Goal: Task Accomplishment & Management: Manage account settings

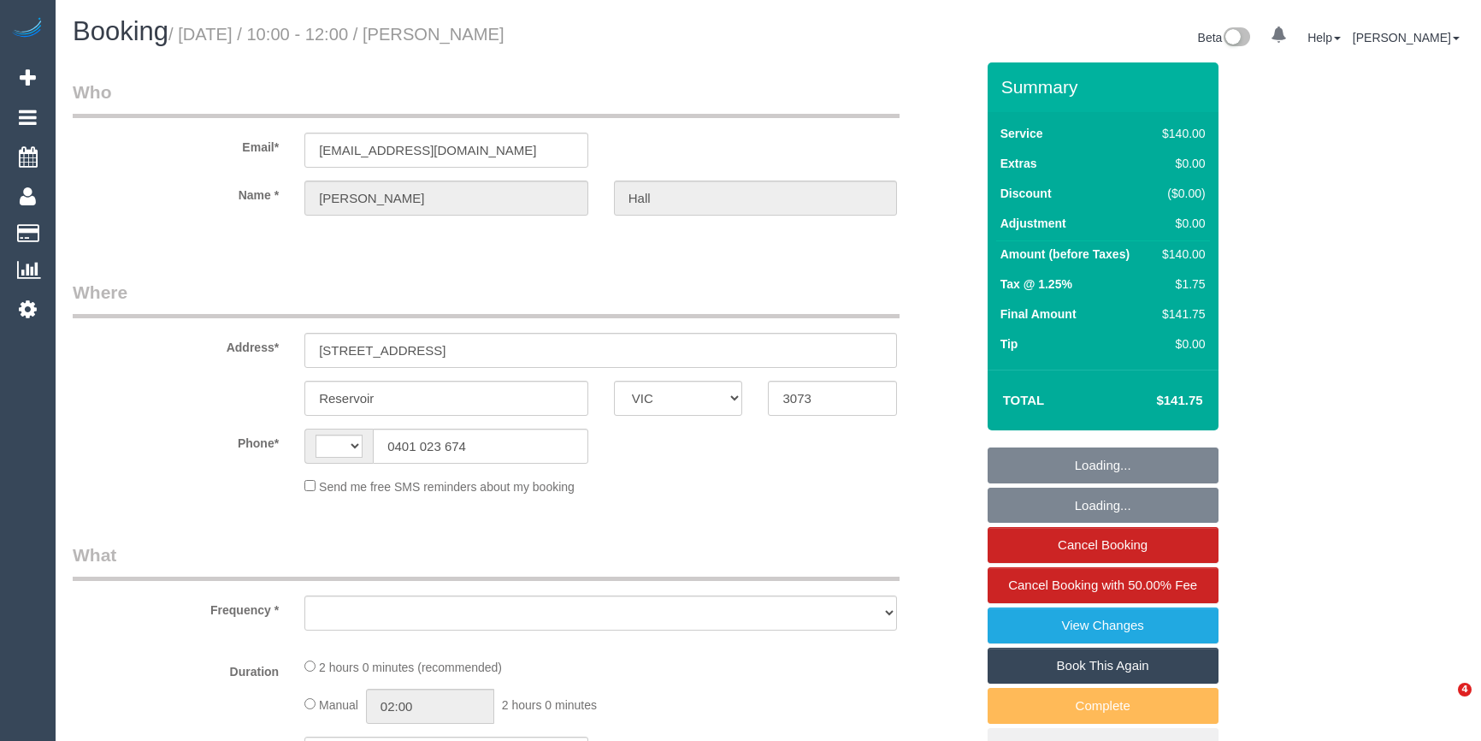
select select "VIC"
select select "string:AU"
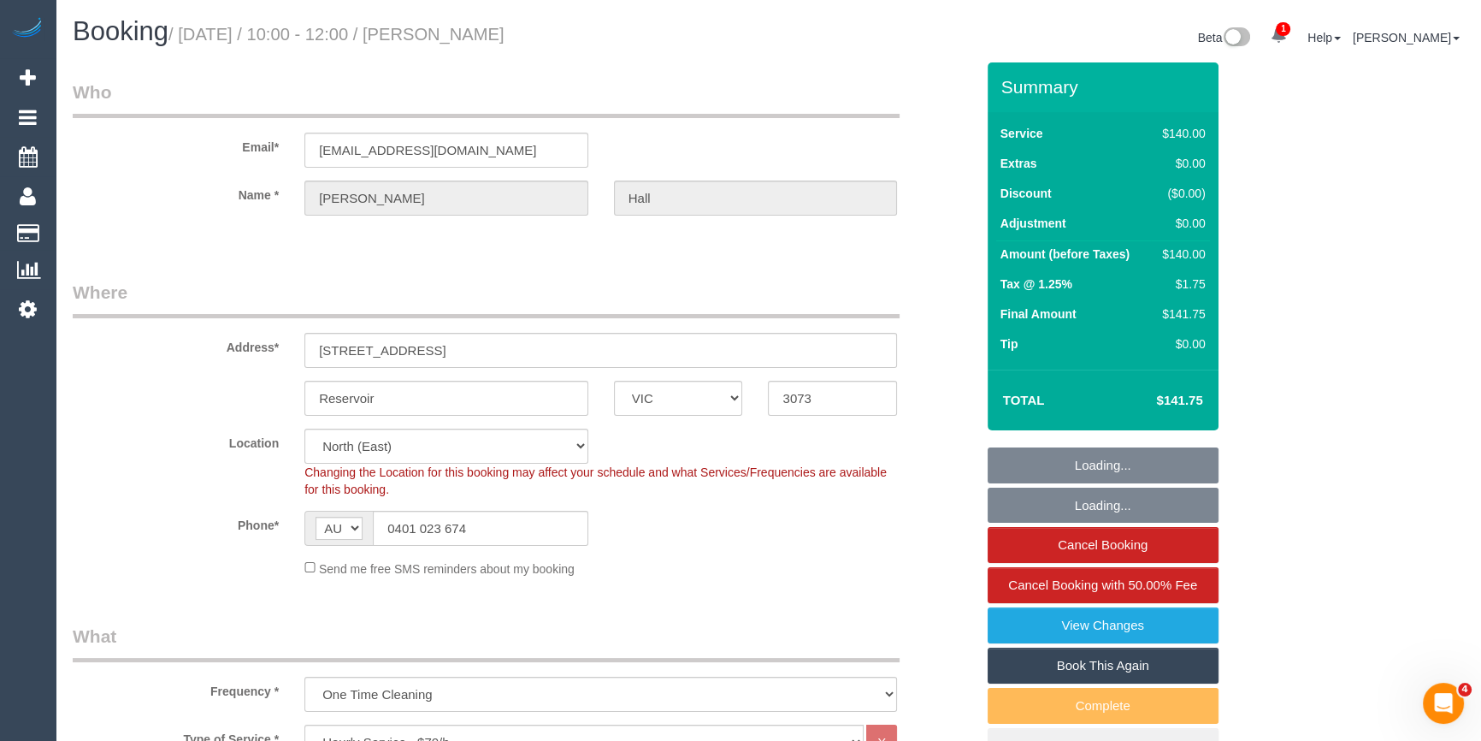
select select "object:1508"
select select "string:stripe-pm_1QT9V72GScqysDRVJDC4yHoc"
select select "number:29"
select select "number:14"
select select "number:19"
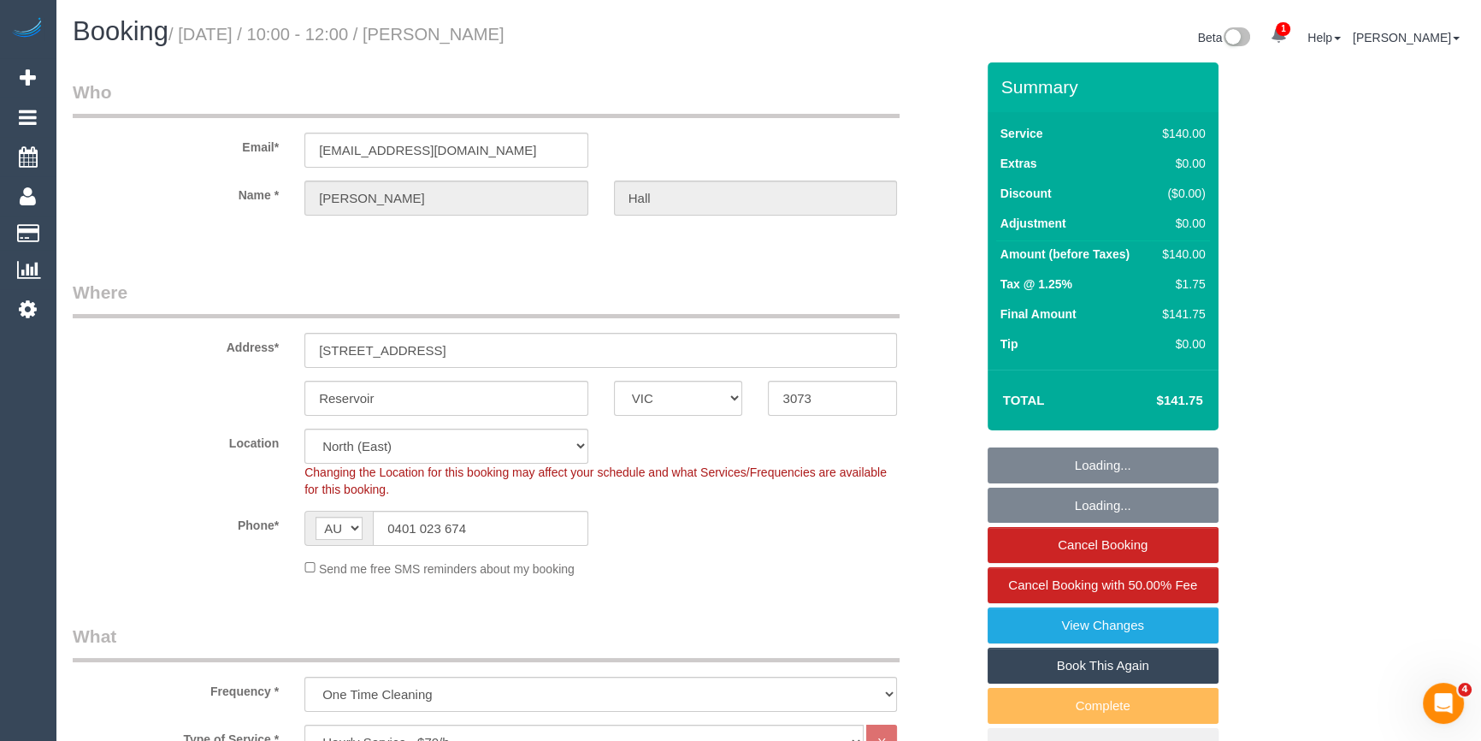
select select "number:22"
select select "number:13"
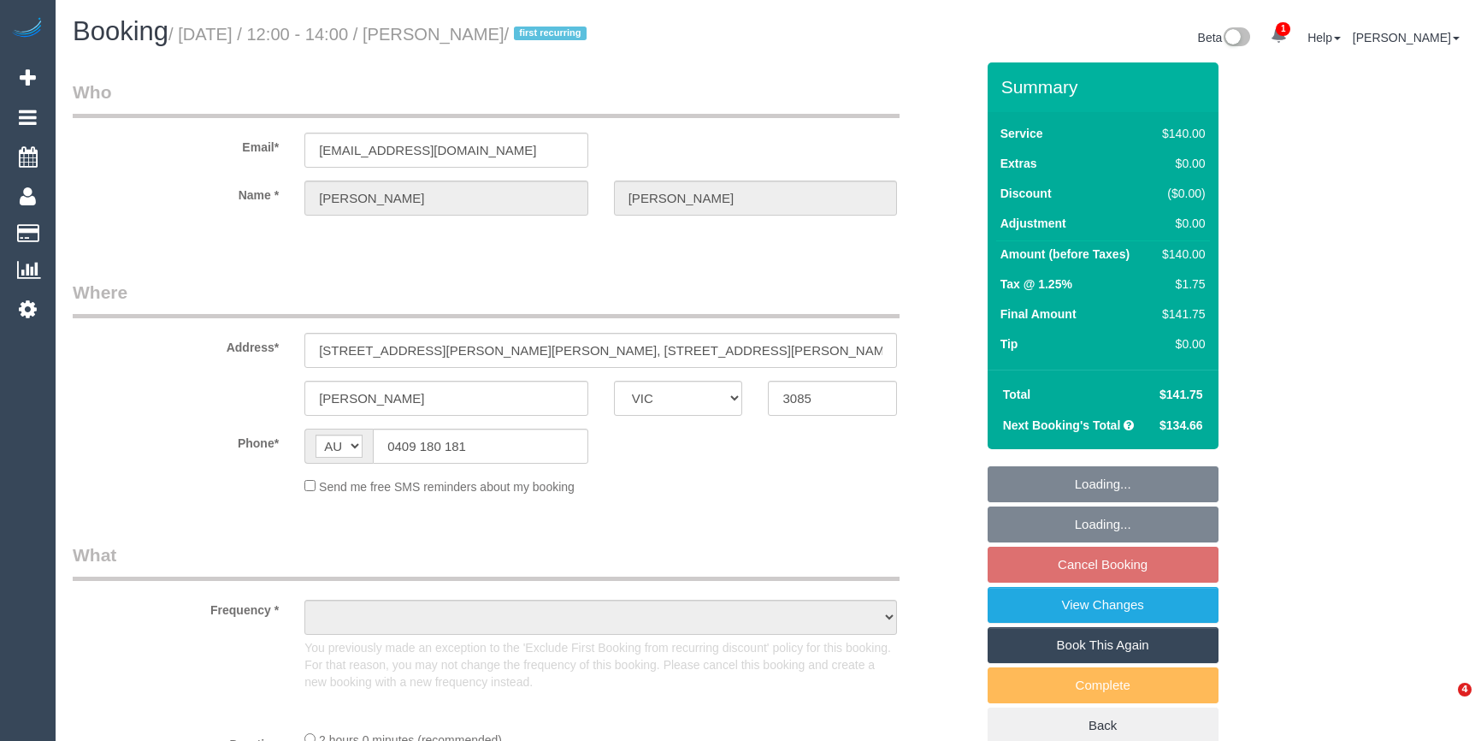
select select "VIC"
select select "object:588"
select select "string:stripe-pm_1RwDEw2GScqysDRVUieDIEHT"
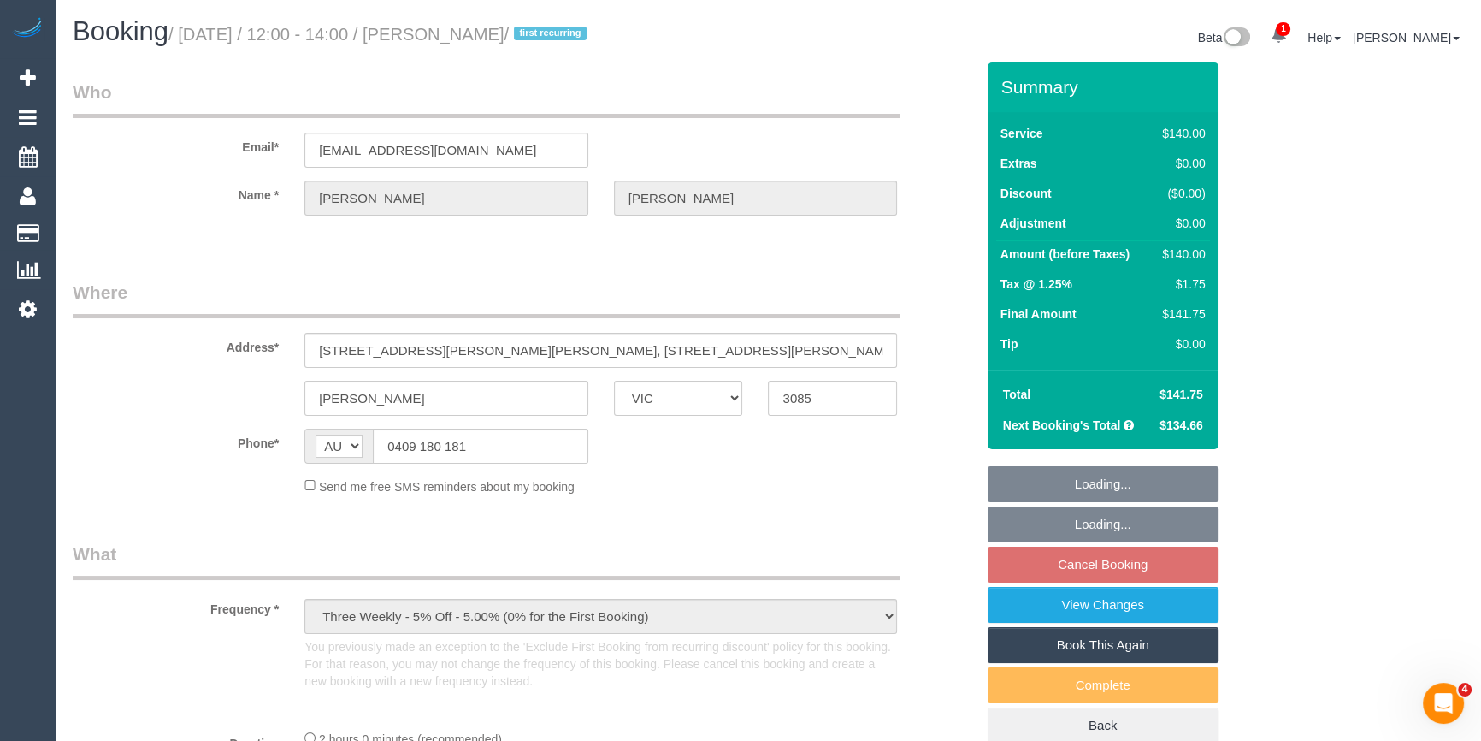
select select "number:28"
select select "number:14"
select select "number:19"
select select "number:24"
select select "number:34"
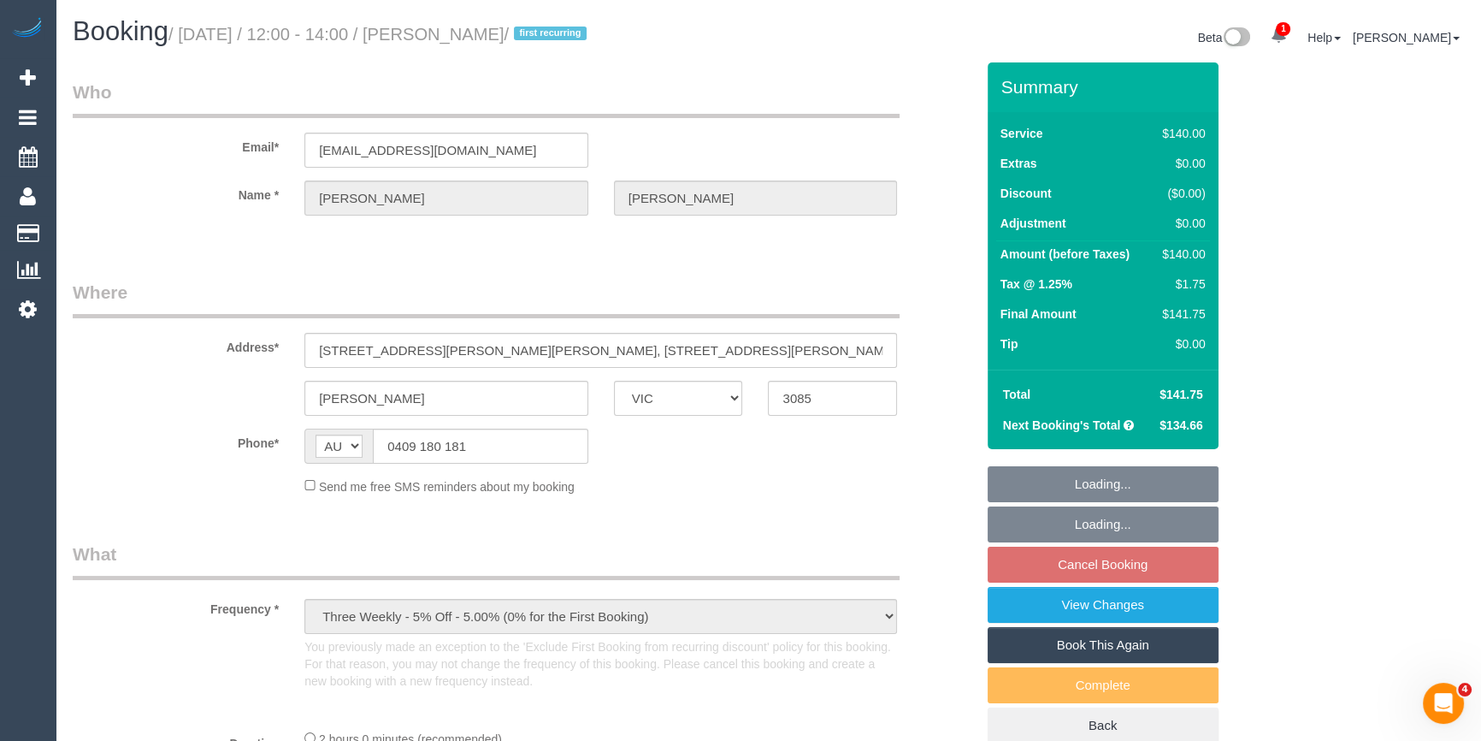
select select "number:12"
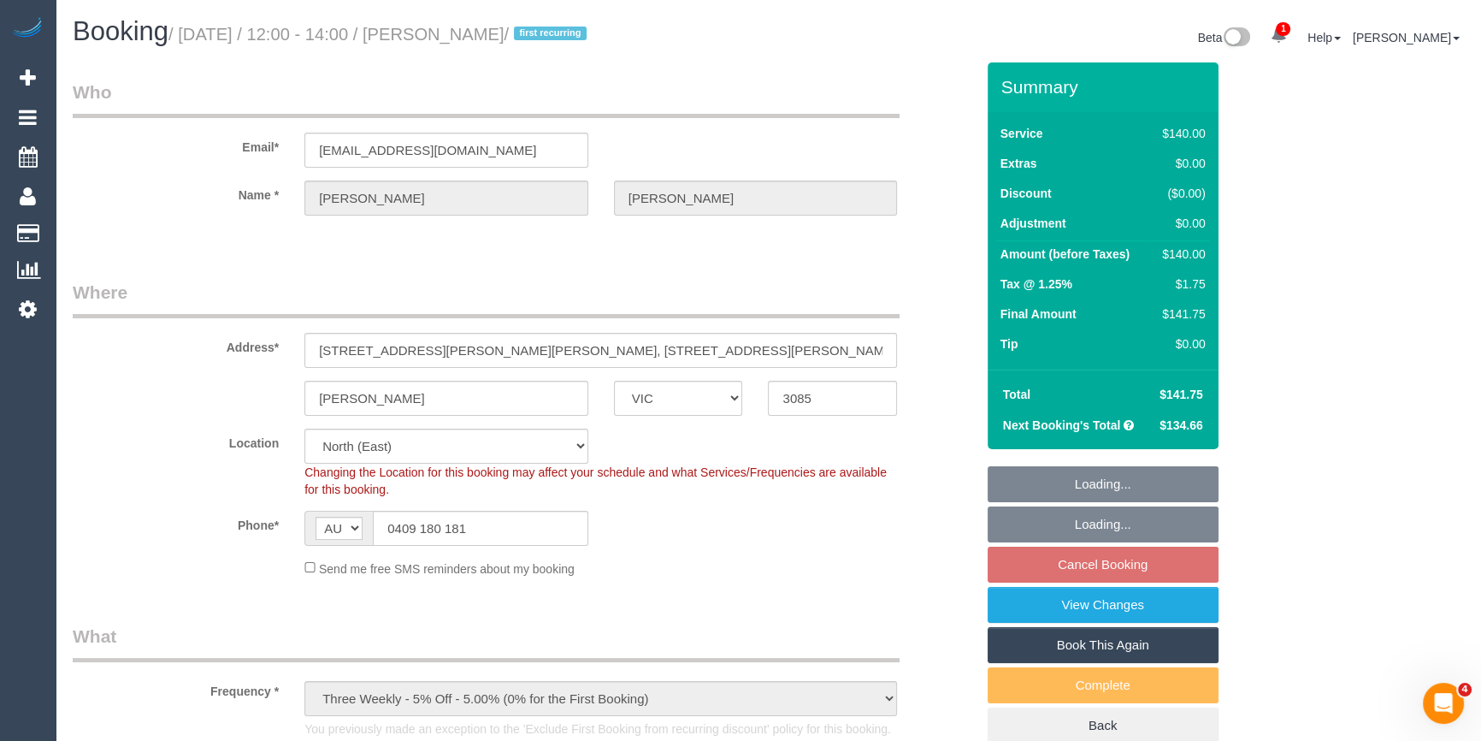
select select "object:1532"
select select "spot4"
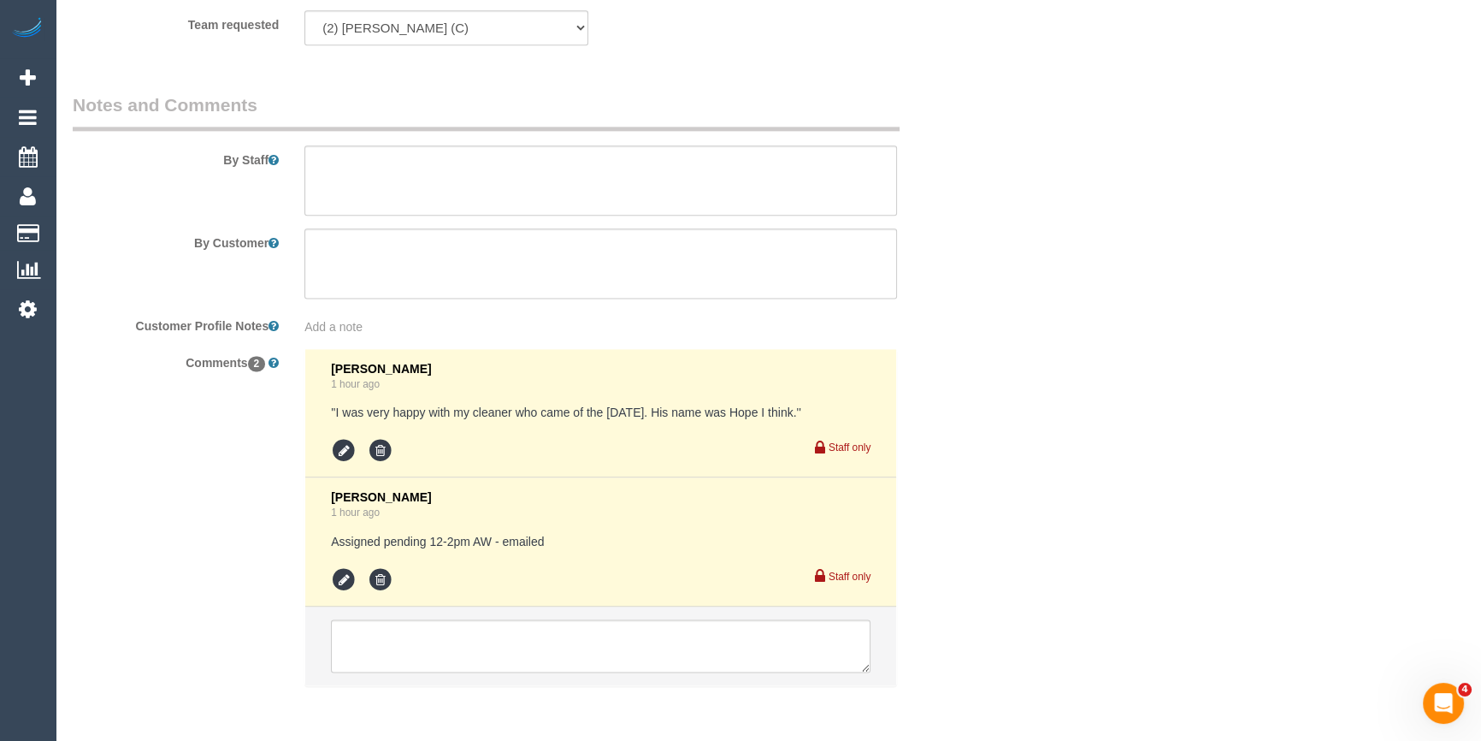
scroll to position [2856, 0]
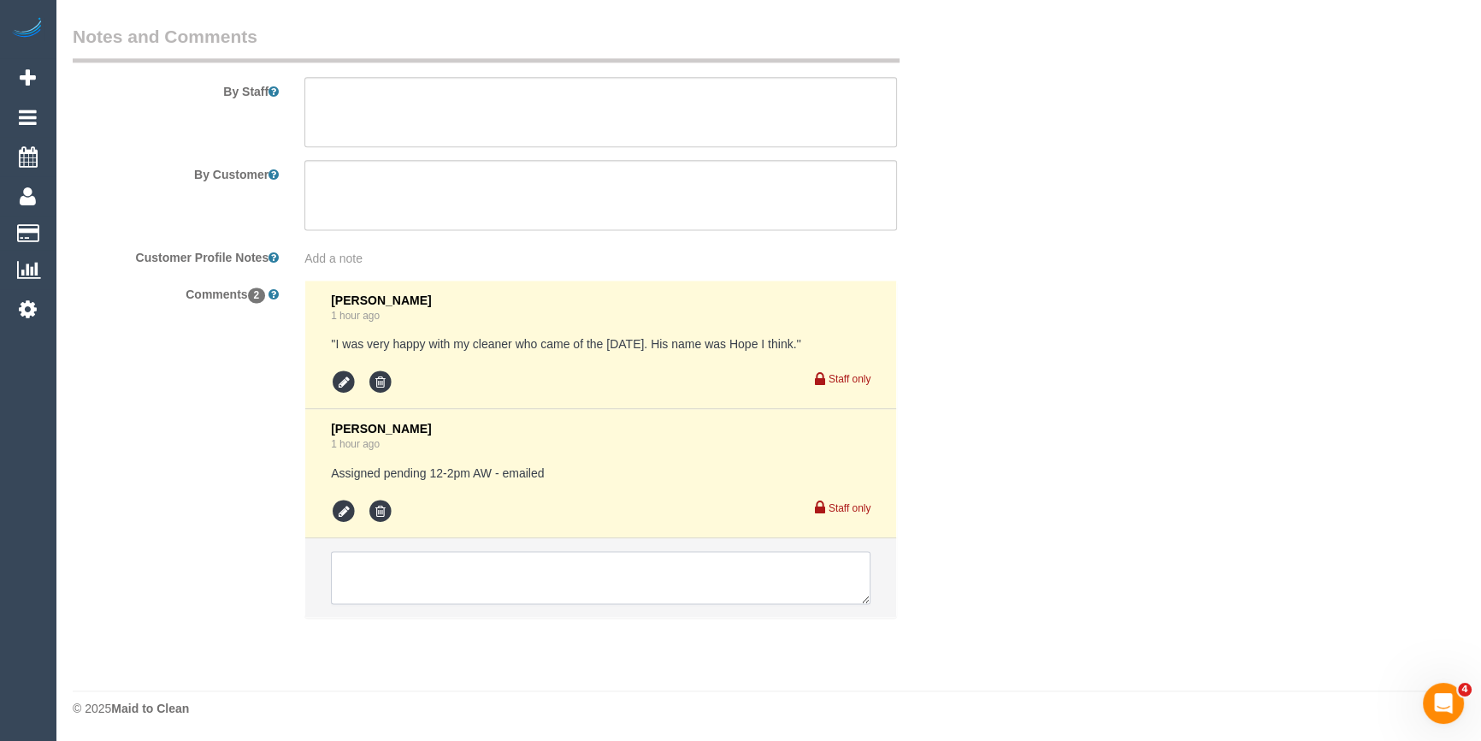
click at [375, 591] on textarea at bounding box center [601, 577] width 540 height 53
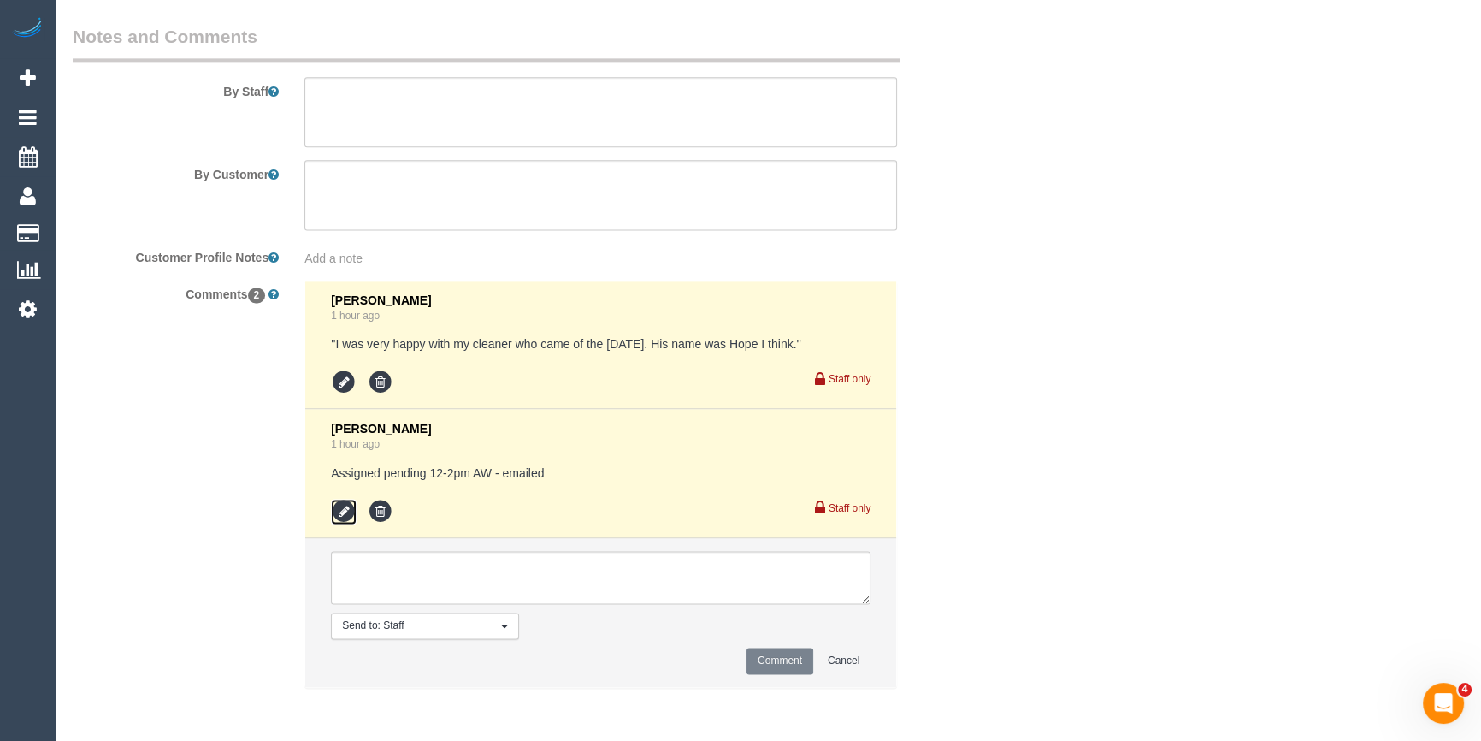
click at [346, 516] on icon at bounding box center [344, 512] width 26 height 26
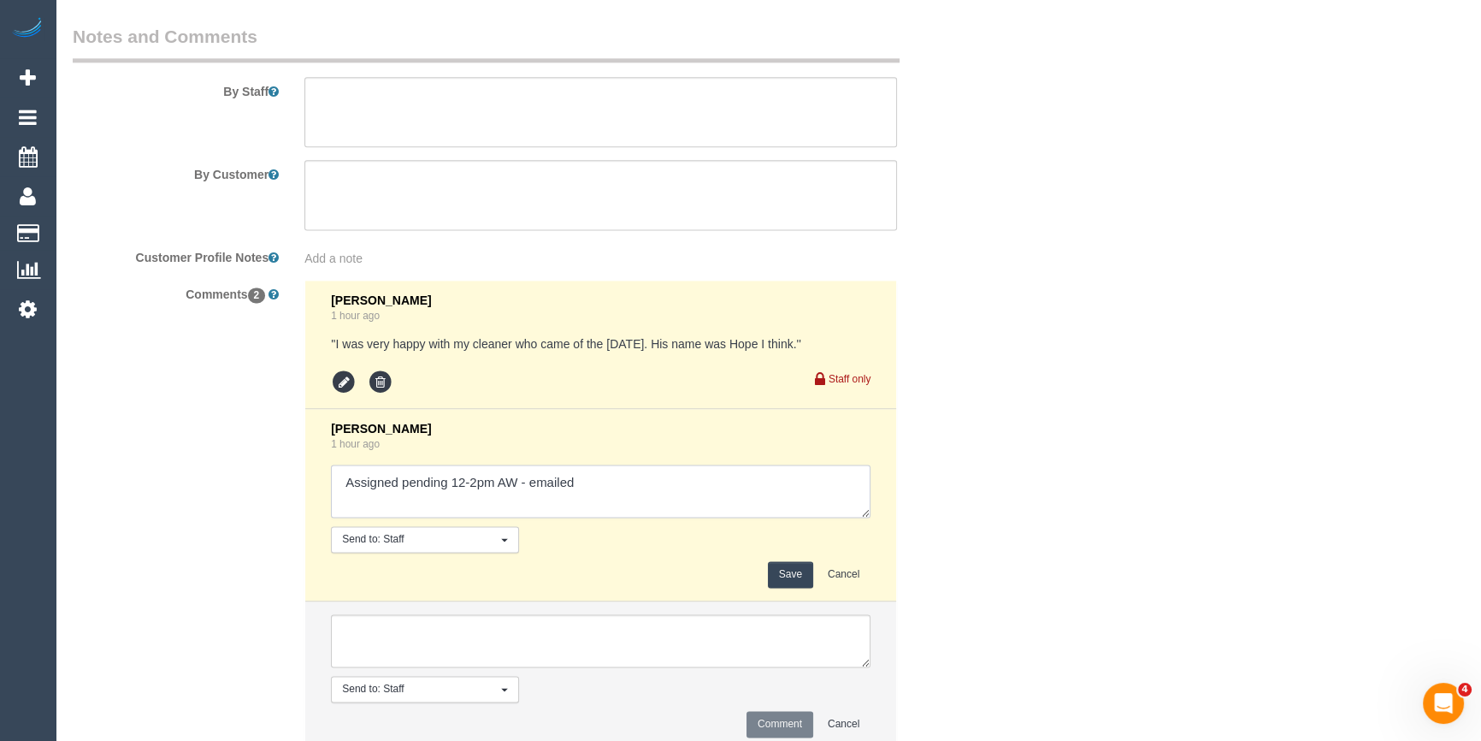
click at [619, 503] on textarea at bounding box center [601, 490] width 540 height 53
type textarea "Assigned pending 12-2pm AW - emailed. Customer confirmed."
click at [794, 573] on button "Save" at bounding box center [790, 574] width 45 height 27
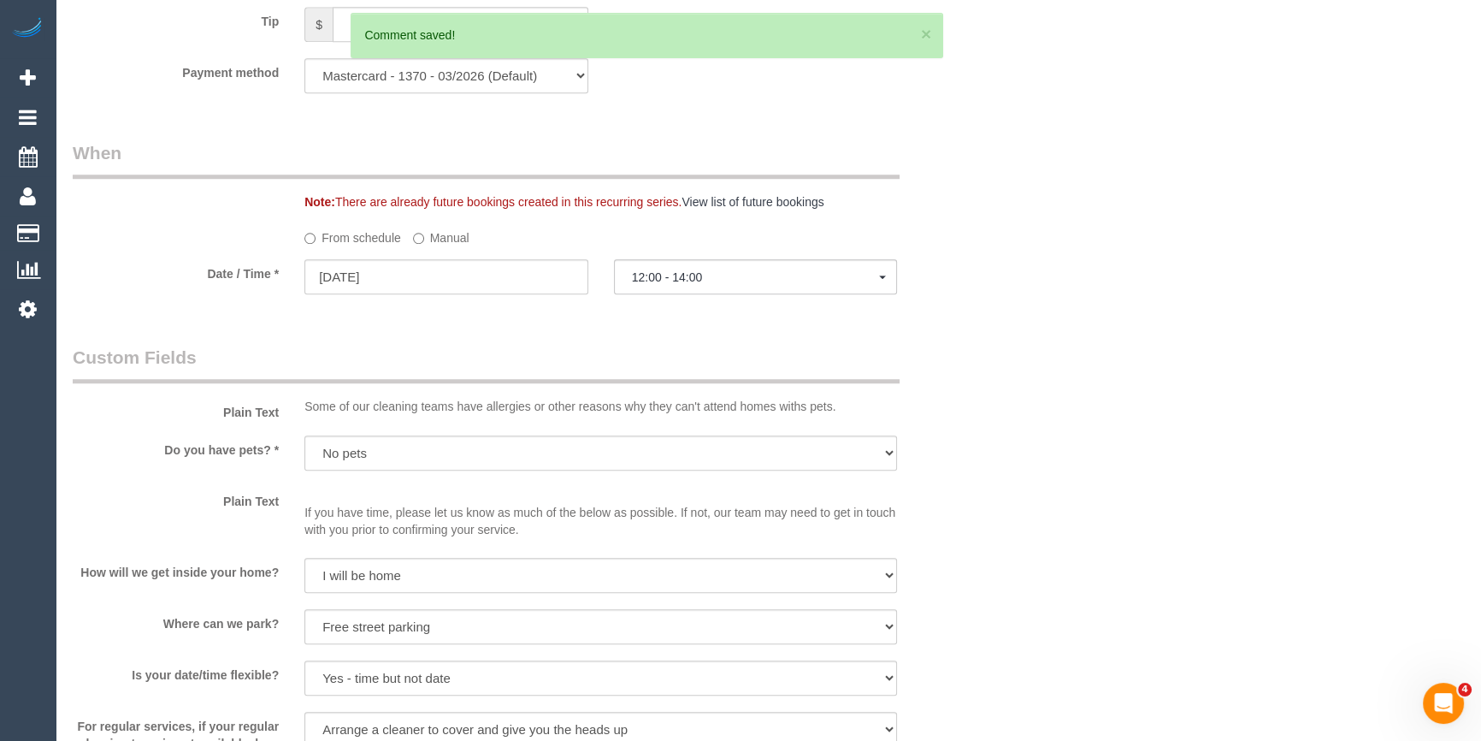
scroll to position [1301, 0]
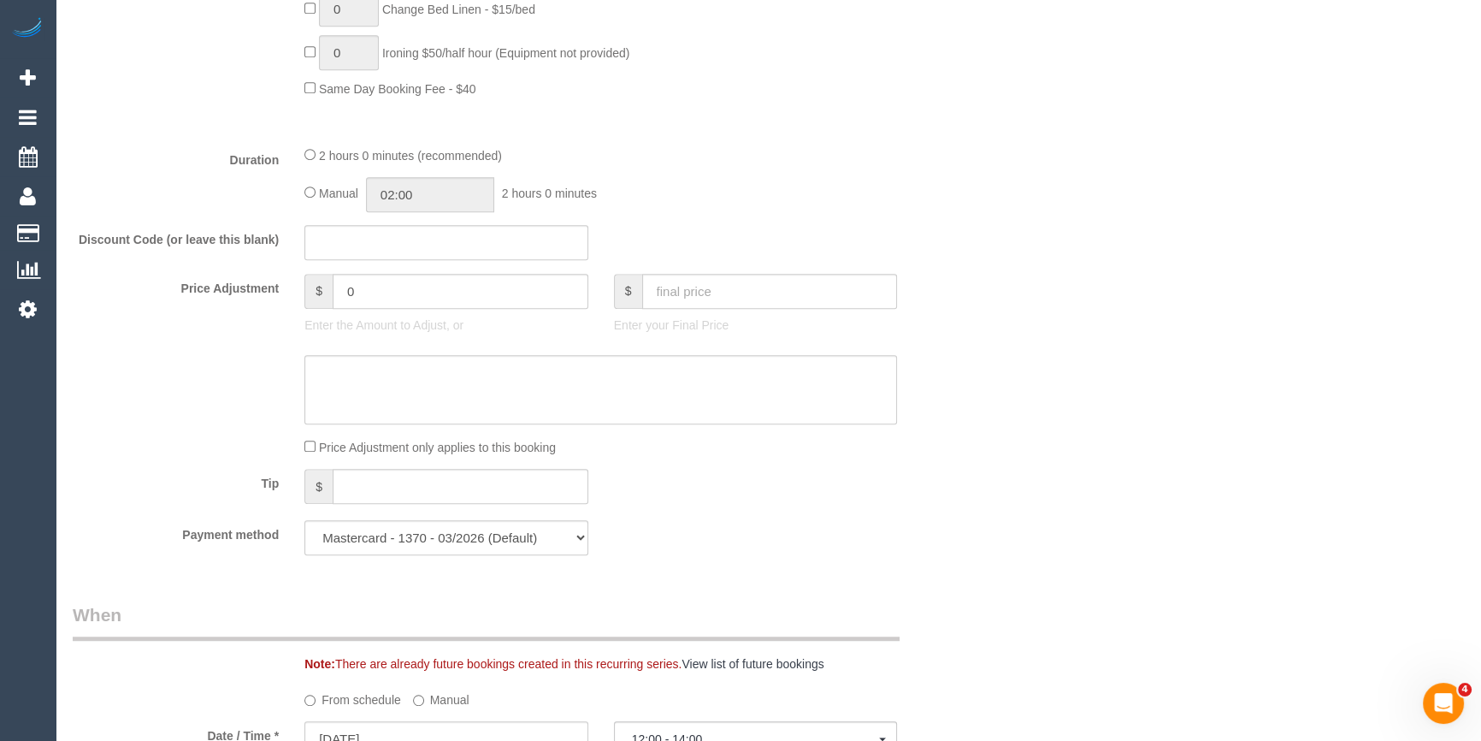
click at [1317, 456] on div "Who Email* leannethomas6@bigpond.com Name * Leanne Thomas Where Address* 79 Fer…" at bounding box center [768, 565] width 1391 height 3606
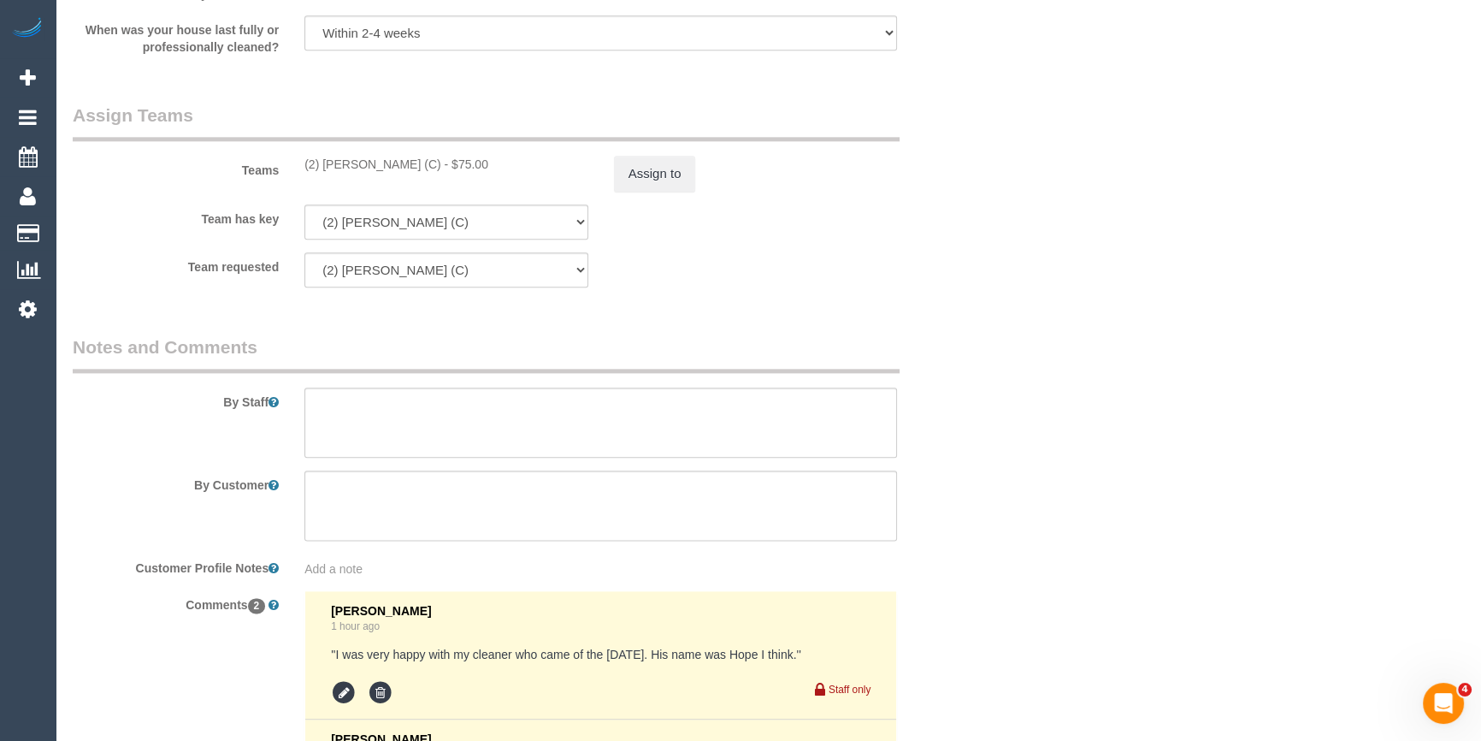
scroll to position [2985, 0]
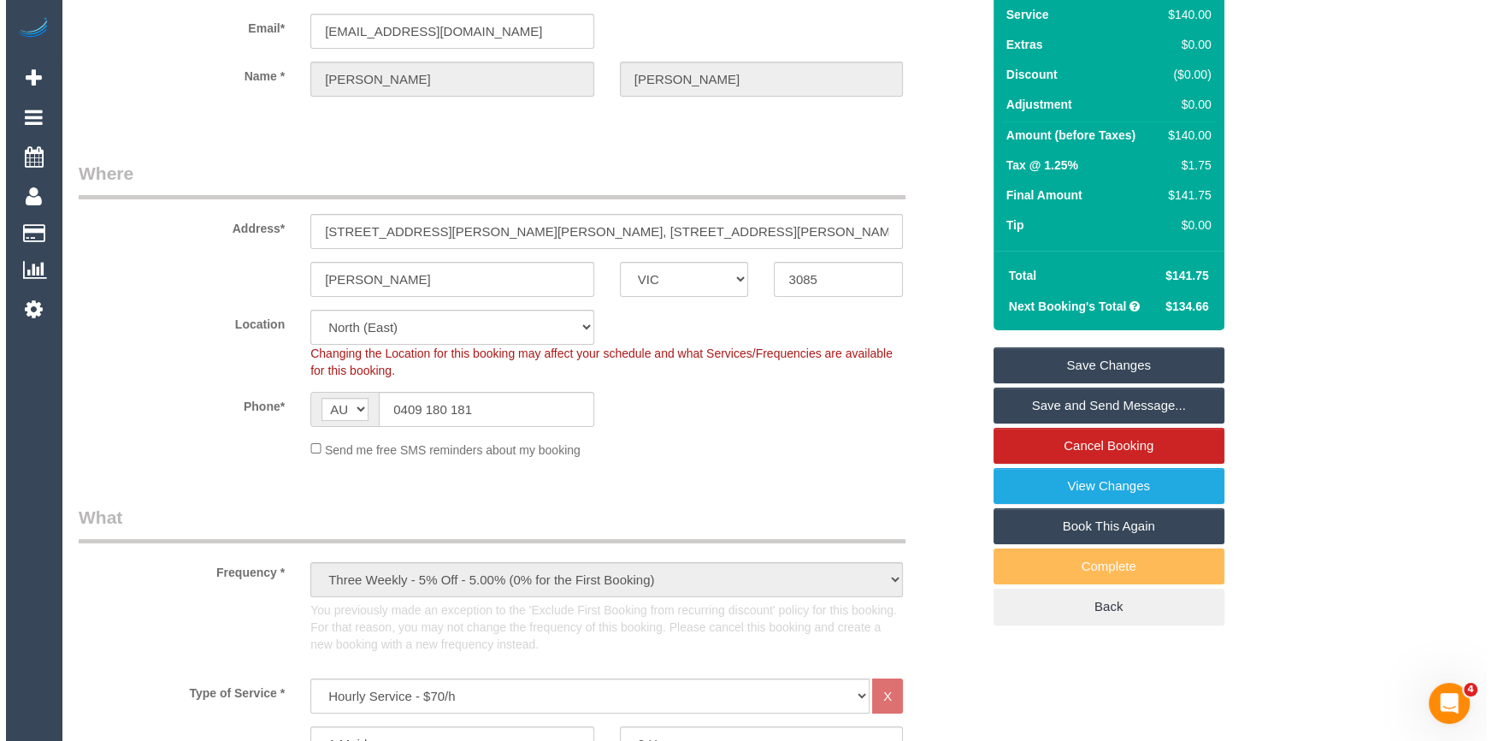
scroll to position [109, 0]
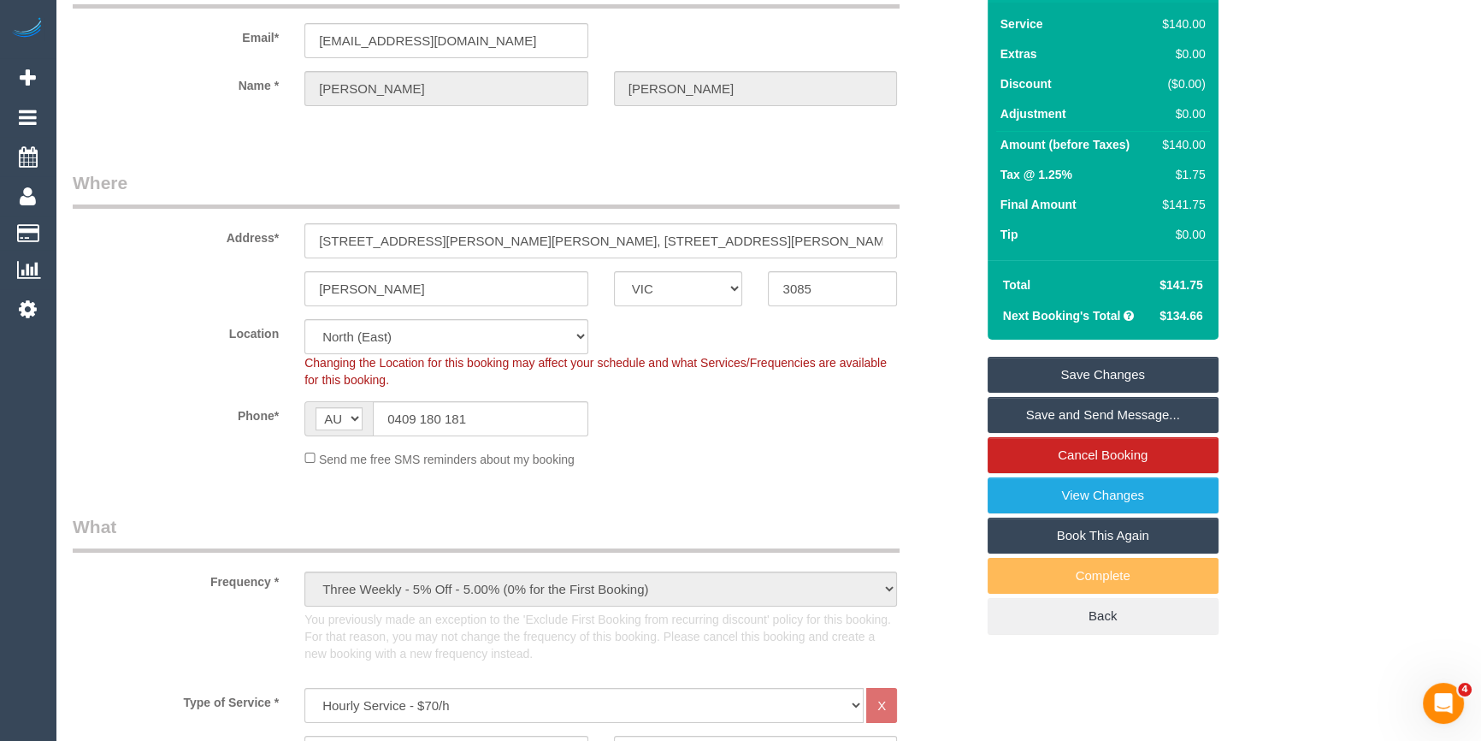
click at [1095, 410] on link "Save and Send Message..." at bounding box center [1103, 415] width 231 height 36
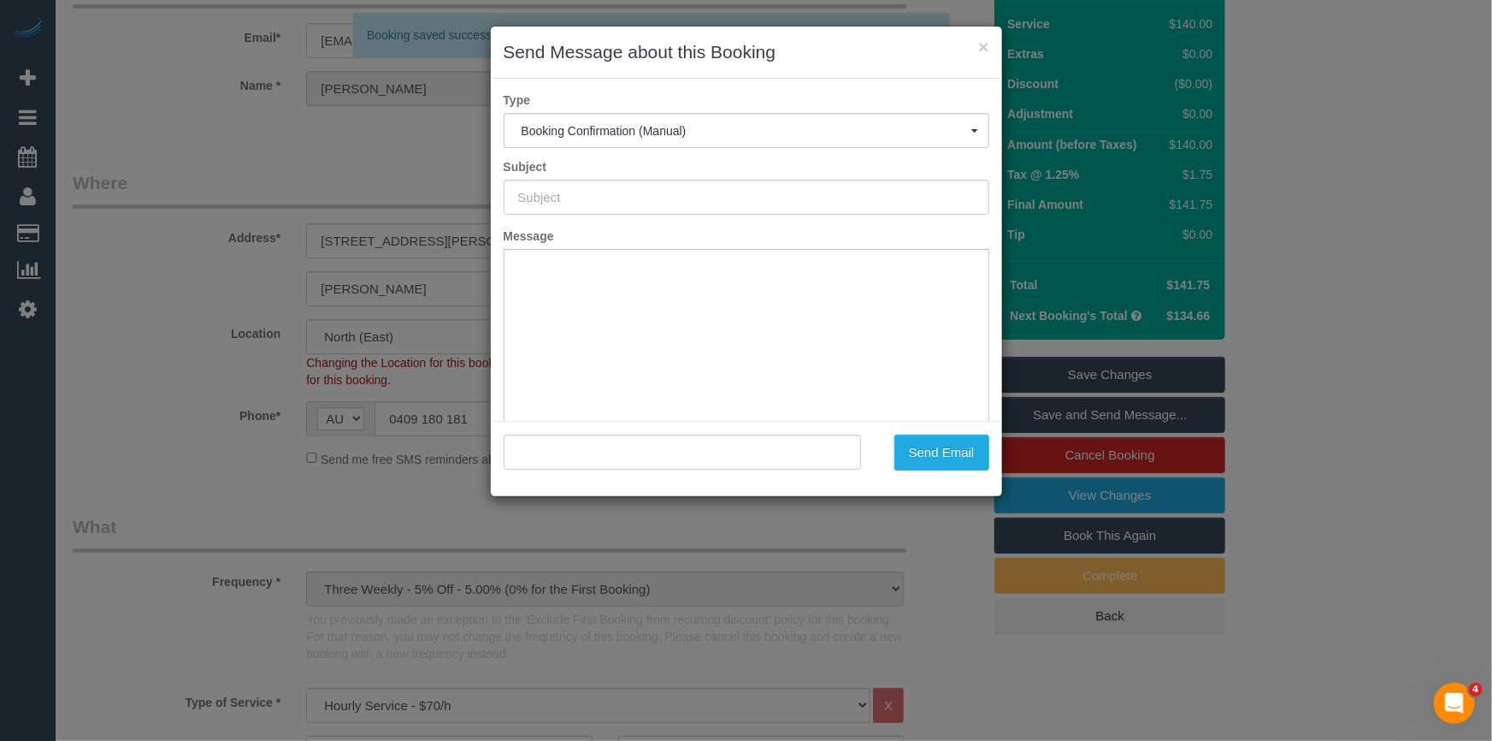
scroll to position [0, 0]
type input "Booking Confirmed"
type input ""Leanne Thomas" <leannethomas6@bigpond.com>"
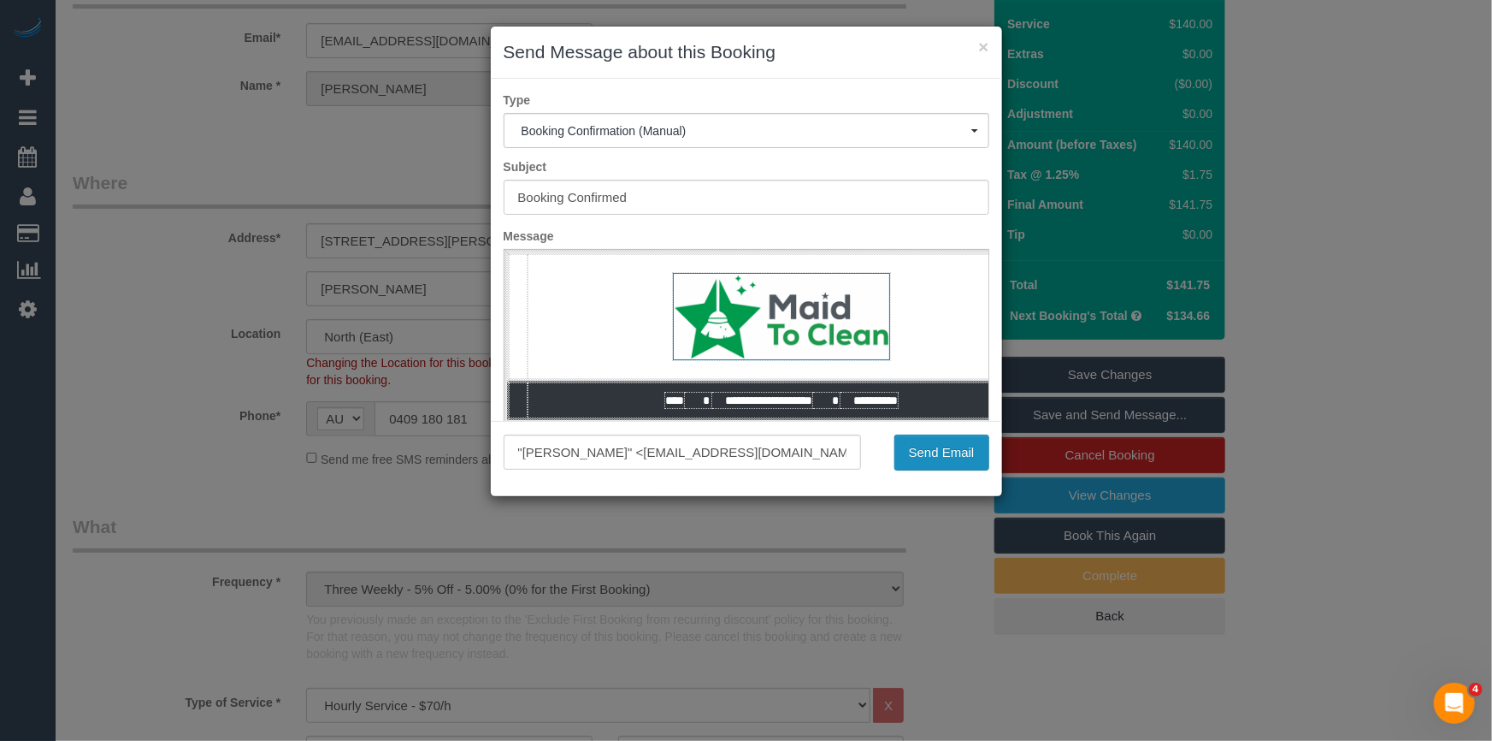
click at [923, 444] on button "Send Email" at bounding box center [941, 452] width 95 height 36
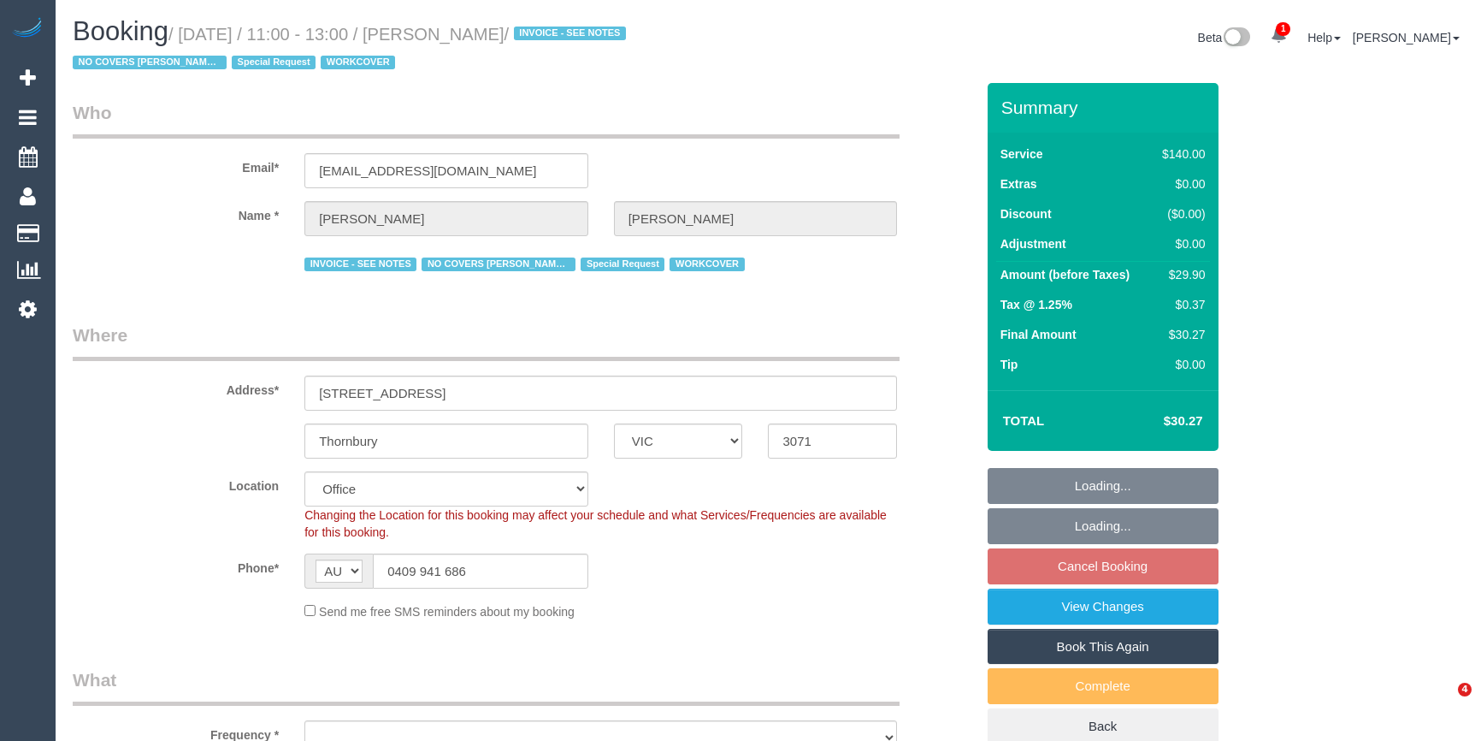
select select "VIC"
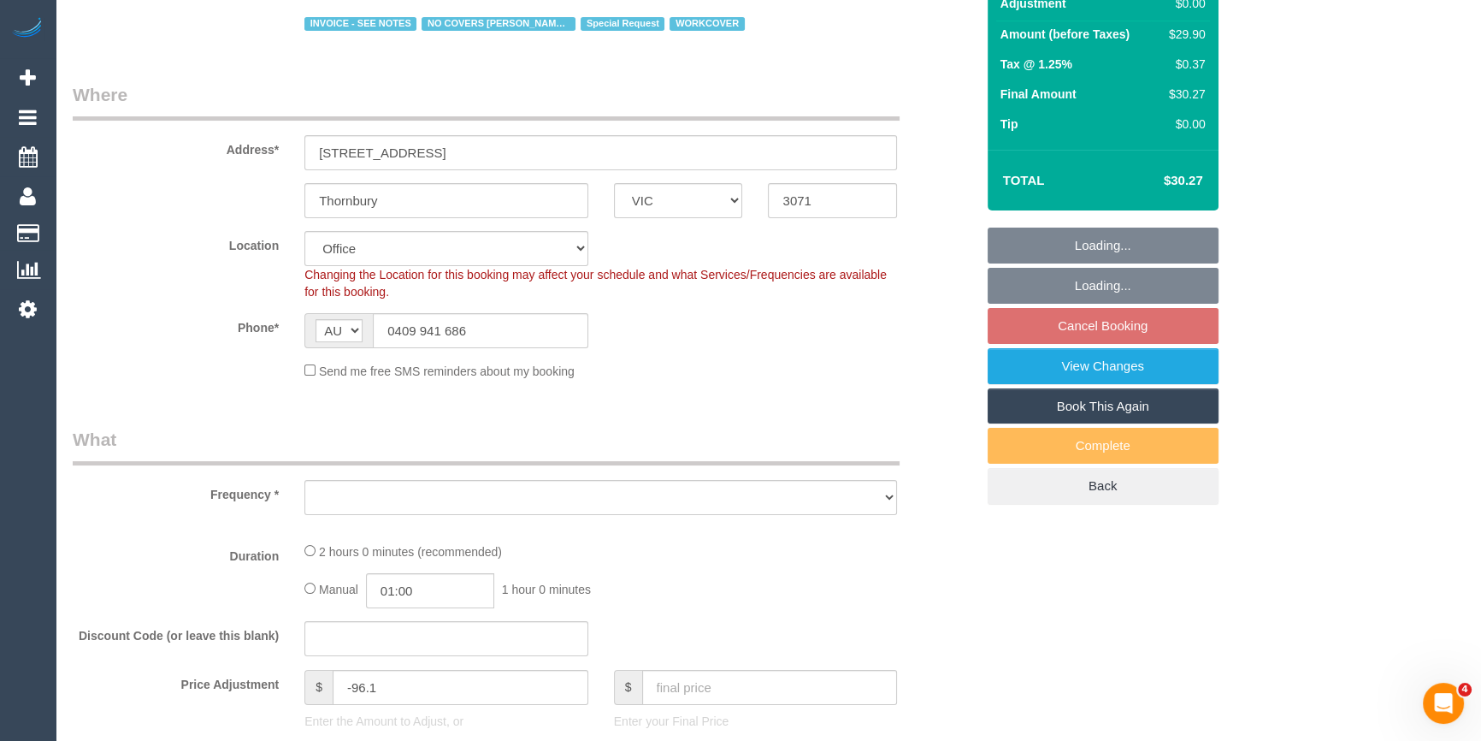
select select "string:stripe-pm_1Pq1pI2GScqysDRVD0rwJKBS"
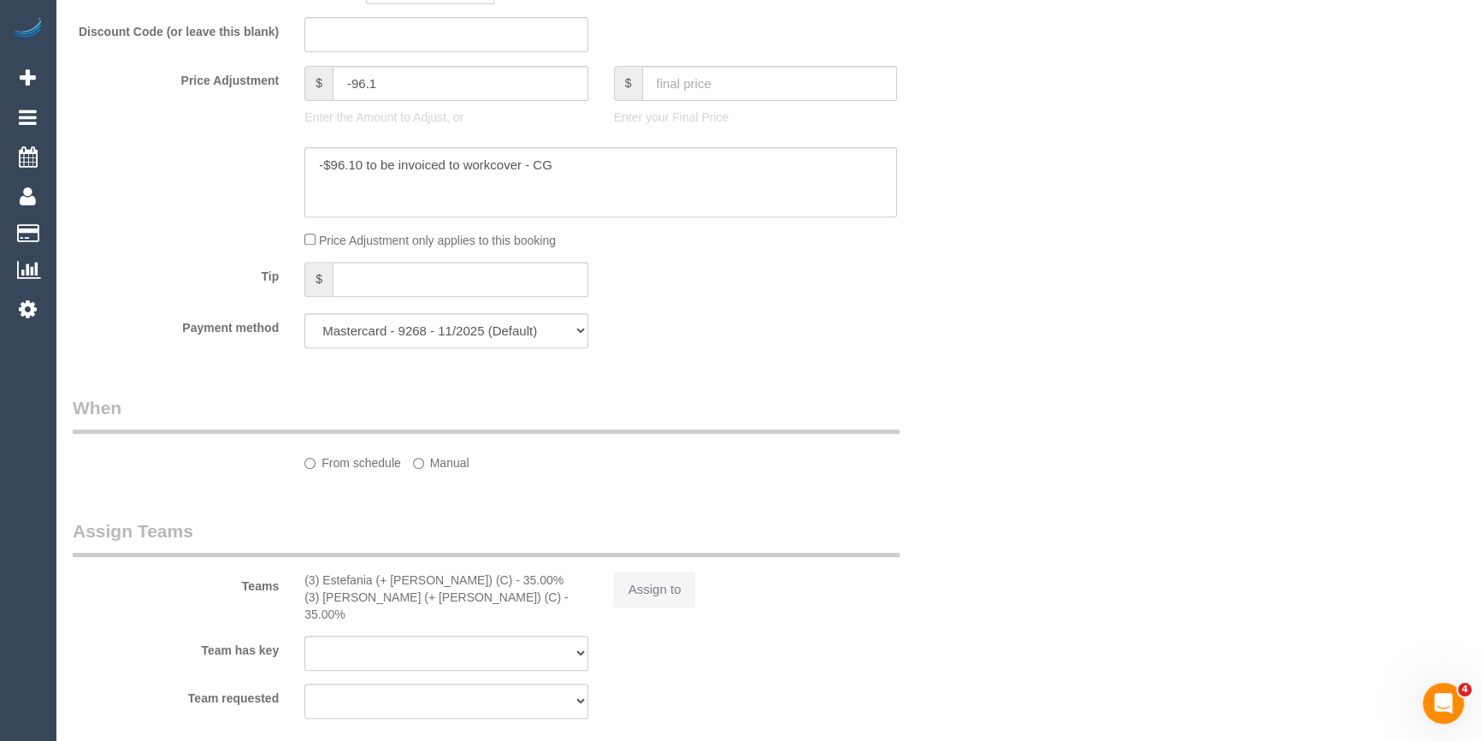
select select "object:1036"
select select "number:27"
select select "number:14"
select select "number:18"
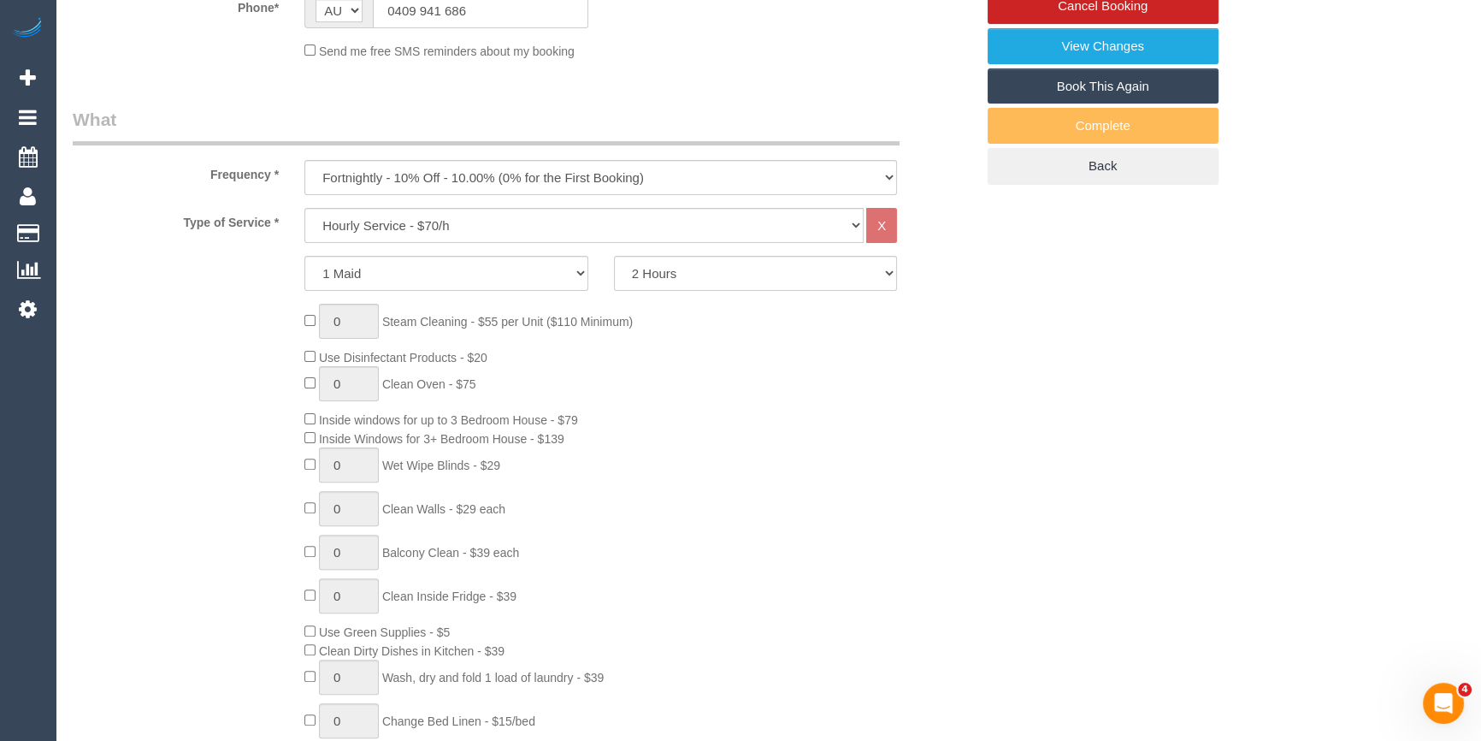
scroll to position [16, 0]
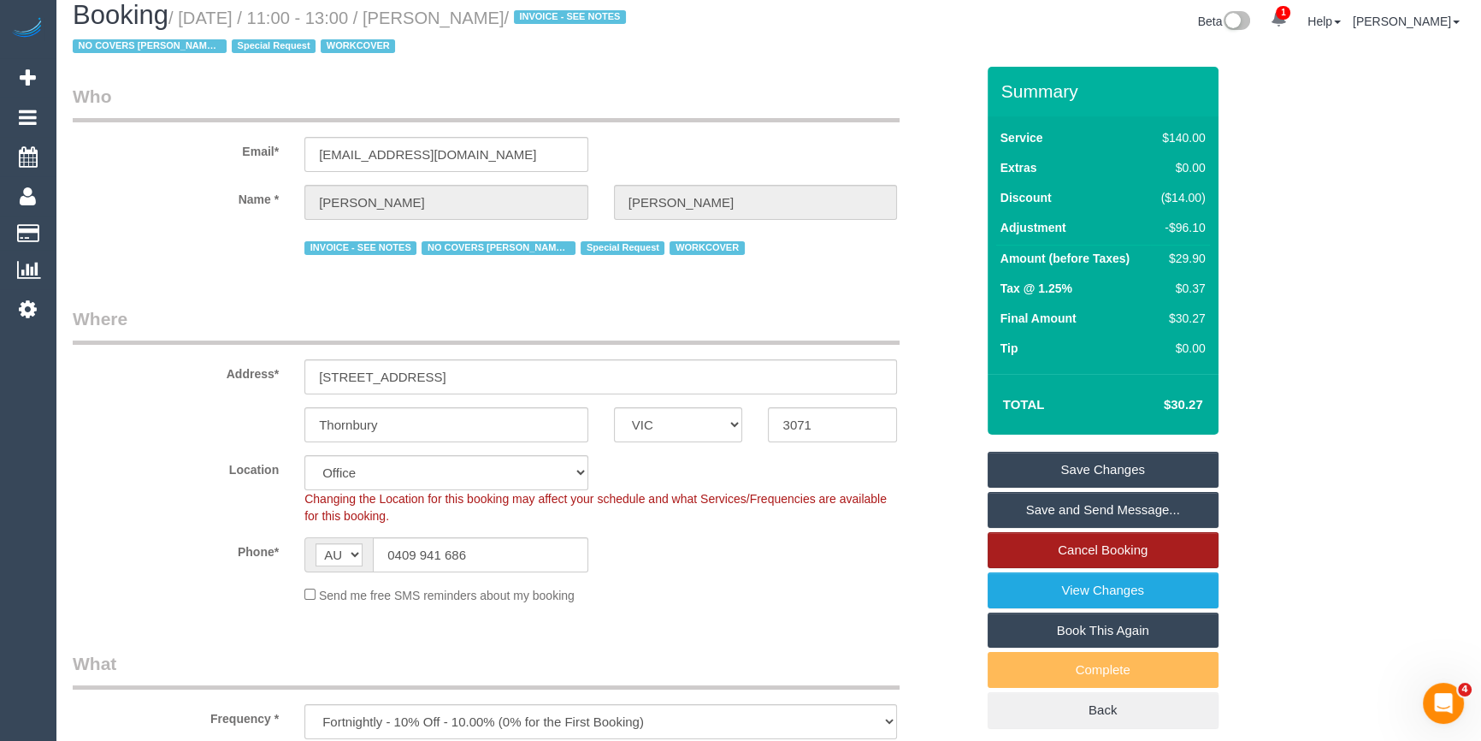
click at [1120, 538] on link "Cancel Booking" at bounding box center [1103, 550] width 231 height 36
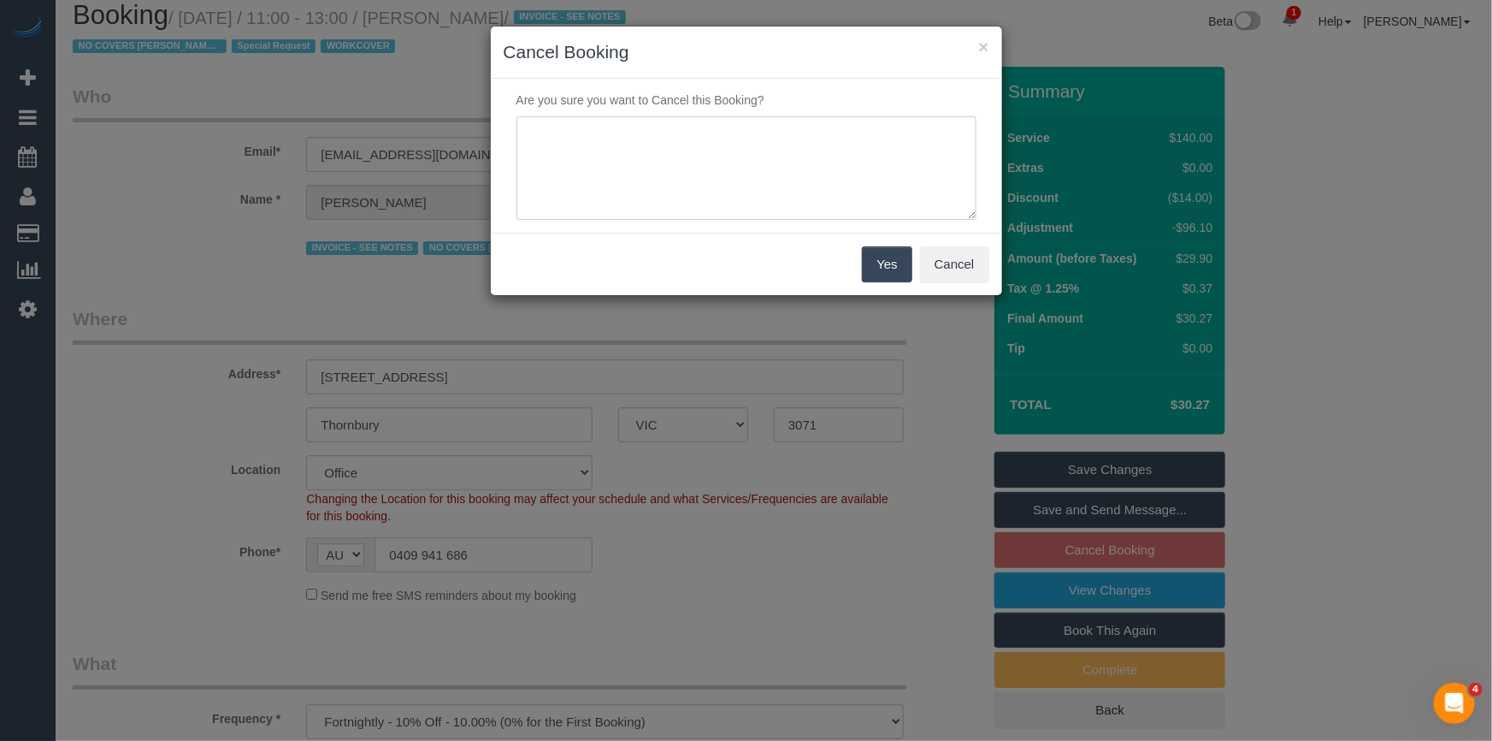
click at [730, 175] on textarea at bounding box center [746, 168] width 460 height 104
click at [829, 135] on textarea at bounding box center [746, 168] width 460 height 104
type textarea "wants to start from following fortnightly 24/019 via email - LB"
click at [895, 279] on button "Yes" at bounding box center [887, 264] width 50 height 36
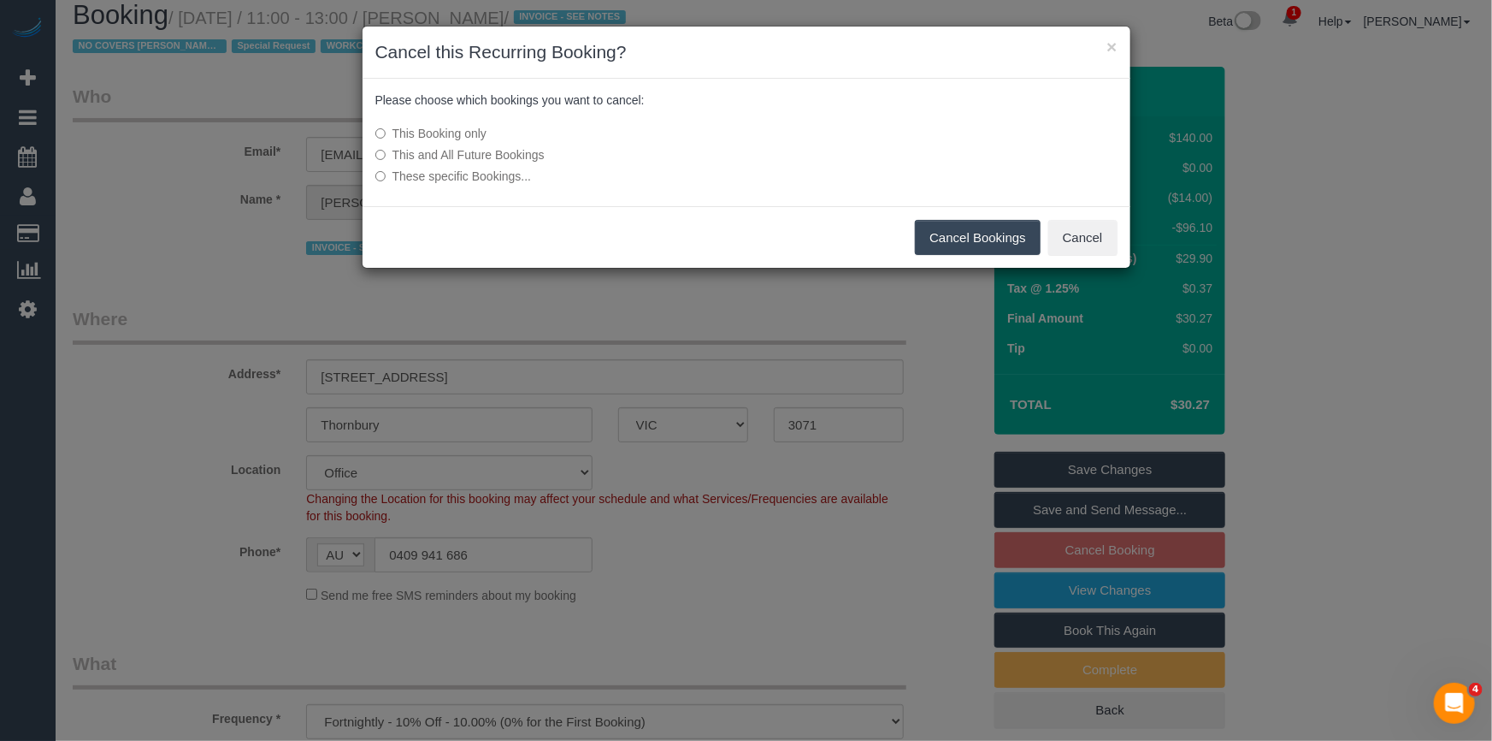
click at [982, 242] on button "Cancel Bookings" at bounding box center [978, 238] width 126 height 36
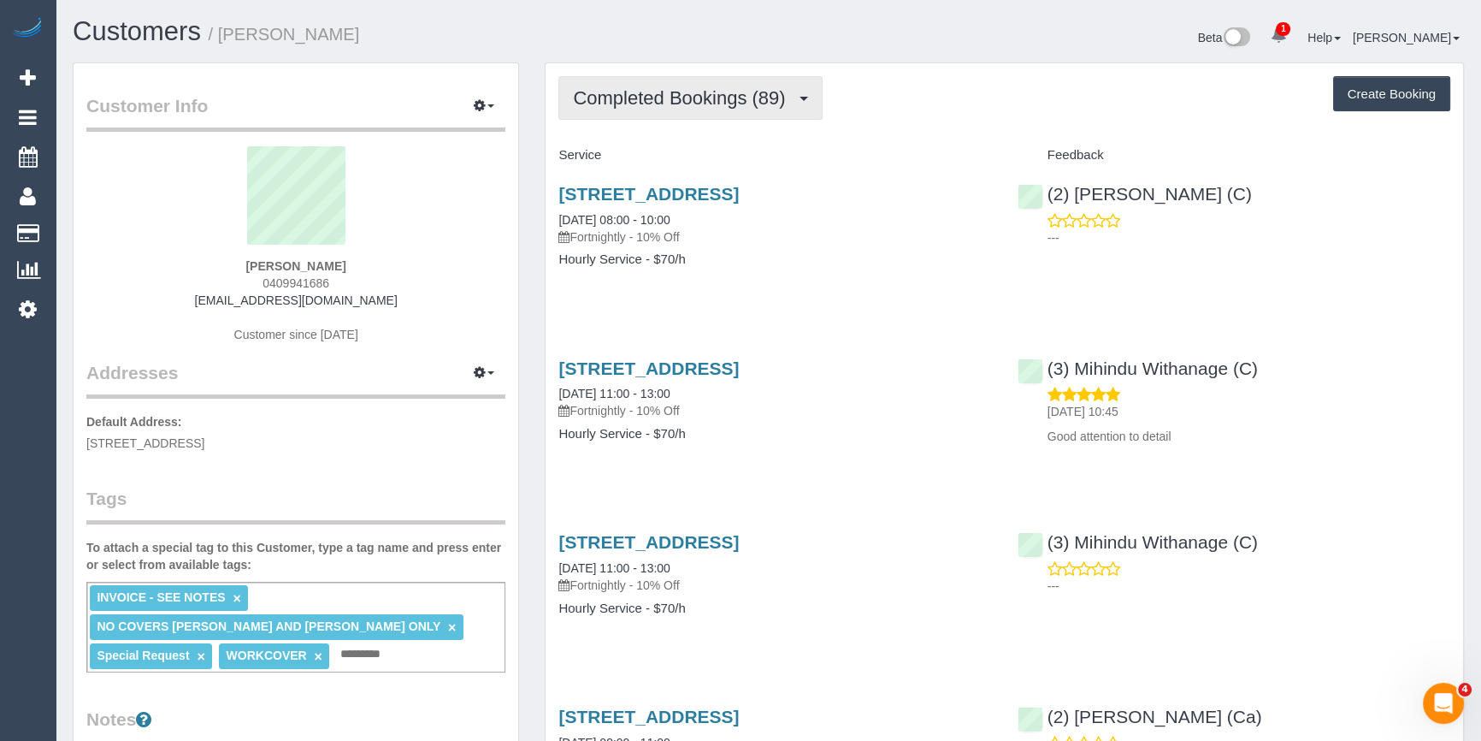
drag, startPoint x: 786, startPoint y: 100, endPoint x: 609, endPoint y: 182, distance: 195.1
click at [786, 100] on span "Completed Bookings (89)" at bounding box center [683, 97] width 221 height 21
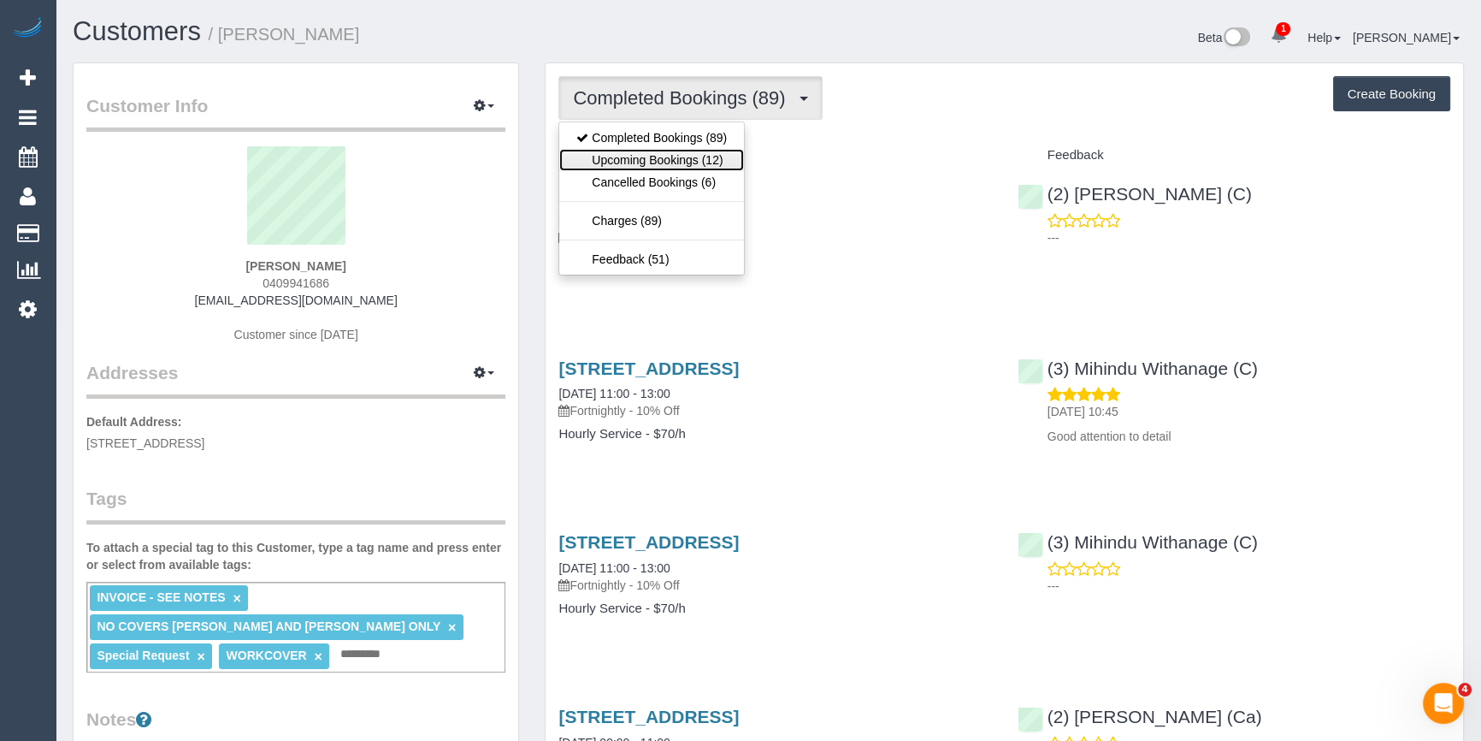
click at [641, 157] on link "Upcoming Bookings (12)" at bounding box center [651, 160] width 185 height 22
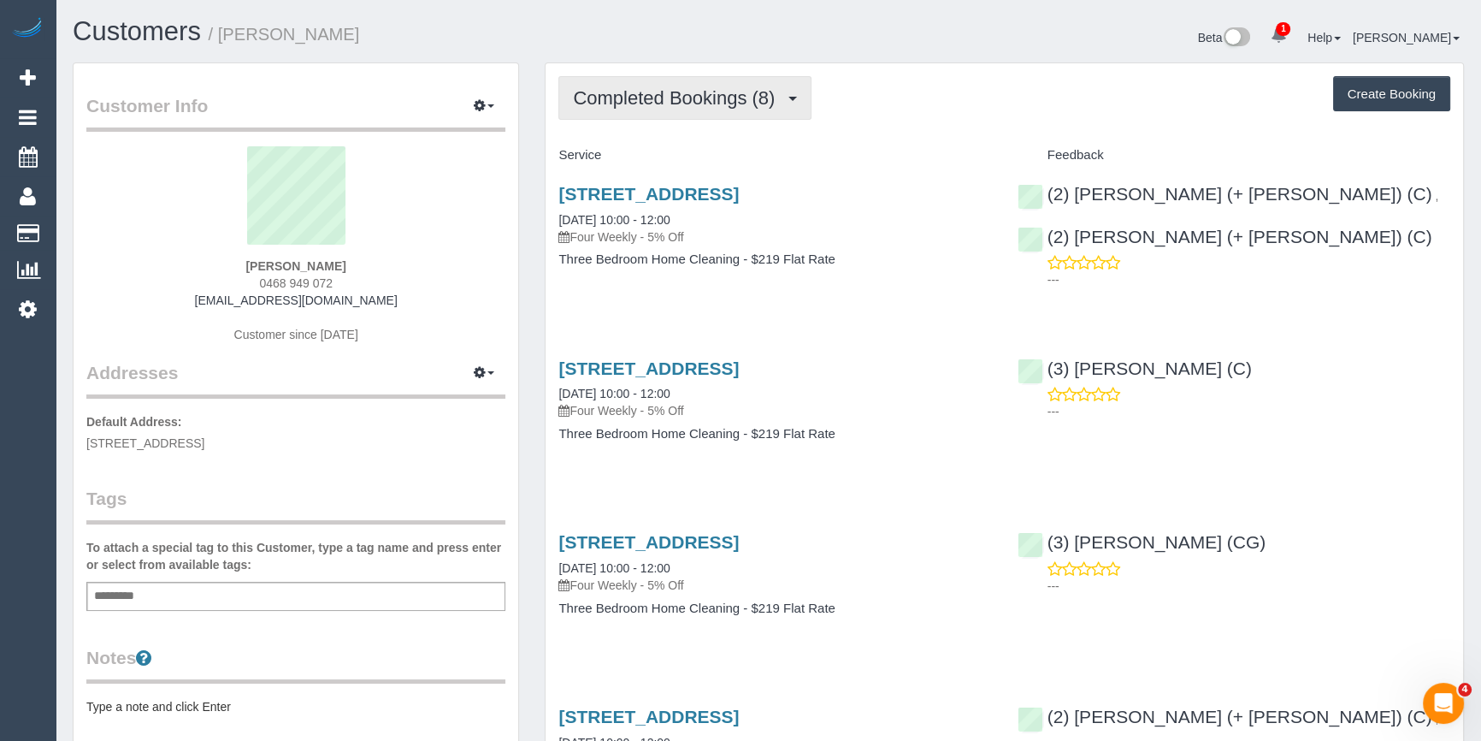
click at [741, 101] on span "Completed Bookings (8)" at bounding box center [678, 97] width 210 height 21
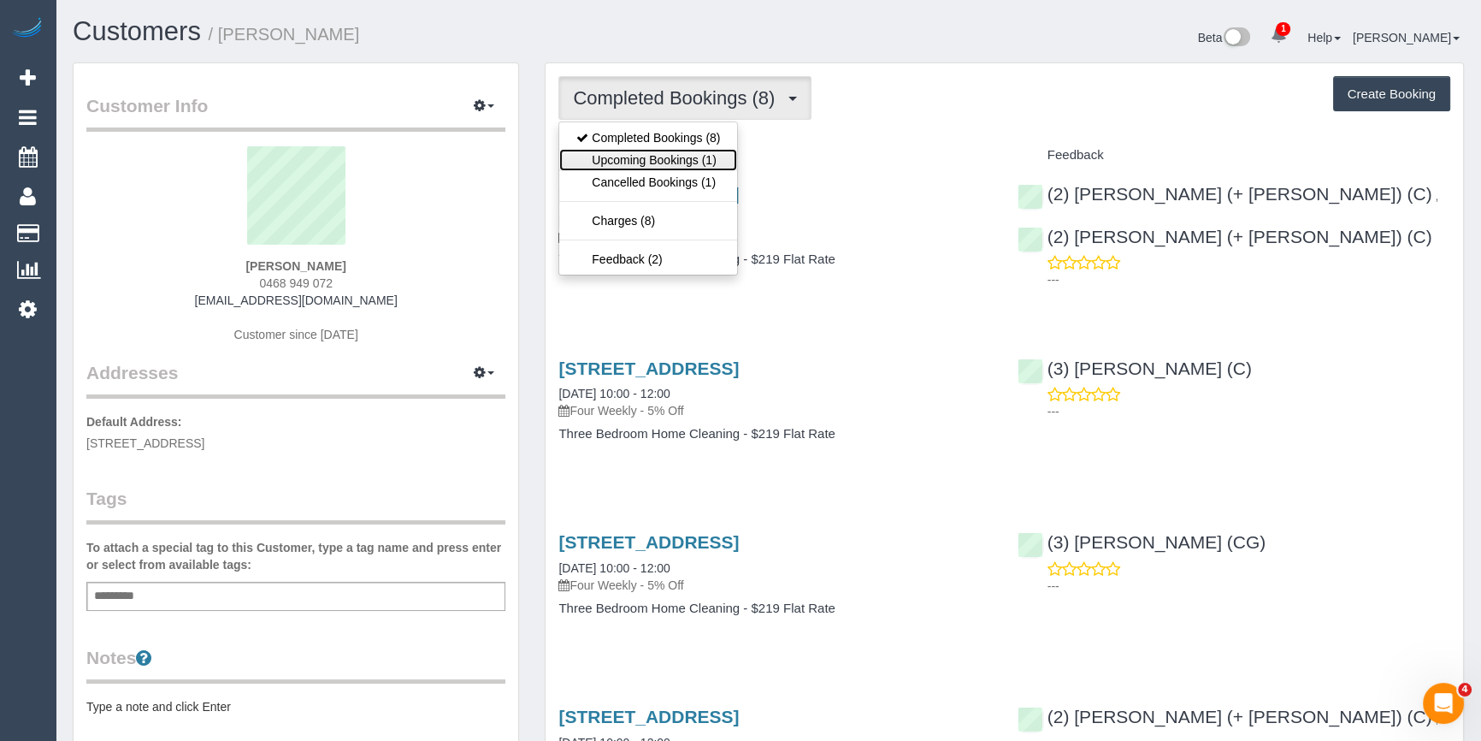
click at [688, 161] on link "Upcoming Bookings (1)" at bounding box center [648, 160] width 178 height 22
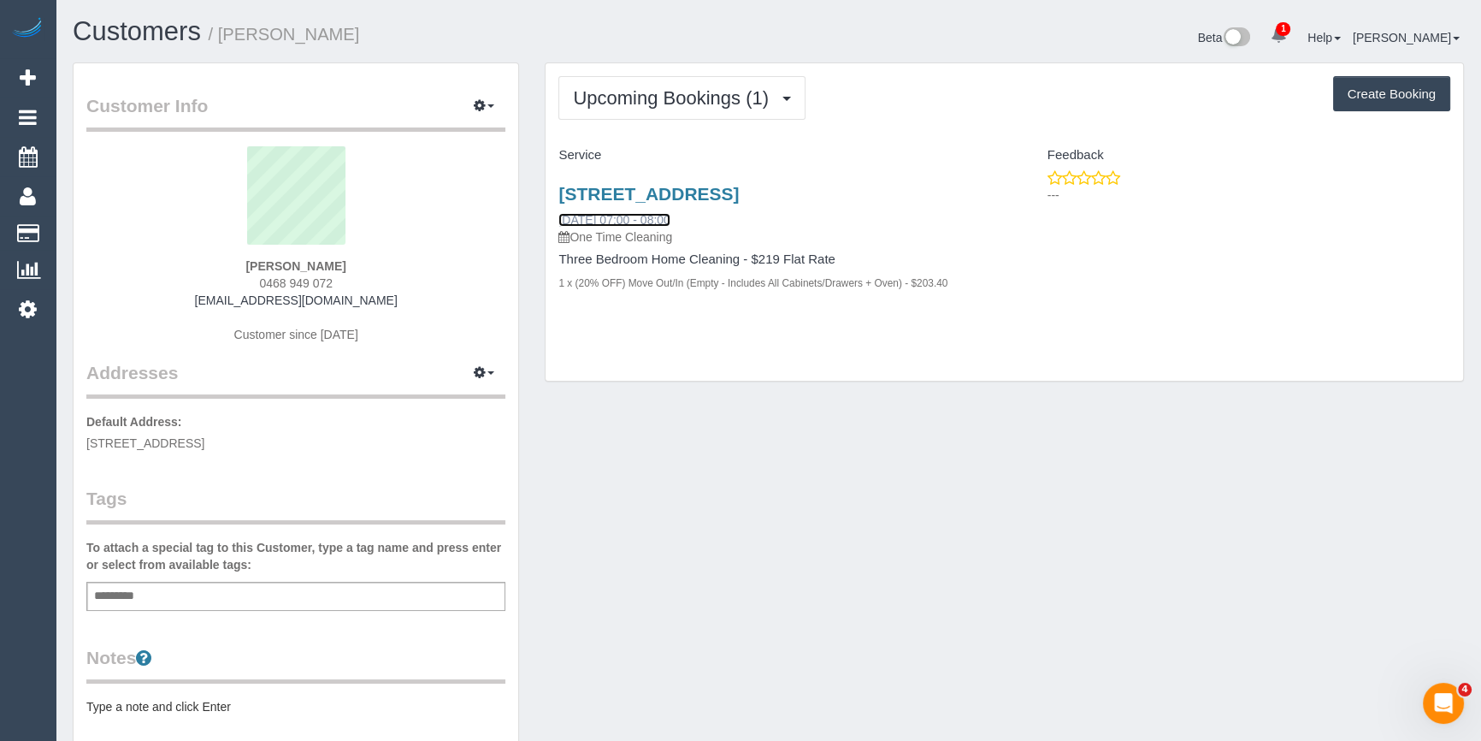
click at [617, 218] on link "[DATE] 07:00 - 08:00" at bounding box center [613, 220] width 111 height 14
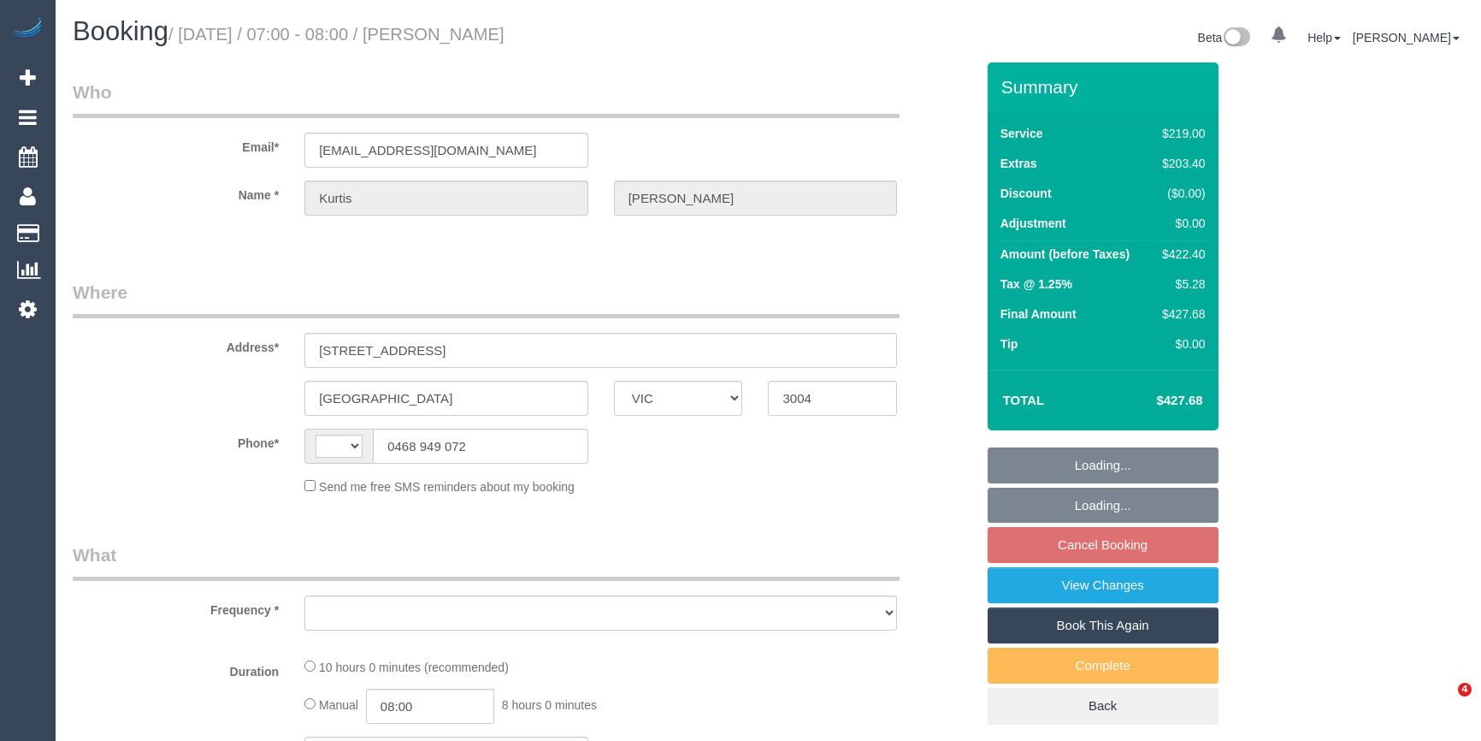
select select "VIC"
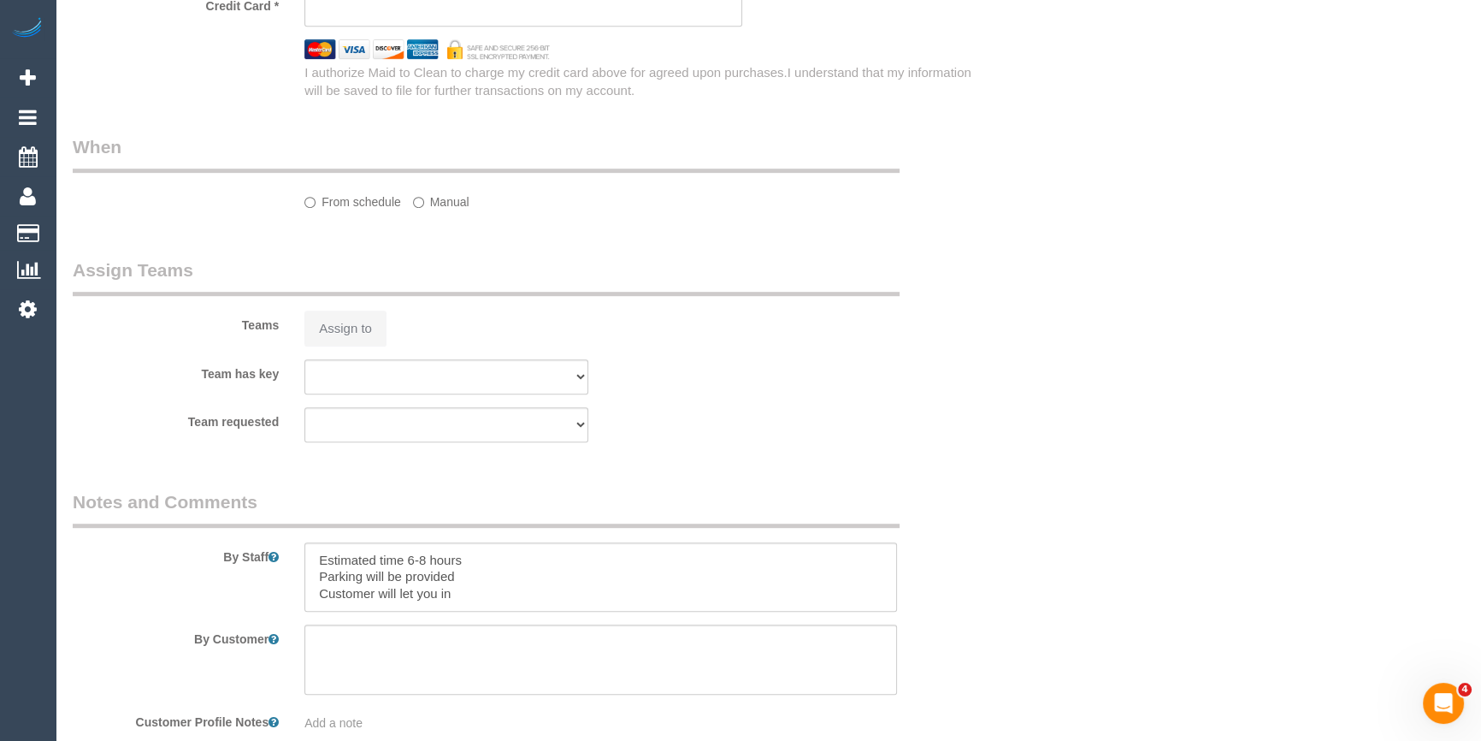
select select "string:AU"
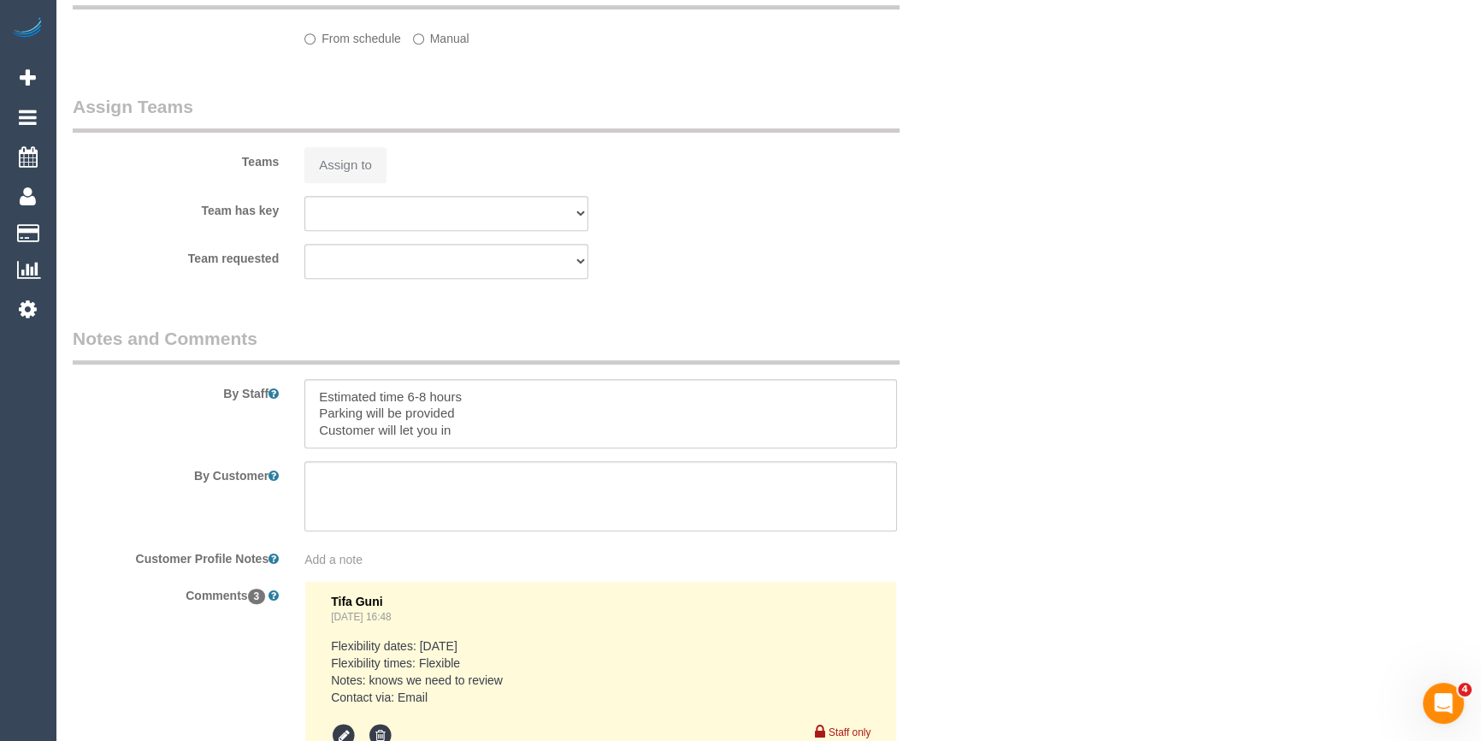
select select "object:591"
select select "string:stripe-pm_1QmWAX2GScqysDRVzGAJjxxc"
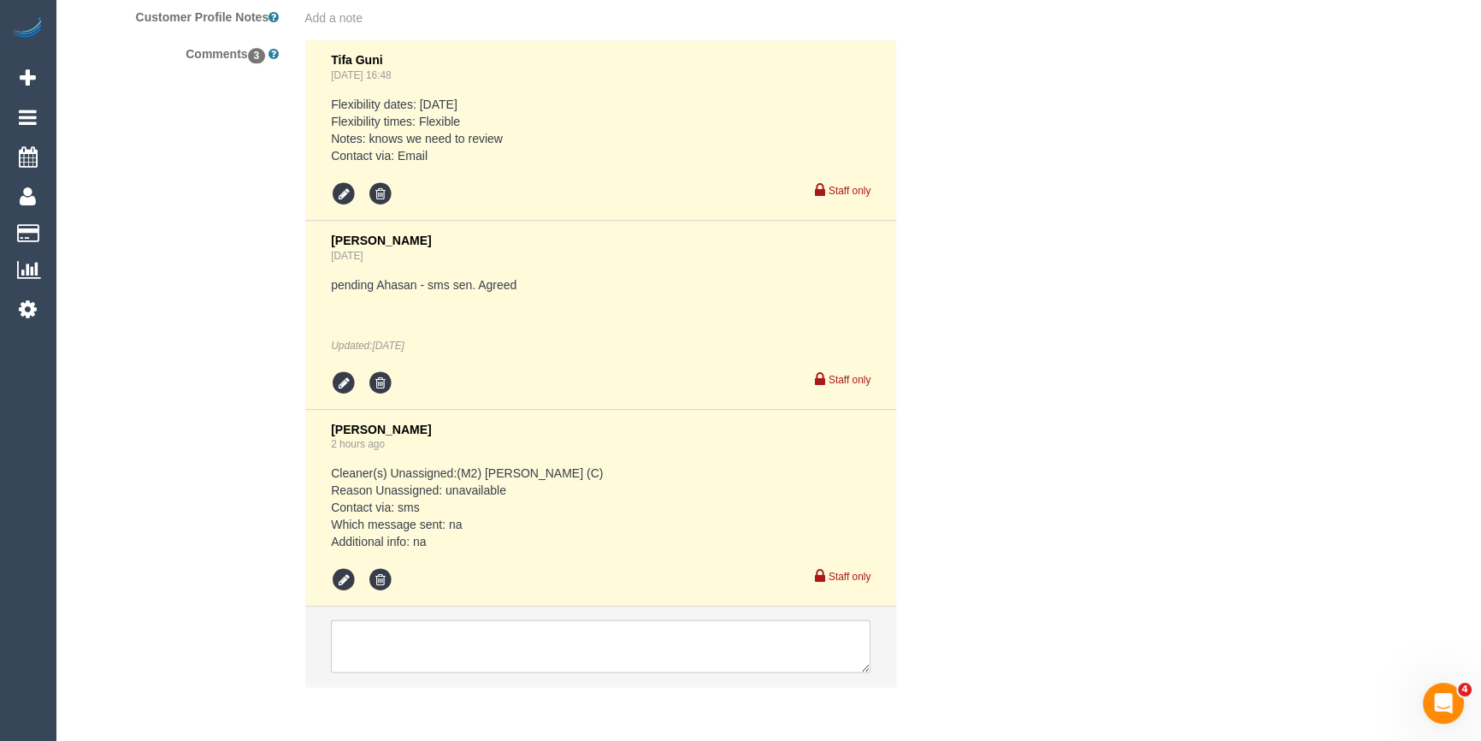
select select "number:28"
select select "number:14"
select select "number:18"
select select "number:24"
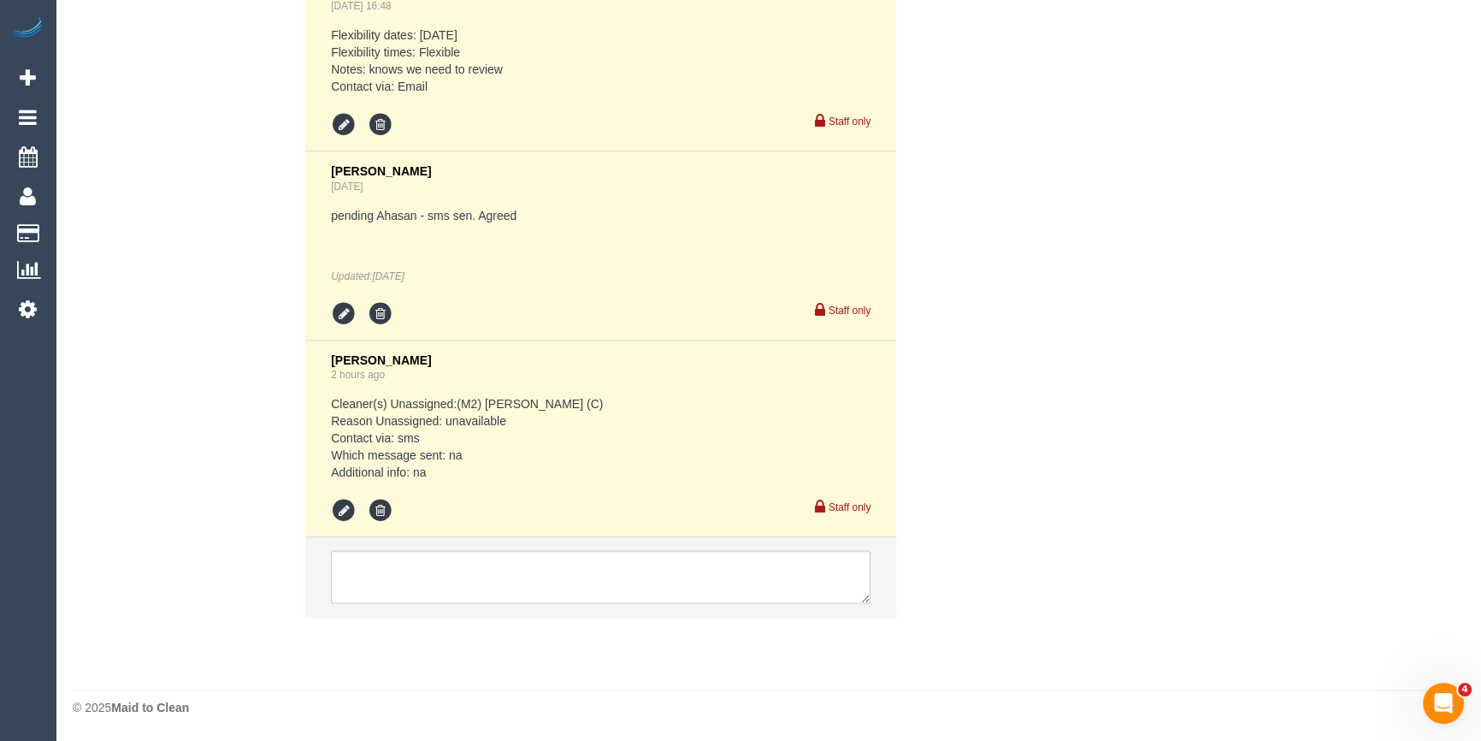
select select "object:2116"
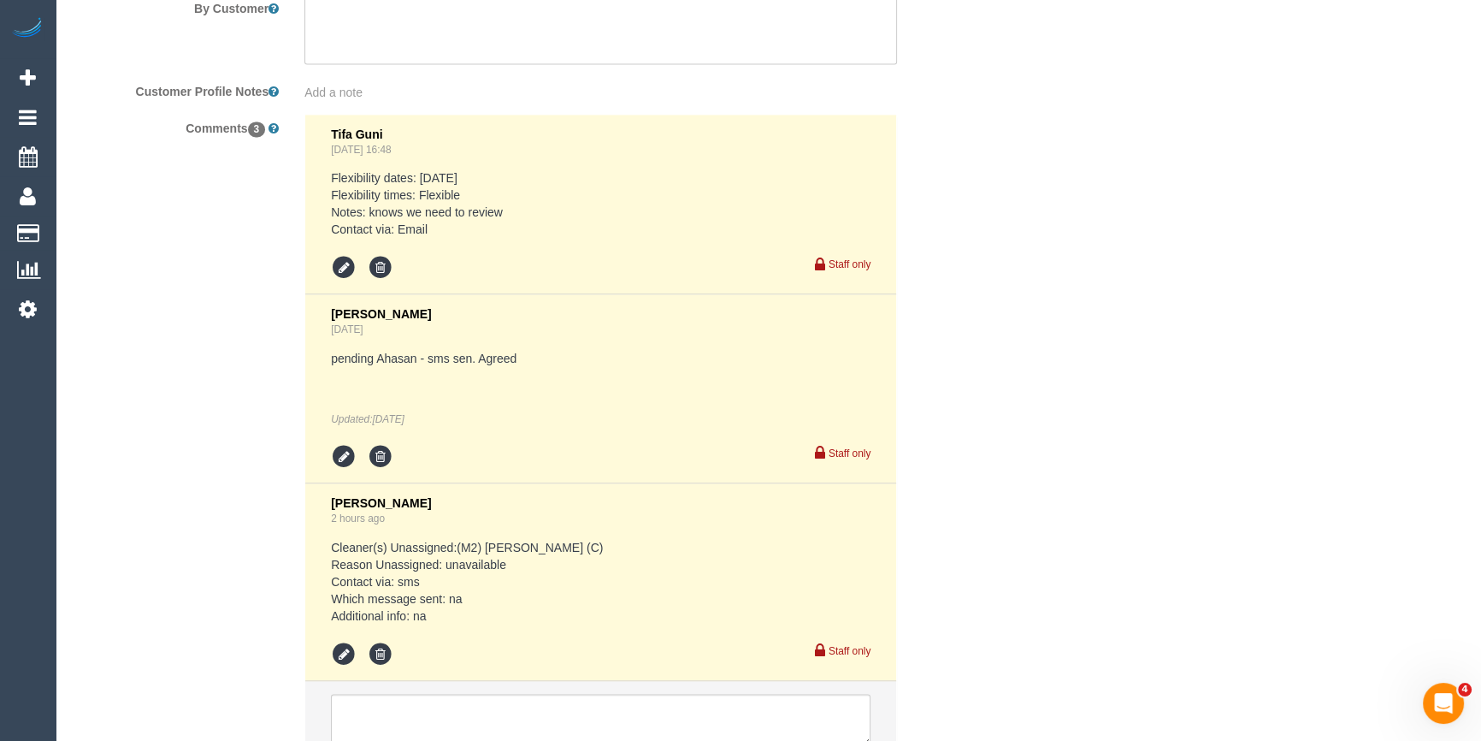
scroll to position [3203, 0]
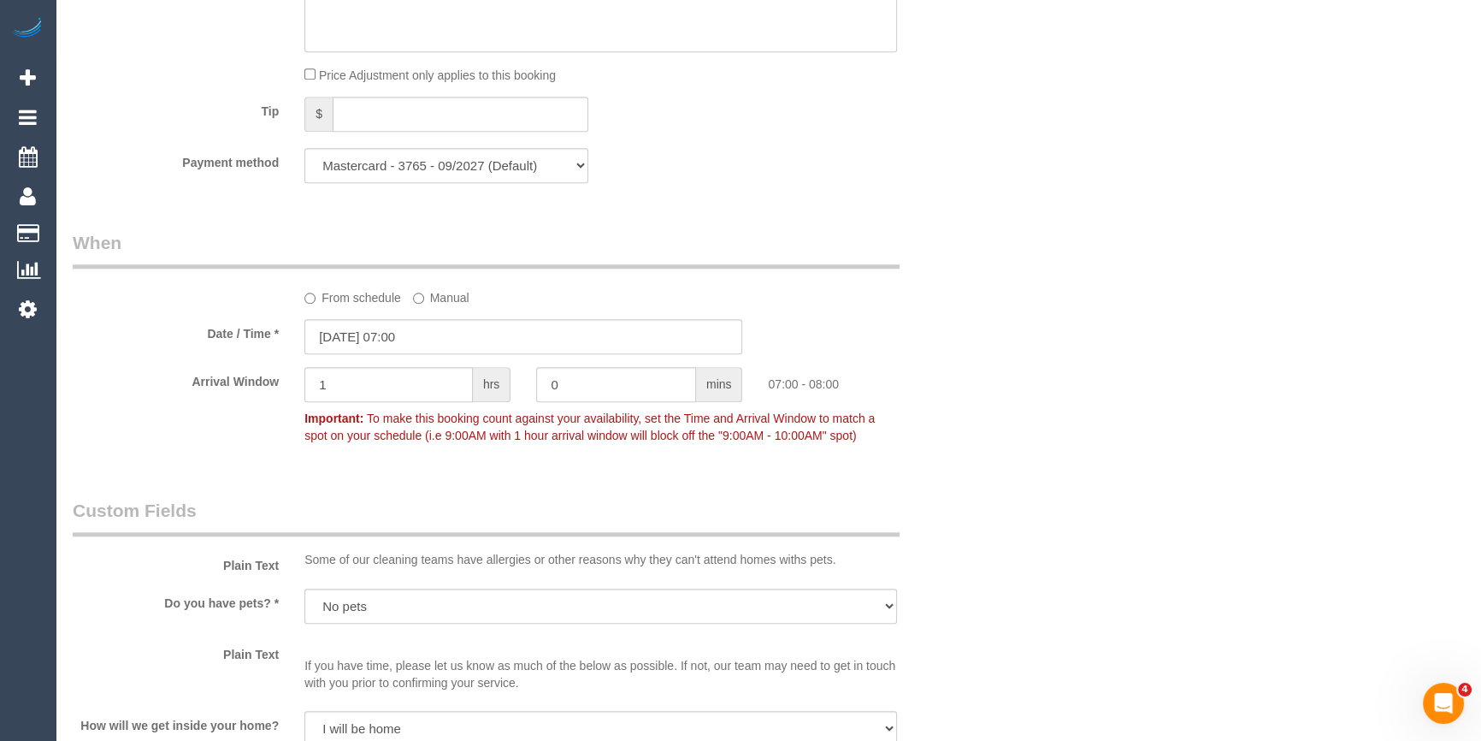
scroll to position [1493, 0]
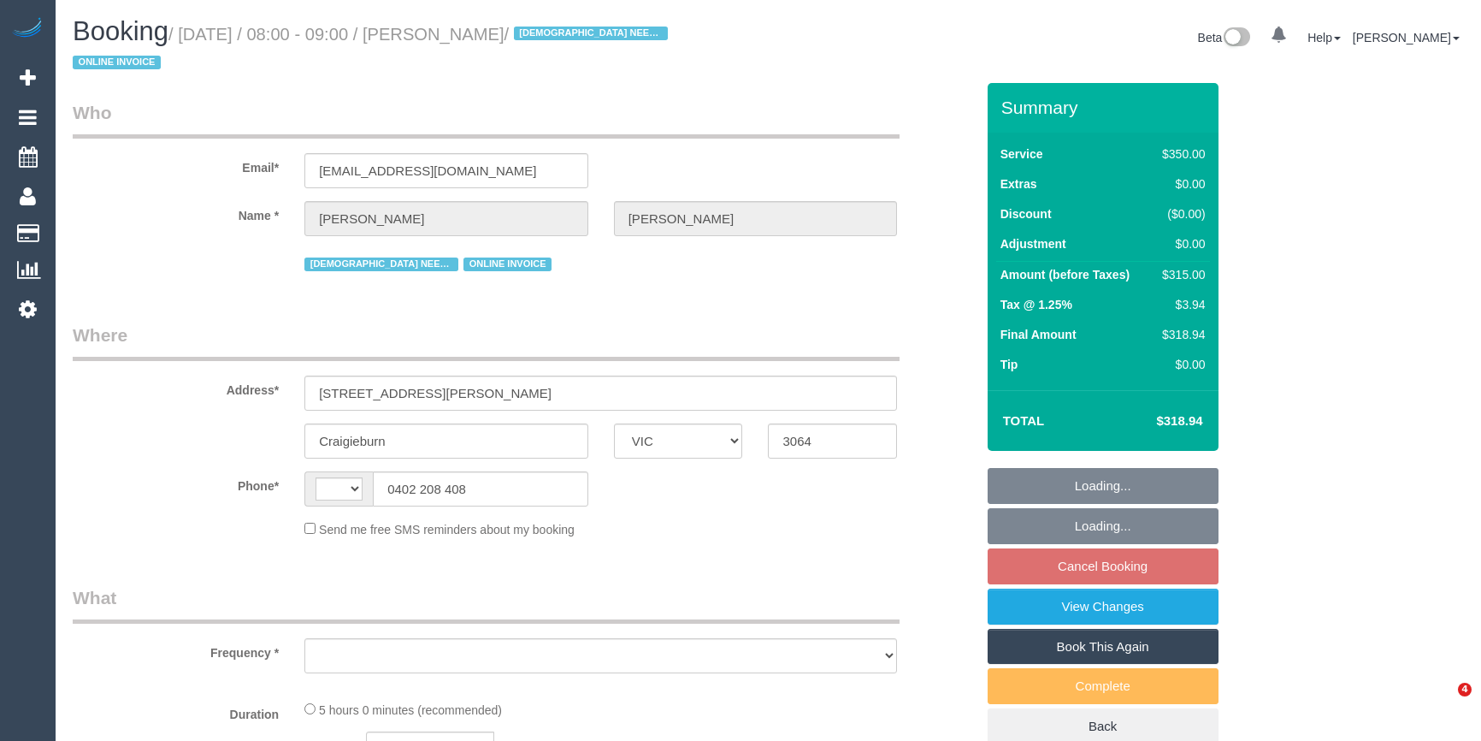
select select "VIC"
select select "string:AU"
select select "object:565"
select select "300"
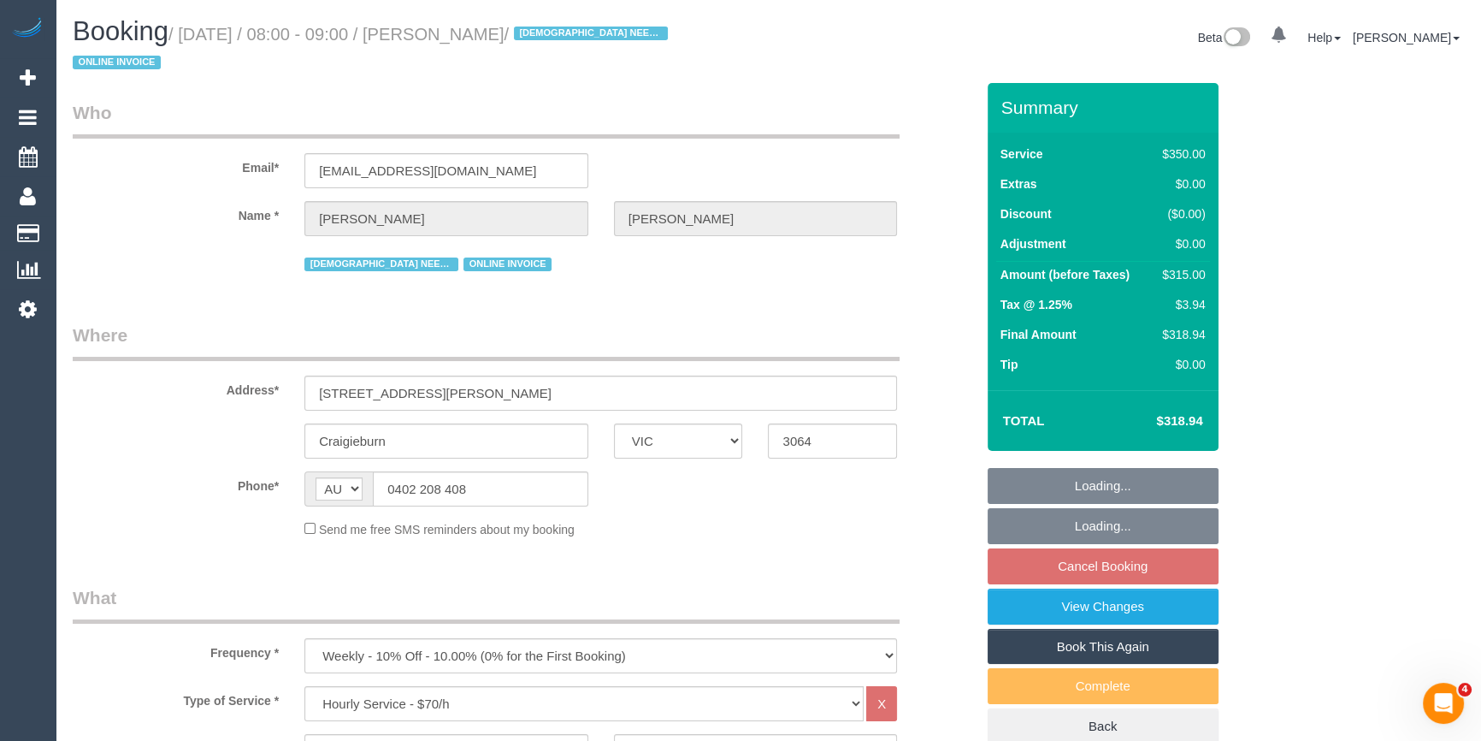
select select "string:stripe-pm_1RsBuS2GScqysDRVbt1l3syi"
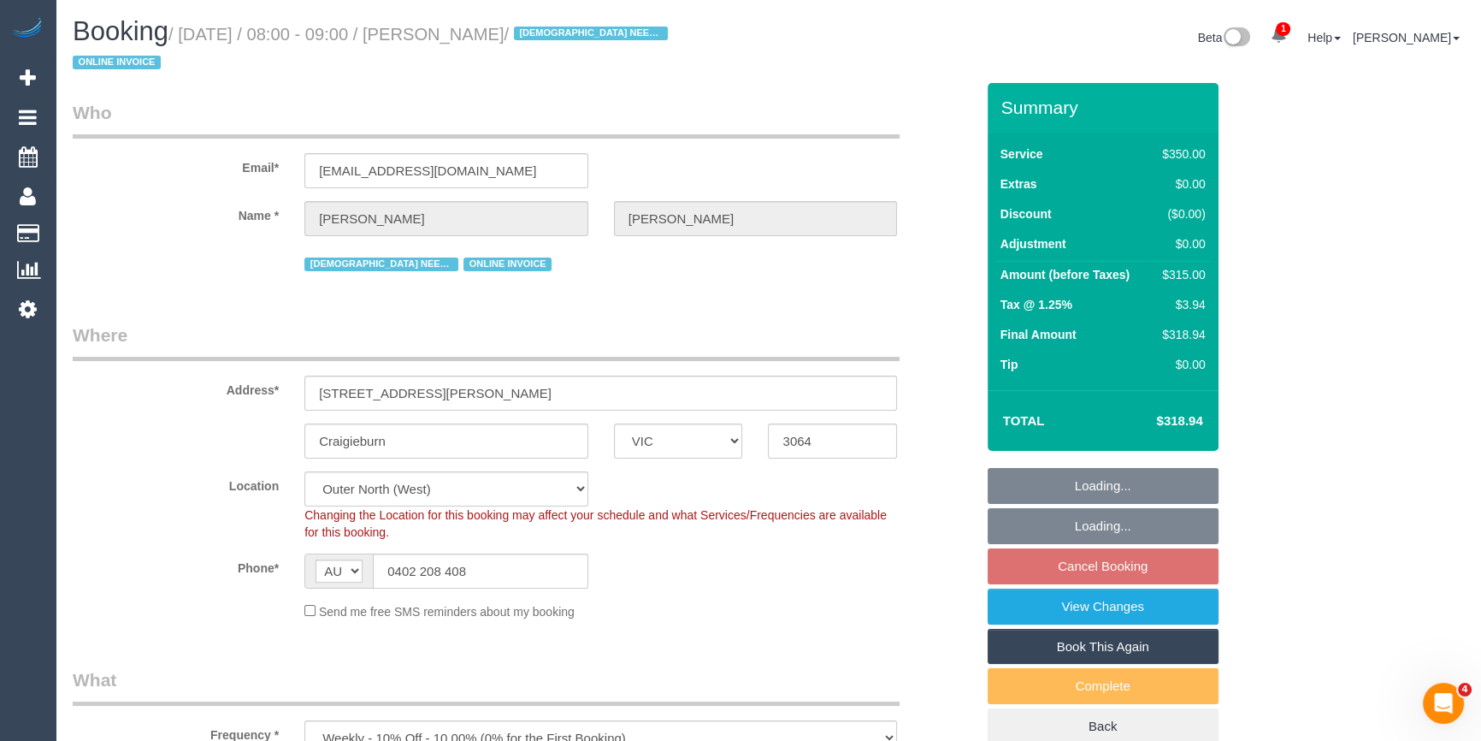
select select "object:736"
select select "number:28"
select select "number:14"
select select "number:18"
select select "number:36"
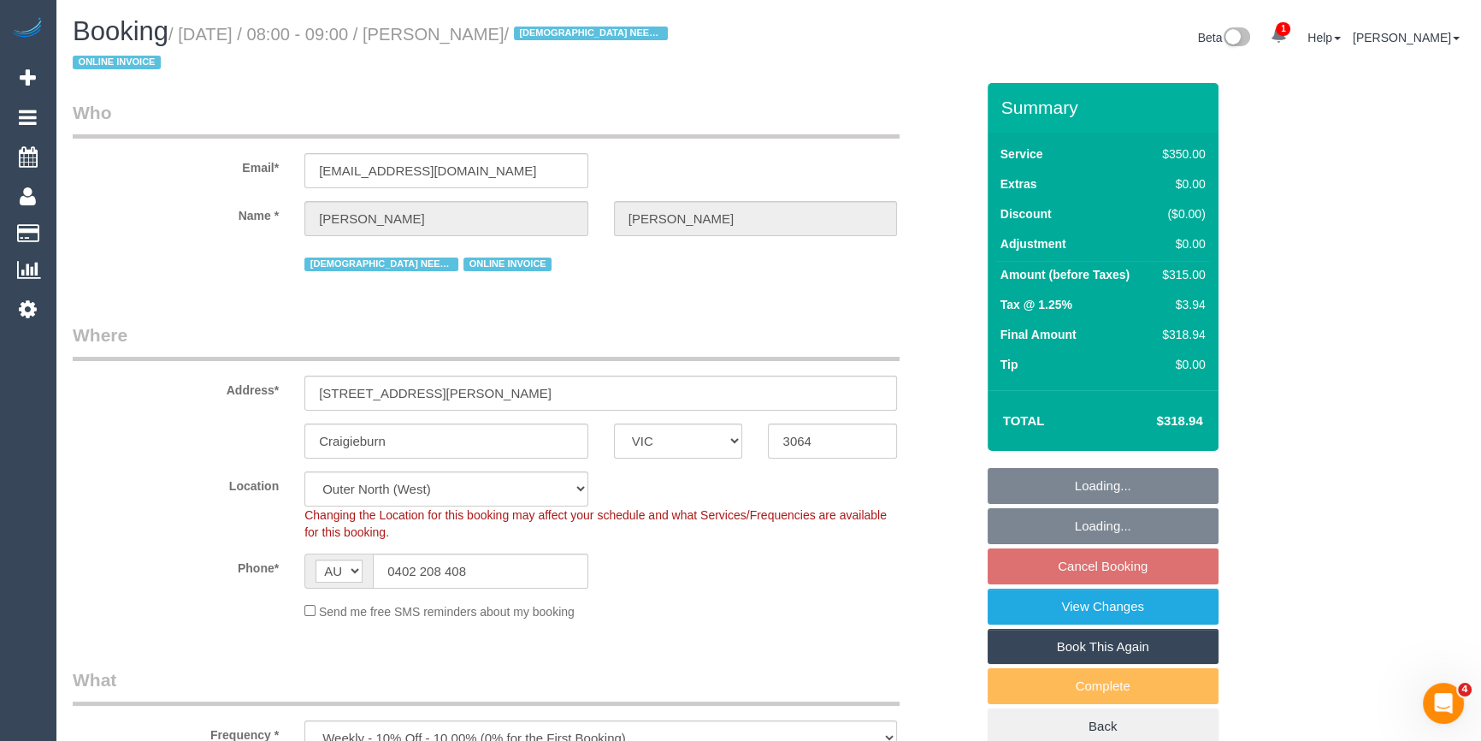
select select "number:35"
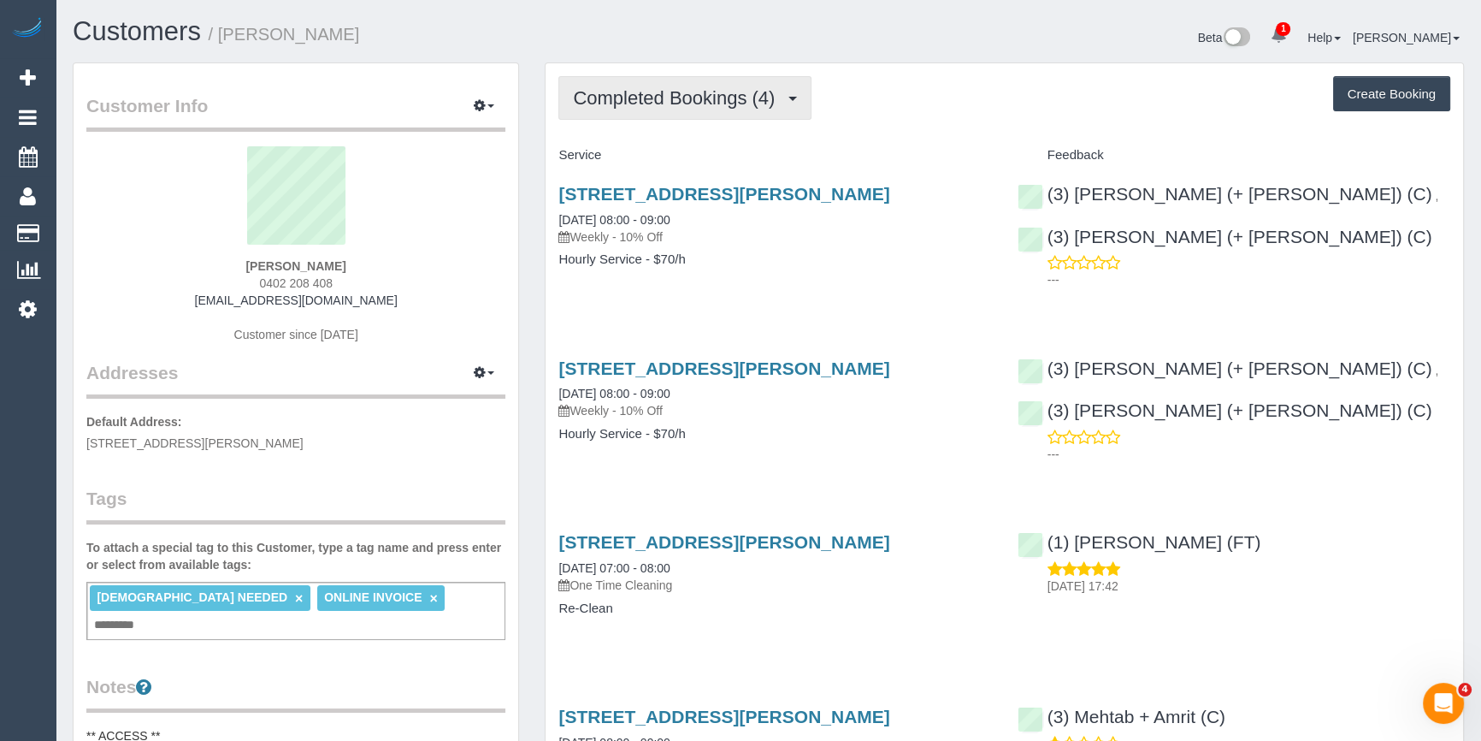
click at [684, 83] on button "Completed Bookings (4)" at bounding box center [684, 98] width 253 height 44
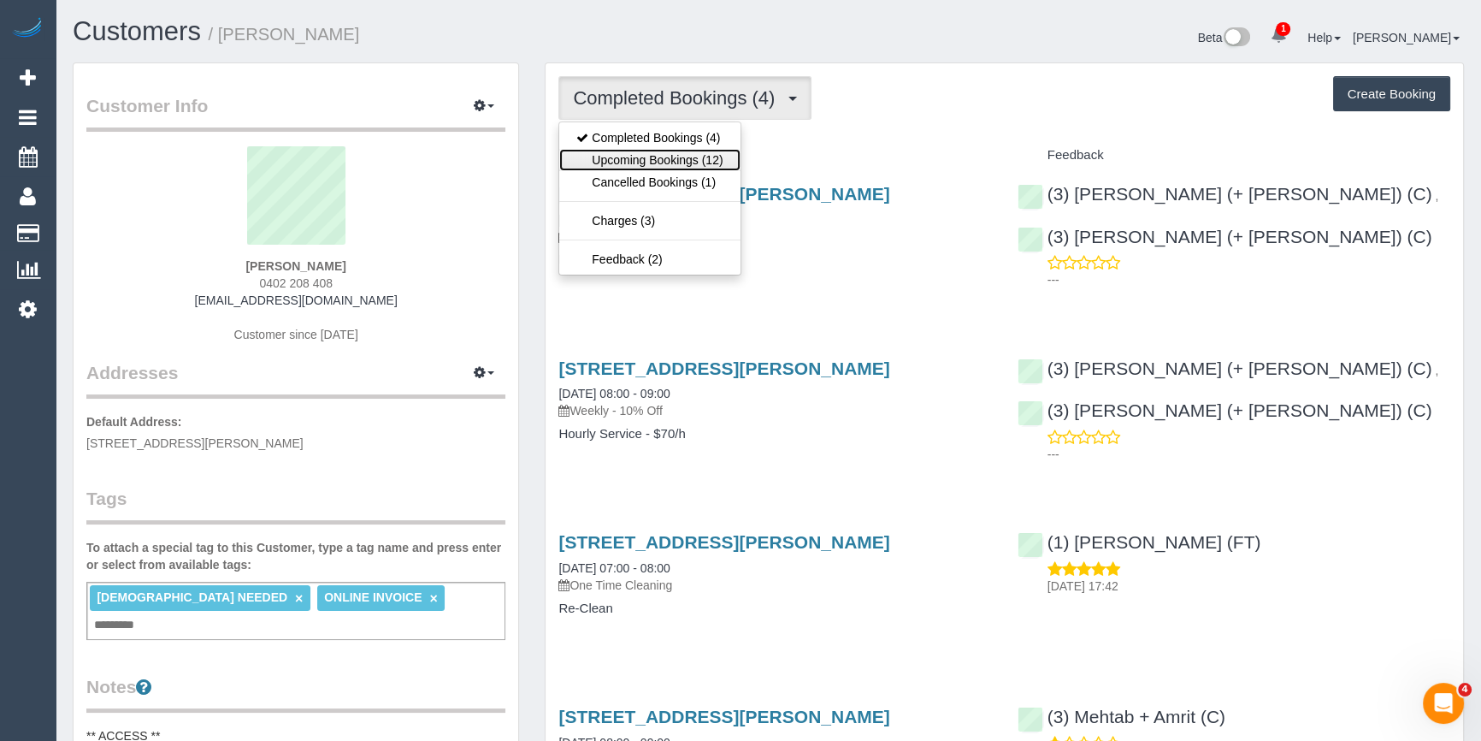
click at [609, 157] on link "Upcoming Bookings (12)" at bounding box center [649, 160] width 180 height 22
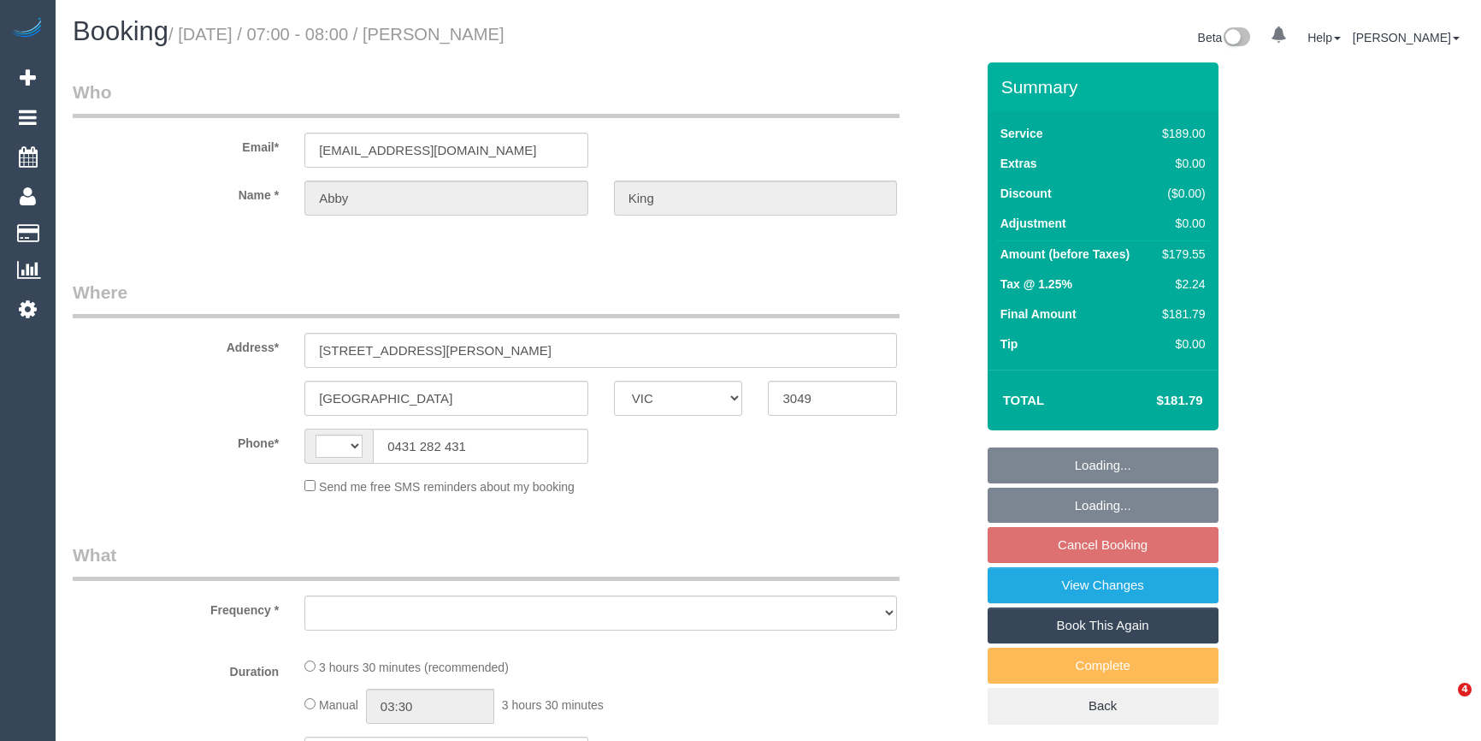
select select "VIC"
select select "string:AU"
select select "object:531"
select select "string:stripe-pm_1QFPcG2GScqysDRV2aDck6G5"
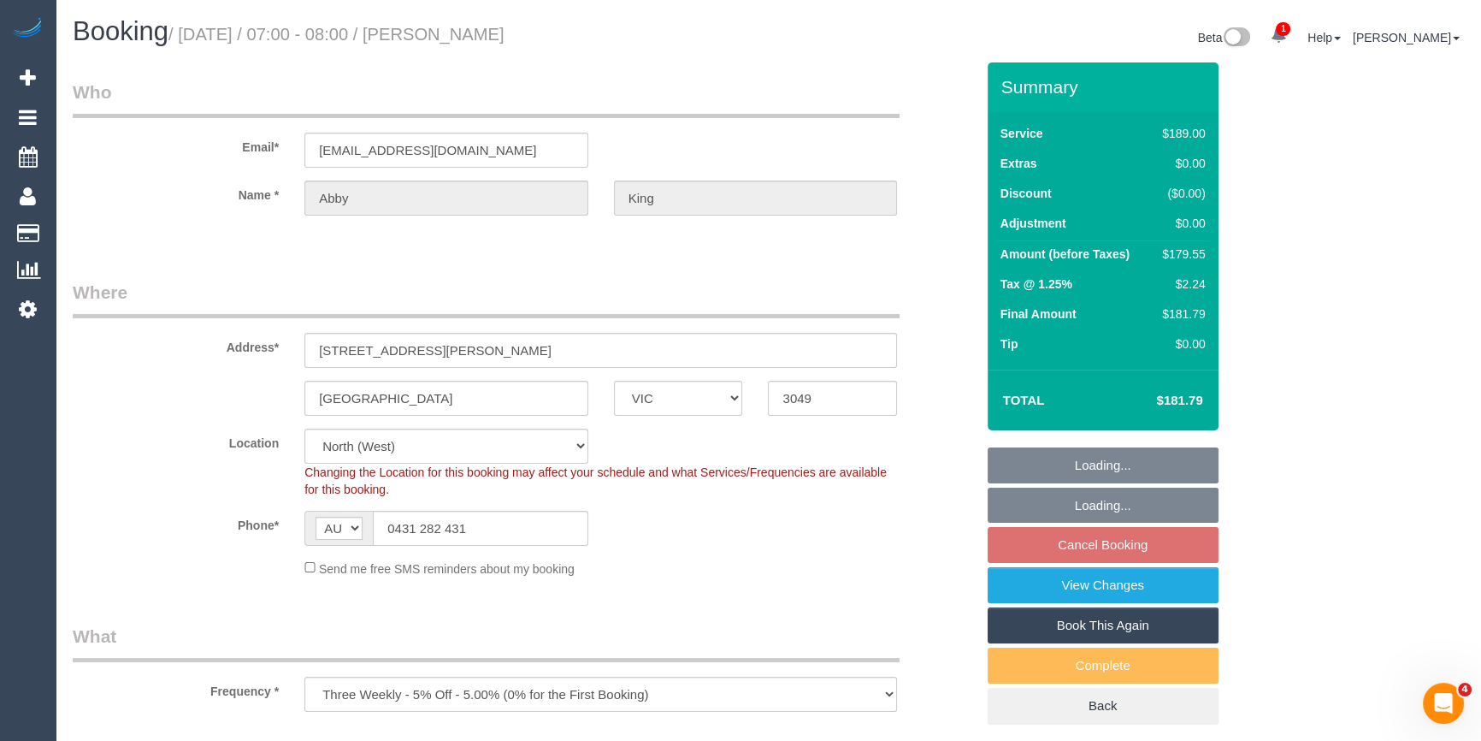
select select "object:538"
select select "number:28"
select select "number:14"
select select "number:19"
select select "number:23"
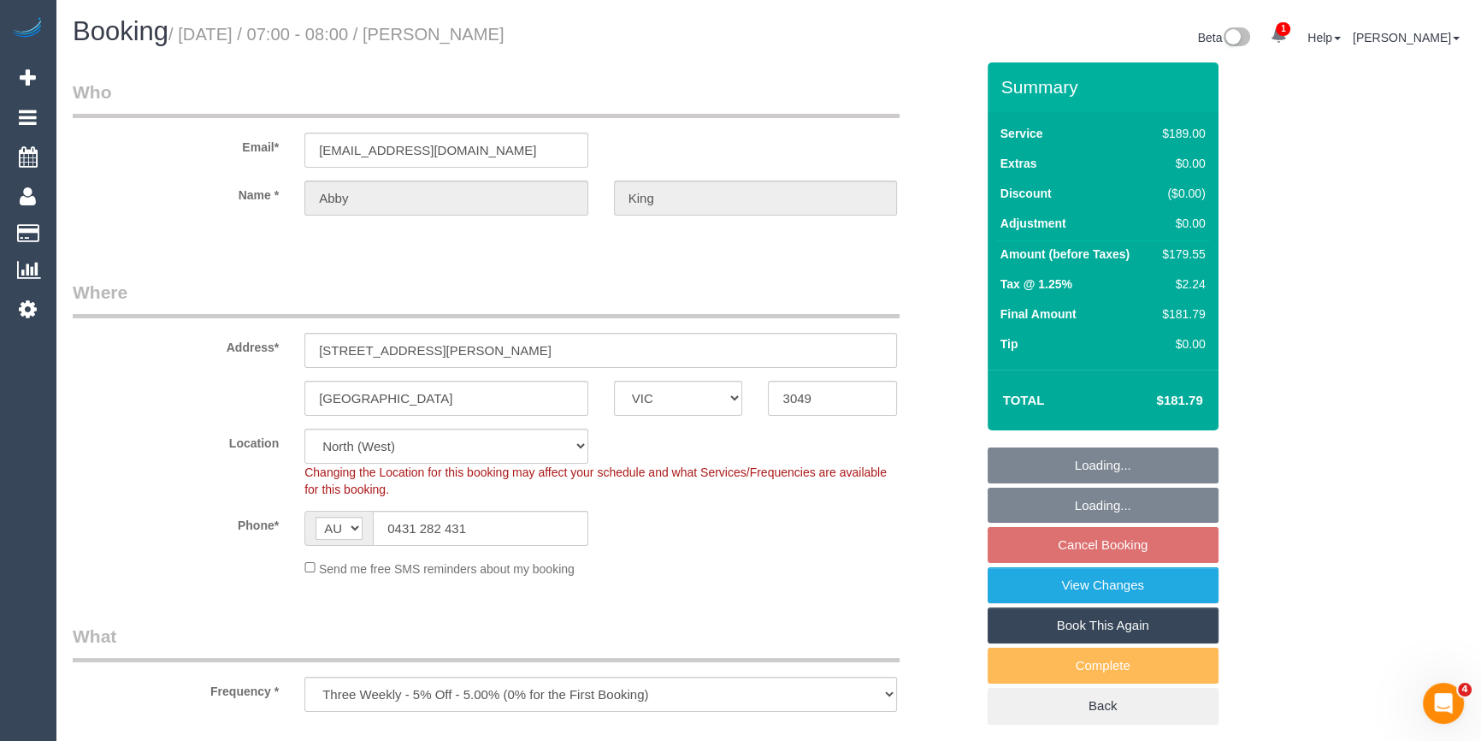
select select "number:34"
select select "number:26"
select select "spot1"
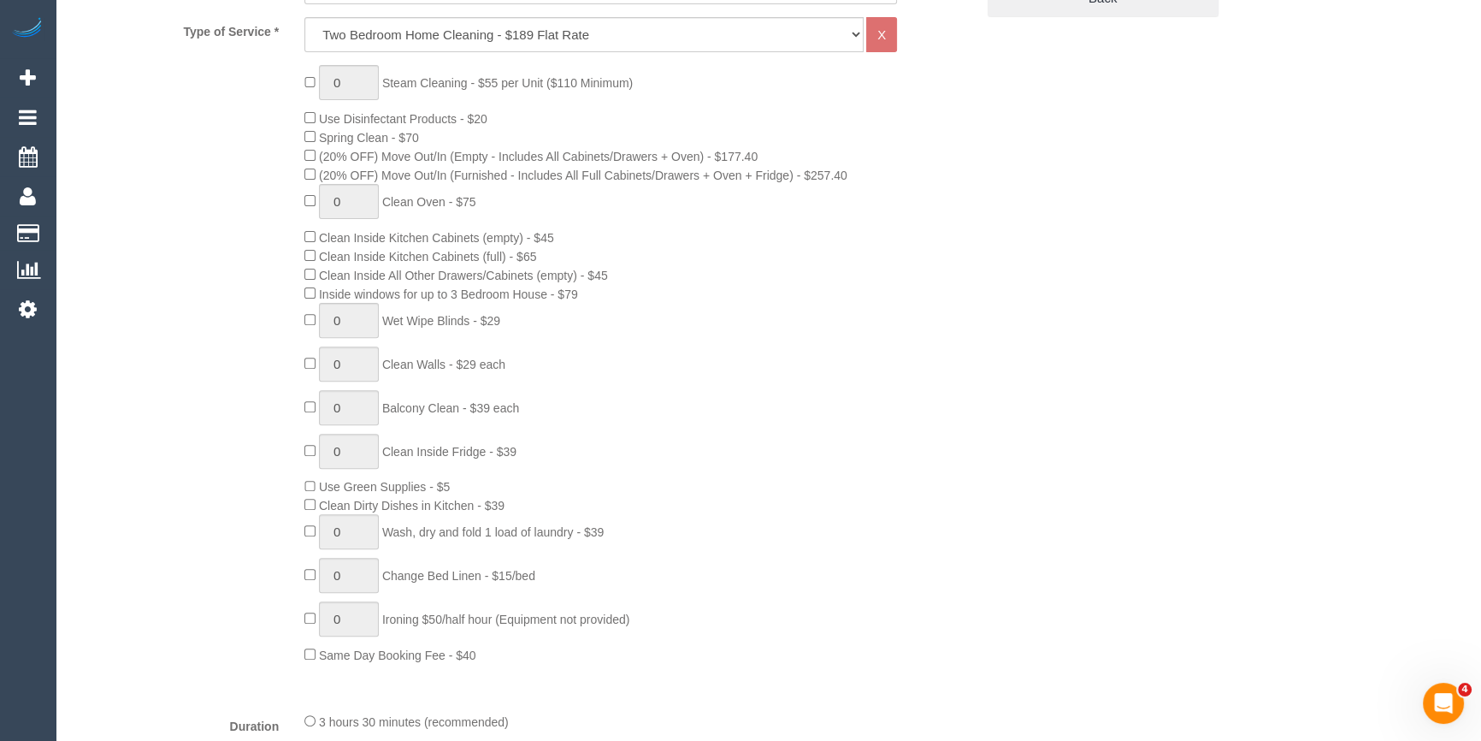
scroll to position [388, 0]
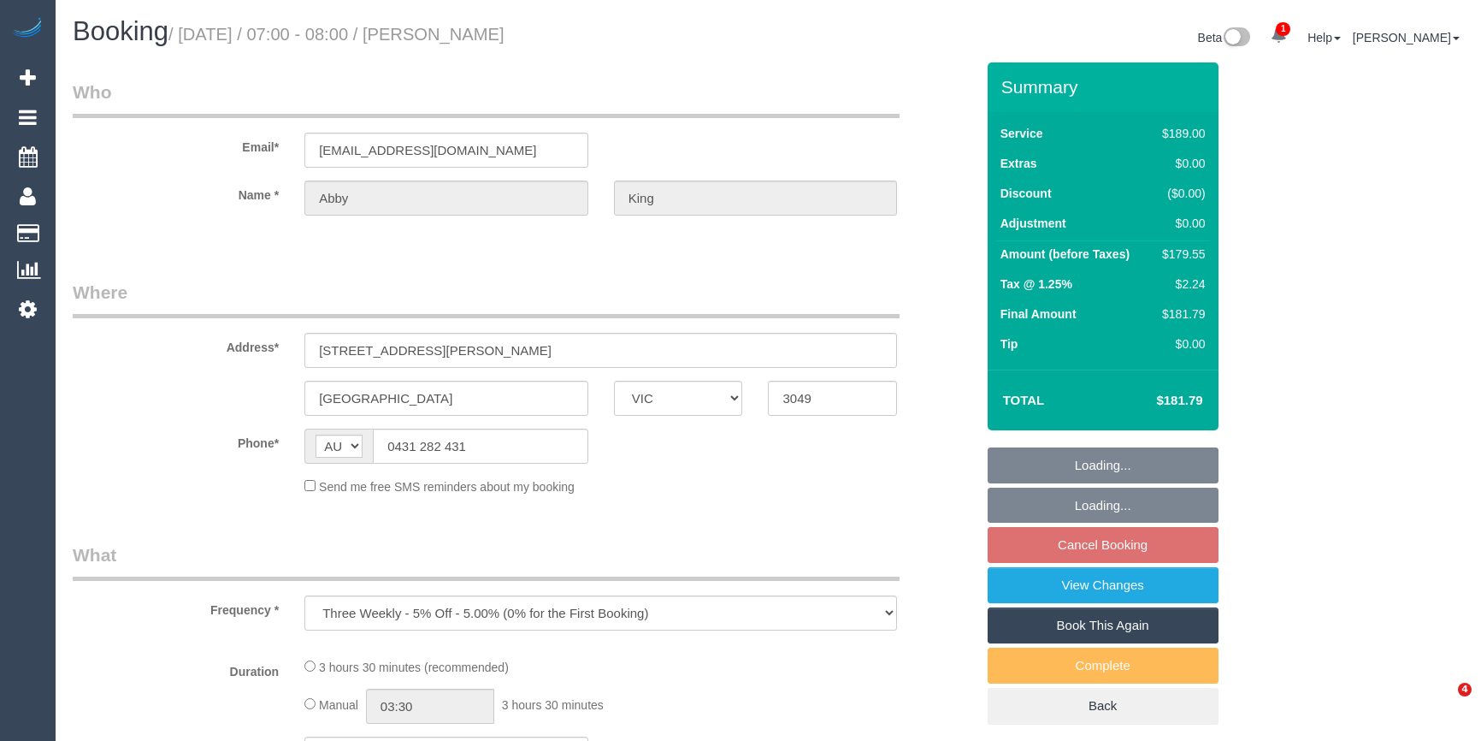
select select "VIC"
select select "number:28"
select select "number:14"
select select "number:19"
select select "number:23"
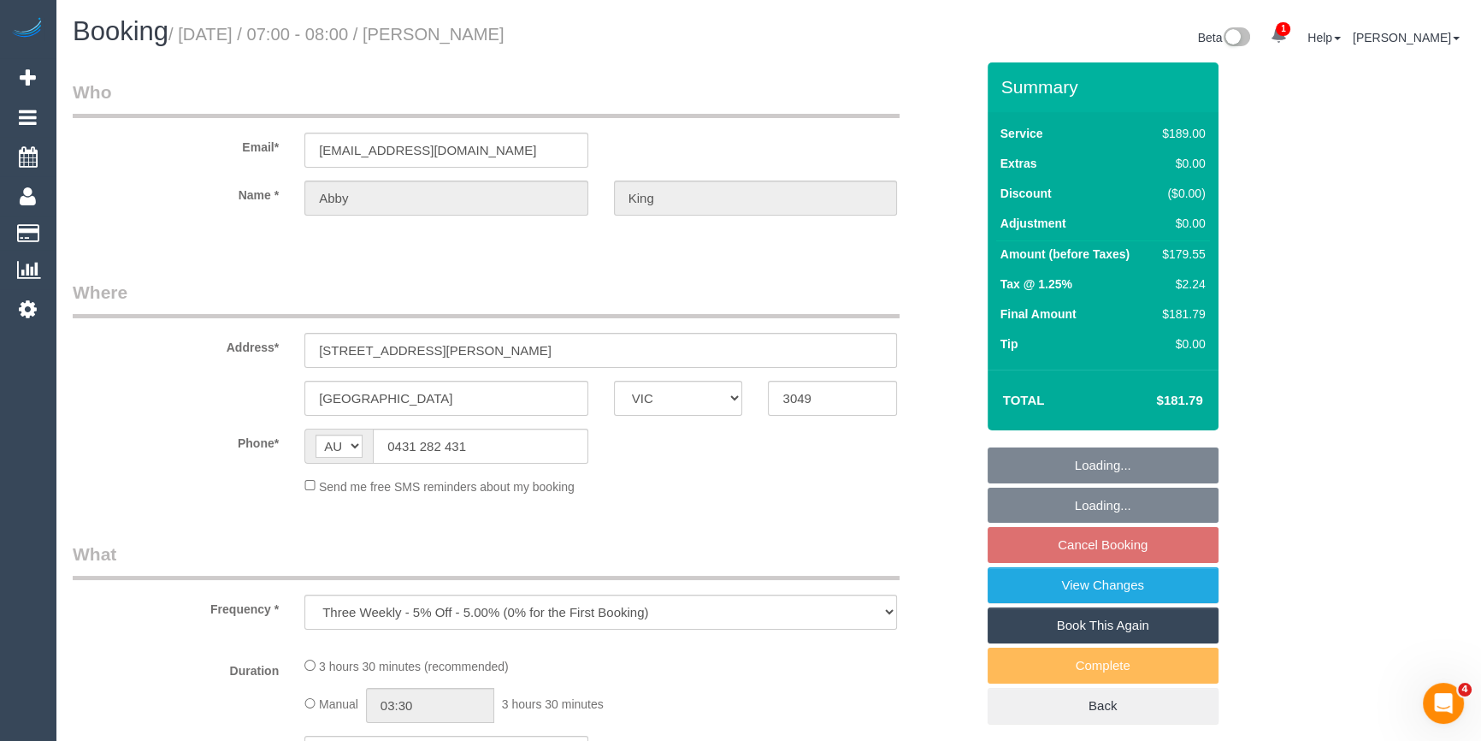
select select "number:34"
select select "number:26"
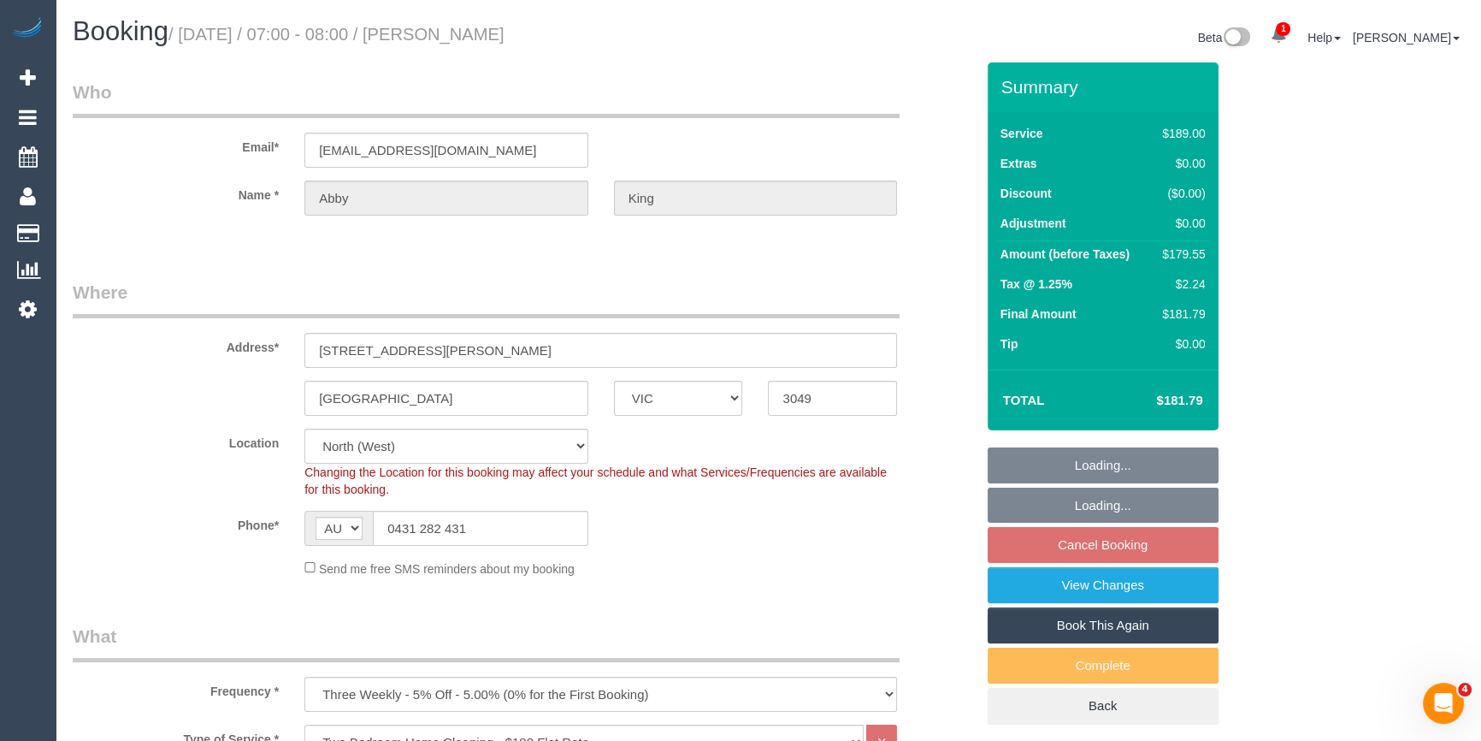
select select "object:1517"
select select "string:stripe-pm_1QFPcG2GScqysDRV2aDck6G5"
select select "spot1"
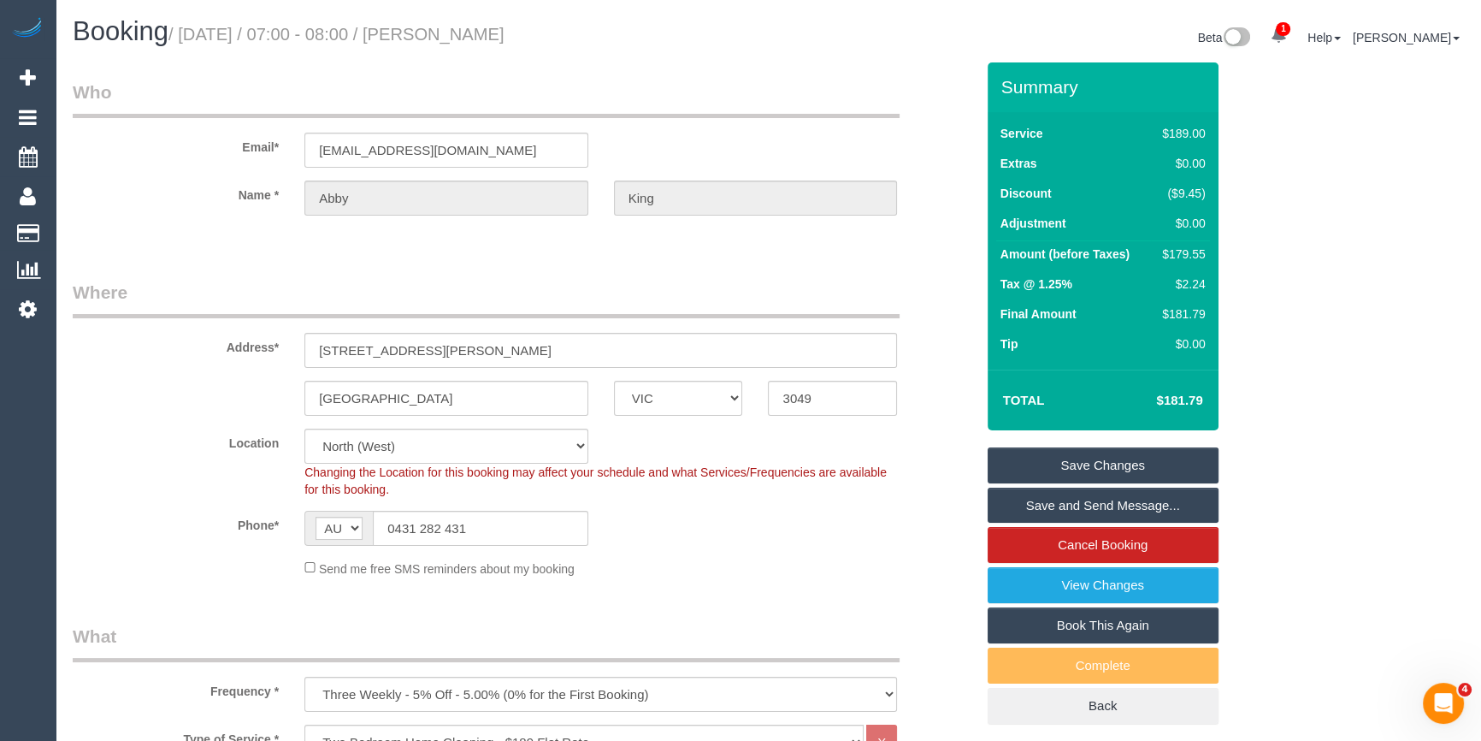
click at [803, 516] on div "Phone* AF AL DZ AD AO AI AQ AG AR AM AW AU AT AZ BS BH BD BB BY BE BZ BJ BM BT …" at bounding box center [524, 528] width 928 height 35
drag, startPoint x: 540, startPoint y: 38, endPoint x: 470, endPoint y: 35, distance: 69.3
click at [470, 35] on small "/ September 10, 2025 / 07:00 - 08:00 / Abby King" at bounding box center [336, 34] width 336 height 19
copy small "[PERSON_NAME]"
click at [1169, 252] on div "$179.55" at bounding box center [1180, 253] width 50 height 17
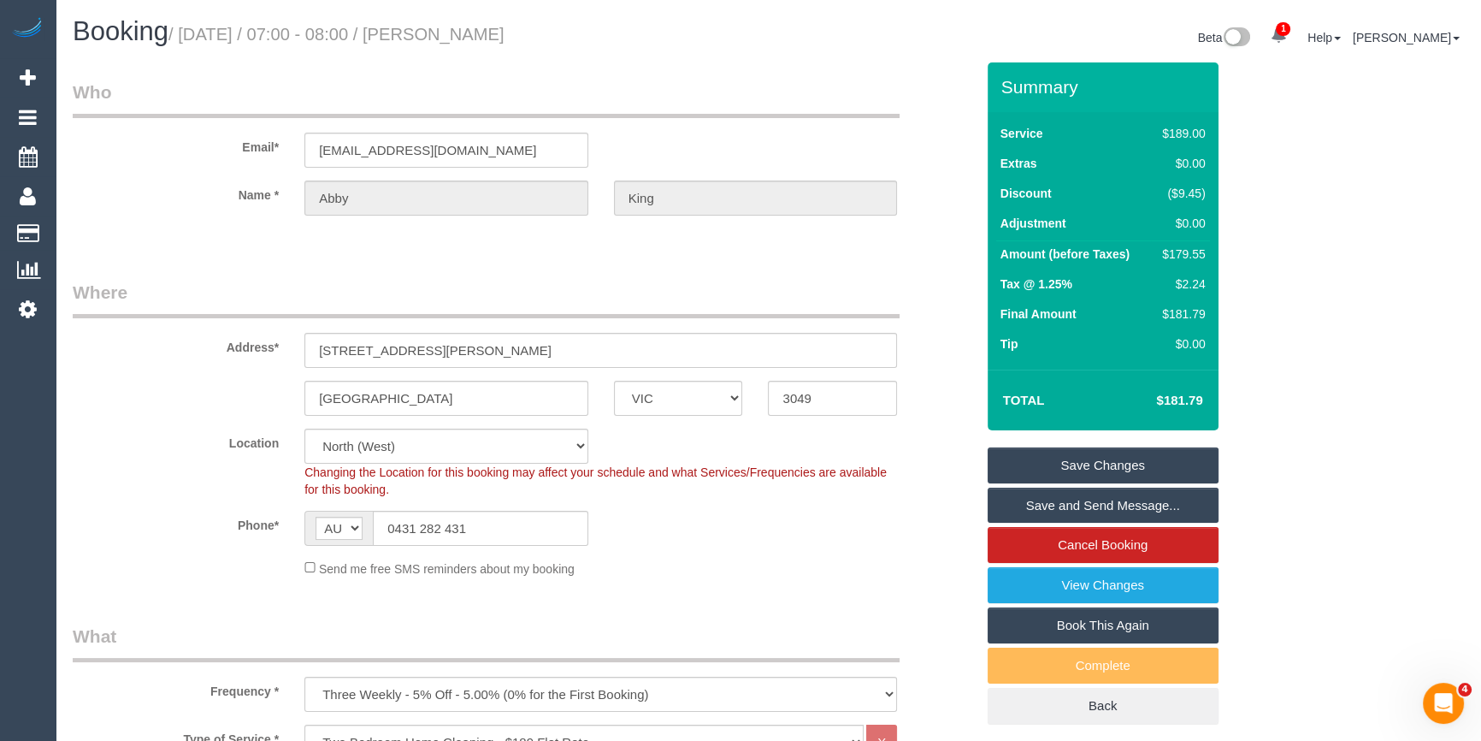
click at [1175, 251] on div "$179.55" at bounding box center [1180, 253] width 50 height 17
copy div "179.55"
click at [1242, 259] on div "Summary Service $189.00 Extras $0.00 Discount ($9.45) Adjustment $0.00 Amount (…" at bounding box center [1149, 410] width 348 height 696
click at [684, 542] on div "Phone* AF AL DZ AD AO AI AQ AG AR AM AW AU AT AZ BS BH BD BB BY BE BZ BJ BM BT …" at bounding box center [524, 528] width 928 height 35
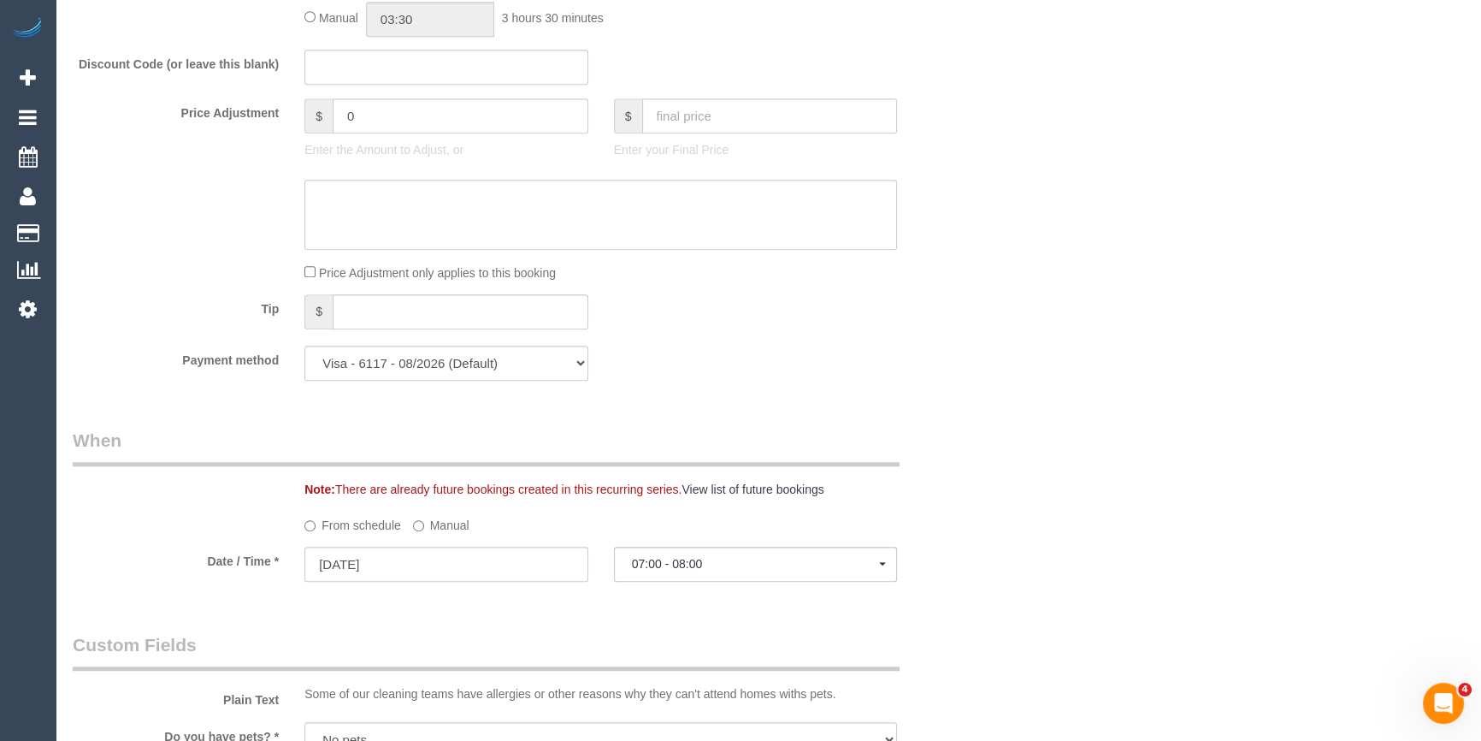
scroll to position [1710, 0]
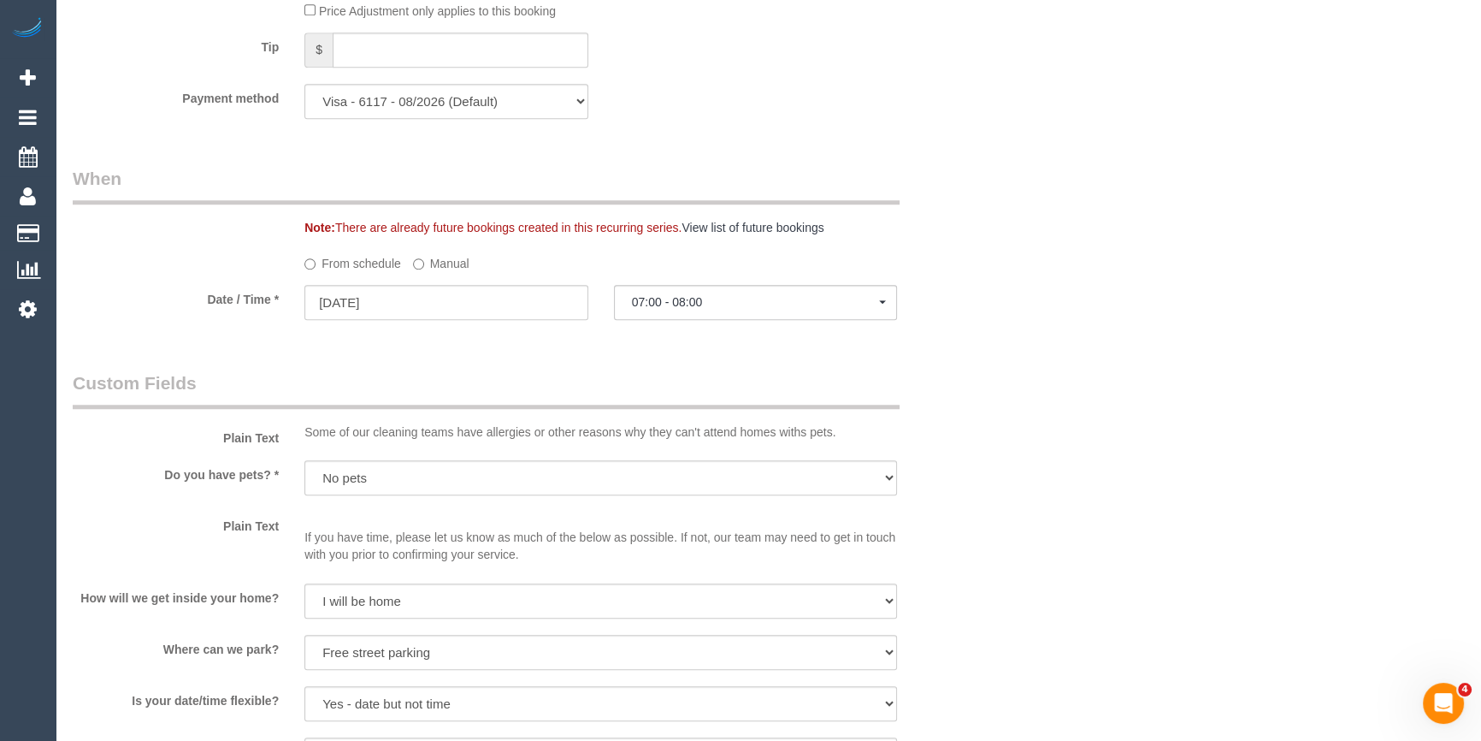
click at [427, 272] on label "Manual" at bounding box center [441, 260] width 56 height 23
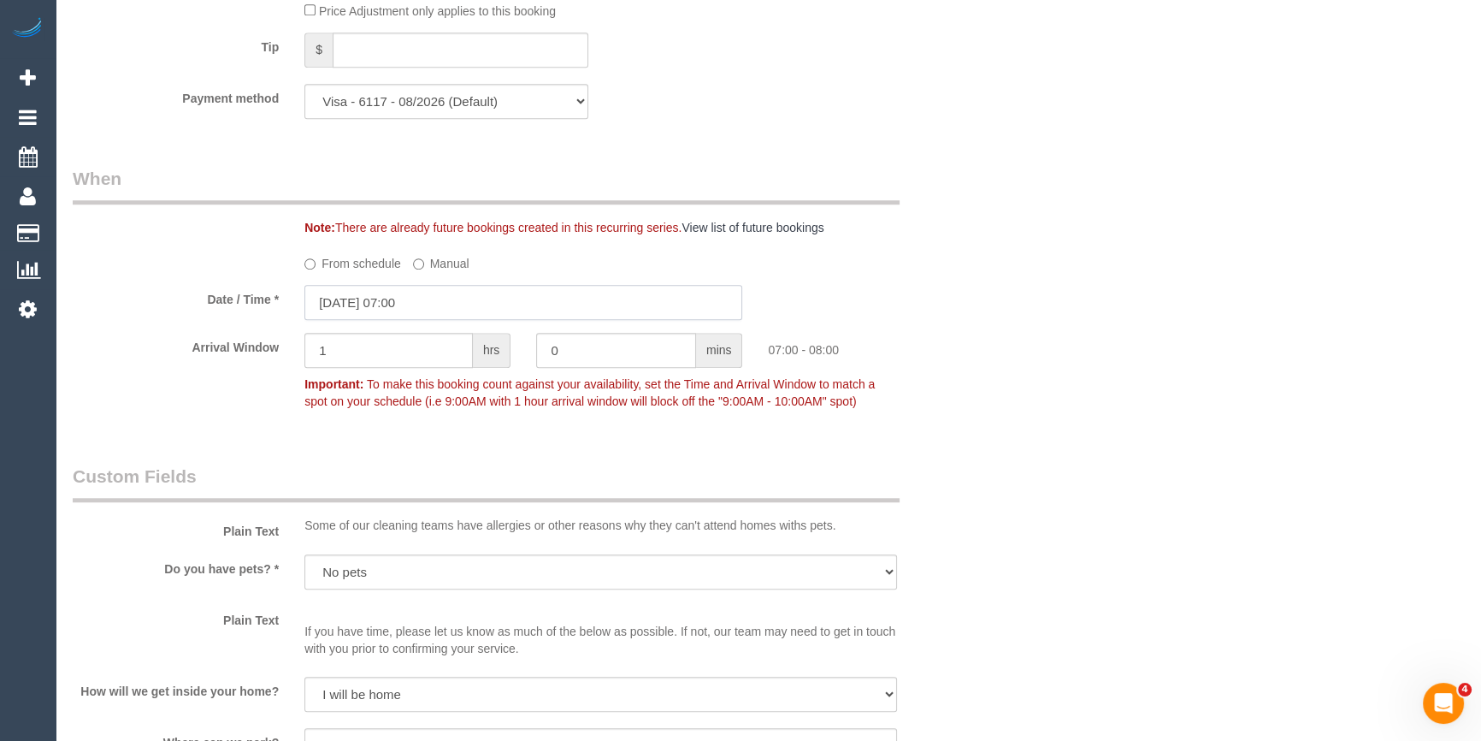
click at [416, 304] on input "10/09/2025 07:00" at bounding box center [523, 302] width 438 height 35
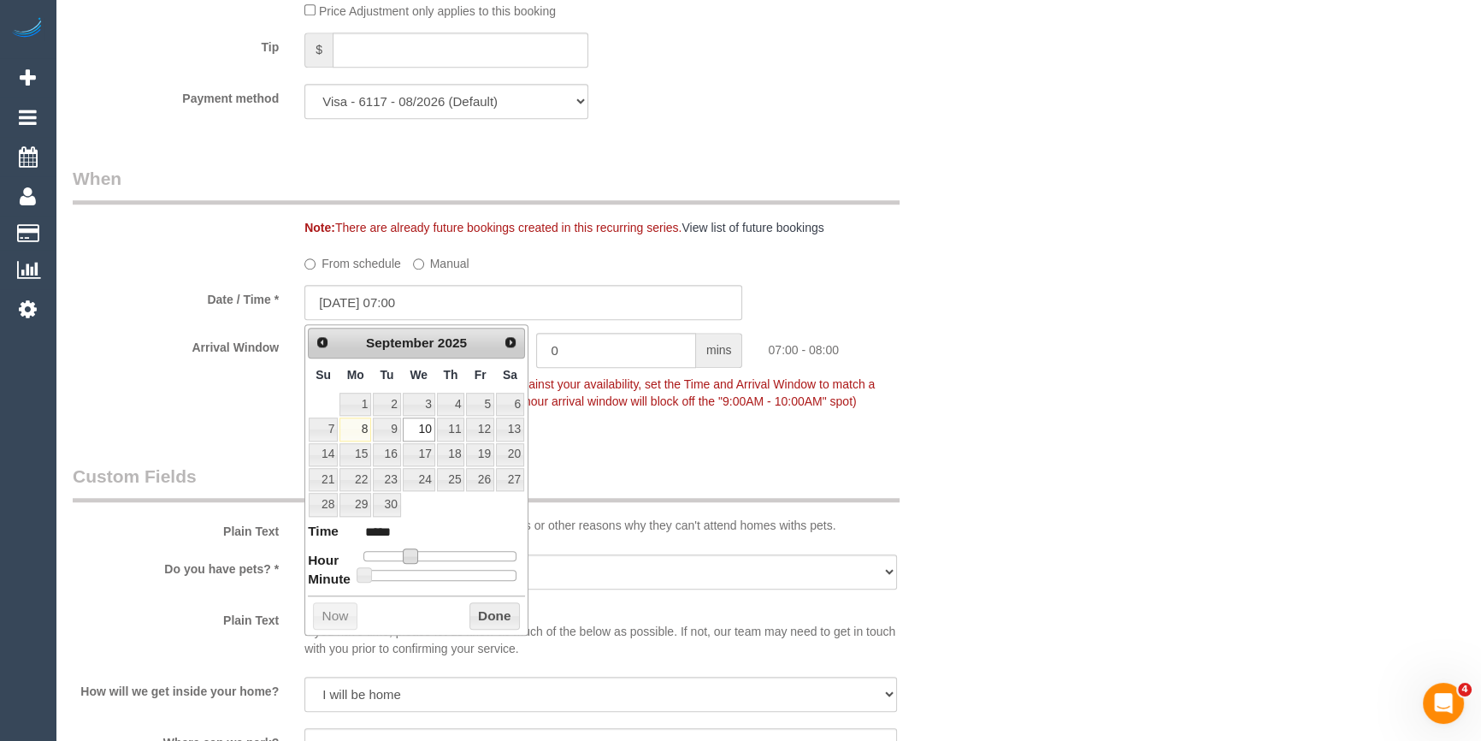
type input "10/09/2025 08:00"
type input "*****"
type input "10/09/2025 09:00"
type input "*****"
type input "10/09/2025 10:00"
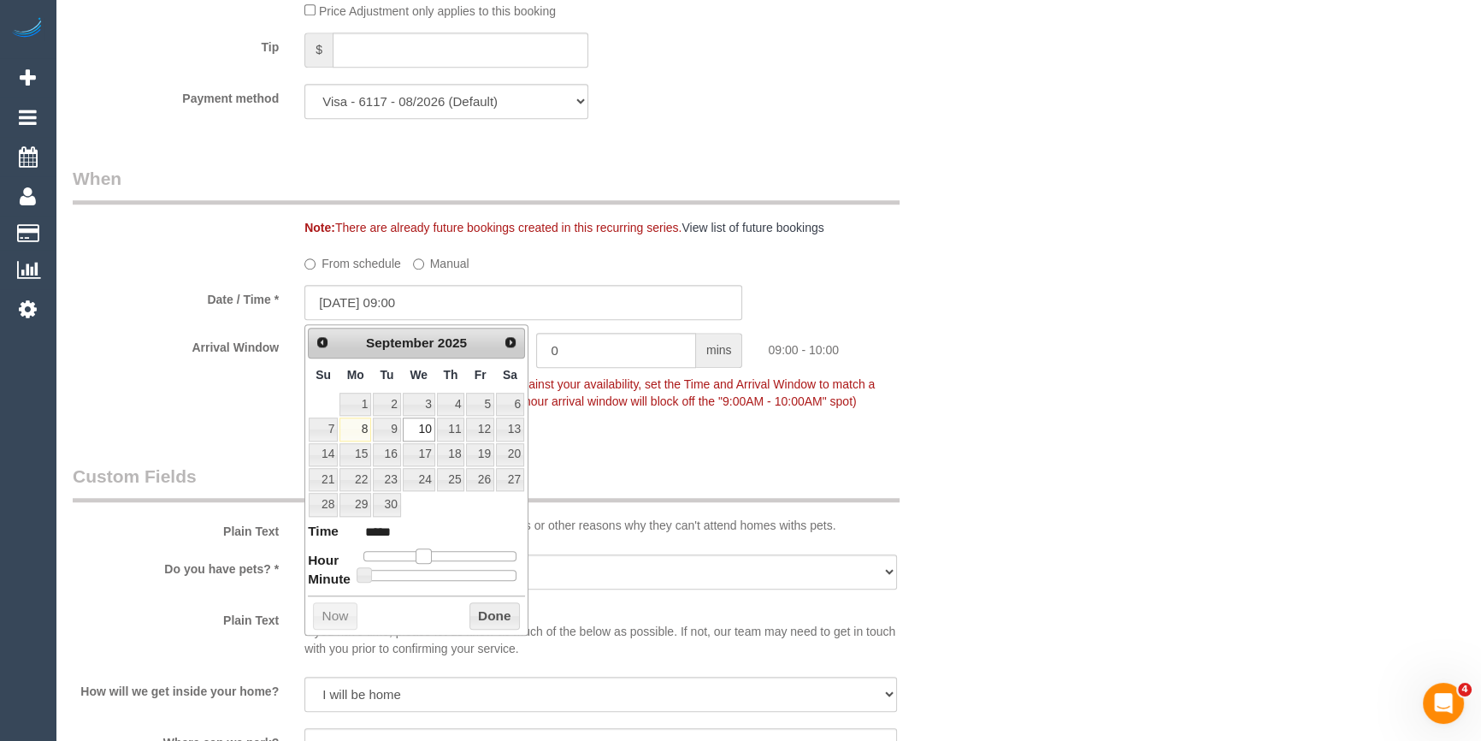
type input "*****"
type input "10/09/2025 11:00"
type input "*****"
type input "10/09/2025 12:00"
type input "*****"
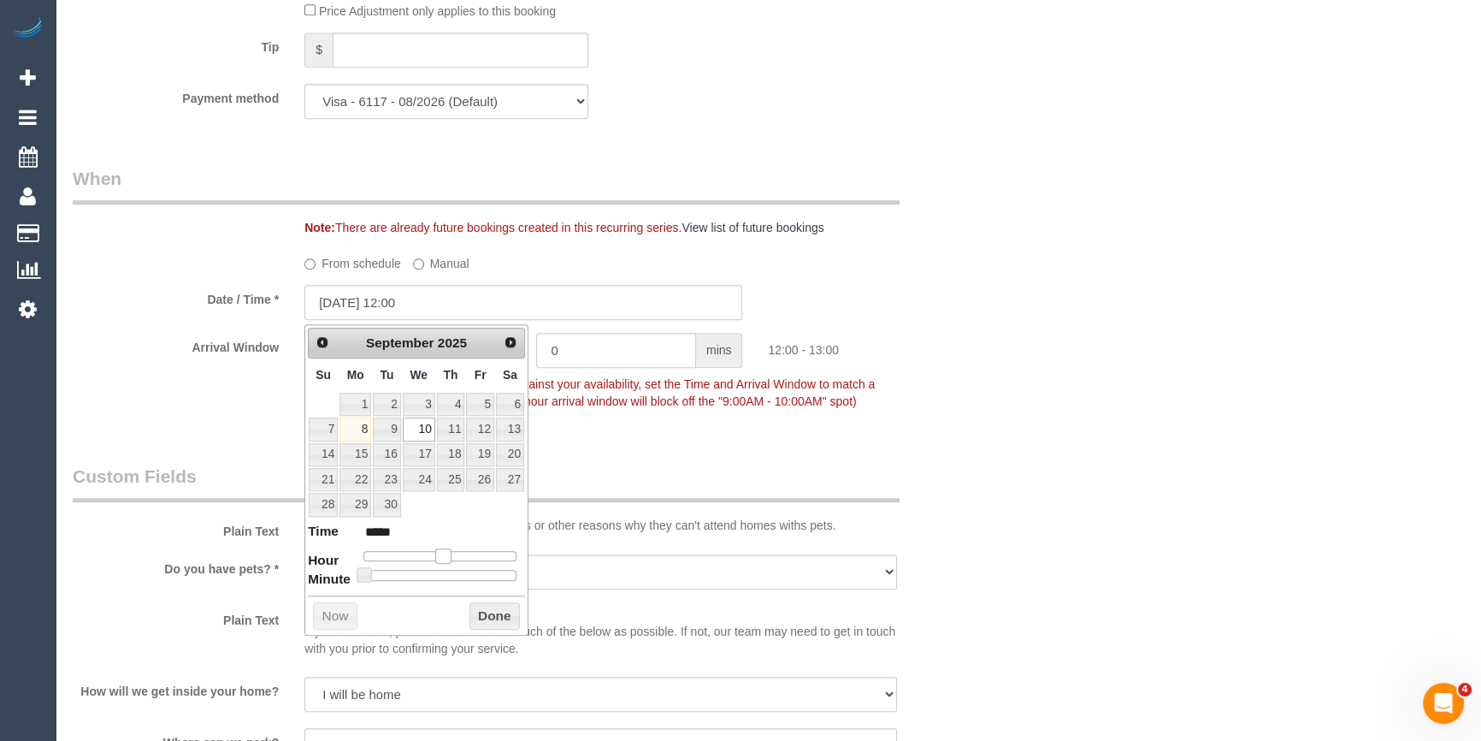
type input "10/09/2025 13:00"
type input "*****"
drag, startPoint x: 416, startPoint y: 553, endPoint x: 457, endPoint y: 556, distance: 42.0
click at [457, 556] on div at bounding box center [439, 556] width 153 height 10
click at [499, 617] on button "Done" at bounding box center [494, 615] width 50 height 27
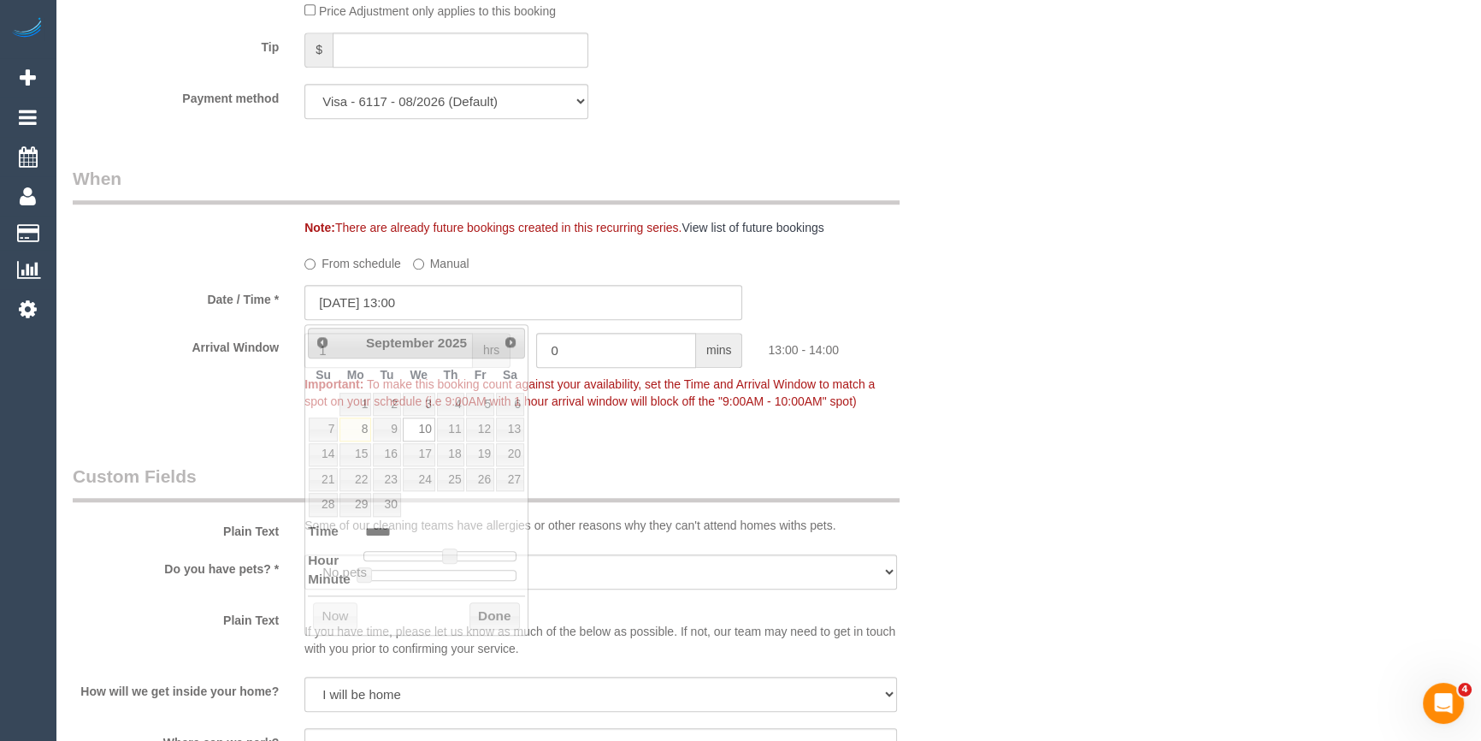
click at [1005, 499] on div "Who Email* abbyvking@gmail.com Name * Abby King Where Address* 2/15 Wills stree…" at bounding box center [768, 67] width 1391 height 3431
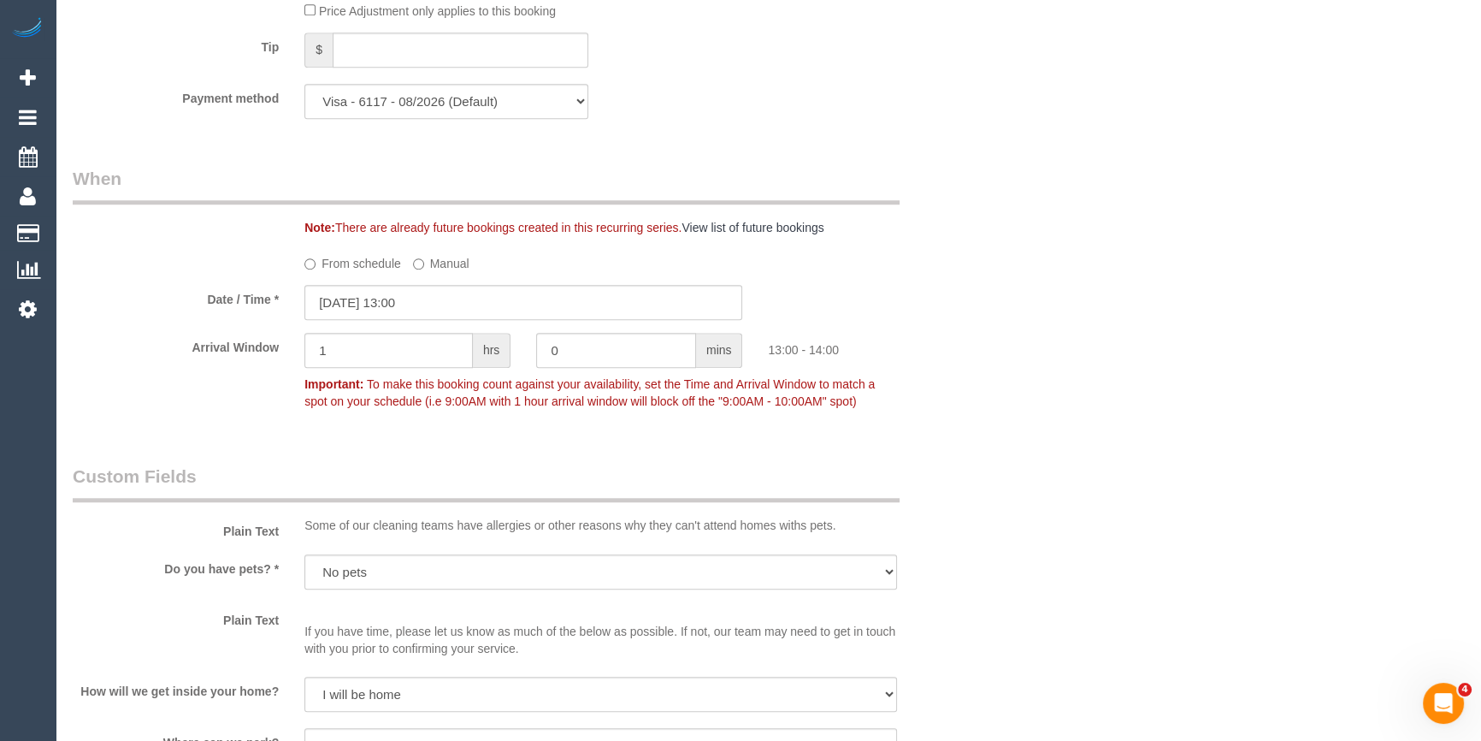
click at [1059, 533] on div "Who Email* abbyvking@gmail.com Name * Abby King Where Address* 2/15 Wills stree…" at bounding box center [768, 67] width 1391 height 3431
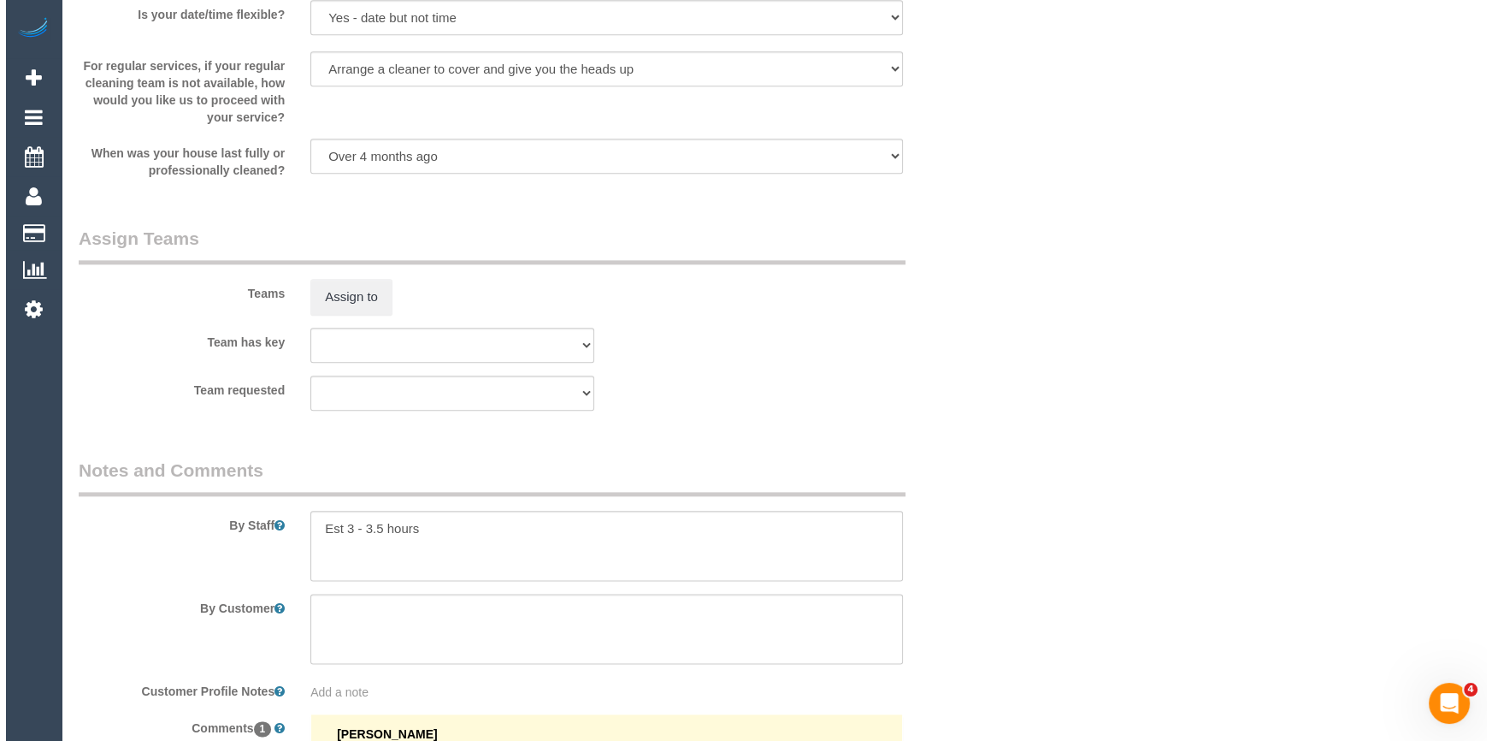
scroll to position [2347, 0]
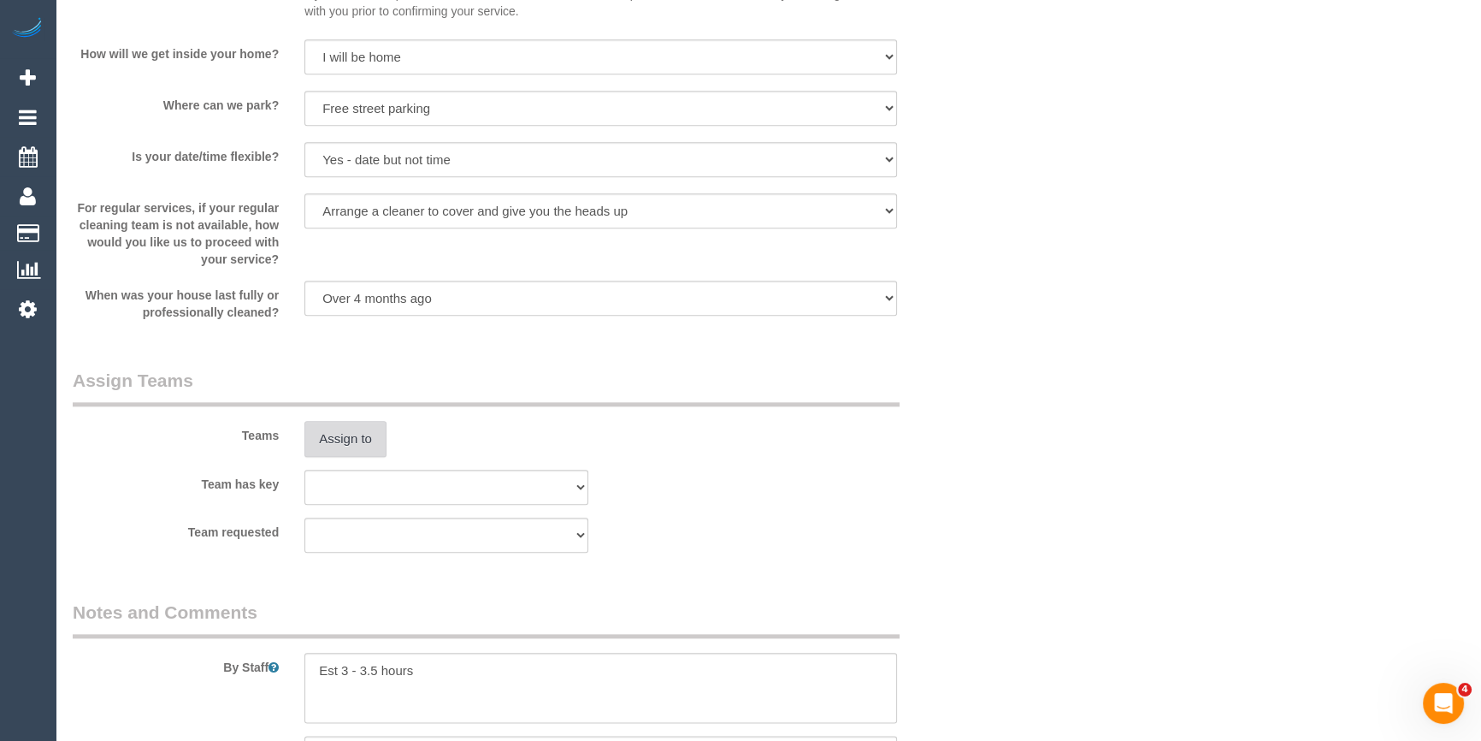
click at [358, 442] on button "Assign to" at bounding box center [345, 439] width 82 height 36
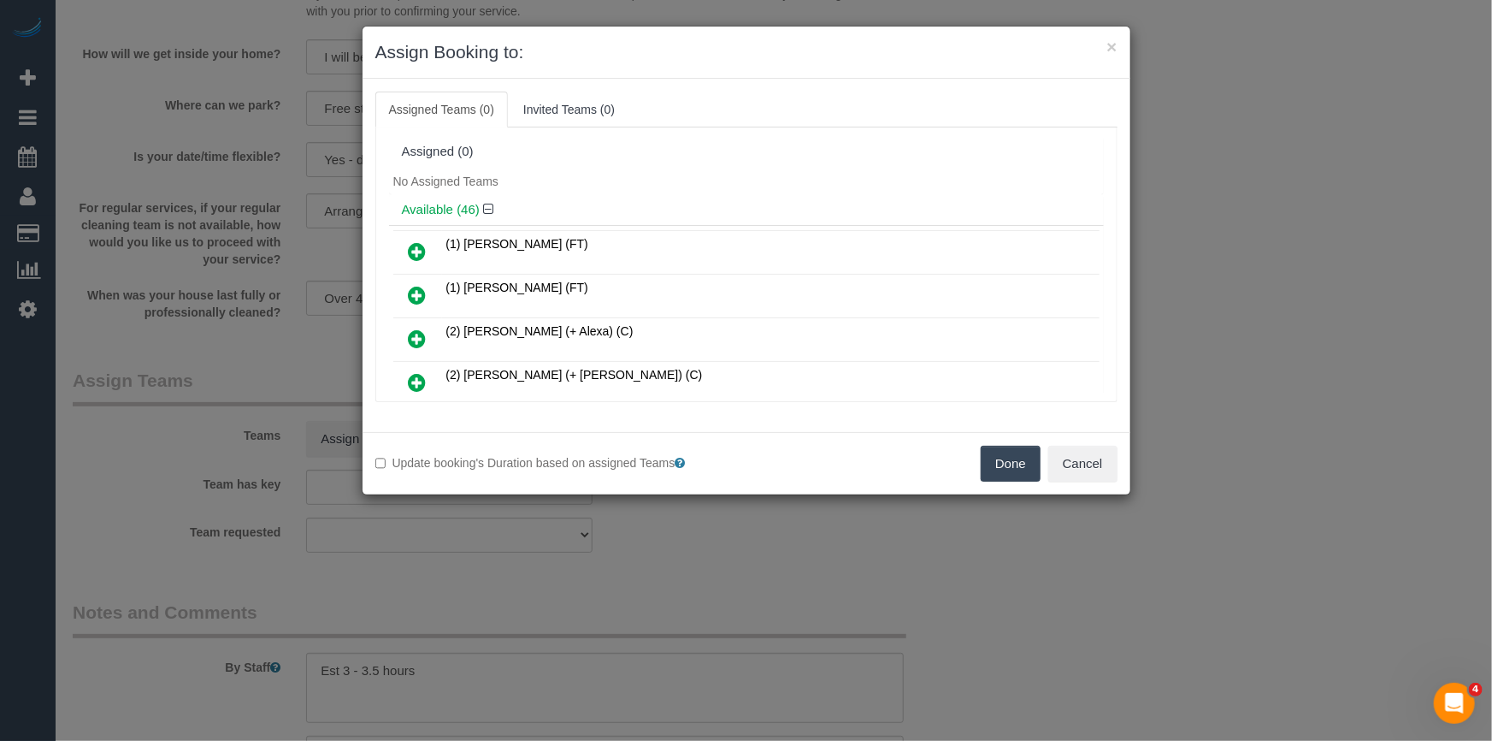
click at [858, 164] on div "Assigned (0)" at bounding box center [746, 152] width 715 height 32
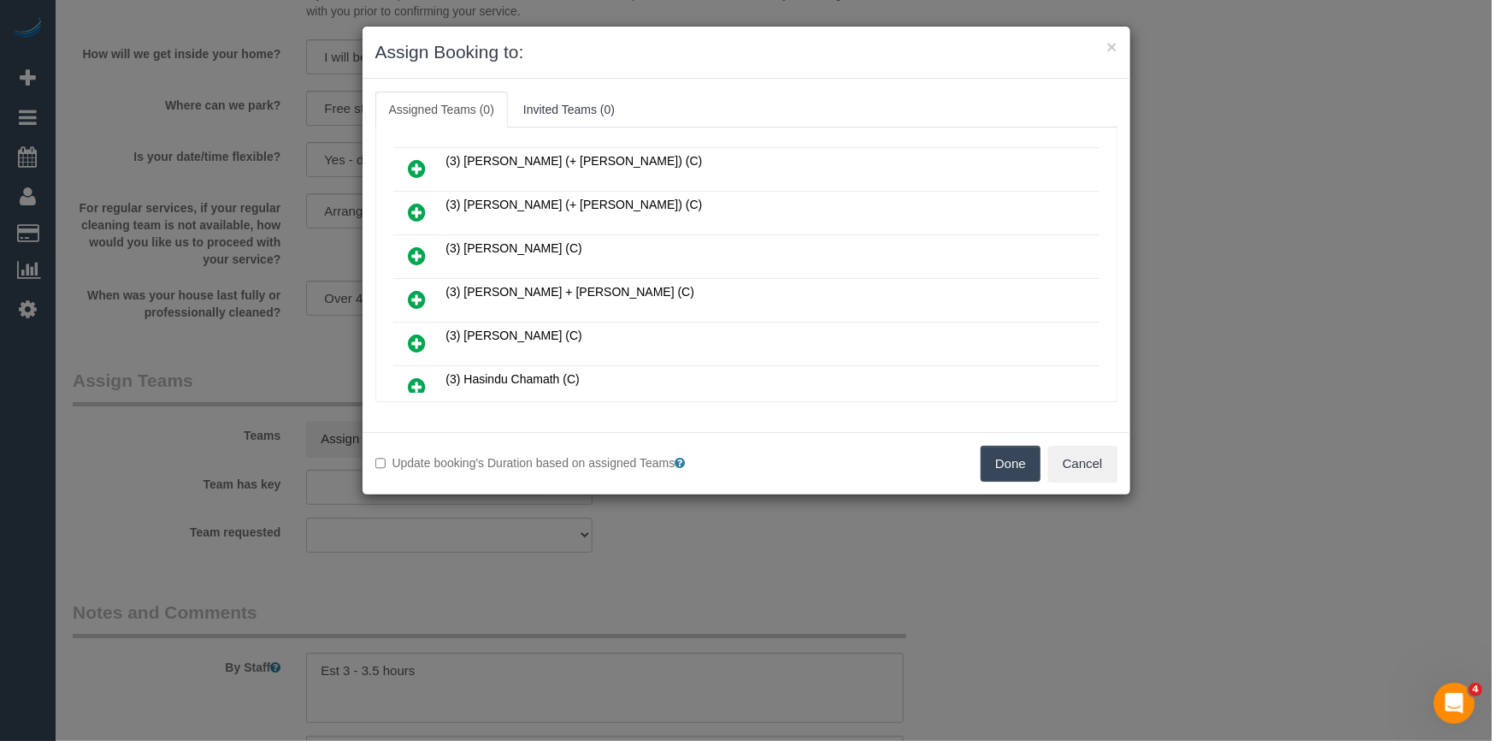
click at [400, 283] on link at bounding box center [418, 300] width 40 height 34
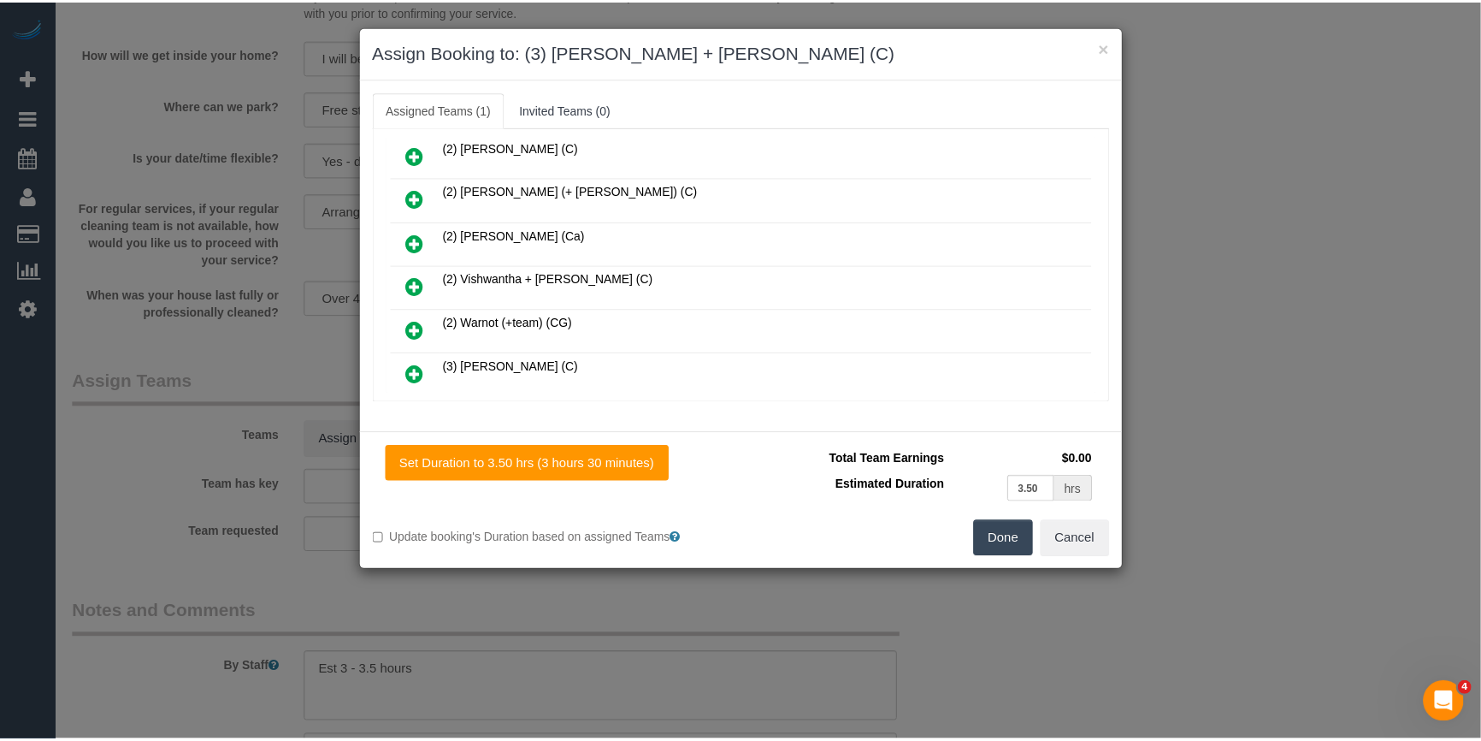
scroll to position [0, 0]
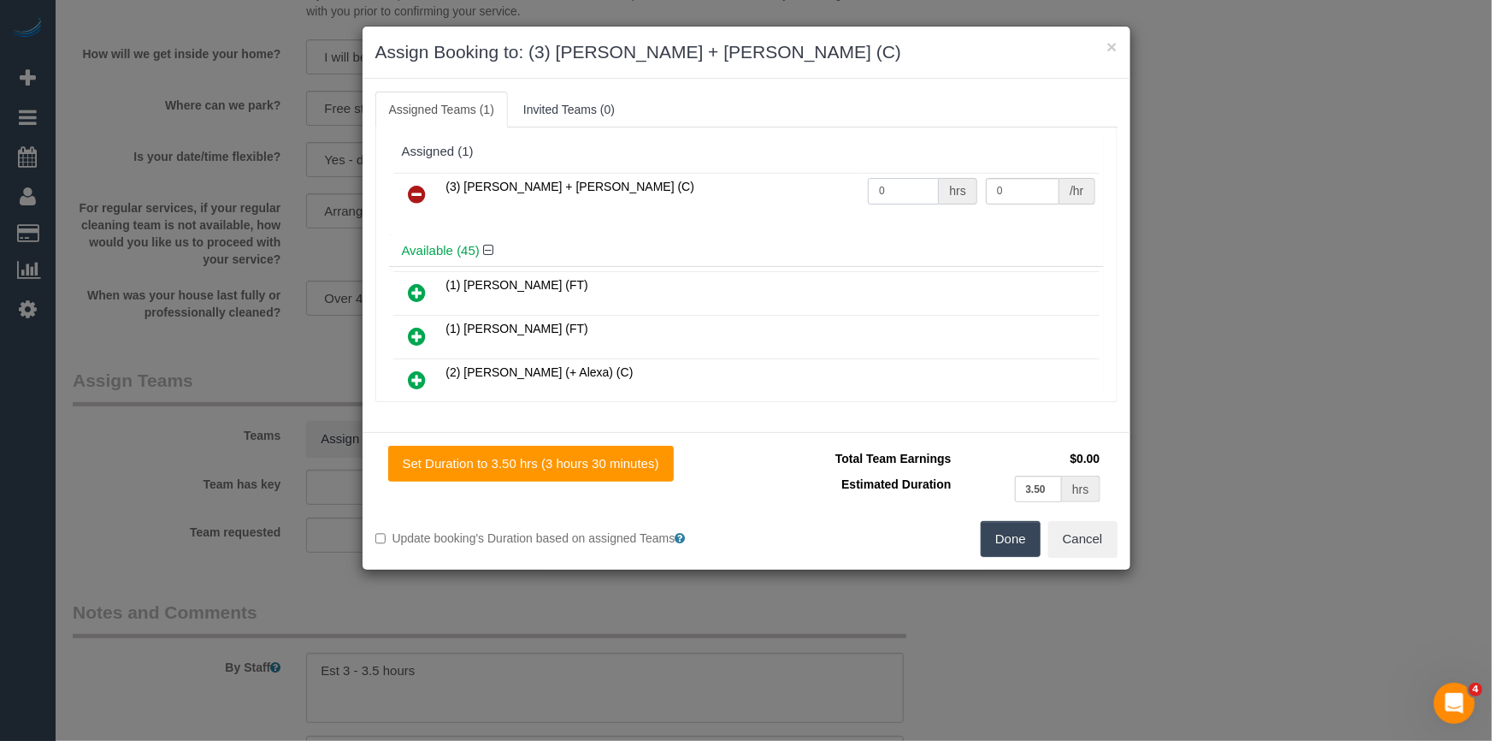
click at [908, 187] on input "0" at bounding box center [903, 191] width 71 height 27
type input "1"
click at [995, 196] on input "0" at bounding box center [1023, 191] width 74 height 27
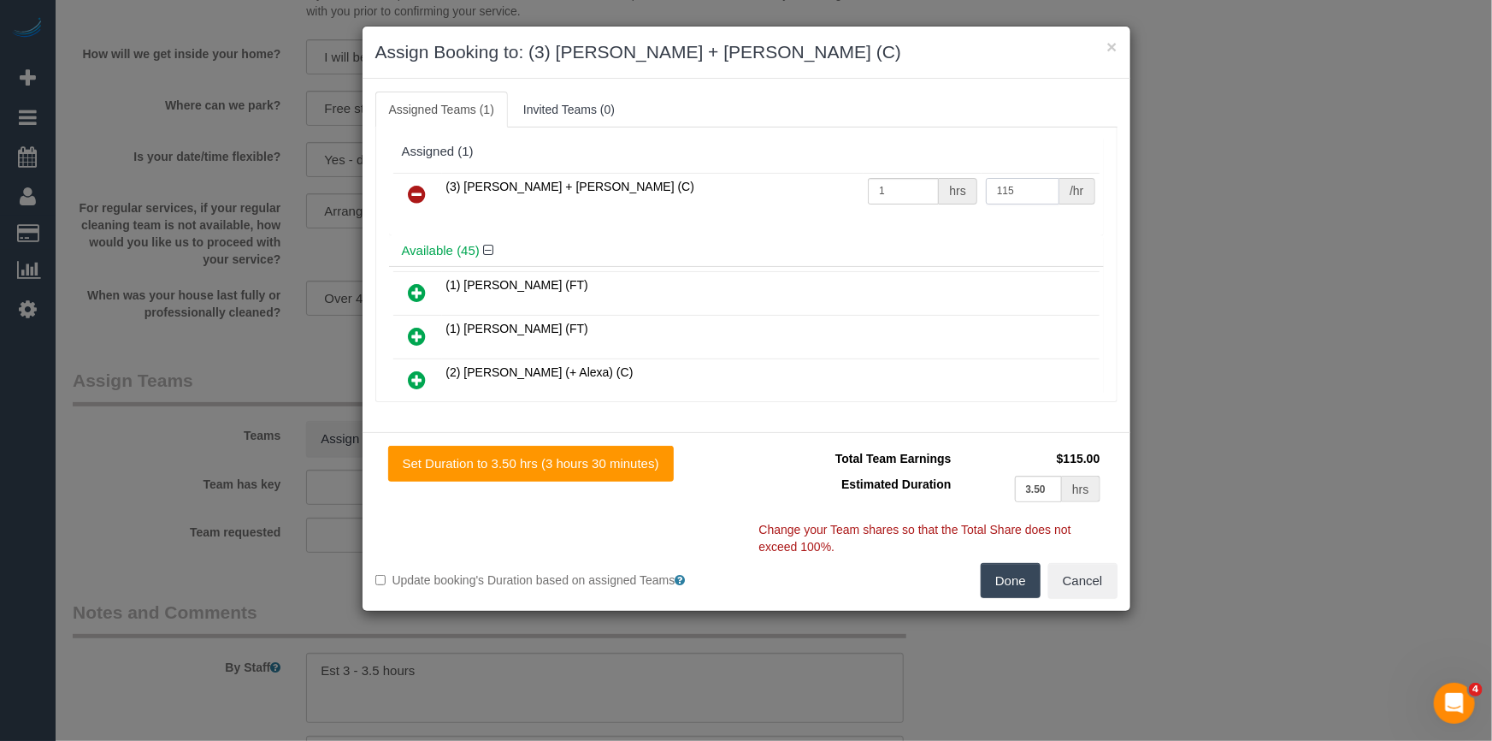
type input "115"
click at [1010, 590] on button "Done" at bounding box center [1011, 581] width 60 height 36
click at [1010, 590] on div "× Assign Booking to: (3) Gurdeep + Kamalpreet (C) Assigned Teams (1) Invited Te…" at bounding box center [746, 370] width 1492 height 741
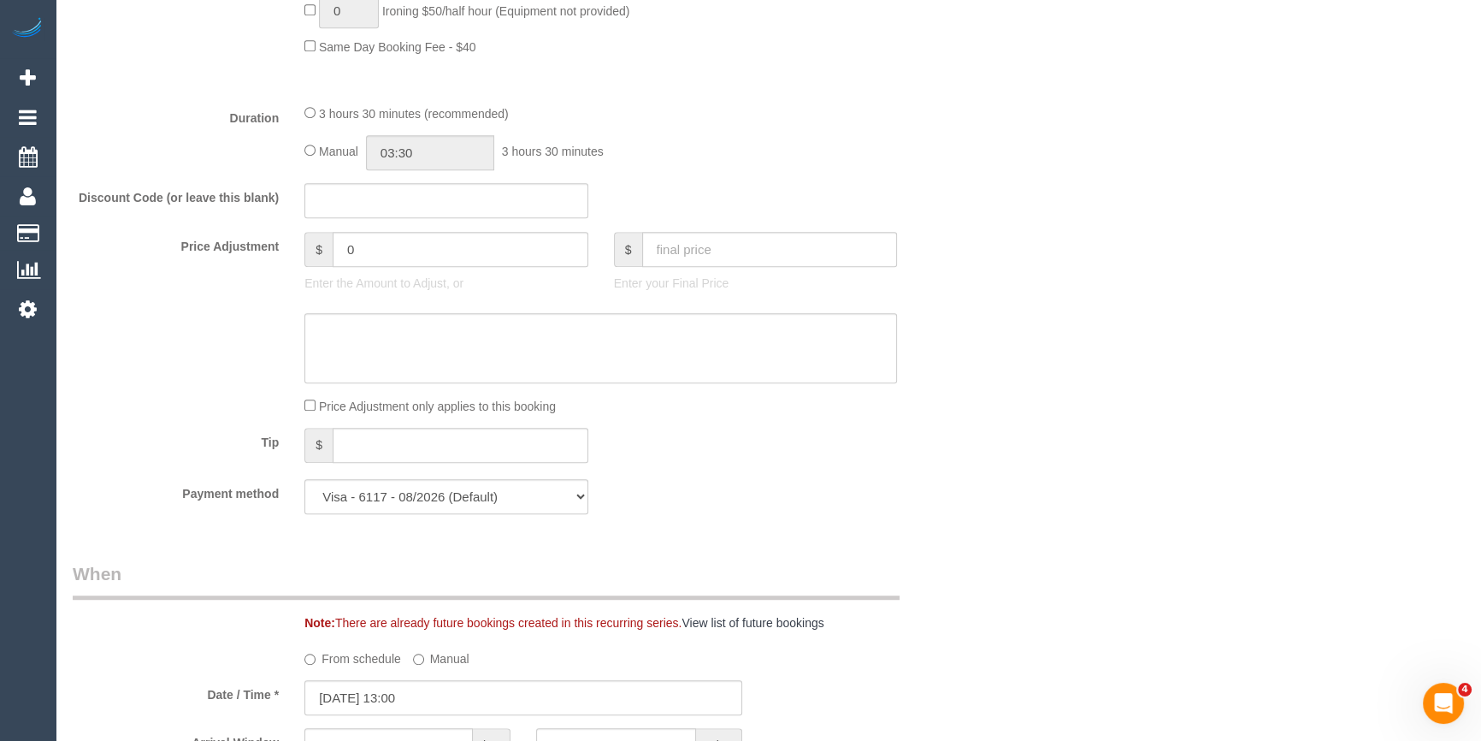
scroll to position [1103, 0]
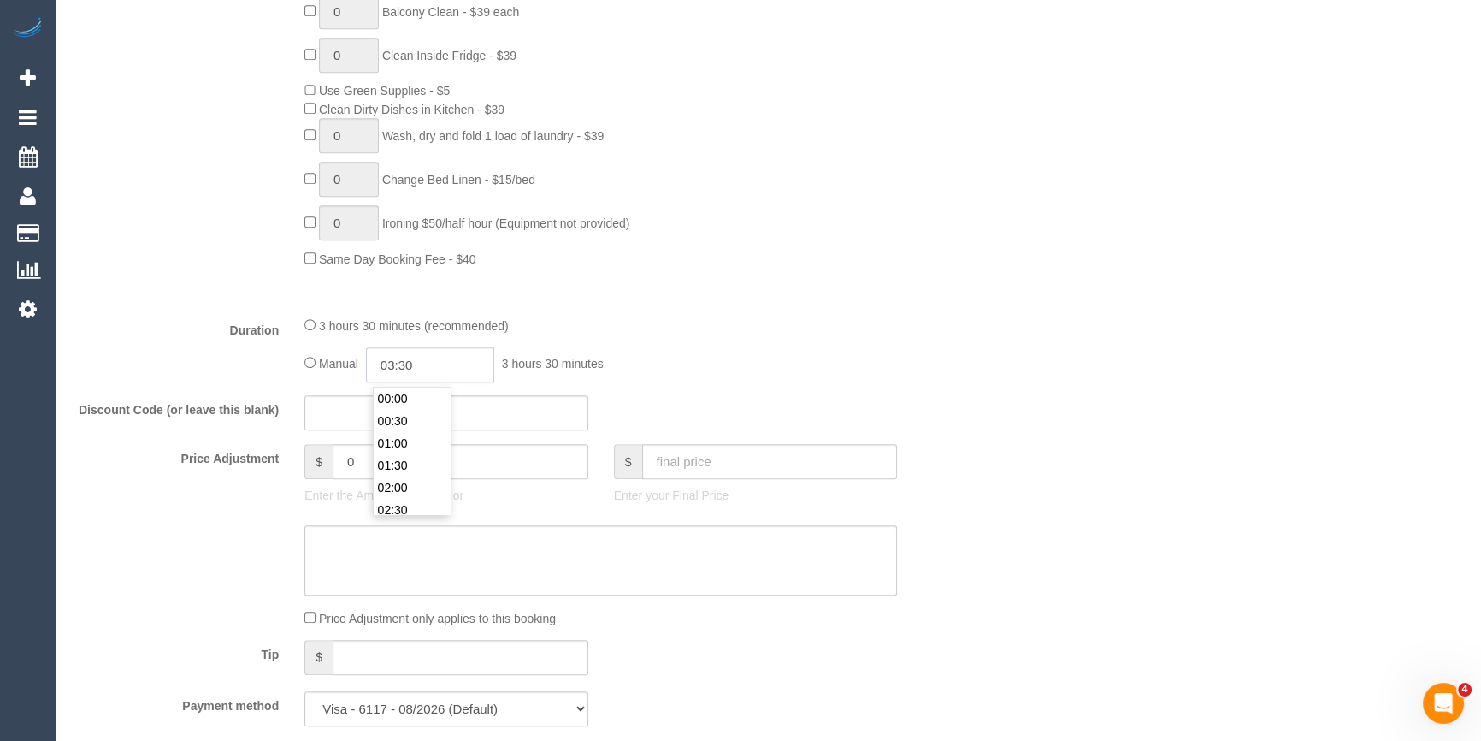
click at [436, 367] on input "03:30" at bounding box center [430, 364] width 128 height 35
click at [406, 440] on li "01:00" at bounding box center [412, 434] width 76 height 22
click at [436, 382] on input "01:00" at bounding box center [430, 364] width 128 height 35
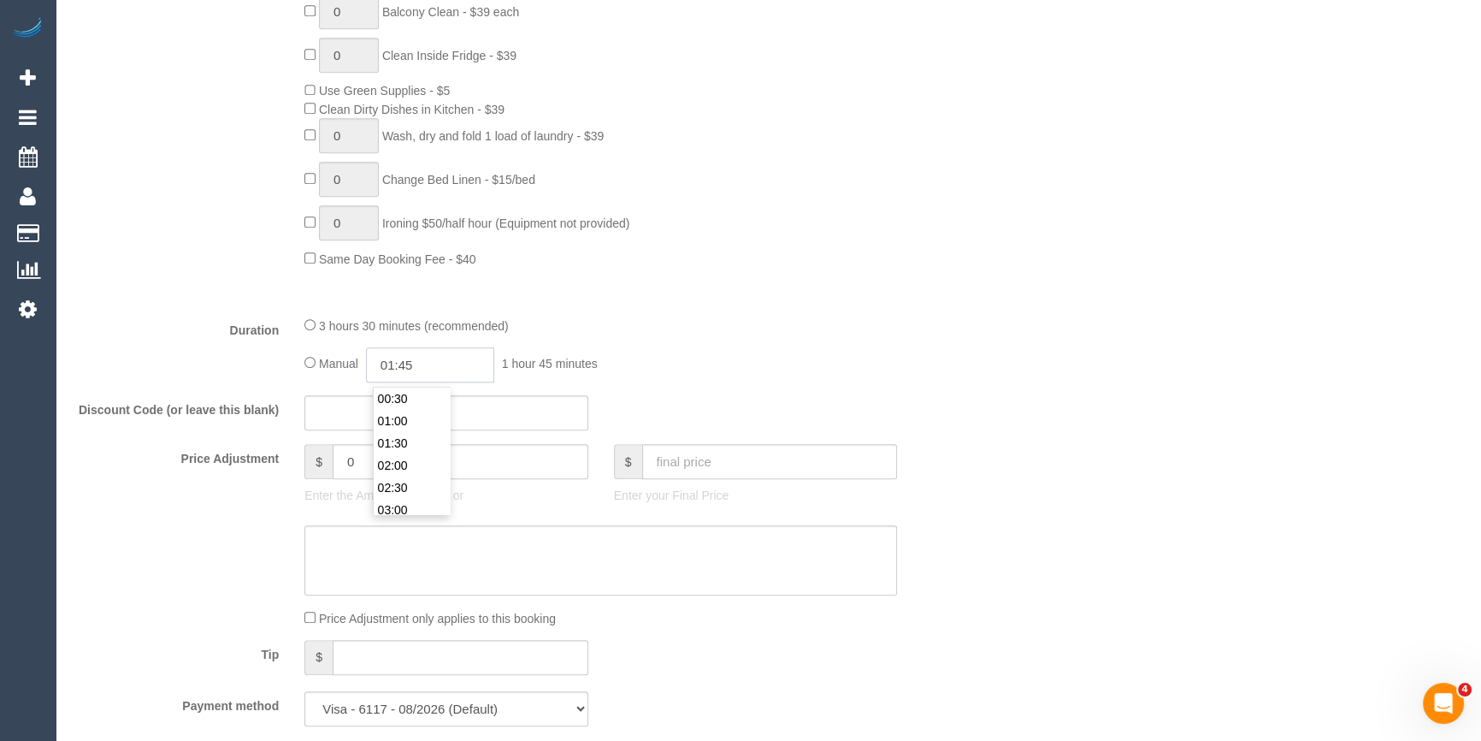
type input "01:45"
click at [786, 421] on div "Discount Code (or leave this blank)" at bounding box center [524, 413] width 928 height 36
click at [724, 314] on fieldset "What Frequency * One Time Cleaning Weekly - 10% Off - 10.00% (0% for the First …" at bounding box center [524, 129] width 902 height 1218
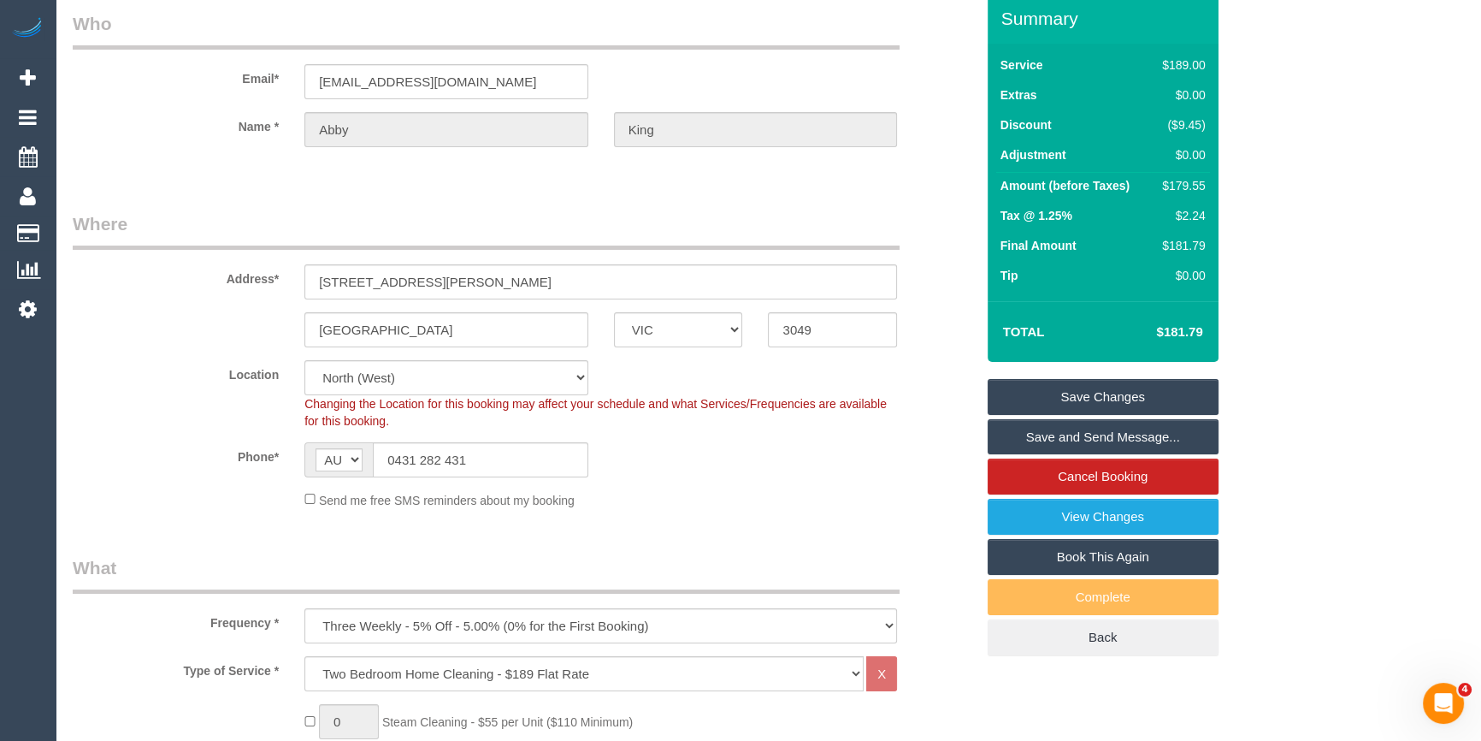
scroll to position [0, 0]
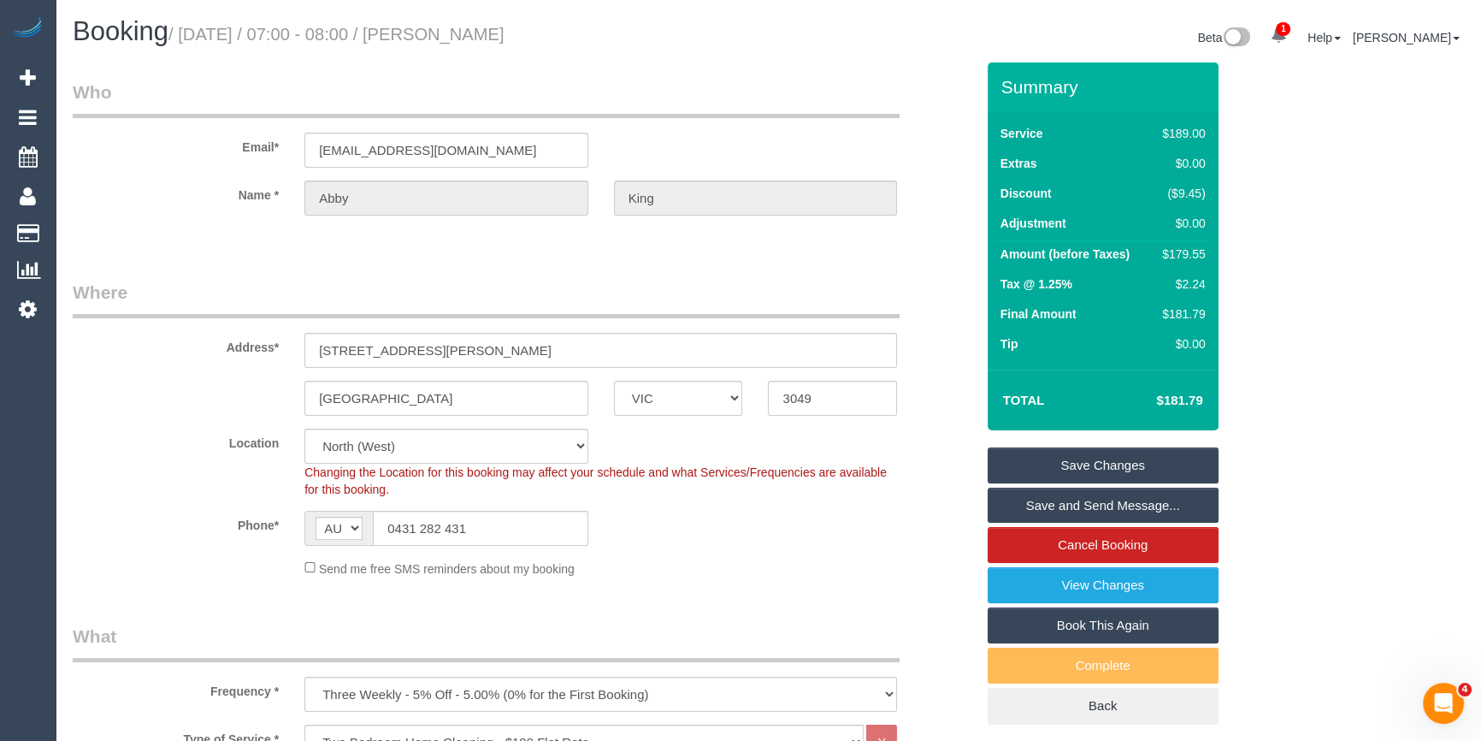
click at [420, 121] on div "Email* abbyvking@gmail.com" at bounding box center [524, 124] width 928 height 88
click at [417, 151] on input "abbyvking@gmail.com" at bounding box center [446, 150] width 284 height 35
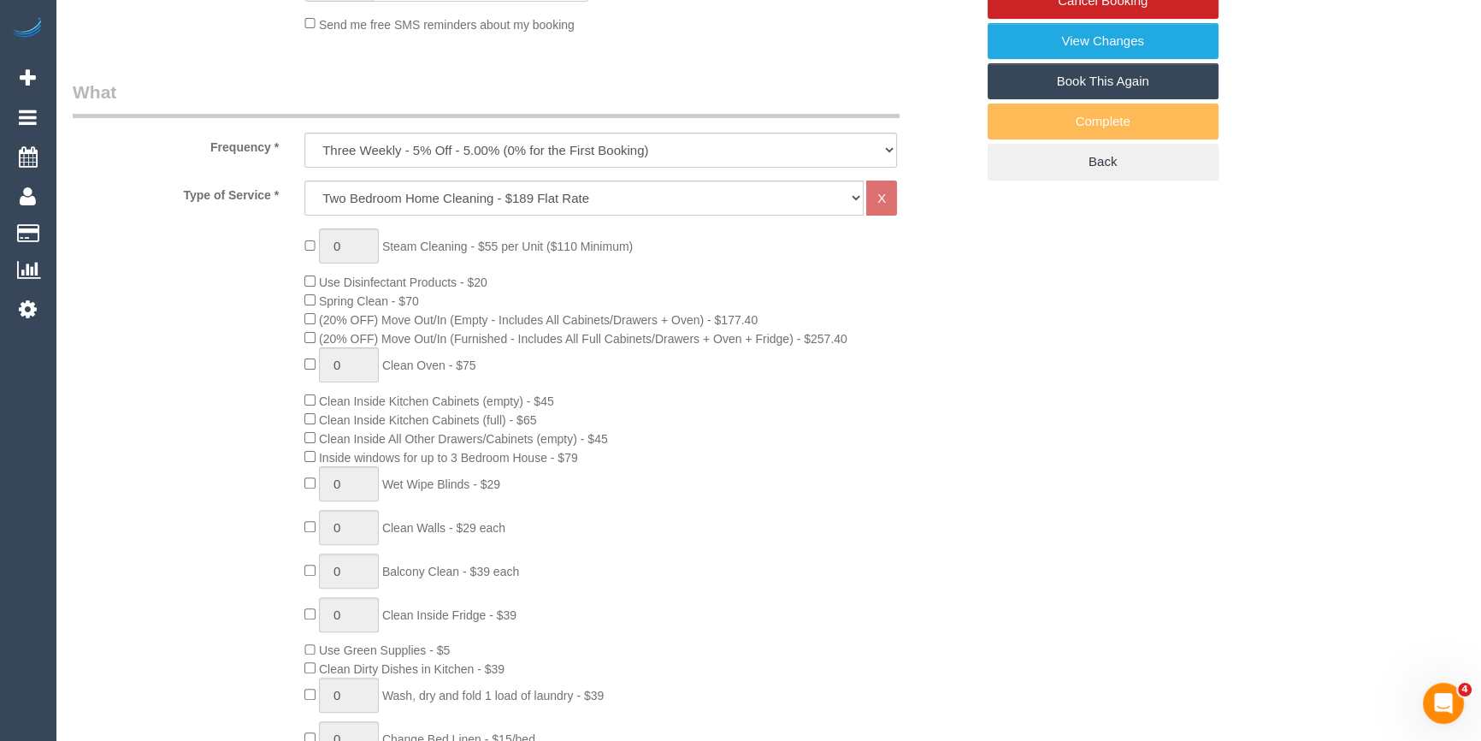
drag, startPoint x: 621, startPoint y: 505, endPoint x: 600, endPoint y: 469, distance: 40.6
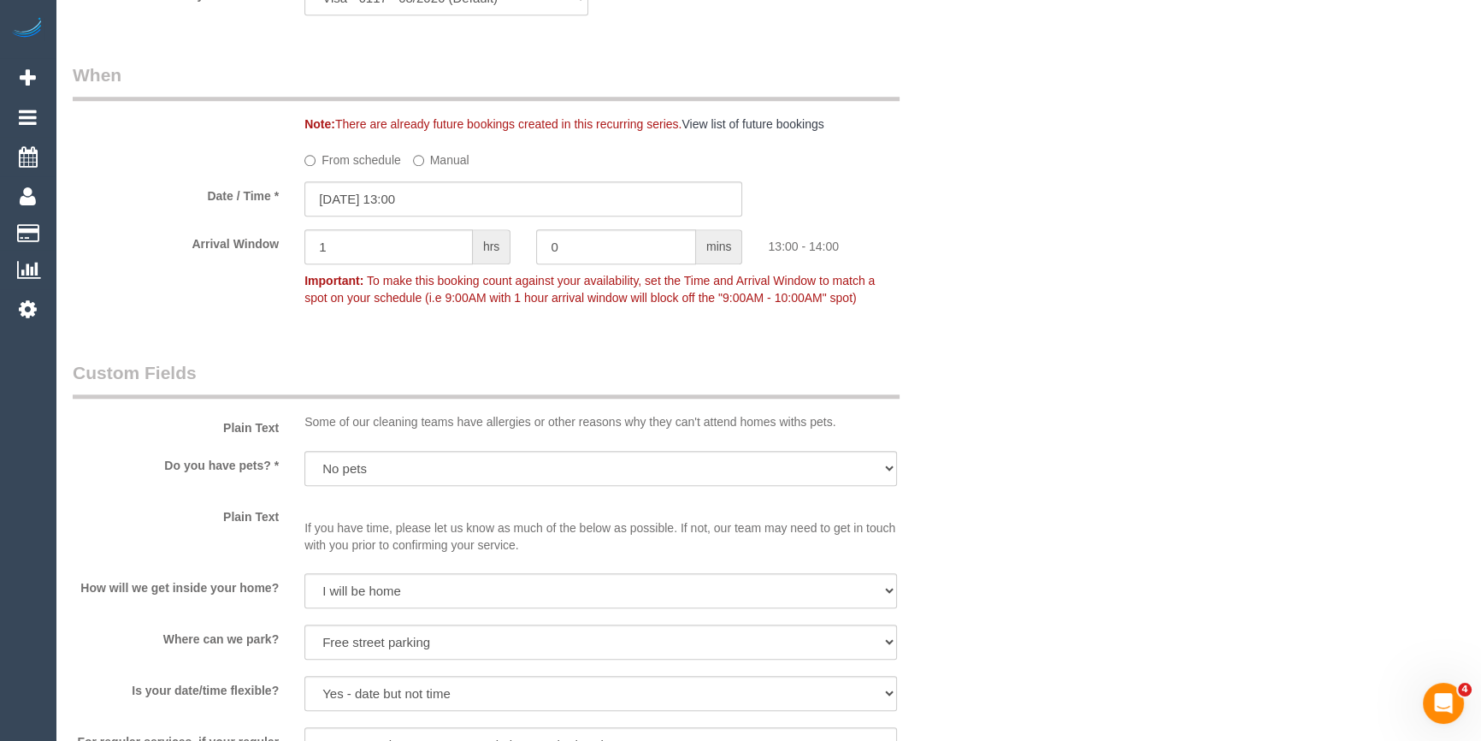
scroll to position [1648, 0]
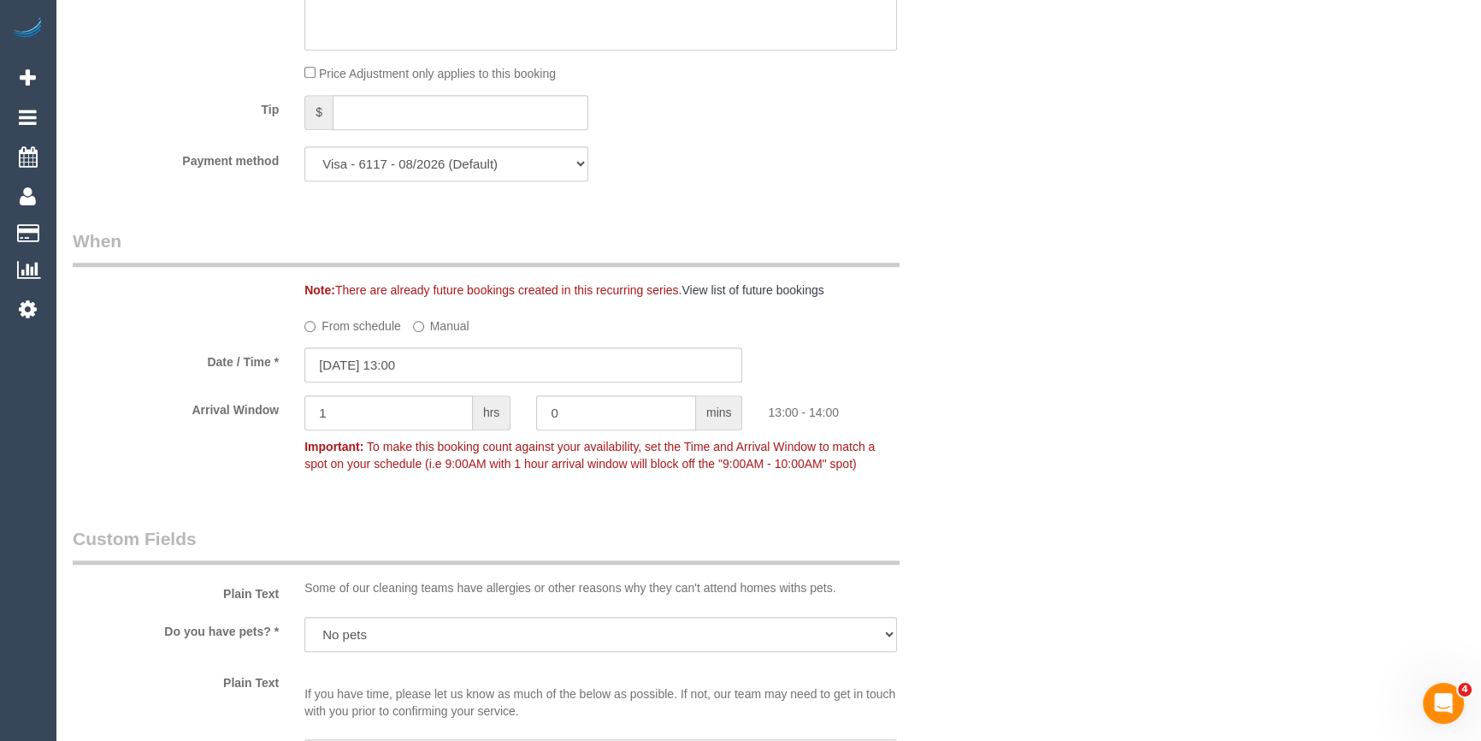
click at [996, 401] on div "Who Email* abbyvking@gmail.com Name * Abby King Where Address* 2/15 Wills stree…" at bounding box center [768, 130] width 1391 height 3431
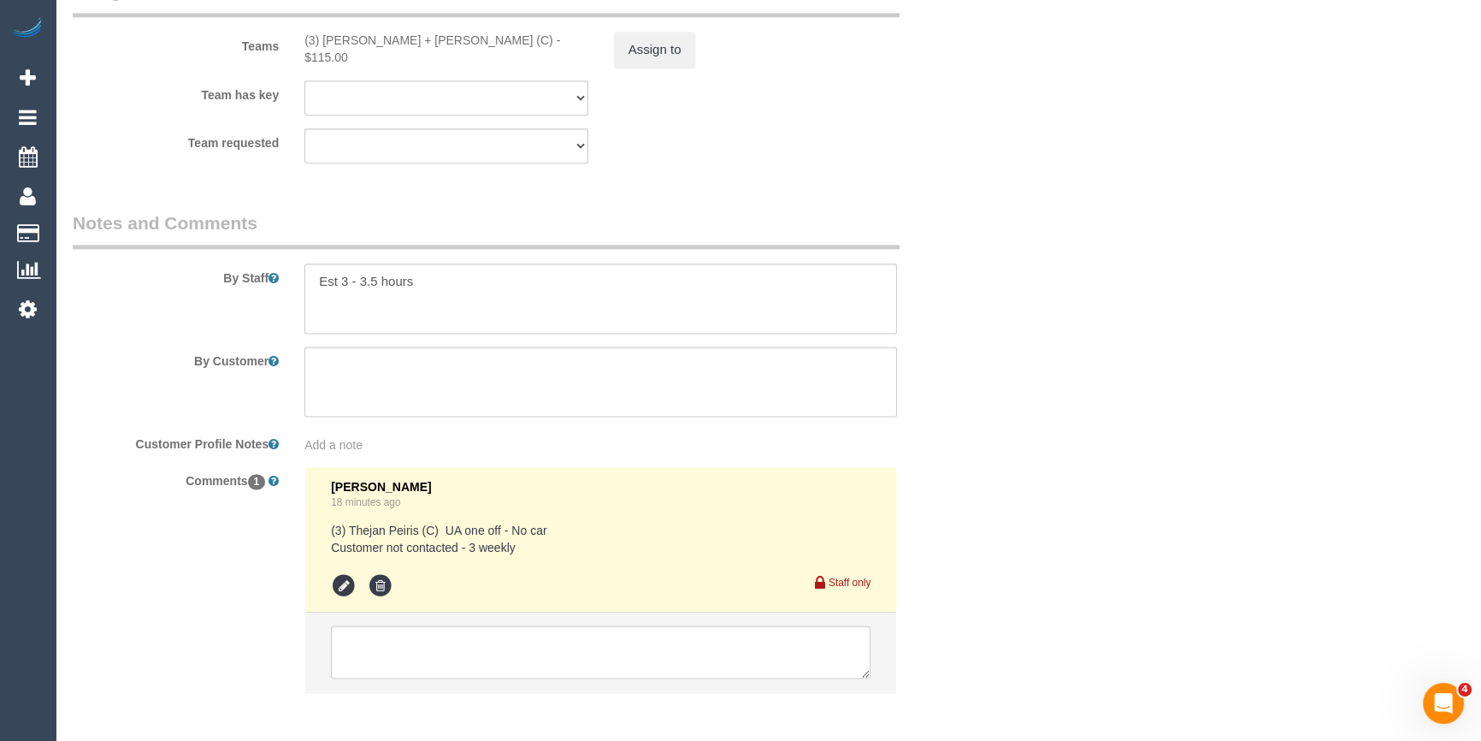
scroll to position [2813, 0]
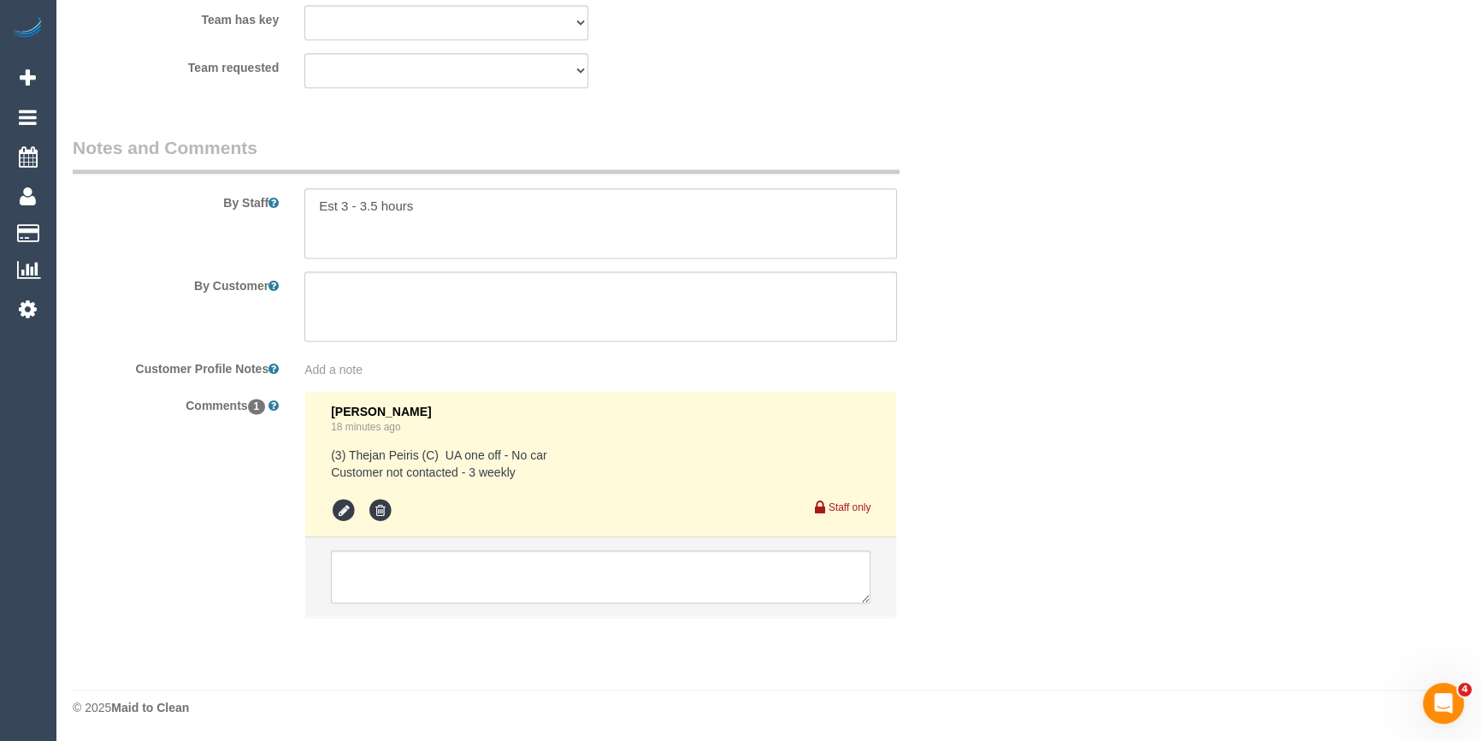
click at [453, 606] on li at bounding box center [600, 576] width 591 height 79
click at [480, 564] on textarea at bounding box center [601, 576] width 540 height 53
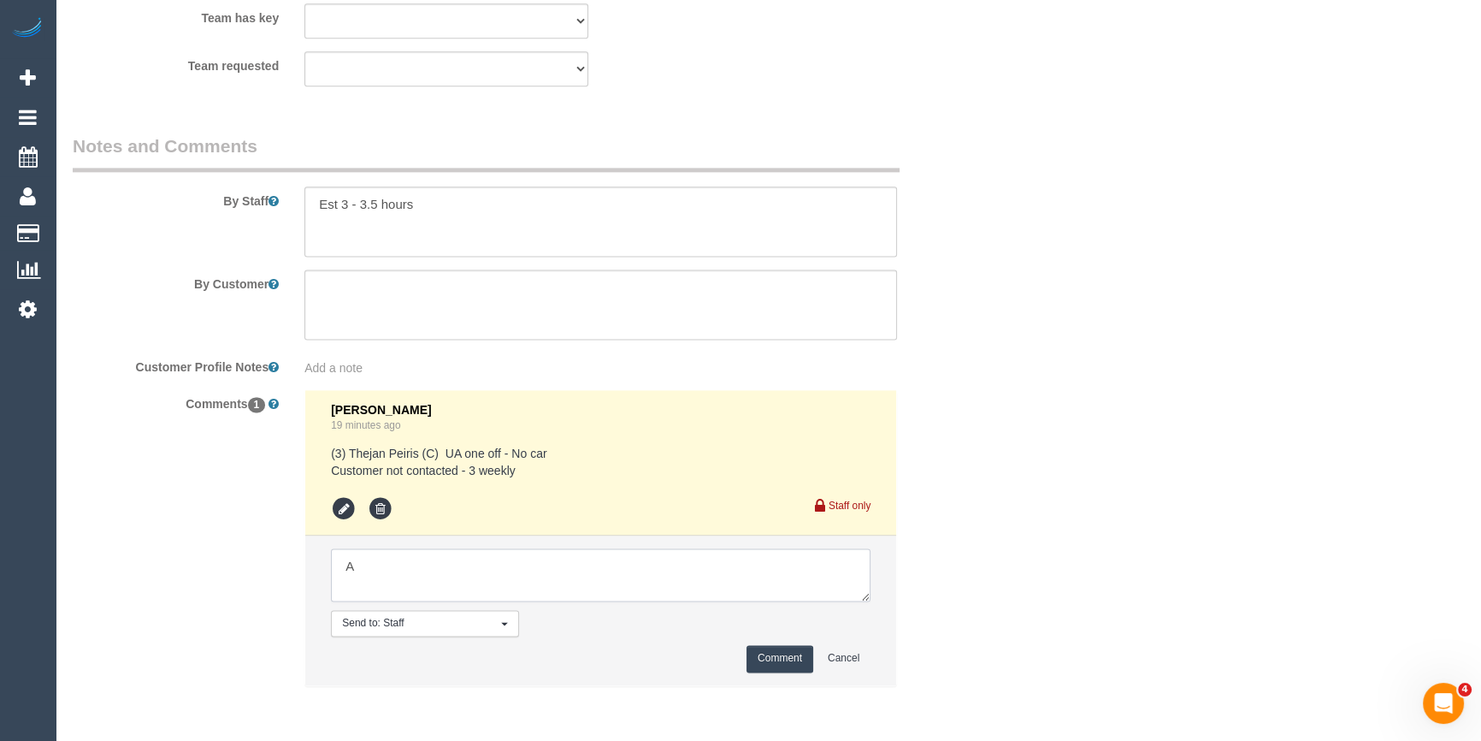
drag, startPoint x: 534, startPoint y: 558, endPoint x: 534, endPoint y: 573, distance: 14.5
click at [534, 558] on textarea at bounding box center [601, 574] width 540 height 53
click at [420, 575] on textarea at bounding box center [601, 574] width 540 height 53
type textarea "Assigned pending 1-2pm AW - emailed"
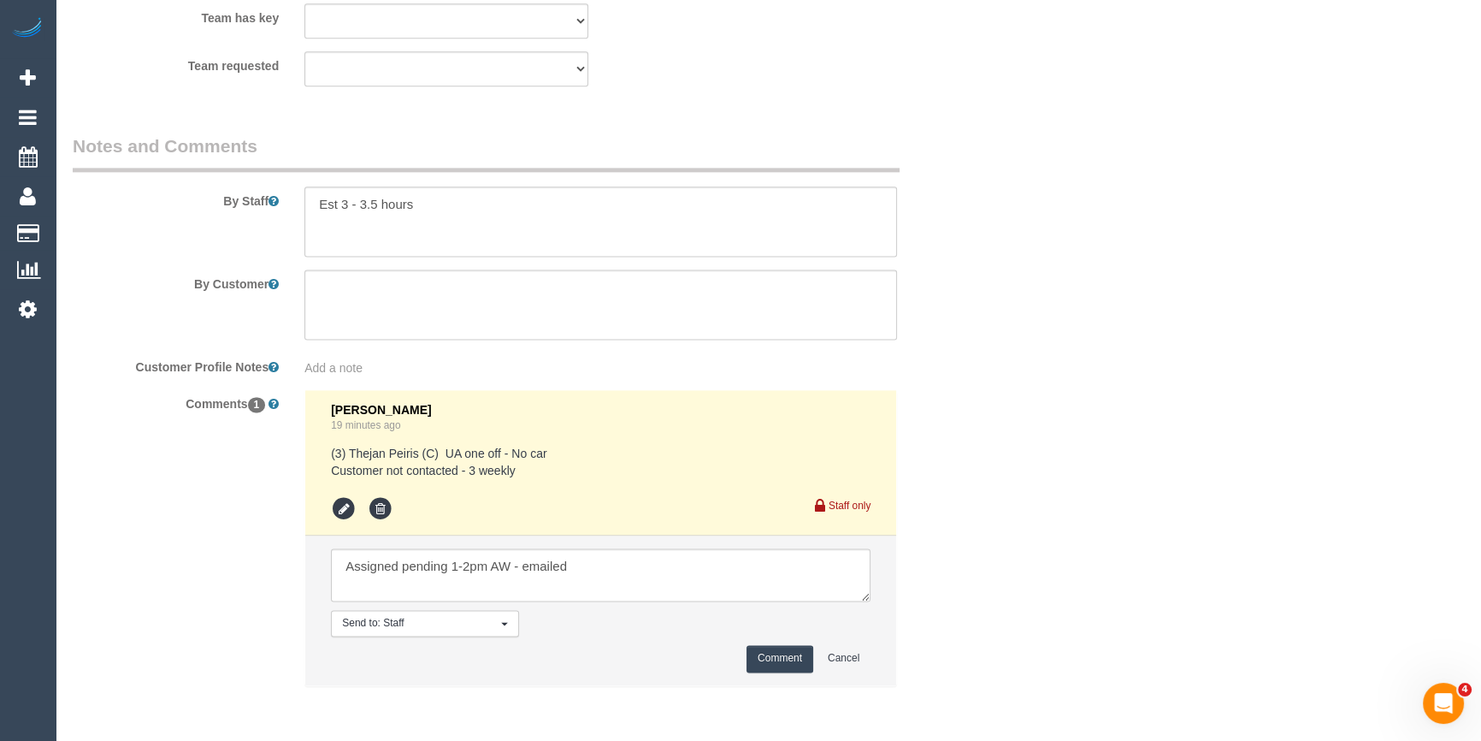
click at [785, 658] on button "Comment" at bounding box center [780, 658] width 67 height 27
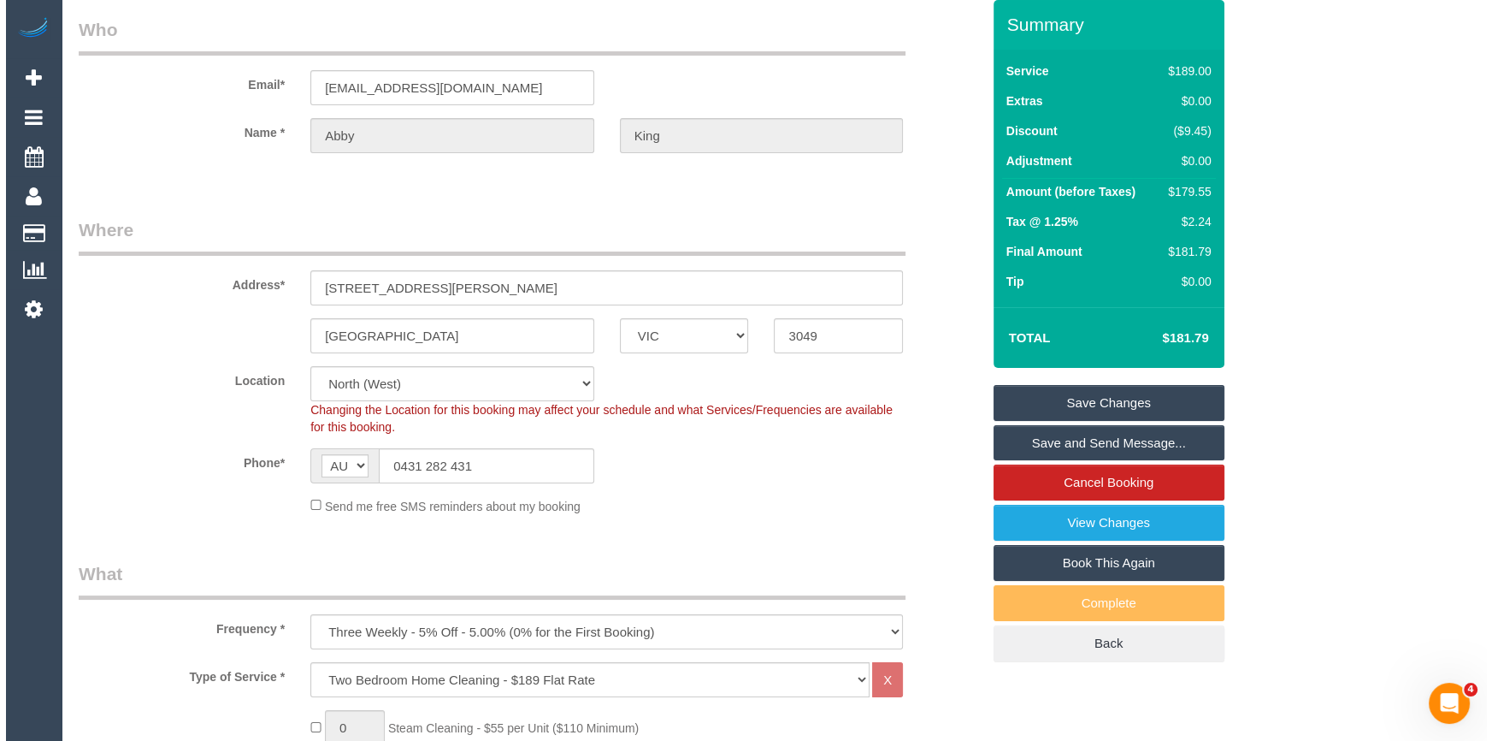
scroll to position [0, 0]
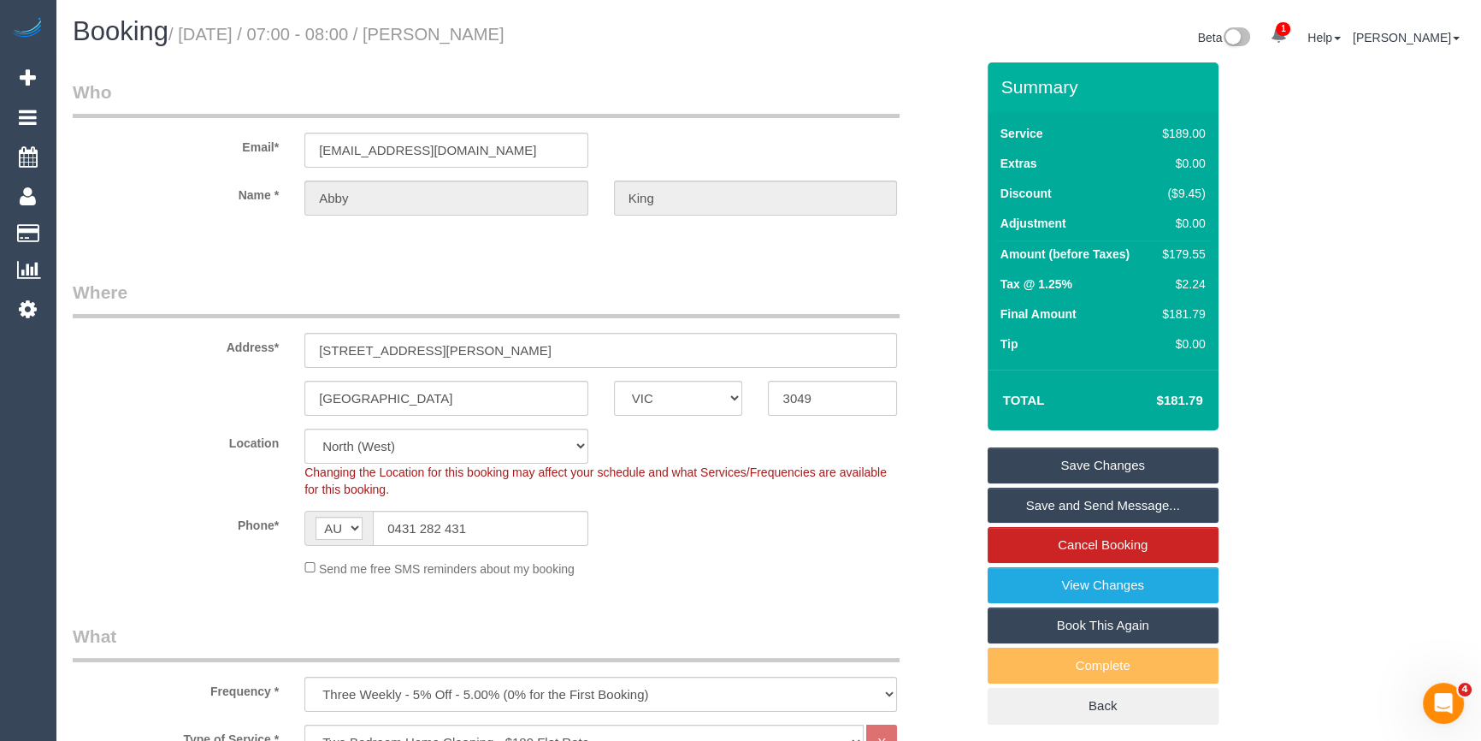
click at [1109, 466] on link "Save Changes" at bounding box center [1103, 465] width 231 height 36
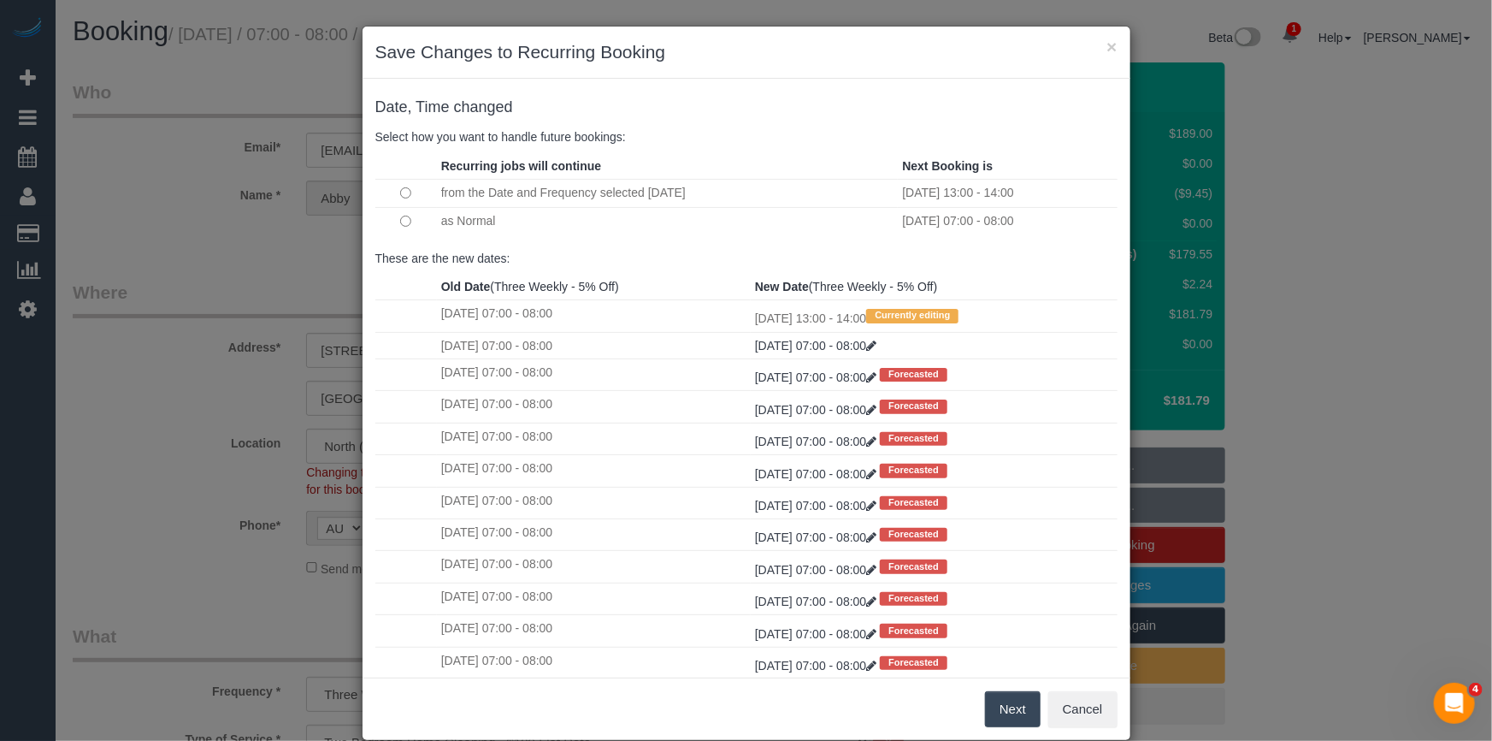
click at [1001, 696] on button "Next" at bounding box center [1013, 709] width 56 height 36
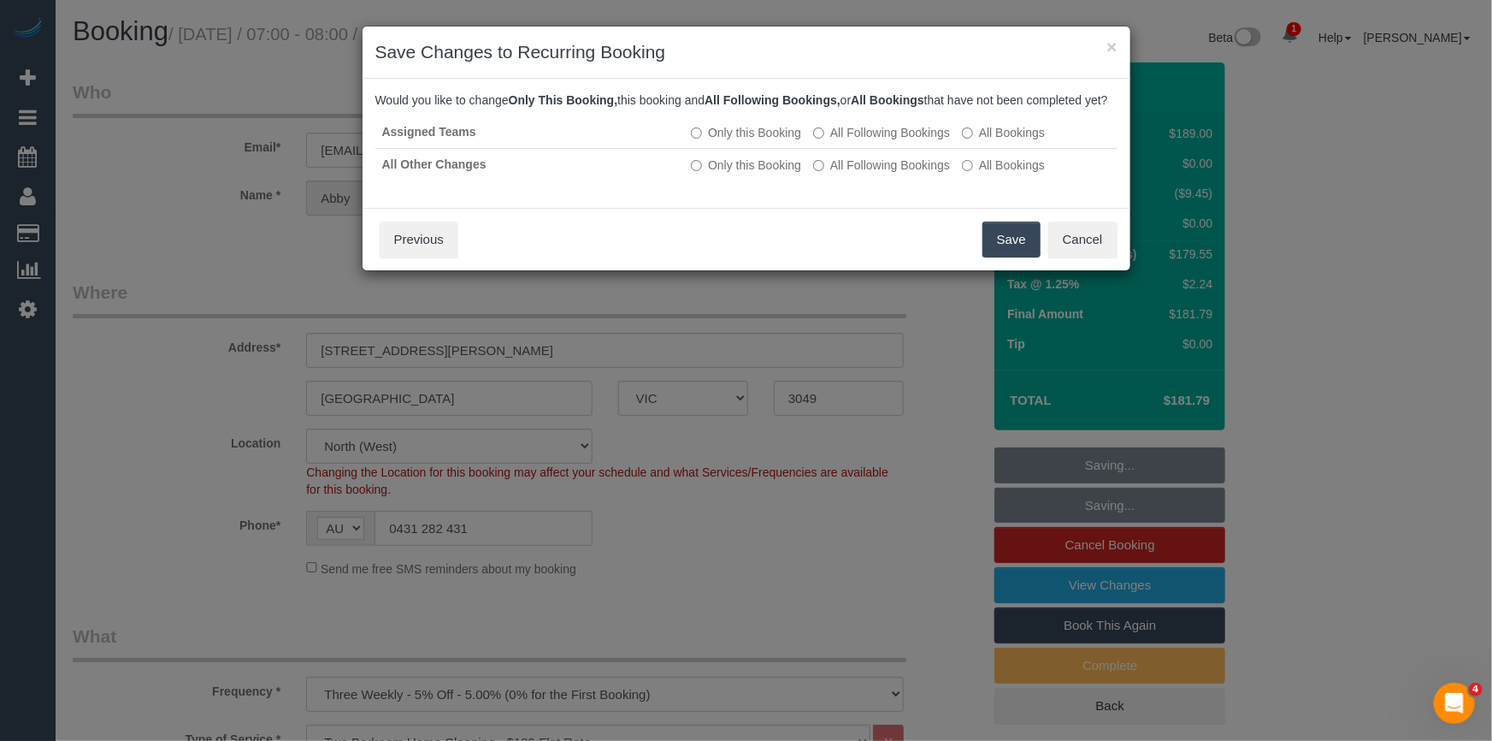
click at [1004, 253] on button "Save" at bounding box center [1012, 239] width 58 height 36
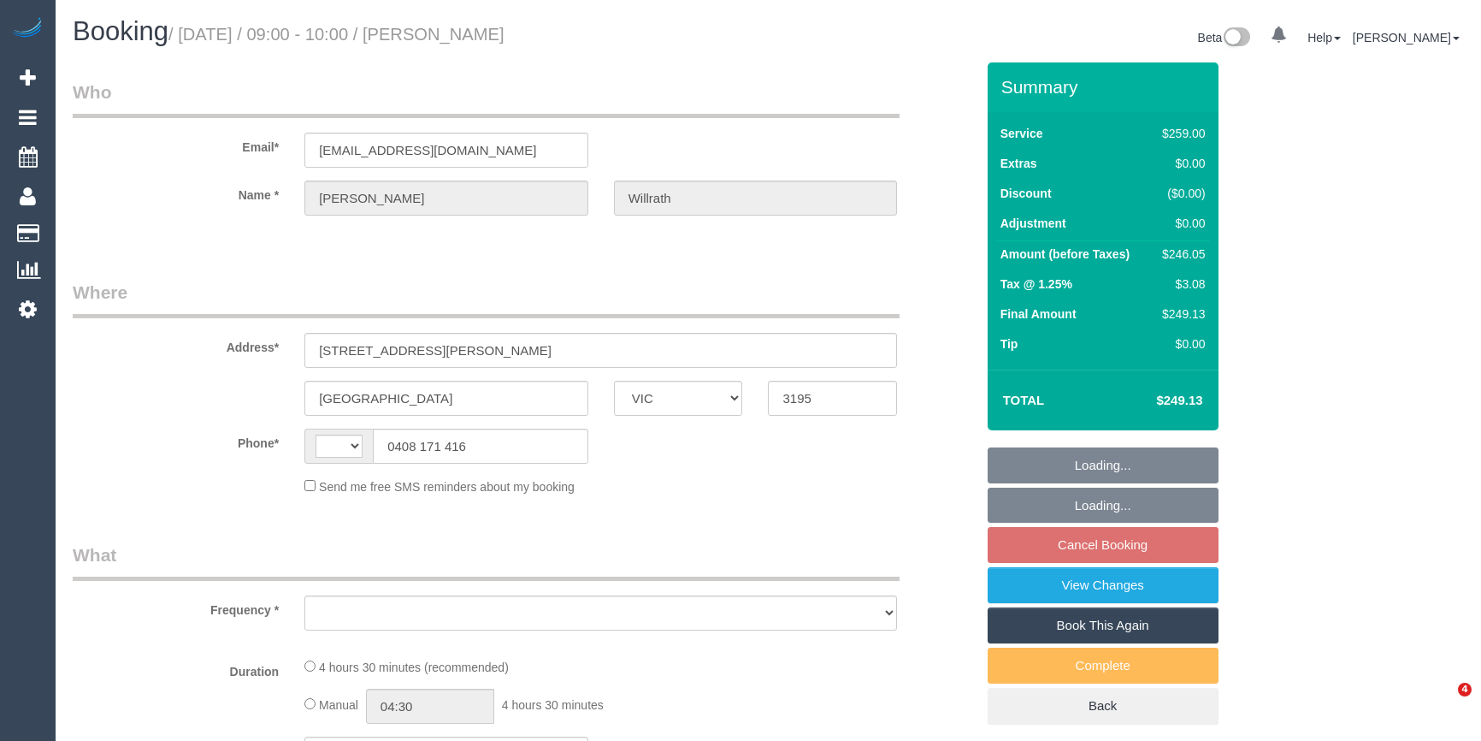
select select "VIC"
select select "string:AU"
select select "object:570"
select select "string:stripe-pm_1LrthK2GScqysDRVWF5IwPTR"
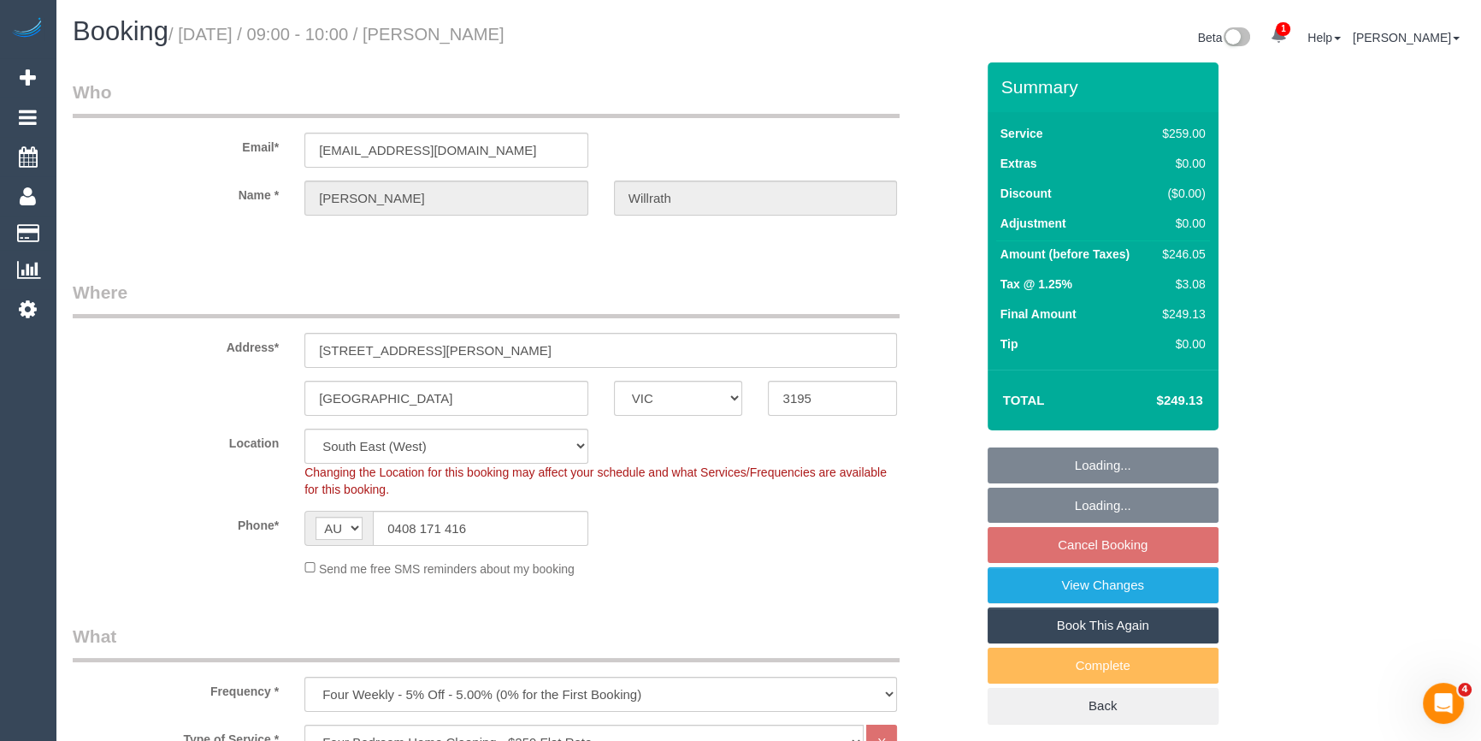
select select "object:1204"
select select "number:28"
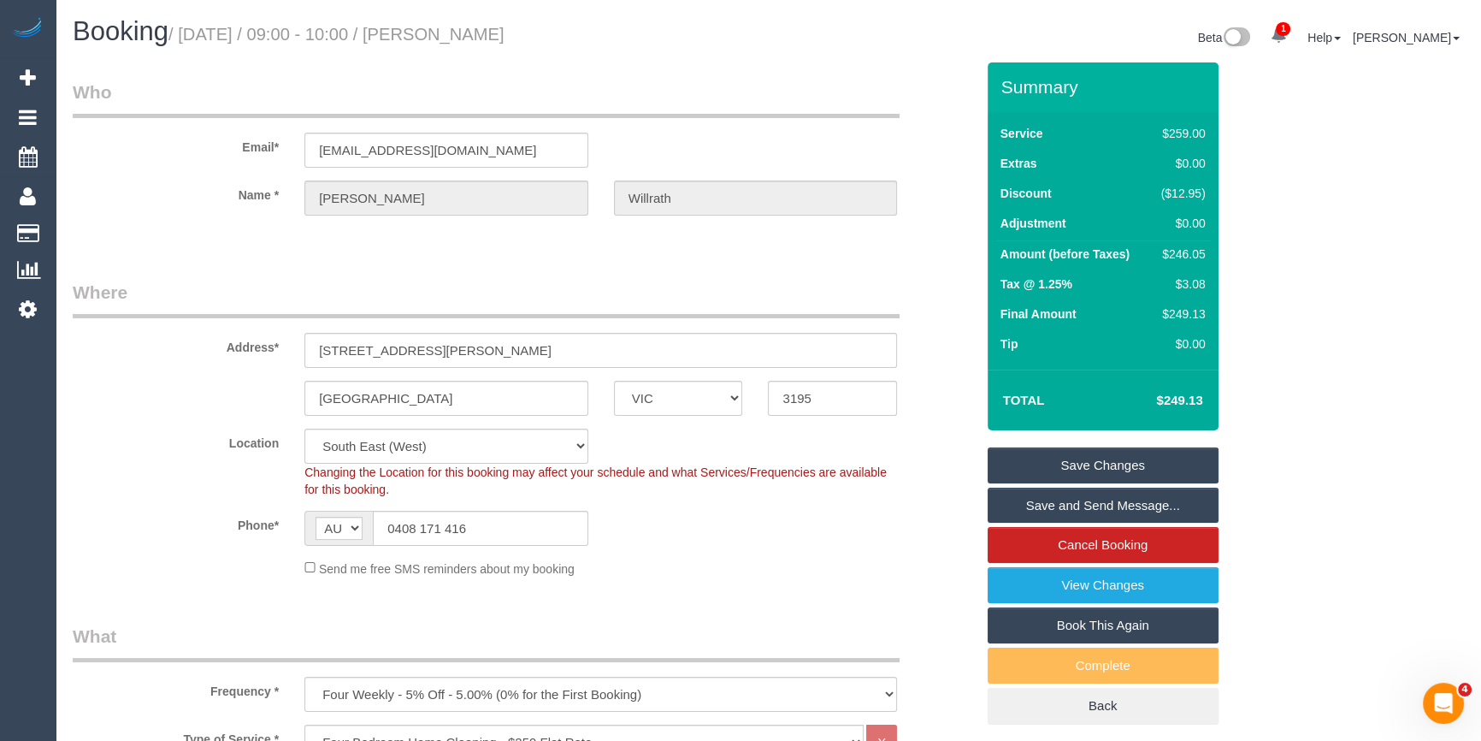
click at [314, 57] on div "Booking / September 10, 2025 / 09:00 - 10:00 / Sheridan Willrath Beta 1 Your No…" at bounding box center [768, 39] width 1417 height 45
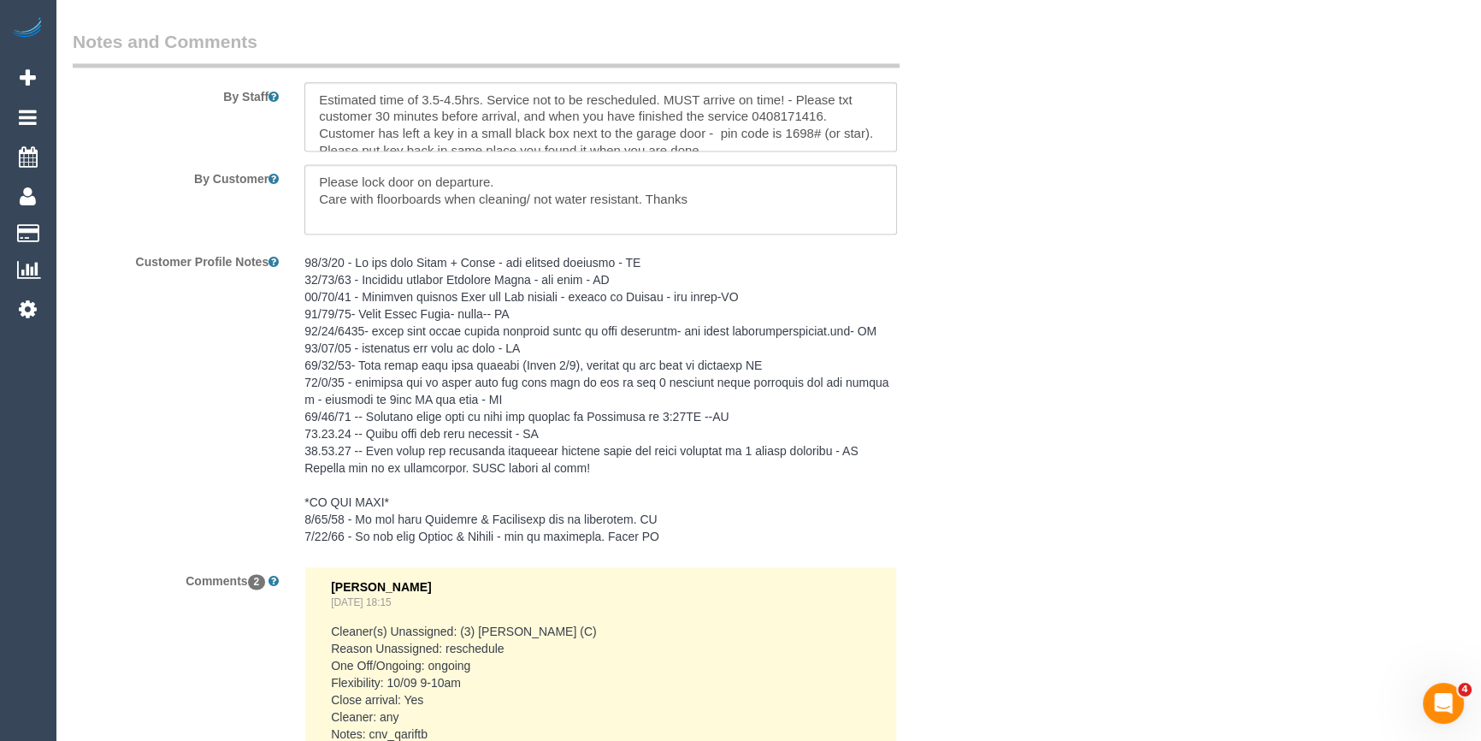
scroll to position [3343, 0]
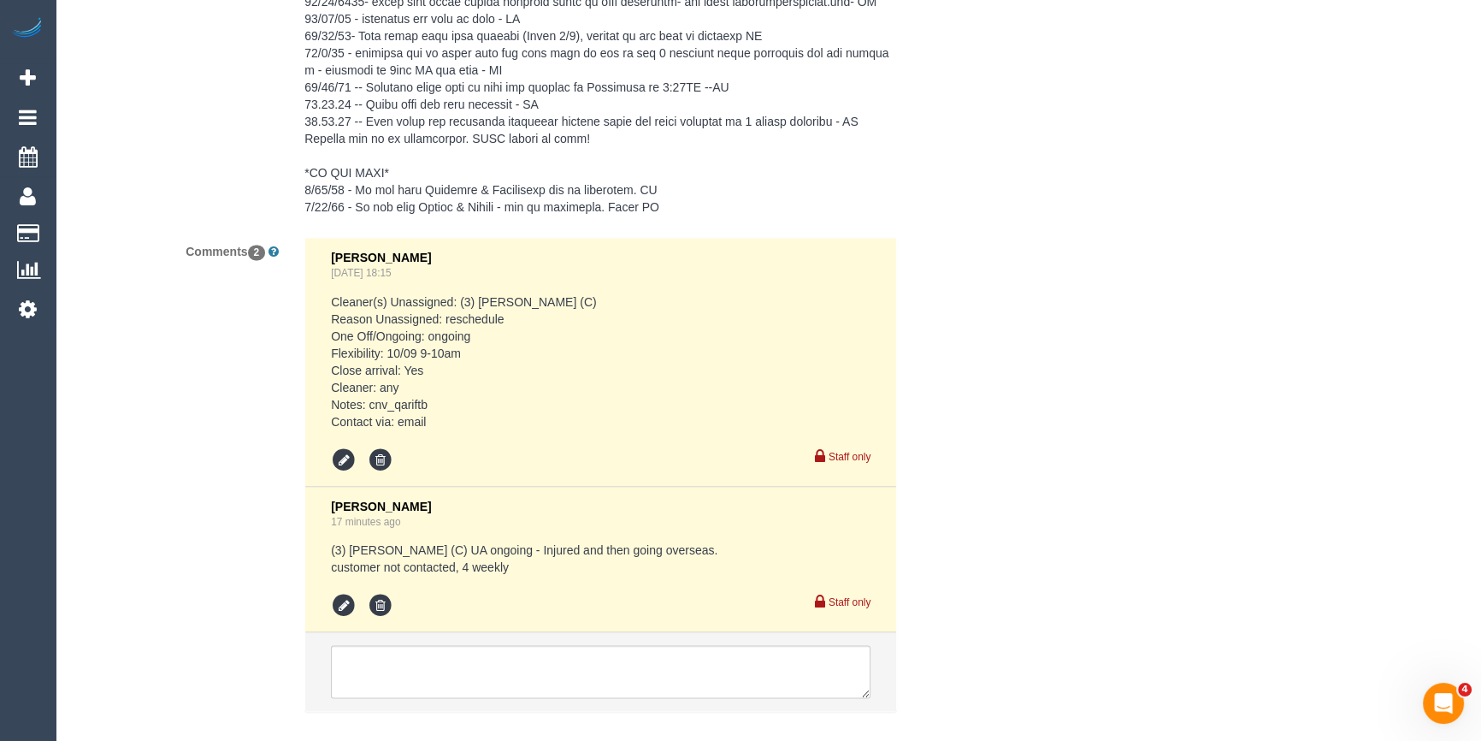
scroll to position [3187, 0]
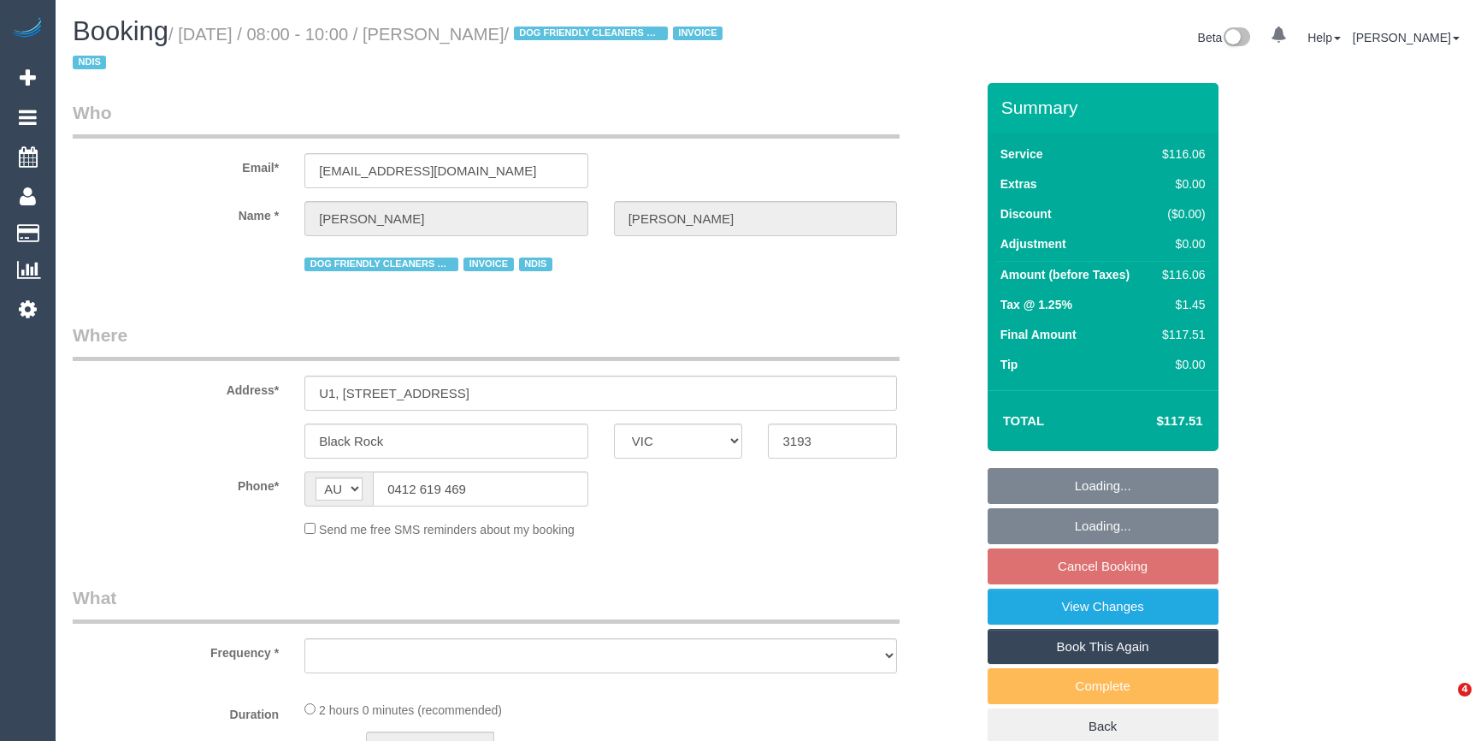
select select "VIC"
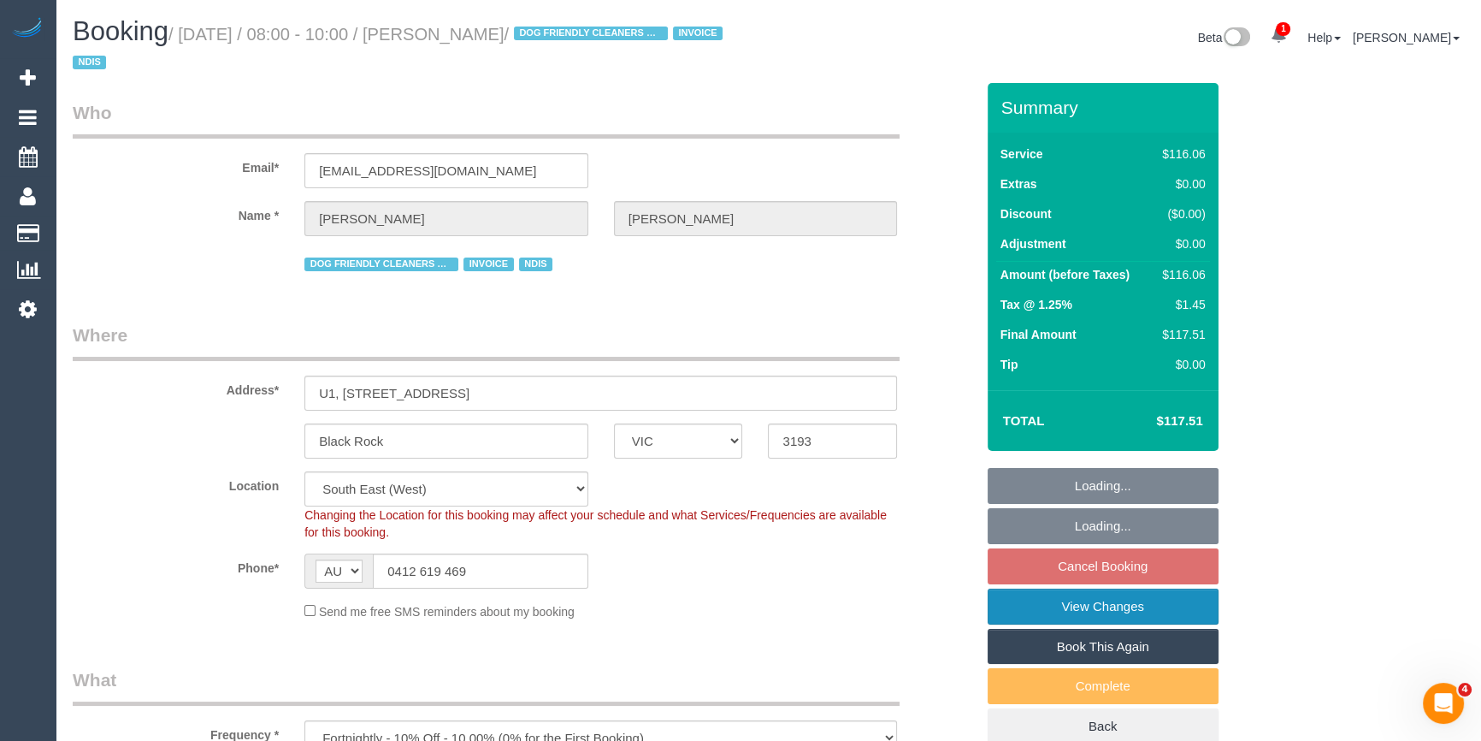
select select "object:750"
click at [1111, 607] on link "View Changes" at bounding box center [1103, 606] width 231 height 36
select select "number:27"
select select "number:14"
select select "number:19"
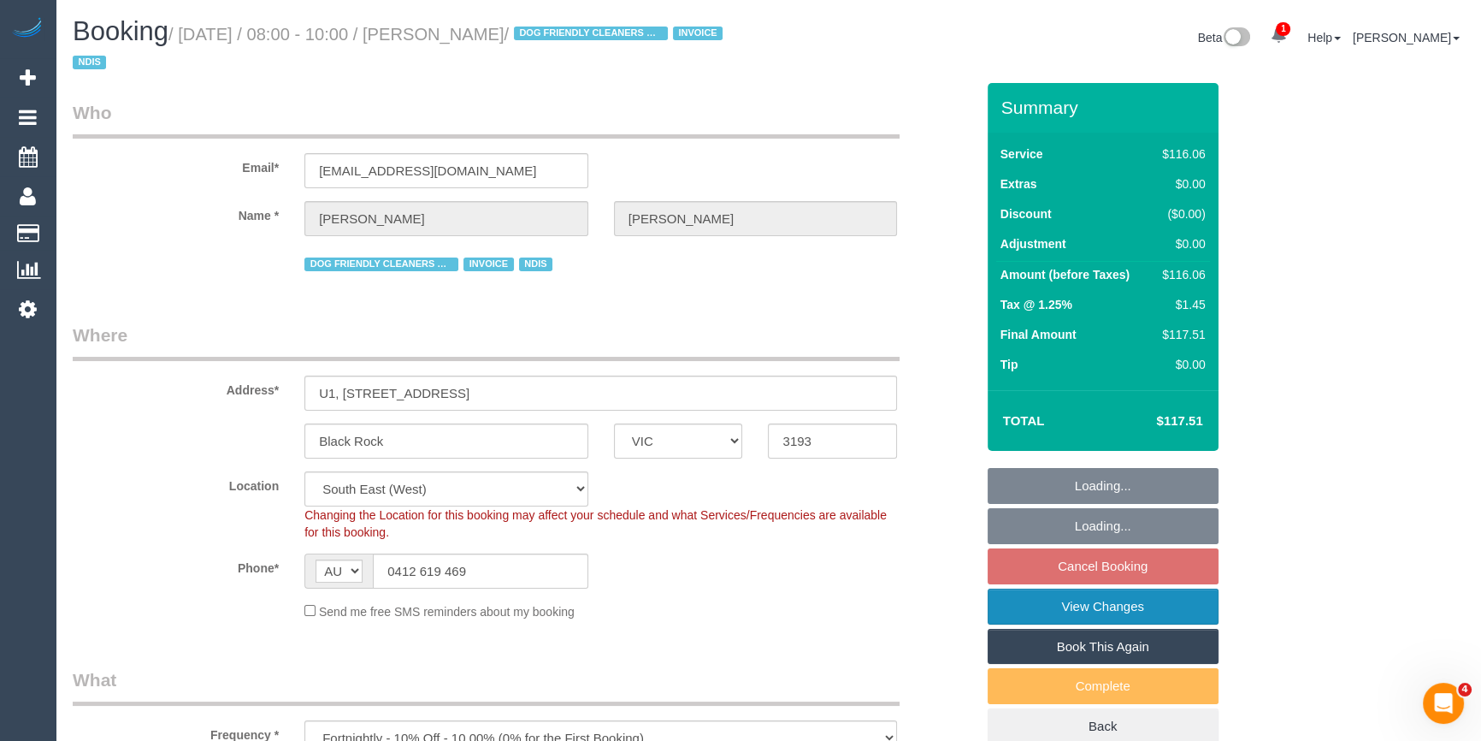
select select "number:36"
select select "number:34"
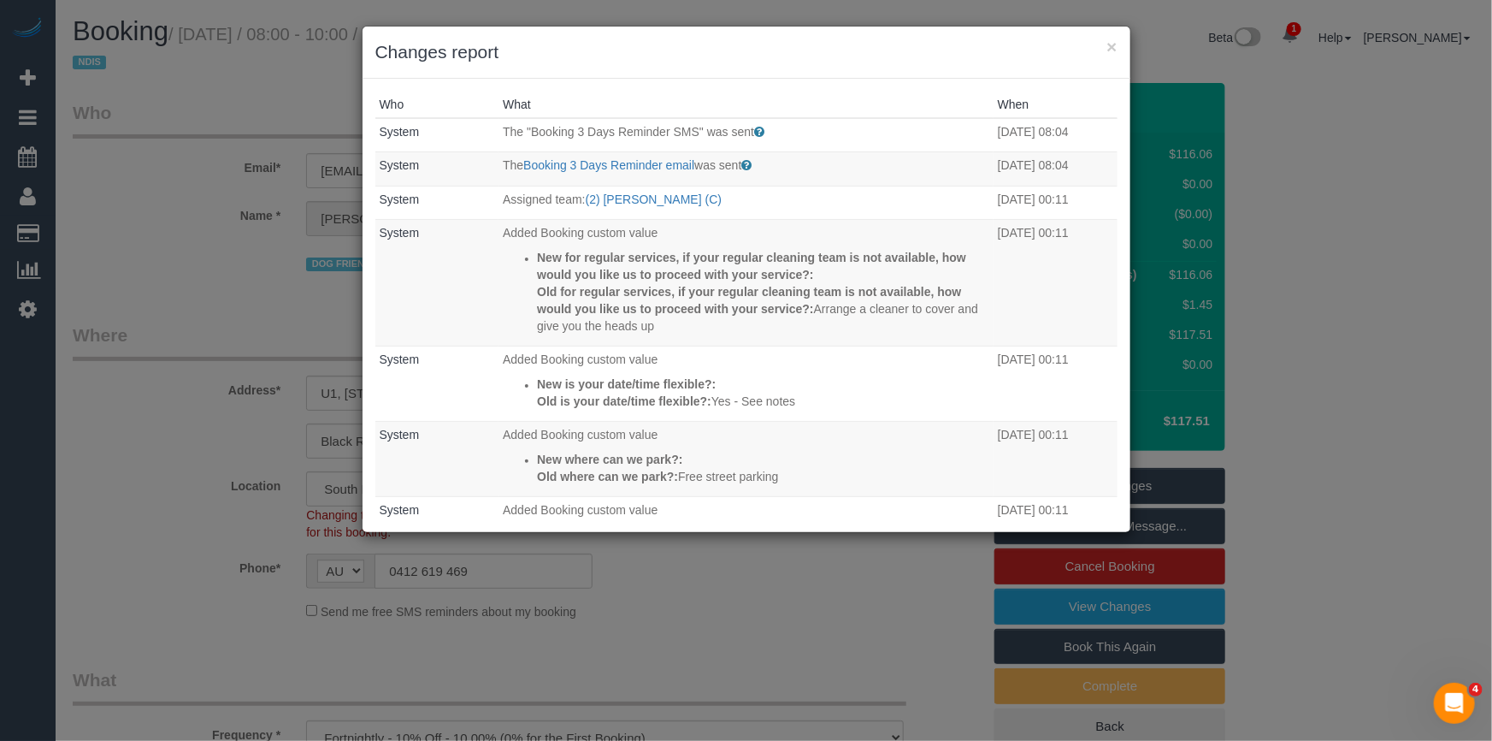
click at [922, 77] on div "× Changes report" at bounding box center [747, 53] width 768 height 52
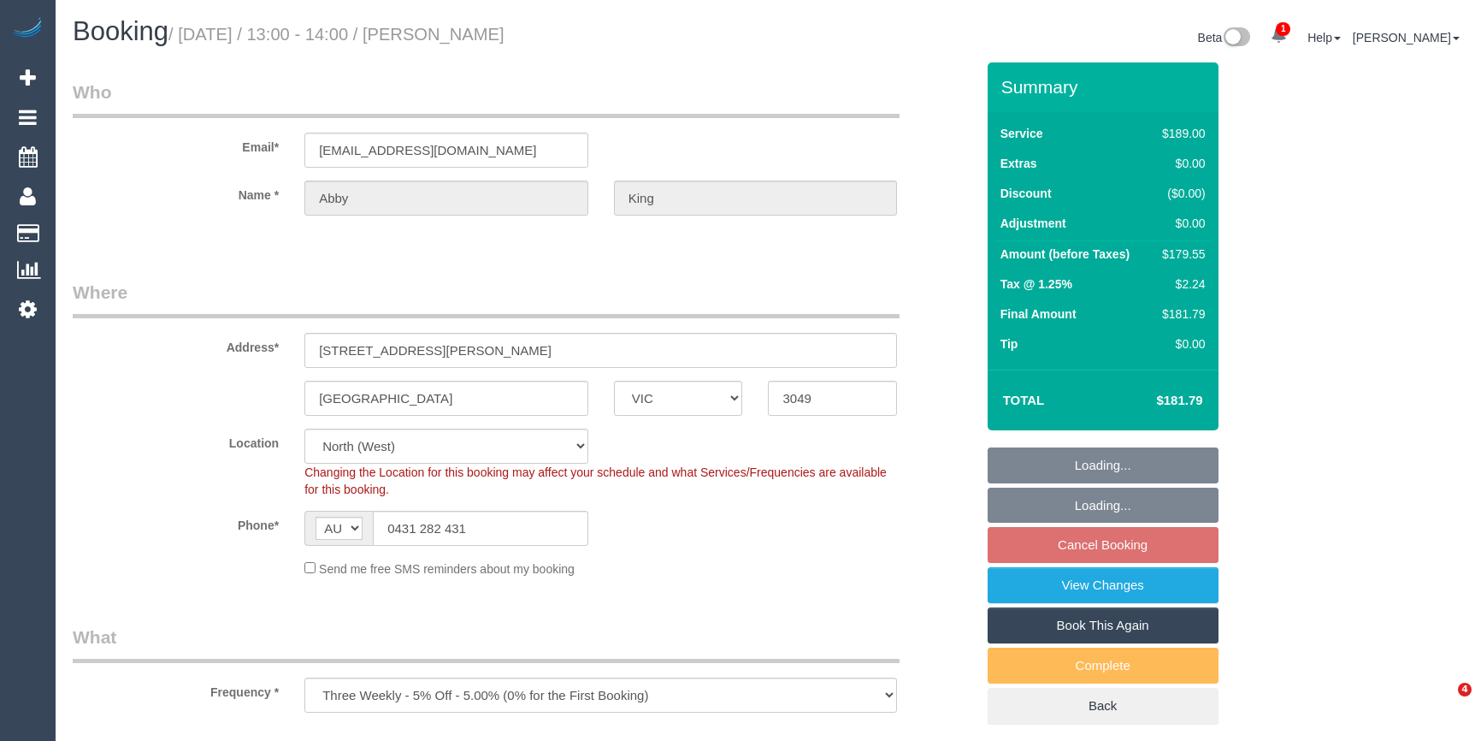
select select "VIC"
select select "object:825"
select select "number:28"
select select "number:14"
select select "number:19"
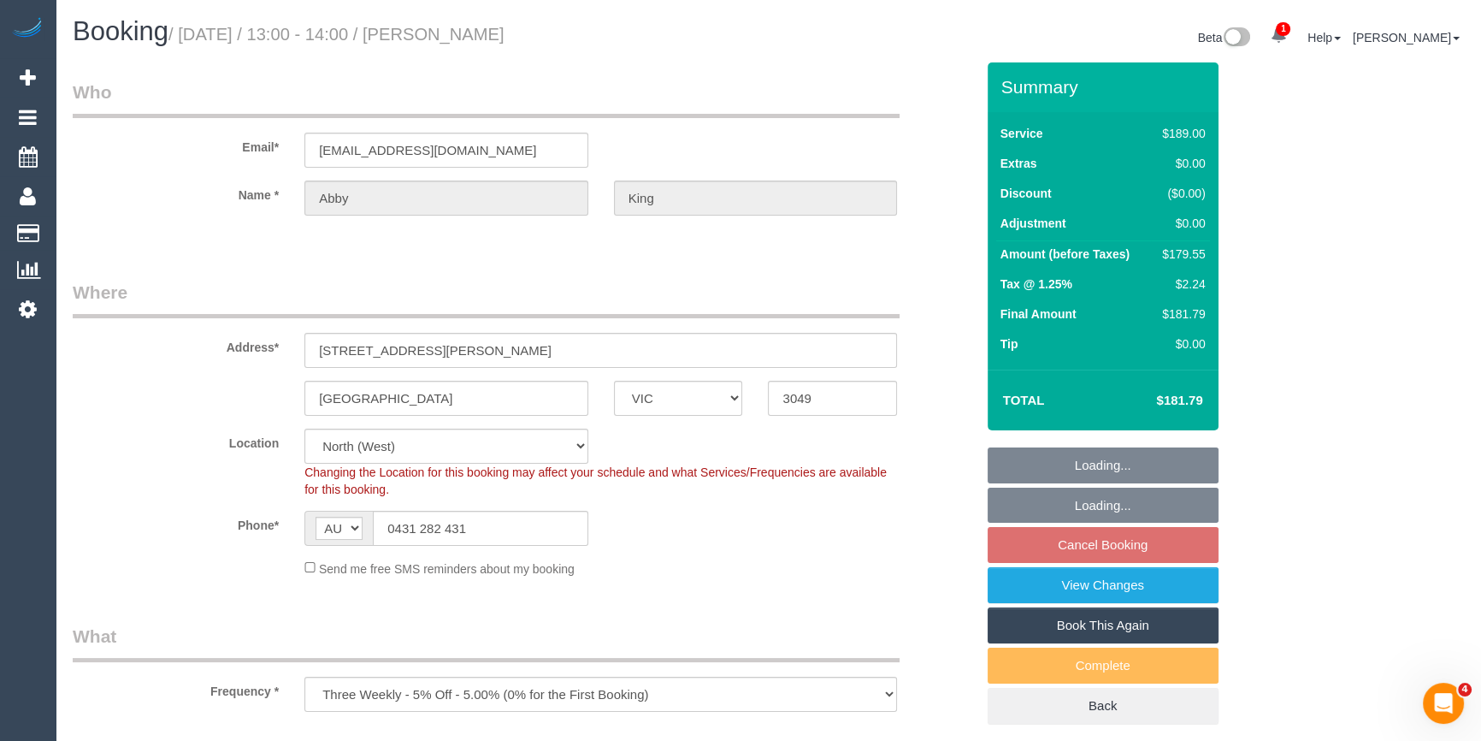
select select "number:23"
select select "number:34"
select select "number:26"
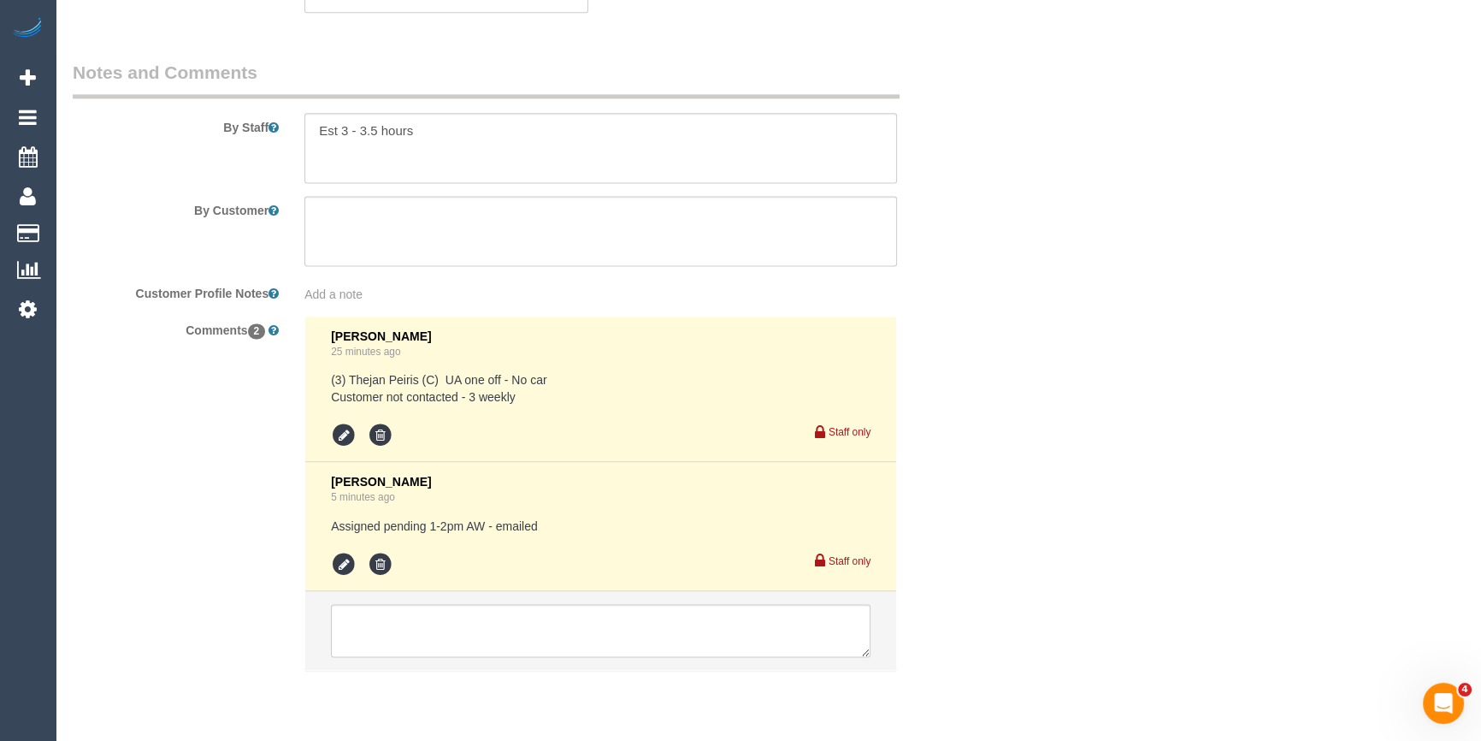
scroll to position [2942, 0]
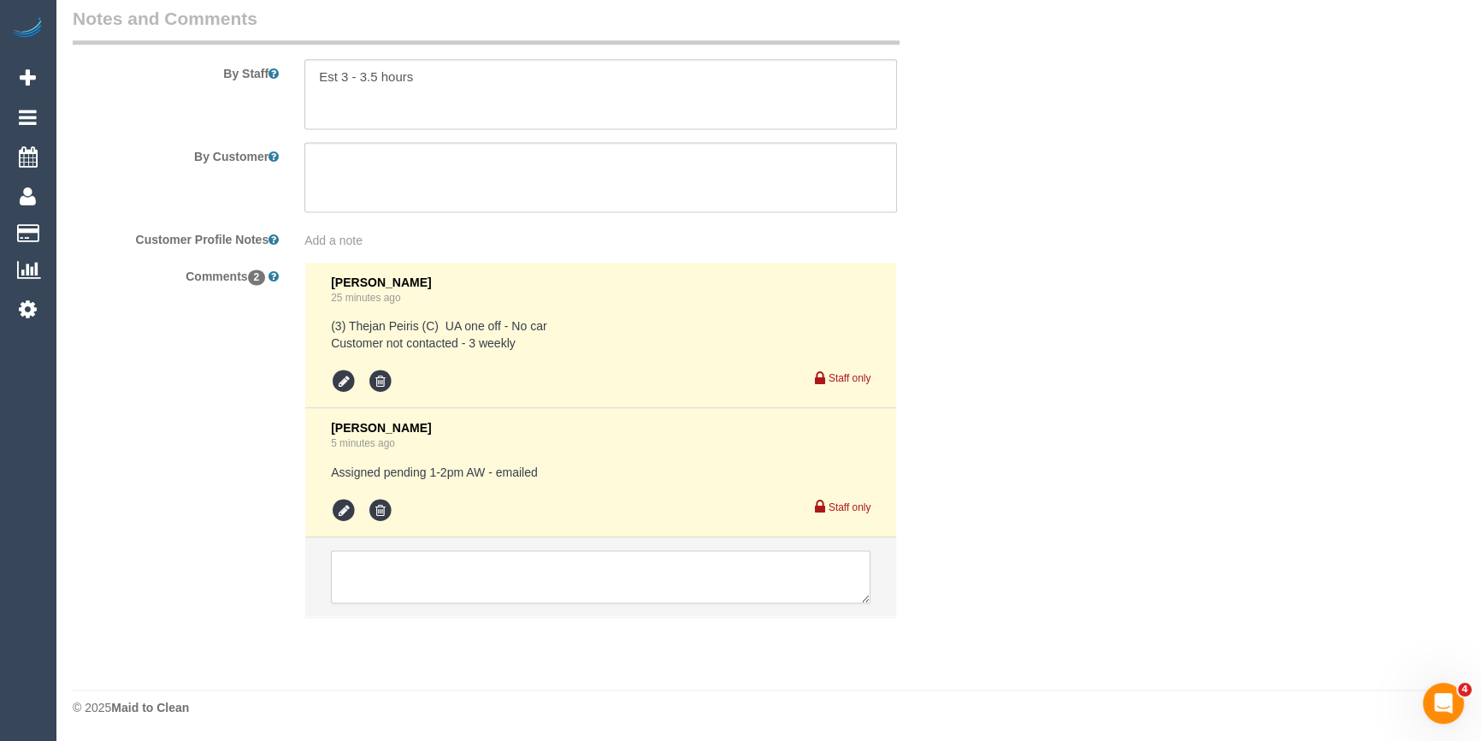
click at [463, 580] on textarea at bounding box center [601, 576] width 540 height 53
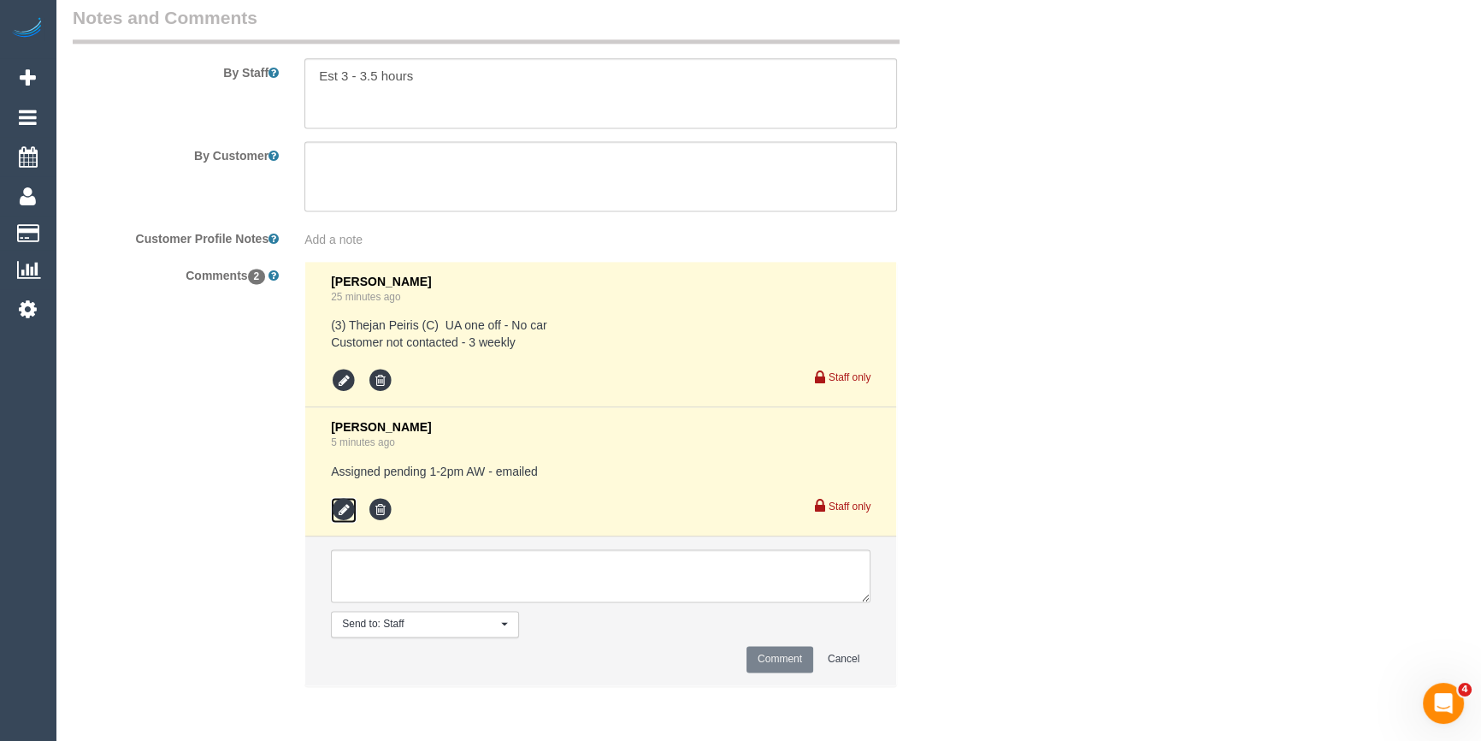
click at [345, 511] on icon at bounding box center [344, 510] width 26 height 26
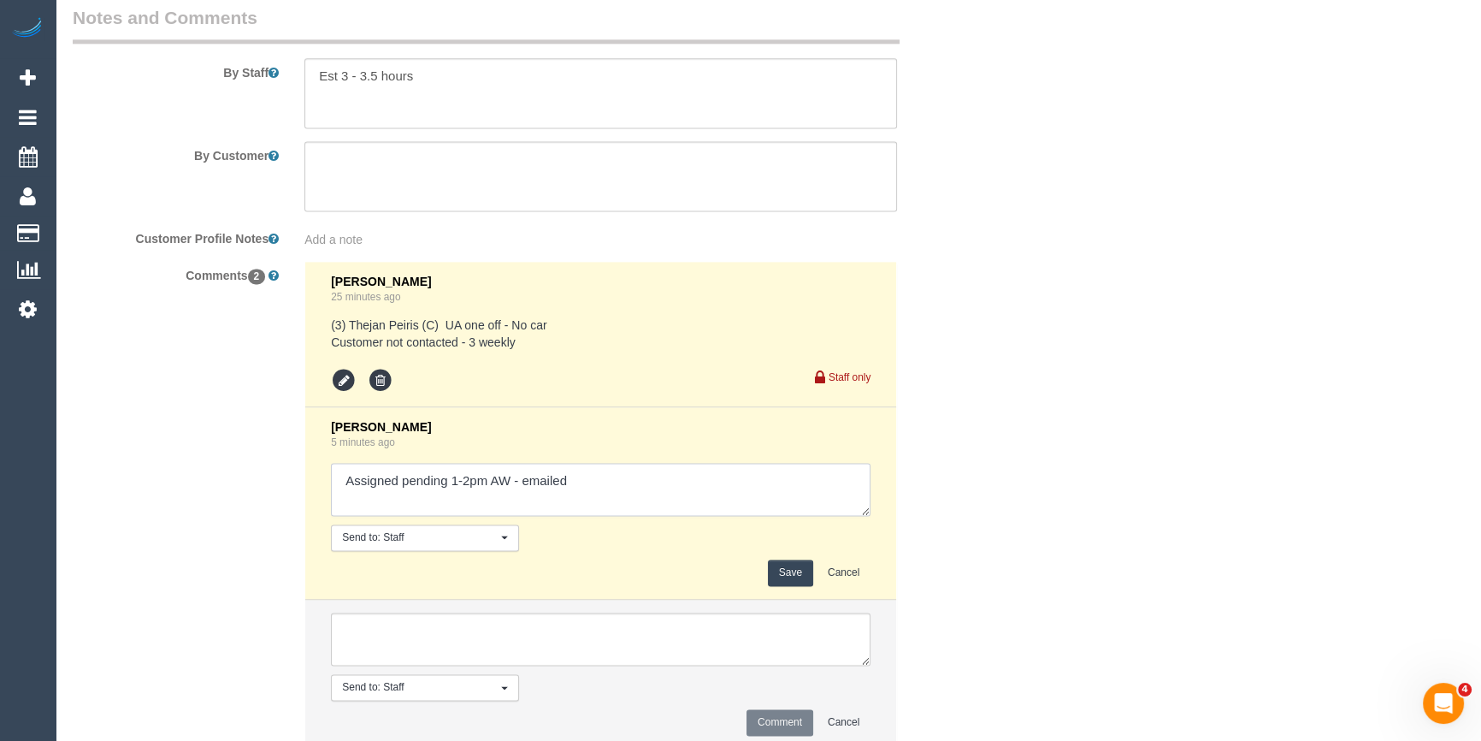
click at [560, 497] on textarea at bounding box center [601, 489] width 540 height 53
click at [802, 505] on textarea at bounding box center [601, 489] width 540 height 53
type textarea "Assigned pending 1-2pm AW - emailed. Agreed"
click at [765, 575] on div "Save Cancel" at bounding box center [601, 572] width 540 height 27
click at [923, 531] on div "Comments 2 Chellsea Espinosa 25 minutes ago (3) Thejan Peiris (C) UA one off - …" at bounding box center [524, 514] width 928 height 506
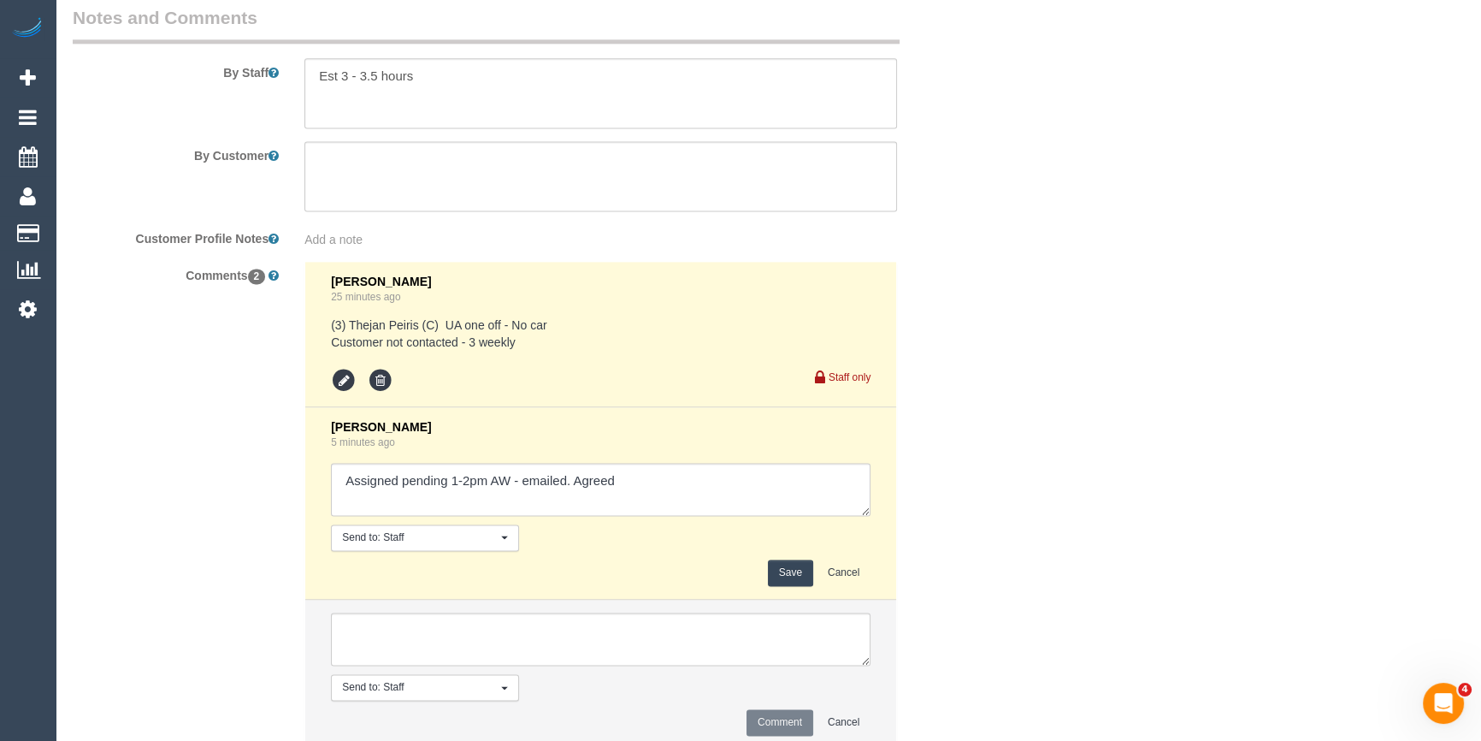
click at [770, 579] on button "Save" at bounding box center [790, 572] width 45 height 27
click at [894, 538] on li "Laura Butera 5 minutes ago Send to: Staff Nothing selected Send to: Staff Send …" at bounding box center [600, 503] width 591 height 192
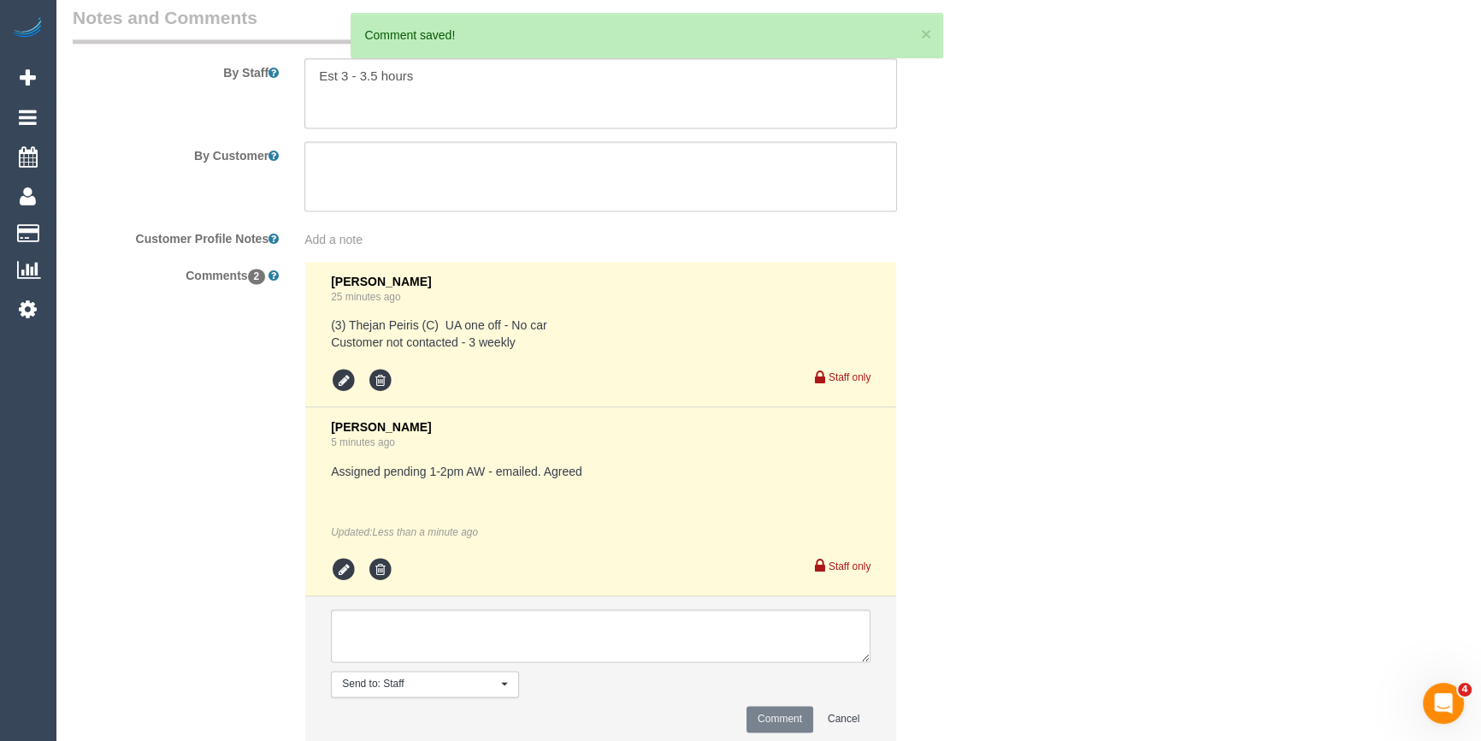
drag, startPoint x: 1133, startPoint y: 391, endPoint x: 1110, endPoint y: 448, distance: 61.8
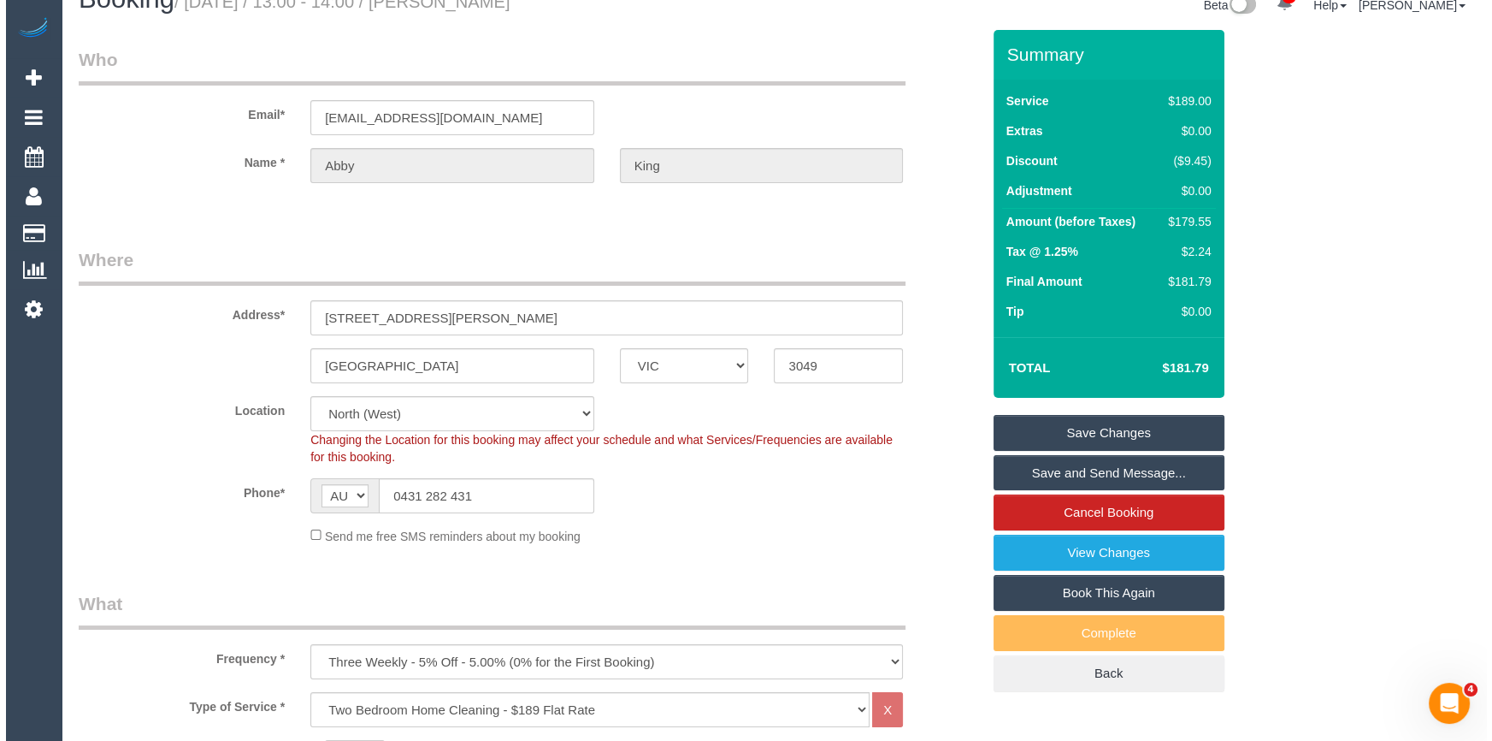
scroll to position [0, 0]
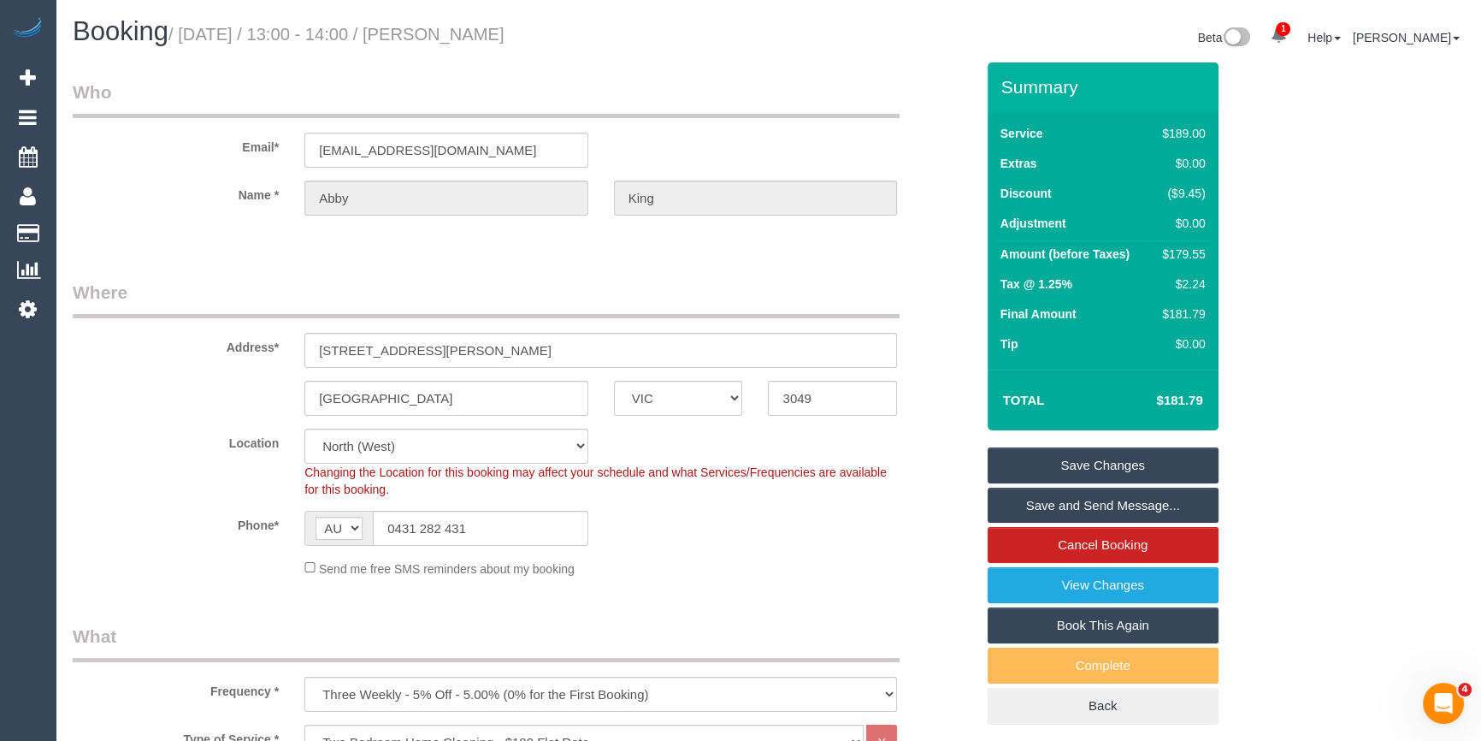
click at [941, 233] on fieldset "Who Email* abbyvking@gmail.com Name * Abby King" at bounding box center [524, 163] width 902 height 166
click at [1070, 513] on link "Save and Send Message..." at bounding box center [1103, 505] width 231 height 36
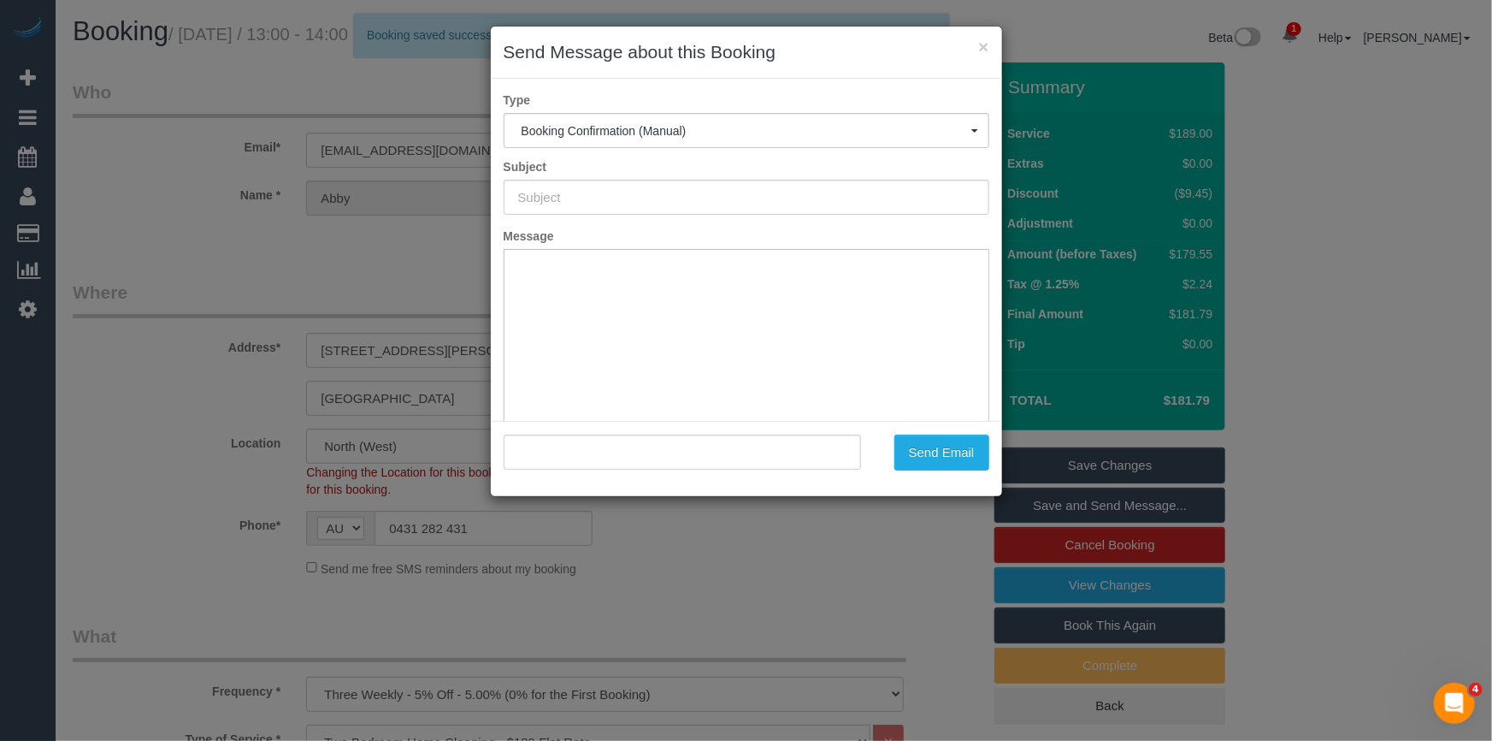
type input "Booking Confirmed"
type input ""Abby King" <abbyvking@gmail.com>"
drag, startPoint x: 1008, startPoint y: 273, endPoint x: 1003, endPoint y: 282, distance: 10.7
click at [1004, 281] on div "× Send Message about this Booking Type Booking Confirmation (Manual) Booking Co…" at bounding box center [746, 370] width 1492 height 741
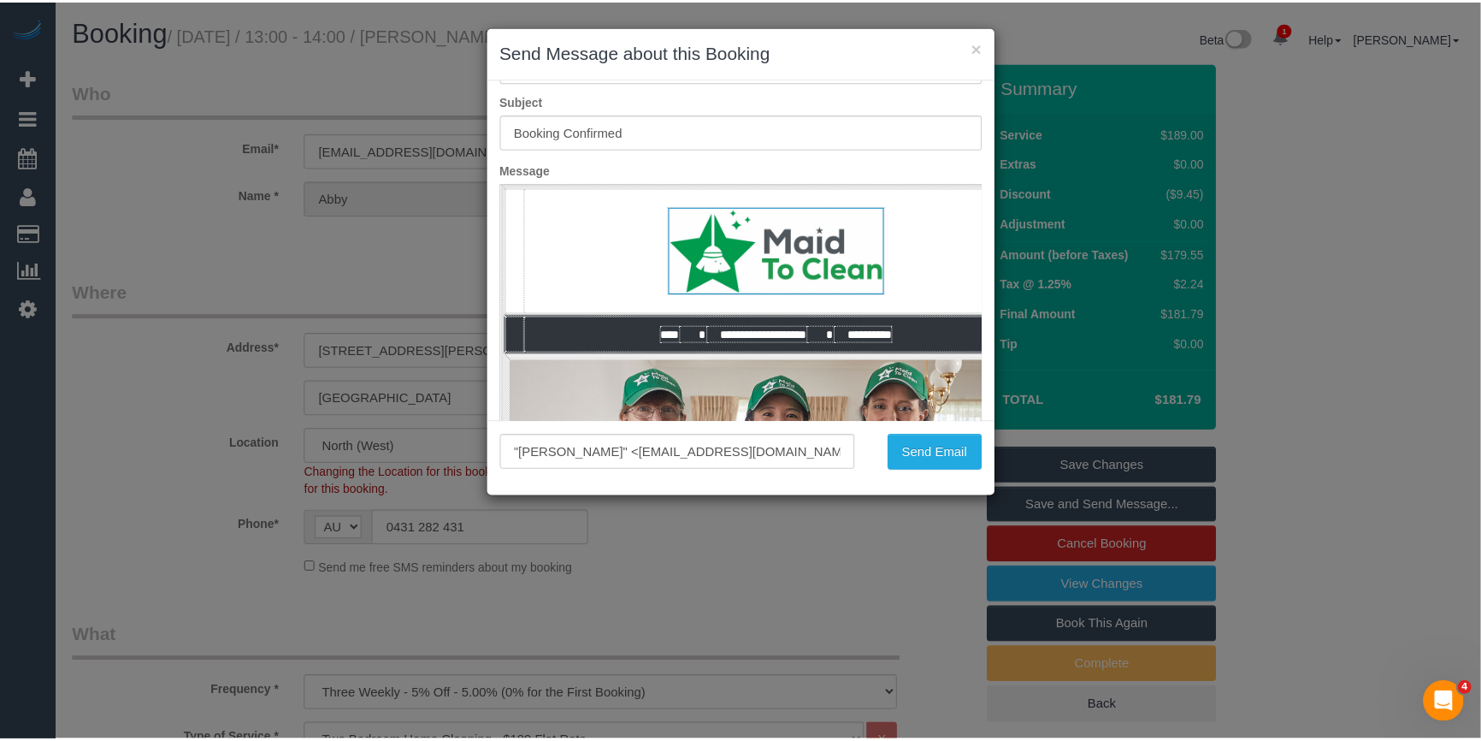
scroll to position [98, 0]
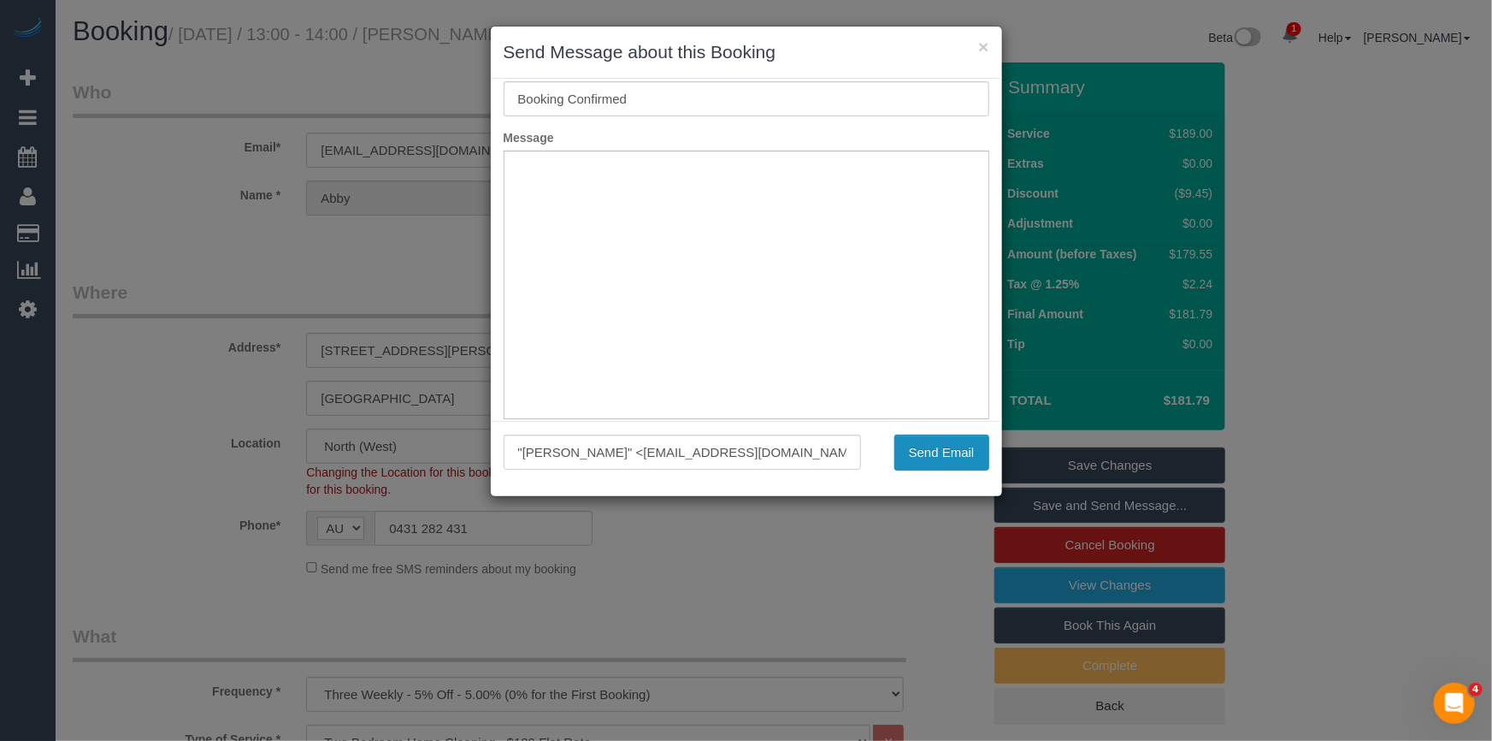
click at [940, 445] on button "Send Email" at bounding box center [941, 452] width 95 height 36
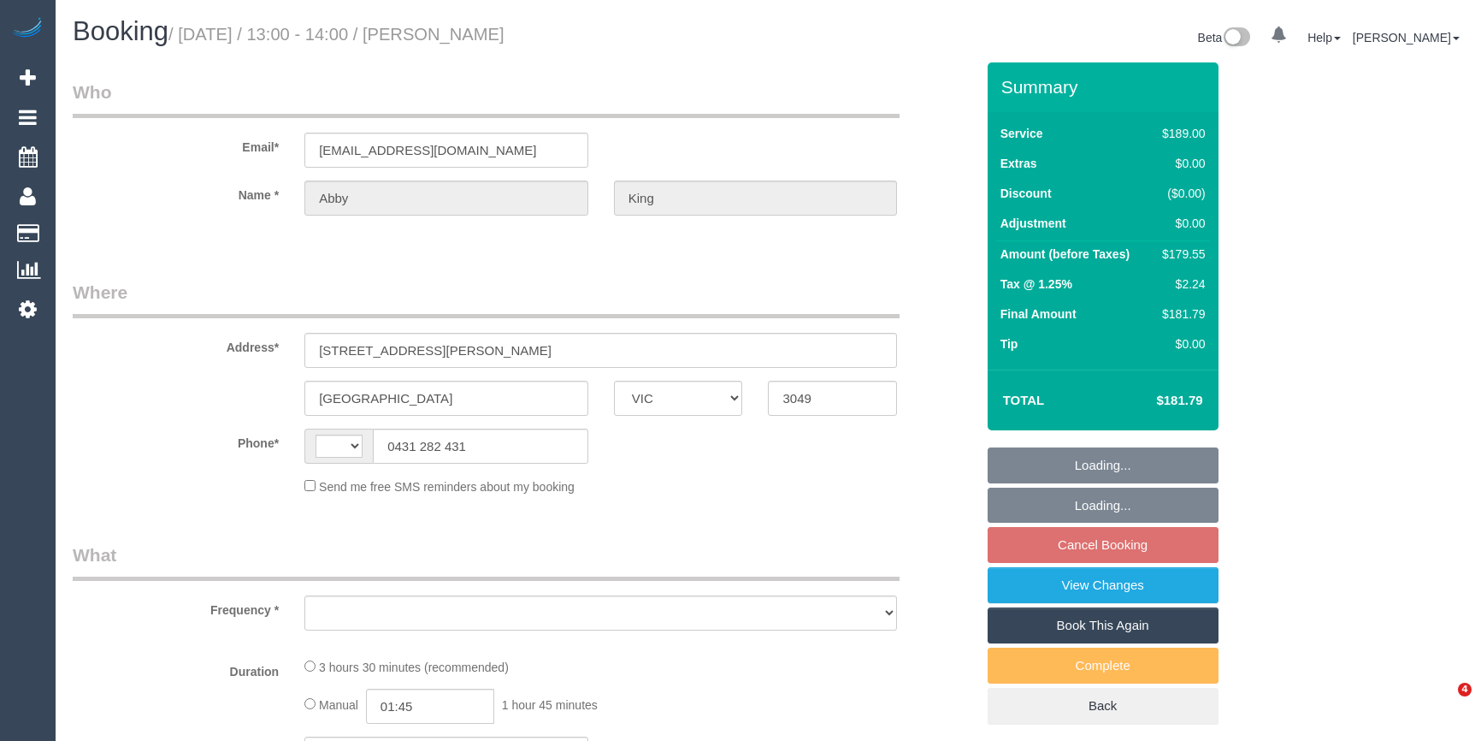
select select "VIC"
select select "string:AU"
select select "object:581"
select select "string:stripe-pm_1QFPcG2GScqysDRV2aDck6G5"
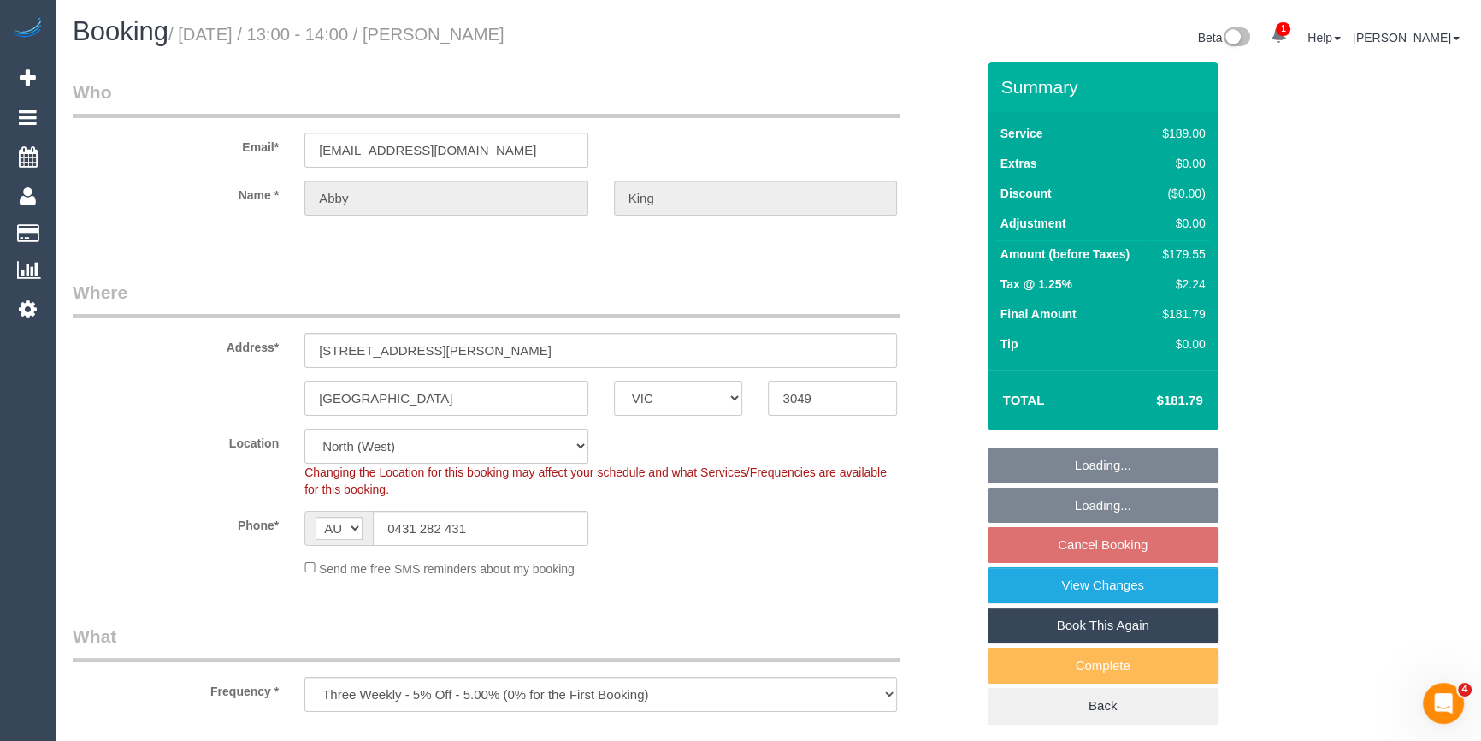
select select "object:682"
select select "number:28"
select select "number:14"
select select "number:19"
select select "number:23"
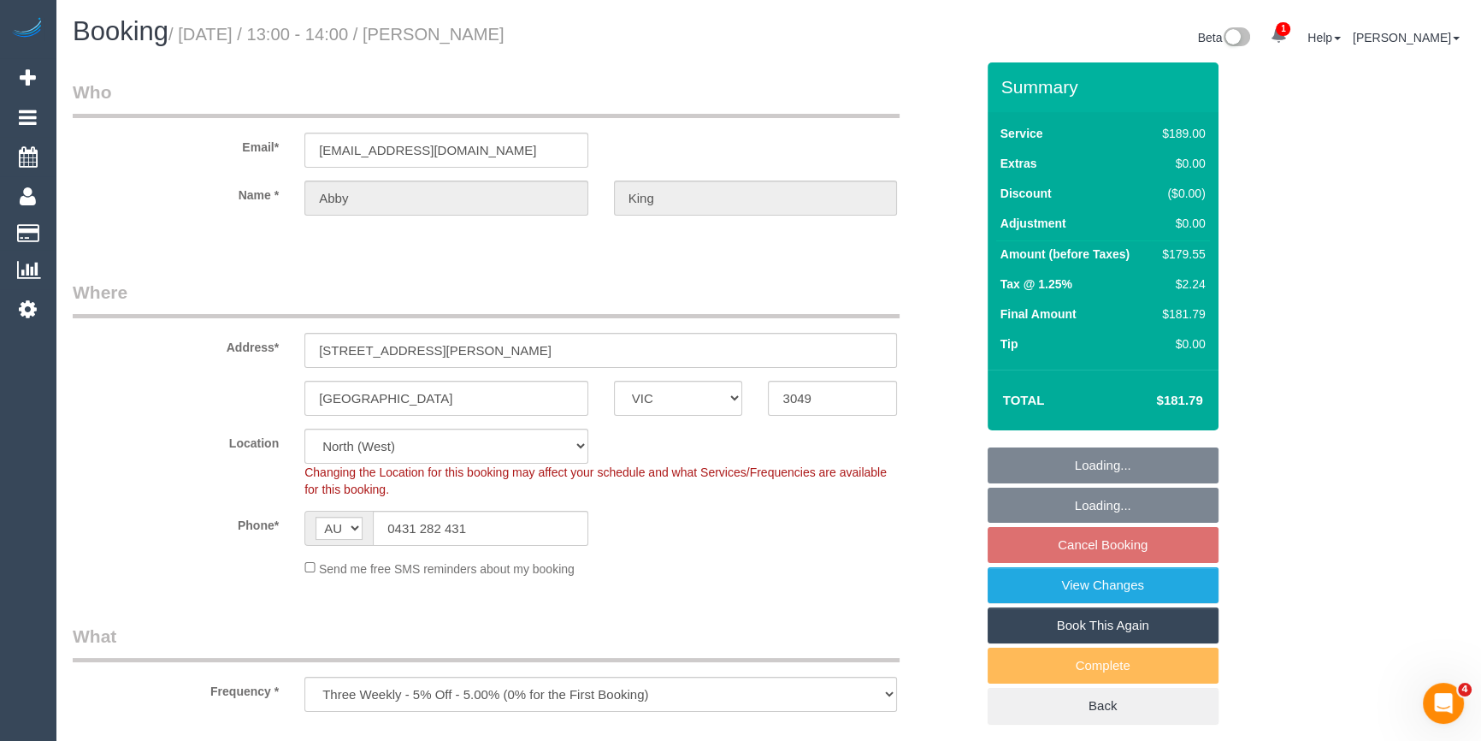
select select "number:34"
select select "number:26"
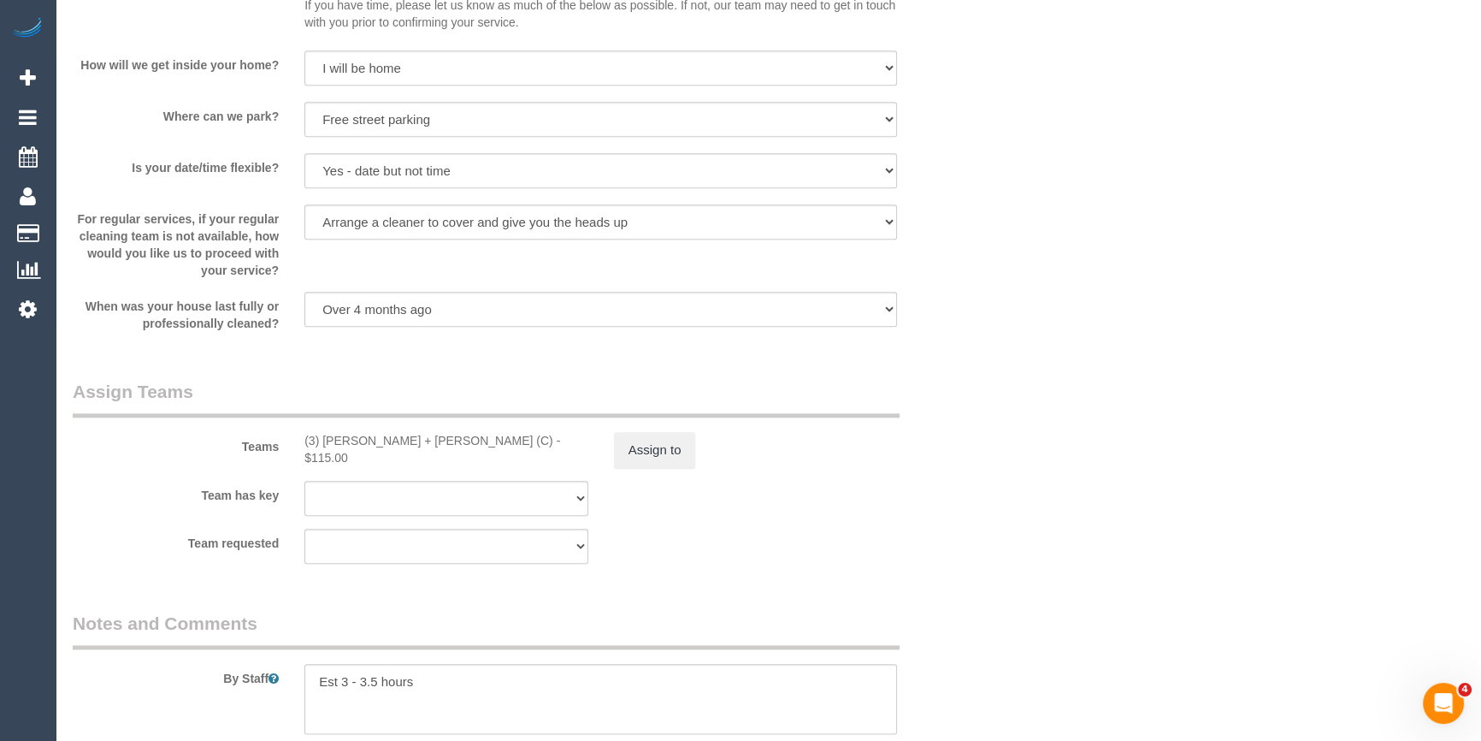
scroll to position [2488, 0]
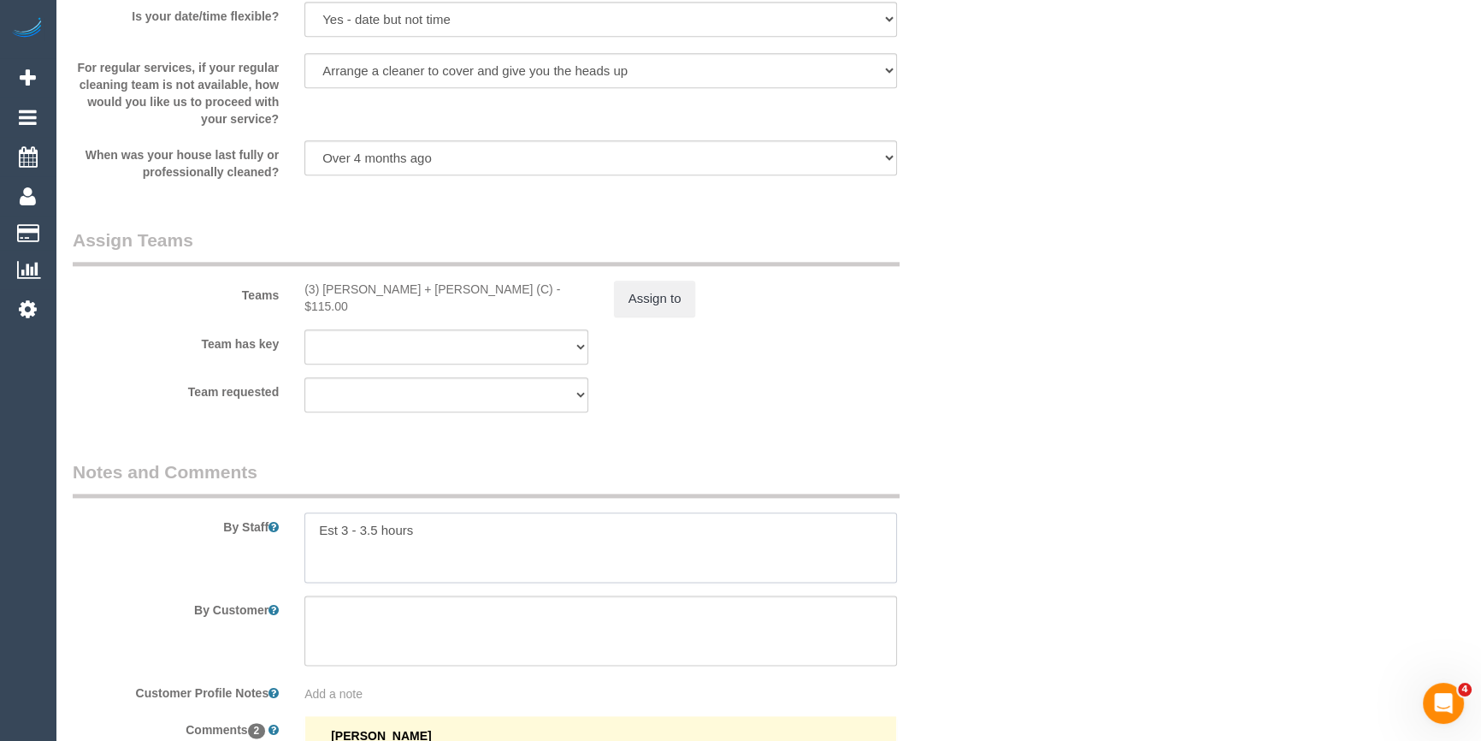
click at [444, 539] on textarea at bounding box center [600, 547] width 593 height 70
paste textarea "Lockbox is located on the water tap in the garden to the left of the front door…"
type textarea "Est 3 - 3.5 hours Lockbox is located on the water tap in the garden to the left…"
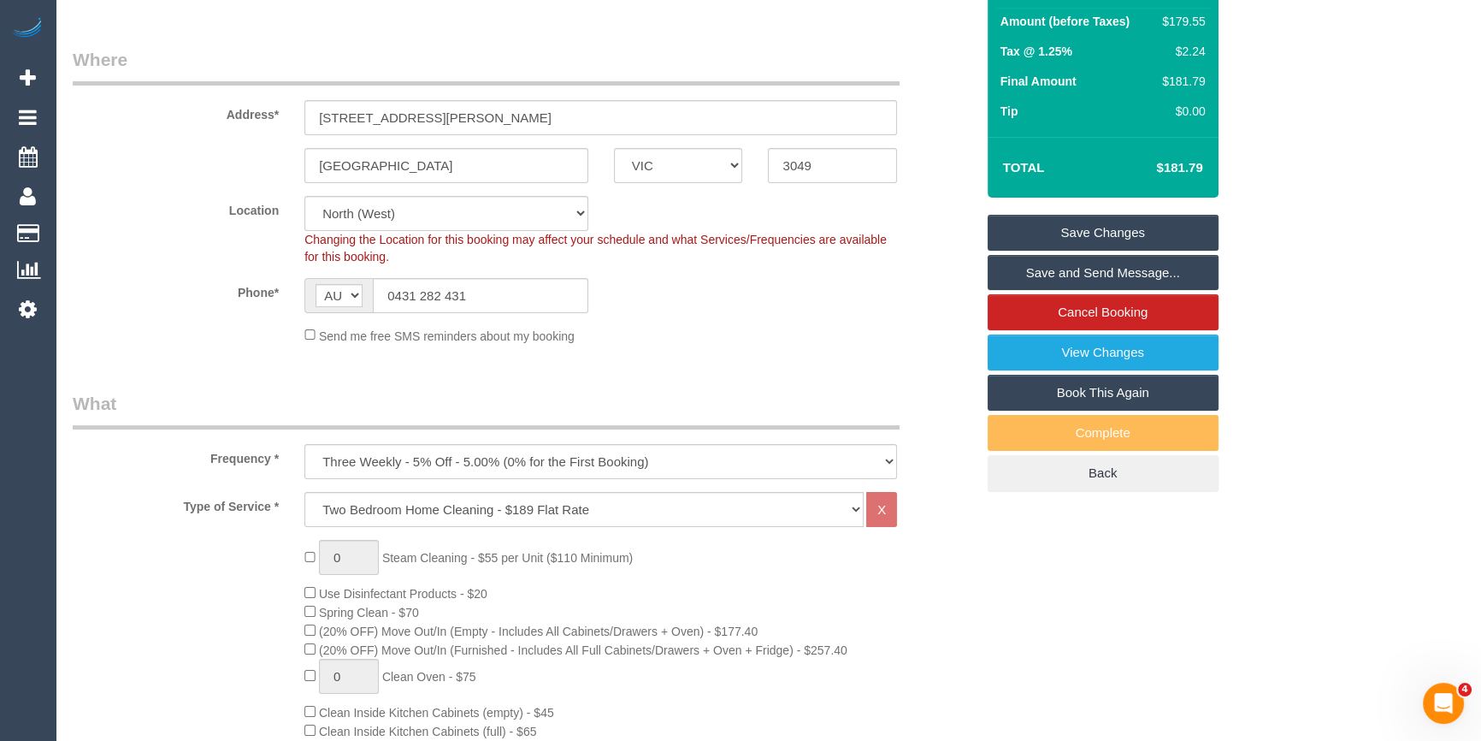
scroll to position [0, 0]
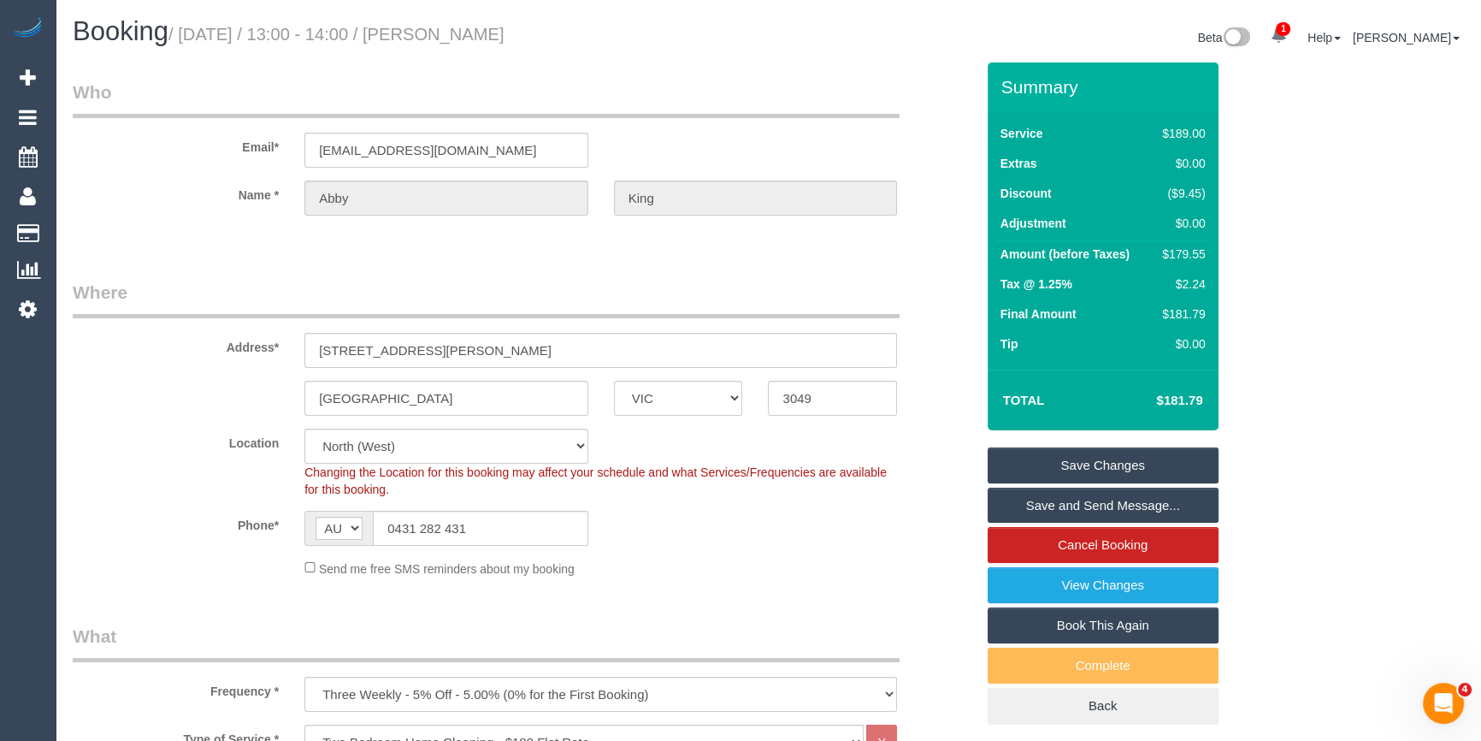
drag, startPoint x: 559, startPoint y: 44, endPoint x: 474, endPoint y: 31, distance: 86.6
click at [474, 31] on h1 "Booking / September 10, 2025 / 13:00 - 14:00 / Abby King" at bounding box center [414, 31] width 683 height 29
copy small "[PERSON_NAME]"
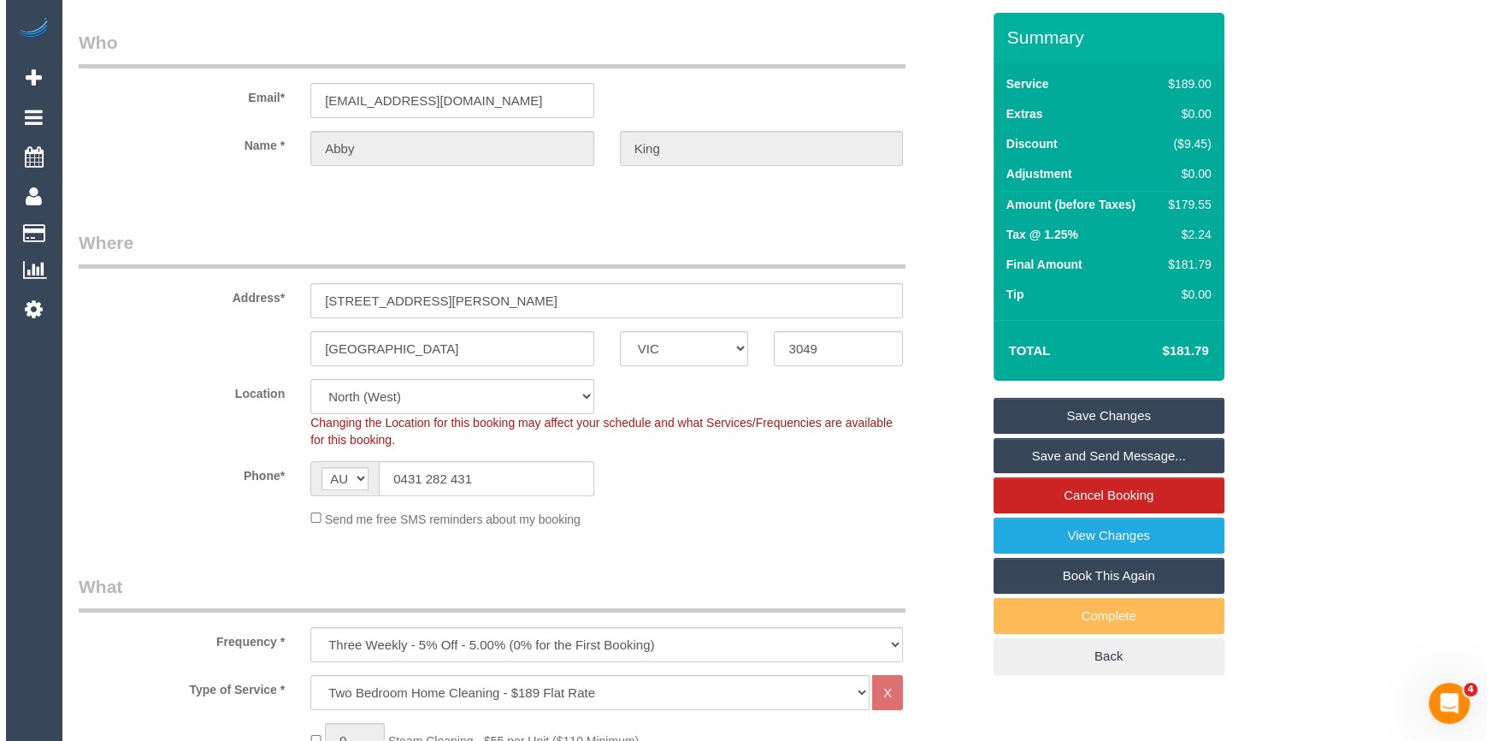
scroll to position [48, 0]
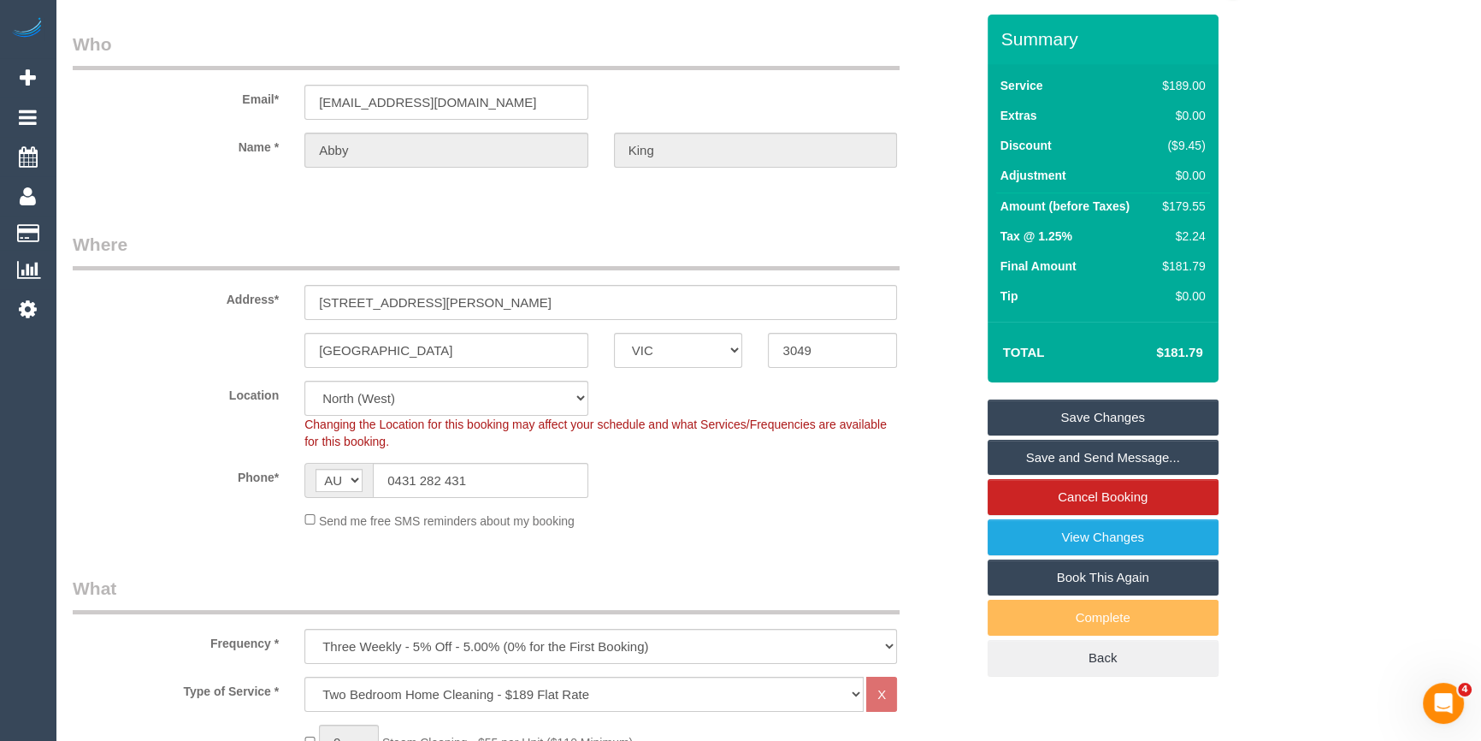
click at [1160, 456] on link "Save and Send Message..." at bounding box center [1103, 458] width 231 height 36
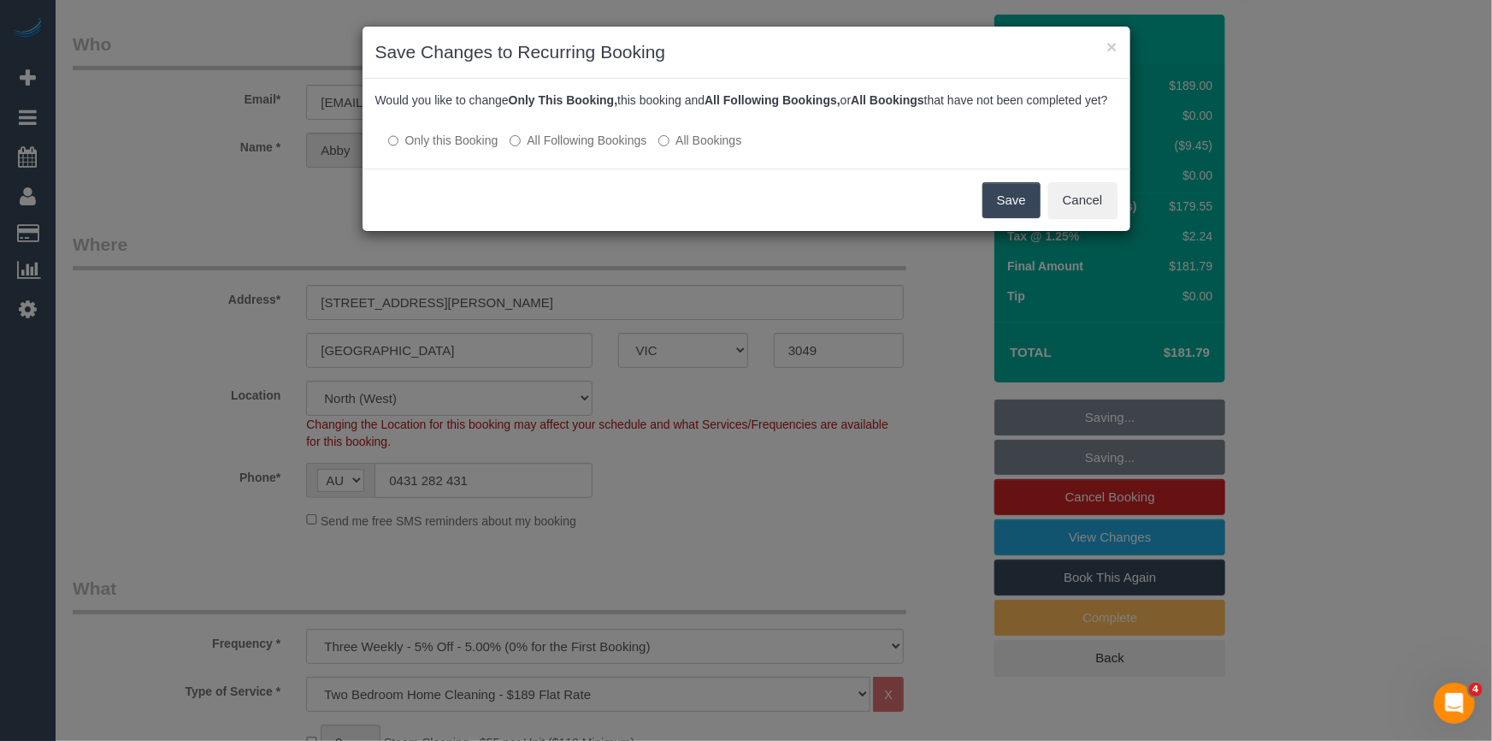
click at [1024, 213] on button "Save" at bounding box center [1012, 200] width 58 height 36
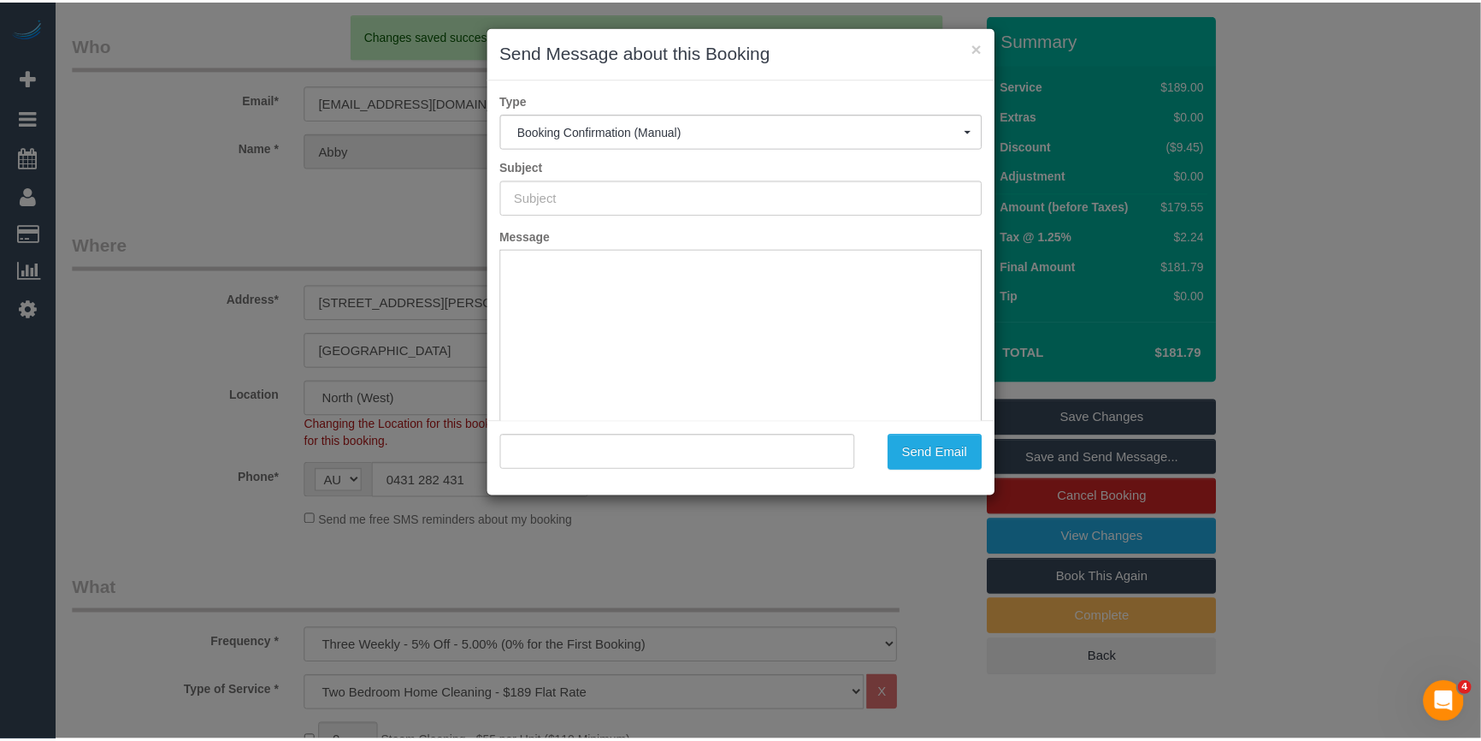
scroll to position [0, 0]
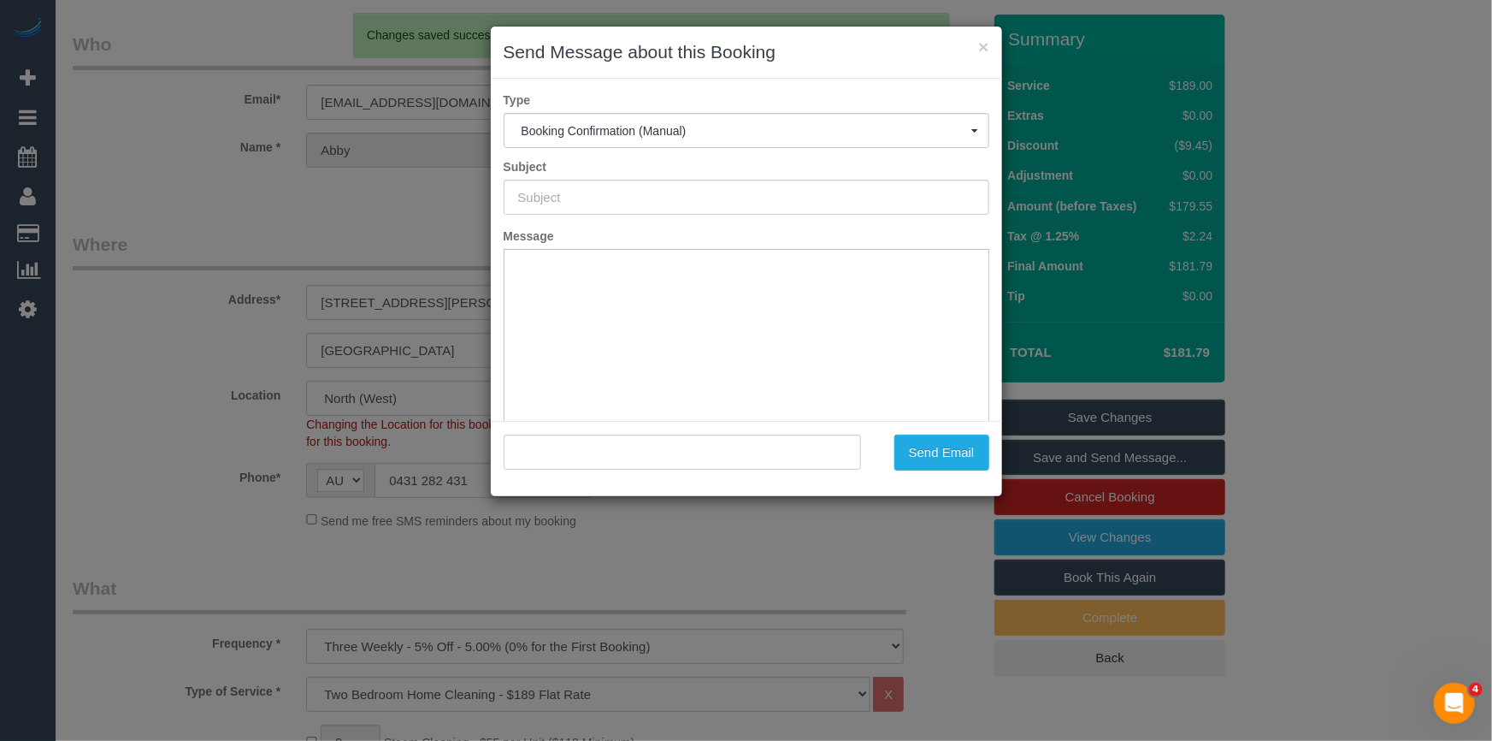
type input "Booking Confirmed"
type input ""Abby King" <abbyvking@gmail.com>"
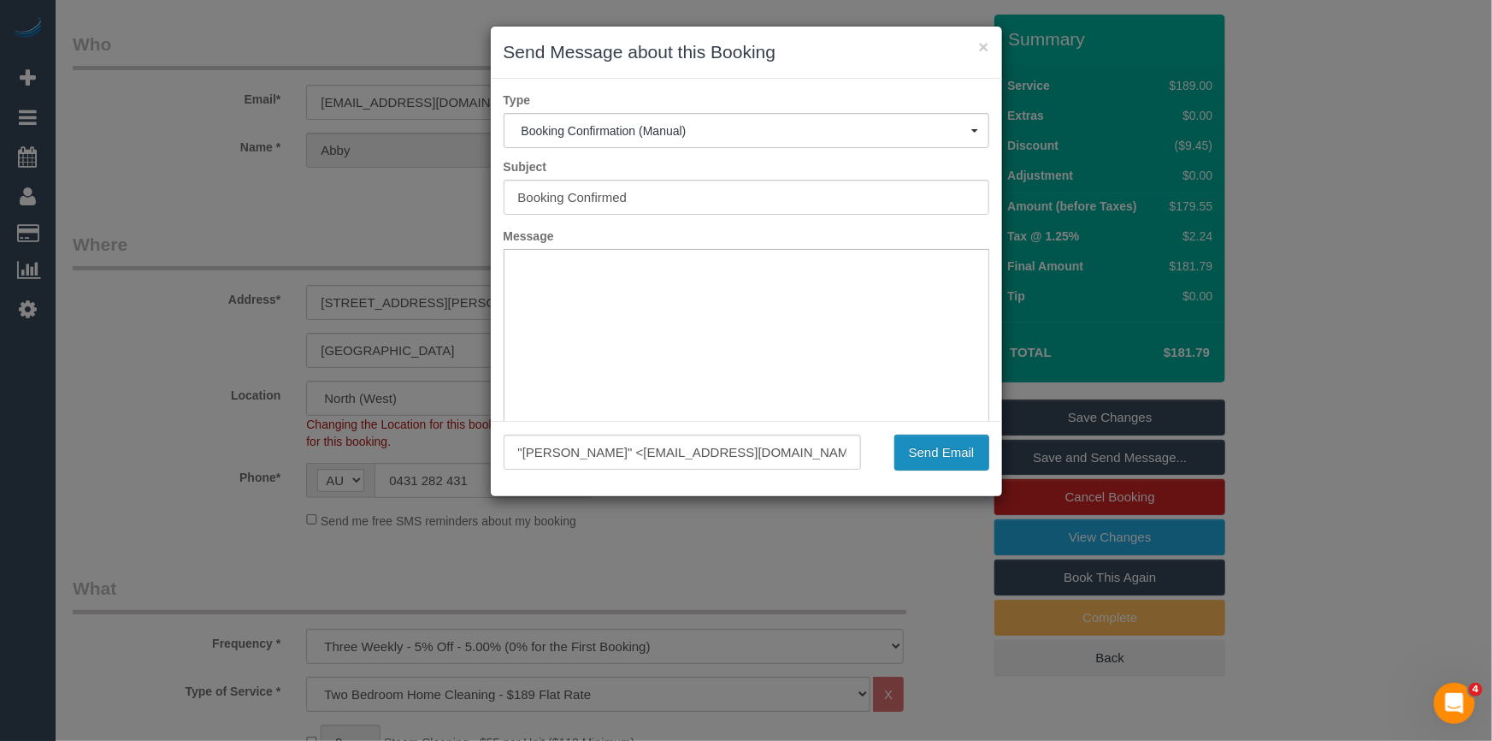
click at [934, 453] on button "Send Email" at bounding box center [941, 452] width 95 height 36
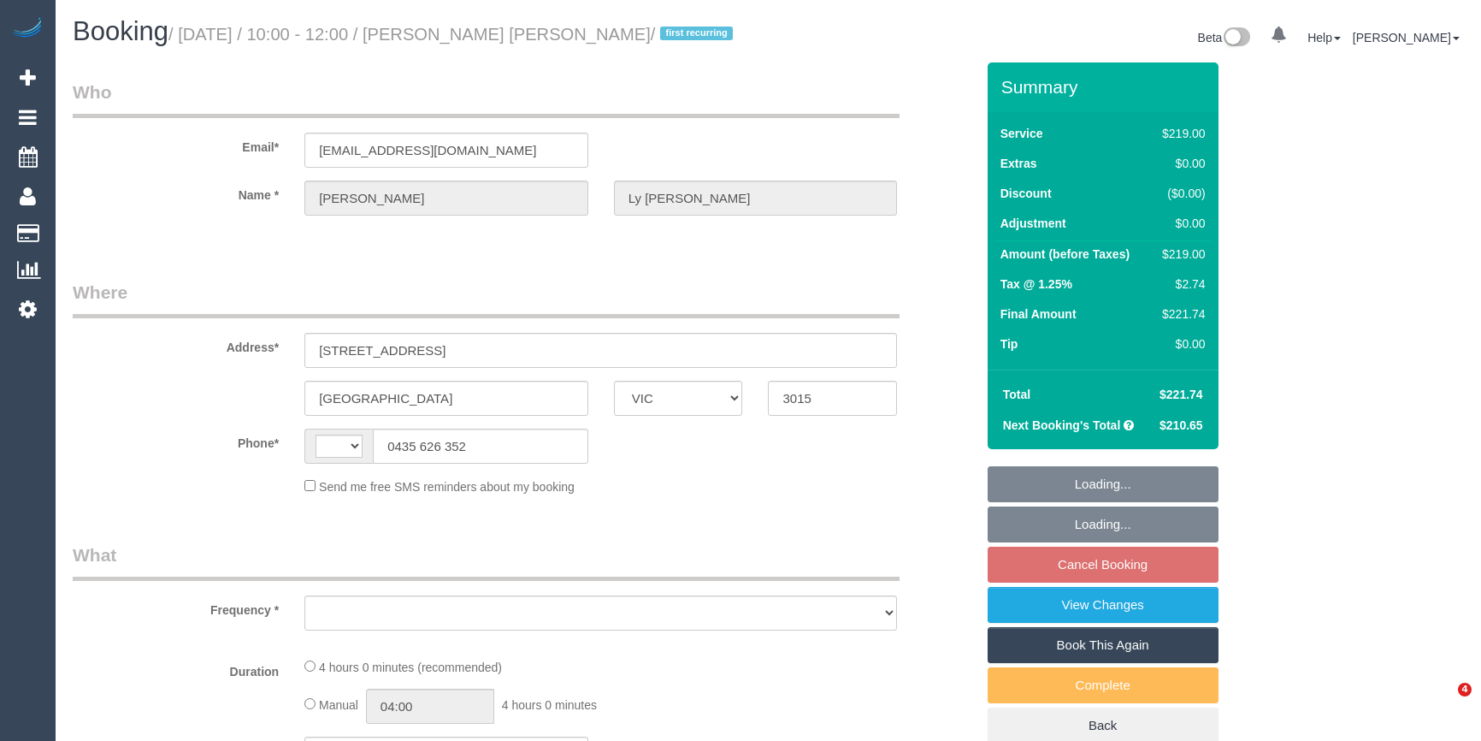
select select "VIC"
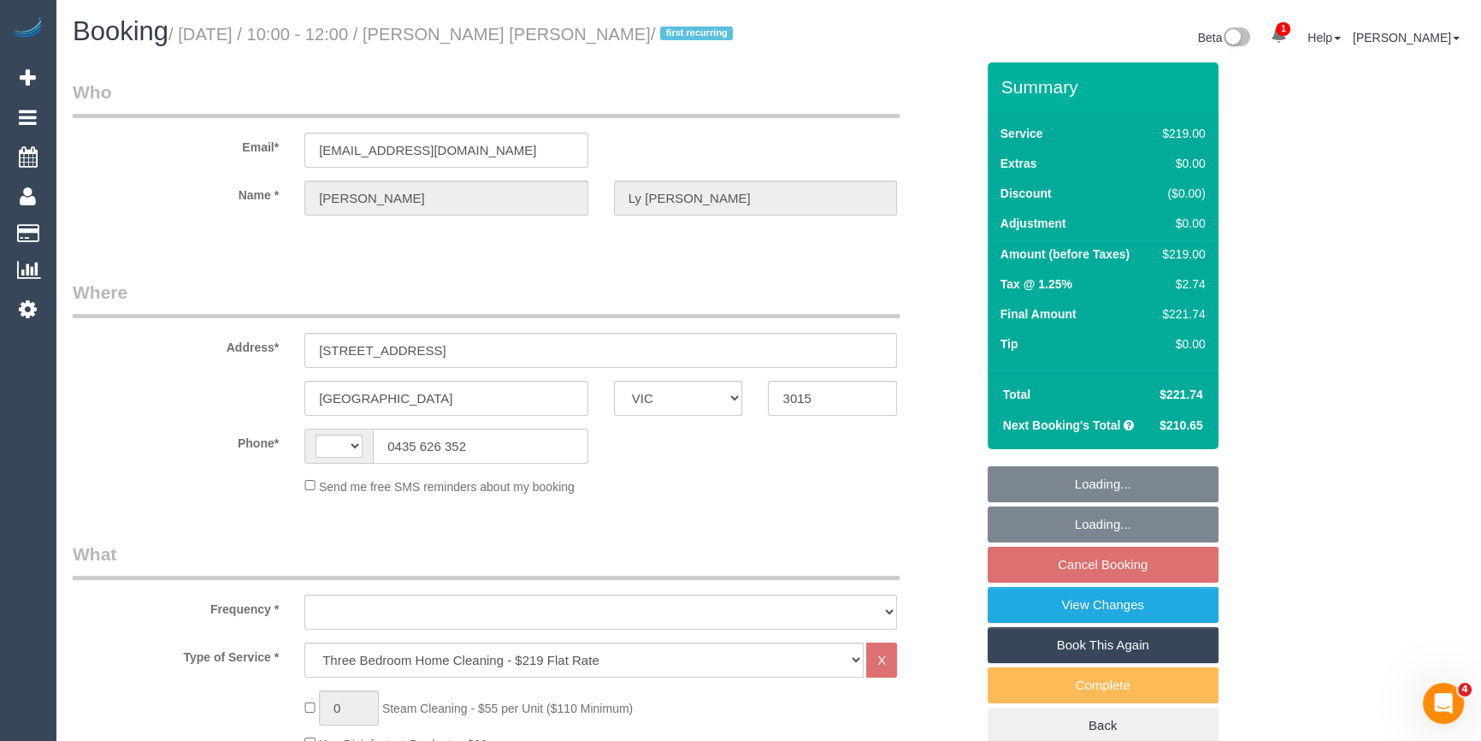
select select "string:AU"
select select "object:780"
select select "string:stripe-pm_1S4urw2GScqysDRVwM6kXkyi"
select select "number:27"
select select "number:14"
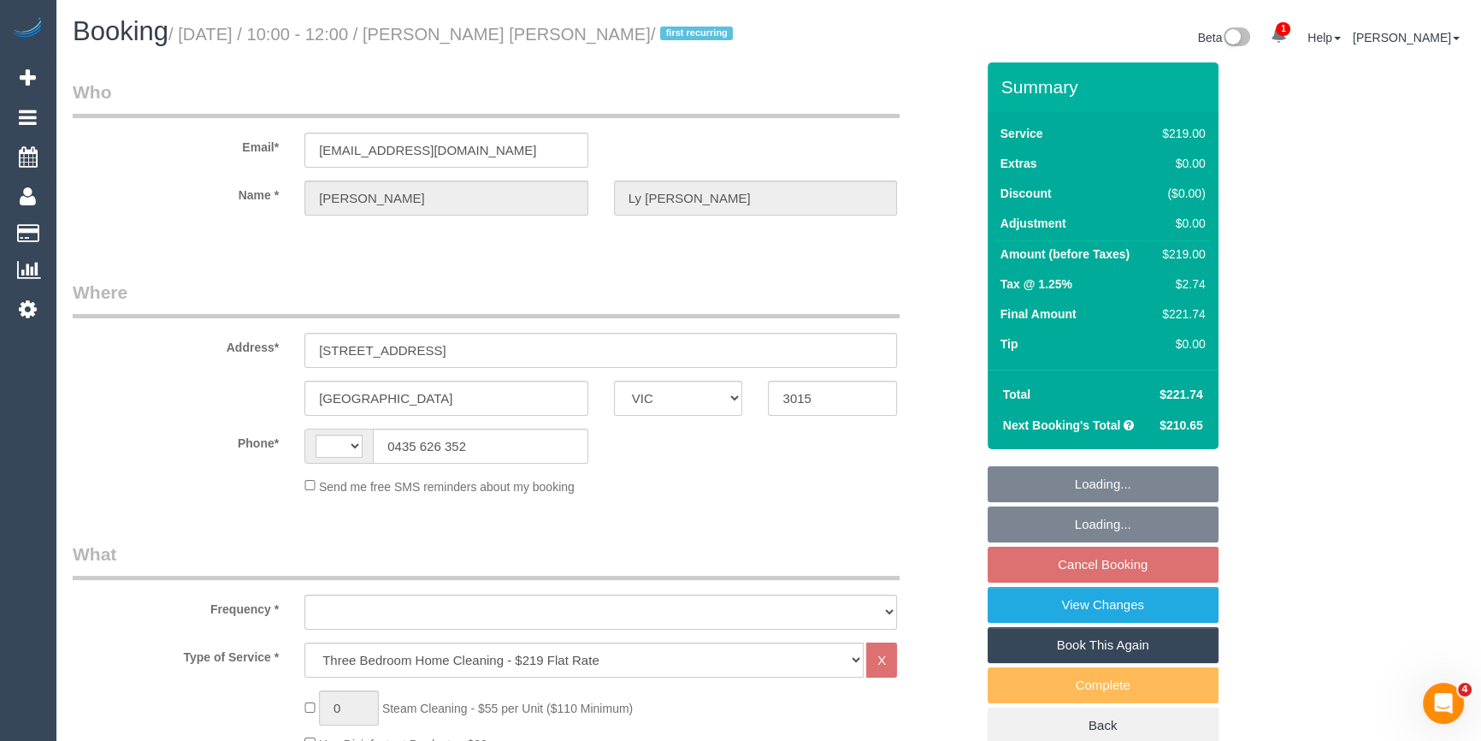
select select "number:19"
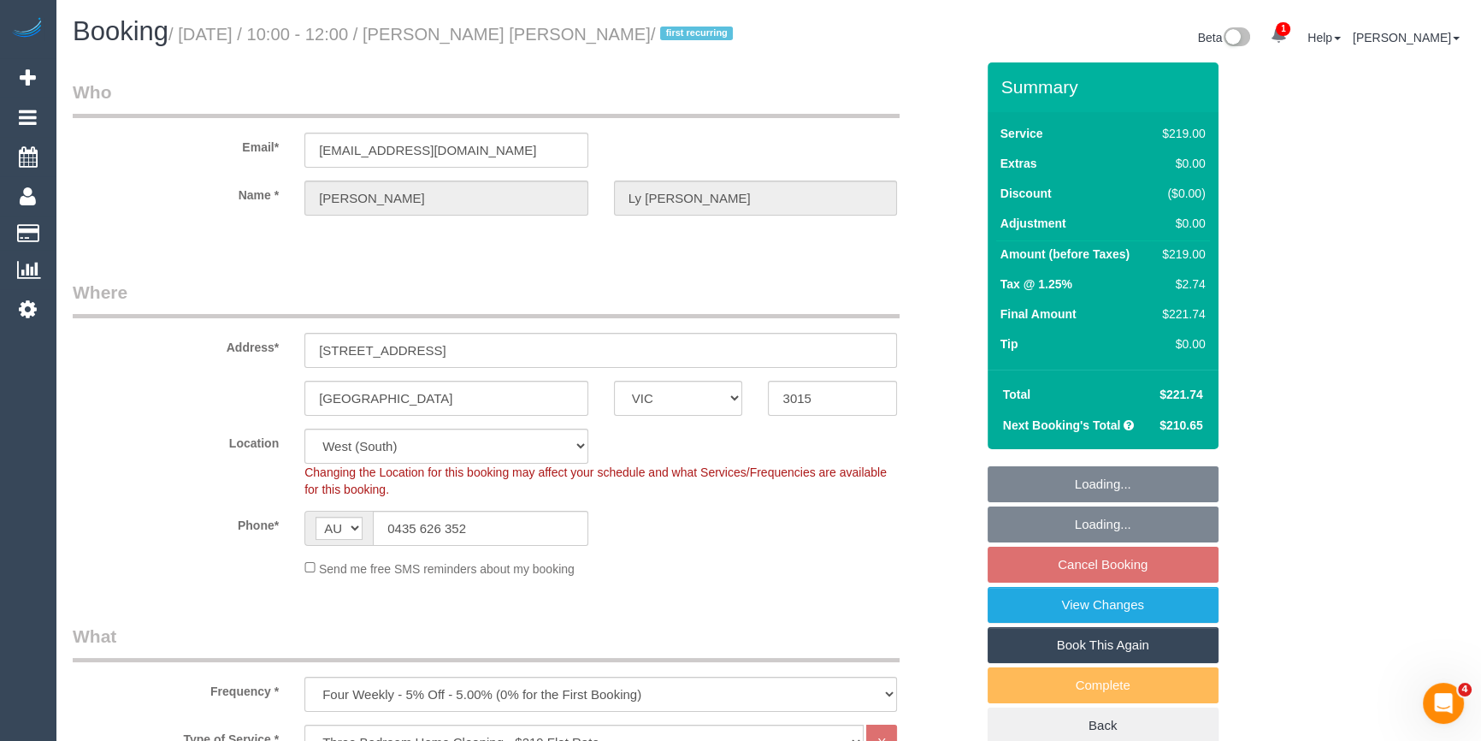
select select "spot1"
select select "object:1253"
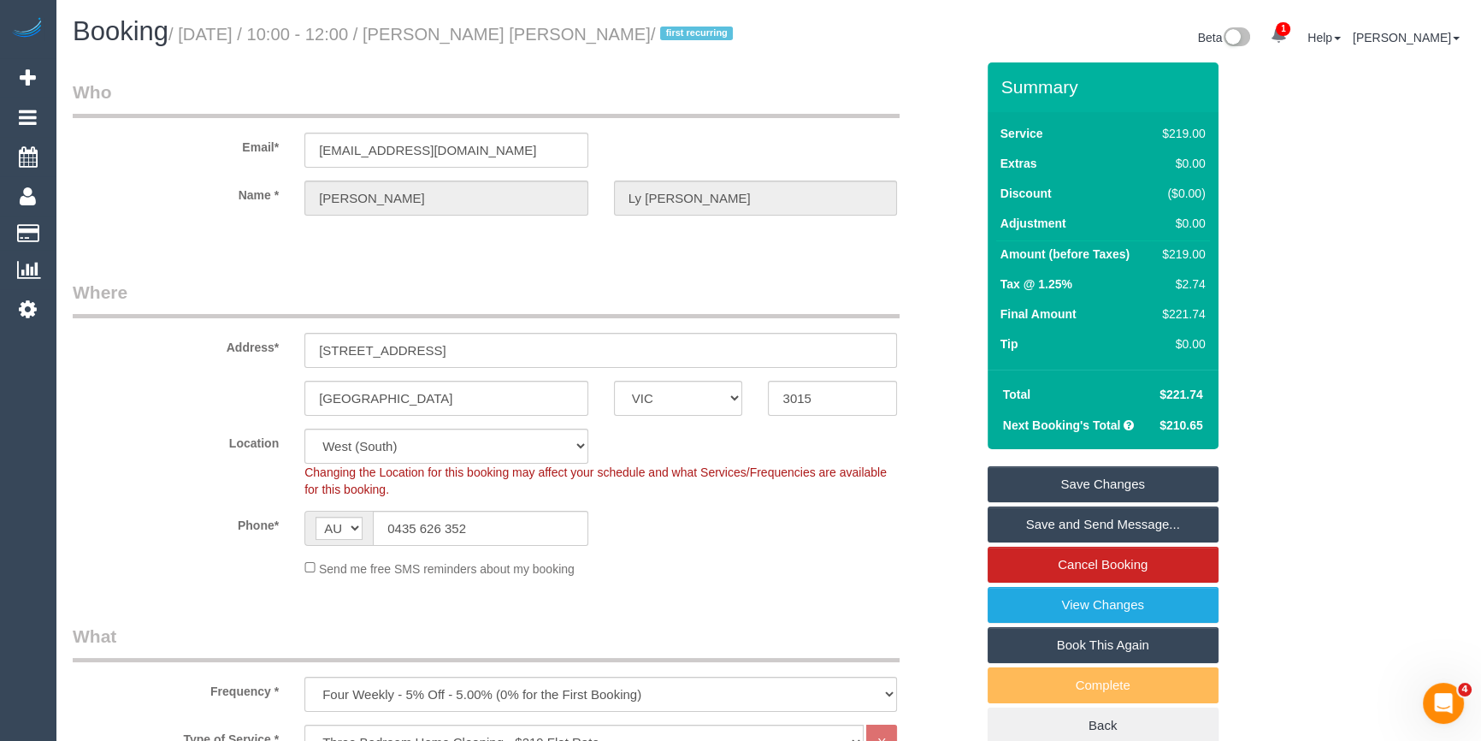
drag, startPoint x: 479, startPoint y: 30, endPoint x: 643, endPoint y: 40, distance: 164.5
click at [643, 40] on small "/ September 10, 2025 / 10:00 - 12:00 / Melinda Ly Ponnudurai / first recurring" at bounding box center [453, 34] width 570 height 19
drag, startPoint x: 634, startPoint y: 35, endPoint x: 648, endPoint y: 31, distance: 14.3
click at [640, 29] on small "/ September 10, 2025 / 10:00 - 12:00 / Melinda Ly Ponnudurai / first recurring" at bounding box center [453, 34] width 570 height 19
drag, startPoint x: 651, startPoint y: 32, endPoint x: 469, endPoint y: 31, distance: 182.1
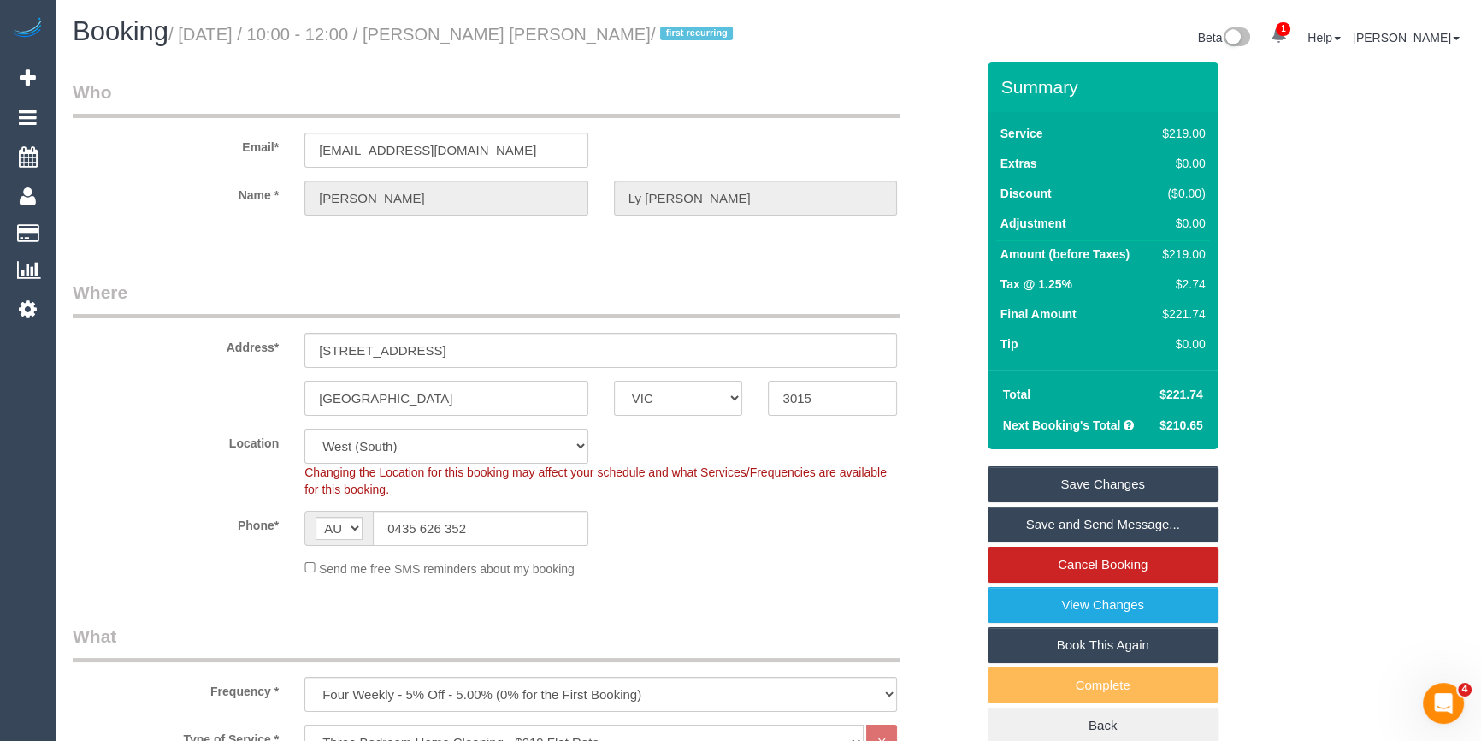
click at [469, 31] on small "/ September 10, 2025 / 10:00 - 12:00 / Melinda Ly Ponnudurai / first recurring" at bounding box center [453, 34] width 570 height 19
click at [477, 33] on small "/ September 10, 2025 / 10:00 - 12:00 / Melinda Ly Ponnudurai / first recurring" at bounding box center [453, 34] width 570 height 19
drag, startPoint x: 472, startPoint y: 29, endPoint x: 638, endPoint y: 35, distance: 166.0
click at [646, 38] on small "/ September 10, 2025 / 10:00 - 12:00 / Melinda Ly Ponnudurai / first recurring" at bounding box center [453, 34] width 570 height 19
copy small "Melinda Ly Ponnudurai"
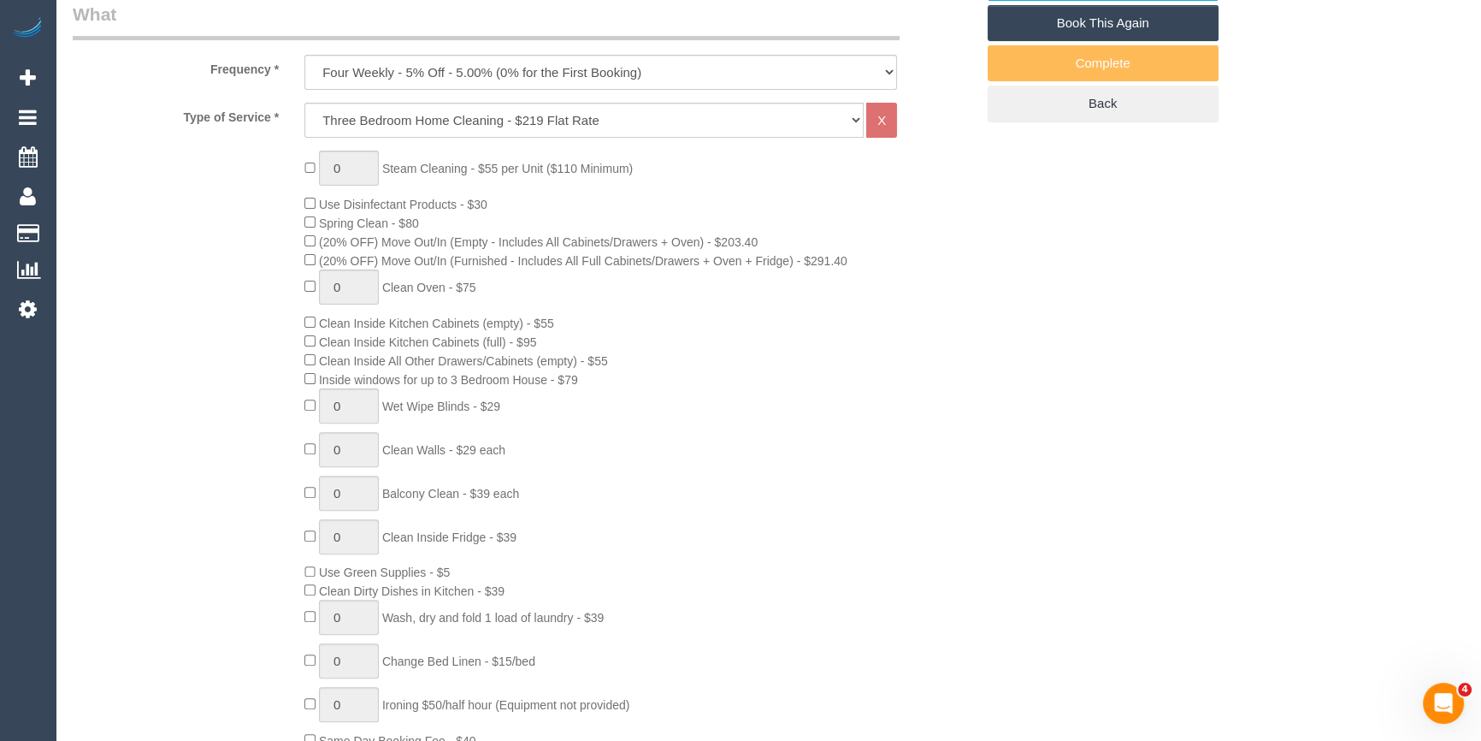
scroll to position [1166, 0]
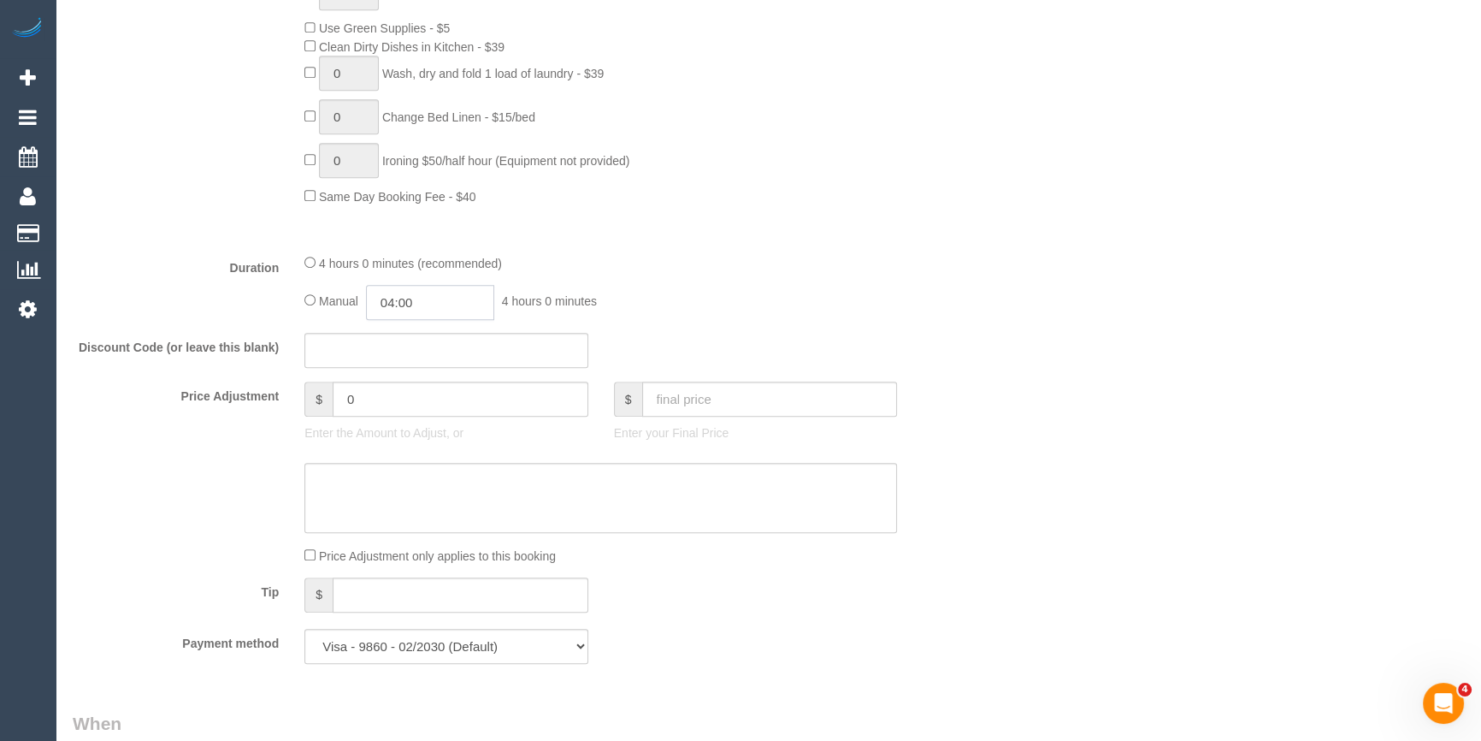
click at [418, 309] on input "04:00" at bounding box center [430, 302] width 128 height 35
type input "02:00"
click at [427, 359] on li "02:00" at bounding box center [412, 363] width 76 height 22
click at [902, 283] on div "4 hours 0 minutes (recommended) Manual 02:00 2 hours 0 minutes" at bounding box center [601, 286] width 618 height 67
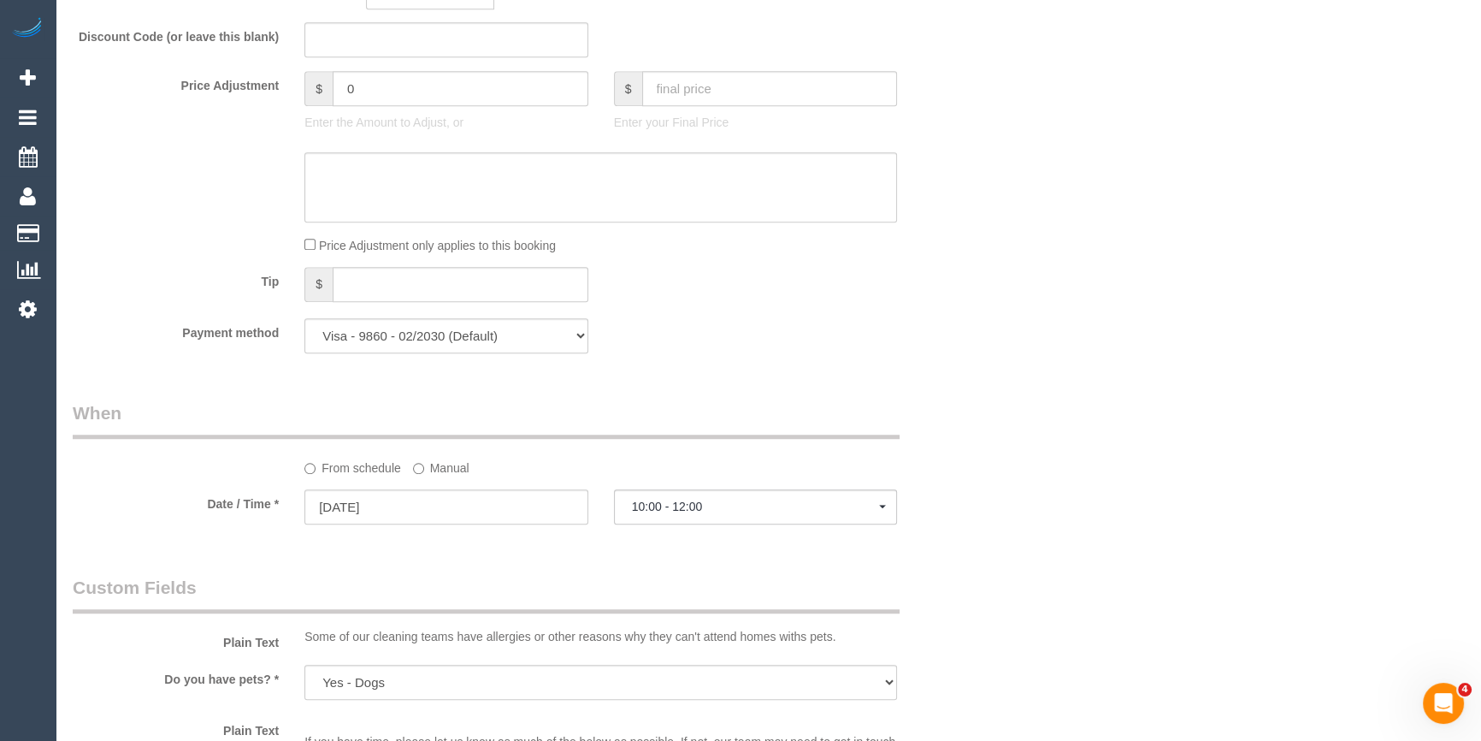
scroll to position [1710, 0]
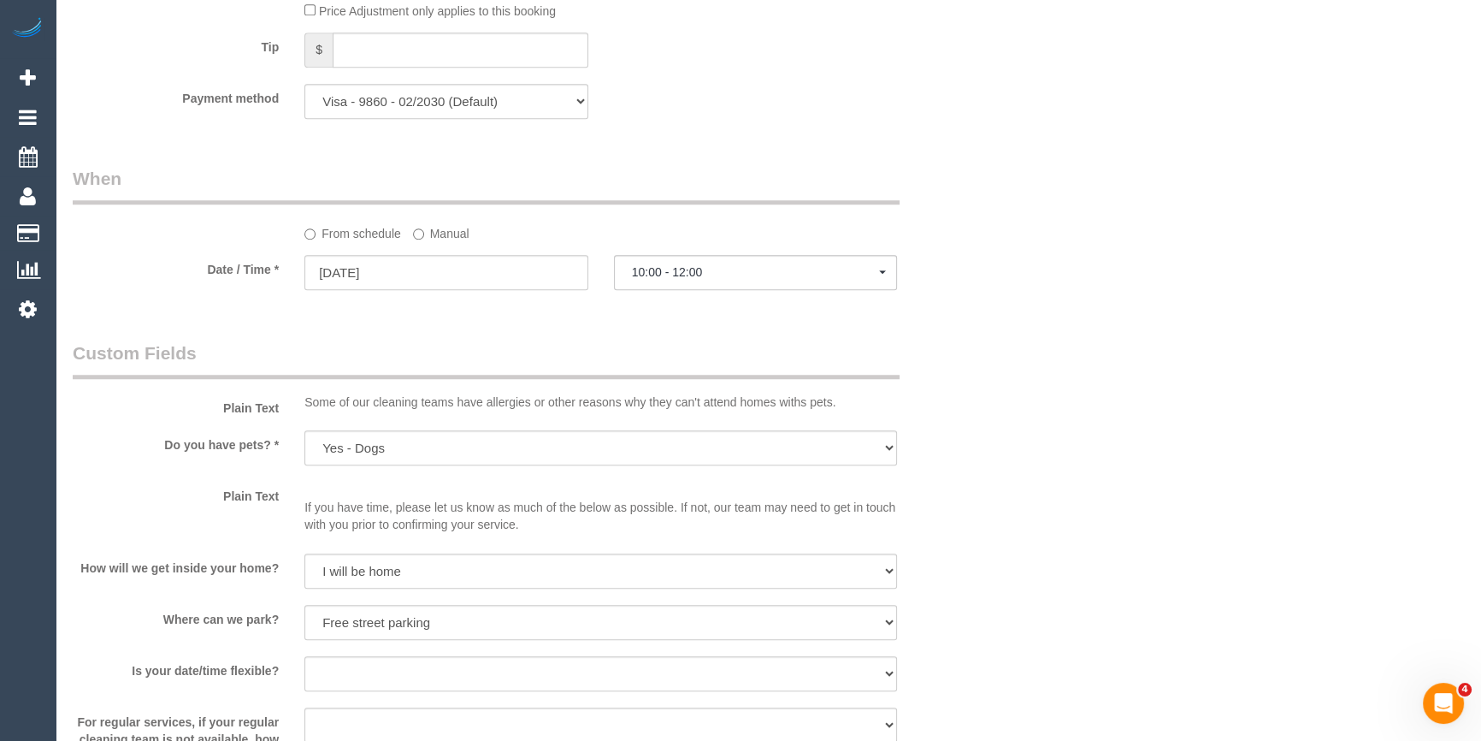
click at [460, 238] on label "Manual" at bounding box center [441, 230] width 56 height 23
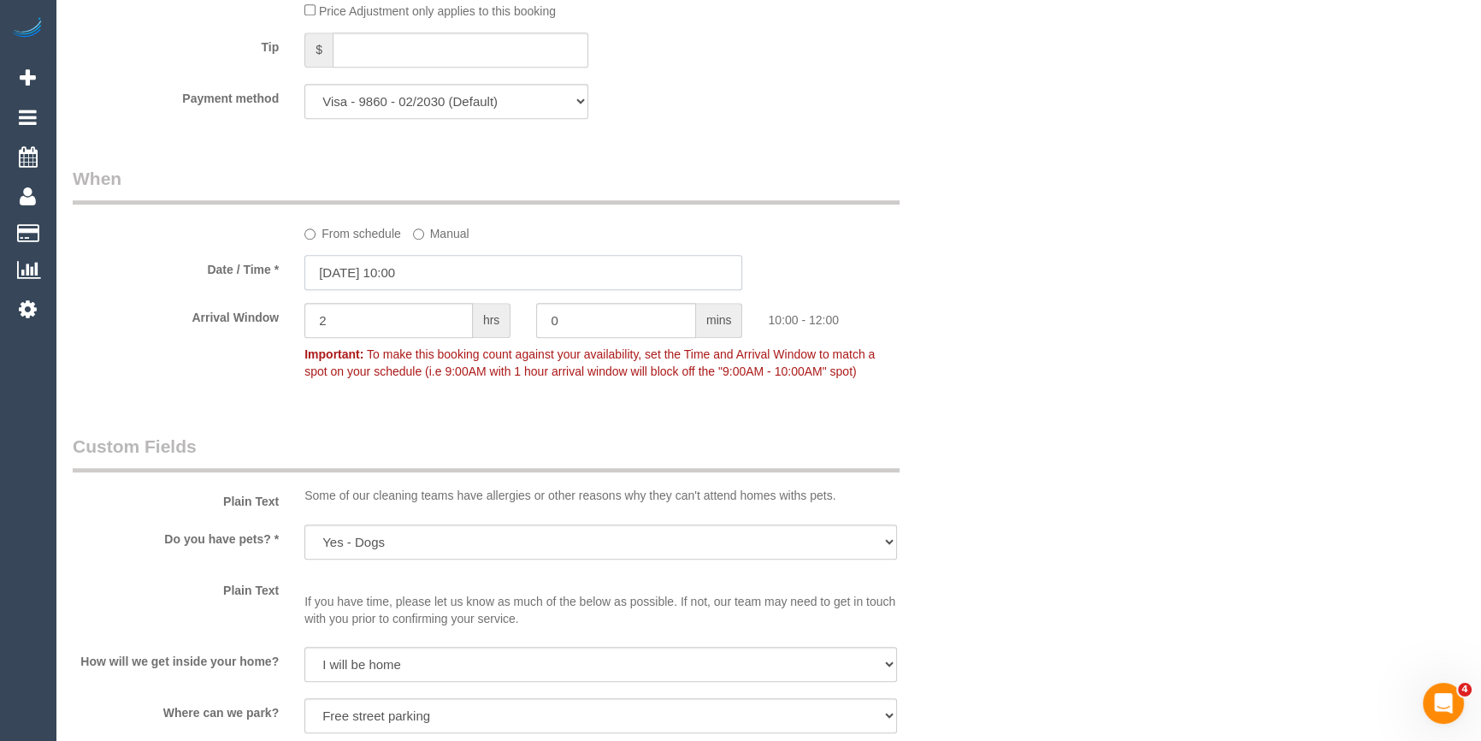
click at [456, 285] on input "[DATE] 10:00" at bounding box center [523, 272] width 438 height 35
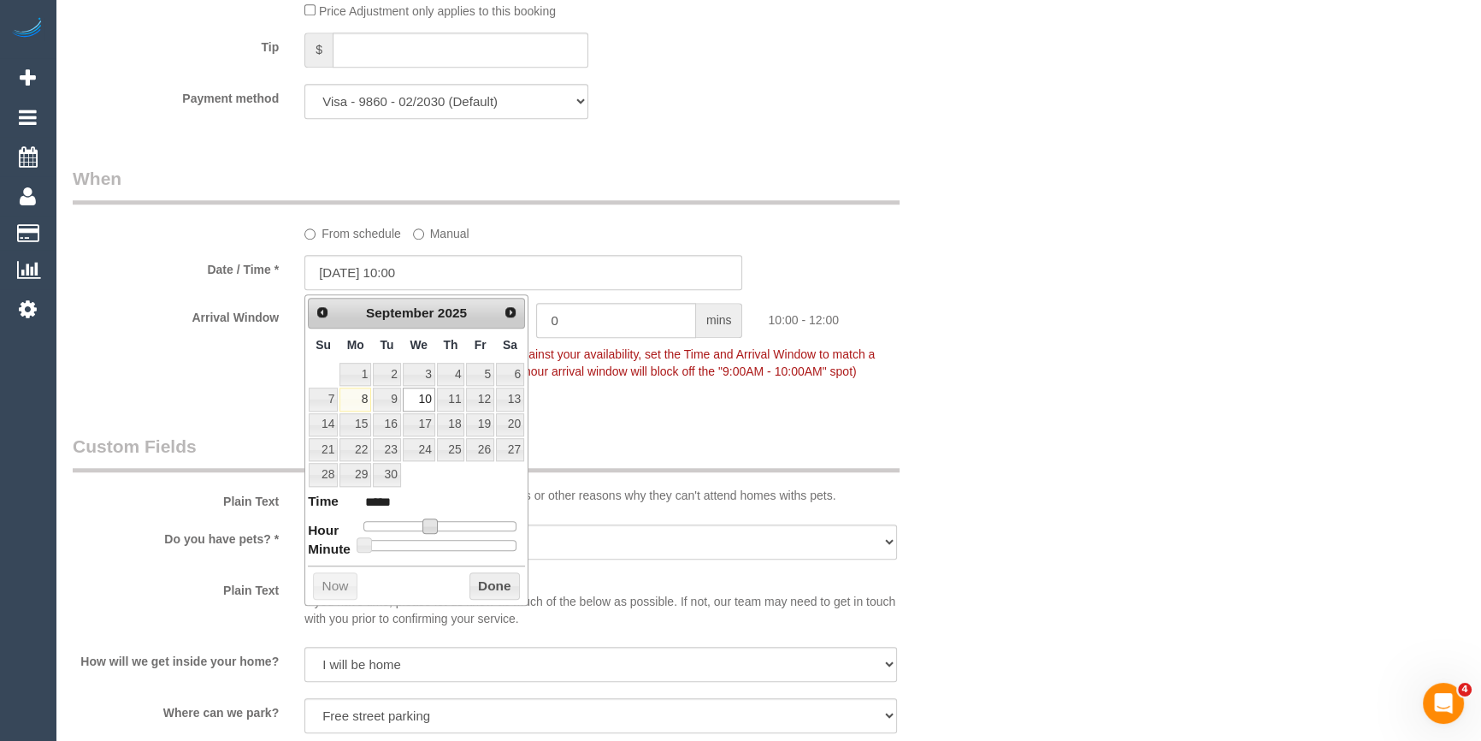
type input "[DATE] 09:00"
type input "*****"
type input "[DATE] 08:00"
type input "*****"
type input "10/09/2025 07:00"
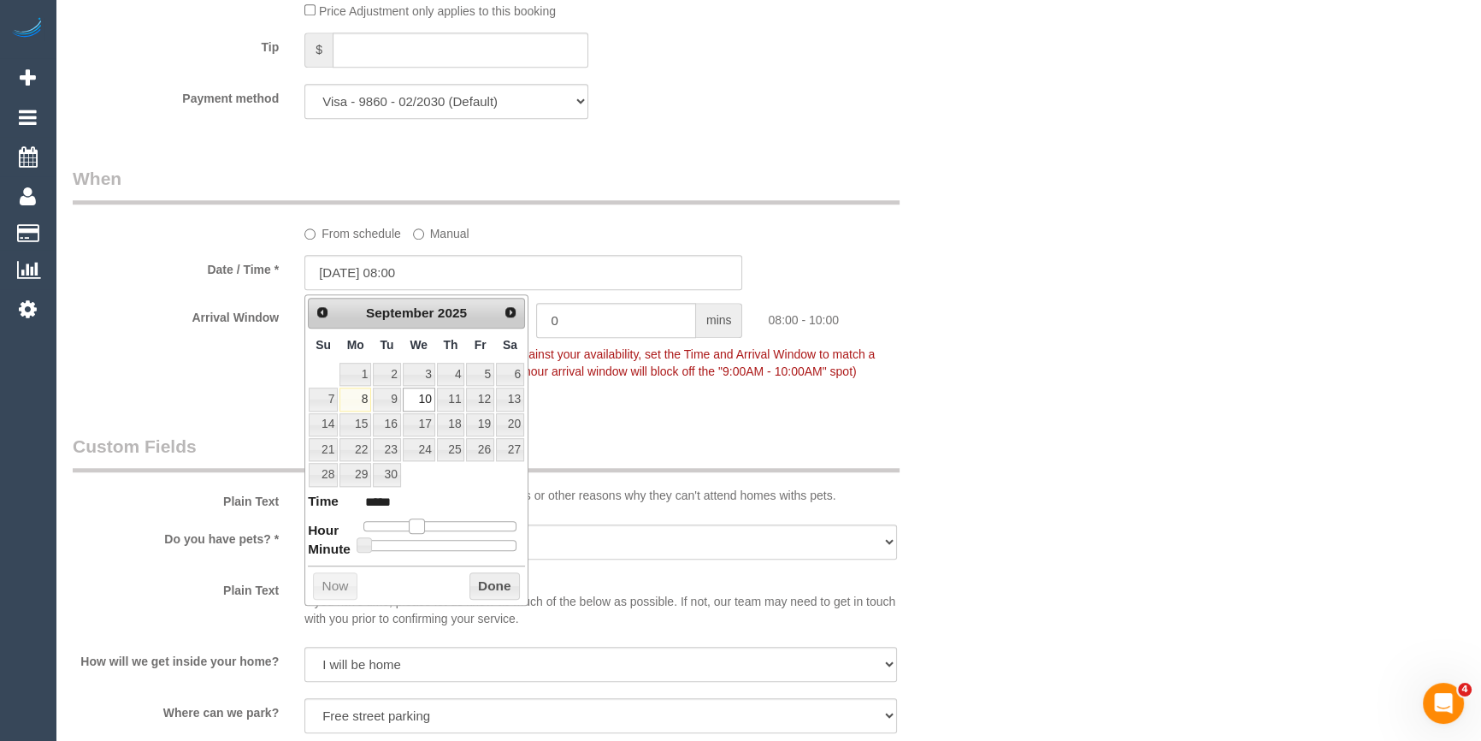
type input "*****"
drag, startPoint x: 424, startPoint y: 528, endPoint x: 408, endPoint y: 528, distance: 16.3
click at [408, 528] on span at bounding box center [410, 525] width 15 height 15
click at [495, 589] on button "Done" at bounding box center [494, 585] width 50 height 27
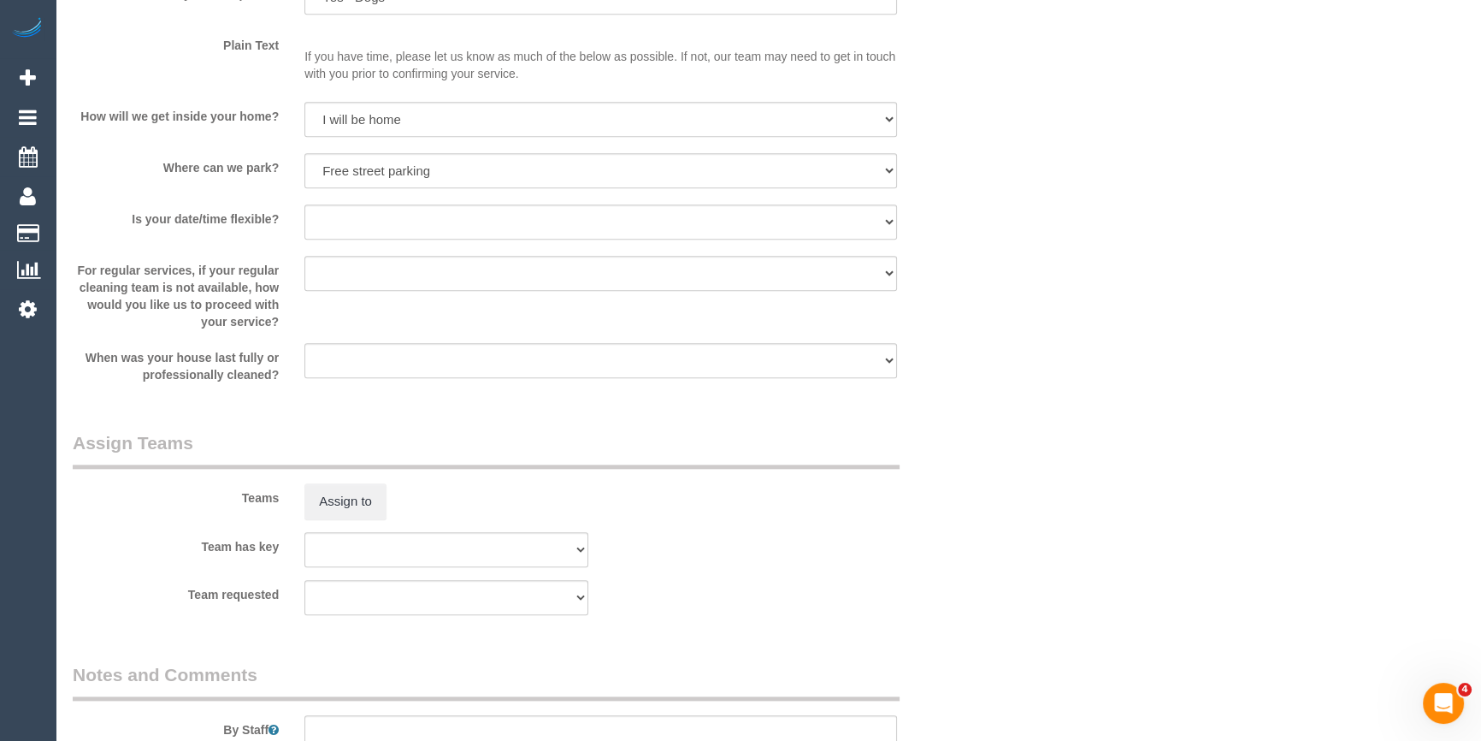
scroll to position [2638, 0]
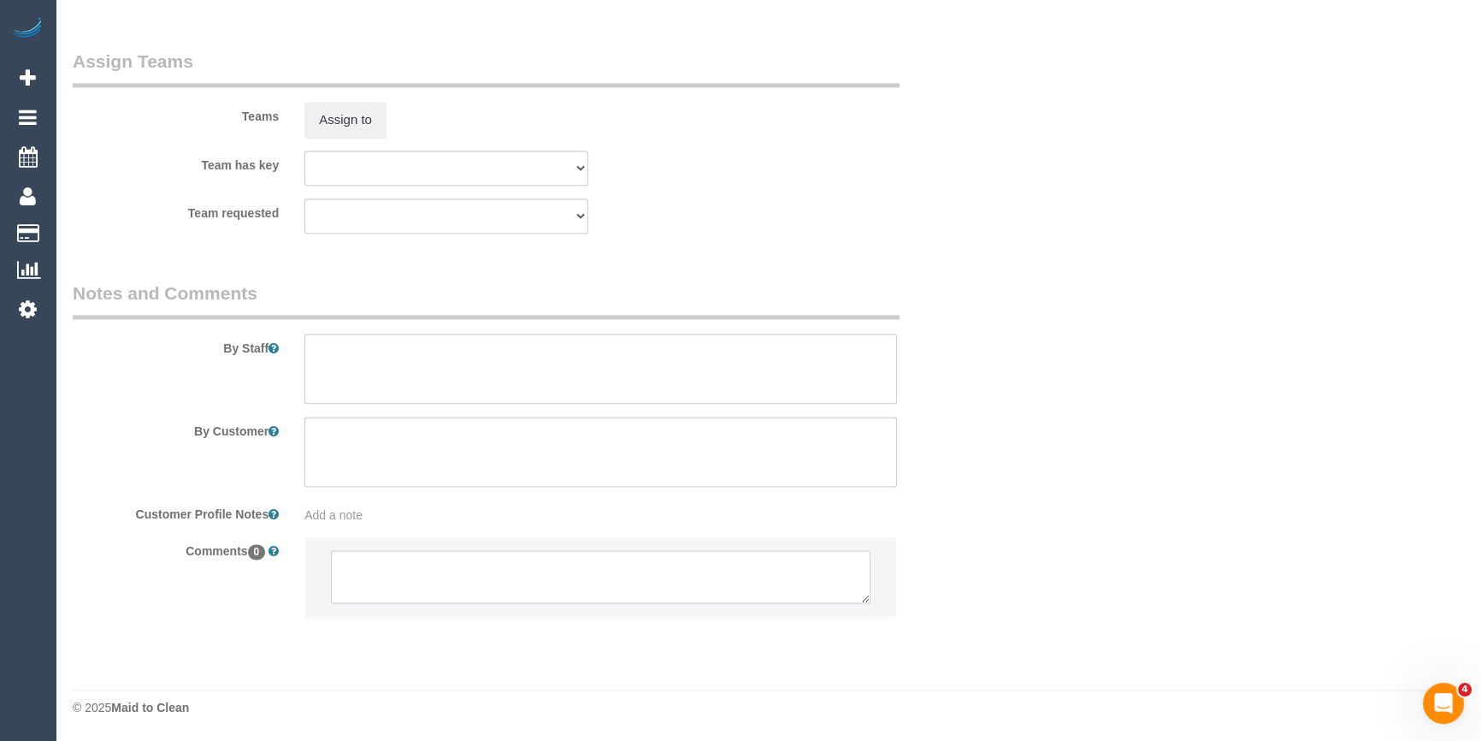
drag, startPoint x: 552, startPoint y: 616, endPoint x: 499, endPoint y: 575, distance: 67.2
click at [499, 575] on textarea at bounding box center [601, 576] width 540 height 53
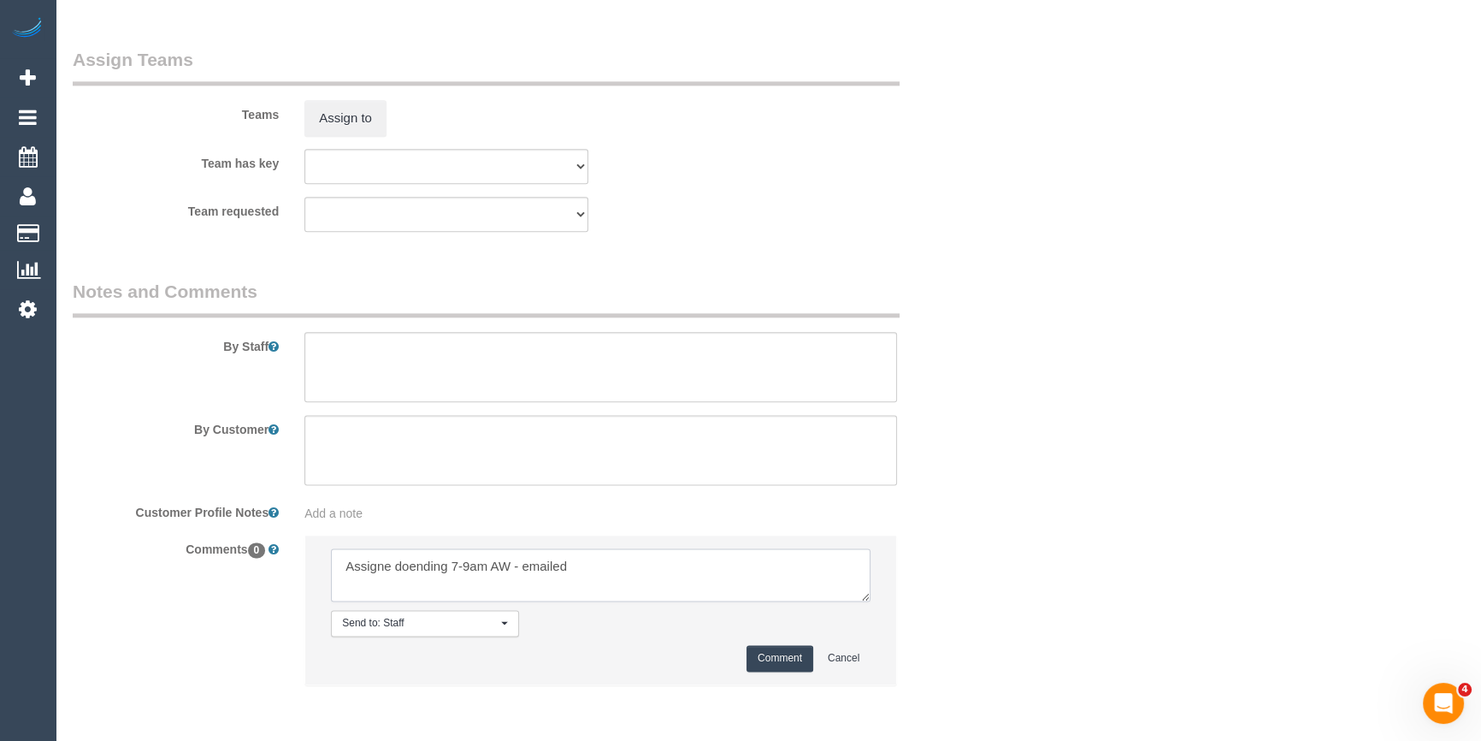
click at [401, 566] on textarea at bounding box center [601, 574] width 540 height 53
click at [699, 570] on textarea at bounding box center [601, 574] width 540 height 53
type textarea "Assigned pending 7-9am AW - emailed"
click at [781, 656] on button "Comment" at bounding box center [780, 658] width 67 height 27
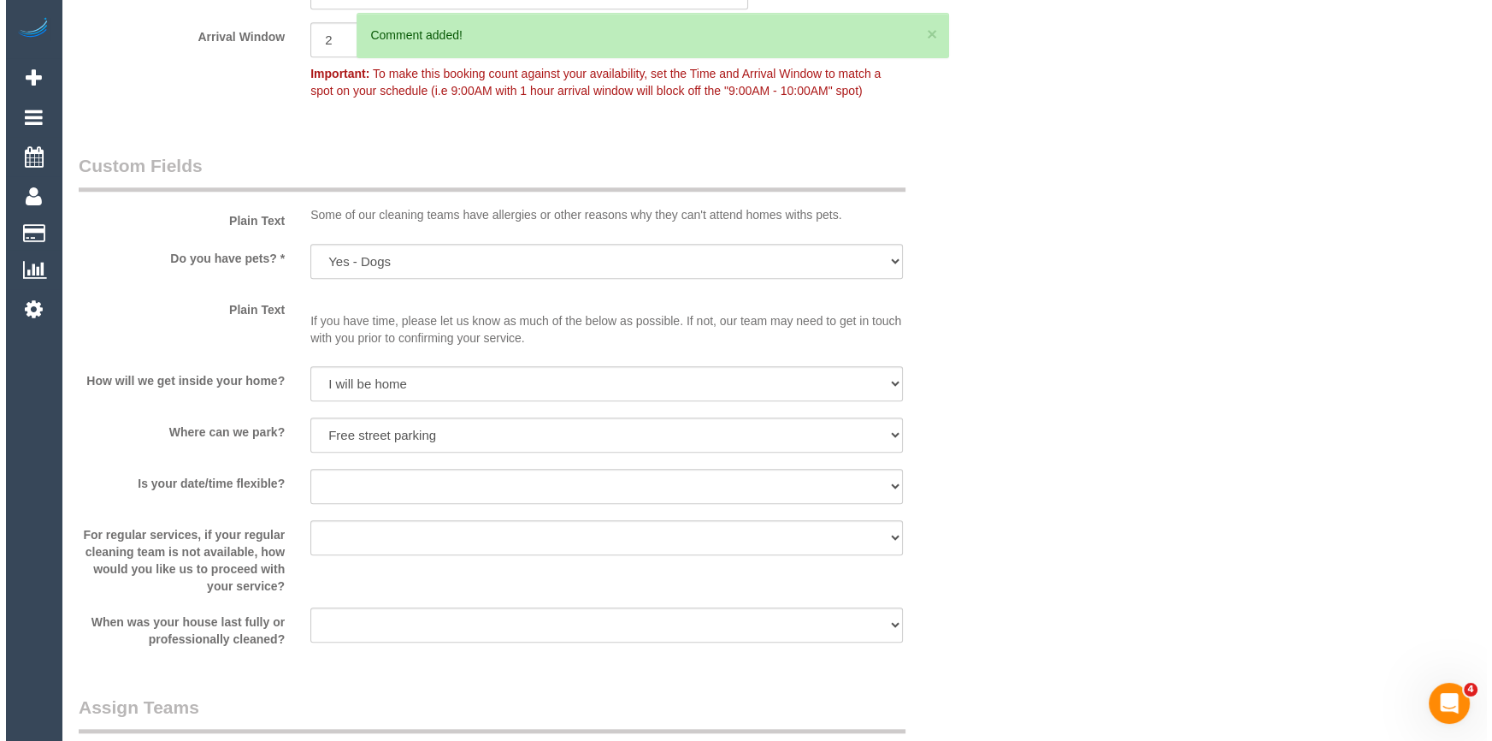
scroll to position [2094, 0]
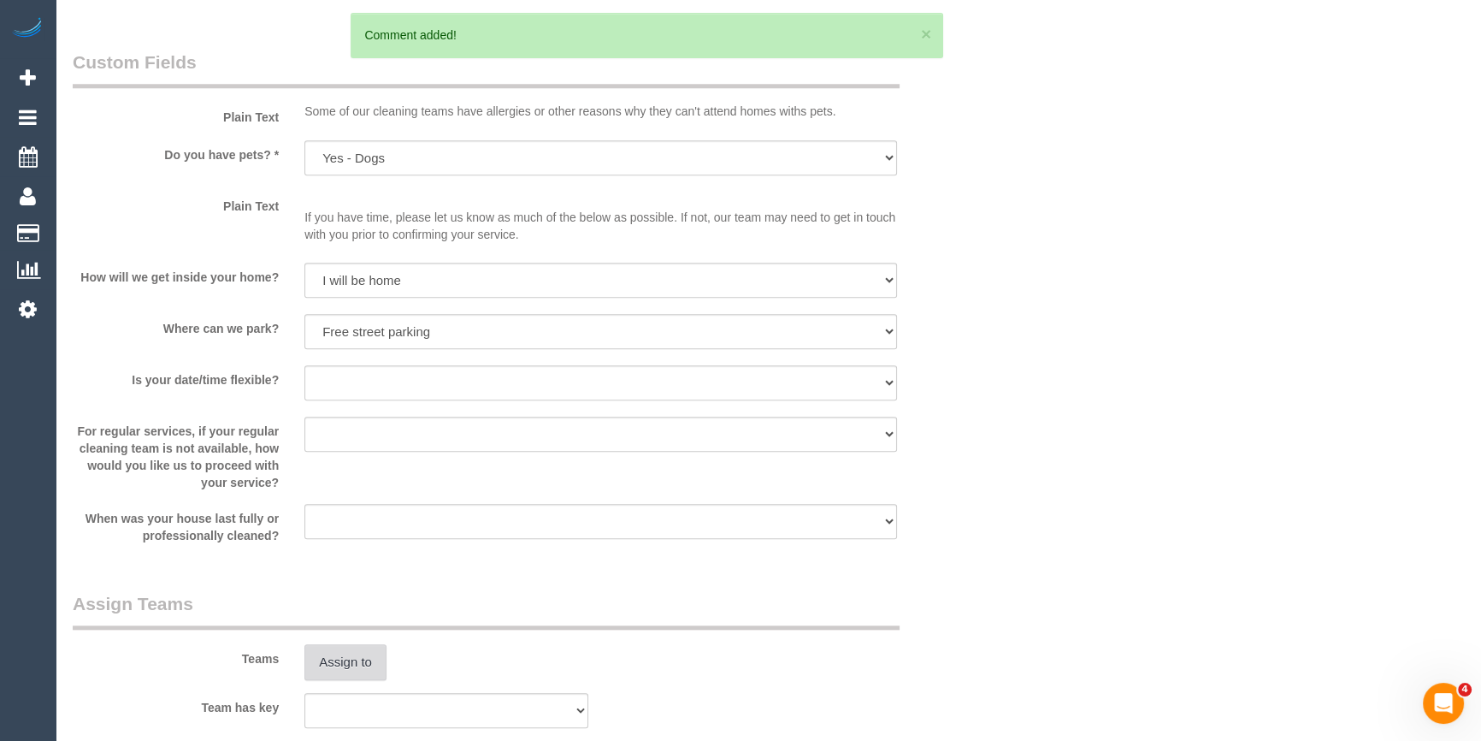
click at [369, 659] on button "Assign to" at bounding box center [345, 662] width 82 height 36
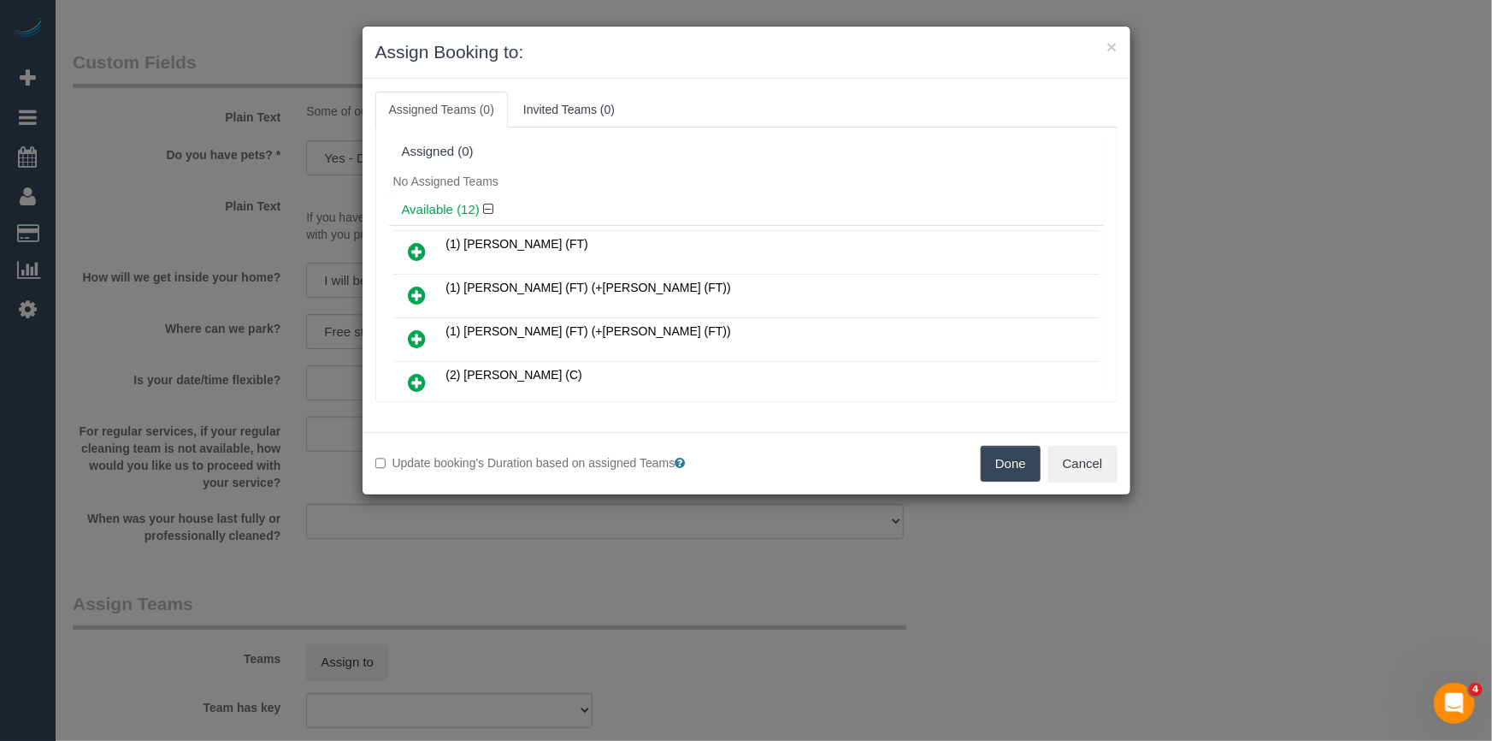
click at [817, 198] on div "Available (12)" at bounding box center [746, 210] width 715 height 32
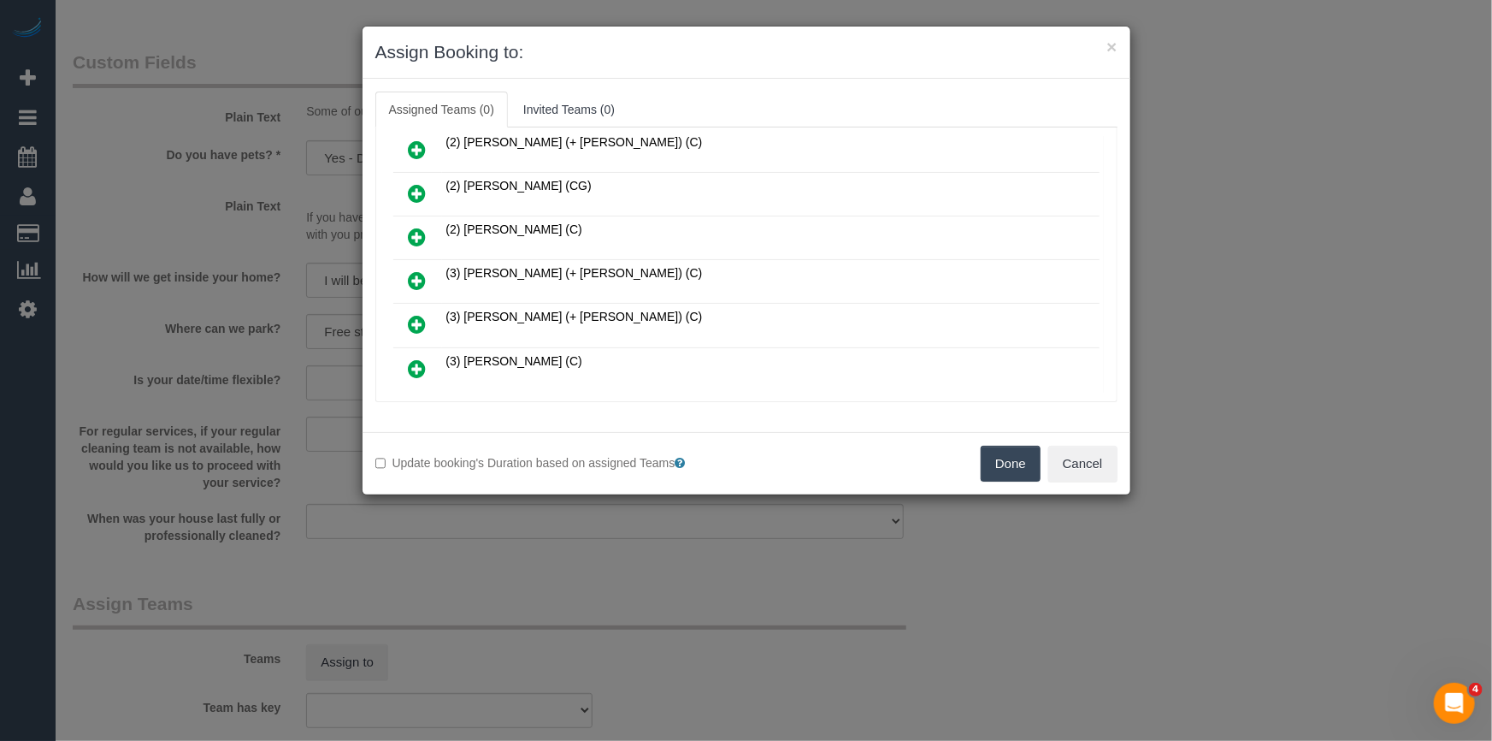
click at [418, 270] on icon at bounding box center [418, 280] width 18 height 21
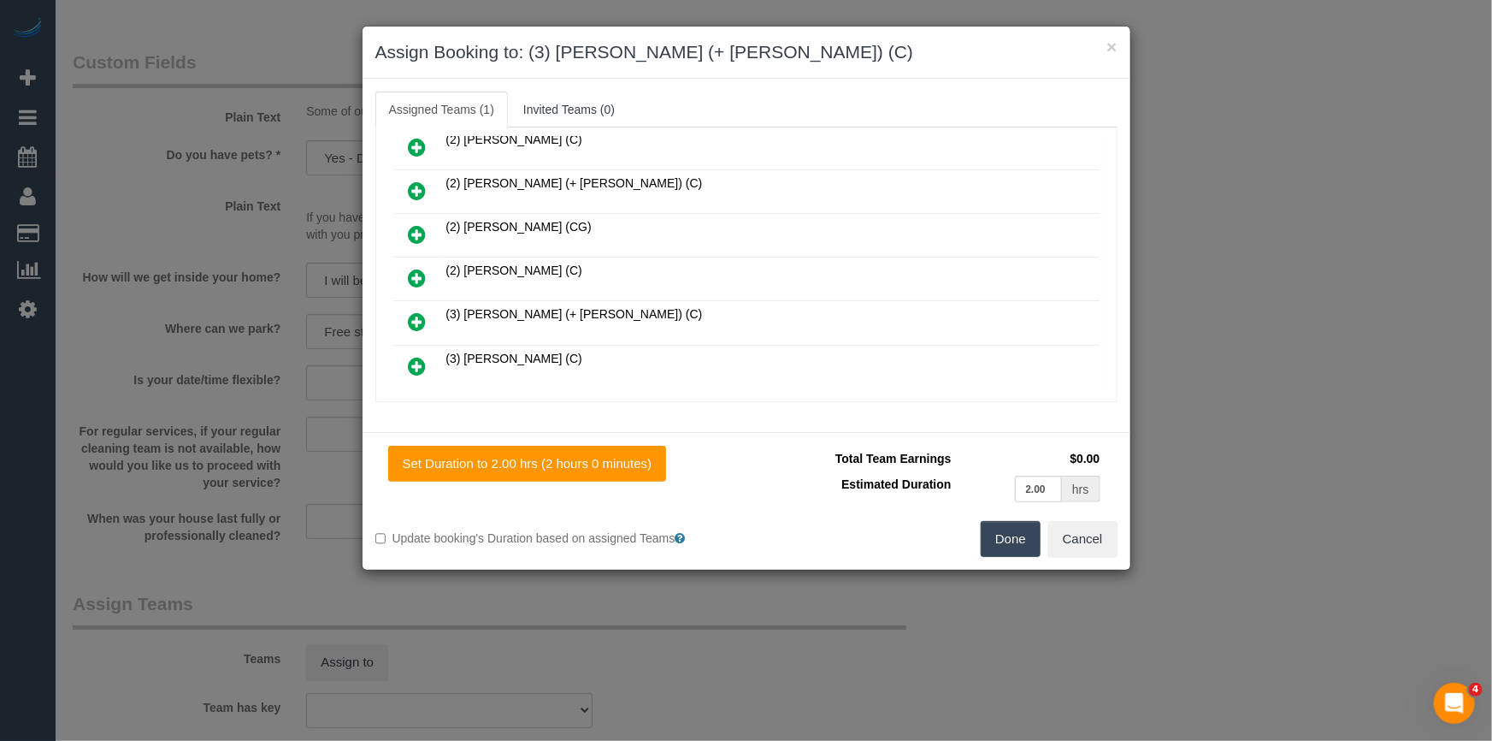
scroll to position [404, 0]
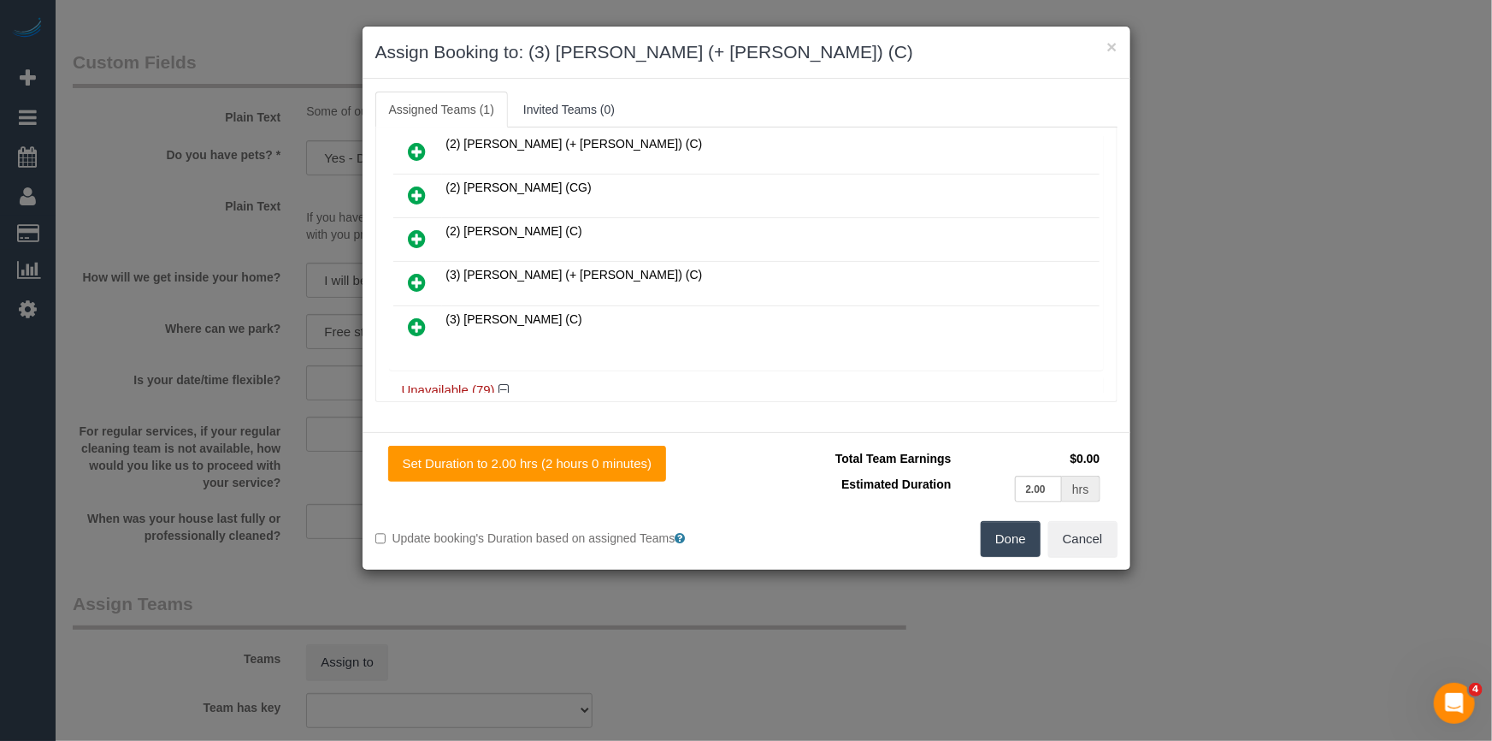
click at [422, 272] on icon at bounding box center [418, 282] width 18 height 21
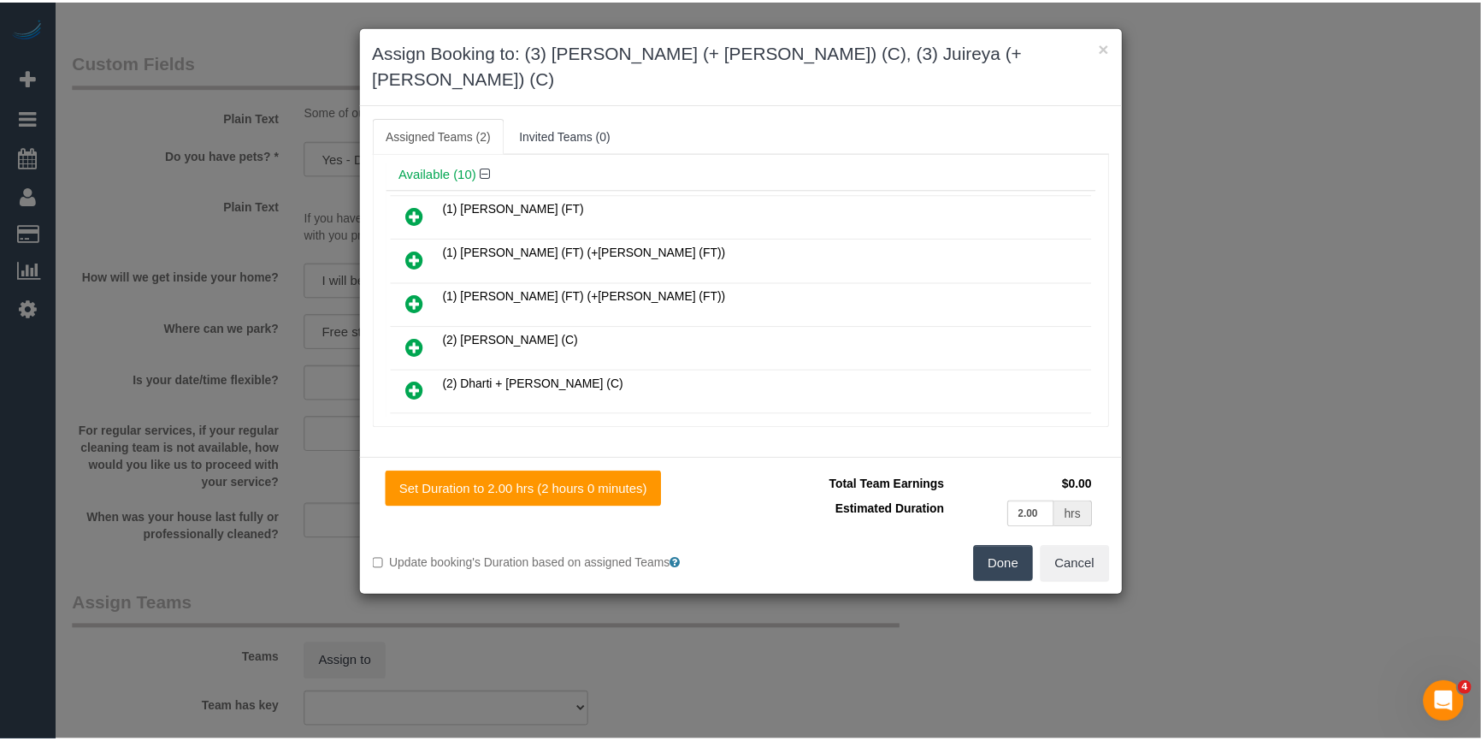
scroll to position [0, 0]
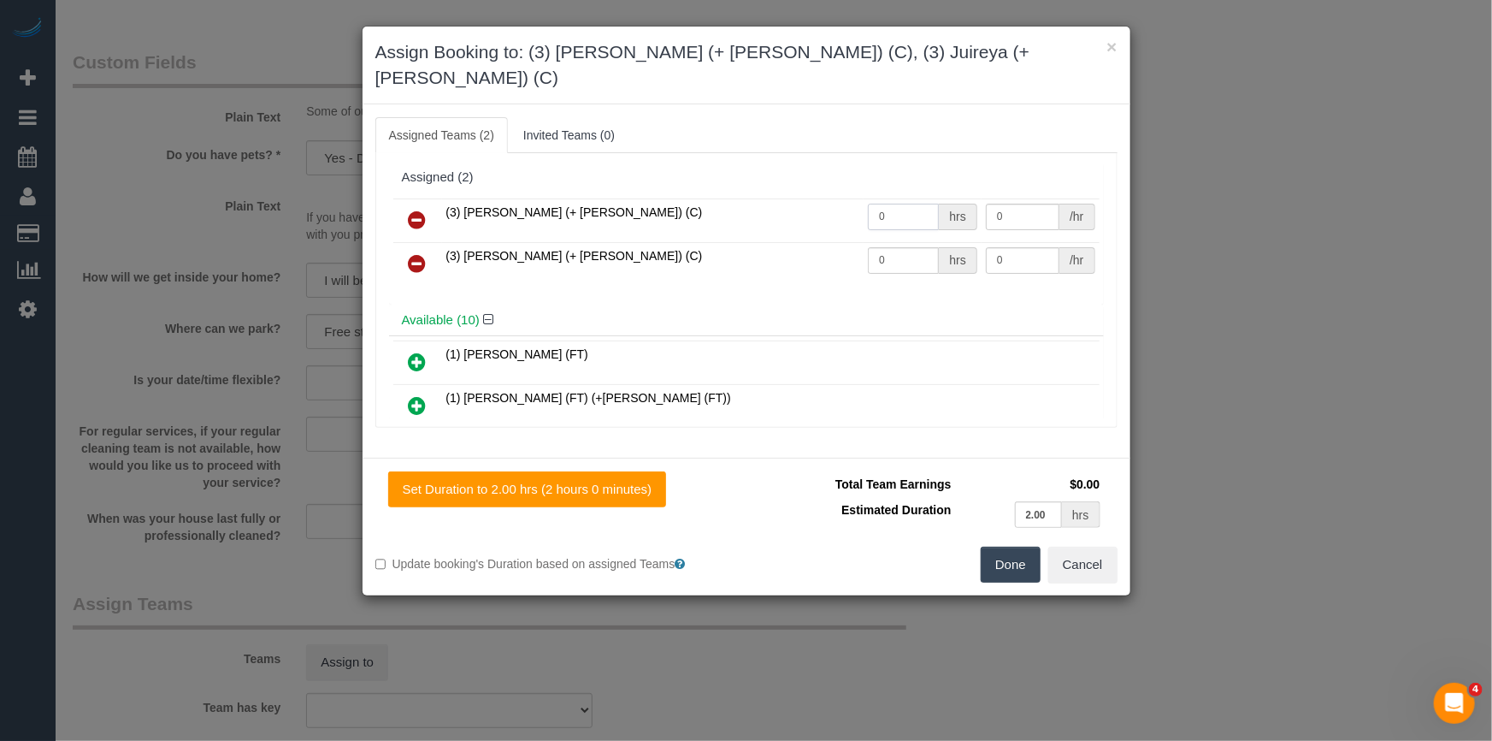
click at [919, 204] on input "0" at bounding box center [903, 217] width 71 height 27
type input "1"
click at [885, 254] on td "0 hrs" at bounding box center [923, 264] width 118 height 44
click at [893, 247] on input "0" at bounding box center [903, 260] width 71 height 27
type input "1"
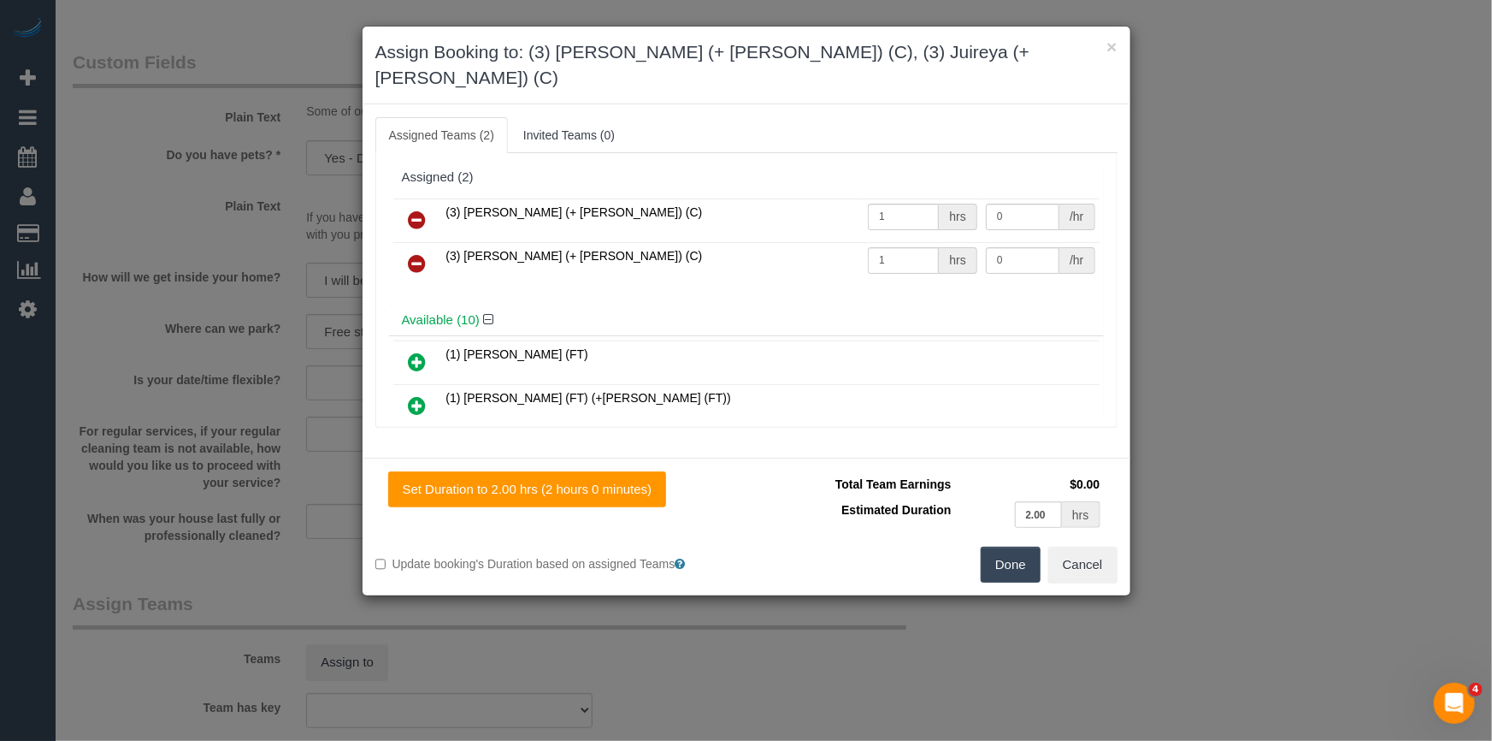
click at [1026, 556] on div "Set Duration to 2.00 hrs (2 hours 0 minutes) Total Team Earnings $0.00 Estimate…" at bounding box center [747, 526] width 768 height 138
click at [1026, 546] on button "Done" at bounding box center [1011, 564] width 60 height 36
click at [1021, 546] on div "× Assign Booking to: (3) Gazi (+ Juireya) (C), (3) Juireya (+ Gazi) (C) Assigne…" at bounding box center [746, 370] width 1492 height 741
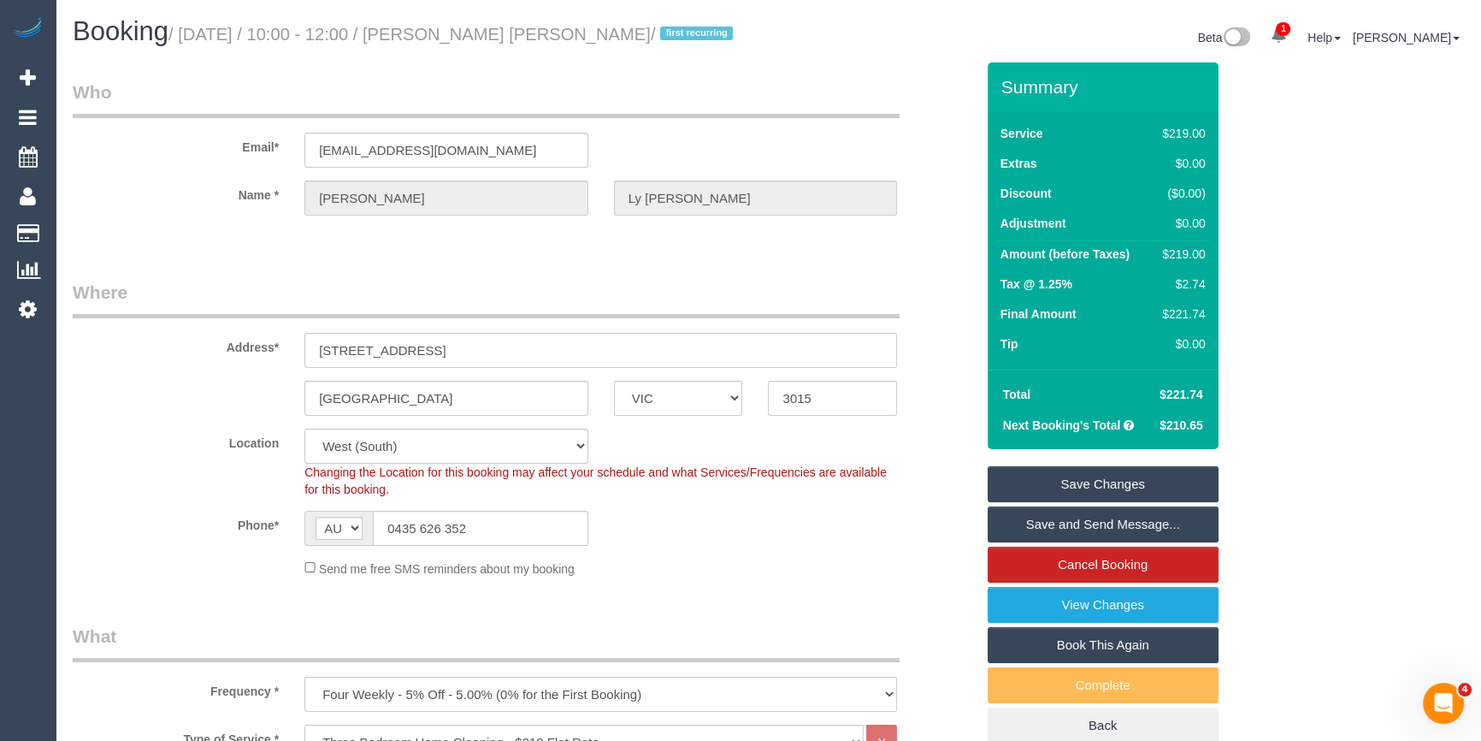
click at [1189, 250] on div "$219.00" at bounding box center [1180, 253] width 50 height 17
copy div "219.00"
click at [1272, 266] on div "Summary Service $219.00 Extras $0.00 Discount ($0.00) Adjustment $0.00 Amount (…" at bounding box center [1149, 419] width 348 height 715
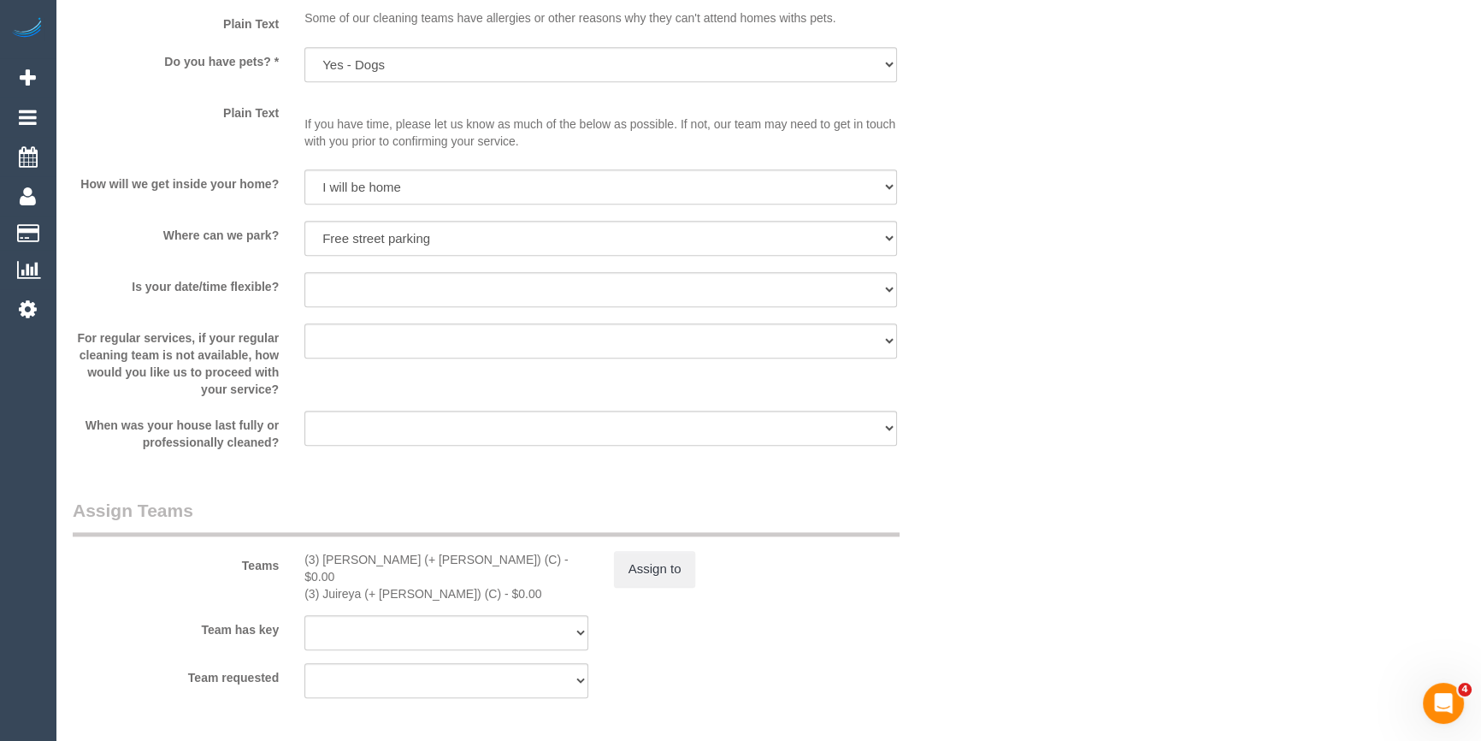
scroll to position [2565, 0]
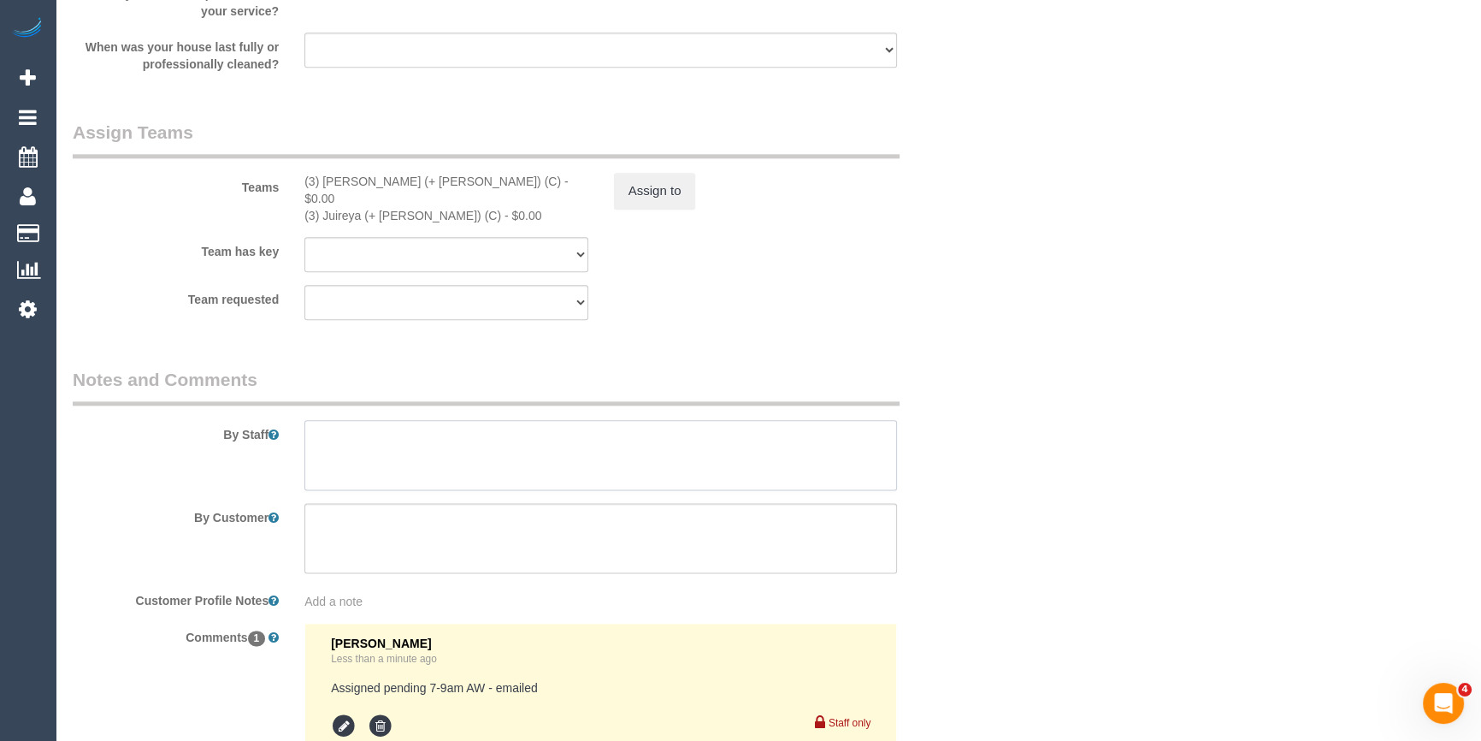
click at [428, 454] on textarea at bounding box center [600, 455] width 593 height 70
click at [540, 429] on textarea at bounding box center [600, 455] width 593 height 70
type textarea "Estimated time 3.5-4 hours"
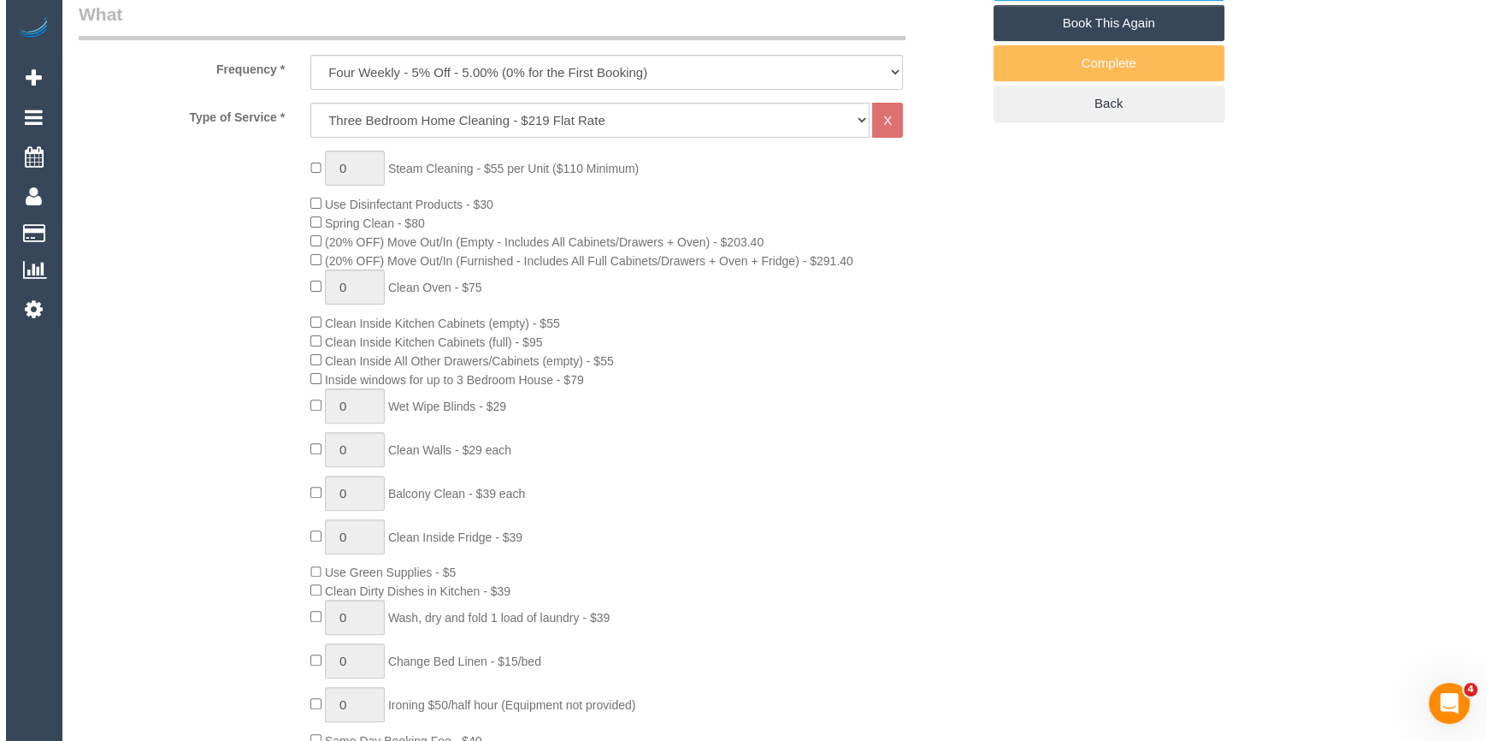
scroll to position [0, 0]
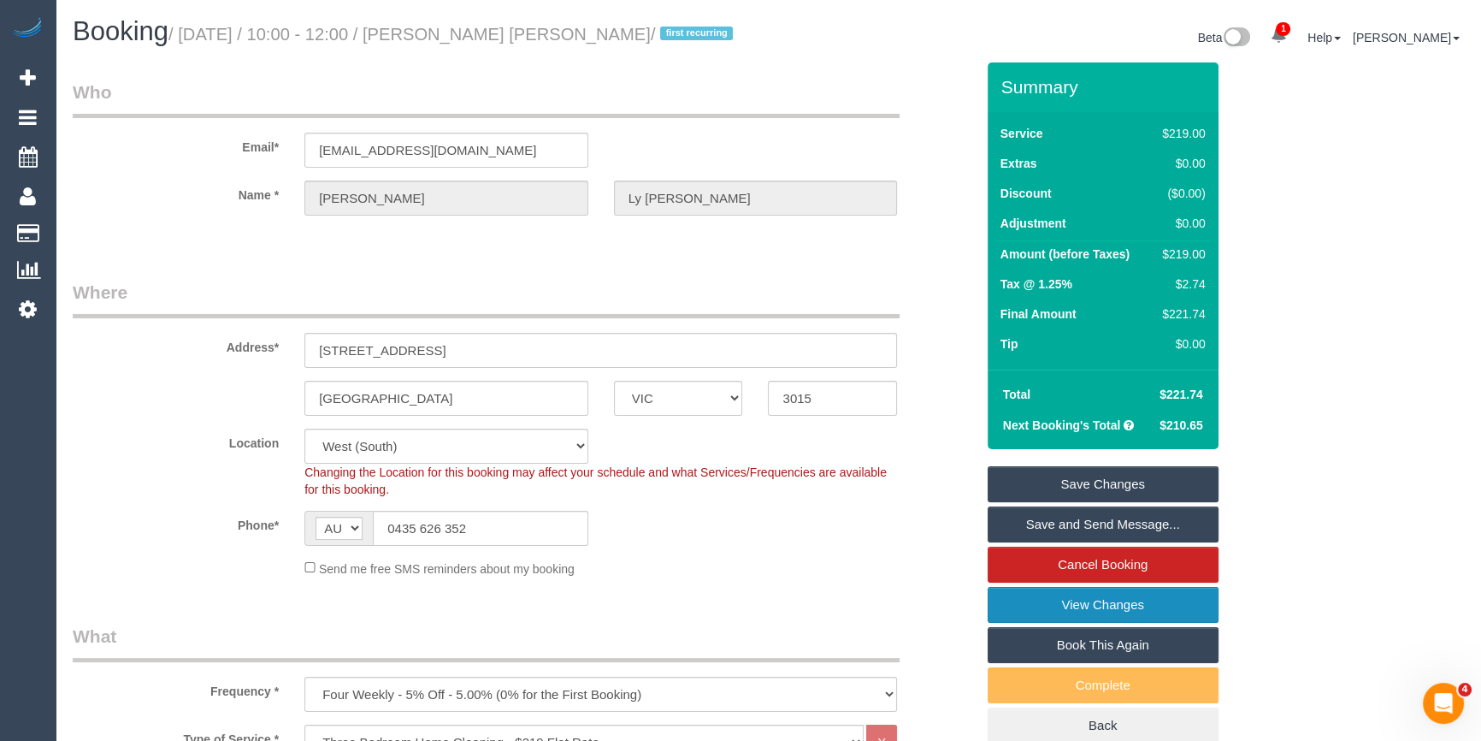
click at [1159, 601] on link "View Changes" at bounding box center [1103, 605] width 231 height 36
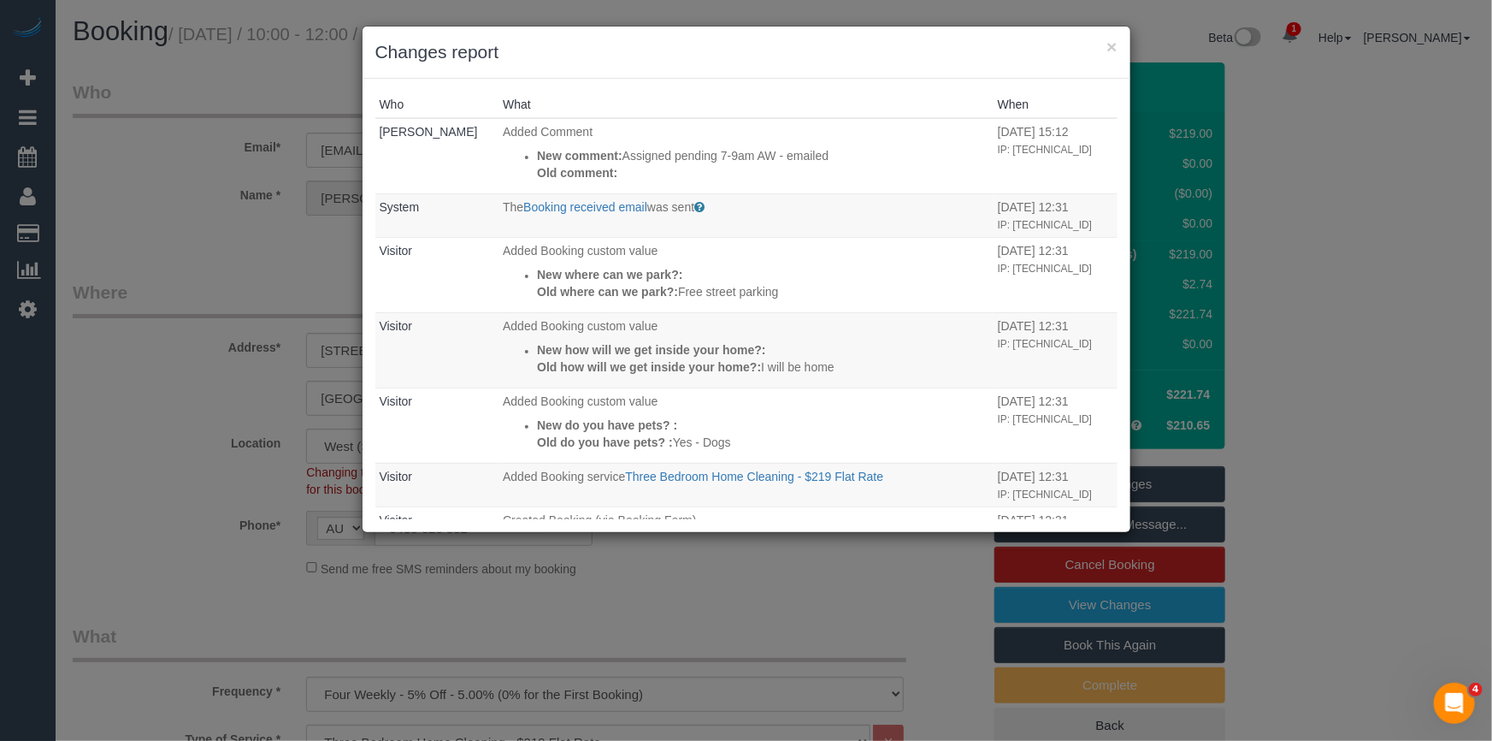
click at [664, 44] on h3 "Changes report" at bounding box center [746, 52] width 742 height 26
drag, startPoint x: 372, startPoint y: 55, endPoint x: 525, endPoint y: 77, distance: 154.7
click at [525, 77] on sui-modal "× Changes report Who What When Laura Butera Added Comment New comment: Assigned…" at bounding box center [747, 279] width 768 height 505
click at [596, 70] on div "× Changes report" at bounding box center [747, 53] width 768 height 52
click at [382, 50] on h3 "Changes report" at bounding box center [746, 52] width 742 height 26
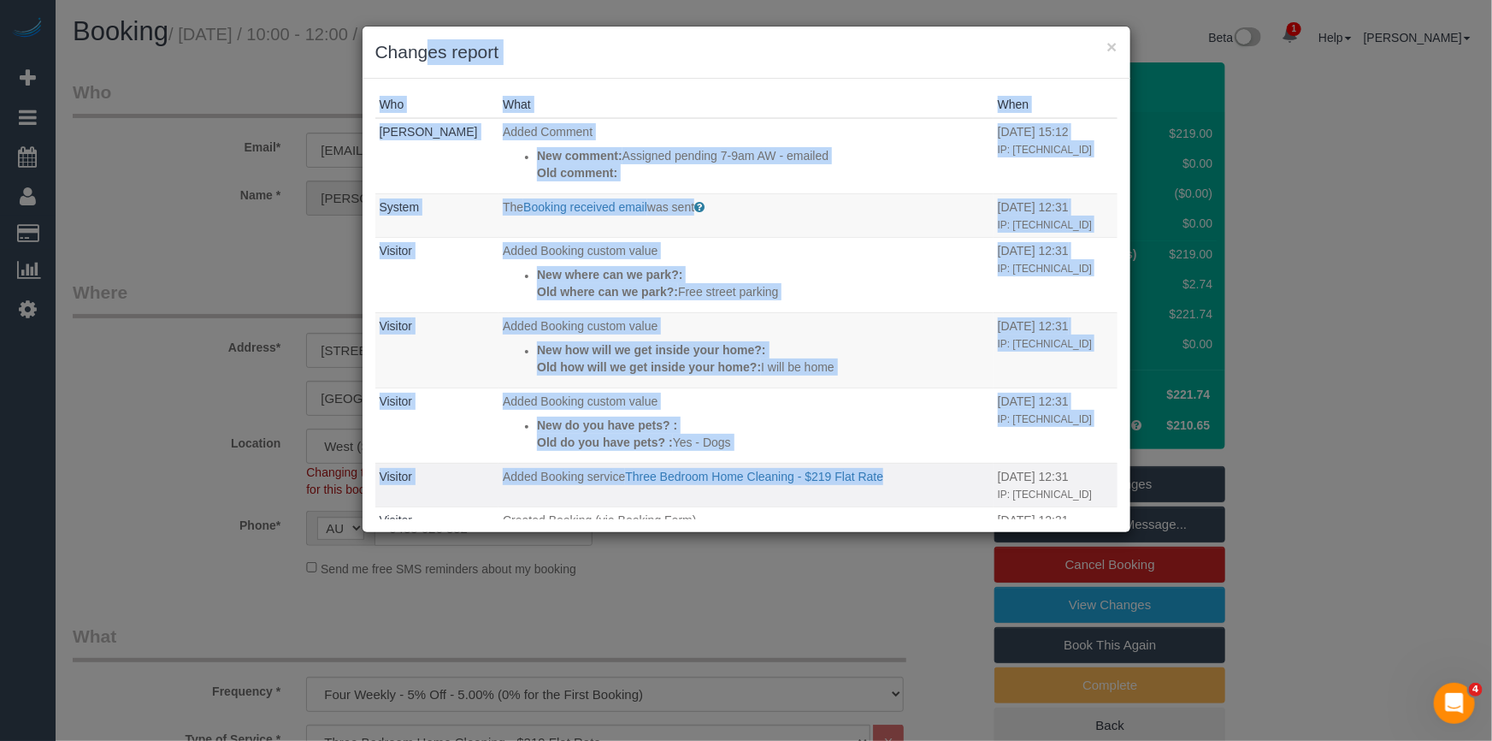
drag, startPoint x: 374, startPoint y: 50, endPoint x: 940, endPoint y: 490, distance: 716.7
click at [940, 490] on sui-modal "× Changes report Who What When Laura Butera Added Comment New comment: Assigned…" at bounding box center [747, 279] width 768 height 505
click at [871, 76] on div "× Changes report" at bounding box center [747, 53] width 768 height 52
drag, startPoint x: 370, startPoint y: 55, endPoint x: 881, endPoint y: 502, distance: 678.7
click at [881, 502] on sui-modal "× Changes report Who What When Laura Butera Added Comment New comment: Assigned…" at bounding box center [747, 279] width 768 height 505
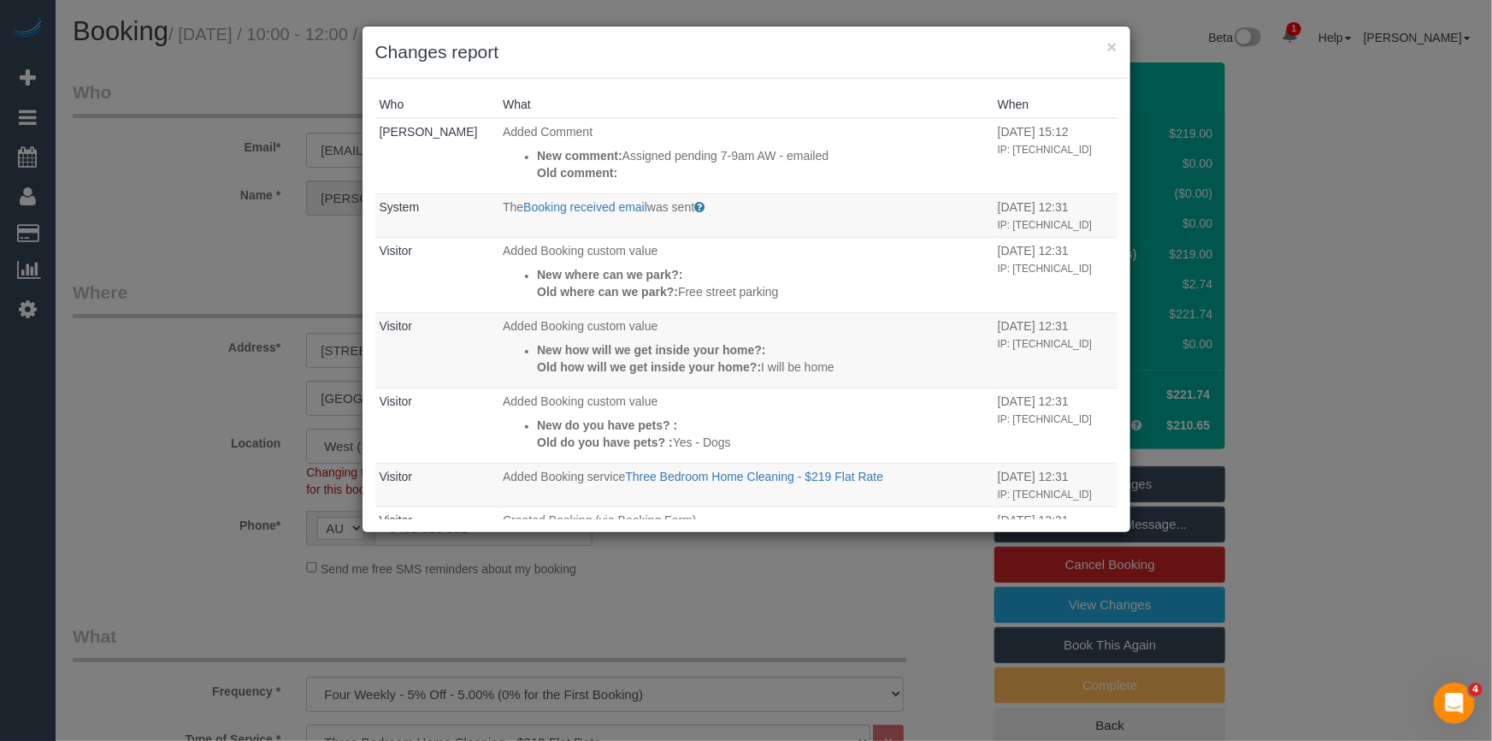
click at [823, 79] on div "Who What When Laura Butera Added Comment New comment: Assigned pending 7-9am AW…" at bounding box center [747, 305] width 768 height 453
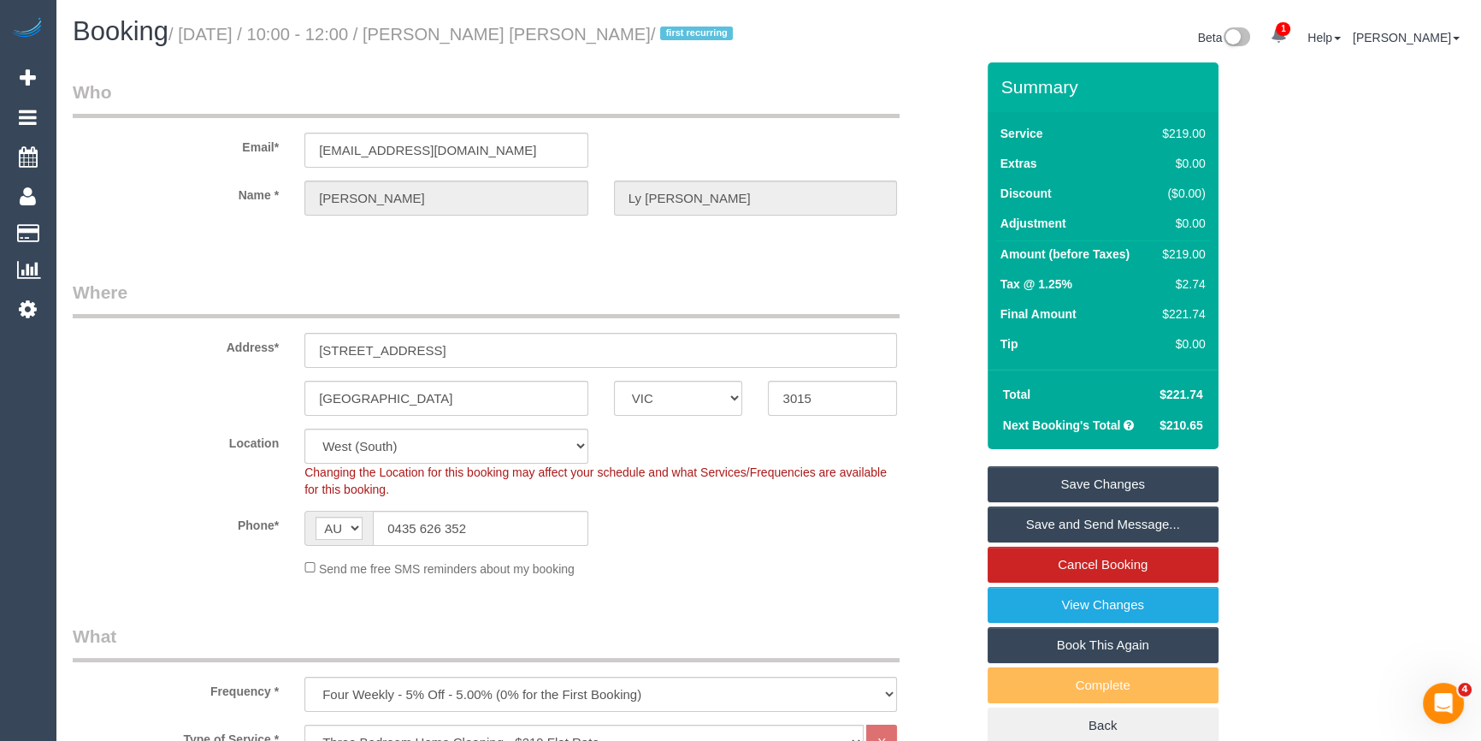
click at [196, 564] on div "Send me free SMS reminders about my booking" at bounding box center [524, 567] width 928 height 19
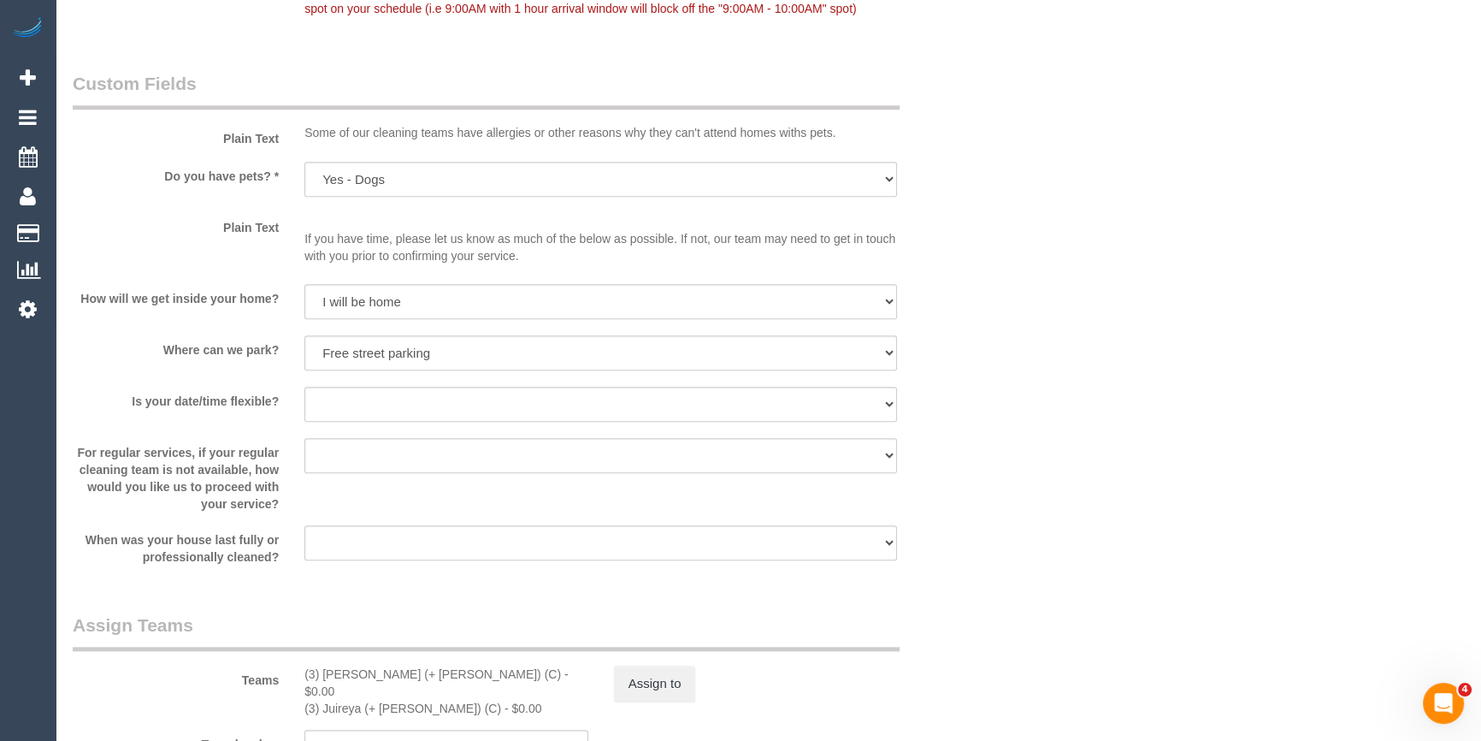
scroll to position [2176, 0]
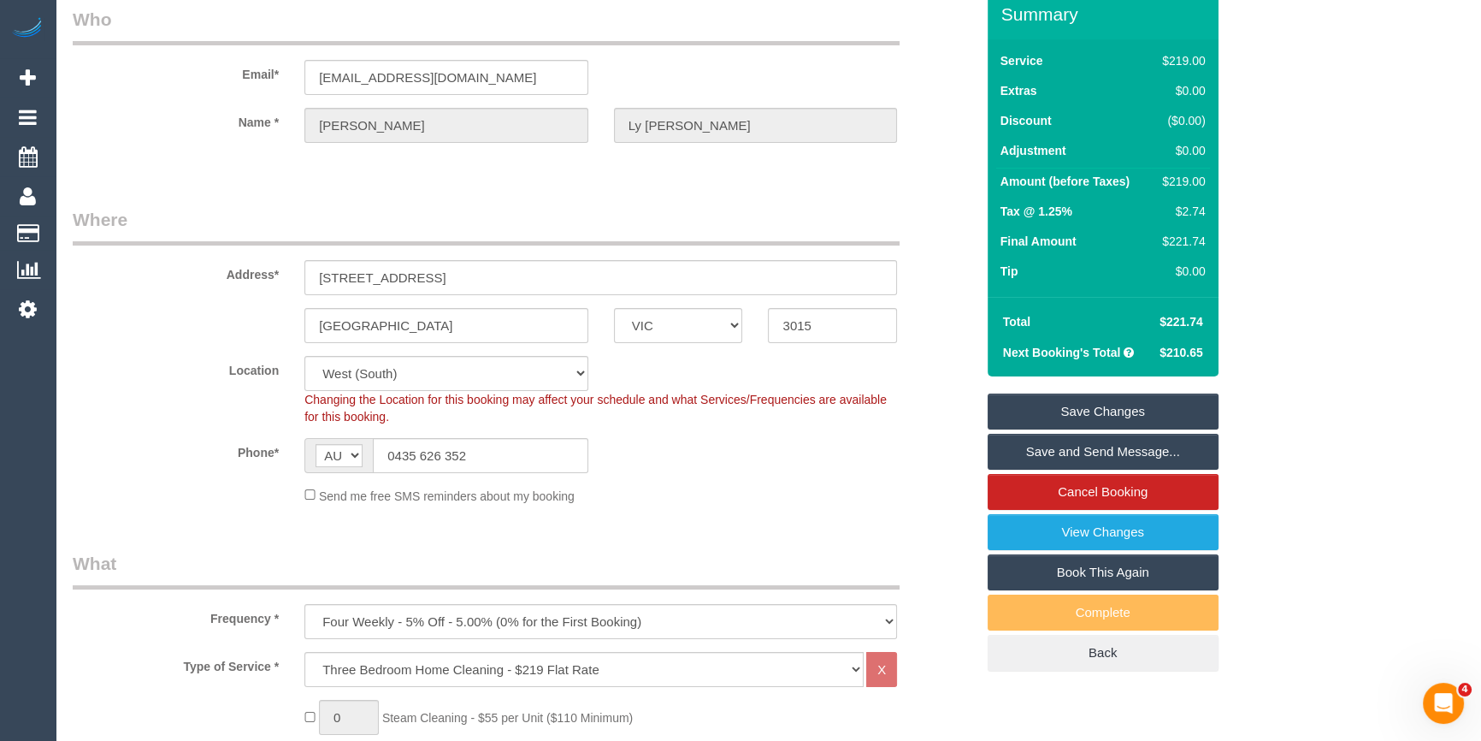
scroll to position [0, 0]
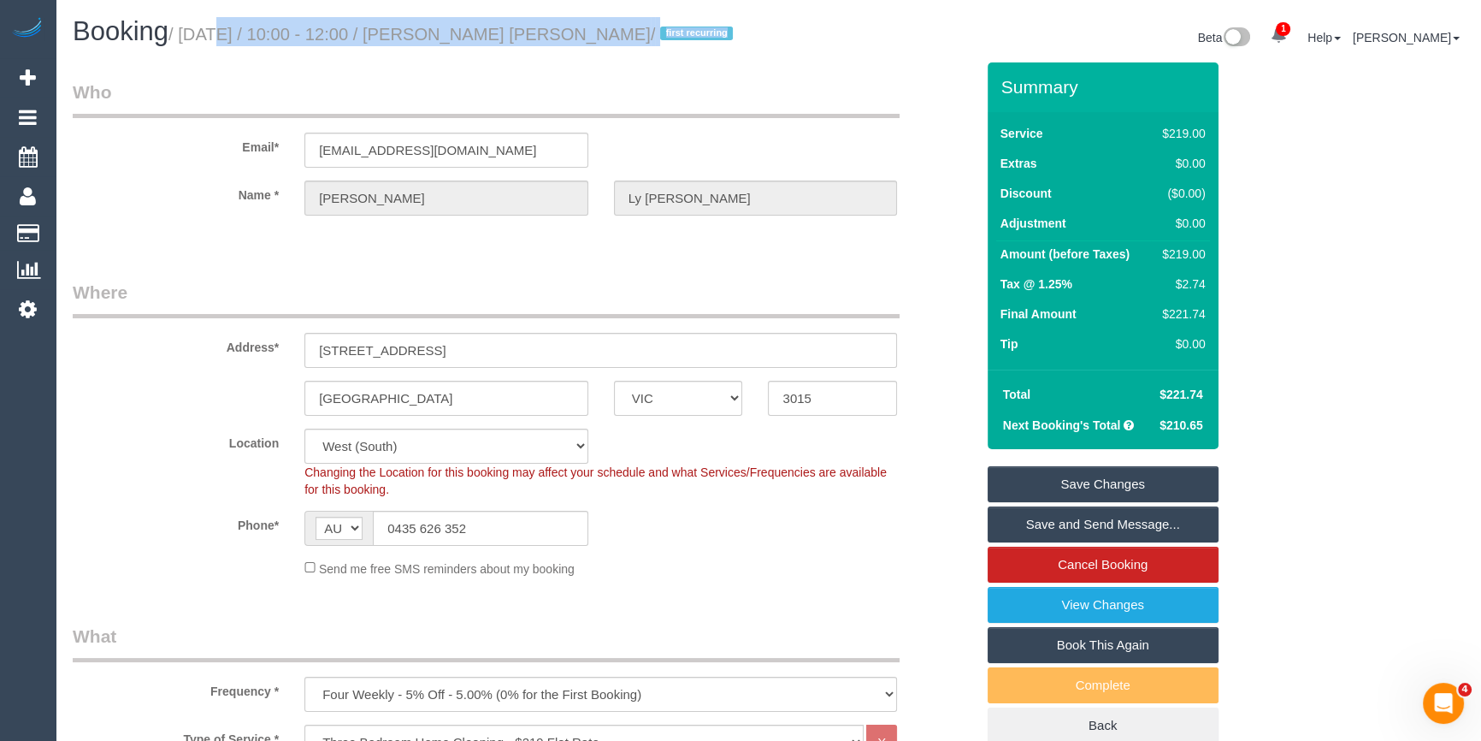
drag, startPoint x: 184, startPoint y: 33, endPoint x: 845, endPoint y: 43, distance: 661.1
click at [845, 43] on div "Booking / September 10, 2025 / 10:00 - 12:00 / Melinda Ly Ponnudurai / first re…" at bounding box center [768, 39] width 1417 height 45
click at [845, 43] on div "Beta 1 Your Notifications You have 0 alerts × You have 7 to charge for 08/09/20…" at bounding box center [1123, 39] width 709 height 45
drag, startPoint x: 803, startPoint y: 42, endPoint x: 65, endPoint y: 27, distance: 738.1
click at [65, 27] on div "Booking / September 10, 2025 / 10:00 - 12:00 / Melinda Ly Ponnudurai / first re…" at bounding box center [768, 39] width 1417 height 45
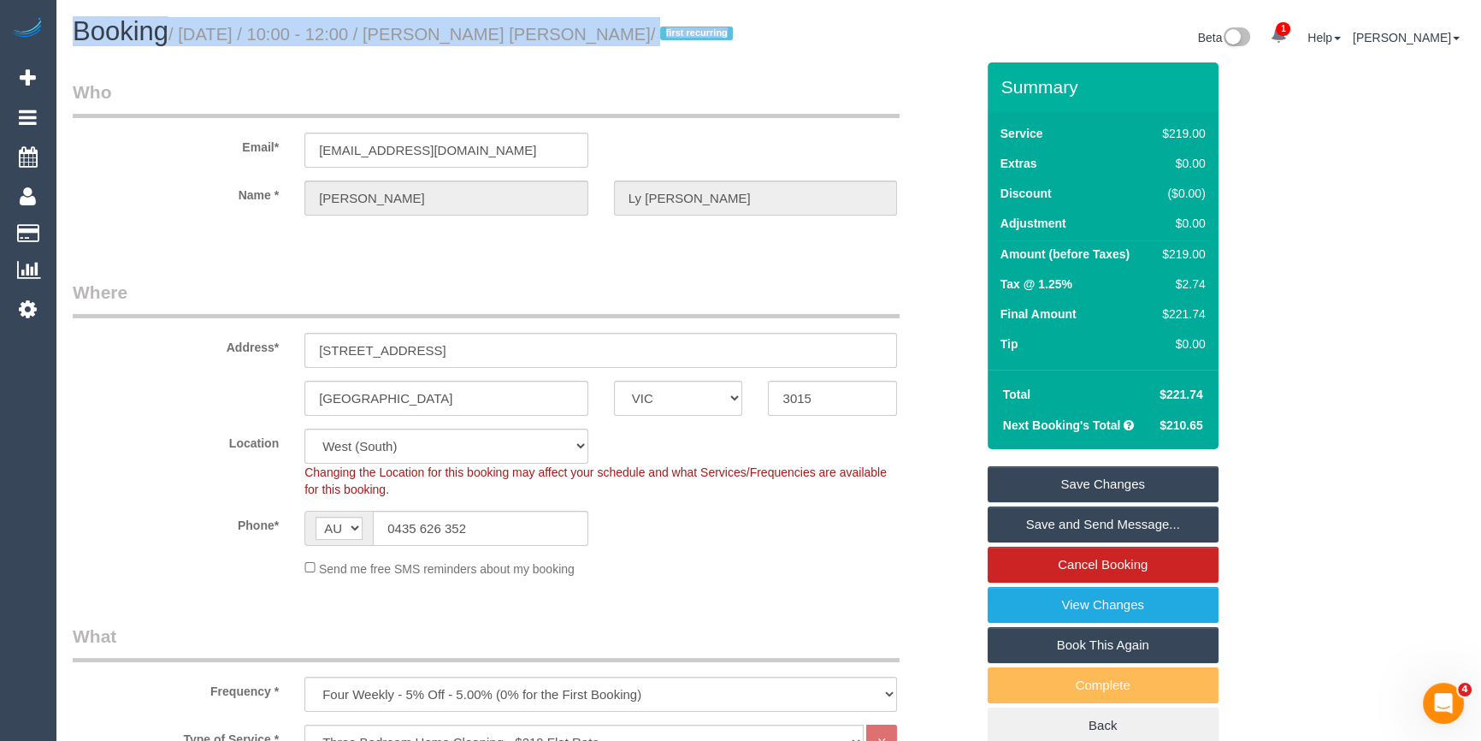
click at [819, 50] on div "Beta 1 Your Notifications You have 0 alerts × You have 7 to charge for 08/09/20…" at bounding box center [1123, 39] width 709 height 45
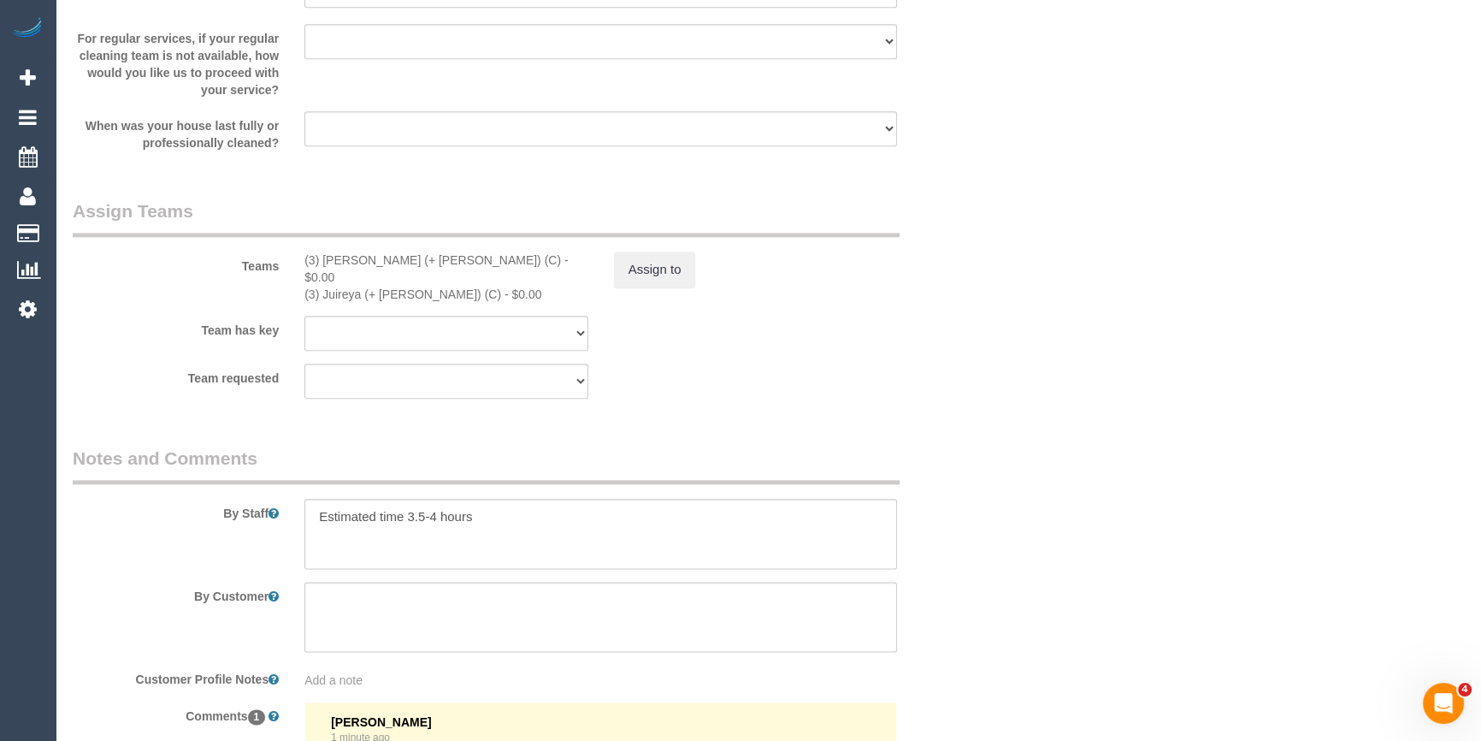
scroll to position [2488, 0]
click at [468, 543] on textarea at bounding box center [600, 533] width 593 height 70
click at [506, 521] on textarea at bounding box center [600, 533] width 593 height 70
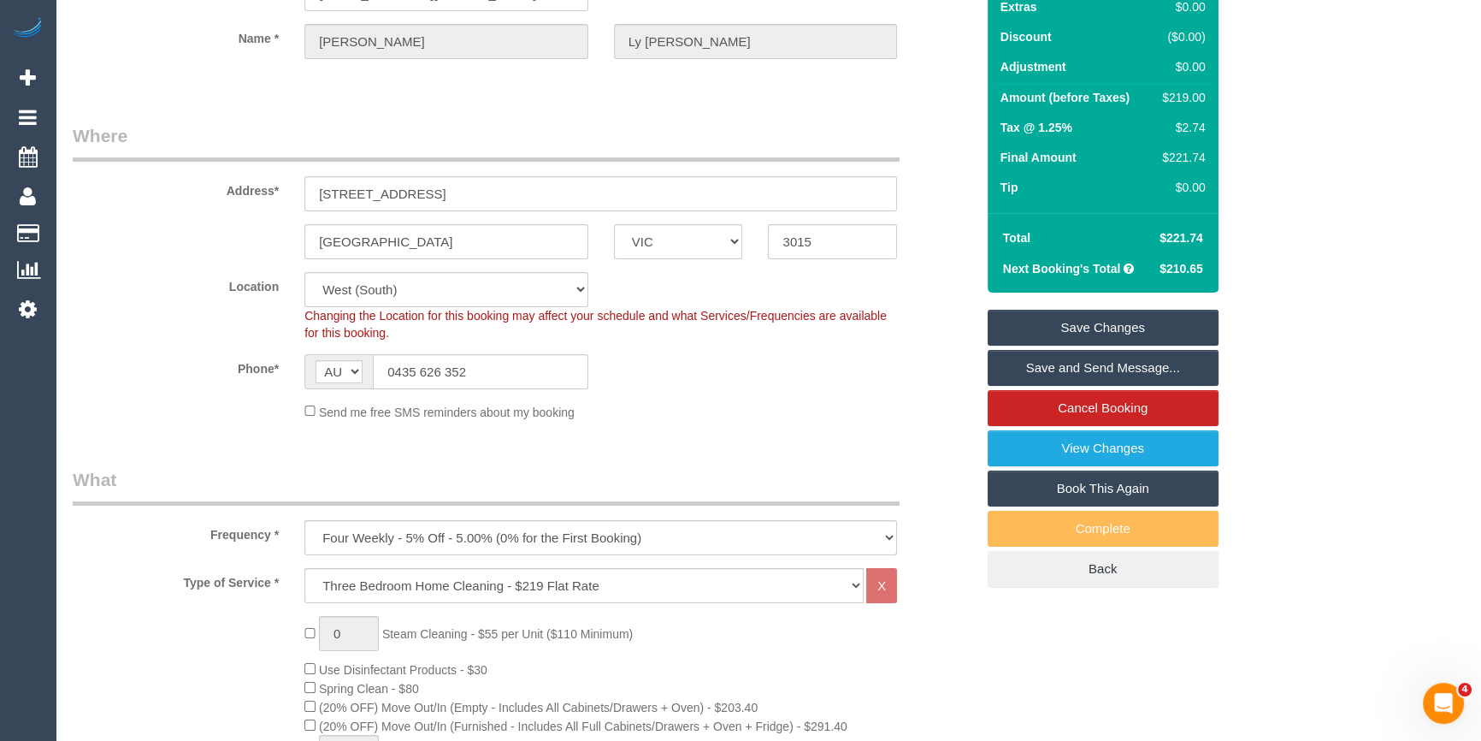
scroll to position [0, 0]
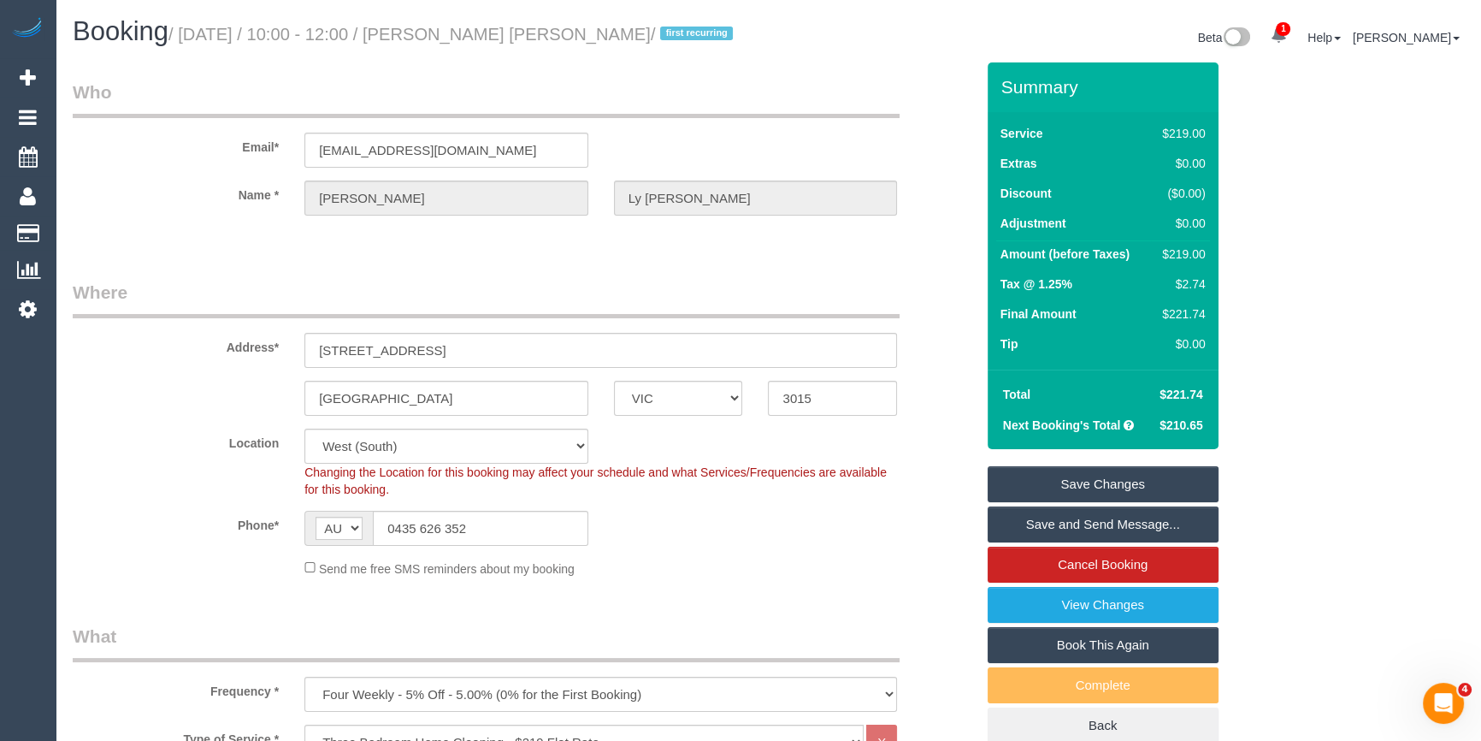
drag, startPoint x: 528, startPoint y: 36, endPoint x: 650, endPoint y: 43, distance: 122.5
click at [650, 43] on small "/ September 10, 2025 / 10:00 - 12:00 / Melinda Ly Ponnudurai / first recurring" at bounding box center [453, 34] width 570 height 19
click at [629, 99] on legend "Who" at bounding box center [486, 99] width 827 height 38
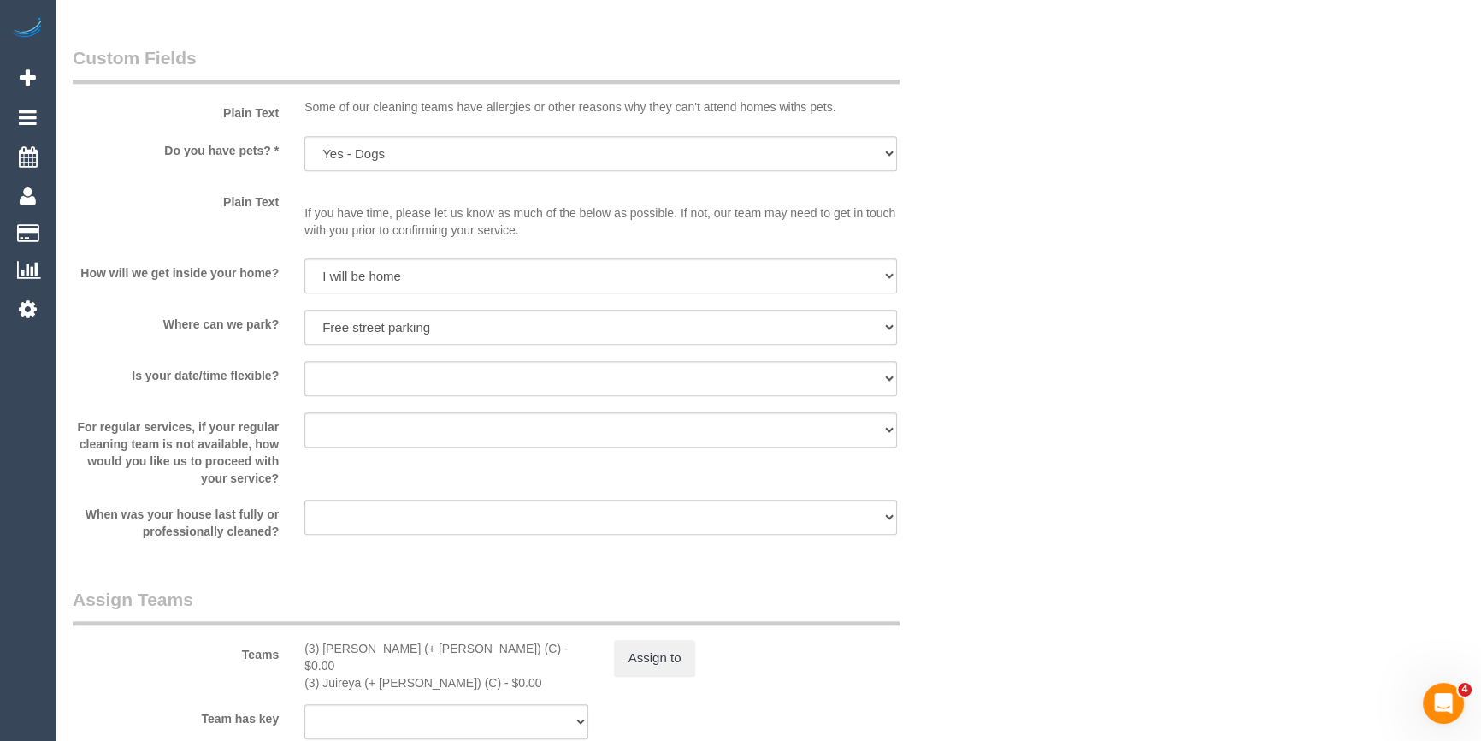
scroll to position [2766, 0]
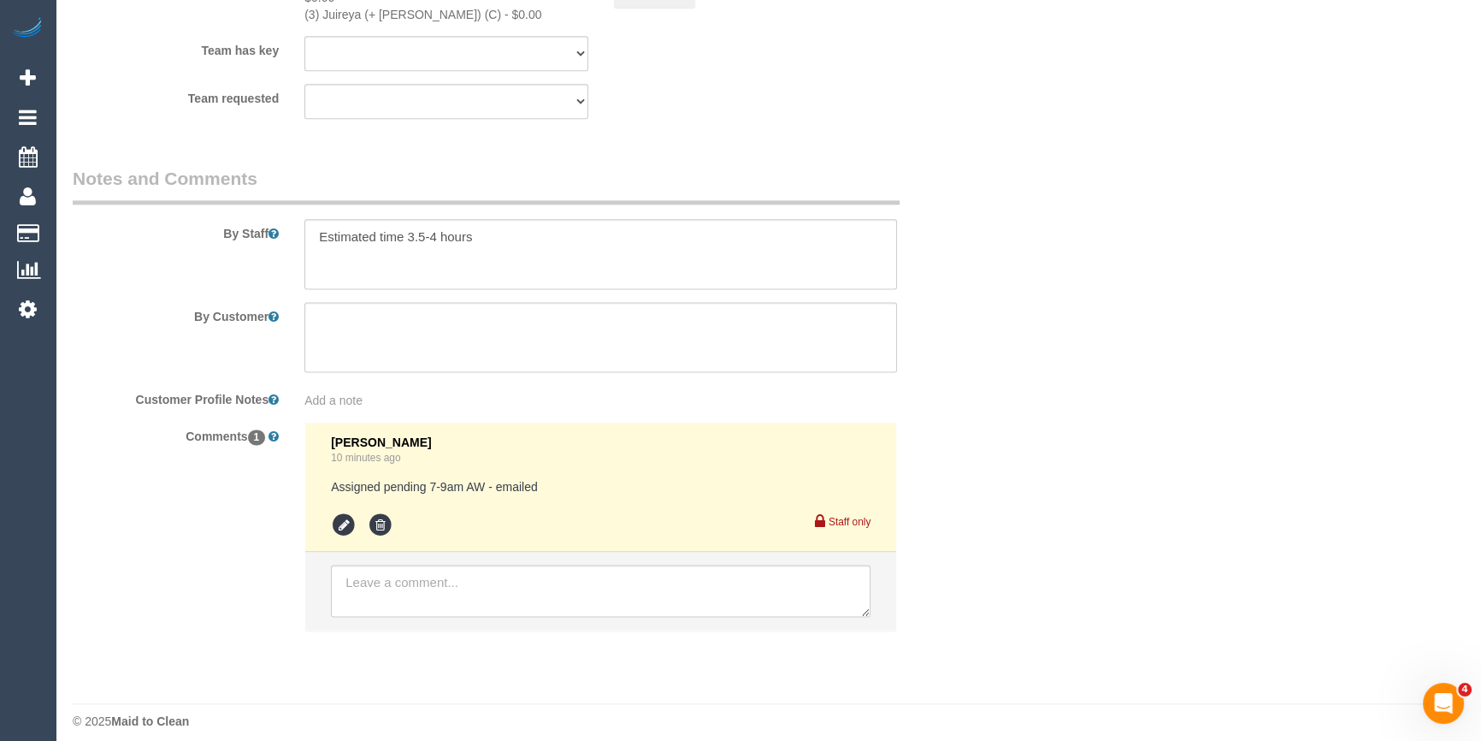
click at [469, 604] on li at bounding box center [600, 591] width 591 height 79
click at [473, 588] on textarea at bounding box center [601, 590] width 540 height 53
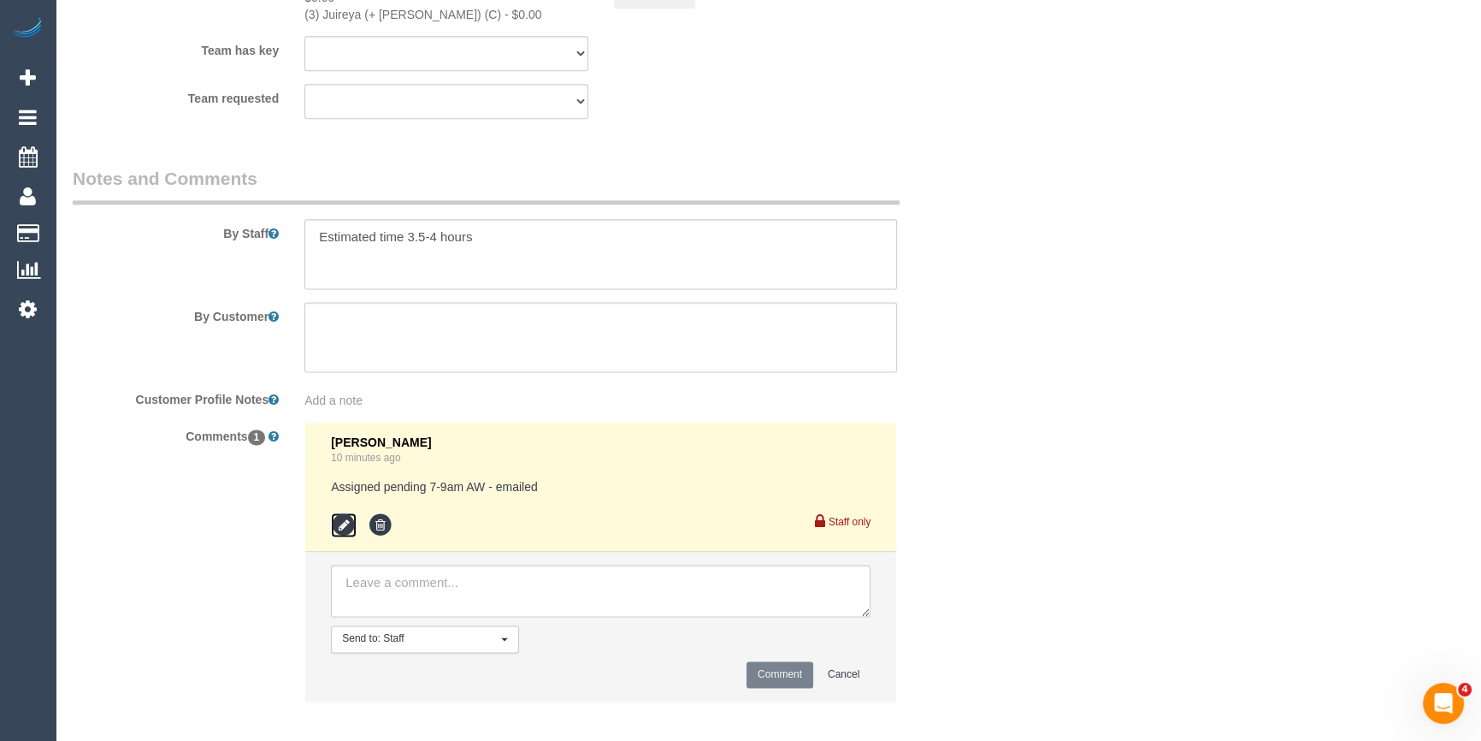
click at [345, 512] on icon at bounding box center [344, 525] width 26 height 26
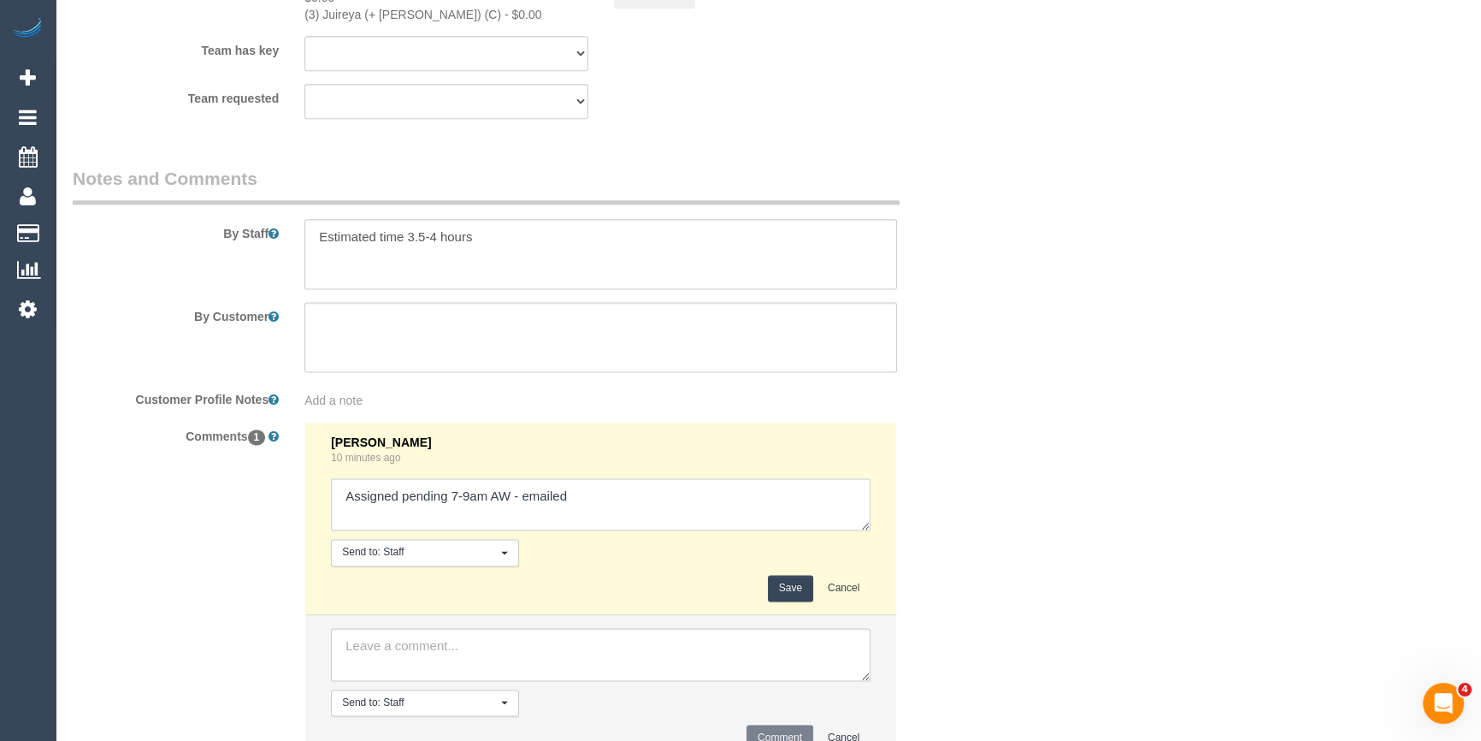
click at [593, 511] on textarea at bounding box center [601, 504] width 540 height 53
click at [351, 492] on textarea at bounding box center [601, 504] width 540 height 53
click at [676, 499] on textarea at bounding box center [601, 504] width 540 height 53
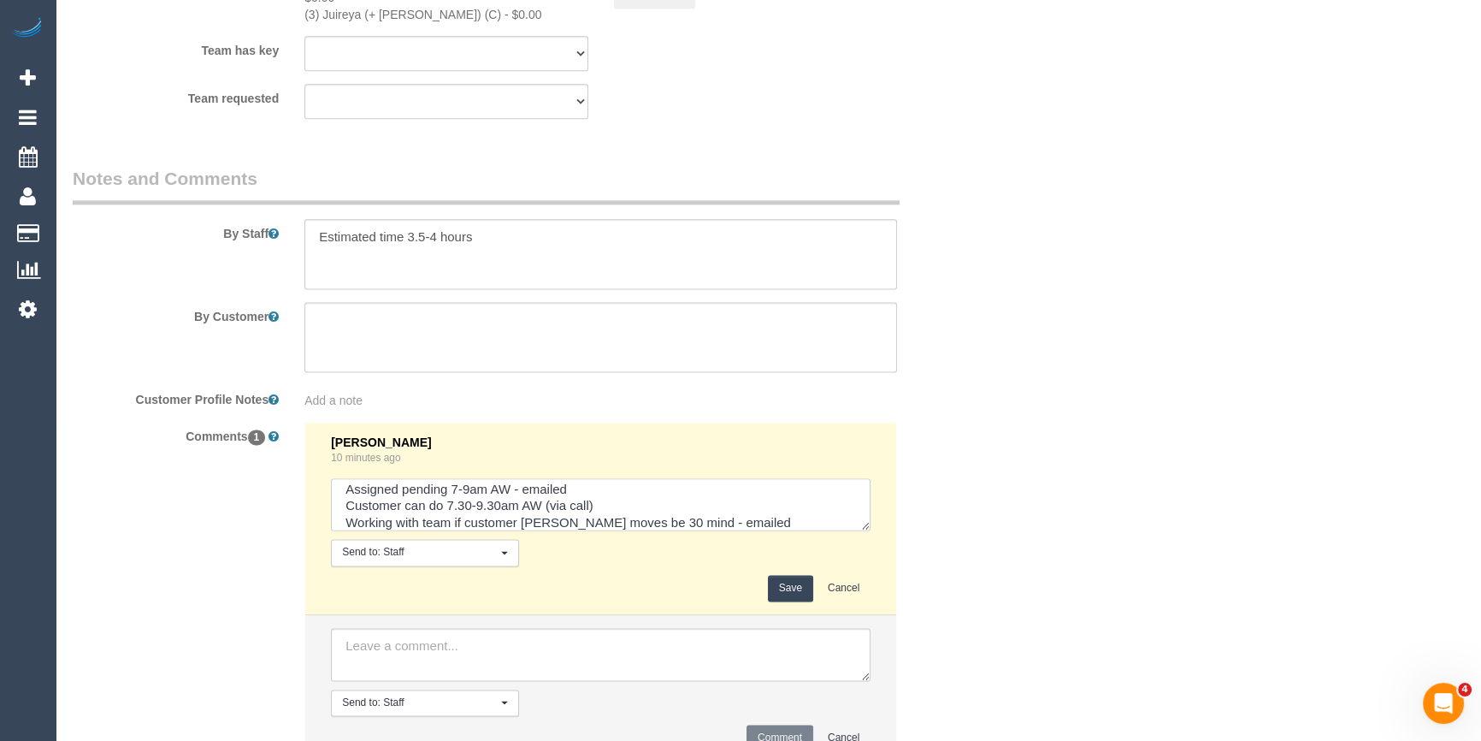
type textarea "Assigned pending 7-9am AW - emailed Customer can do 7.30-9.30am AW (via call) W…"
click at [772, 575] on button "Save" at bounding box center [790, 588] width 45 height 27
drag, startPoint x: 1299, startPoint y: 480, endPoint x: 1288, endPoint y: 485, distance: 12.2
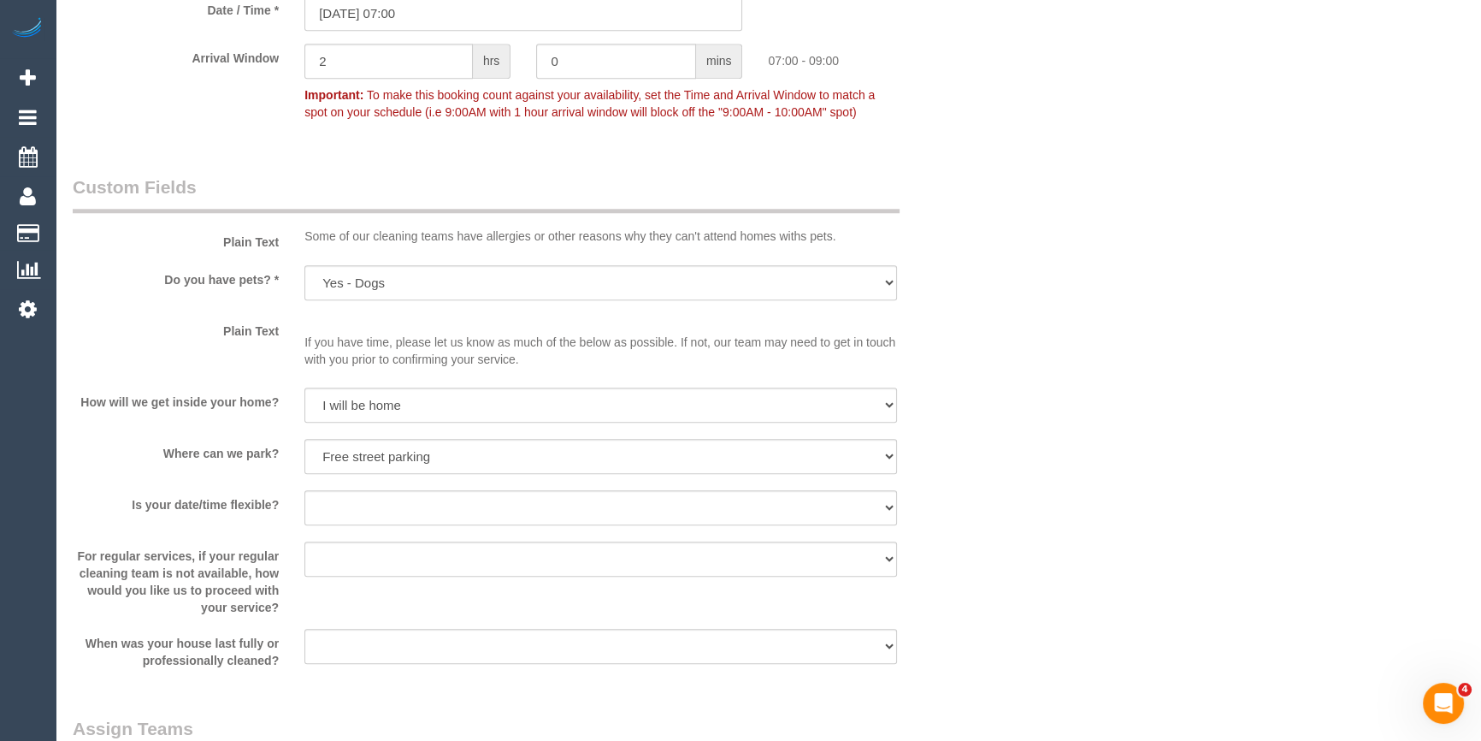
scroll to position [1678, 0]
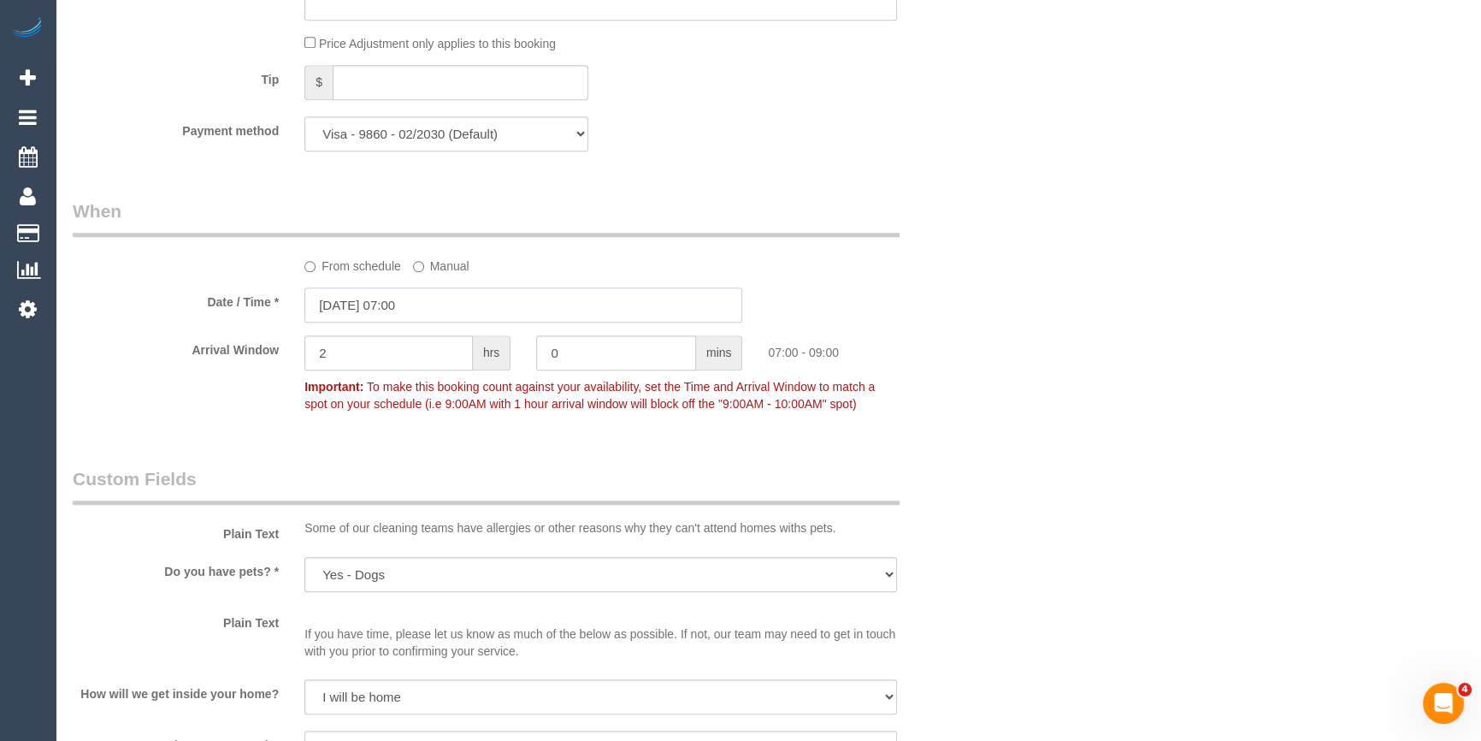
click at [398, 308] on input "10/09/2025 07:00" at bounding box center [523, 304] width 438 height 35
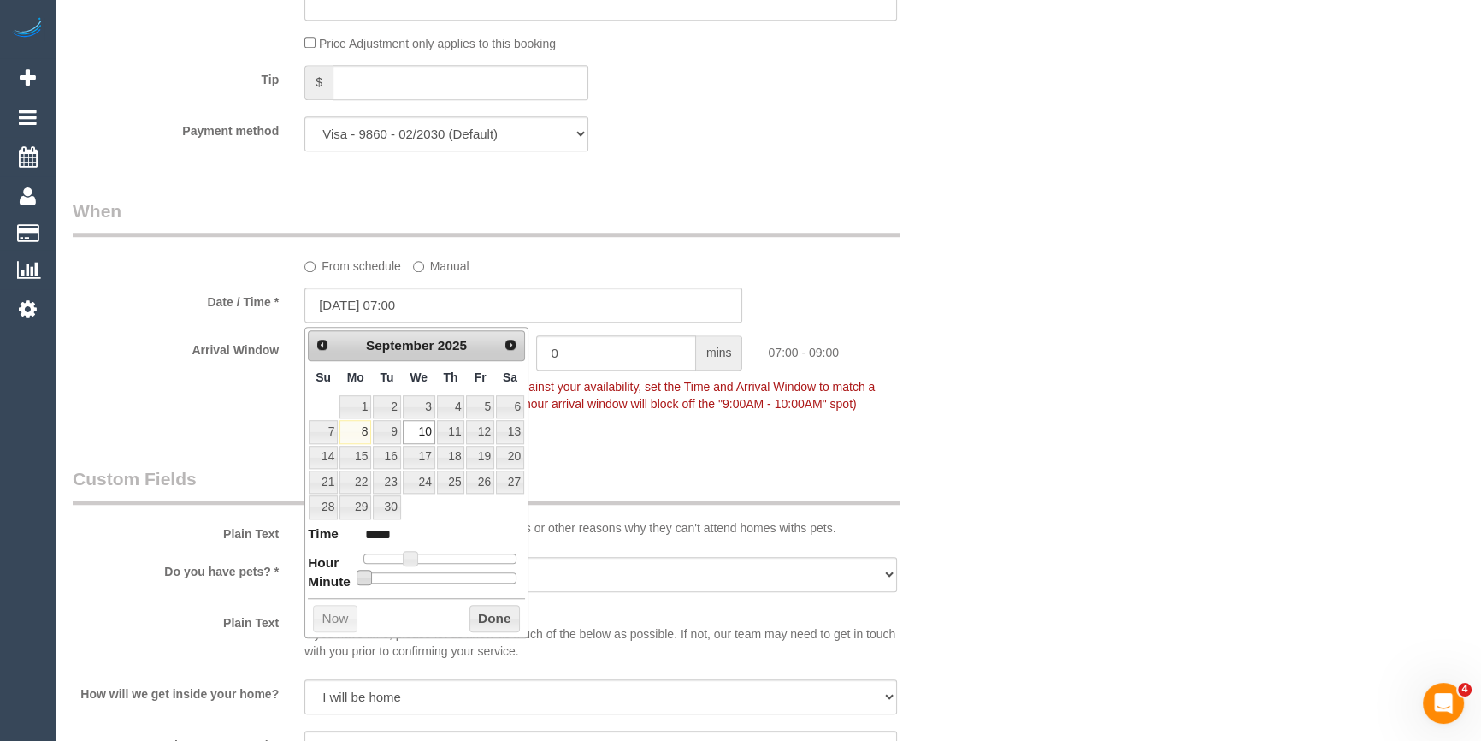
type input "10/09/2025 07:05"
type input "*****"
type input "10/09/2025 07:15"
type input "*****"
type input "10/09/2025 07:20"
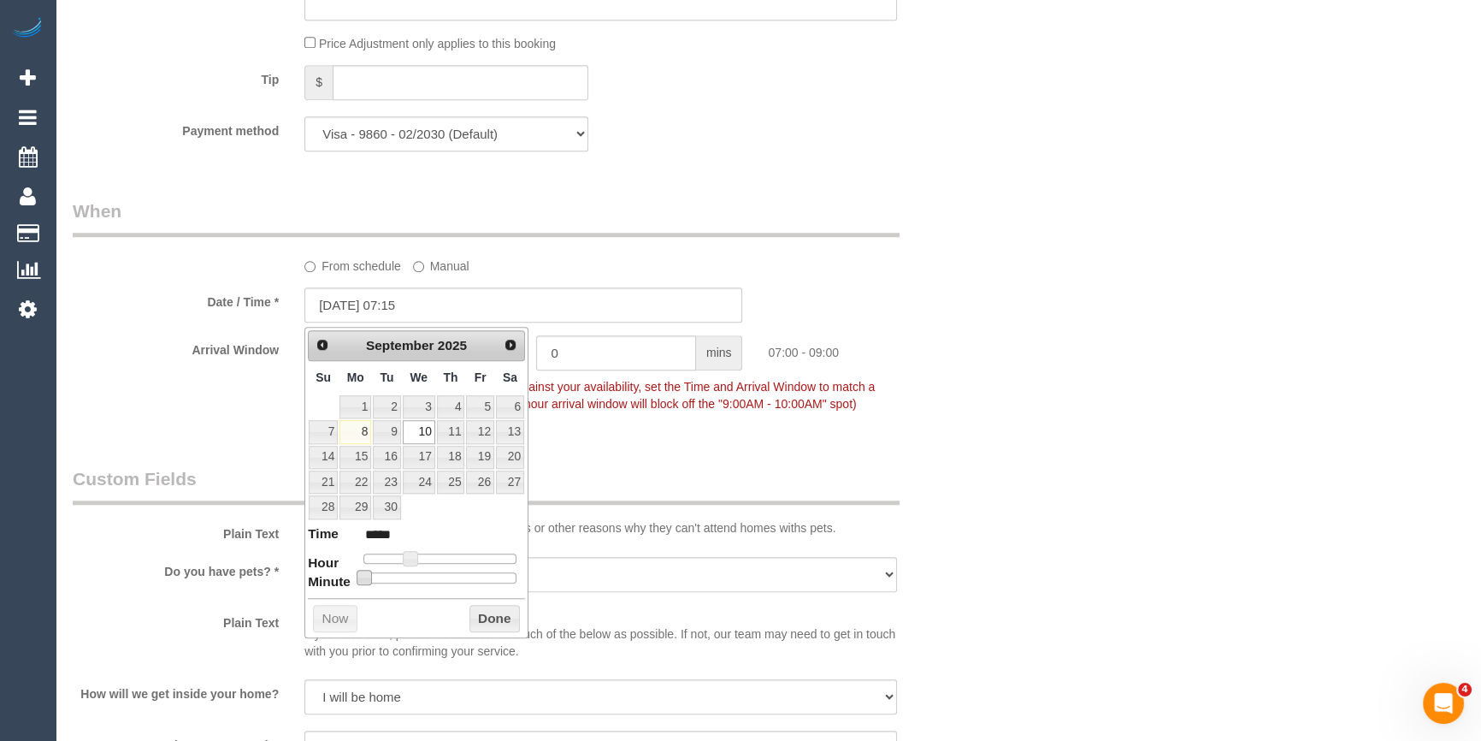
type input "*****"
type input "10/09/2025 07:25"
type input "*****"
type input "10/09/2025 07:30"
type input "*****"
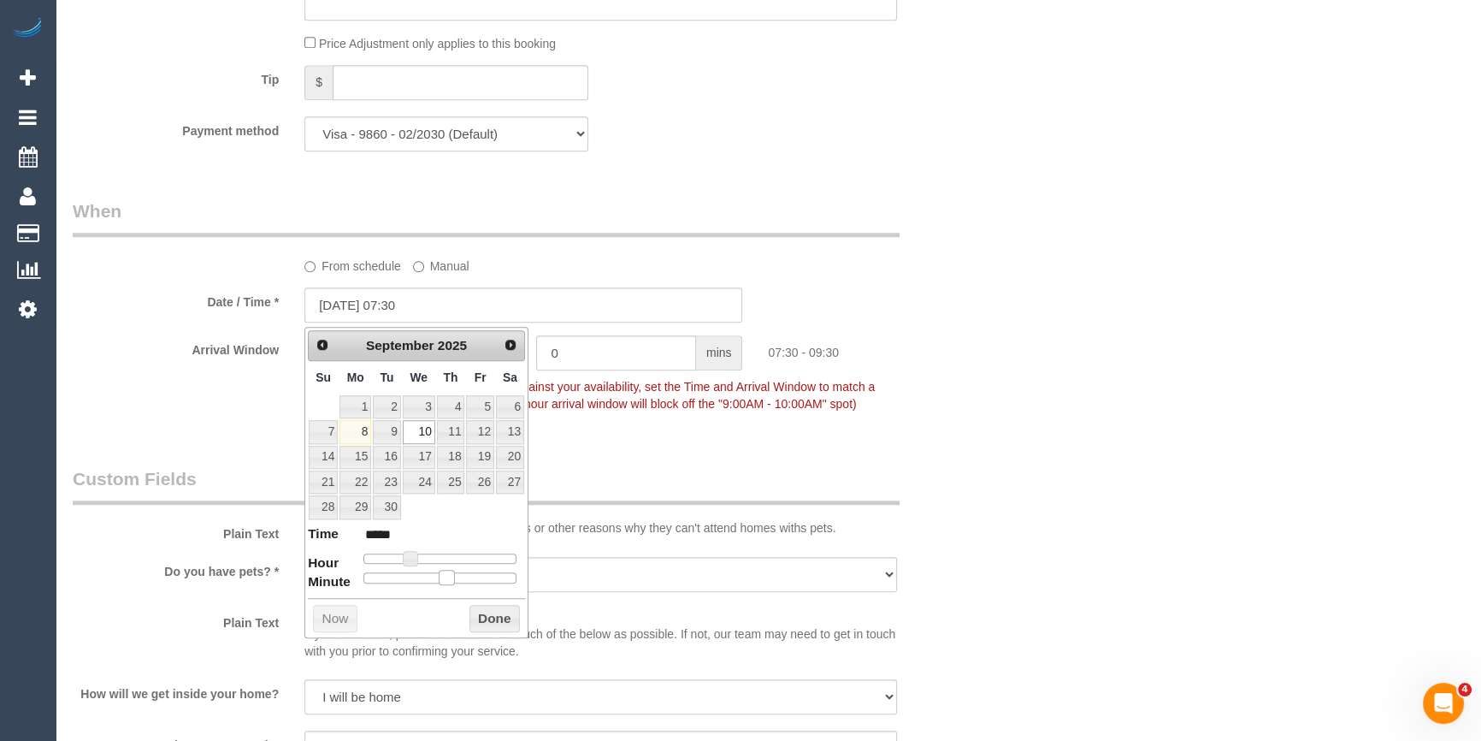
drag, startPoint x: 405, startPoint y: 576, endPoint x: 443, endPoint y: 577, distance: 37.6
click at [443, 577] on span at bounding box center [446, 577] width 15 height 15
click at [487, 613] on button "Done" at bounding box center [494, 618] width 50 height 27
click at [1147, 464] on div "Who Email* alvinponnudurai@gmail.com Name * Melinda Ly Ponnudurai Where Address…" at bounding box center [768, 166] width 1391 height 3563
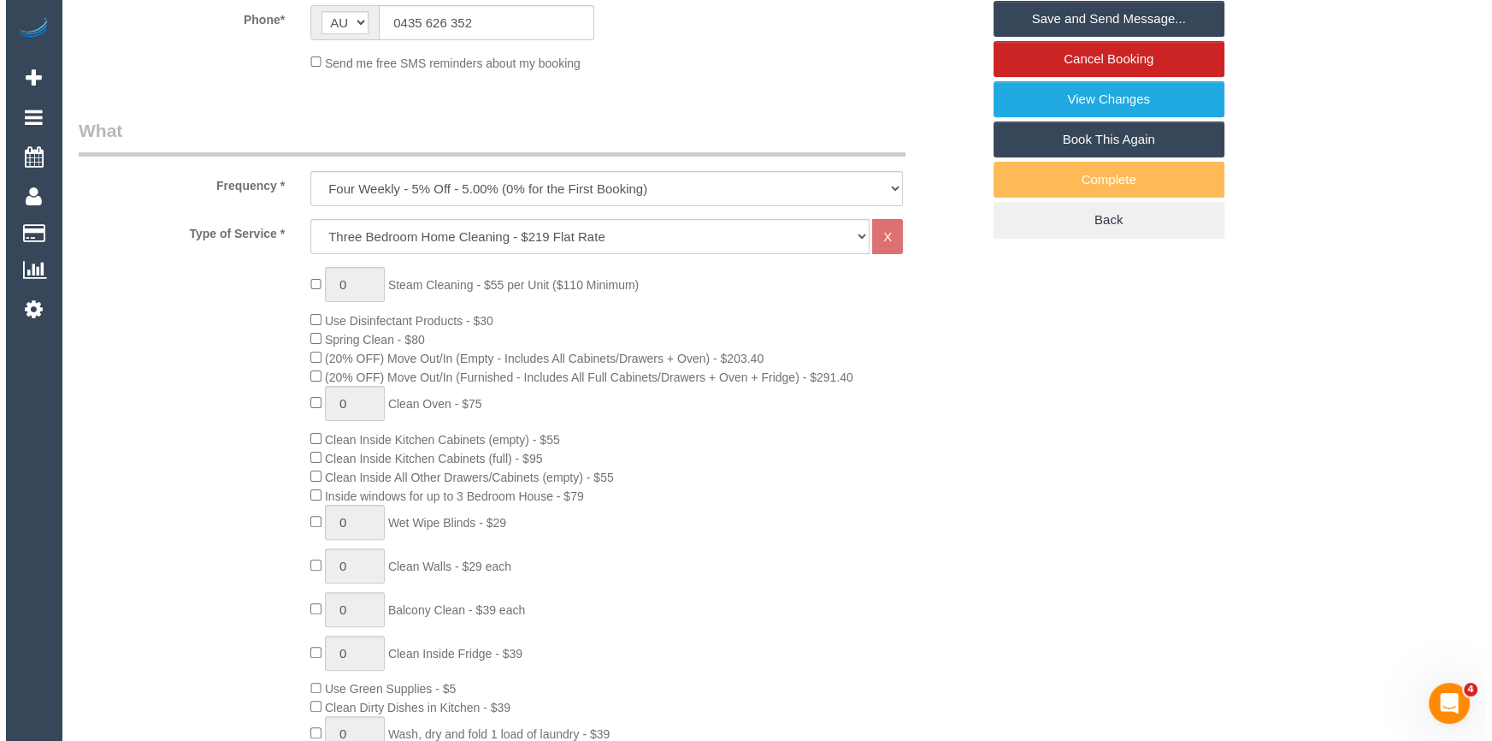
scroll to position [0, 0]
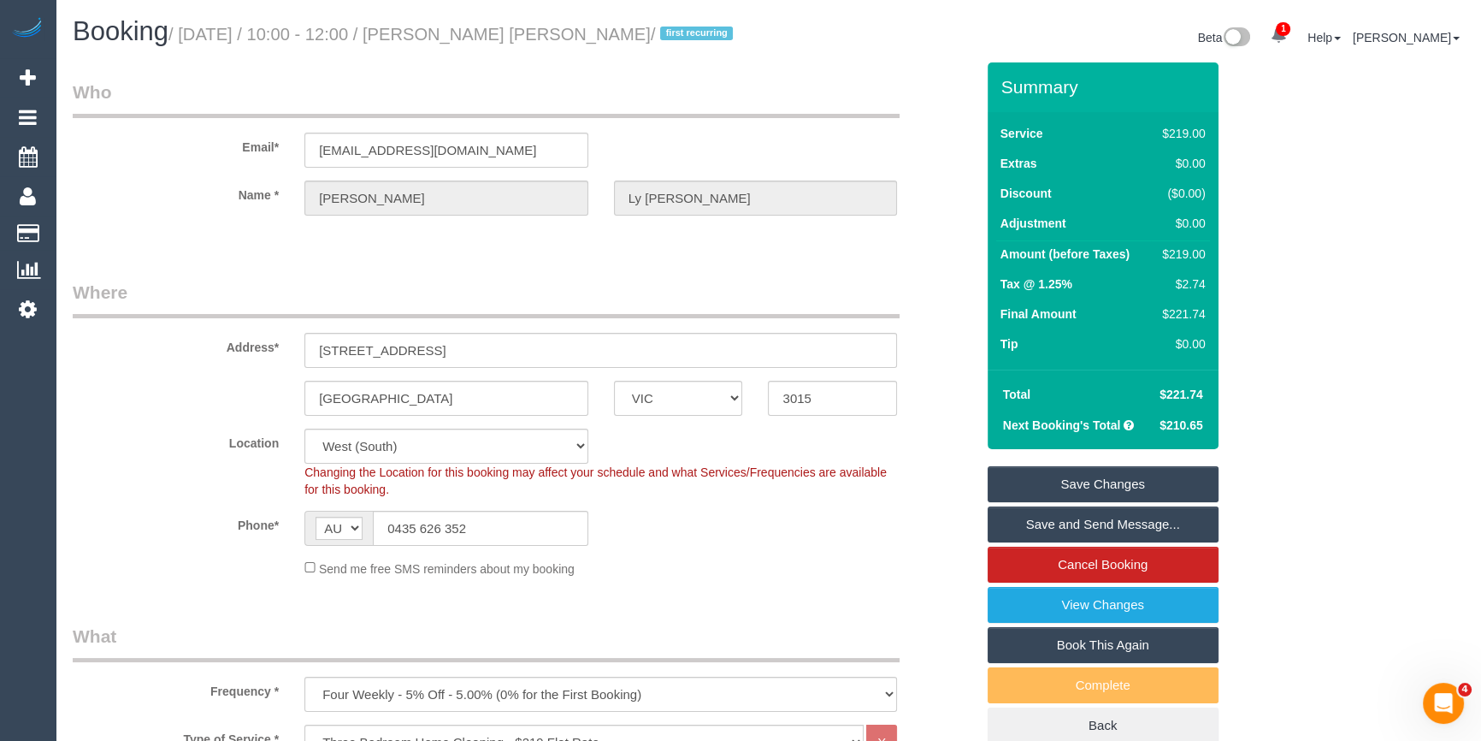
click at [1147, 485] on link "Save Changes" at bounding box center [1103, 484] width 231 height 36
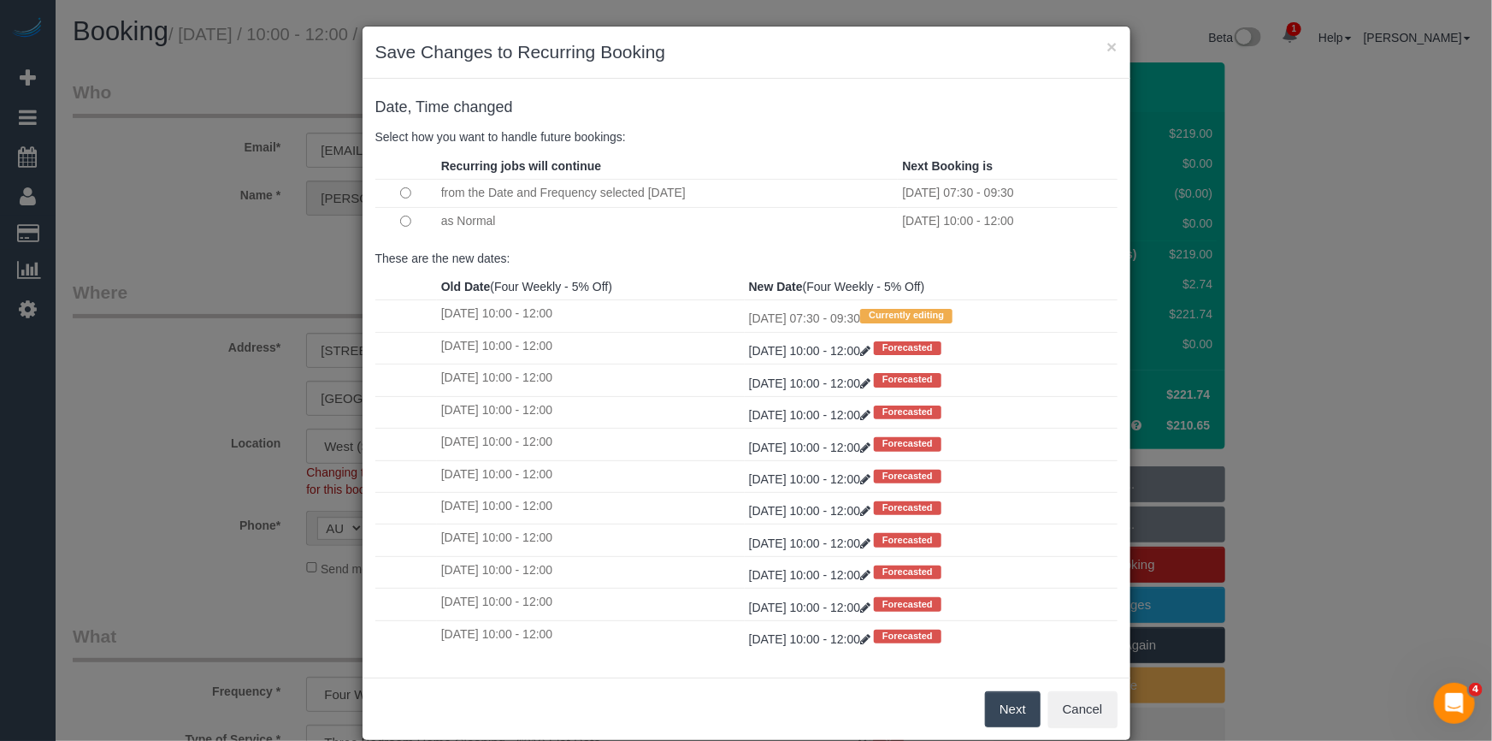
click at [989, 709] on button "Next" at bounding box center [1013, 709] width 56 height 36
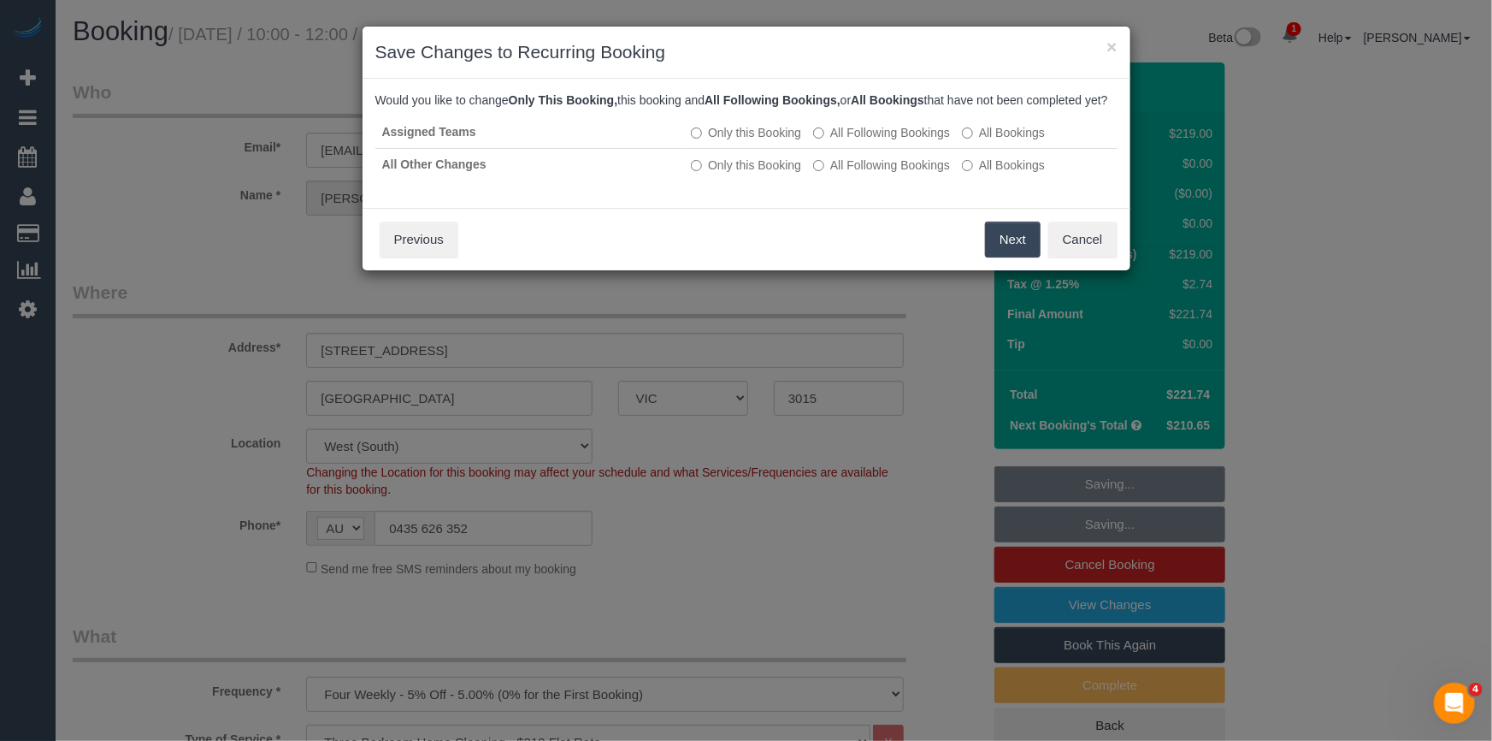
click at [1003, 257] on button "Next" at bounding box center [1013, 239] width 56 height 36
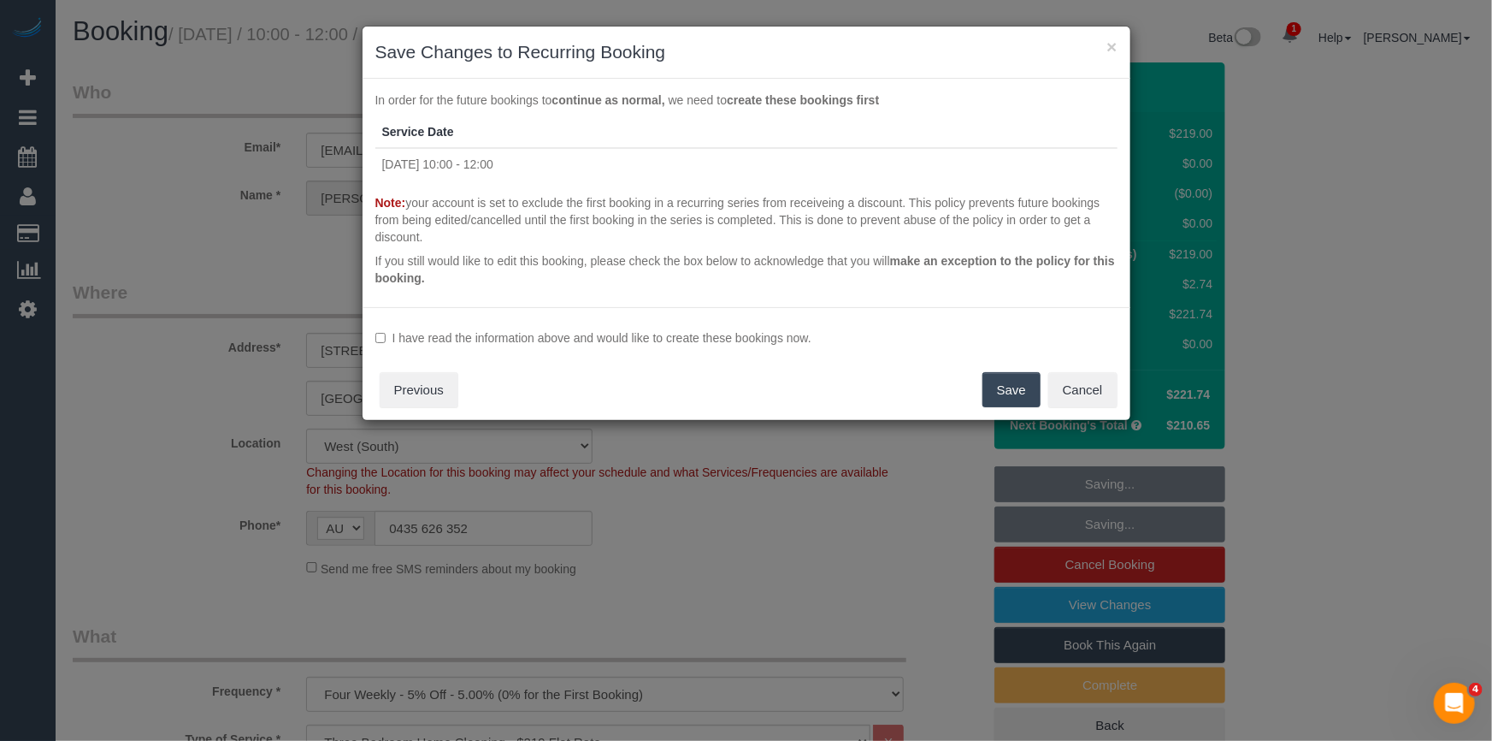
click at [646, 340] on label "I have read the information above and would like to create these bookings now." at bounding box center [746, 337] width 742 height 17
click at [1014, 400] on button "Save" at bounding box center [1012, 390] width 58 height 36
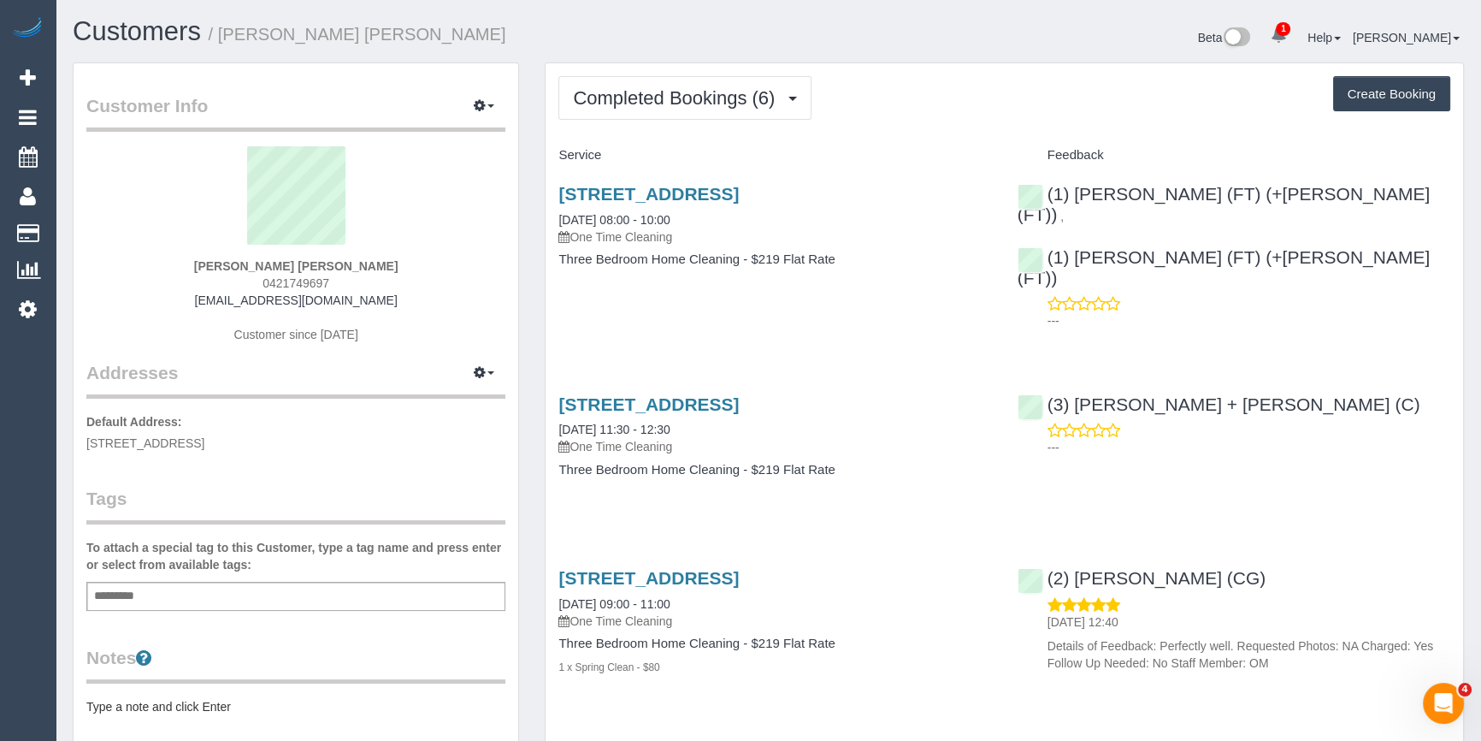
drag, startPoint x: 356, startPoint y: 283, endPoint x: 248, endPoint y: 278, distance: 107.9
click at [248, 278] on div "[PERSON_NAME] [PERSON_NAME] 0421749697 [EMAIL_ADDRESS][DOMAIN_NAME] Customer si…" at bounding box center [295, 253] width 419 height 214
copy span "0421749697"
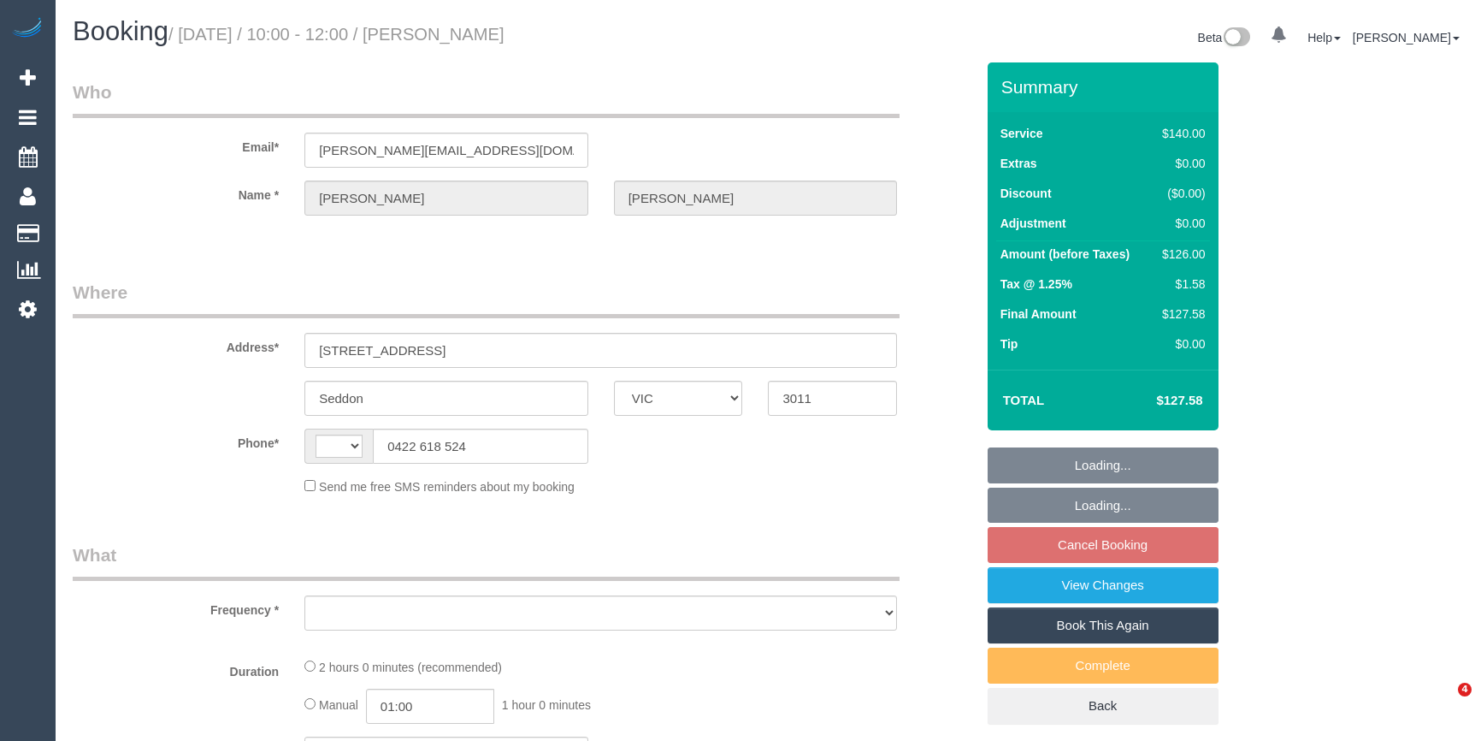
select select "VIC"
select select "string:AU"
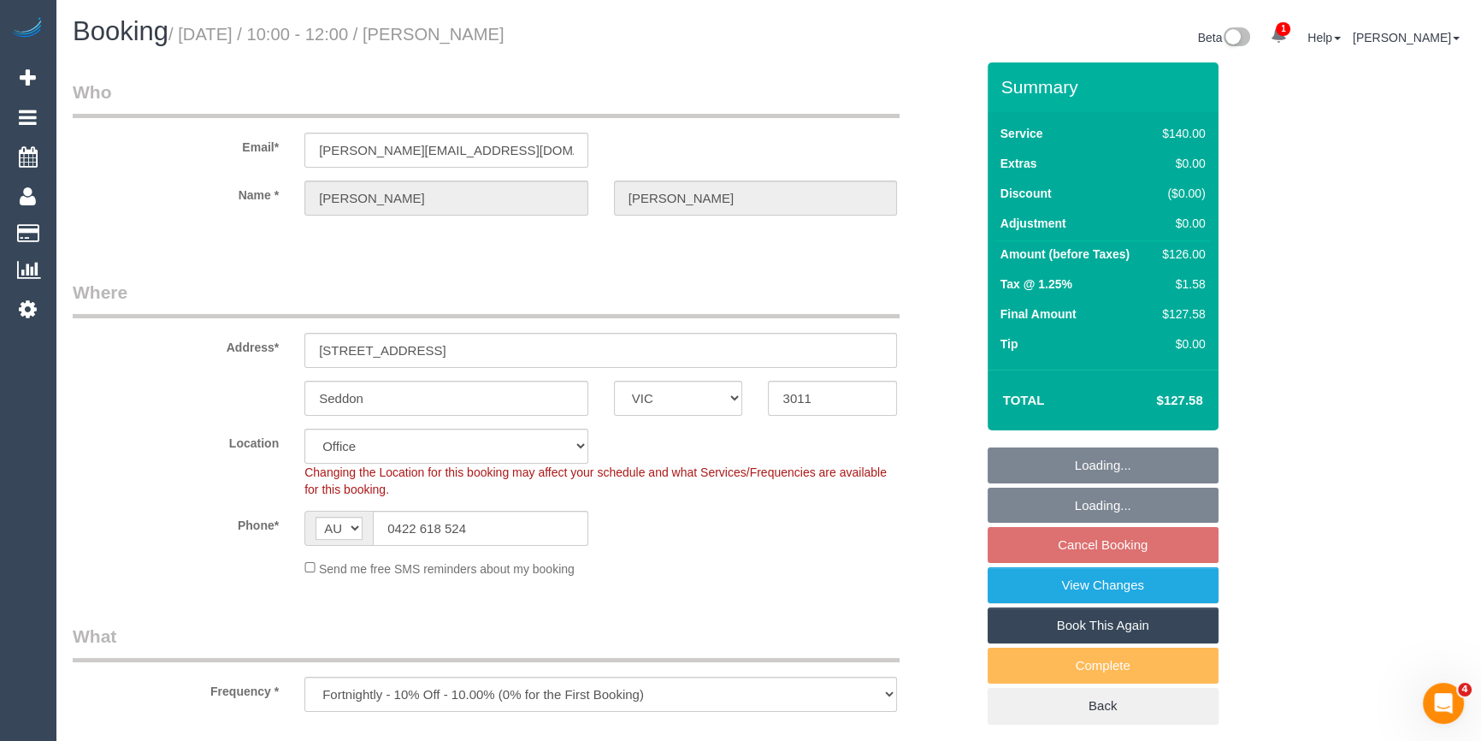
select select "object:879"
select select "string:stripe-pm_1Oho7o2GScqysDRVo4ciWtpj"
select select "number:28"
select select "number:14"
select select "number:19"
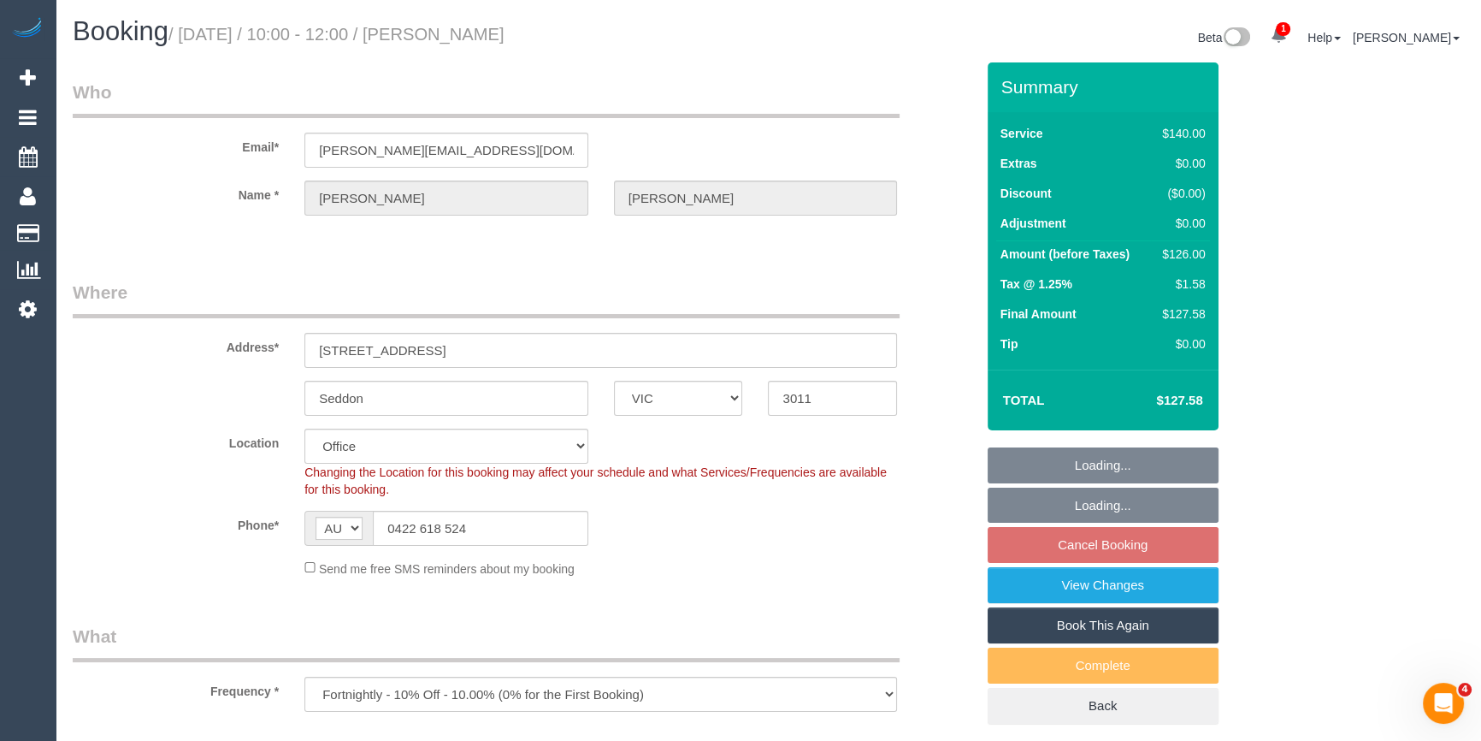
select select "number:36"
select select "number:35"
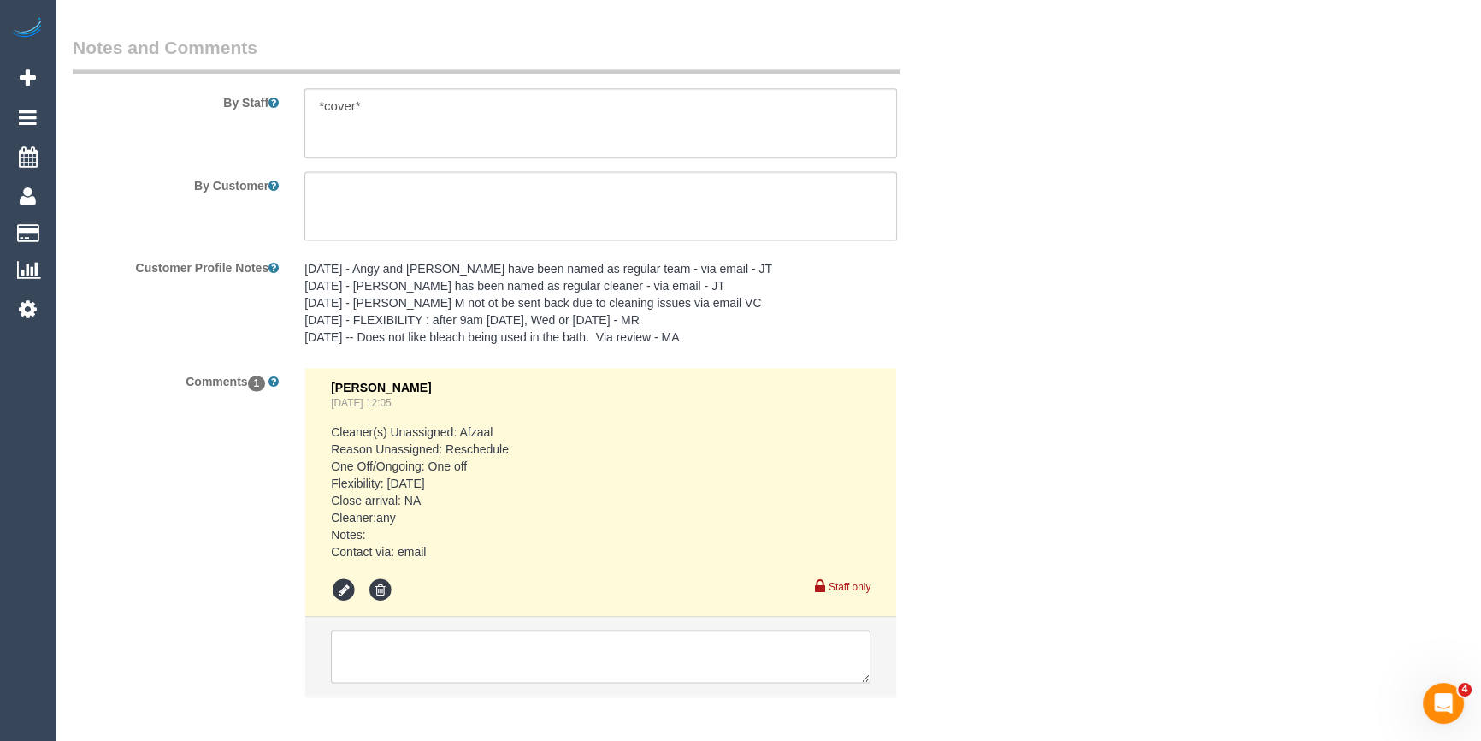
scroll to position [2945, 0]
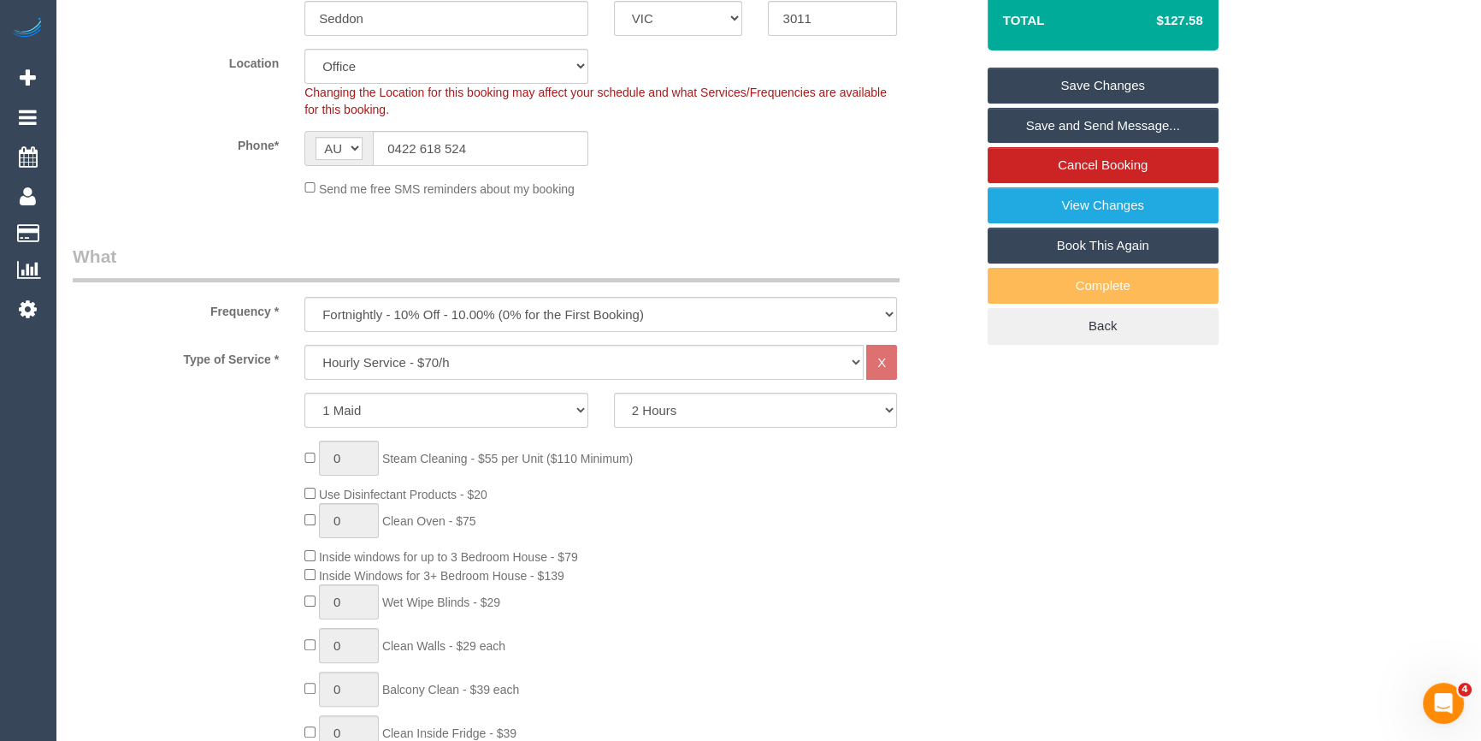
scroll to position [0, 0]
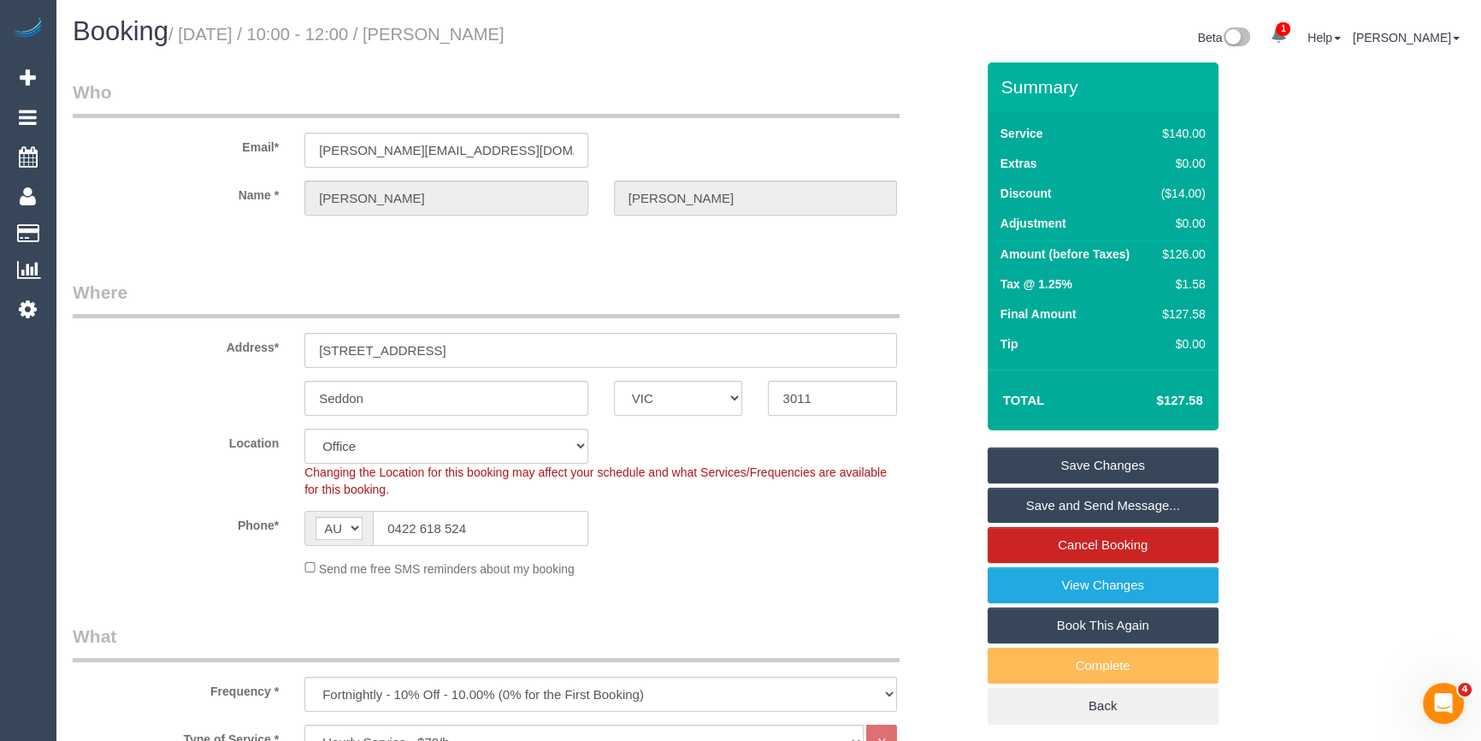
click at [418, 526] on input "0422 618 524" at bounding box center [480, 528] width 215 height 35
click at [471, 228] on div at bounding box center [600, 230] width 593 height 4
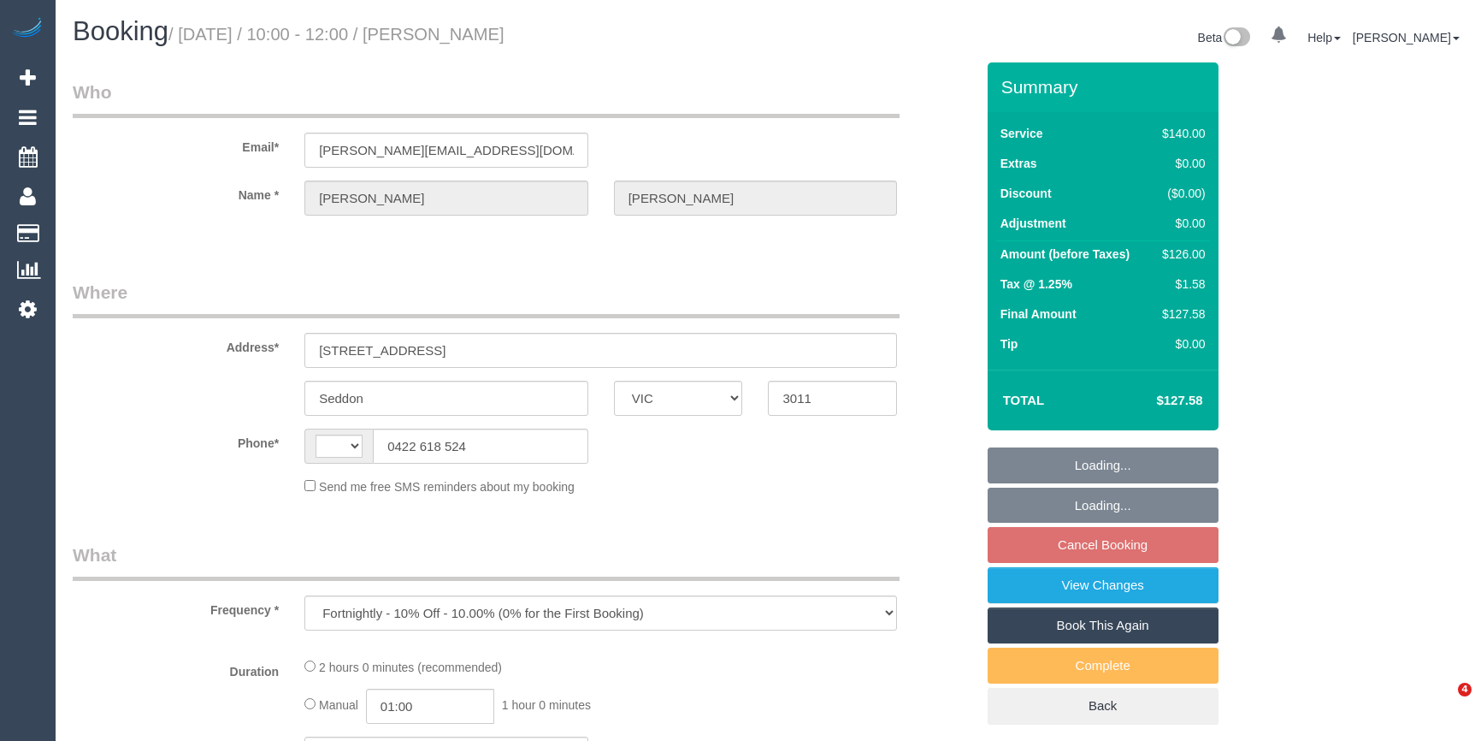
select select "VIC"
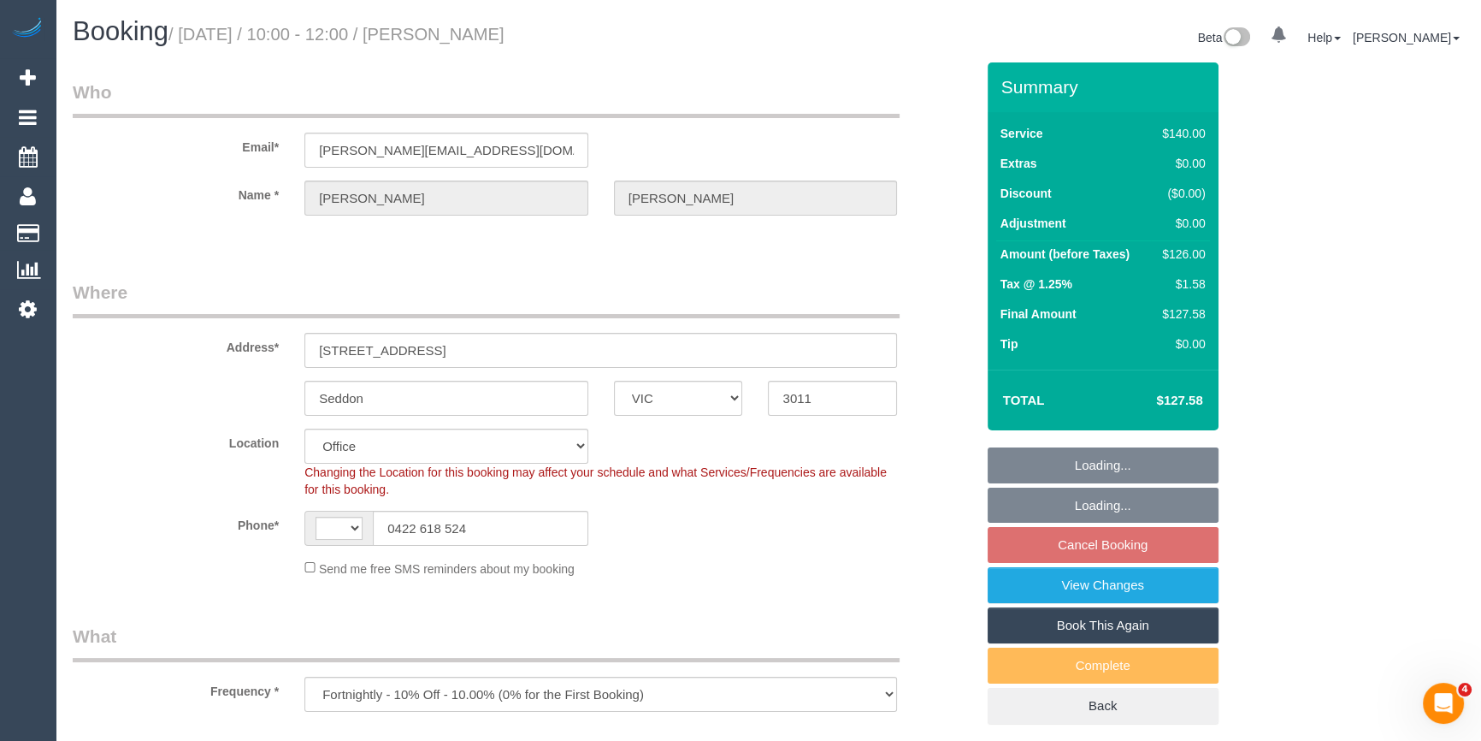
select select "object:632"
select select "string:AU"
select select "string:stripe-pm_1Oho7o2GScqysDRVo4ciWtpj"
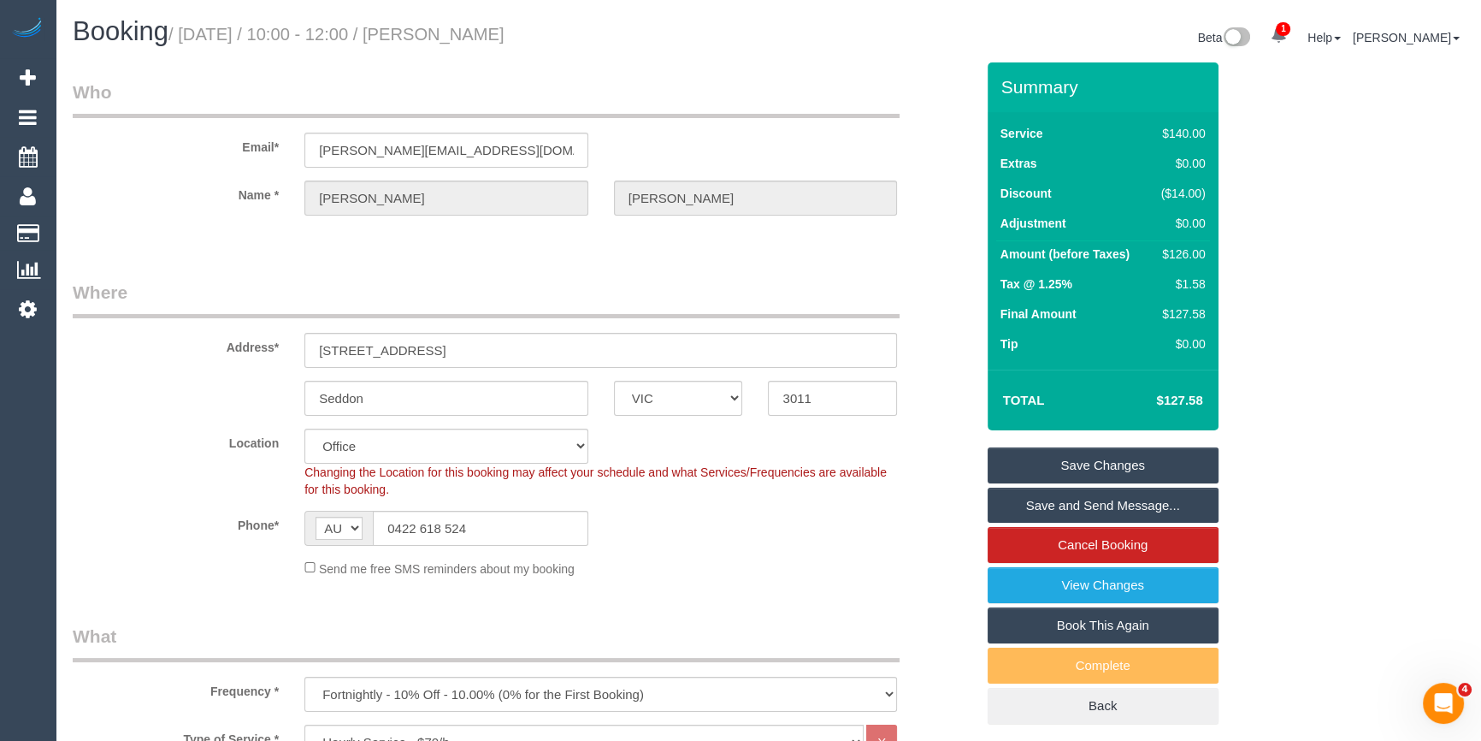
drag, startPoint x: 528, startPoint y: 30, endPoint x: 474, endPoint y: 27, distance: 54.0
click at [474, 27] on h1 "Booking / September 10, 2025 / 10:00 - 12:00 / Phillip Miller" at bounding box center [414, 31] width 683 height 29
copy small "Phillip Miller"
click at [476, 533] on input "0422 618 524" at bounding box center [480, 528] width 215 height 35
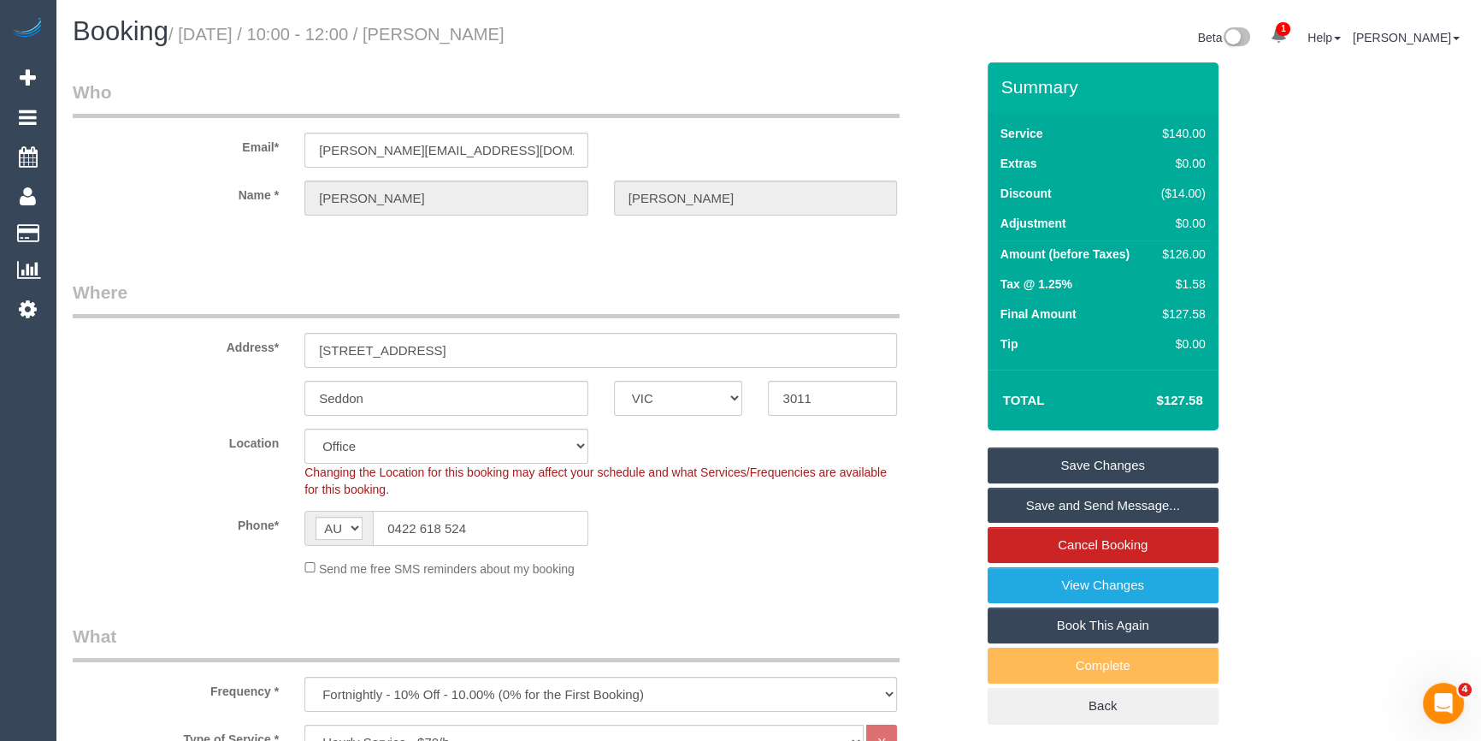
click at [476, 533] on input "0422 618 524" at bounding box center [480, 528] width 215 height 35
click at [522, 91] on legend "Who" at bounding box center [486, 99] width 827 height 38
click at [454, 148] on input "phillip.miller1990@gmail.com" at bounding box center [446, 150] width 284 height 35
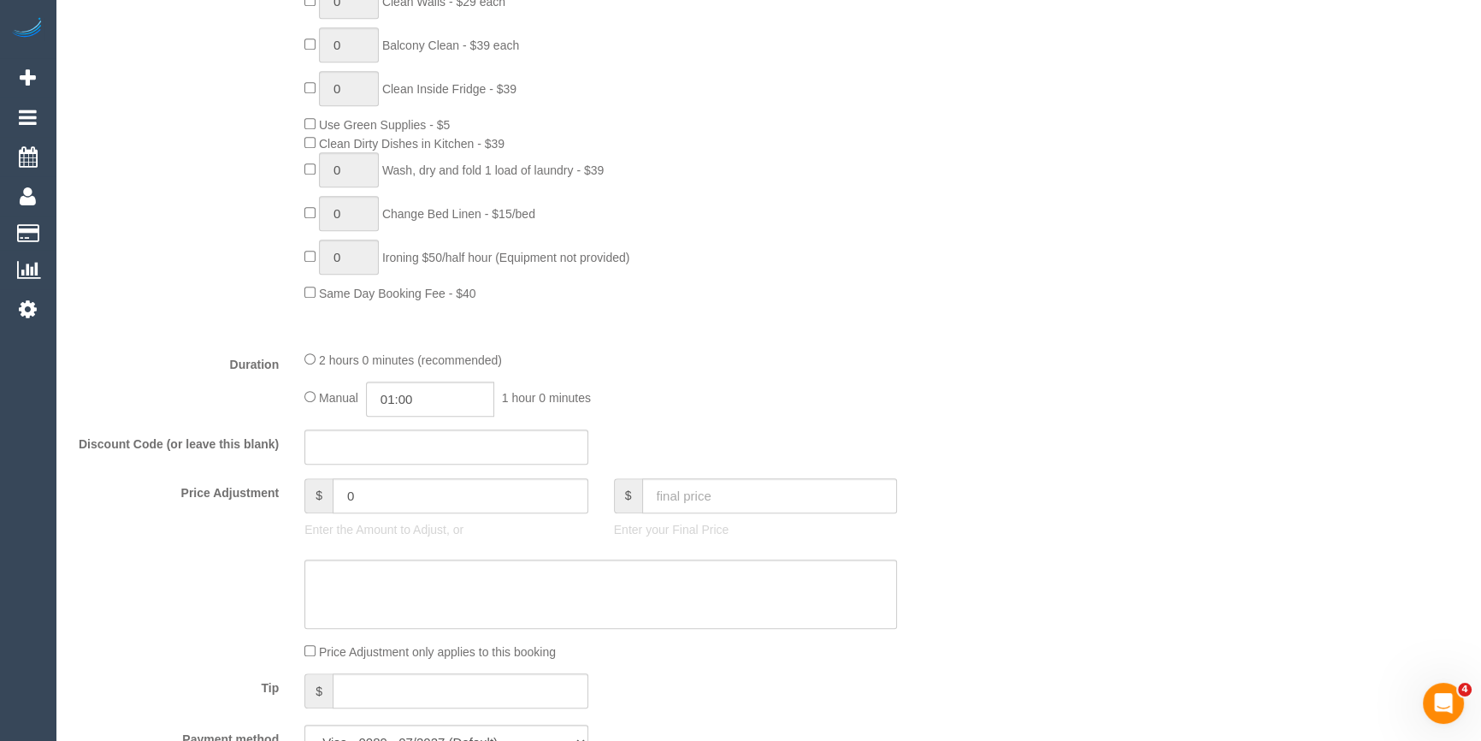
scroll to position [1399, 0]
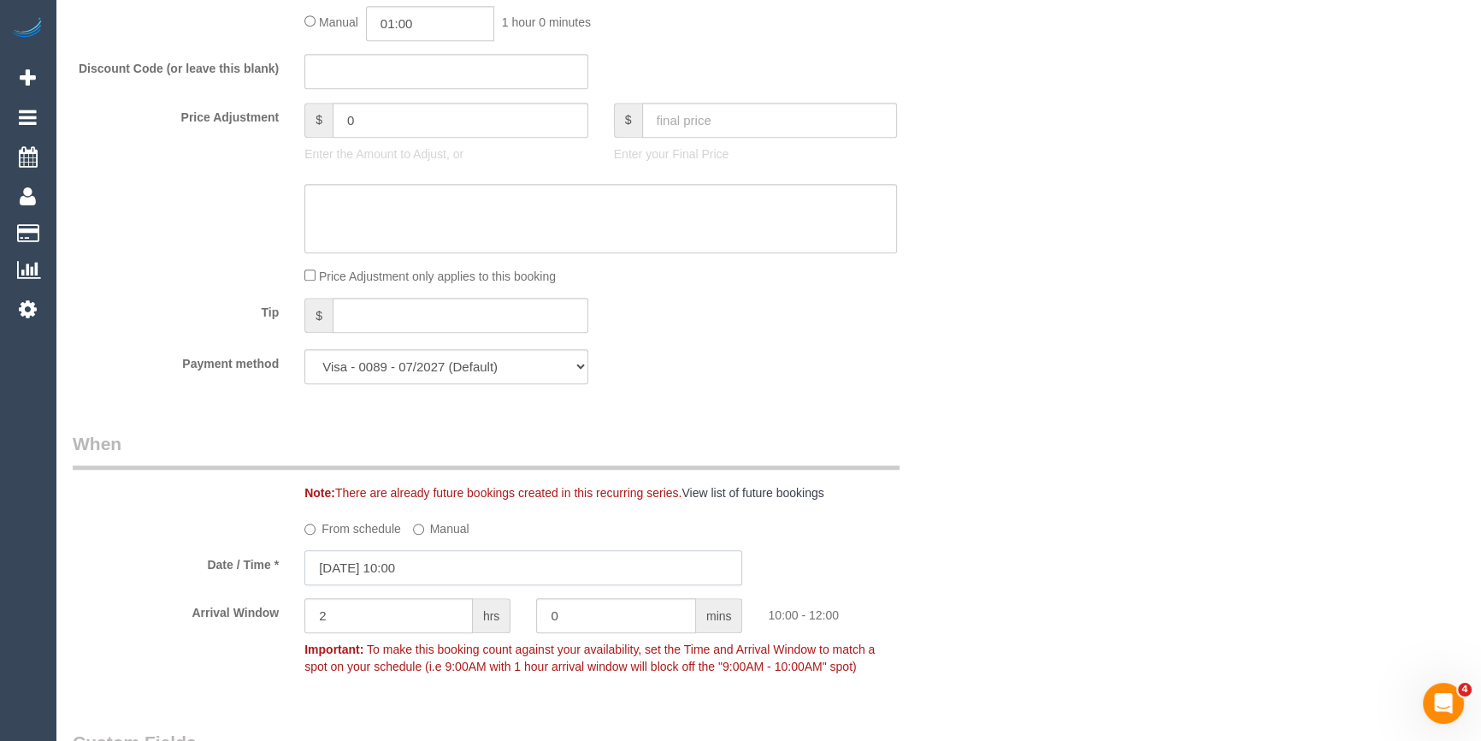
click at [629, 568] on input "[DATE] 10:00" at bounding box center [523, 567] width 438 height 35
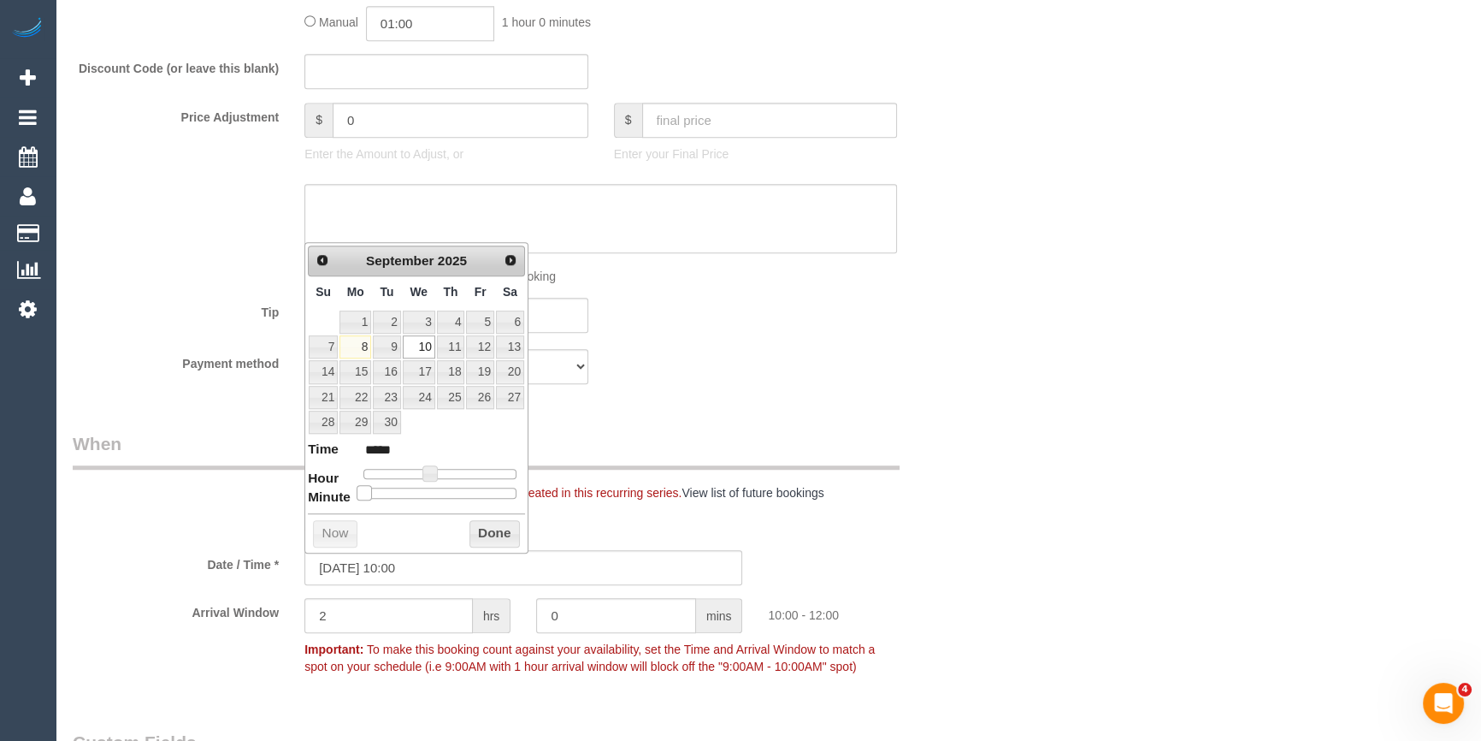
type input "10/09/2025 10:05"
type input "*****"
type input "10/09/2025 10:10"
type input "*****"
type input "10/09/2025 10:15"
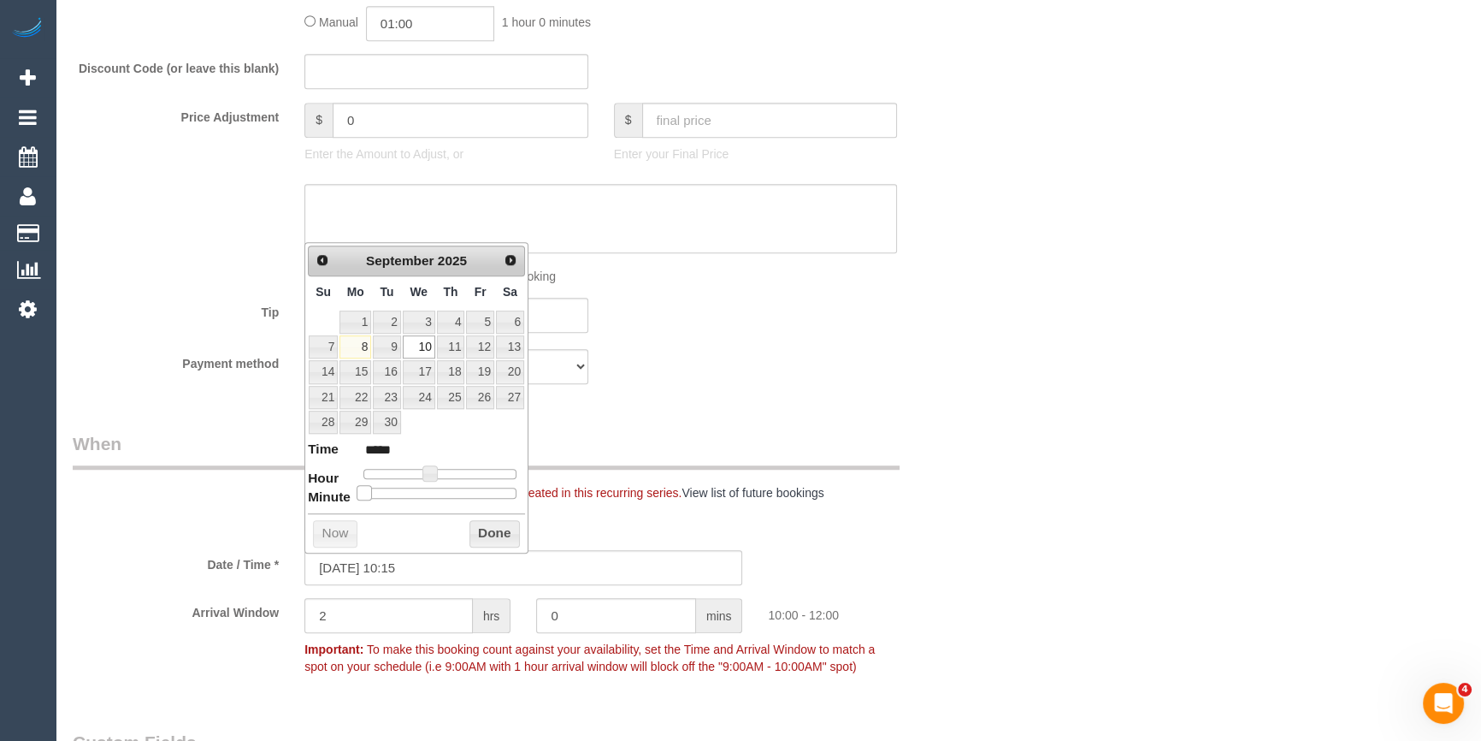
type input "*****"
type input "10/09/2025 10:20"
type input "*****"
type input "10/09/2025 10:25"
type input "*****"
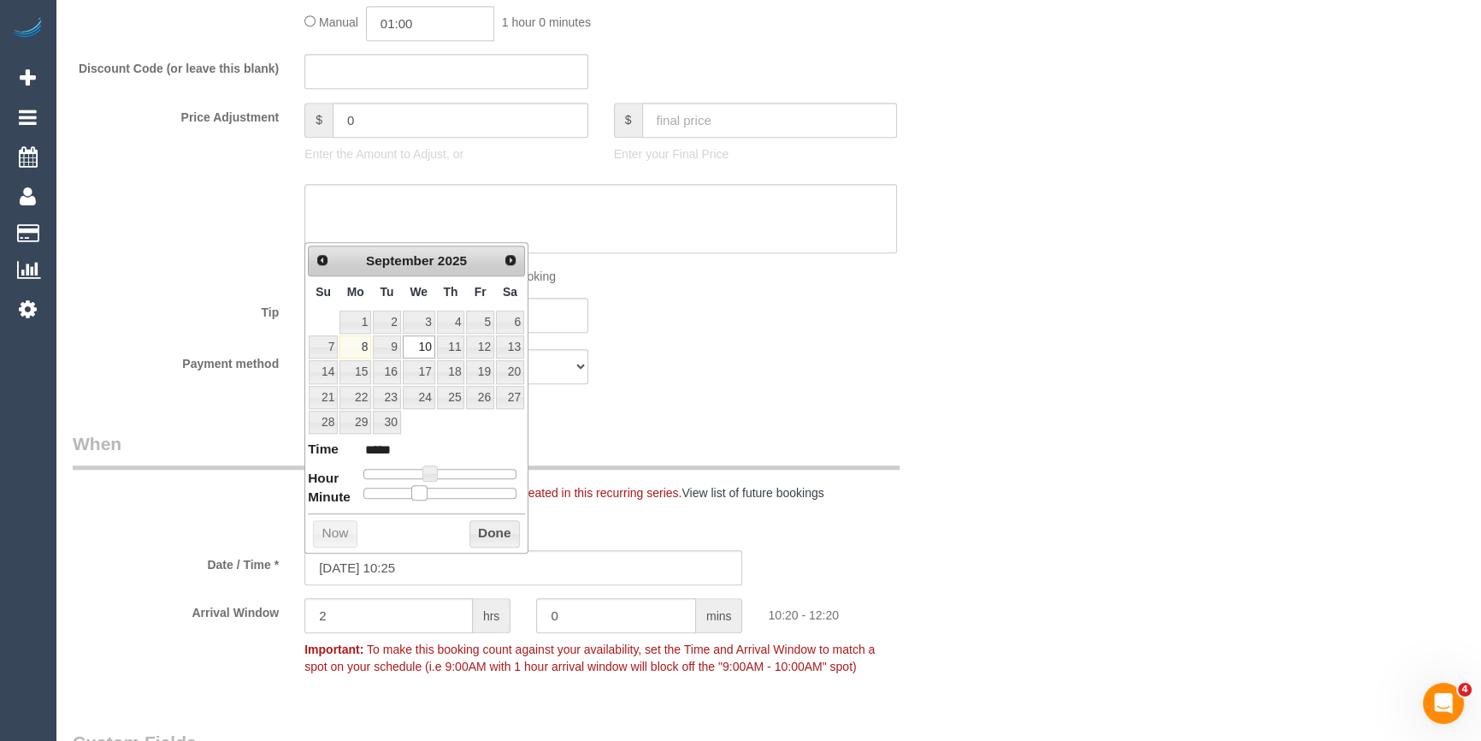
type input "10/09/2025 10:30"
type input "*****"
drag, startPoint x: 366, startPoint y: 493, endPoint x: 448, endPoint y: 503, distance: 82.7
click at [448, 503] on div "Prev Next September 2025 Su Mo Tu We Th Fr Sa 1 2 3 4 5 6 7 8 9 10 11 12 13 14 …" at bounding box center [416, 397] width 224 height 311
click at [491, 539] on button "Done" at bounding box center [494, 533] width 50 height 27
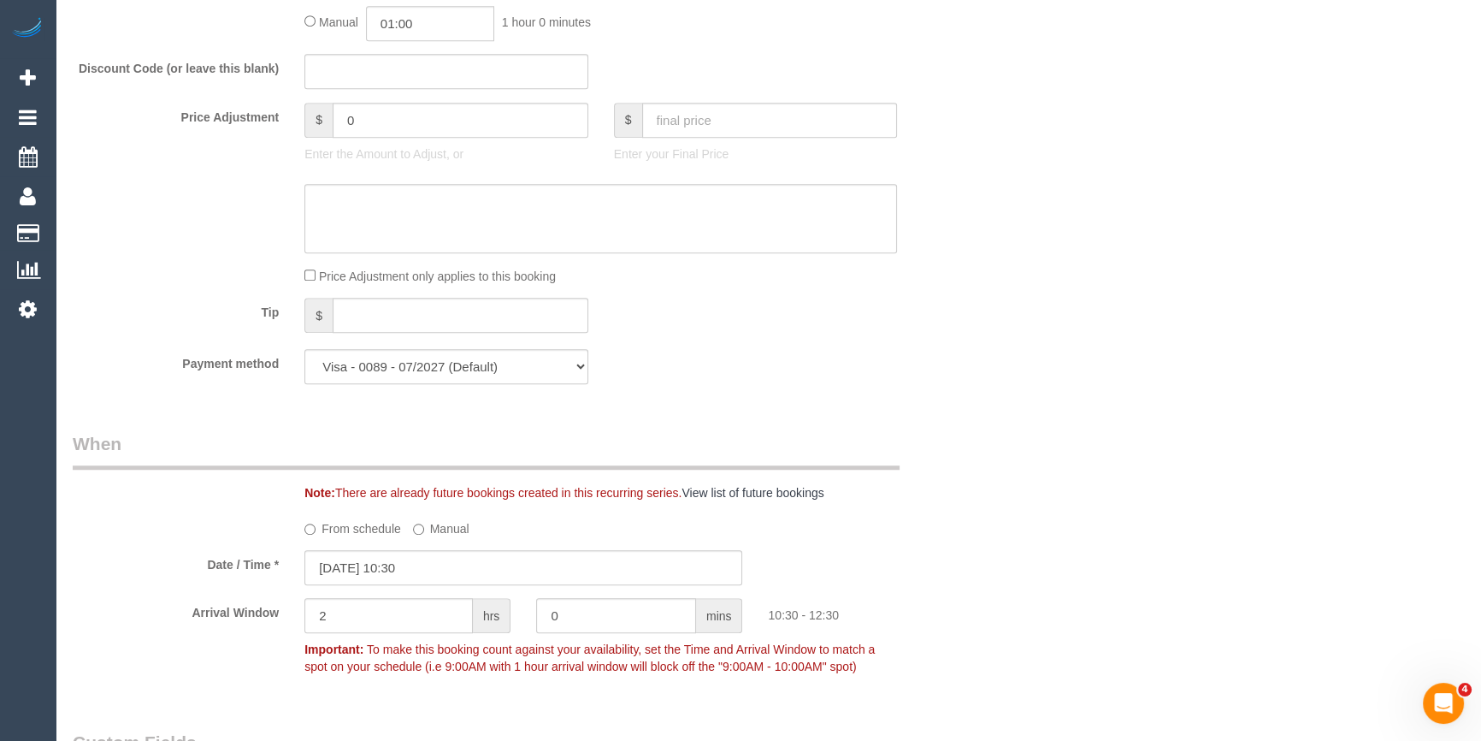
click at [1042, 488] on div "Who Email* phillip.miller1990@gmail.com Name * Phillip Miller Where Address* 47…" at bounding box center [768, 452] width 1391 height 3579
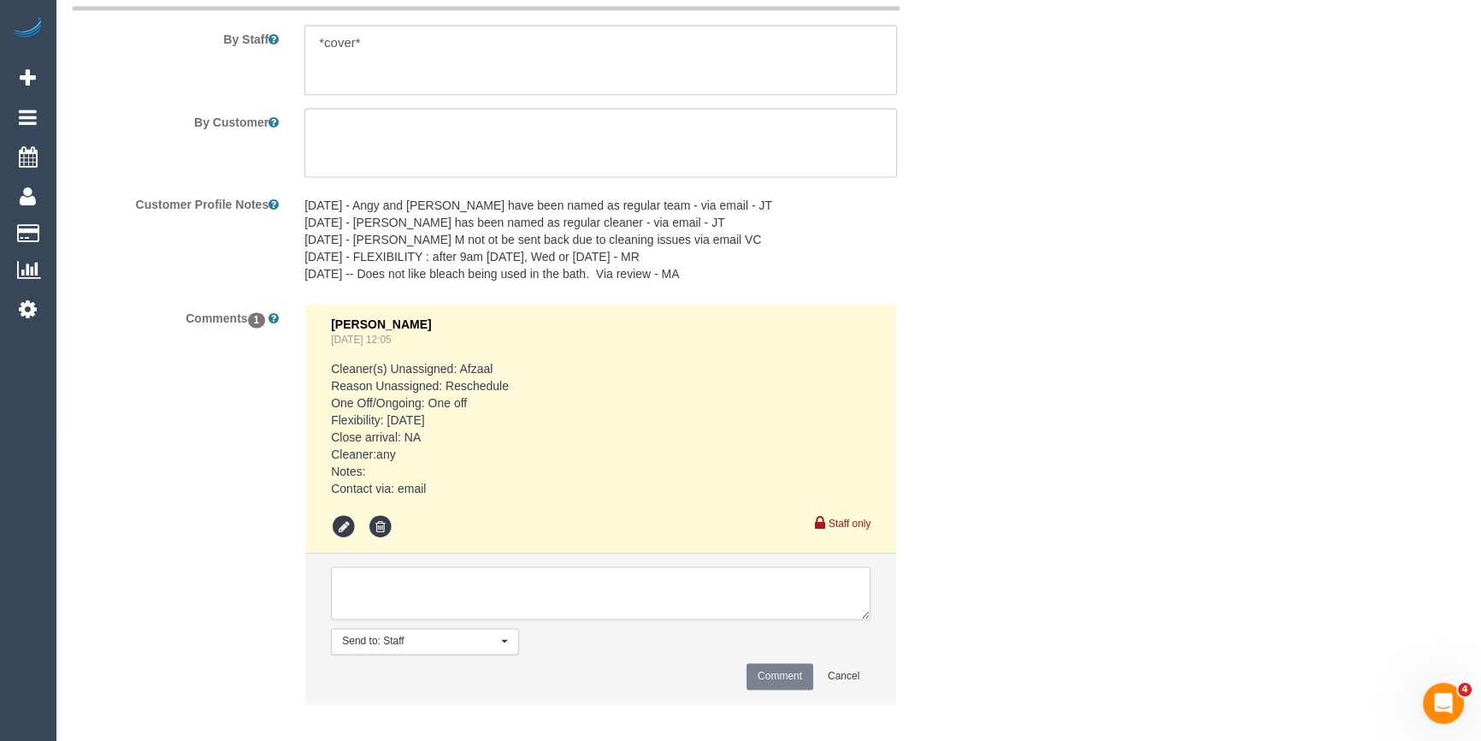
click at [509, 591] on textarea at bounding box center [601, 592] width 540 height 53
click at [514, 568] on textarea at bounding box center [601, 592] width 540 height 53
click at [508, 566] on textarea at bounding box center [601, 592] width 540 height 53
type textarea "pending 10.30-12.30pm AW as a one off - emailed"
click at [791, 663] on button "Comment" at bounding box center [780, 676] width 67 height 27
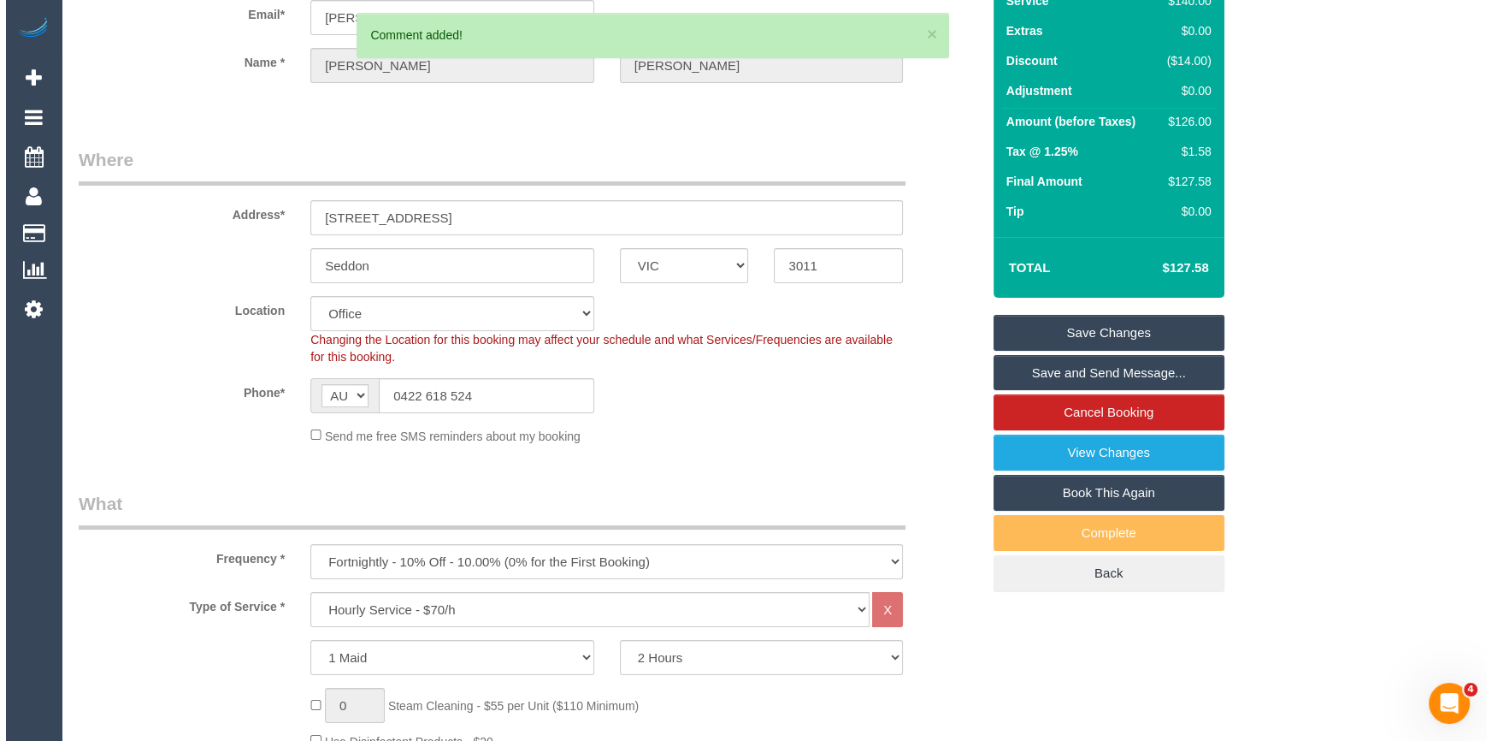
scroll to position [0, 0]
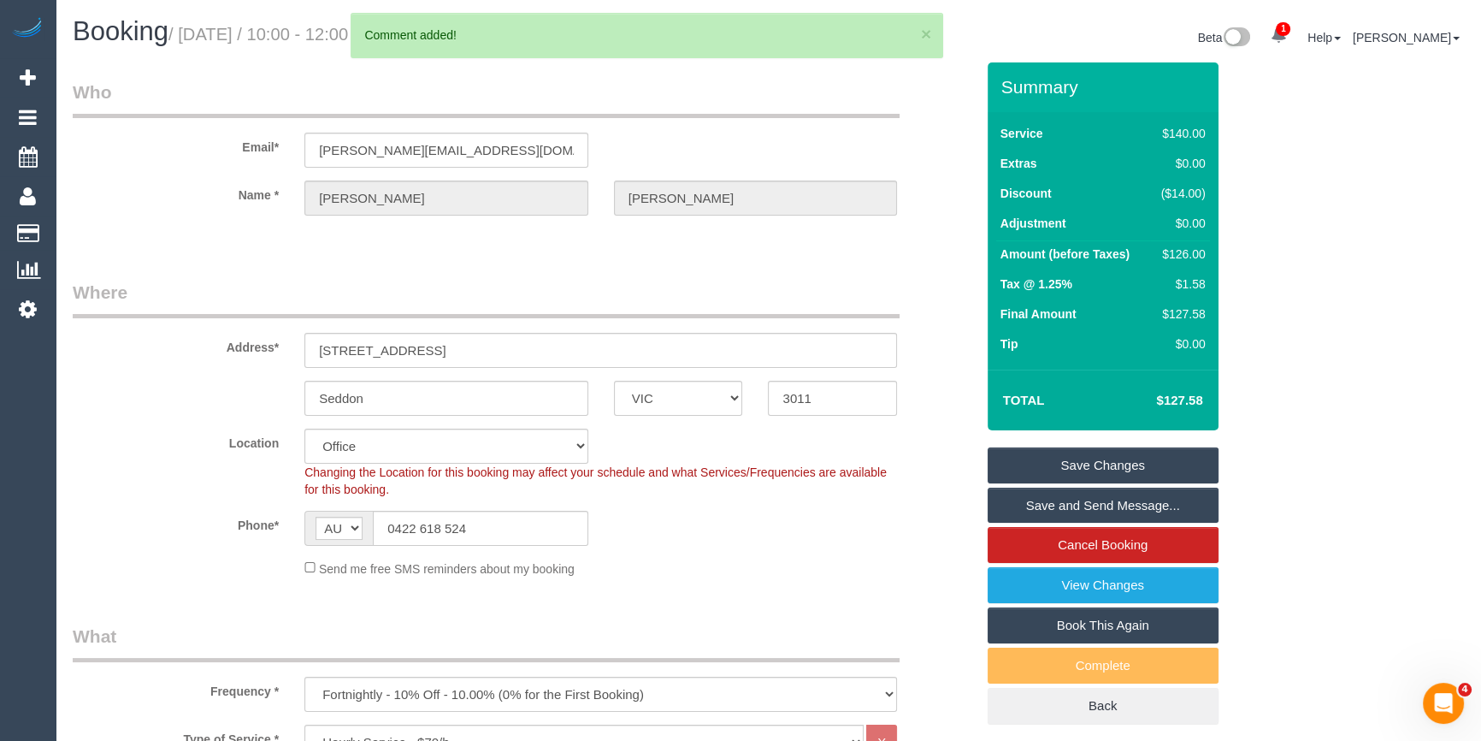
click at [1092, 462] on link "Save Changes" at bounding box center [1103, 465] width 231 height 36
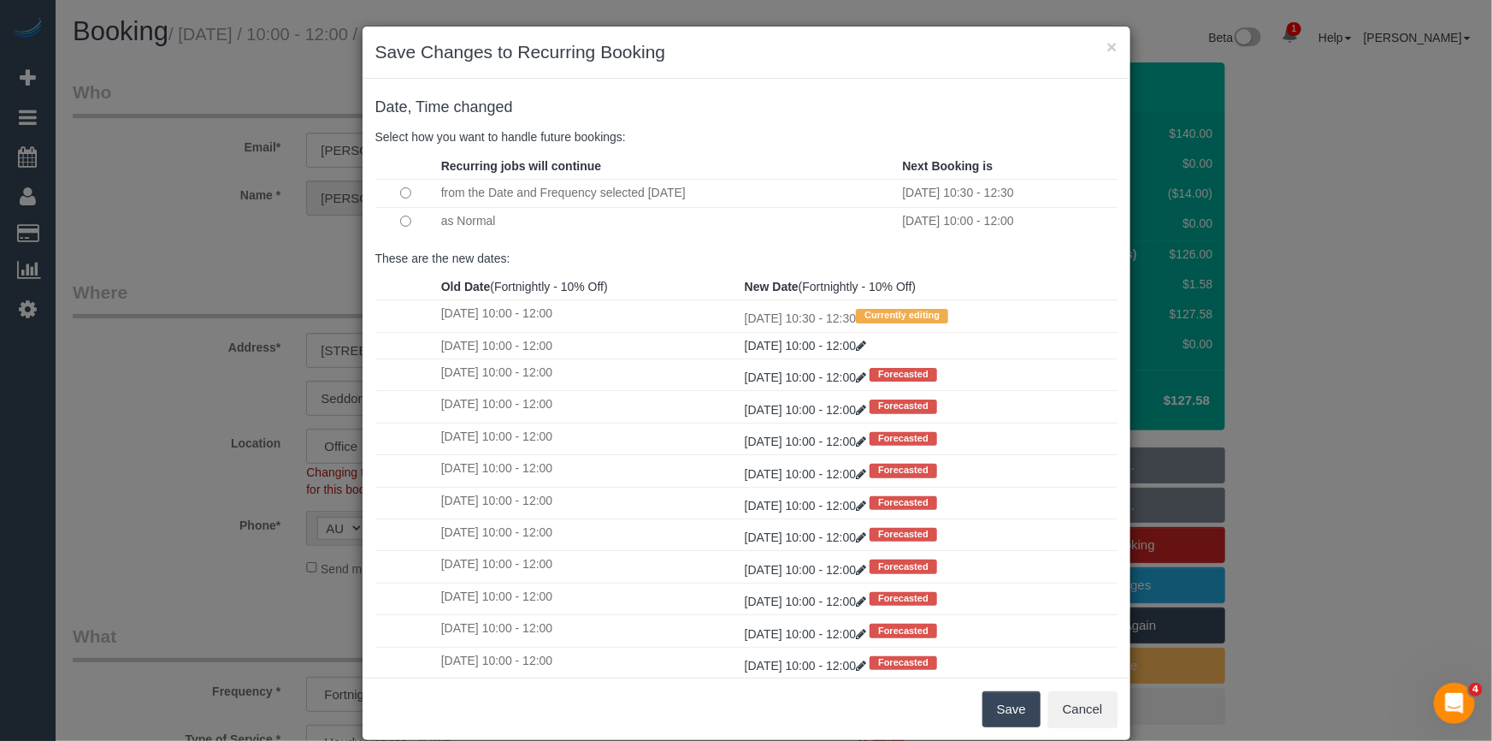
click at [1015, 713] on button "Save" at bounding box center [1012, 709] width 58 height 36
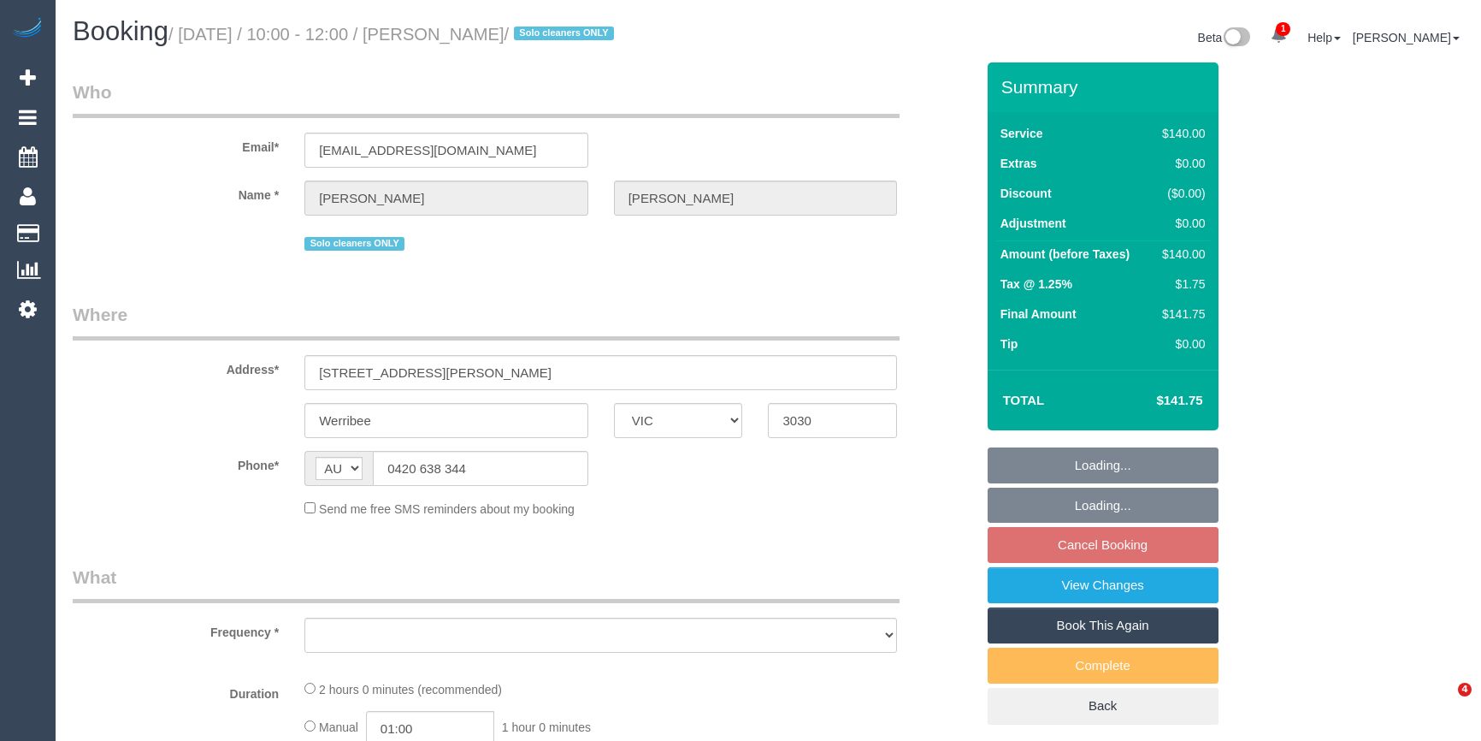
select select "VIC"
select select "string:stripe-pm_1RdnmW2GScqysDRVN1oUDsNh"
select select "number:29"
select select "number:14"
select select "number:19"
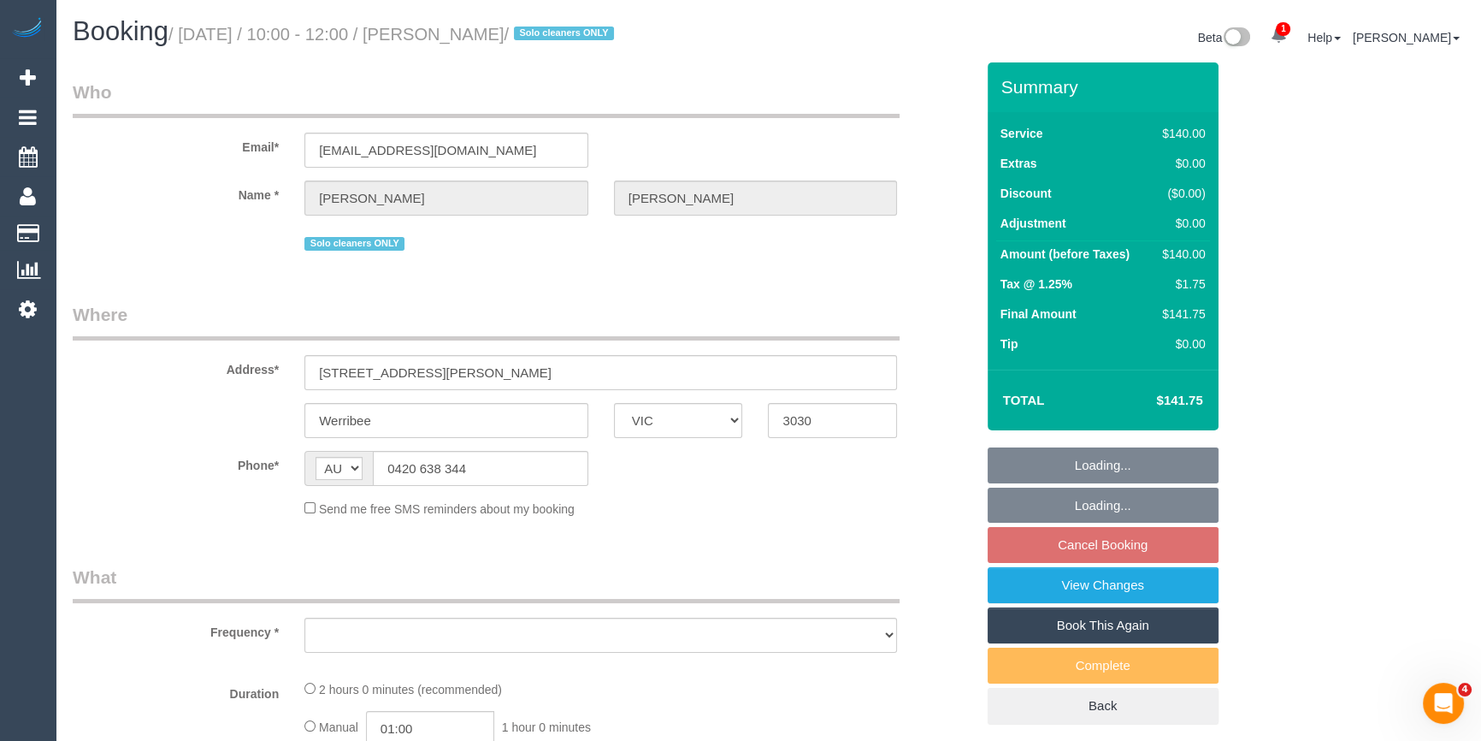
select select "number:24"
select select "number:13"
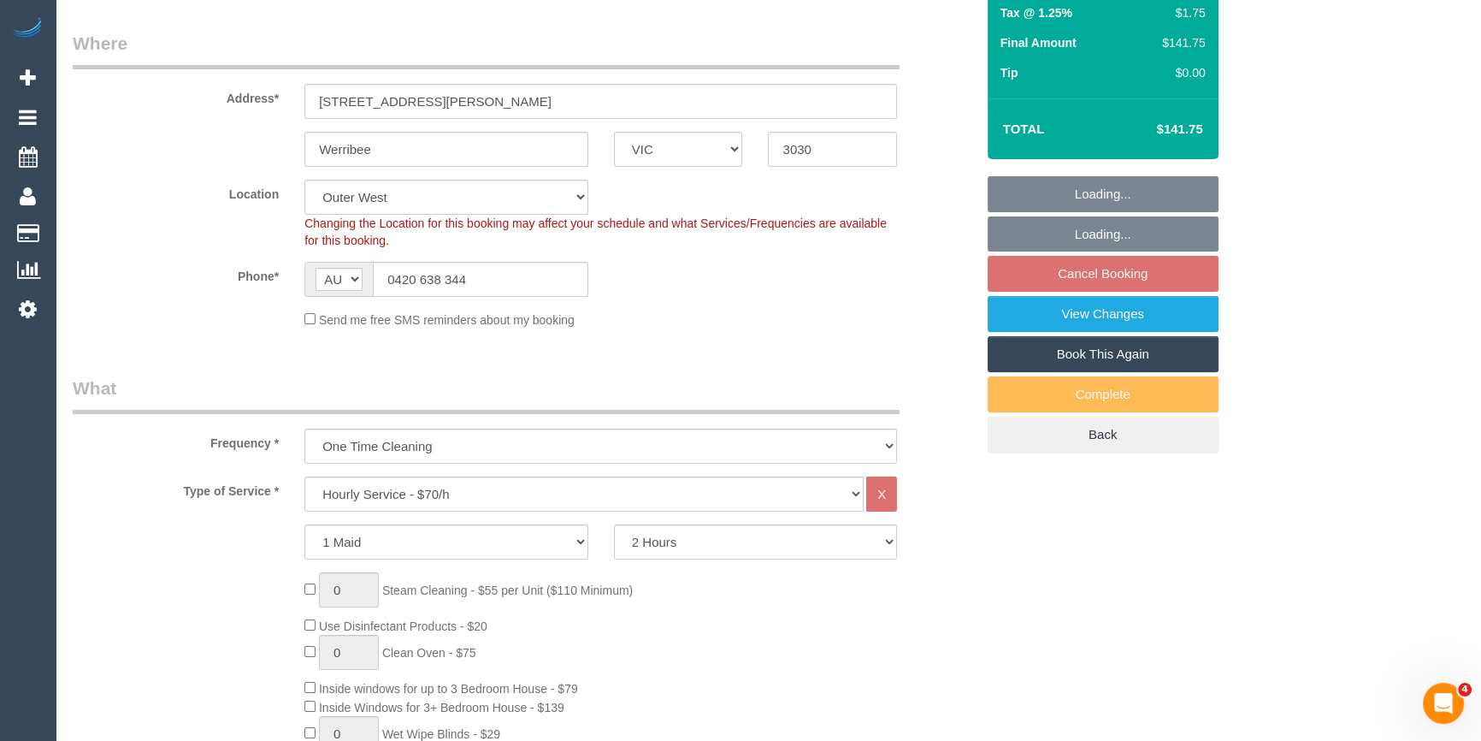
select select "object:923"
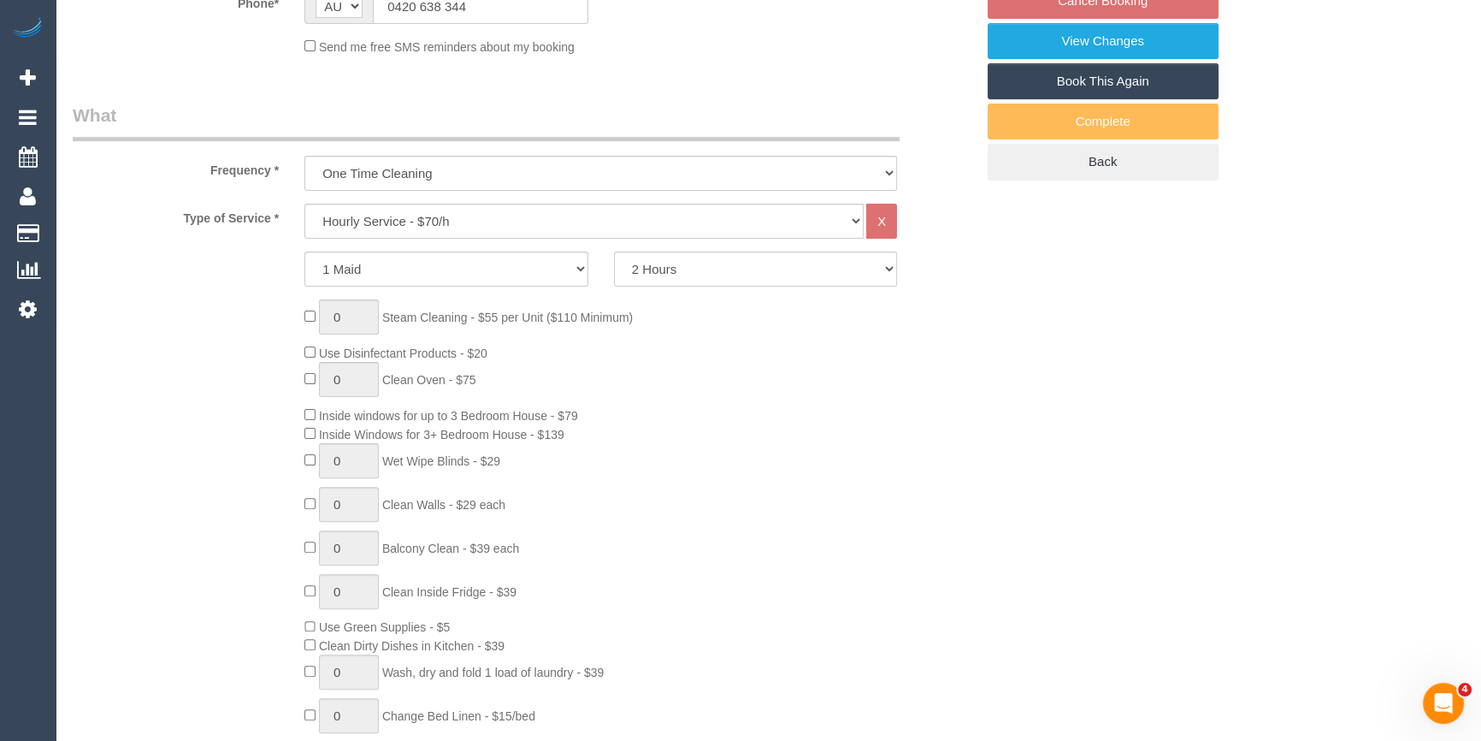
select select "spot1"
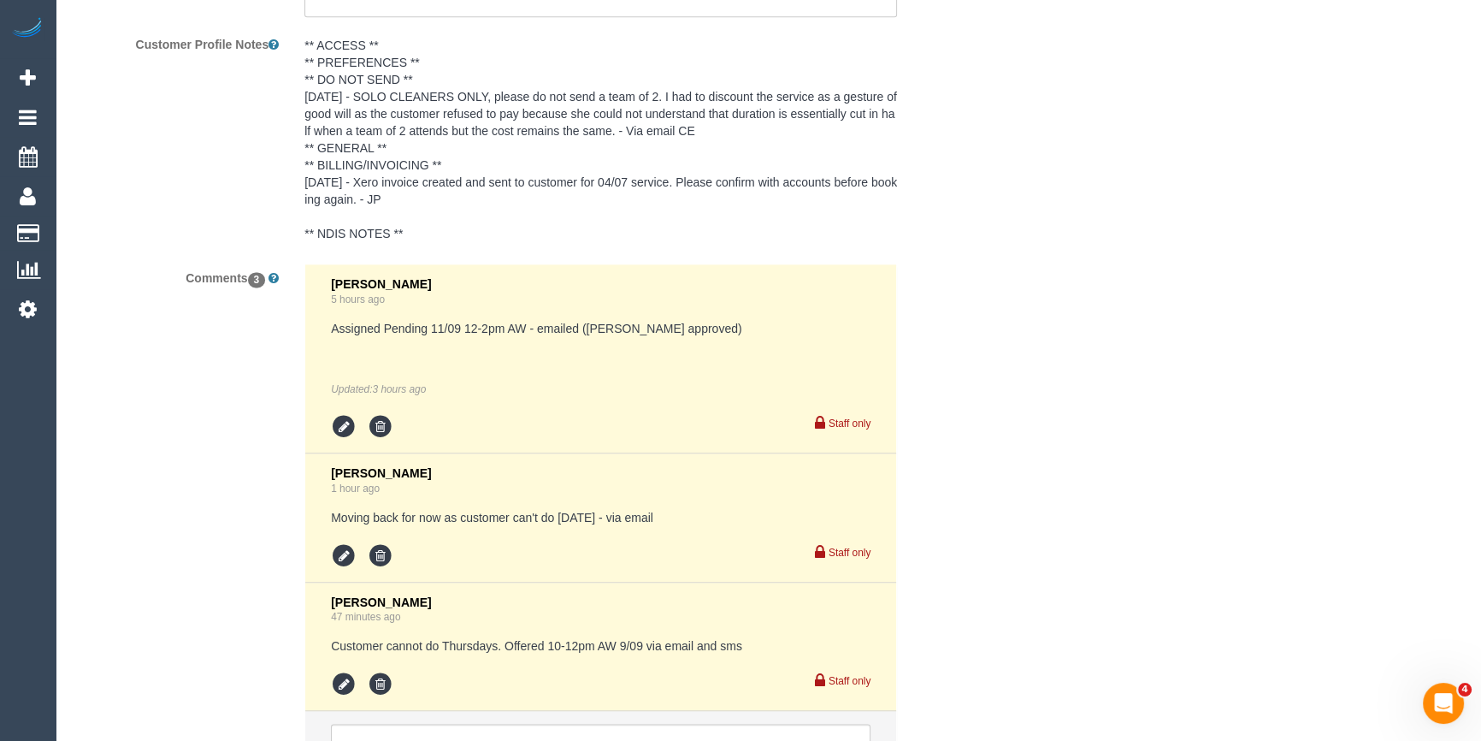
scroll to position [3161, 0]
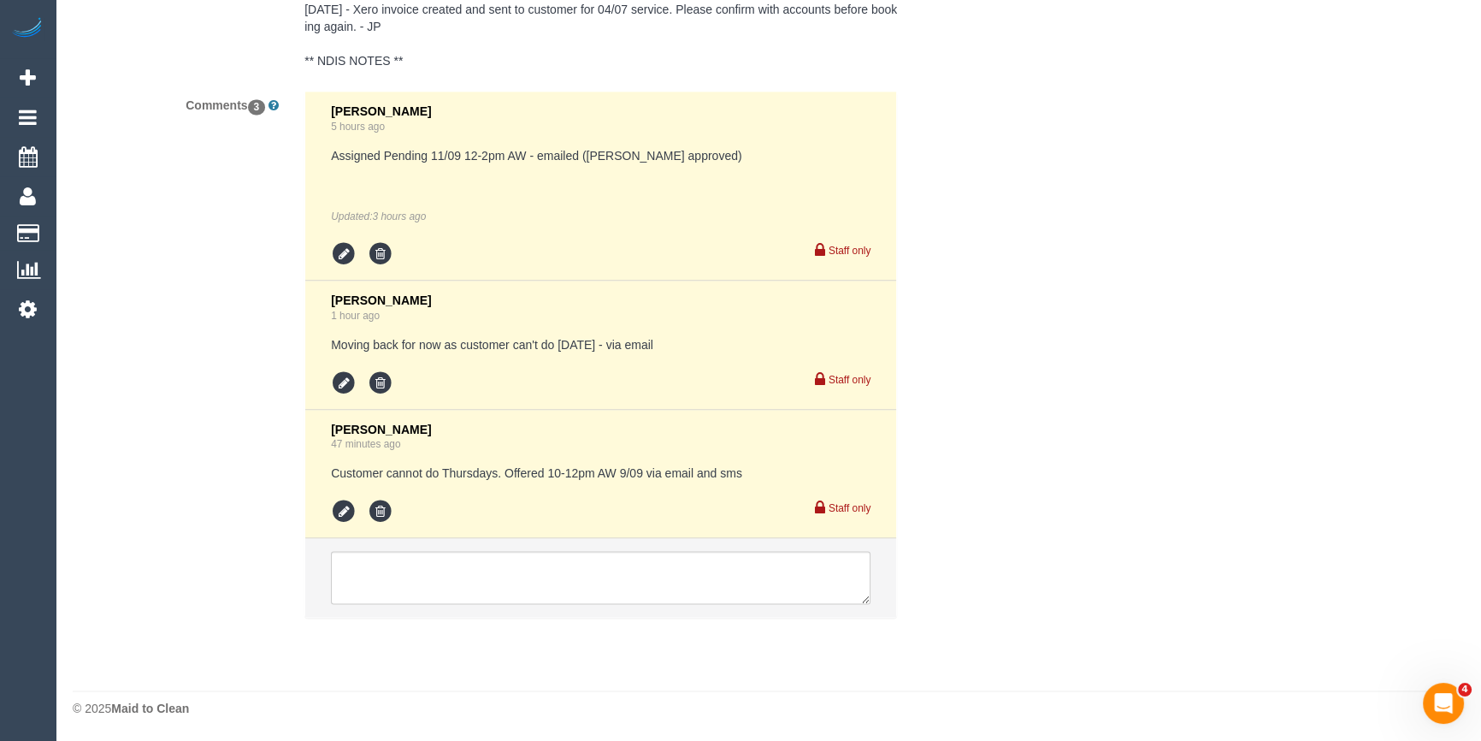
click at [472, 604] on li at bounding box center [600, 577] width 591 height 79
click at [475, 588] on textarea at bounding box center [601, 577] width 540 height 53
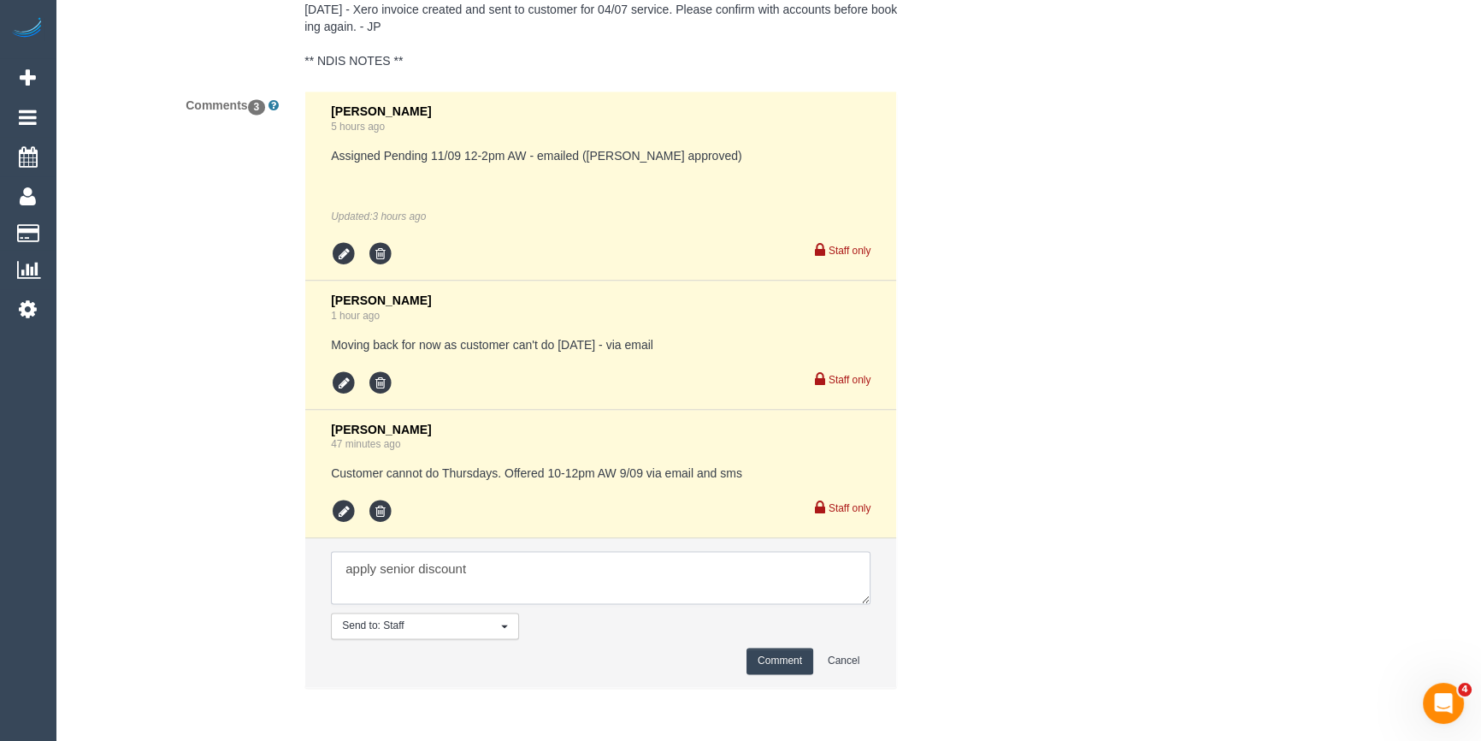
type textarea "apply senior discount"
click at [755, 660] on button "Comment" at bounding box center [780, 660] width 67 height 27
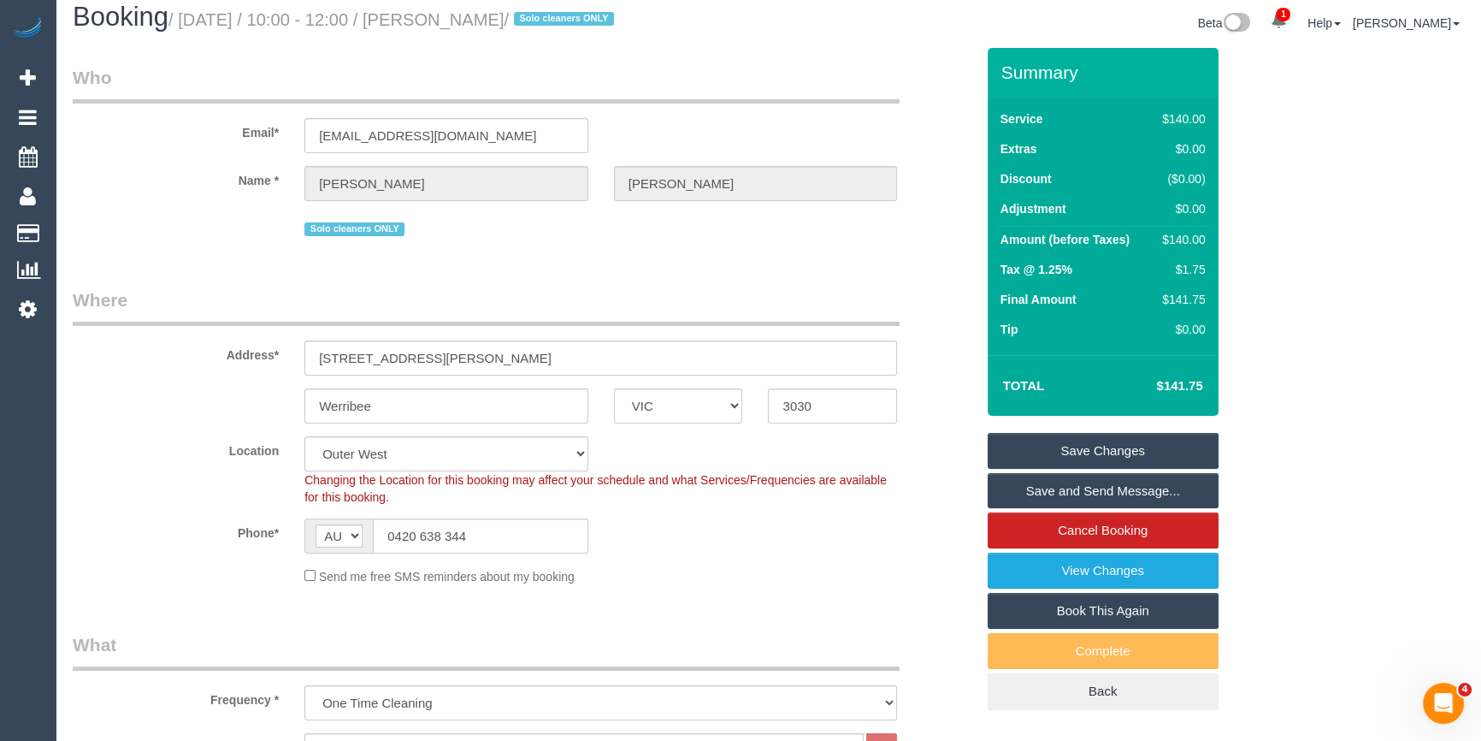
scroll to position [0, 0]
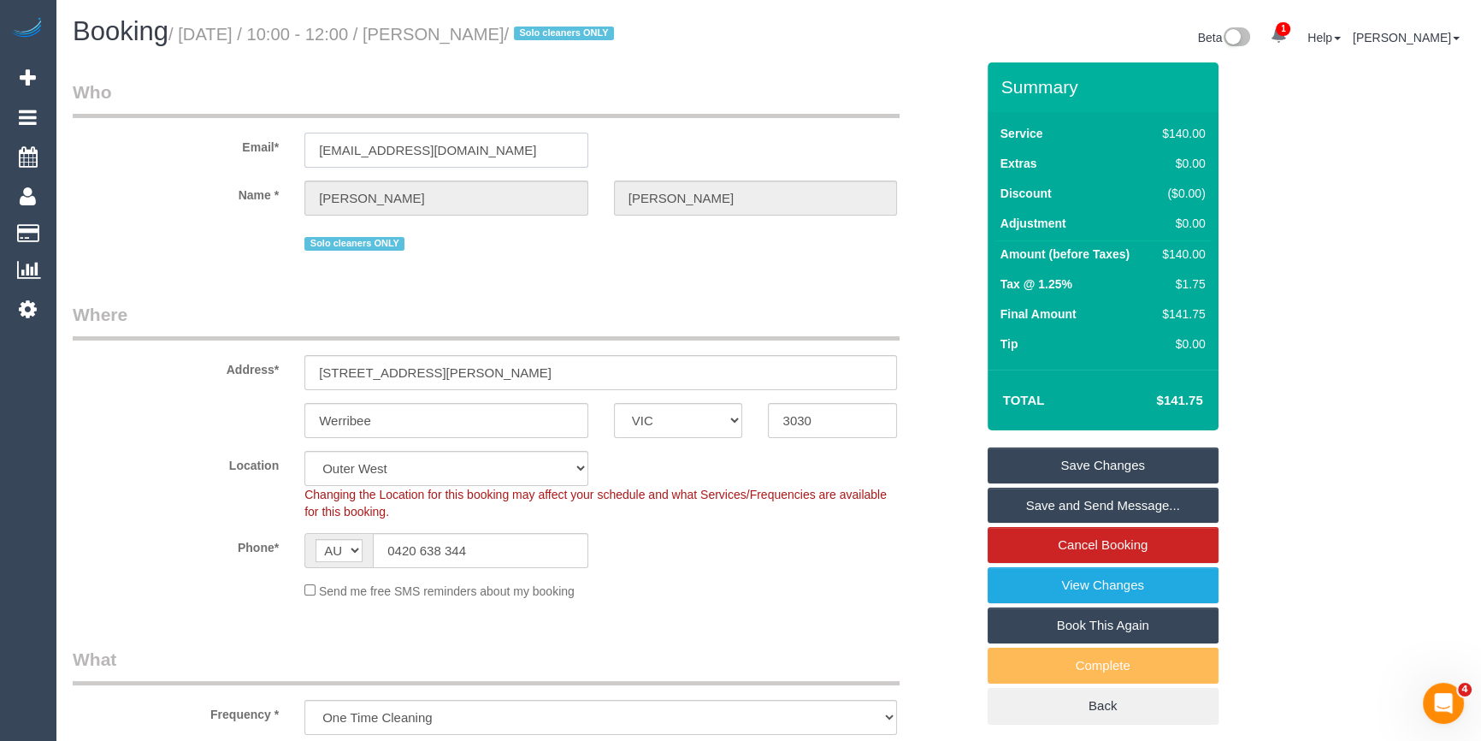
click at [392, 150] on input "[EMAIL_ADDRESS][DOMAIN_NAME]" at bounding box center [446, 150] width 284 height 35
click at [454, 263] on fieldset "Who Email* [EMAIL_ADDRESS][DOMAIN_NAME] Name * [PERSON_NAME][GEOGRAPHIC_DATA] S…" at bounding box center [524, 174] width 902 height 188
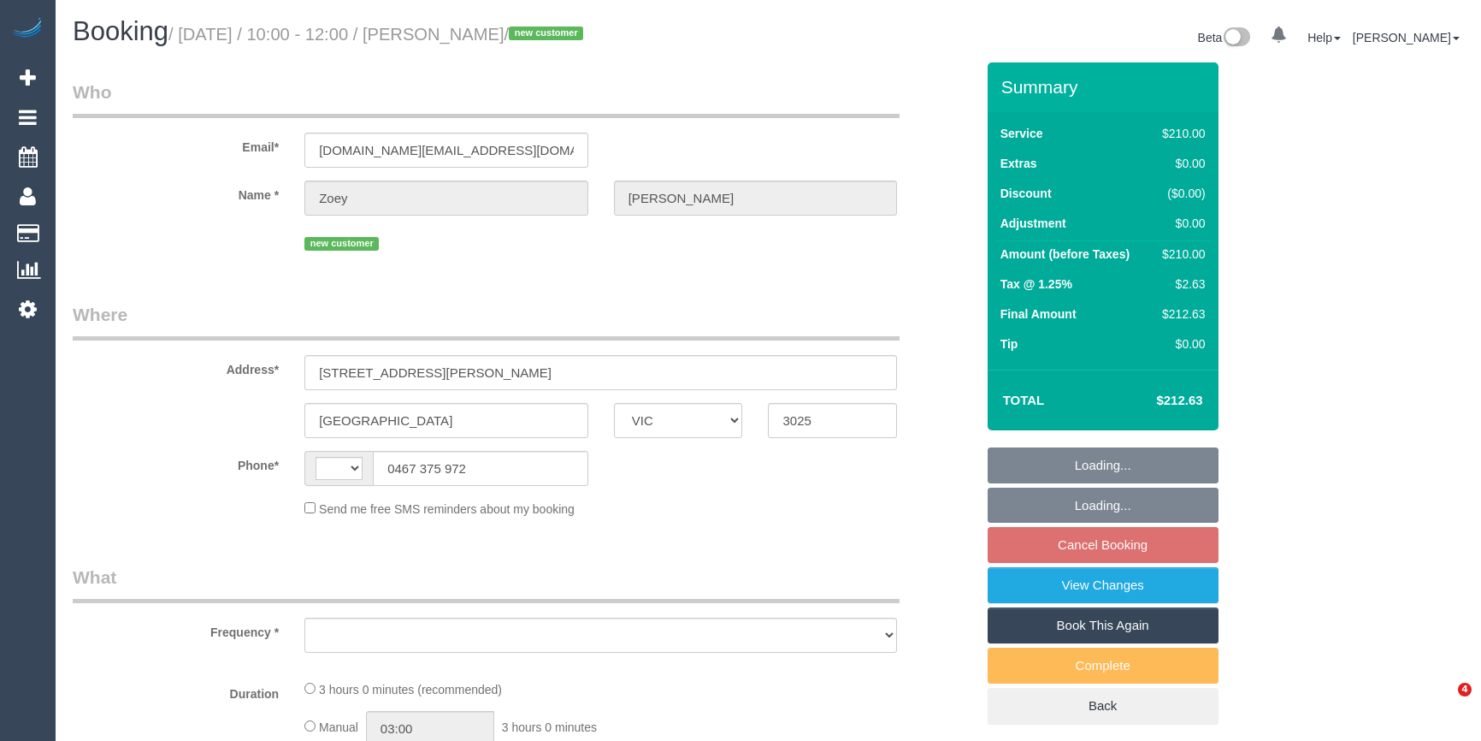
select select "VIC"
select select "string:AU"
select select "object:540"
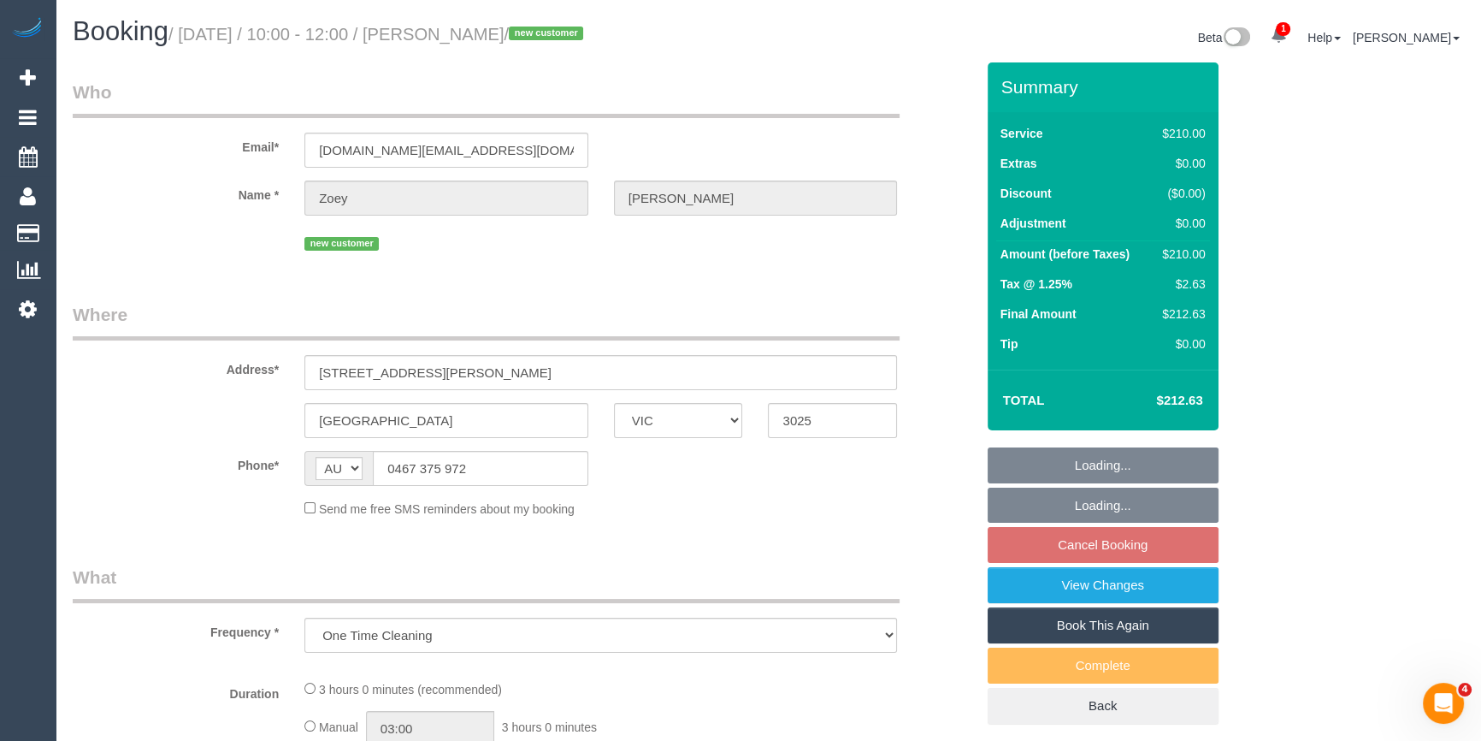
select select "string:stripe-pm_1S4whR2GScqysDRVlpUX1OTu"
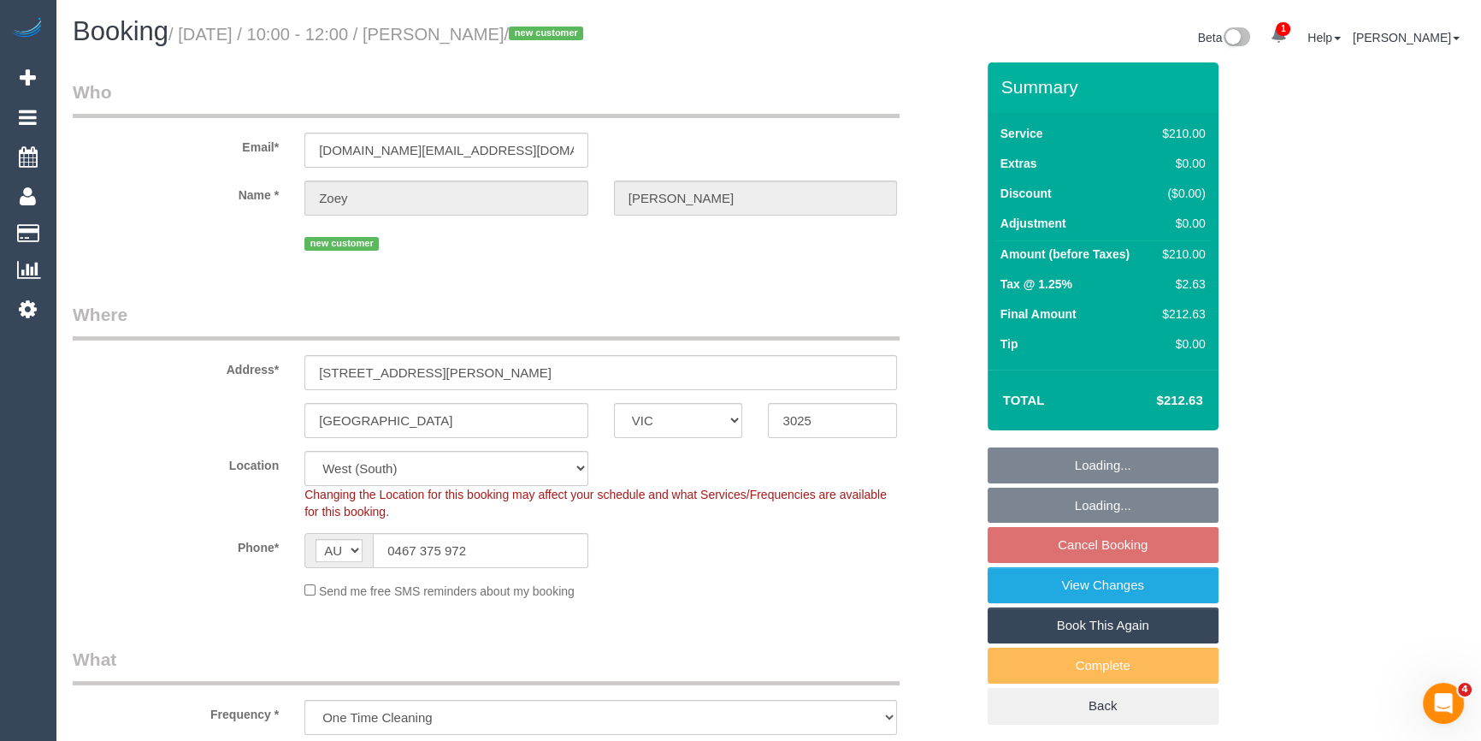
select select "object:857"
select select "180"
select select "number:30"
select select "number:14"
select select "number:18"
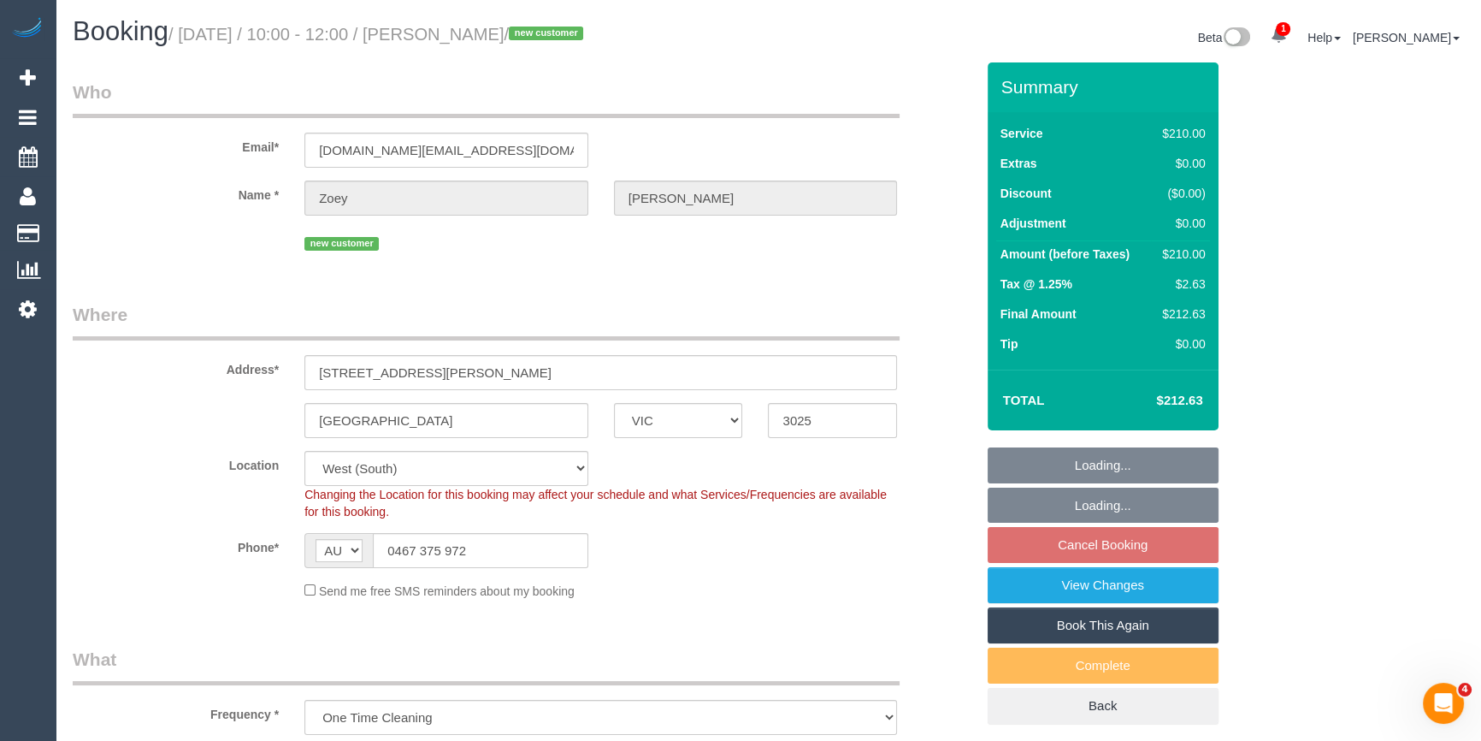
select select "number:24"
select select "number:26"
select select "spot1"
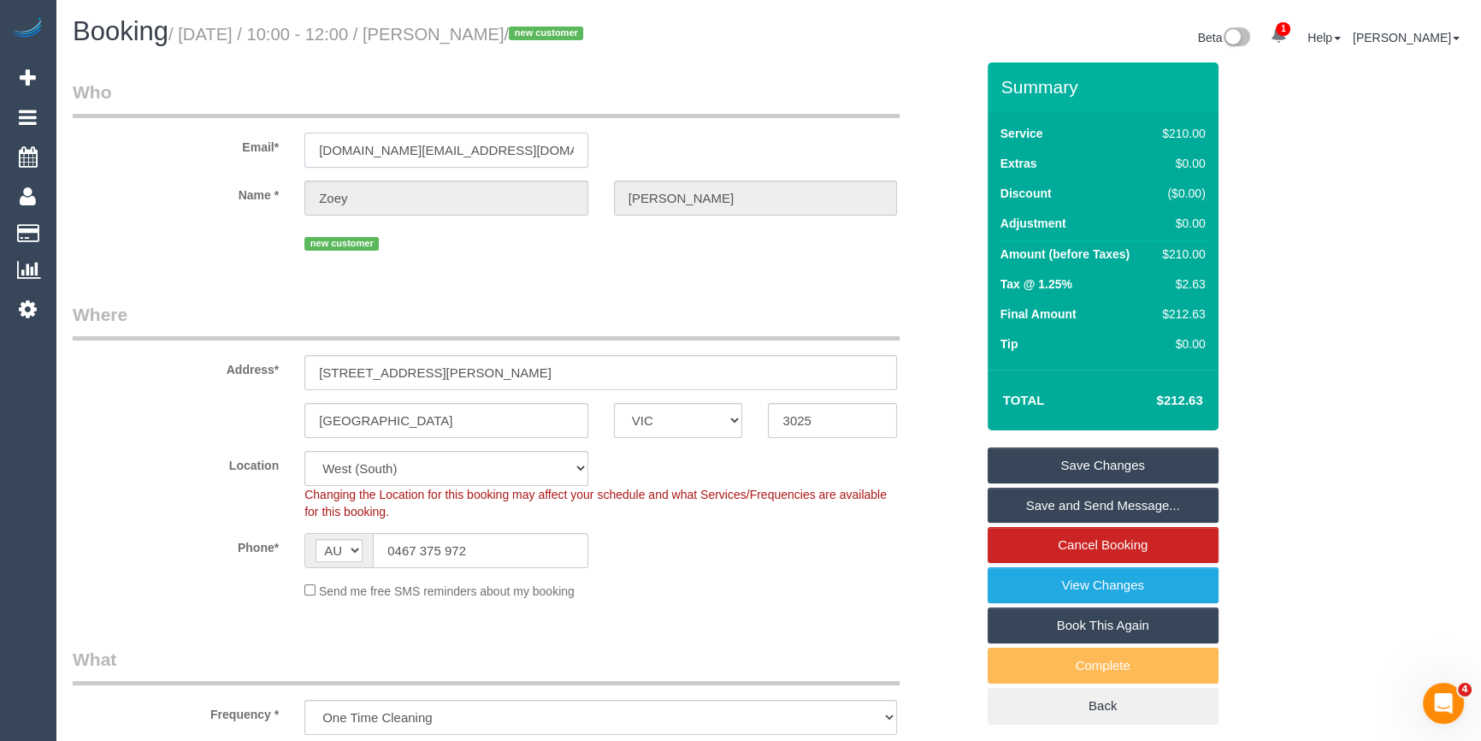
click at [414, 145] on input "[DOMAIN_NAME][EMAIL_ADDRESS][DOMAIN_NAME]" at bounding box center [446, 150] width 284 height 35
click at [452, 263] on fieldset "Who Email* [DOMAIN_NAME][EMAIL_ADDRESS][DOMAIN_NAME] Name * [PERSON_NAME] new c…" at bounding box center [524, 174] width 902 height 188
click at [403, 553] on input "0467 375 972" at bounding box center [480, 550] width 215 height 35
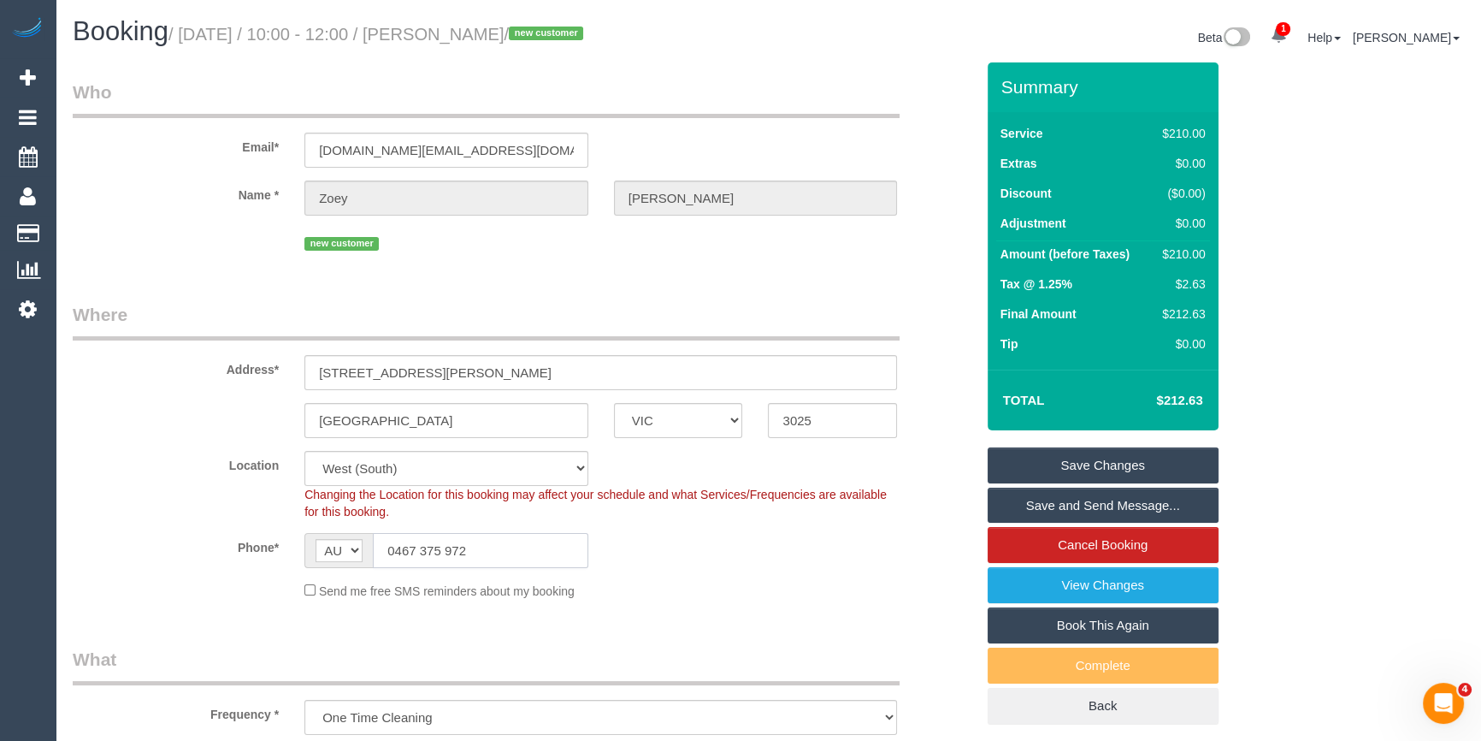
click at [403, 553] on input "0467 375 972" at bounding box center [480, 550] width 215 height 35
drag, startPoint x: 403, startPoint y: 553, endPoint x: 378, endPoint y: 554, distance: 24.8
click at [378, 554] on input "0467 375 972" at bounding box center [480, 550] width 215 height 35
click at [416, 550] on input "0467 375 972" at bounding box center [480, 550] width 215 height 35
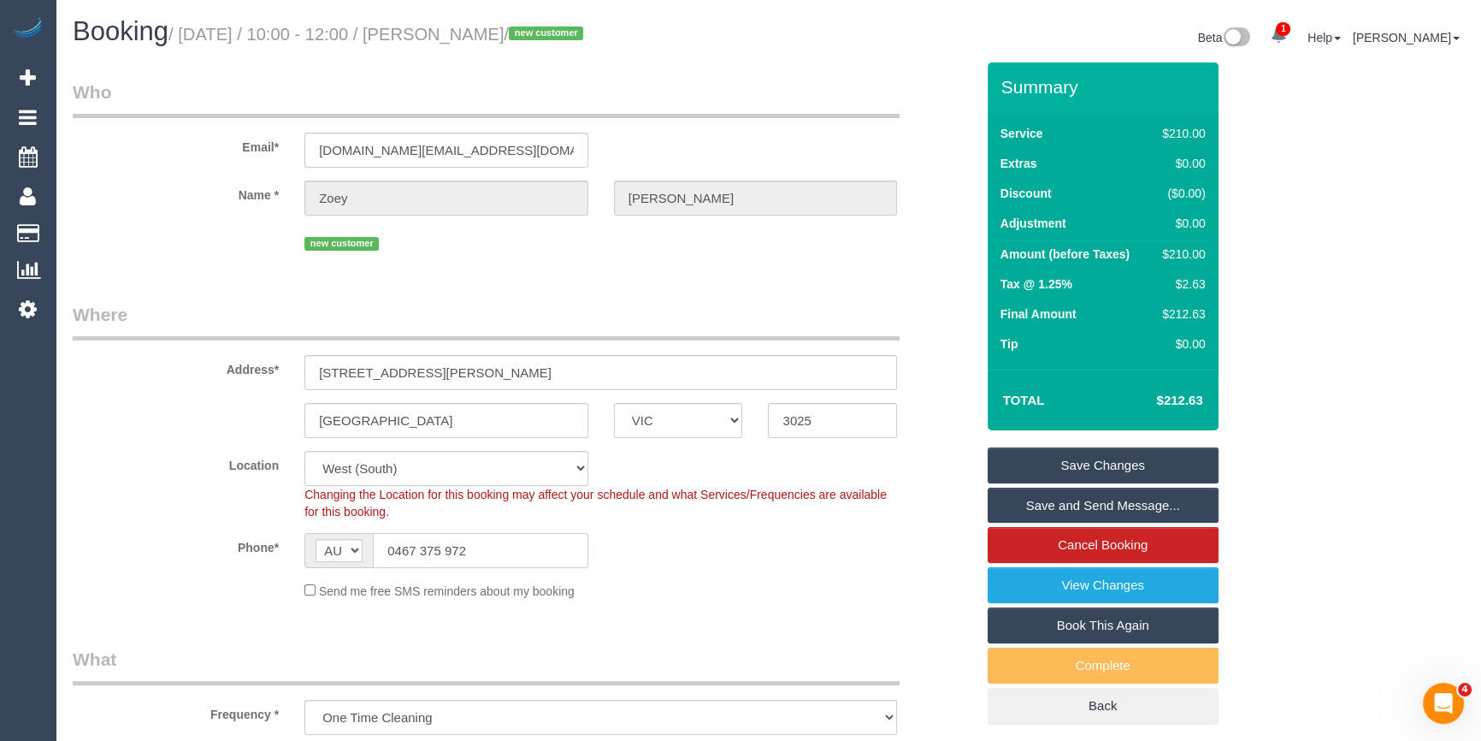
click at [416, 550] on input "0467 375 972" at bounding box center [480, 550] width 215 height 35
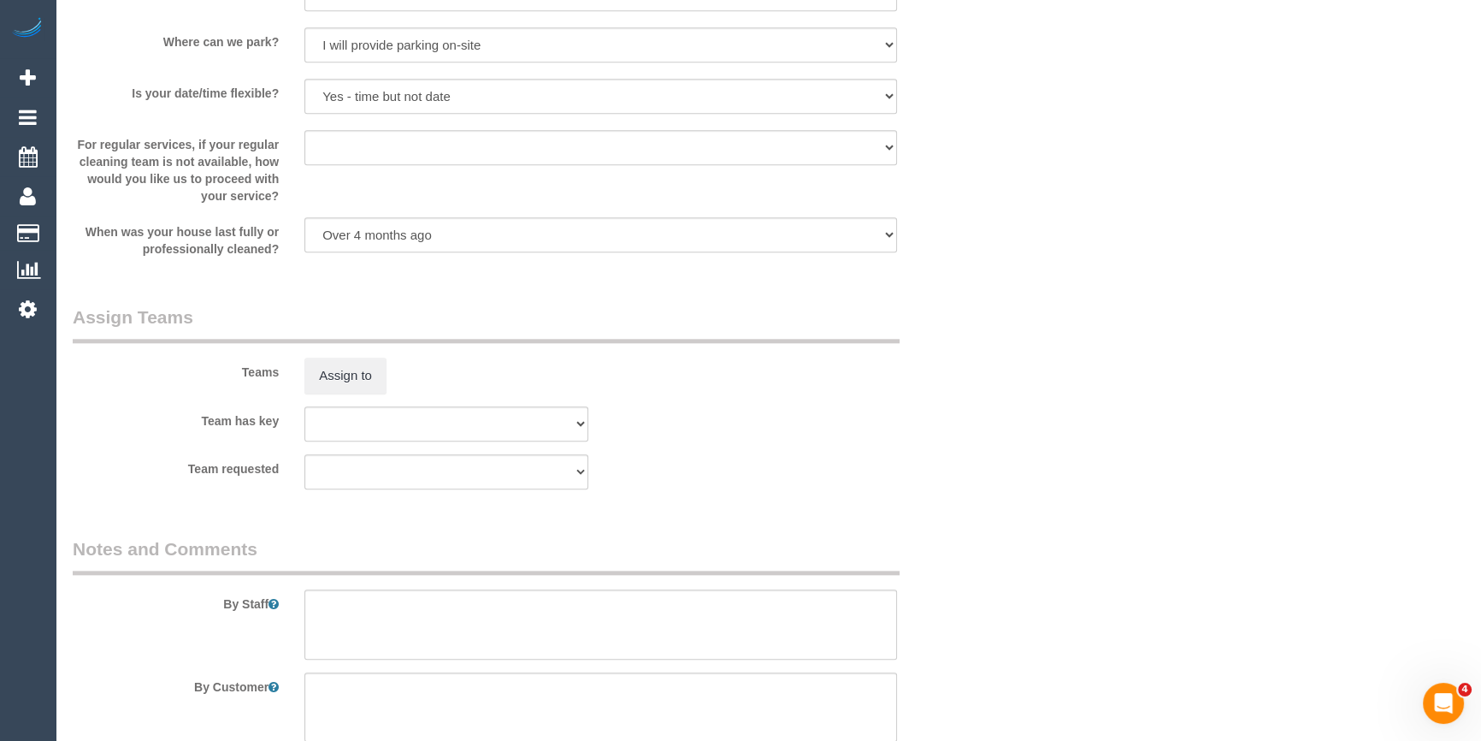
scroll to position [2519, 0]
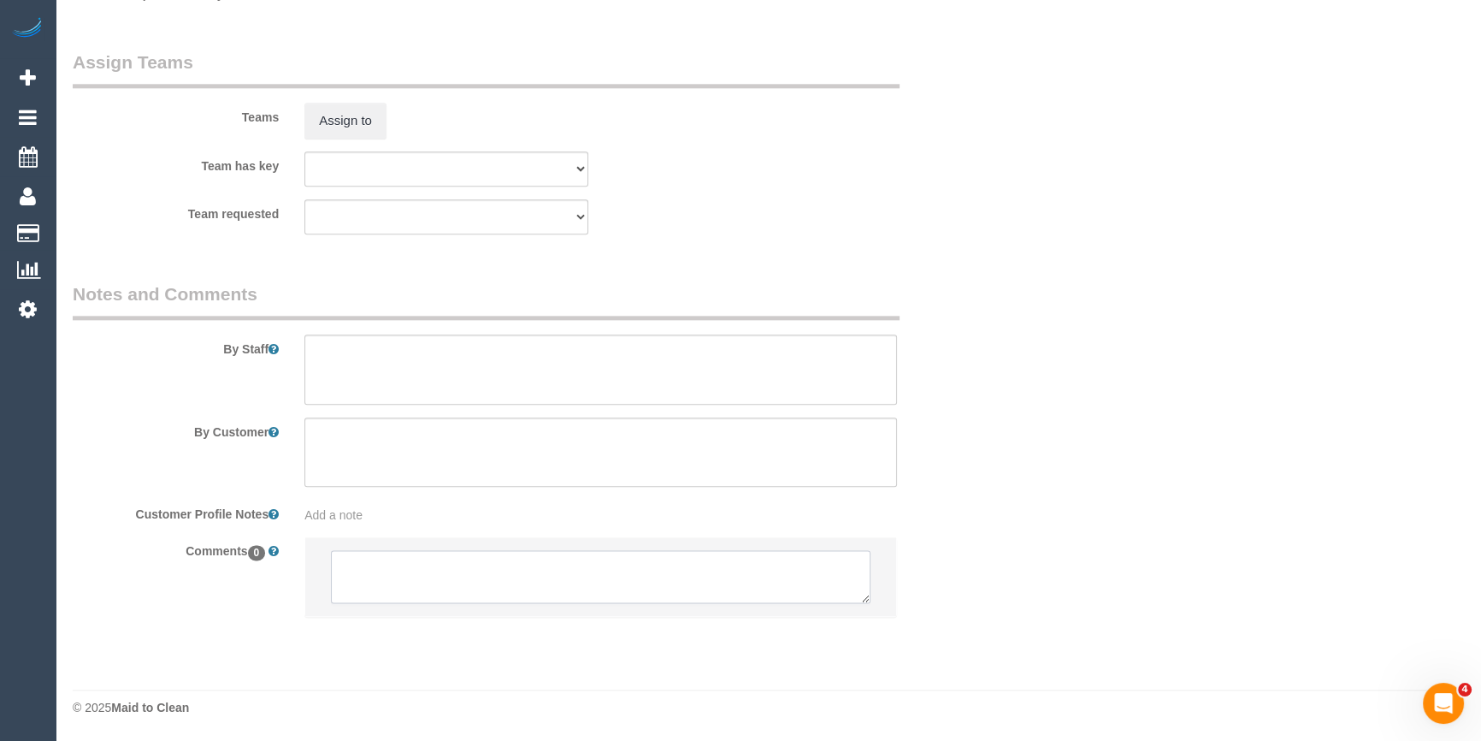
click at [392, 570] on textarea at bounding box center [601, 576] width 540 height 53
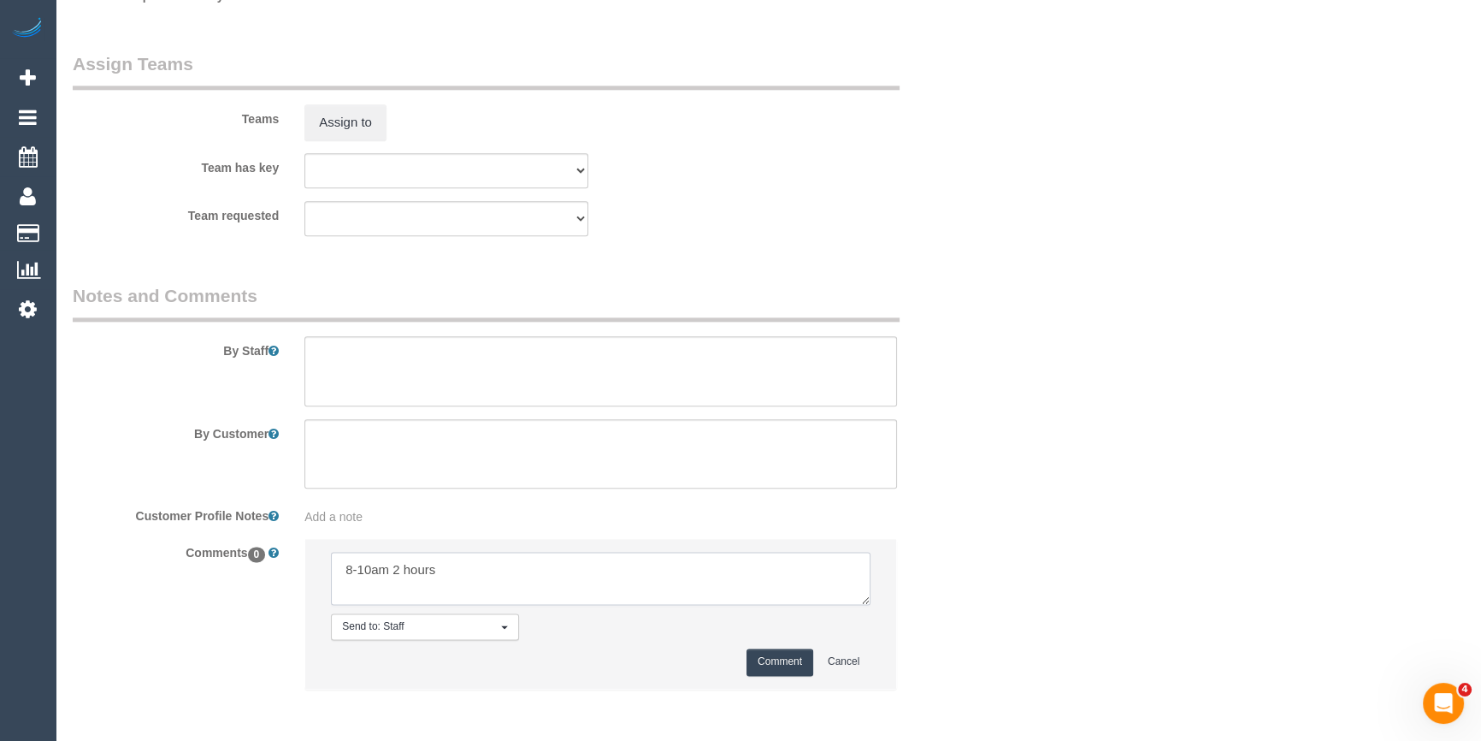
scroll to position [2589, 0]
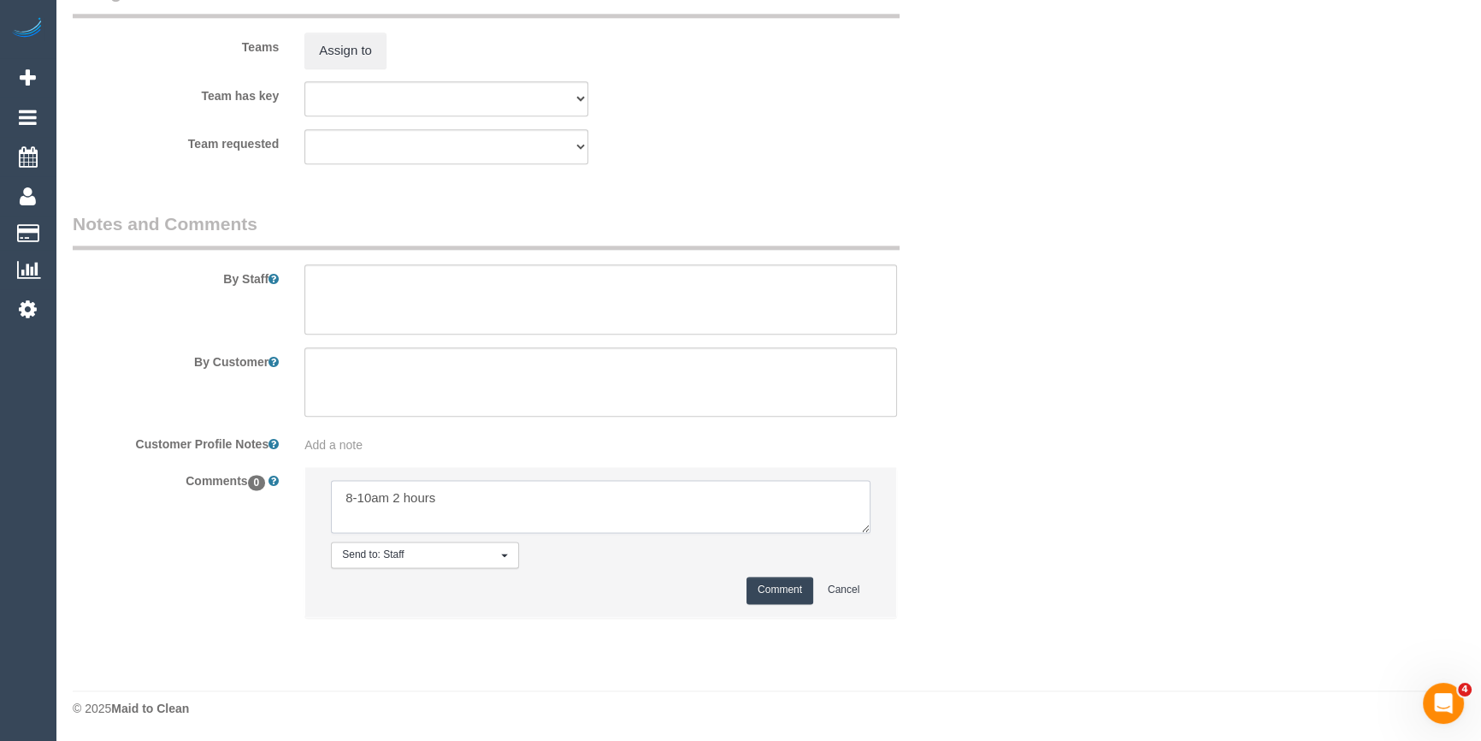
click at [481, 487] on textarea at bounding box center [601, 506] width 540 height 53
click at [339, 501] on textarea at bounding box center [601, 506] width 540 height 53
click at [572, 513] on textarea at bounding box center [601, 506] width 540 height 53
type textarea "Pending 8-10am 2 hours - emailed"
click at [747, 583] on button "Comment" at bounding box center [780, 589] width 67 height 27
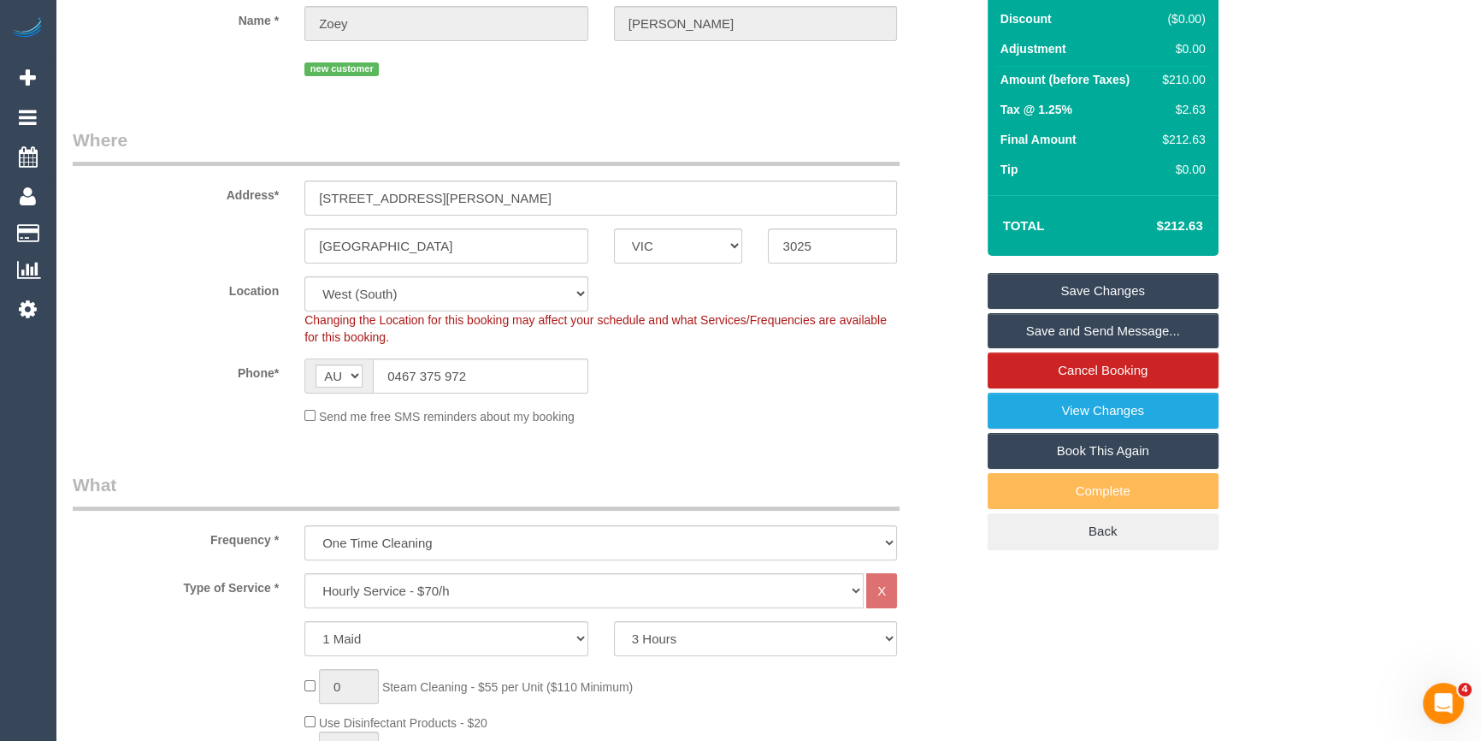
scroll to position [0, 0]
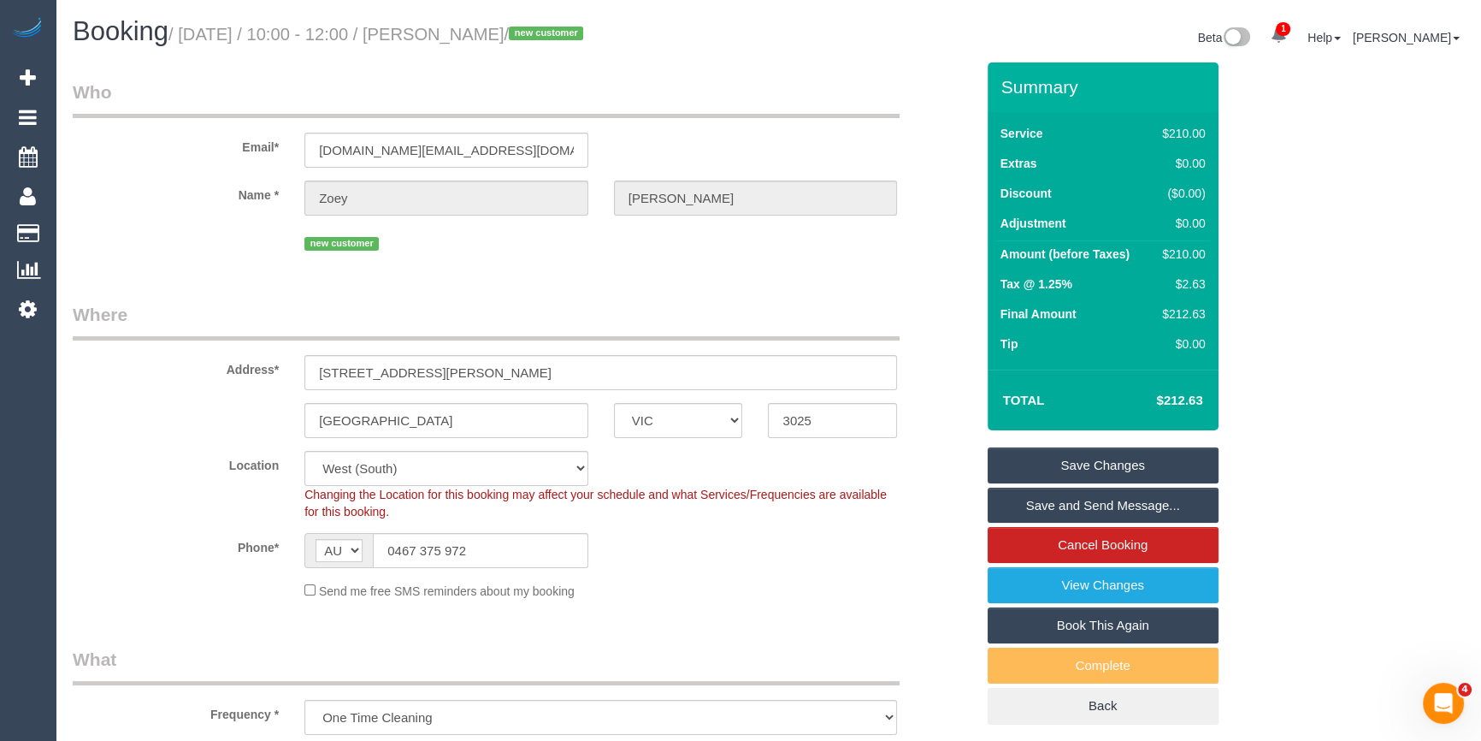
click at [559, 35] on small "/ [DATE] / 10:00 - 12:00 / [PERSON_NAME] / new customer" at bounding box center [378, 34] width 420 height 19
copy small "Glover"
click at [774, 585] on div "Send me free SMS reminders about my booking" at bounding box center [601, 590] width 618 height 19
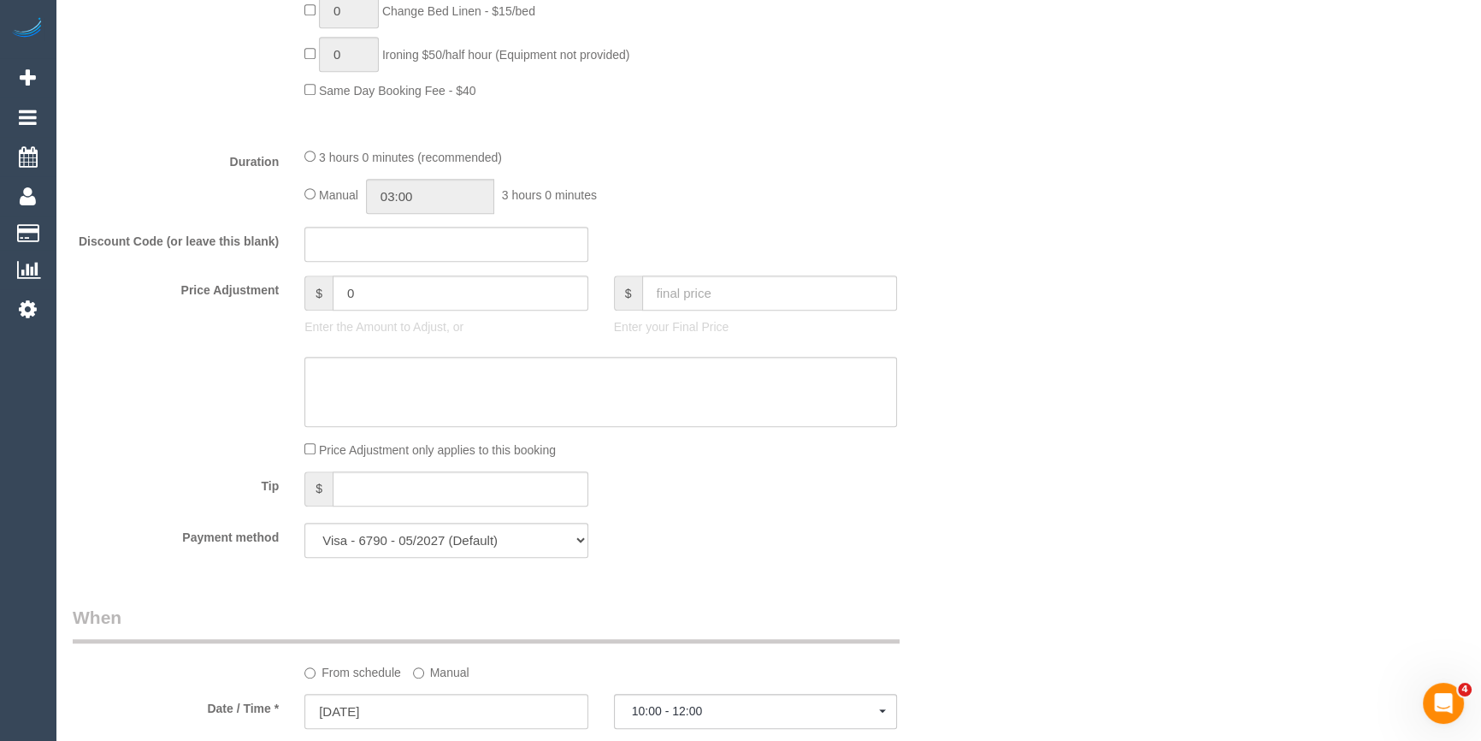
scroll to position [704, 0]
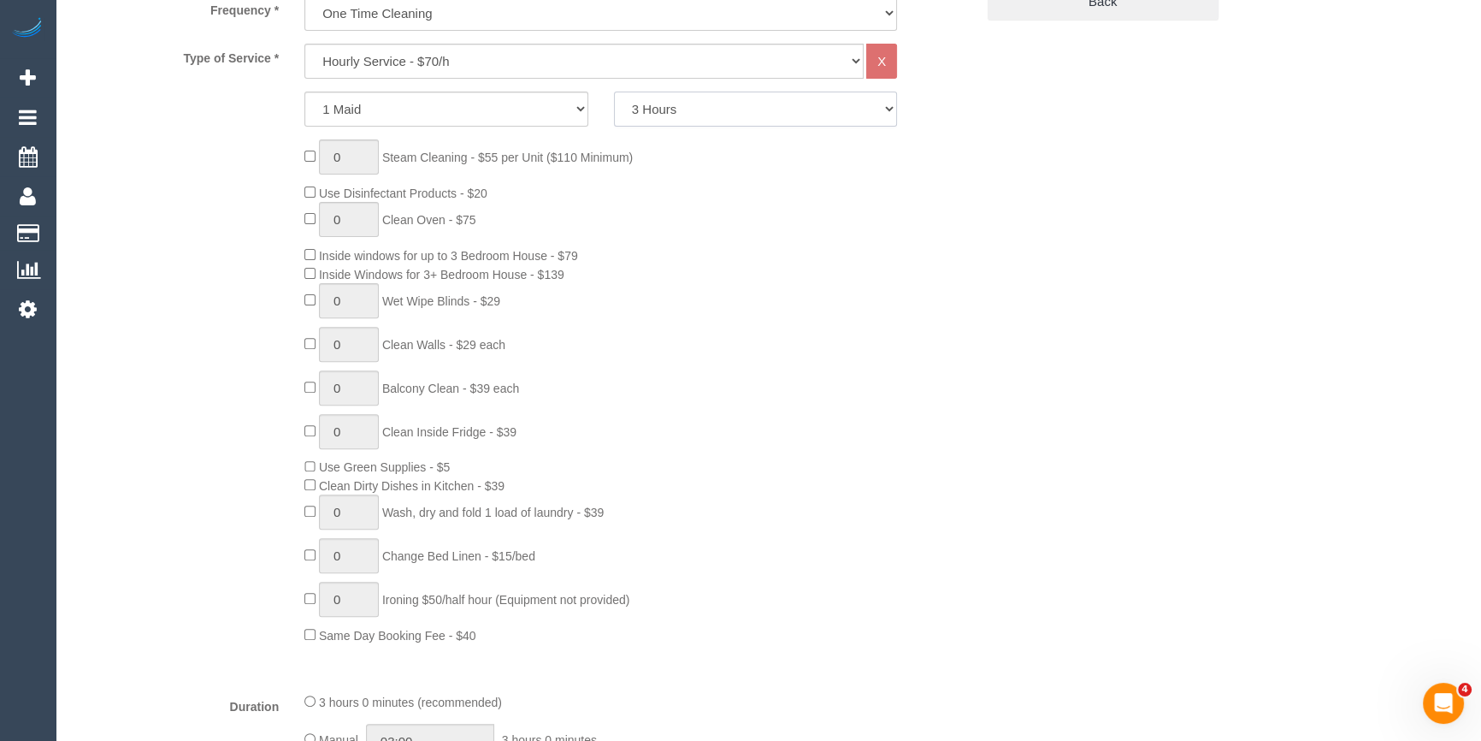
click at [682, 118] on select "2 Hours 2.5 Hours 3 Hours 3.5 Hours 4 Hours 4.5 Hours 5 Hours 5.5 Hours 6 Hours…" at bounding box center [756, 108] width 284 height 35
select select "120"
click at [614, 91] on select "2 Hours 2.5 Hours 3 Hours 3.5 Hours 4 Hours 4.5 Hours 5 Hours 5.5 Hours 6 Hours…" at bounding box center [756, 108] width 284 height 35
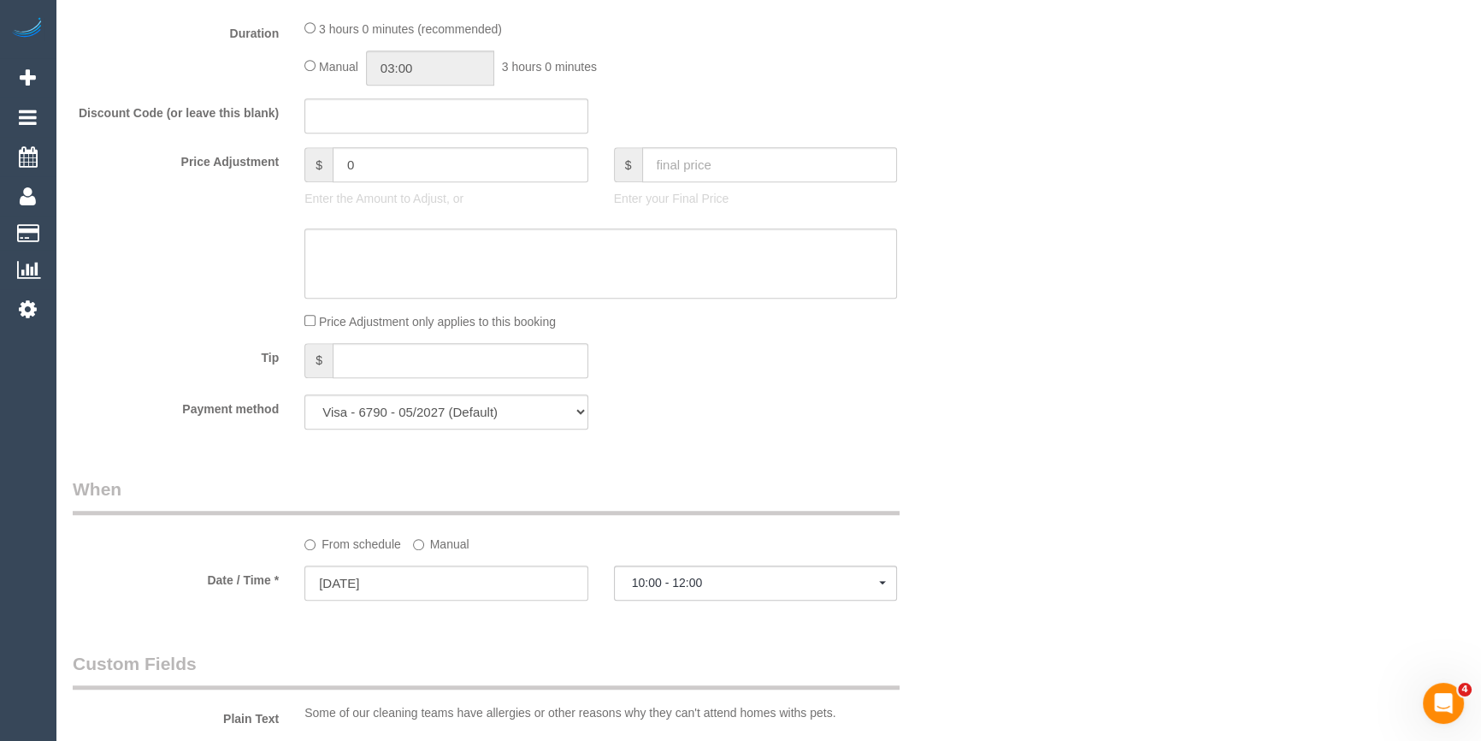
scroll to position [1481, 0]
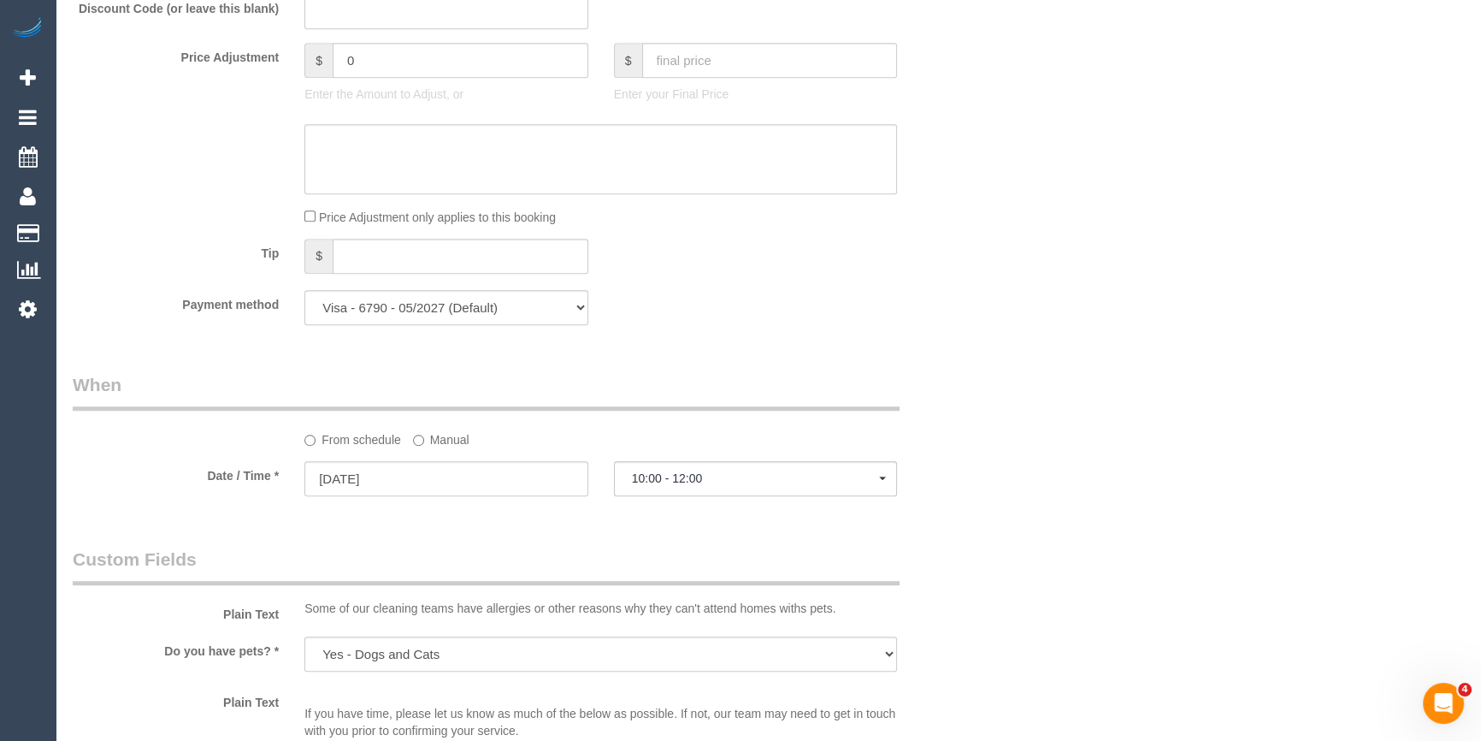
click at [461, 435] on label "Manual" at bounding box center [441, 436] width 56 height 23
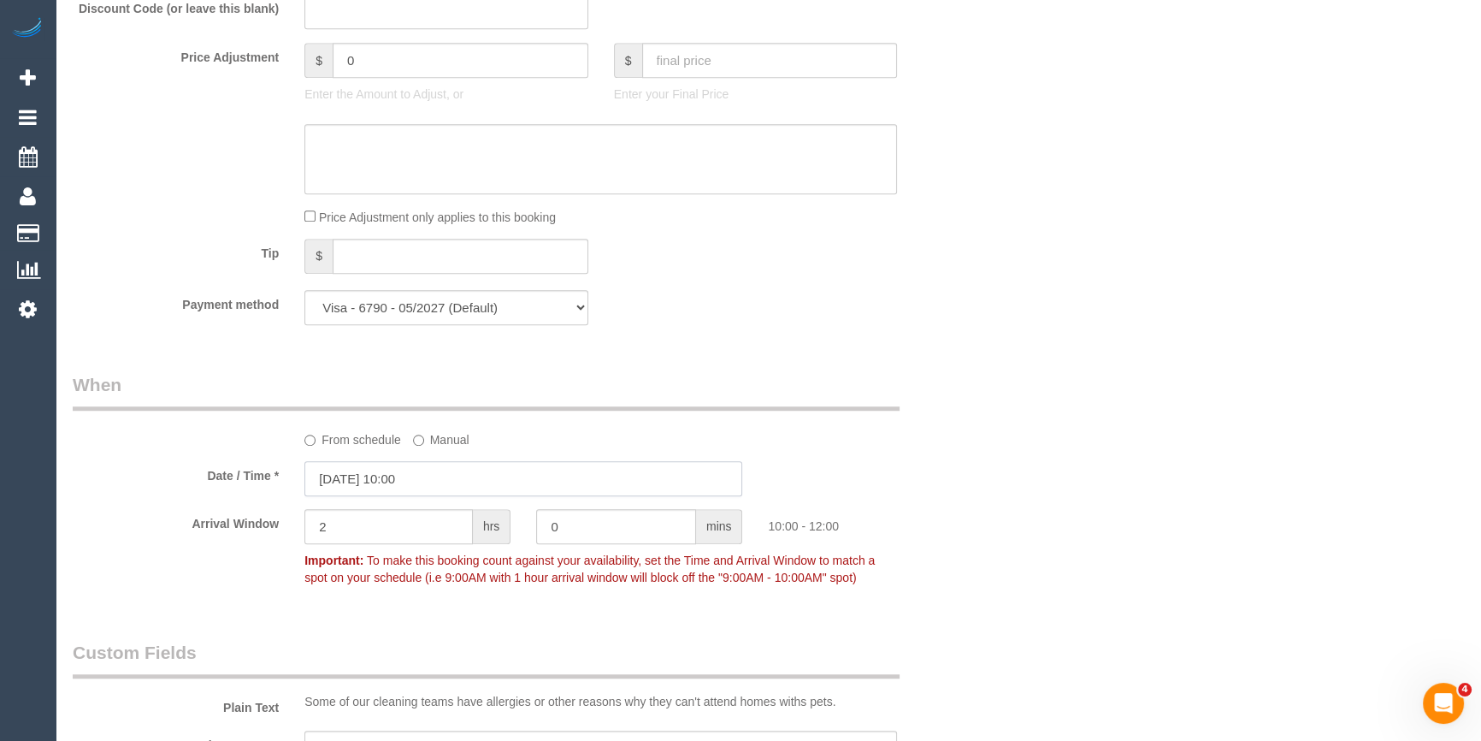
click at [472, 491] on input "10/09/2025 10:00" at bounding box center [523, 478] width 438 height 35
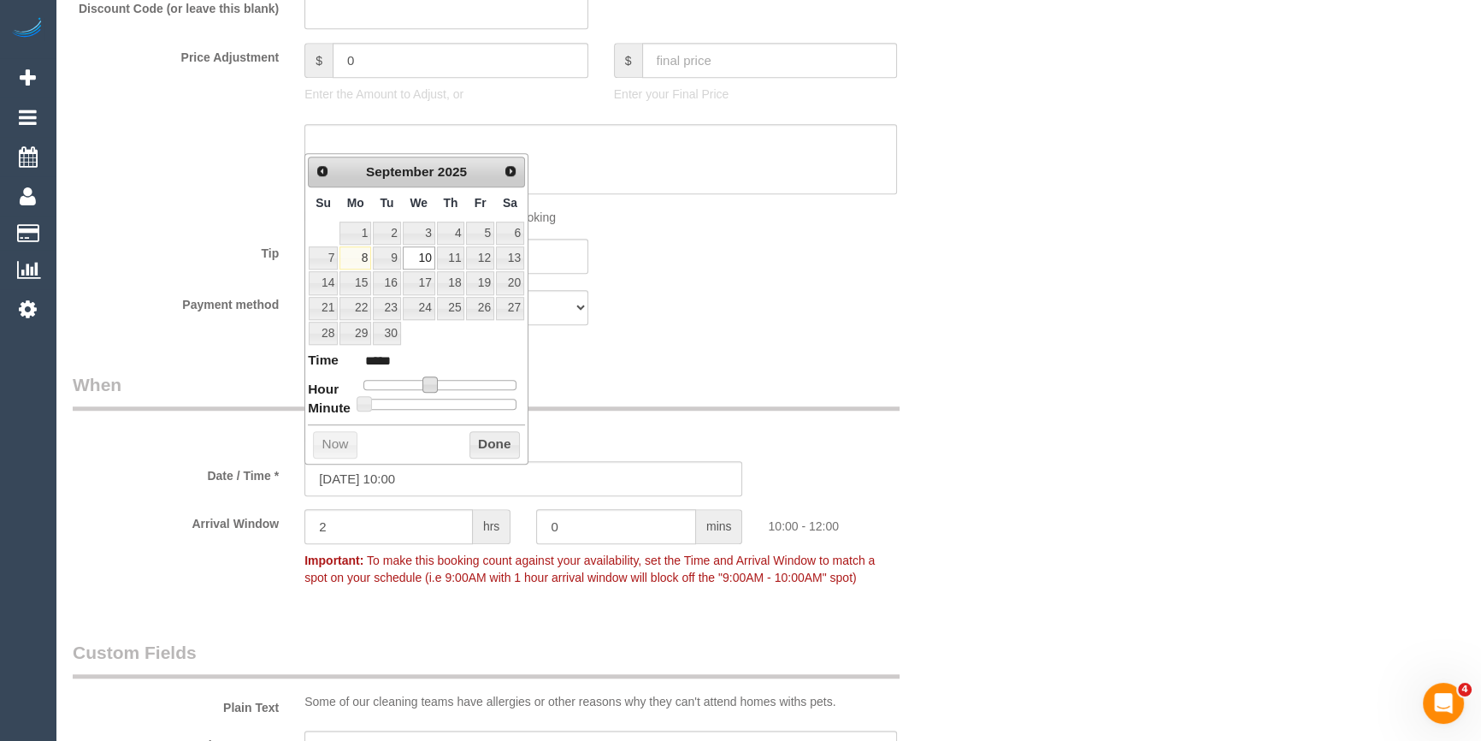
type input "10/09/2025 09:00"
type input "*****"
type input "10/09/2025 08:00"
type input "*****"
drag, startPoint x: 426, startPoint y: 381, endPoint x: 412, endPoint y: 378, distance: 13.9
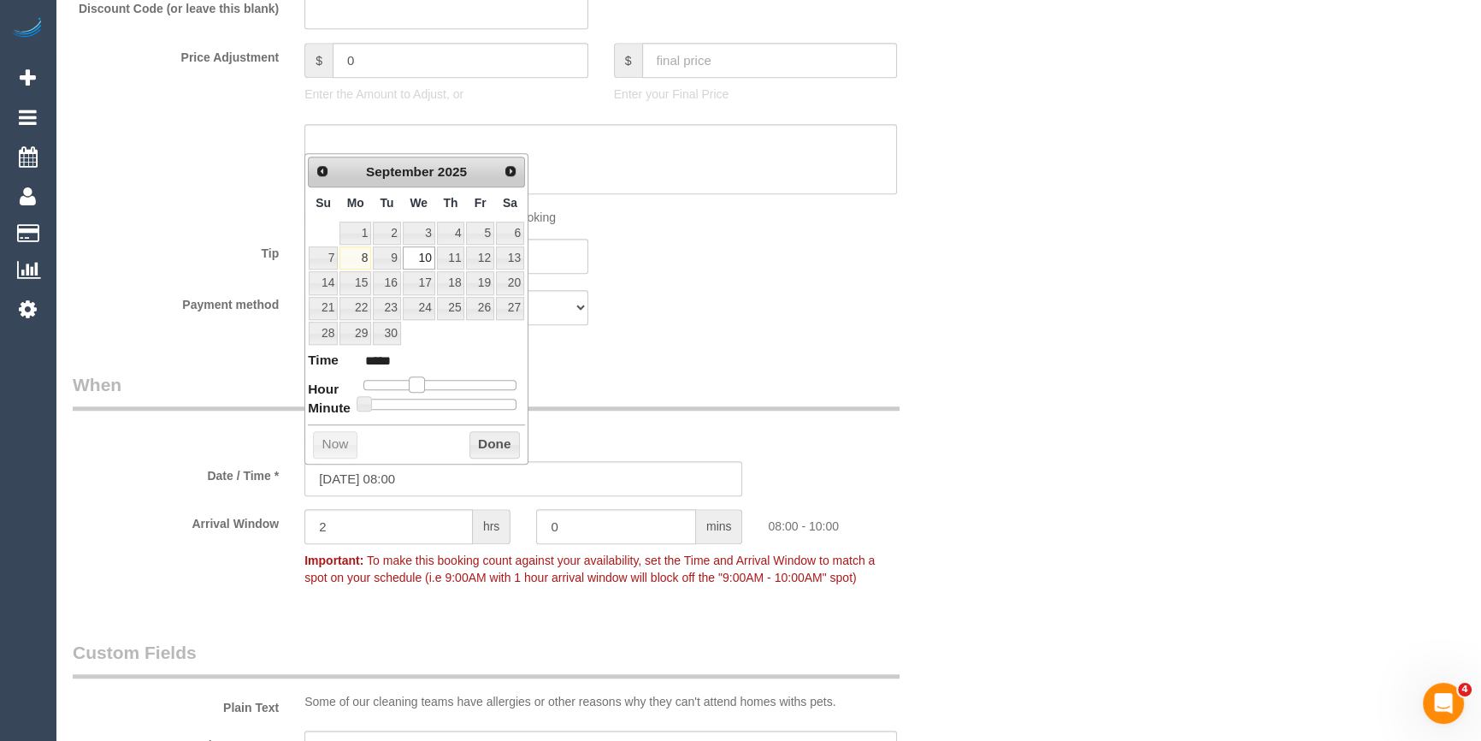
click at [412, 378] on span at bounding box center [416, 383] width 15 height 15
click at [489, 437] on button "Done" at bounding box center [494, 444] width 50 height 27
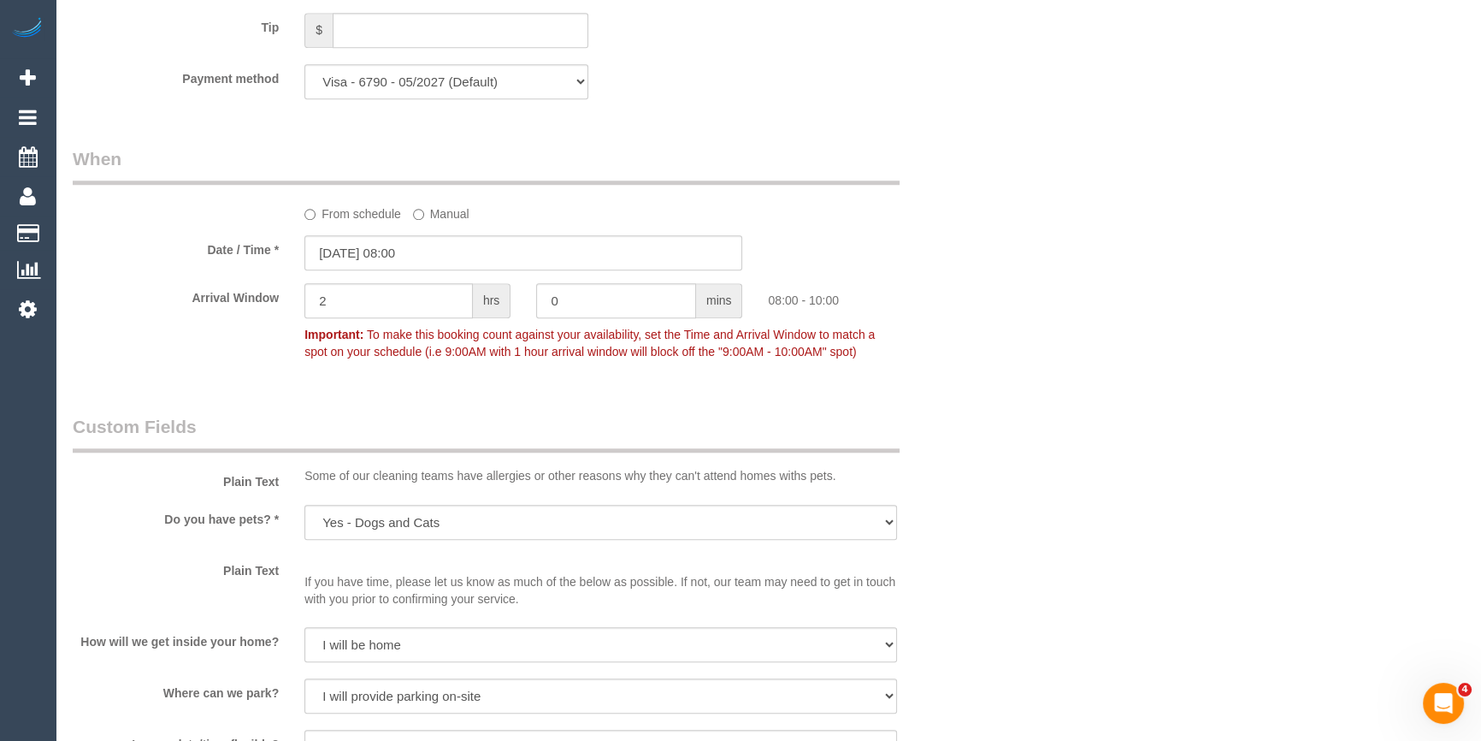
scroll to position [1870, 0]
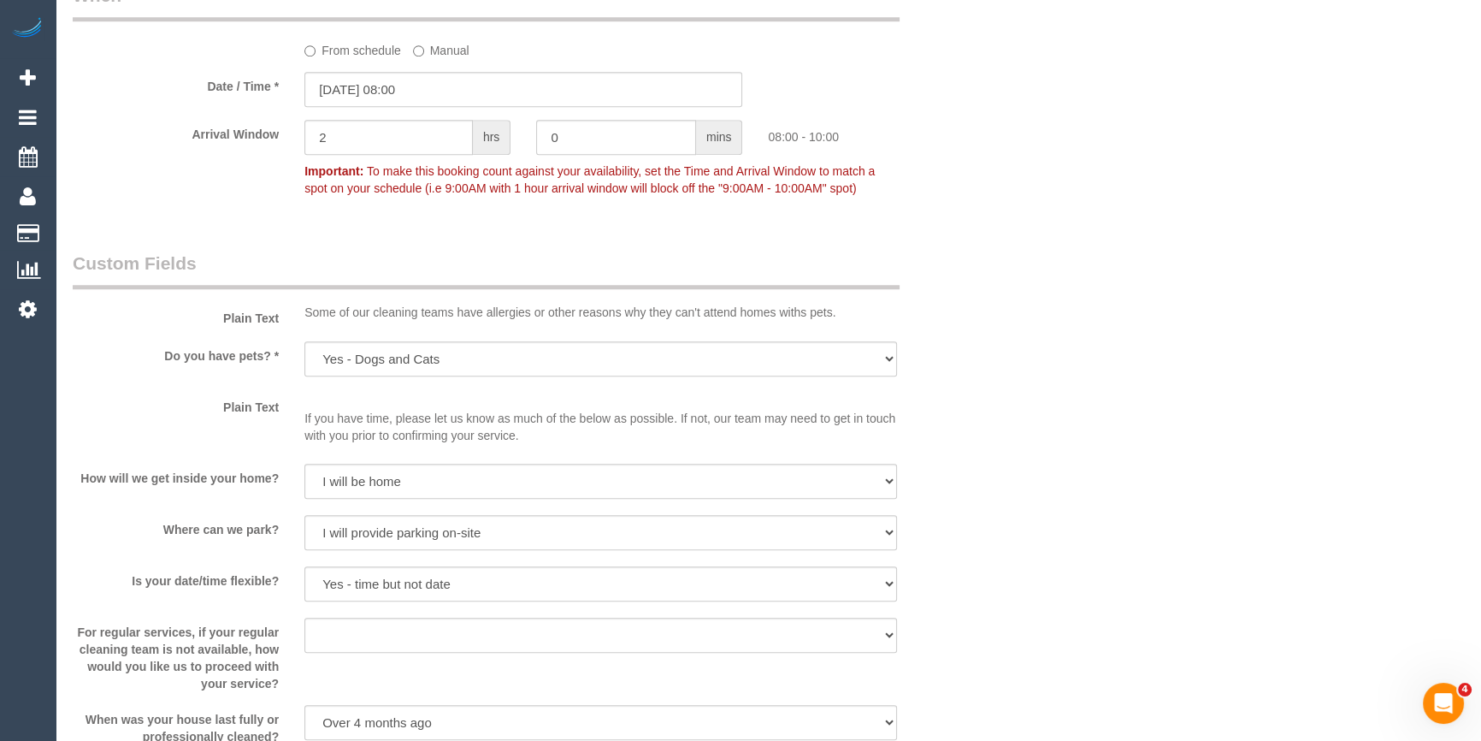
click at [211, 505] on sui-booking-custom-fields "Plain Text Some of our cleaning teams have allergies or other reasons why they …" at bounding box center [524, 498] width 902 height 494
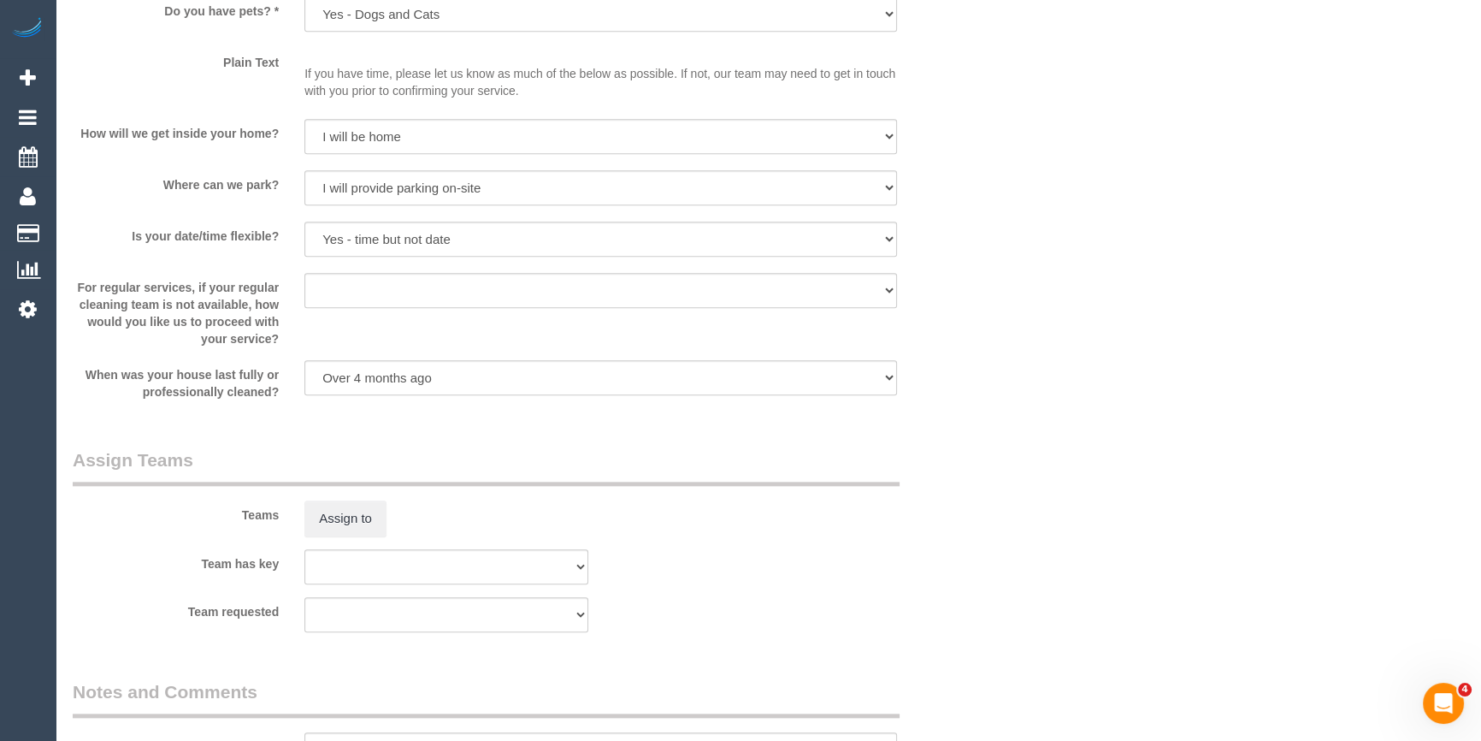
scroll to position [2336, 0]
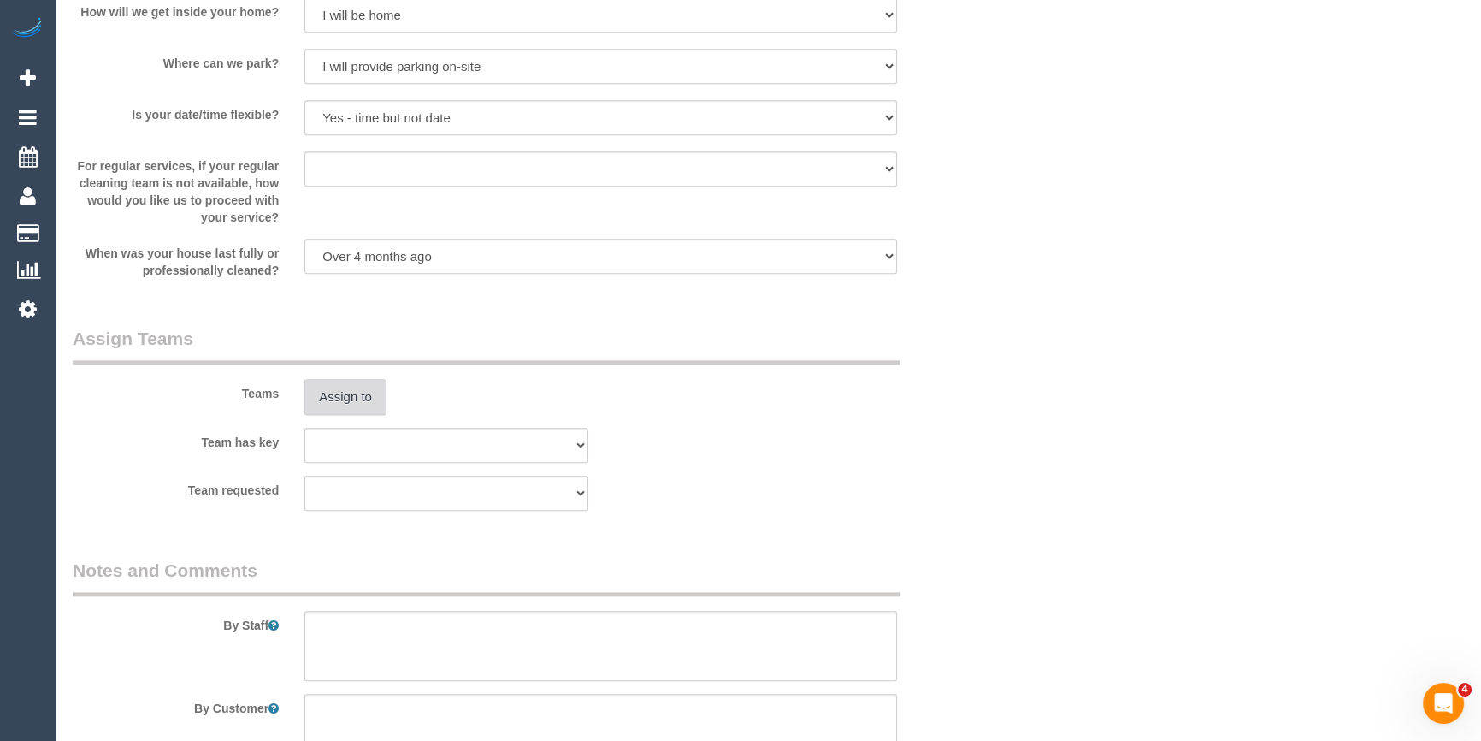
click at [372, 402] on button "Assign to" at bounding box center [345, 397] width 82 height 36
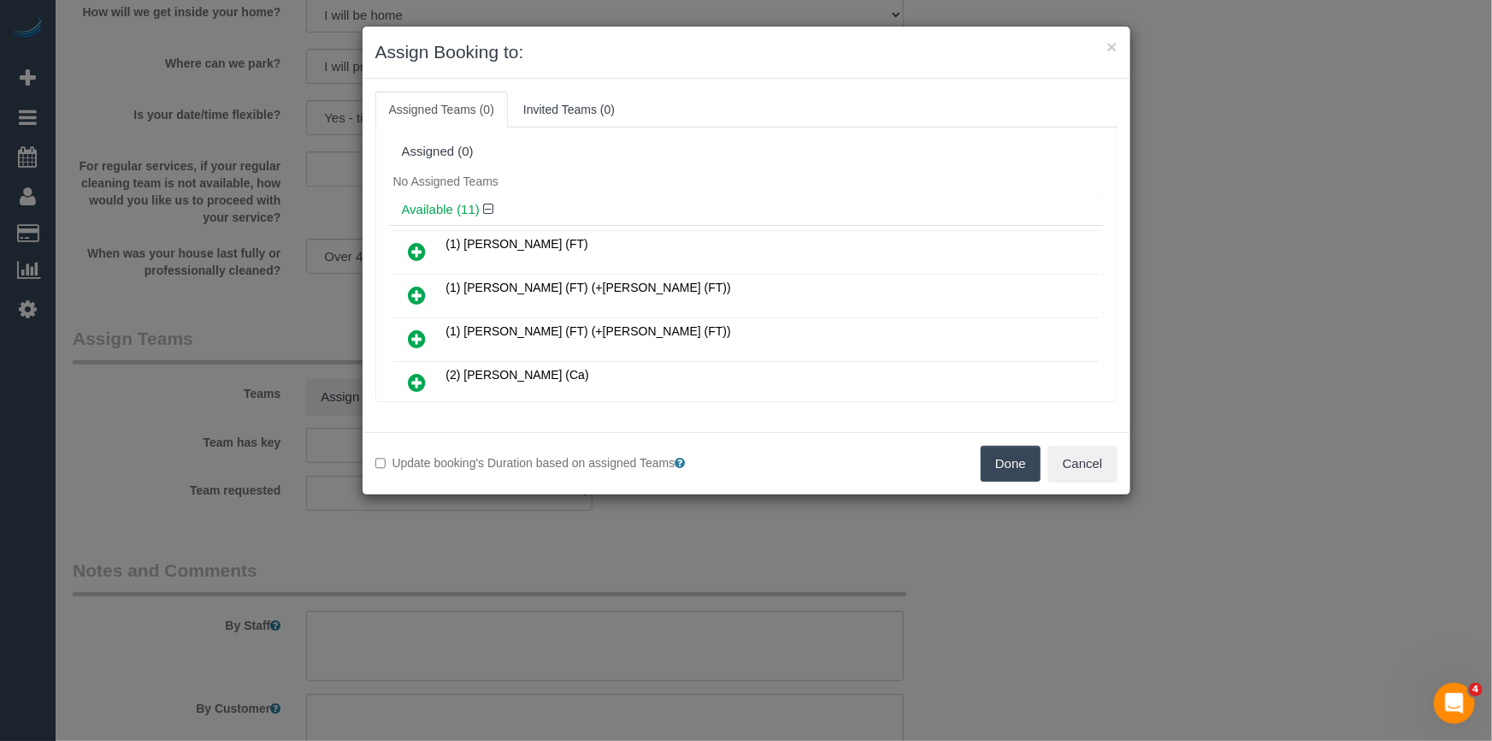
click at [589, 187] on div "No Assigned Teams" at bounding box center [746, 181] width 715 height 26
click at [417, 381] on icon at bounding box center [418, 382] width 18 height 21
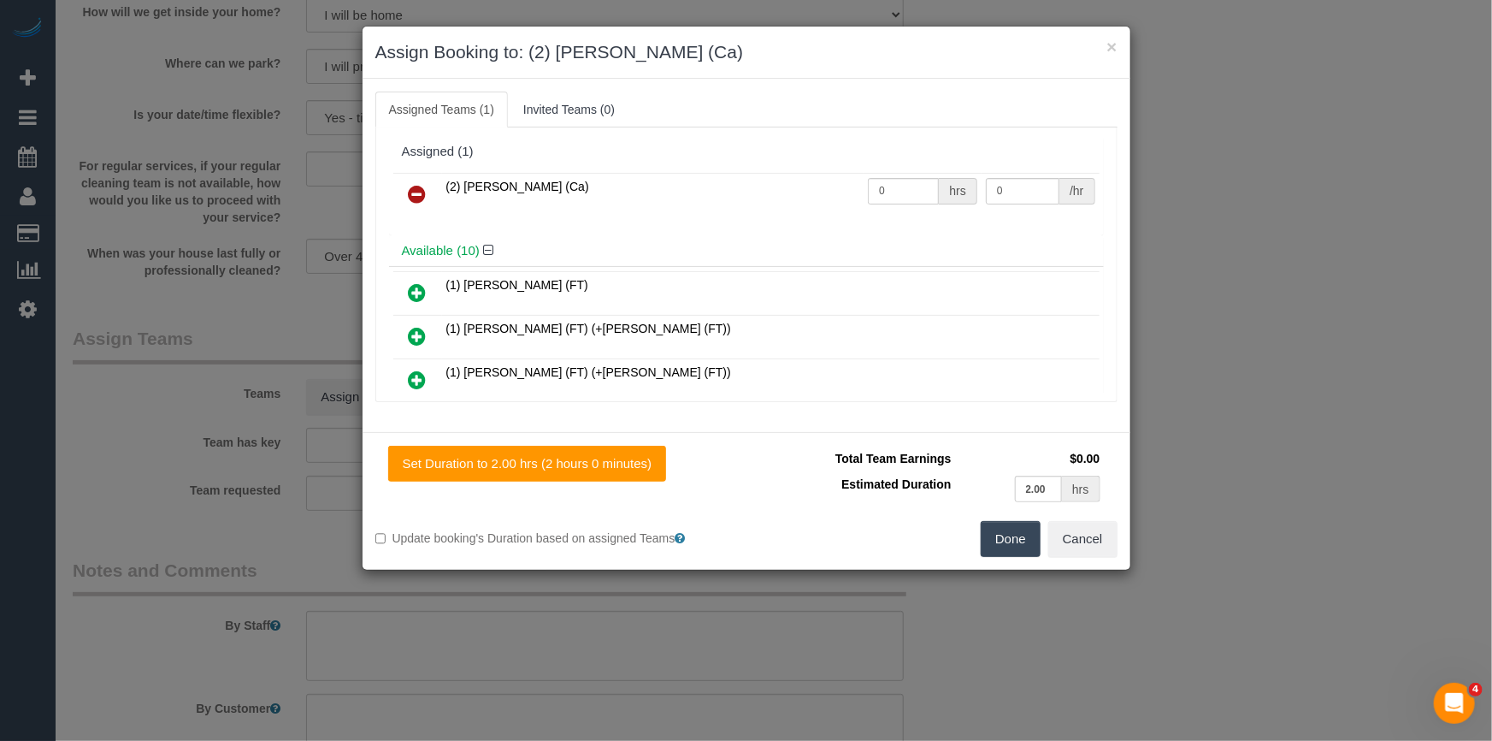
click at [994, 545] on button "Done" at bounding box center [1011, 539] width 60 height 36
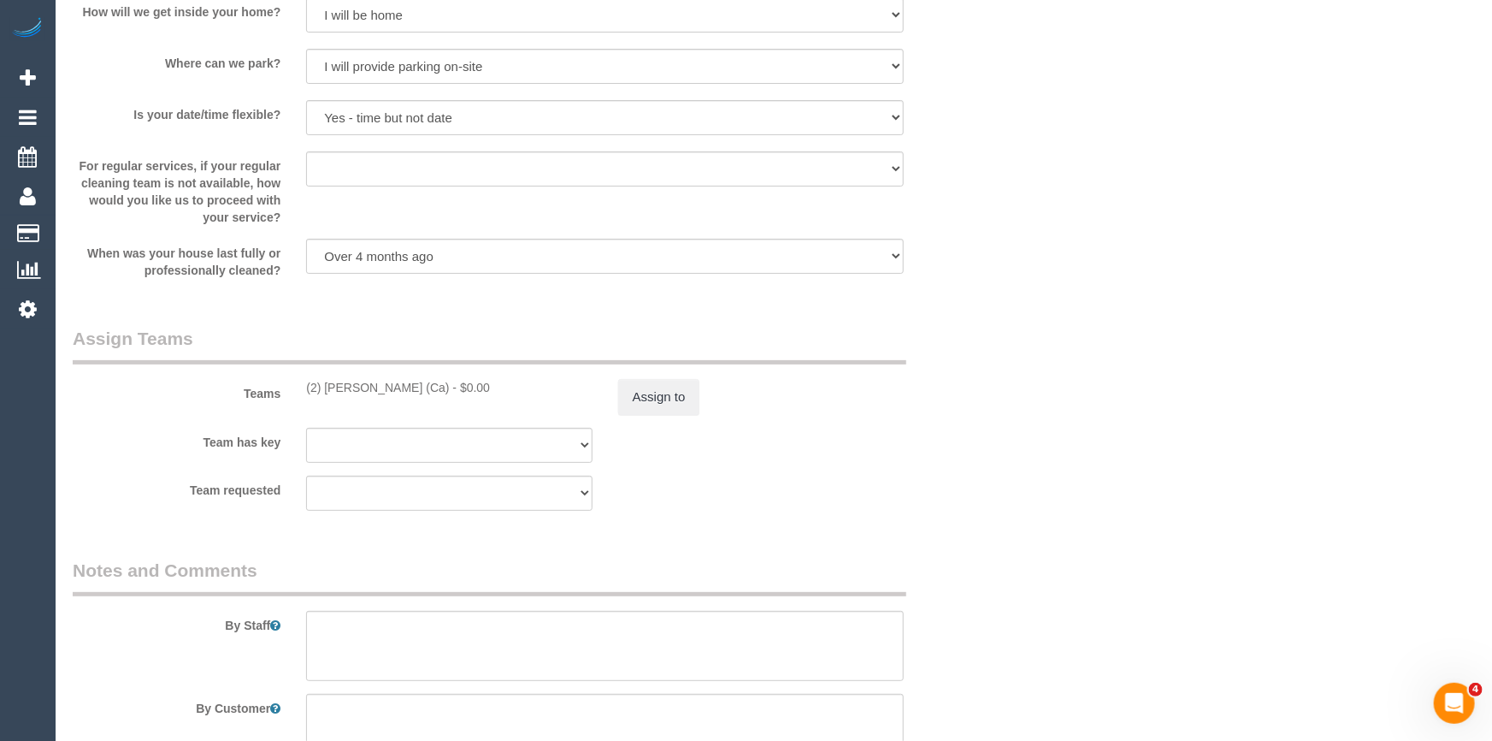
click at [994, 545] on div "× Assign Booking to: (2) Aisha Houssenali (Ca) Assigned Teams (1) Invited Teams…" at bounding box center [746, 370] width 1492 height 741
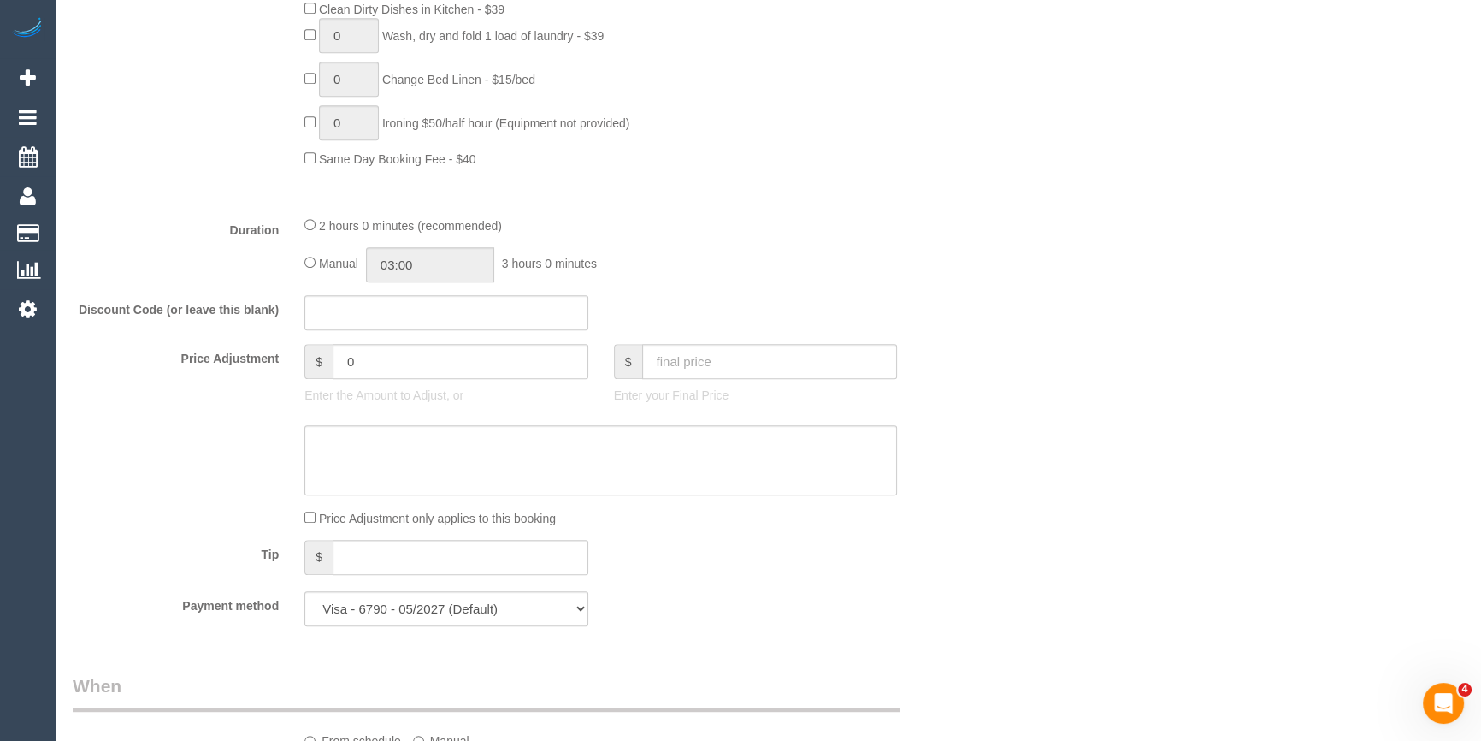
scroll to position [937, 0]
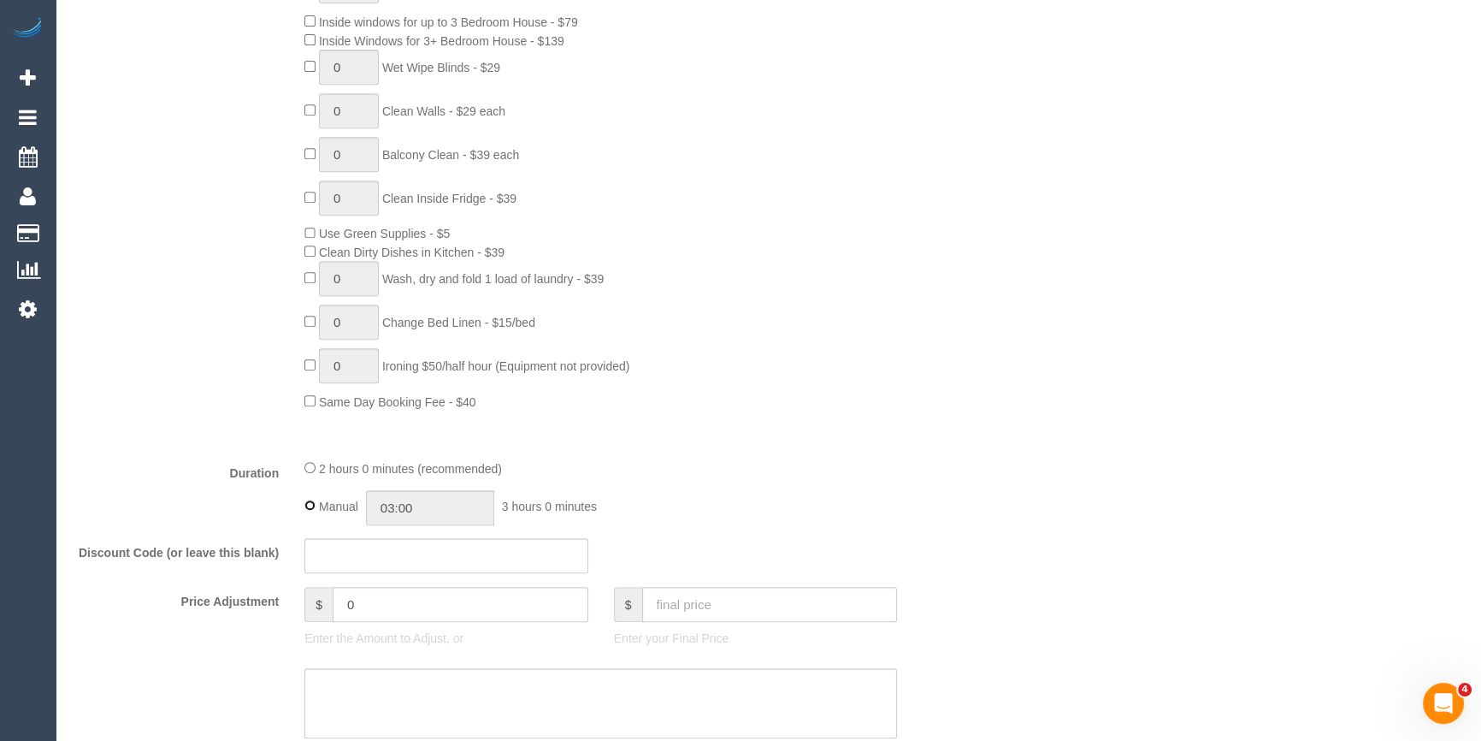
type input "02:00"
click at [641, 458] on fieldset "What Frequency * One Time Cleaning Weekly - 10% Off - 10.00% (0% for the First …" at bounding box center [524, 295] width 902 height 1172
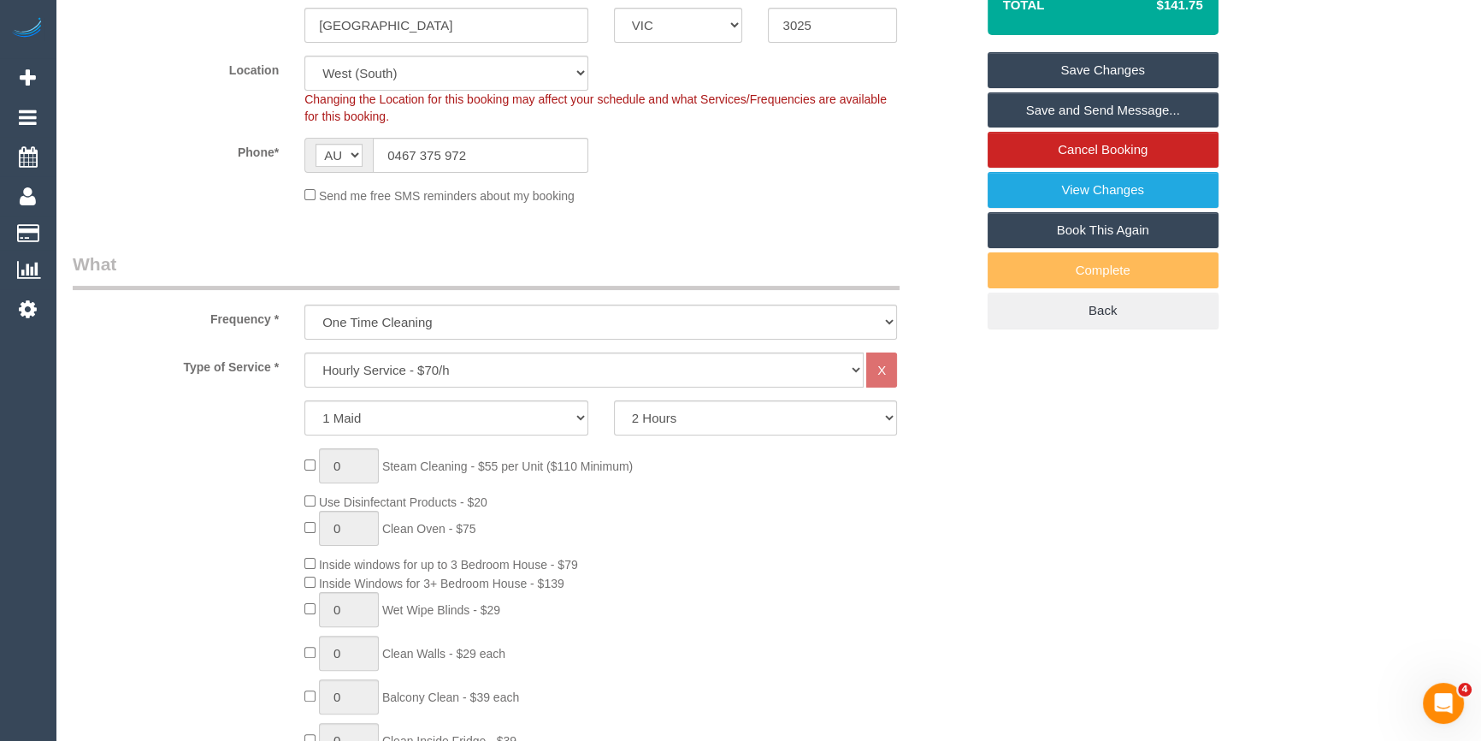
scroll to position [393, 0]
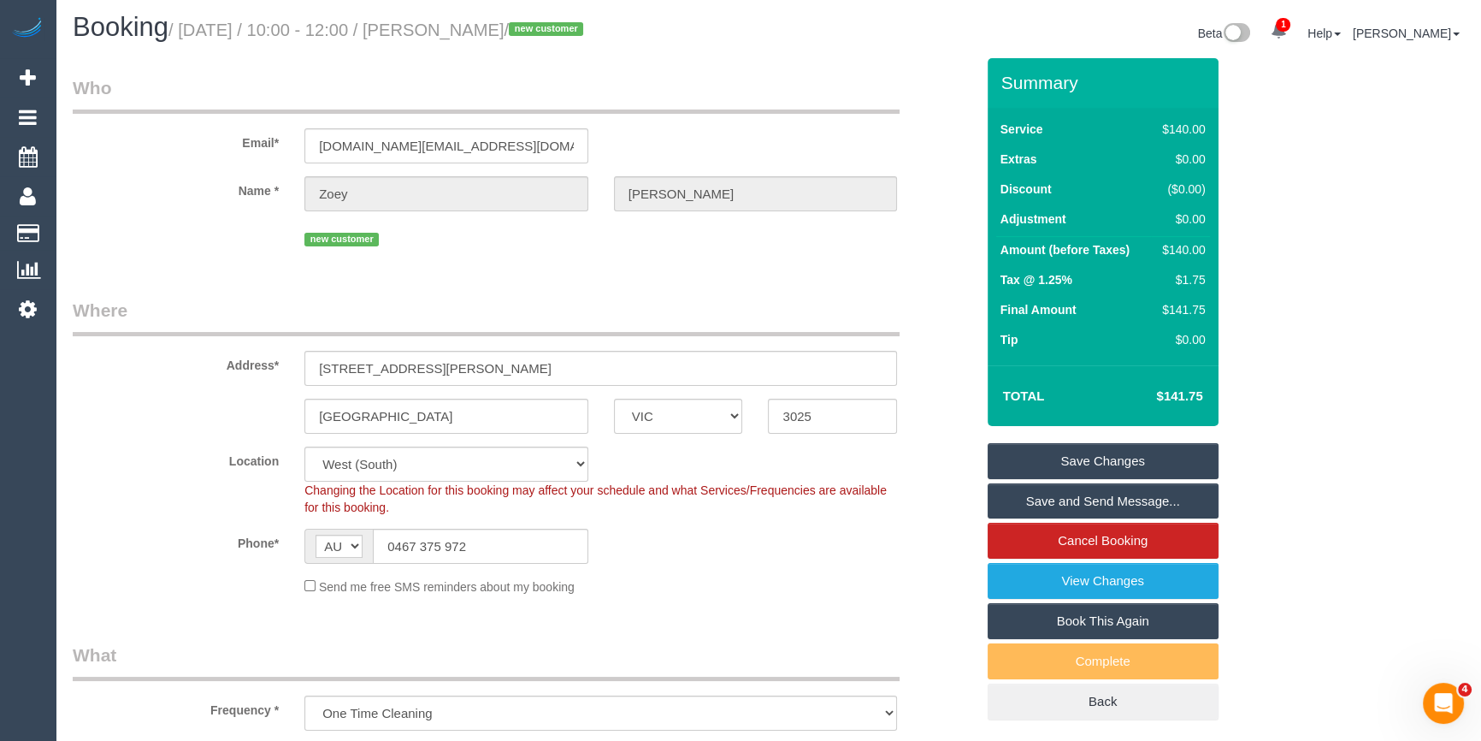
click at [919, 460] on div "Location Office City East (North) East (South) Inner East Inner North (East) In…" at bounding box center [524, 480] width 928 height 69
drag, startPoint x: 893, startPoint y: 515, endPoint x: 997, endPoint y: 462, distance: 117.0
click at [893, 515] on sui-booking-location "Location Office City East (North) East (South) Inner East Inner North (East) In…" at bounding box center [524, 520] width 902 height 149
click at [1083, 459] on link "Save Changes" at bounding box center [1103, 461] width 231 height 36
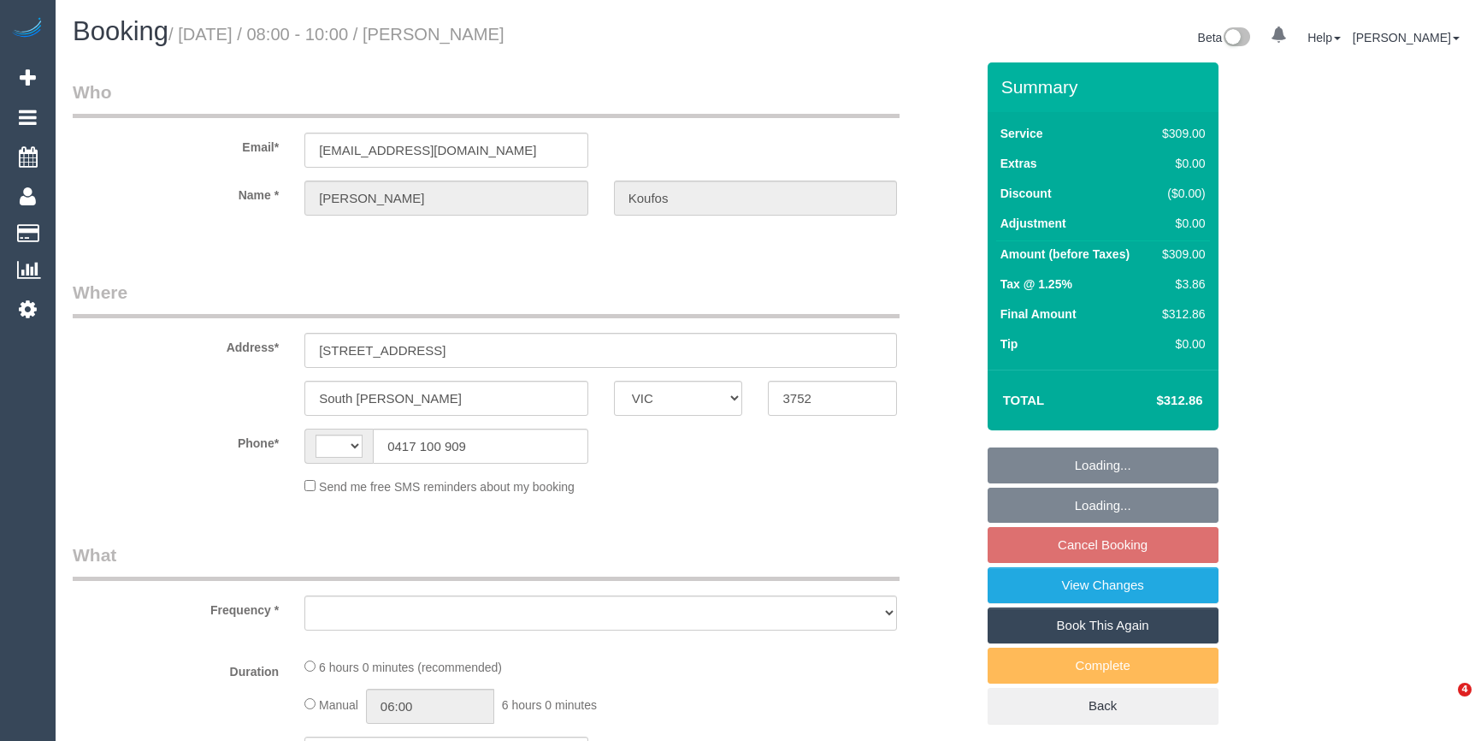
select select "VIC"
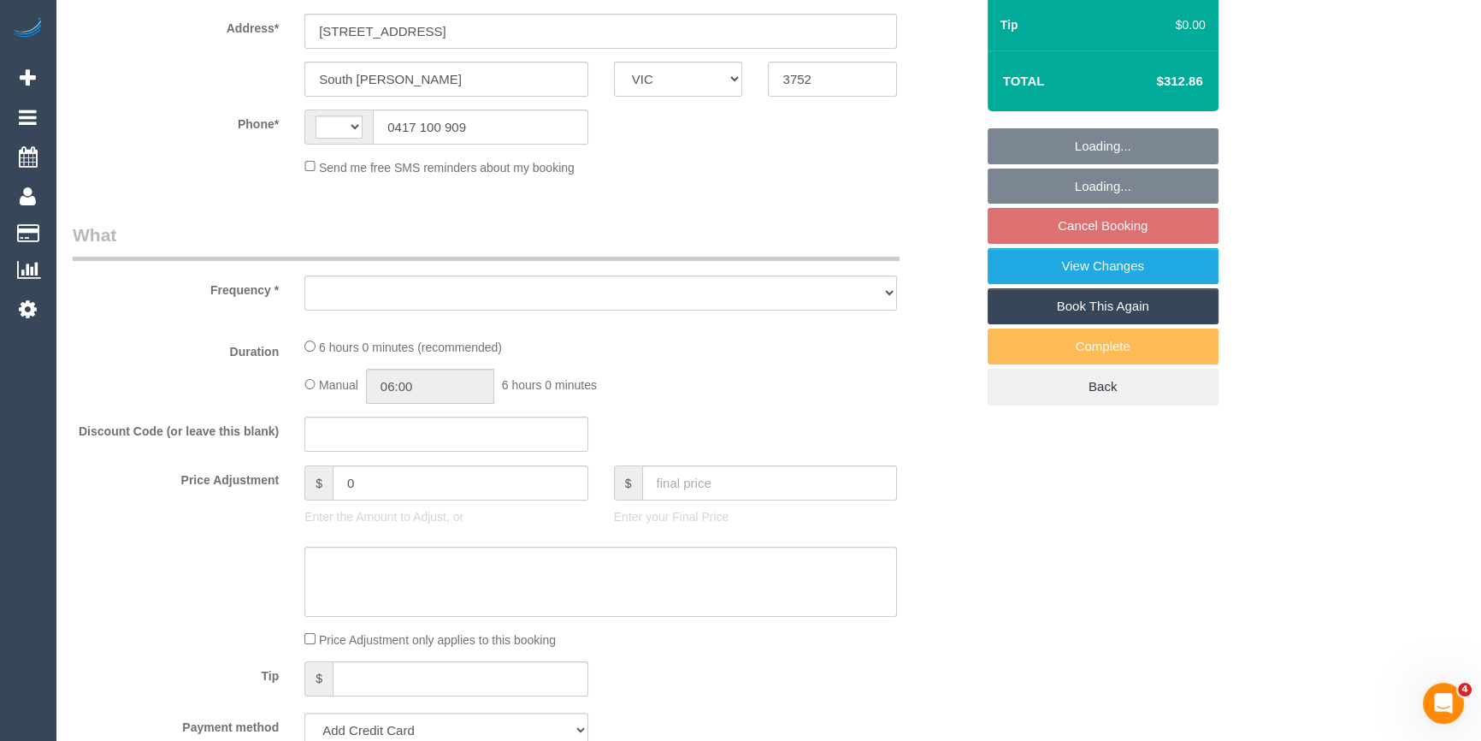
select select "string:AU"
select select "object:531"
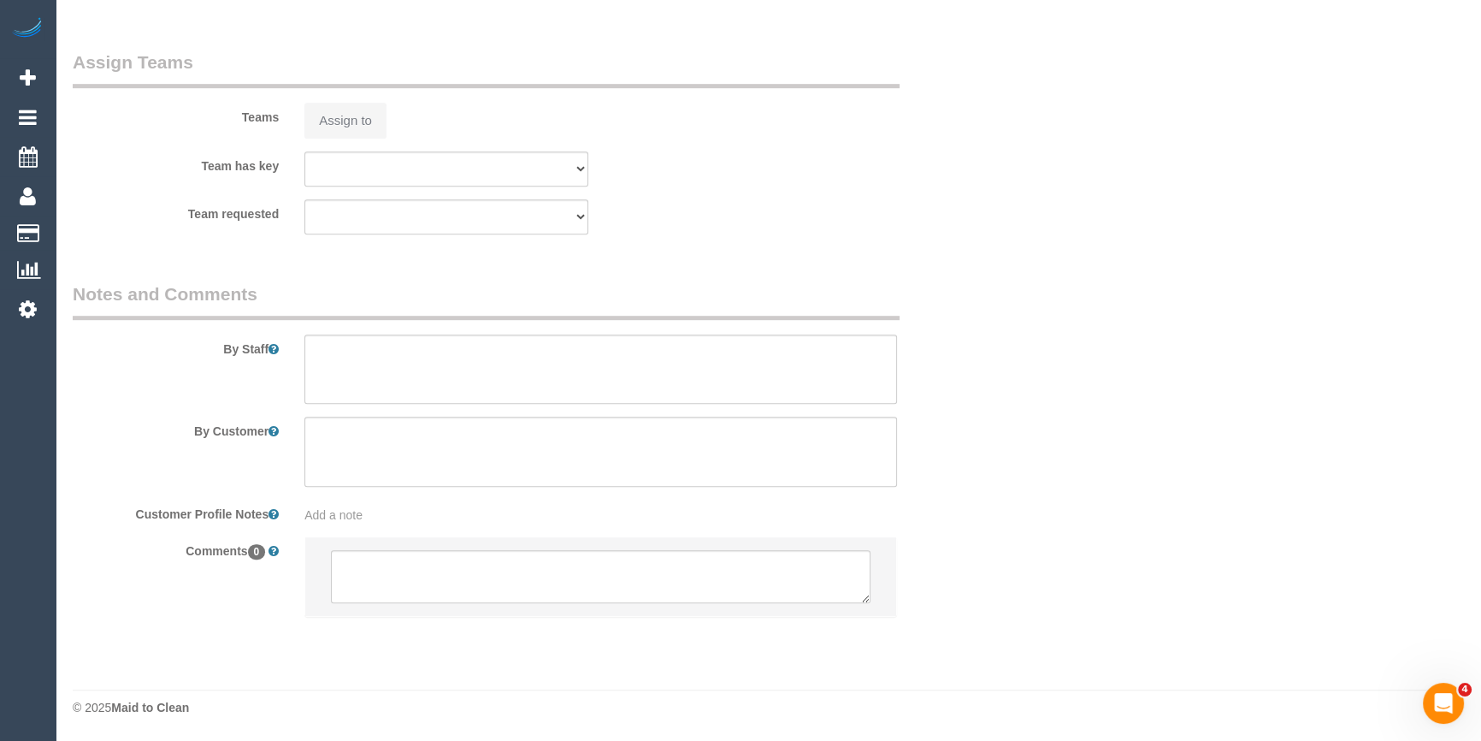
select select "string:stripe-pm_1S4wHk2GScqysDRVtvOuWHDQ"
select select "number:27"
select select "number:14"
select select "number:19"
select select "number:25"
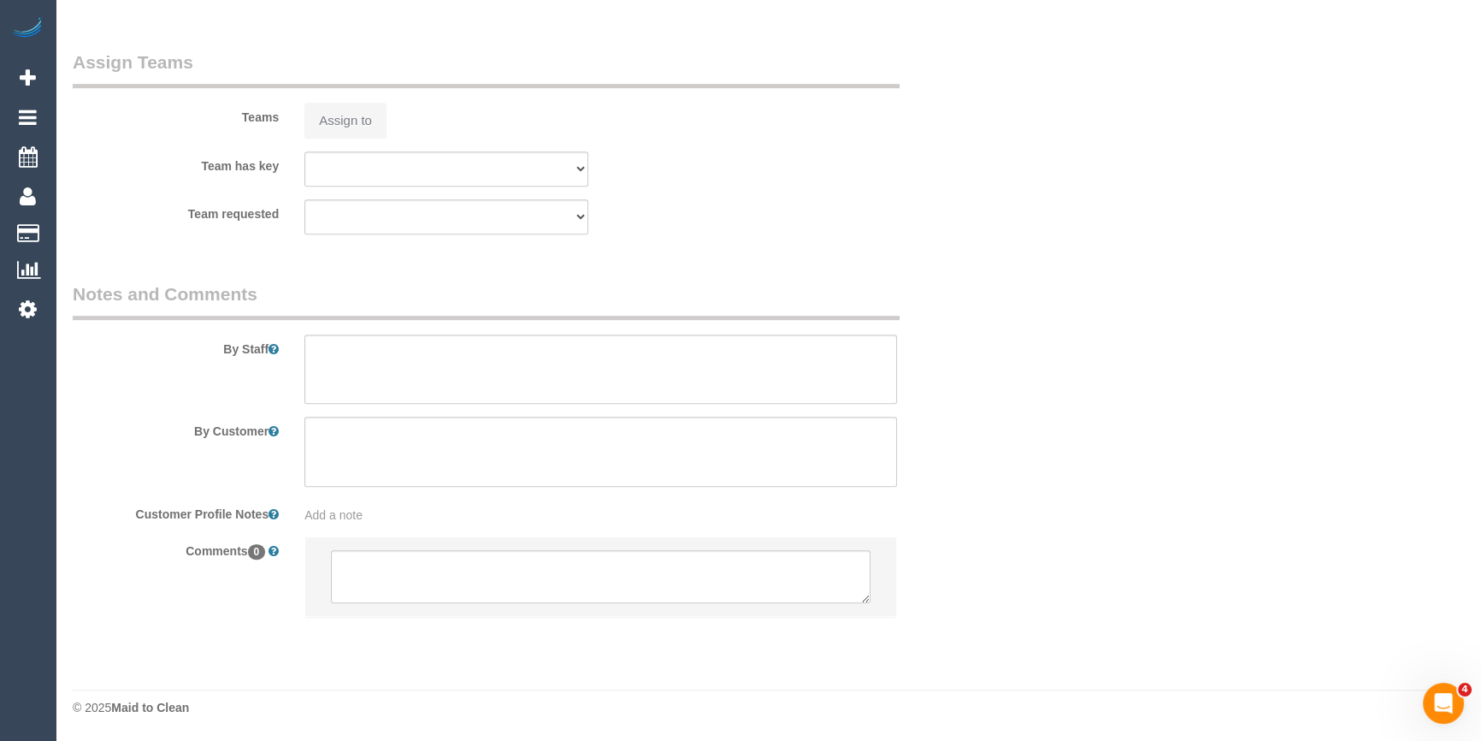
select select "number:13"
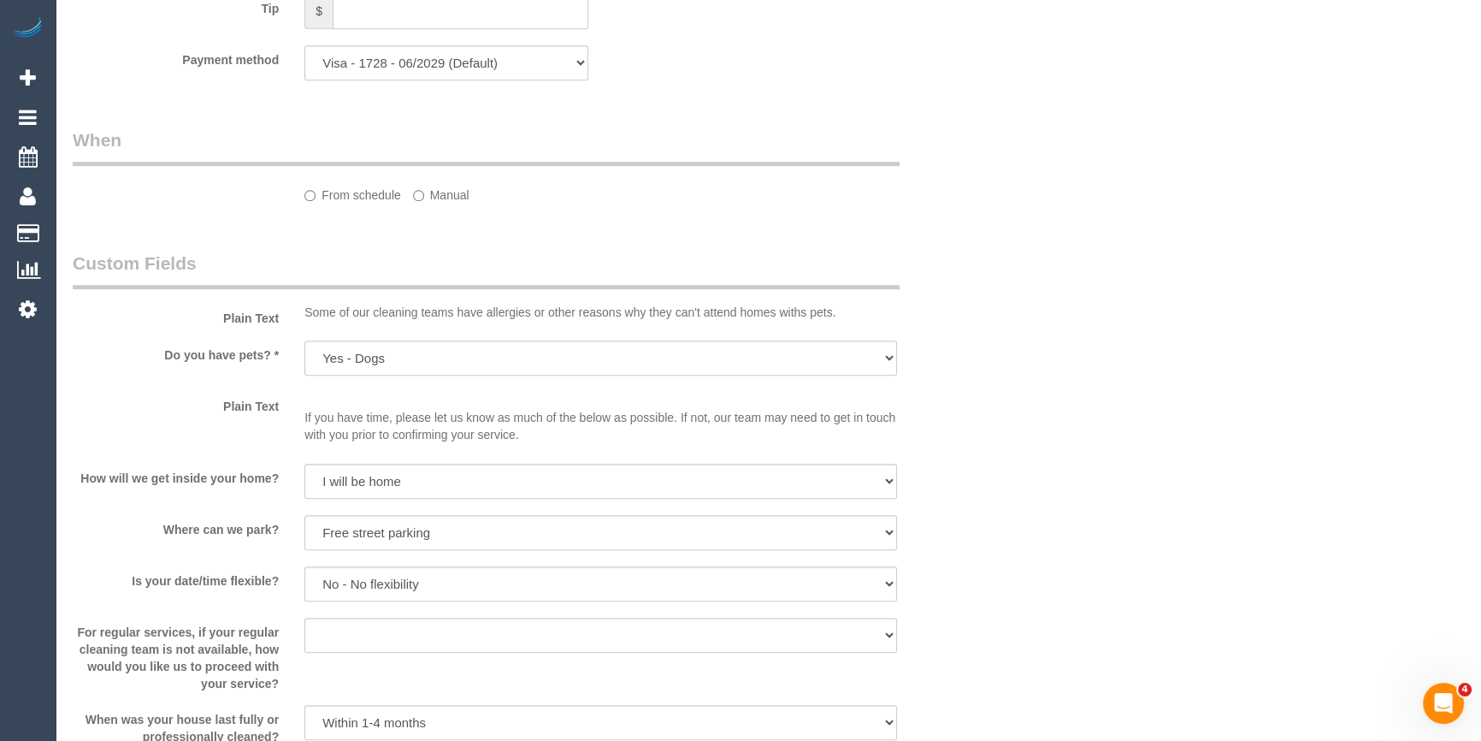
select select "object:1171"
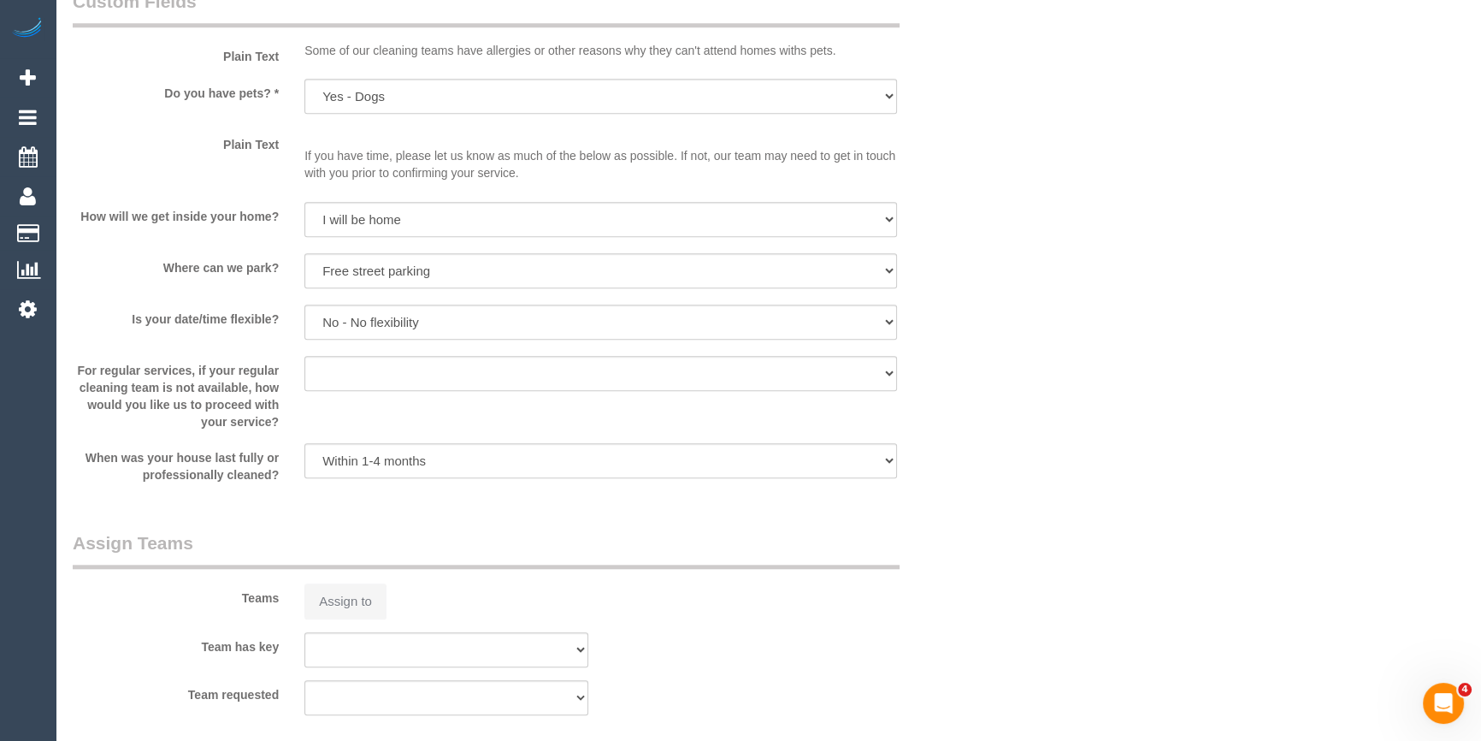
select select "spot1"
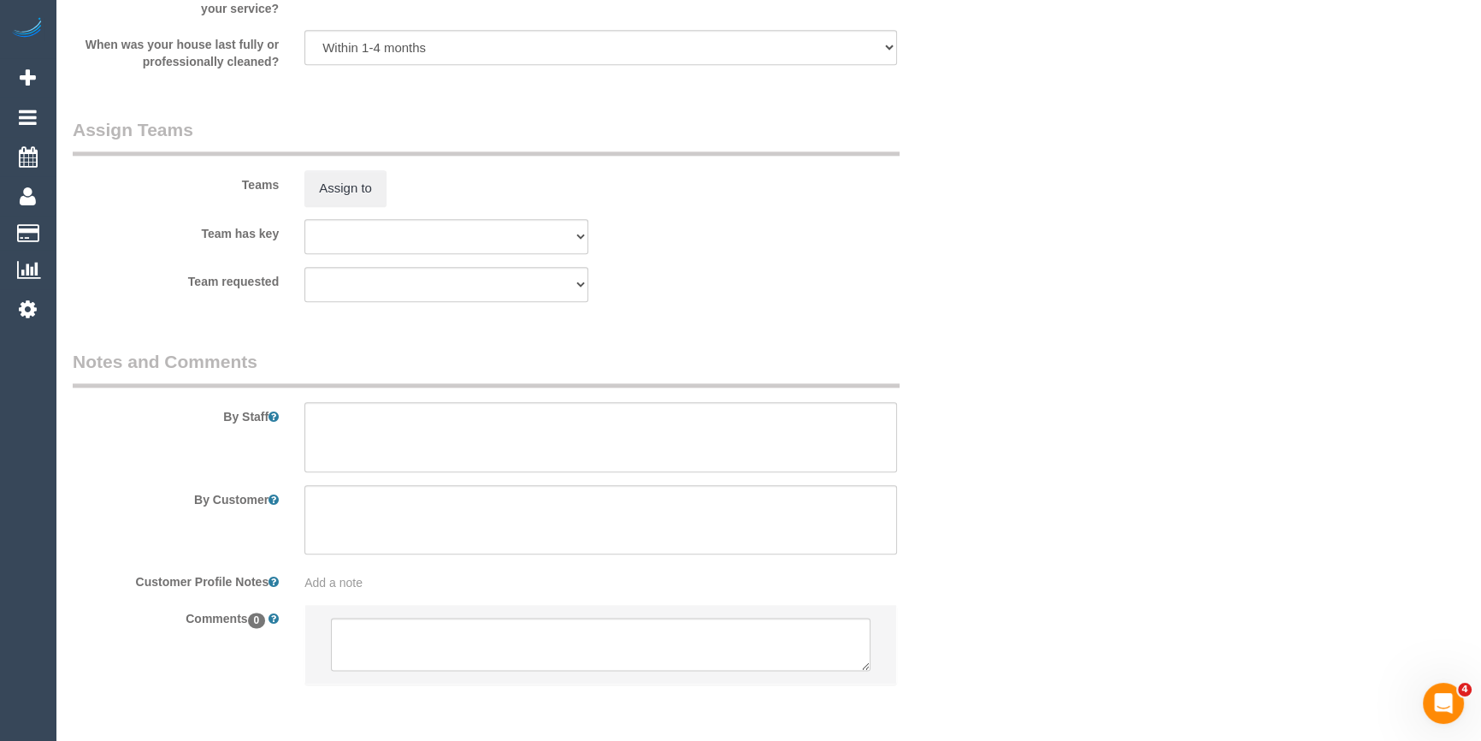
scroll to position [2544, 0]
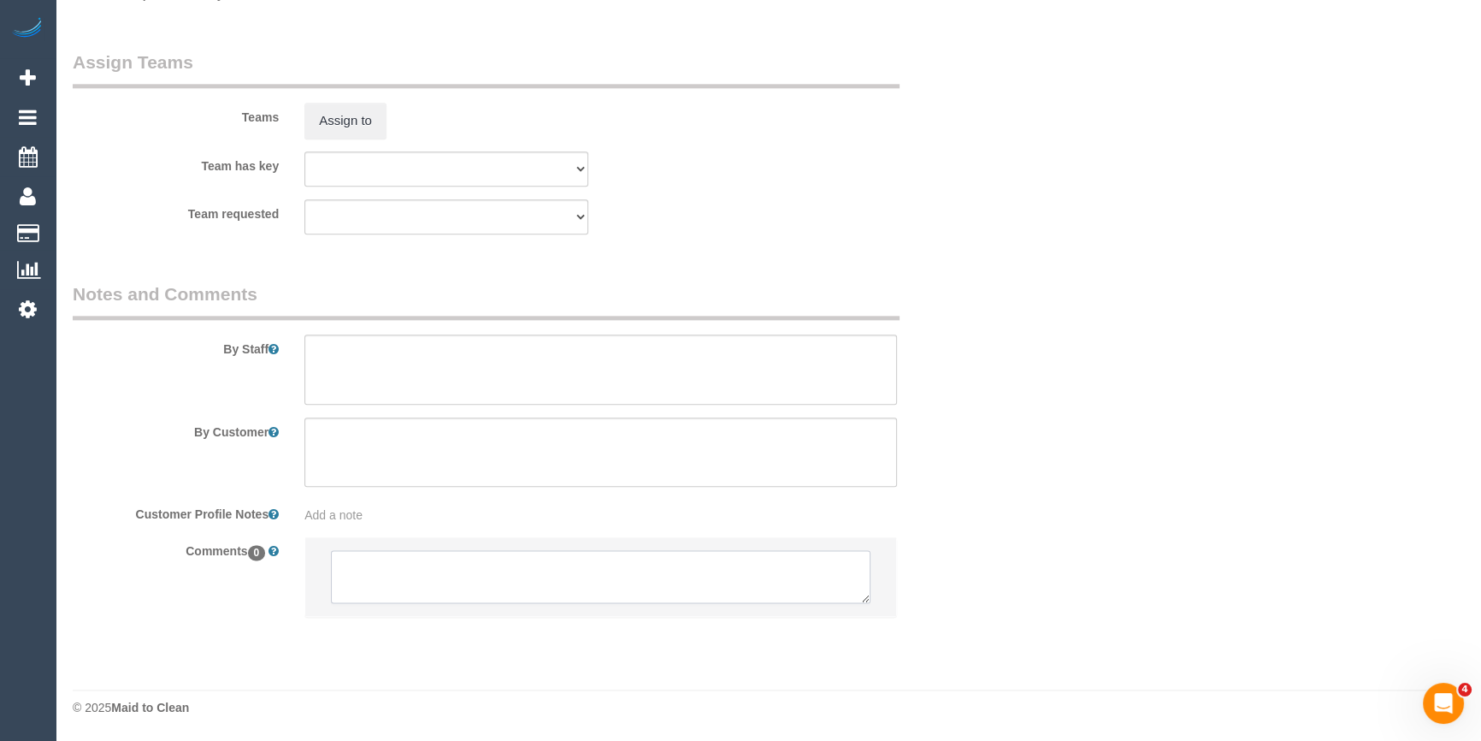
click at [558, 570] on textarea at bounding box center [601, 576] width 540 height 53
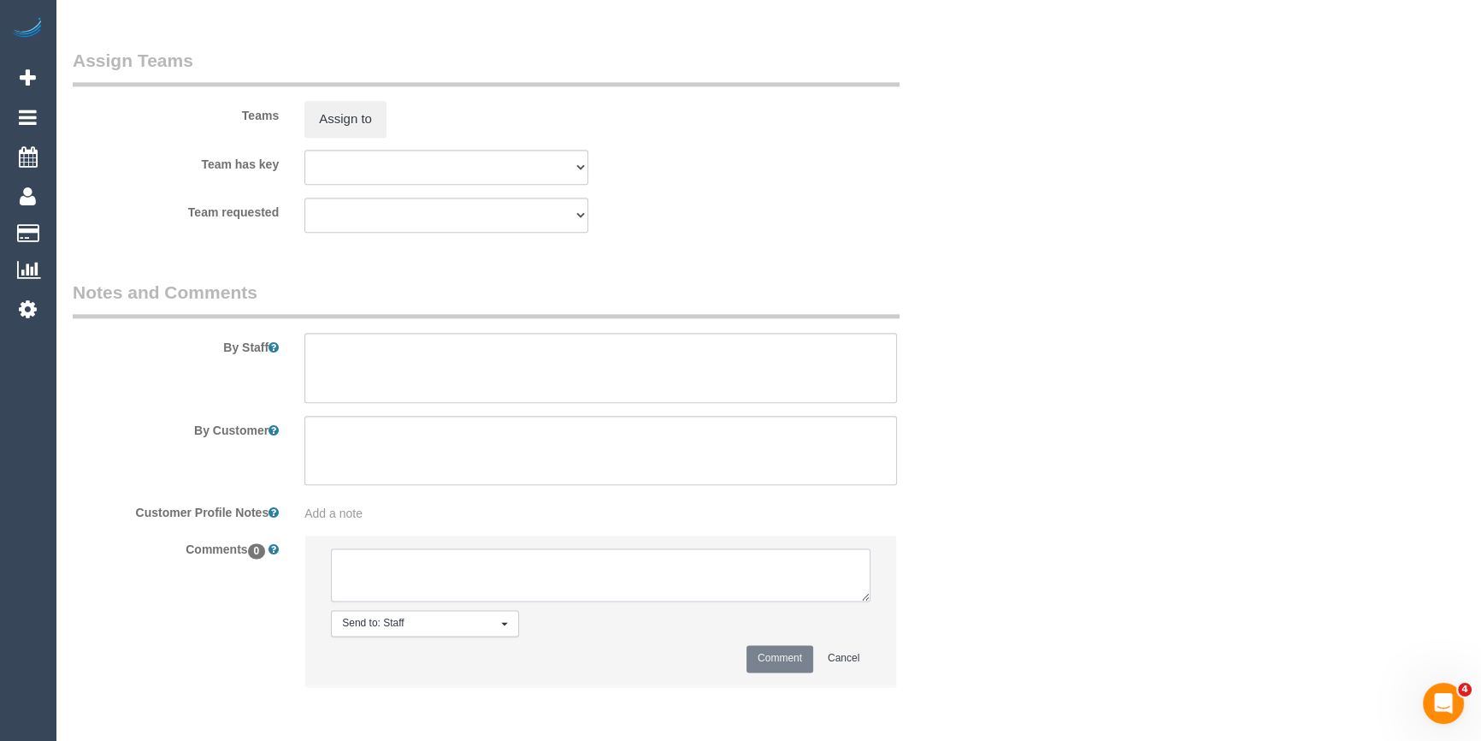
click at [396, 579] on textarea at bounding box center [601, 574] width 540 height 53
type textarea "Pending Mehtab + Amrit - sms sent"
click at [776, 658] on button "Comment" at bounding box center [780, 658] width 67 height 27
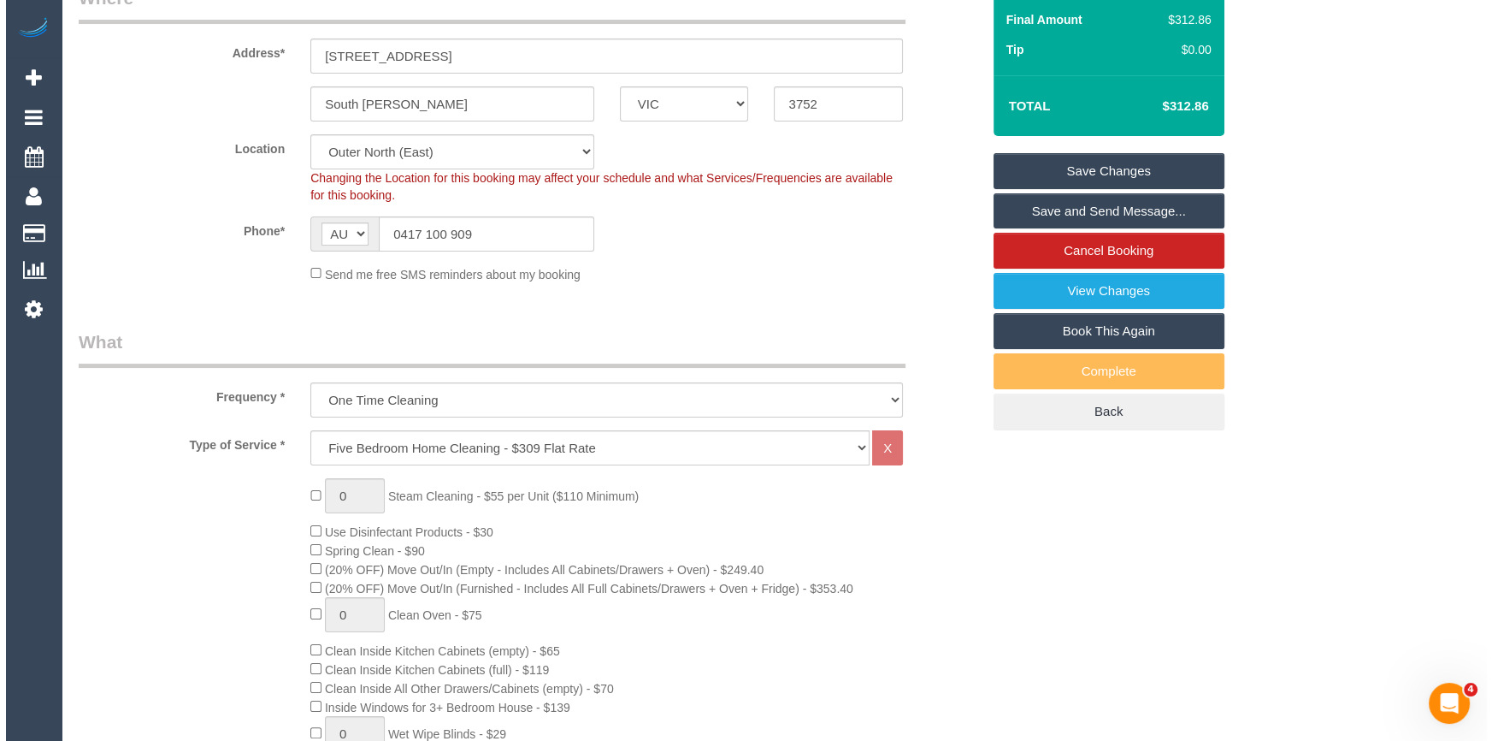
scroll to position [0, 0]
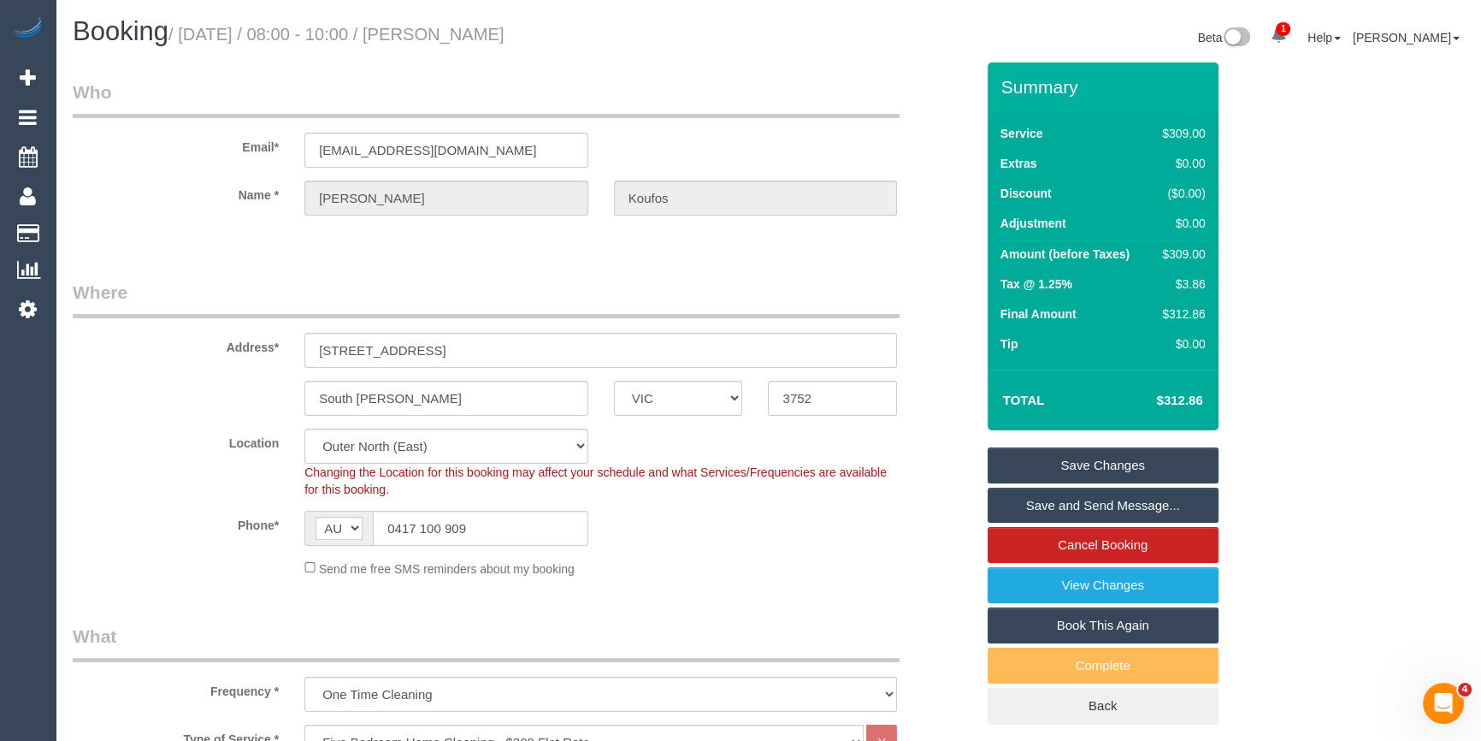
click at [1183, 255] on div "$309.00" at bounding box center [1180, 253] width 50 height 17
copy div "309.00"
click at [1103, 455] on link "Save Changes" at bounding box center [1103, 465] width 231 height 36
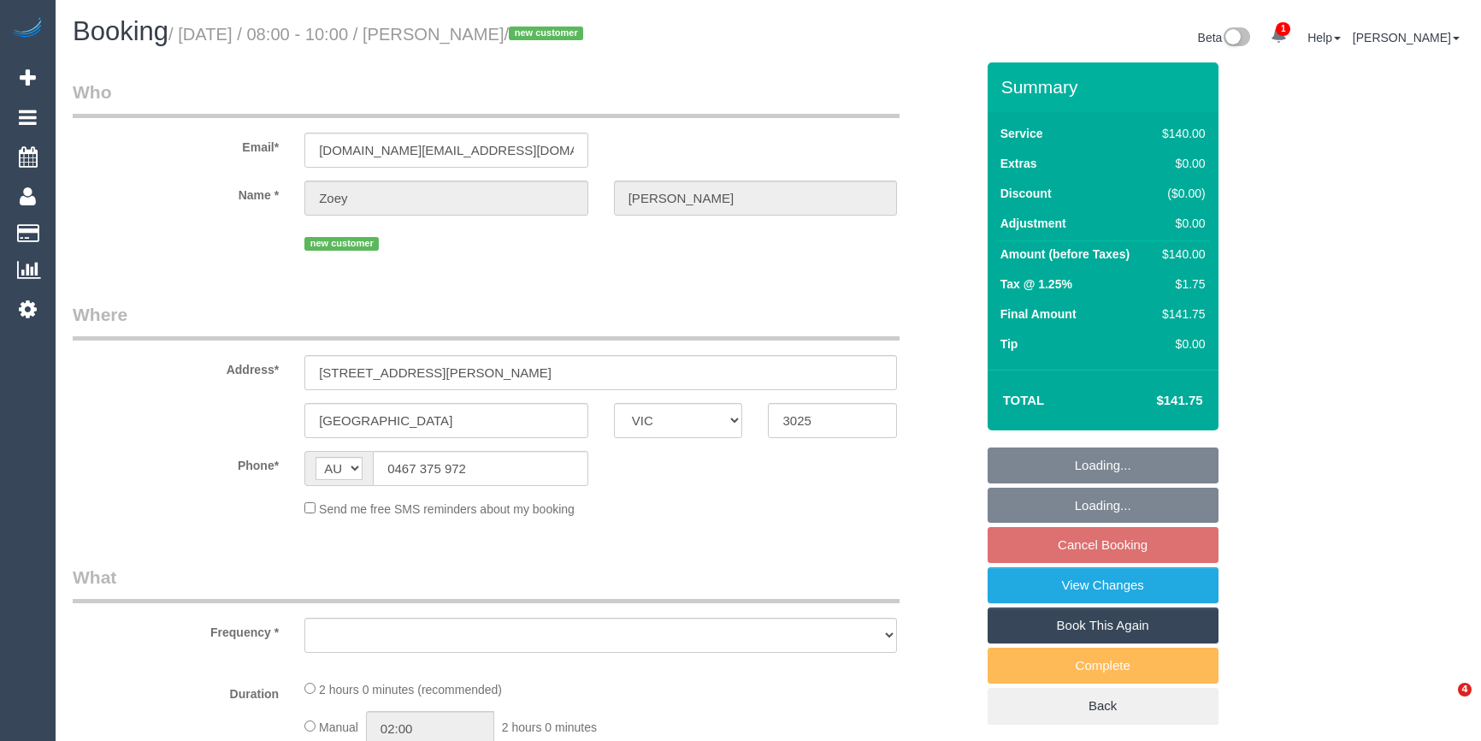
select select "VIC"
select select "string:stripe-pm_1S4whR2GScqysDRVlpUX1OTu"
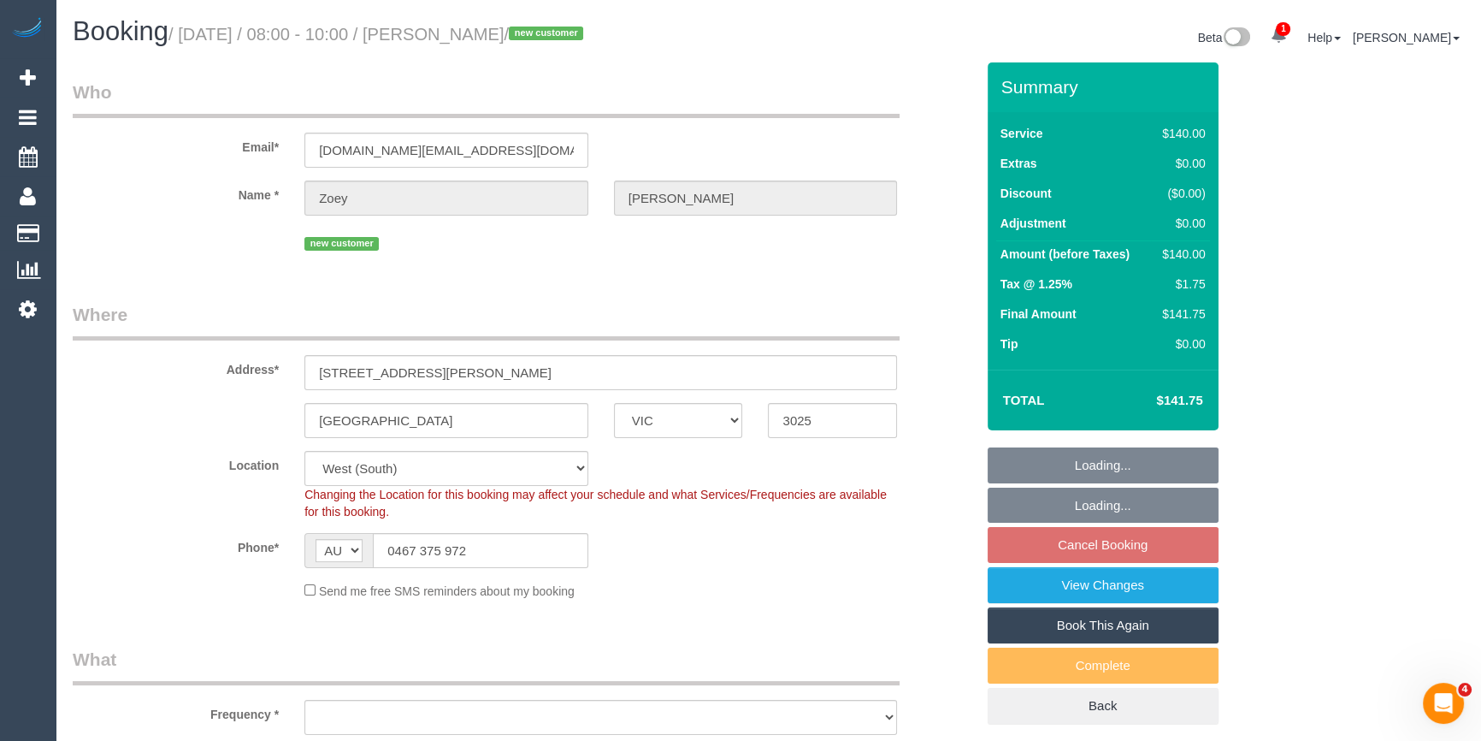
select select "object:879"
select select "number:30"
select select "number:14"
select select "number:18"
select select "number:24"
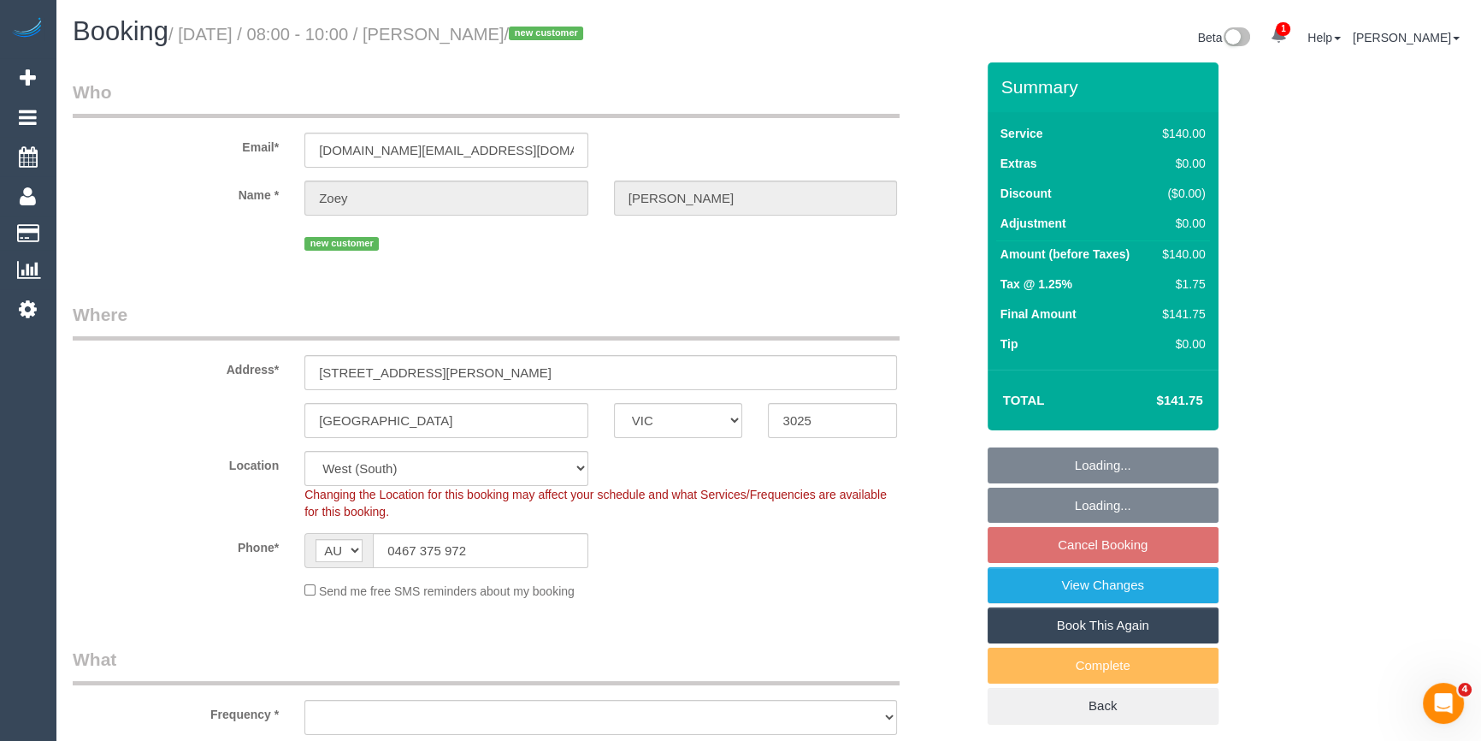
select select "number:26"
select select "object:884"
select select "spot1"
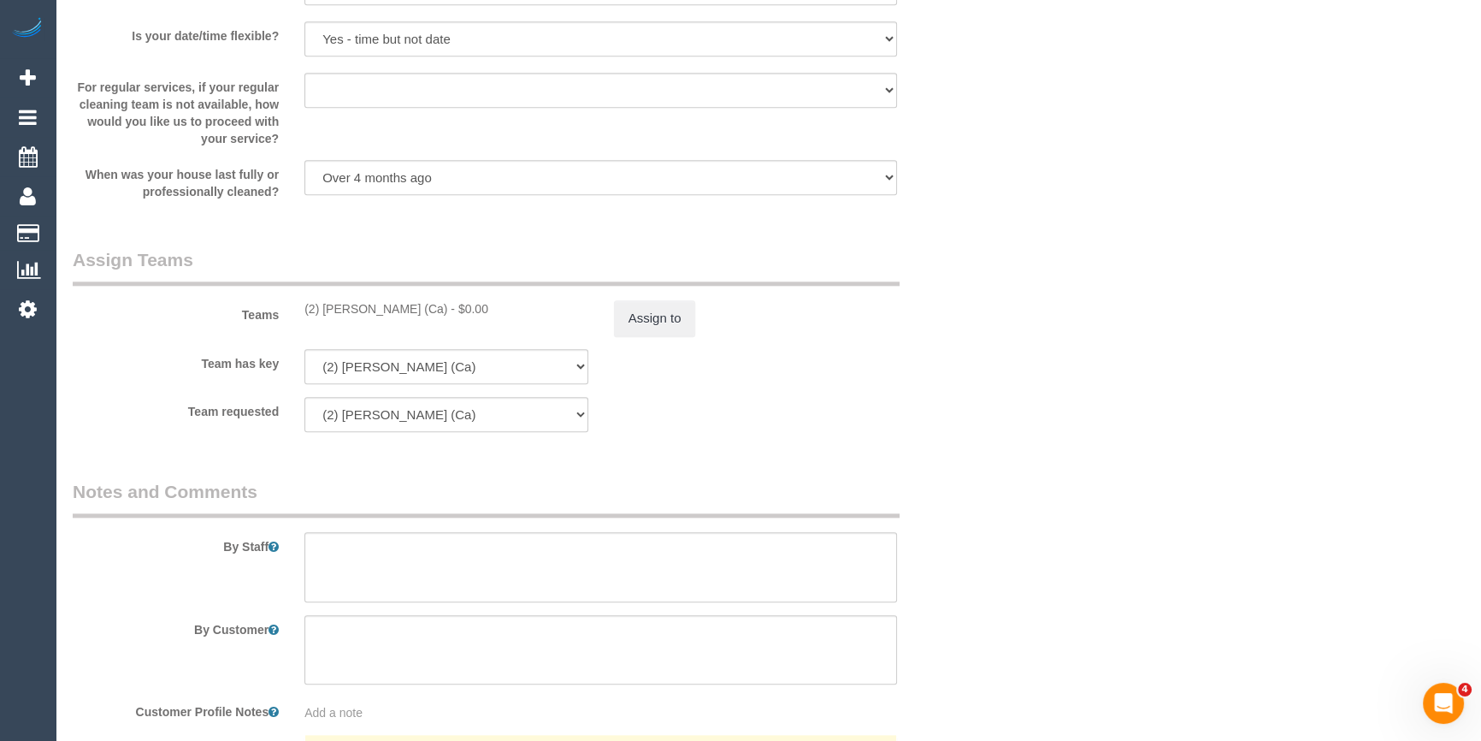
scroll to position [2647, 0]
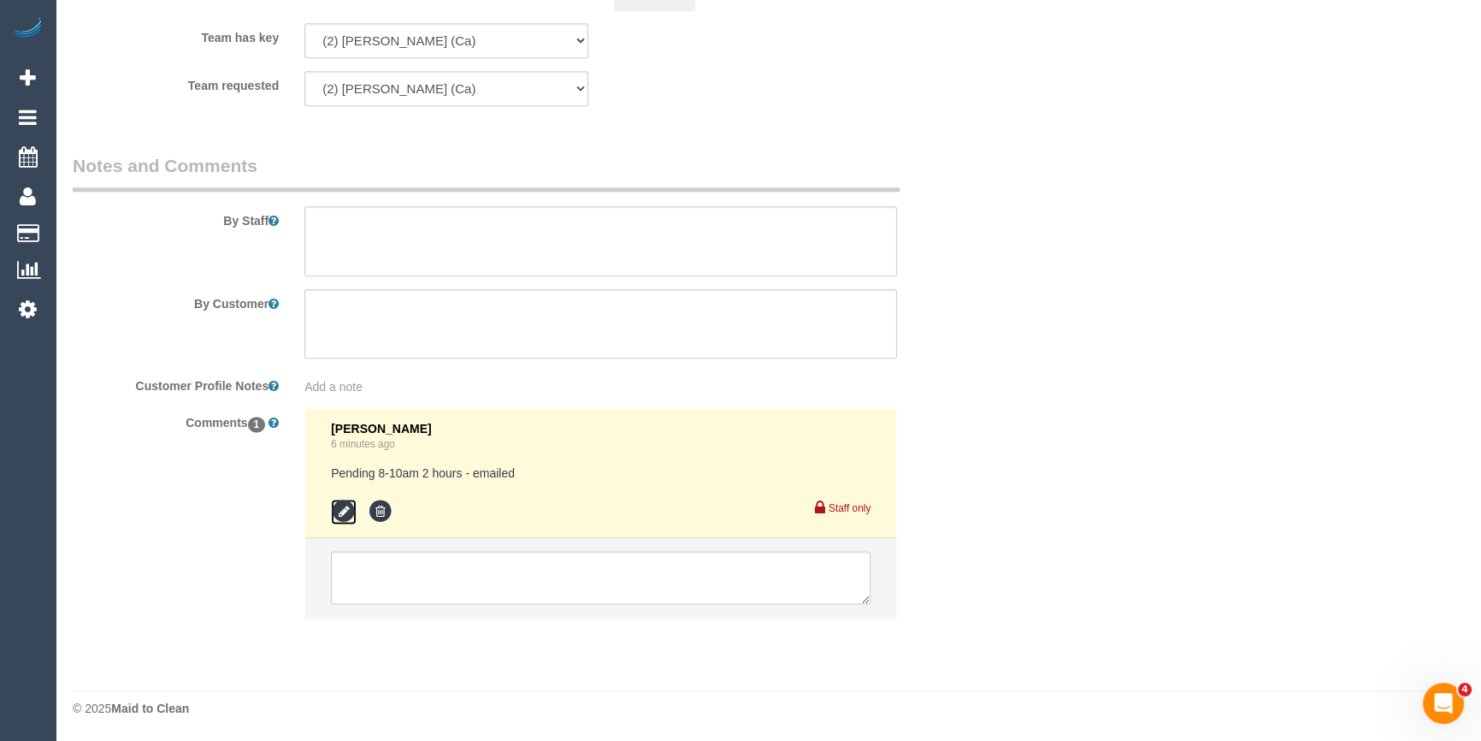
click at [346, 504] on icon at bounding box center [344, 512] width 26 height 26
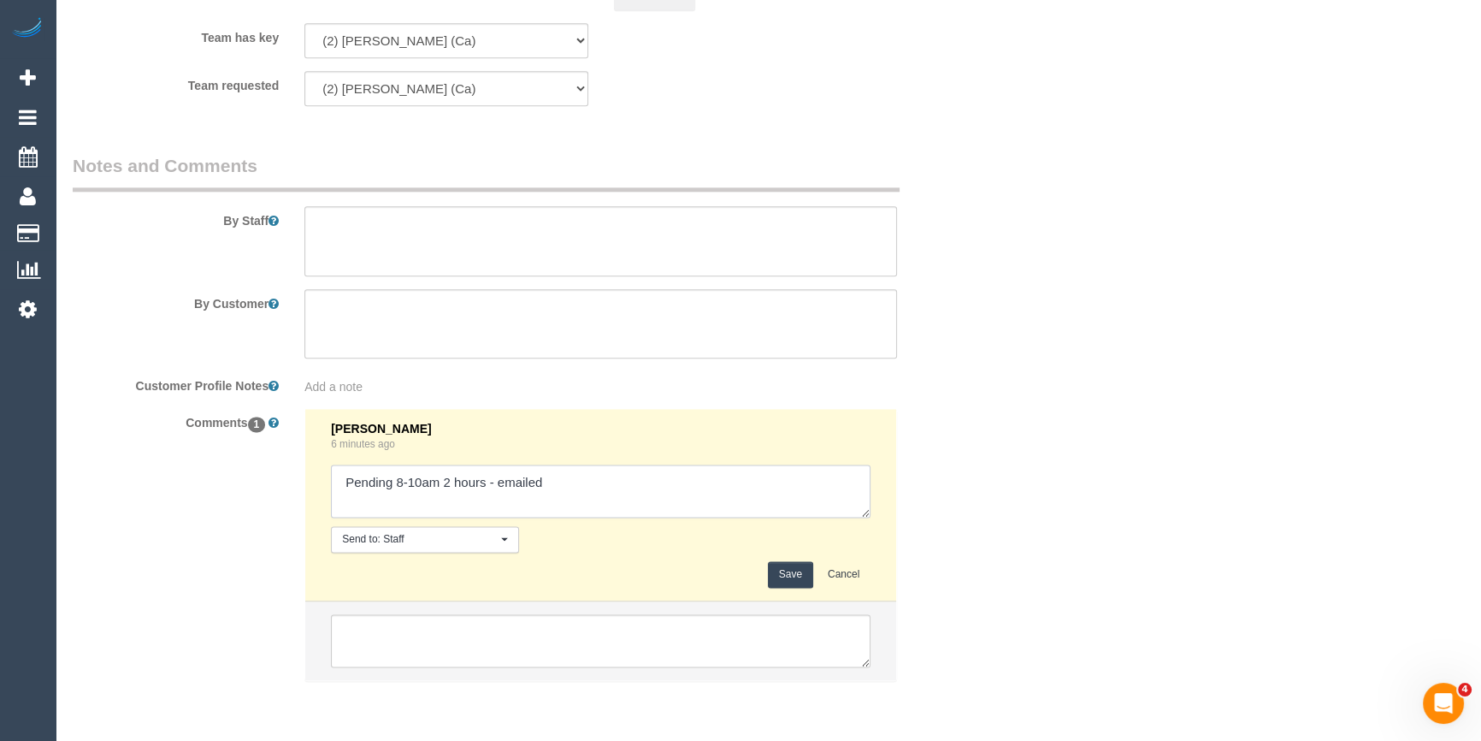
click at [677, 499] on textarea at bounding box center [601, 490] width 540 height 53
type textarea "Pending 8-10am 2 hours - emailed. Customer agreed via email"
click at [788, 576] on button "Save" at bounding box center [790, 574] width 45 height 27
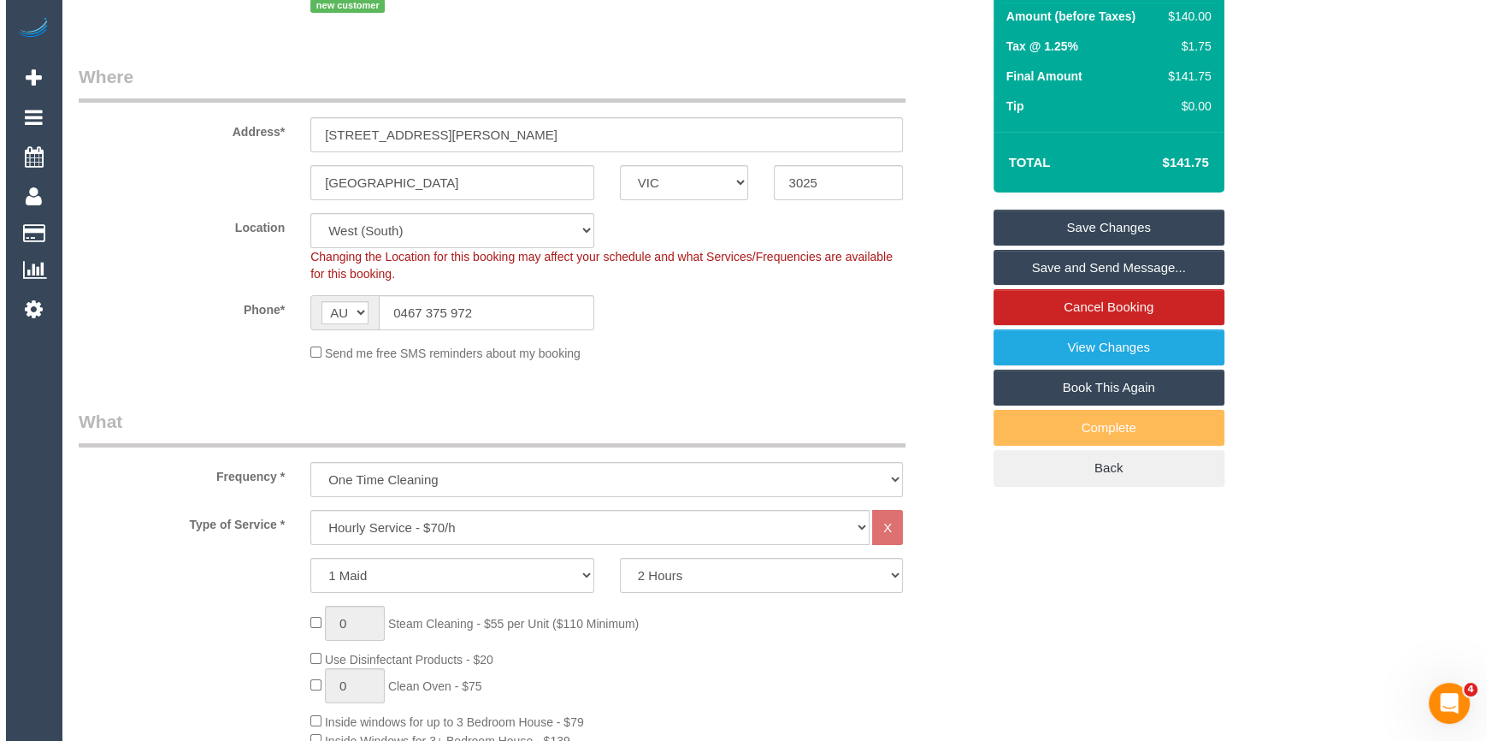
scroll to position [0, 0]
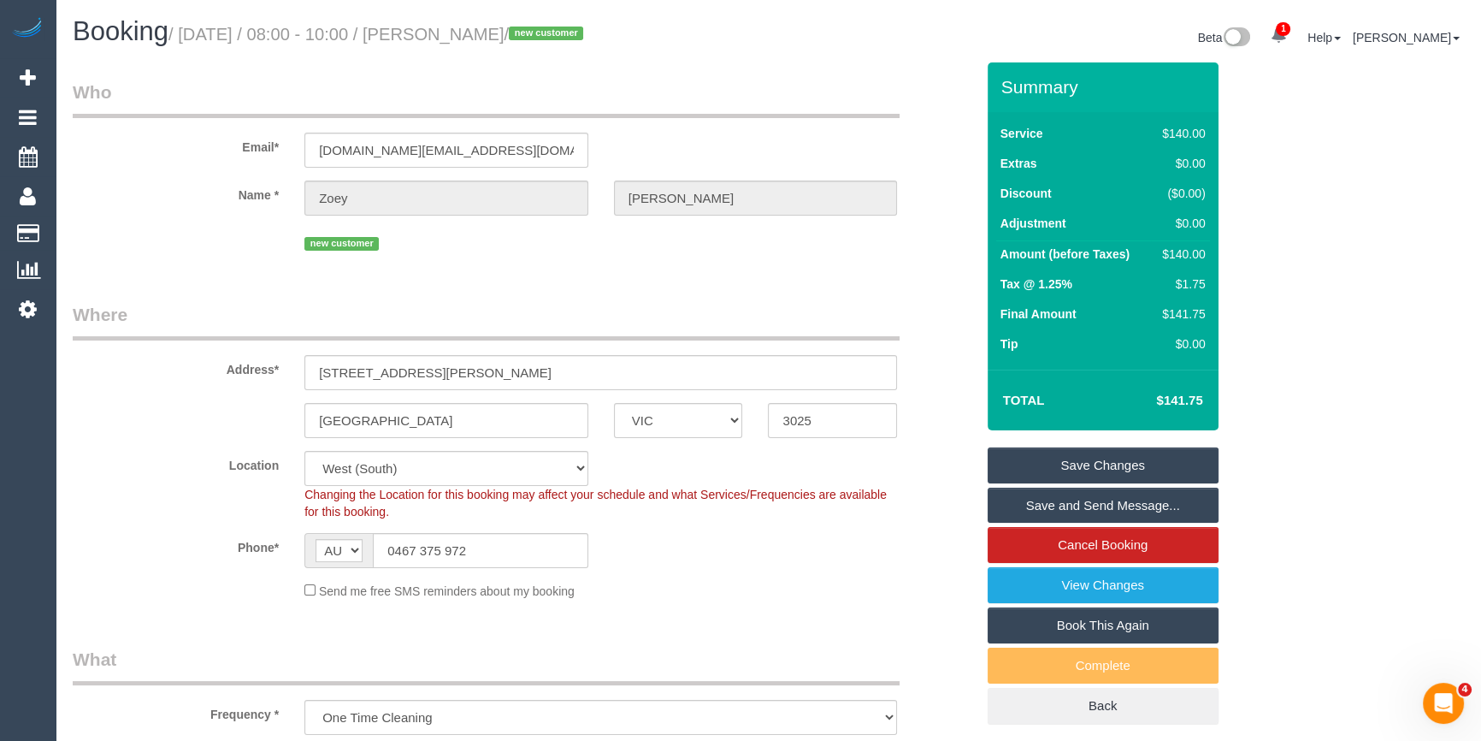
click at [1067, 506] on link "Save and Send Message..." at bounding box center [1103, 505] width 231 height 36
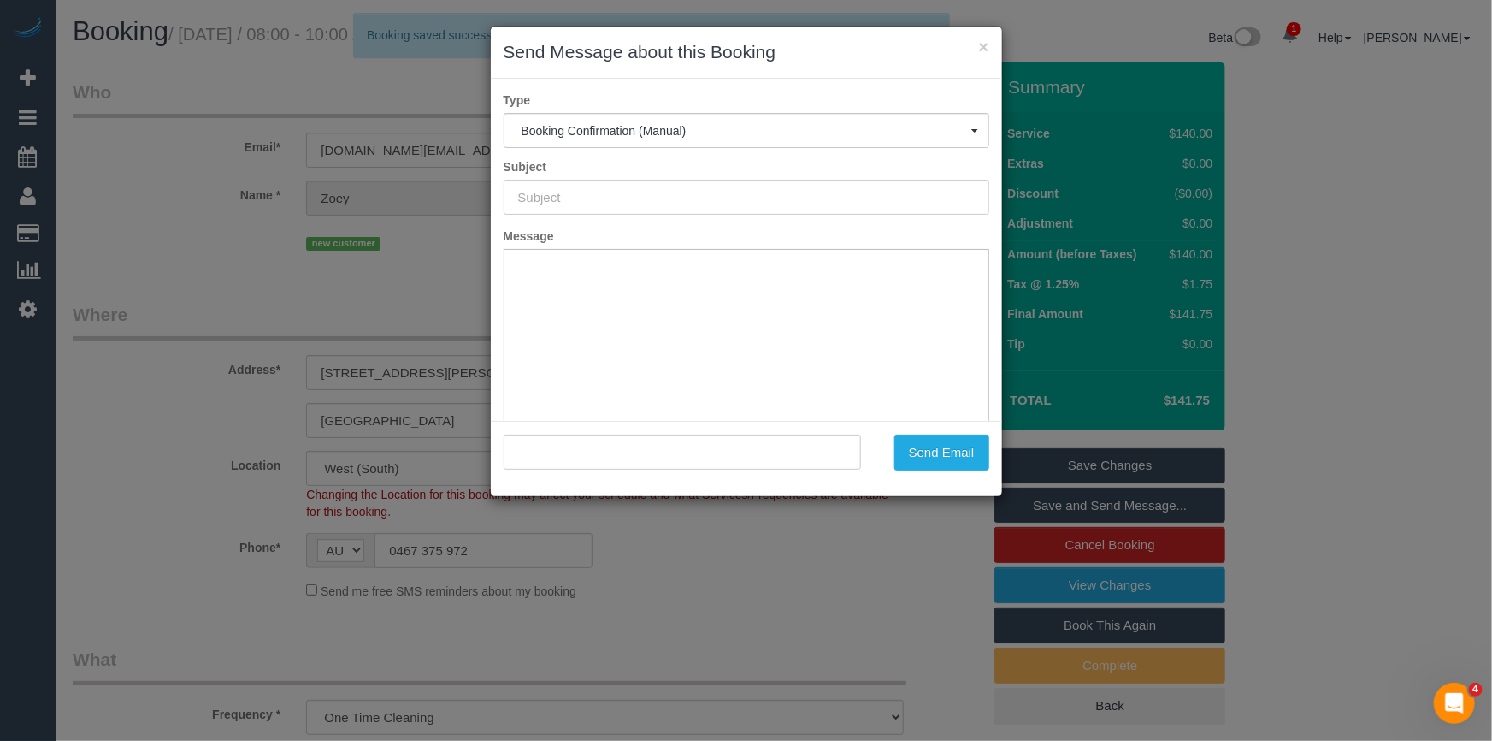
type input "Booking Confirmed"
type input ""Zoey Glover" <zoey.sg@gmail.com>"
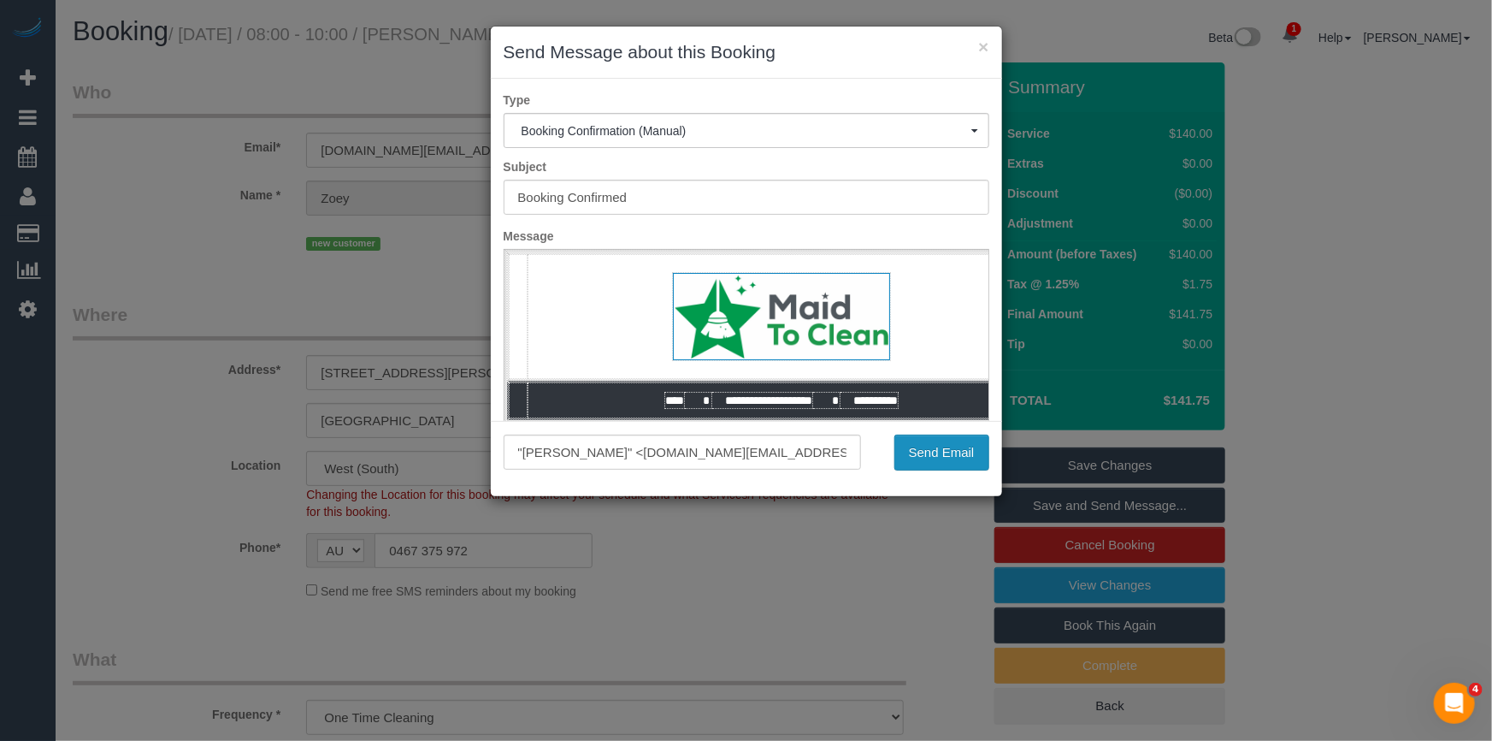
click at [951, 467] on button "Send Email" at bounding box center [941, 452] width 95 height 36
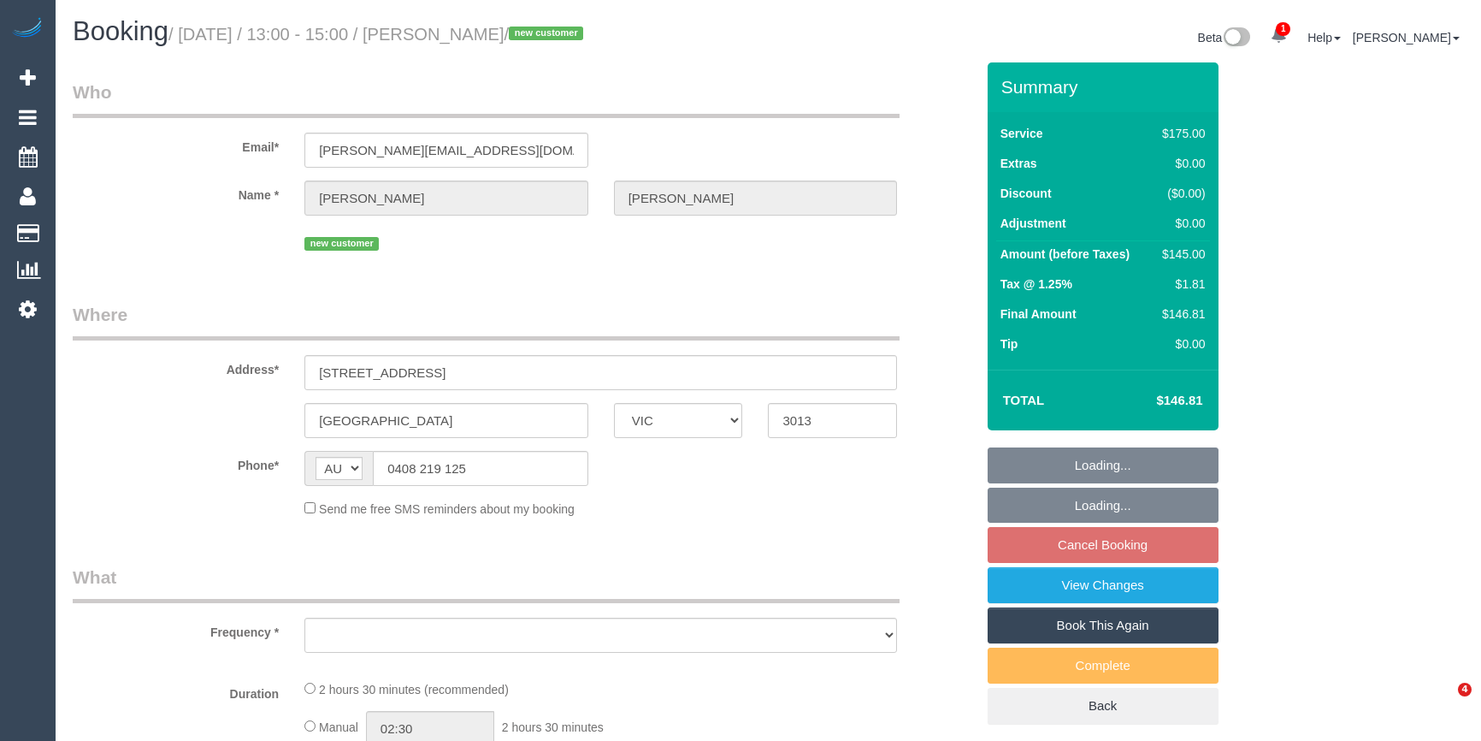
select select "VIC"
select select "150"
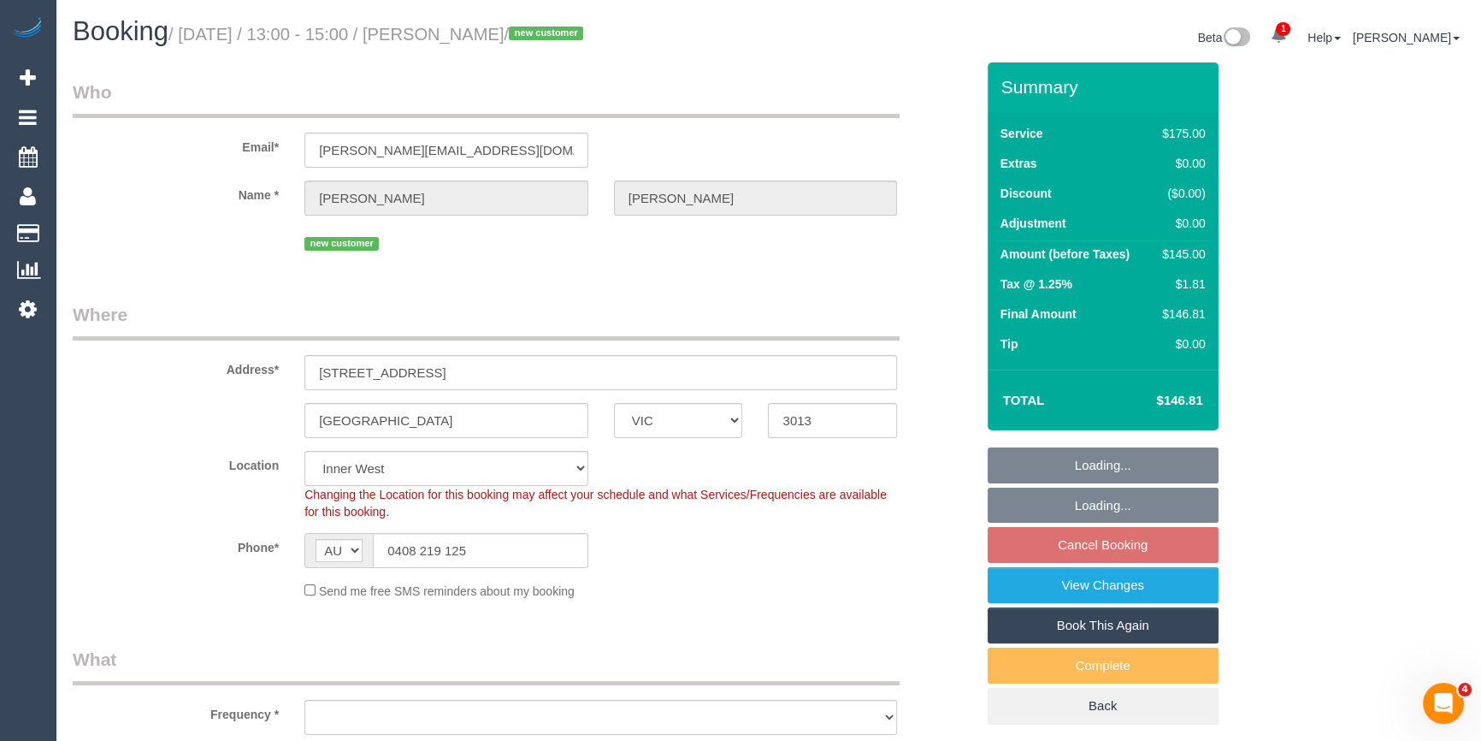
select select "string:stripe-pm_1S4esZ2GScqysDRVr1JJwKRt"
select select "object:884"
select select "number:28"
select select "number:14"
select select "number:18"
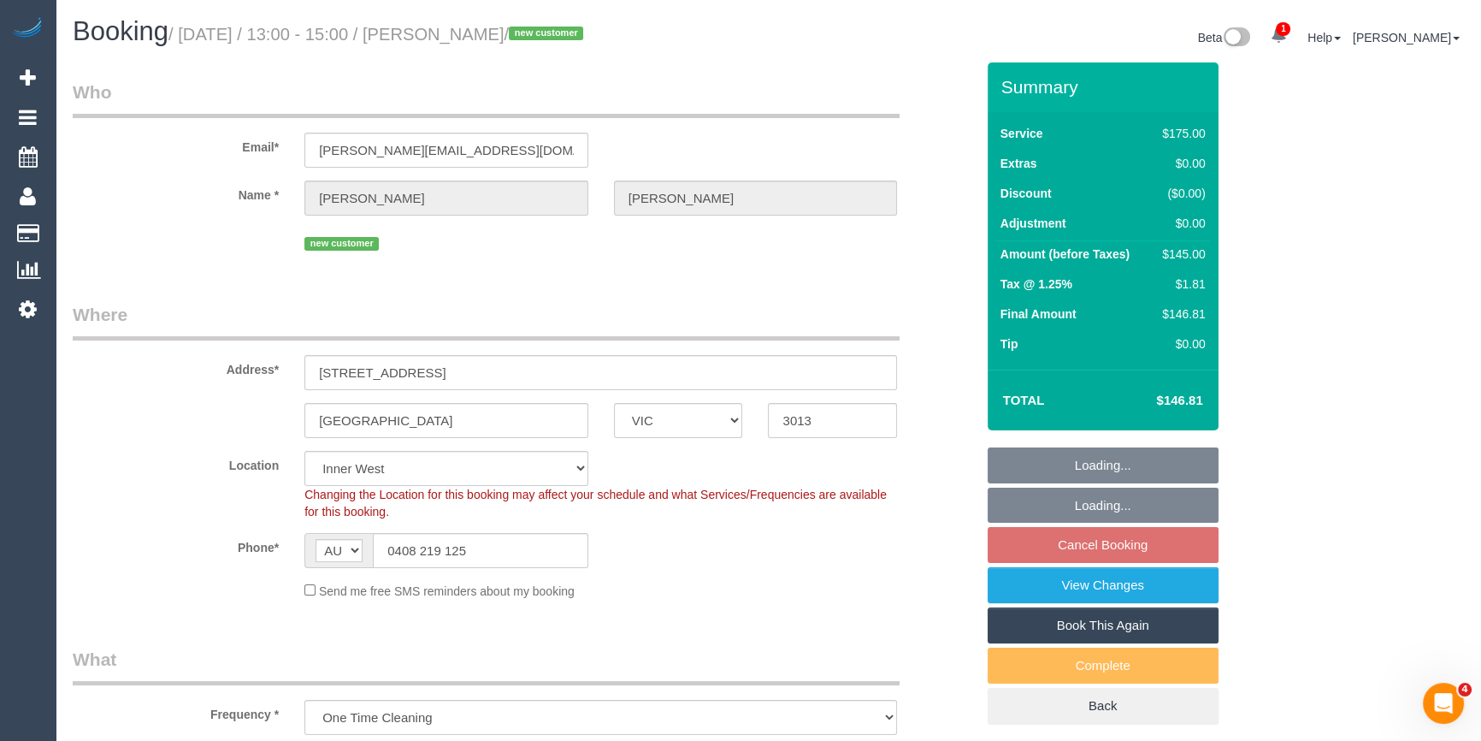
select select "number:24"
select select "number:26"
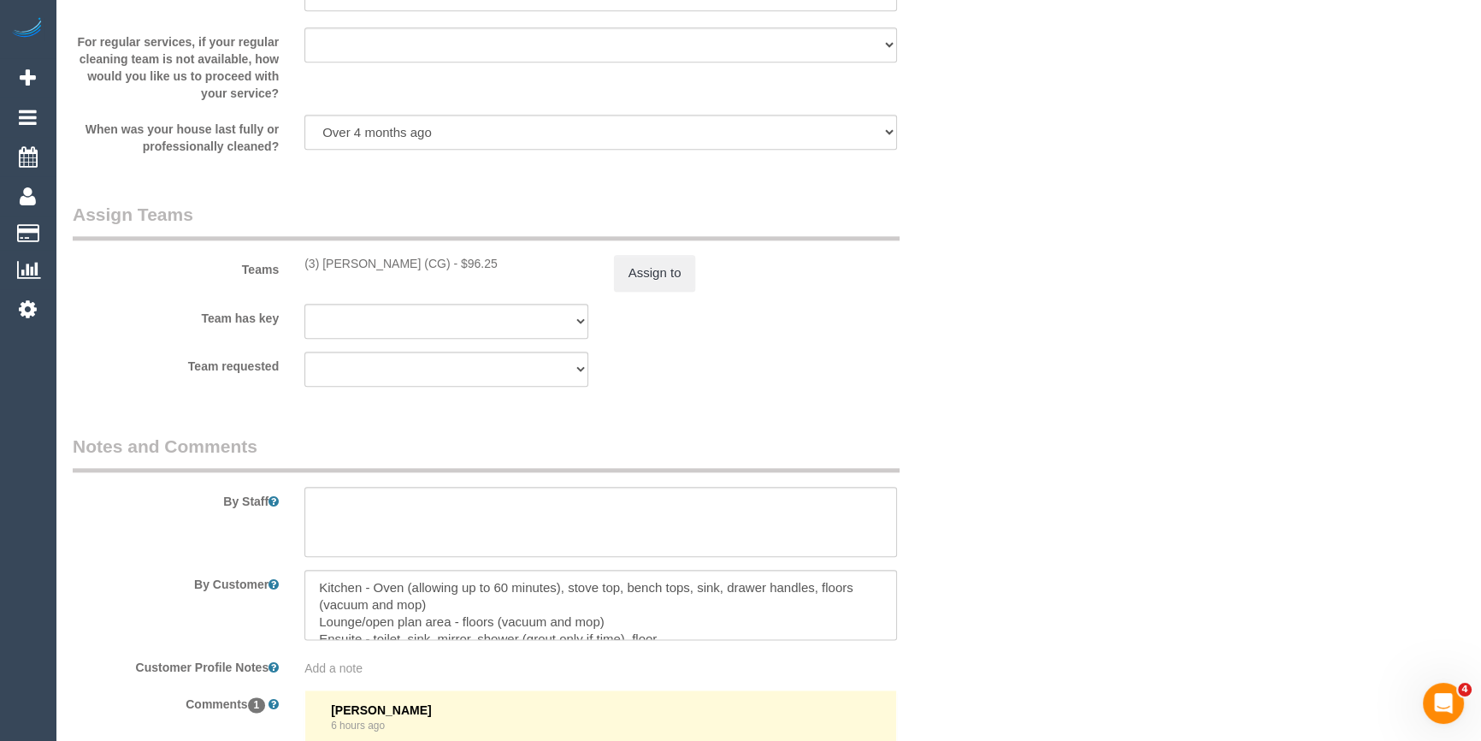
scroll to position [2488, 0]
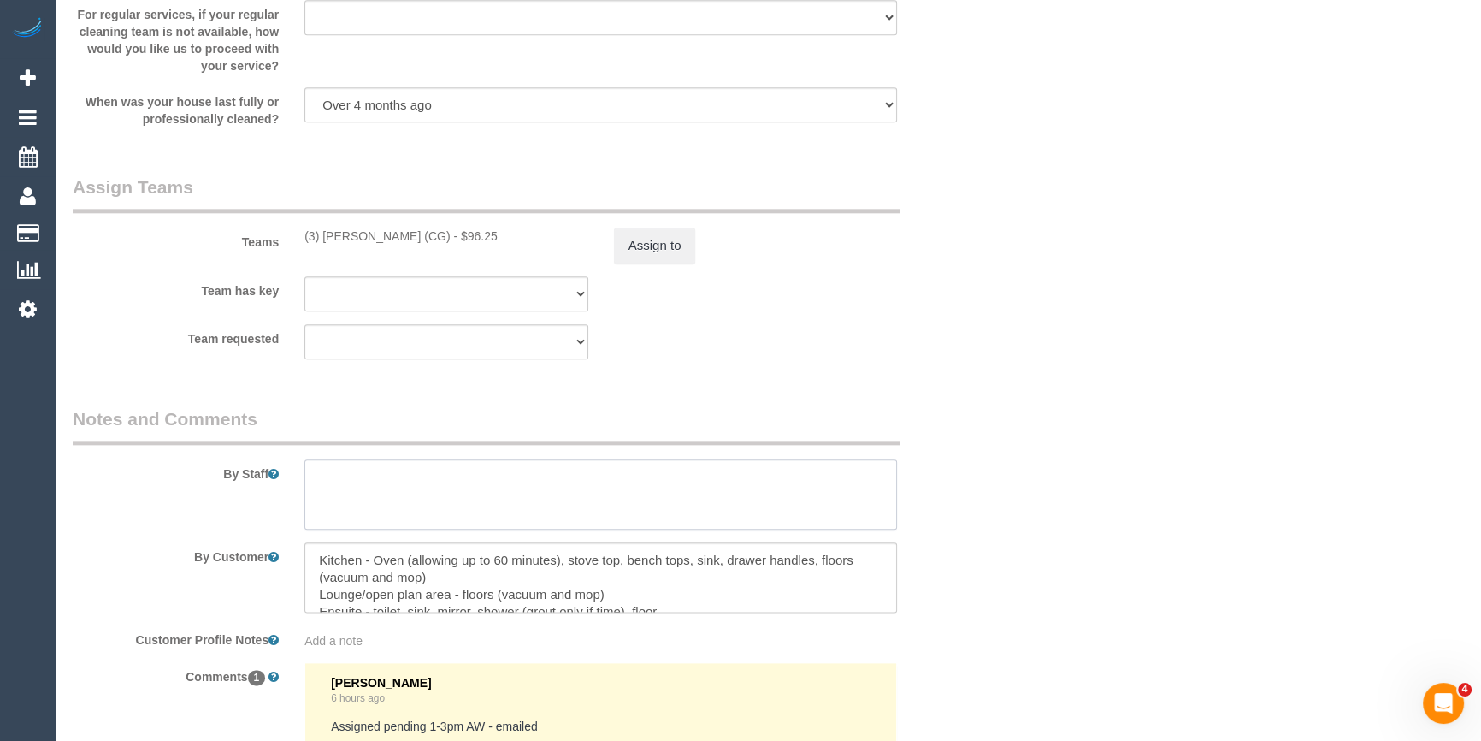
click at [435, 505] on textarea at bounding box center [600, 494] width 593 height 70
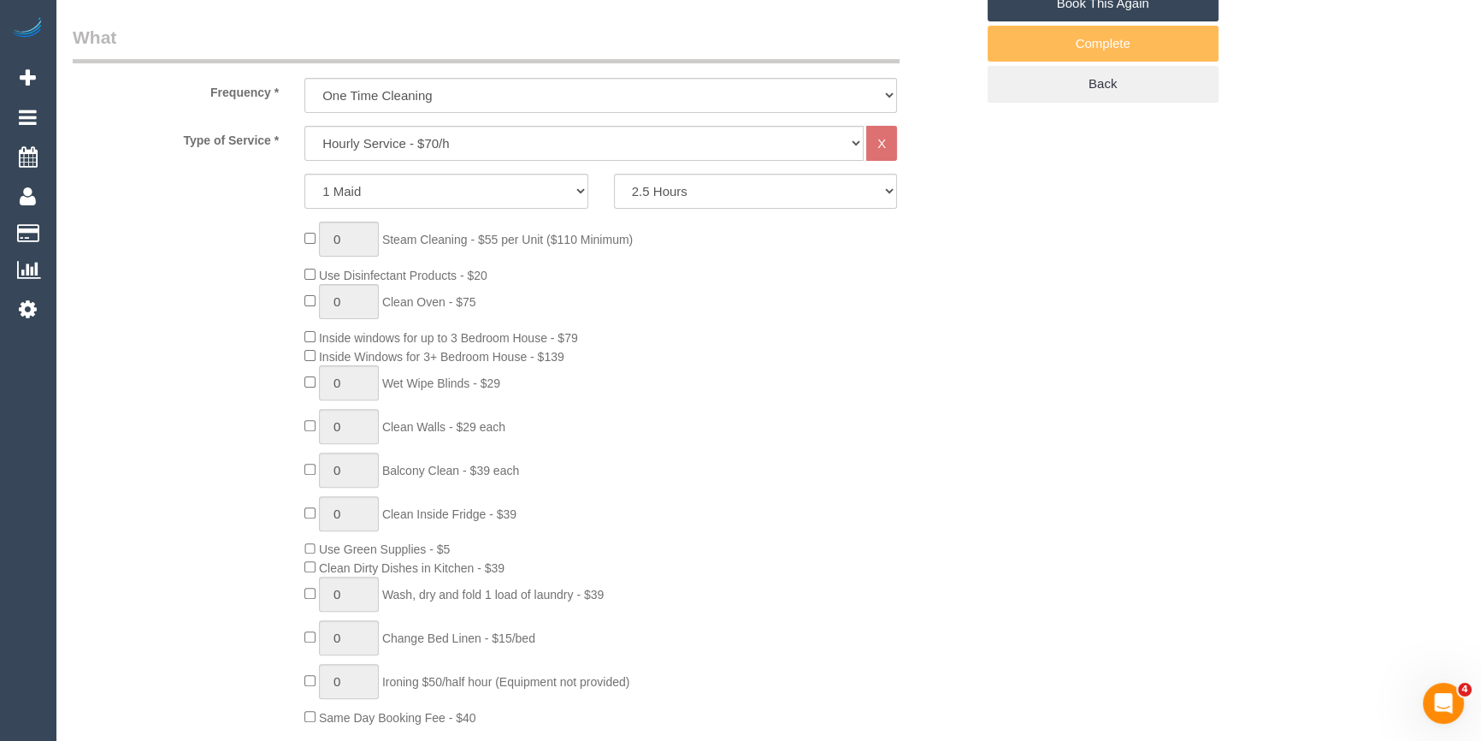
scroll to position [388, 0]
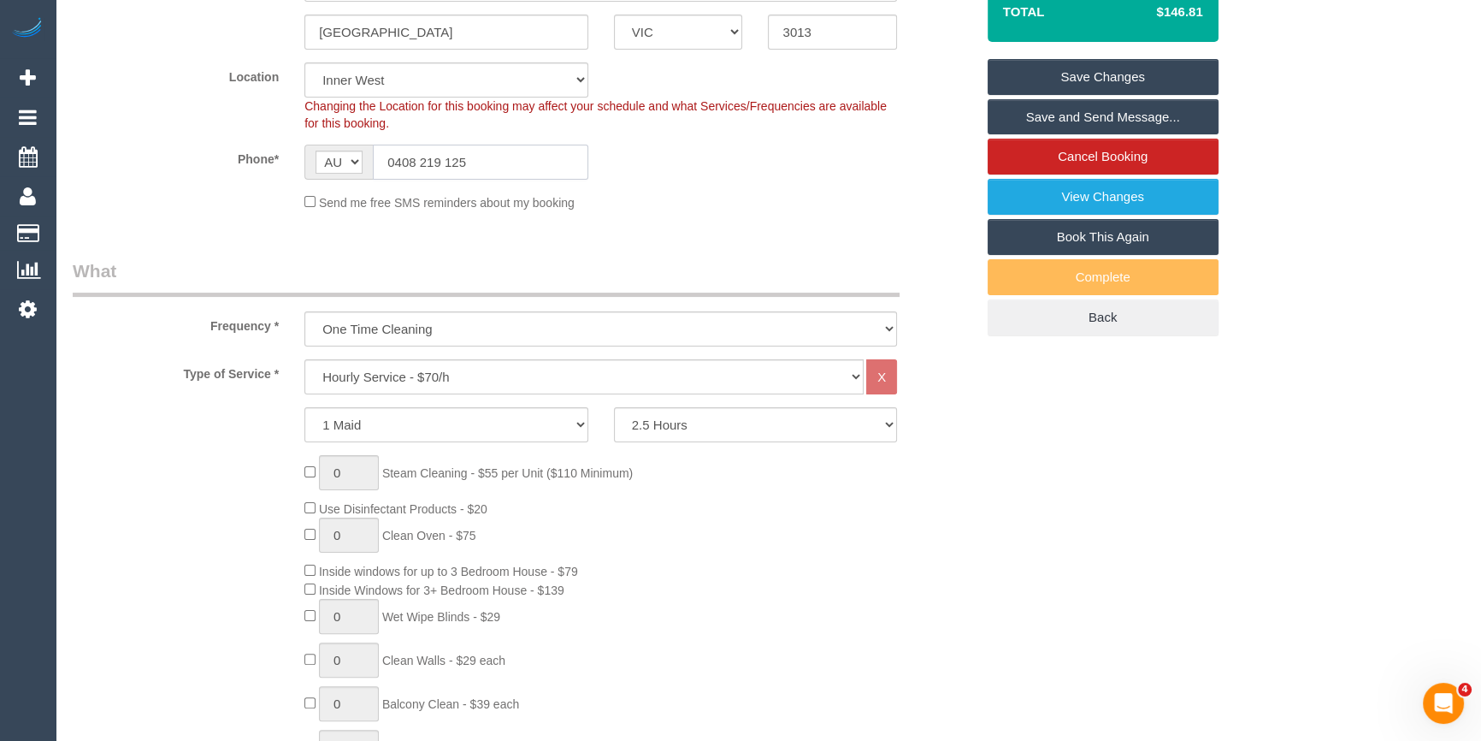
click at [425, 162] on input "0408 219 125" at bounding box center [480, 162] width 215 height 35
click at [857, 524] on div "0 Steam Cleaning - $55 per Unit ($110 Minimum) Use Disinfectant Products - $20 …" at bounding box center [639, 707] width 695 height 505
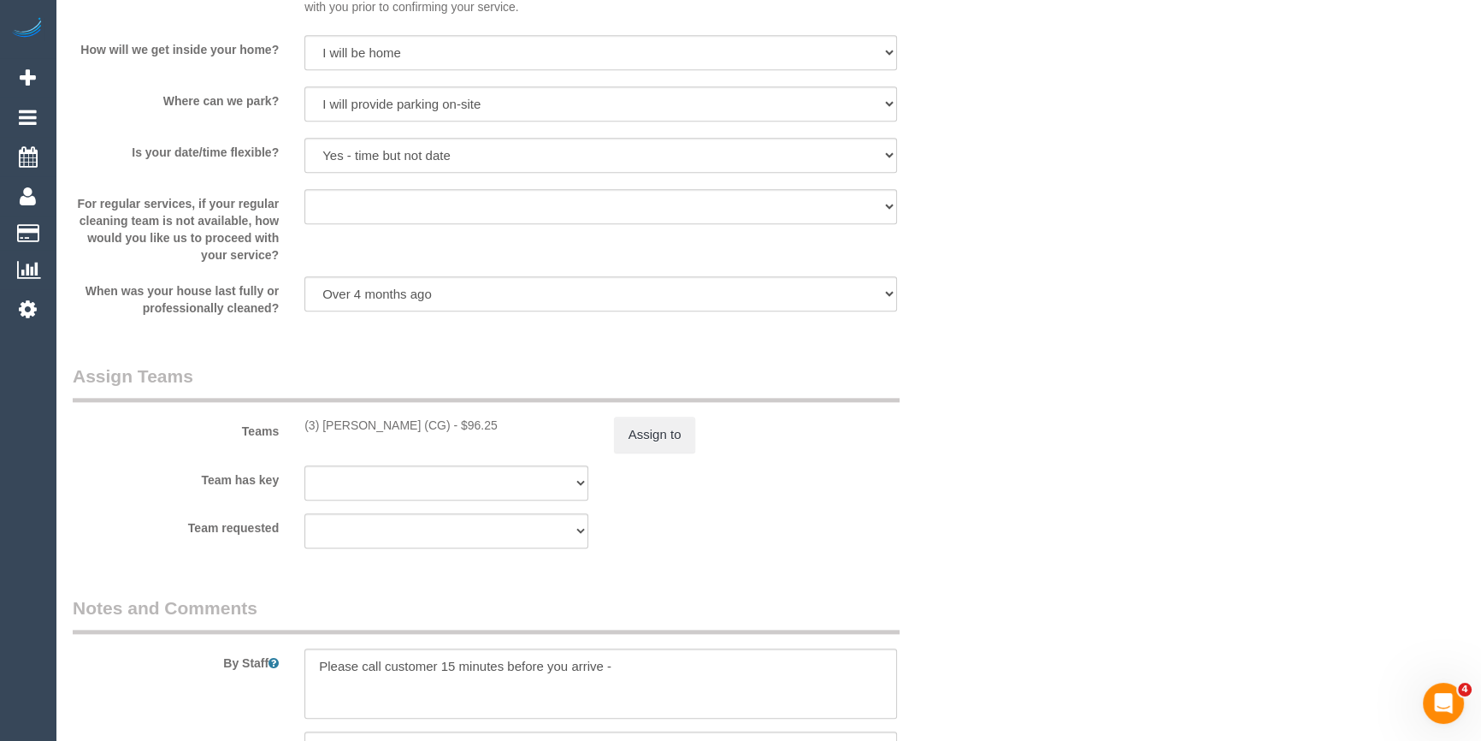
scroll to position [2488, 0]
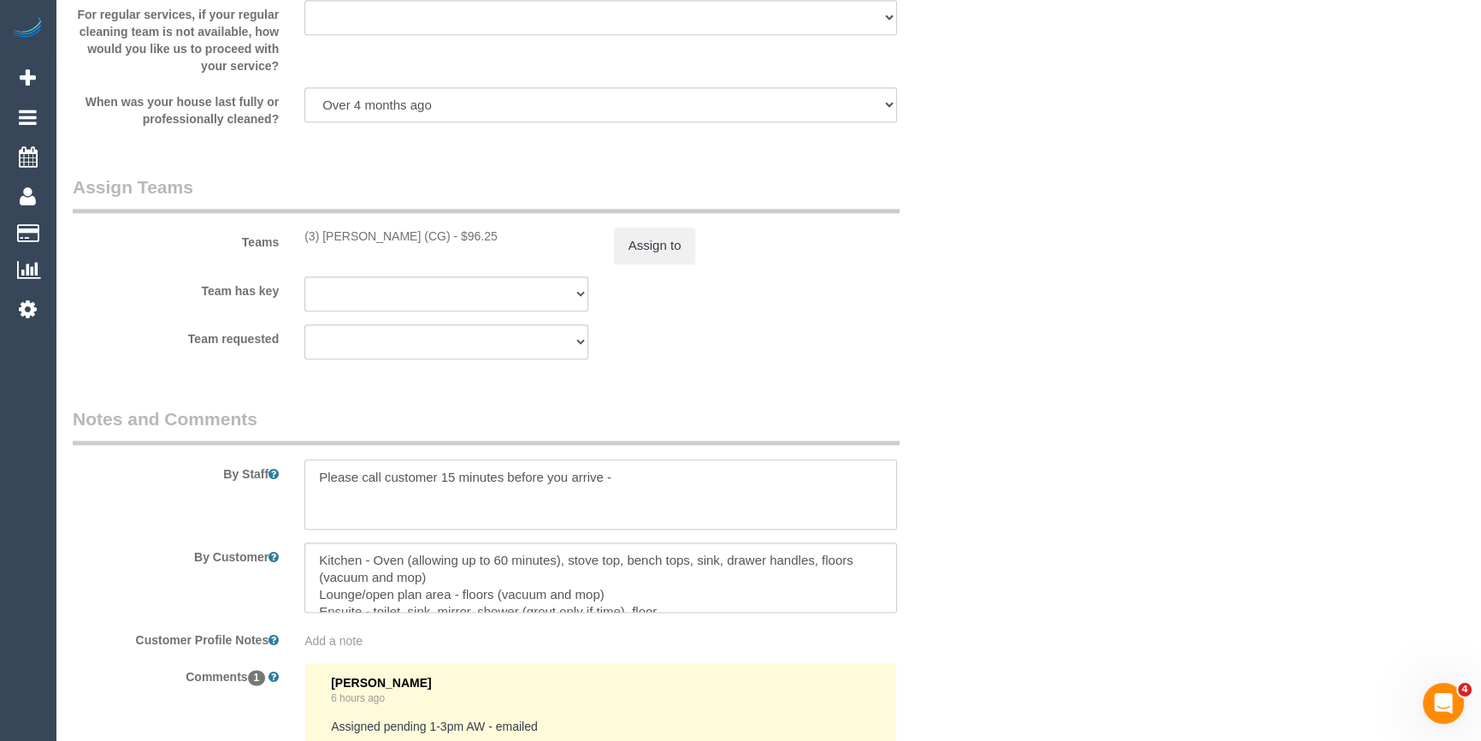
click at [665, 479] on textarea at bounding box center [600, 494] width 593 height 70
paste textarea "0408 219 125"
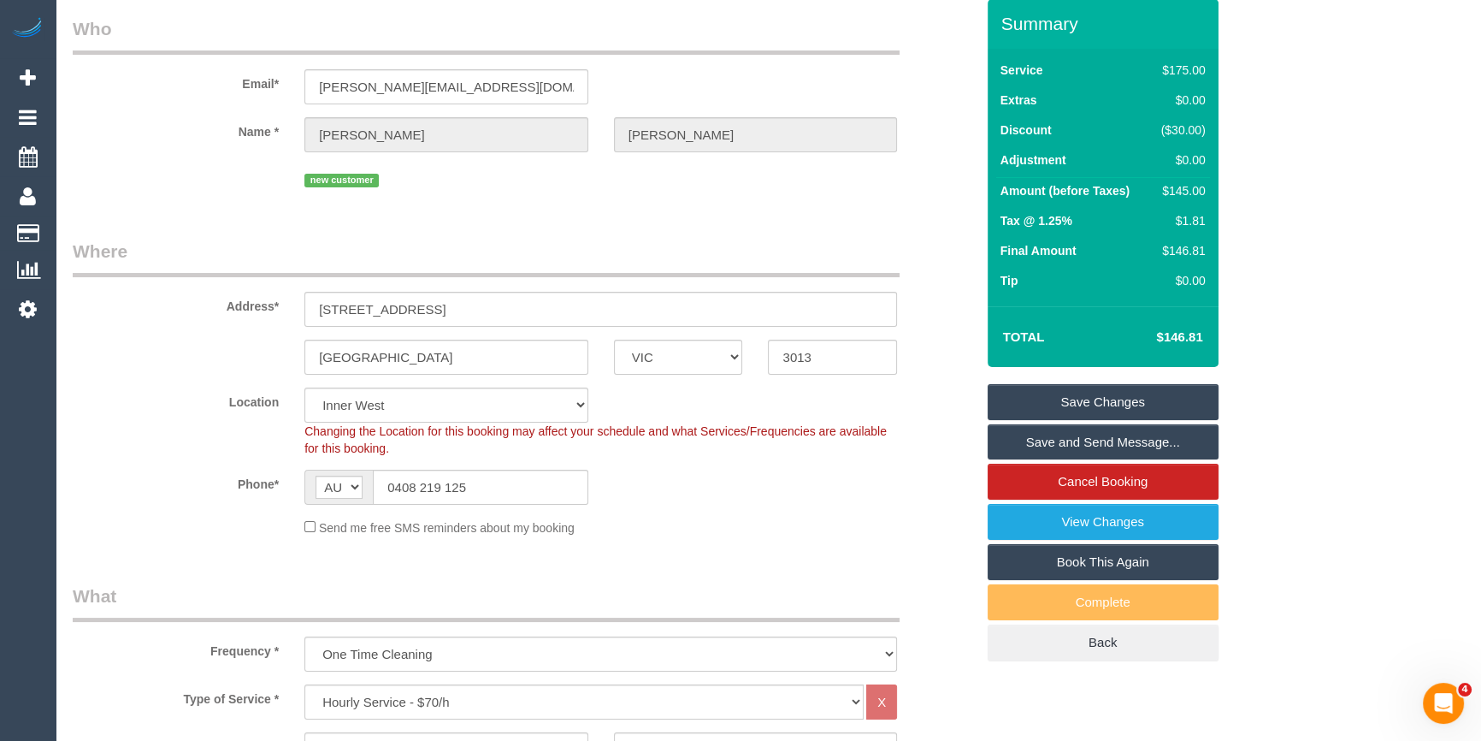
scroll to position [0, 0]
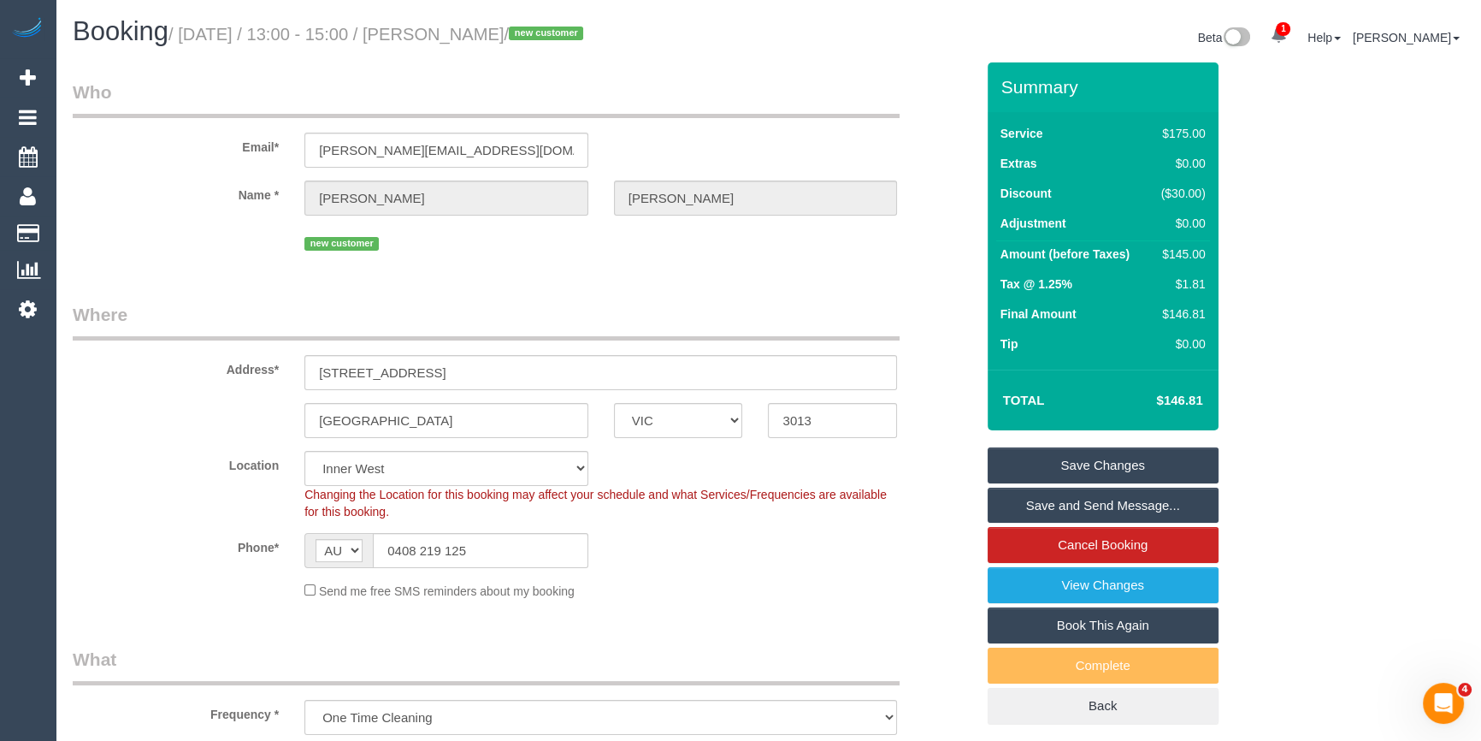
type textarea "Please call customer 15 minutes before you arrive - 0408 219 125 Customer will …"
drag, startPoint x: 581, startPoint y: 34, endPoint x: 470, endPoint y: 28, distance: 111.3
click at [470, 28] on small "/ September 10, 2025 / 13:00 - 15:00 / Andrew Bailey / new customer" at bounding box center [378, 34] width 420 height 19
copy small "Andrew Bailey"
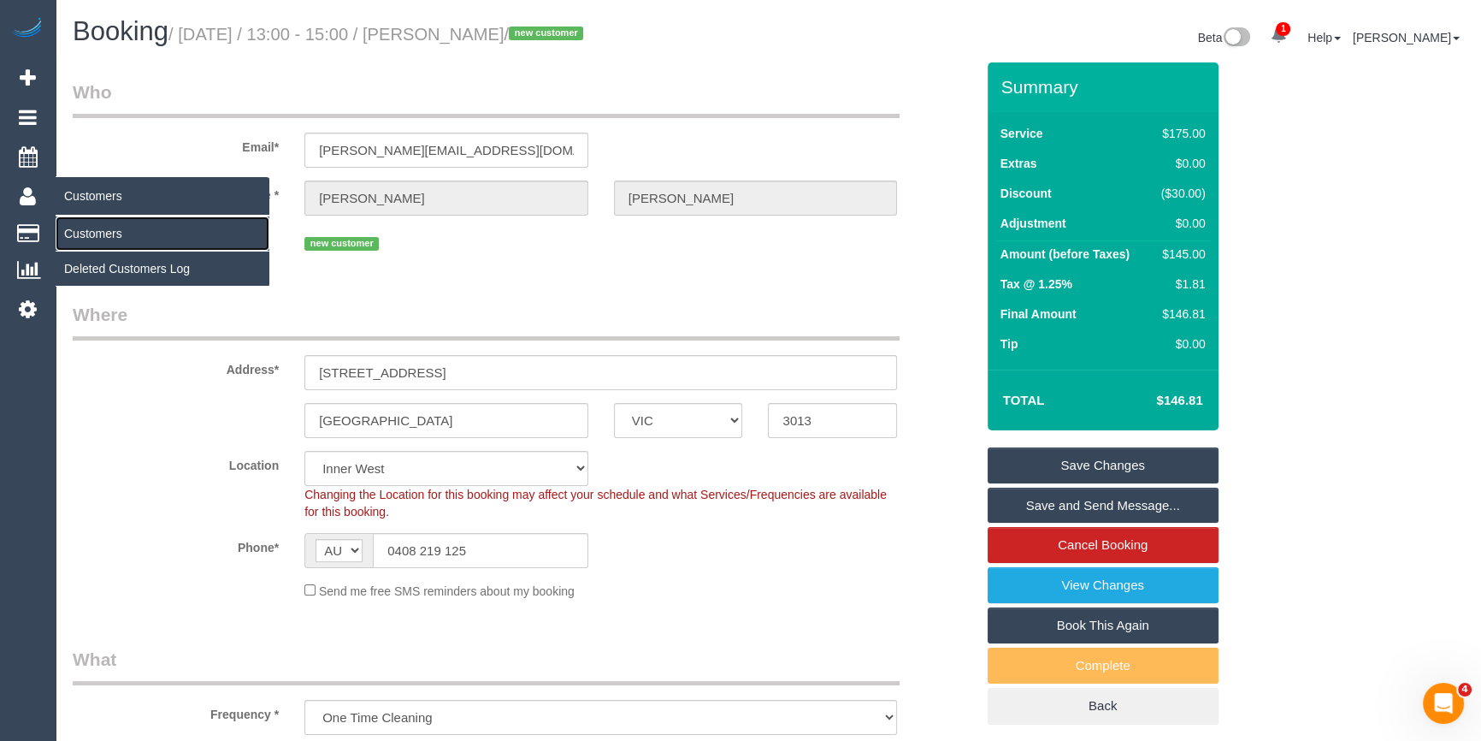
drag, startPoint x: 82, startPoint y: 233, endPoint x: 105, endPoint y: 218, distance: 27.3
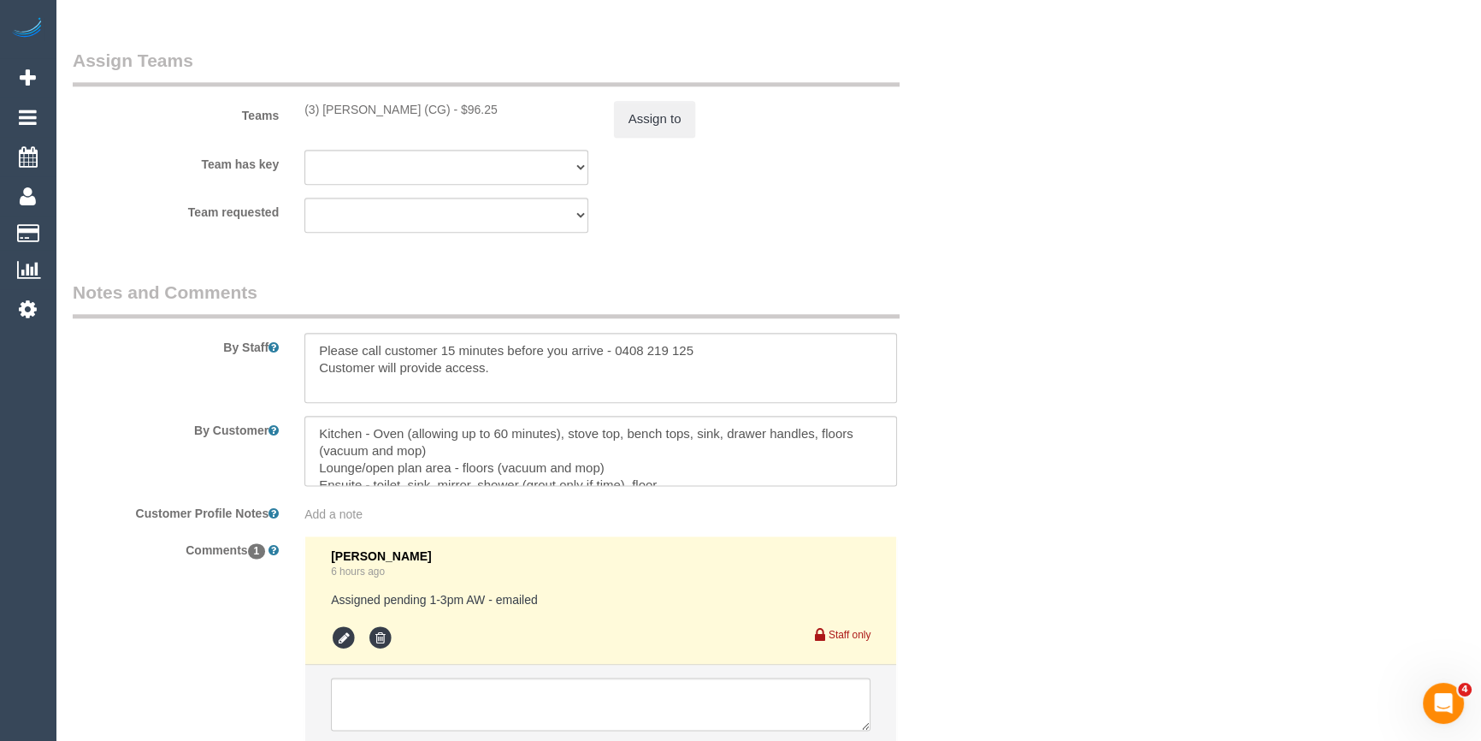
scroll to position [2741, 0]
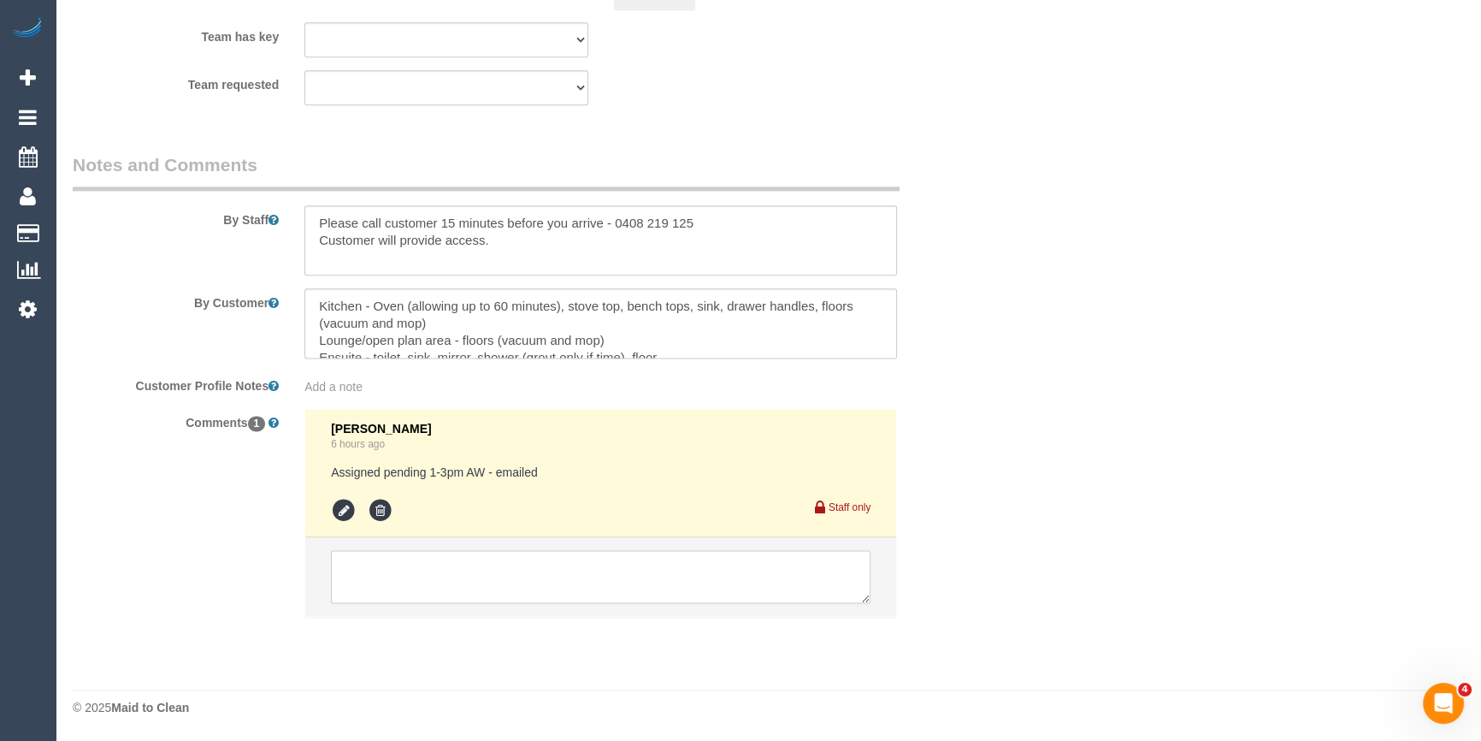
click at [373, 581] on textarea at bounding box center [601, 576] width 540 height 53
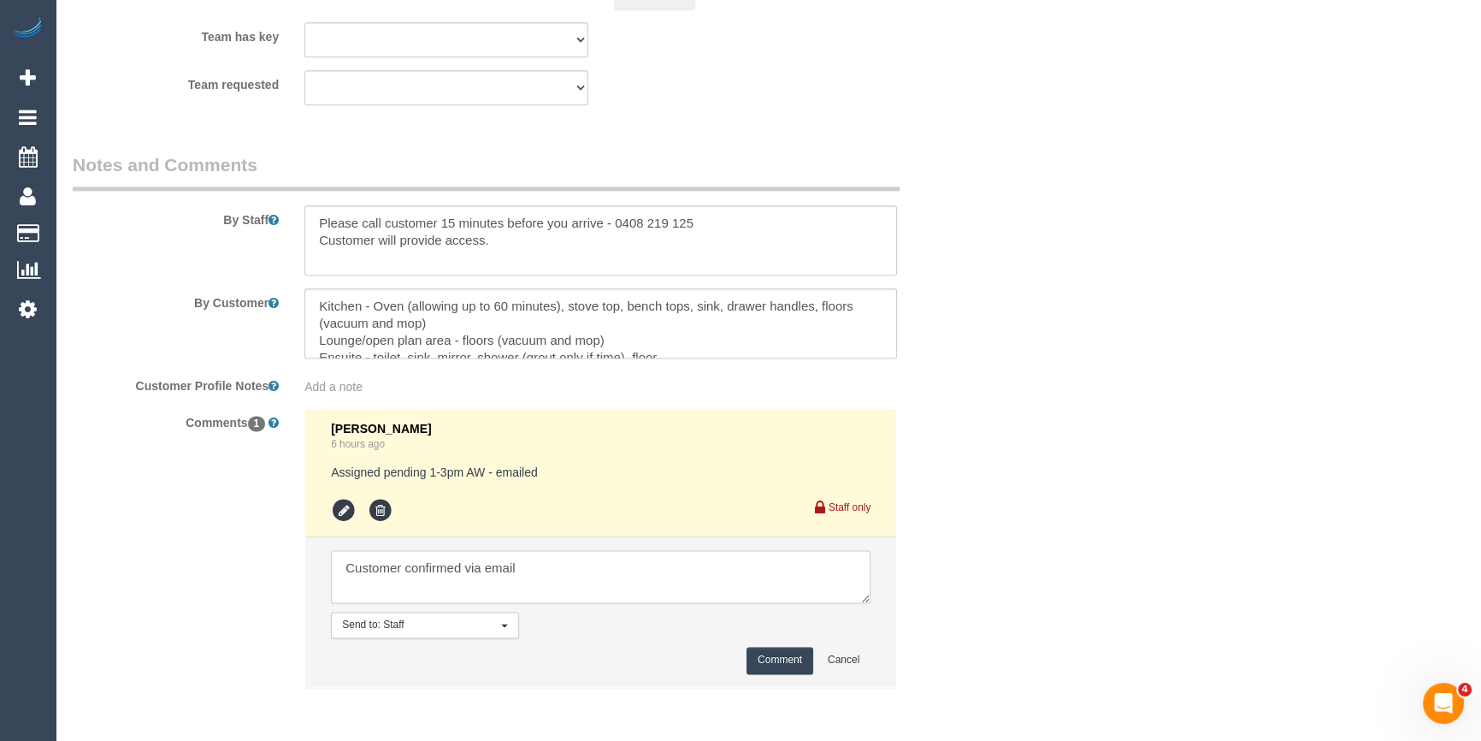
type textarea "Customer confirmed via email"
click at [777, 661] on button "Comment" at bounding box center [780, 659] width 67 height 27
drag, startPoint x: 1165, startPoint y: 552, endPoint x: 1163, endPoint y: 540, distance: 12.1
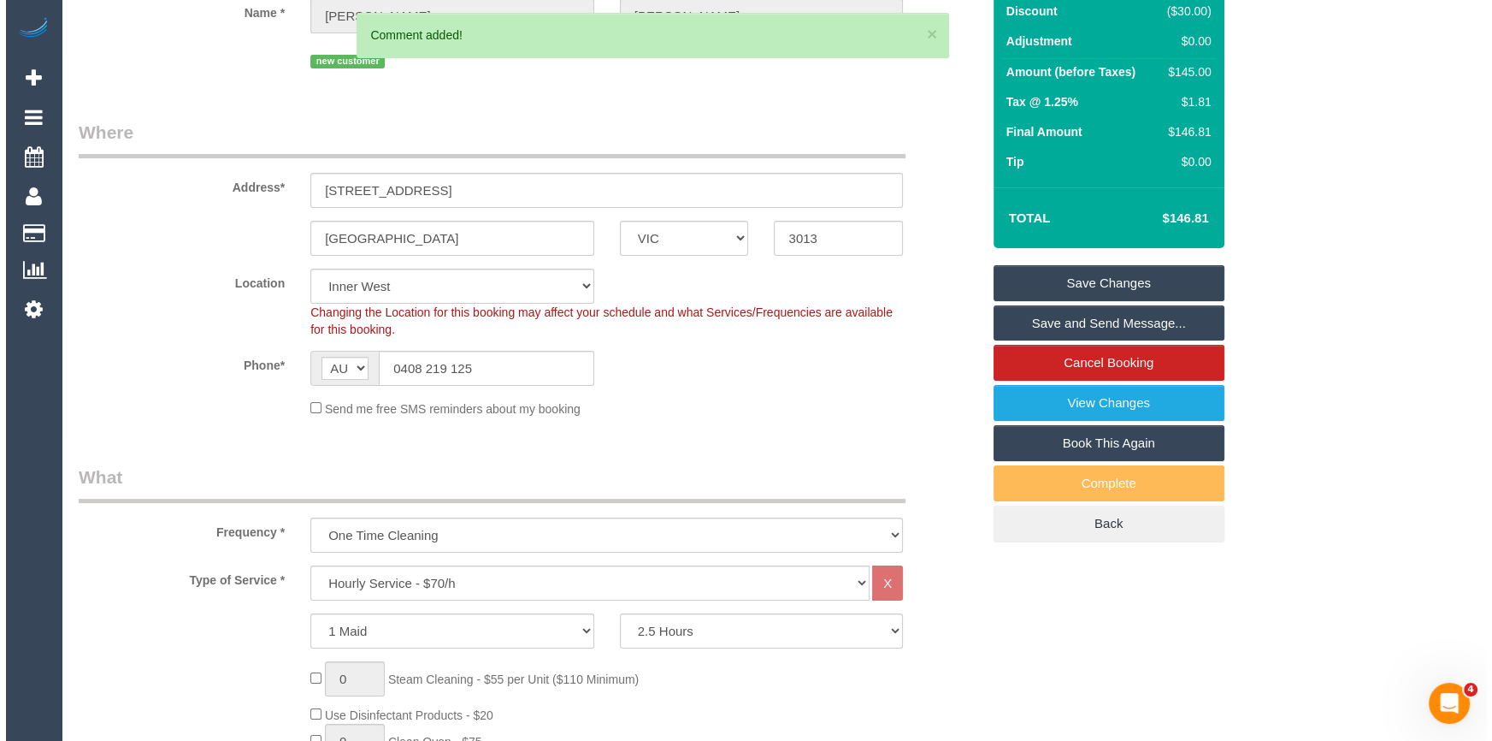
scroll to position [0, 0]
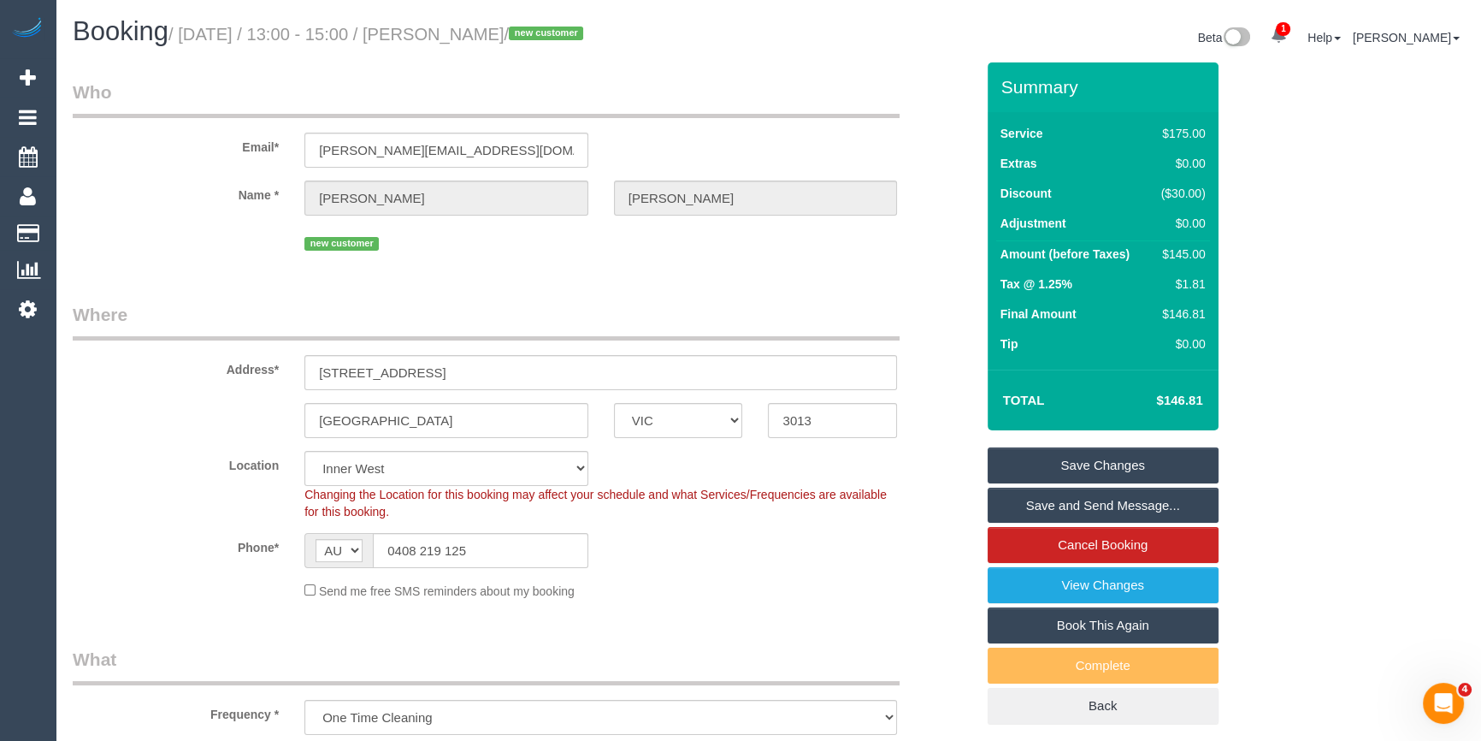
click at [1124, 509] on link "Save and Send Message..." at bounding box center [1103, 505] width 231 height 36
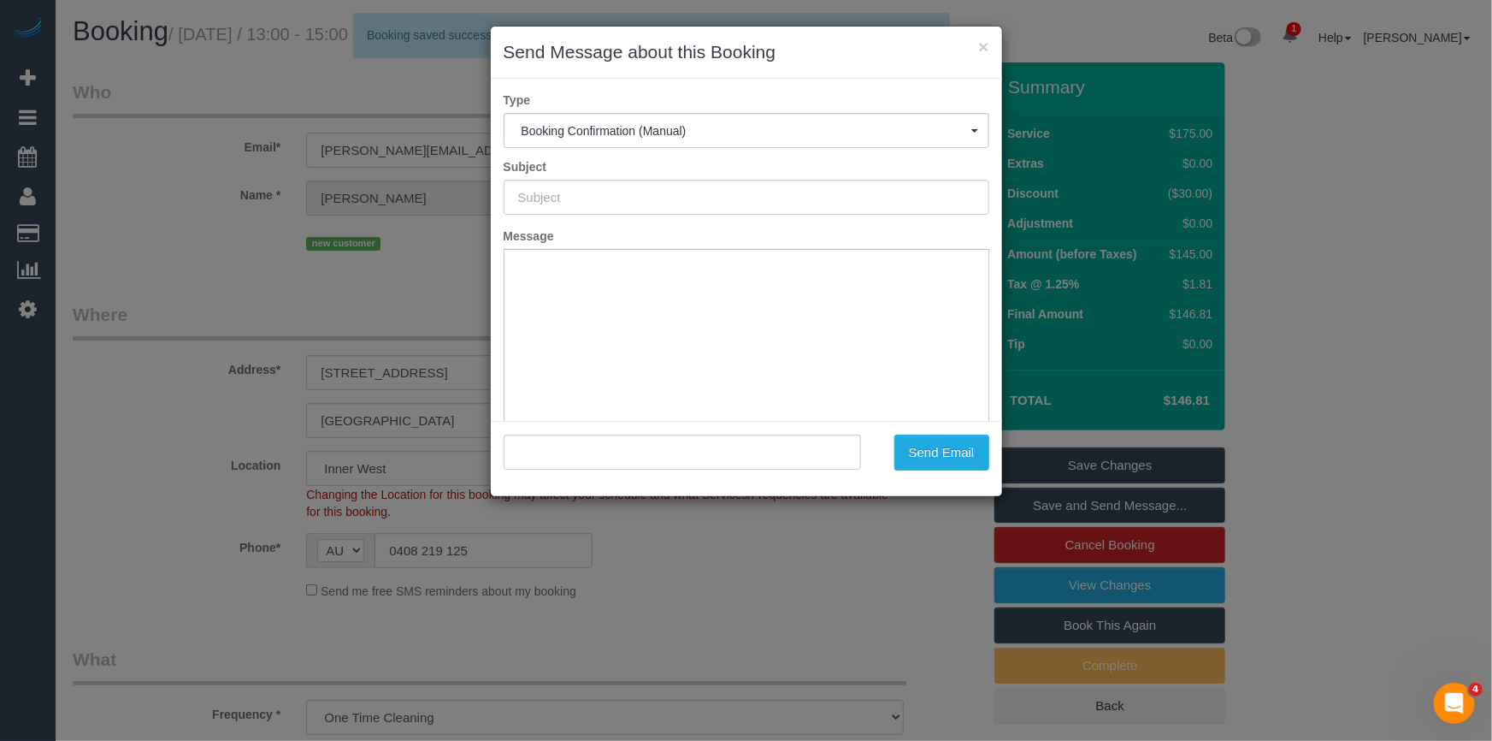
type input "Booking Confirmed"
type input ""Andrew Bailey" <andrew.baileyau@outlook.com>"
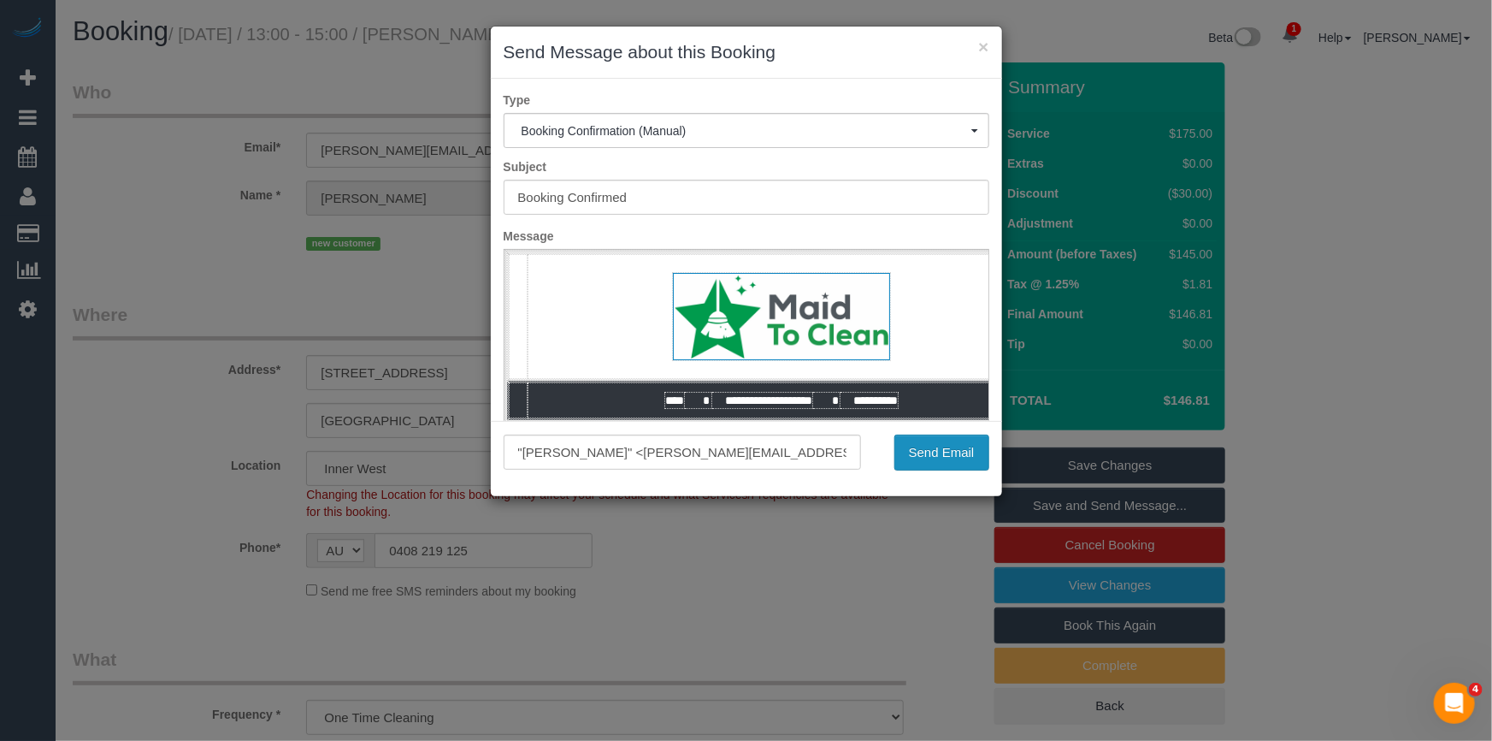
click at [910, 451] on button "Send Email" at bounding box center [941, 452] width 95 height 36
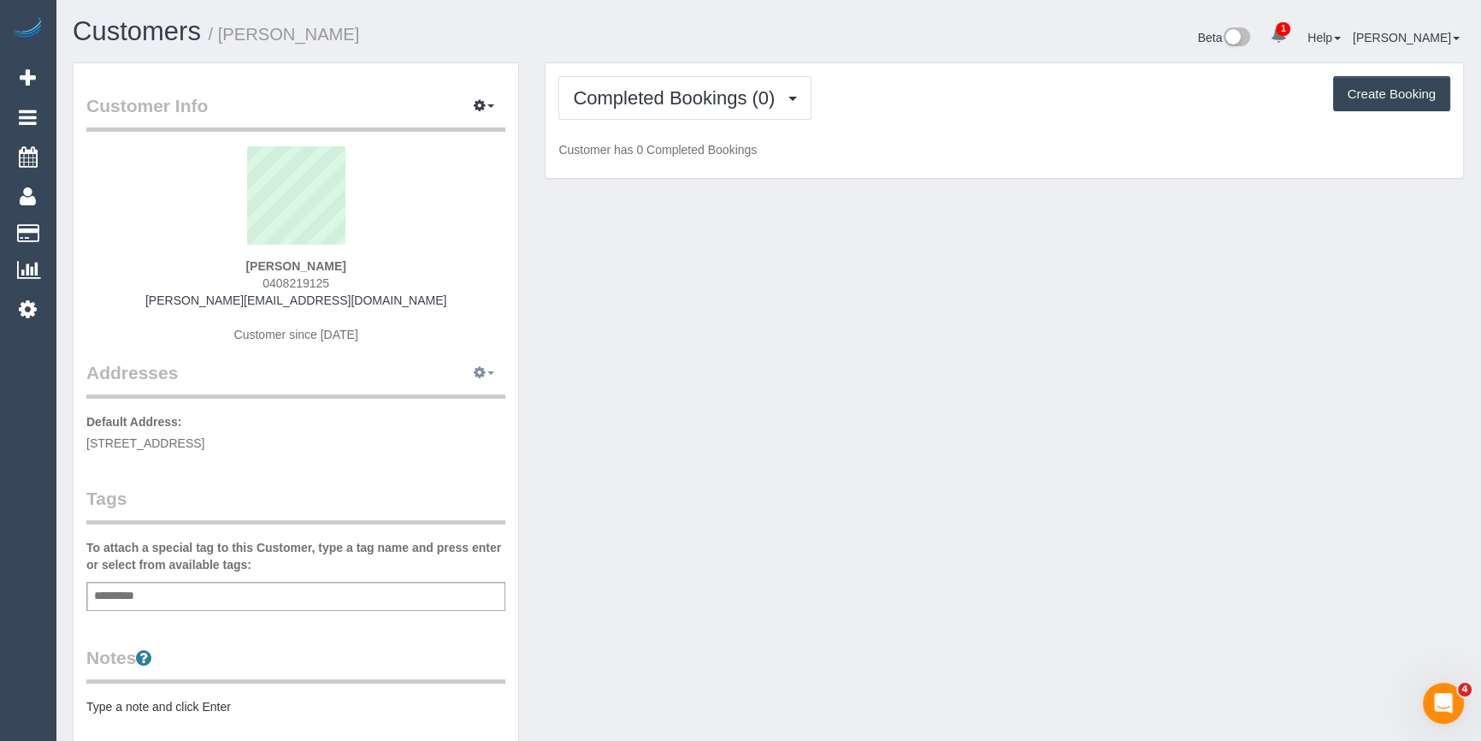
click at [491, 365] on button "button" at bounding box center [484, 373] width 43 height 27
click at [462, 403] on button "Manage Addresses" at bounding box center [435, 405] width 139 height 24
select select "VIC"
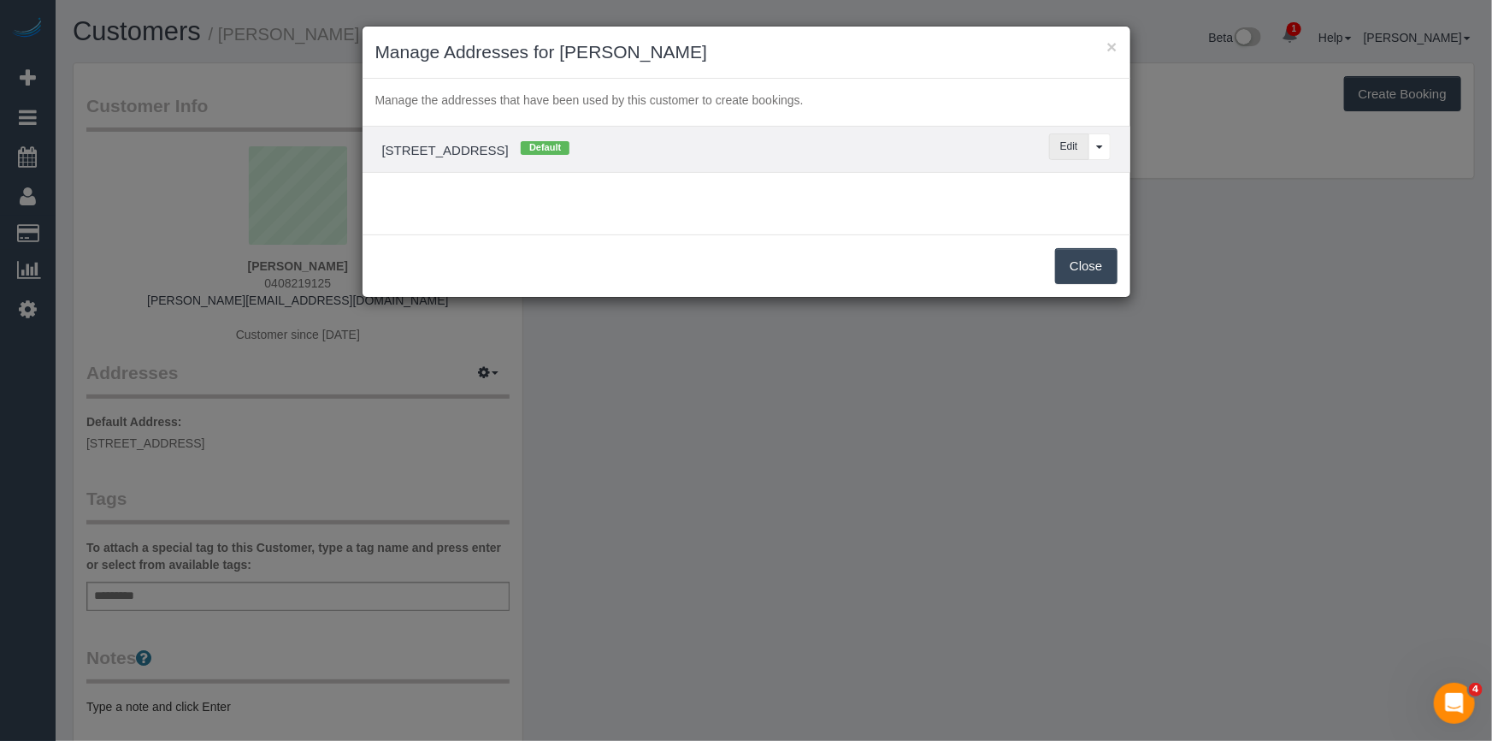
click at [1063, 147] on button "Edit" at bounding box center [1069, 146] width 40 height 27
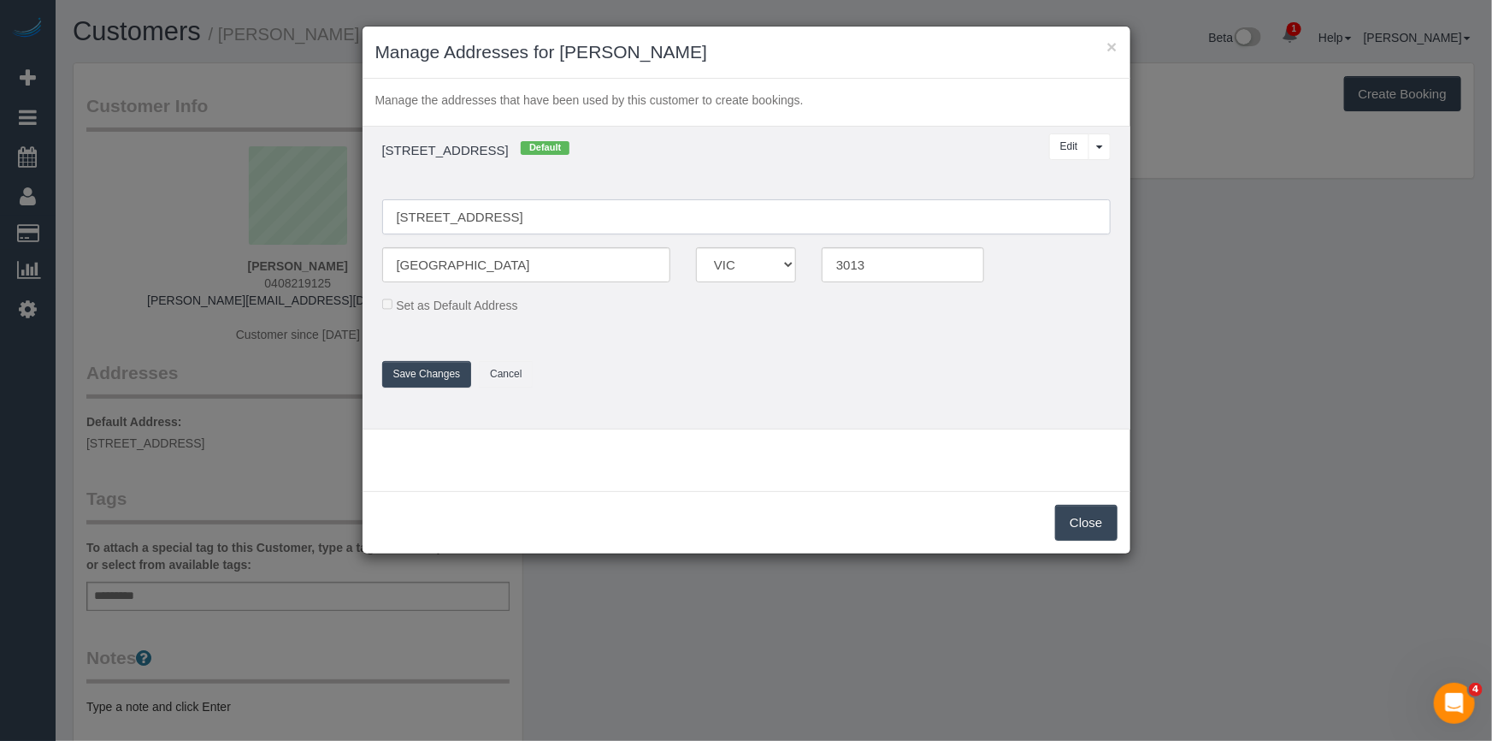
click at [401, 213] on input "[STREET_ADDRESS]" at bounding box center [746, 216] width 729 height 35
click at [392, 213] on input "[STREET_ADDRESS]" at bounding box center [746, 216] width 729 height 35
click at [513, 218] on input "[STREET_ADDRESS]" at bounding box center [746, 216] width 729 height 35
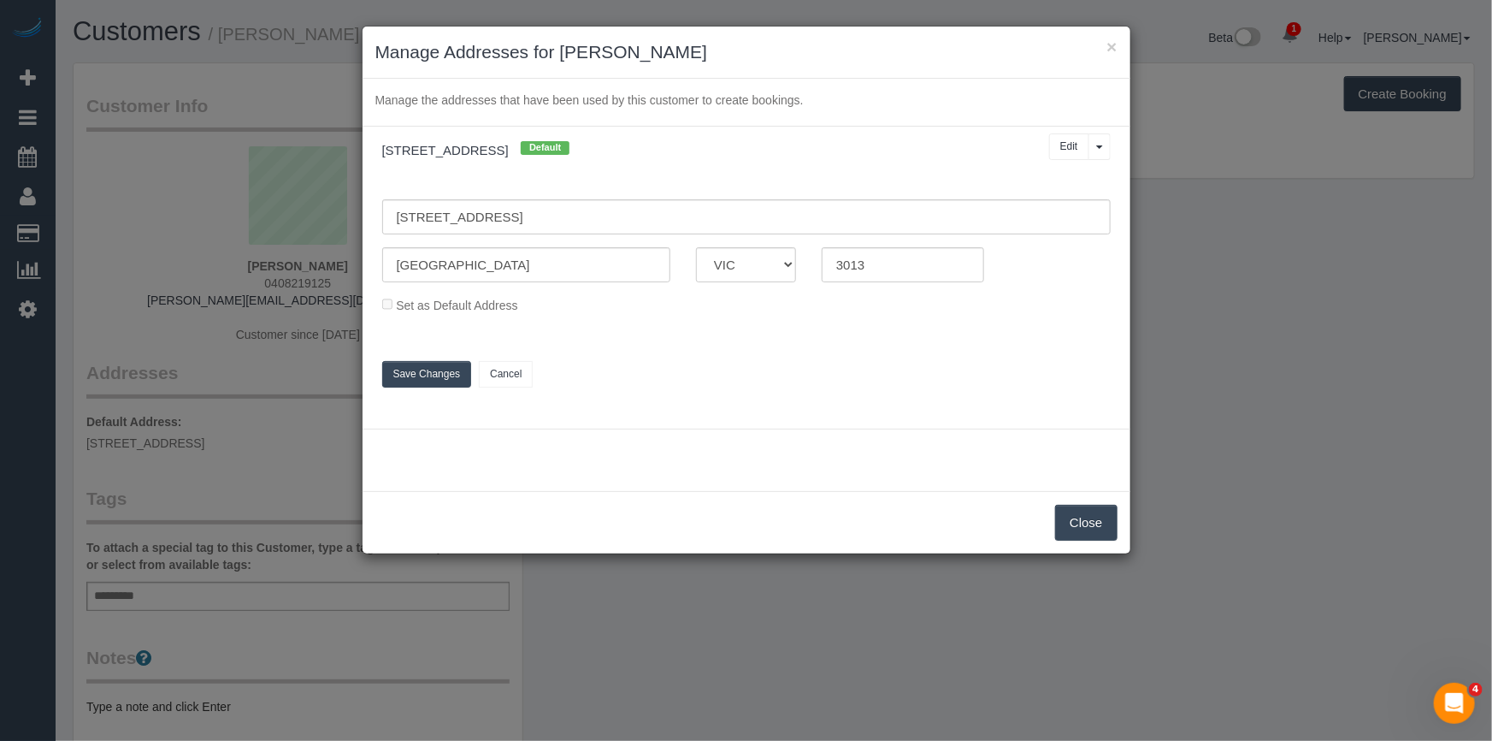
click at [960, 50] on h3 "Manage Addresses for [PERSON_NAME]" at bounding box center [746, 52] width 742 height 26
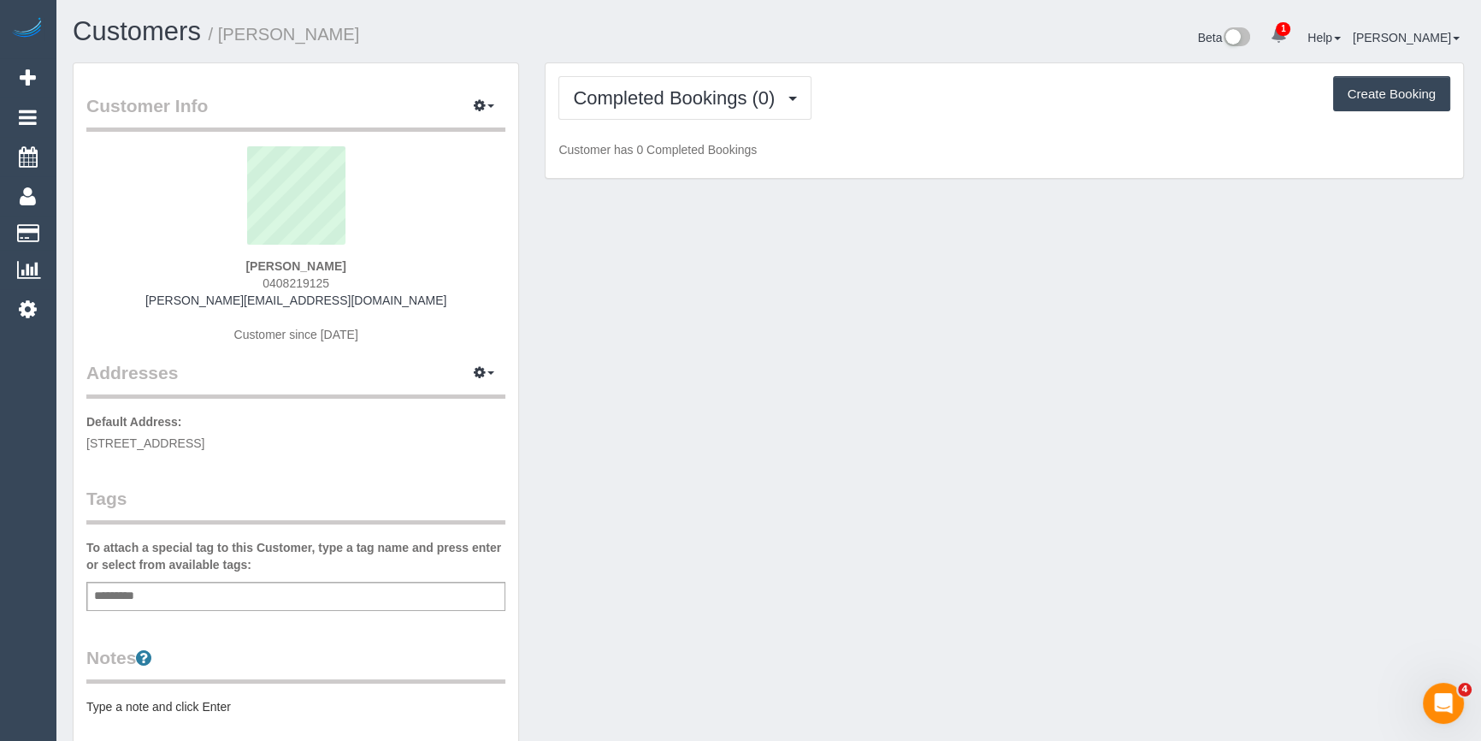
drag, startPoint x: 78, startPoint y: 435, endPoint x: 345, endPoint y: 453, distance: 267.4
click at [345, 453] on div "Customer Info Edit Contact Info Send Message Email Preferences Special Sales Ta…" at bounding box center [296, 618] width 445 height 1110
click at [286, 482] on div "Customer Info Edit Contact Info Send Message Email Preferences Special Sales Ta…" at bounding box center [296, 618] width 445 height 1110
click at [474, 361] on button "button" at bounding box center [484, 373] width 43 height 27
click at [445, 399] on button "Manage Addresses" at bounding box center [435, 405] width 139 height 24
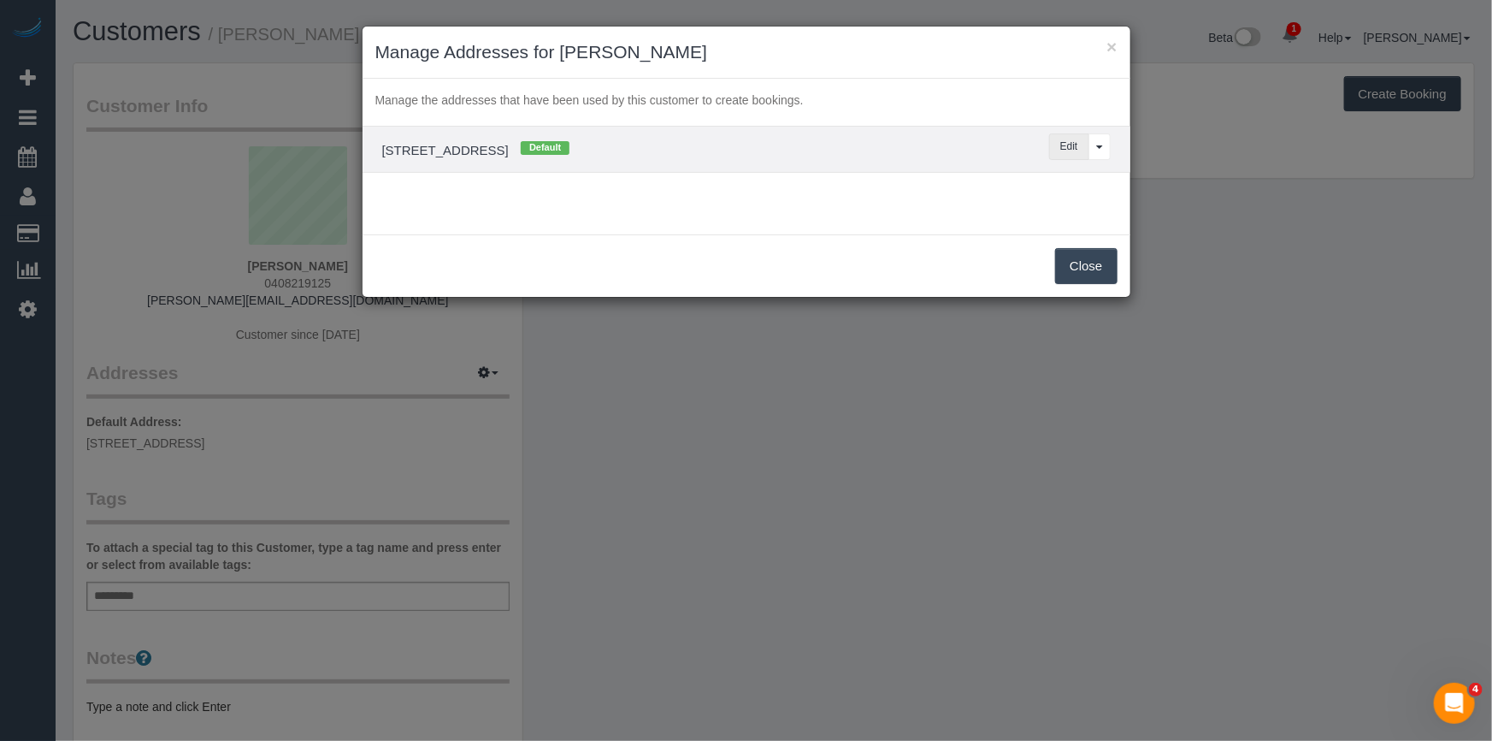
click at [1059, 154] on button "Edit" at bounding box center [1069, 146] width 40 height 27
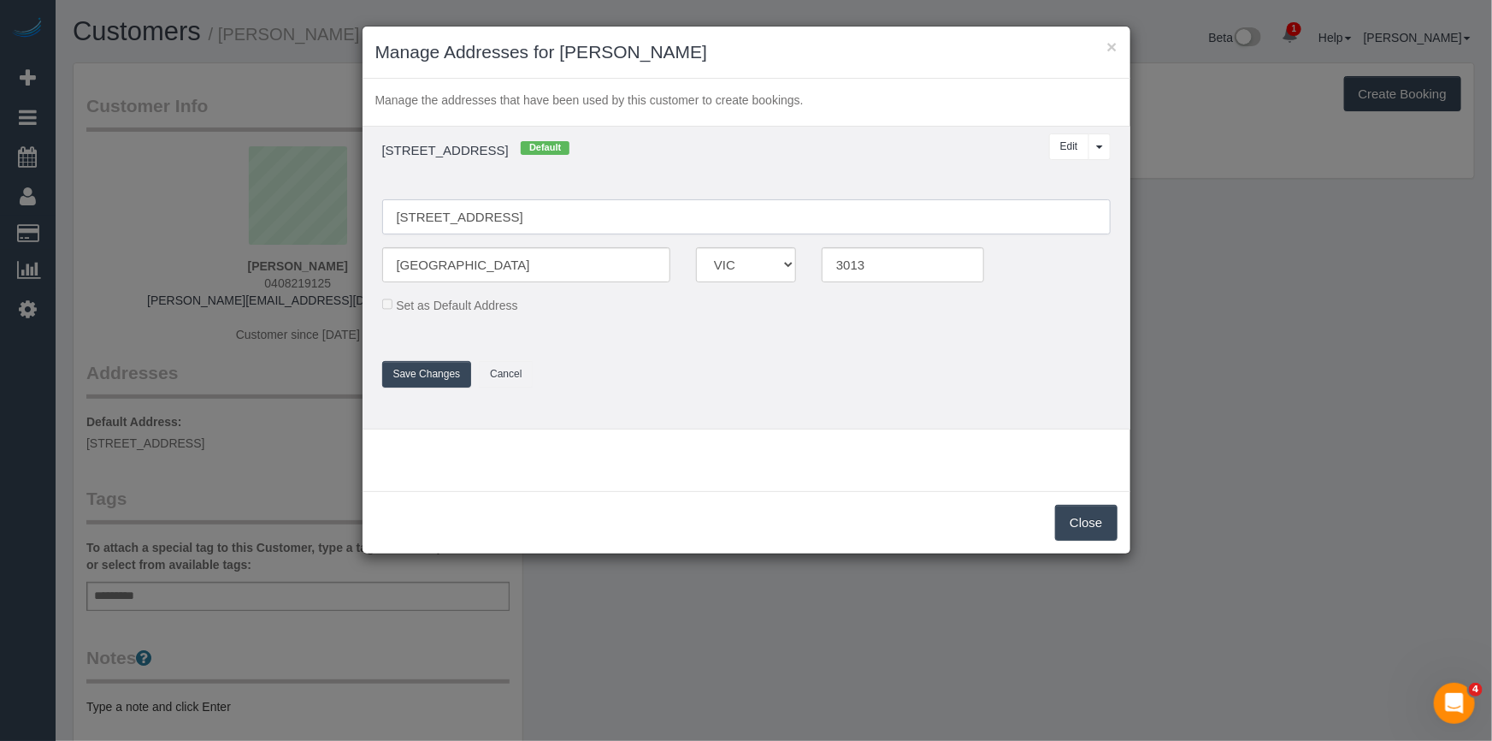
drag, startPoint x: 548, startPoint y: 222, endPoint x: 490, endPoint y: 230, distance: 58.7
click at [546, 222] on input "[STREET_ADDRESS]" at bounding box center [746, 216] width 729 height 35
click at [493, 226] on input "[STREET_ADDRESS]" at bounding box center [746, 216] width 729 height 35
type input "[STREET_ADDRESS]"
click at [453, 371] on button "Save Changes" at bounding box center [427, 374] width 90 height 27
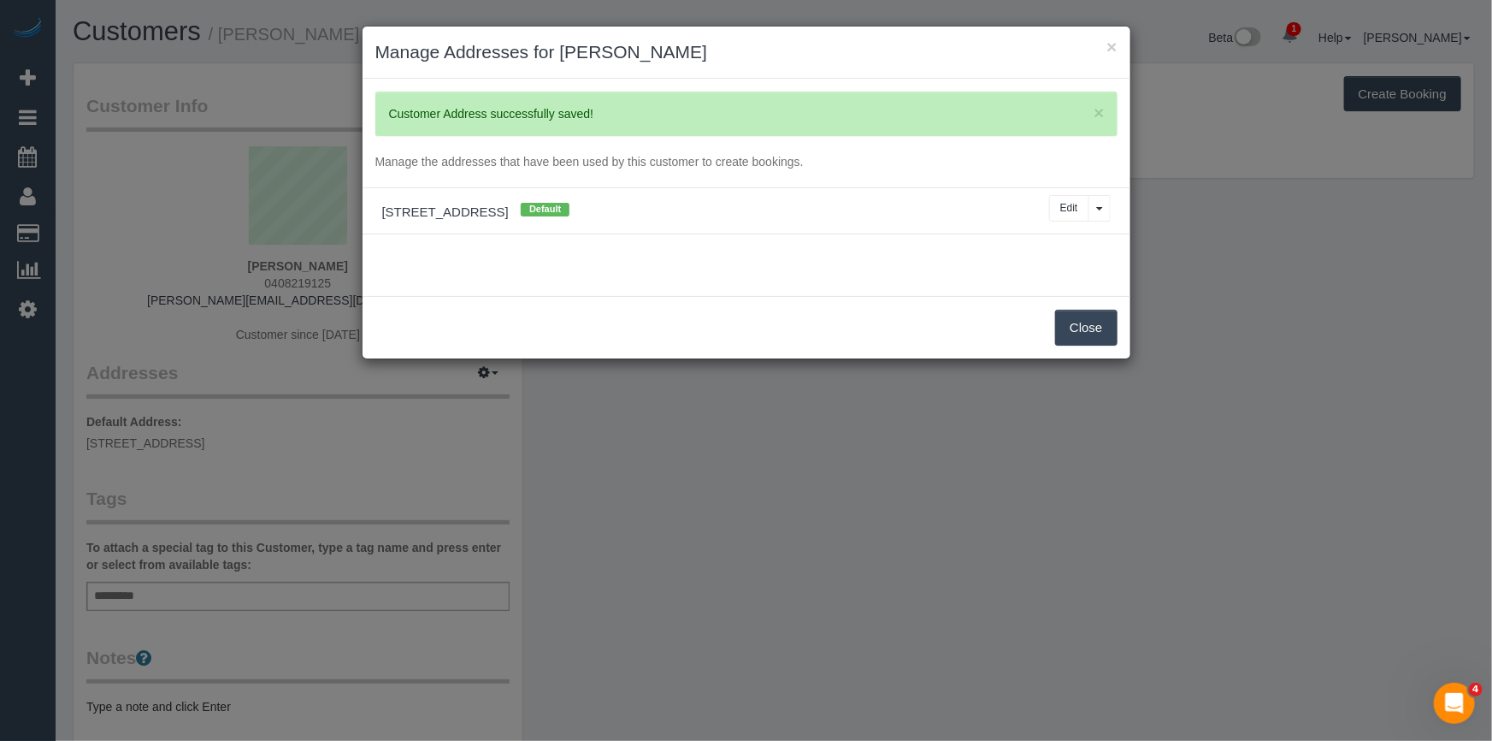
click at [1081, 325] on button "Close" at bounding box center [1086, 328] width 62 height 36
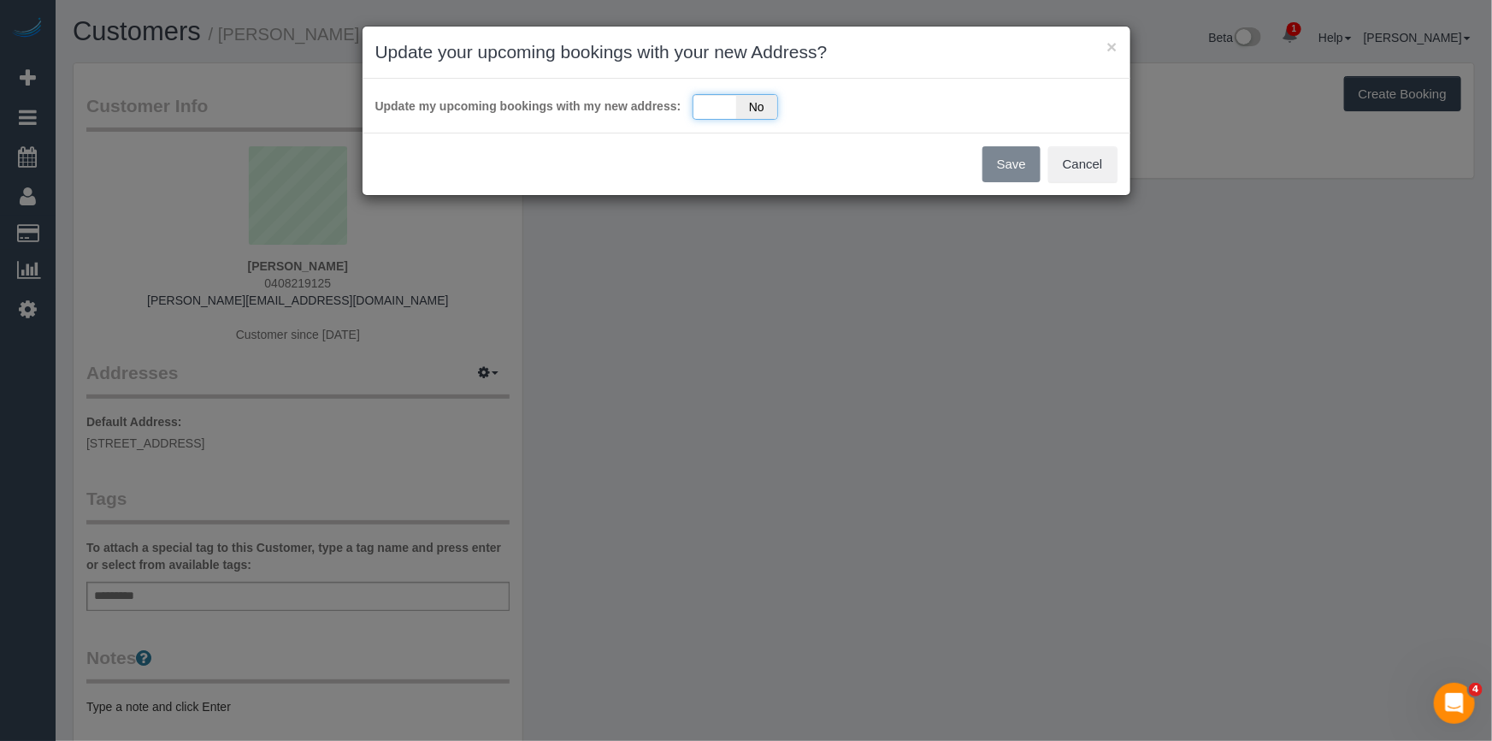
click at [737, 103] on span "No" at bounding box center [757, 107] width 42 height 24
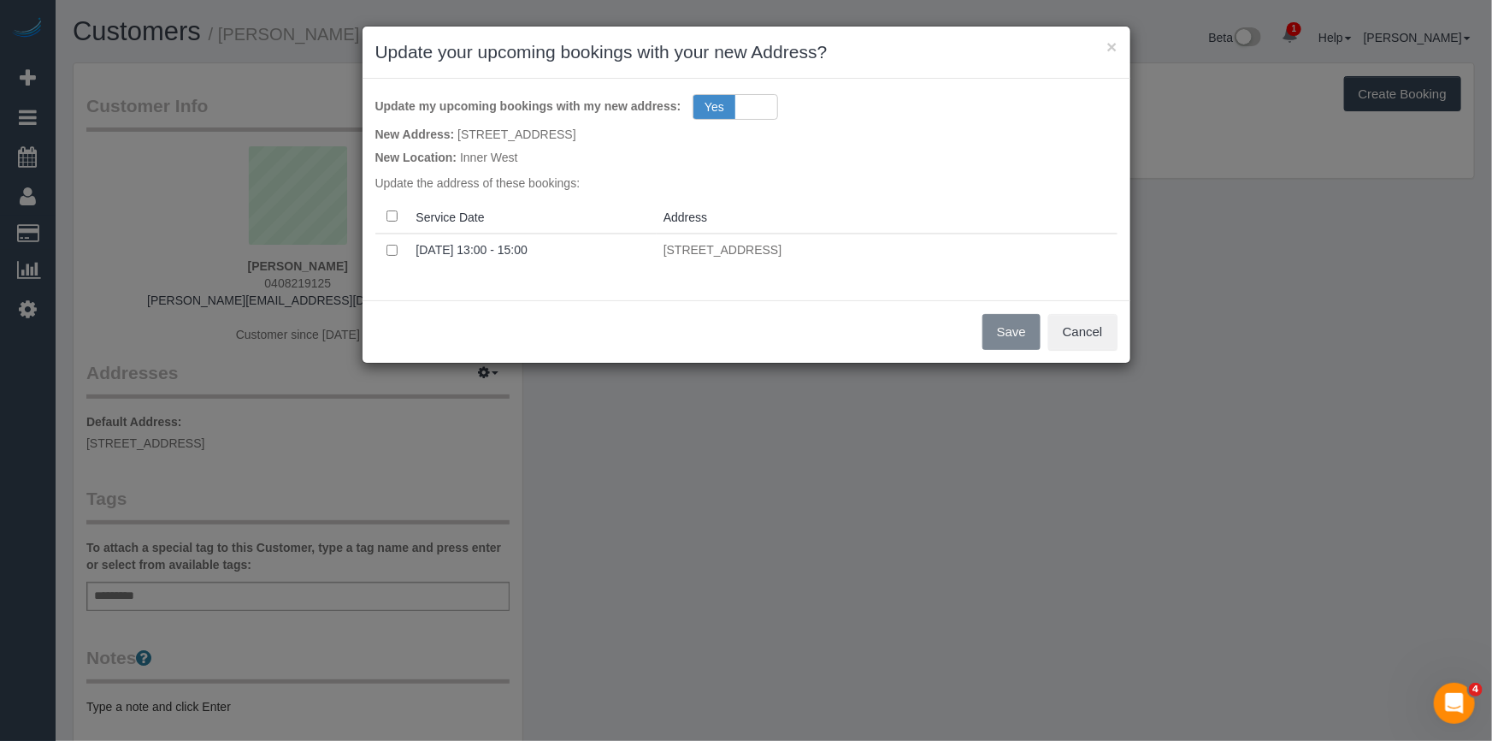
click at [1020, 254] on p "[STREET_ADDRESS]" at bounding box center [887, 249] width 447 height 17
click at [1008, 333] on div "Save Cancel" at bounding box center [747, 331] width 768 height 62
click at [983, 322] on button "Save" at bounding box center [1012, 332] width 58 height 36
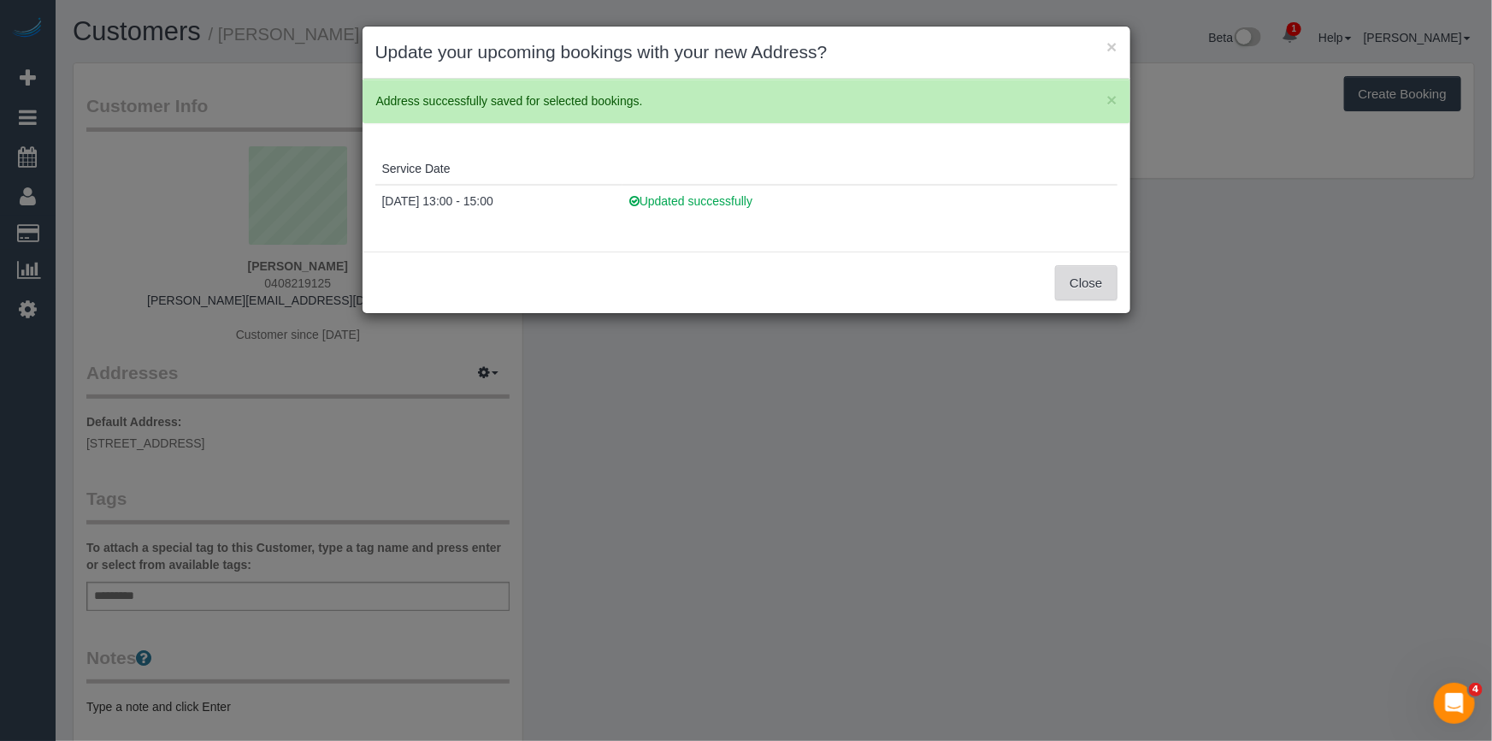
click at [1101, 282] on button "Close" at bounding box center [1086, 283] width 62 height 36
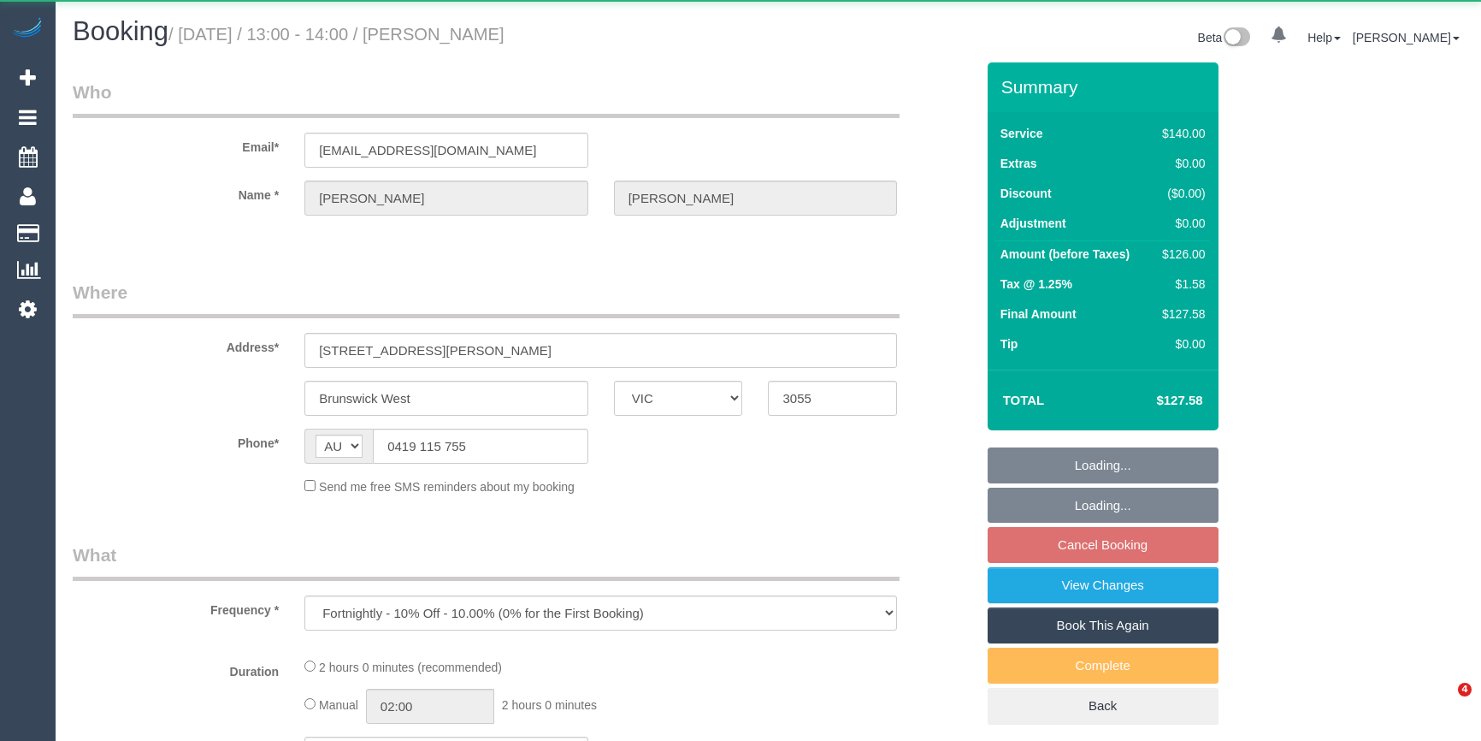
select select "VIC"
select select "string:stripe-pm_1QuSux2GScqysDRVyfMvONqN"
select select "number:28"
select select "number:14"
select select "number:19"
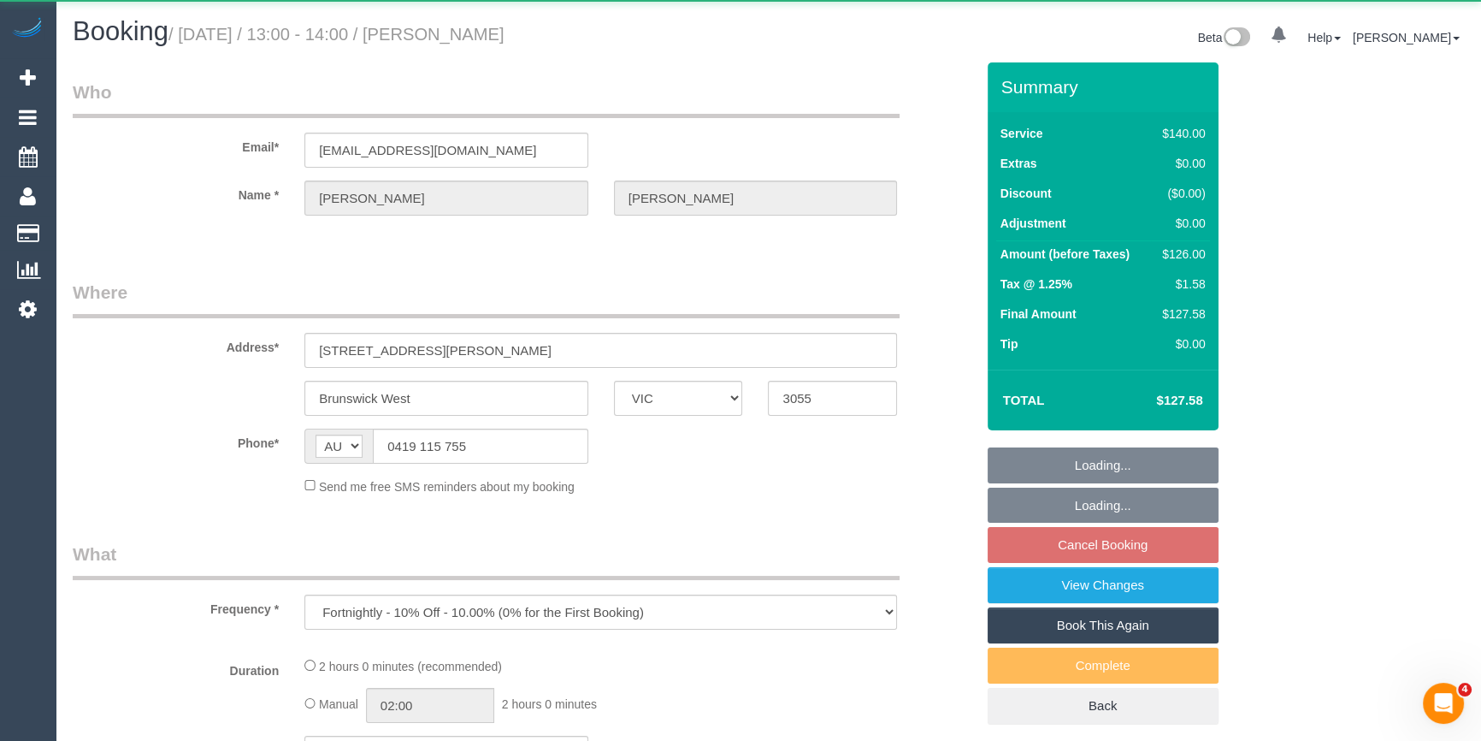
select select "number:24"
select select "number:34"
select select "number:13"
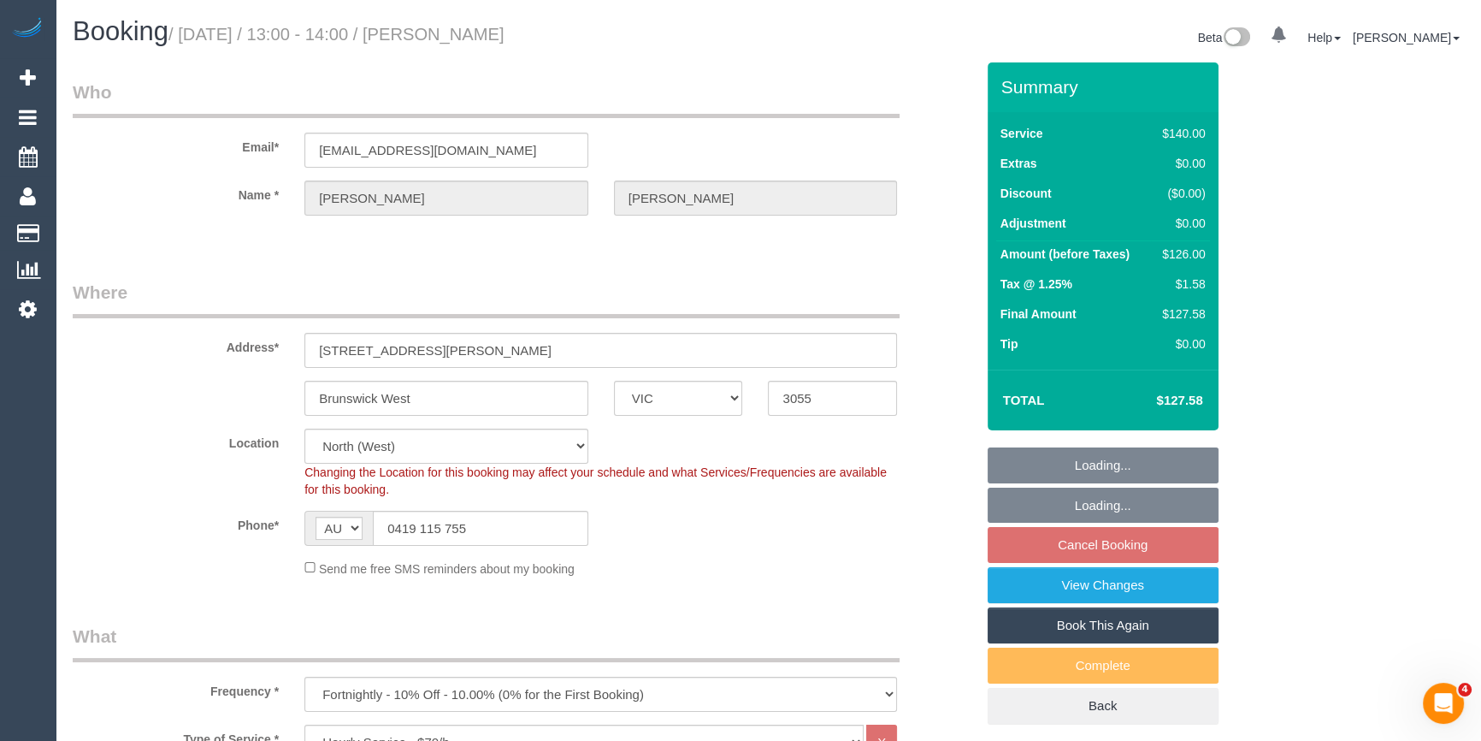
select select "object:954"
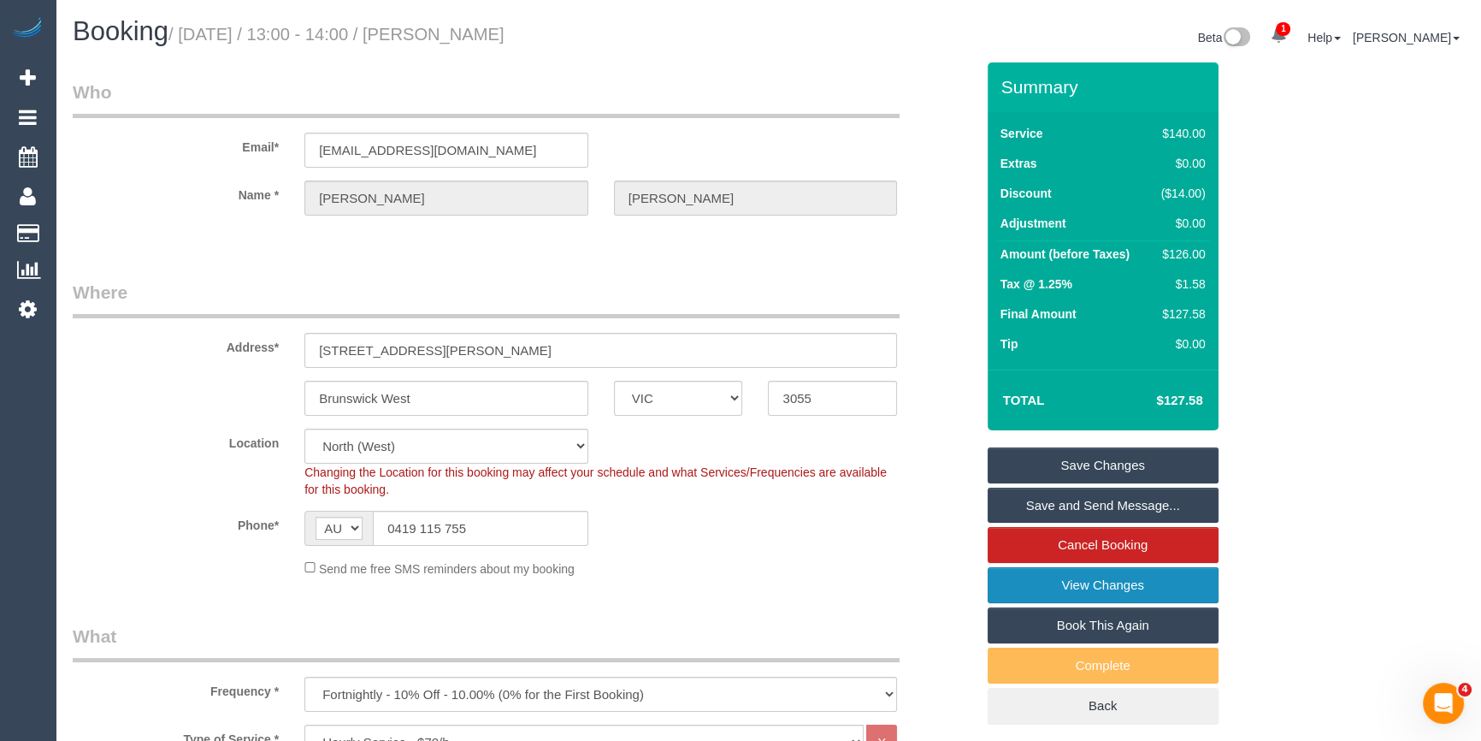
click at [1089, 580] on link "View Changes" at bounding box center [1103, 585] width 231 height 36
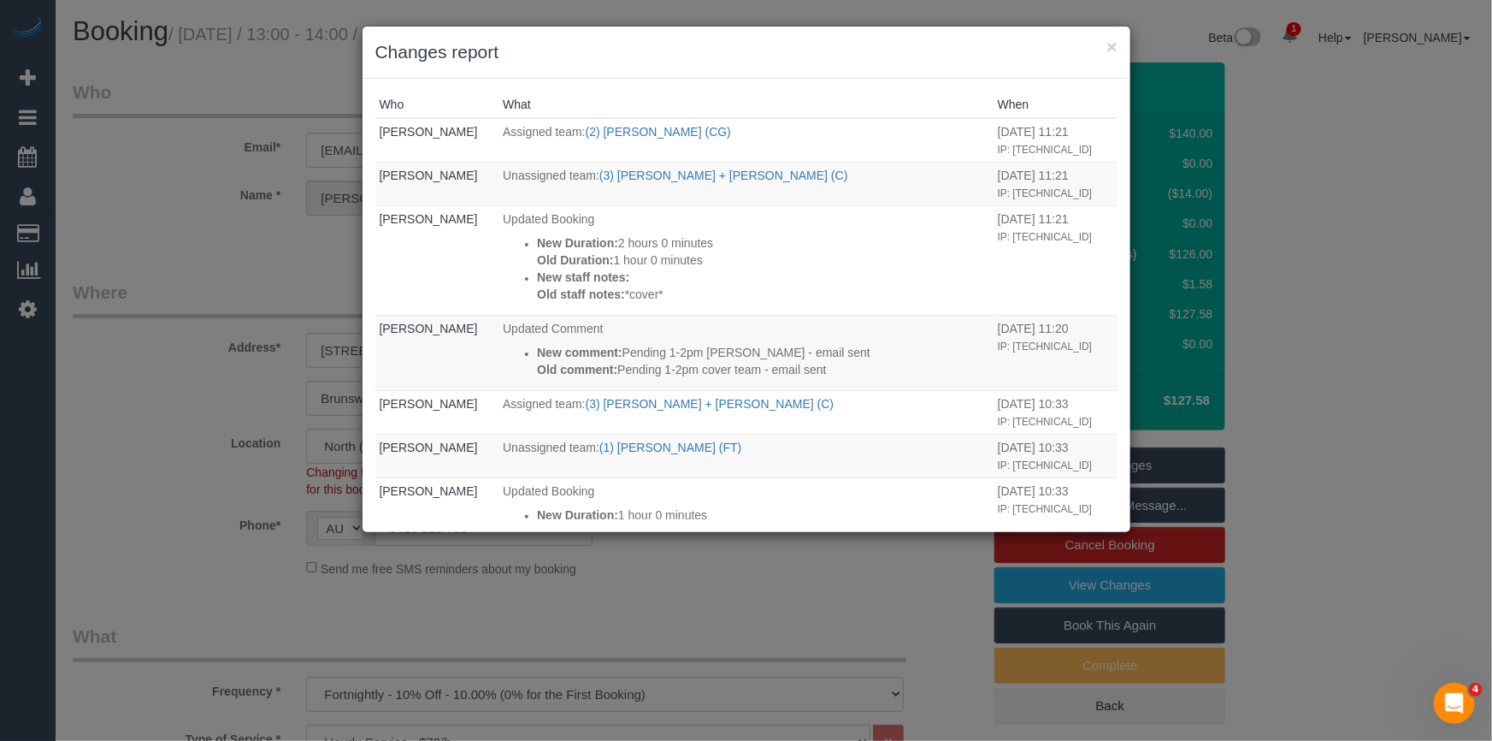
click at [941, 98] on th "What" at bounding box center [746, 104] width 495 height 27
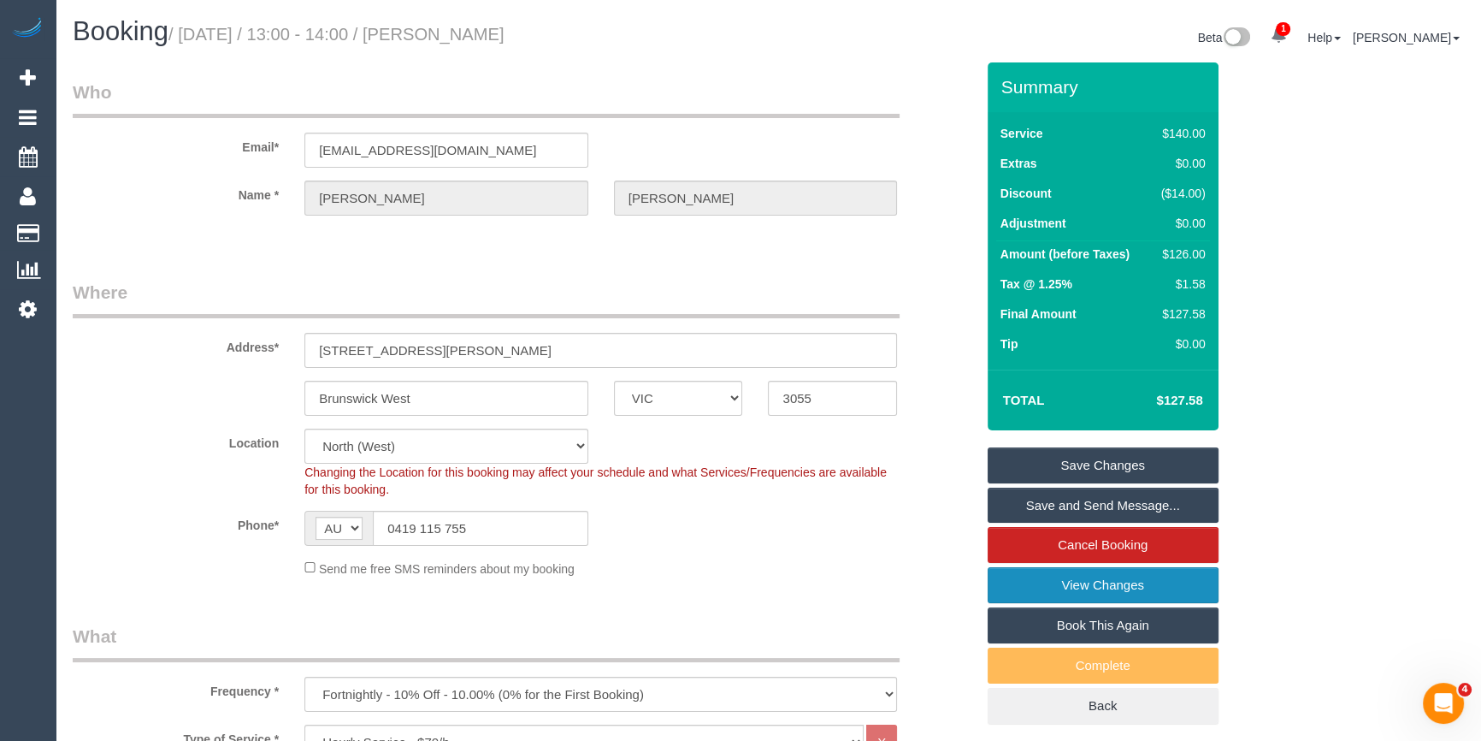
click at [1096, 587] on link "View Changes" at bounding box center [1103, 585] width 231 height 36
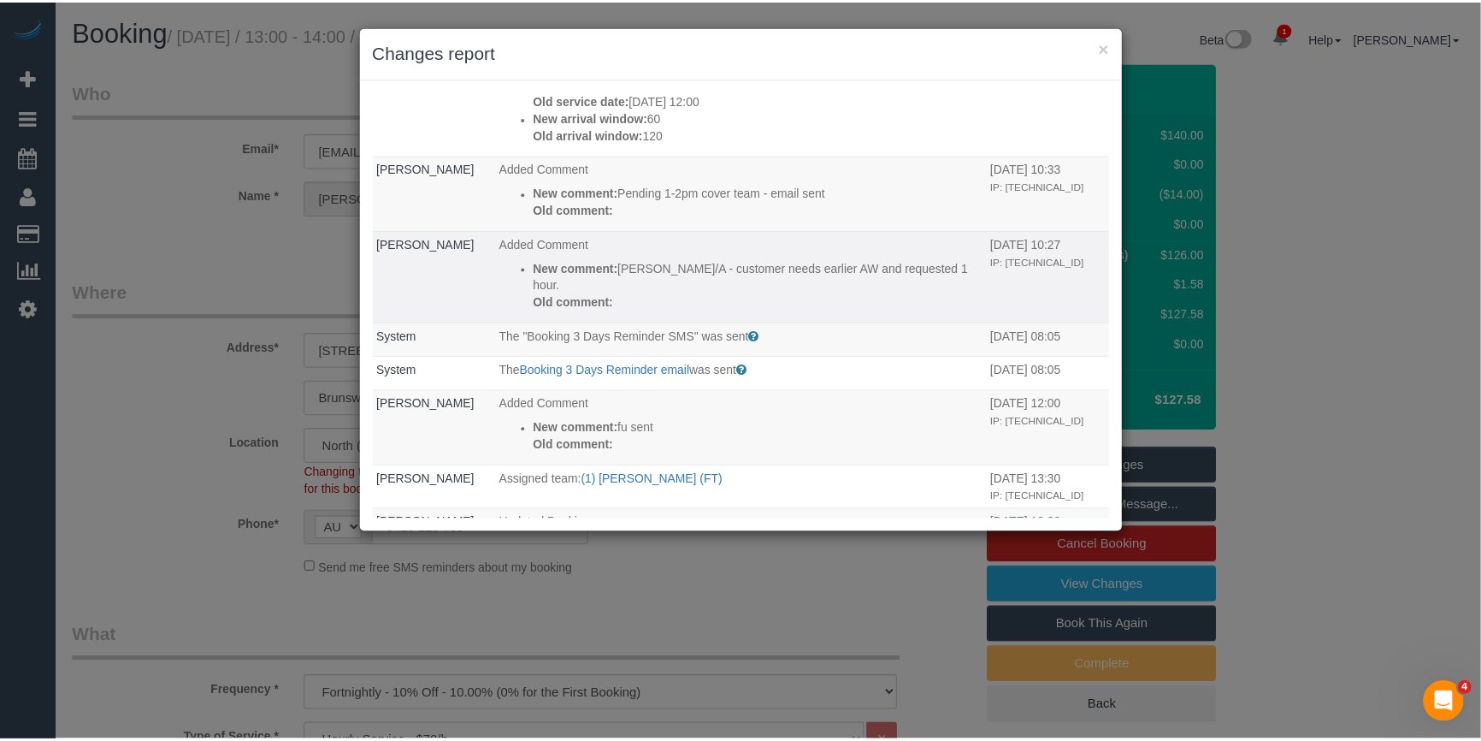
scroll to position [622, 0]
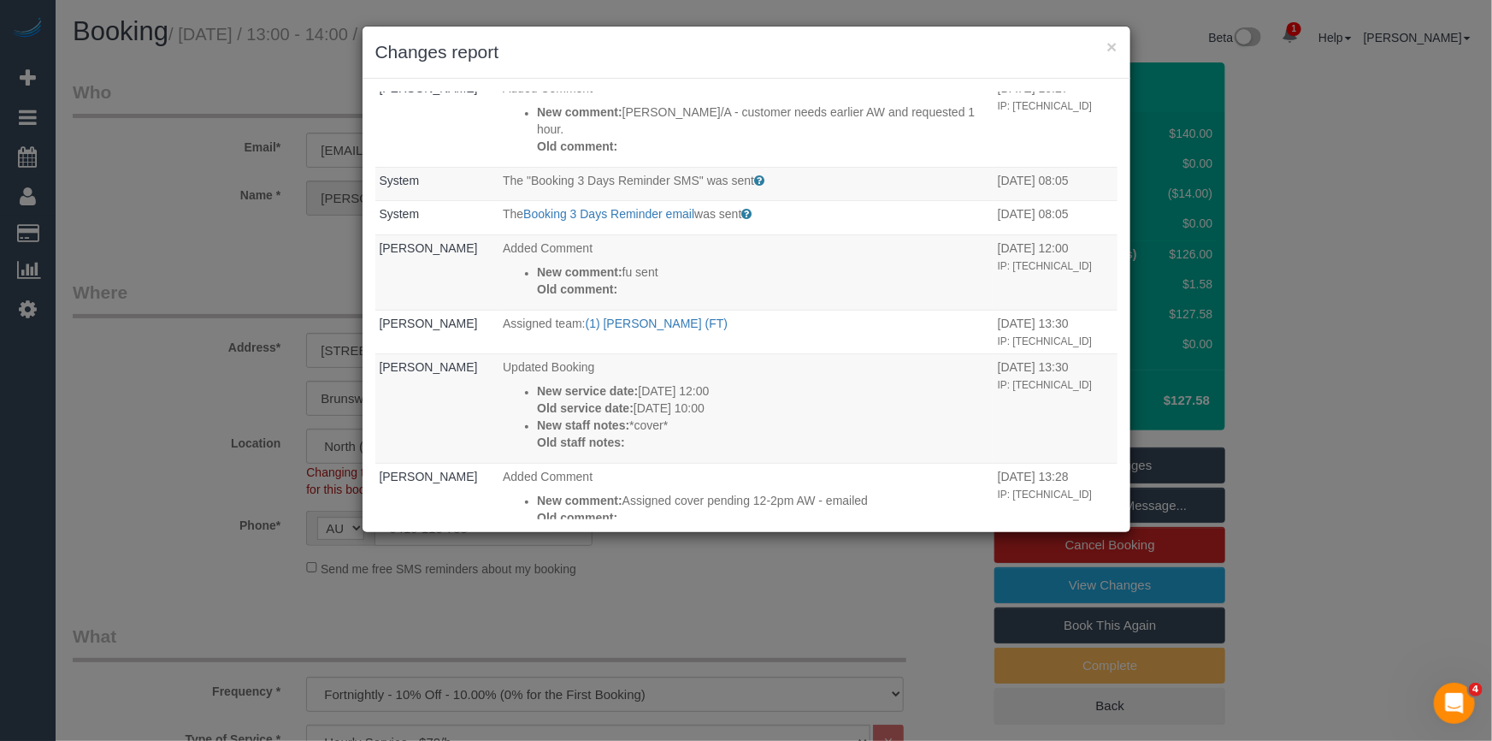
click at [877, 80] on div "Who What When [PERSON_NAME] Assigned team: (2) [PERSON_NAME] (CG) [DATE] 11:21 …" at bounding box center [747, 305] width 768 height 453
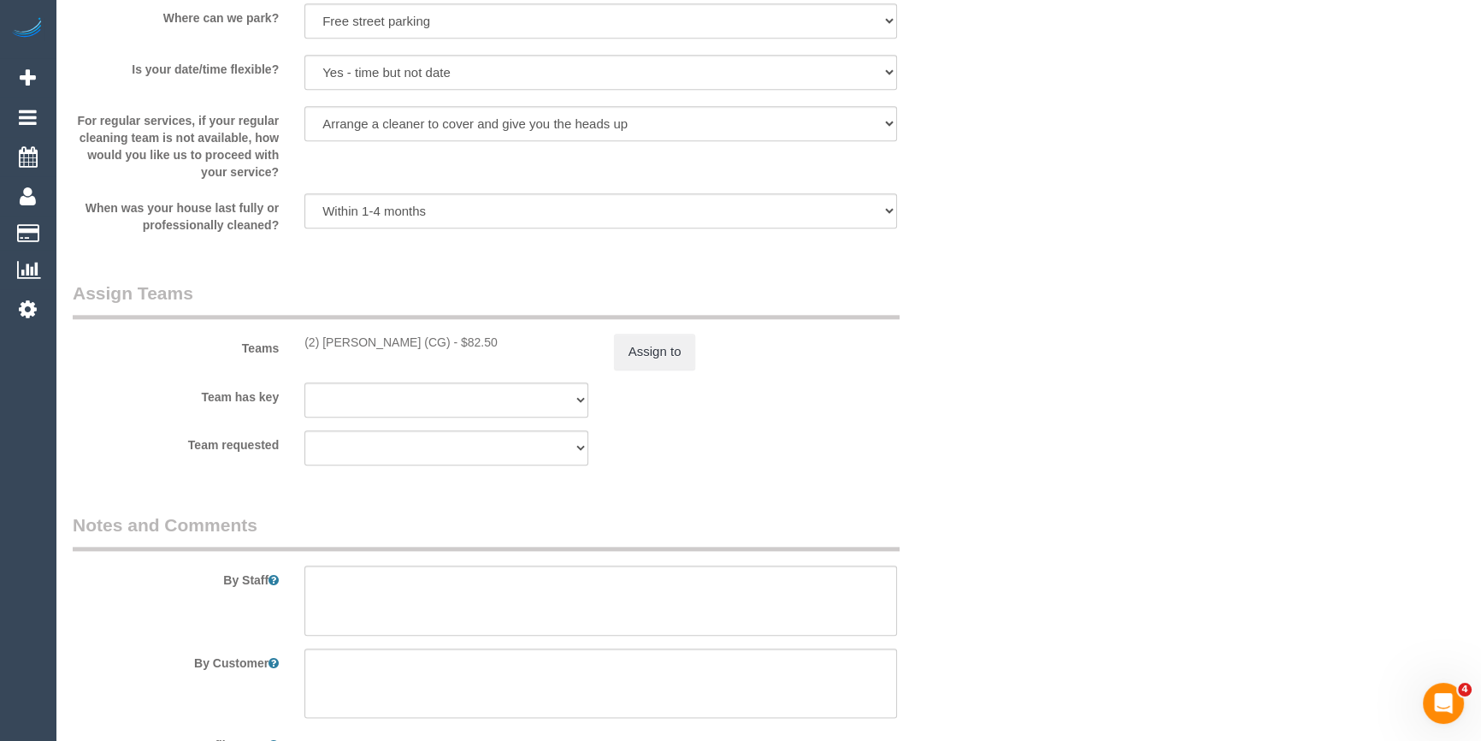
scroll to position [2488, 0]
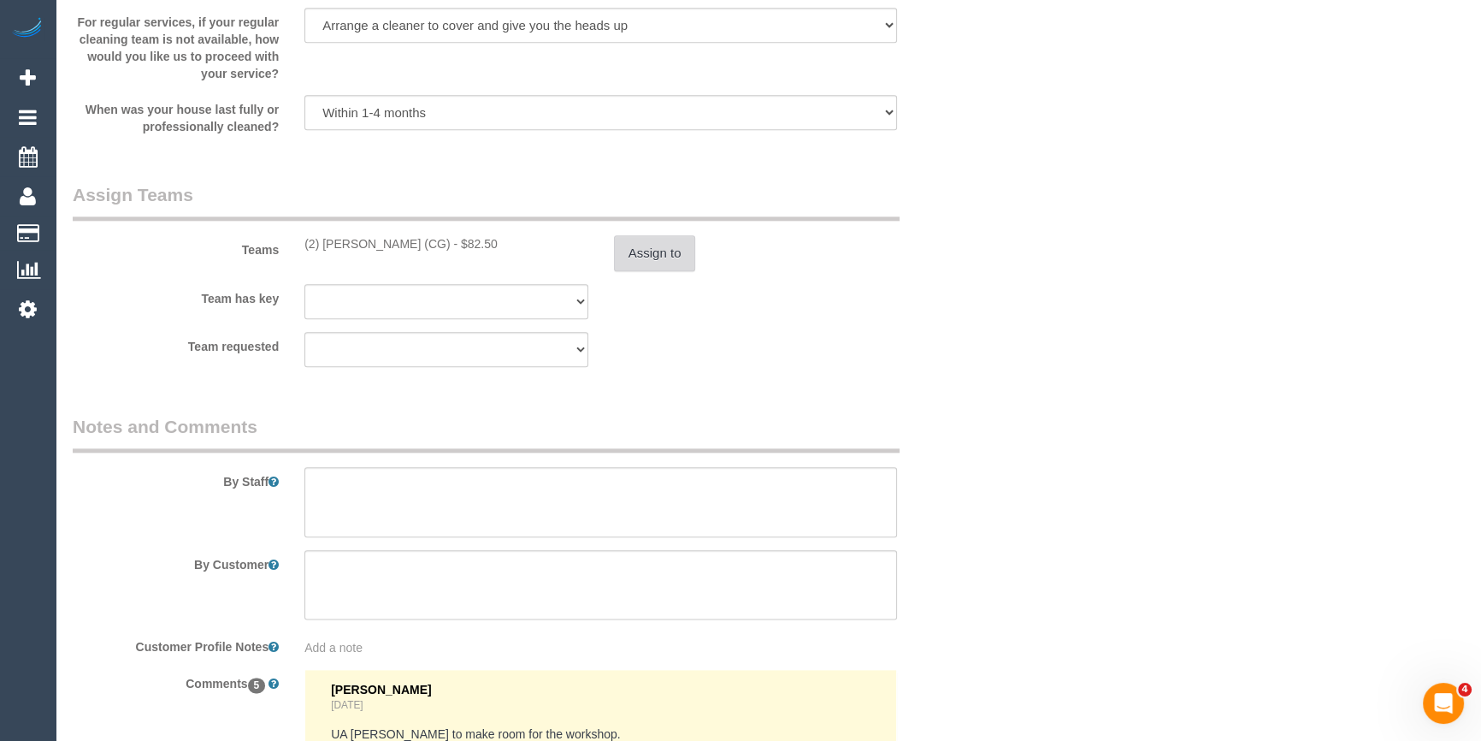
click at [652, 265] on button "Assign to" at bounding box center [655, 253] width 82 height 36
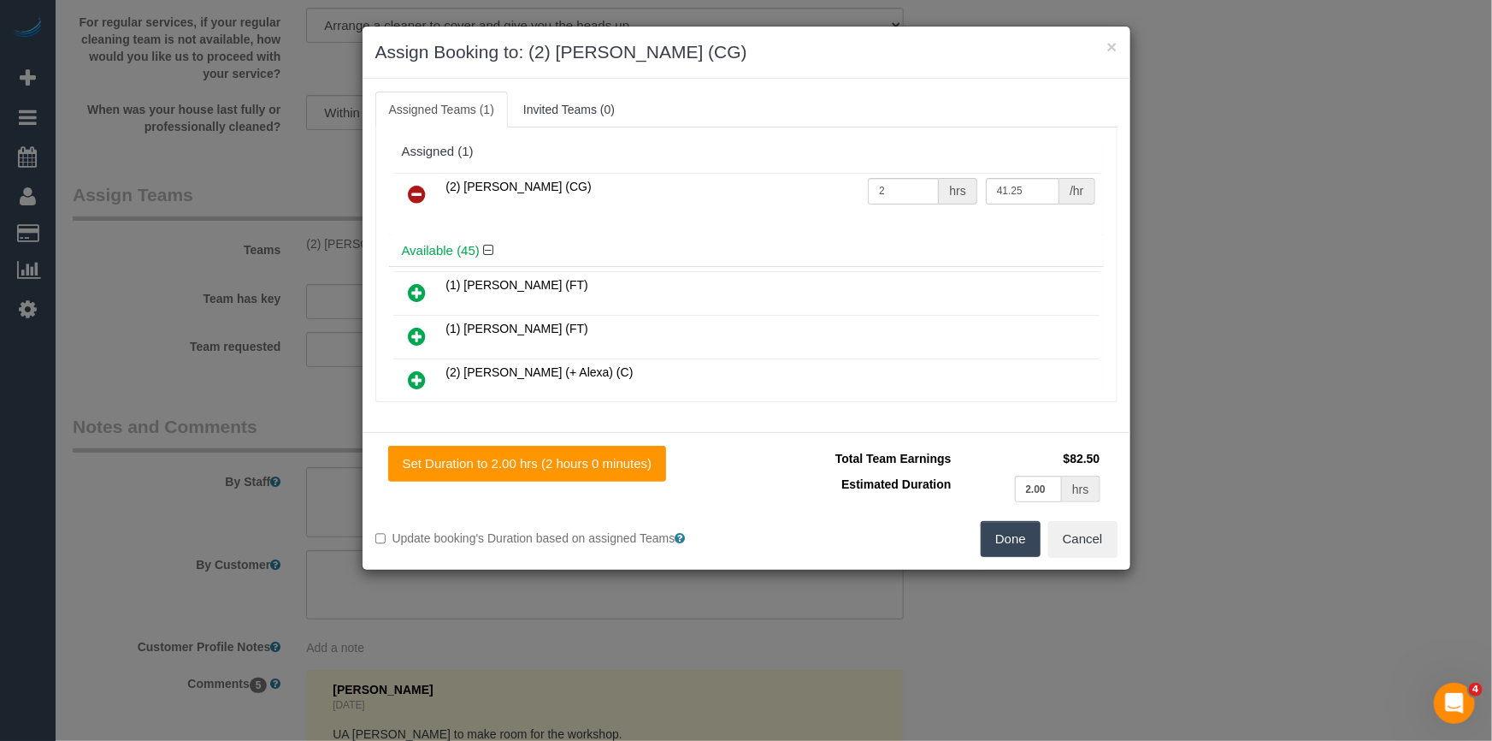
click at [410, 191] on icon at bounding box center [418, 194] width 18 height 21
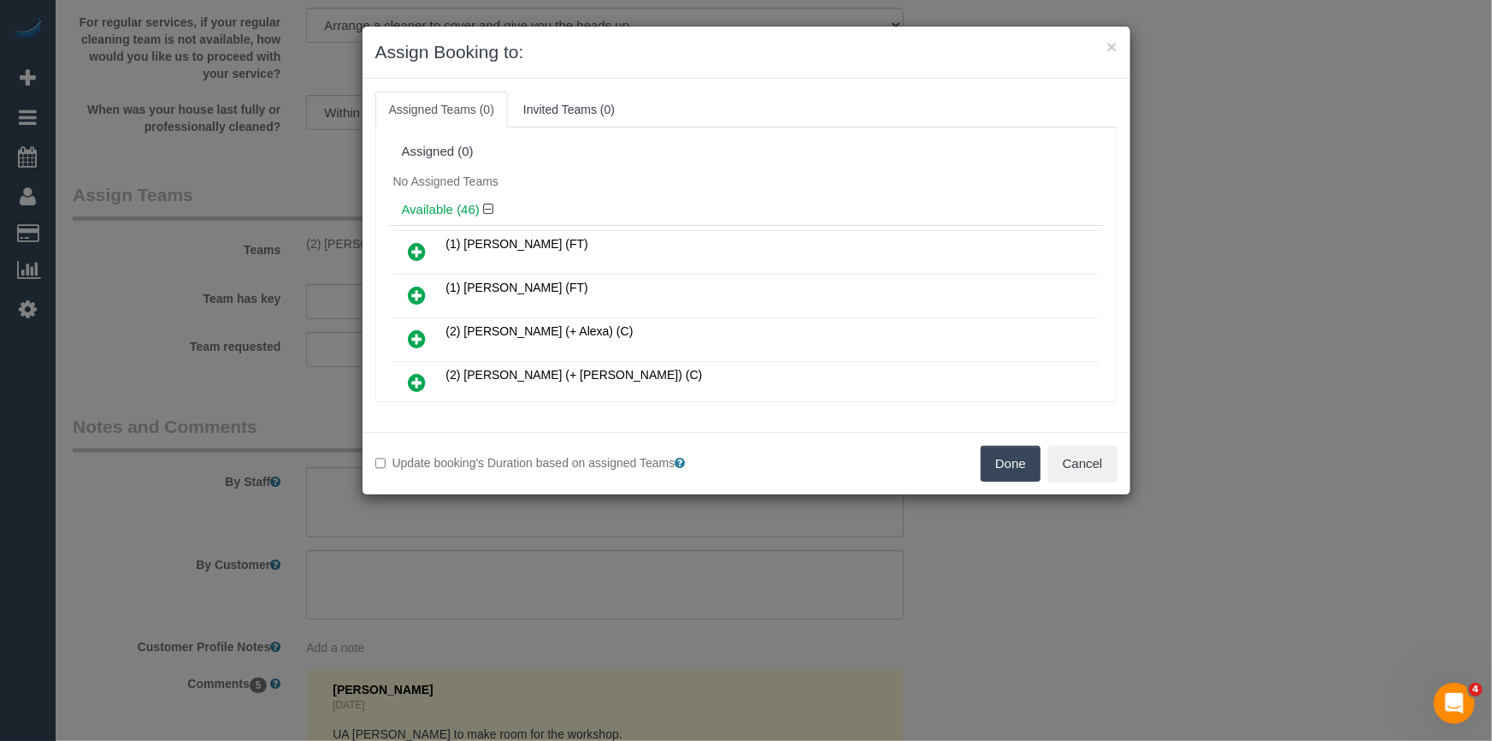
click at [1012, 468] on button "Done" at bounding box center [1011, 464] width 60 height 36
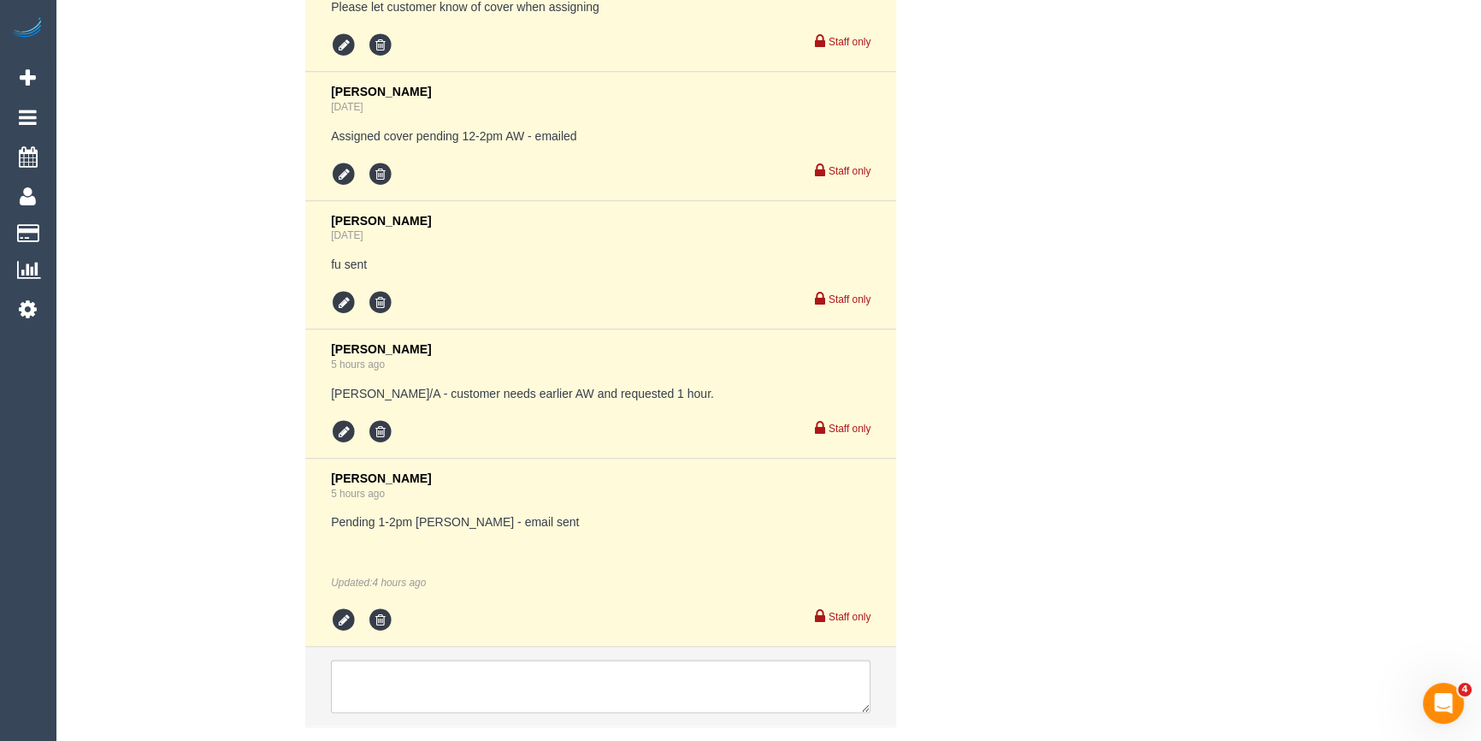
scroll to position [3265, 0]
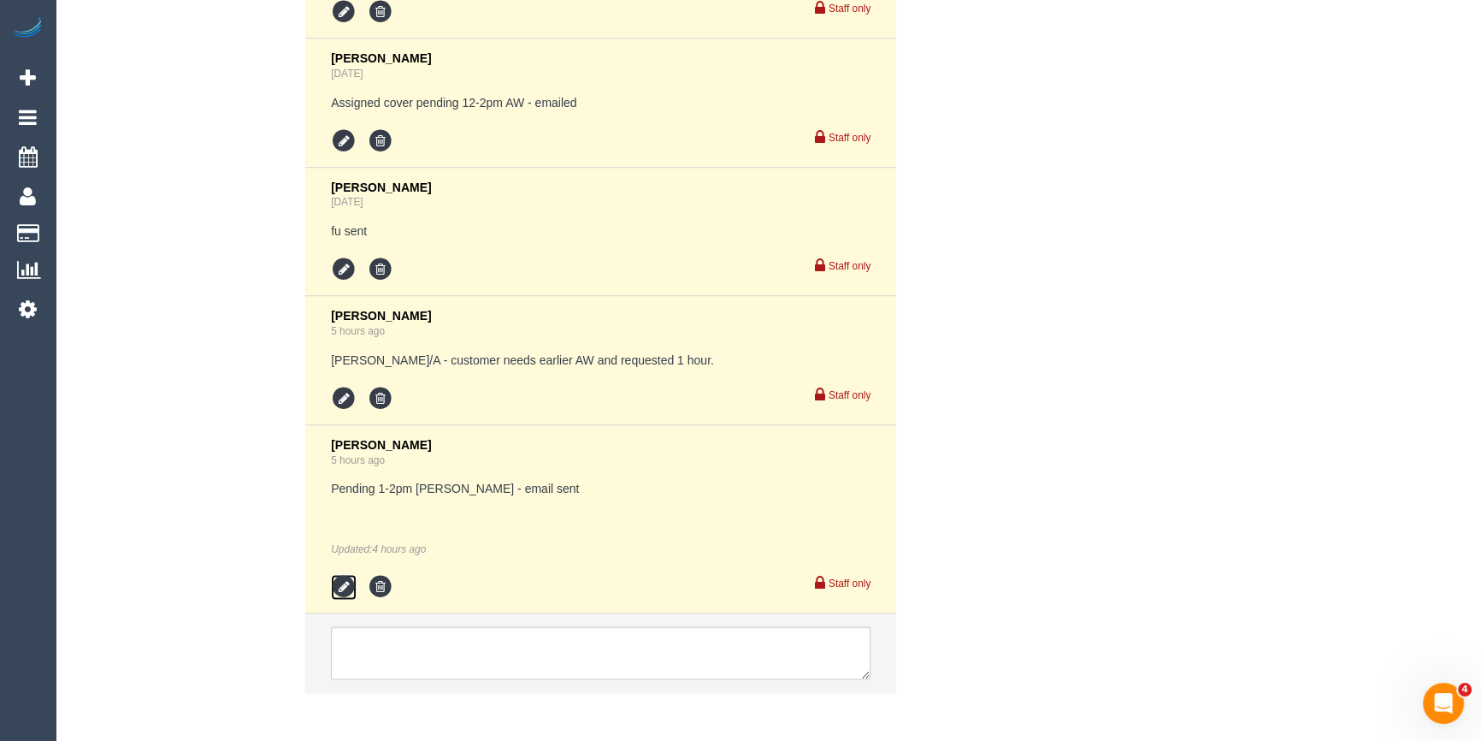
click at [344, 589] on icon at bounding box center [344, 587] width 26 height 26
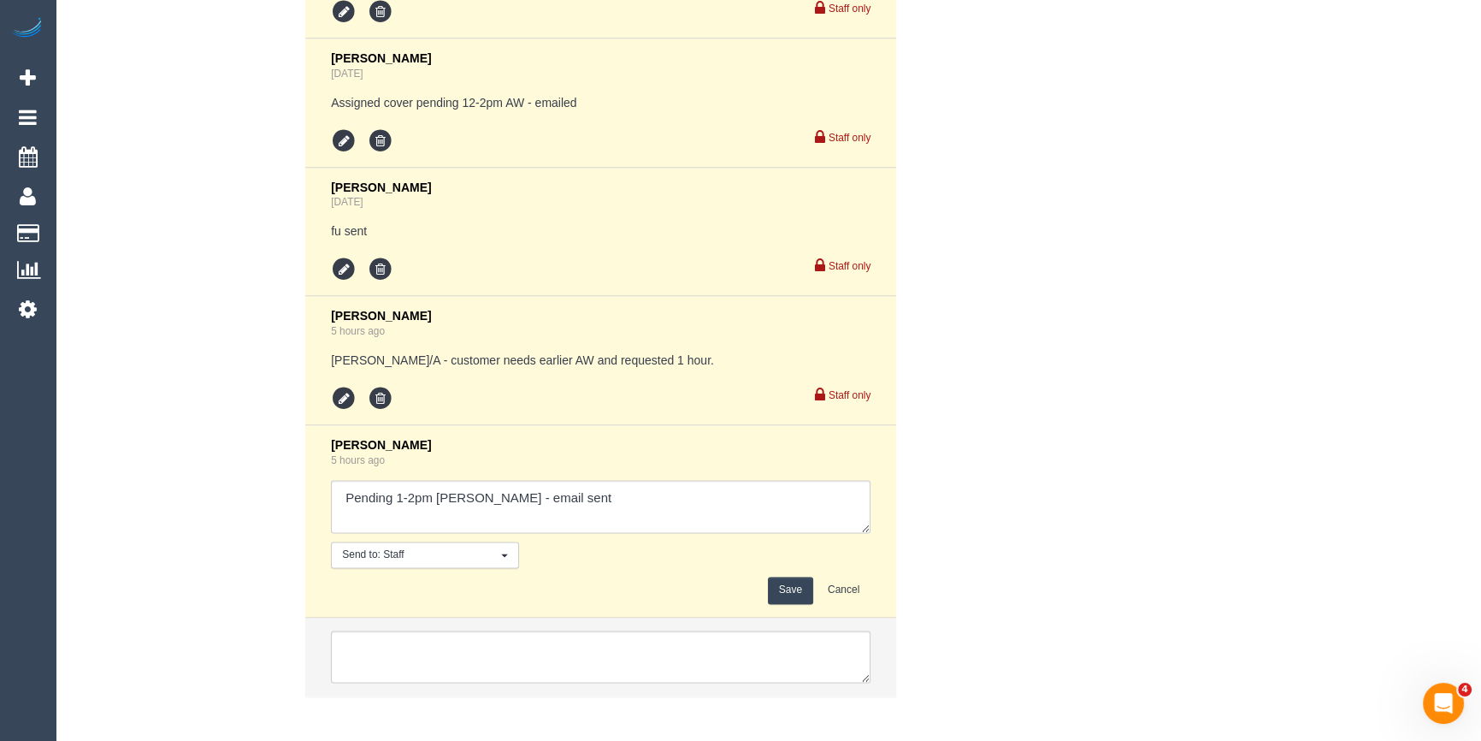
click at [632, 513] on textarea at bounding box center [601, 506] width 540 height 53
type textarea "Pending 1-2pm [PERSON_NAME] - email sent. Does not work with customers avails. …"
click at [780, 581] on button "Save" at bounding box center [790, 589] width 45 height 27
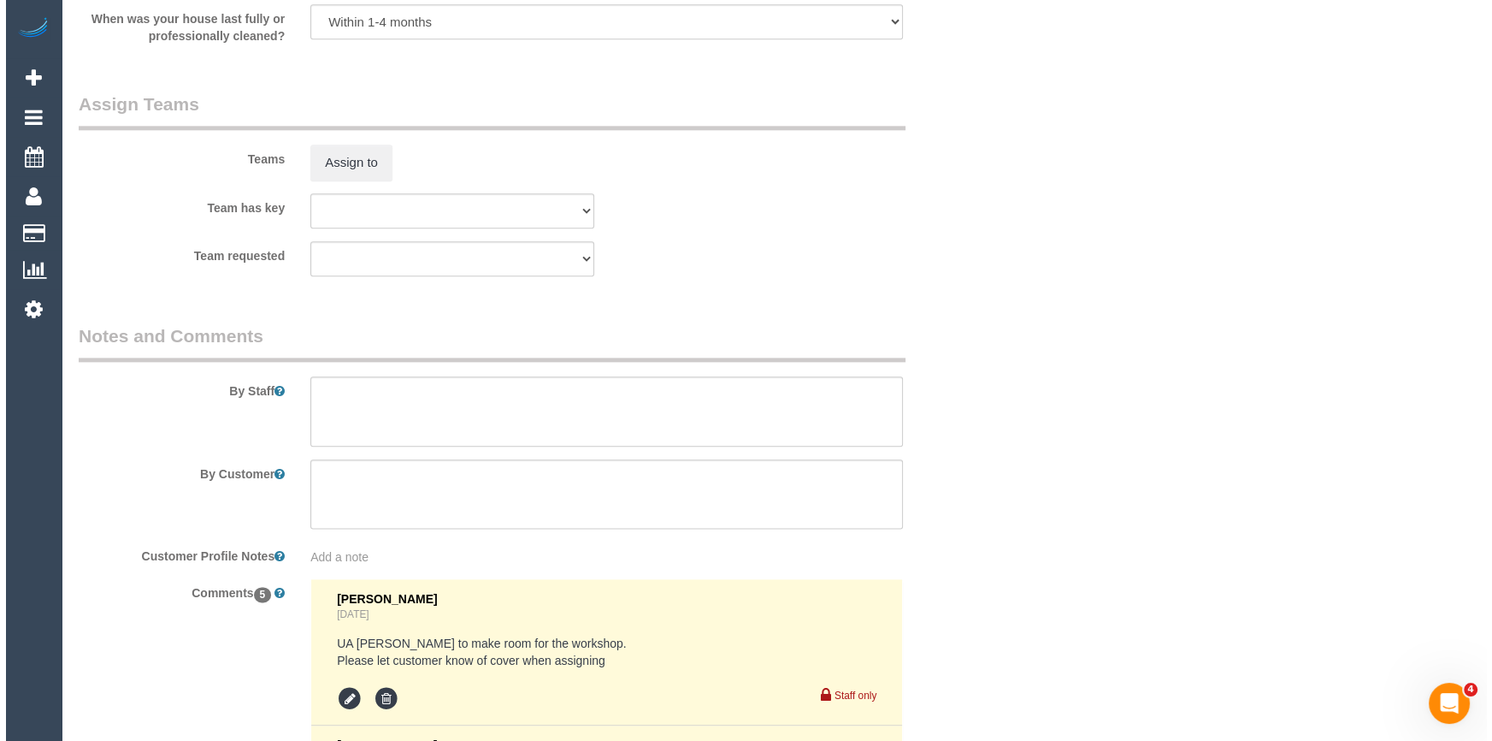
scroll to position [2176, 0]
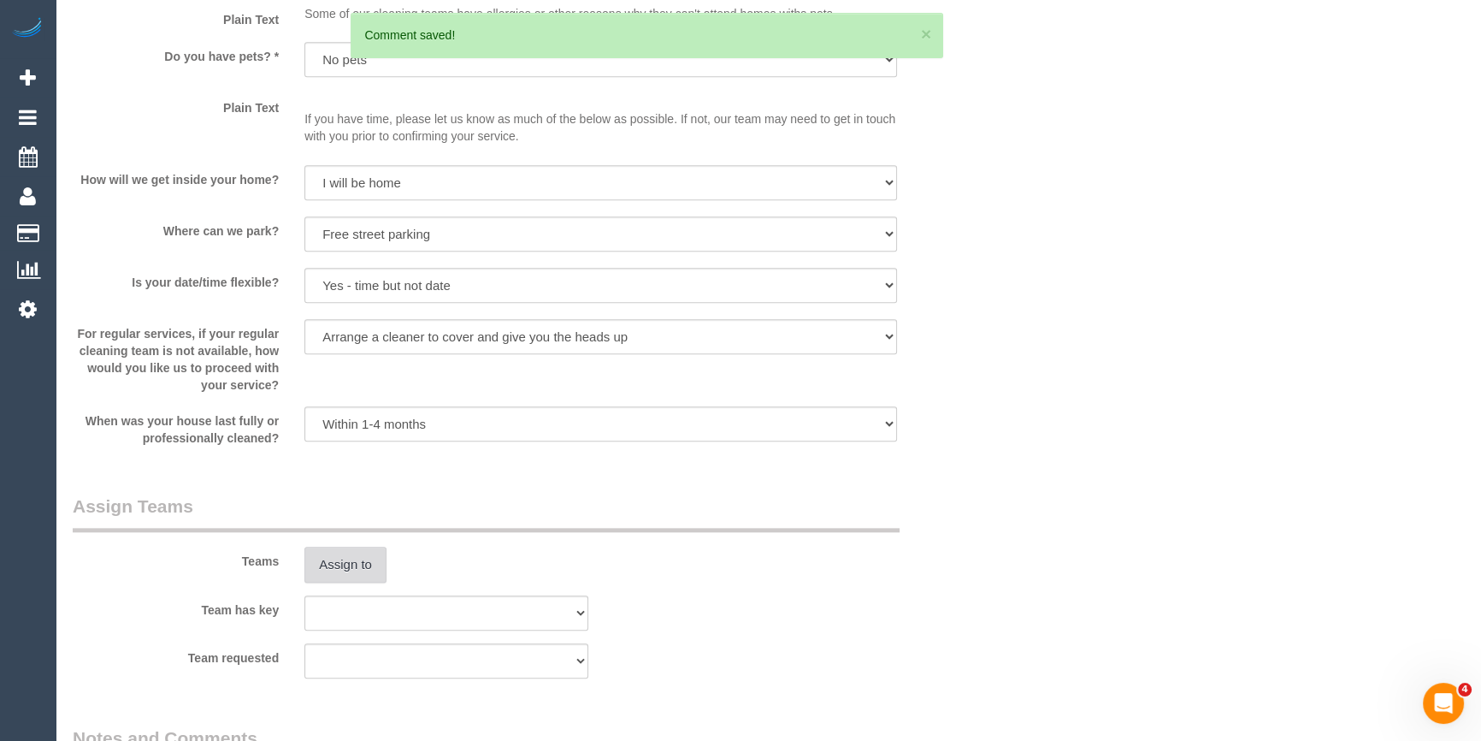
click at [378, 568] on button "Assign to" at bounding box center [345, 564] width 82 height 36
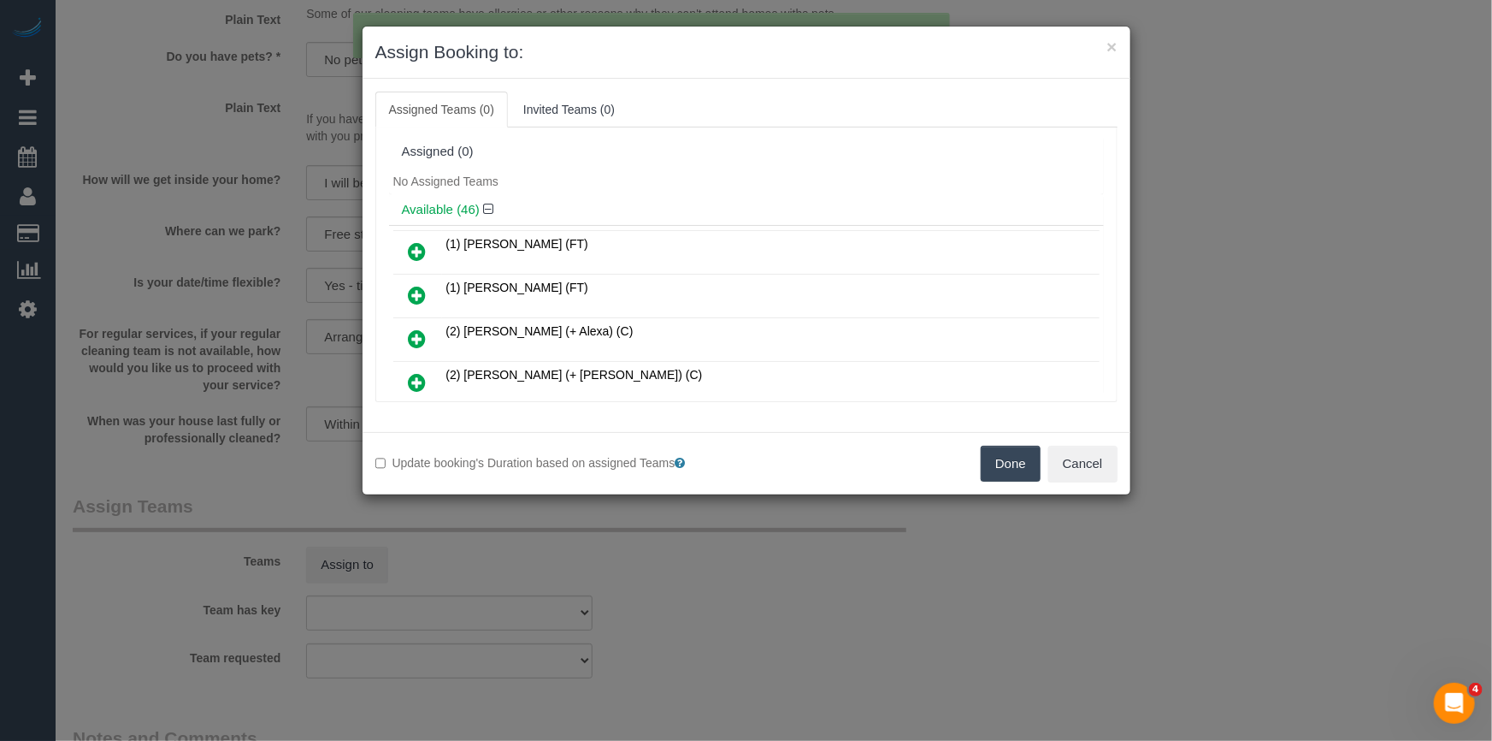
click at [638, 205] on h4 "Available (46)" at bounding box center [746, 210] width 689 height 15
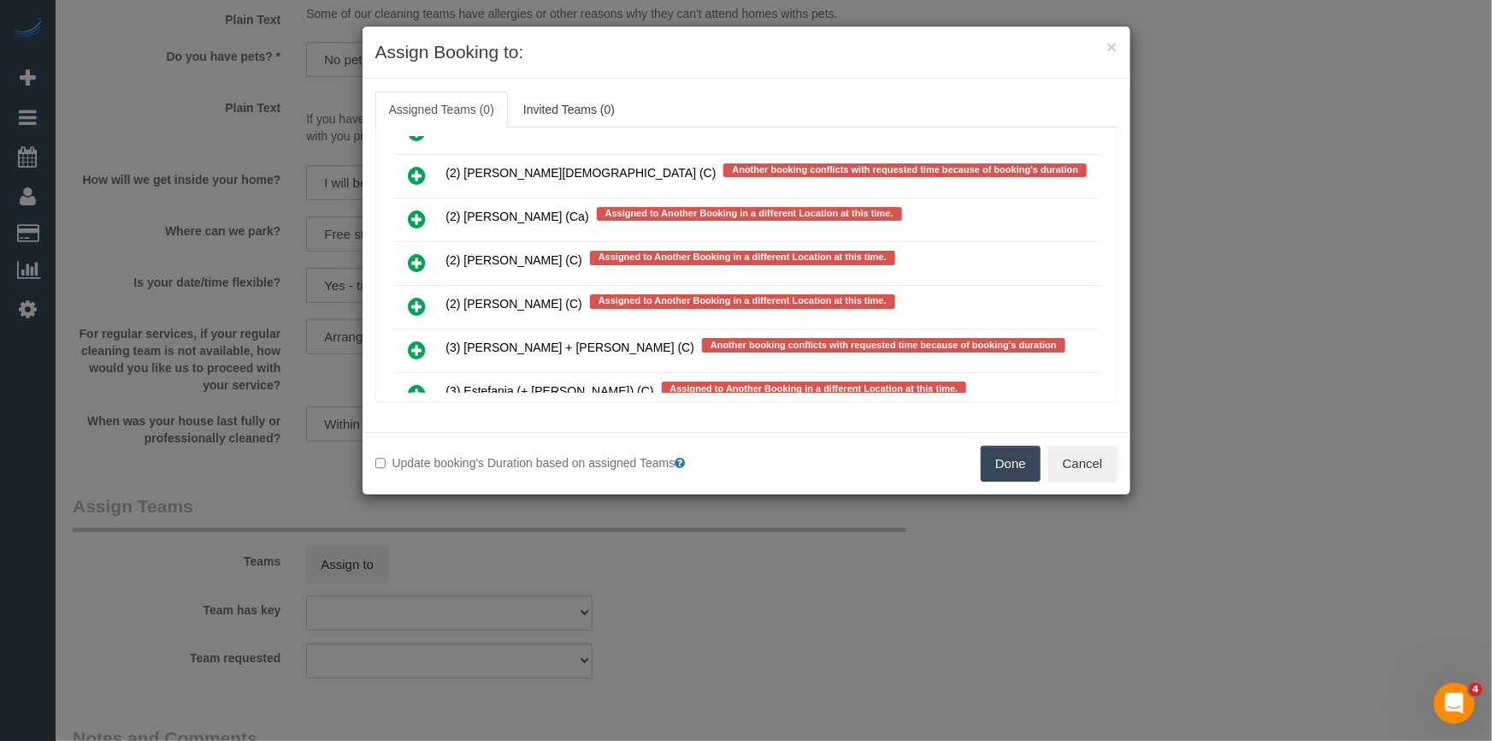
click at [412, 383] on icon at bounding box center [418, 393] width 18 height 21
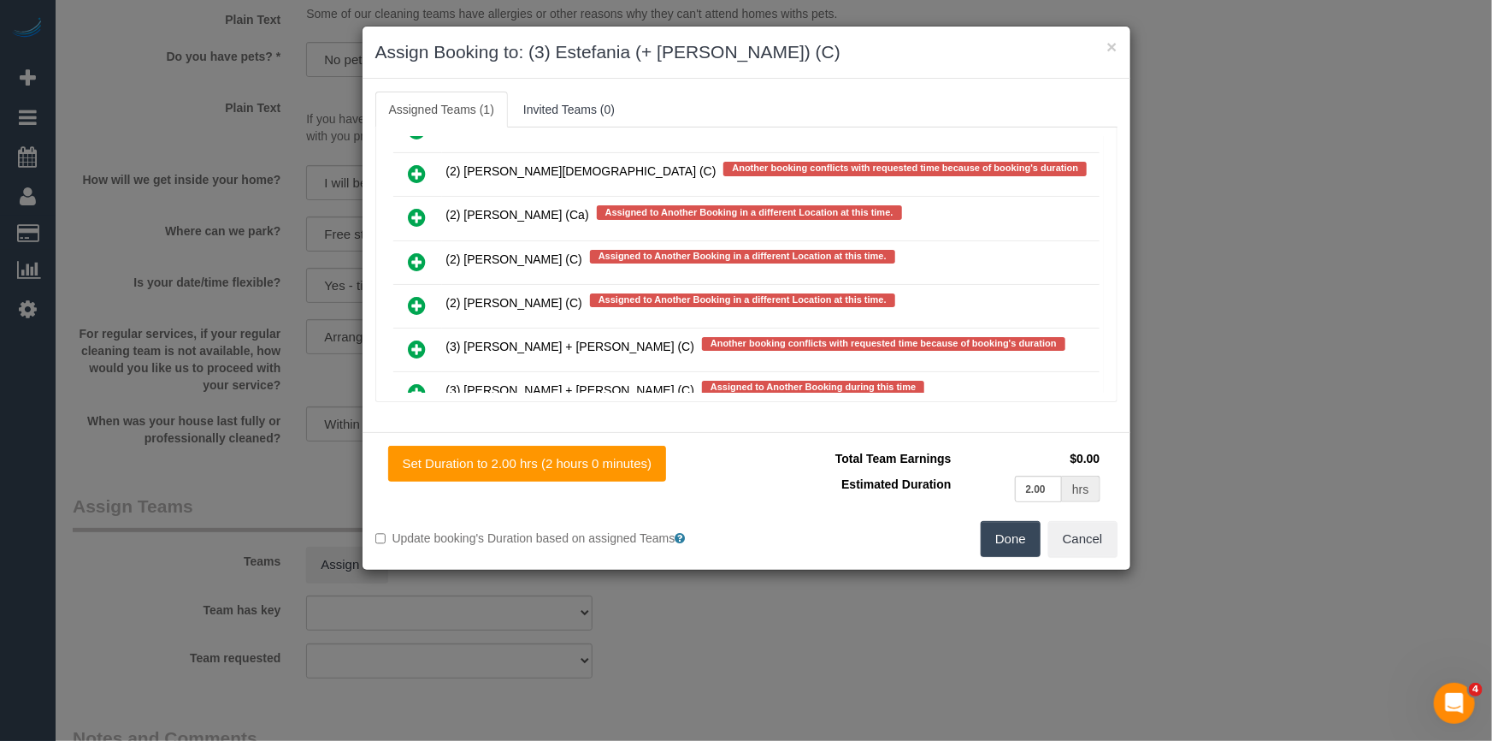
click at [410, 469] on icon at bounding box center [418, 479] width 18 height 21
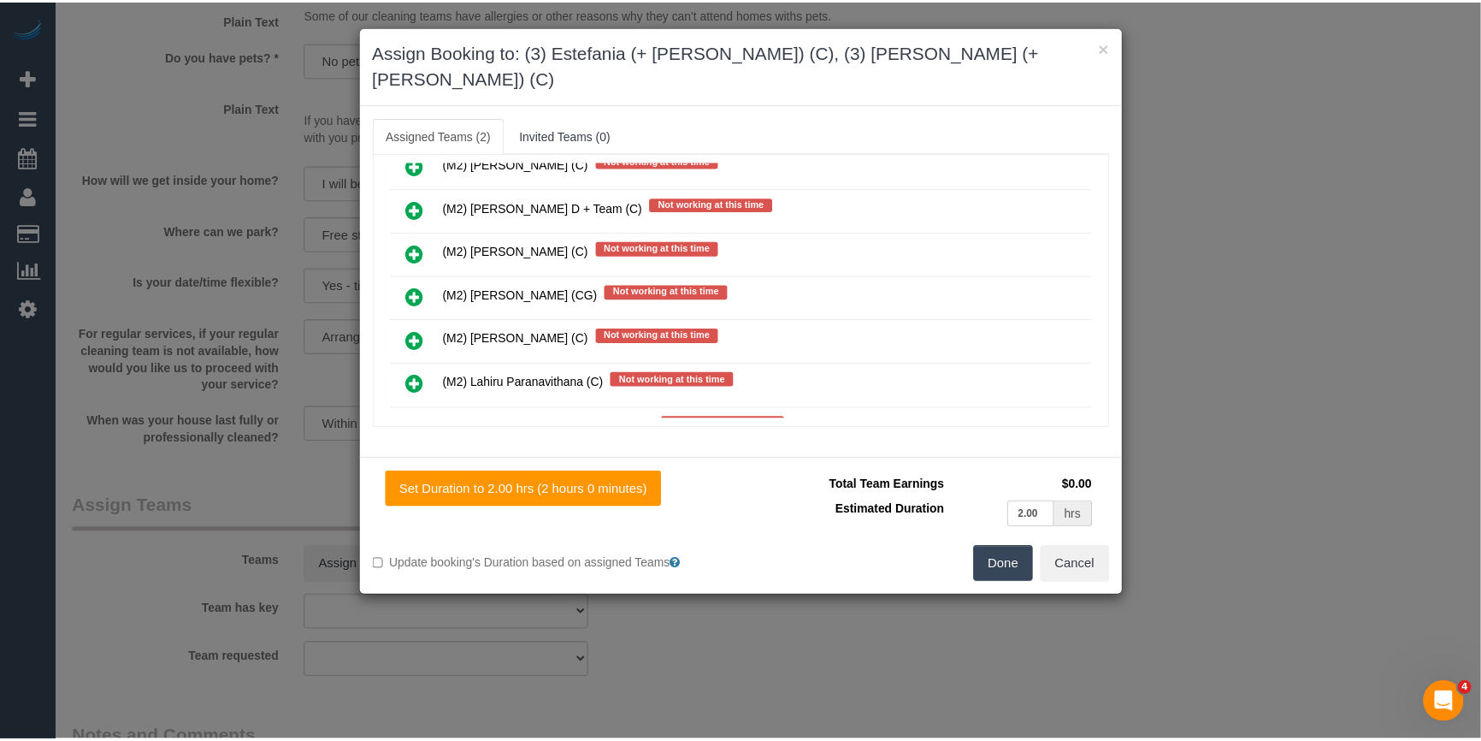
scroll to position [0, 0]
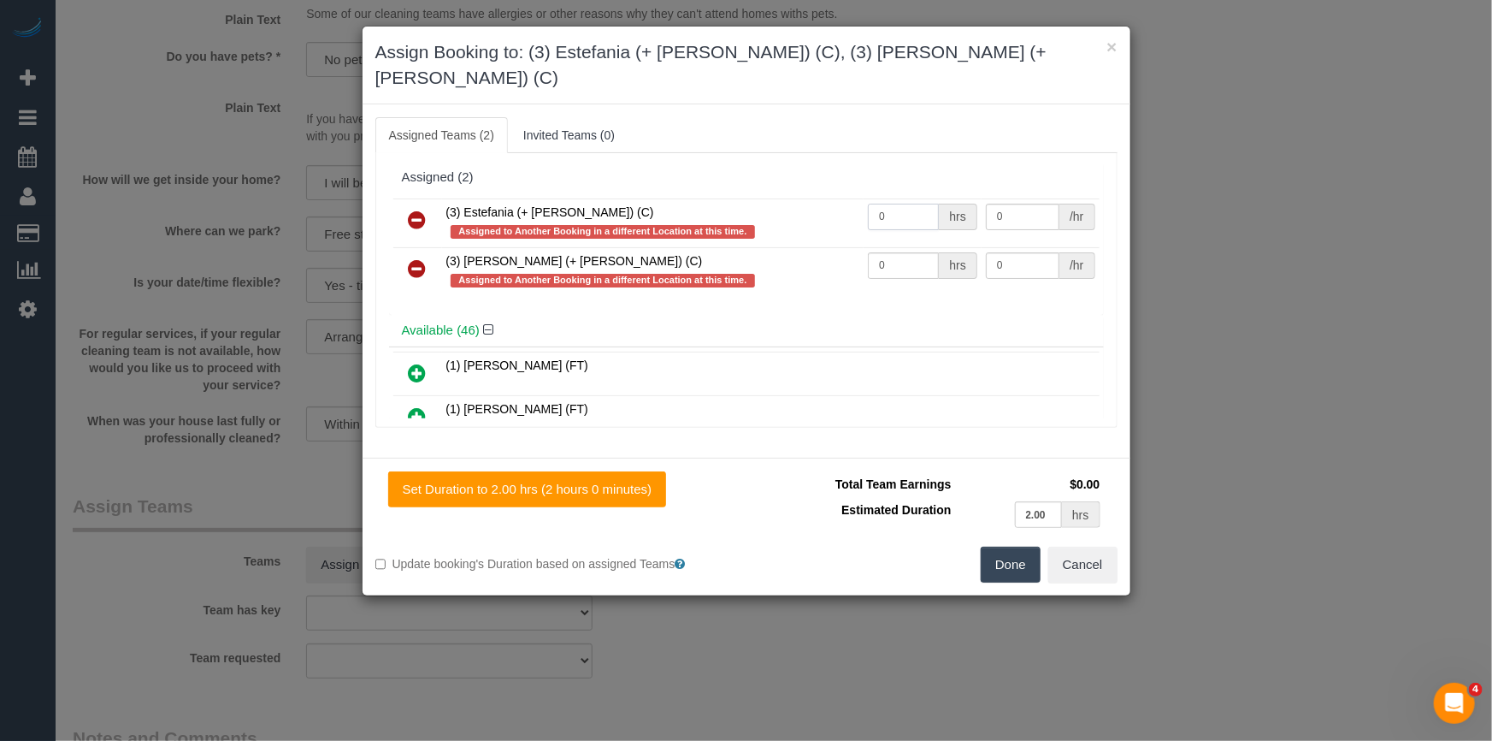
click at [899, 204] on input "0" at bounding box center [903, 217] width 71 height 27
type input "1"
click at [912, 252] on input "0" at bounding box center [903, 265] width 71 height 27
type input "1"
click at [1019, 204] on input "0" at bounding box center [1023, 217] width 74 height 27
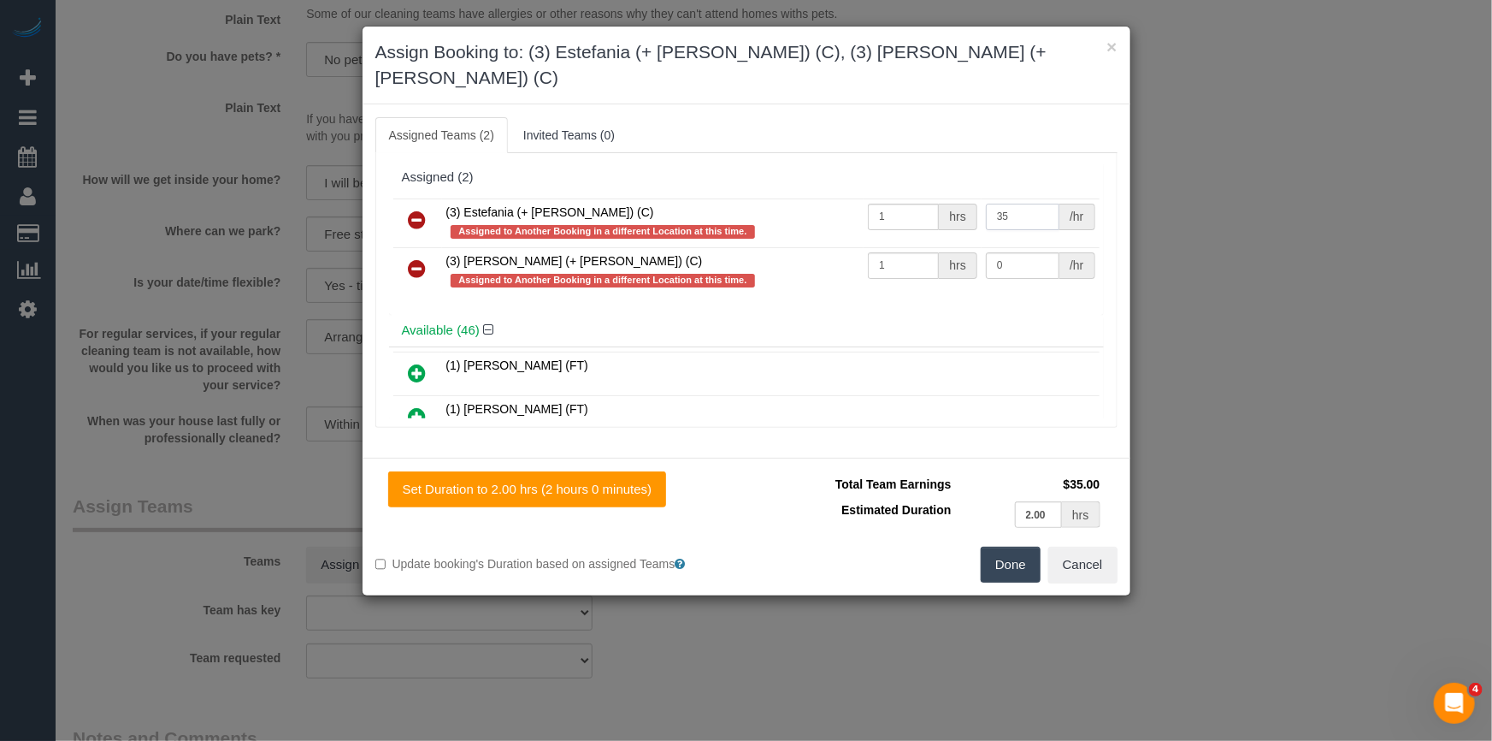
type input "35"
click at [1023, 252] on input "0" at bounding box center [1023, 265] width 74 height 27
type input "35"
click at [1026, 556] on button "Done" at bounding box center [1011, 564] width 60 height 36
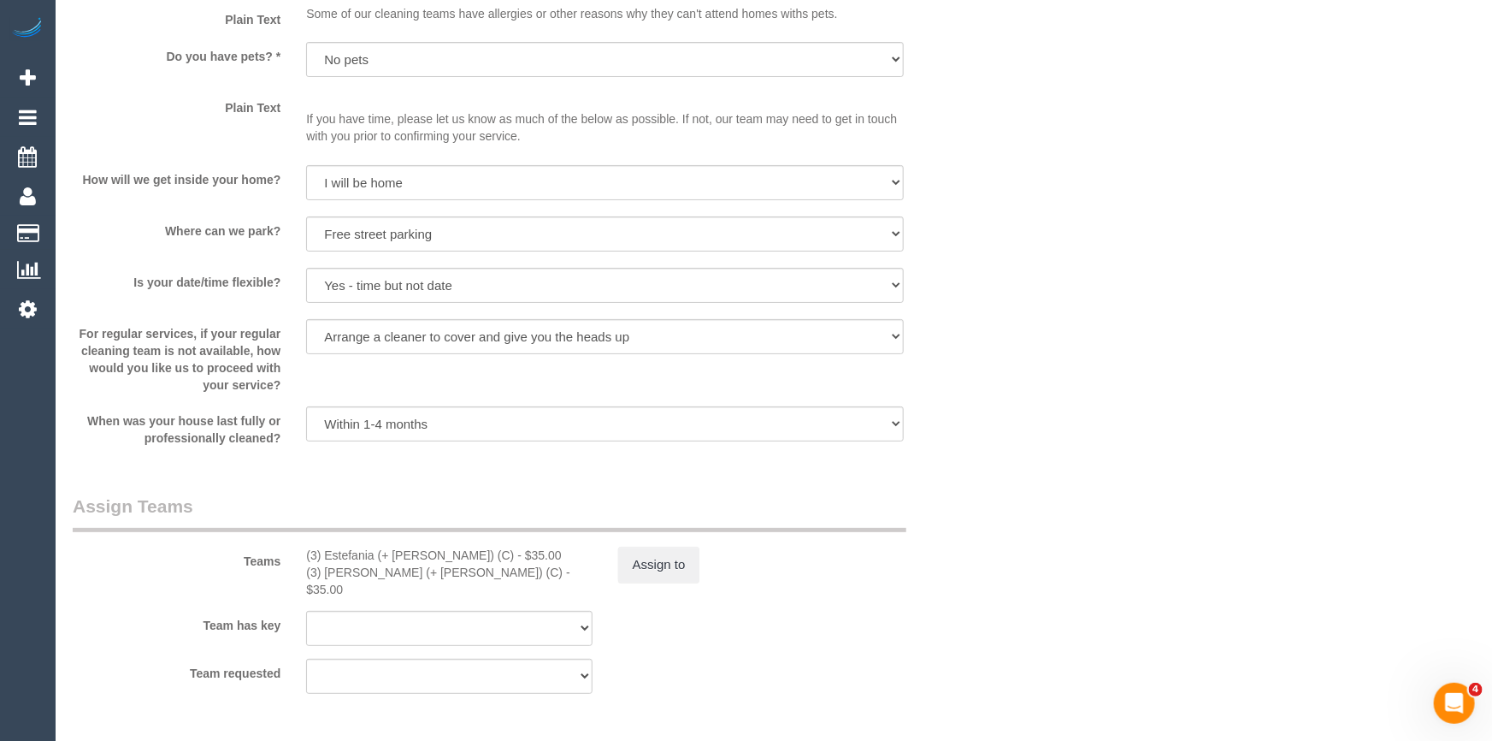
click at [1018, 553] on div "× Assign Booking to: (3) Estefania (+ [PERSON_NAME]) (C), (3) [PERSON_NAME] (+ …" at bounding box center [746, 370] width 1492 height 741
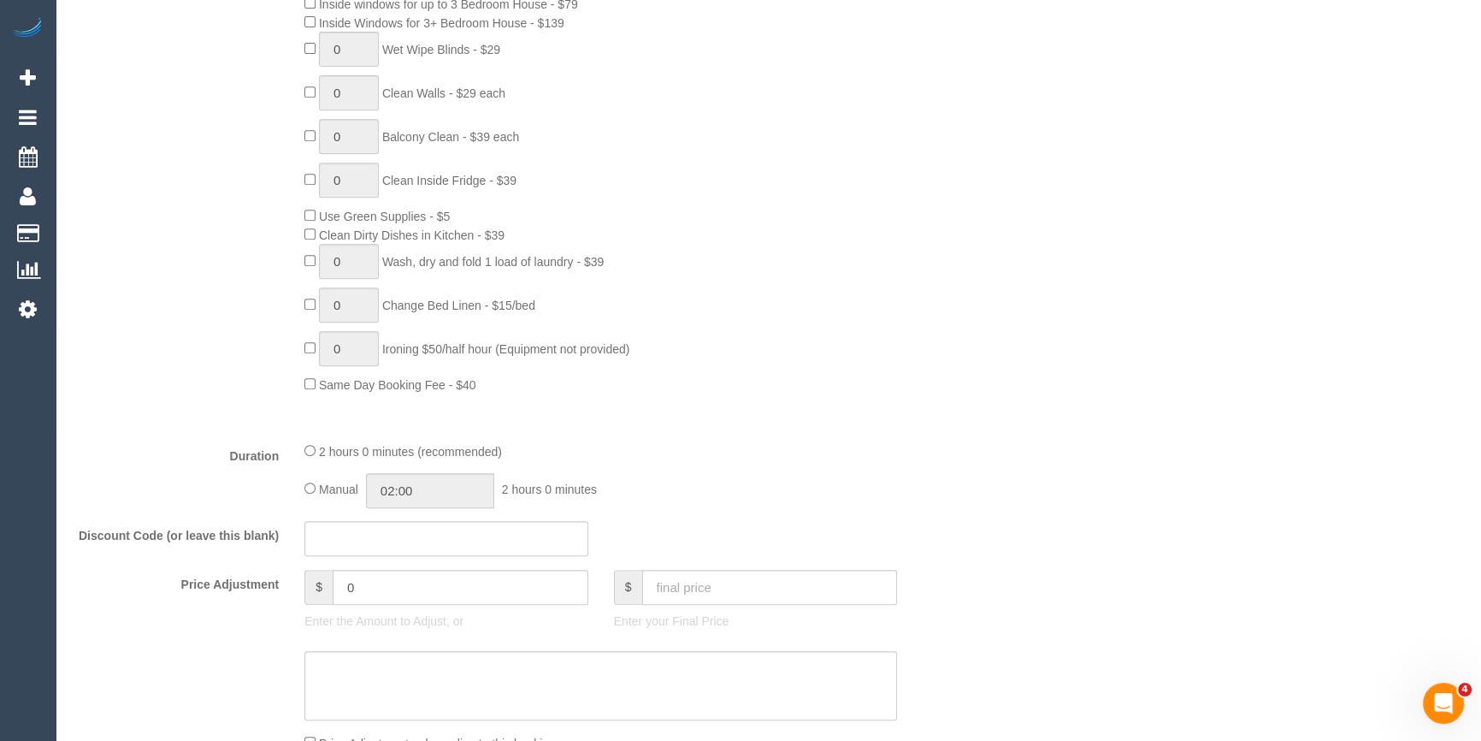
scroll to position [1088, 0]
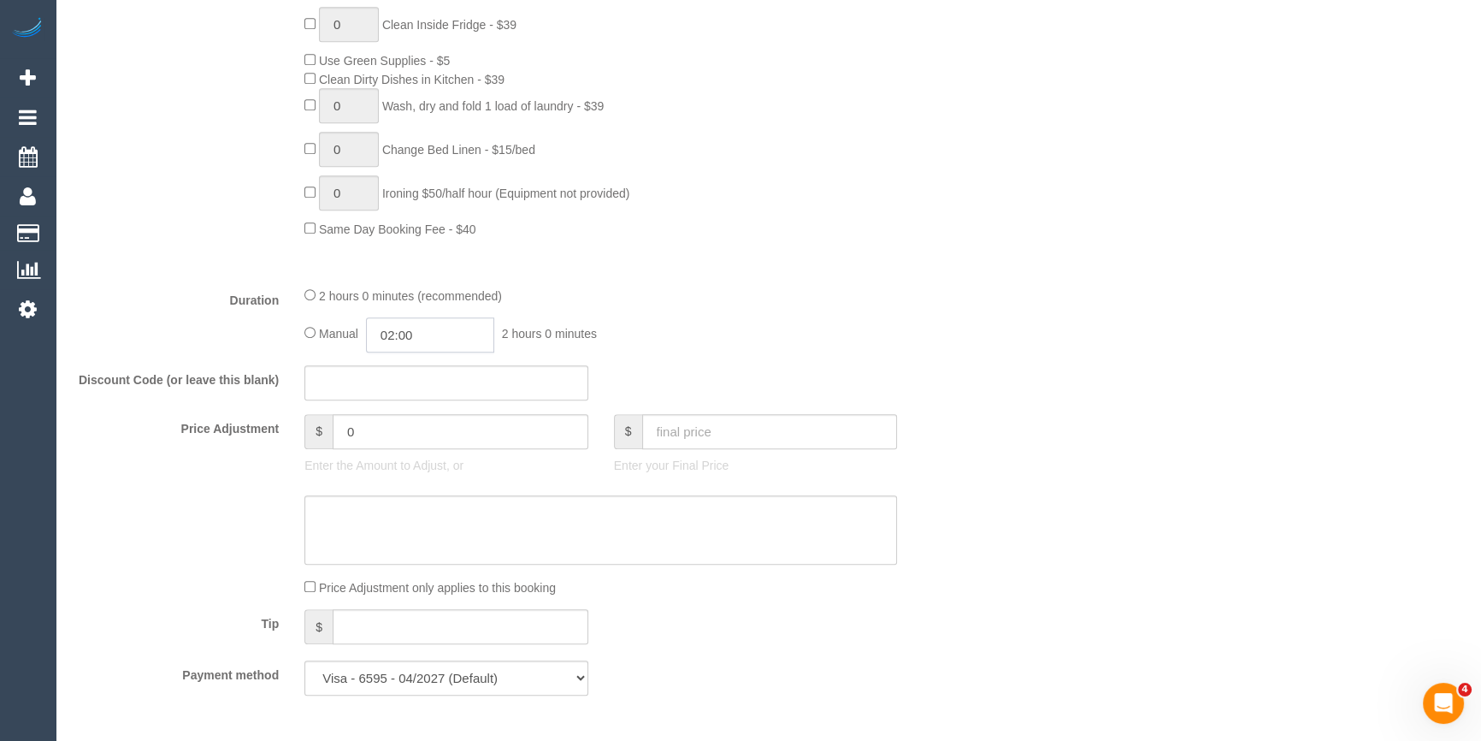
click at [435, 339] on input "02:00" at bounding box center [430, 334] width 128 height 35
type input "01:00"
click at [418, 375] on li "01:00" at bounding box center [412, 375] width 76 height 22
click at [847, 327] on div "Manual 01:00 1 hour 0 minutes" at bounding box center [600, 334] width 593 height 35
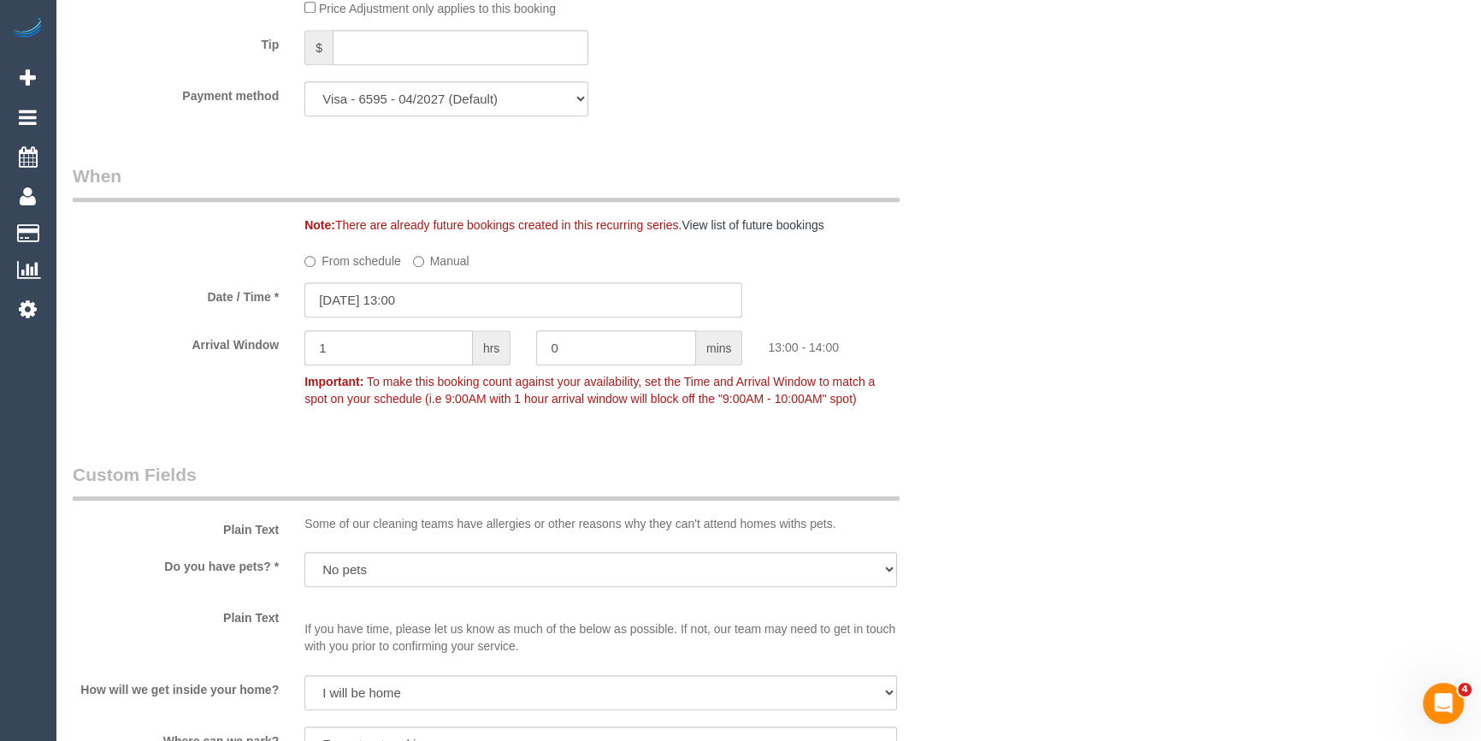
scroll to position [1943, 0]
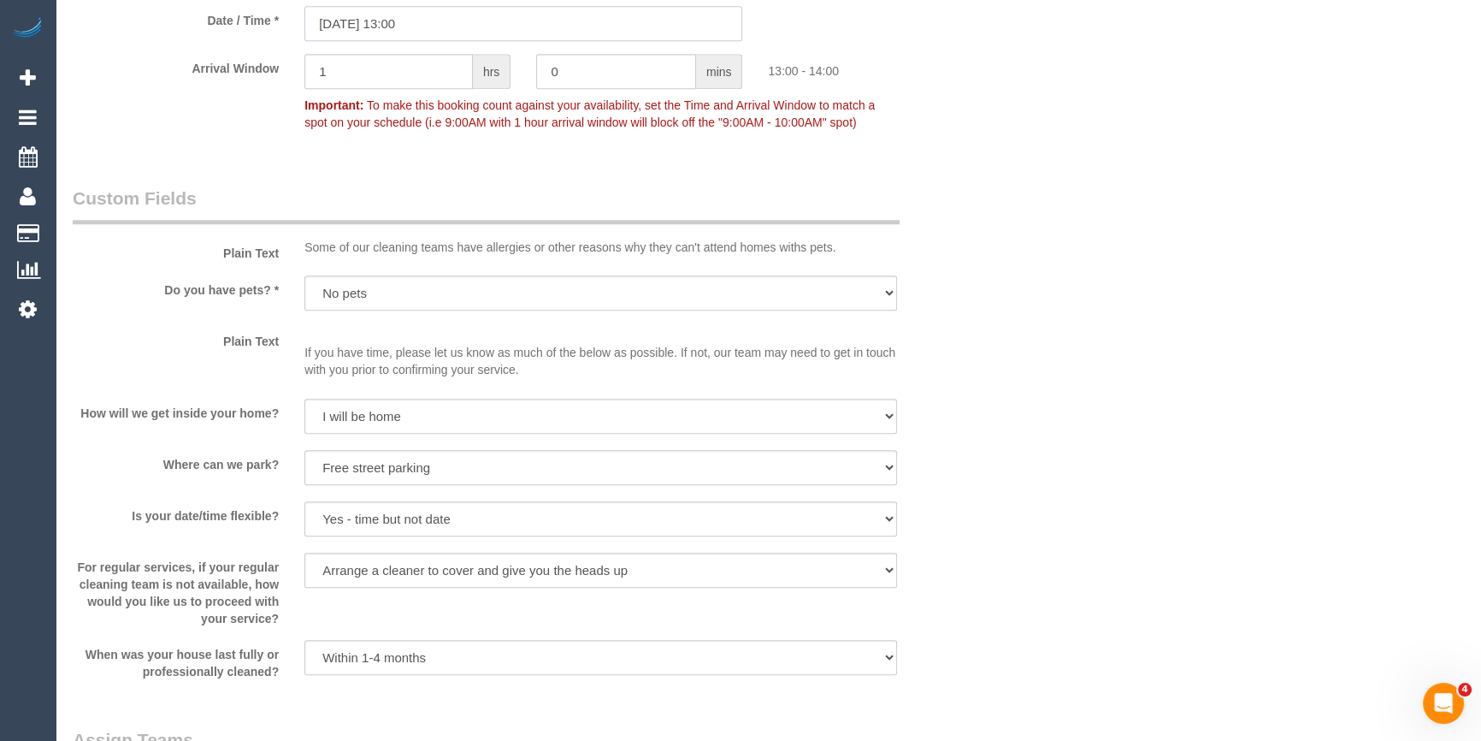
click at [480, 22] on input "10/09/2025 13:00" at bounding box center [523, 23] width 438 height 35
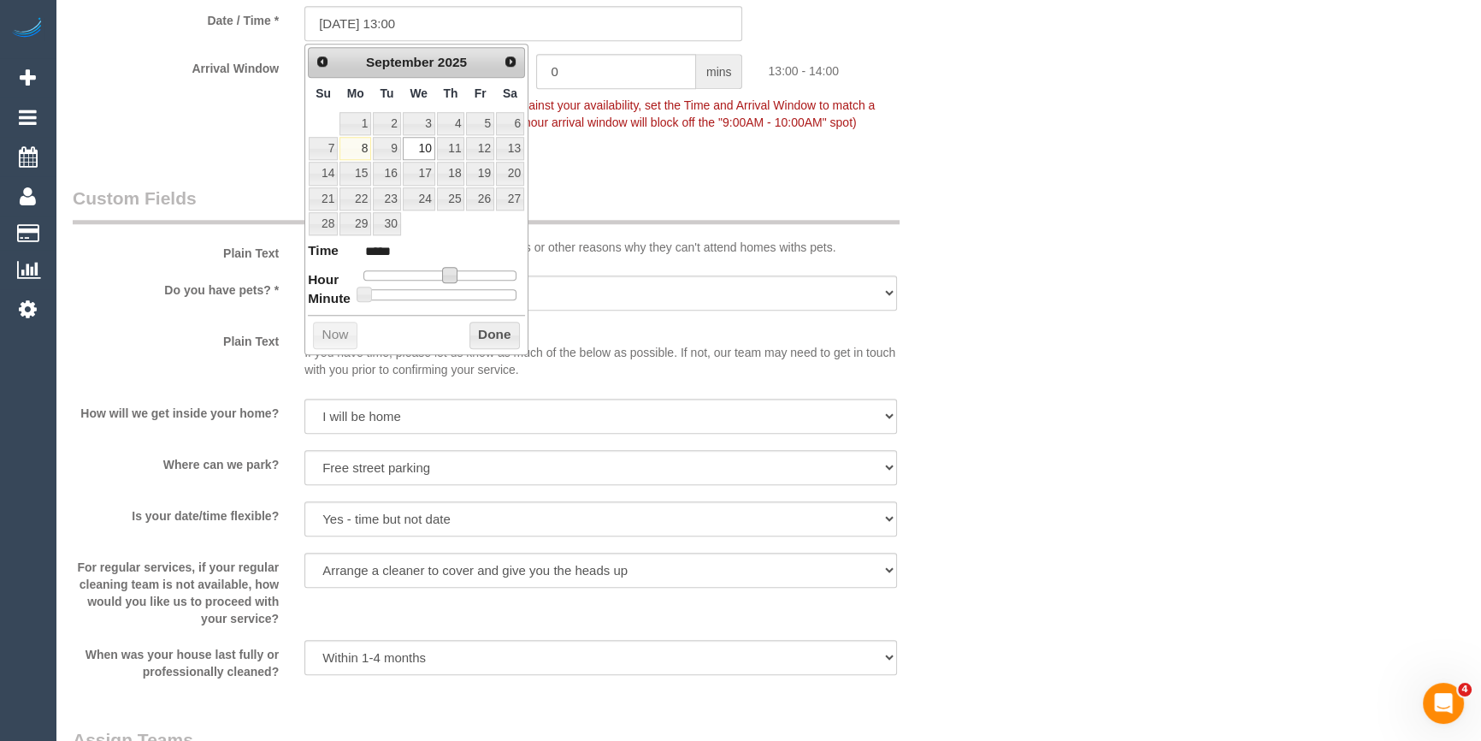
type input "10/09/2025 12:00"
type input "*****"
type input "10/09/2025 11:00"
type input "*****"
type input "10/09/2025 10:00"
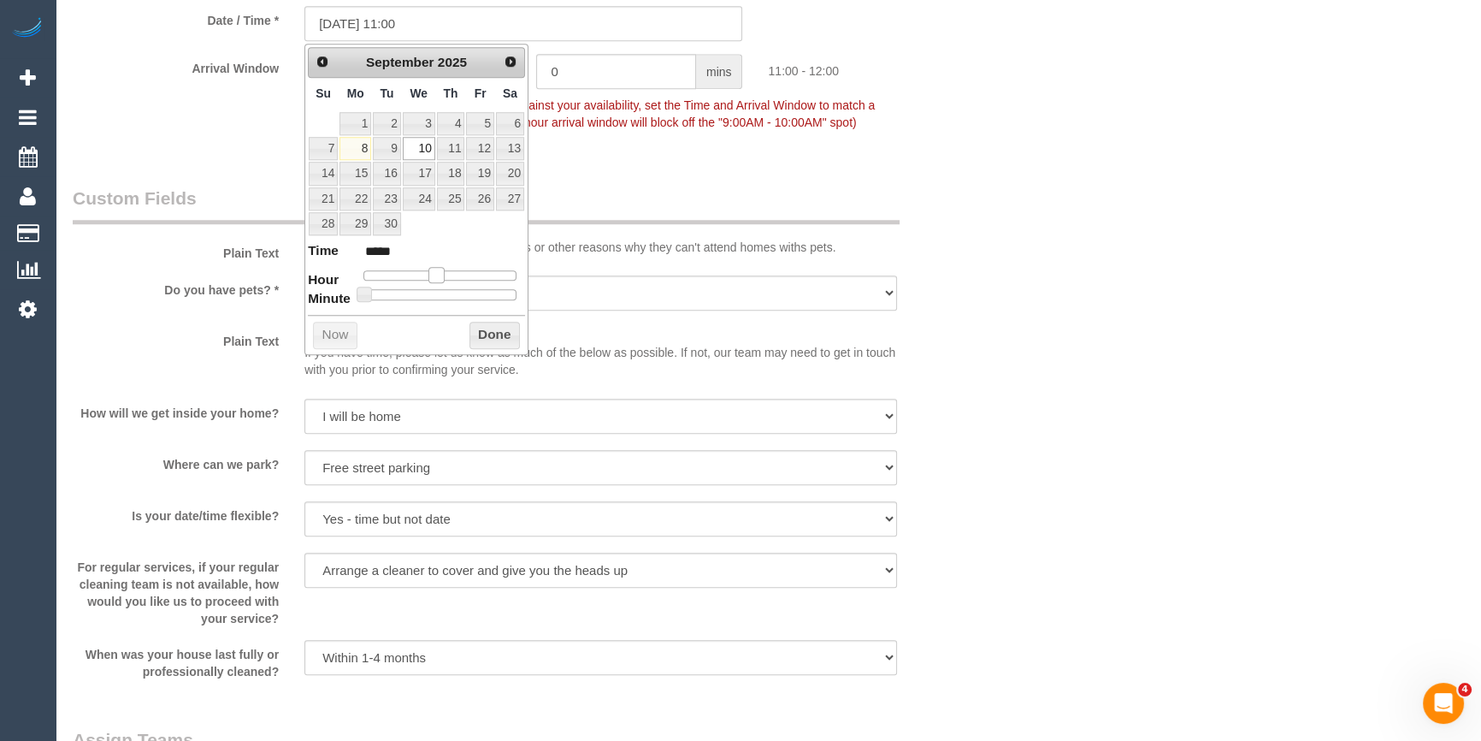
type input "*****"
drag, startPoint x: 446, startPoint y: 274, endPoint x: 430, endPoint y: 271, distance: 16.6
click at [430, 271] on span at bounding box center [429, 274] width 15 height 15
click at [493, 326] on button "Done" at bounding box center [494, 335] width 50 height 27
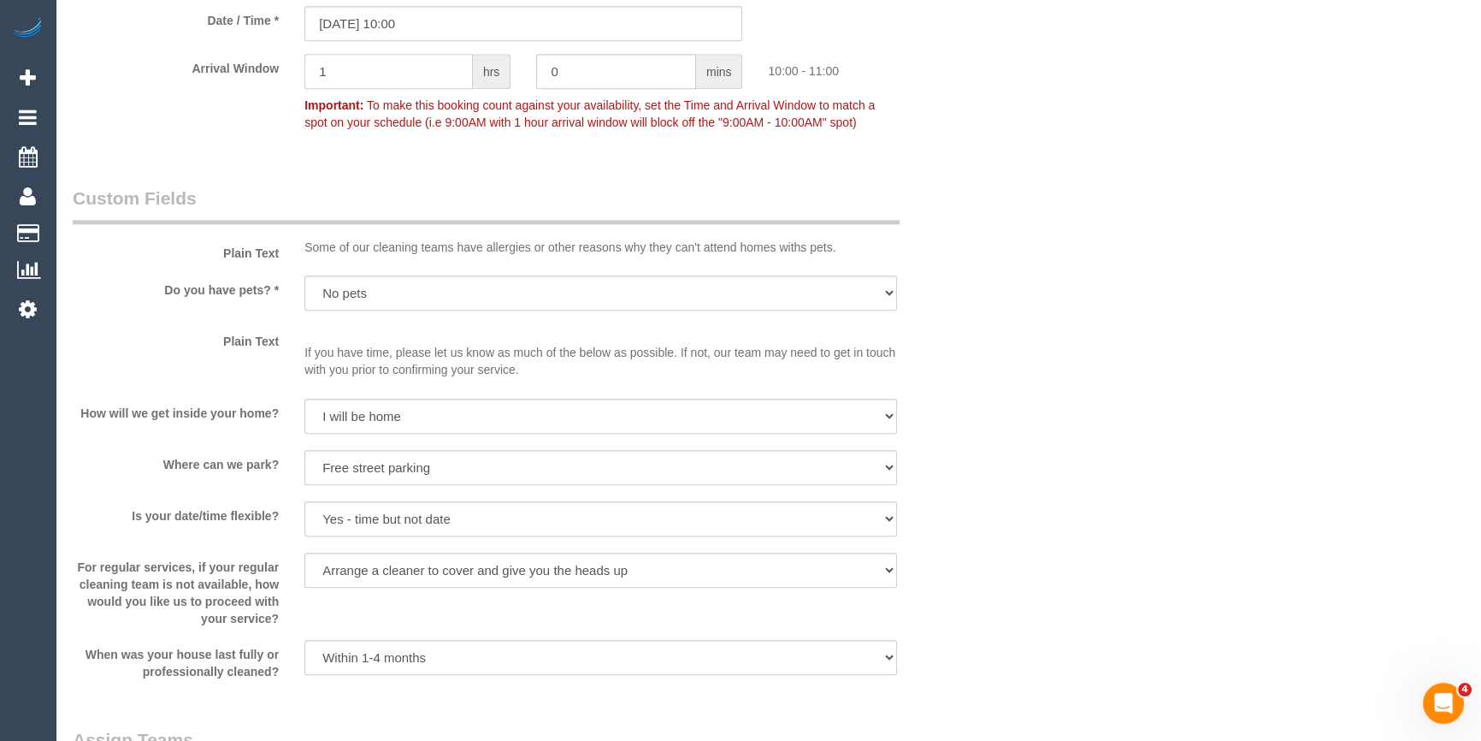
click at [401, 77] on input "1" at bounding box center [388, 71] width 168 height 35
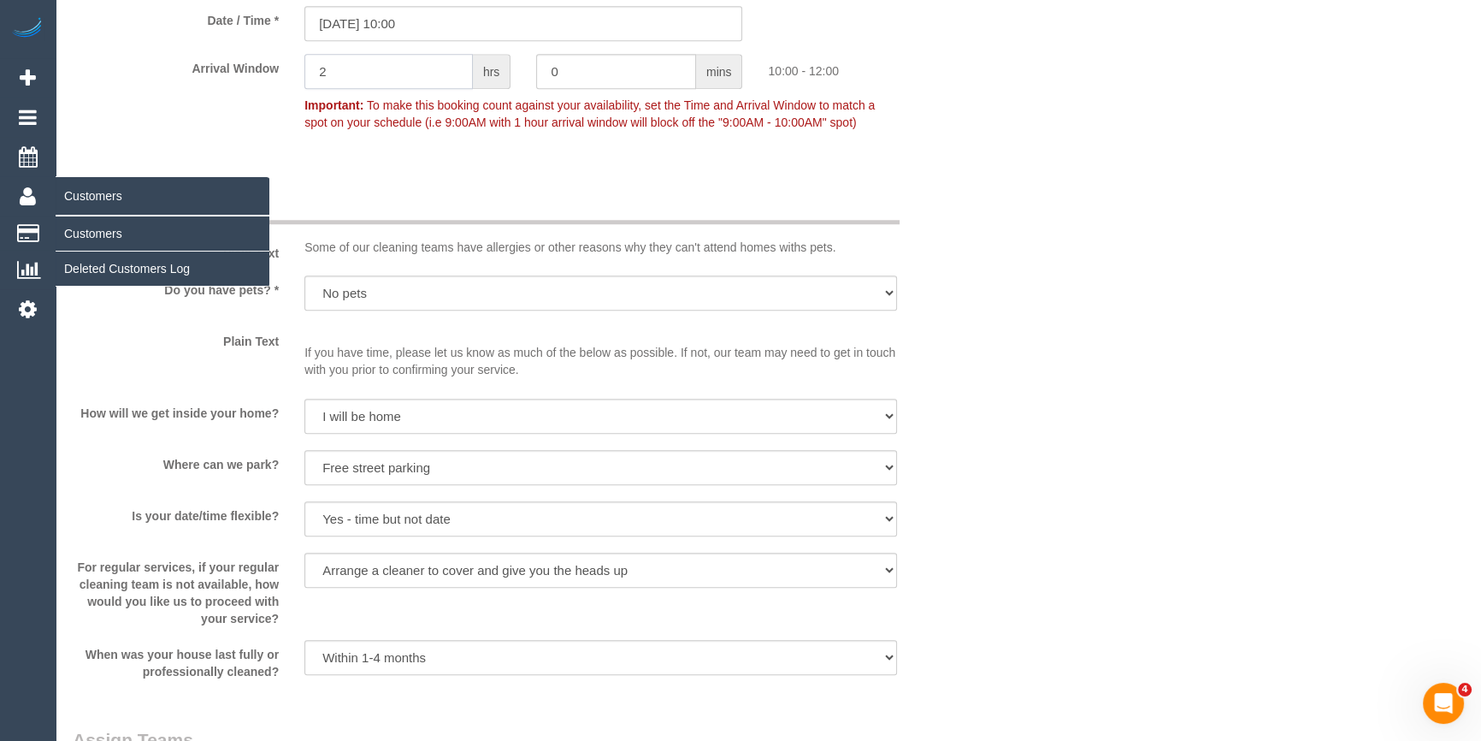
type input "2"
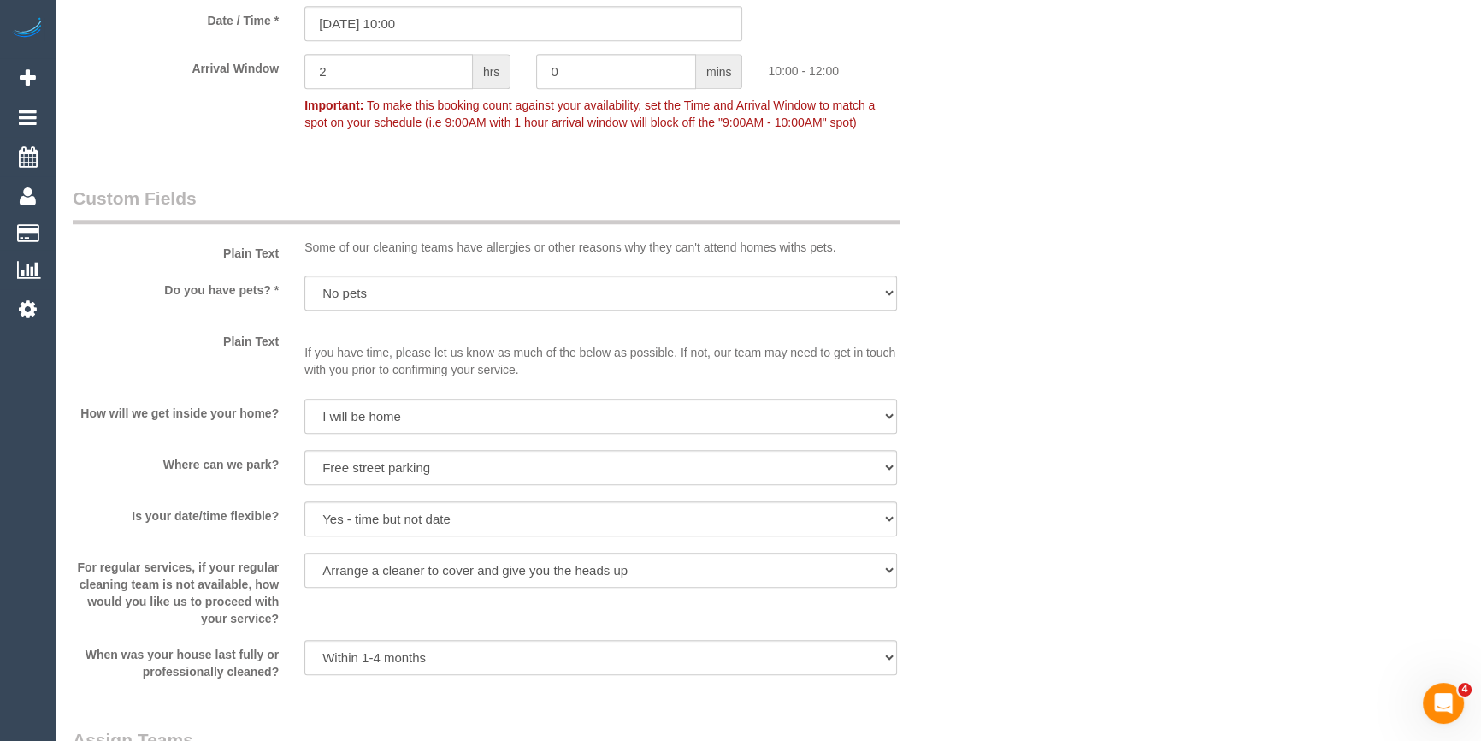
click at [1169, 474] on div "Who Email* melissakkelly@yahoo.com.au Name * Melissa Kelly Where Address* 93 Pe…" at bounding box center [768, 116] width 1391 height 3993
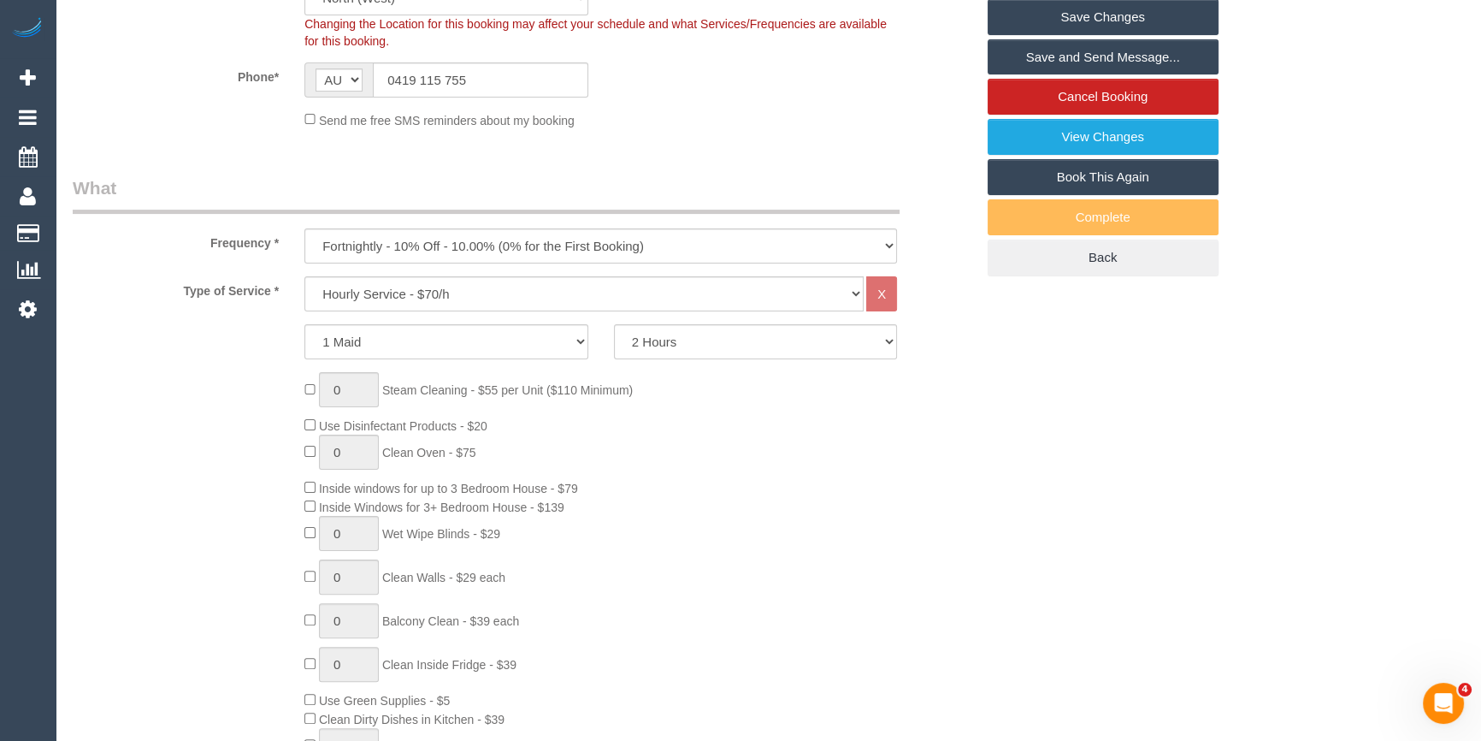
scroll to position [233, 0]
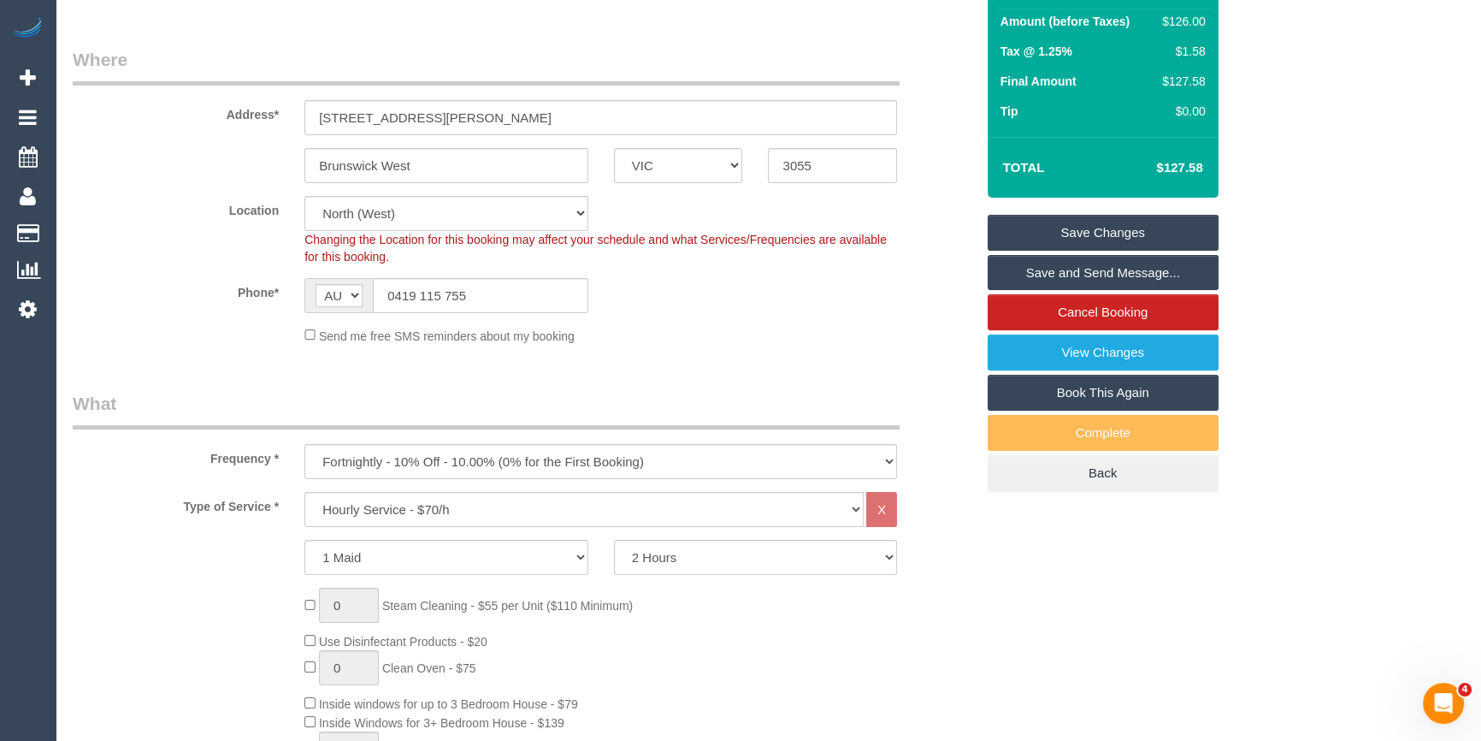
click at [1161, 266] on link "Save and Send Message..." at bounding box center [1103, 273] width 231 height 36
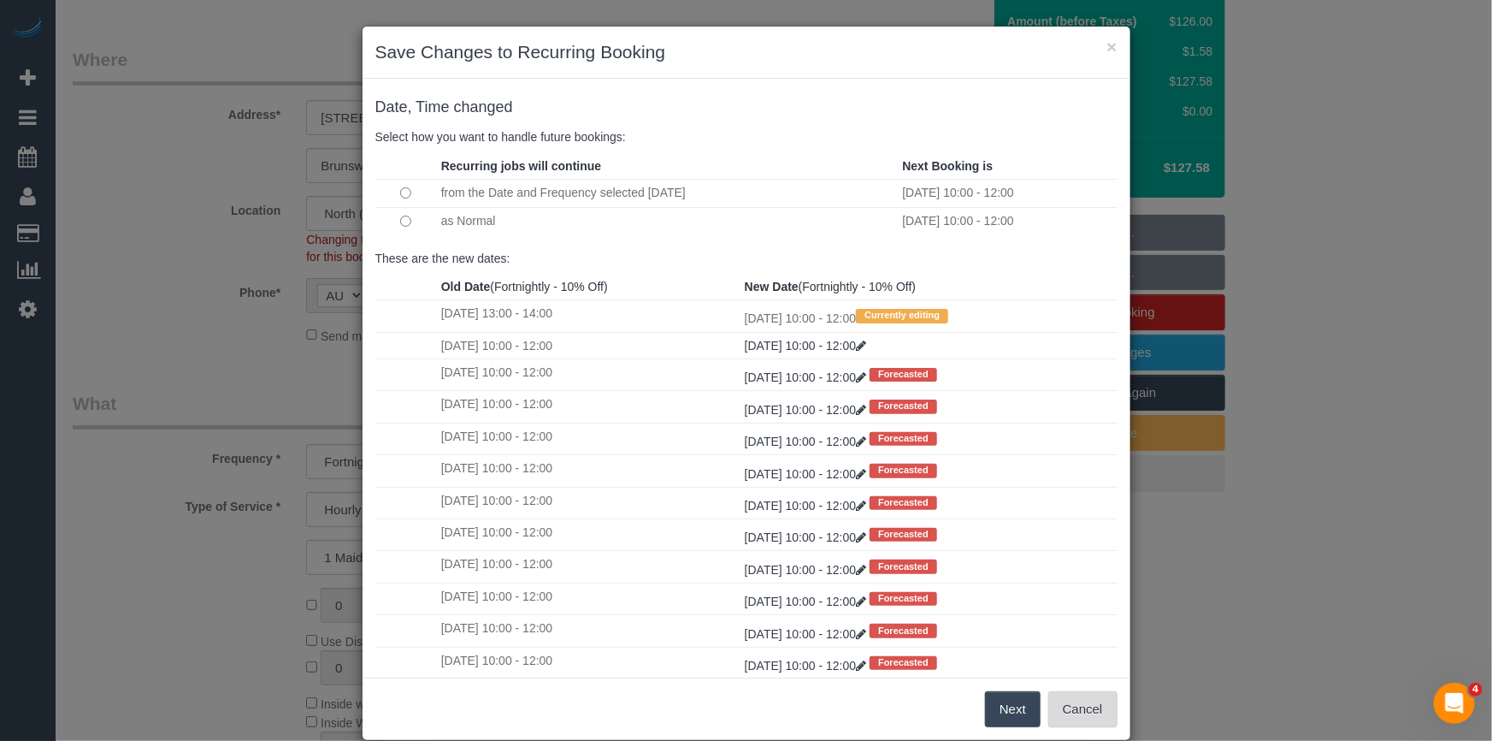
click at [1072, 708] on button "Cancel" at bounding box center [1082, 709] width 69 height 36
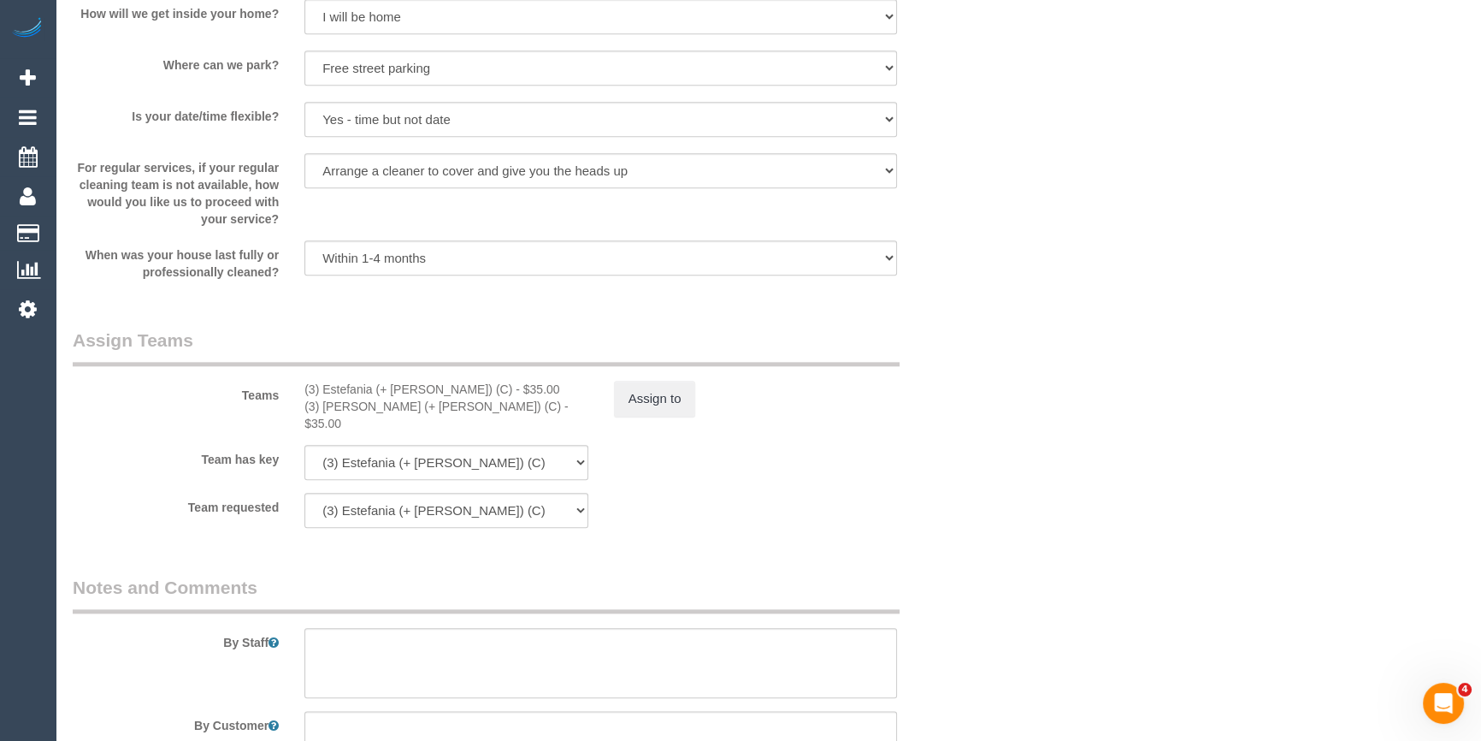
scroll to position [2488, 0]
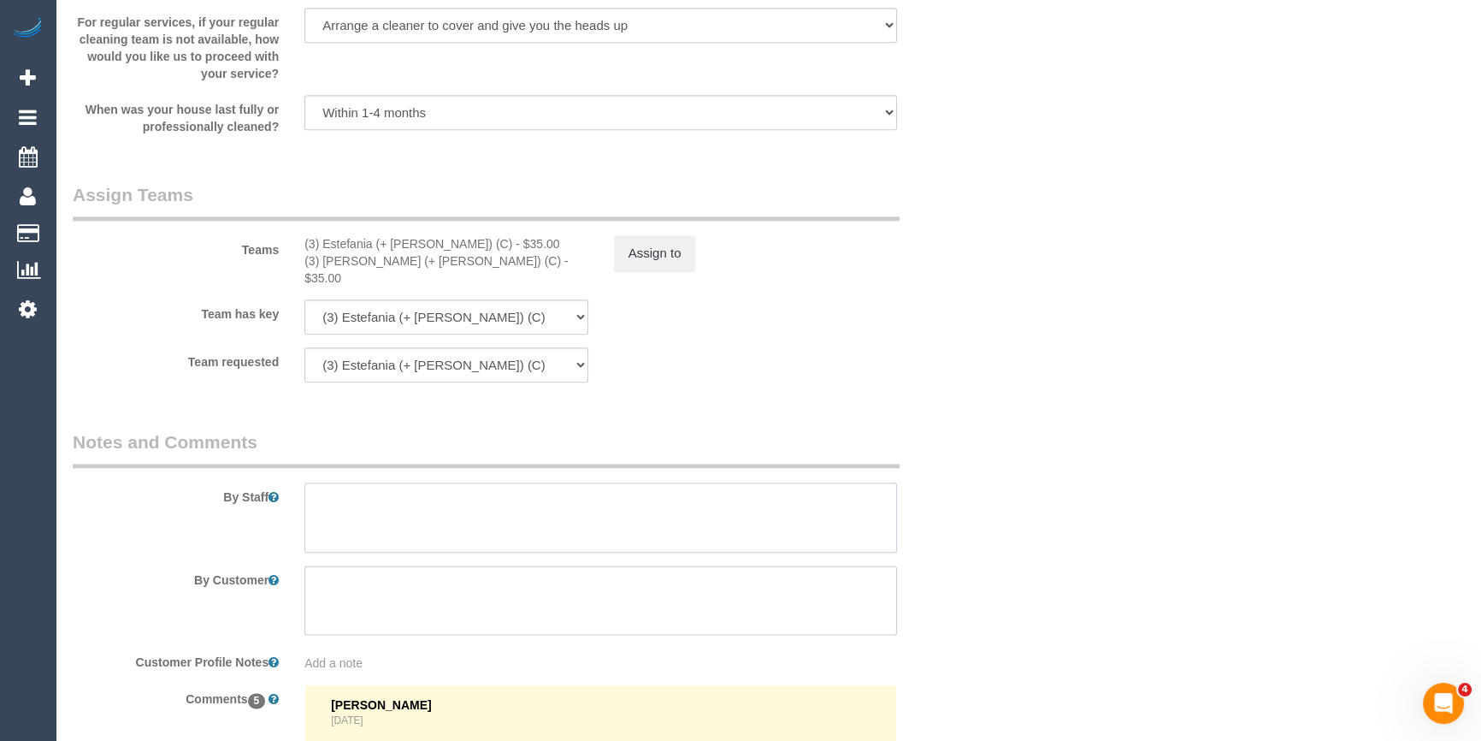
click at [347, 518] on textarea at bounding box center [600, 517] width 593 height 70
type textarea "*cover*"
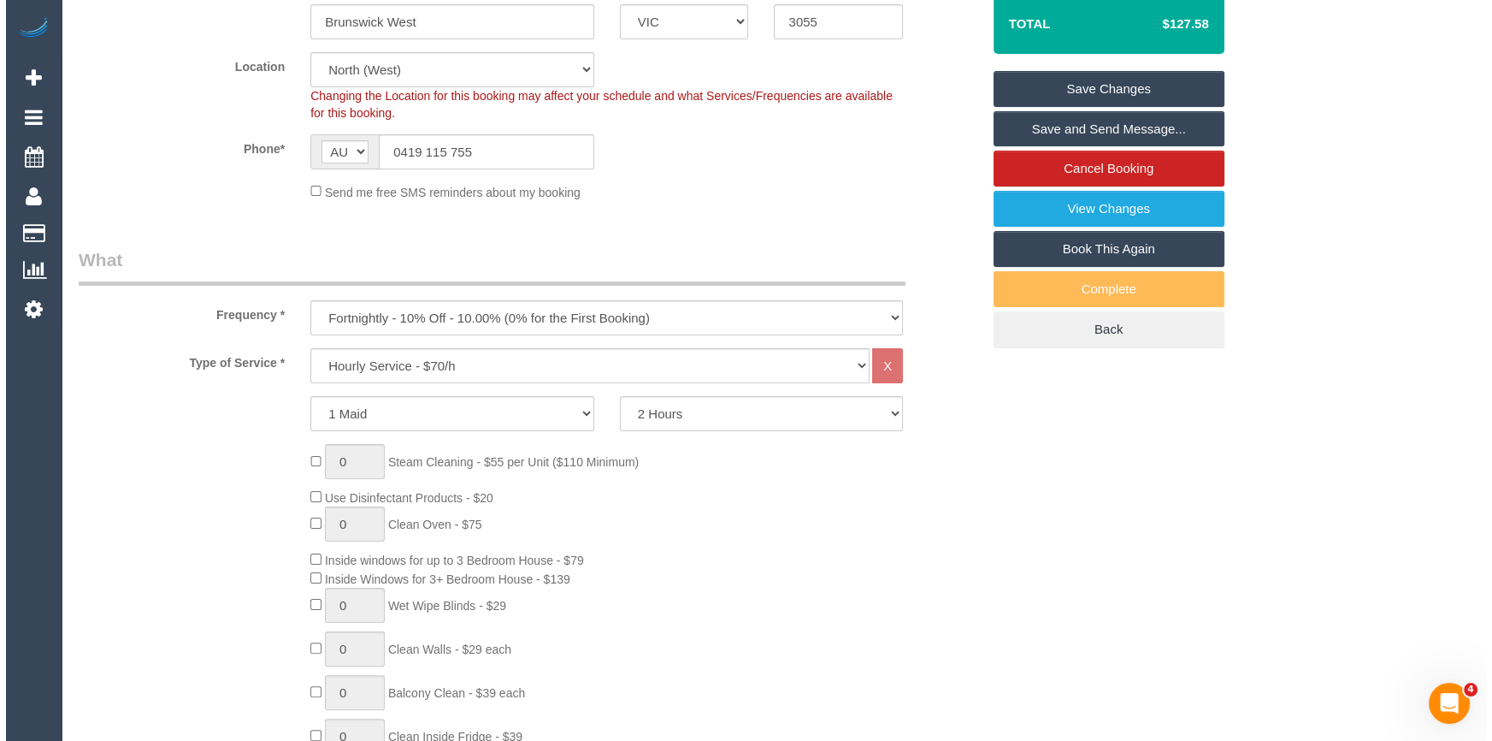
scroll to position [155, 0]
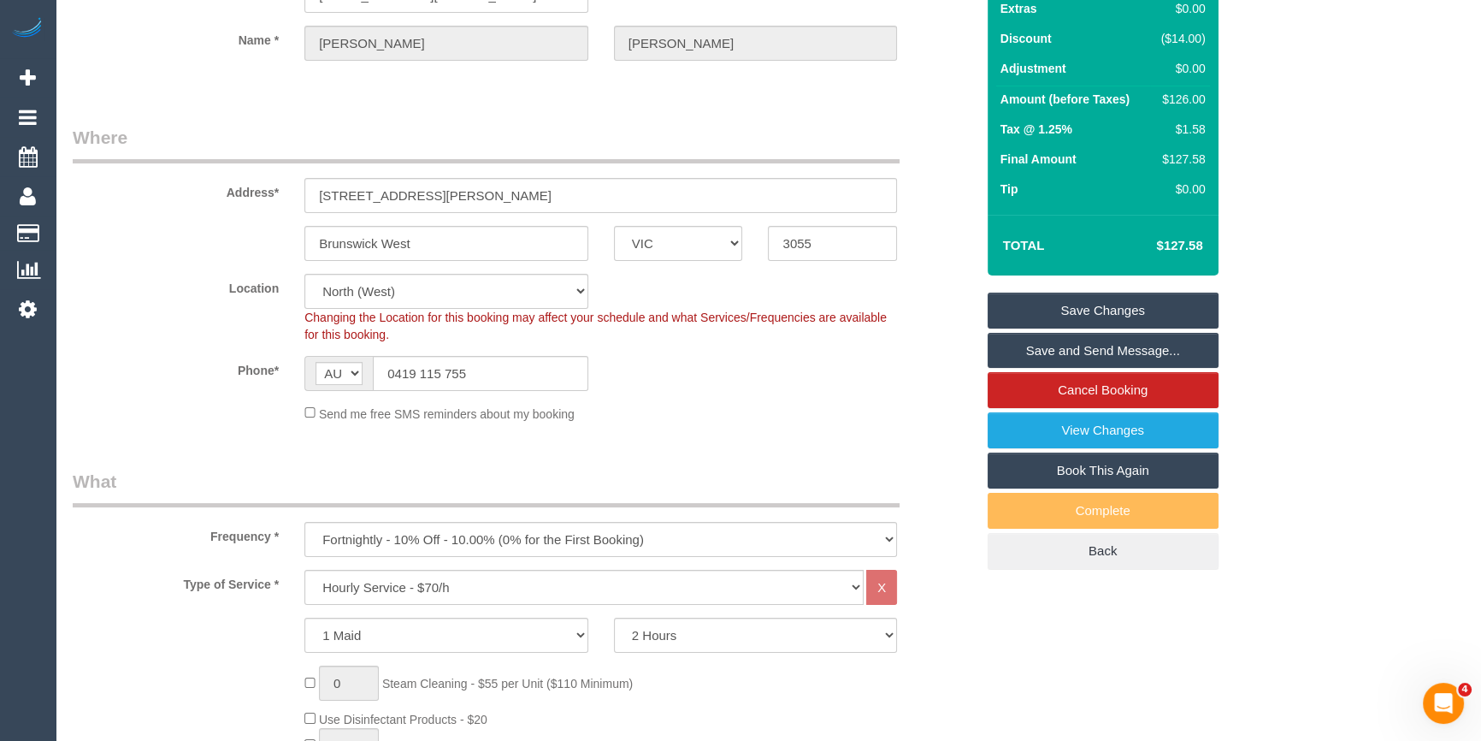
click at [1160, 339] on link "Save and Send Message..." at bounding box center [1103, 351] width 231 height 36
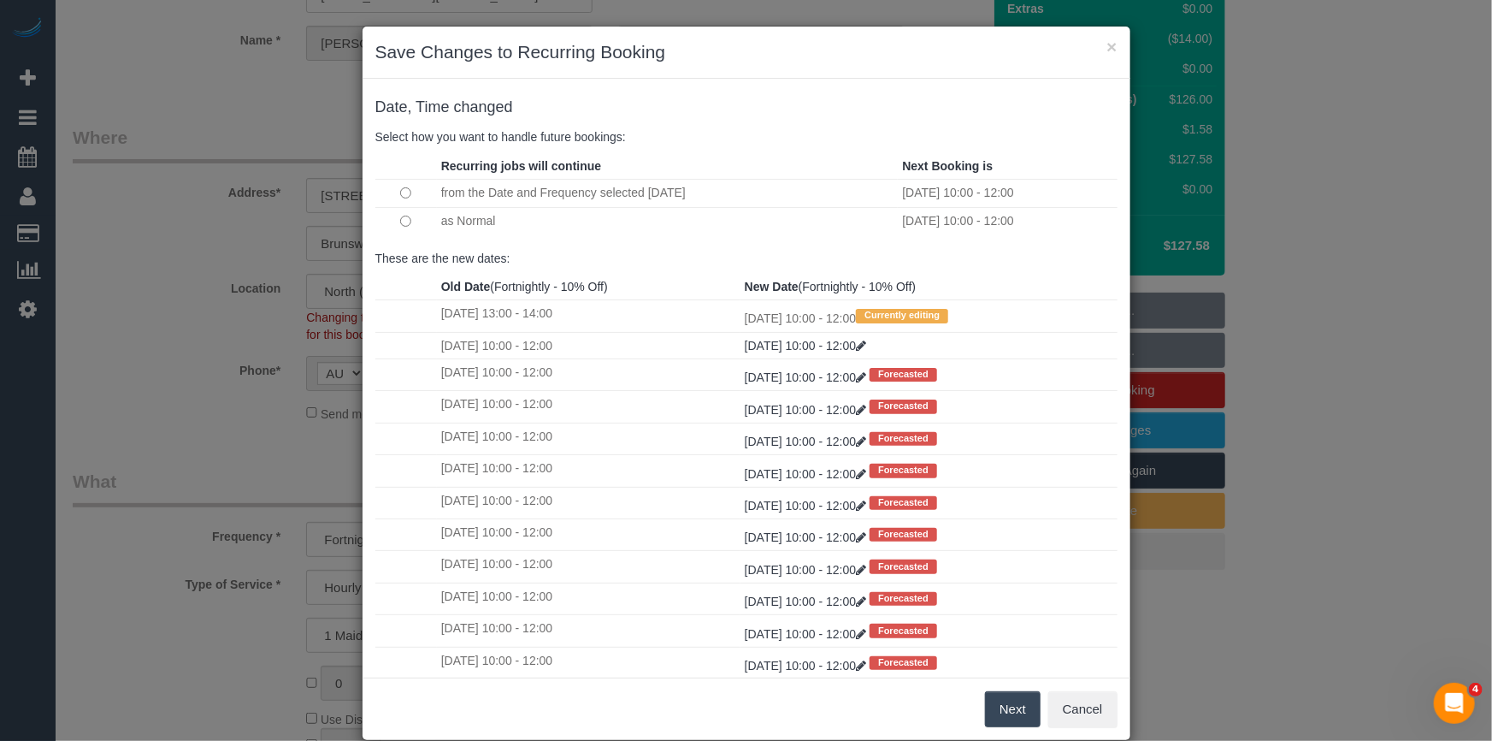
click at [392, 219] on td at bounding box center [406, 220] width 62 height 27
click at [989, 712] on button "Next" at bounding box center [1013, 709] width 56 height 36
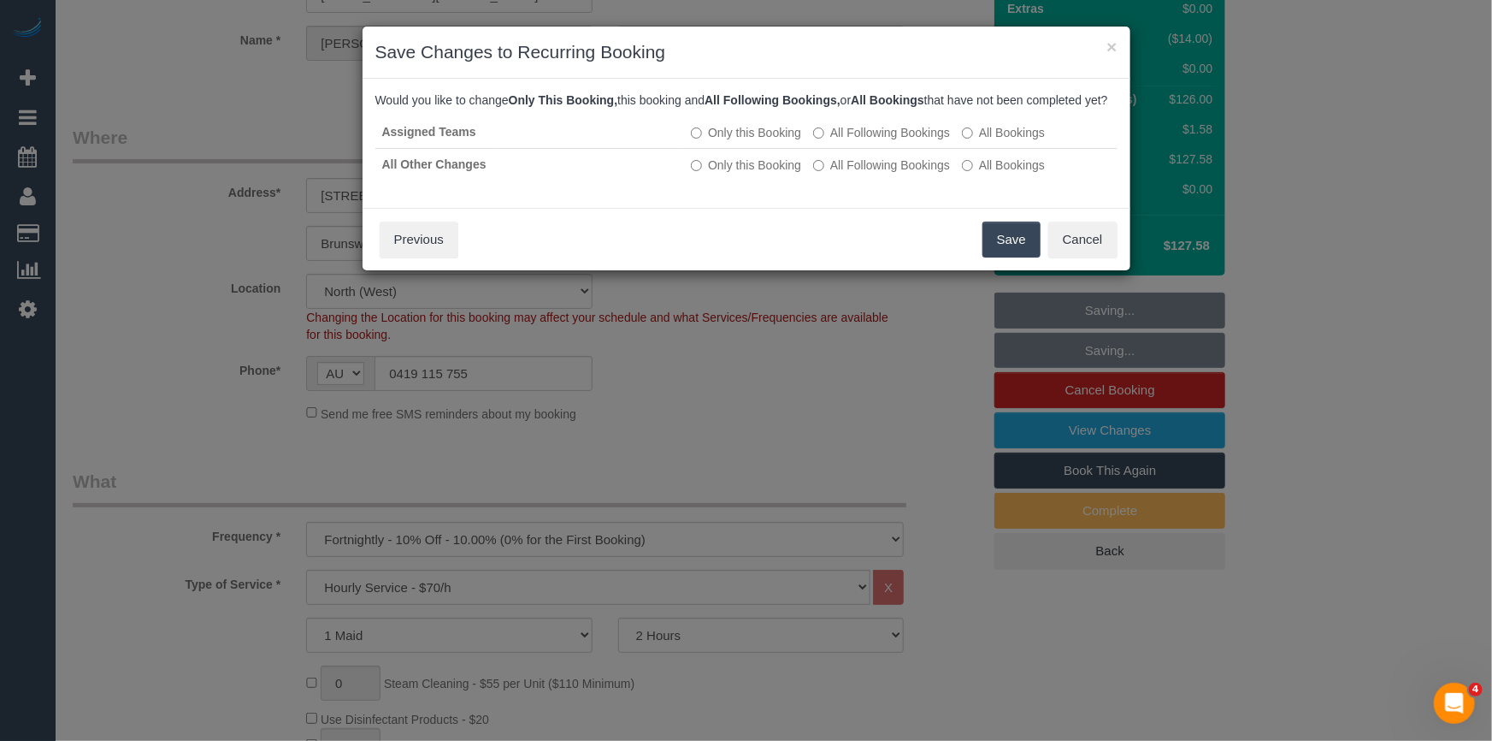
click at [1000, 257] on button "Save" at bounding box center [1012, 239] width 58 height 36
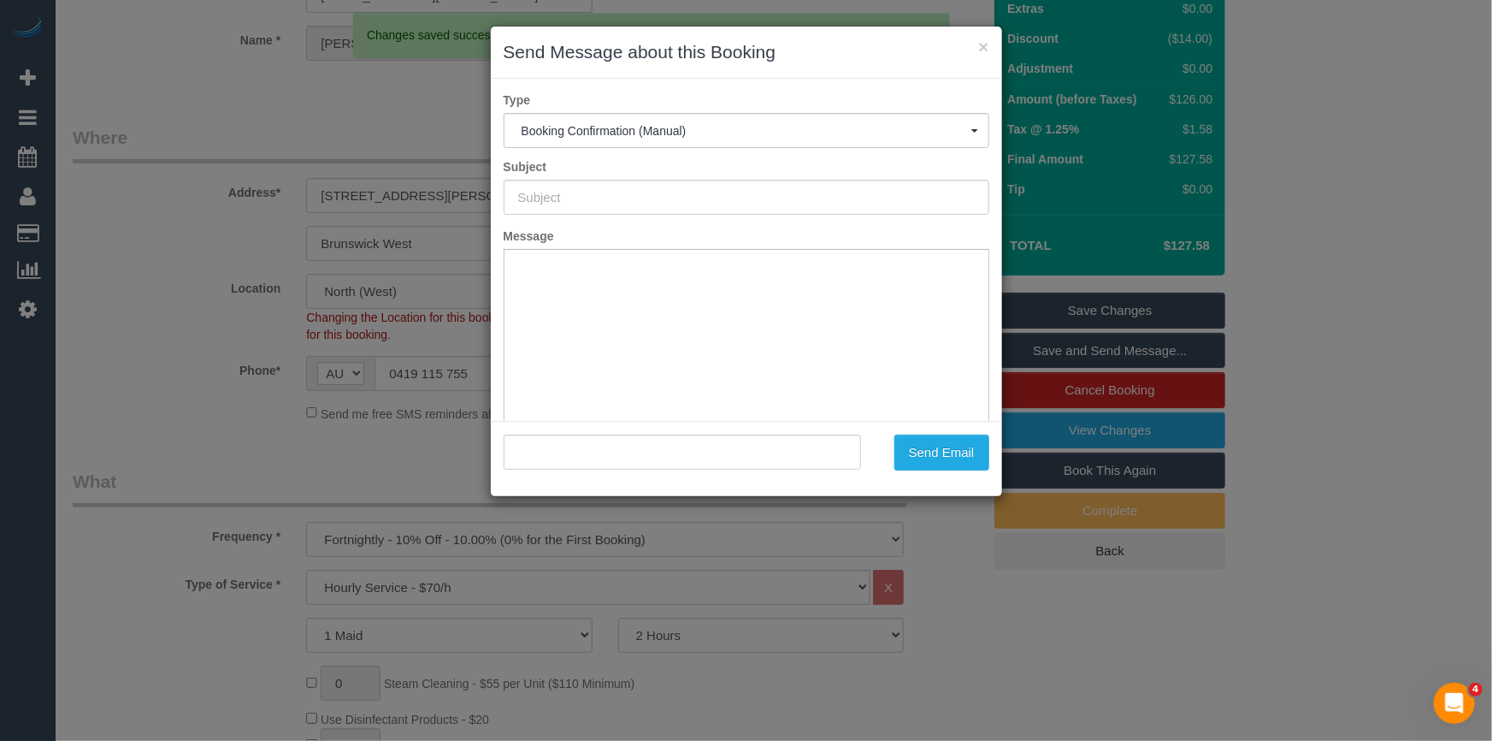
scroll to position [0, 0]
type input "Booking Confirmed"
type input ""Melissa Kelly" <melissakkelly@yahoo.com.au>"
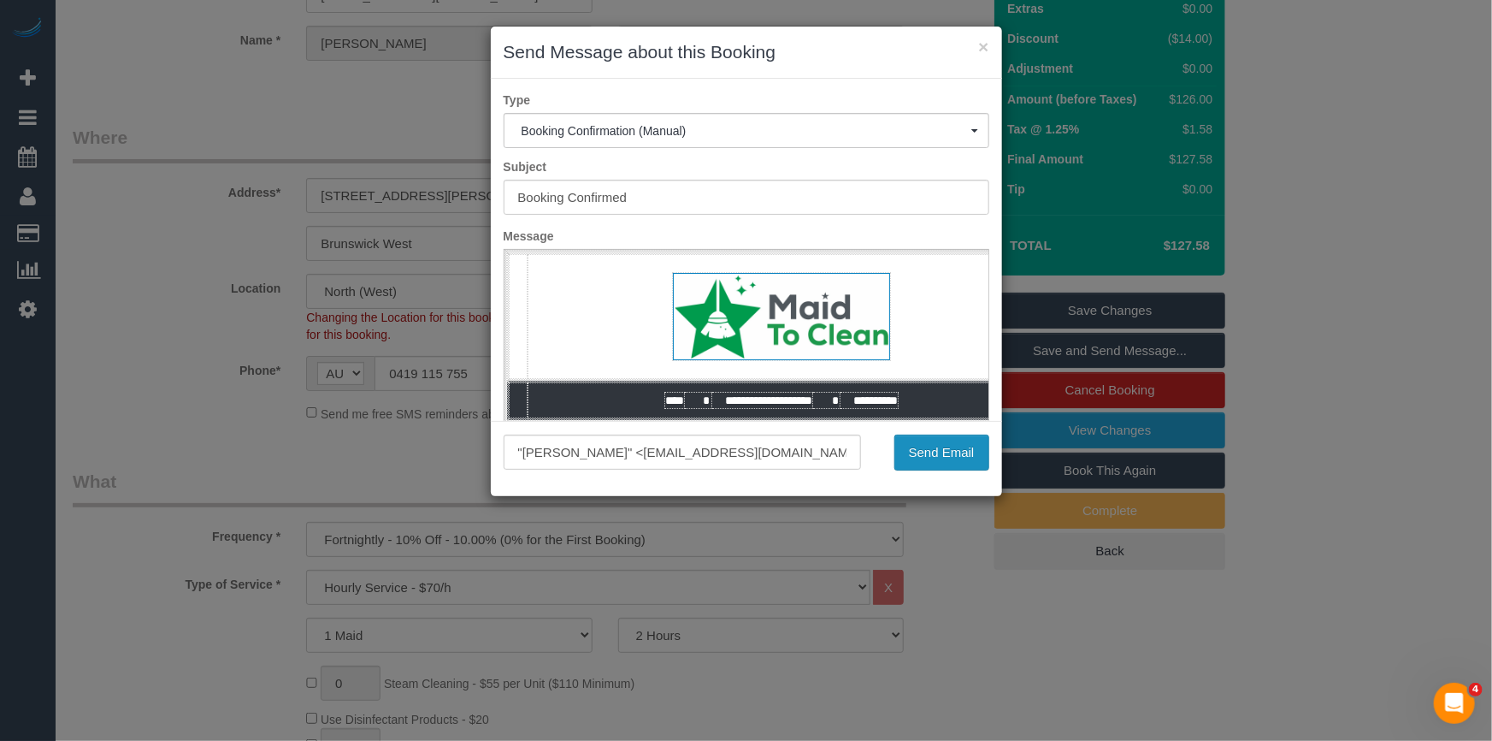
click at [924, 457] on button "Send Email" at bounding box center [941, 452] width 95 height 36
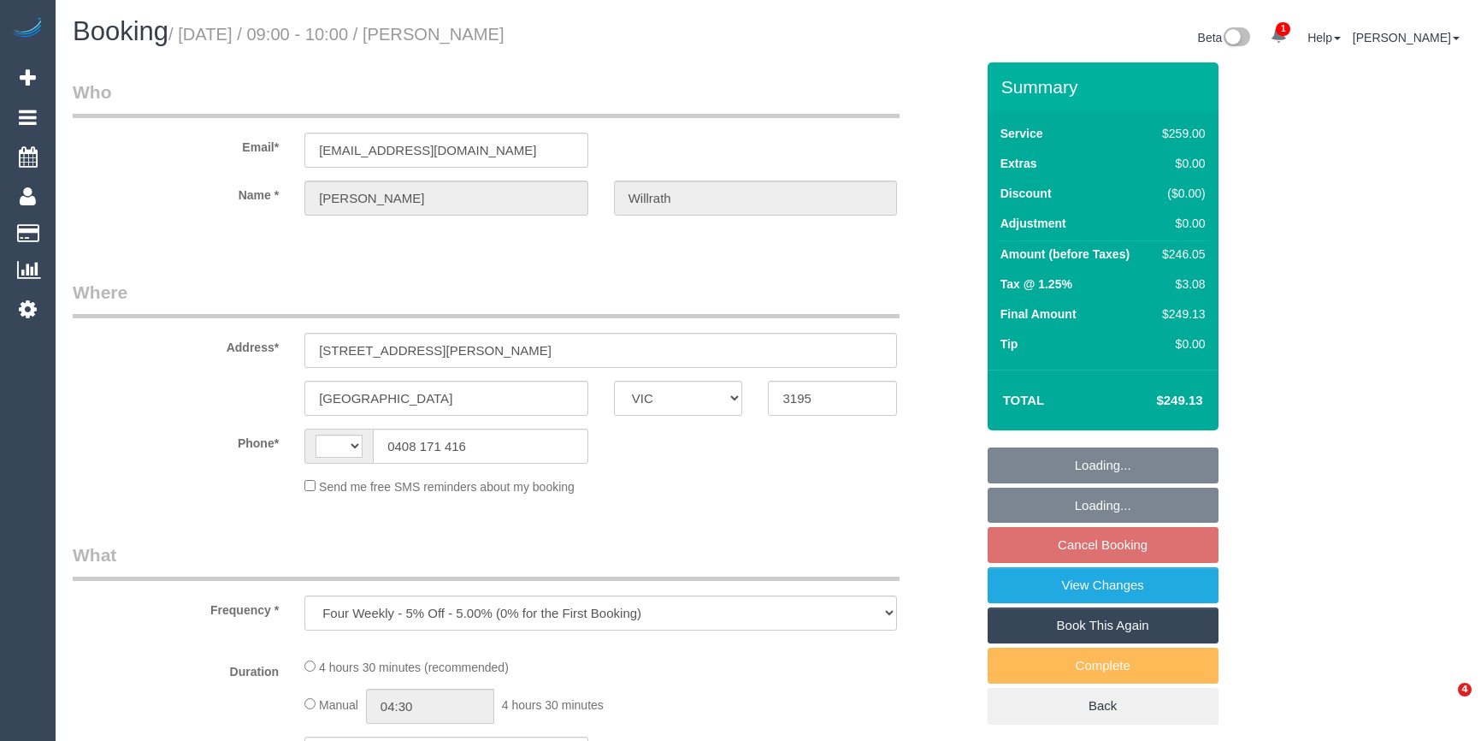
select select "VIC"
select select "string:stripe-pm_1LrthK2GScqysDRVWF5IwPTR"
select select "number:28"
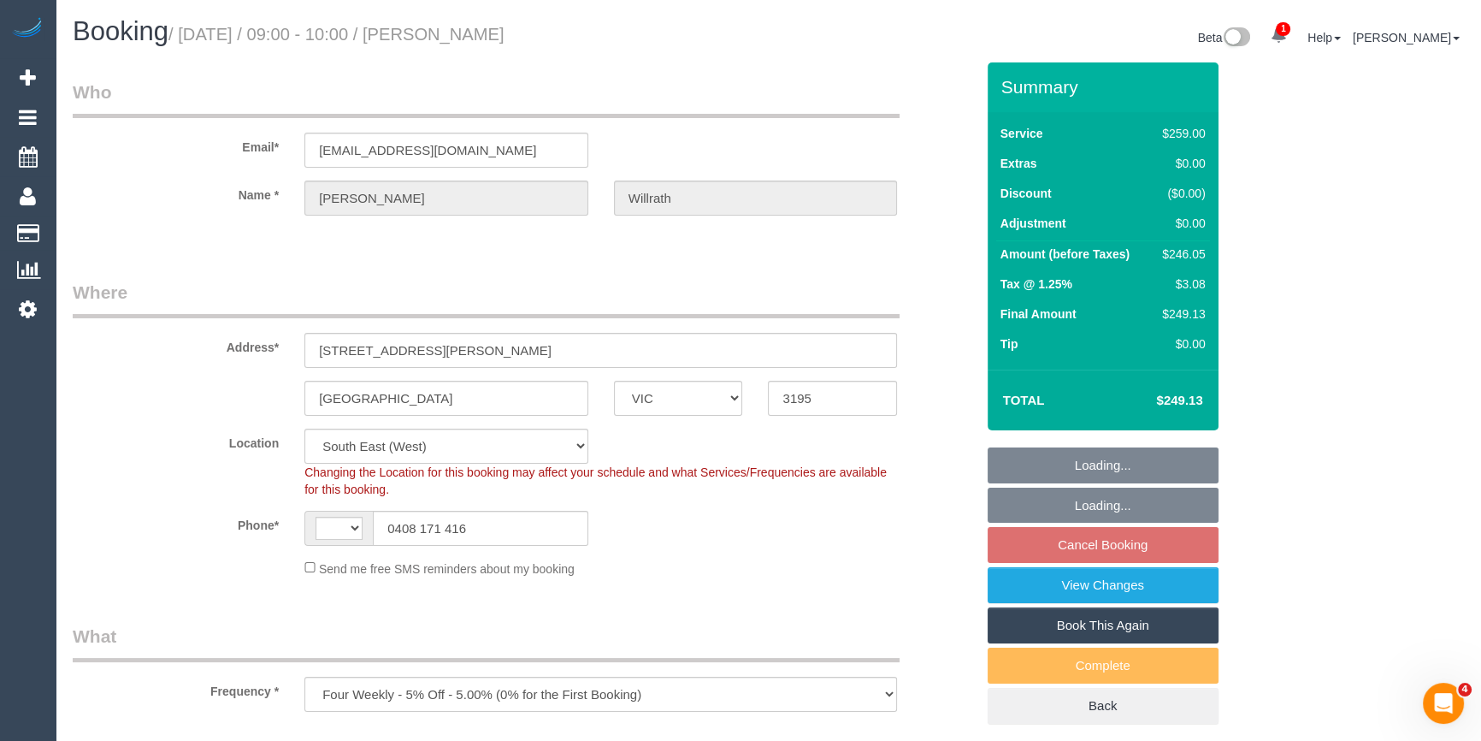
select select "object:457"
select select "string:AU"
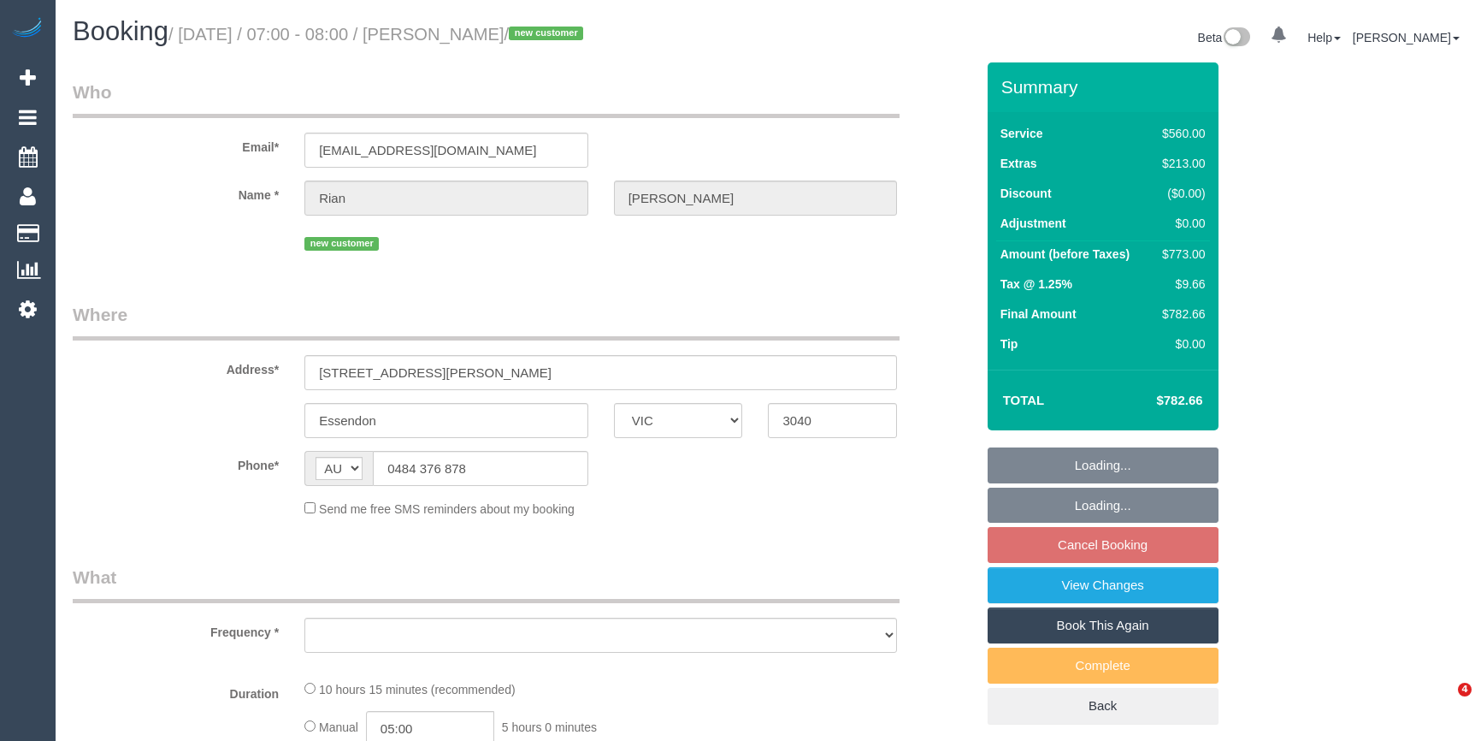
select select "VIC"
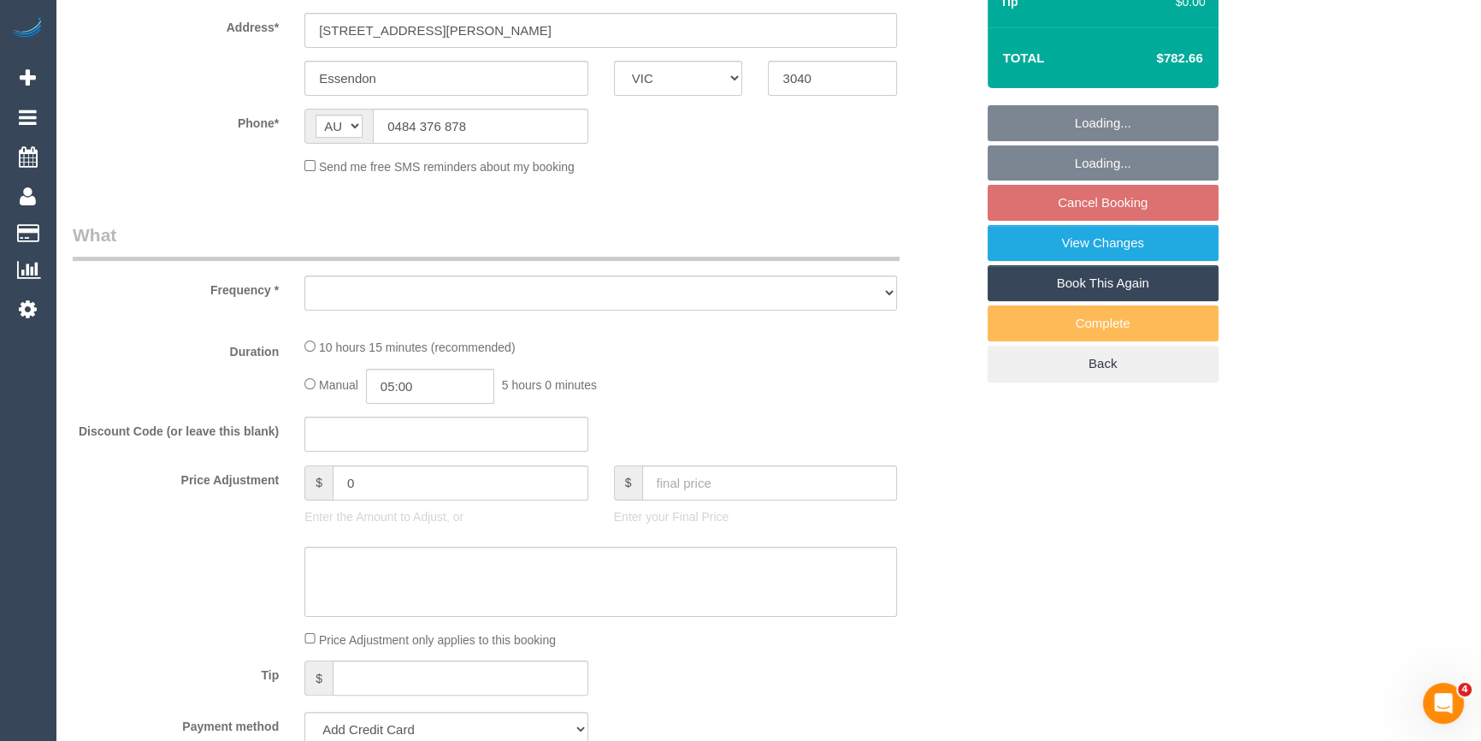
select select "string:stripe-pm_1S3r5t2GScqysDRVk4aoNLIR"
select select "number:28"
select select "number:14"
select select "number:19"
select select "number:24"
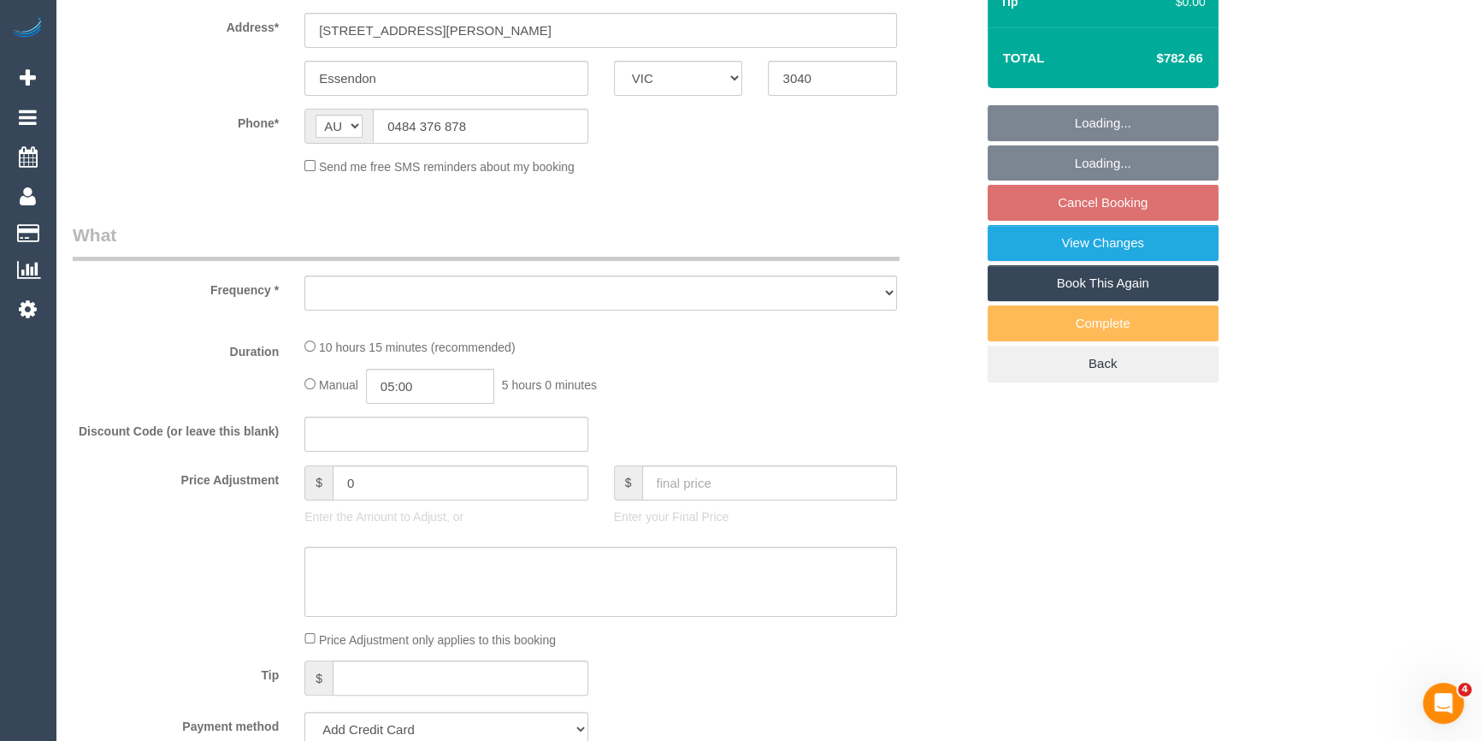
select select "number:34"
select select "number:12"
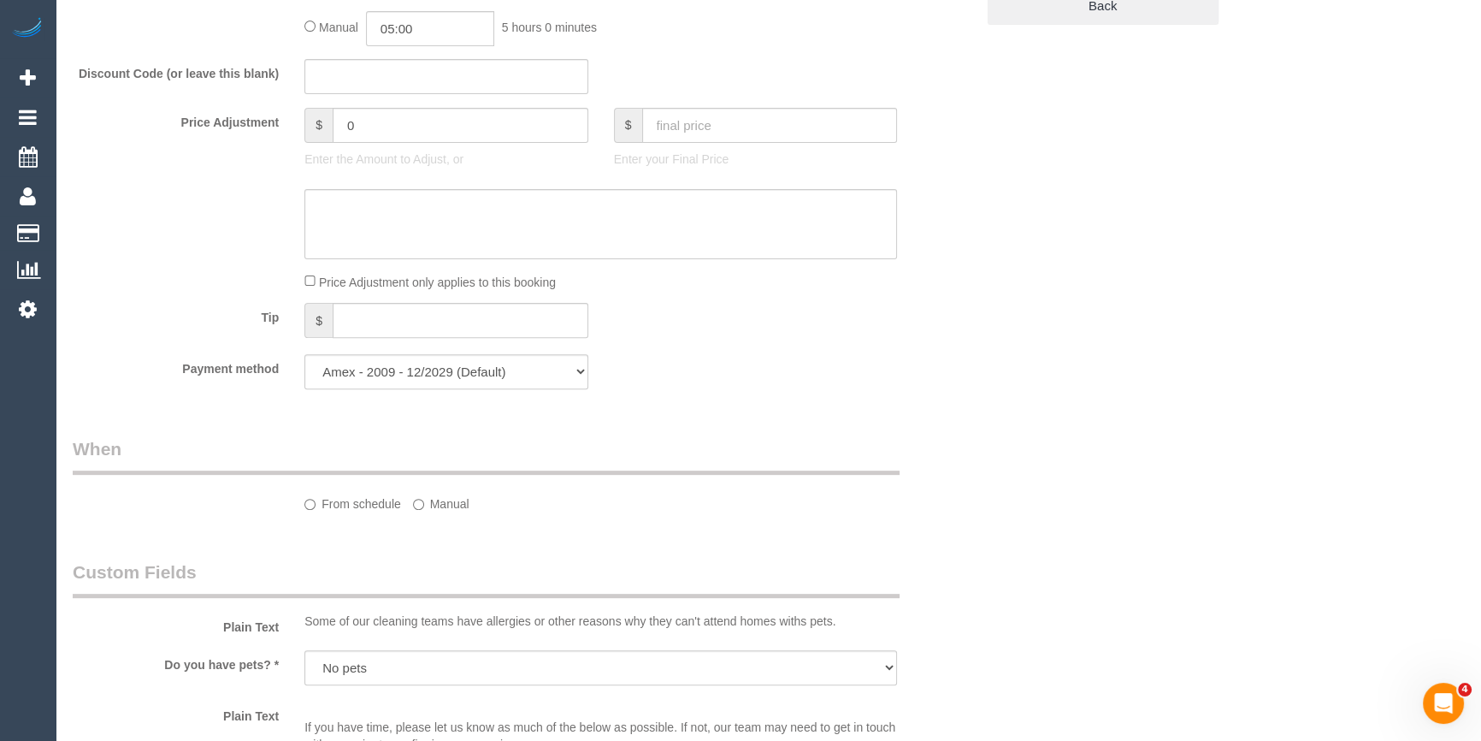
select select "object:701"
select select "spot1"
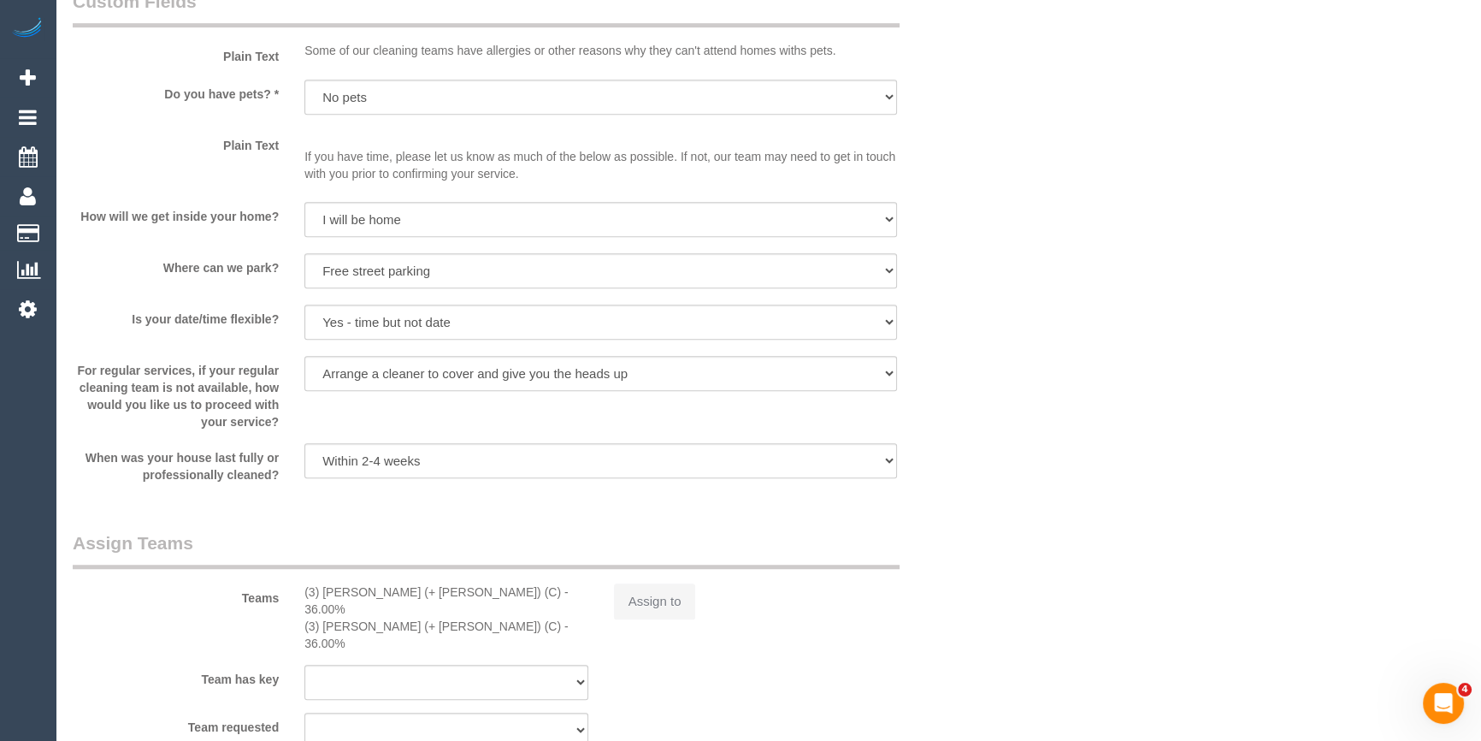
select select "480"
select select "object:1552"
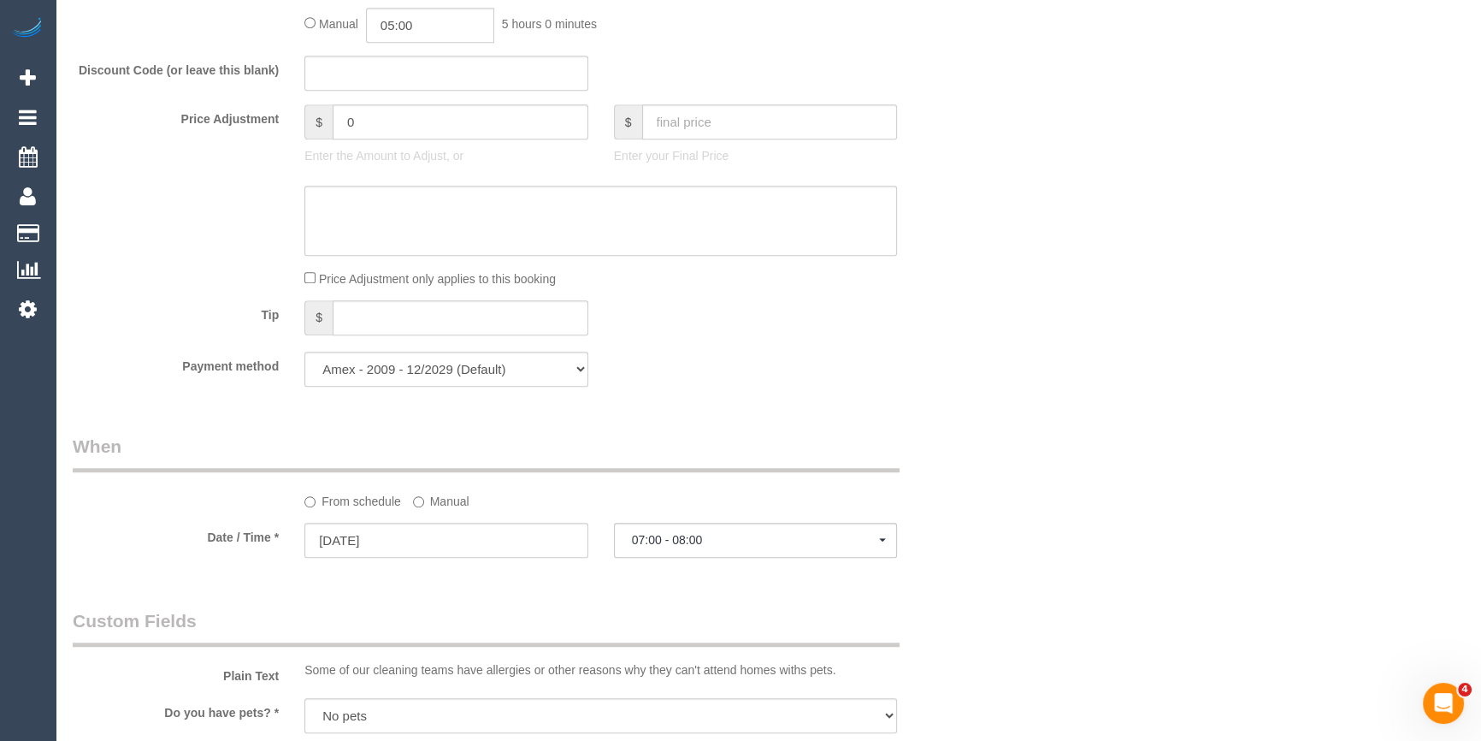
select select "spot14"
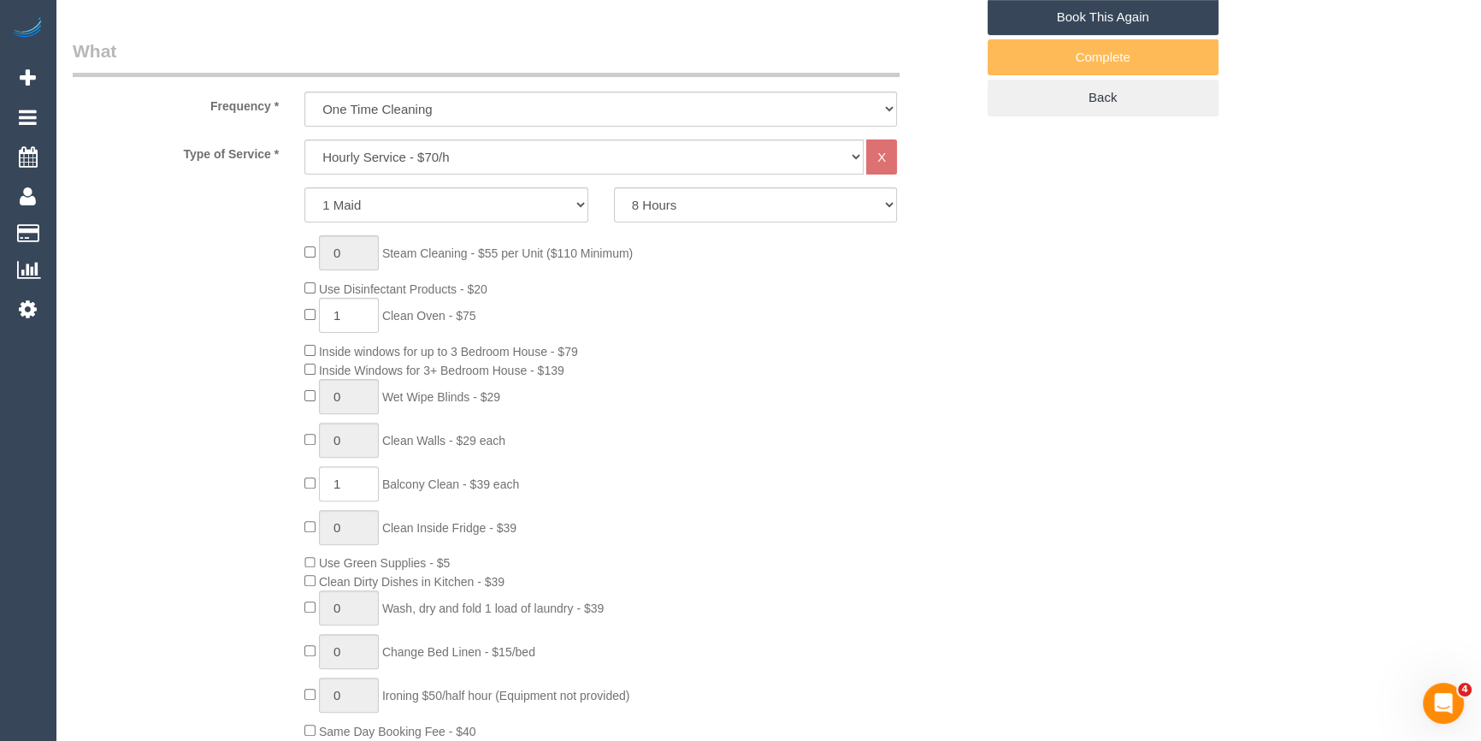
scroll to position [331, 0]
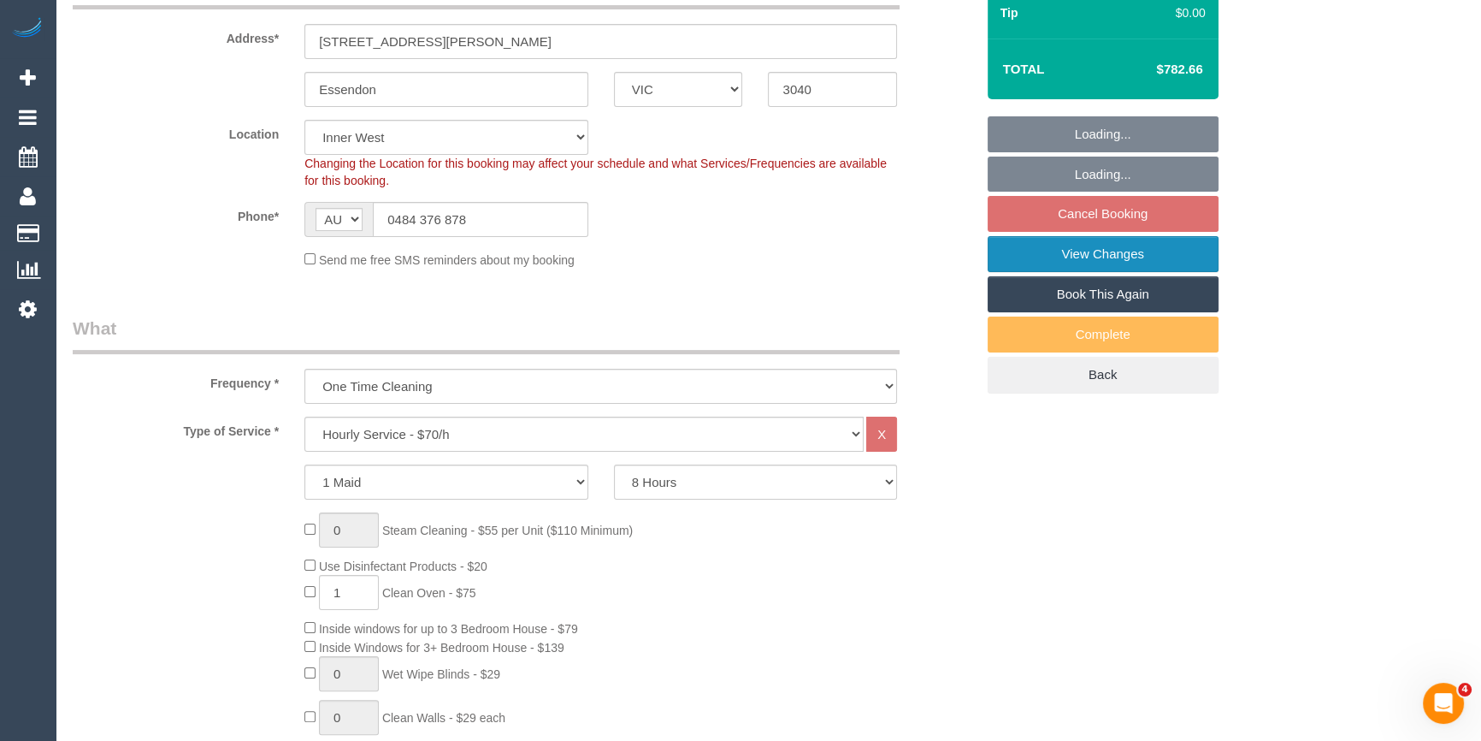
click at [1099, 246] on link "View Changes" at bounding box center [1103, 254] width 231 height 36
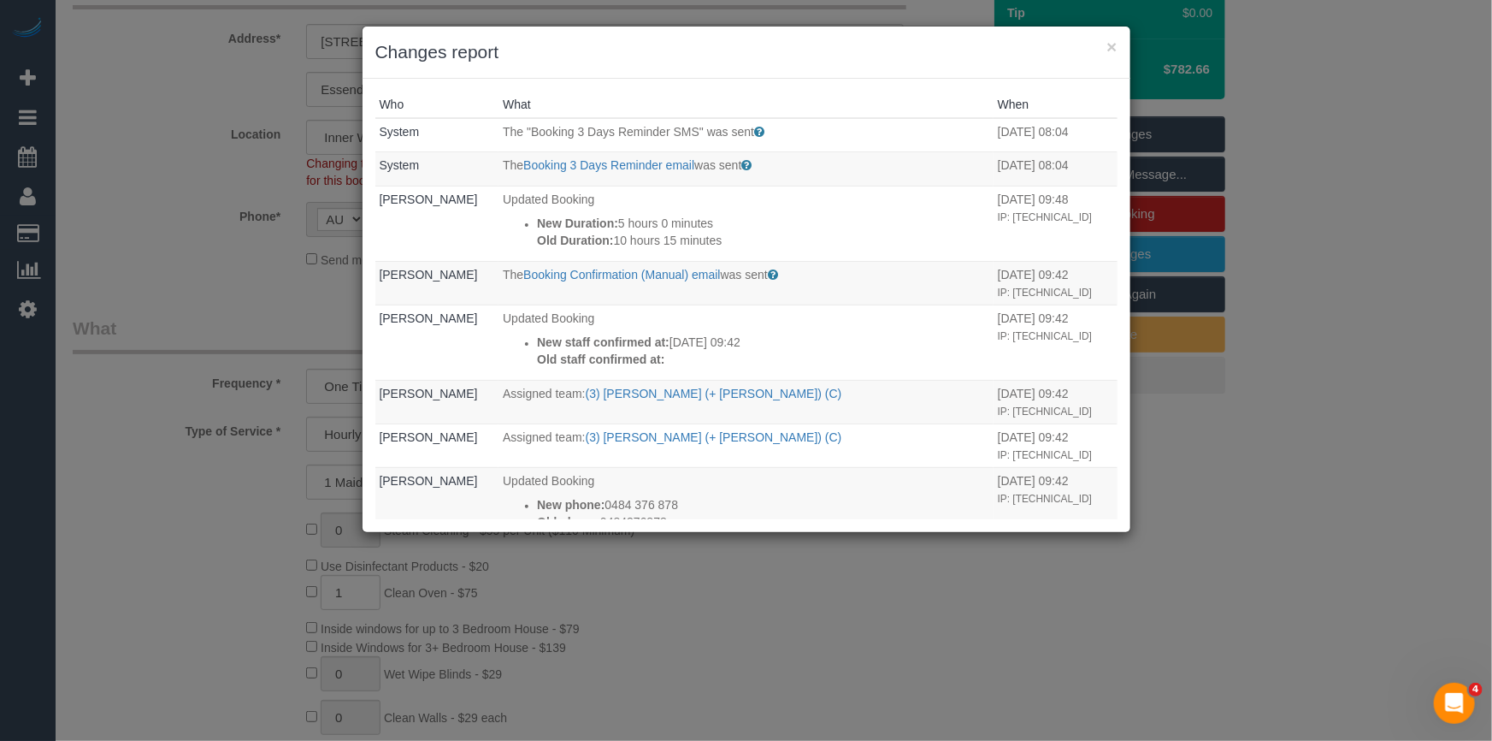
click at [733, 65] on div "× Changes report" at bounding box center [747, 53] width 768 height 52
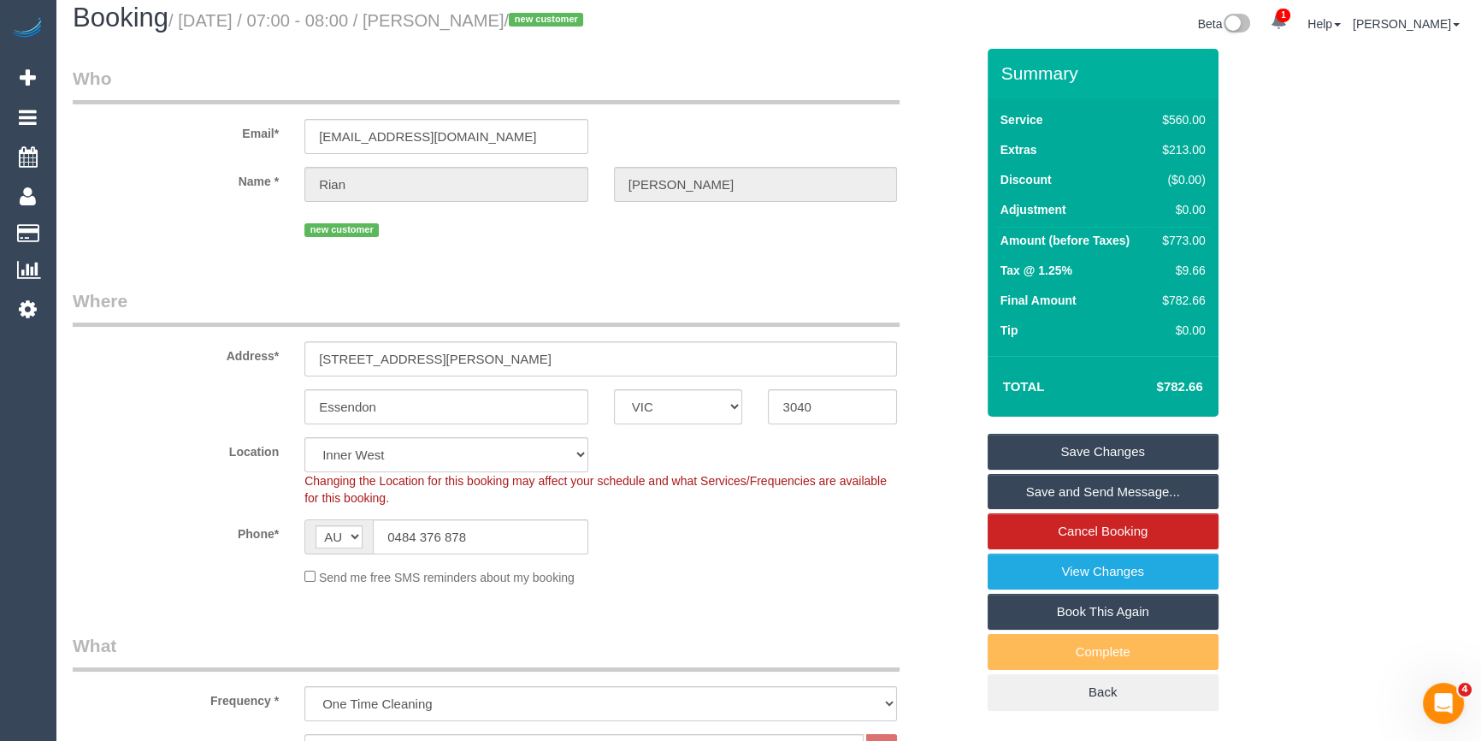
scroll to position [0, 0]
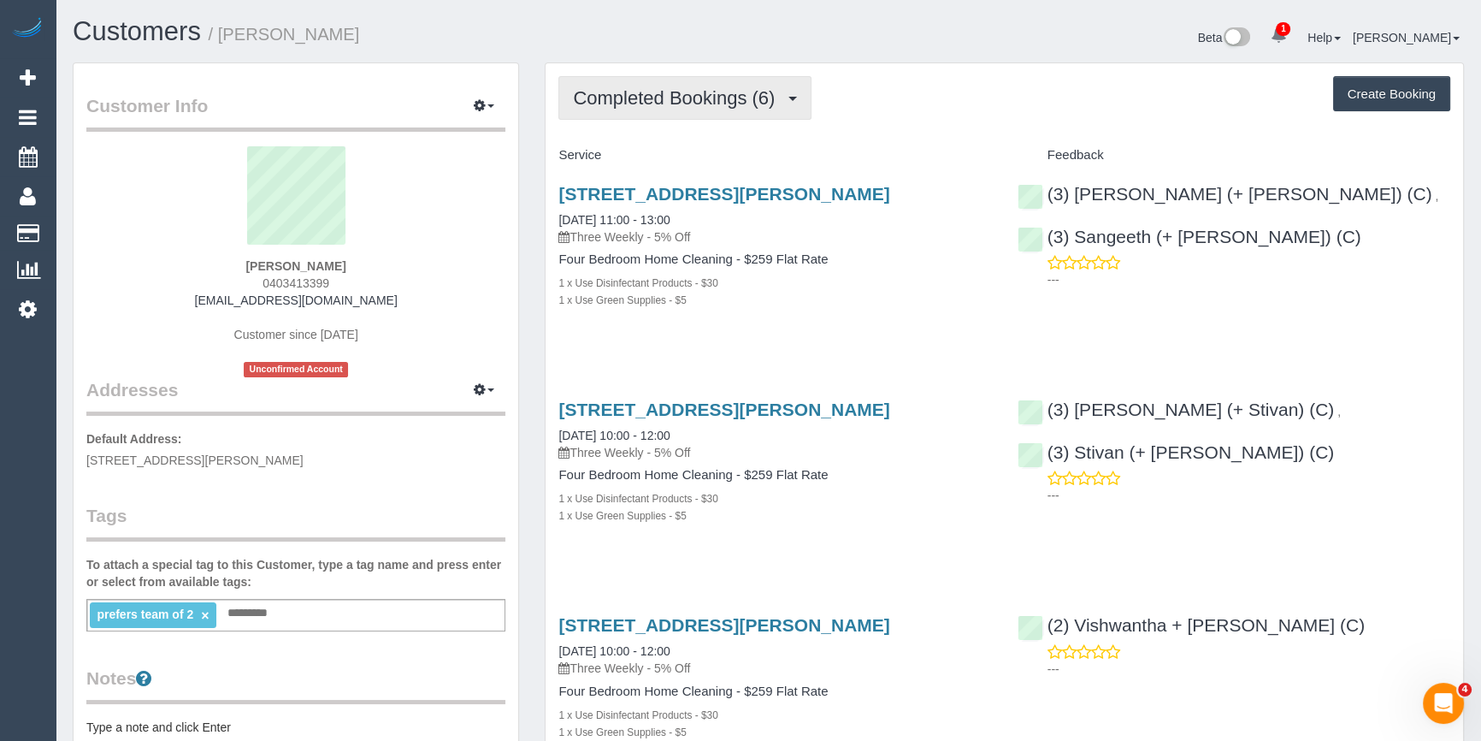
click at [763, 109] on button "Completed Bookings (6)" at bounding box center [684, 98] width 253 height 44
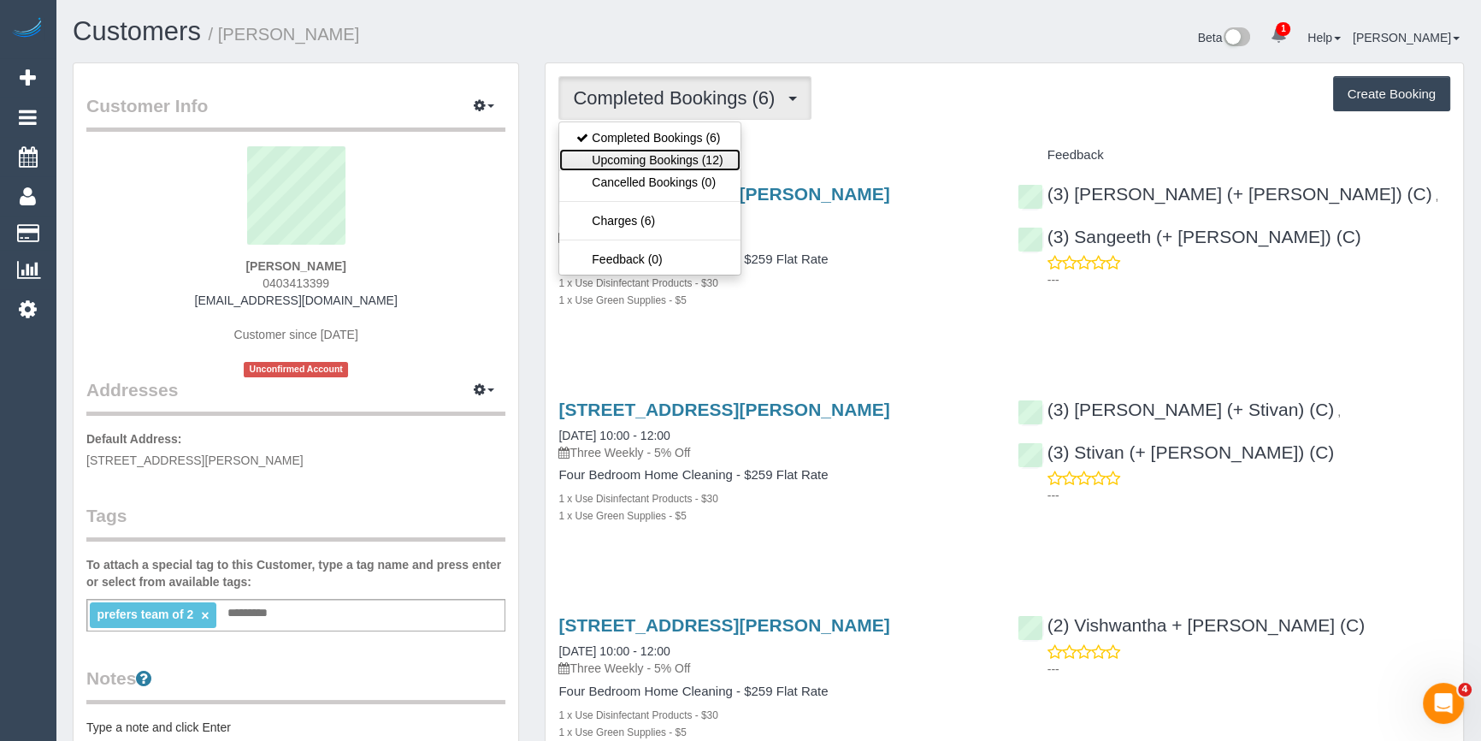
click at [727, 160] on link "Upcoming Bookings (12)" at bounding box center [649, 160] width 180 height 22
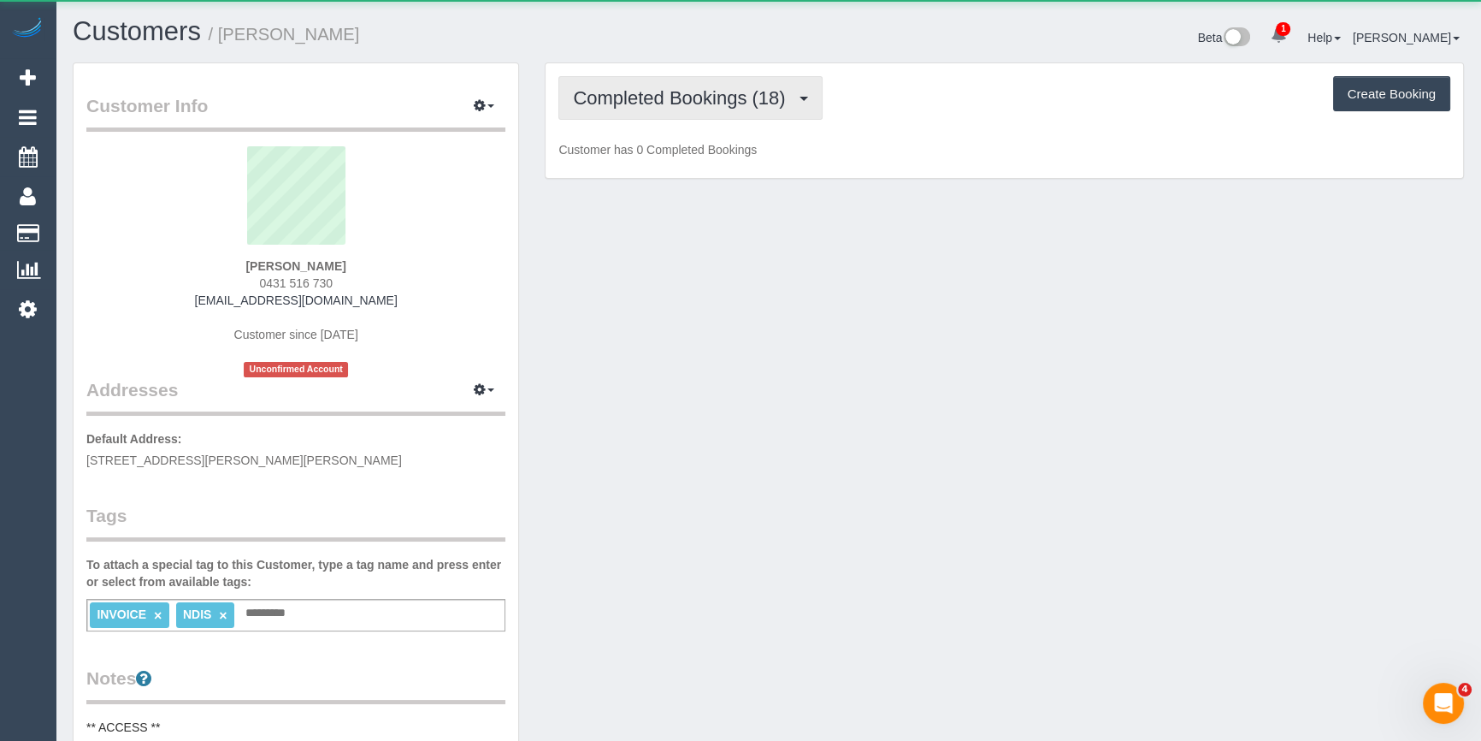
click at [636, 100] on span "Completed Bookings (18)" at bounding box center [683, 97] width 221 height 21
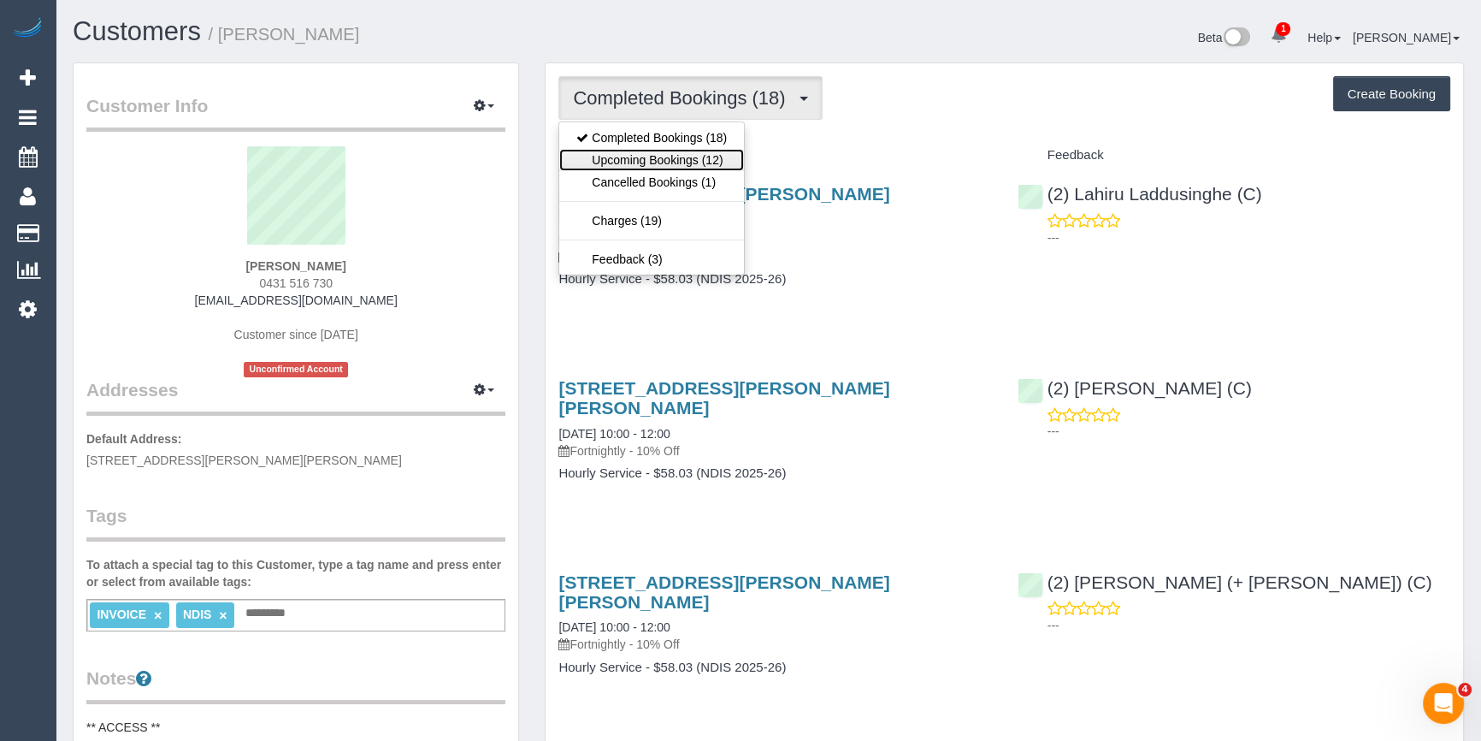
click at [655, 161] on link "Upcoming Bookings (12)" at bounding box center [651, 160] width 185 height 22
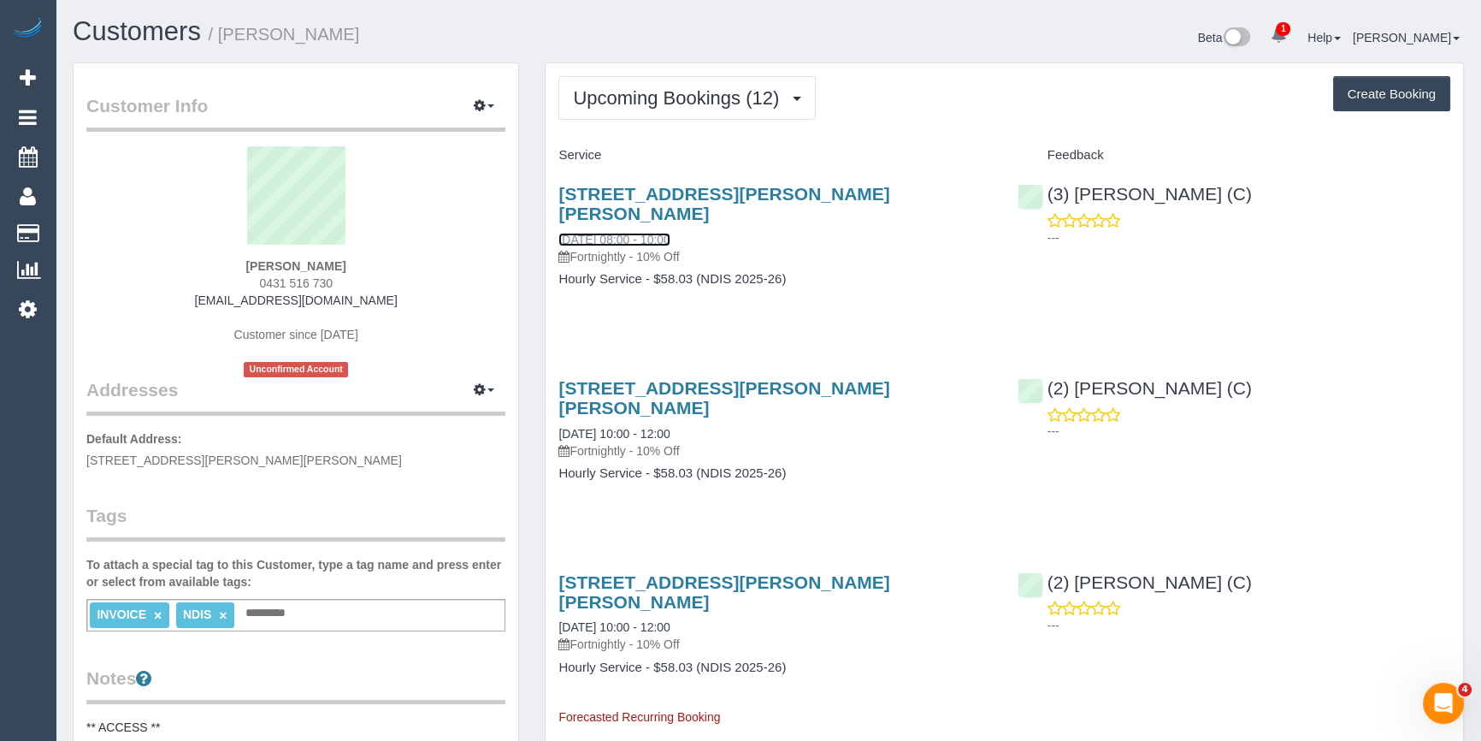
click at [662, 233] on link "[DATE] 08:00 - 10:00" at bounding box center [613, 240] width 111 height 14
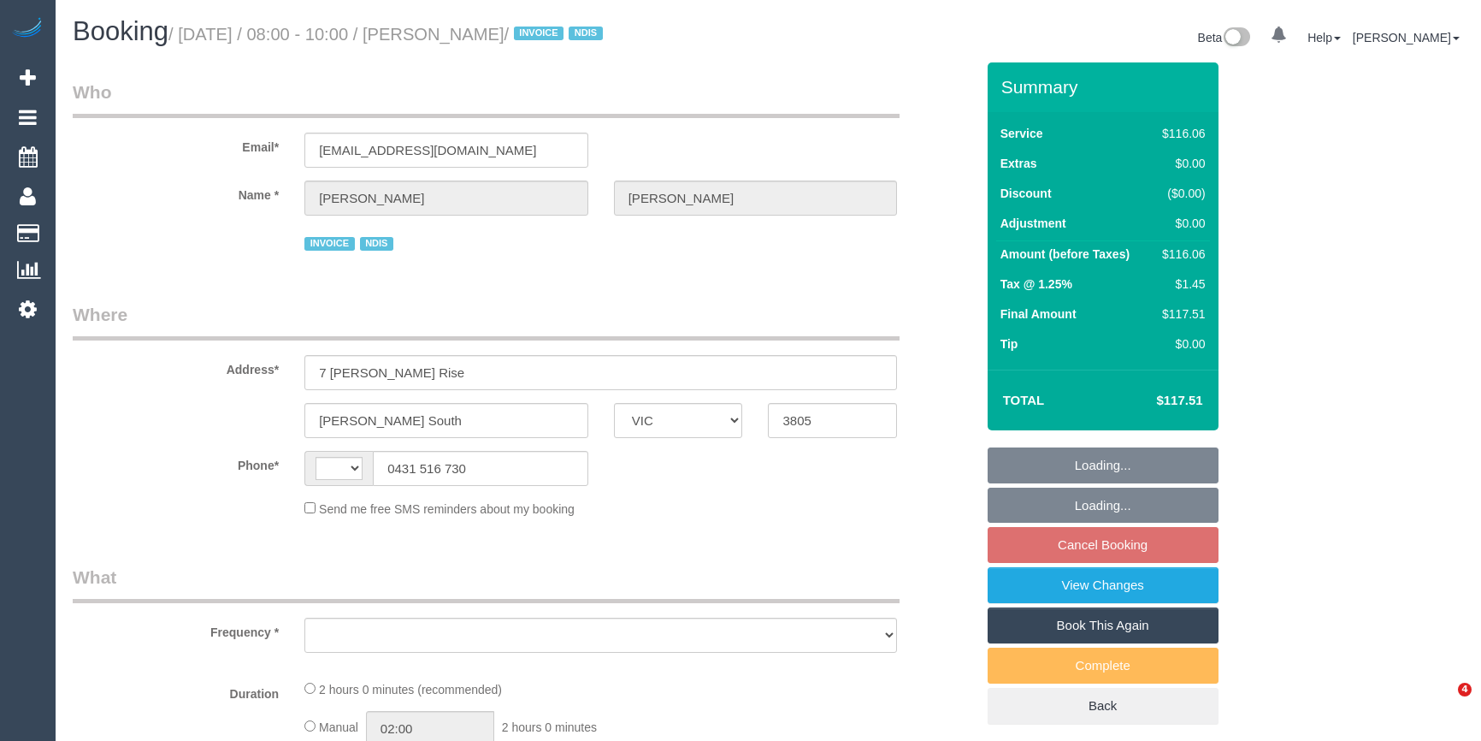
select select "VIC"
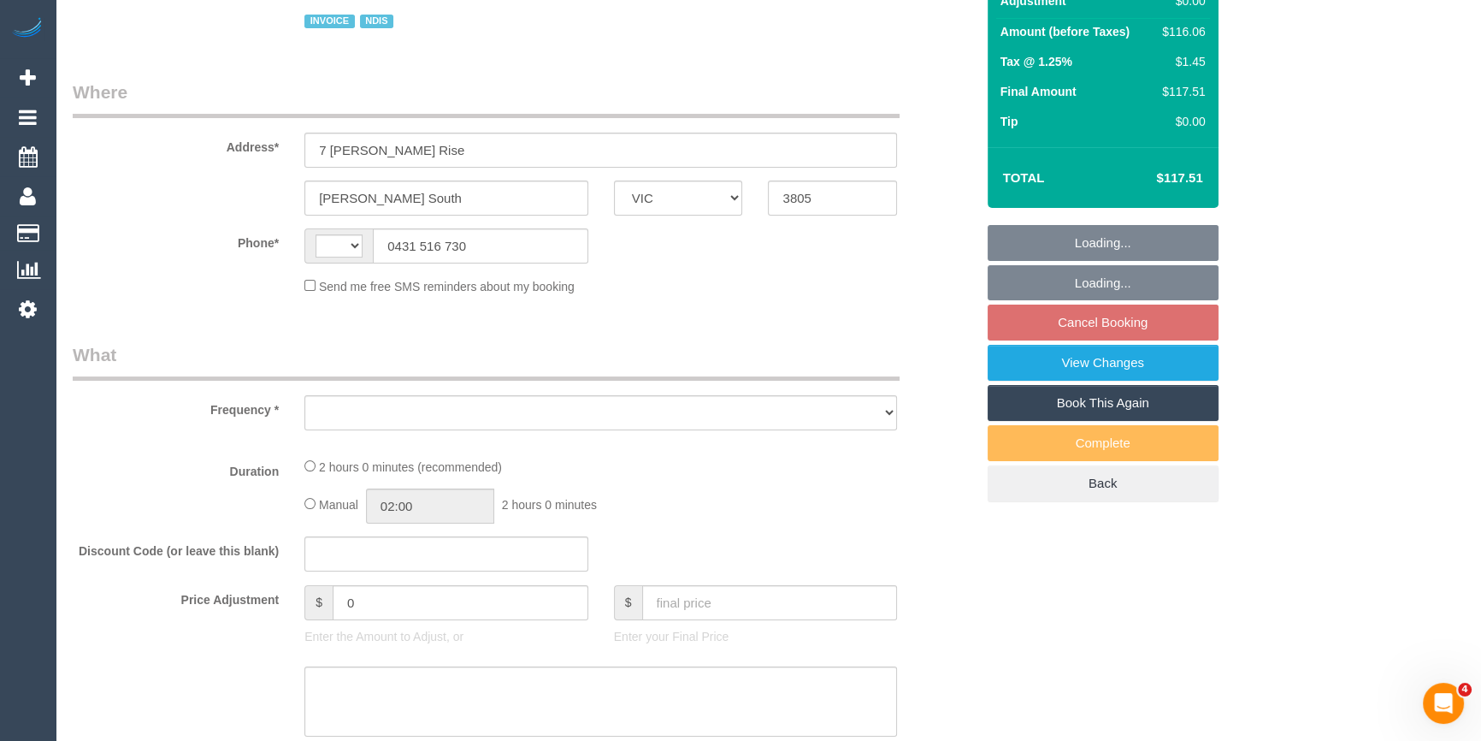
select select "string:AU"
select select "object:570"
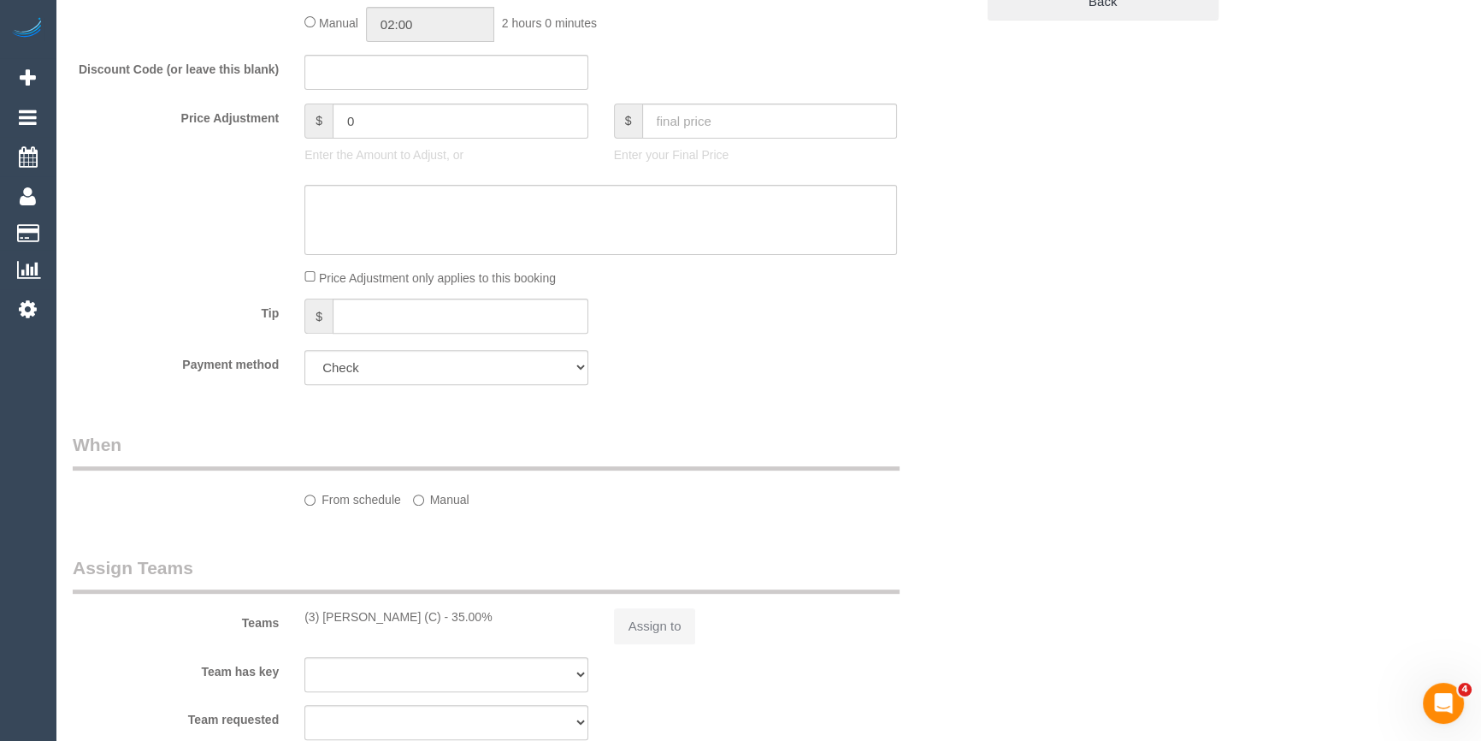
select select "number:27"
select select "number:14"
select select "number:18"
select select "number:36"
select select "number:33"
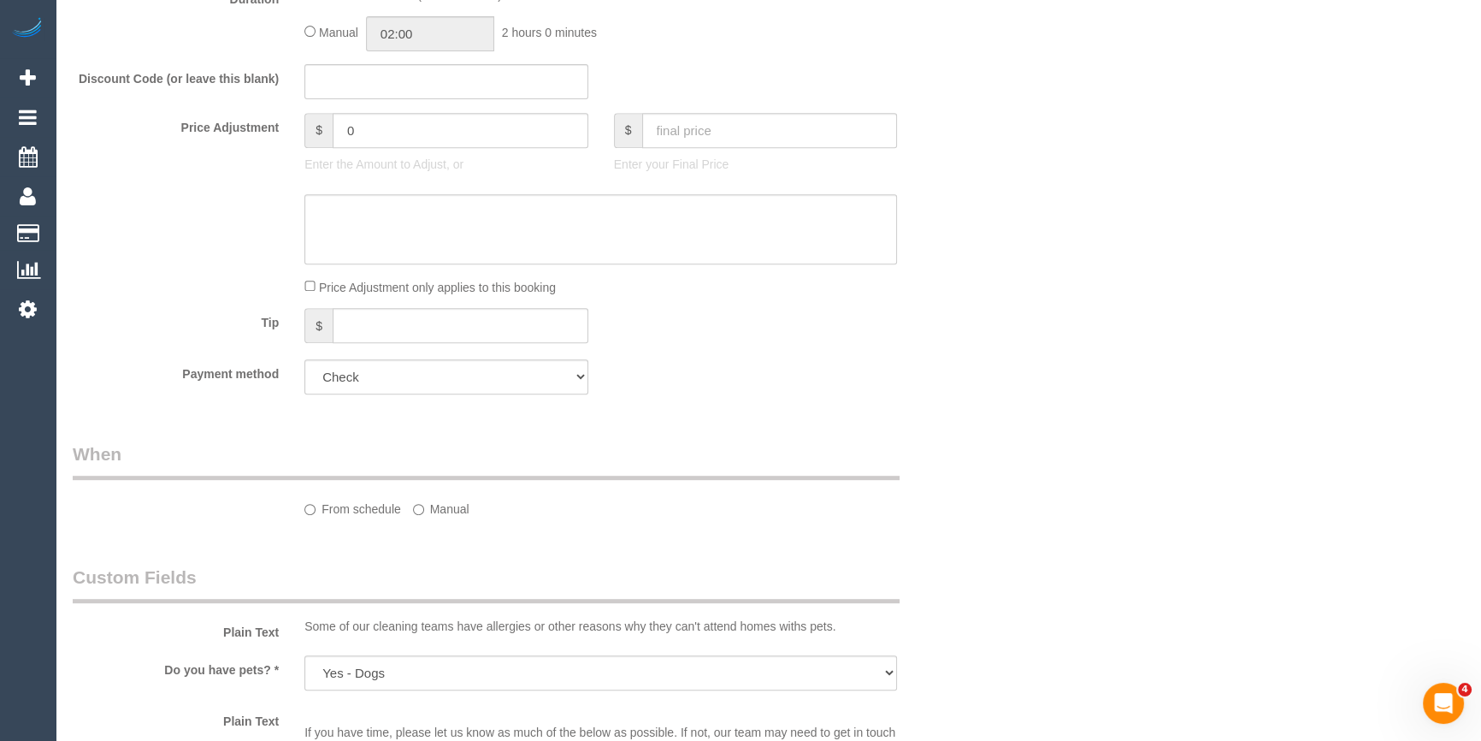
select select "object:785"
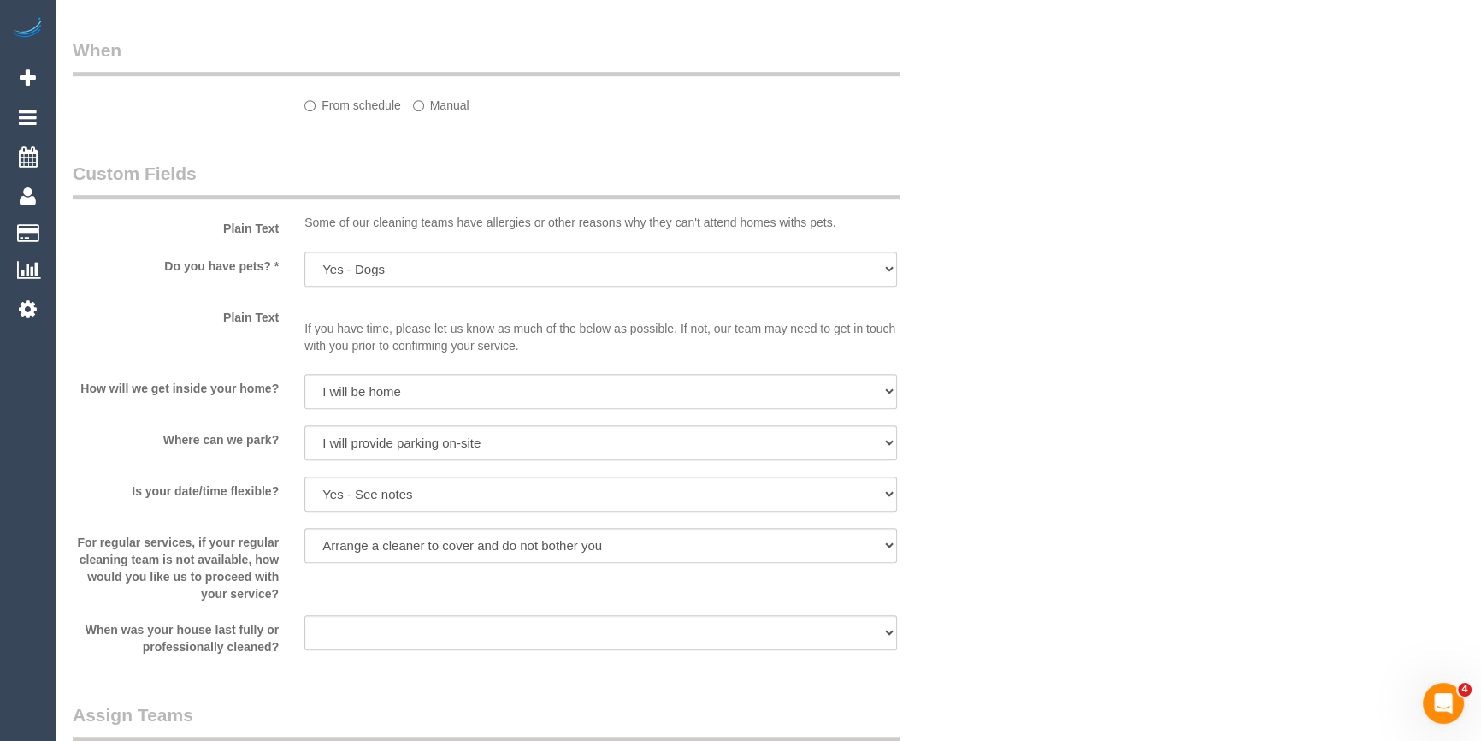
select select "spot1"
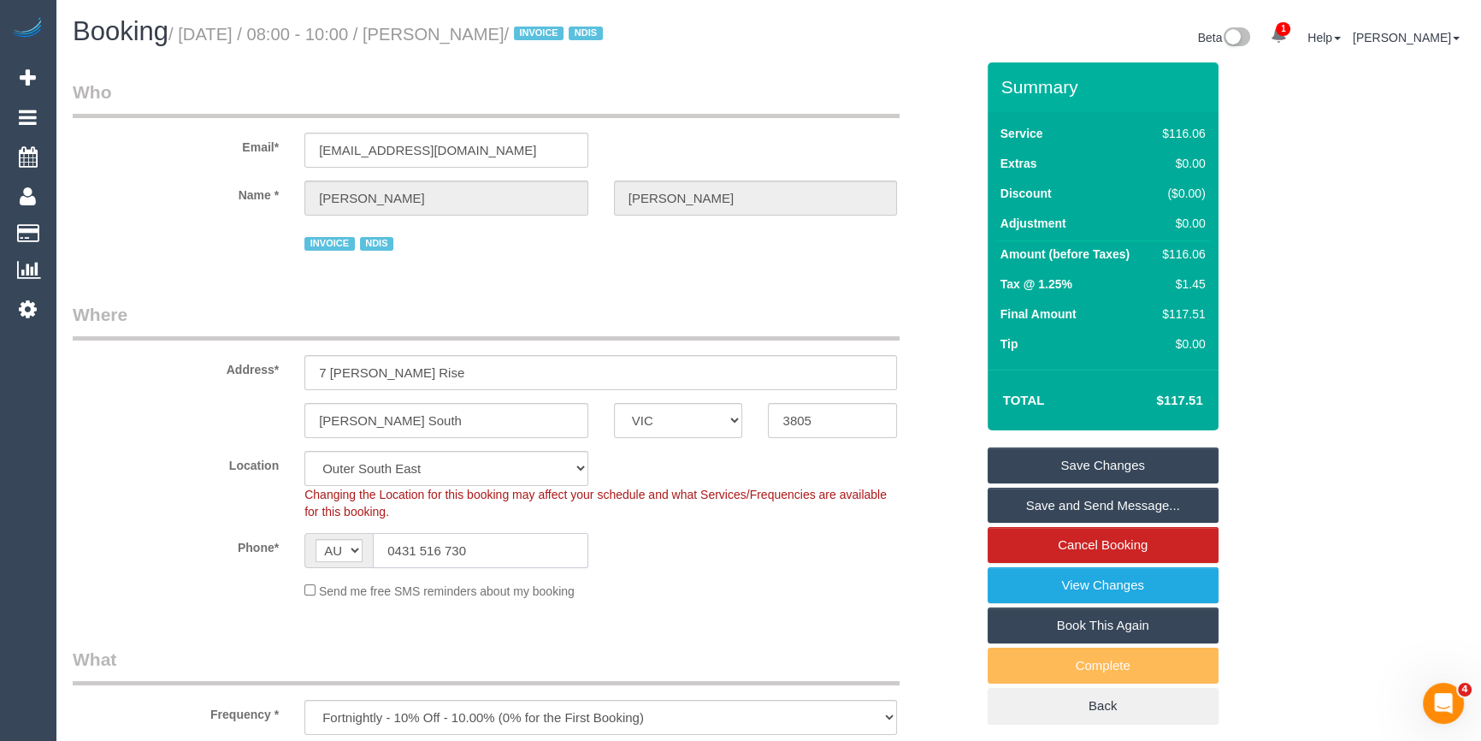
click at [443, 541] on input "0431 516 730" at bounding box center [480, 550] width 215 height 35
drag, startPoint x: 443, startPoint y: 541, endPoint x: 412, endPoint y: 538, distance: 31.0
click at [412, 538] on input "0431 516 730" at bounding box center [480, 550] width 215 height 35
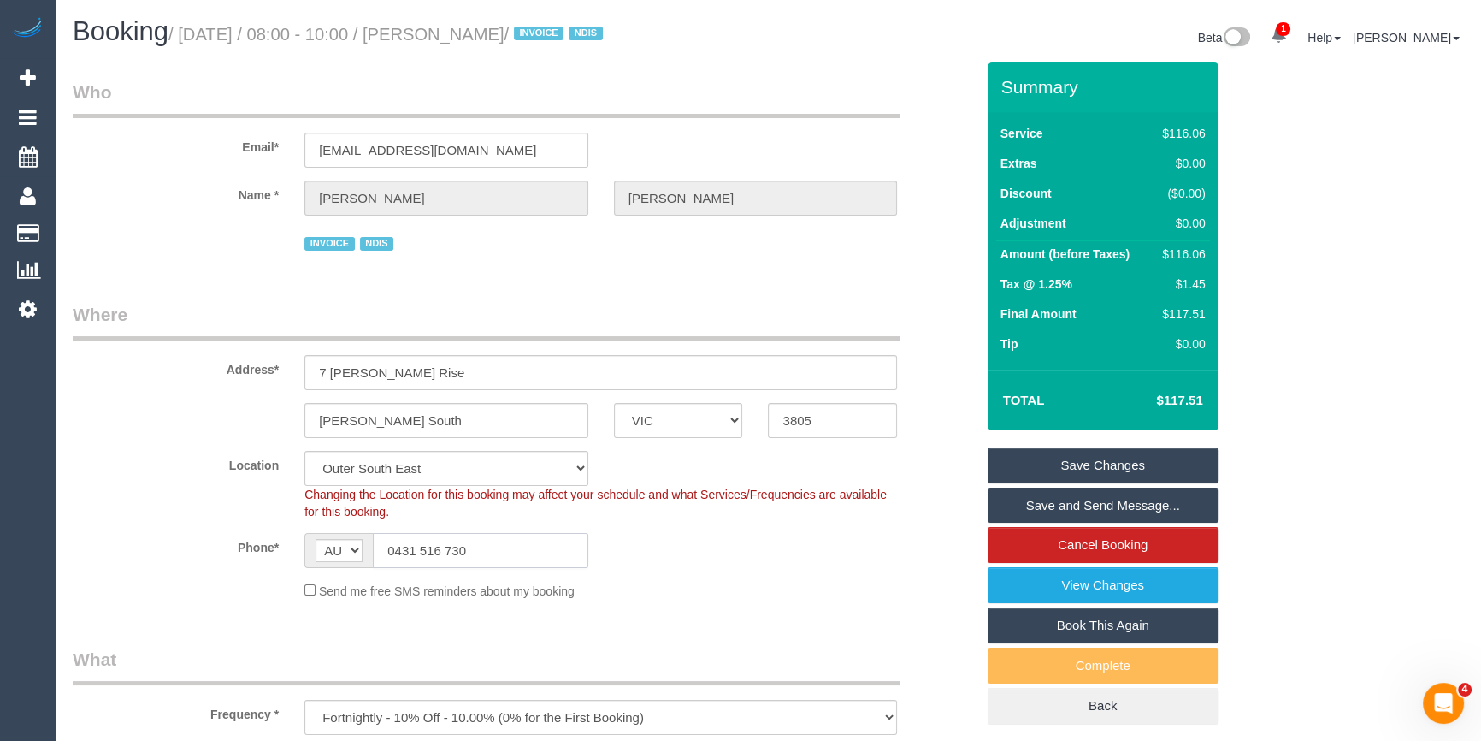
click at [412, 538] on input "0431 516 730" at bounding box center [480, 550] width 215 height 35
click at [776, 322] on legend "Where" at bounding box center [486, 321] width 827 height 38
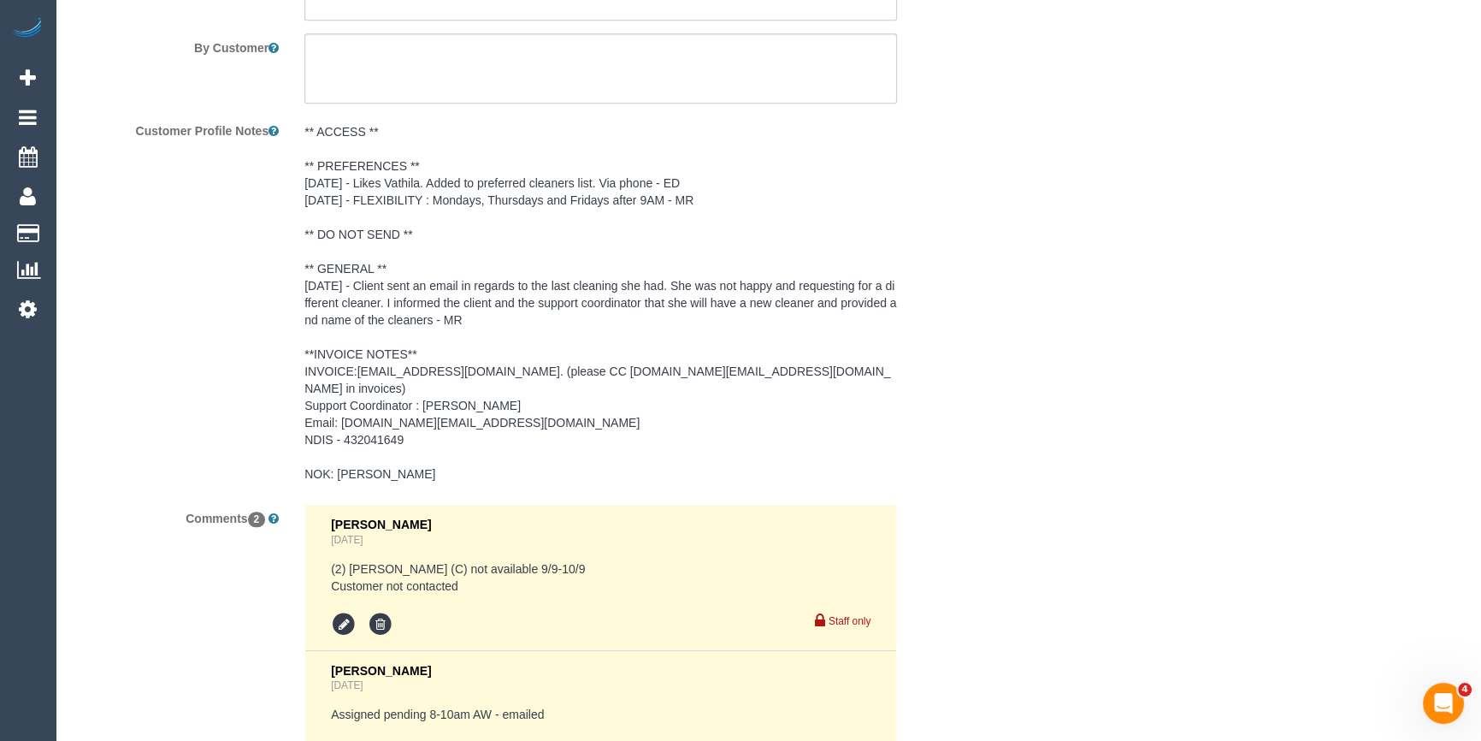
scroll to position [2650, 0]
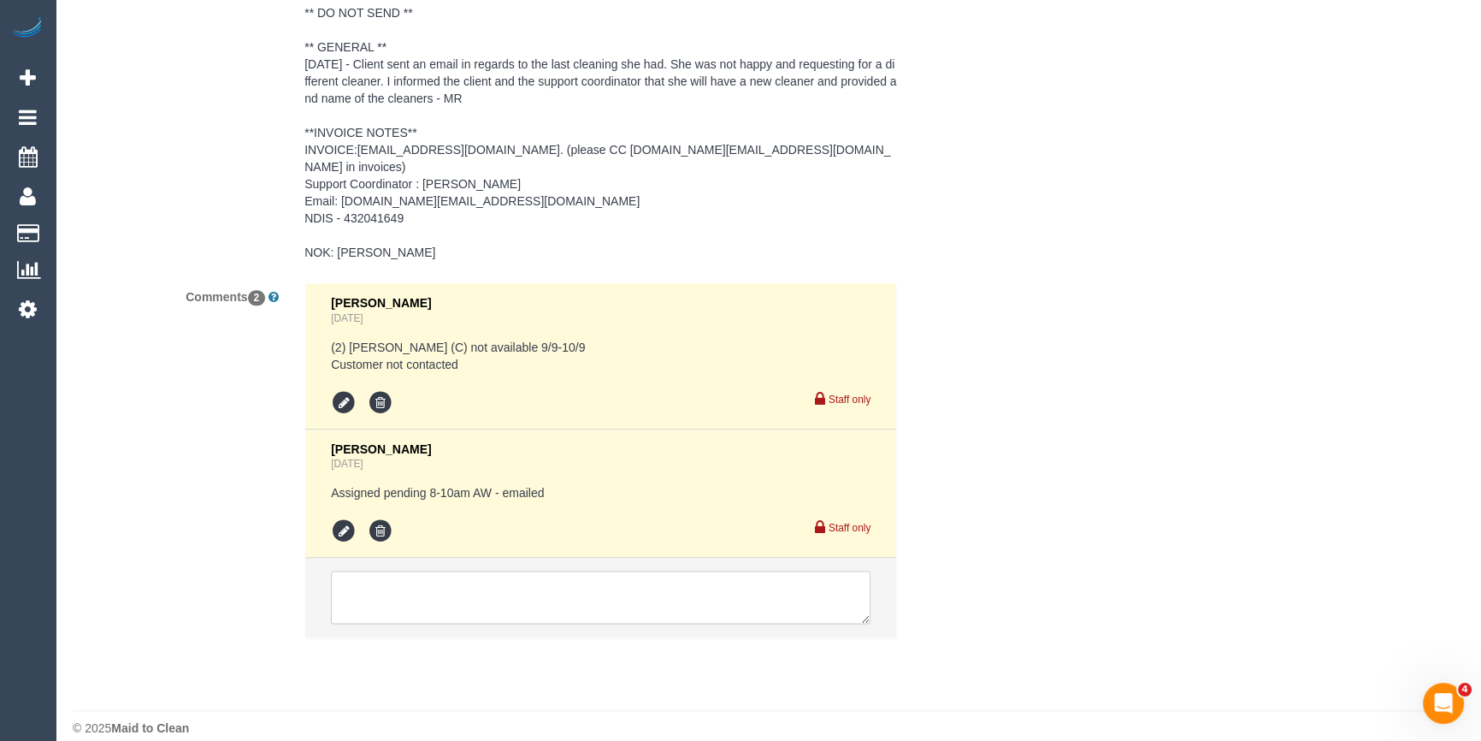
click at [393, 577] on textarea at bounding box center [601, 596] width 540 height 53
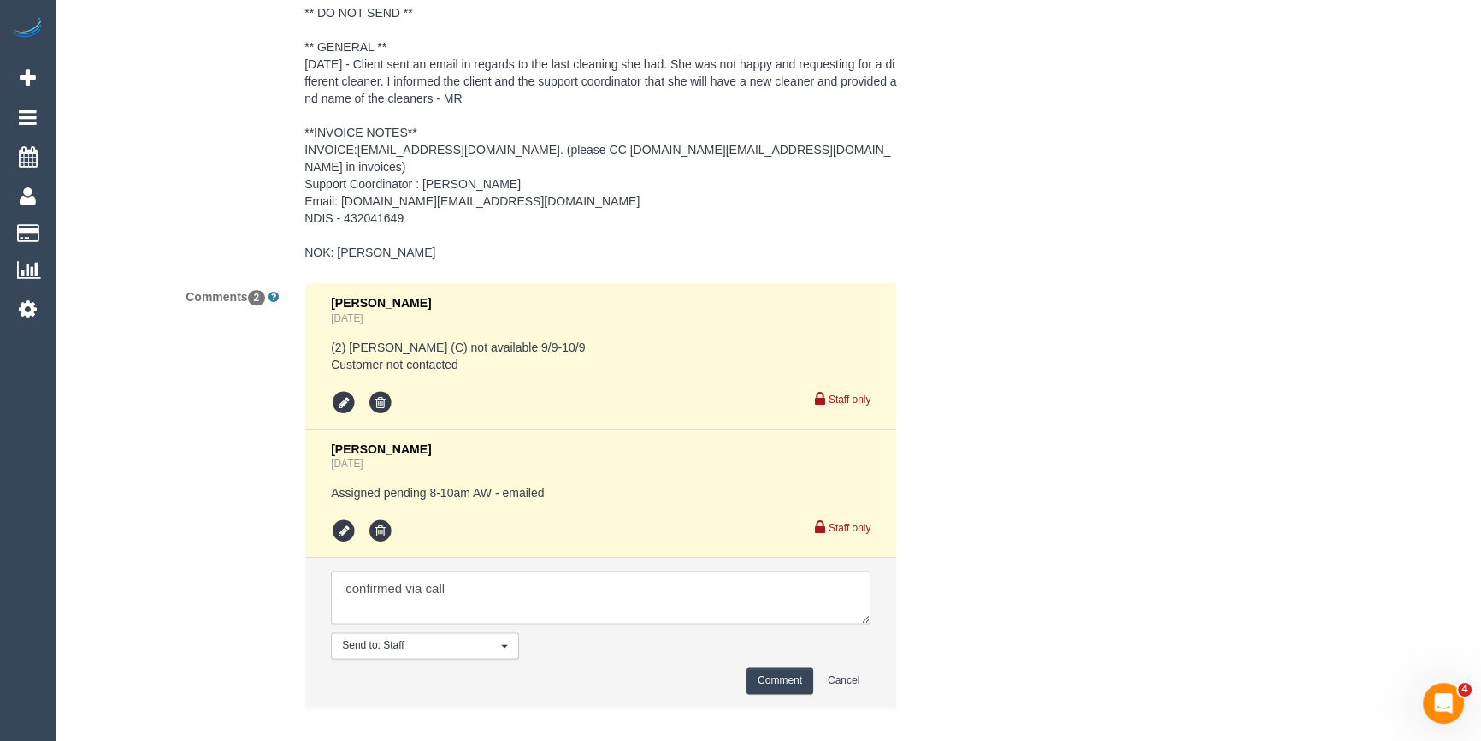
type textarea "confirmed via call"
click at [785, 667] on button "Comment" at bounding box center [780, 680] width 67 height 27
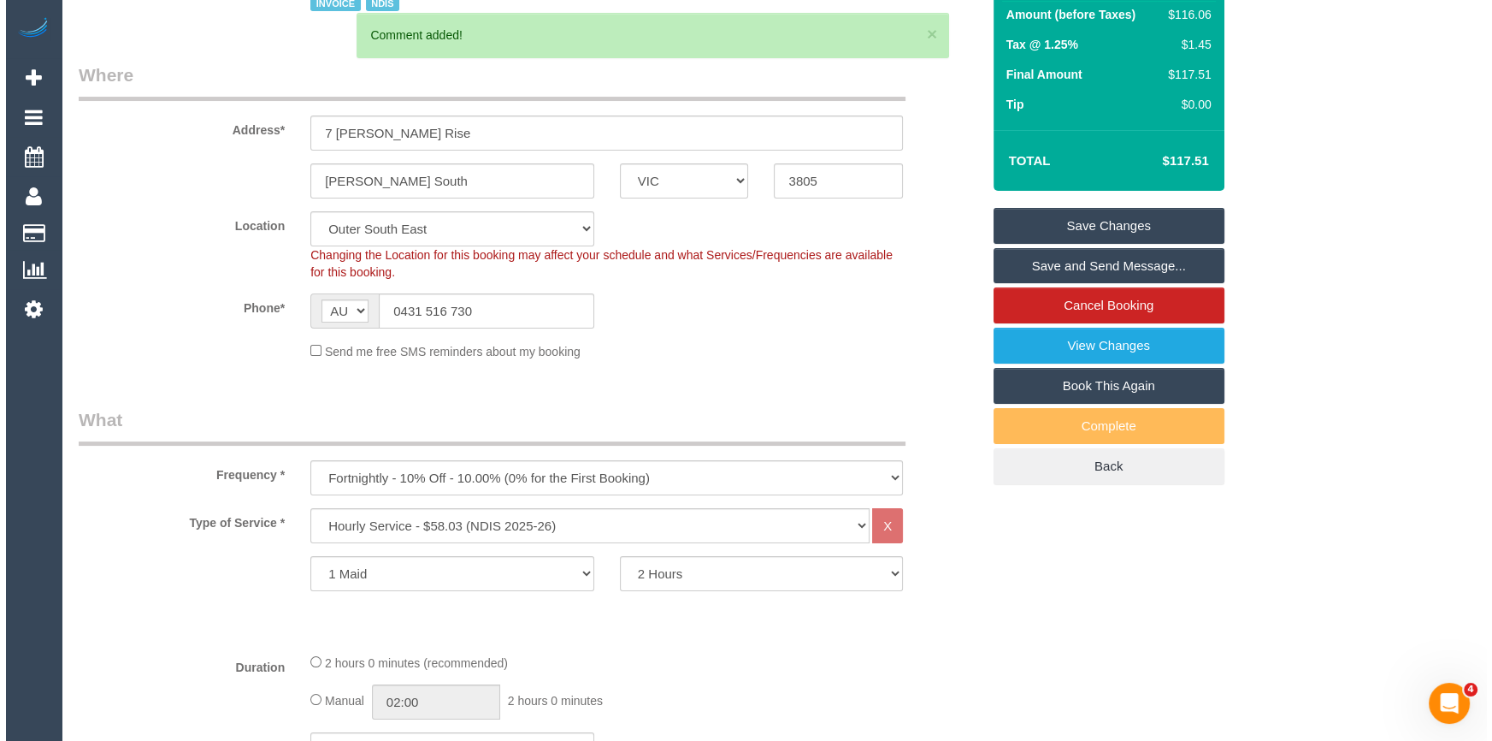
scroll to position [0, 0]
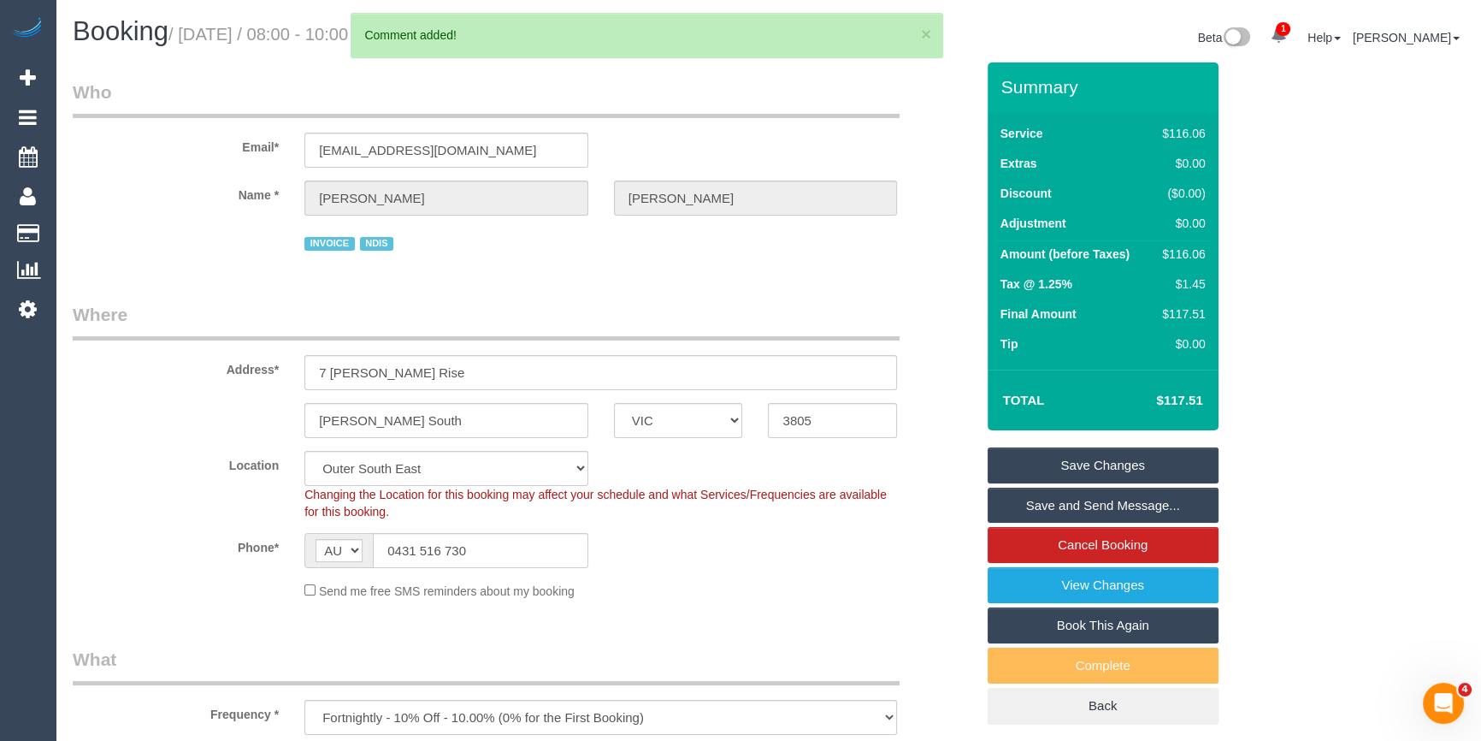
click at [1126, 507] on link "Save and Send Message..." at bounding box center [1103, 505] width 231 height 36
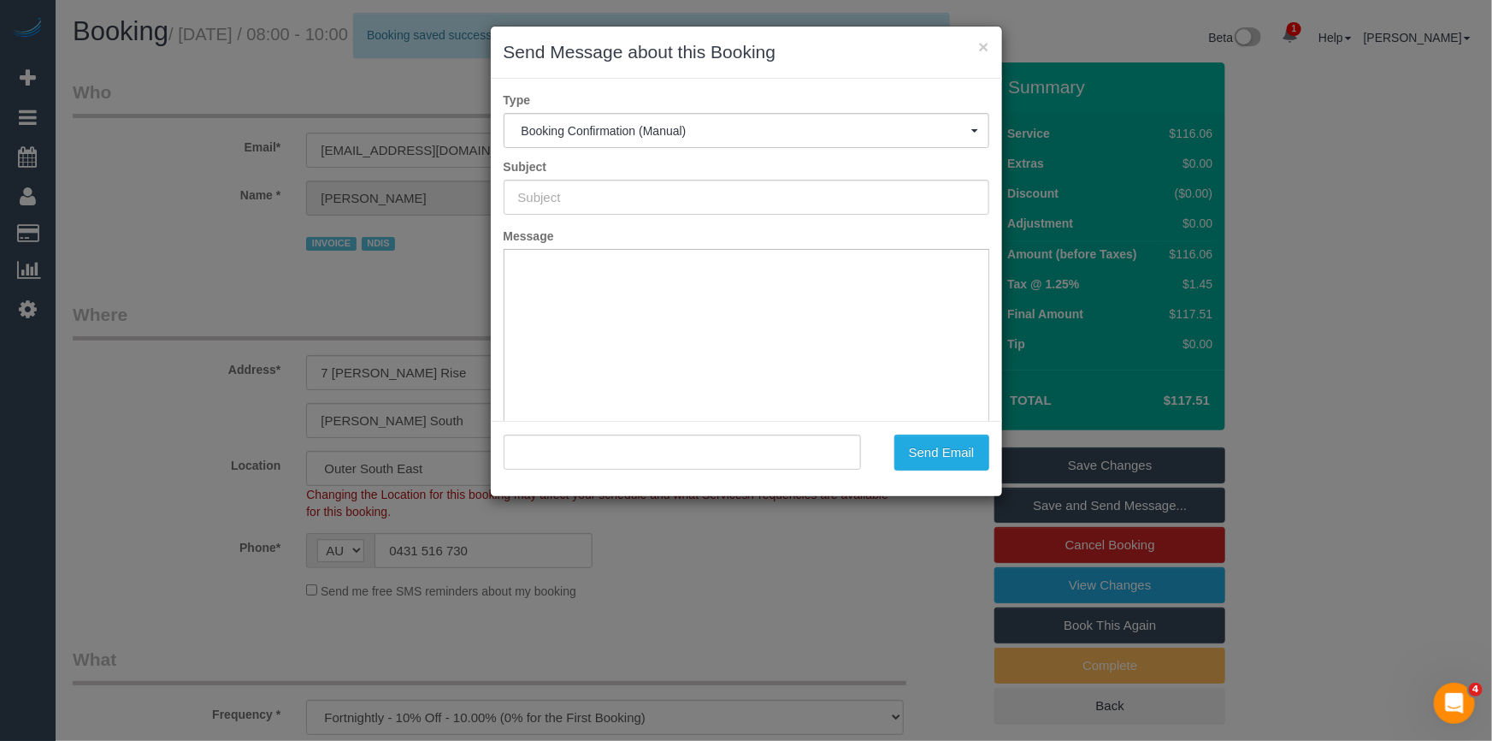
type input "Booking Confirmed"
type input ""Araceli Rojas" <marieladiazgd@gmail.com>"
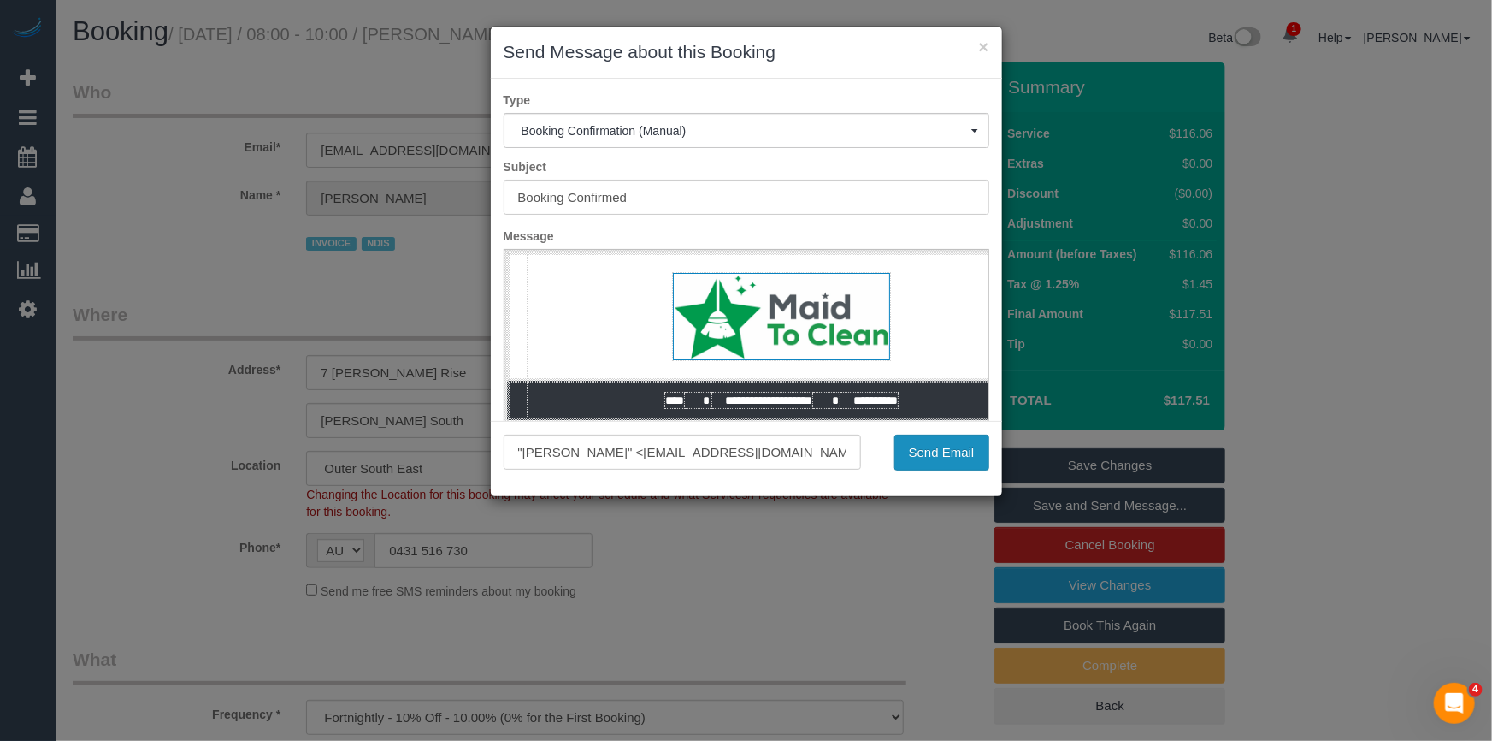
click at [944, 453] on button "Send Email" at bounding box center [941, 452] width 95 height 36
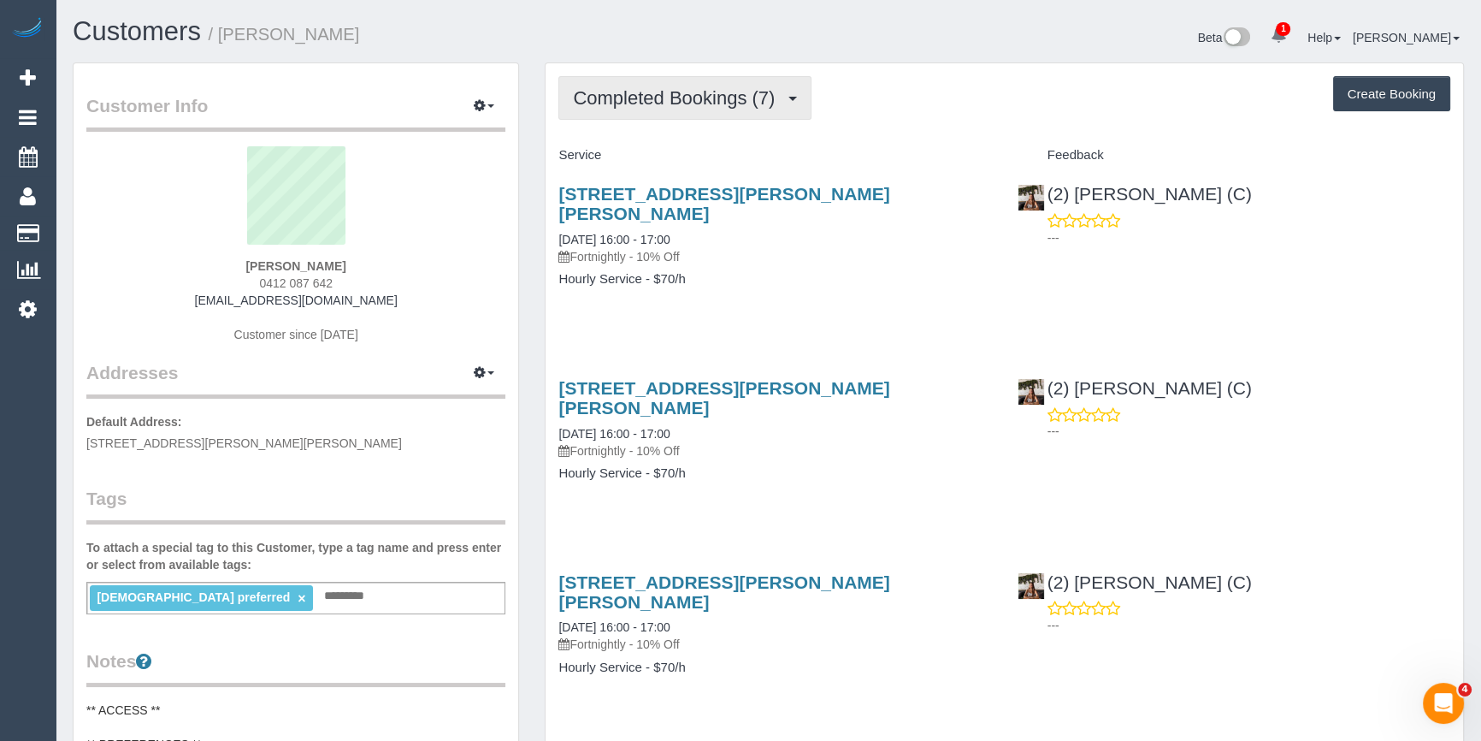
click at [734, 92] on span "Completed Bookings (7)" at bounding box center [678, 97] width 210 height 21
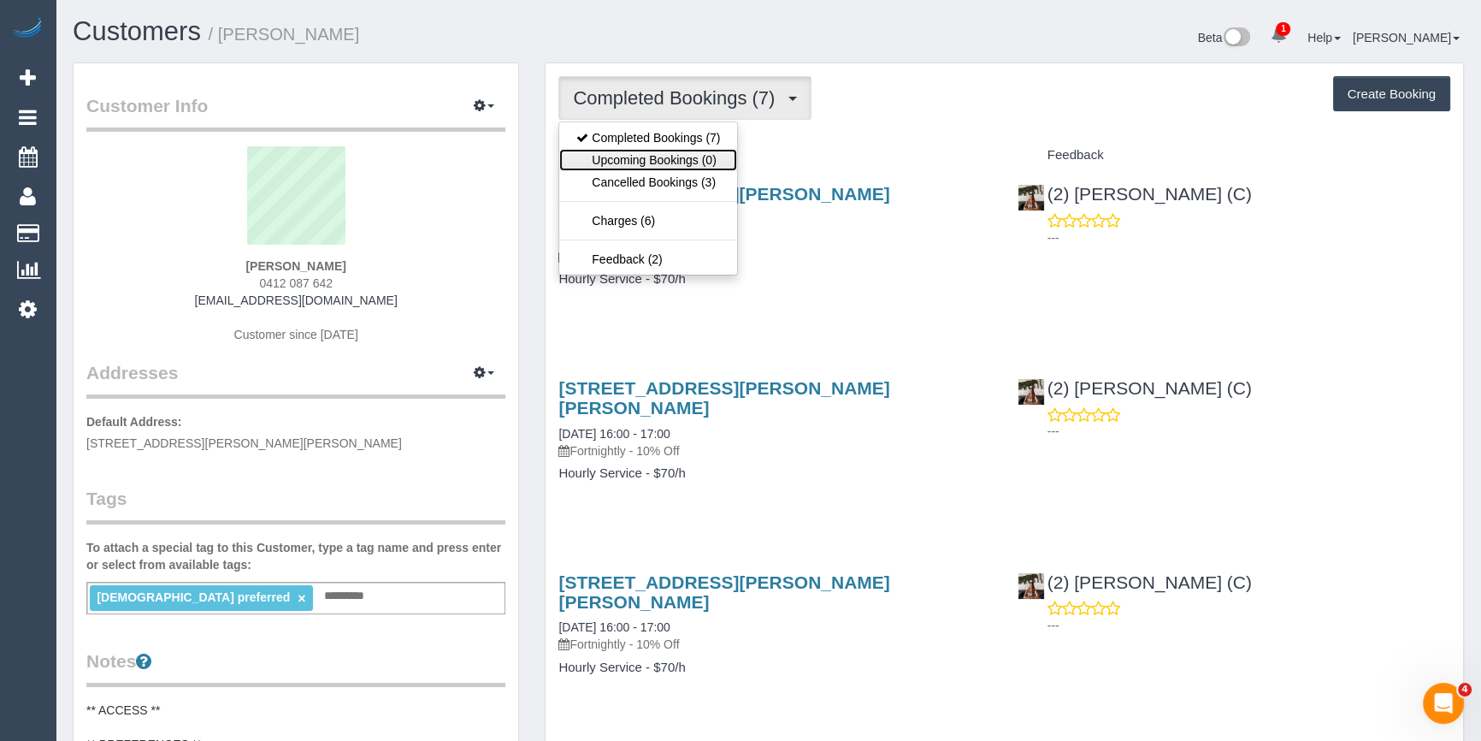
click at [676, 156] on link "Upcoming Bookings (0)" at bounding box center [648, 160] width 178 height 22
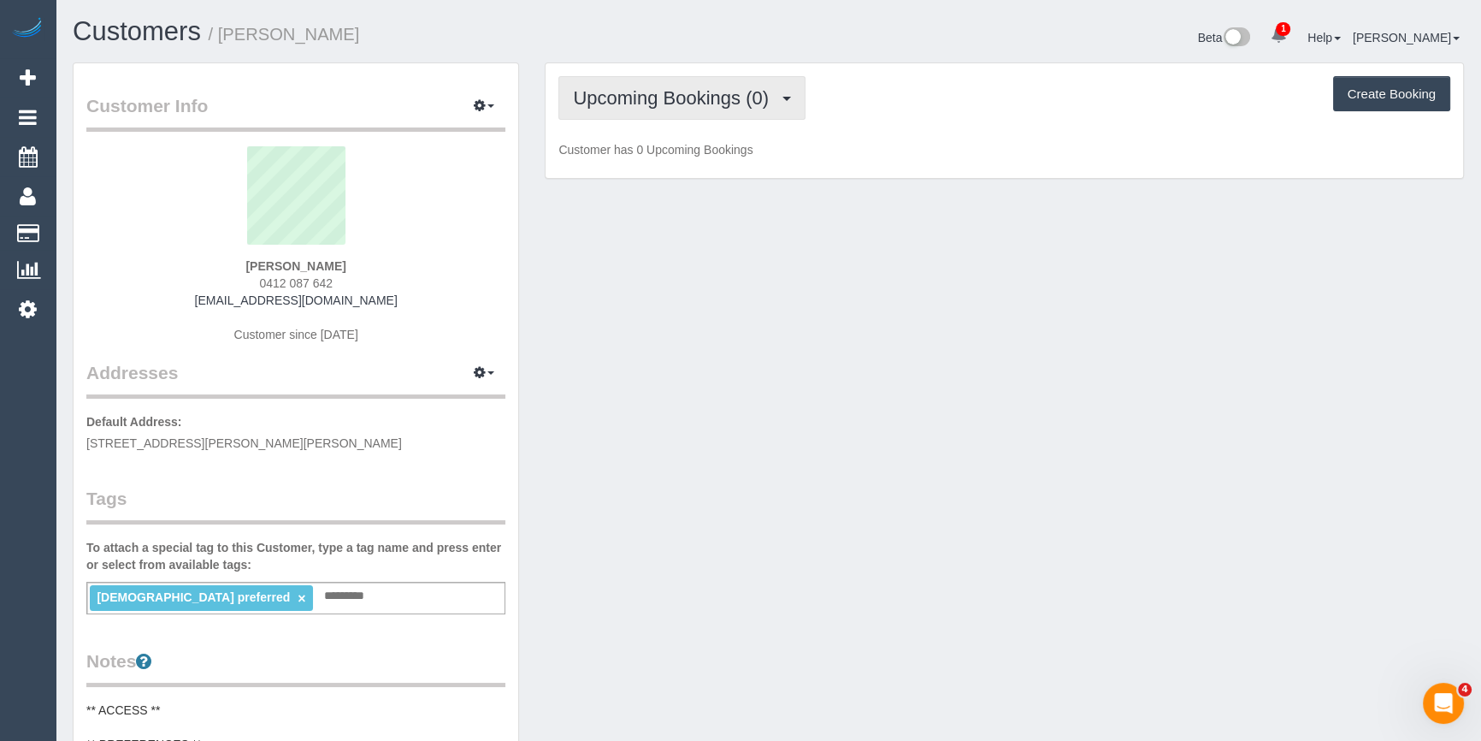
click at [676, 93] on span "Upcoming Bookings (0)" at bounding box center [675, 97] width 204 height 21
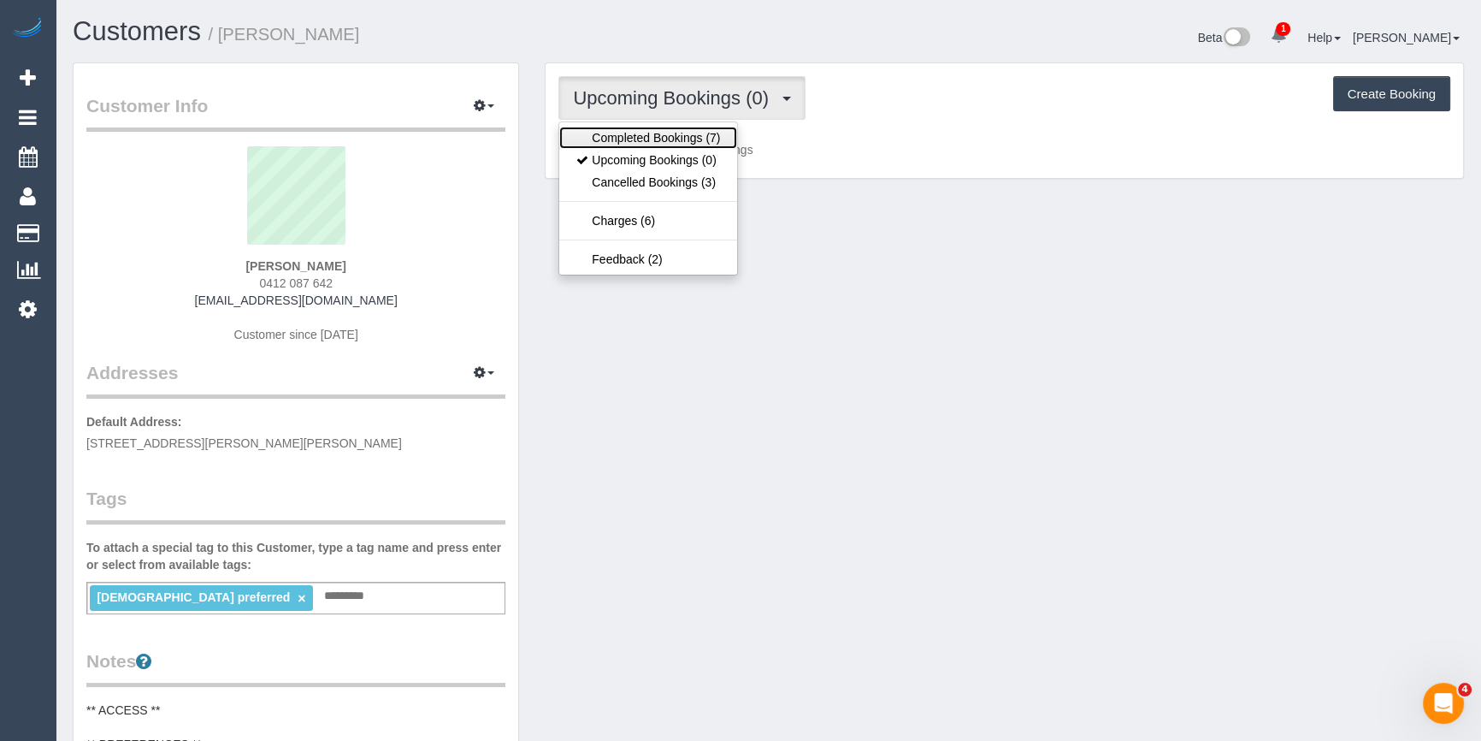
click at [662, 136] on link "Completed Bookings (7)" at bounding box center [648, 138] width 178 height 22
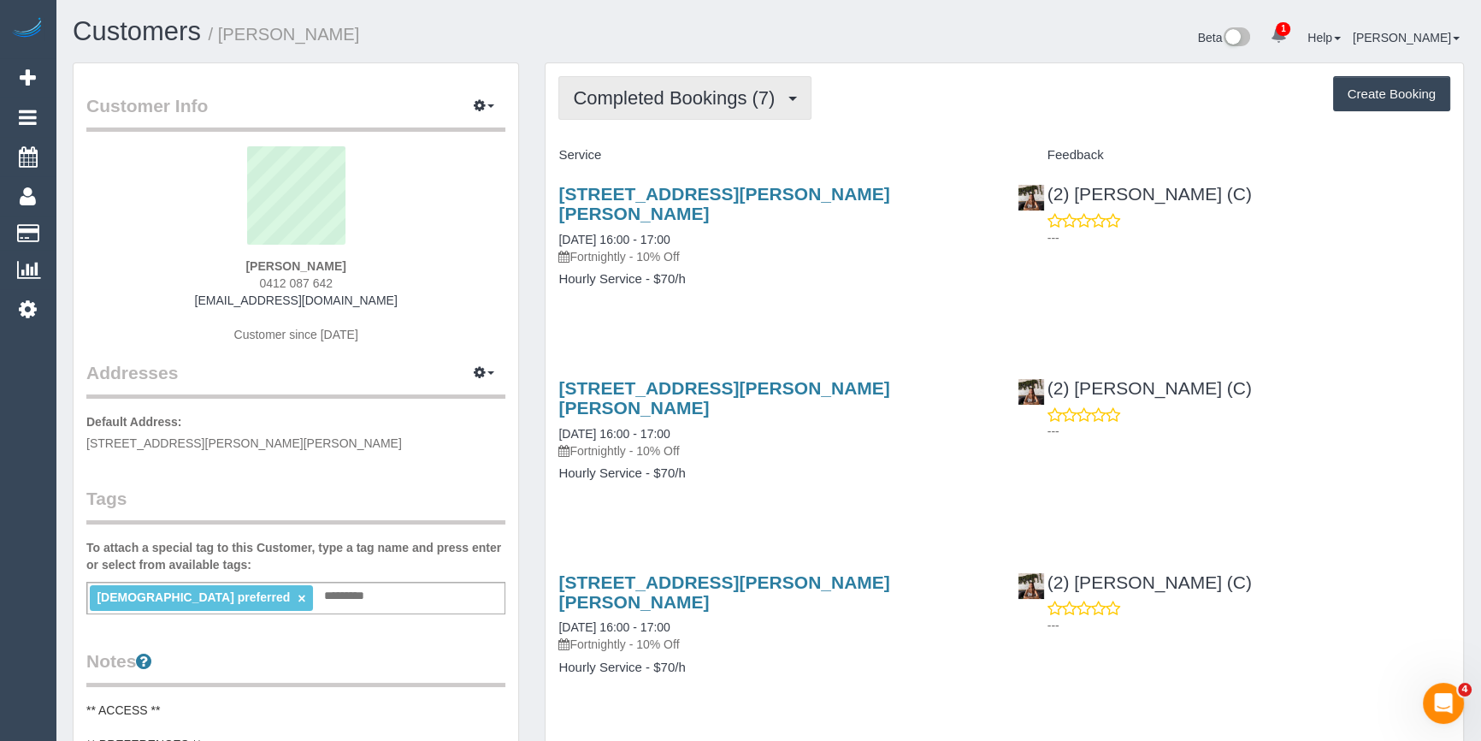
drag, startPoint x: 705, startPoint y: 100, endPoint x: 654, endPoint y: 159, distance: 77.6
click at [705, 100] on span "Completed Bookings (7)" at bounding box center [678, 97] width 210 height 21
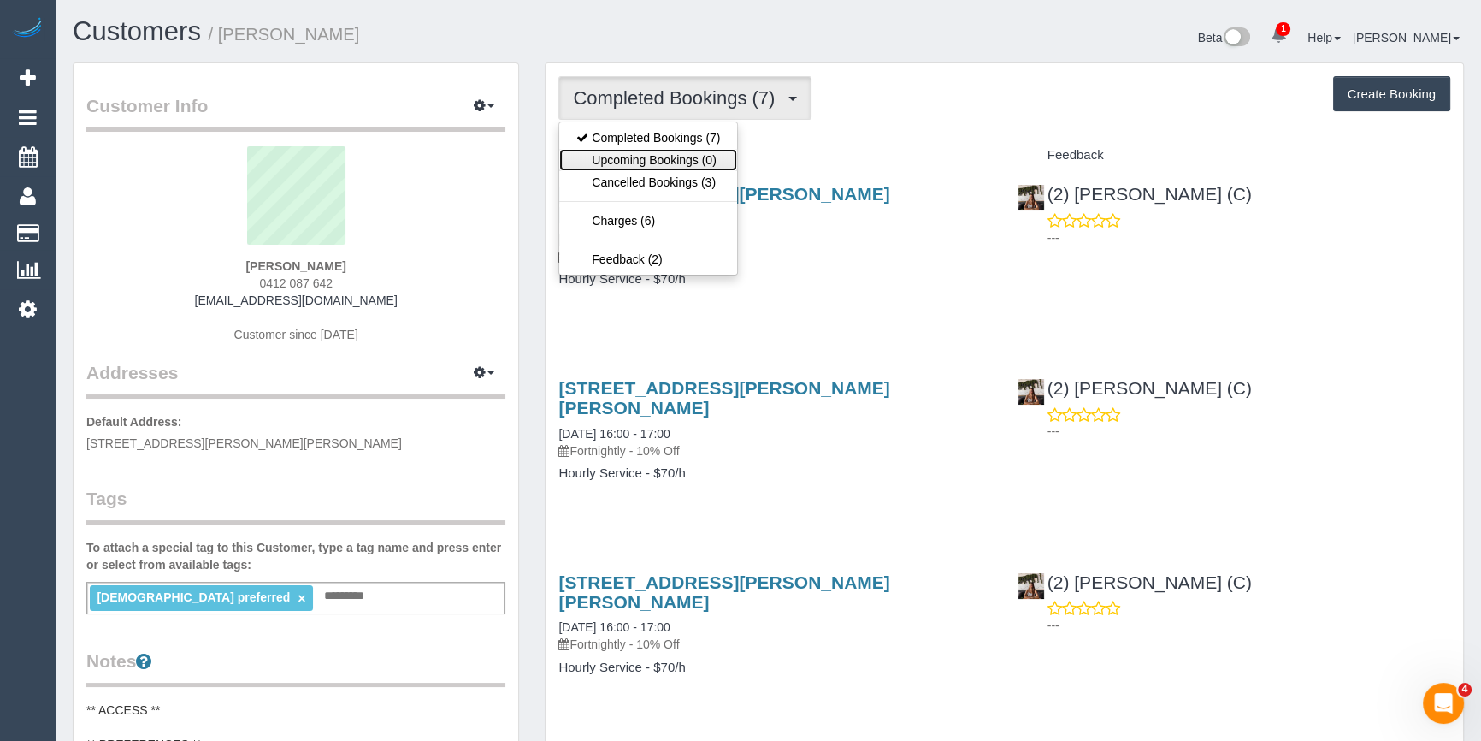
click at [646, 164] on link "Upcoming Bookings (0)" at bounding box center [648, 160] width 178 height 22
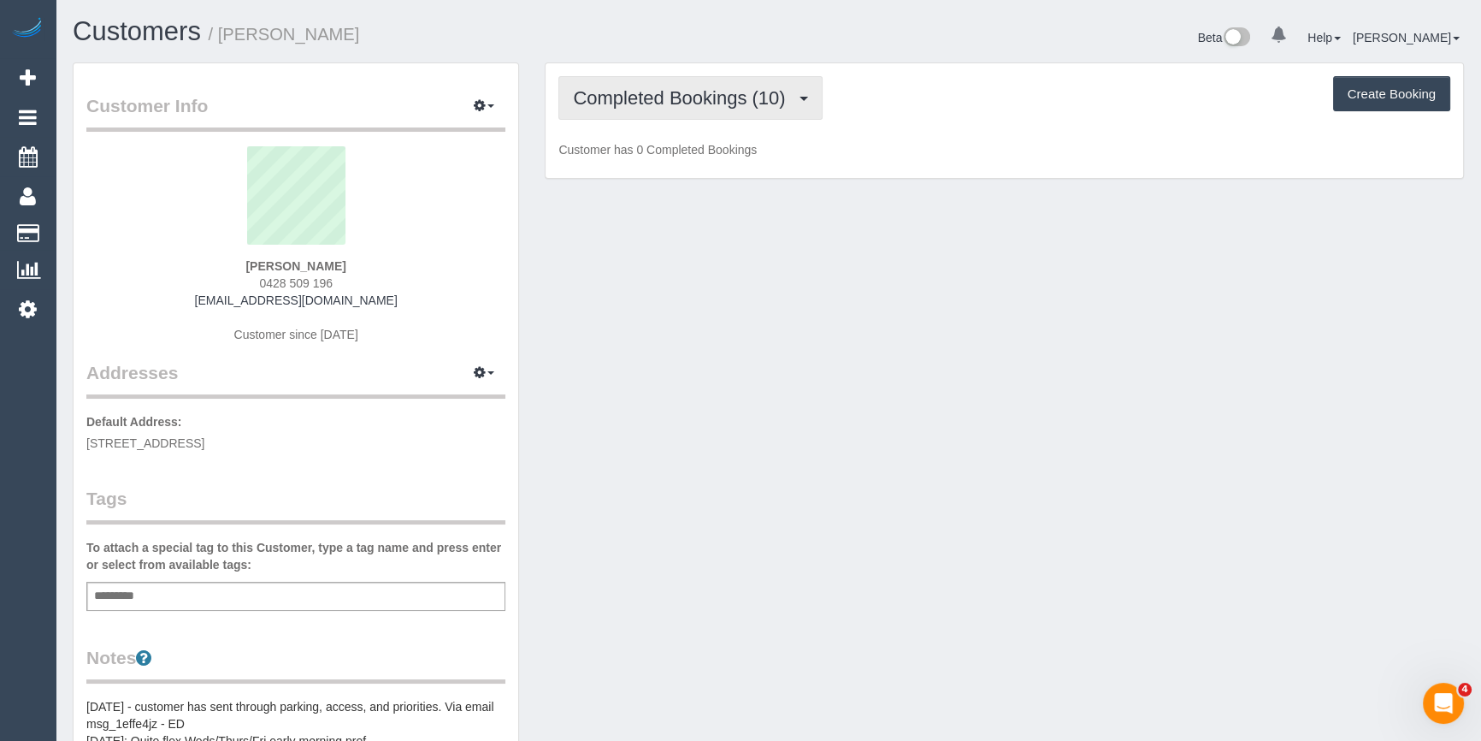
click at [636, 99] on span "Completed Bookings (10)" at bounding box center [683, 97] width 221 height 21
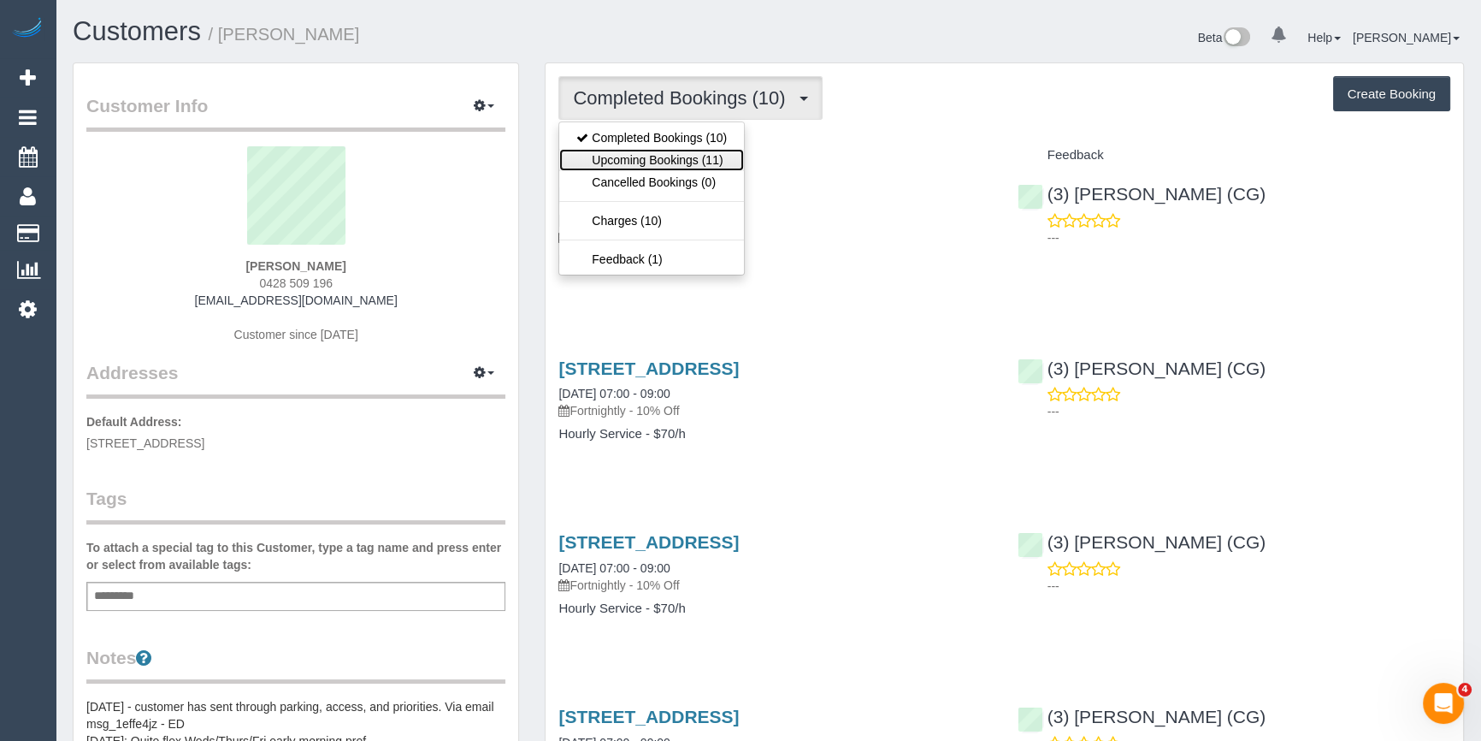
click at [649, 157] on link "Upcoming Bookings (11)" at bounding box center [651, 160] width 185 height 22
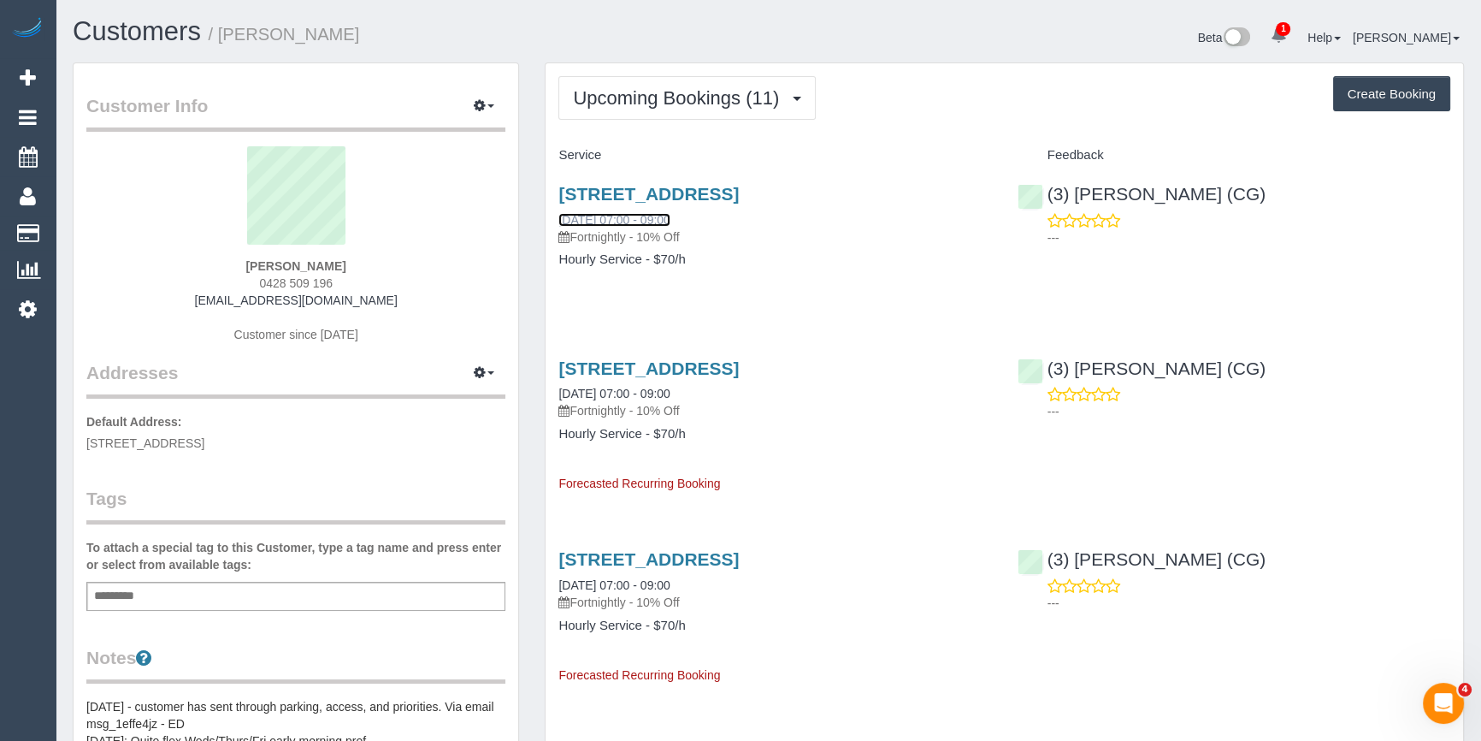
click at [640, 221] on link "[DATE] 07:00 - 09:00" at bounding box center [613, 220] width 111 height 14
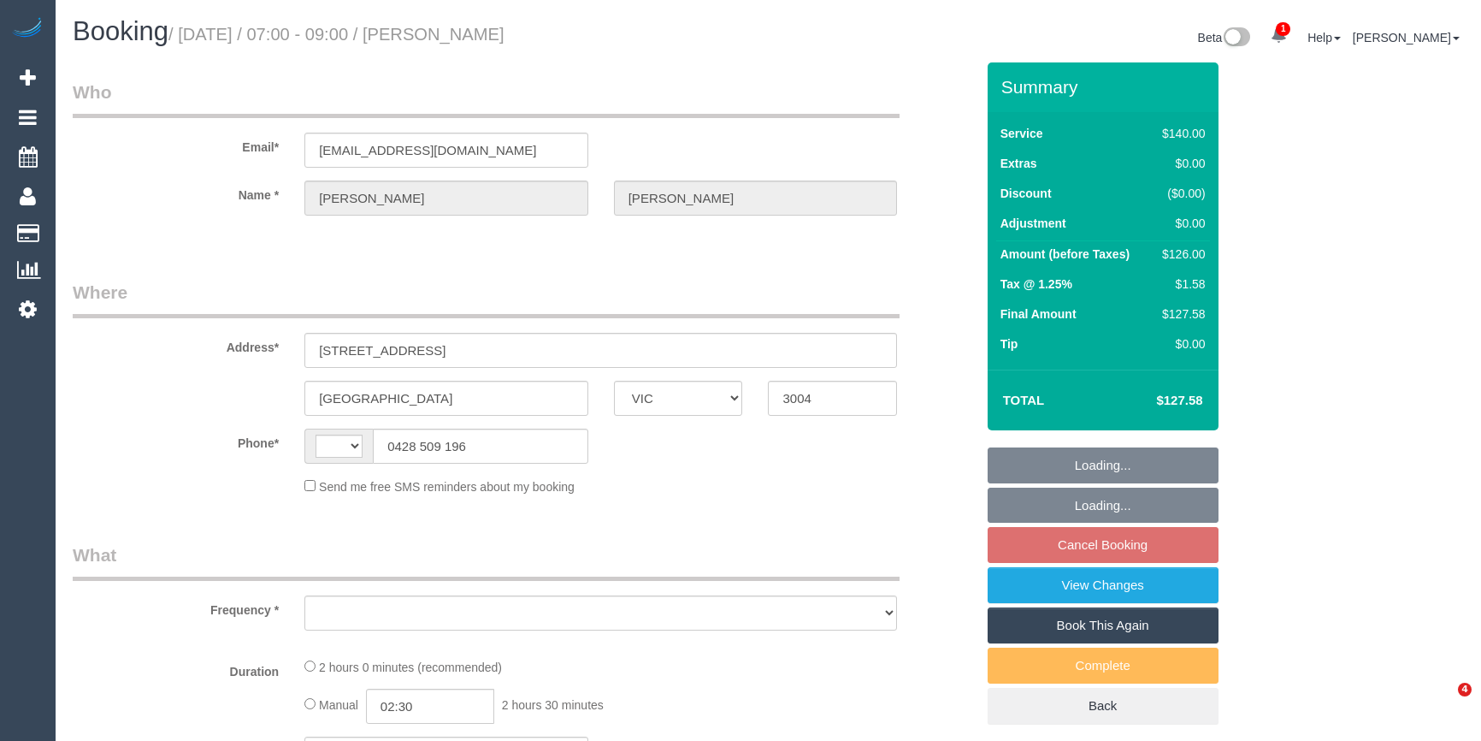
select select "VIC"
select select "object:290"
select select "string:stripe-pm_1RGs3t2GScqysDRV0yQrnWdM"
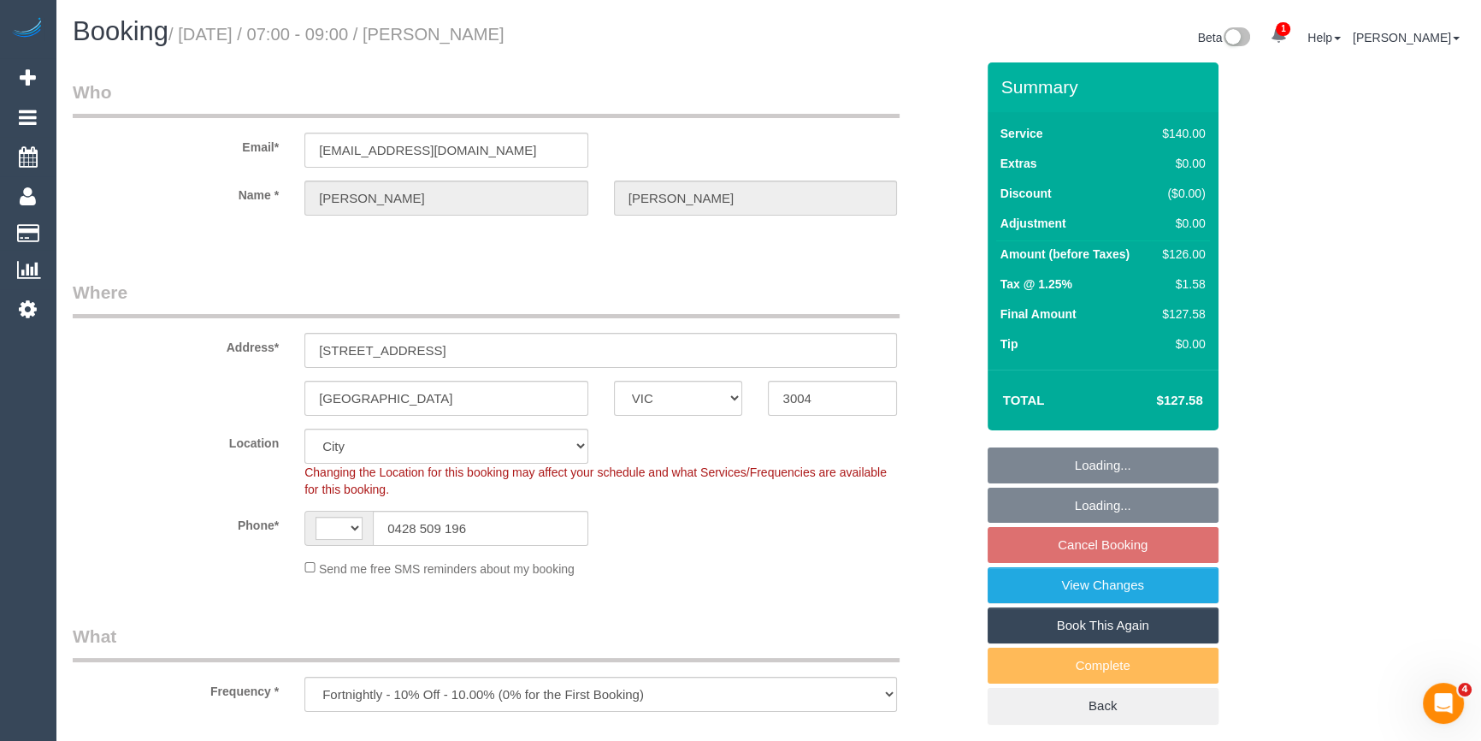
select select "object:297"
select select "string:AU"
select select "number:27"
select select "number:16"
select select "number:19"
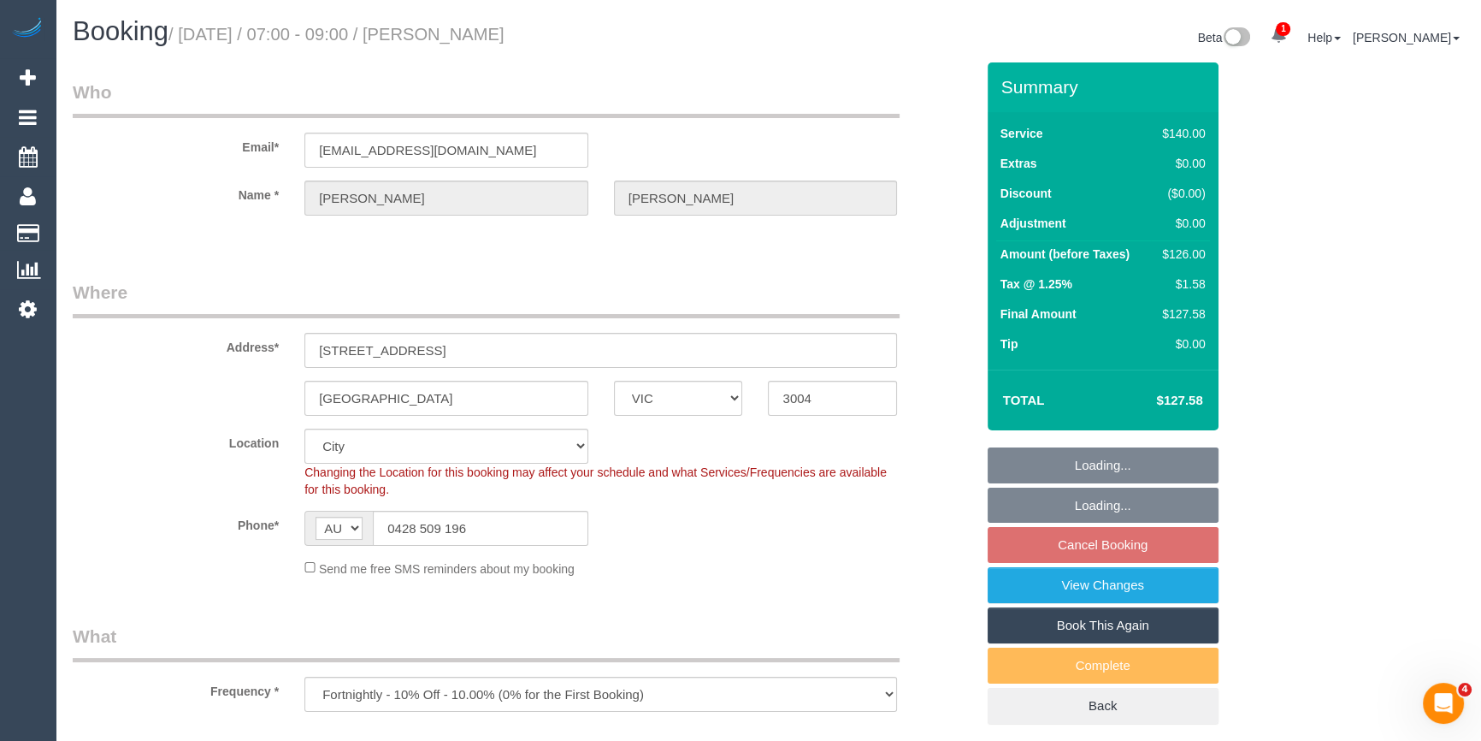
select select "number:22"
select select "number:34"
select select "number:11"
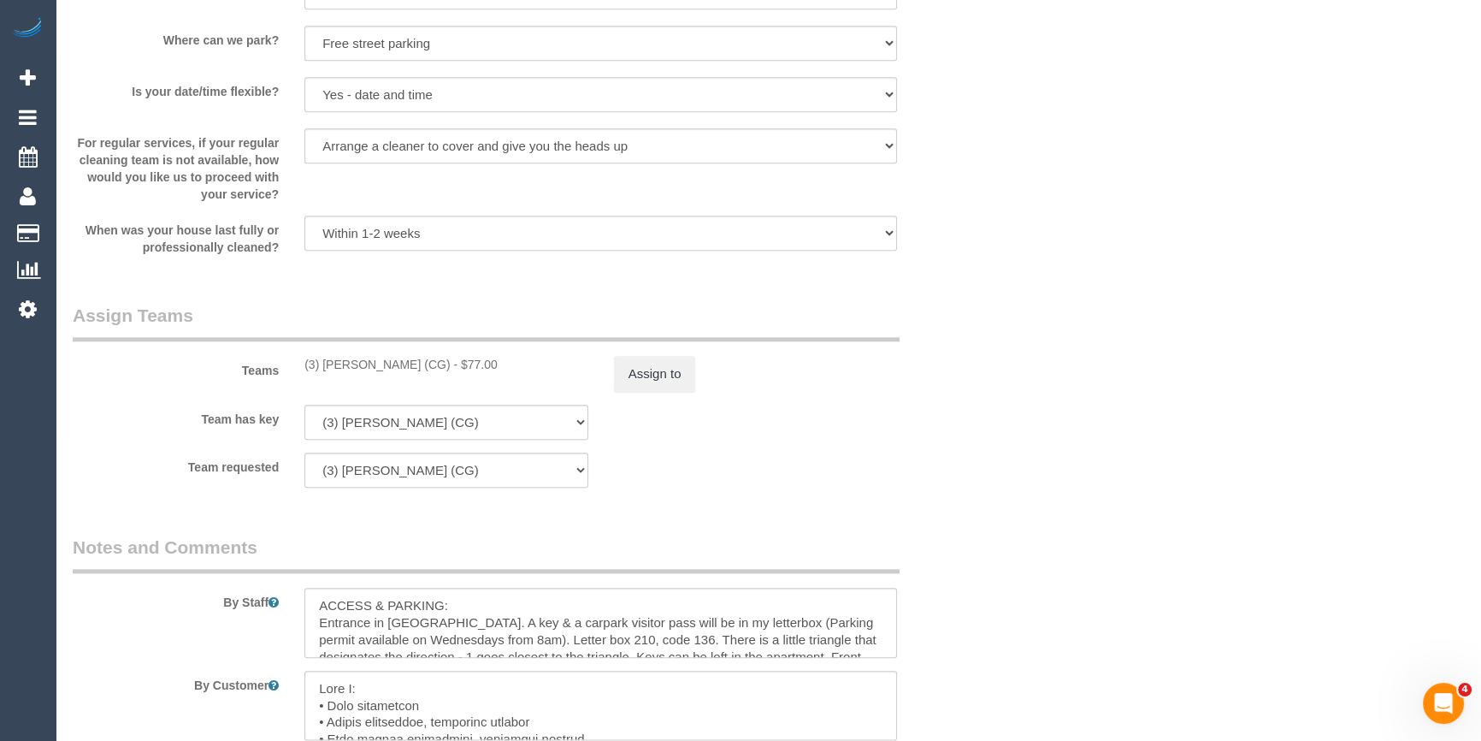
scroll to position [2565, 0]
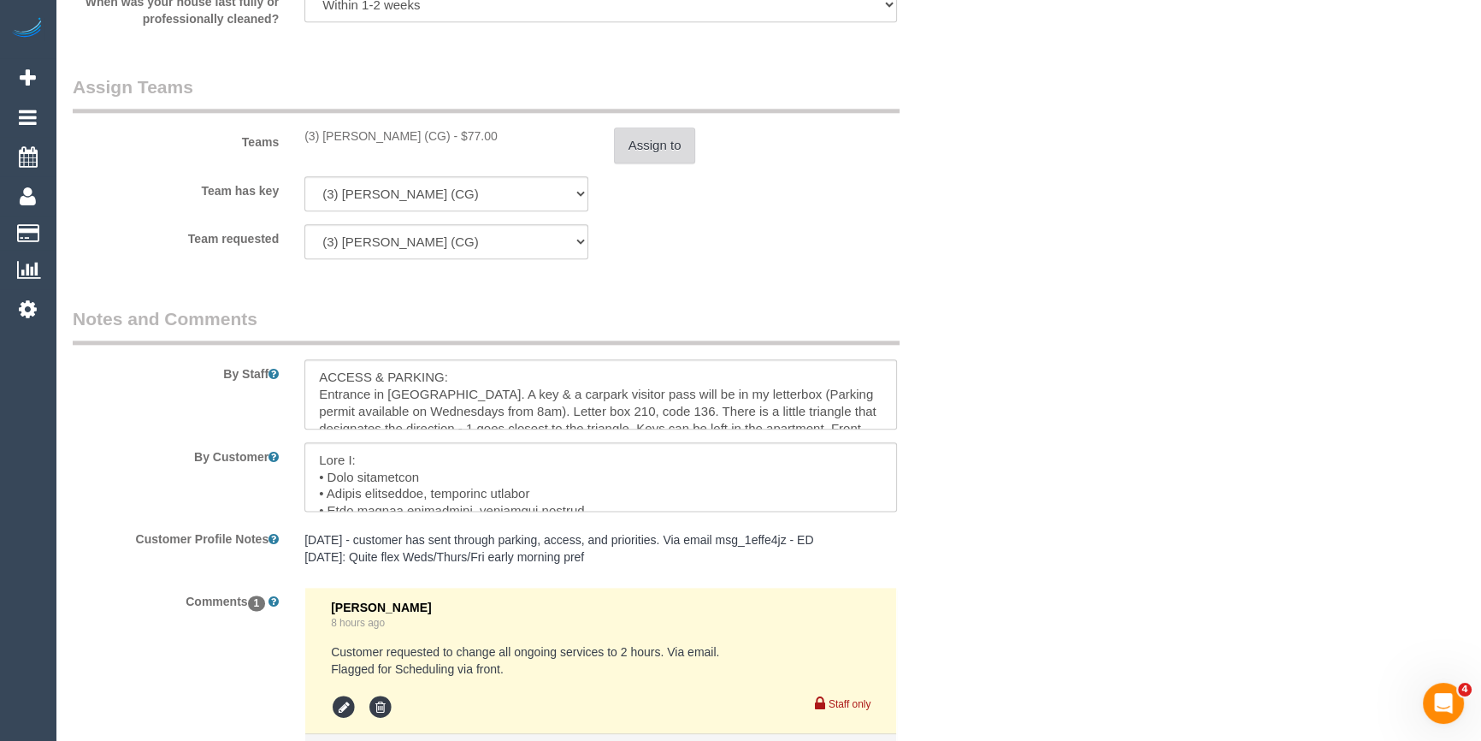
click at [646, 163] on button "Assign to" at bounding box center [655, 145] width 82 height 36
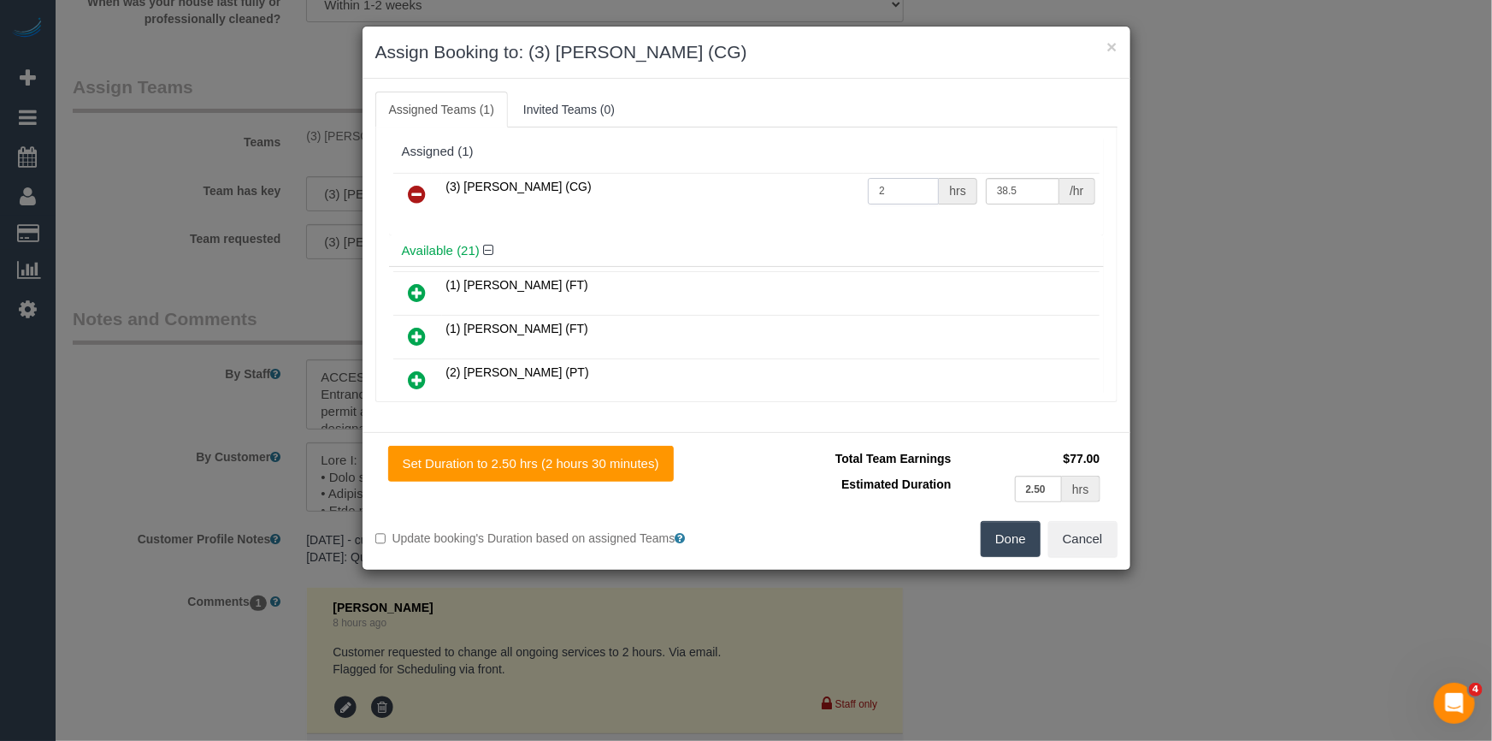
click at [898, 184] on input "2" at bounding box center [903, 191] width 71 height 27
type input "2.5"
click at [1072, 546] on button "Cancel" at bounding box center [1082, 539] width 69 height 36
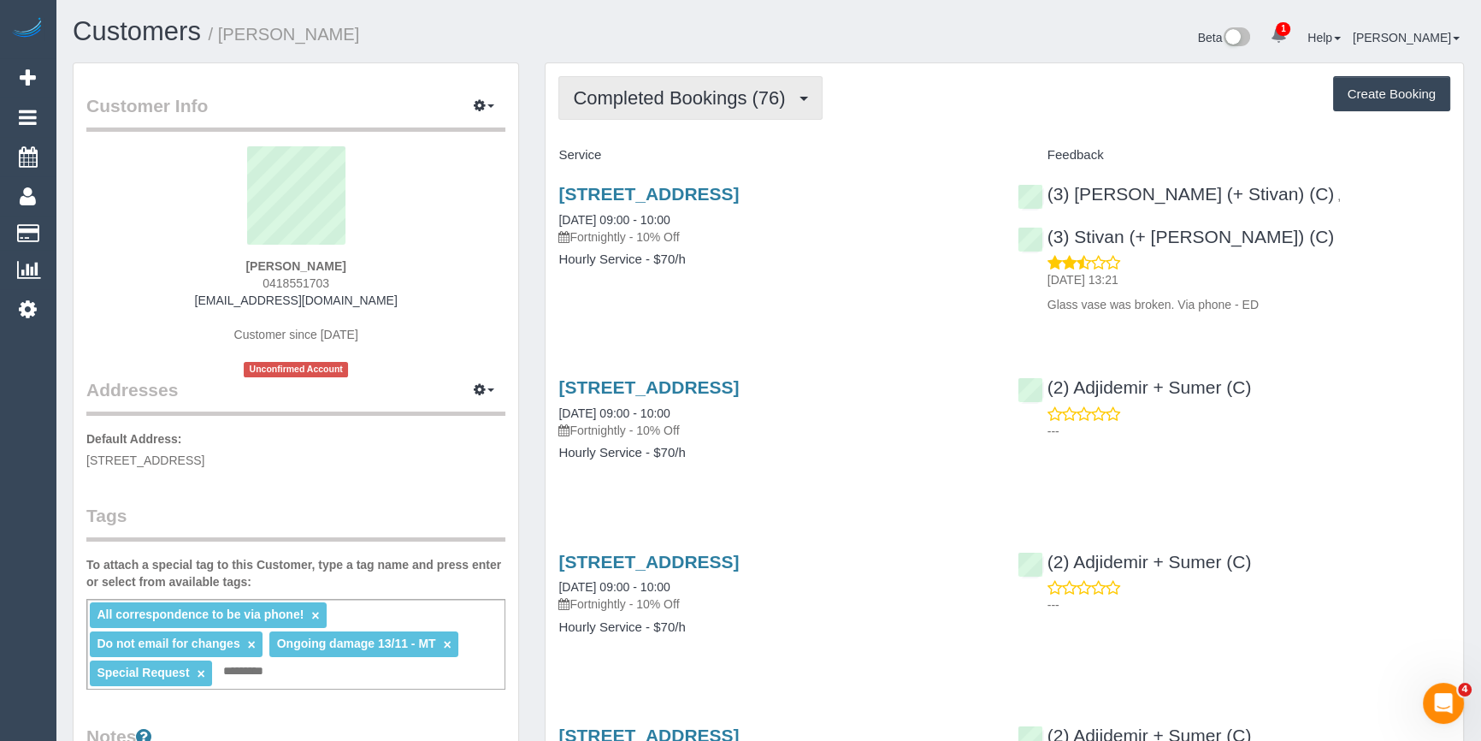
click at [795, 107] on button "Completed Bookings (76)" at bounding box center [689, 98] width 263 height 44
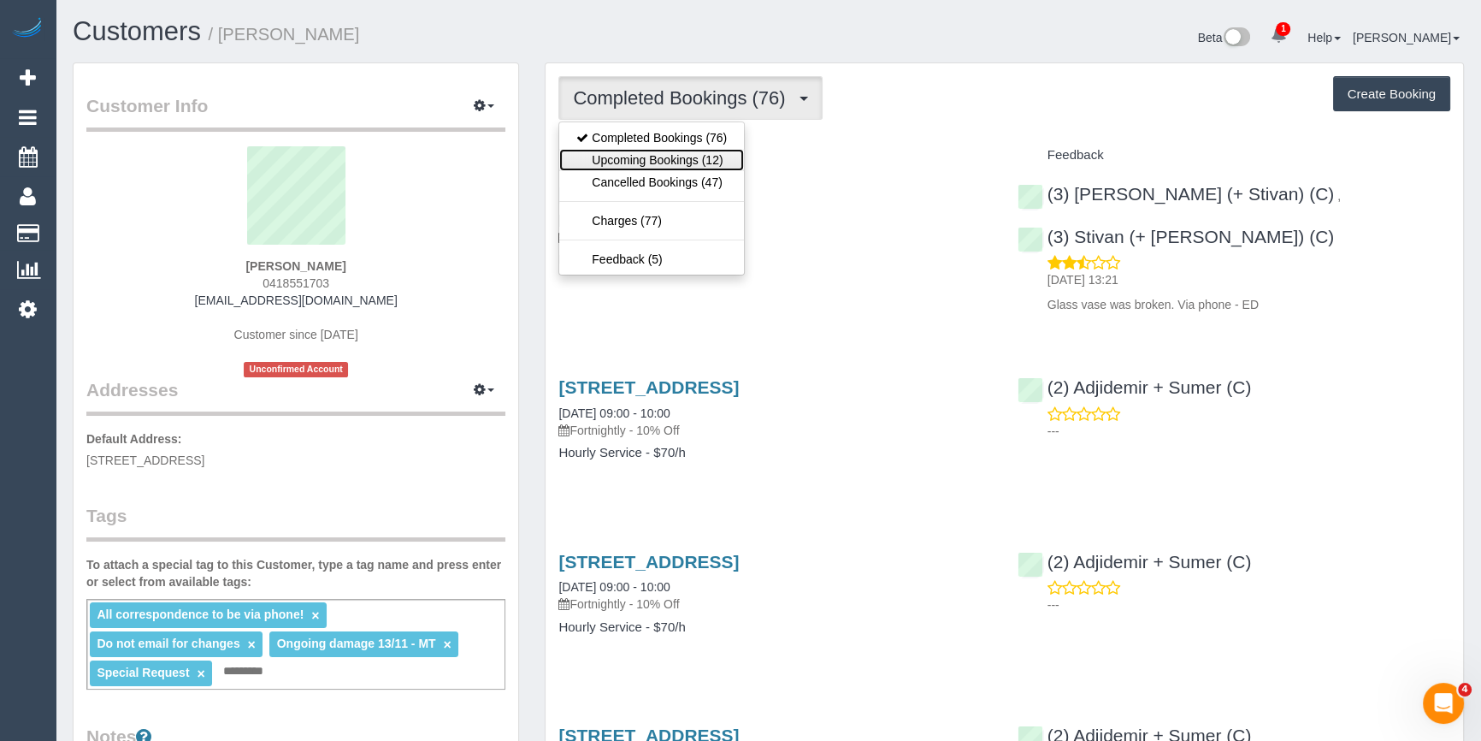
click at [674, 162] on link "Upcoming Bookings (12)" at bounding box center [651, 160] width 185 height 22
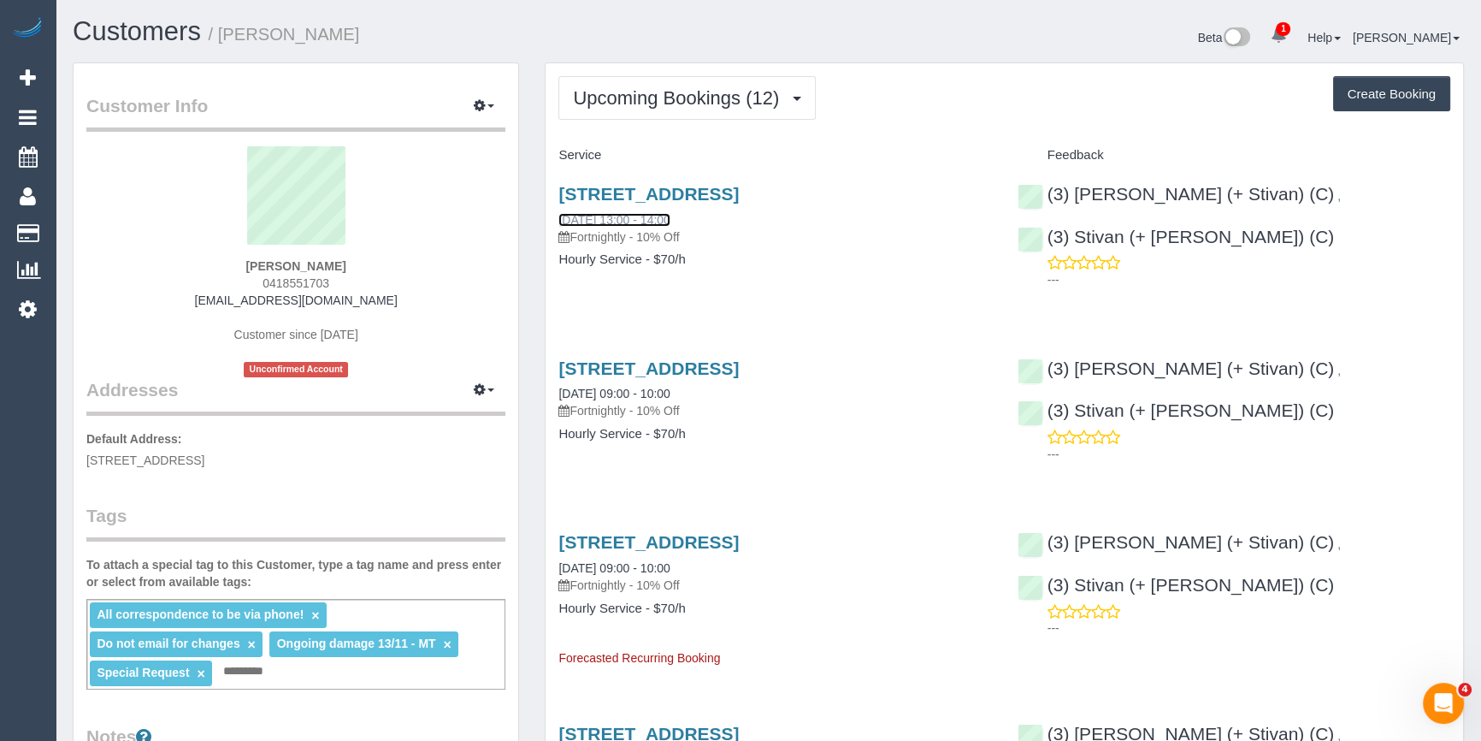
click at [652, 221] on link "11/09/2025 13:00 - 14:00" at bounding box center [613, 220] width 111 height 14
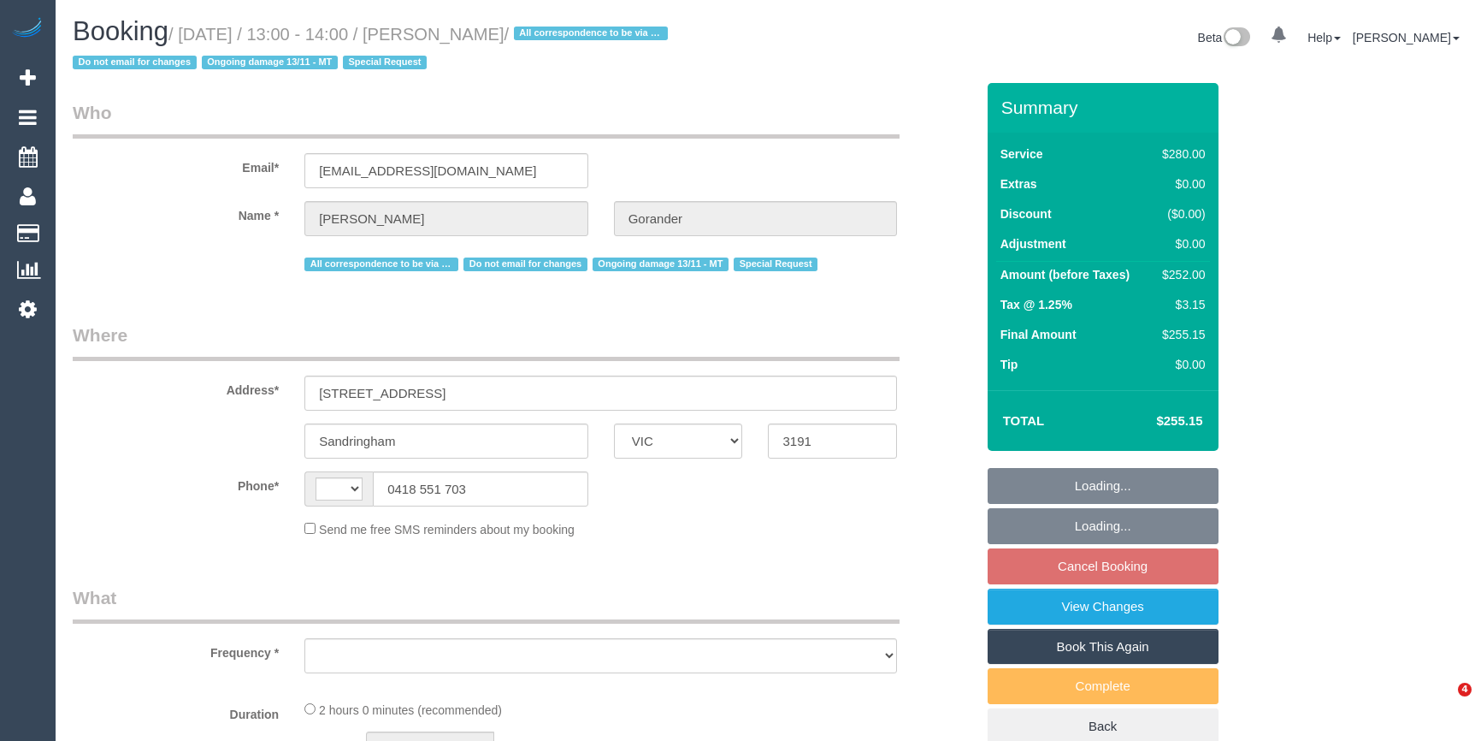
select select "VIC"
select select "string:AU"
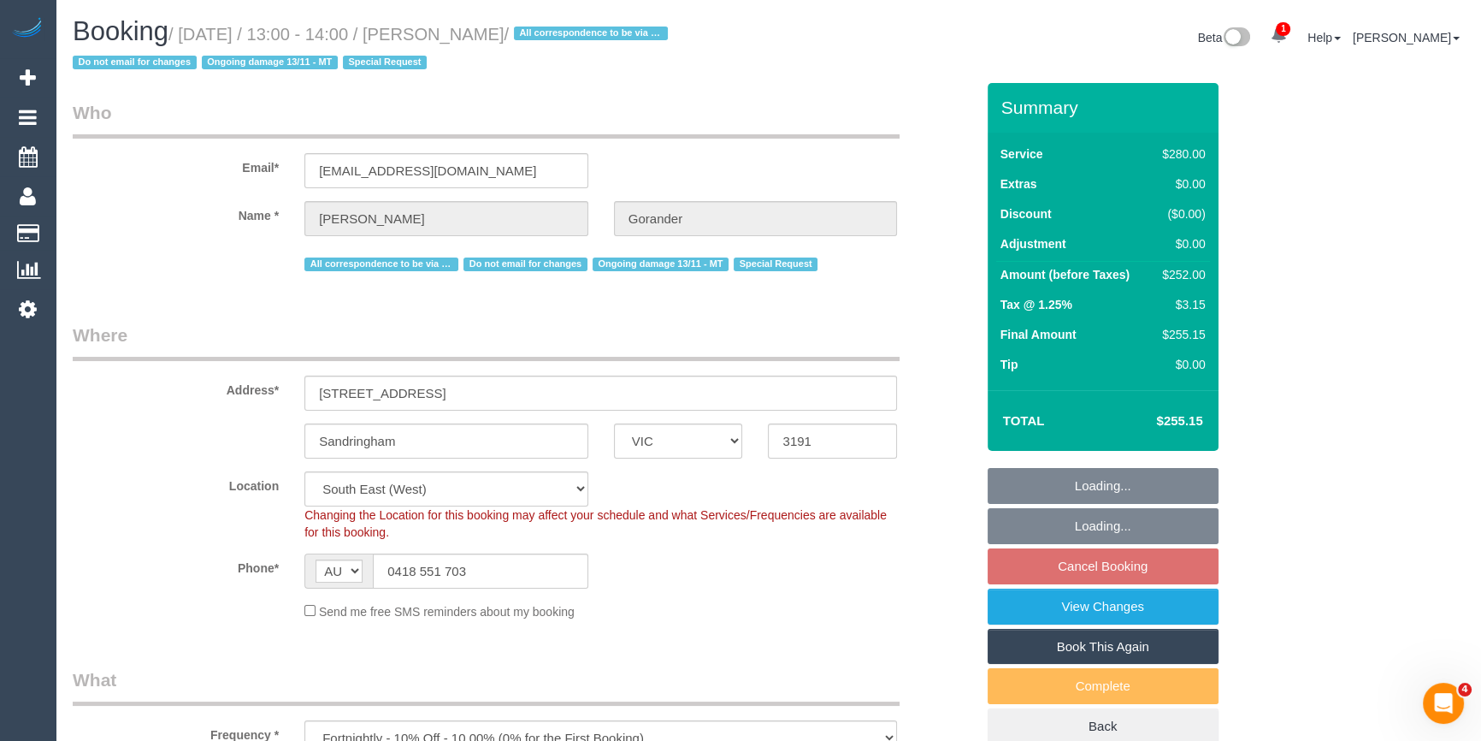
select select "object:757"
select select "string:stripe-pm_1Gmrcl2GScqysDRVmcm1JmZh"
select select "2"
select select "number:32"
select select "number:14"
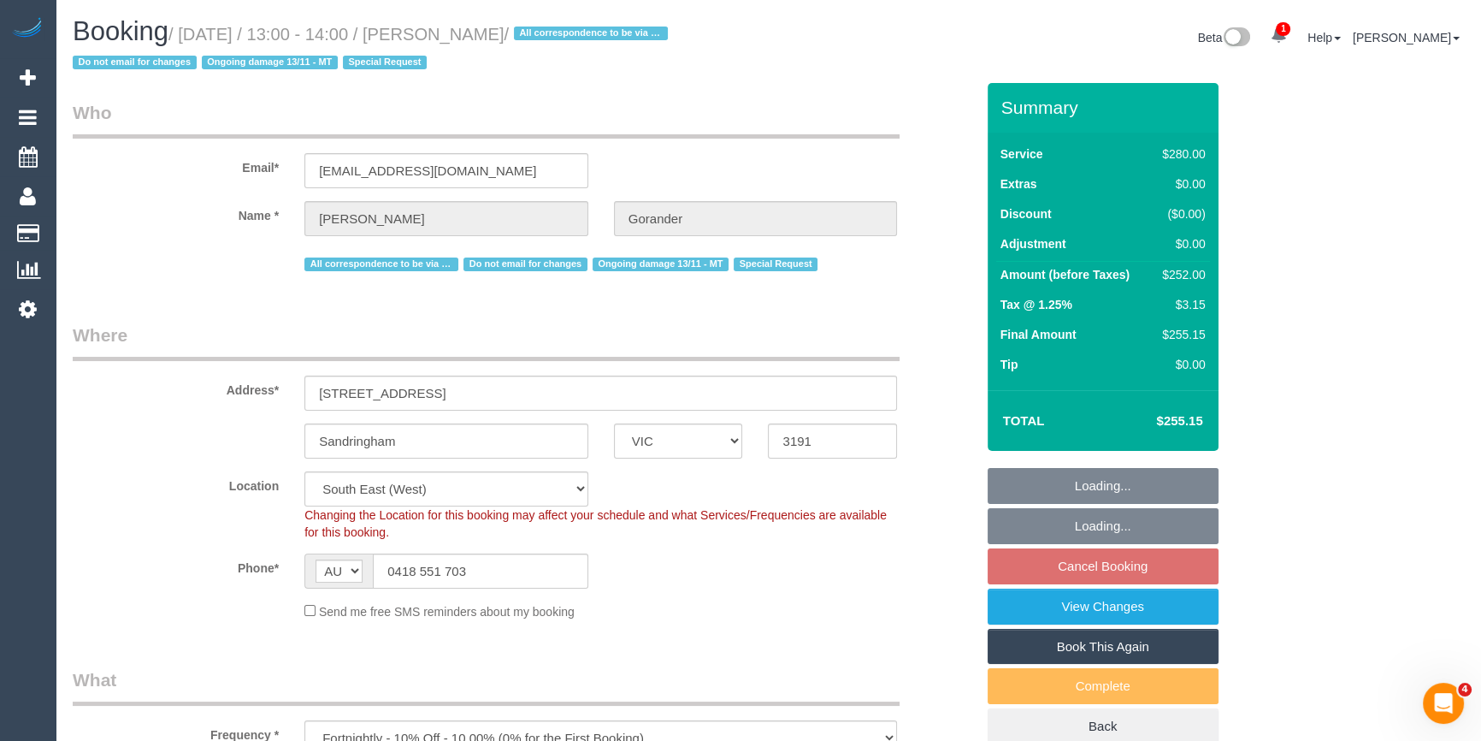
select select "number:19"
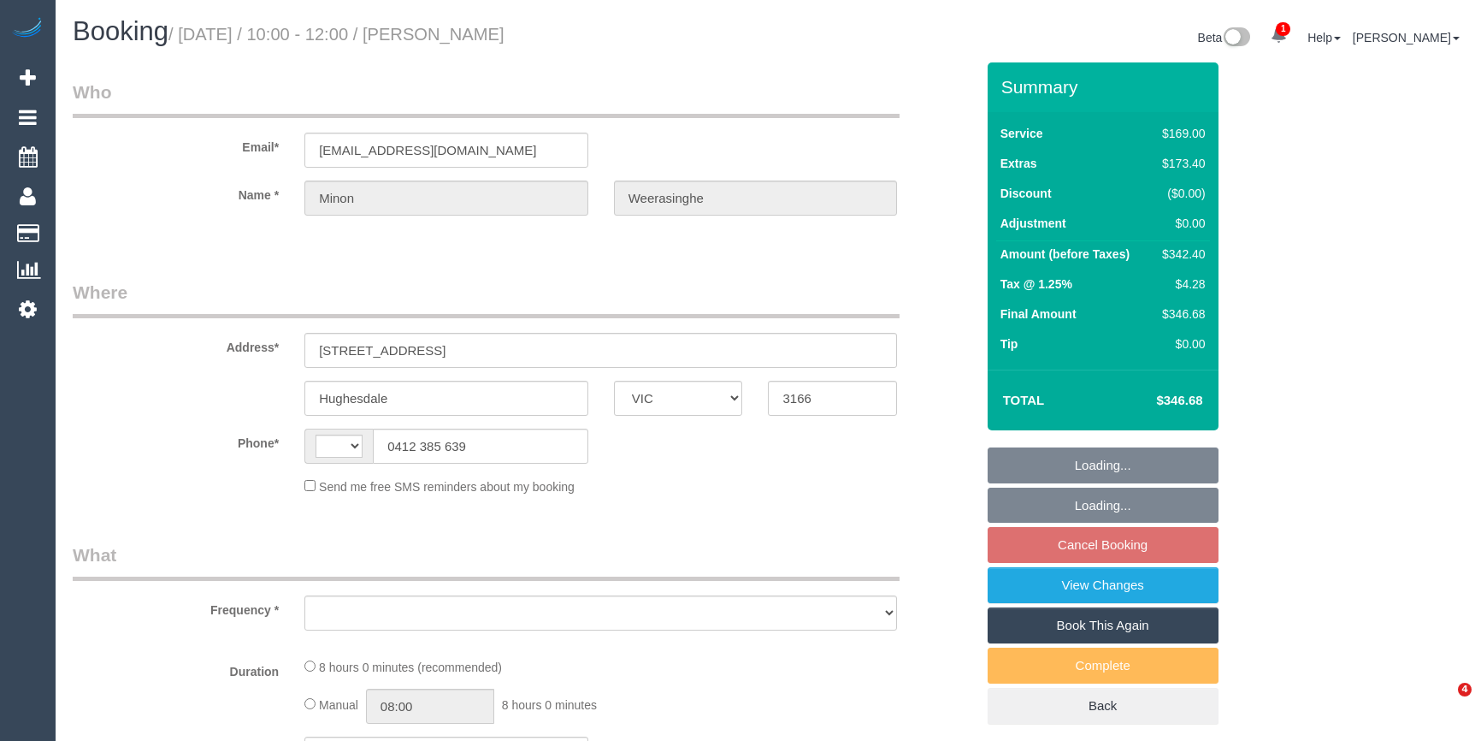
select select "VIC"
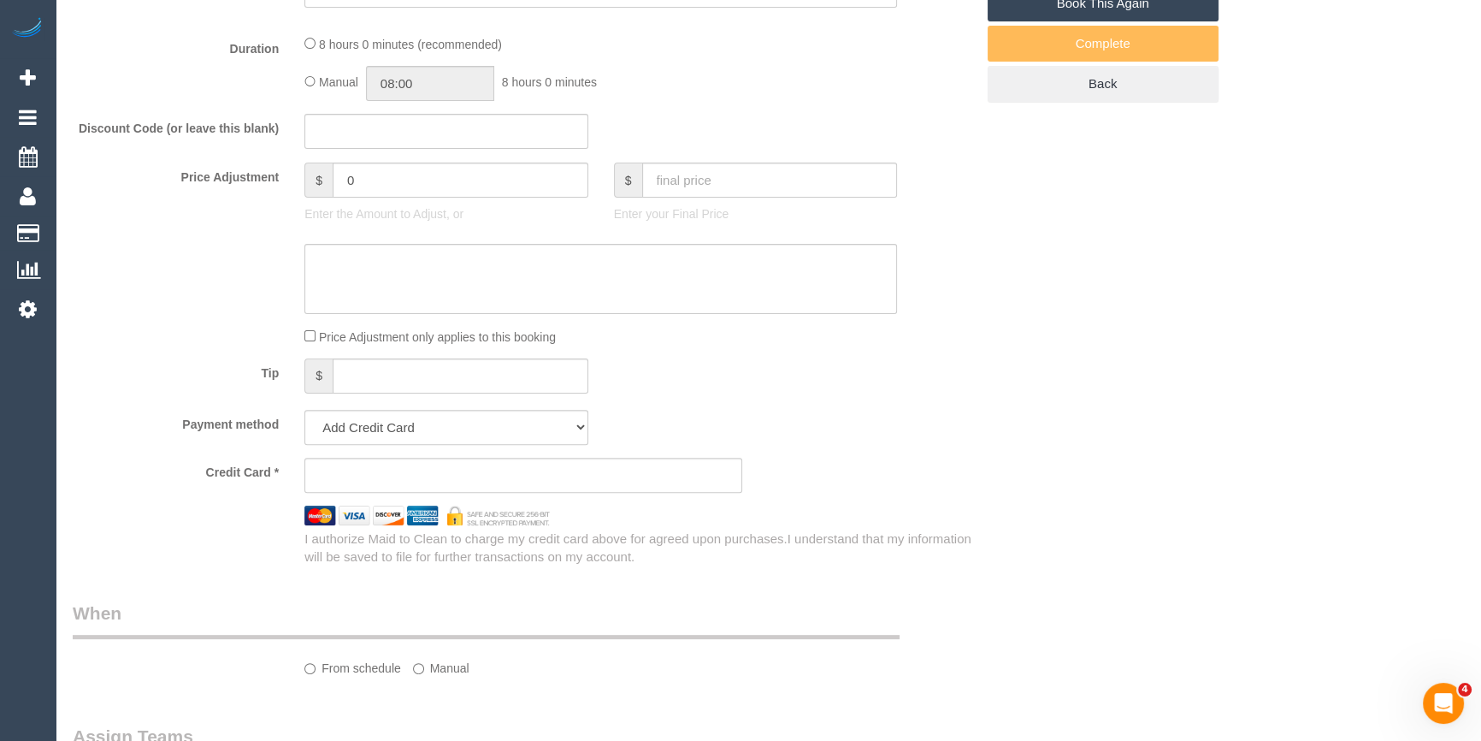
select select "string:AU"
select select "object:531"
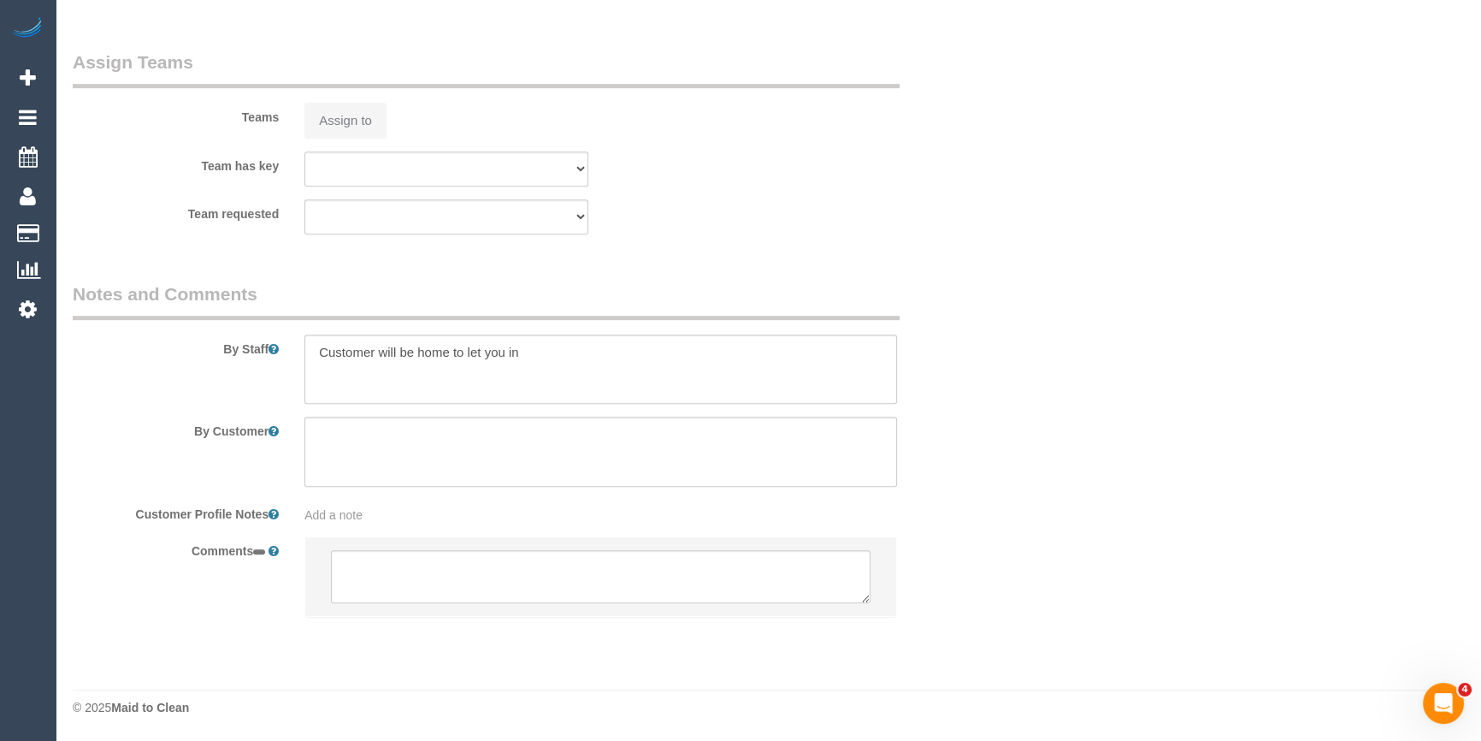
select select "string:stripe-pm_1S37o22GScqysDRVkKq1cST5"
select select "number:28"
select select "number:14"
select select "number:19"
select select "number:36"
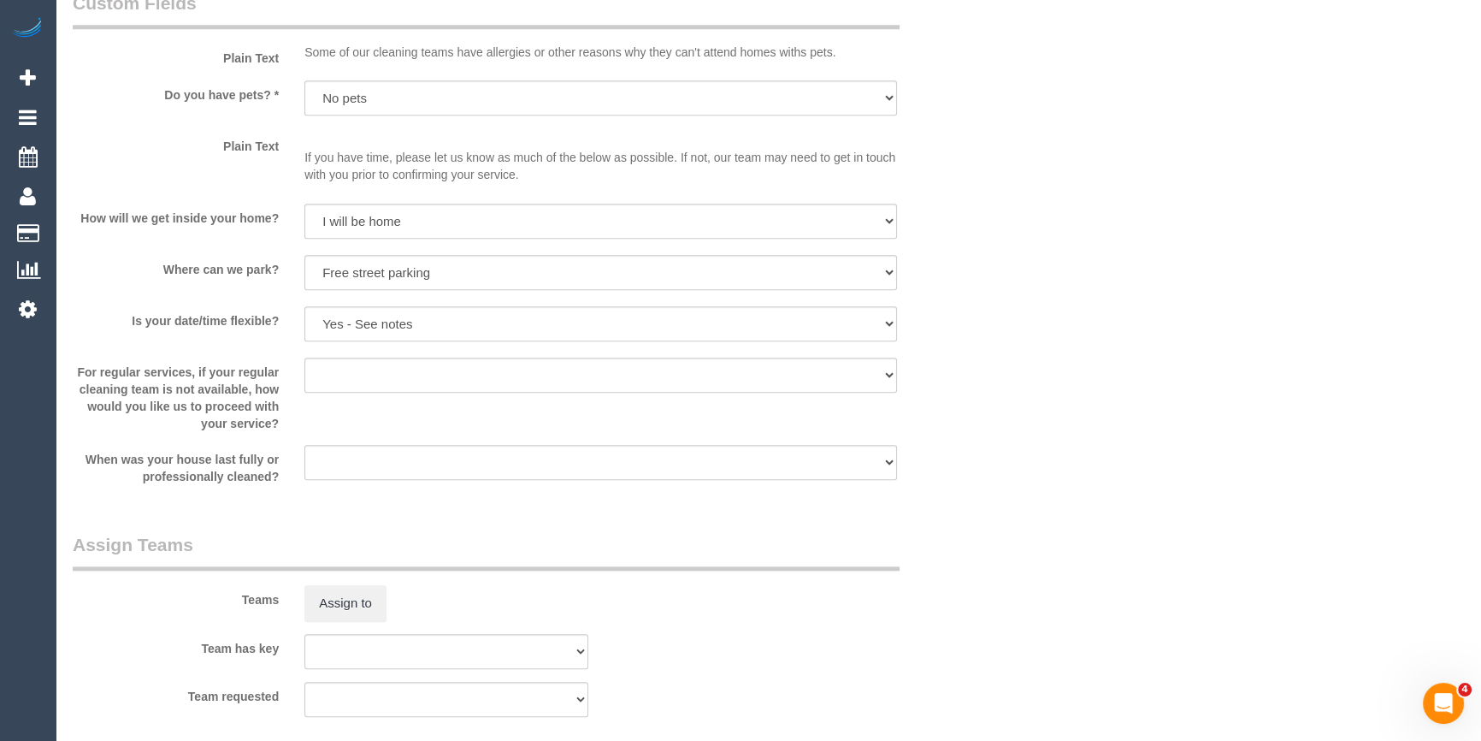
select select "object:1338"
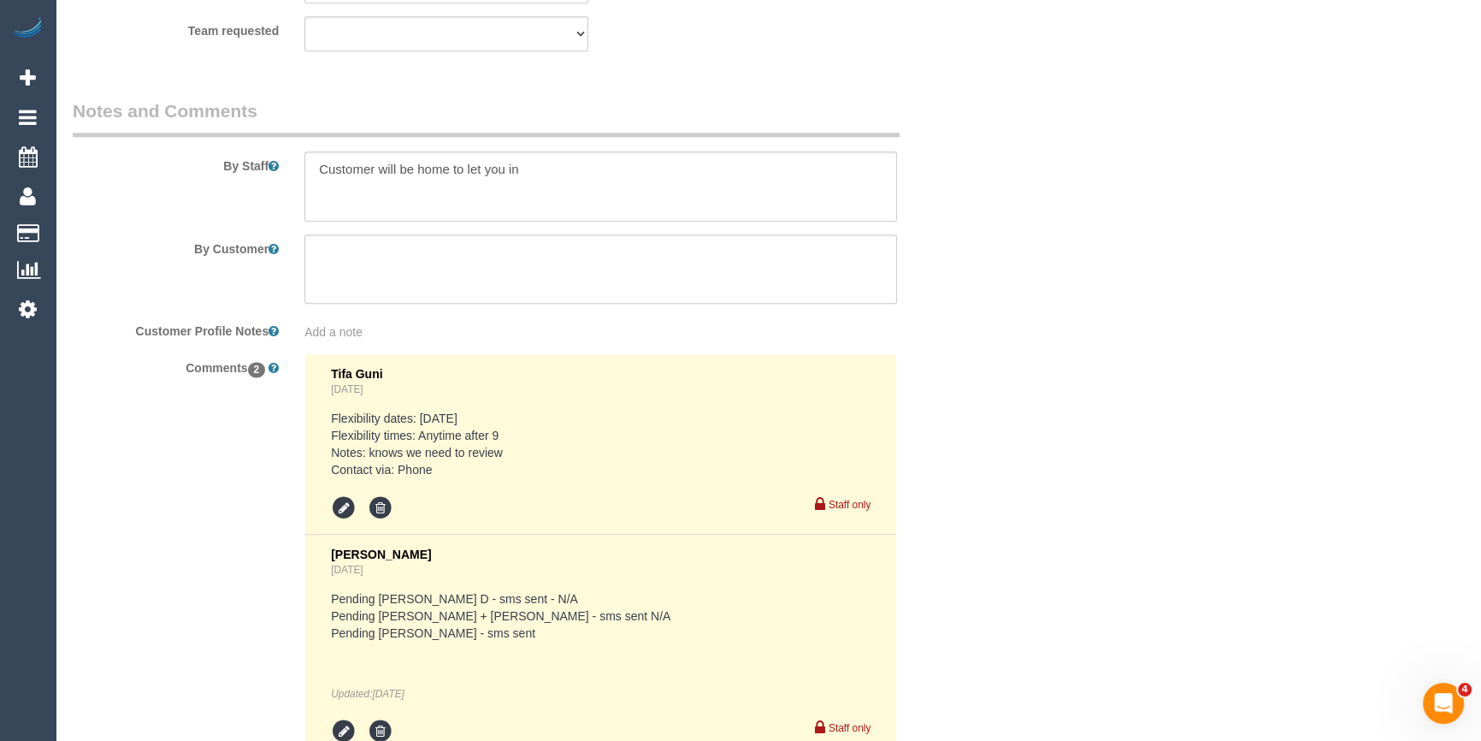
select select "spot3"
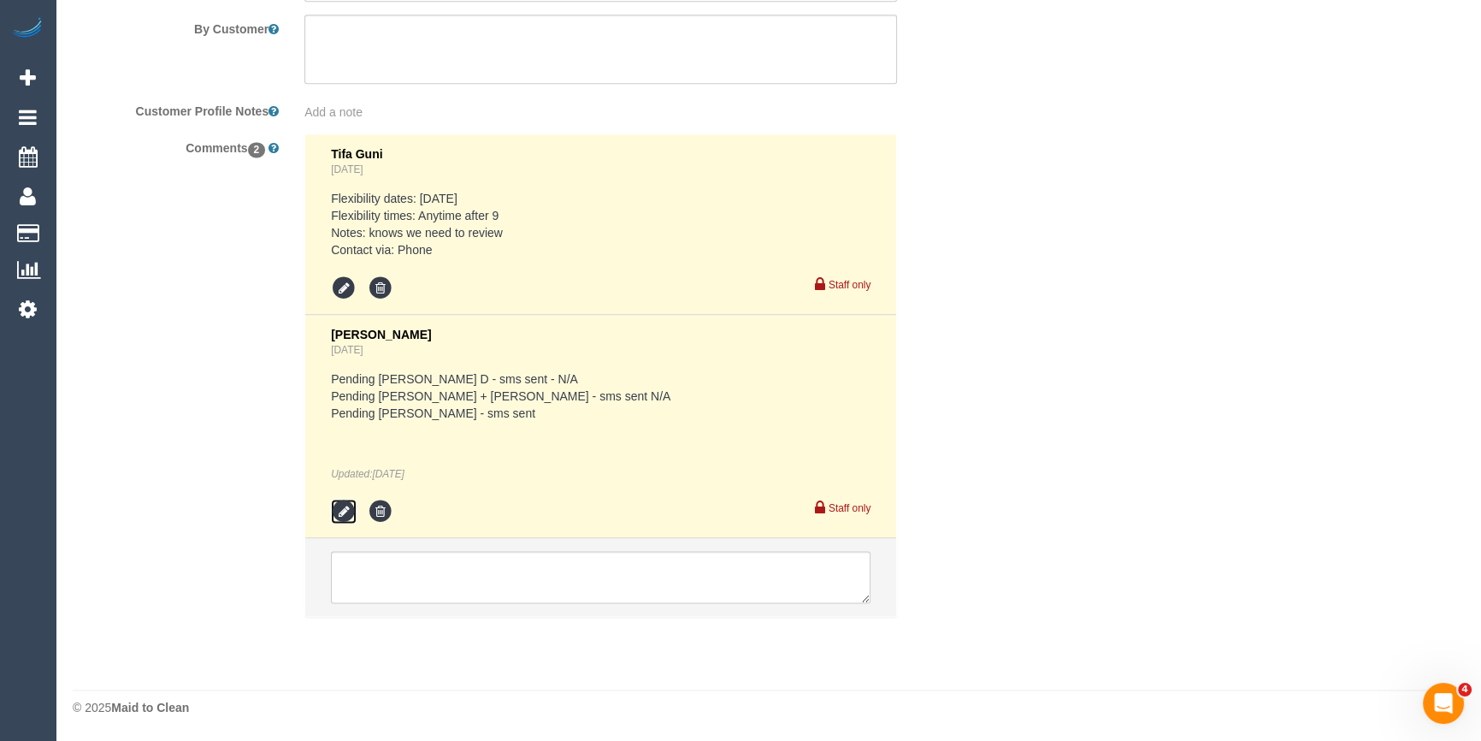
click at [343, 510] on icon at bounding box center [344, 512] width 26 height 26
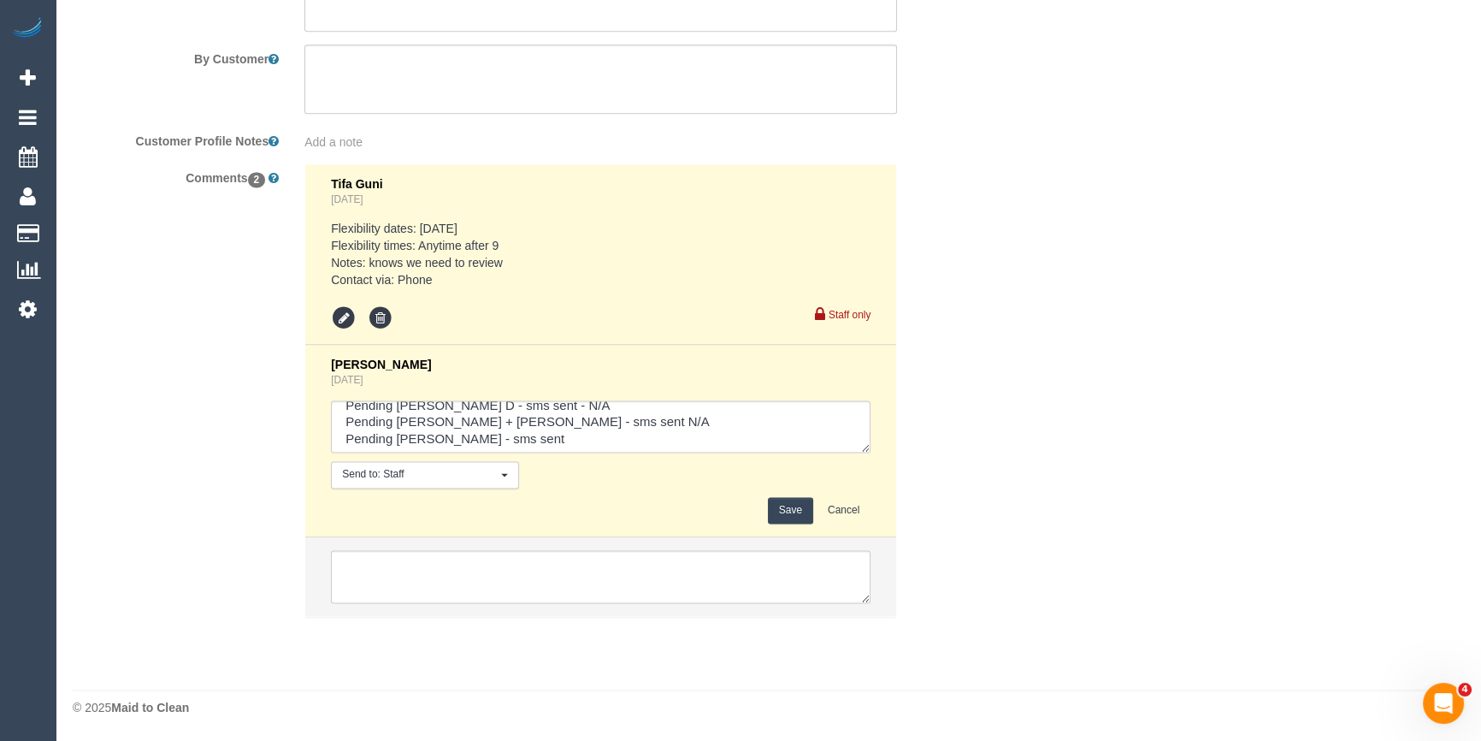
scroll to position [17, 0]
click at [521, 440] on textarea at bounding box center [601, 426] width 540 height 53
type textarea "Pending Angelica D - sms sent - N/A Pending Kalpesh + Dipika - sms sent N/A Pen…"
click at [798, 509] on button "Save" at bounding box center [790, 510] width 45 height 27
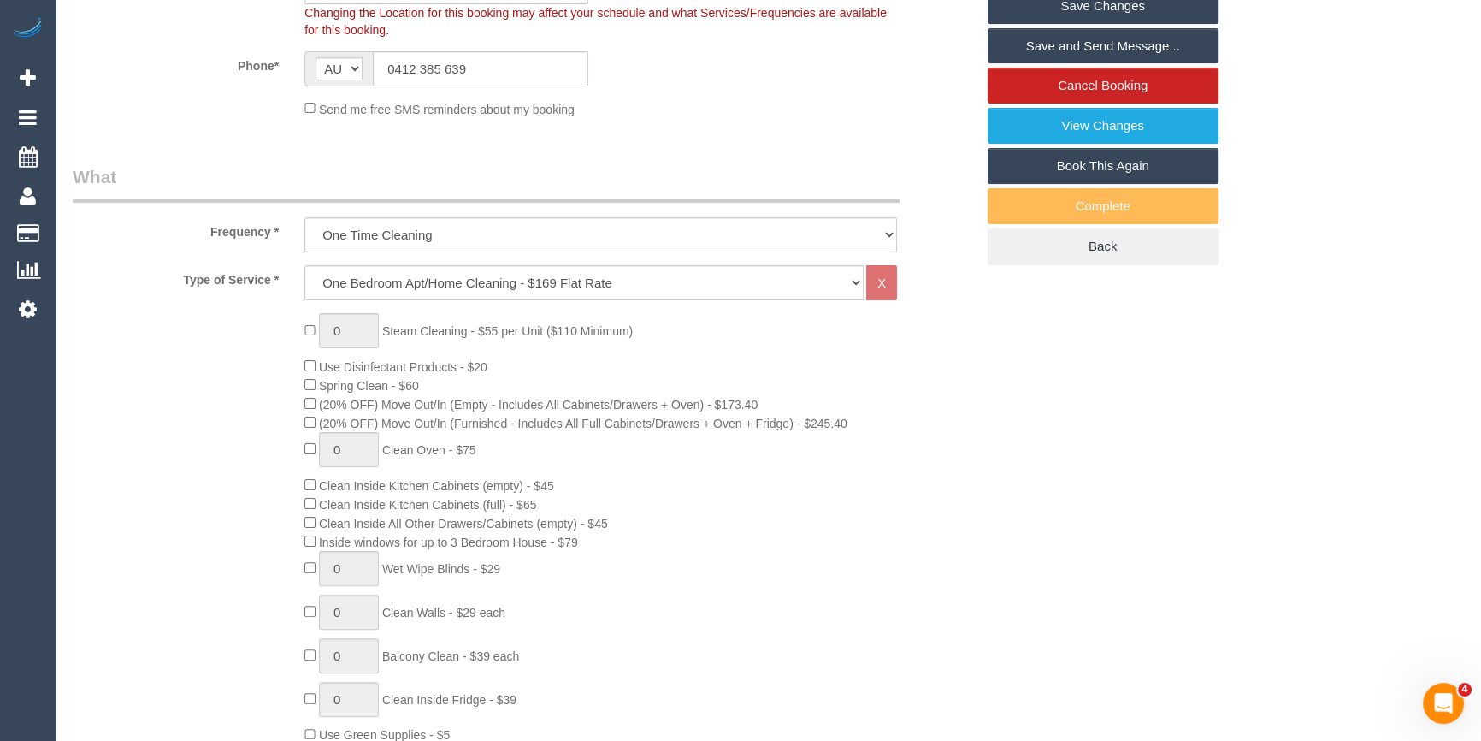
scroll to position [148, 0]
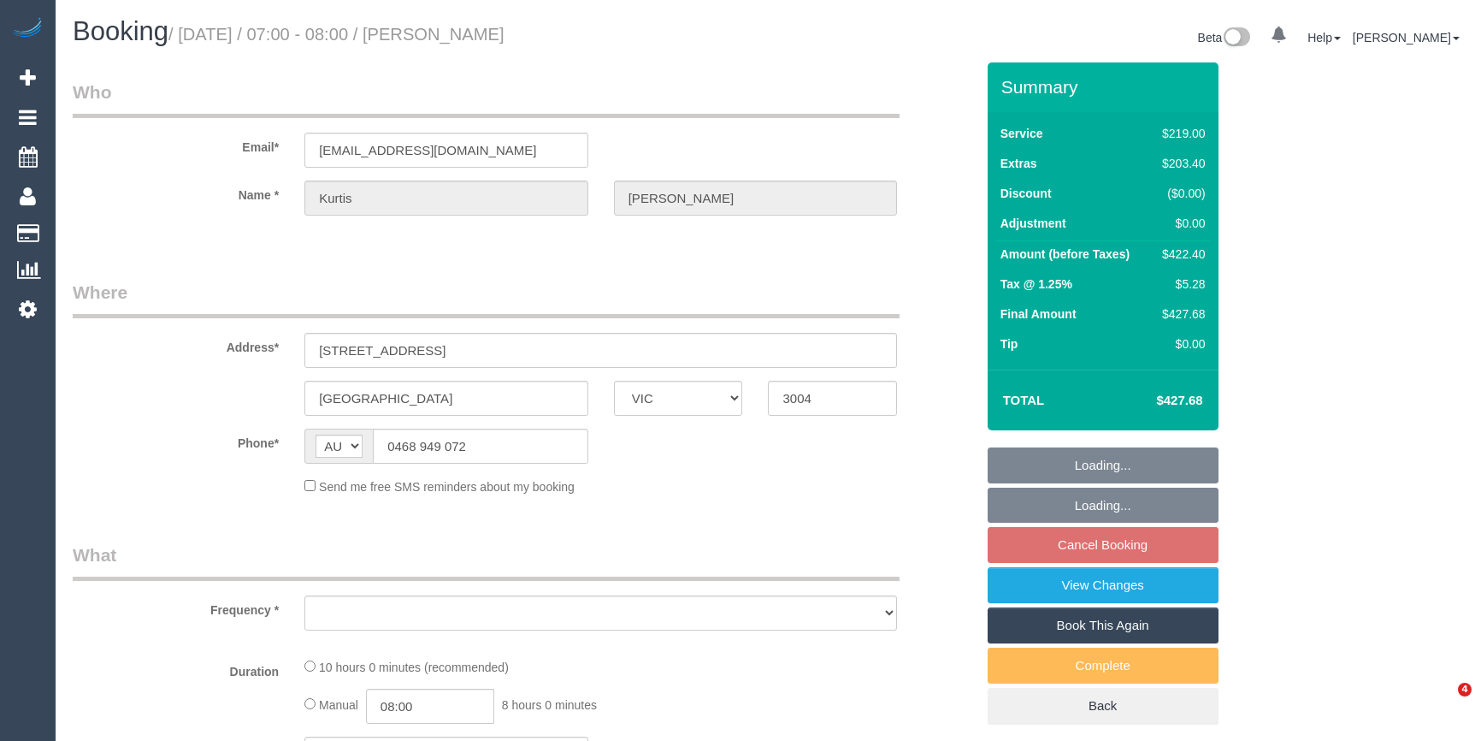
select select "VIC"
select select "string:stripe-pm_1QmWAX2GScqysDRVzGAJjxxc"
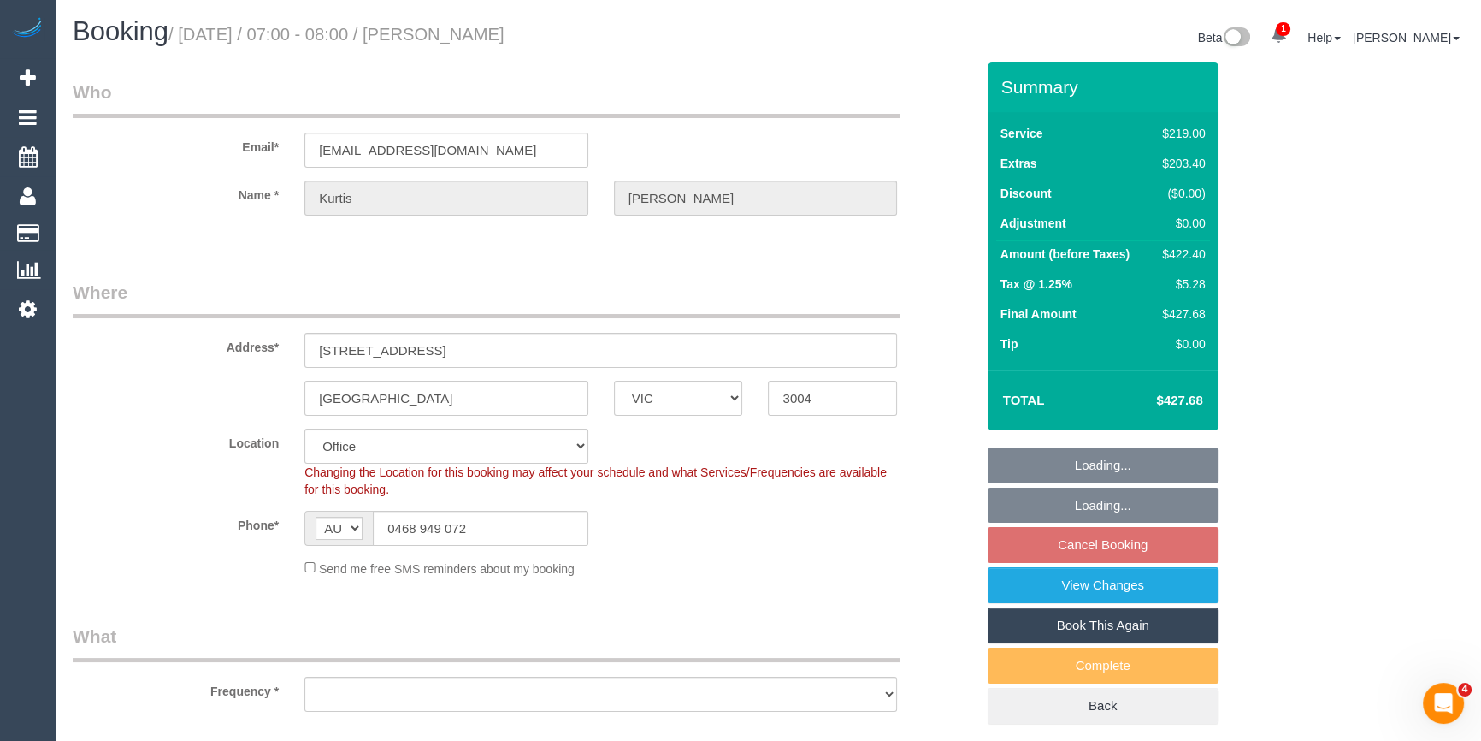
select select "number:28"
select select "number:14"
select select "number:18"
select select "number:24"
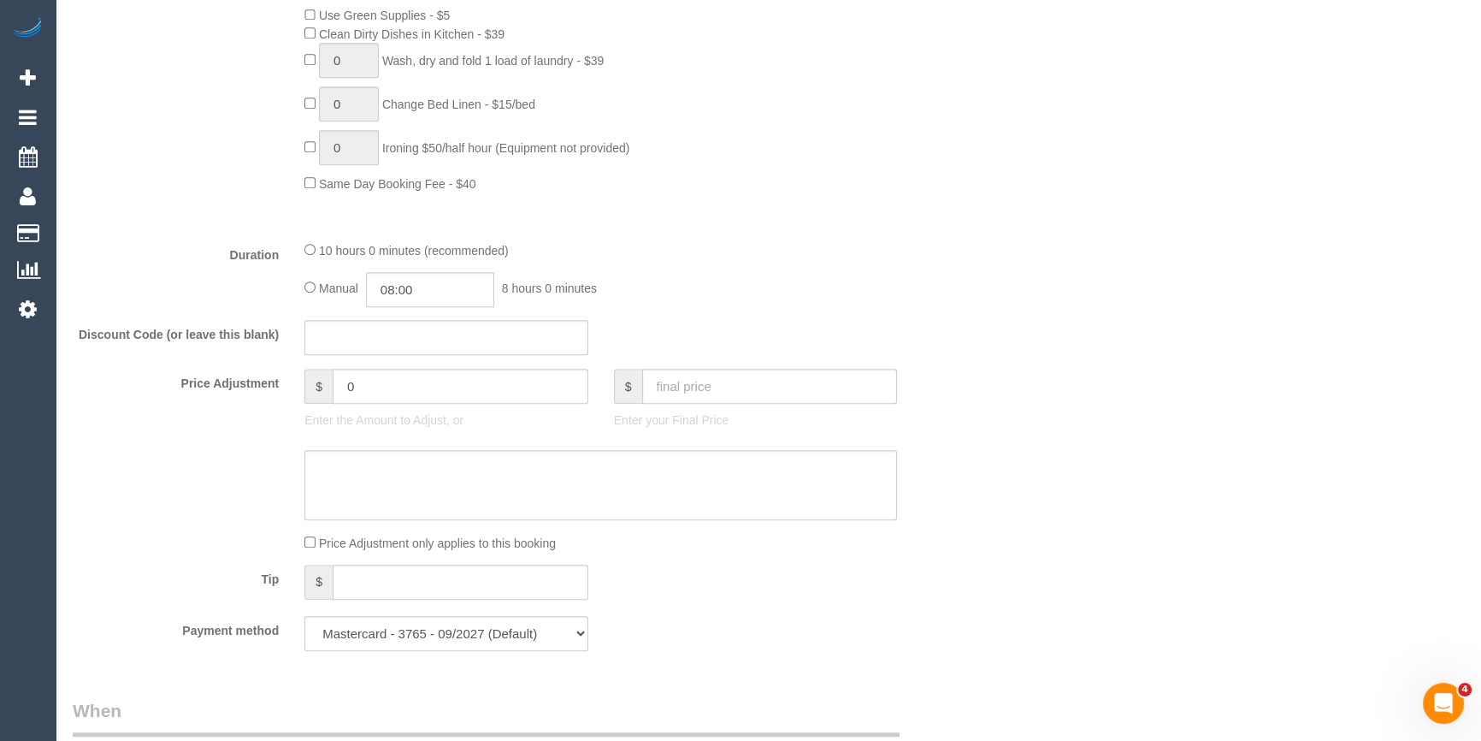
select select "object:2135"
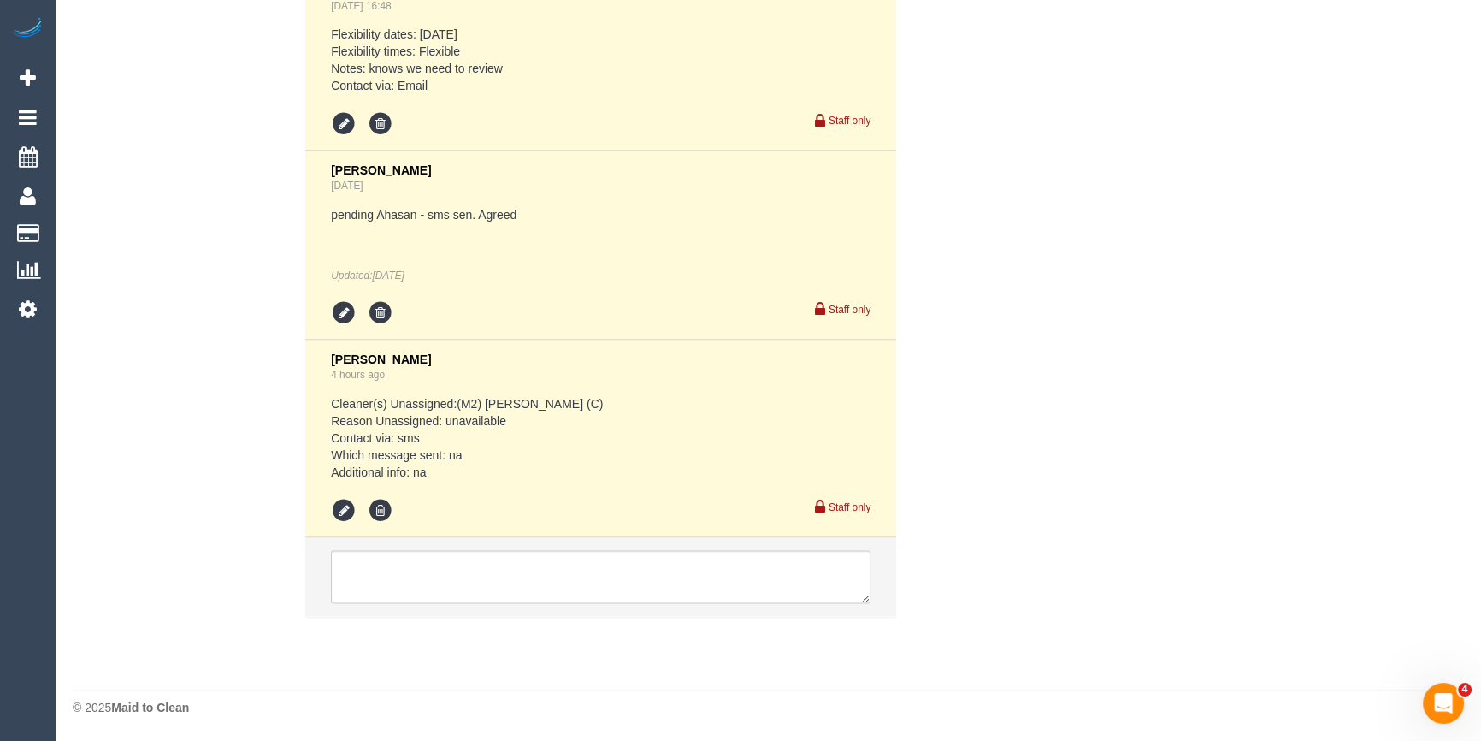
scroll to position [3125, 0]
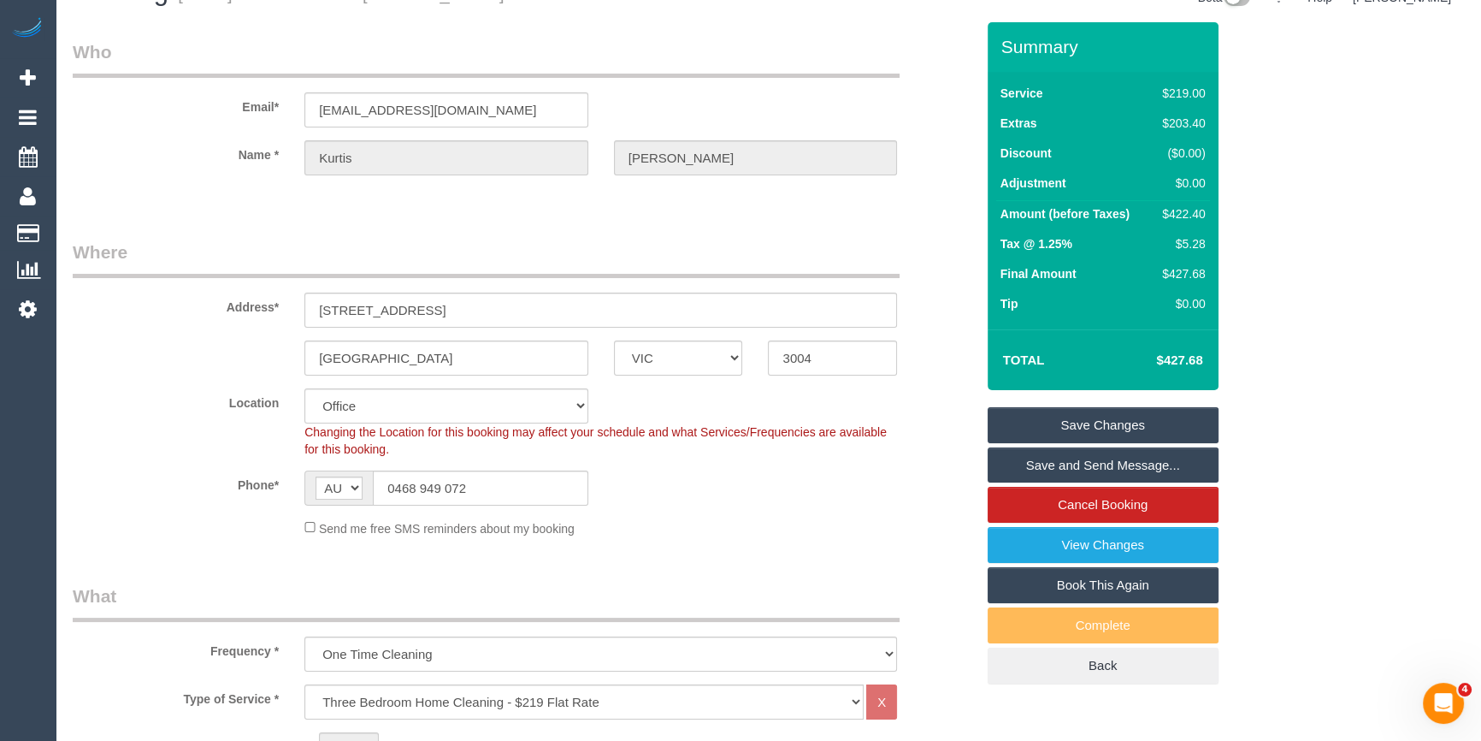
scroll to position [0, 0]
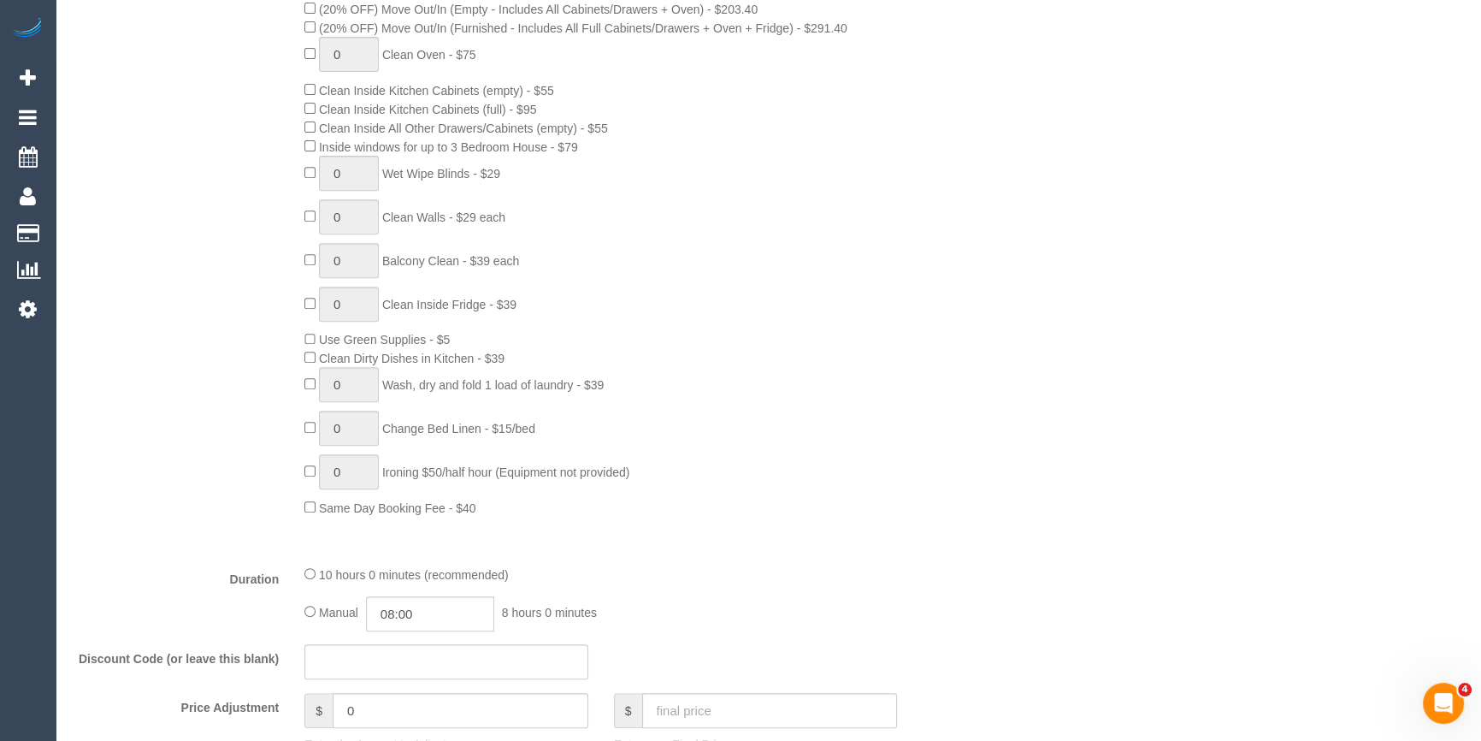
scroll to position [855, 0]
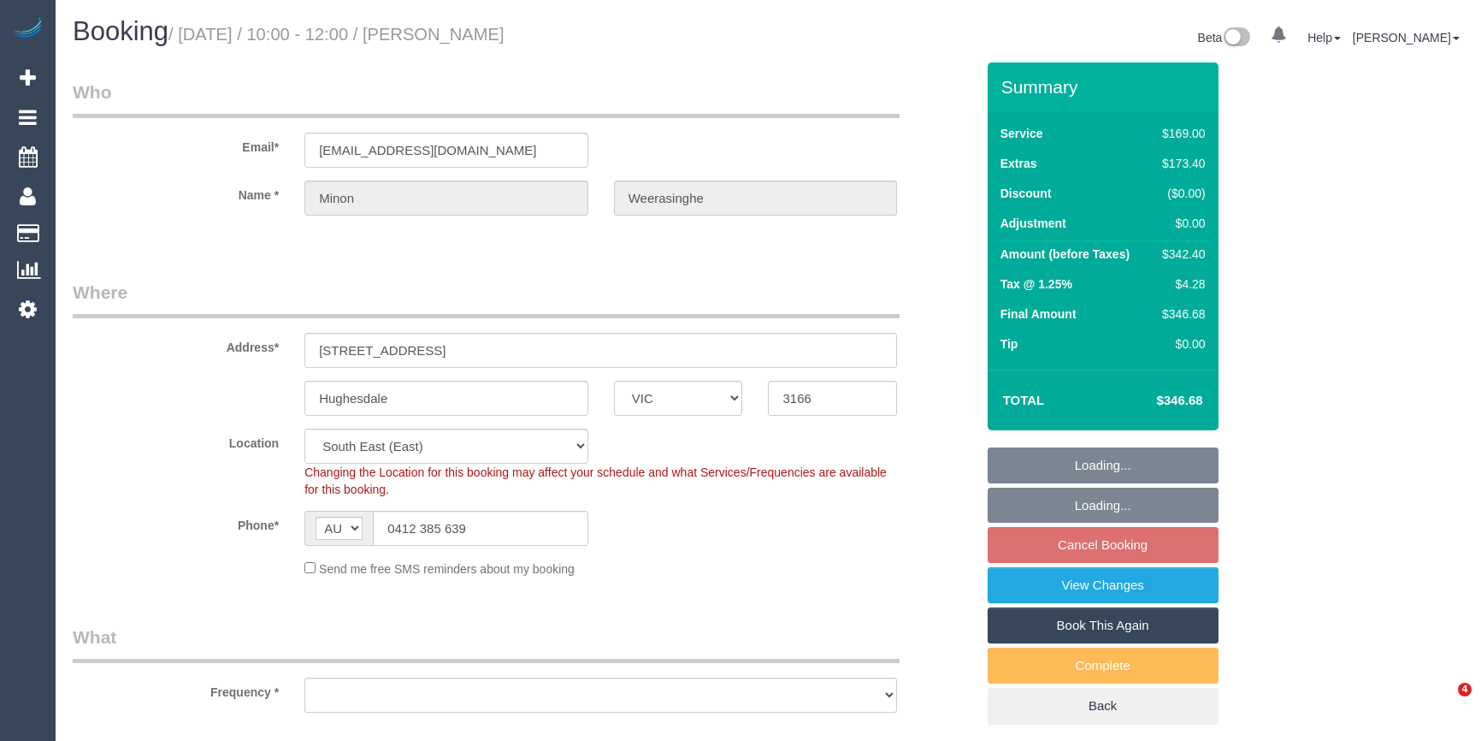
select select "VIC"
select select "object:1232"
select select "string:stripe-pm_1S37o22GScqysDRVkKq1cST5"
select select "spot3"
select select "number:28"
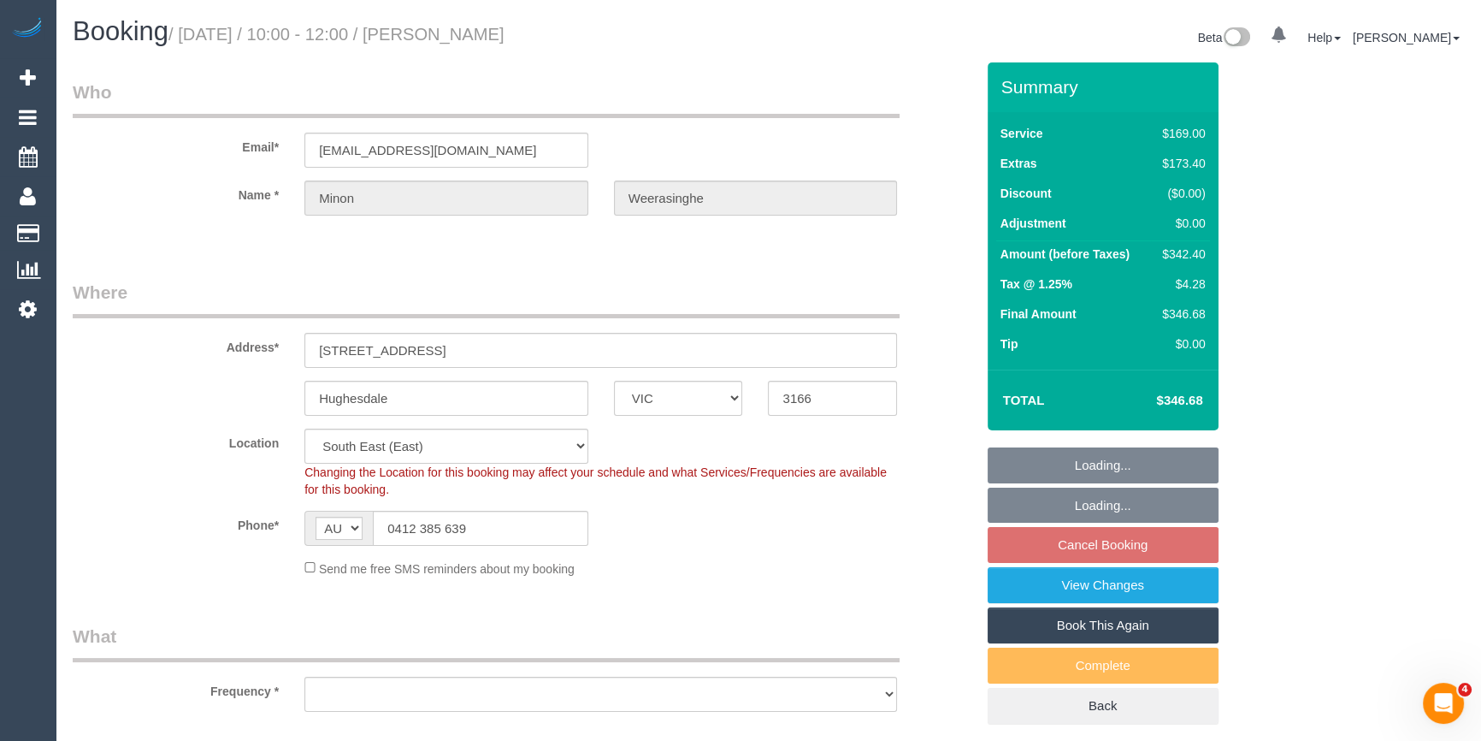
select select "number:14"
select select "number:19"
select select "number:36"
select select "object:1338"
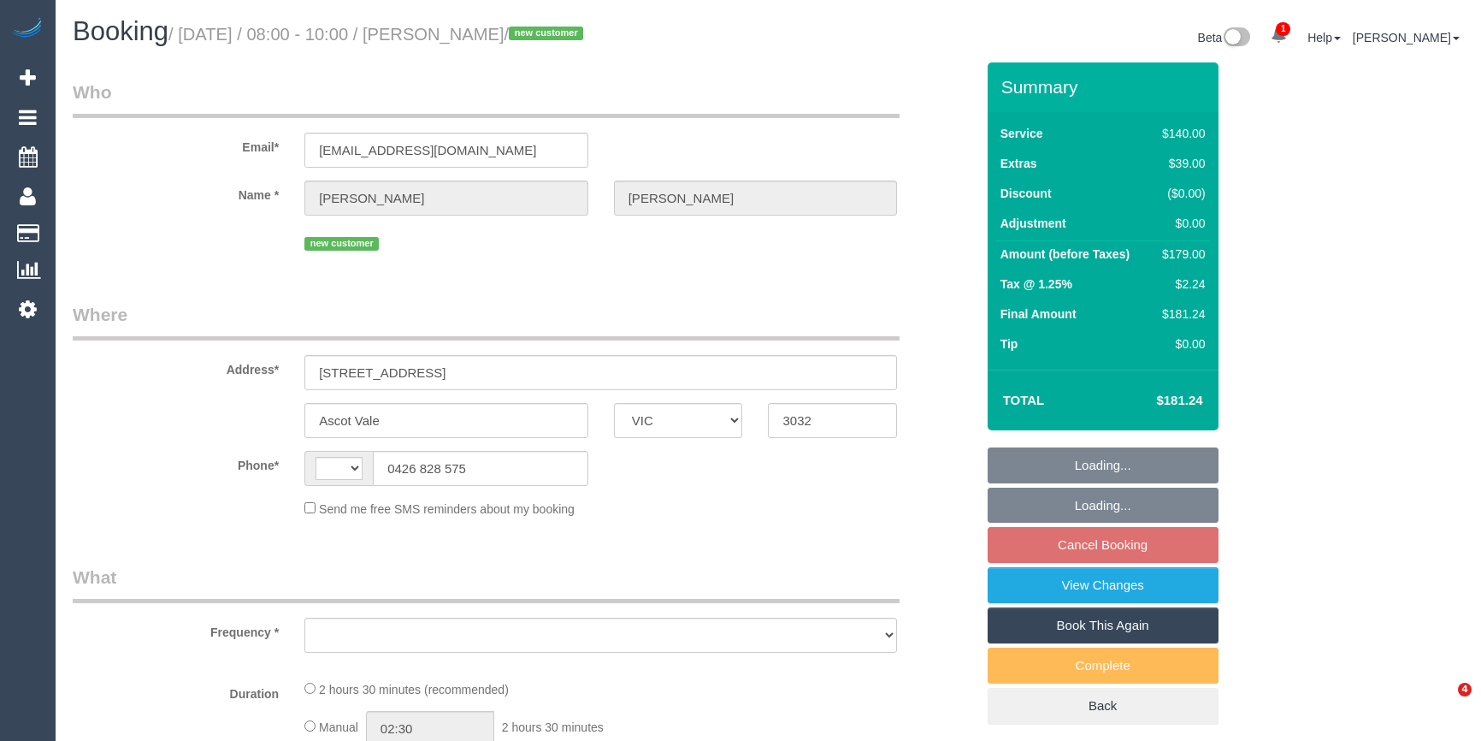
select select "VIC"
select select "object:293"
select select "string:stripe-pm_1S4yJR2GScqysDRVdNAW4hmG"
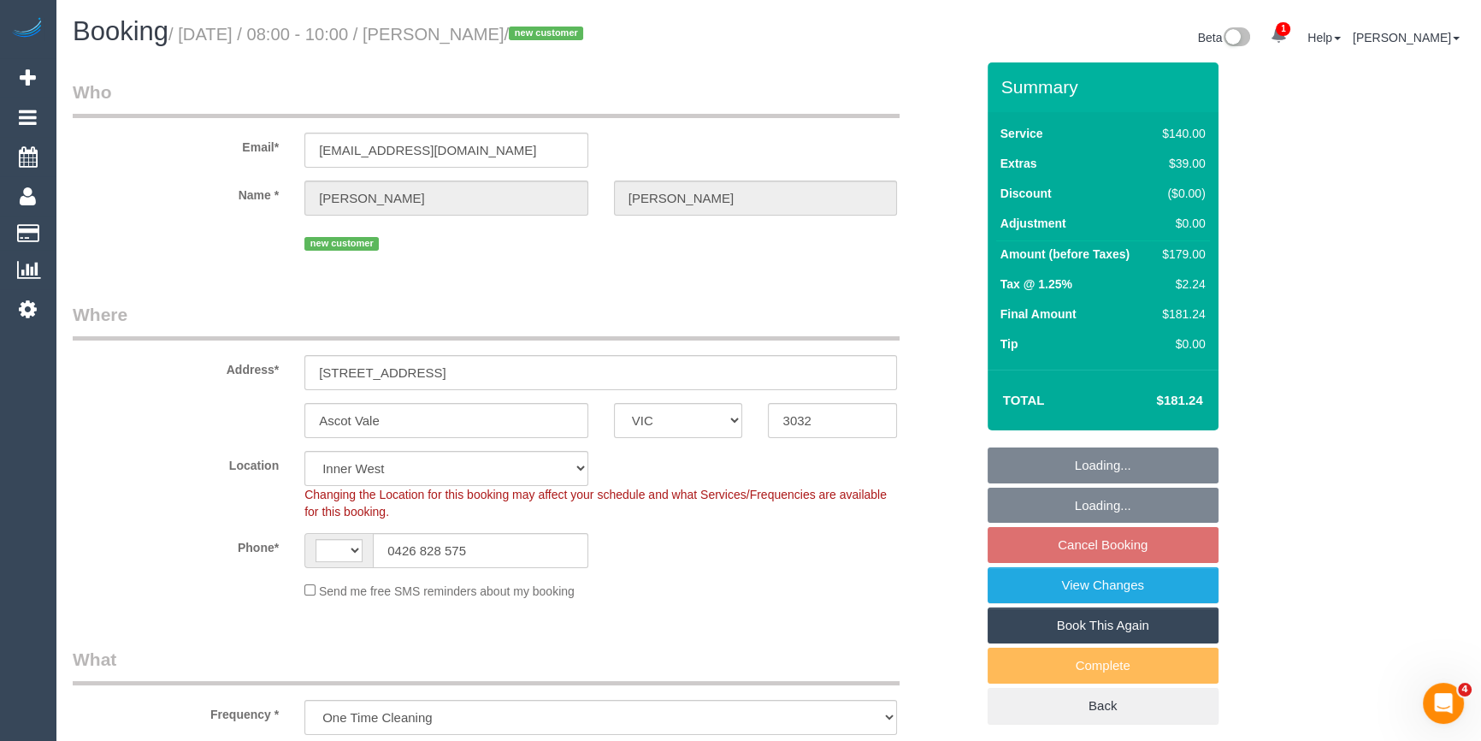
select select "object:547"
select select "string:AU"
select select "number:28"
select select "number:14"
select select "number:19"
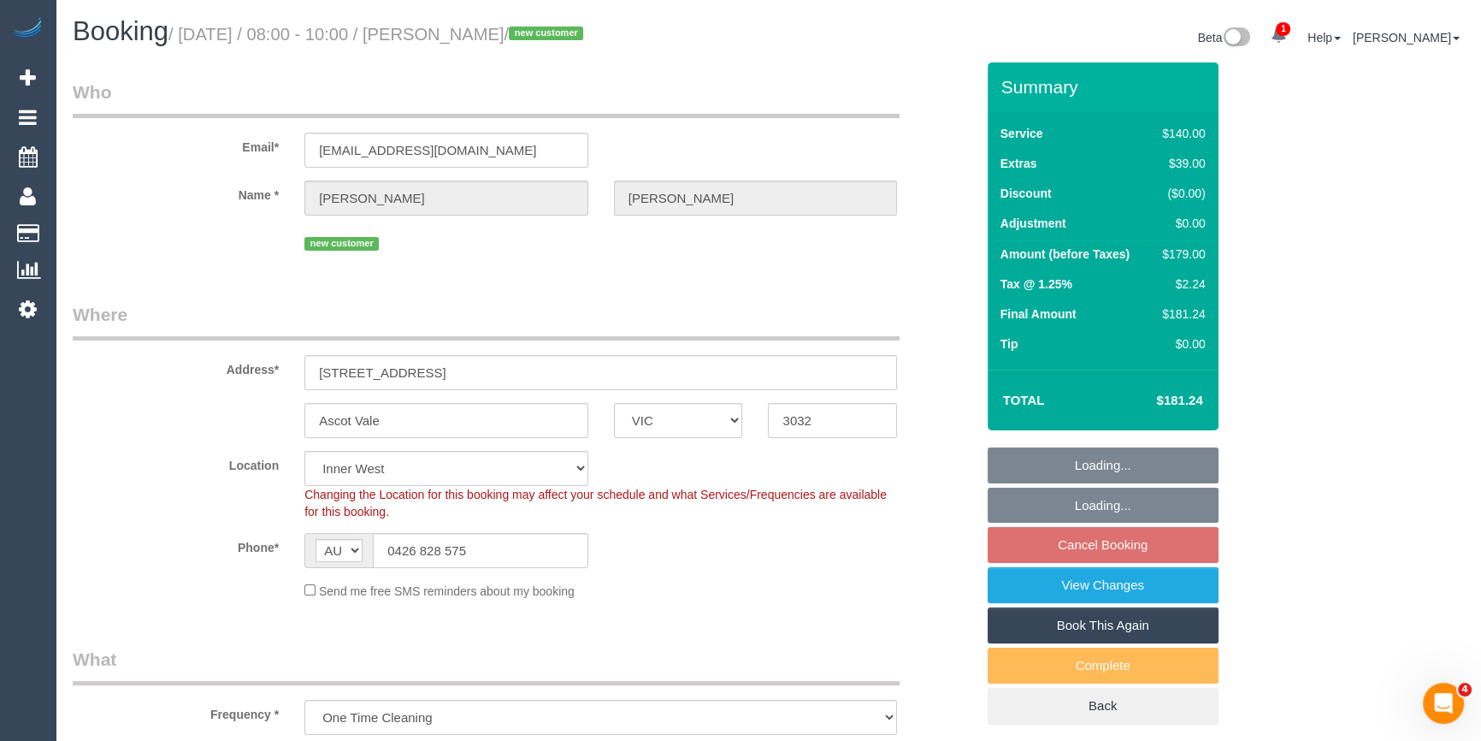
select select "number:24"
select select "number:12"
select select "spot2"
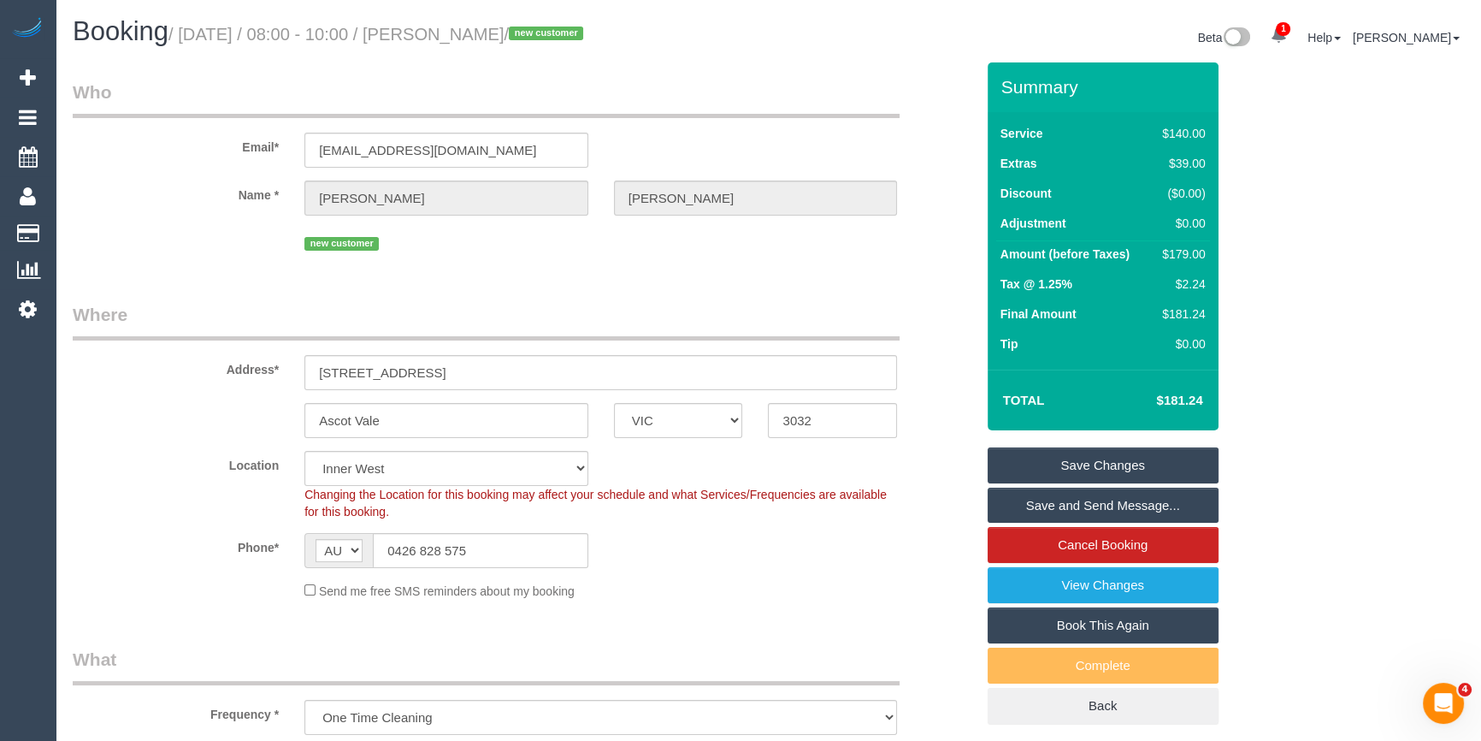
click at [212, 428] on div "Ascot Vale ACT [GEOGRAPHIC_DATA] NT [GEOGRAPHIC_DATA] SA TAS [GEOGRAPHIC_DATA] …" at bounding box center [524, 420] width 928 height 35
drag, startPoint x: 472, startPoint y: 36, endPoint x: 582, endPoint y: 44, distance: 110.6
click at [582, 44] on h1 "Booking / [DATE] / 08:00 - 10:00 / [PERSON_NAME] / new customer" at bounding box center [414, 31] width 683 height 29
copy small "[PERSON_NAME]"
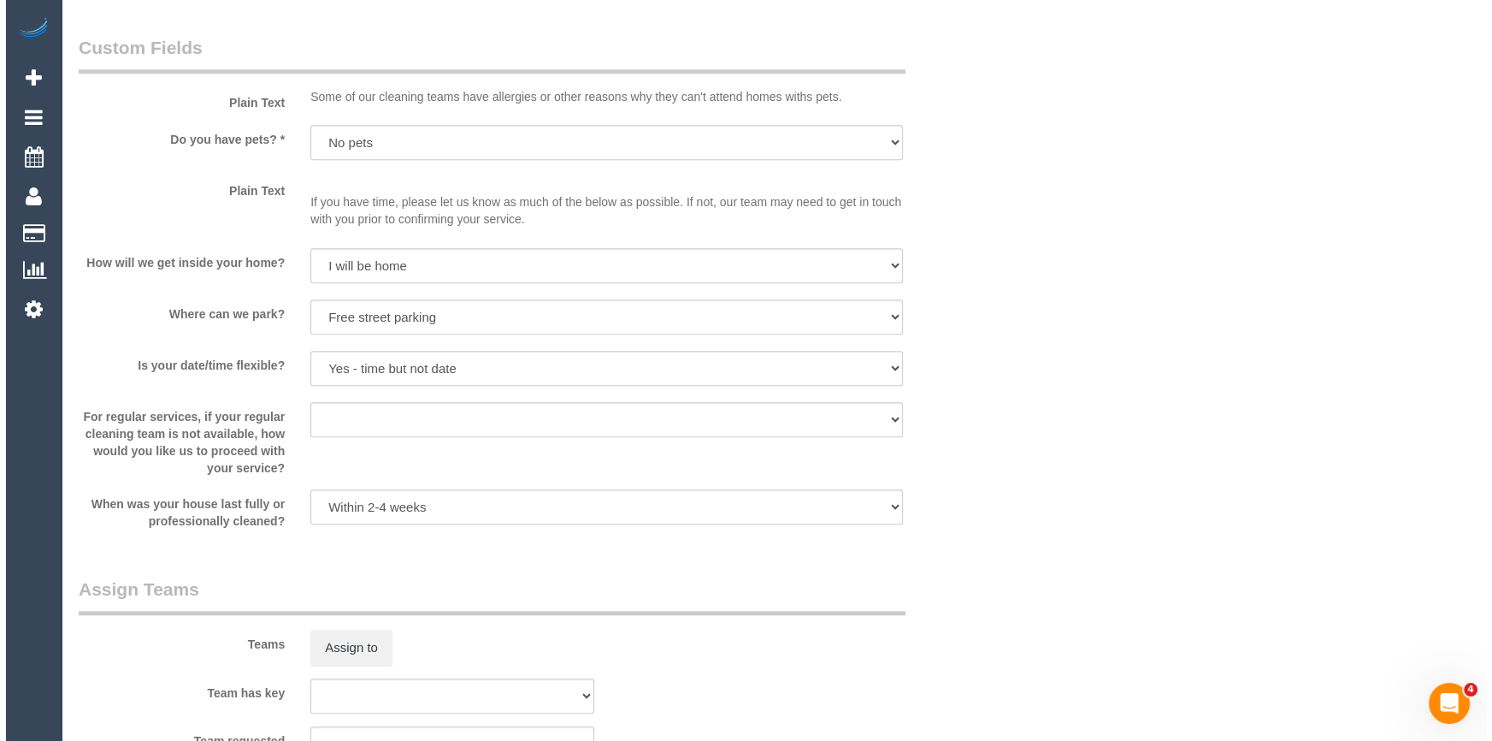
scroll to position [2332, 0]
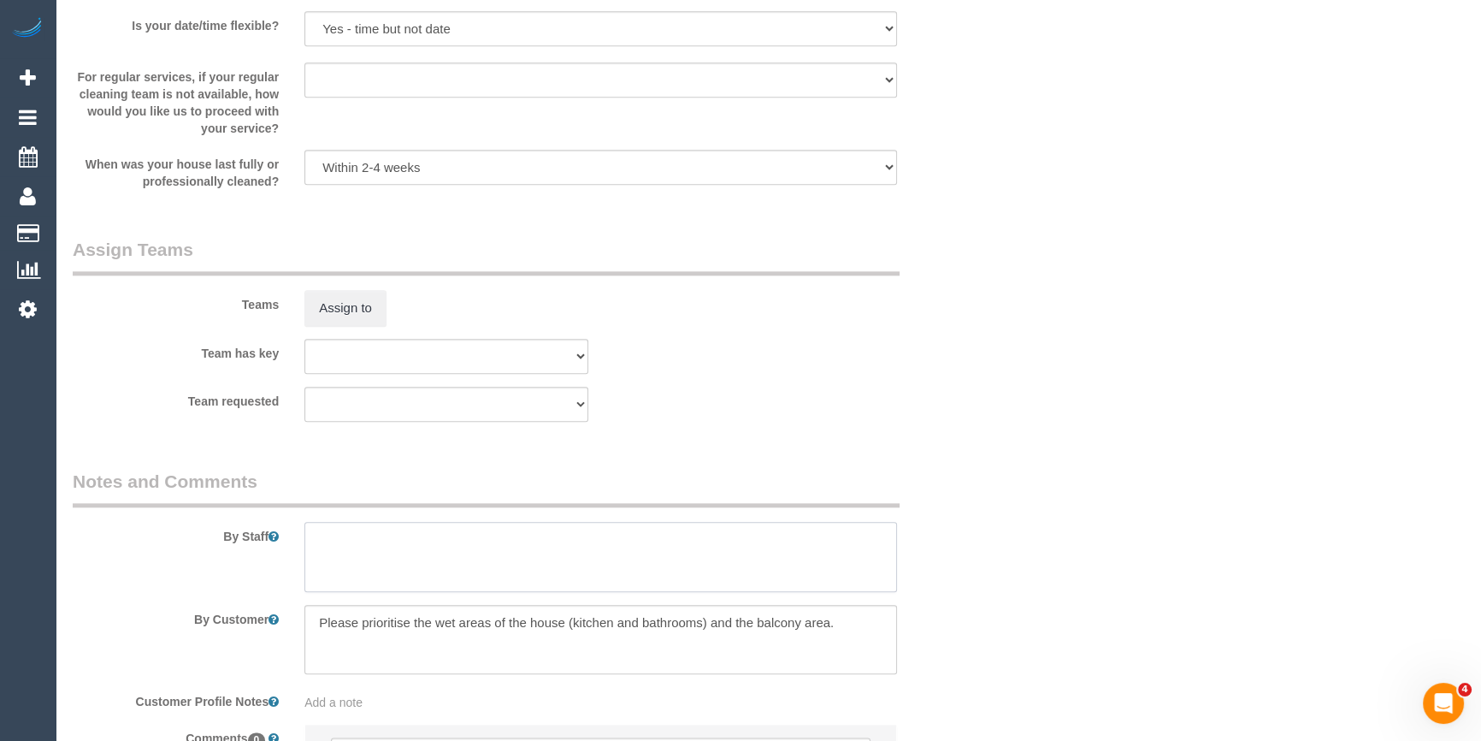
click at [566, 565] on textarea at bounding box center [600, 557] width 593 height 70
type textarea "2 hours + balcony = approx 2.5 hours"
click at [354, 299] on button "Assign to" at bounding box center [345, 308] width 82 height 36
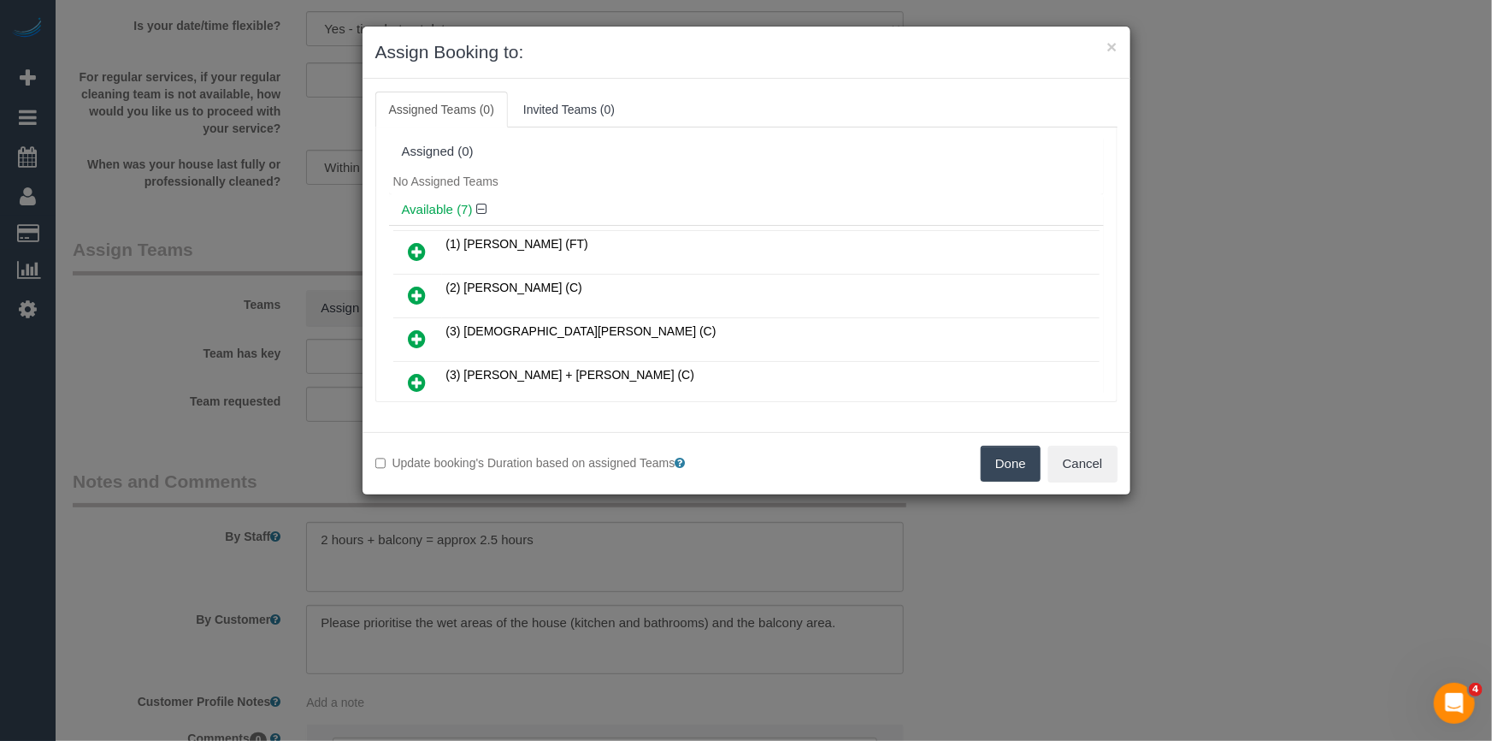
click at [776, 194] on div "Available (7)" at bounding box center [746, 210] width 715 height 32
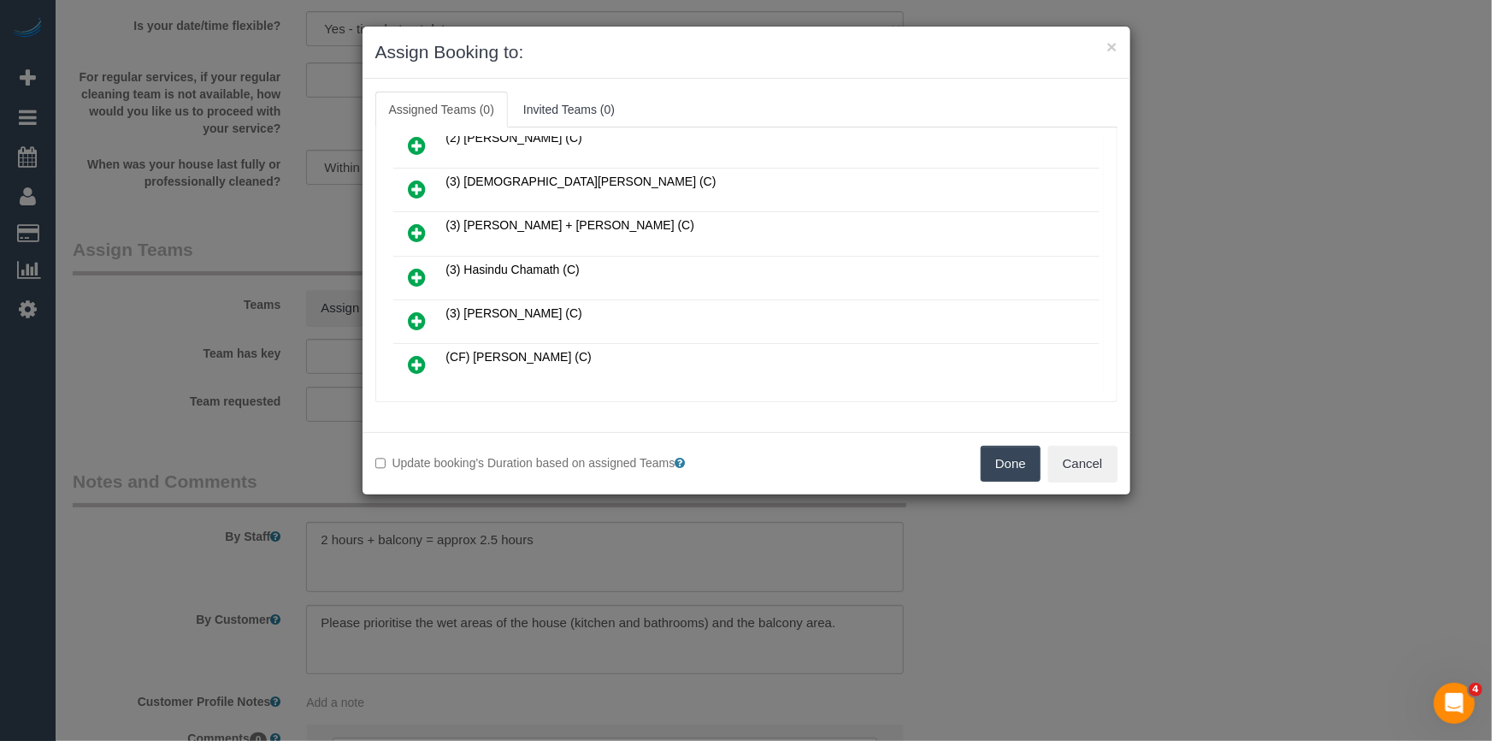
click at [422, 273] on icon at bounding box center [418, 277] width 18 height 21
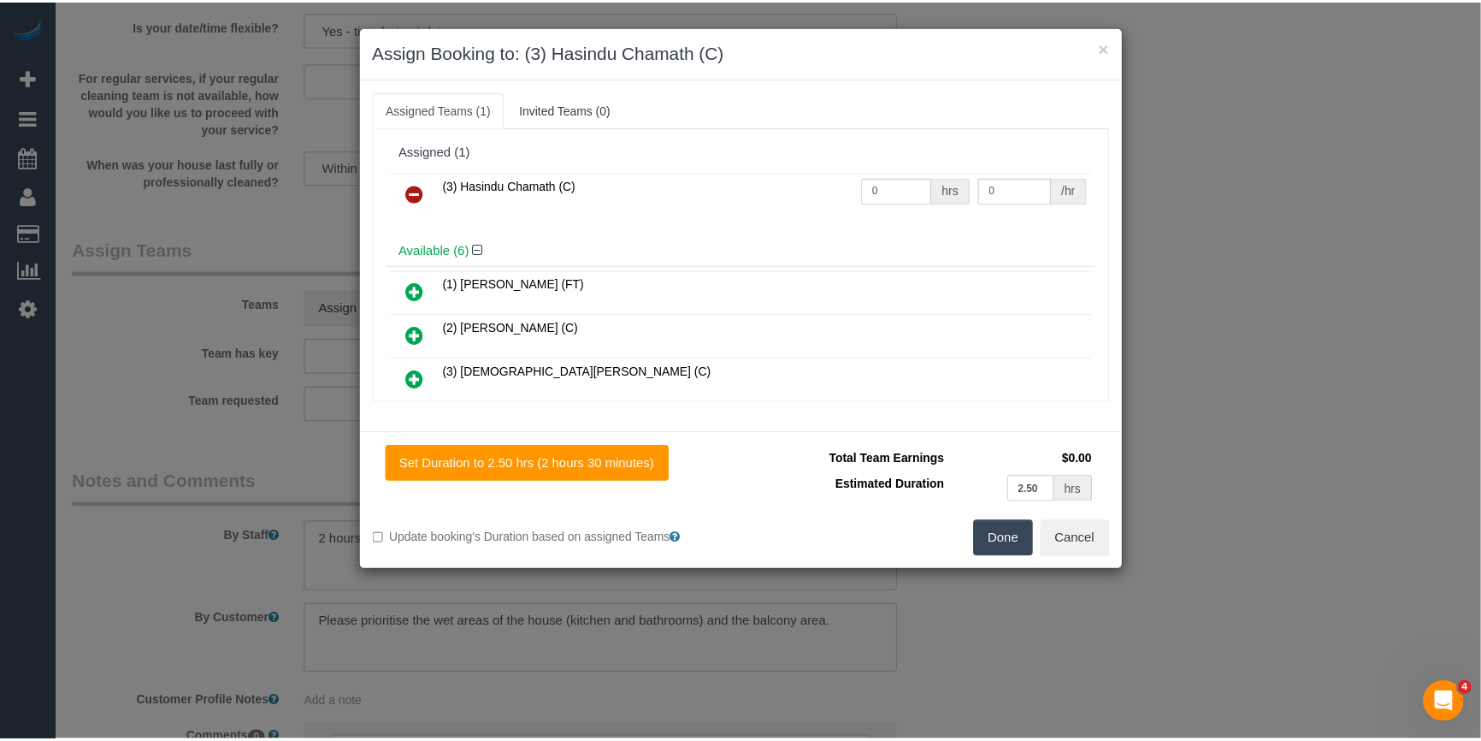
scroll to position [0, 0]
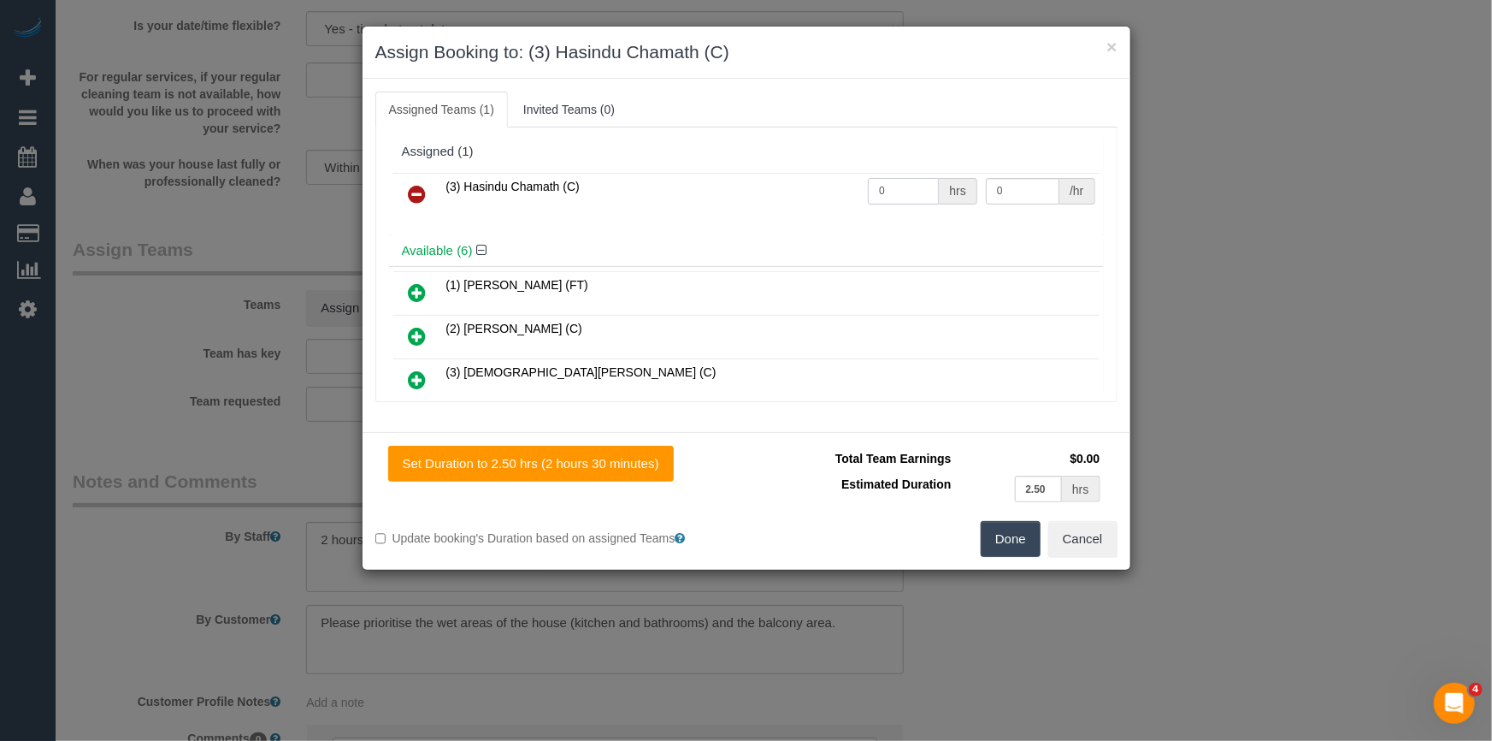
click at [903, 180] on input "0" at bounding box center [903, 191] width 71 height 27
type input "2.5"
click at [1017, 198] on input "0" at bounding box center [1023, 191] width 74 height 27
type input "35"
click at [1000, 533] on button "Done" at bounding box center [1011, 539] width 60 height 36
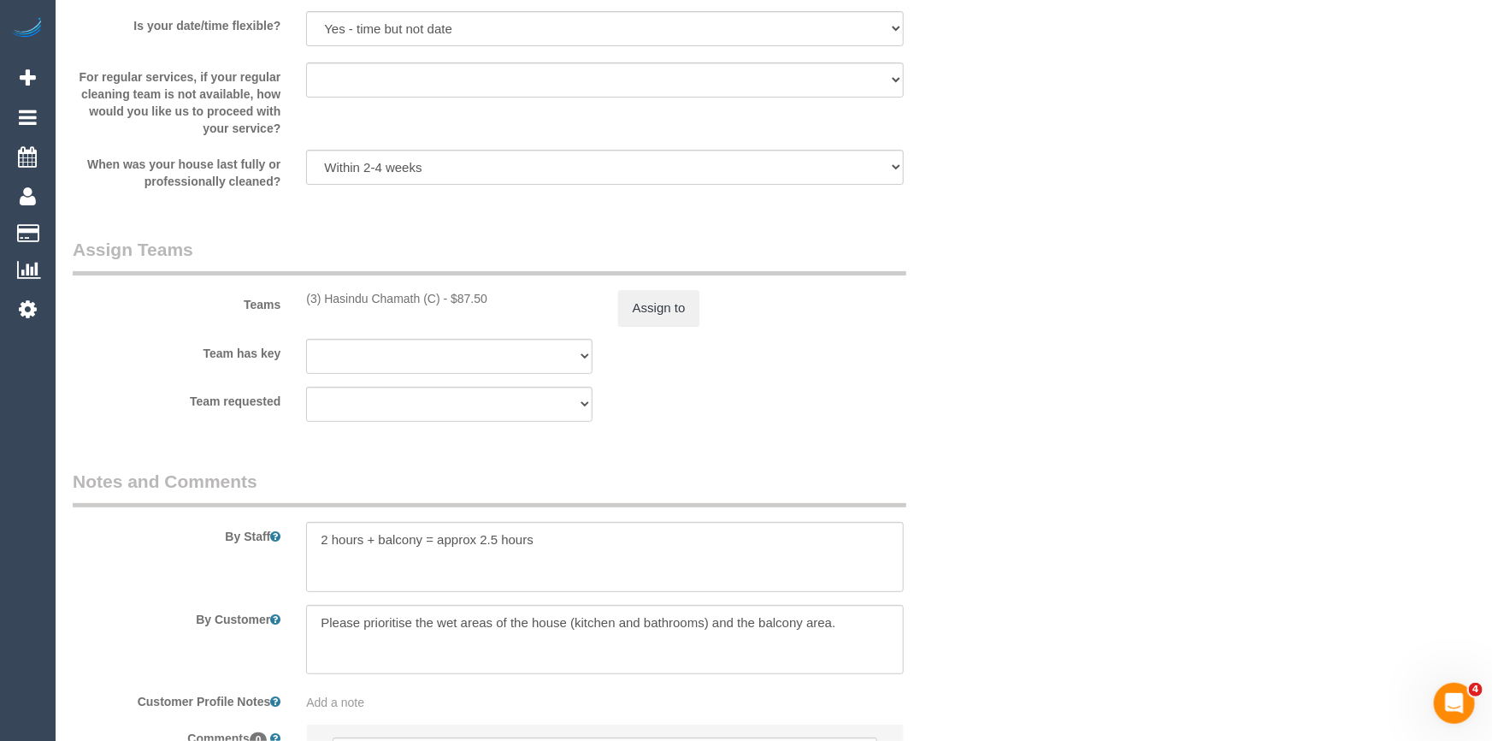
click at [1000, 533] on div "× Assign Booking to: (3) Hasindu Chamath (C) Assigned Teams (1) Invited Teams (…" at bounding box center [746, 370] width 1492 height 741
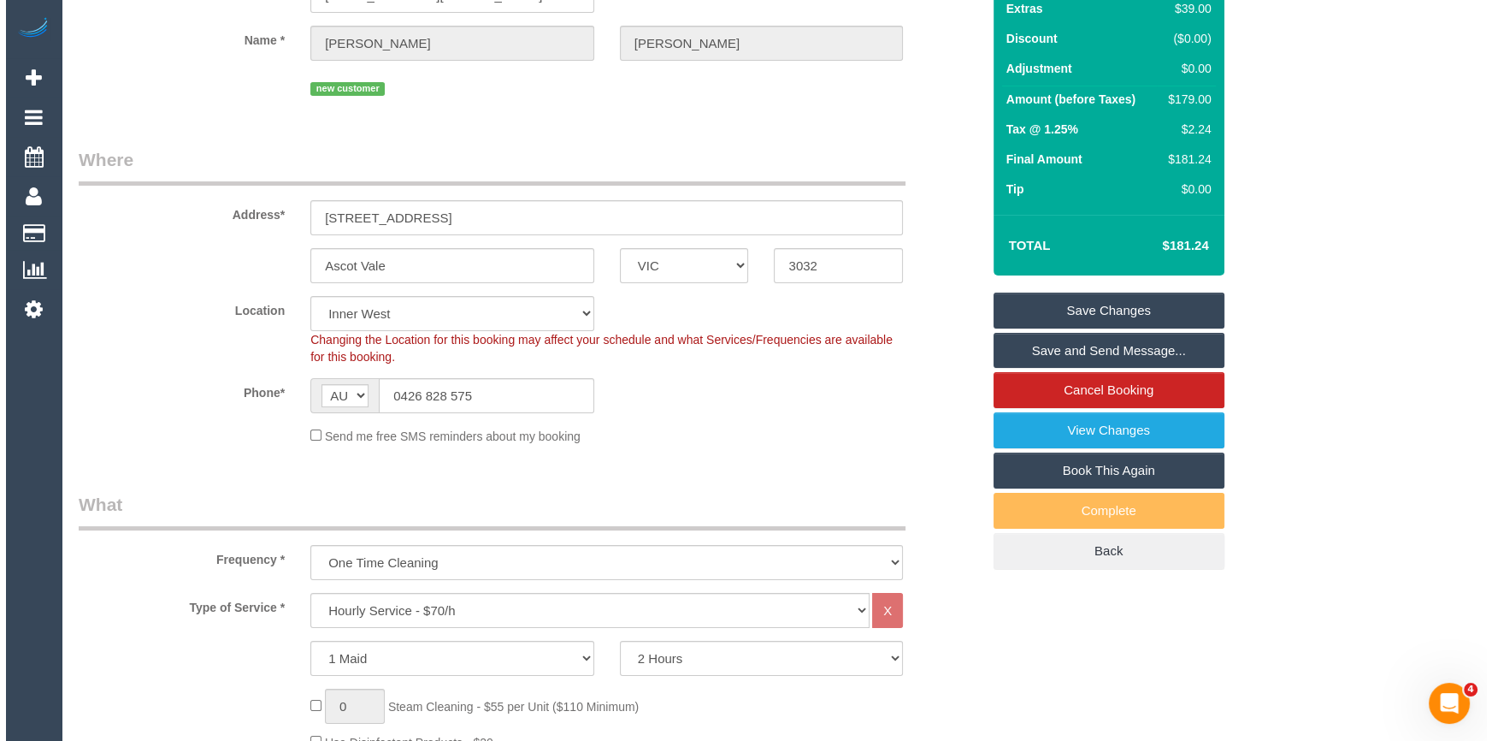
scroll to position [77, 0]
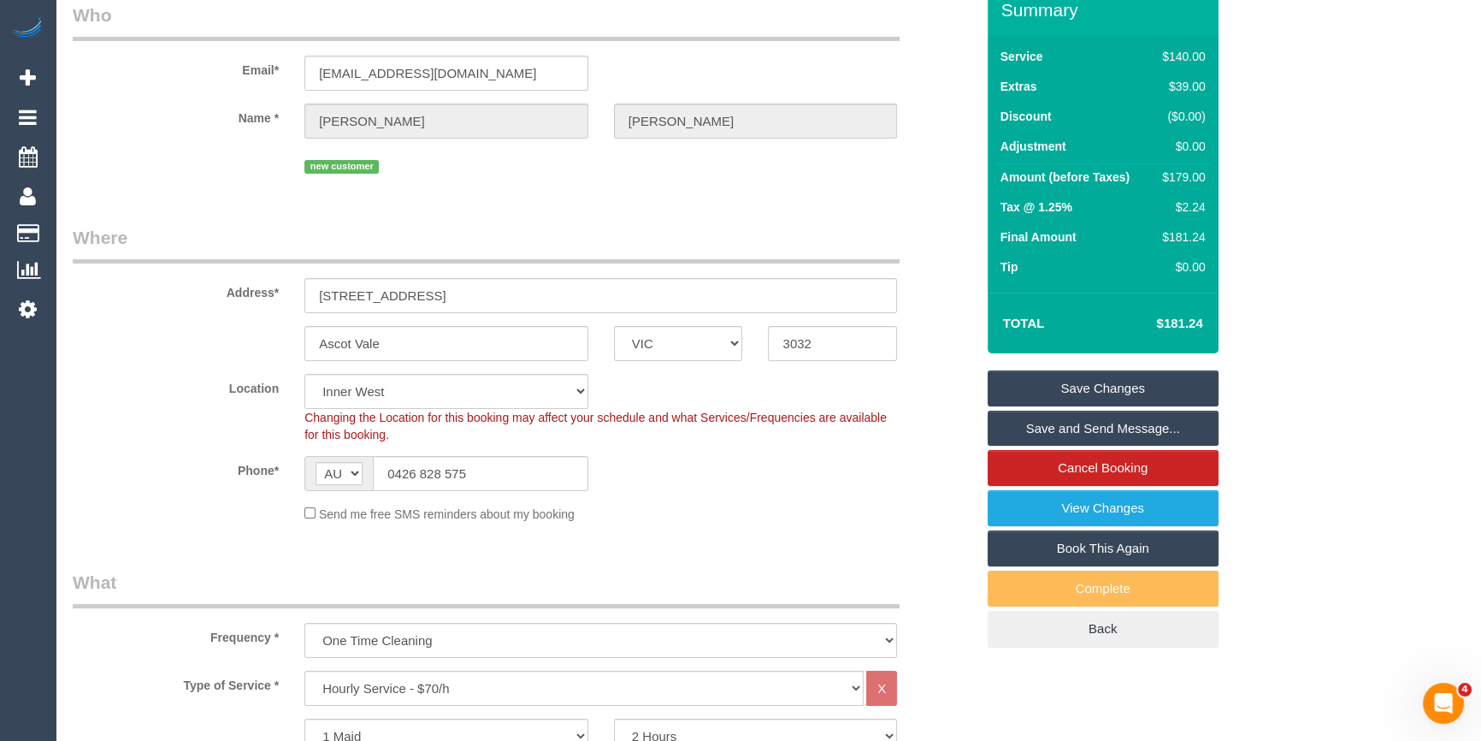
click at [1078, 429] on link "Save and Send Message..." at bounding box center [1103, 428] width 231 height 36
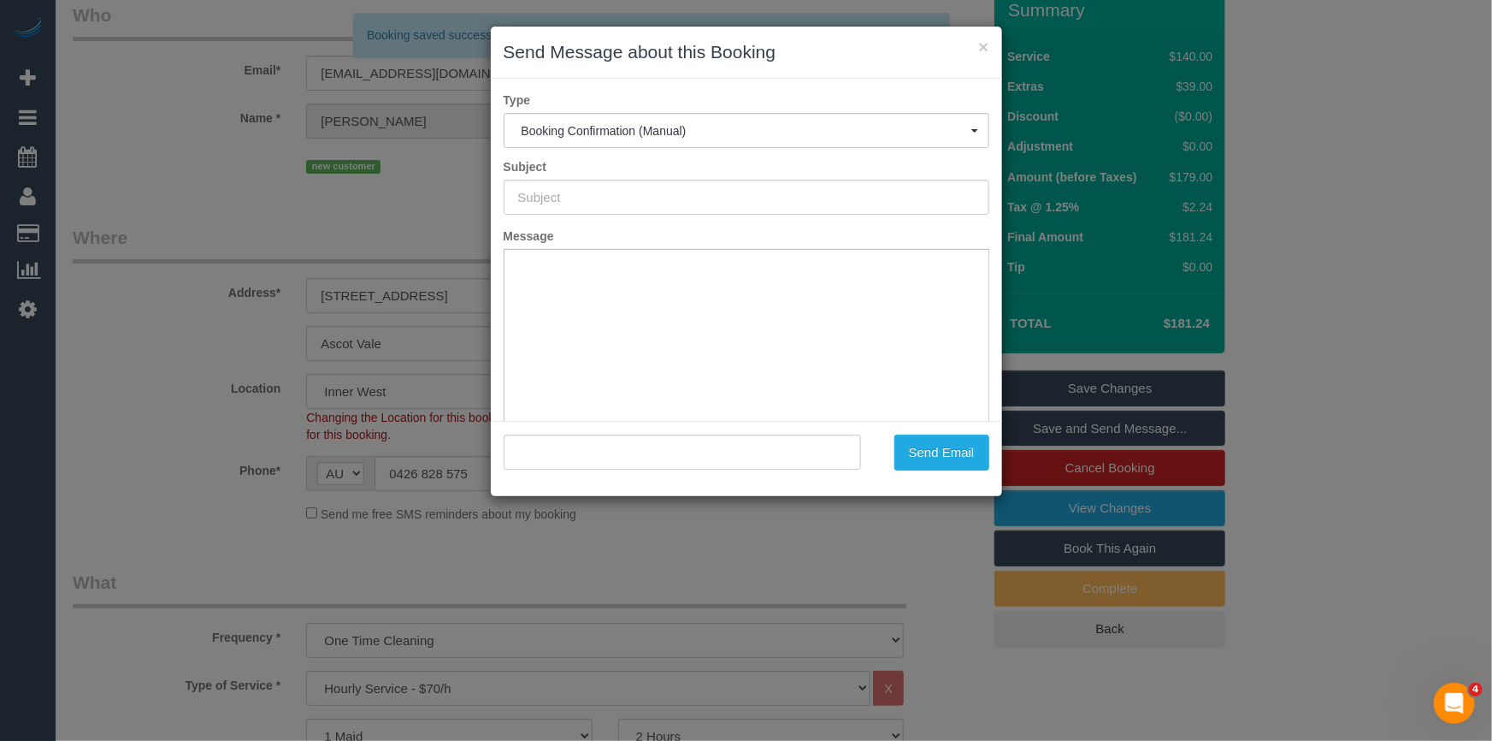
scroll to position [0, 0]
type input "Booking Confirmed"
type input ""Rachel Quach" <info@rqthelabel.com>"
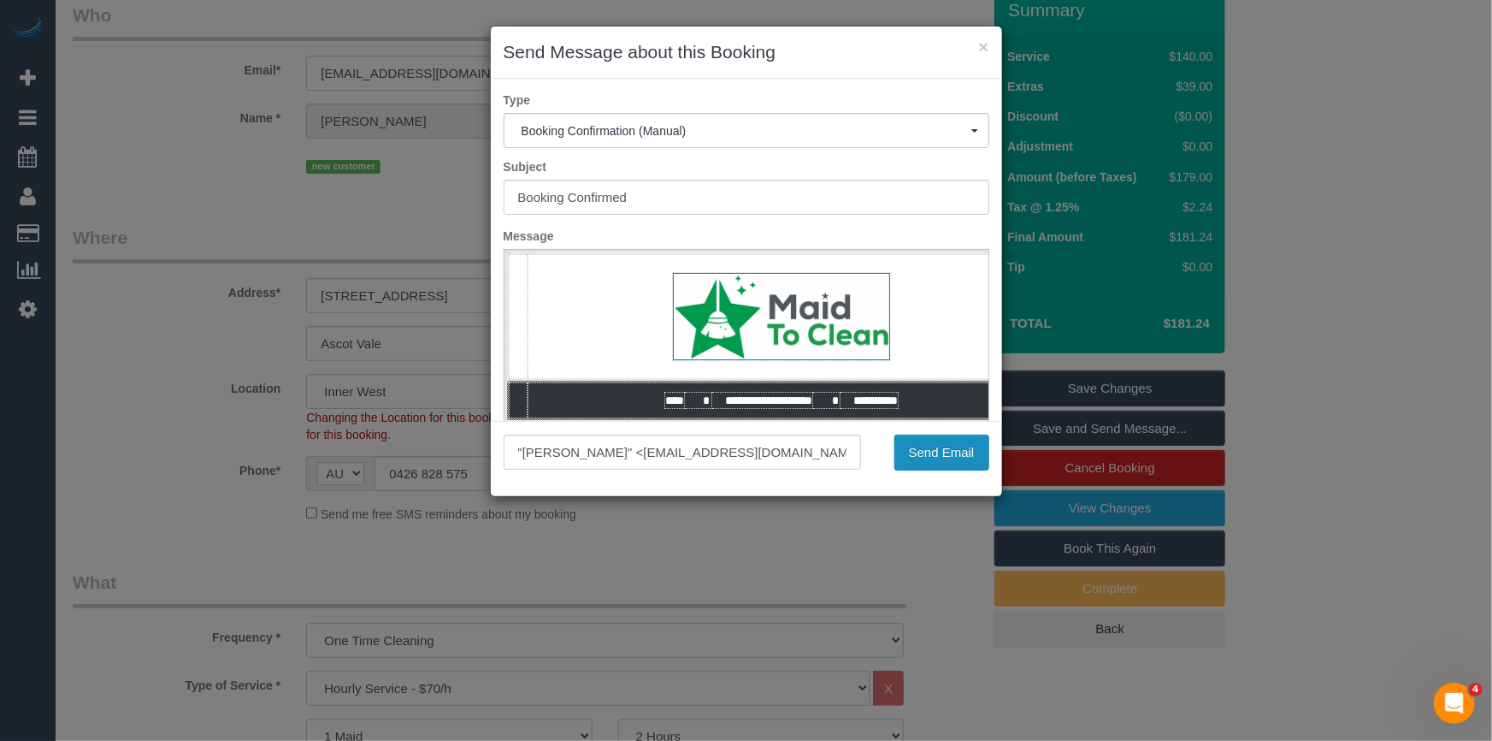
click at [957, 444] on button "Send Email" at bounding box center [941, 452] width 95 height 36
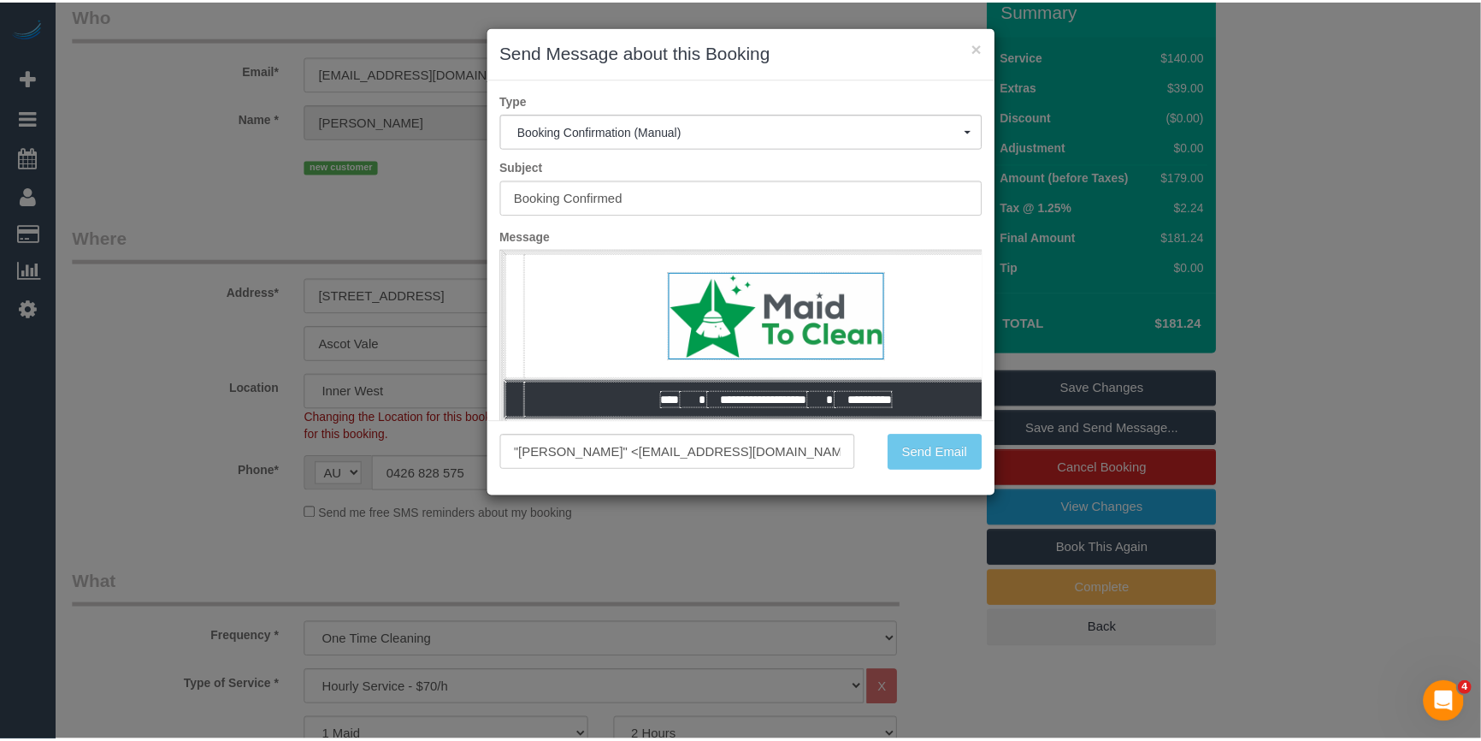
scroll to position [139, 0]
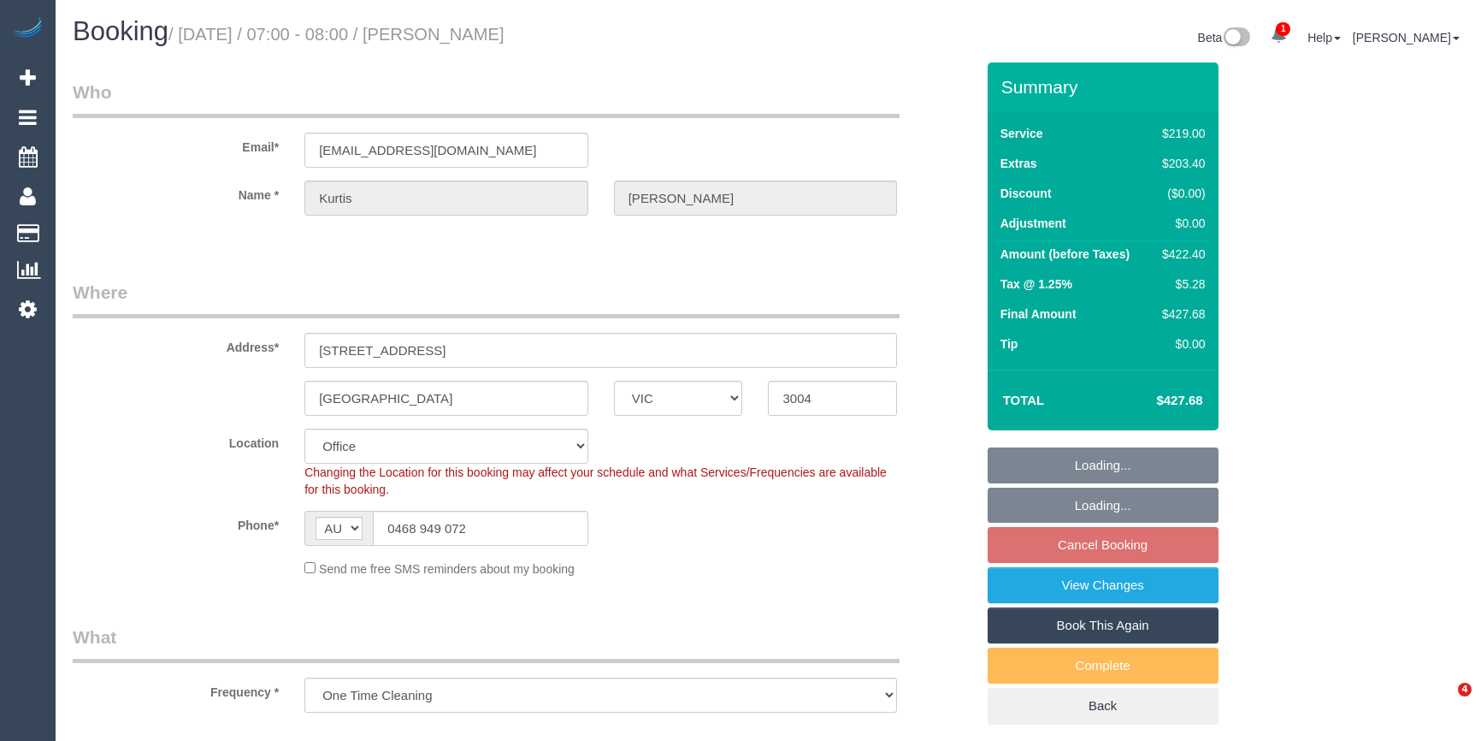
select select "VIC"
select select "object:840"
select select "string:stripe-pm_1QmWAX2GScqysDRVzGAJjxxc"
select select "number:28"
select select "number:14"
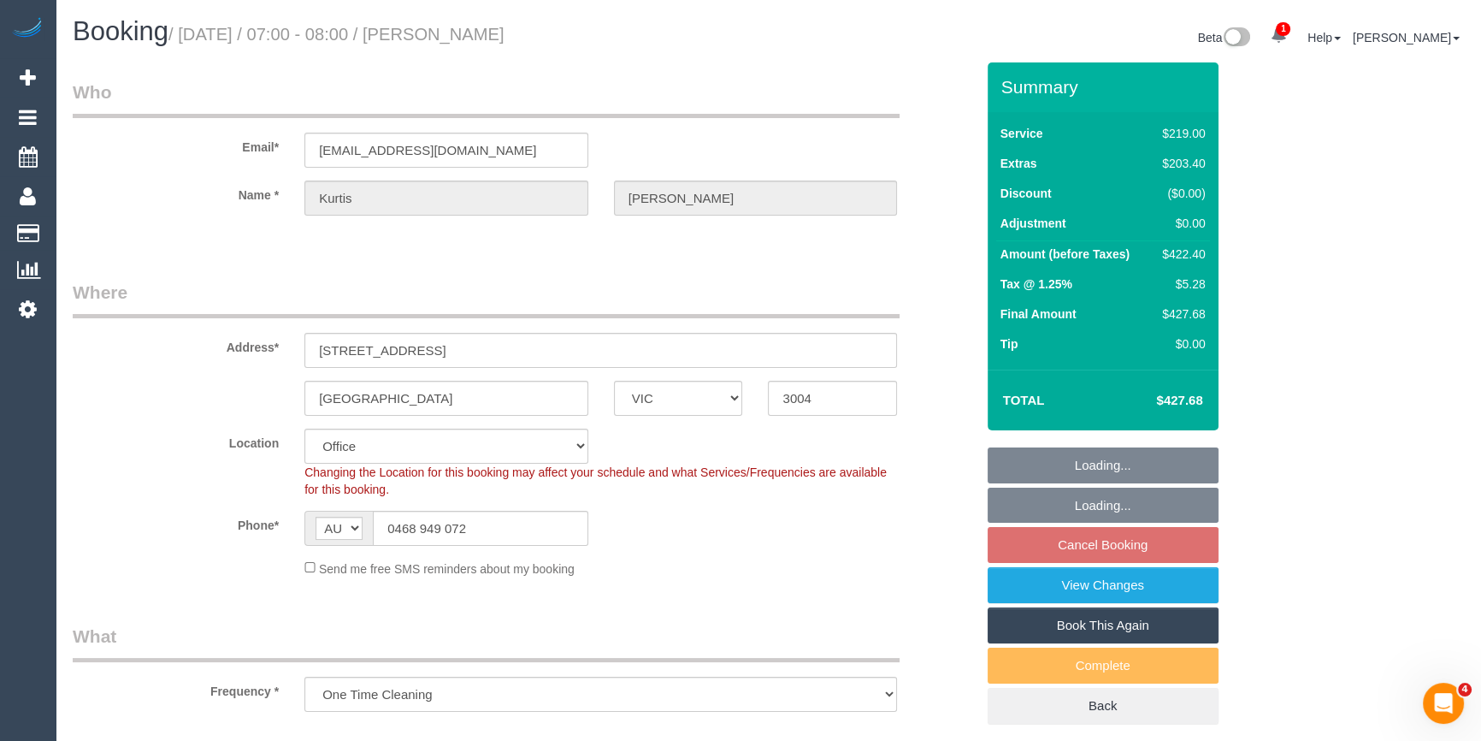
select select "number:18"
select select "number:24"
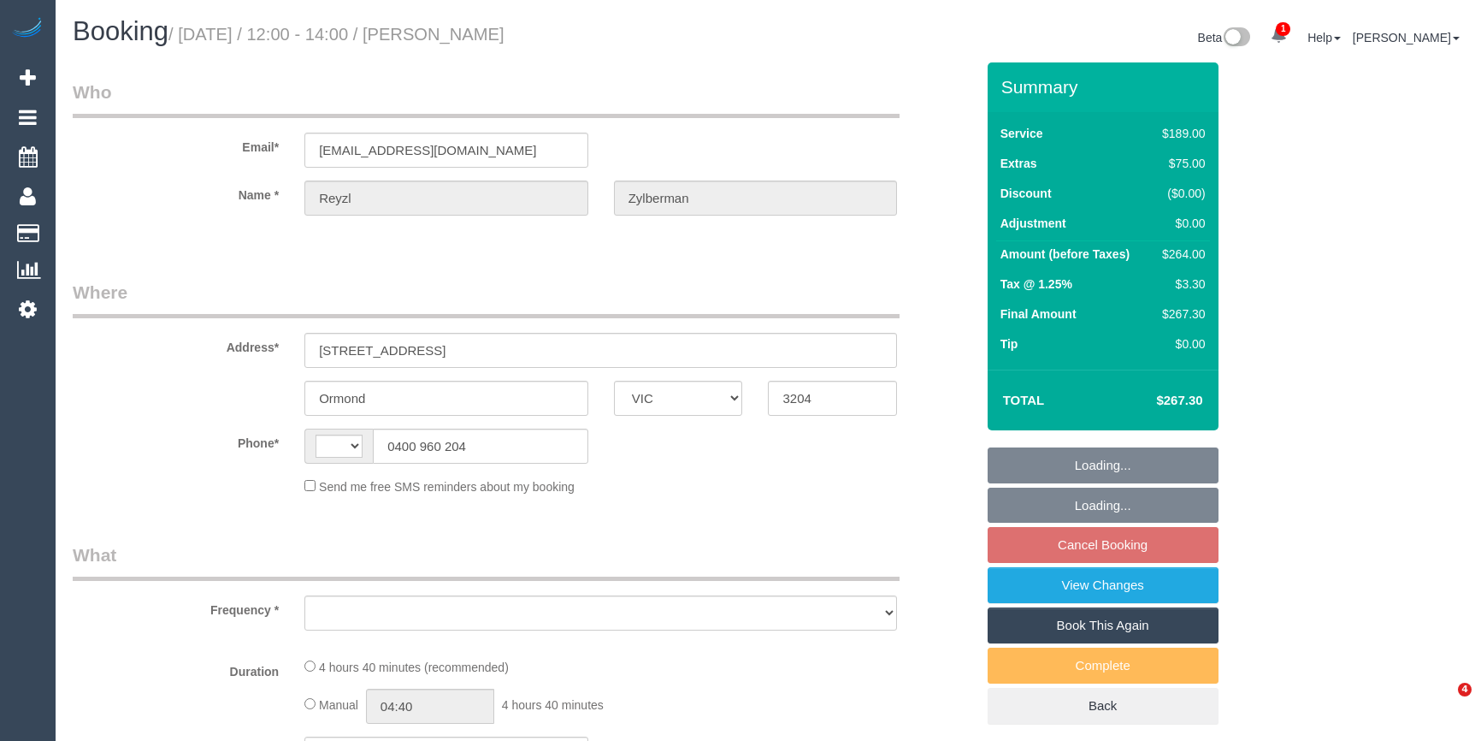
select select "VIC"
select select "number:27"
select select "number:14"
select select "number:19"
select select "number:25"
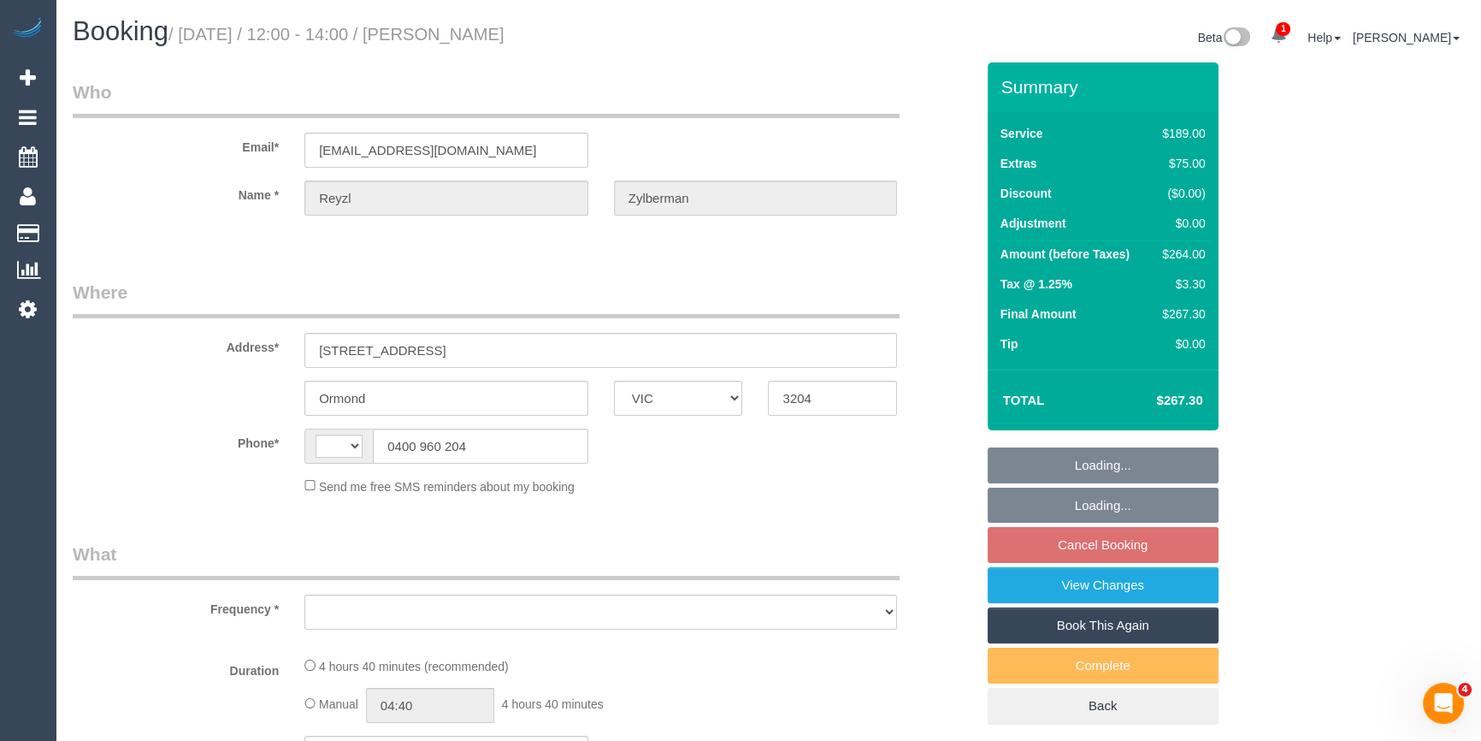
select select "number:13"
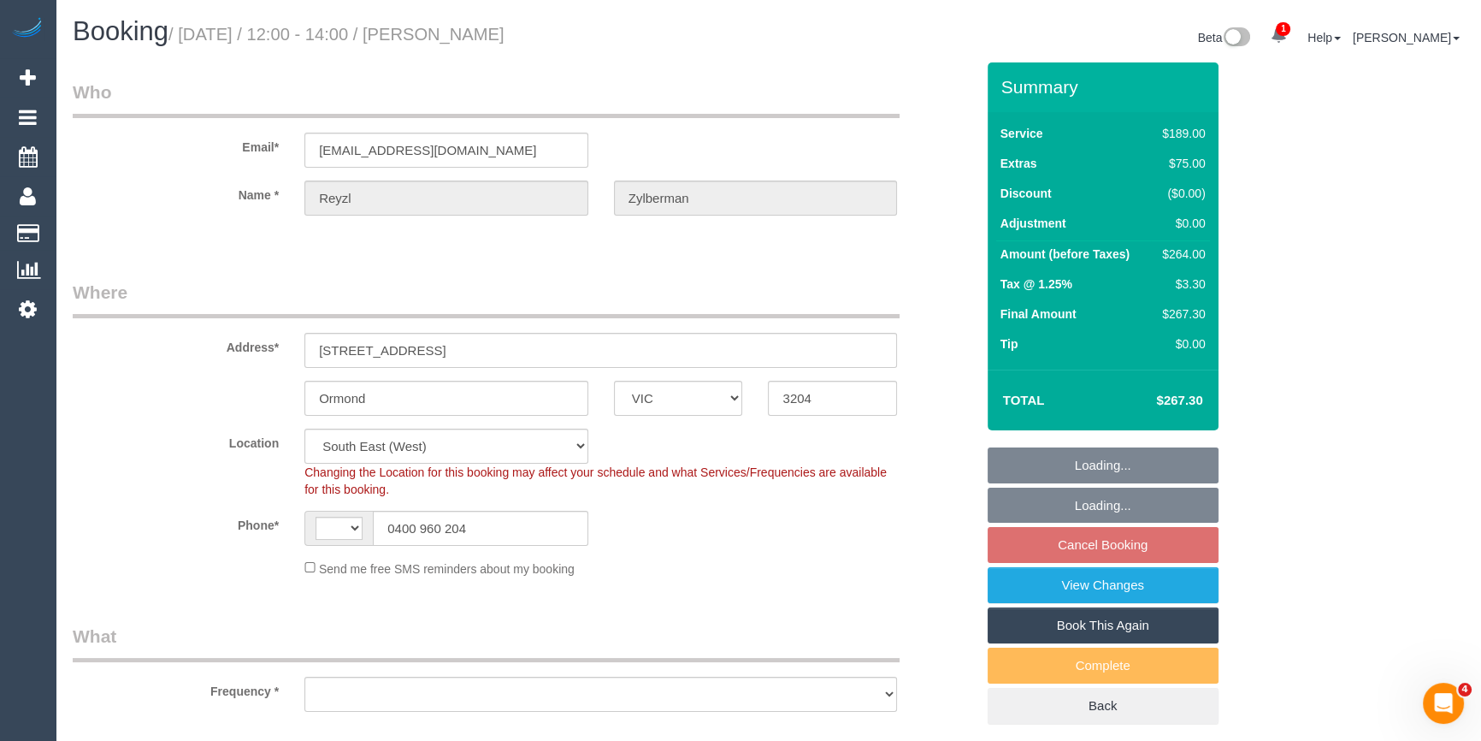
select select "string:AU"
select select "object:679"
select select "string:stripe-pm_1S4eD32GScqysDRVpQjWz56t"
select select "object:780"
select select "spot4"
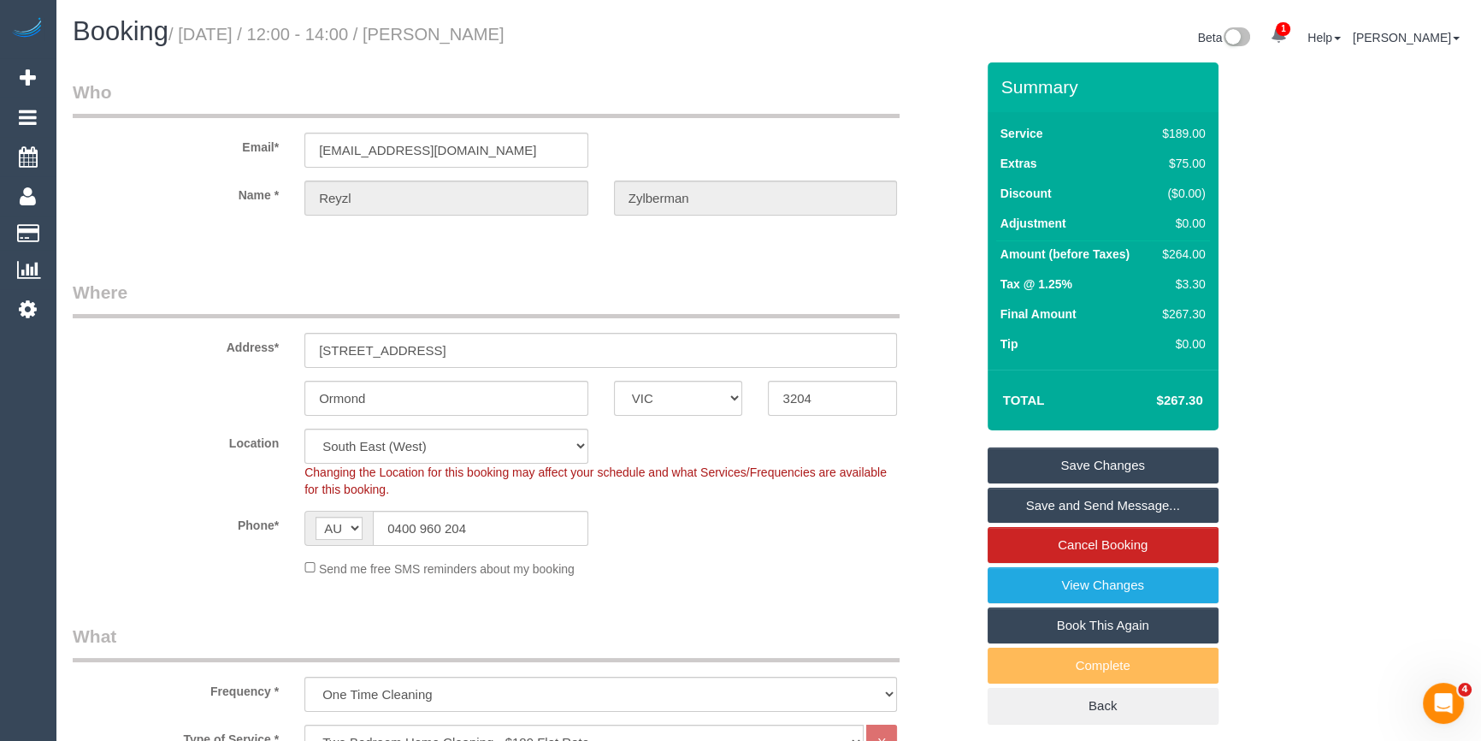
drag, startPoint x: 607, startPoint y: 25, endPoint x: 470, endPoint y: 34, distance: 137.1
click at [470, 34] on h1 "Booking / [DATE] / 12:00 - 14:00 / [PERSON_NAME]" at bounding box center [414, 31] width 683 height 29
copy small "[PERSON_NAME]"
click at [889, 572] on div "Send me free SMS reminders about my booking" at bounding box center [601, 567] width 618 height 19
click at [1191, 253] on div "$264.00" at bounding box center [1180, 253] width 50 height 17
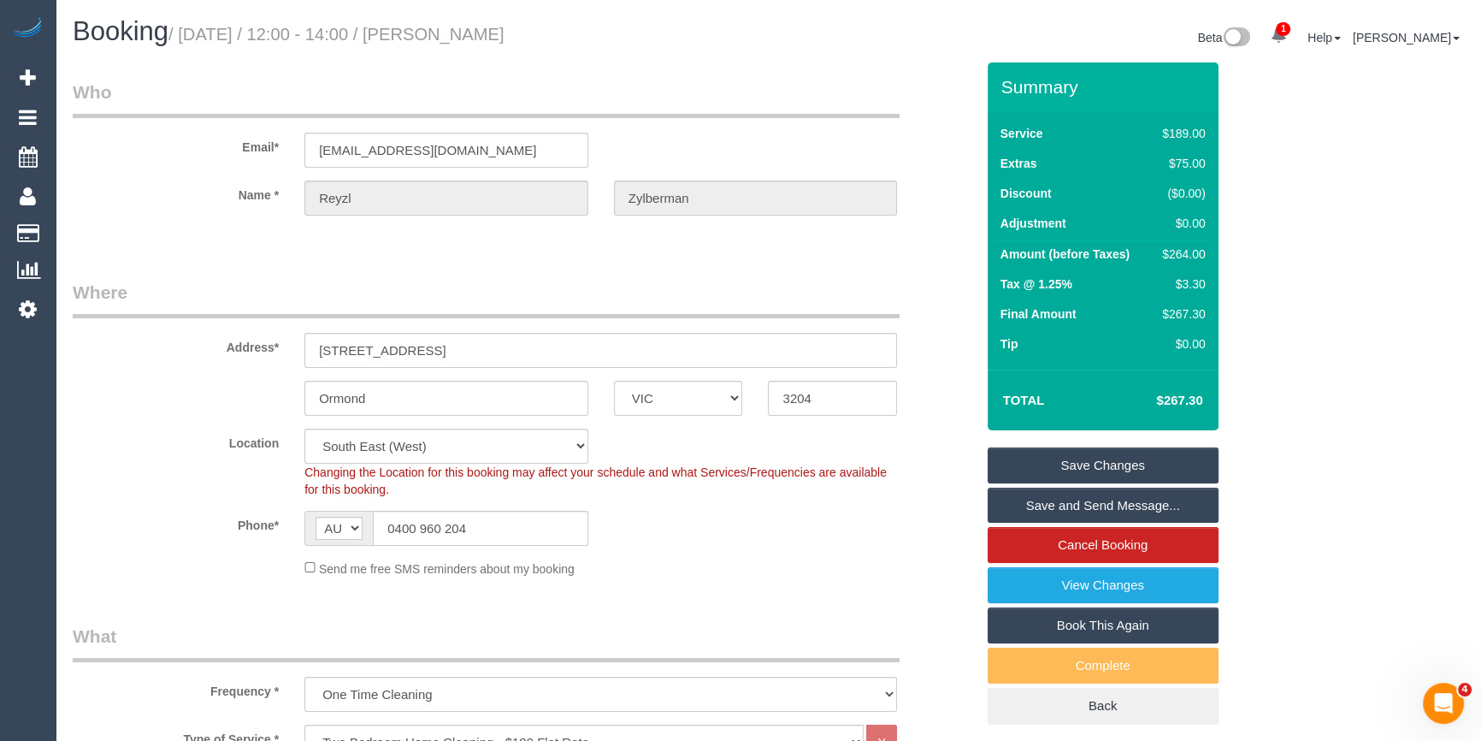
click at [1191, 253] on div "$264.00" at bounding box center [1180, 253] width 50 height 17
copy div "264.00"
click at [1307, 257] on div "Summary Service $189.00 Extras $75.00 Discount ($0.00) Adjustment $0.00 Amount …" at bounding box center [1149, 410] width 348 height 696
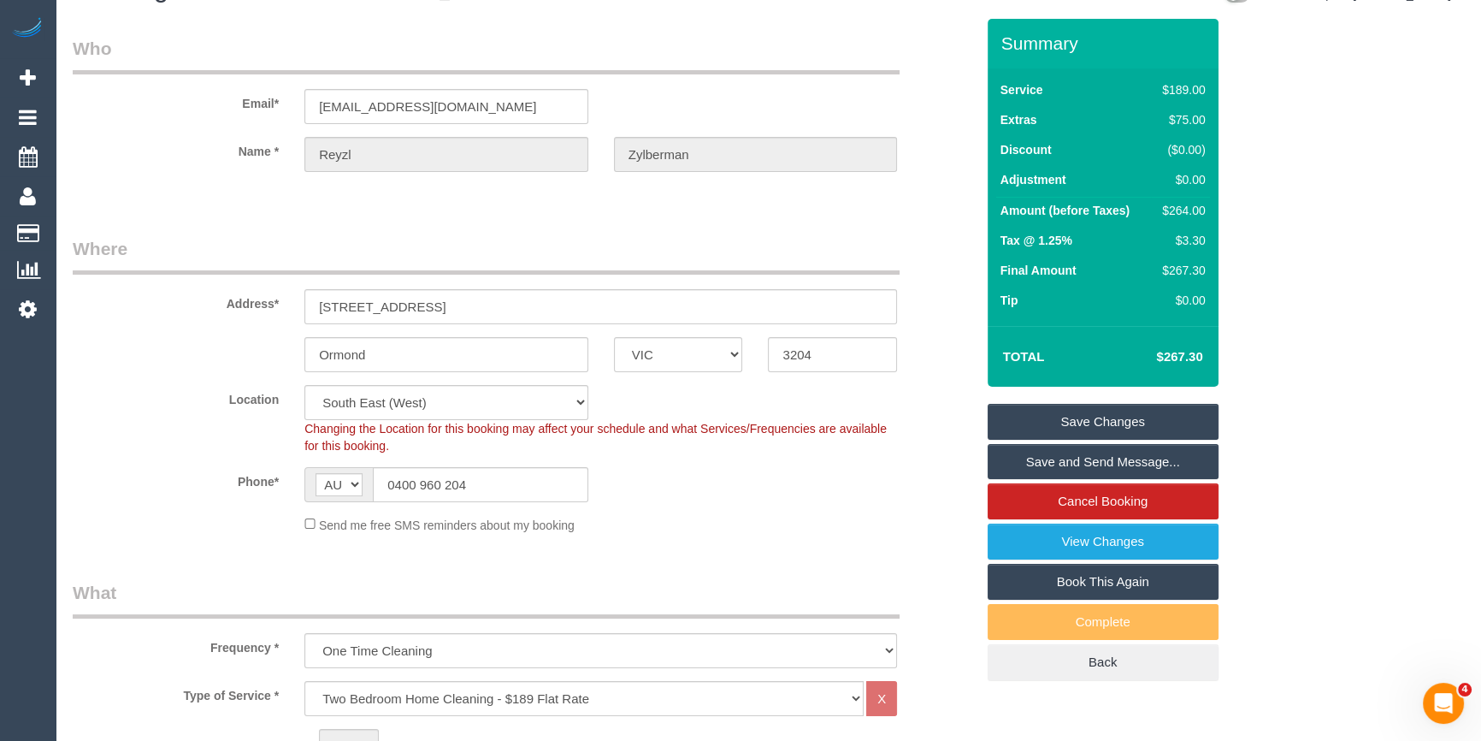
scroll to position [388, 0]
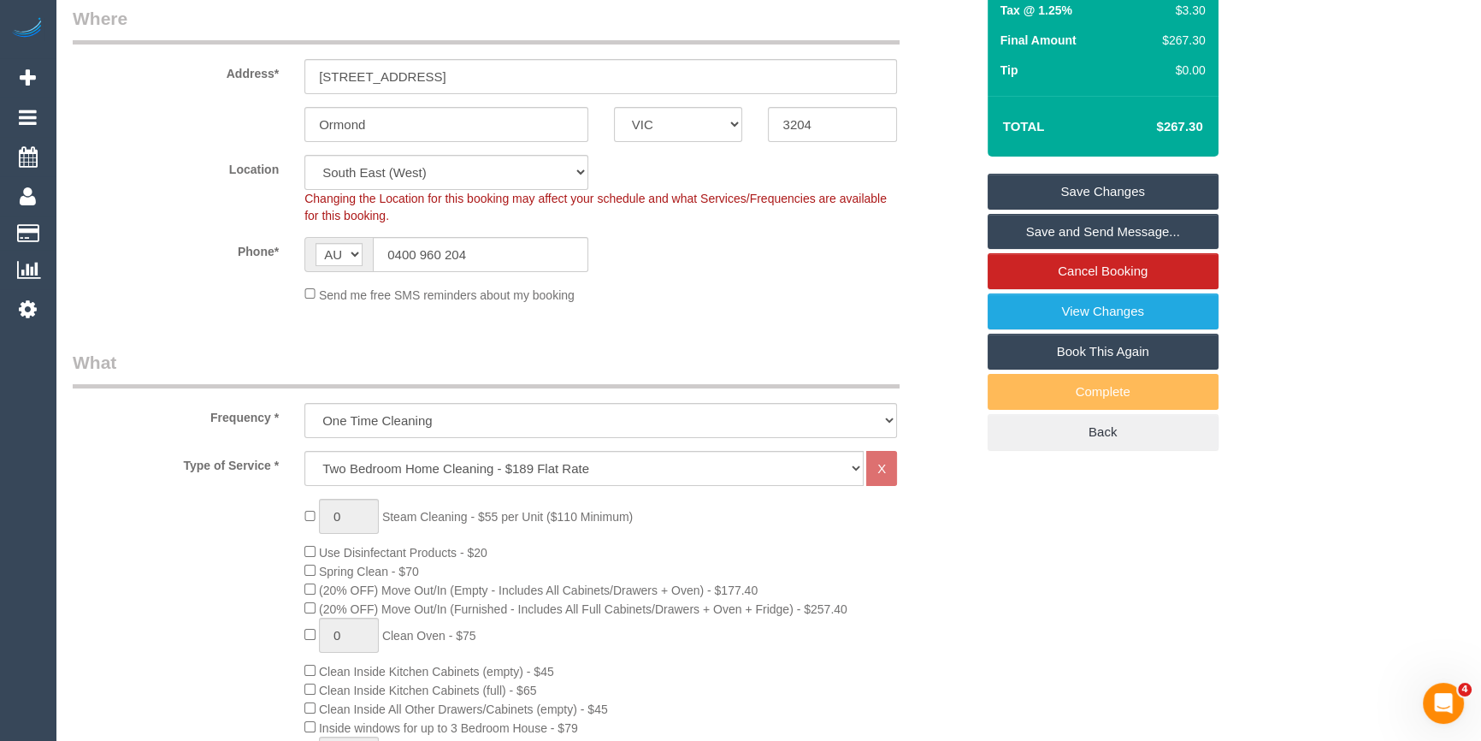
scroll to position [0, 0]
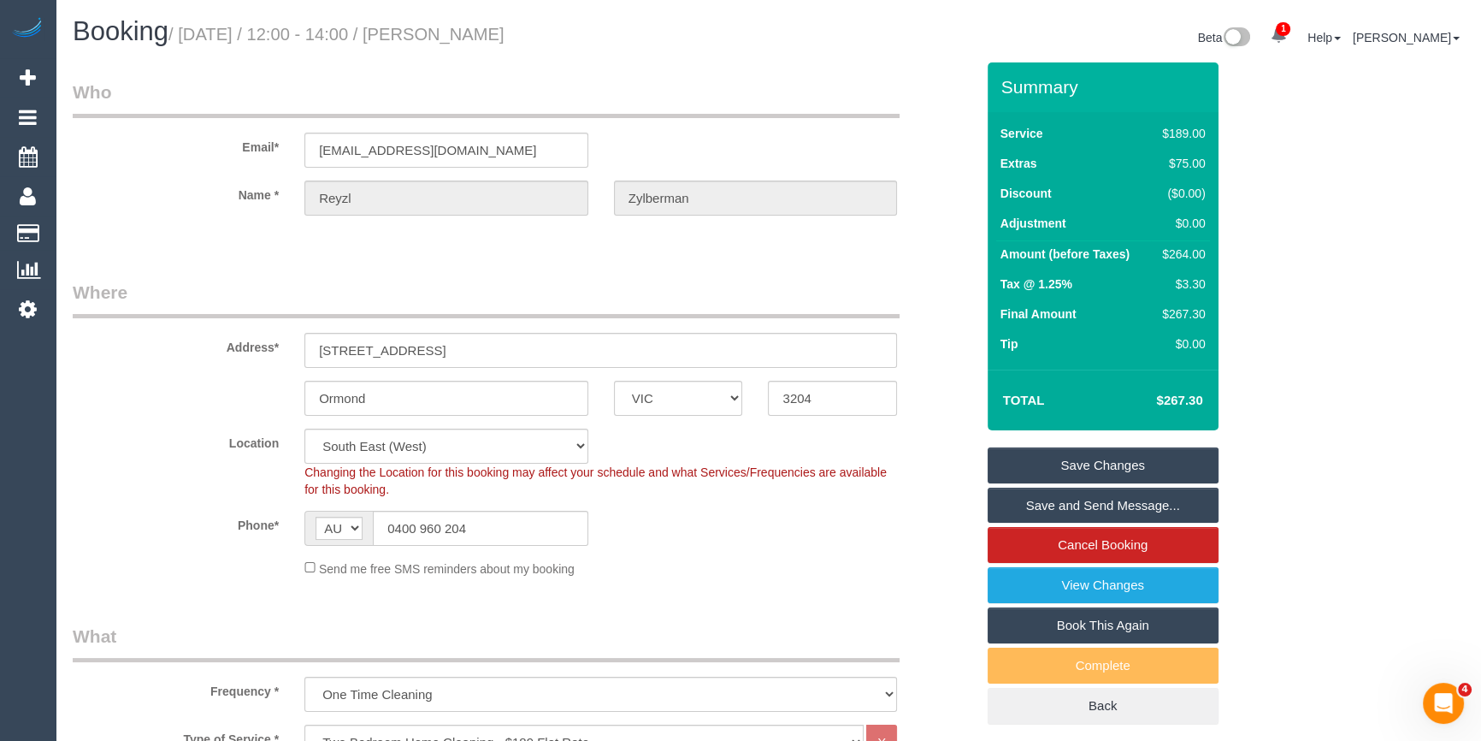
click at [1197, 258] on div "$264.00" at bounding box center [1180, 253] width 50 height 17
click at [1196, 257] on div "$264.00" at bounding box center [1180, 253] width 50 height 17
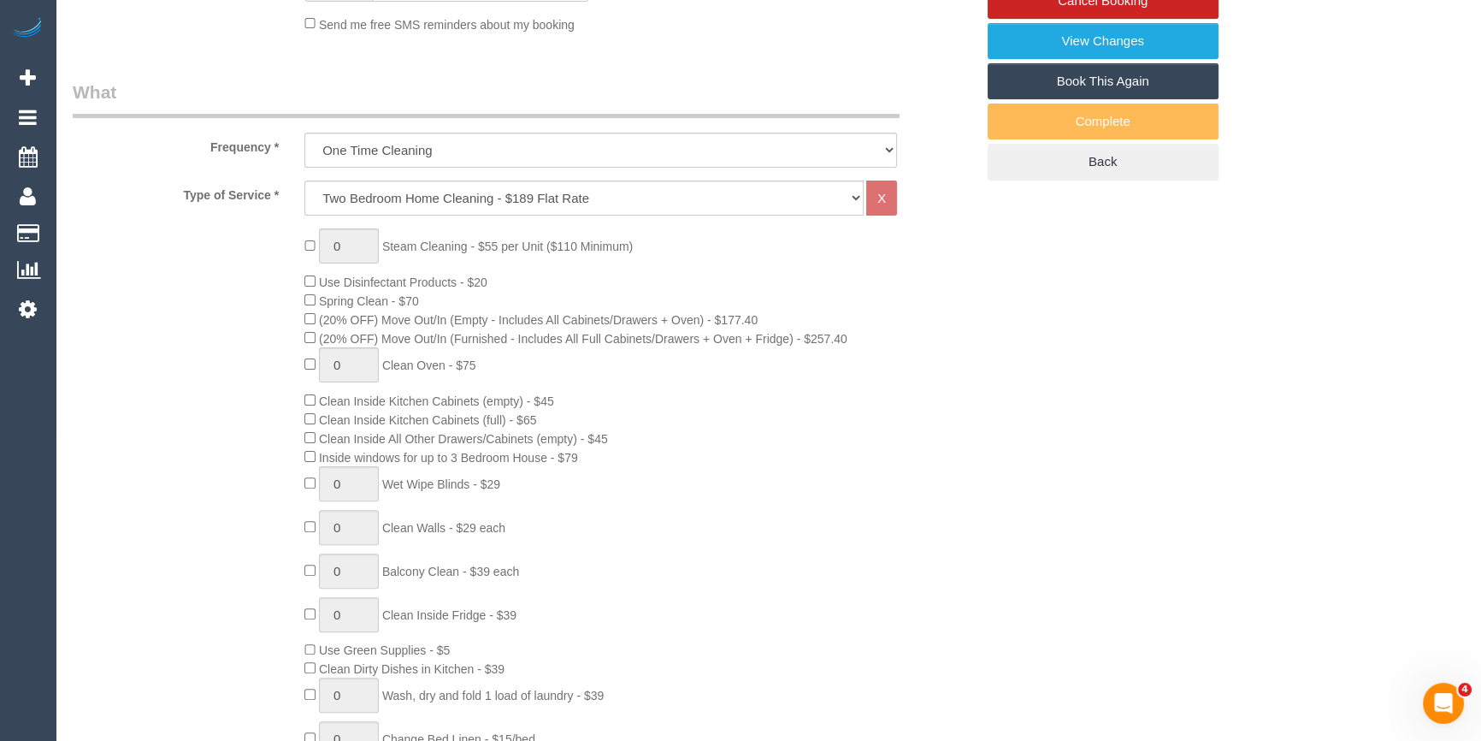
drag, startPoint x: 841, startPoint y: 530, endPoint x: 785, endPoint y: 518, distance: 57.7
click at [841, 530] on div "0 Steam Cleaning - $55 per Unit ($110 Minimum) Use Disinfectant Products - $20 …" at bounding box center [639, 527] width 695 height 599
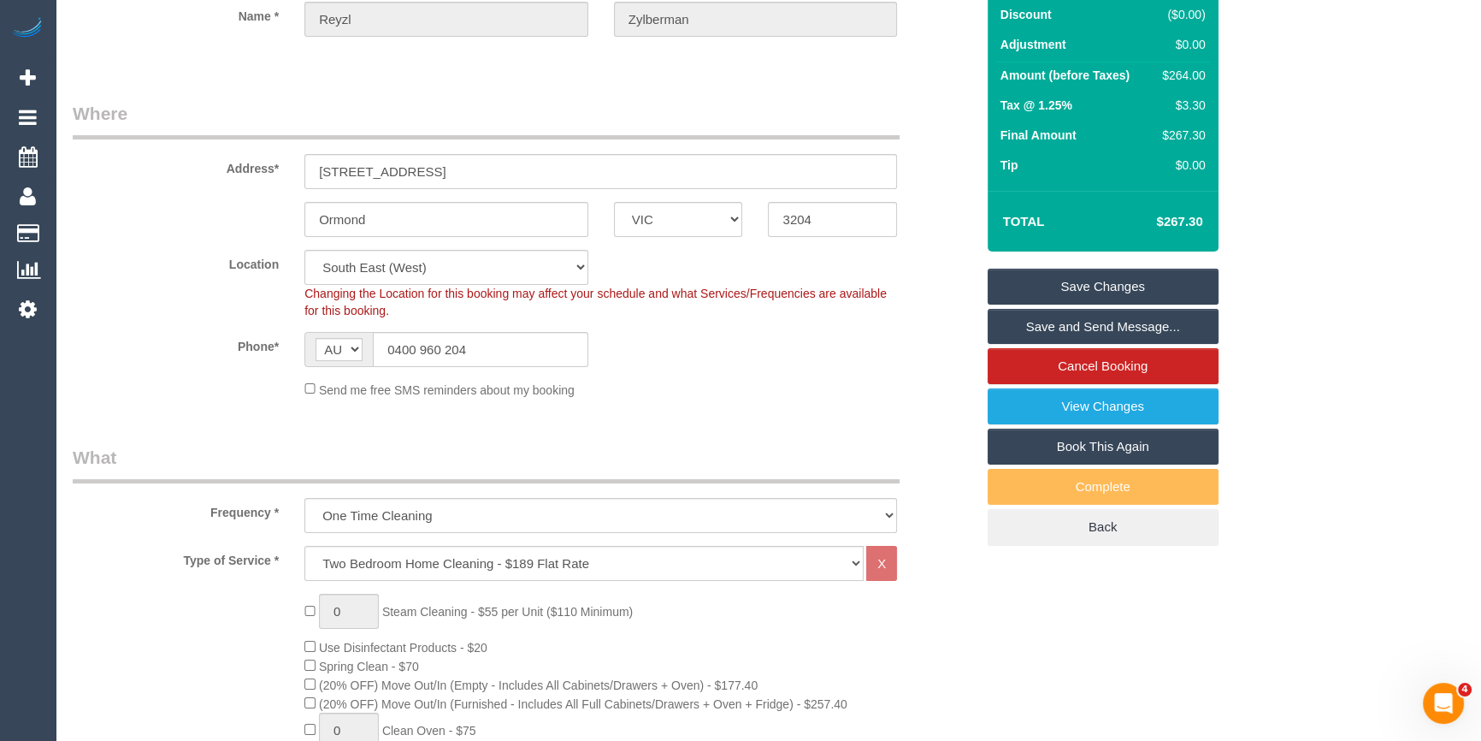
scroll to position [0, 0]
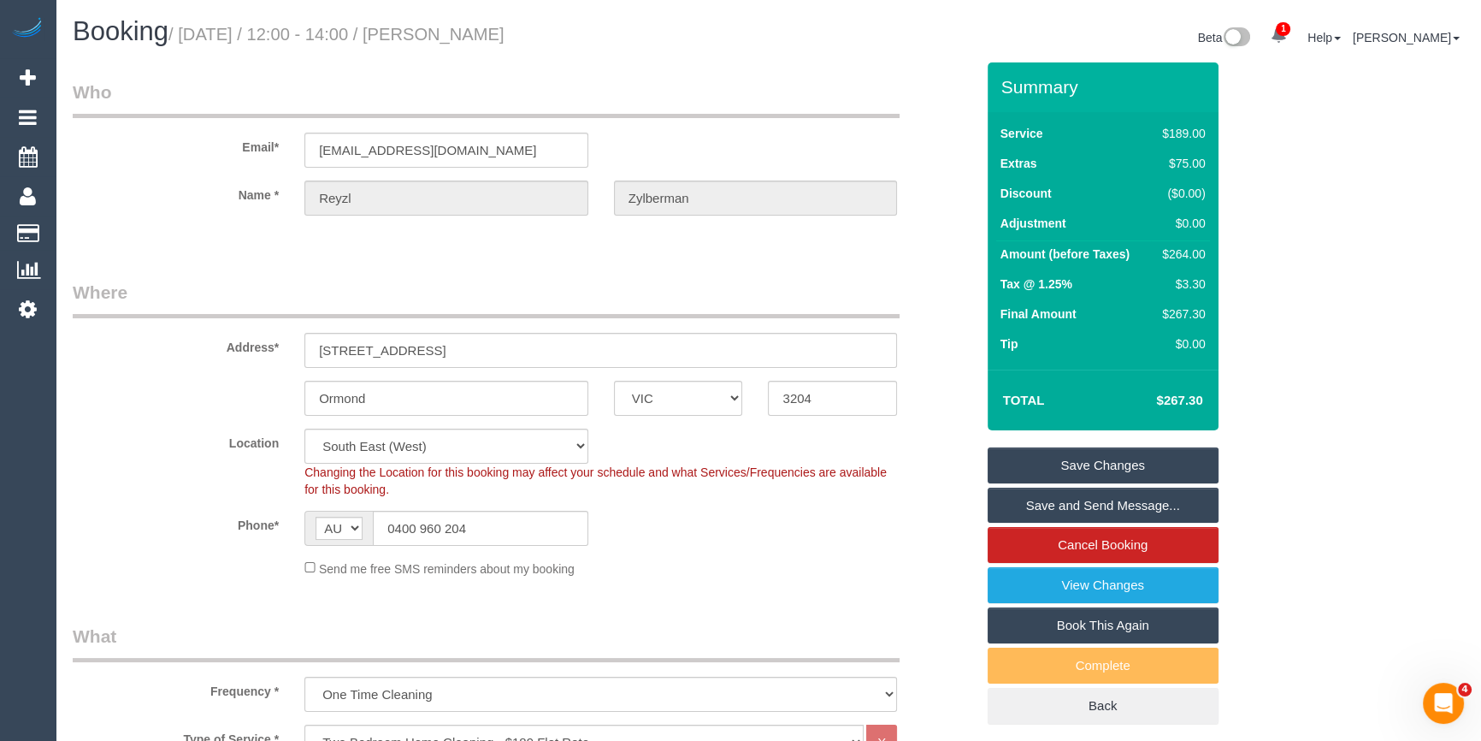
click at [1183, 247] on div "$264.00" at bounding box center [1180, 253] width 50 height 17
copy div "264.00"
click at [1264, 258] on div "Summary Service $189.00 Extras $75.00 Discount ($0.00) Adjustment $0.00 Amount …" at bounding box center [1149, 410] width 348 height 696
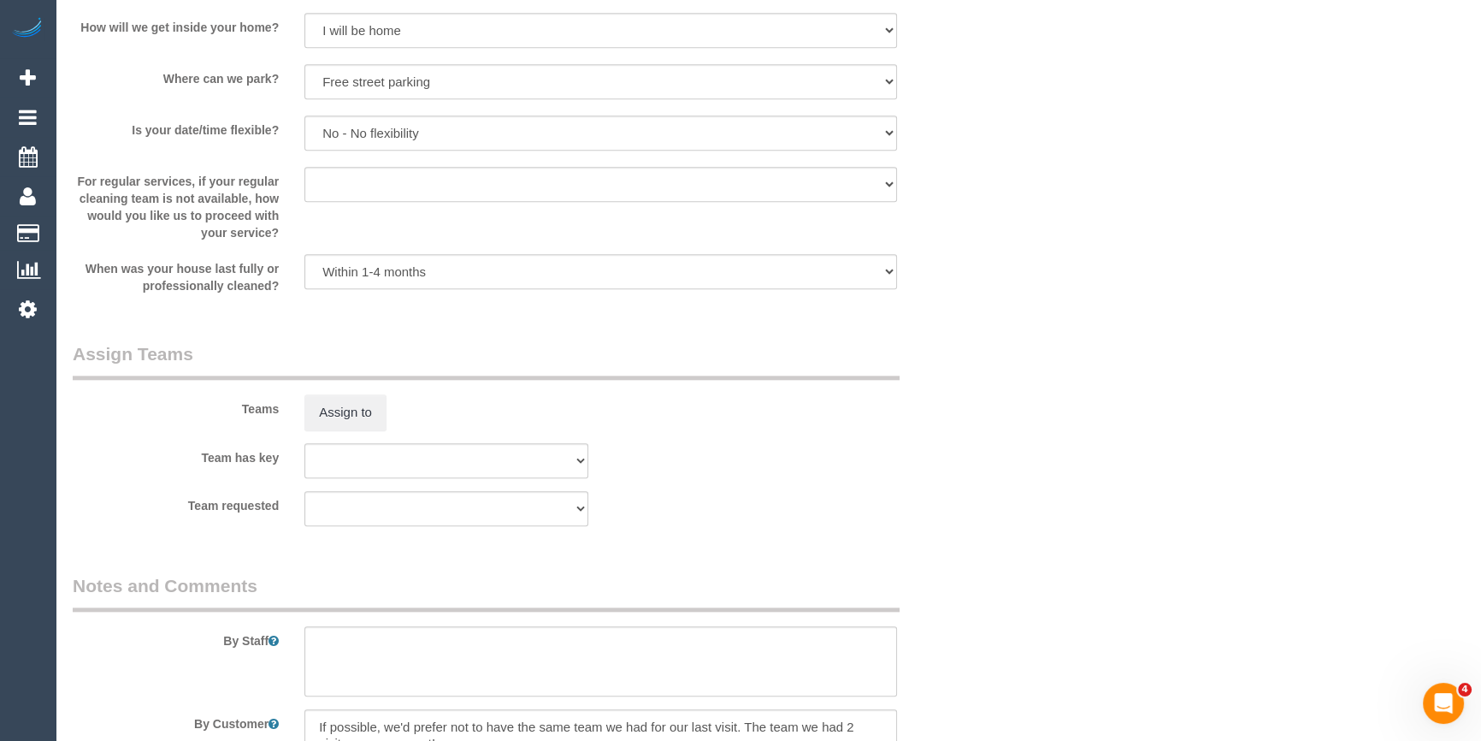
scroll to position [2332, 0]
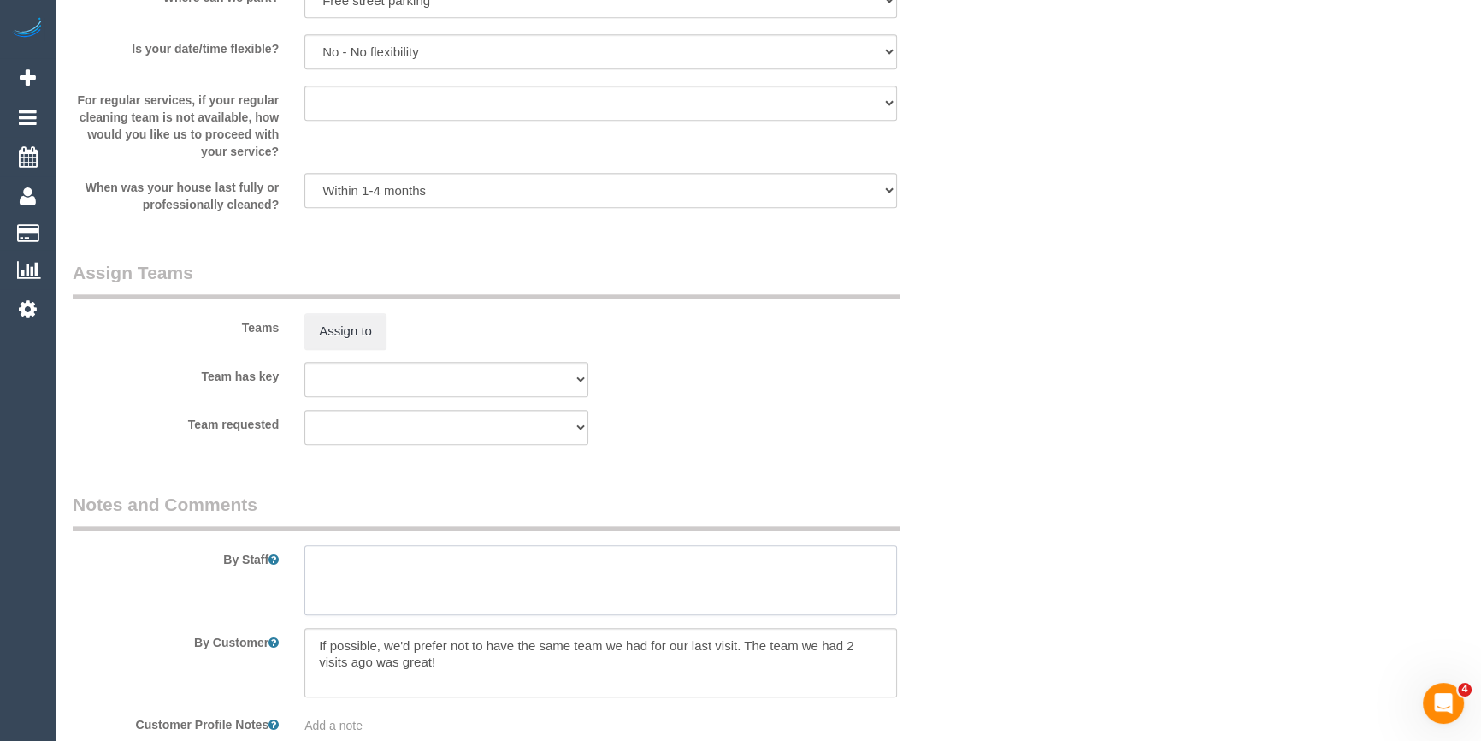
drag, startPoint x: 416, startPoint y: 591, endPoint x: 426, endPoint y: 591, distance: 10.3
click at [416, 591] on textarea at bounding box center [600, 580] width 593 height 70
type textarea "Estimated time 4-5 hours ago"
drag, startPoint x: 500, startPoint y: 675, endPoint x: 276, endPoint y: 632, distance: 228.1
click at [276, 632] on div "By Customer" at bounding box center [524, 663] width 928 height 70
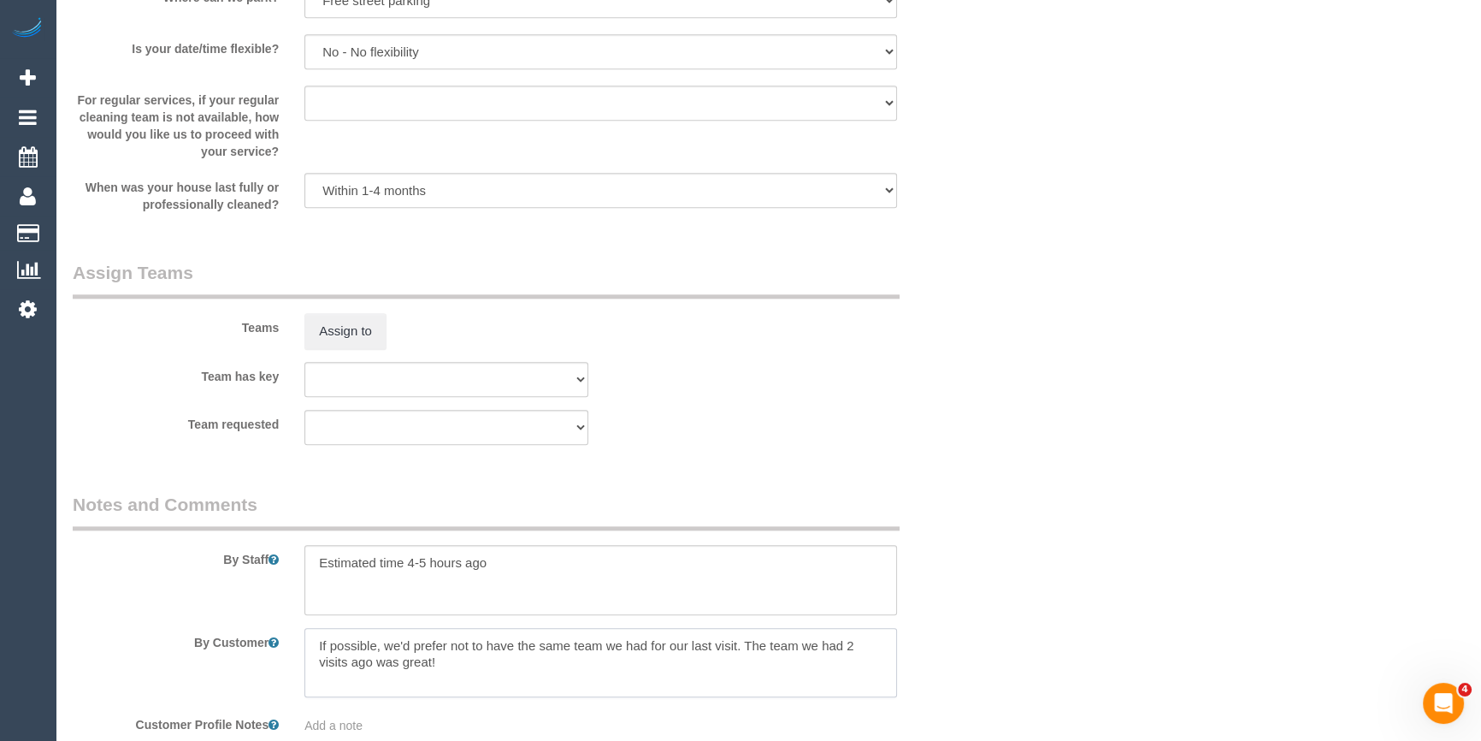
drag, startPoint x: 530, startPoint y: 670, endPoint x: 453, endPoint y: 680, distance: 77.5
click at [453, 680] on textarea at bounding box center [600, 663] width 593 height 70
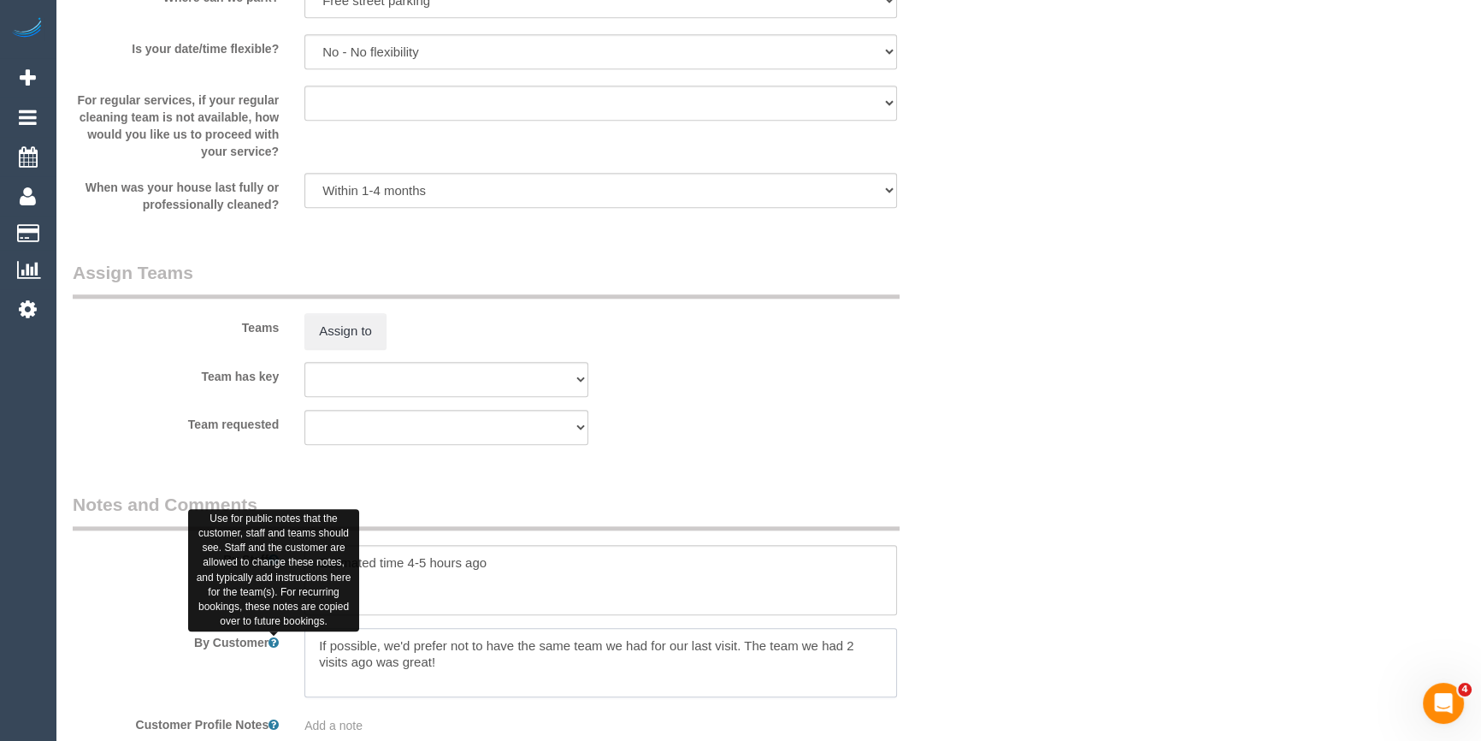
drag, startPoint x: 478, startPoint y: 676, endPoint x: 270, endPoint y: 645, distance: 210.1
click at [270, 645] on div "By Customer" at bounding box center [524, 663] width 928 height 70
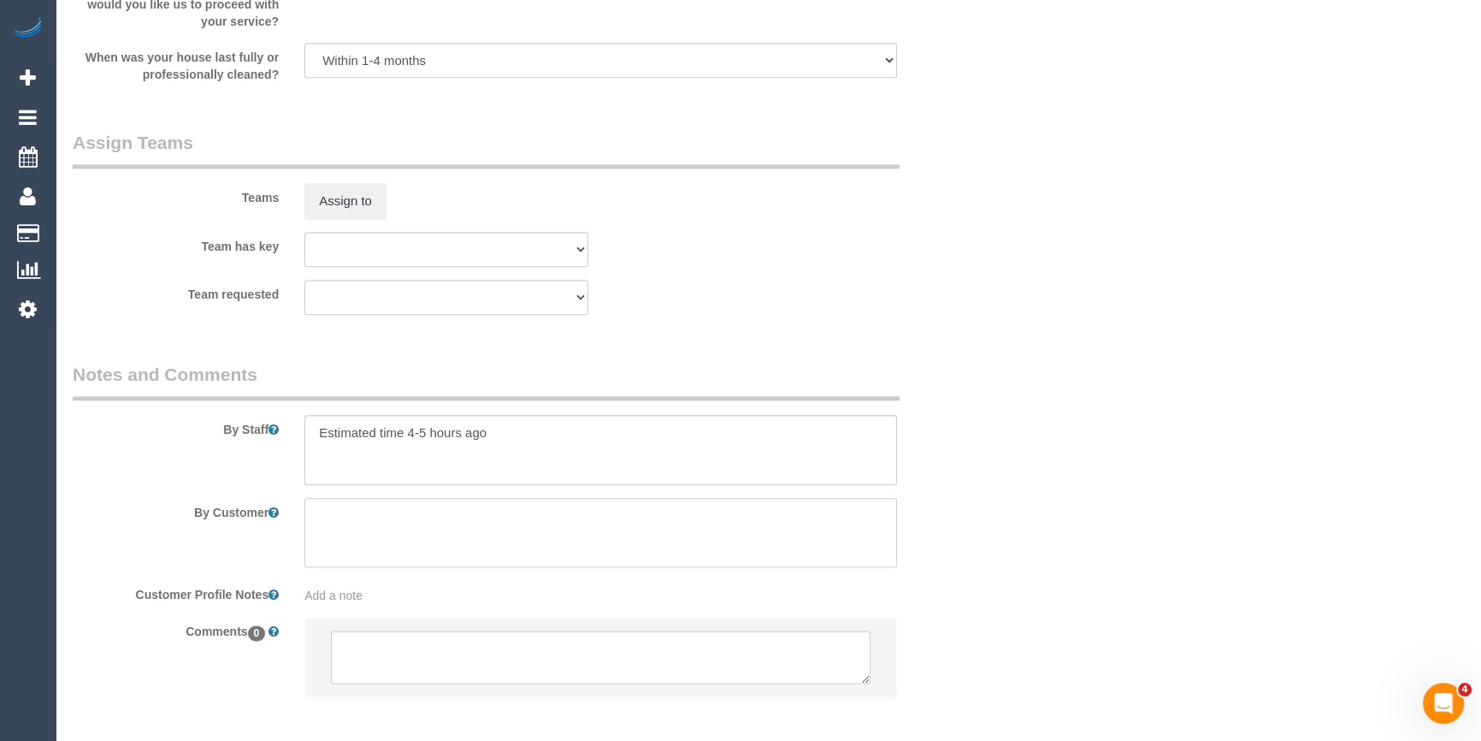
scroll to position [2544, 0]
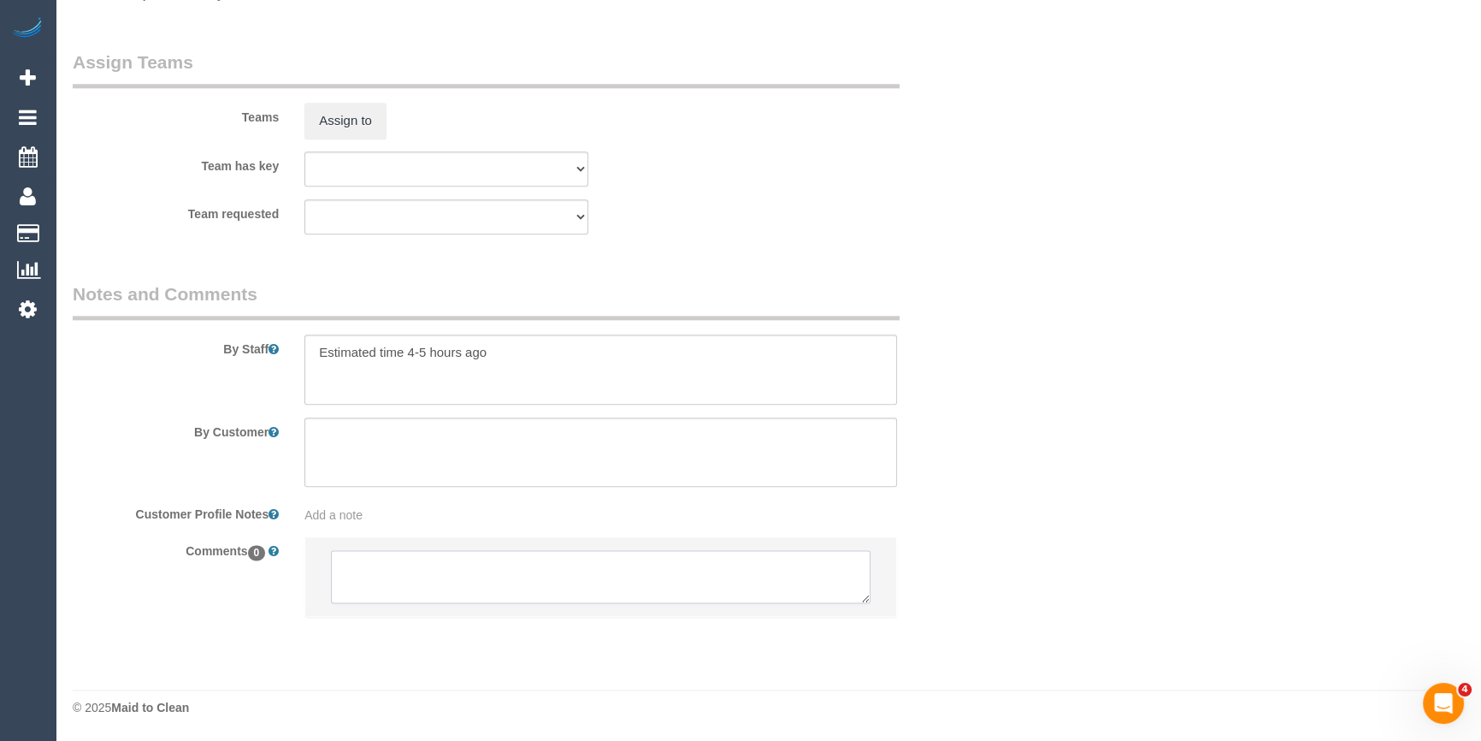
click at [410, 586] on textarea at bounding box center [601, 576] width 540 height 53
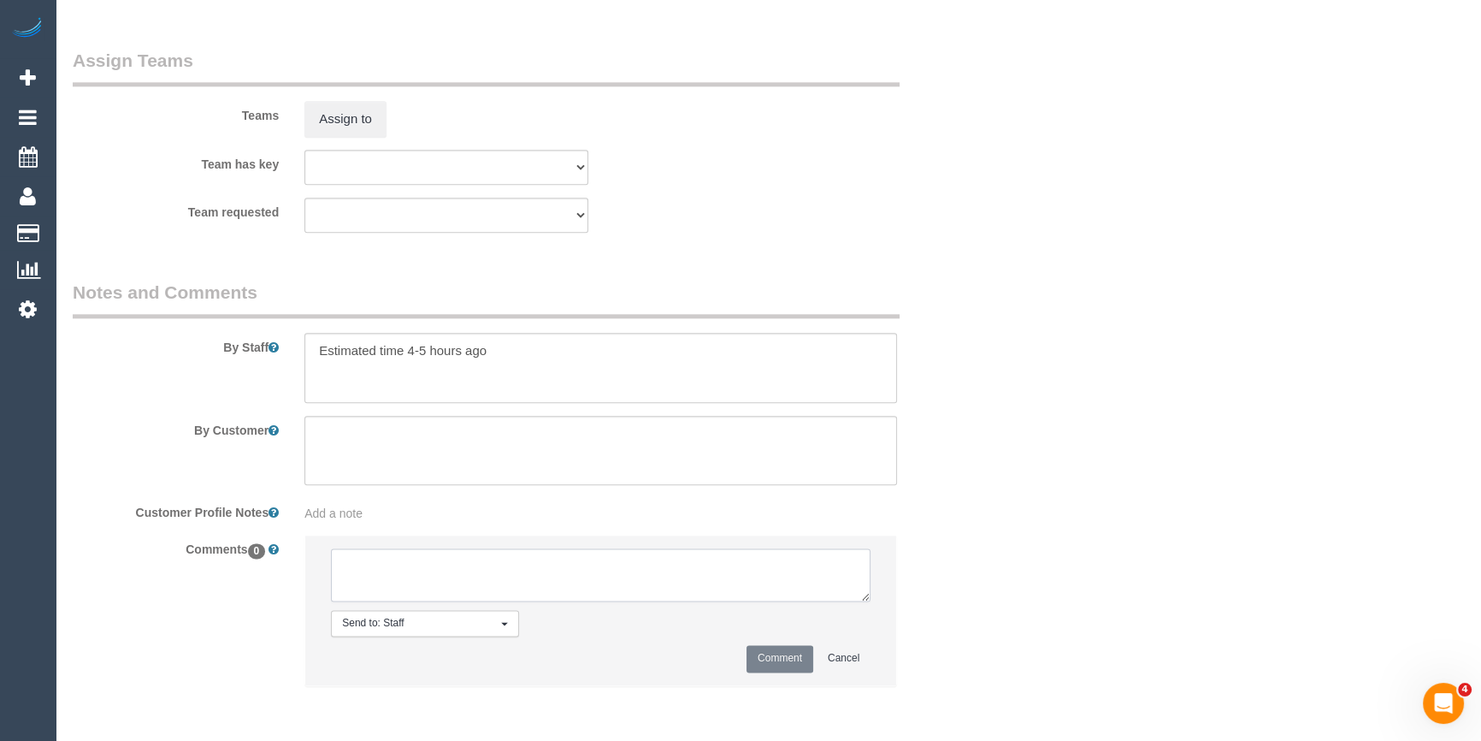
paste textarea "If possible, we'd prefer not to have the same team we had for our last visit. T…"
type textarea "If possible, we'd prefer not to have the same team we had for our last visit. T…"
drag, startPoint x: 769, startPoint y: 662, endPoint x: 909, endPoint y: 527, distance: 194.7
click at [770, 662] on button "Comment" at bounding box center [780, 658] width 67 height 27
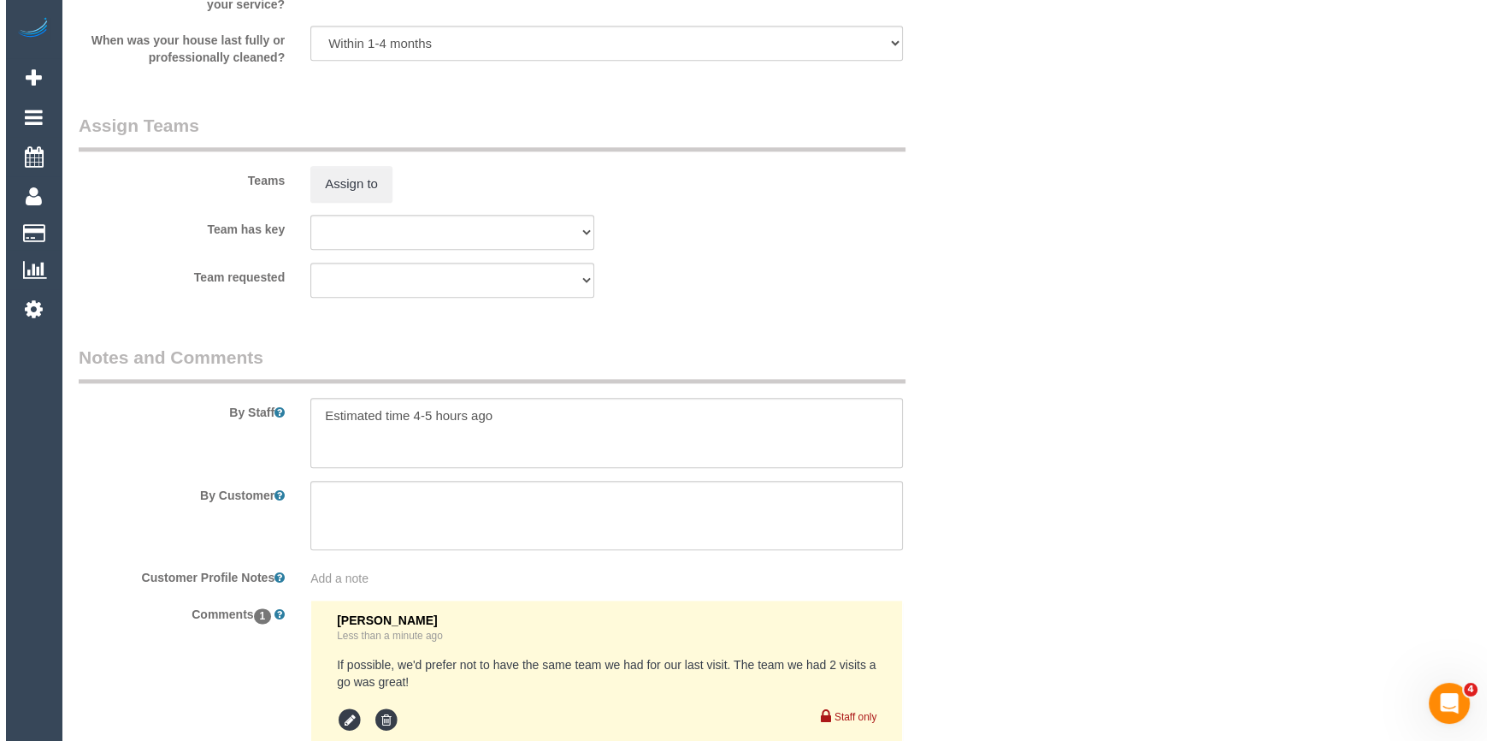
scroll to position [2388, 0]
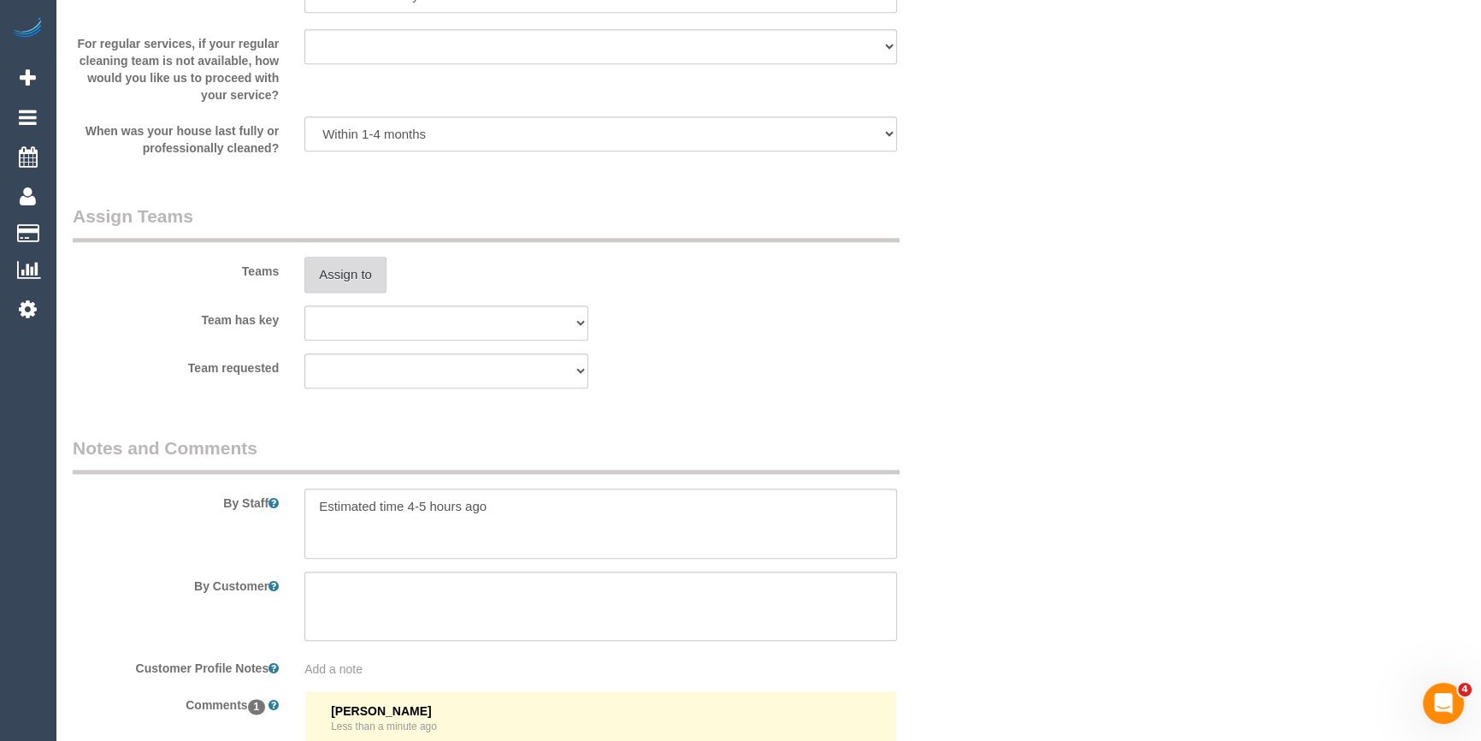
click at [333, 282] on button "Assign to" at bounding box center [345, 275] width 82 height 36
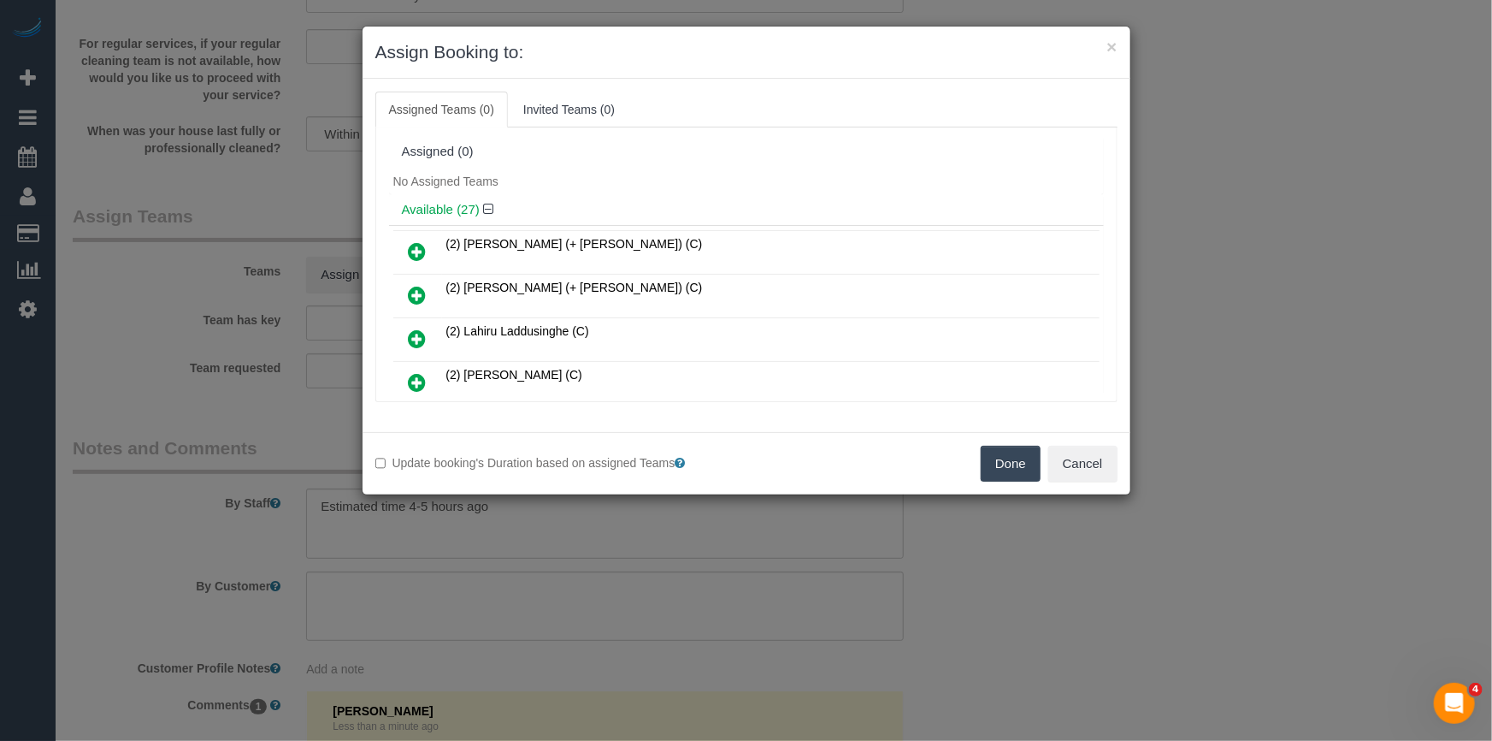
click at [808, 158] on div "Assigned (0)" at bounding box center [746, 152] width 715 height 32
click at [1092, 35] on div "× Assign Booking to:" at bounding box center [747, 53] width 768 height 52
click at [817, 176] on div "No Assigned Teams" at bounding box center [746, 181] width 715 height 26
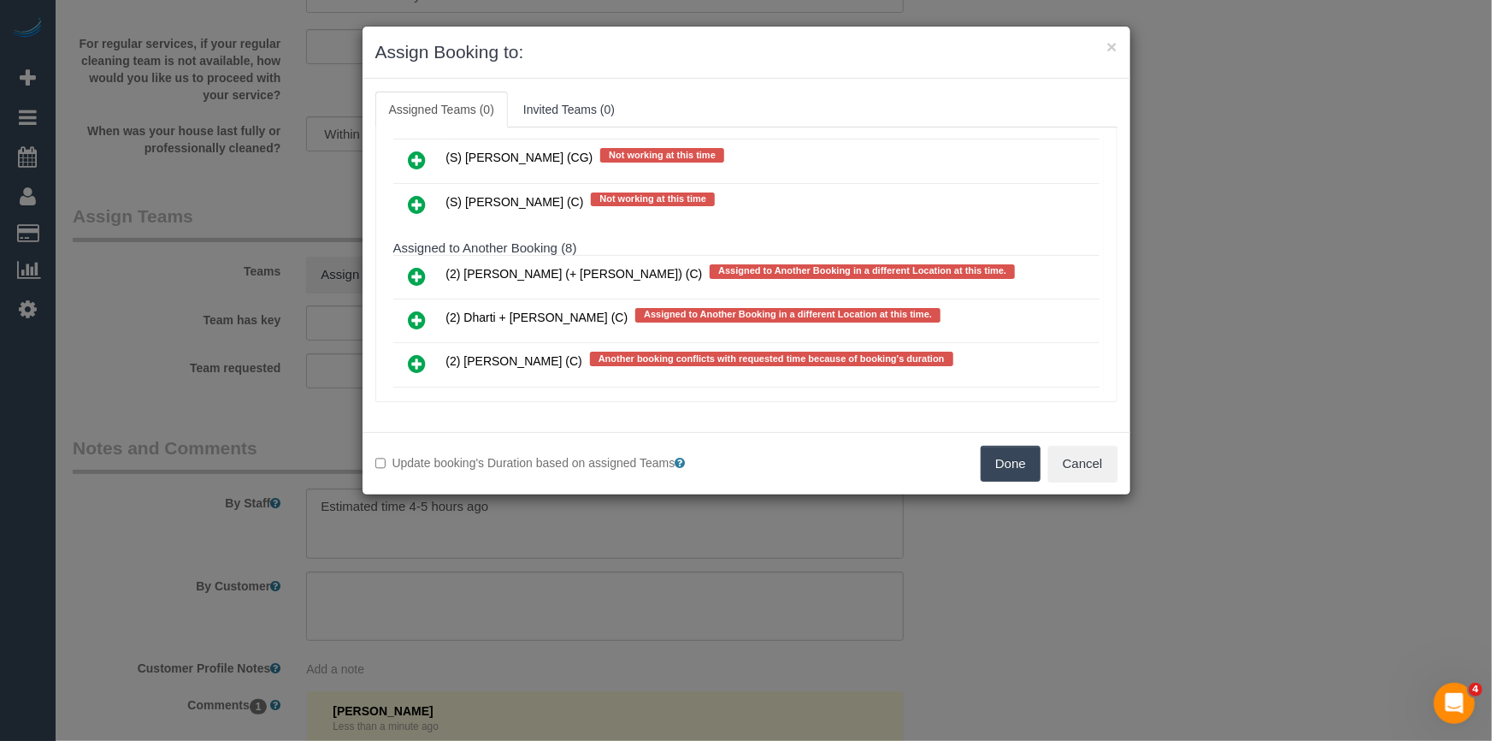
scroll to position [706, 0]
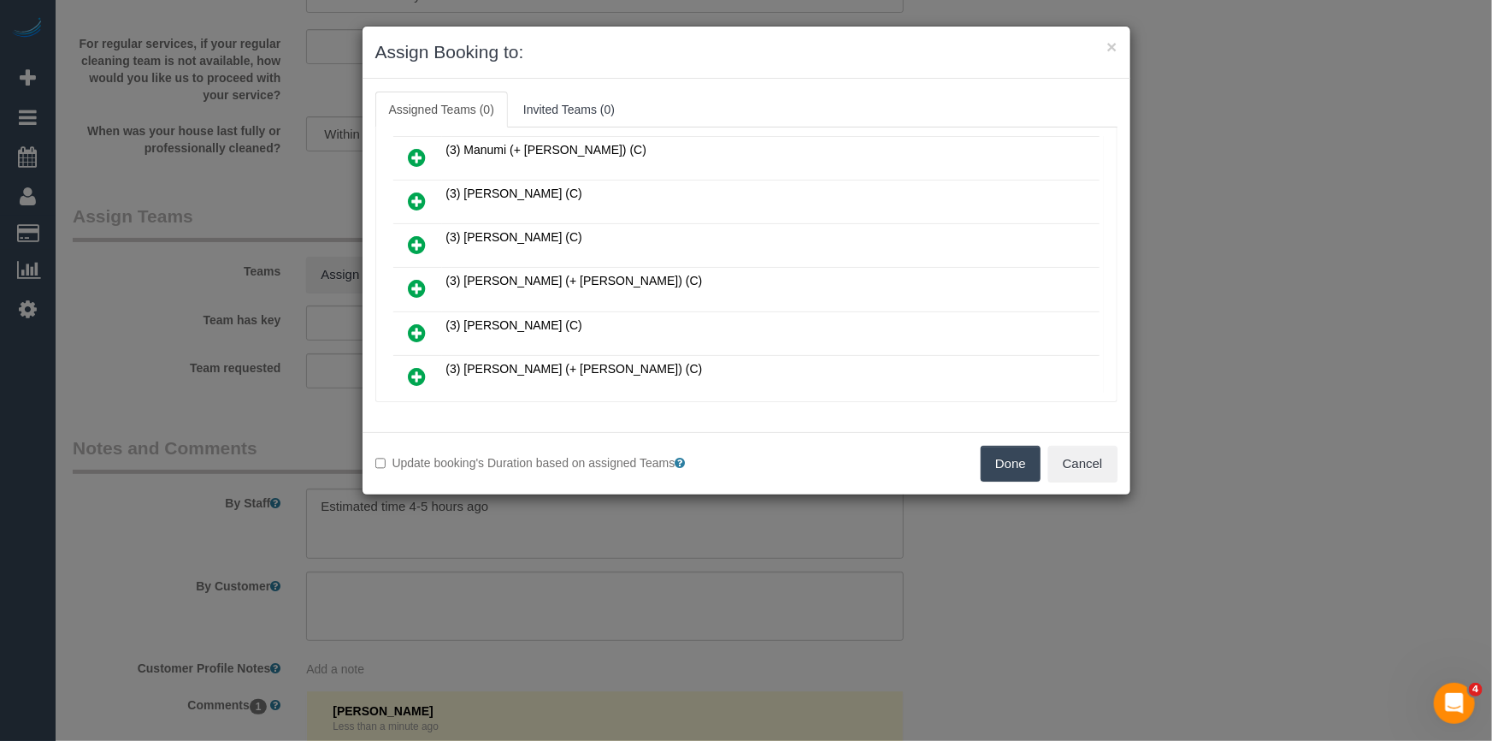
click at [427, 272] on link at bounding box center [418, 289] width 40 height 34
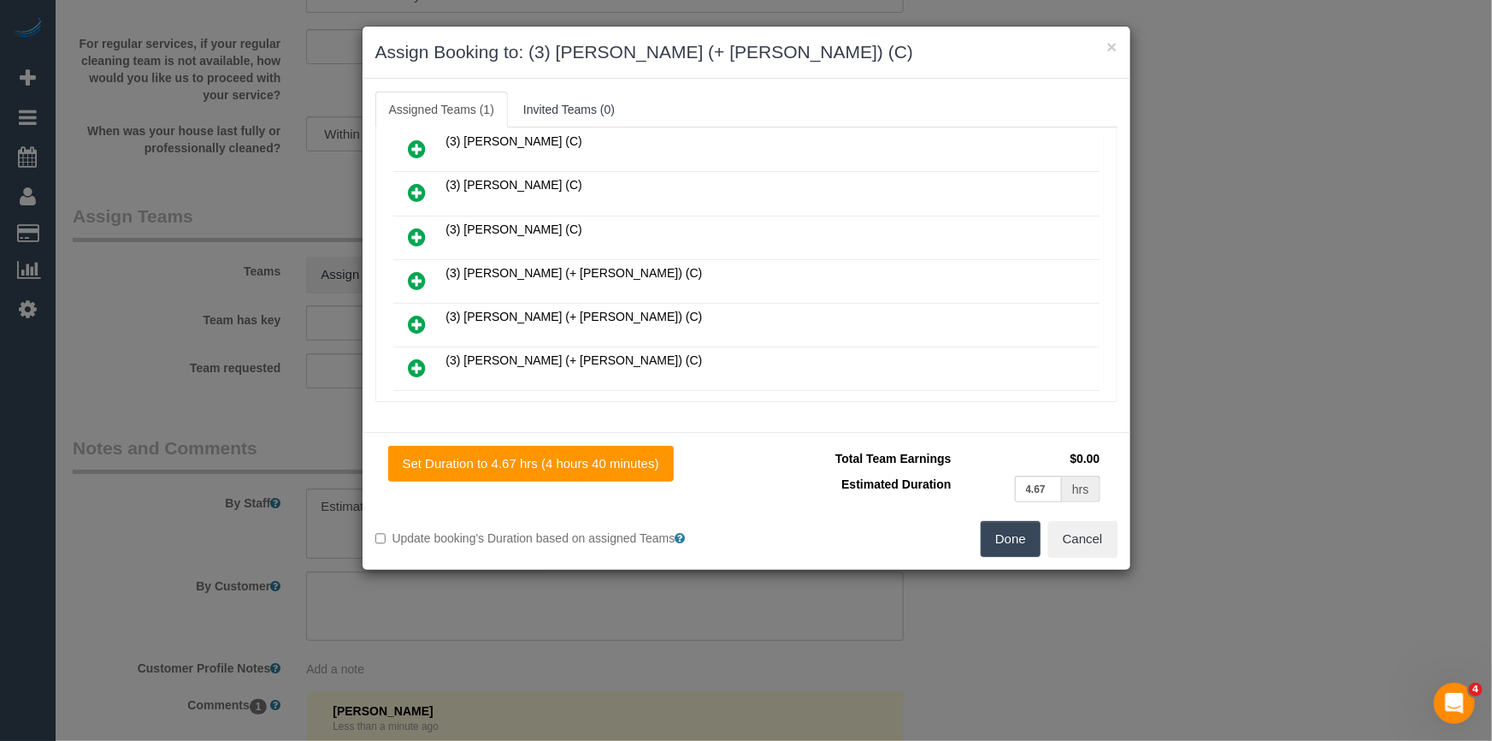
scroll to position [824, 0]
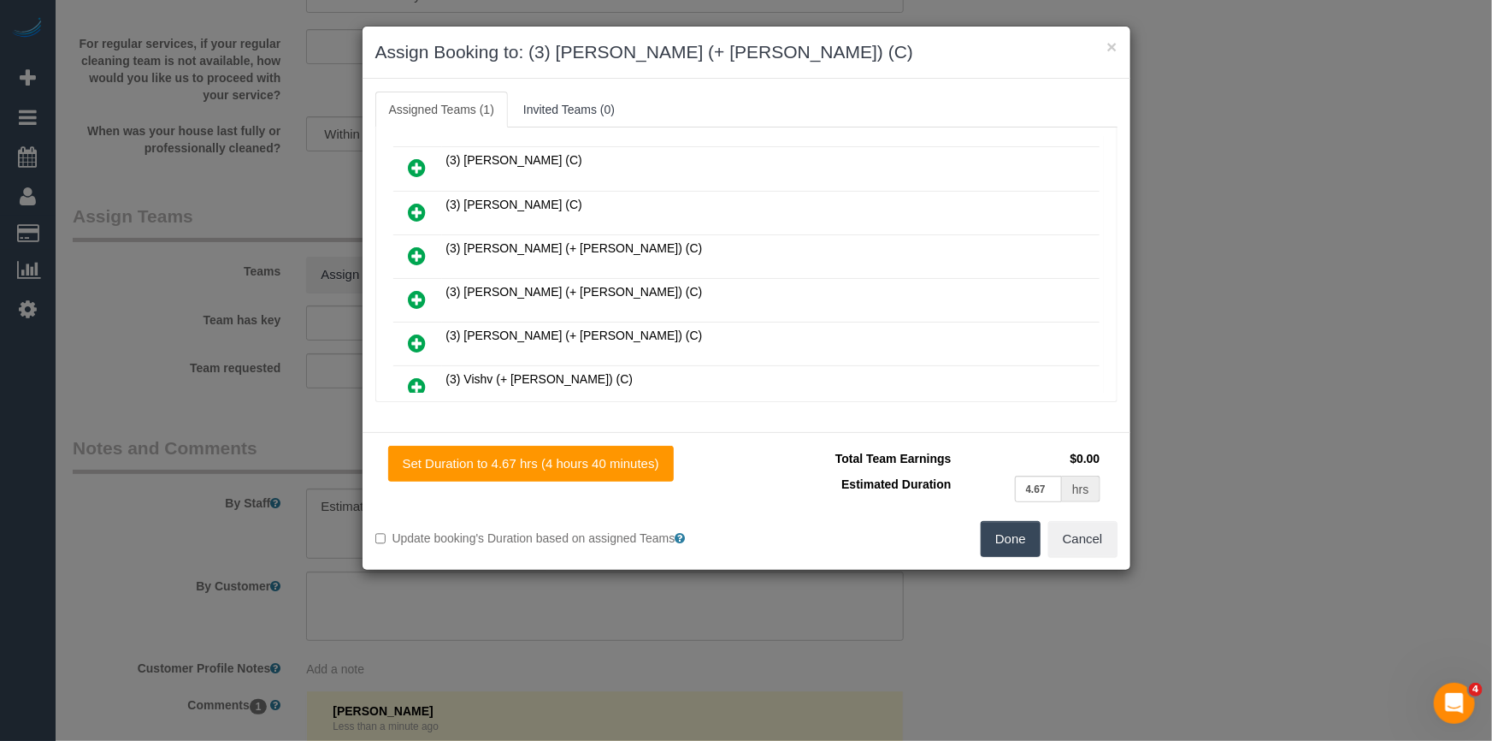
click at [413, 245] on icon at bounding box center [418, 255] width 18 height 21
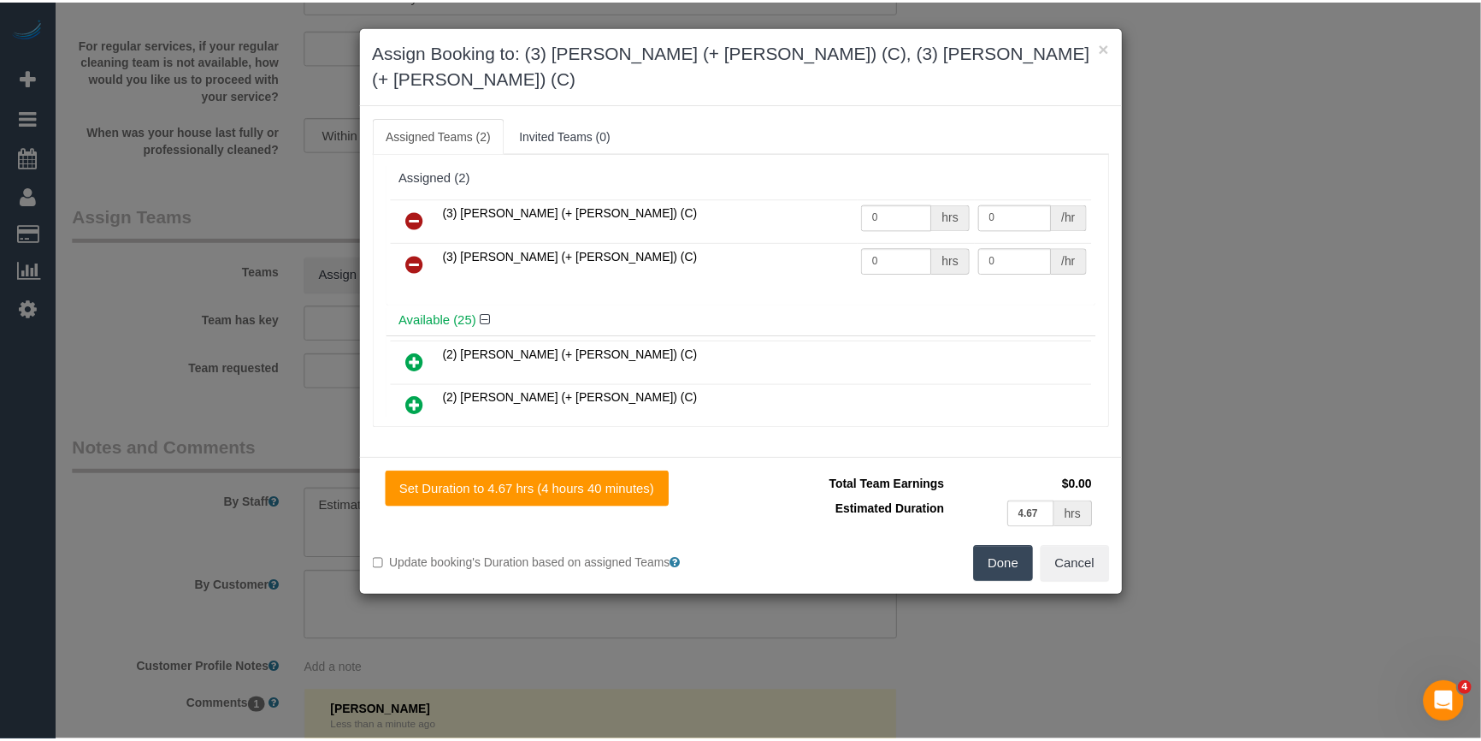
scroll to position [0, 0]
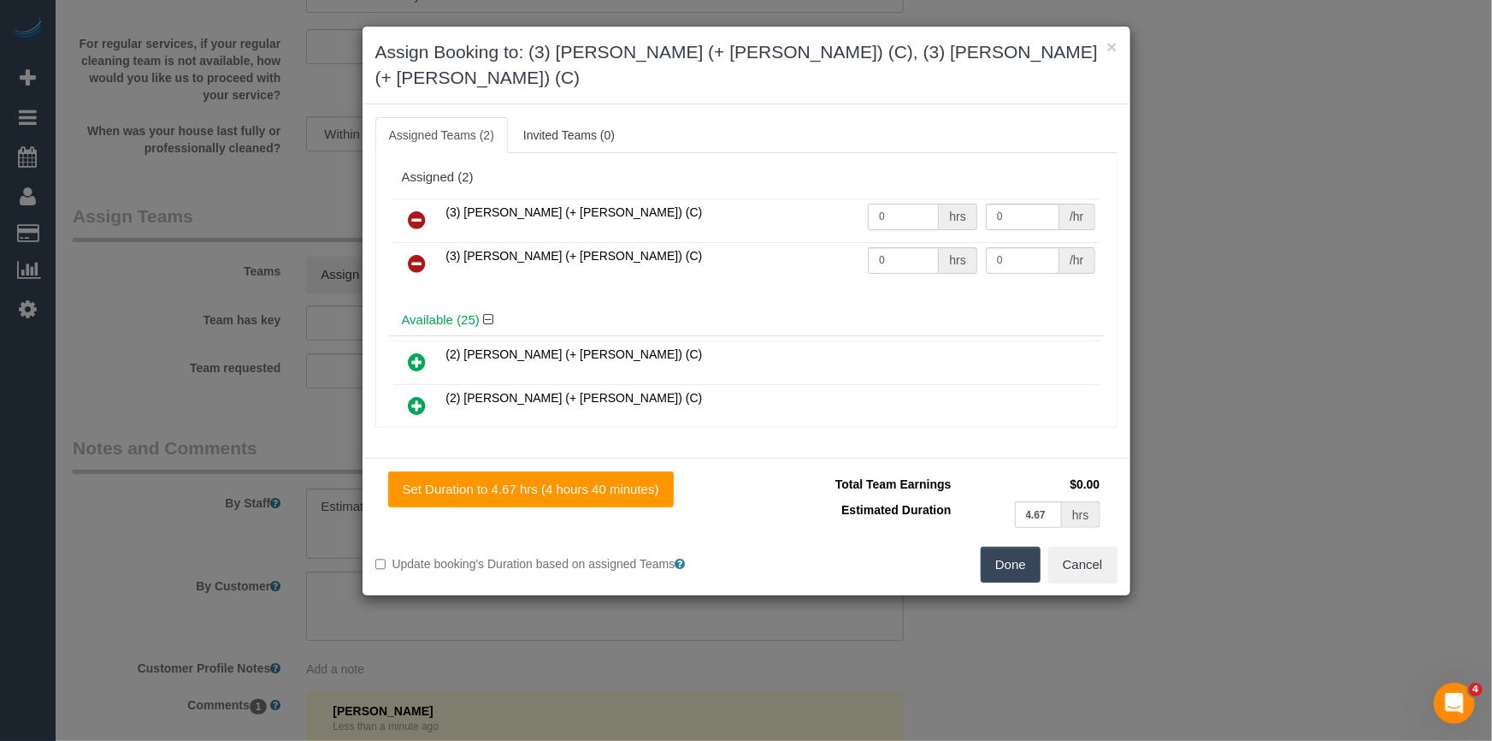
click at [914, 204] on input "0" at bounding box center [903, 217] width 71 height 27
type input "1"
click at [889, 247] on input "0" at bounding box center [903, 260] width 71 height 27
type input "1"
click at [1021, 204] on input "0" at bounding box center [1023, 217] width 74 height 27
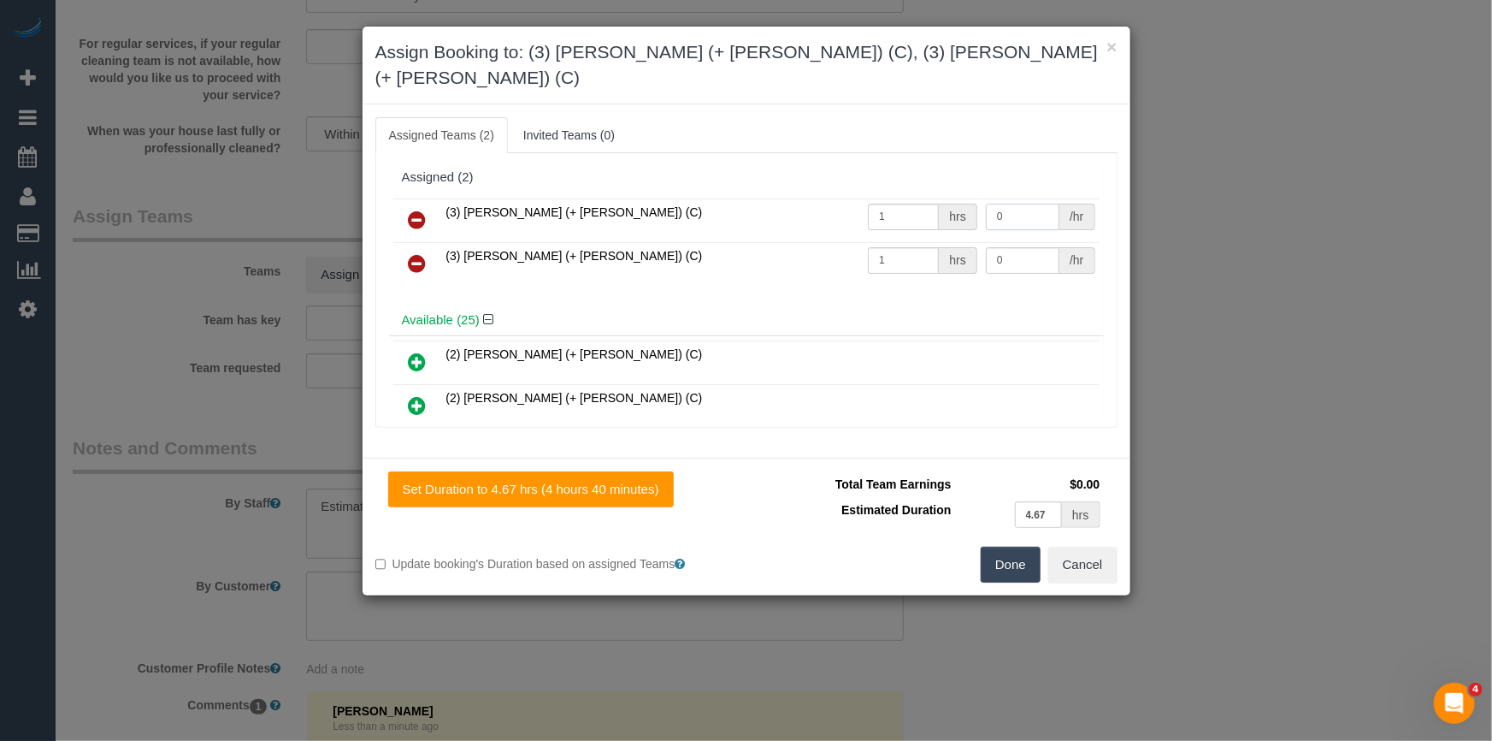
click at [1043, 204] on input "0" at bounding box center [1023, 217] width 74 height 27
click at [1023, 204] on input "0" at bounding box center [1023, 217] width 74 height 27
type input "85"
click at [1028, 247] on input "0" at bounding box center [1023, 260] width 74 height 27
click at [1015, 242] on td "0 /hr" at bounding box center [1041, 264] width 118 height 44
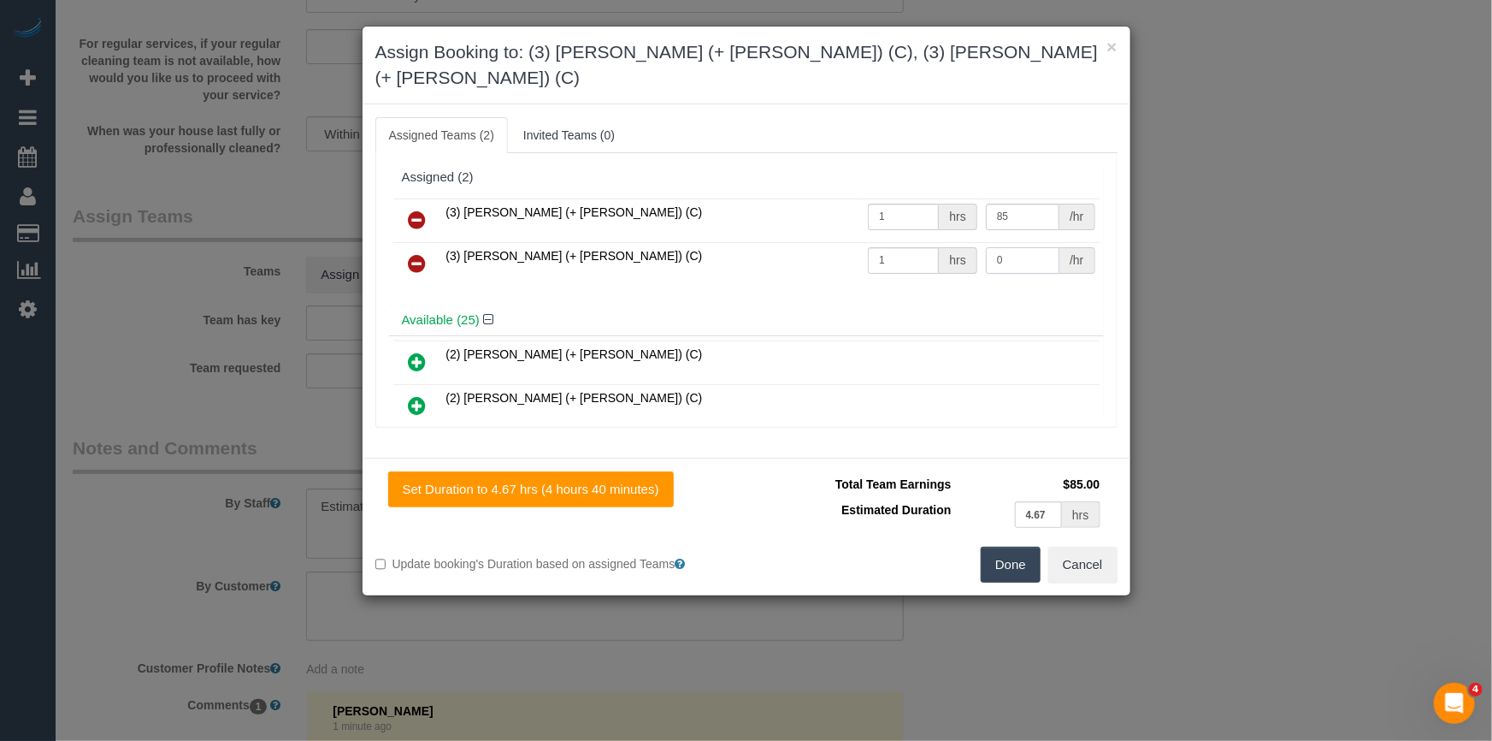
click at [1012, 247] on input "0" at bounding box center [1023, 260] width 74 height 27
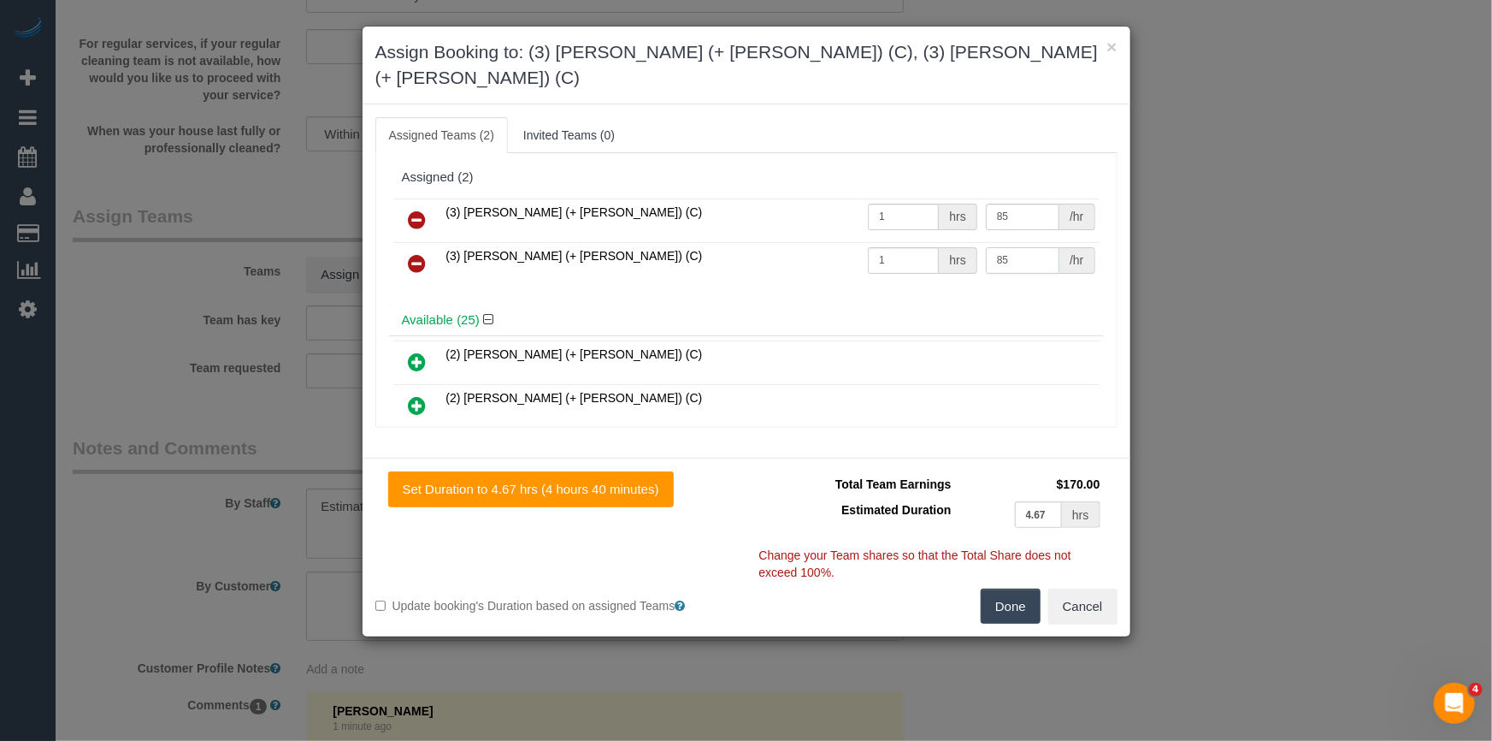
type input "85"
click at [1002, 588] on button "Done" at bounding box center [1011, 606] width 60 height 36
click at [1002, 583] on div "× Assign Booking to: (3) Rayhan (+ Shahida) (C), (3) Shahida (+ Rayhan) (C) Ass…" at bounding box center [746, 370] width 1492 height 741
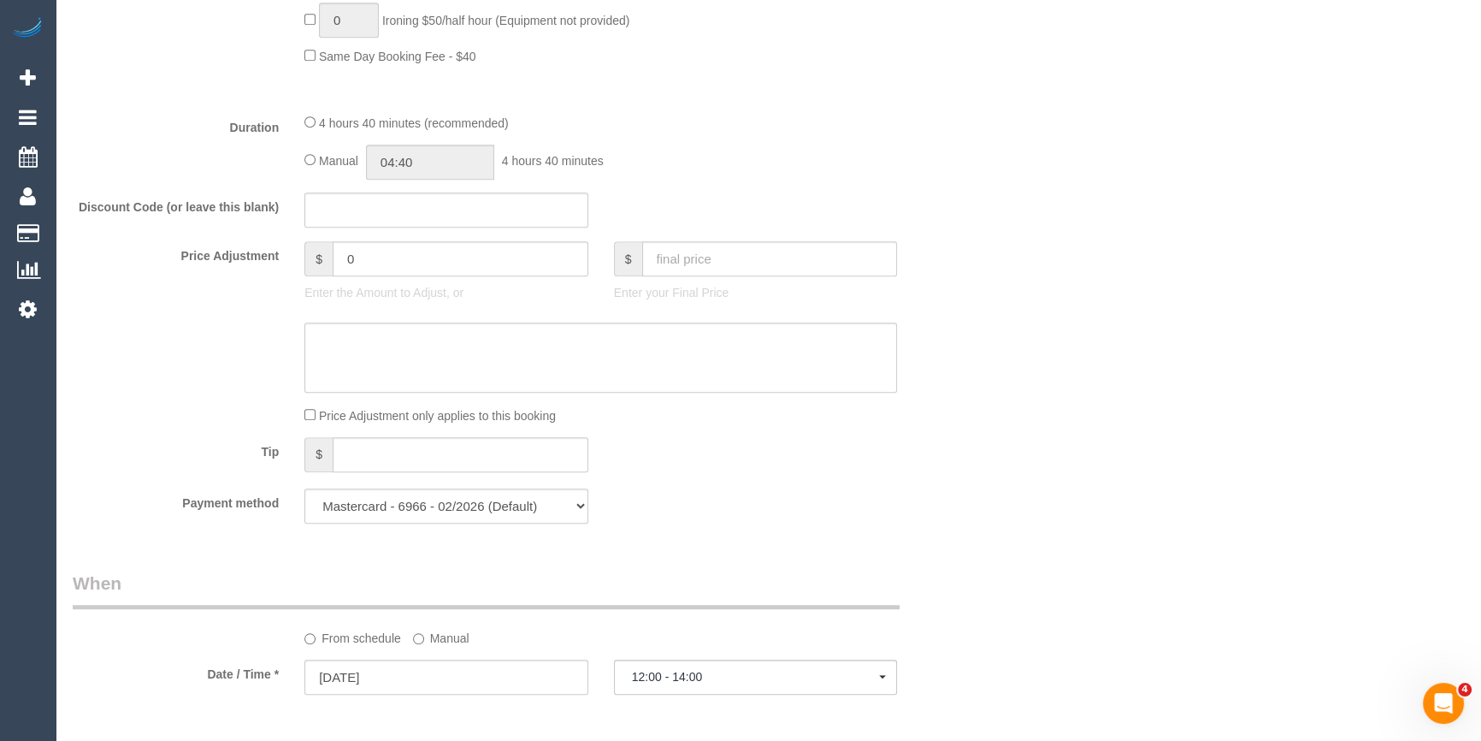
scroll to position [1300, 0]
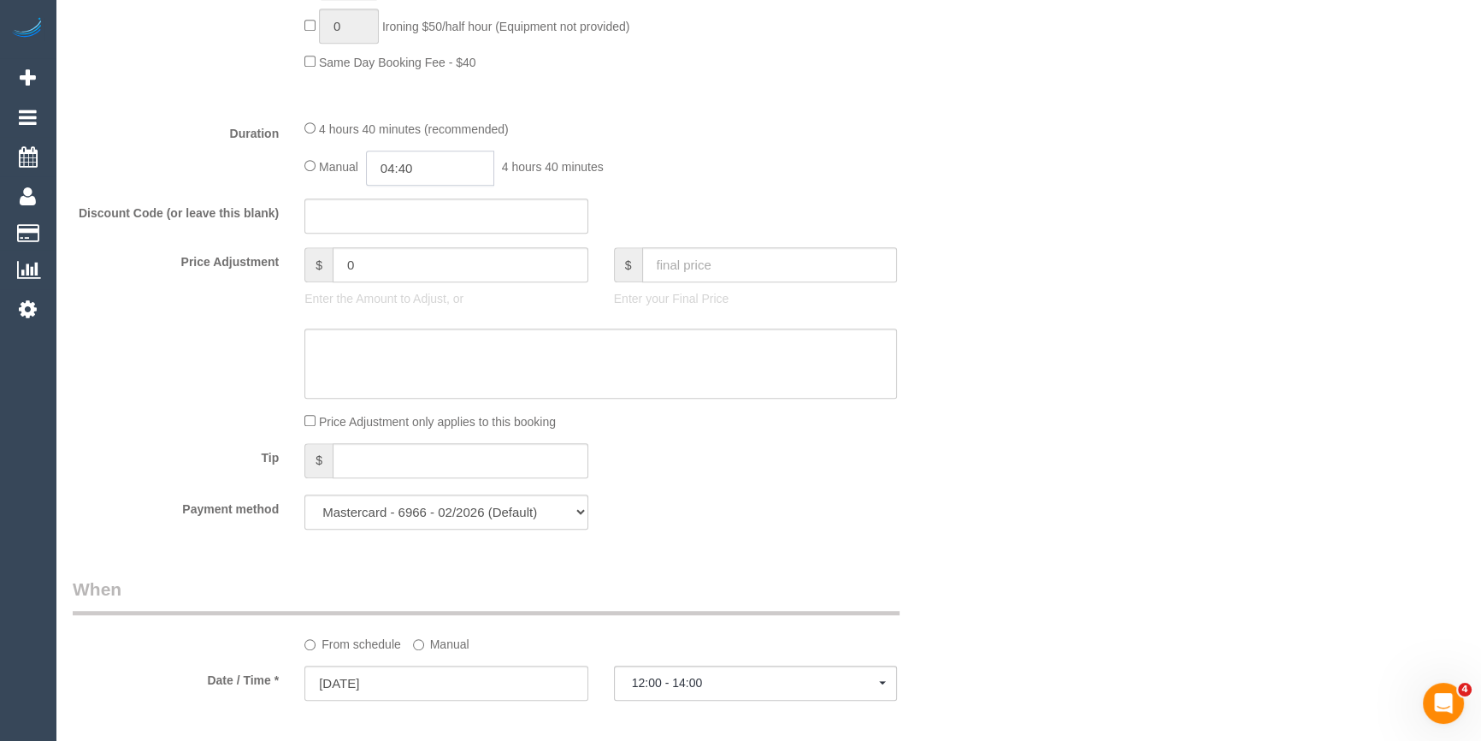
click at [410, 171] on input "04:40" at bounding box center [430, 167] width 128 height 35
type input "02:30"
click at [409, 250] on li "02:30" at bounding box center [412, 246] width 76 height 22
drag, startPoint x: 846, startPoint y: 186, endPoint x: 819, endPoint y: 186, distance: 26.5
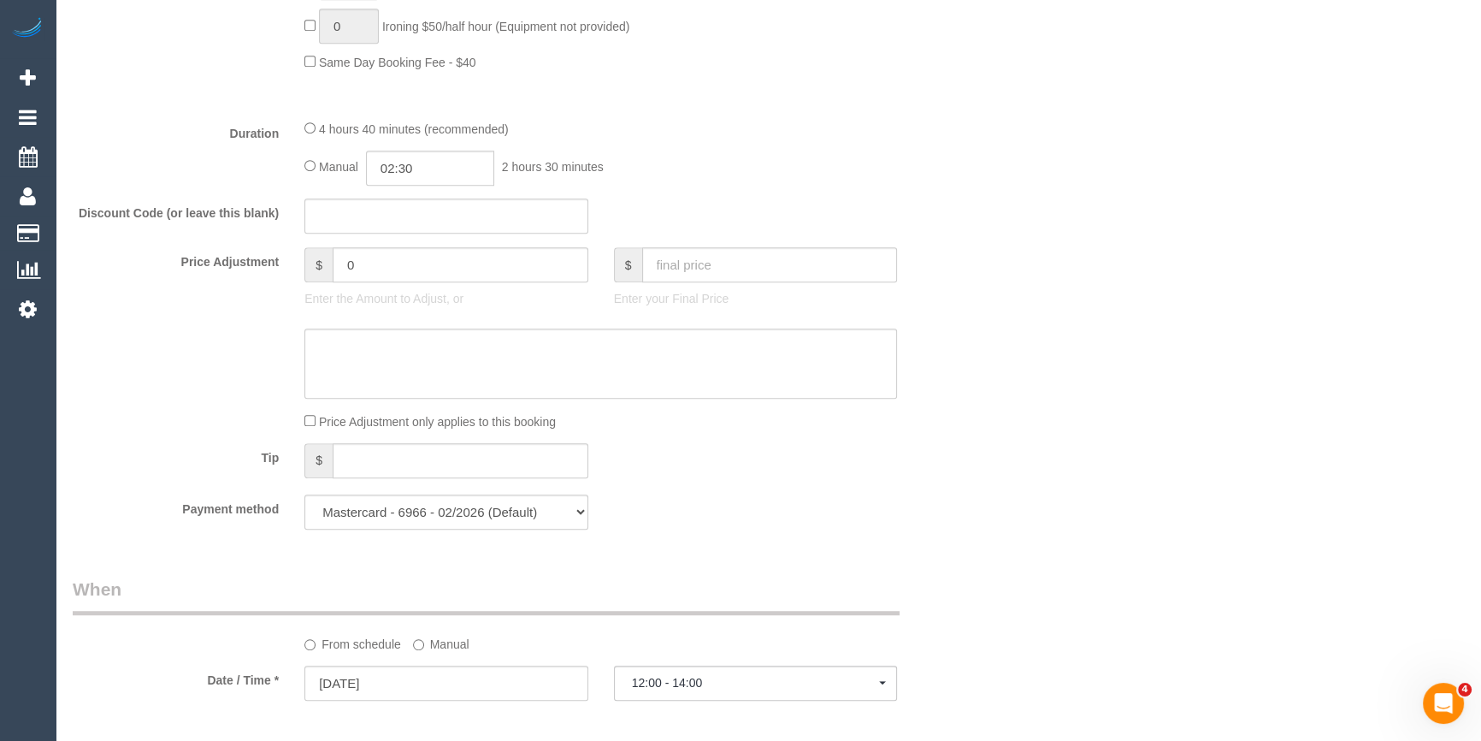
click at [846, 186] on div "Manual 02:30 2 hours 30 minutes" at bounding box center [600, 167] width 593 height 35
select select "spot25"
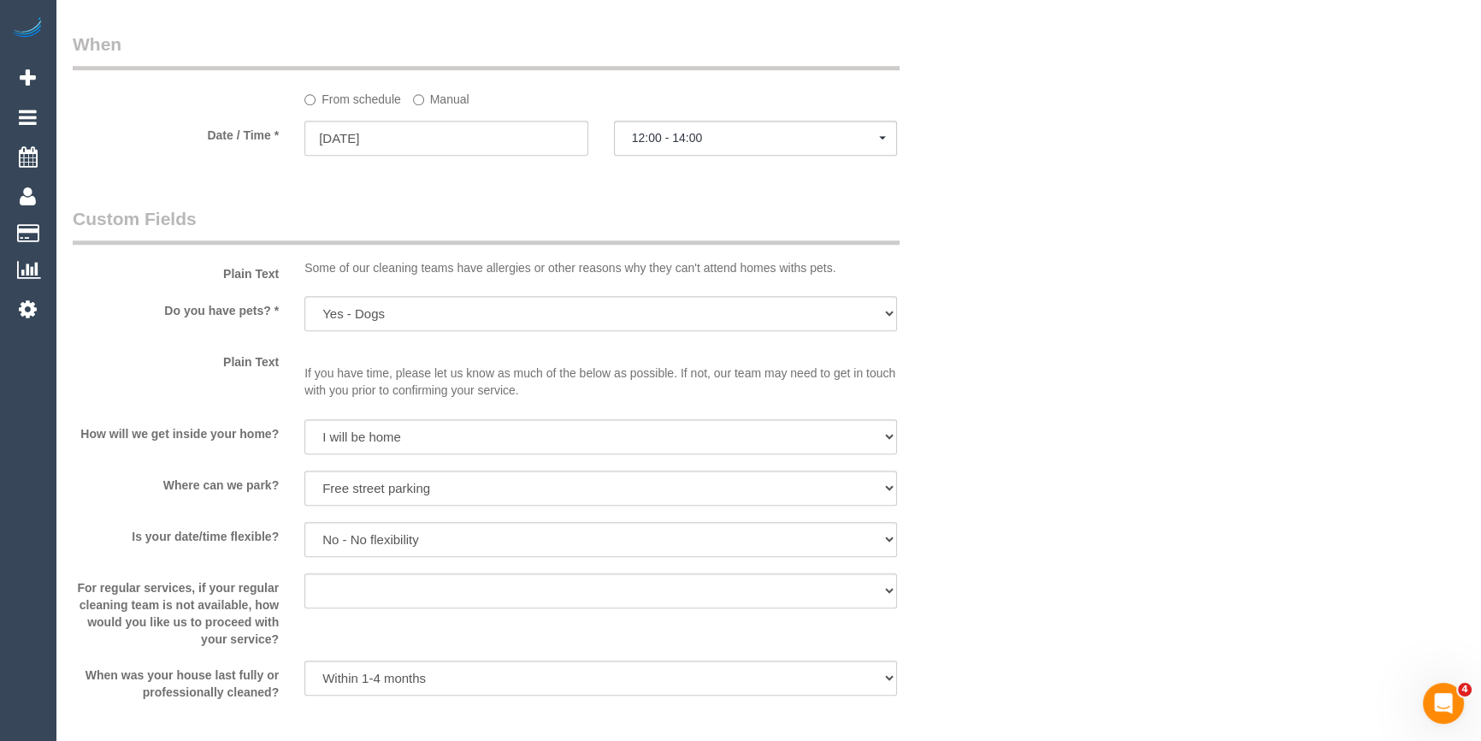
scroll to position [2466, 0]
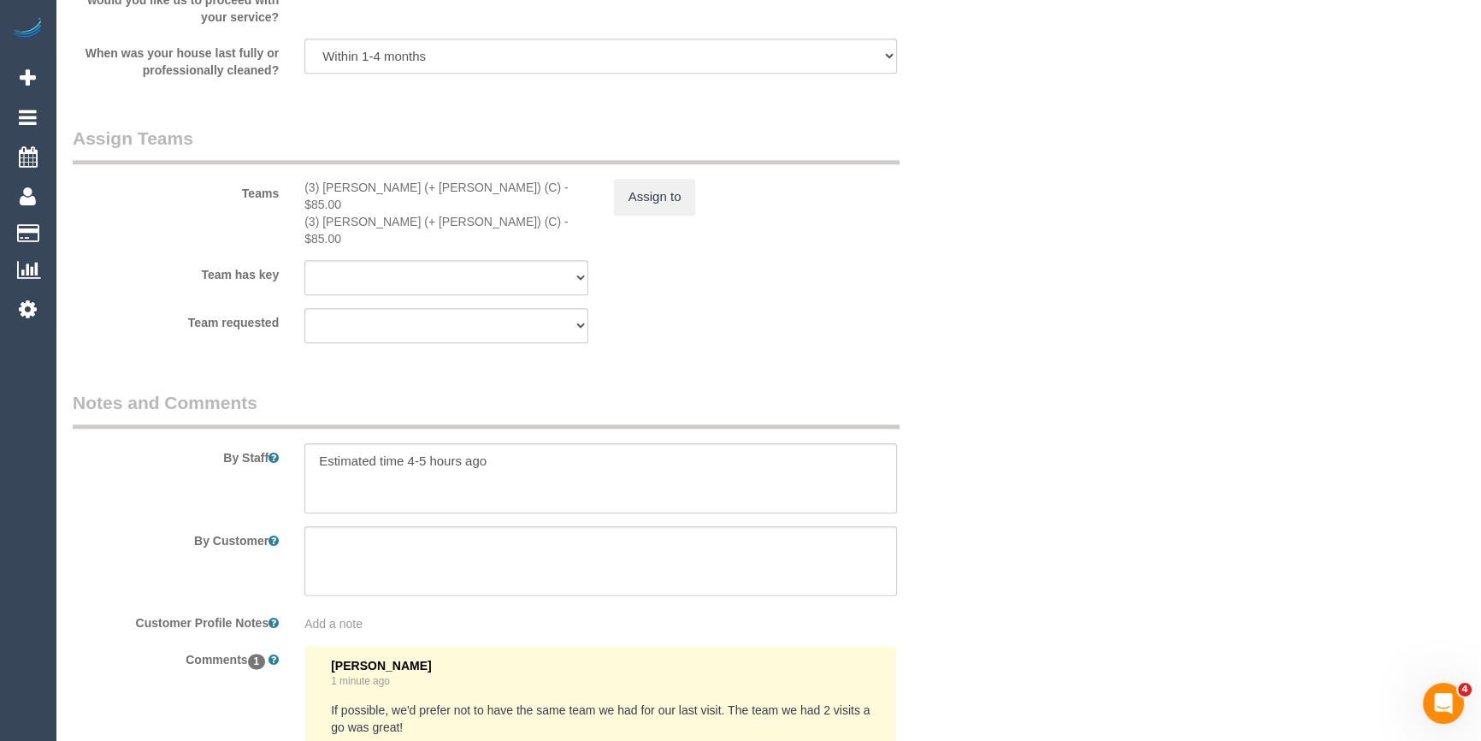
drag, startPoint x: 1198, startPoint y: 528, endPoint x: 1186, endPoint y: 525, distance: 12.2
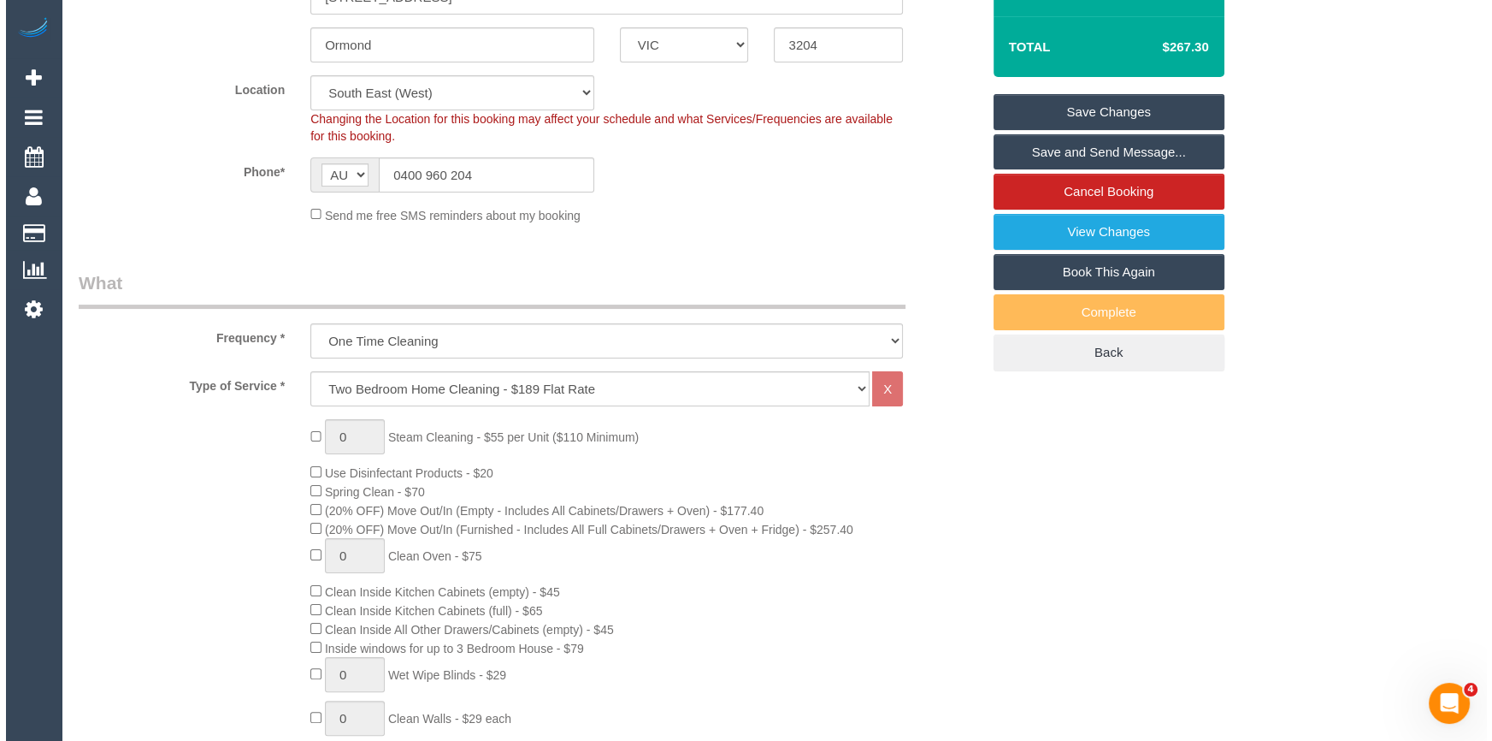
scroll to position [47, 0]
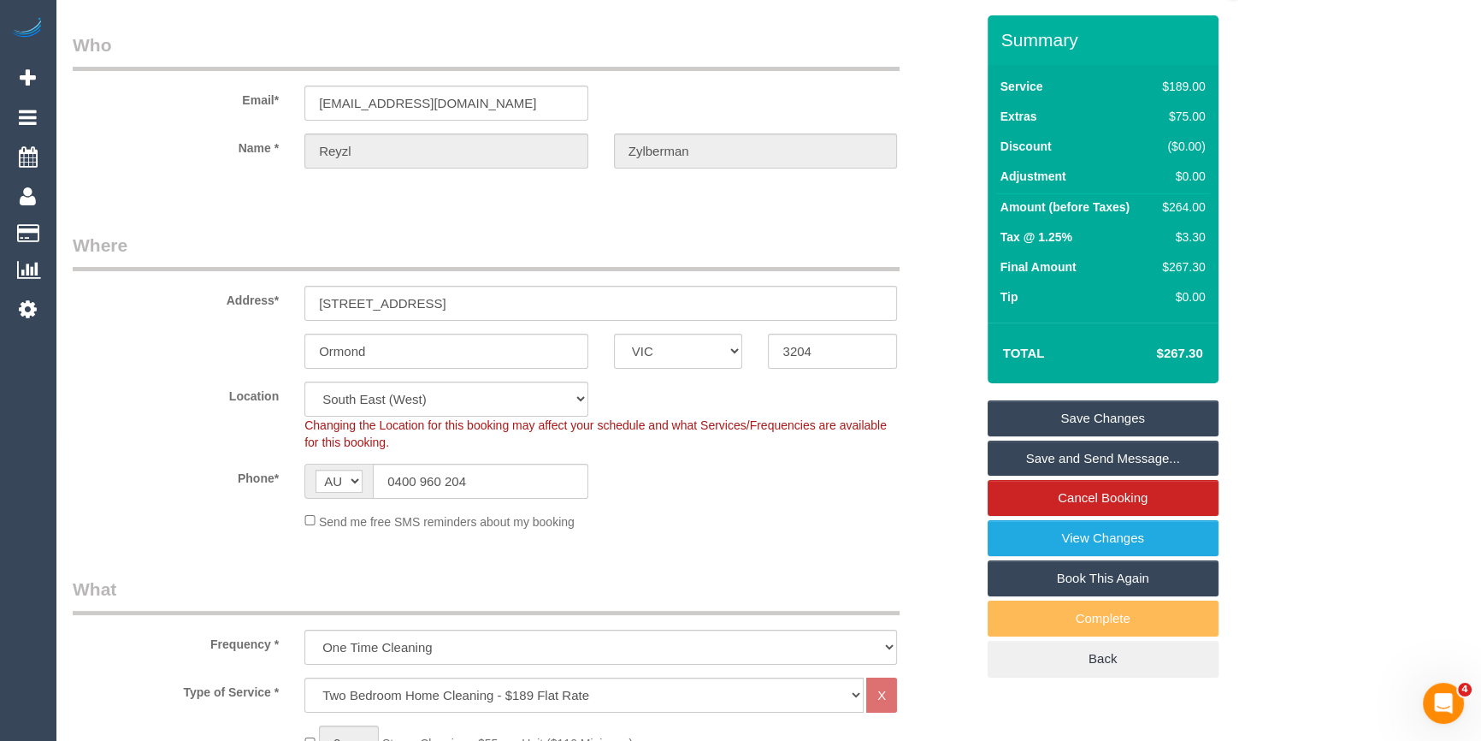
drag, startPoint x: 1119, startPoint y: 451, endPoint x: 906, endPoint y: 476, distance: 214.4
click at [1119, 451] on link "Save and Send Message..." at bounding box center [1103, 458] width 231 height 36
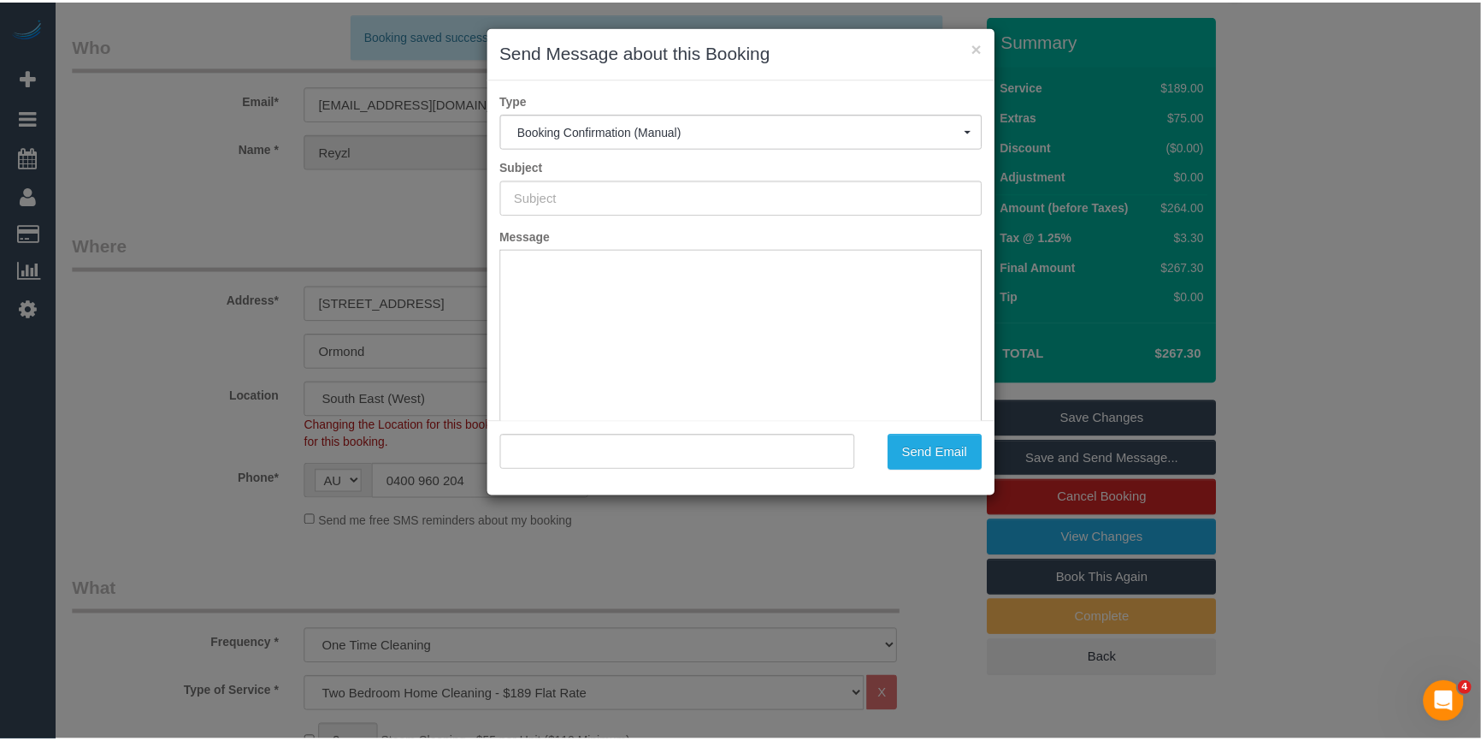
scroll to position [0, 0]
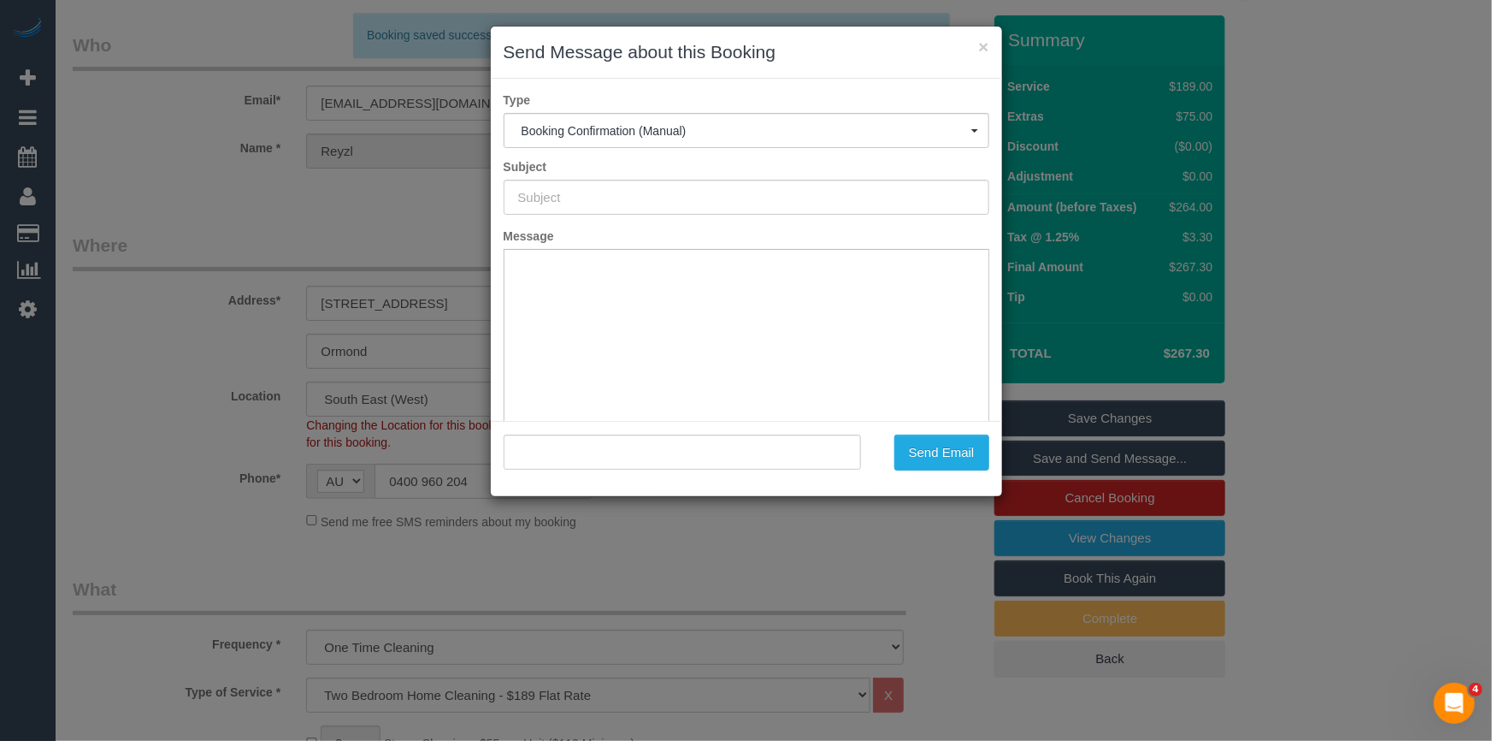
type input "Booking Confirmed"
type input ""Reyzl Zylberman" <reyzlzylberman@hotmail.com>"
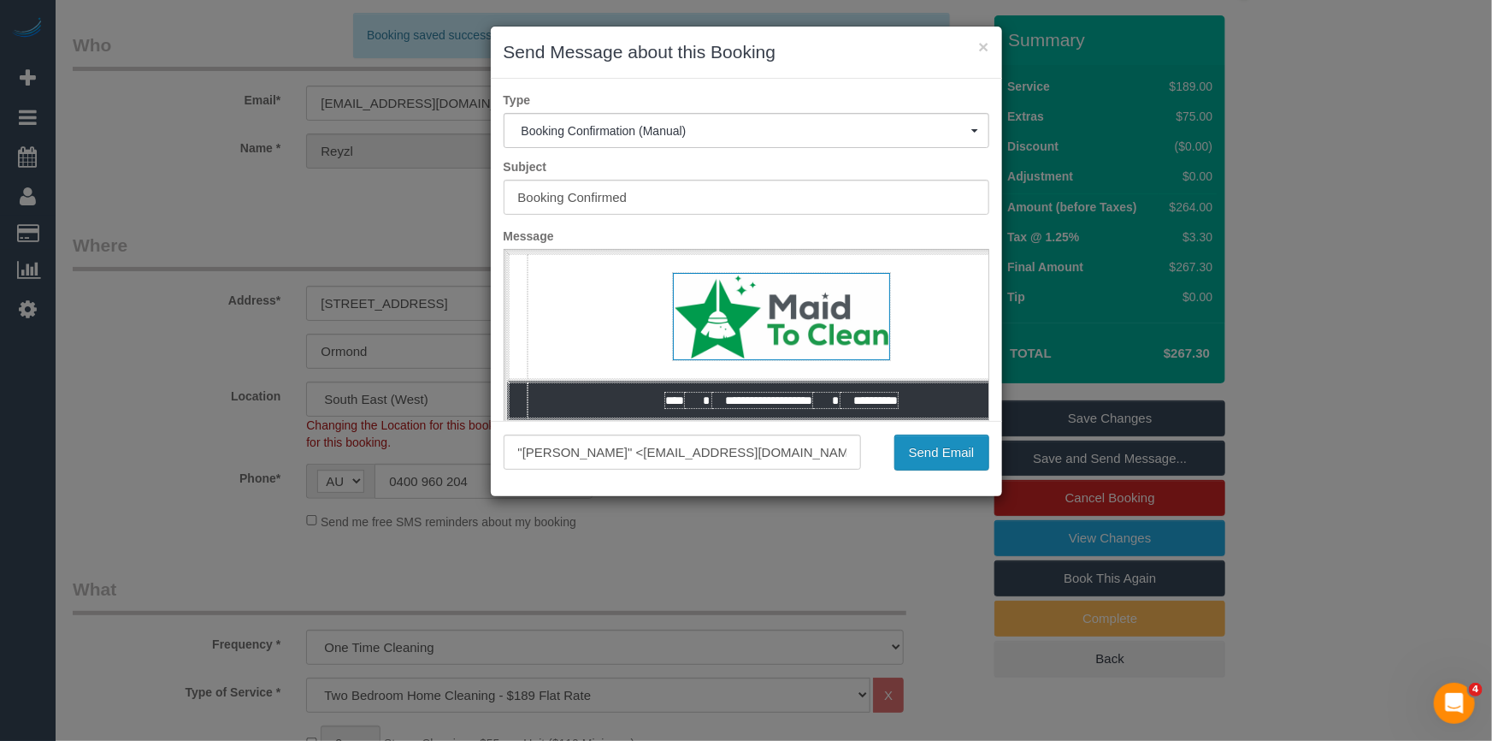
click at [933, 463] on button "Send Email" at bounding box center [941, 452] width 95 height 36
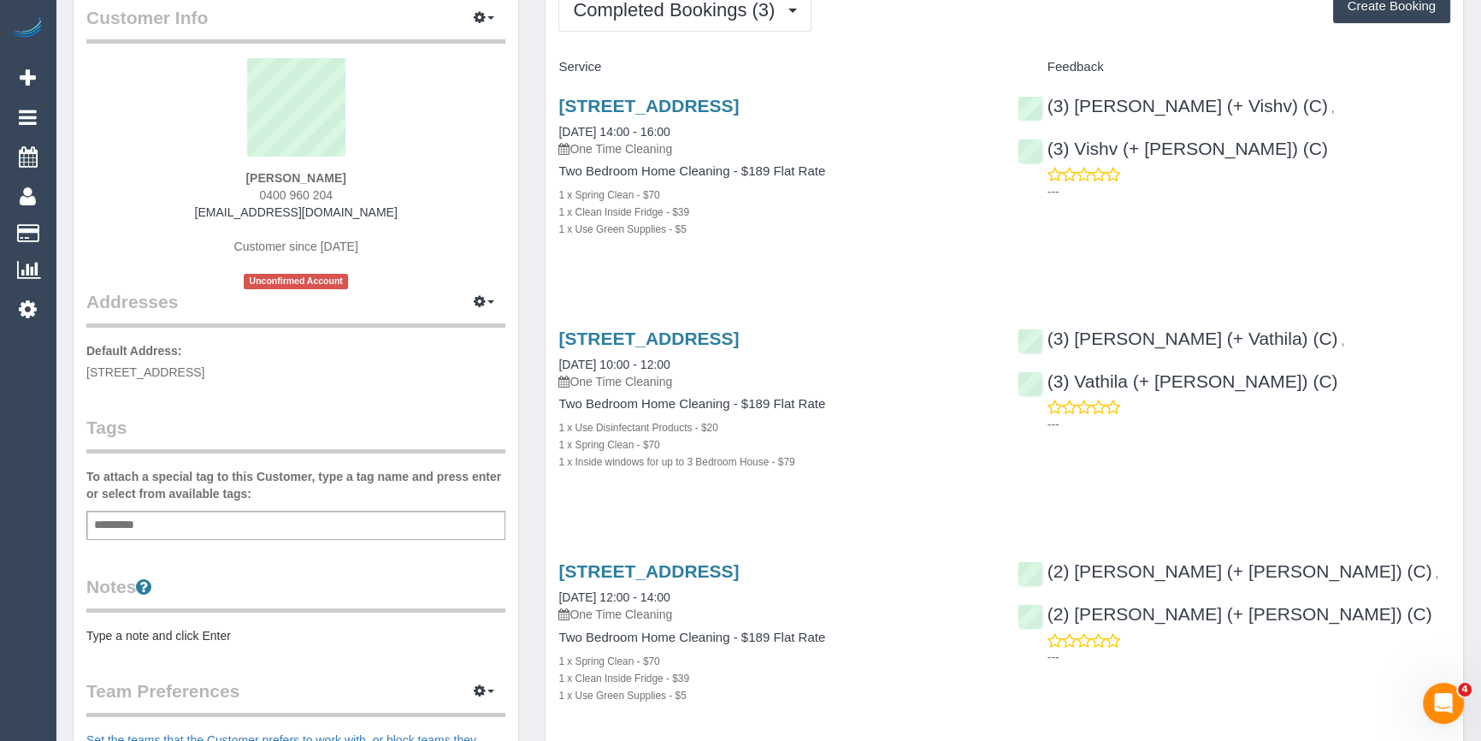
scroll to position [233, 0]
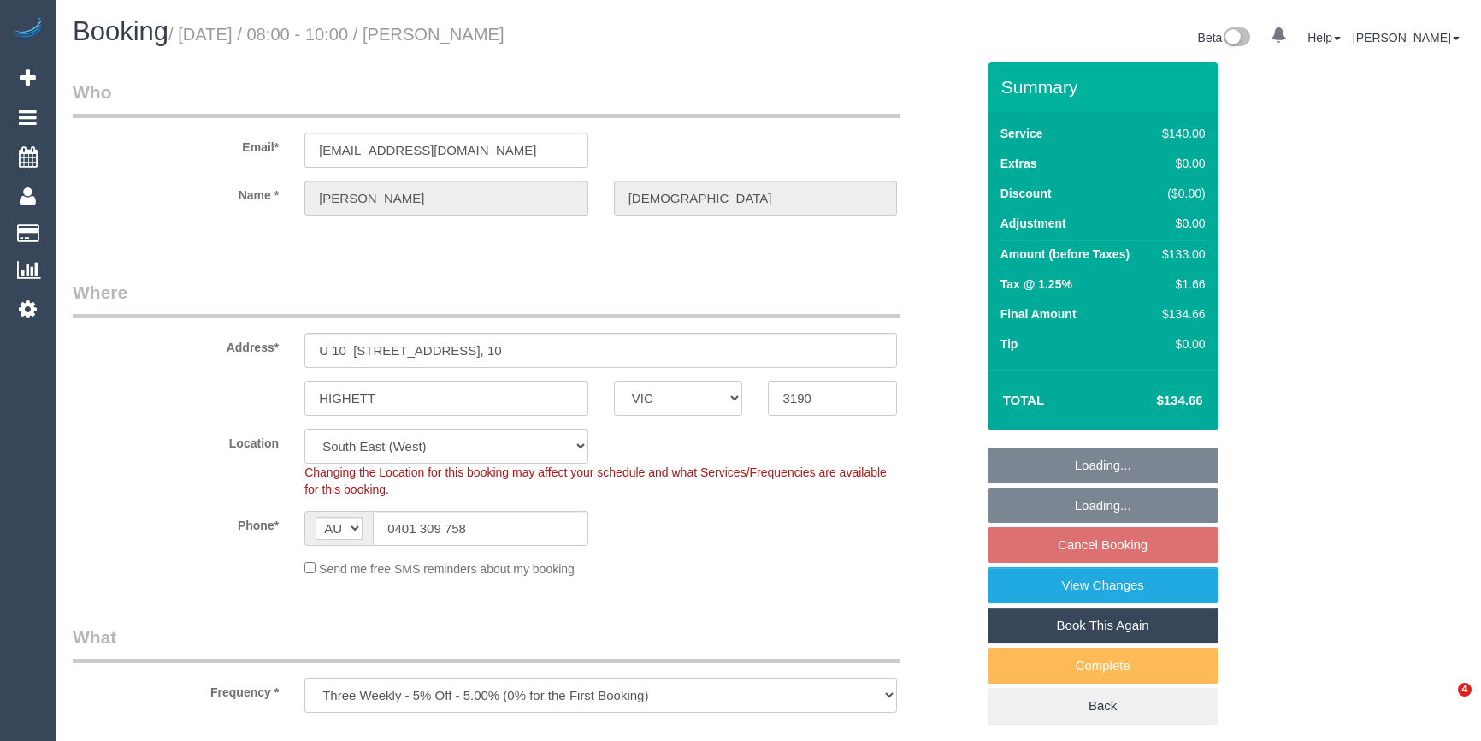
select select "VIC"
select select "object:580"
select select "string:stripe-pm_1RTuh22GScqysDRV0yB7a122"
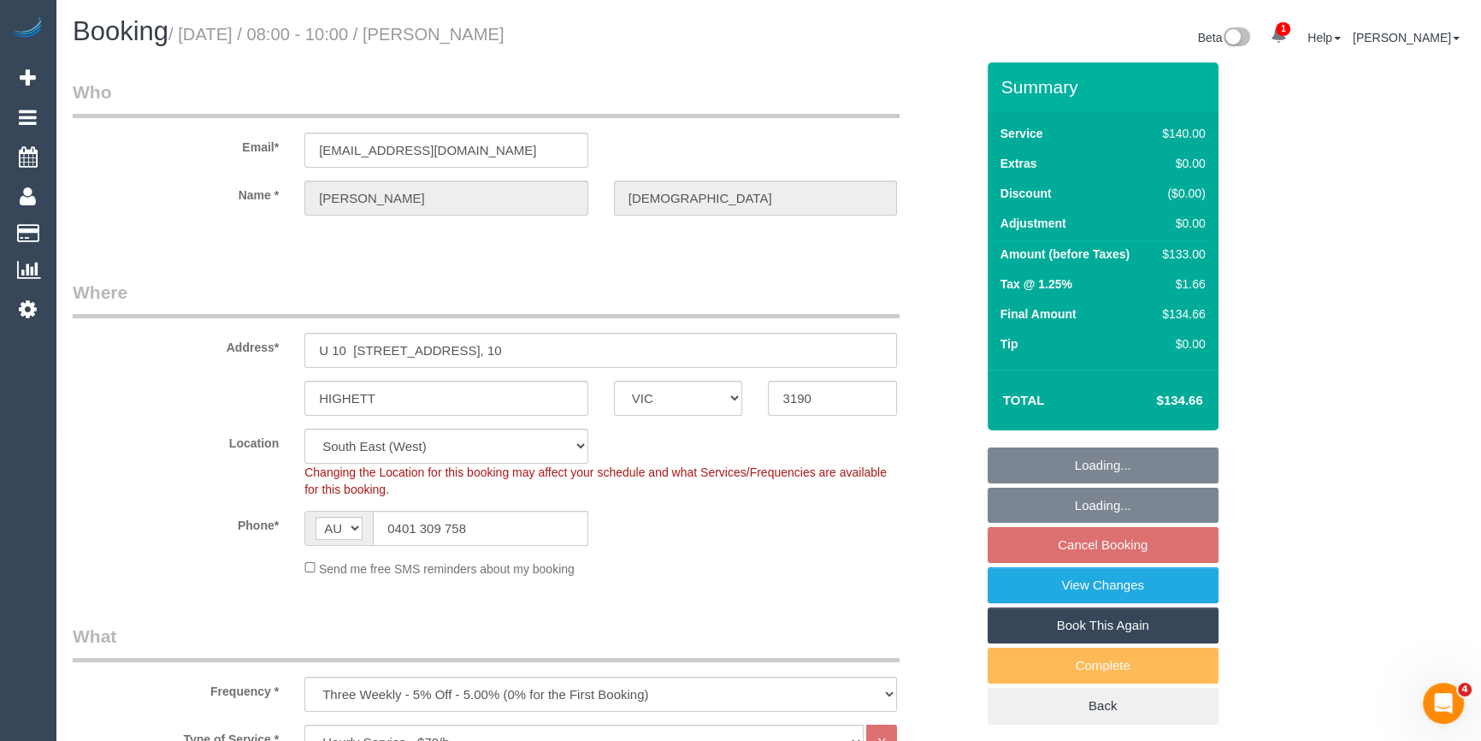
select select "number:28"
select select "number:16"
select select "number:19"
select select "number:22"
select select "number:34"
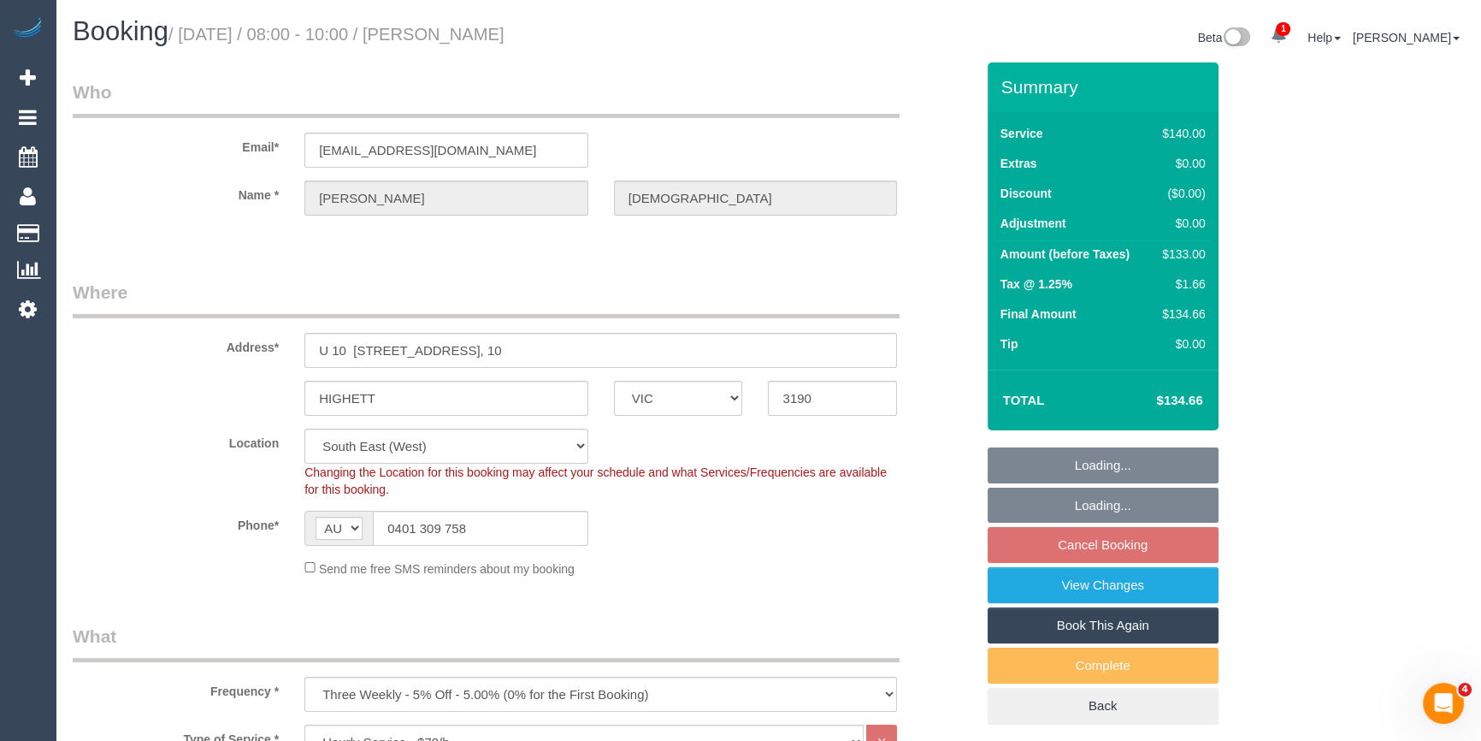
select select "number:12"
select select "spot2"
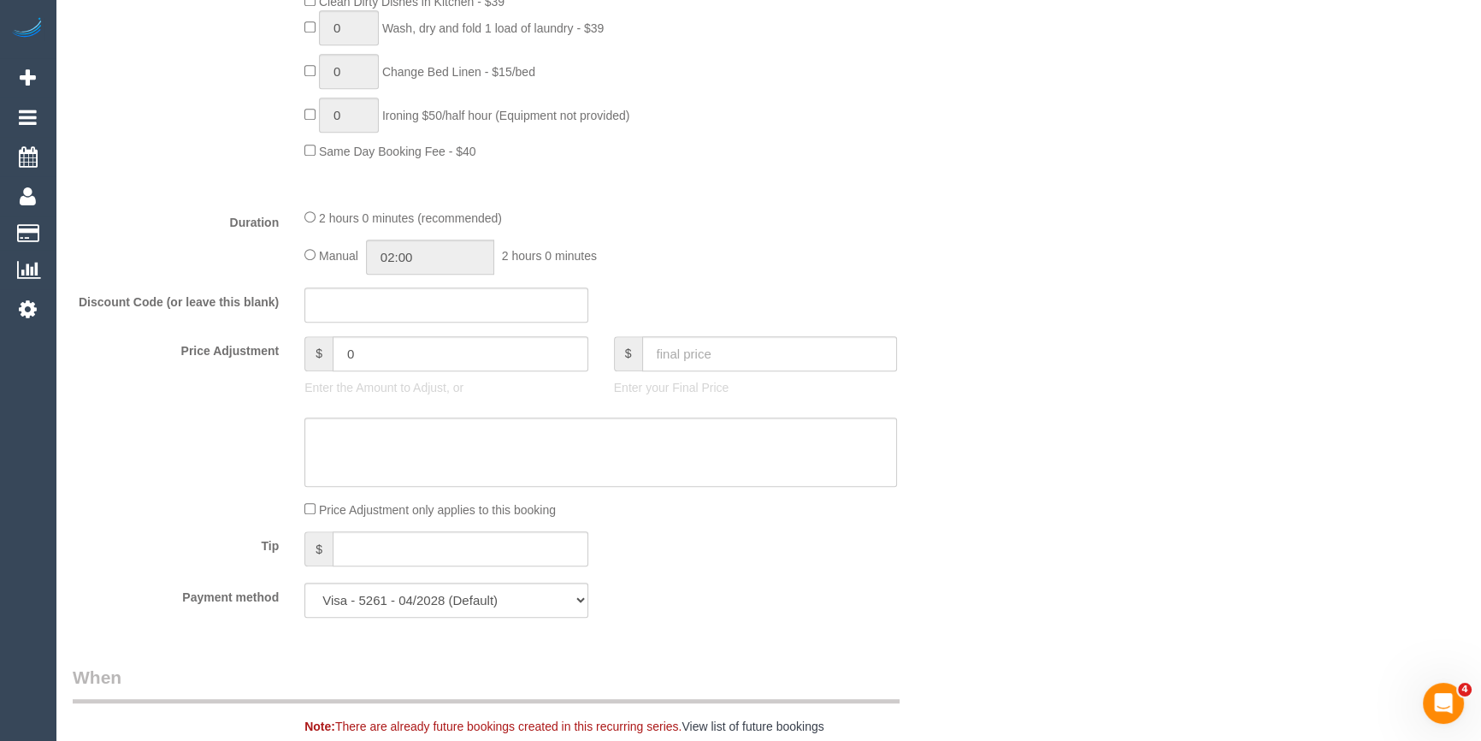
scroll to position [2176, 0]
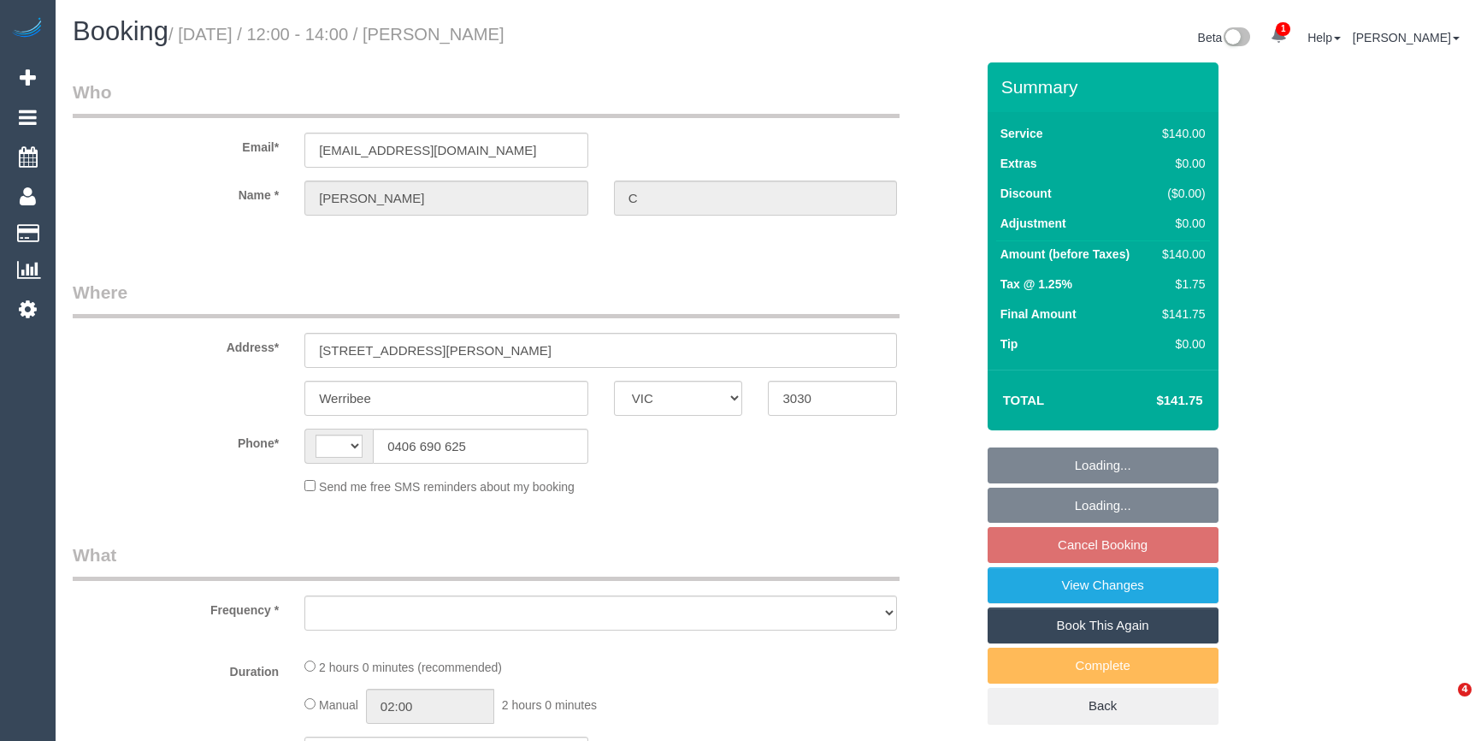
select select "VIC"
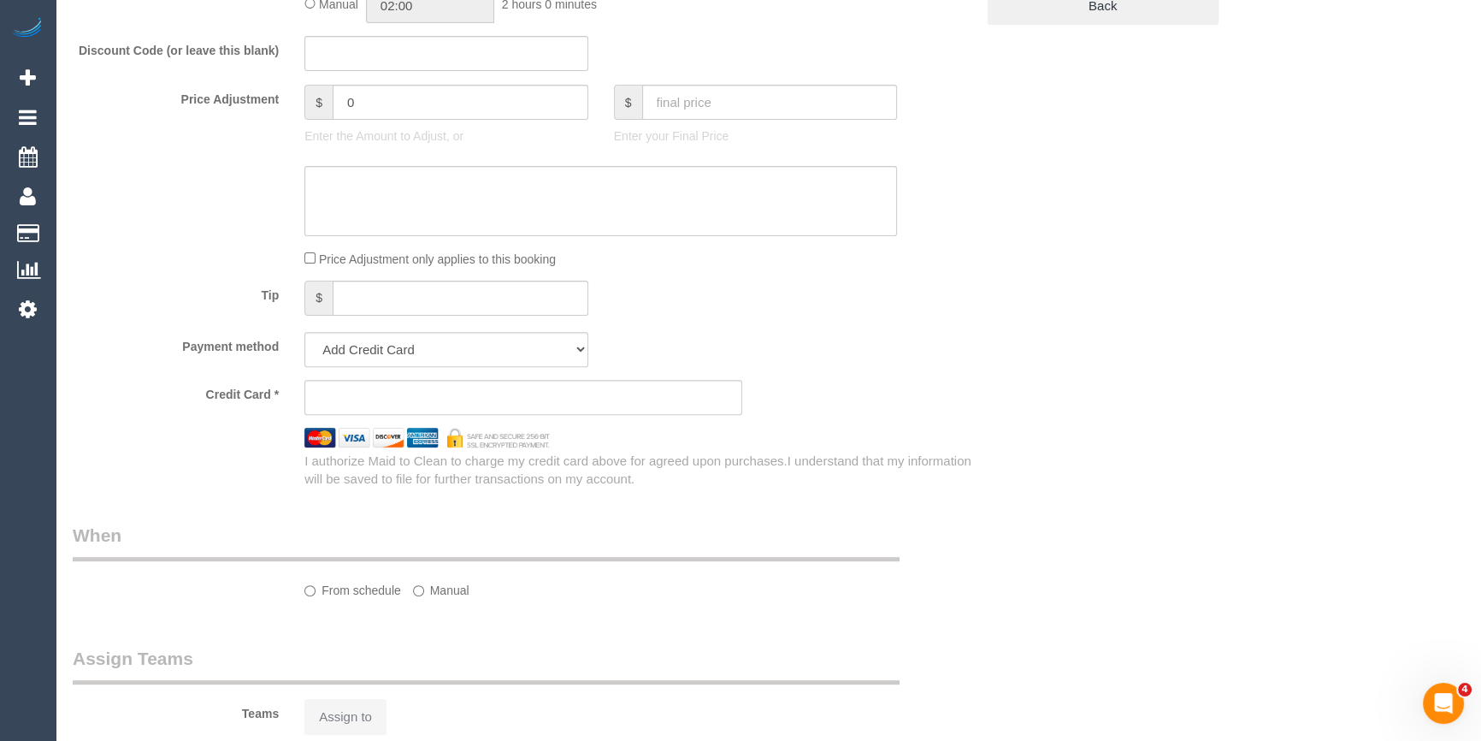
select select "string:AU"
select select "object:531"
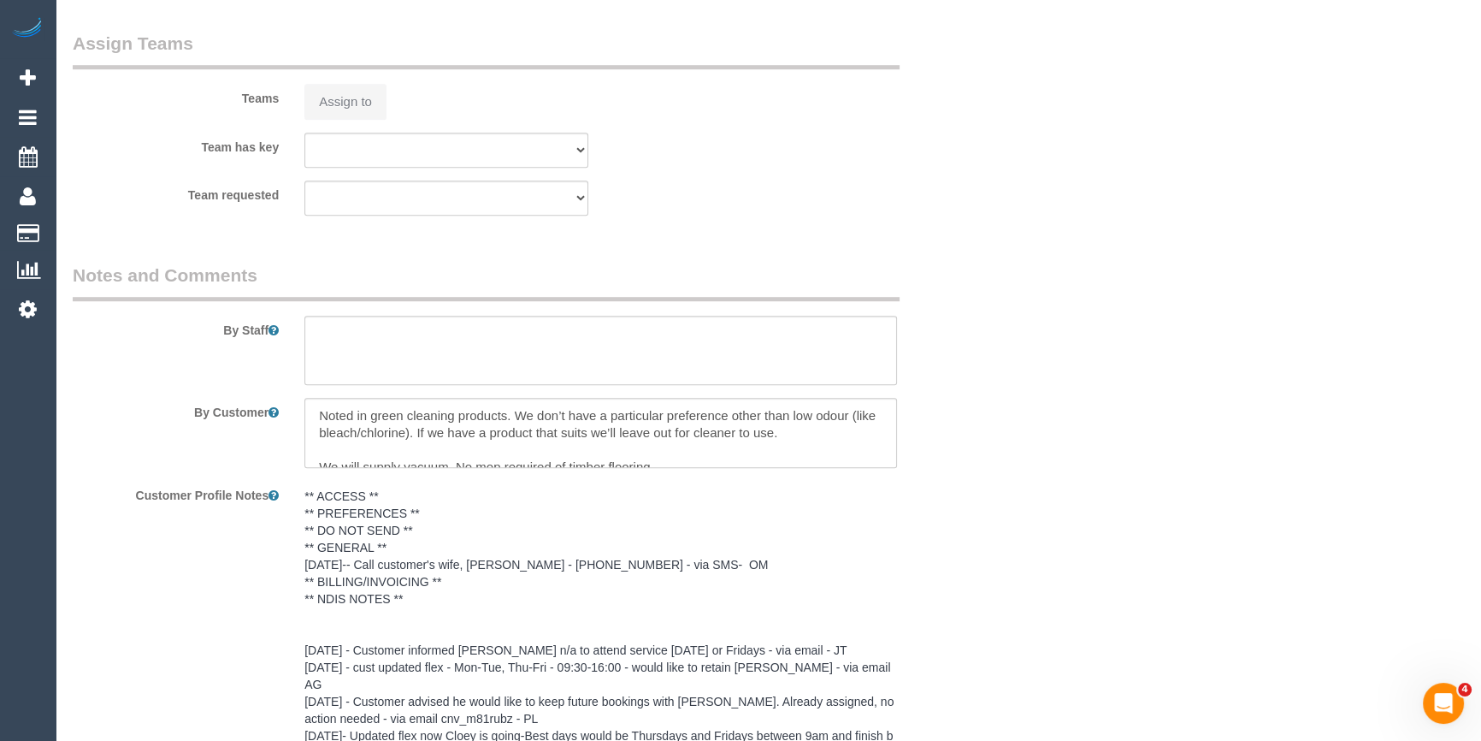
select select "number:28"
select select "number:14"
select select "number:19"
select select "number:25"
select select "number:34"
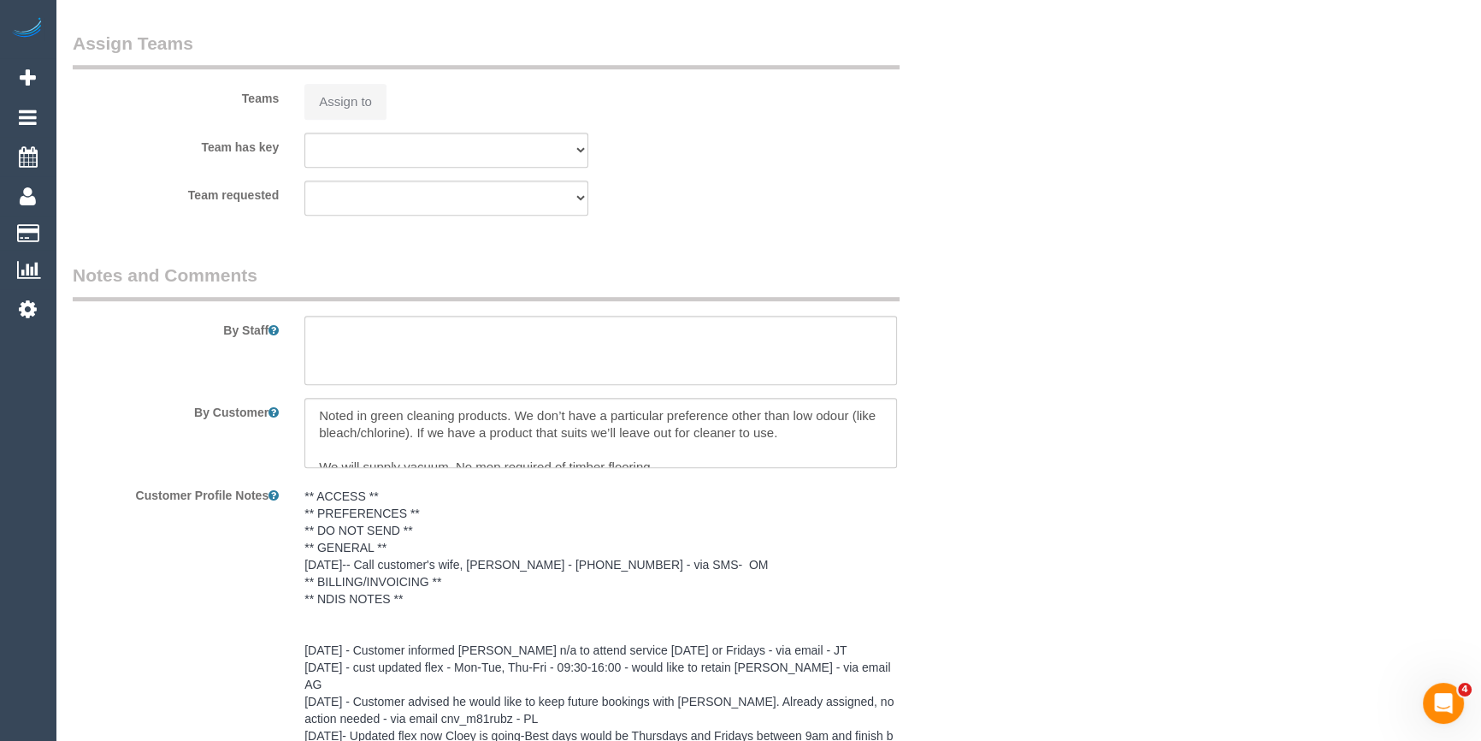
select select "number:13"
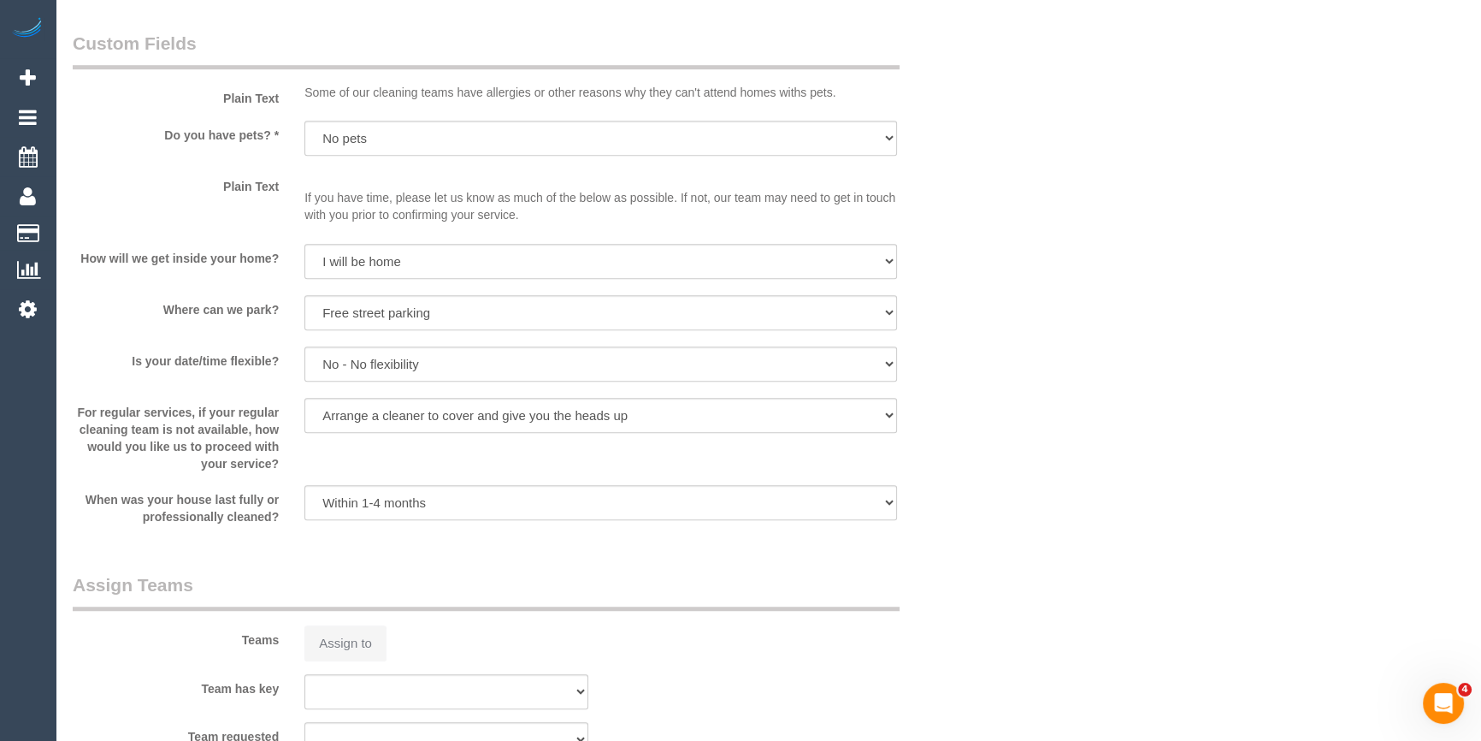
select select "object:684"
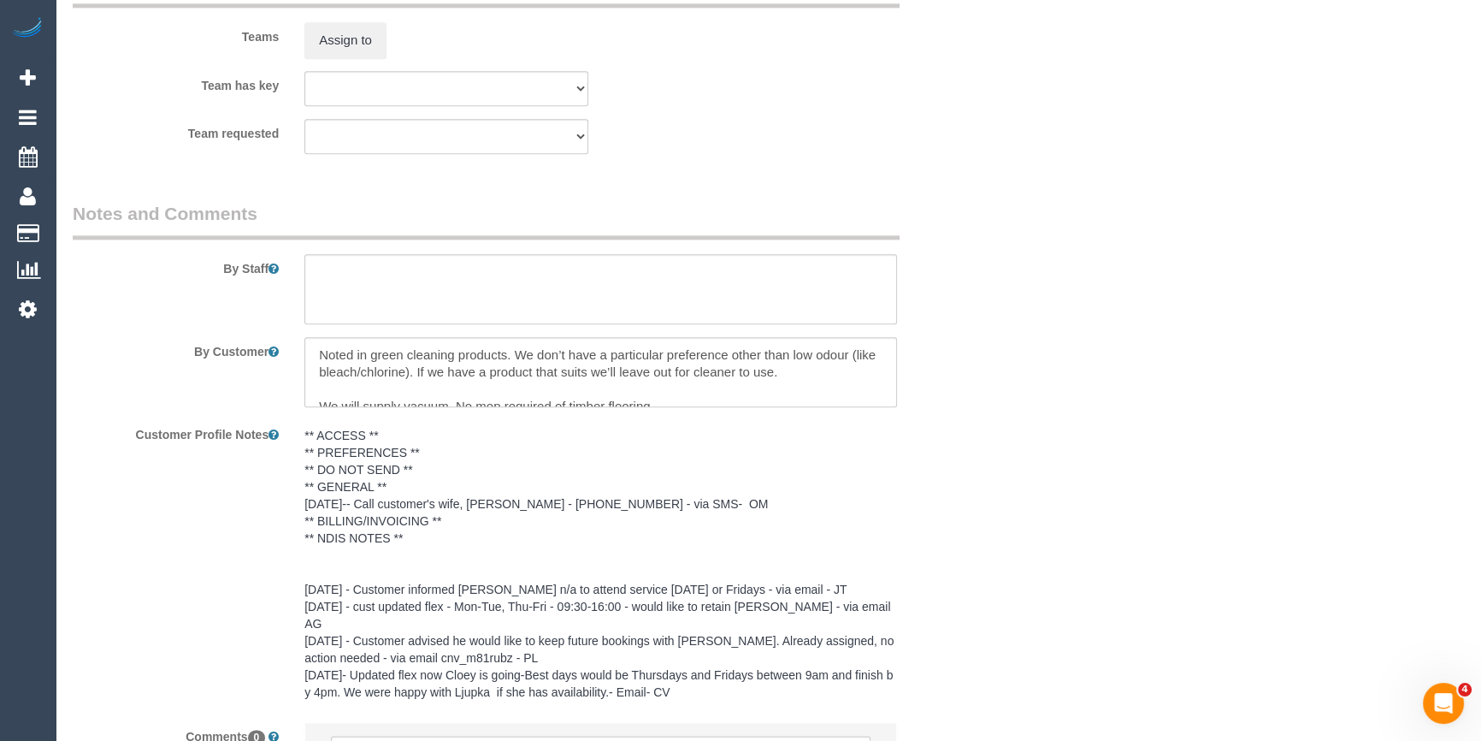
select select "string:stripe-pm_1OYd562GScqysDRV9SwYMuvn"
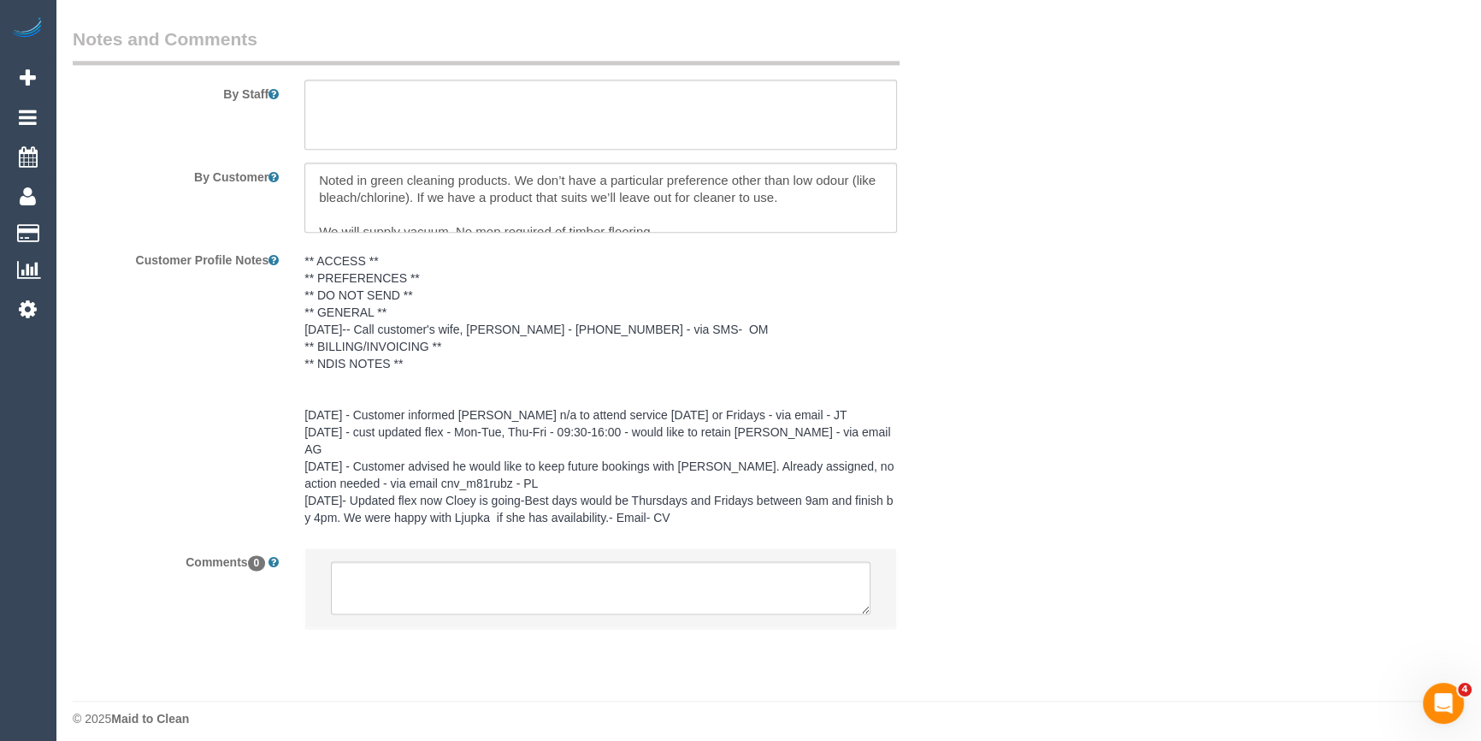
select select "spot1"
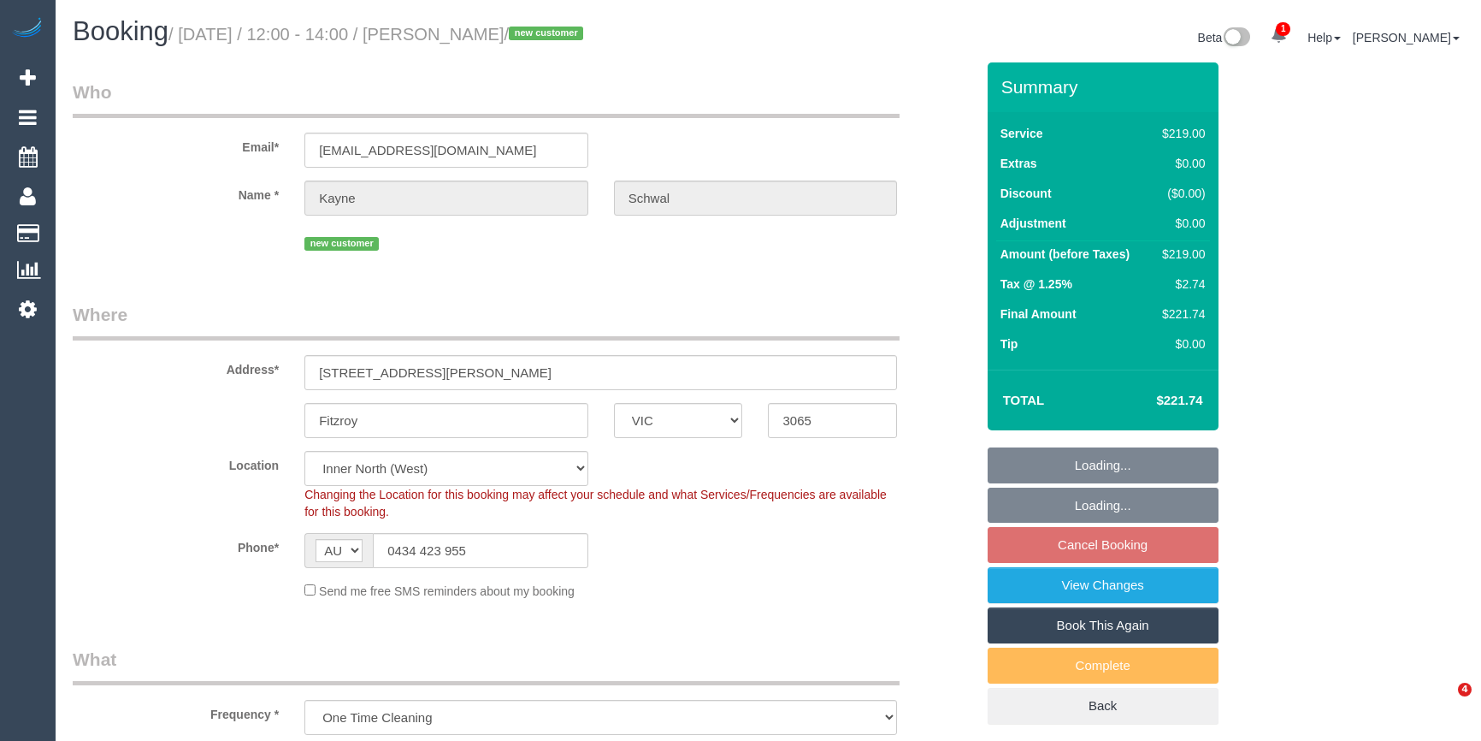
select select "VIC"
select select "number:27"
select select "number:14"
select select "number:19"
select select "number:24"
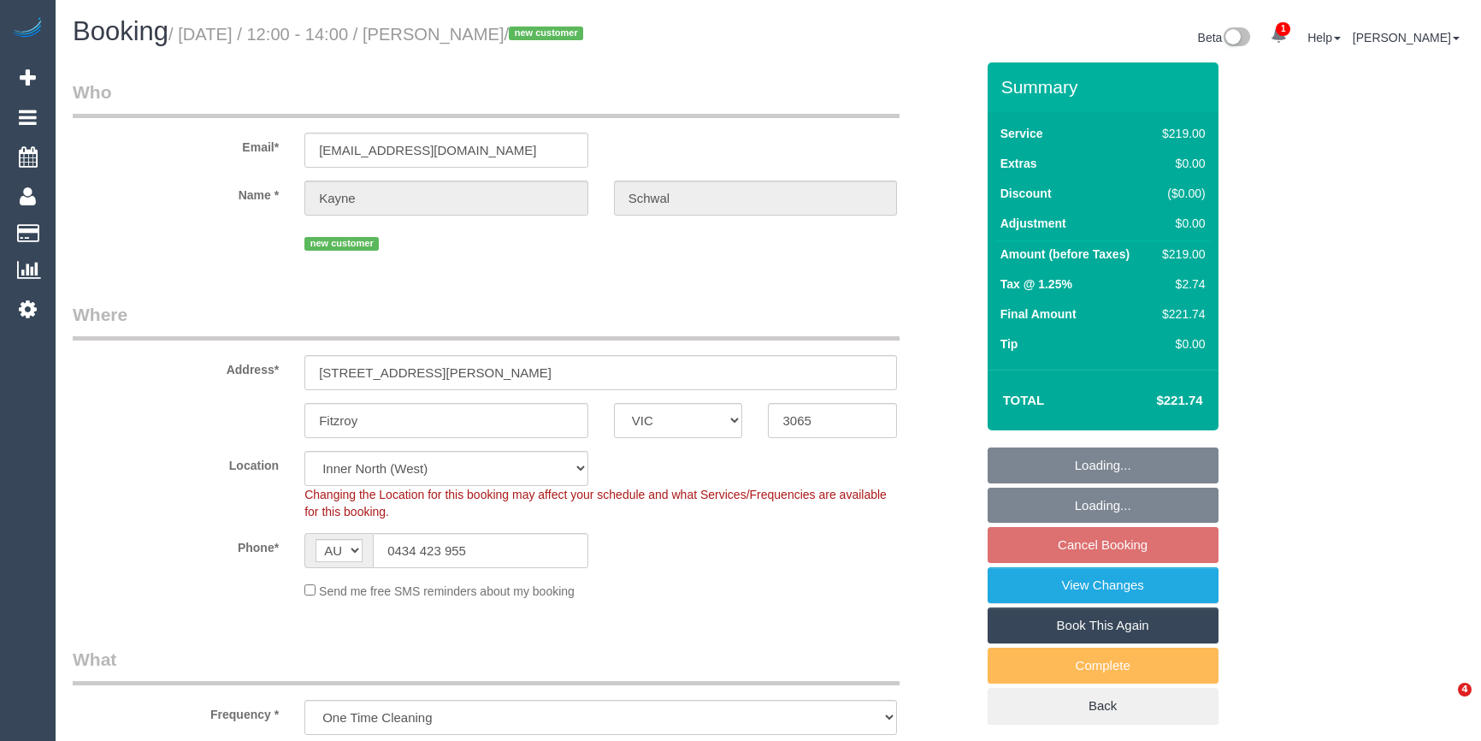
select select "number:35"
select select "number:12"
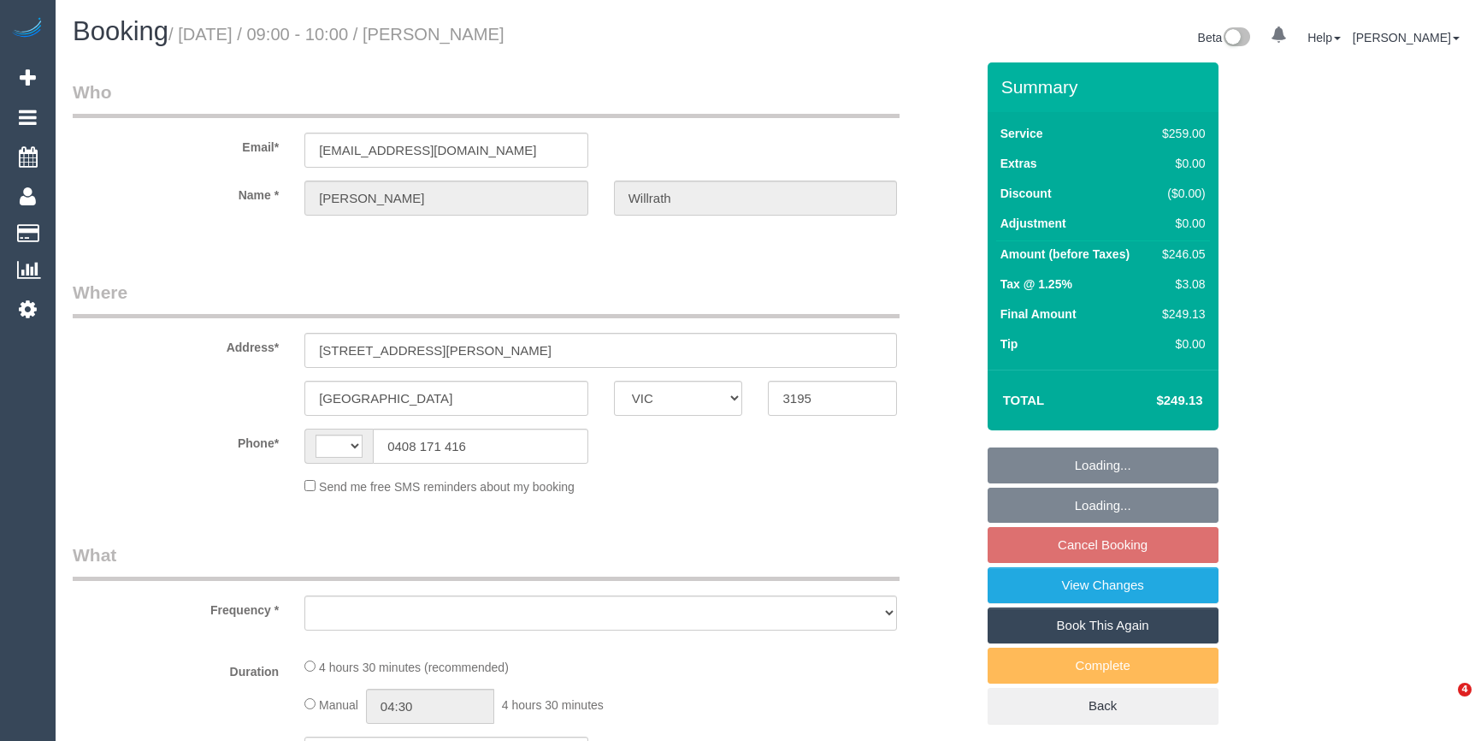
select select "VIC"
select select "string:AU"
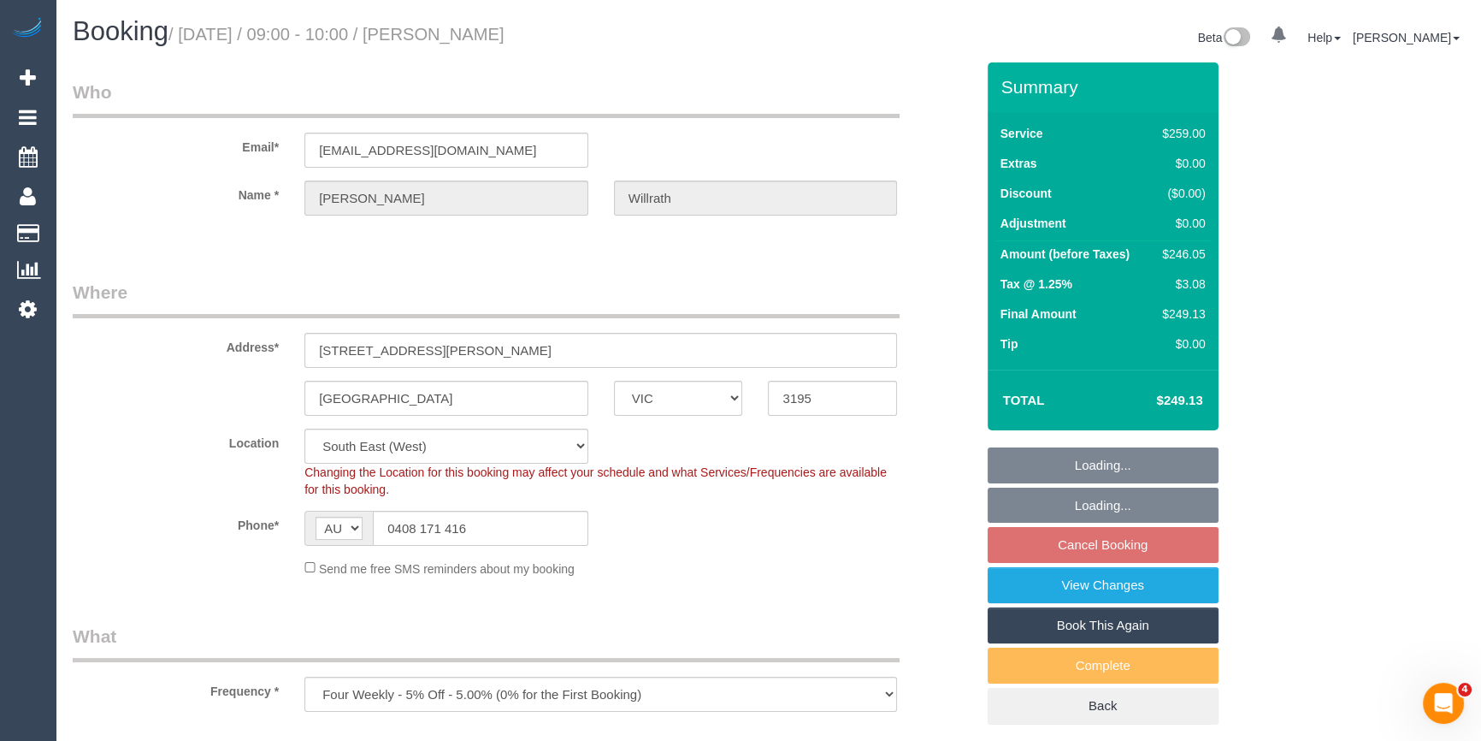
select select "object:673"
select select "string:stripe-pm_1LrthK2GScqysDRVWF5IwPTR"
select select "number:28"
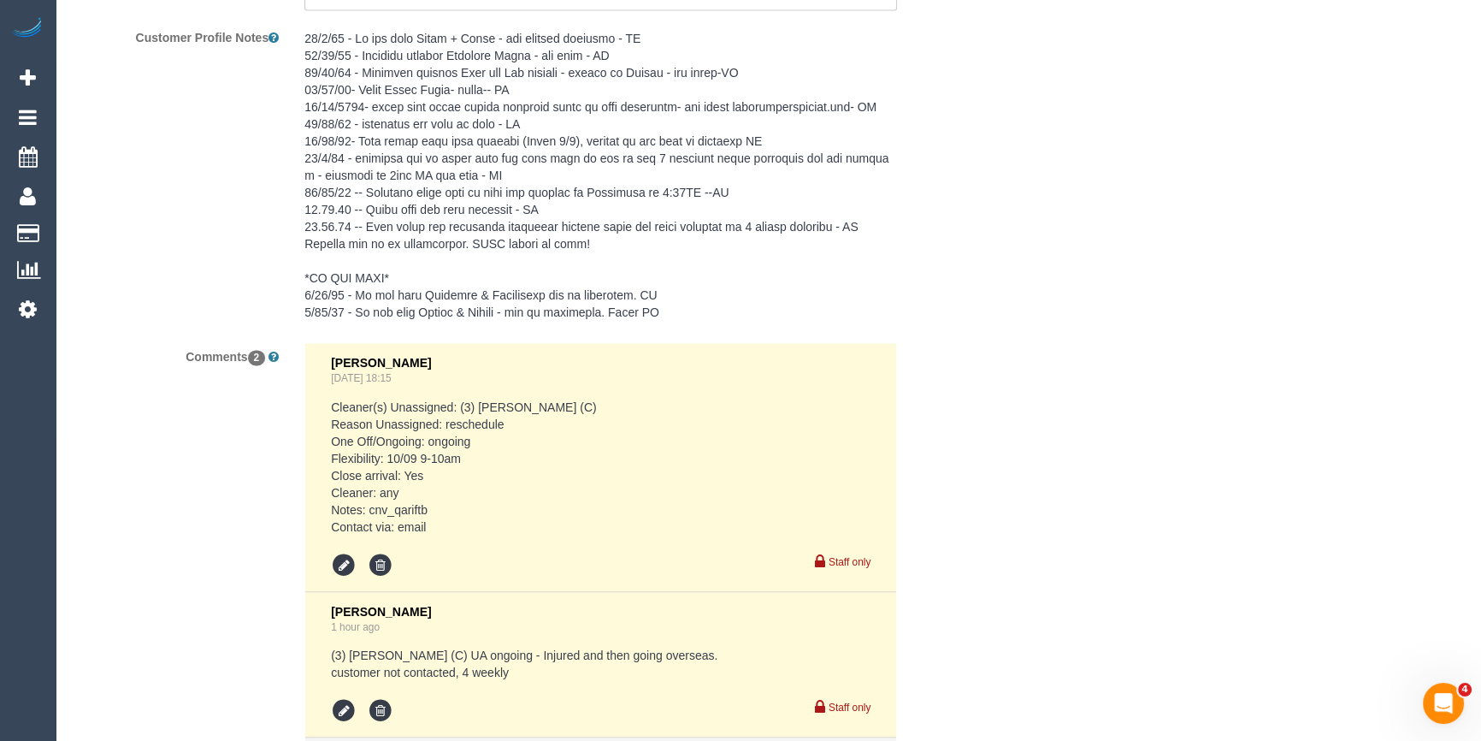
scroll to position [3376, 0]
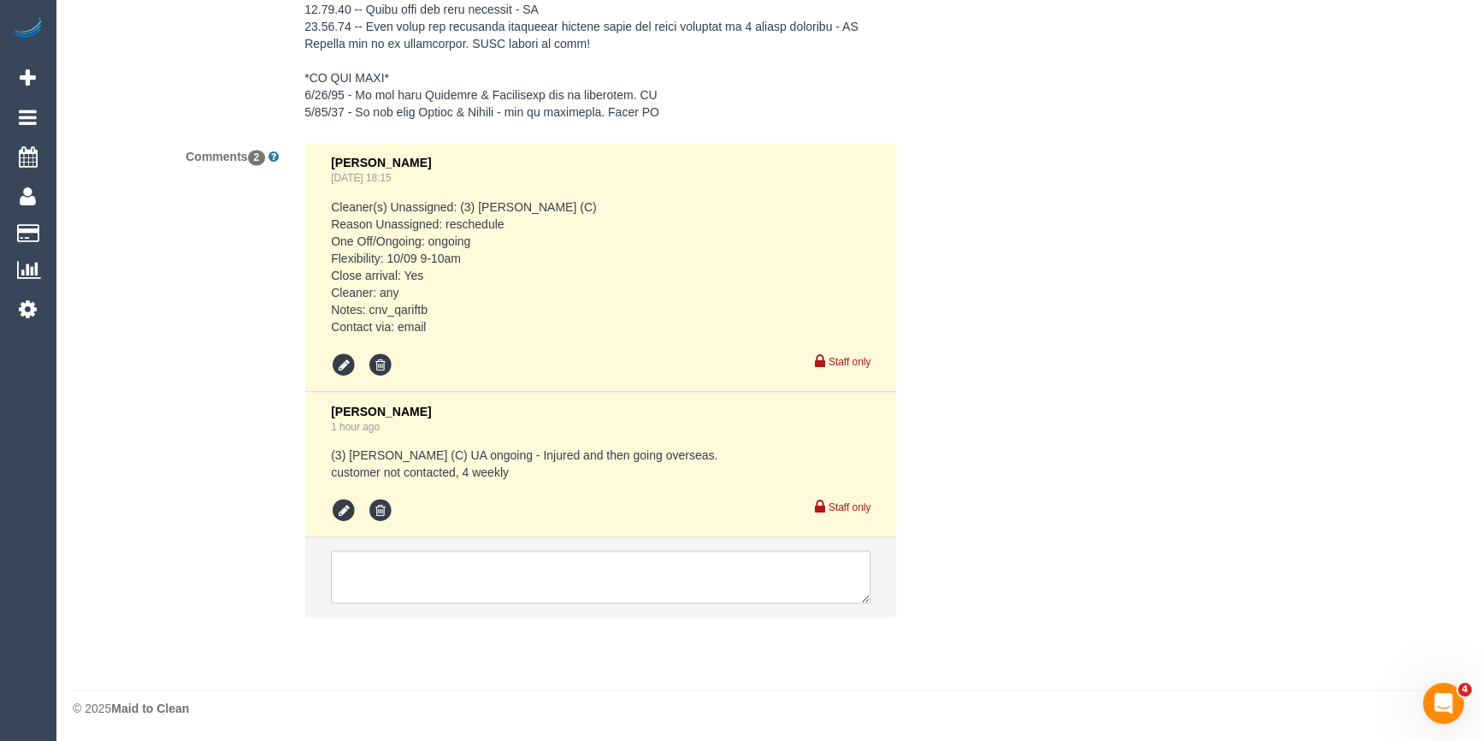
click at [428, 592] on textarea at bounding box center [601, 576] width 540 height 53
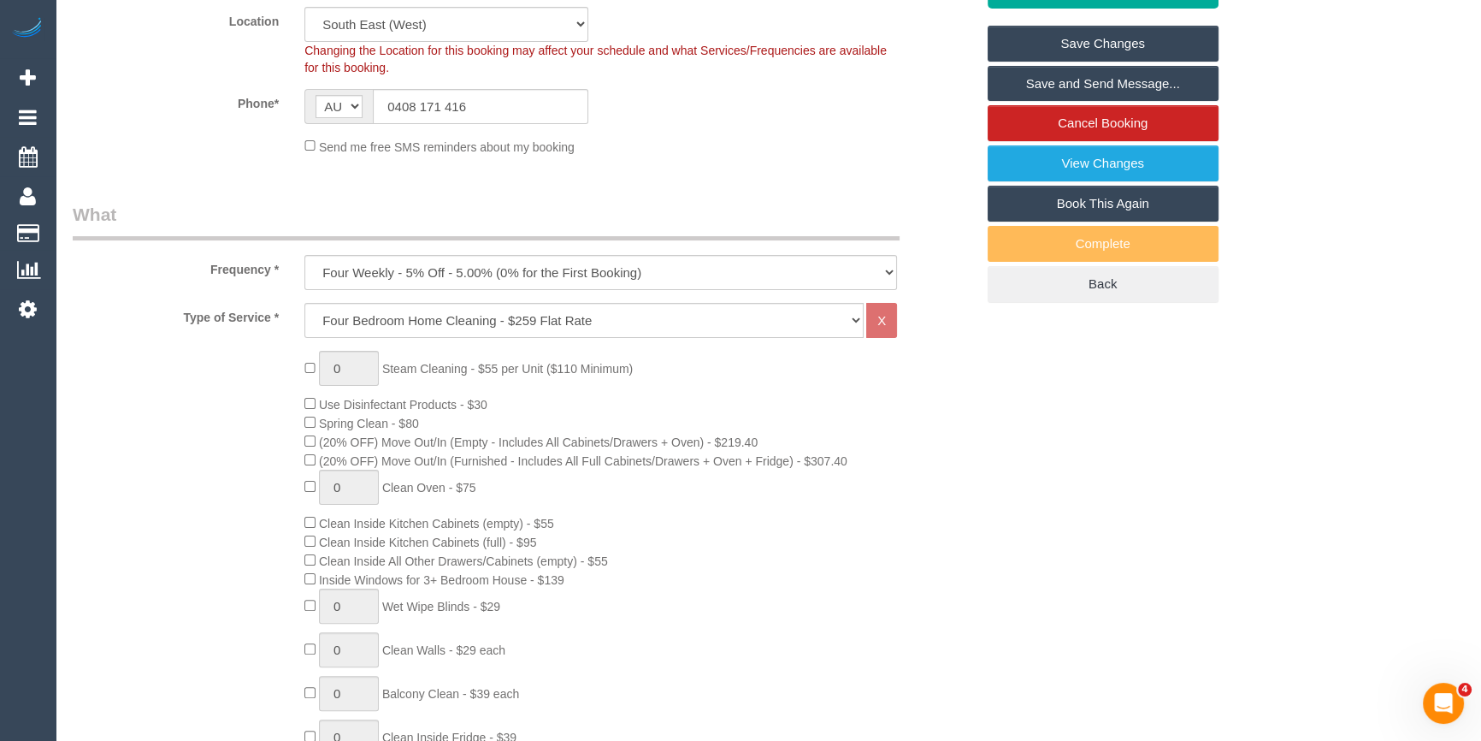
scroll to position [0, 0]
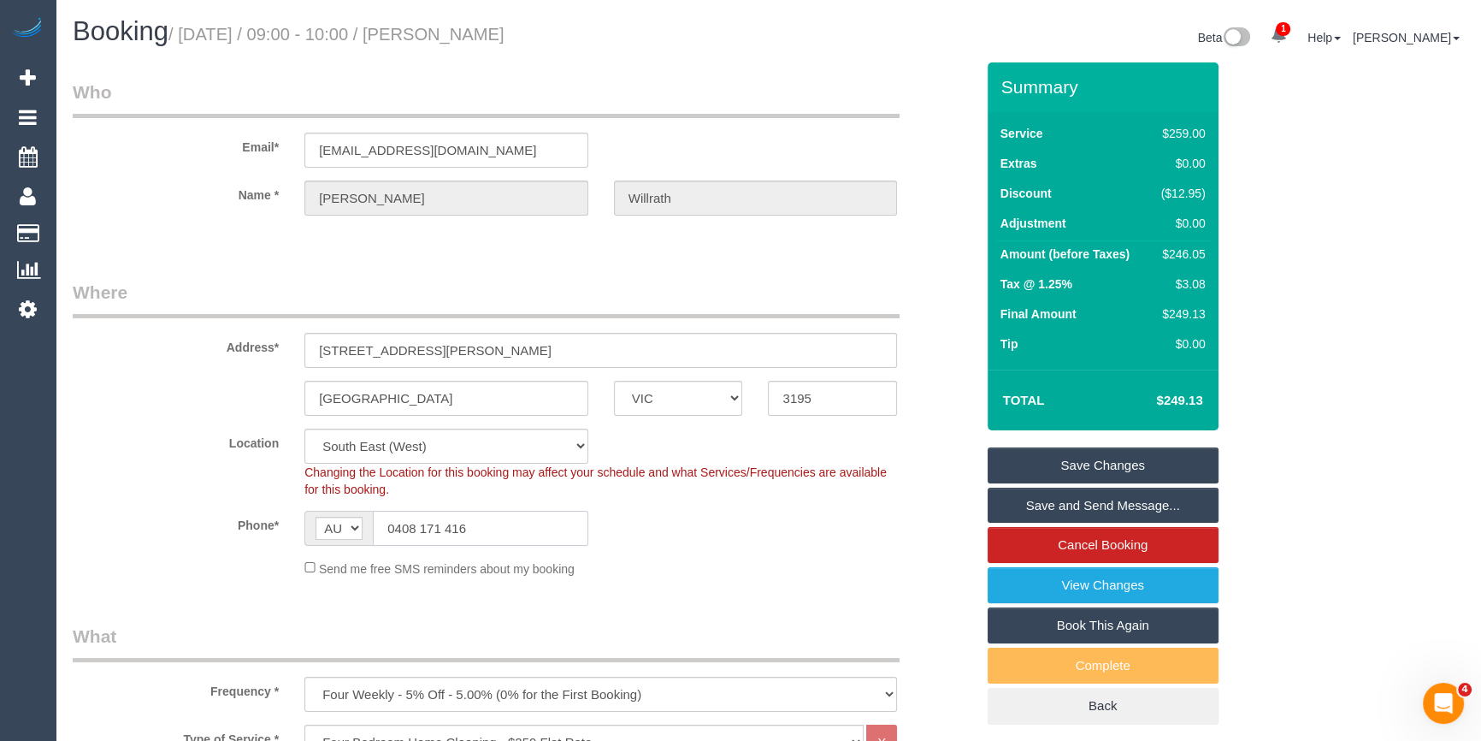
click at [427, 527] on input "0408 171 416" at bounding box center [480, 528] width 215 height 35
click at [462, 230] on div at bounding box center [600, 230] width 593 height 4
drag, startPoint x: 620, startPoint y: 37, endPoint x: 471, endPoint y: 36, distance: 148.8
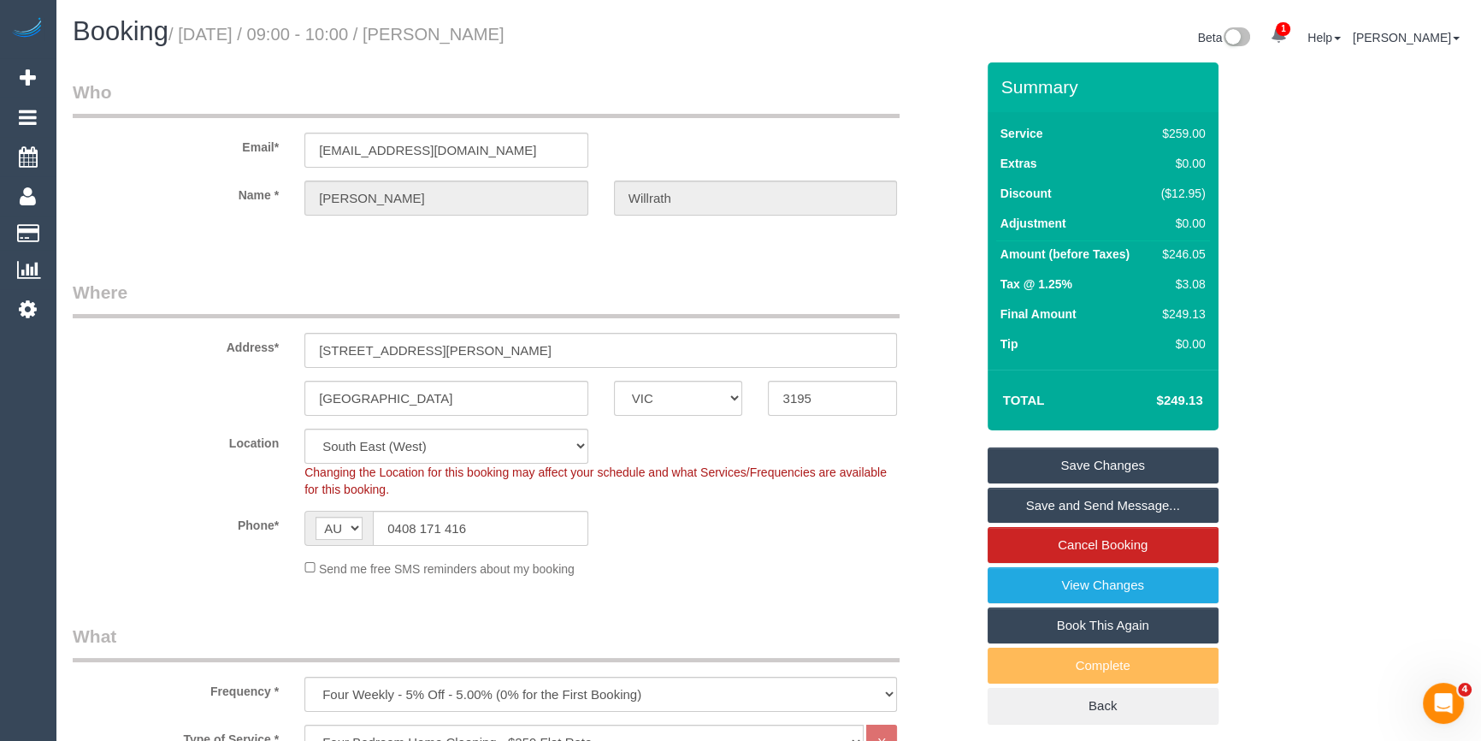
click at [471, 36] on h1 "Booking / September 10, 2025 / 09:00 - 10:00 / Sheridan Willrath" at bounding box center [414, 31] width 683 height 29
copy small "Sheridan Willrath"
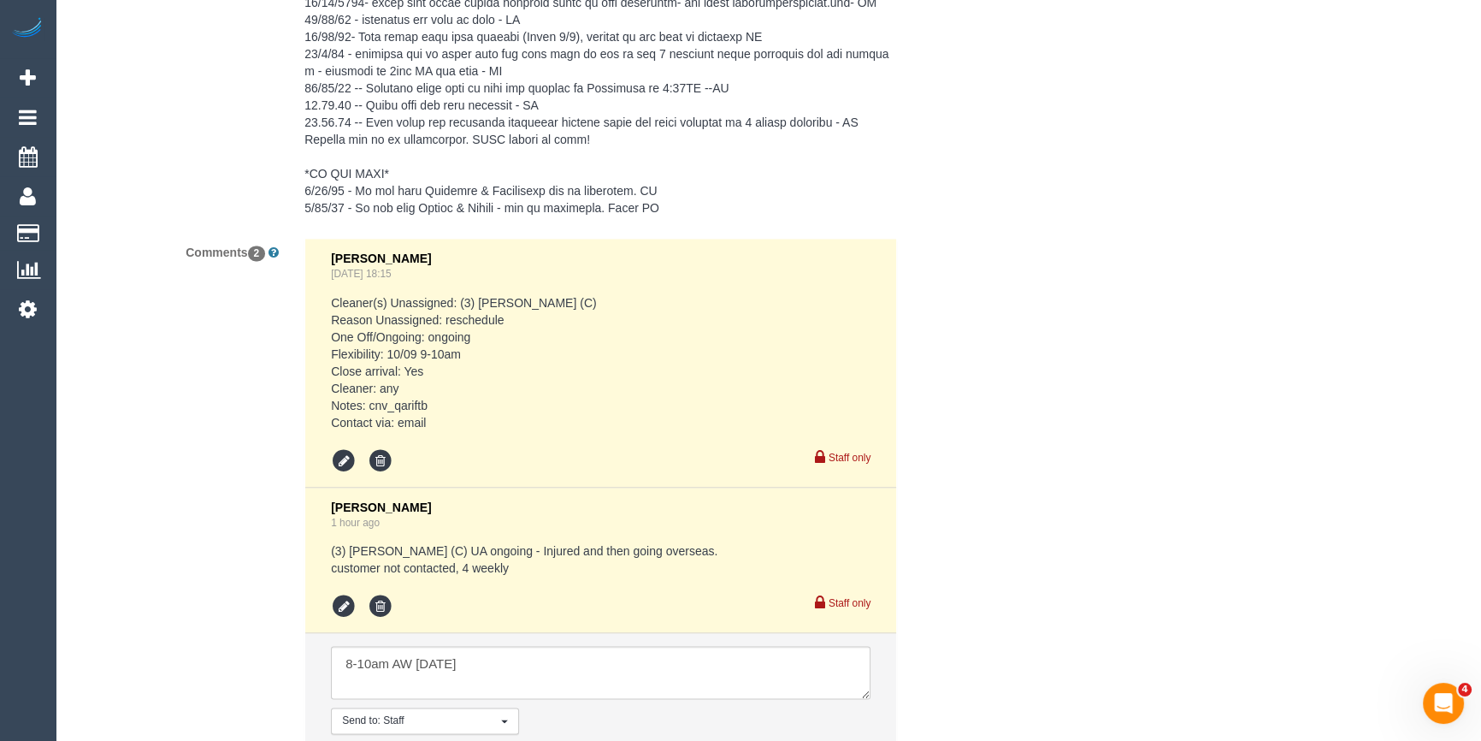
scroll to position [3343, 0]
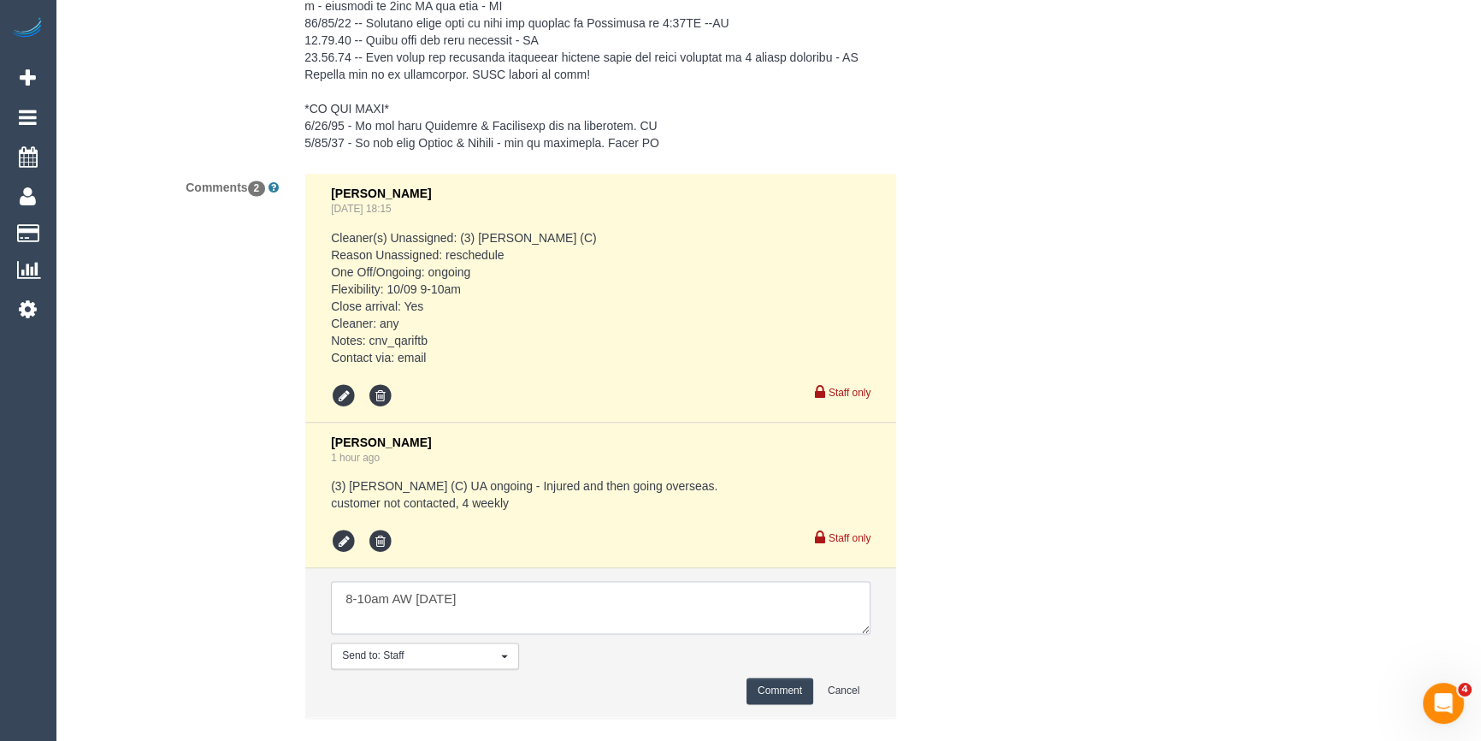
click at [537, 585] on textarea at bounding box center [601, 607] width 540 height 53
click at [370, 602] on textarea at bounding box center [601, 607] width 540 height 53
type textarea "8-9am AW Thurs 11/09"
click at [794, 704] on button "Comment" at bounding box center [780, 690] width 67 height 27
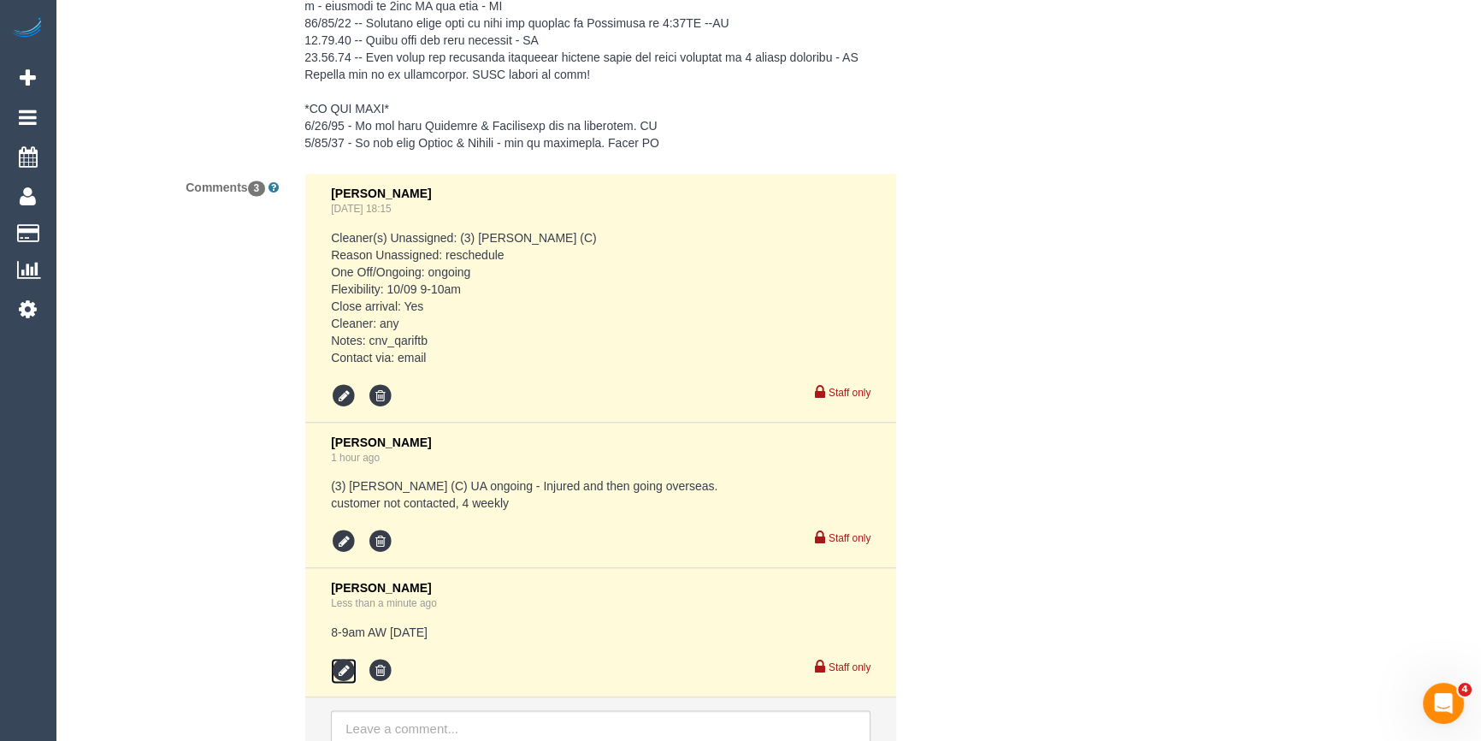
click at [344, 676] on icon at bounding box center [344, 671] width 26 height 26
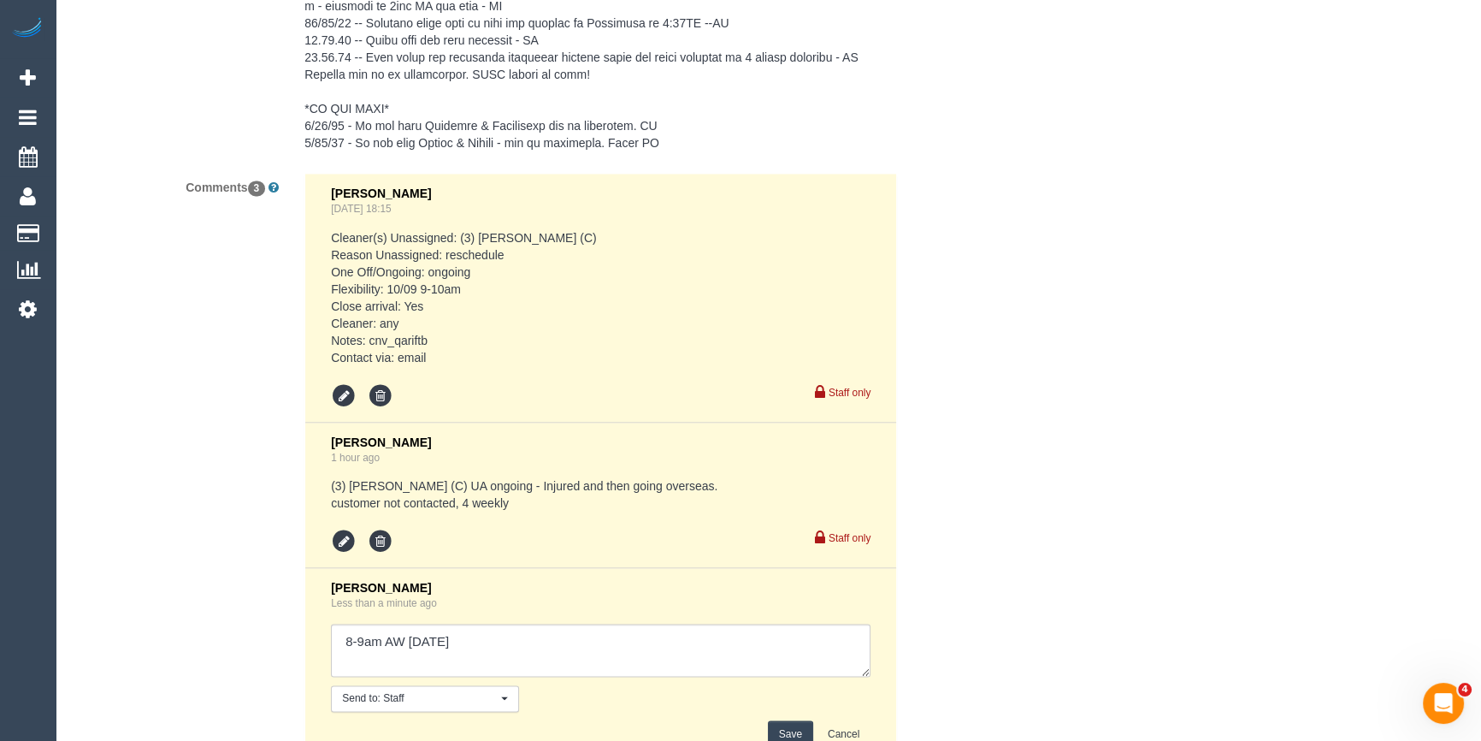
click at [604, 648] on textarea at bounding box center [601, 649] width 540 height 53
type textarea "8-9am AW Thurs 11/09 - emailed (Steve approved)"
click at [789, 735] on button "Save" at bounding box center [790, 733] width 45 height 27
drag, startPoint x: 1018, startPoint y: 622, endPoint x: 985, endPoint y: 587, distance: 47.2
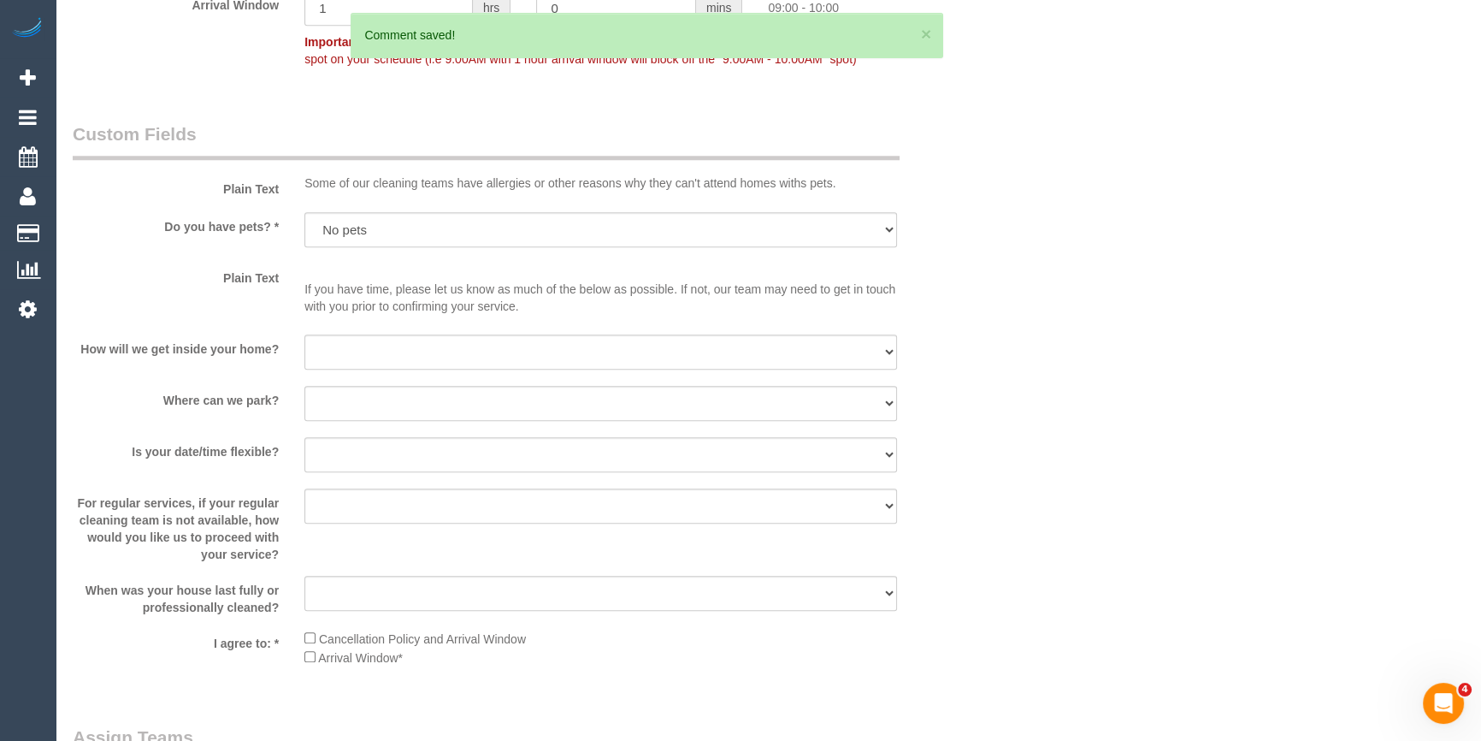
scroll to position [1787, 0]
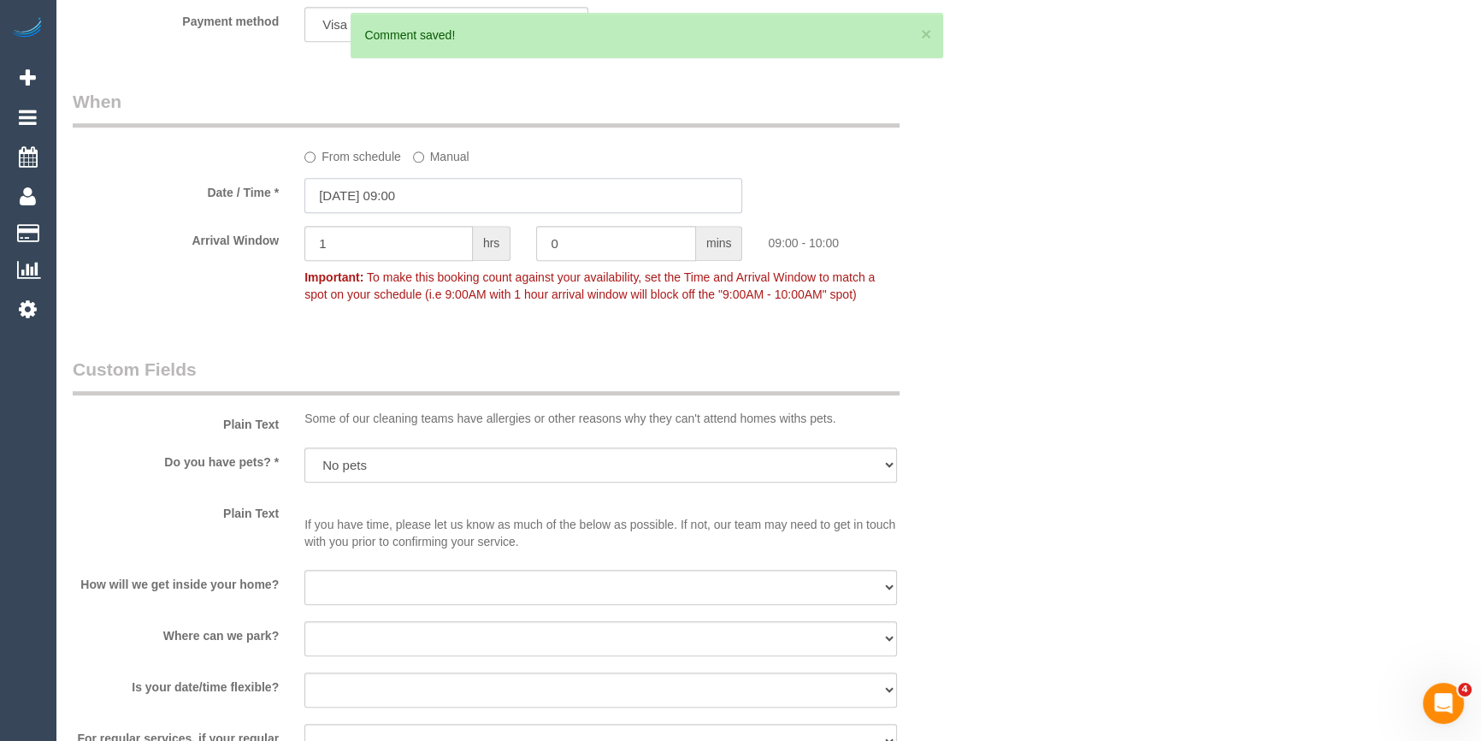
click at [373, 200] on input "10/09/2025 09:00" at bounding box center [523, 195] width 438 height 35
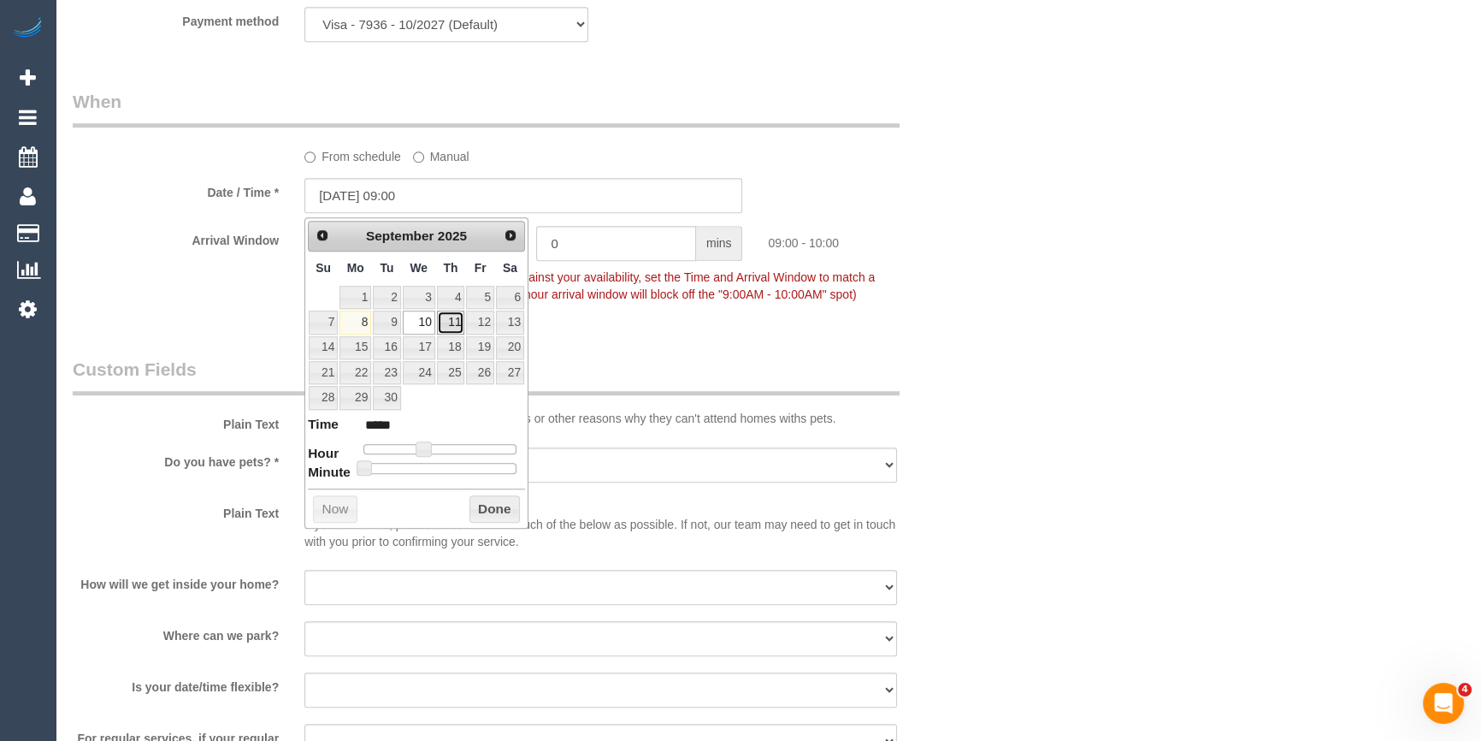
click at [460, 325] on link "11" at bounding box center [451, 321] width 28 height 23
type input "11/09/2025 08:00"
type input "*****"
click at [416, 449] on span at bounding box center [416, 448] width 15 height 15
click at [487, 512] on button "Done" at bounding box center [494, 508] width 50 height 27
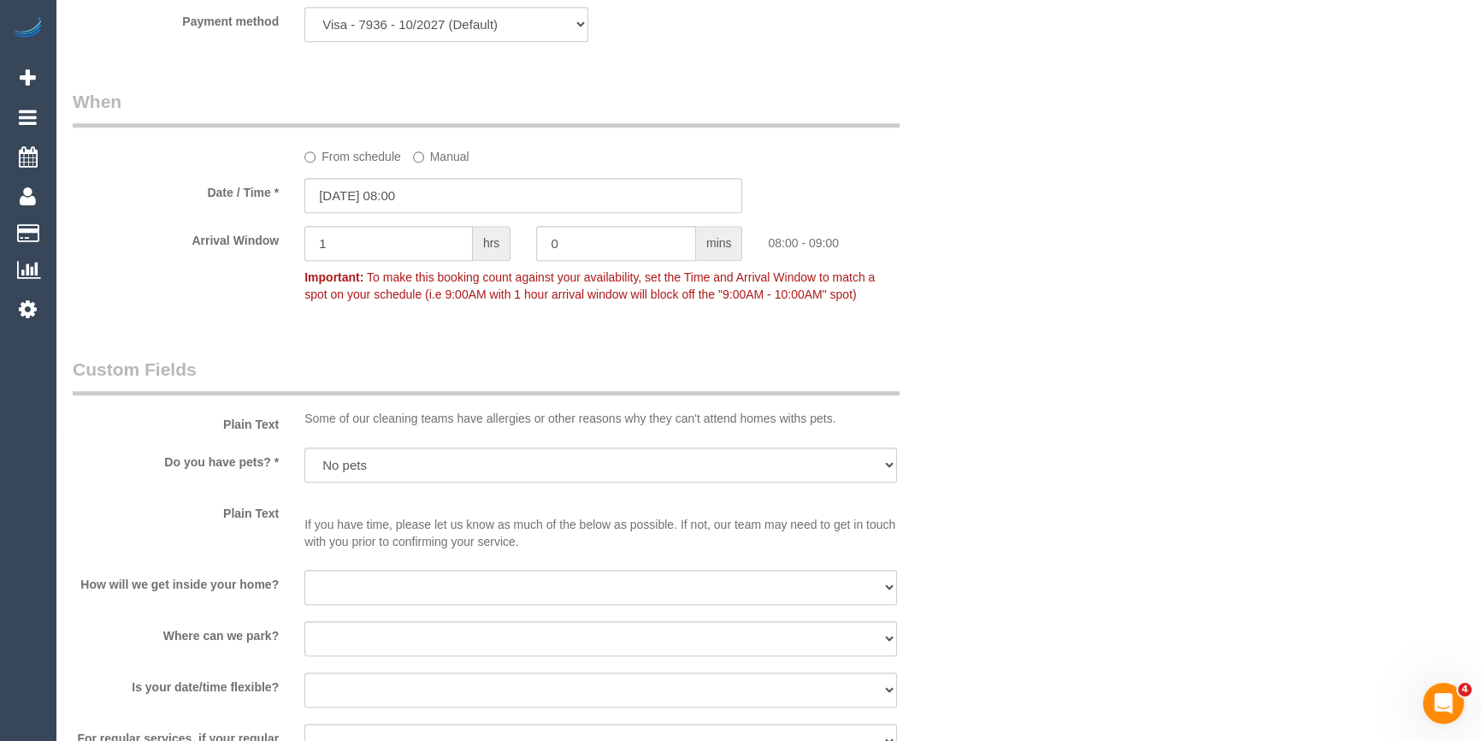
click at [1015, 398] on div "Who Email* sheridanverwey@gmail.com Name * Sheridan Willrath Where Address* 70 …" at bounding box center [768, 365] width 1391 height 4181
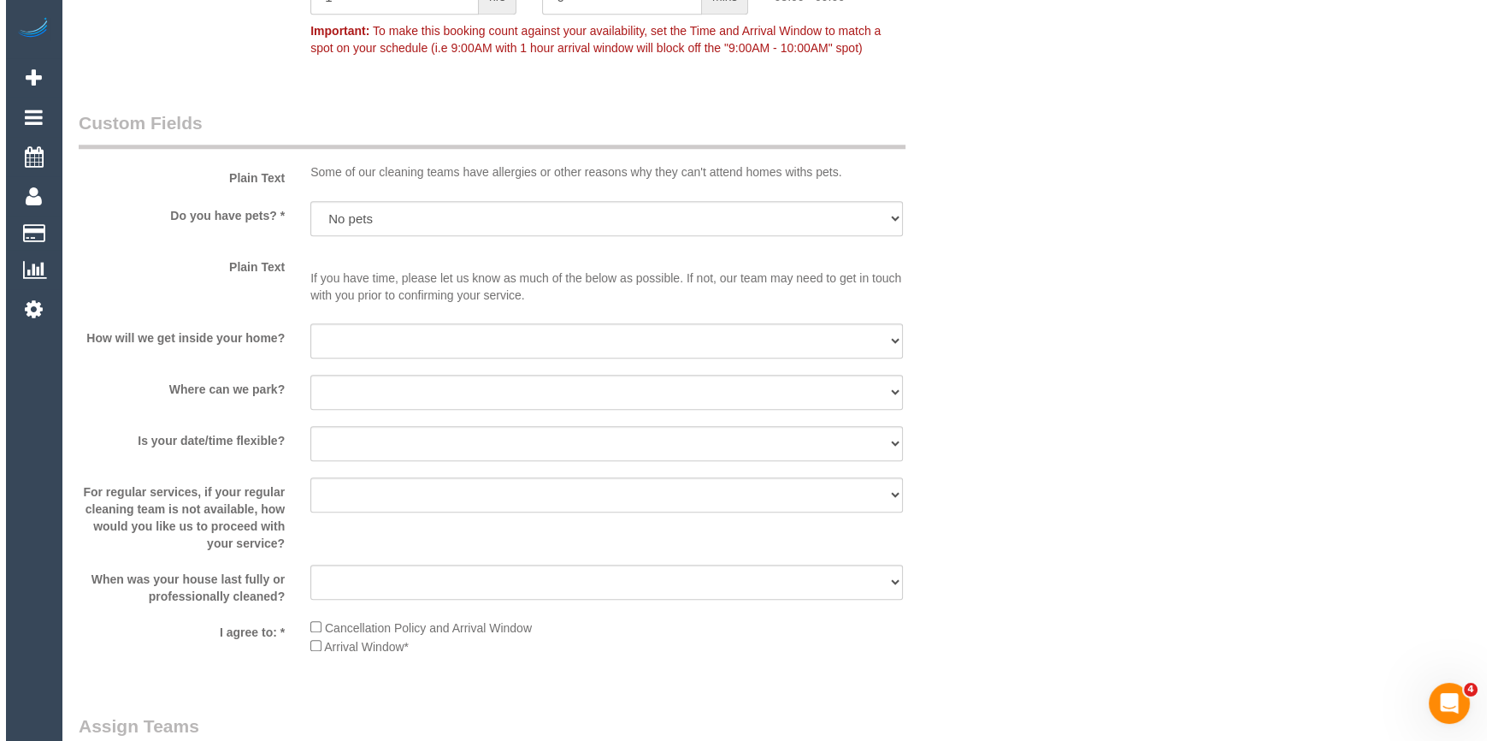
scroll to position [2410, 0]
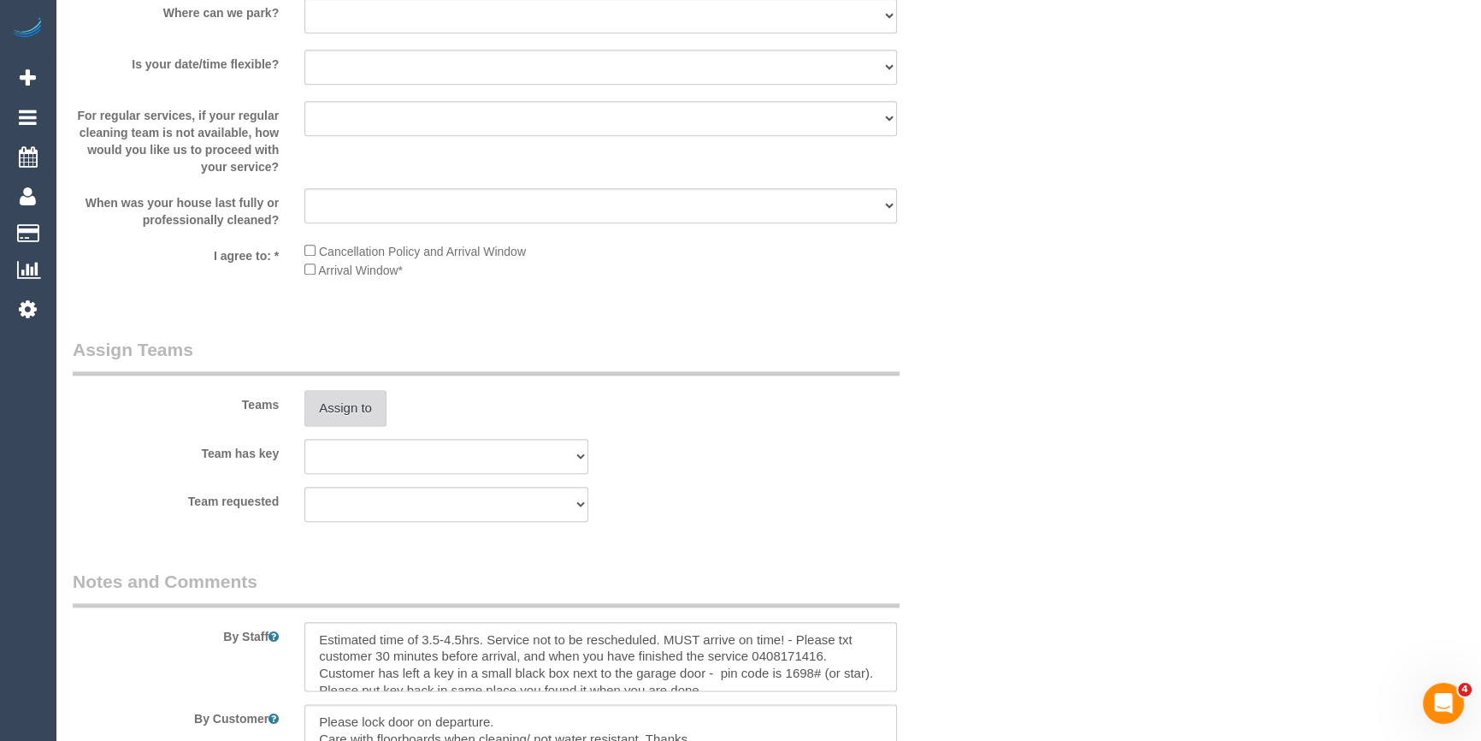
click at [354, 401] on button "Assign to" at bounding box center [345, 408] width 82 height 36
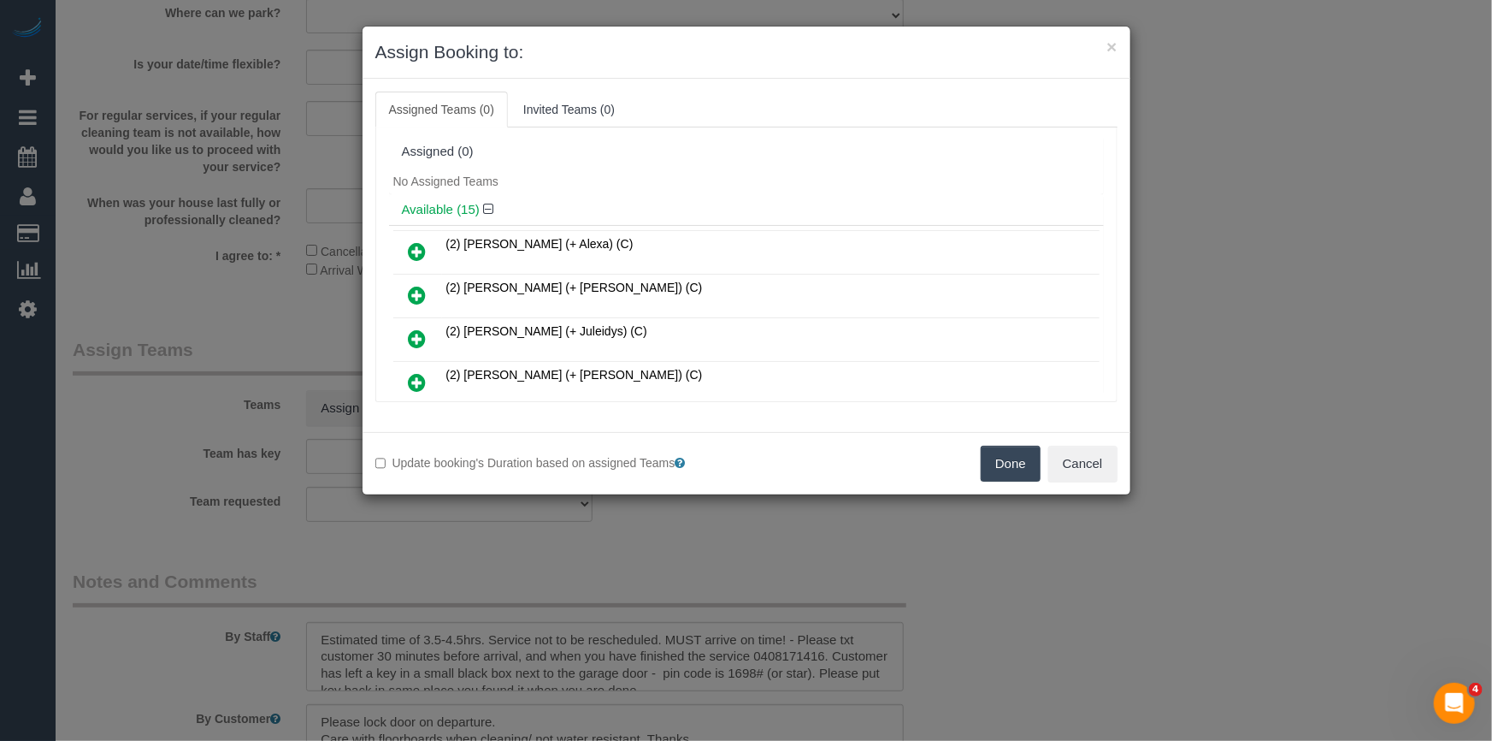
click at [687, 186] on div "No Assigned Teams" at bounding box center [746, 181] width 715 height 26
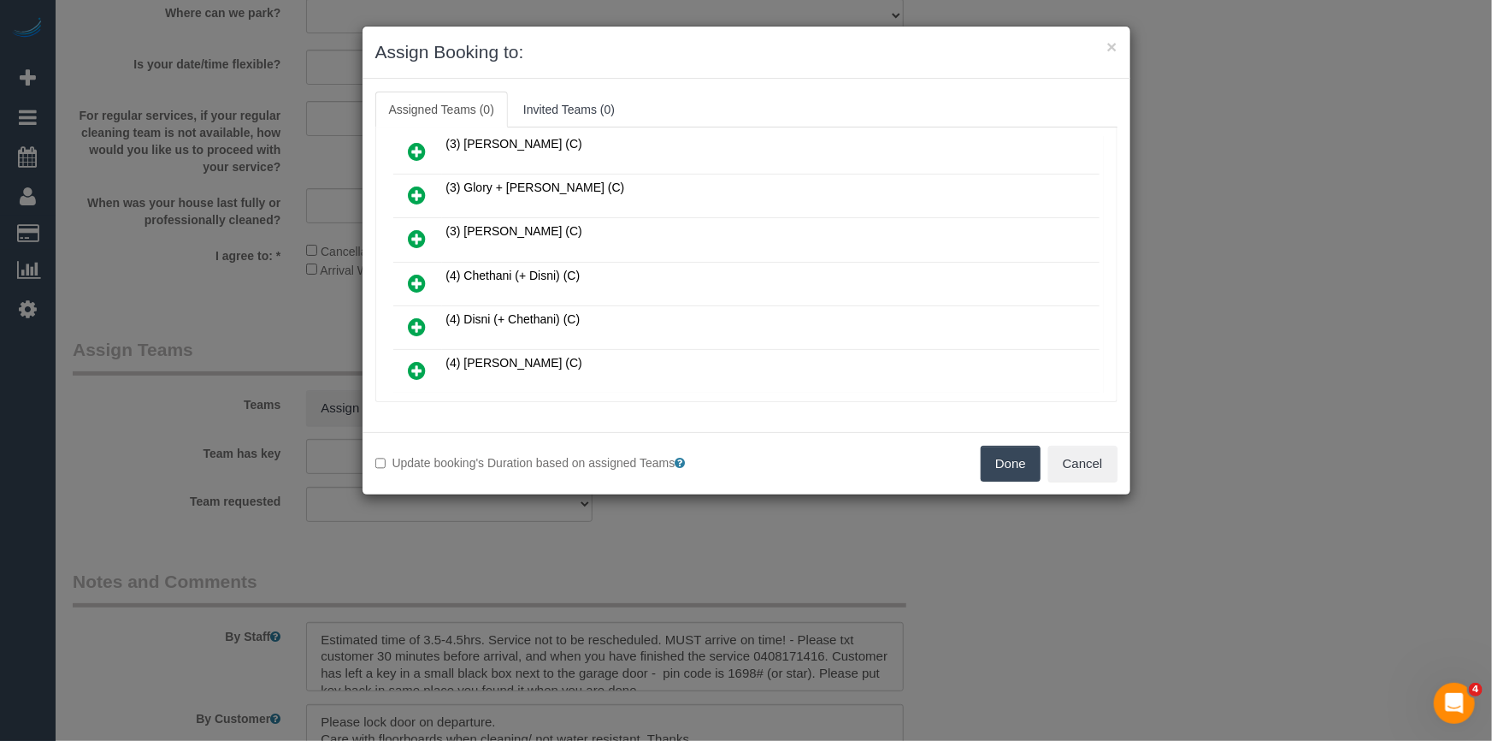
click at [417, 276] on icon at bounding box center [418, 283] width 18 height 21
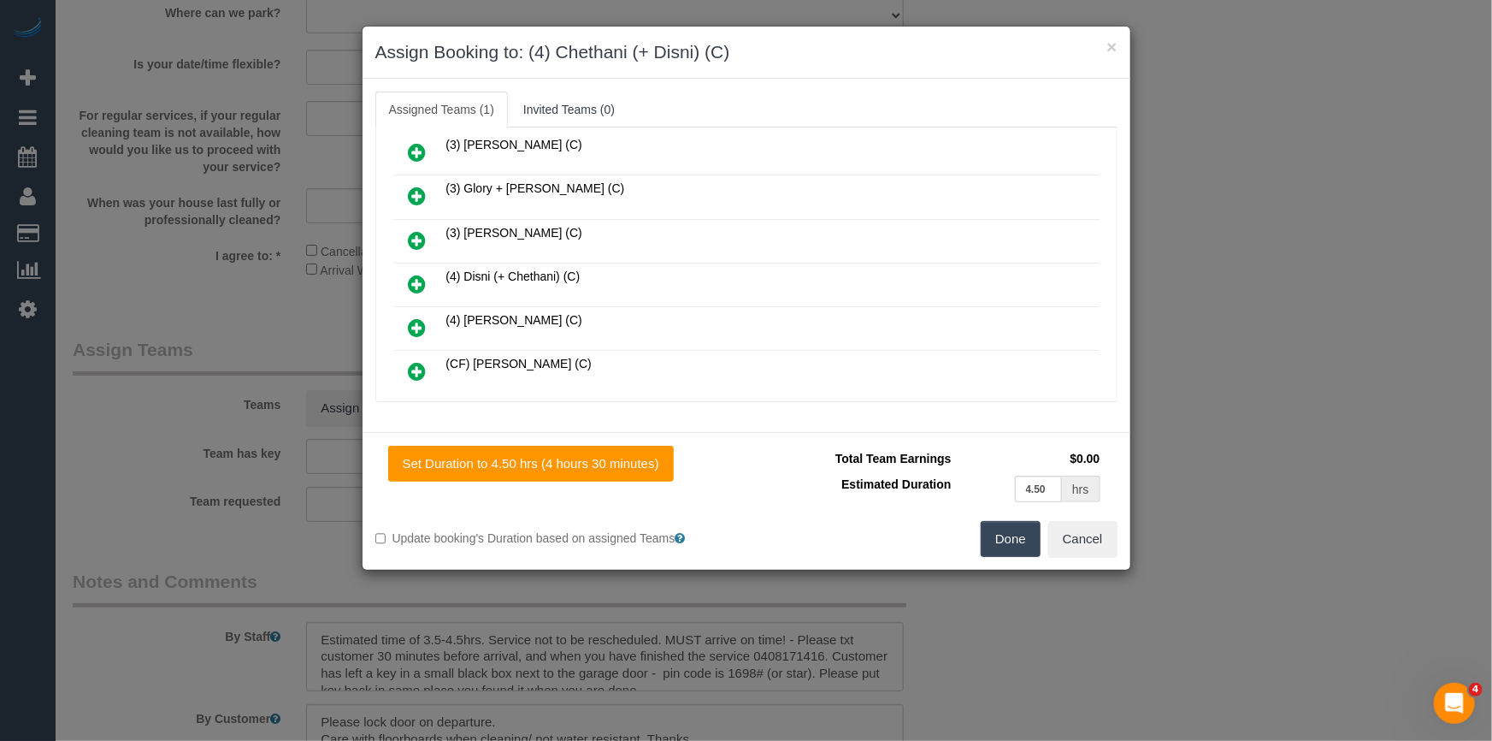
click at [412, 274] on icon at bounding box center [418, 284] width 18 height 21
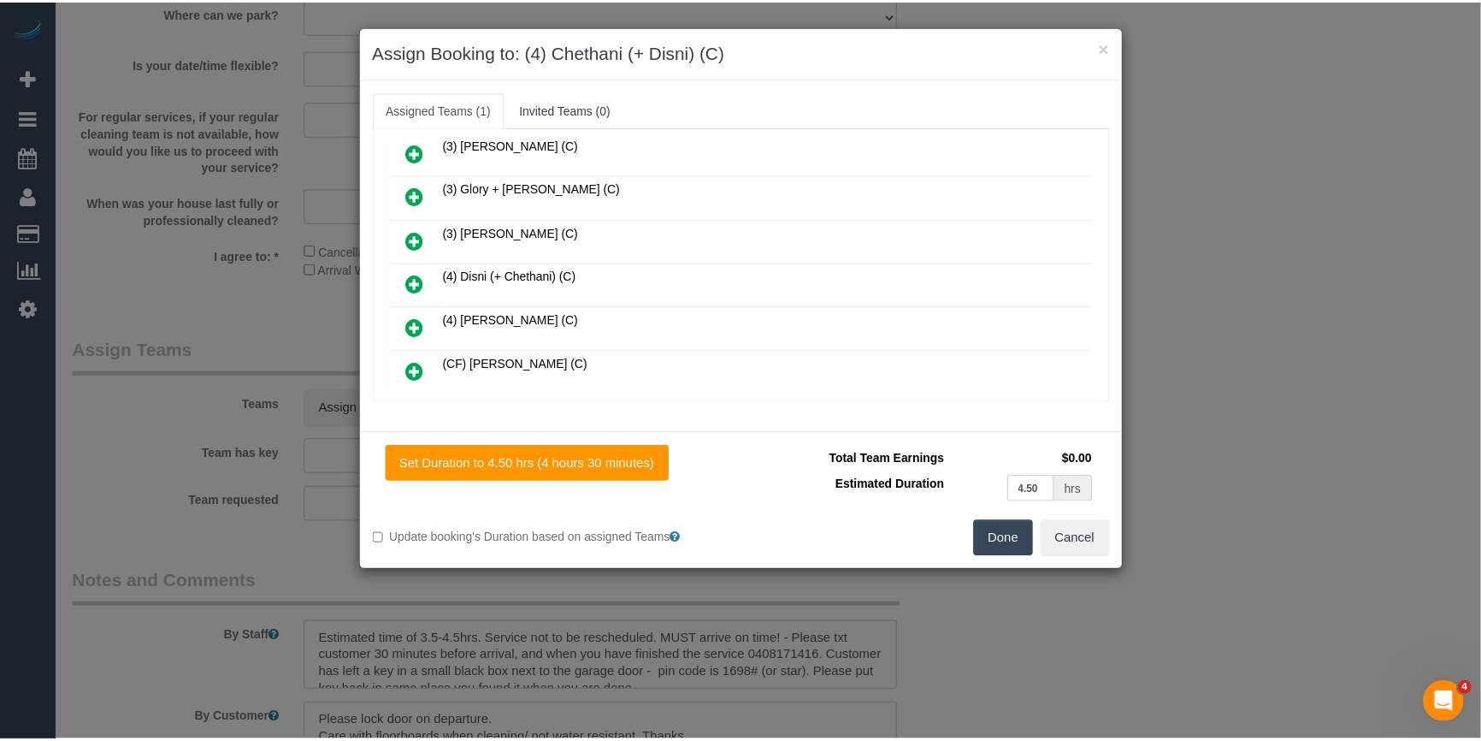
scroll to position [533, 0]
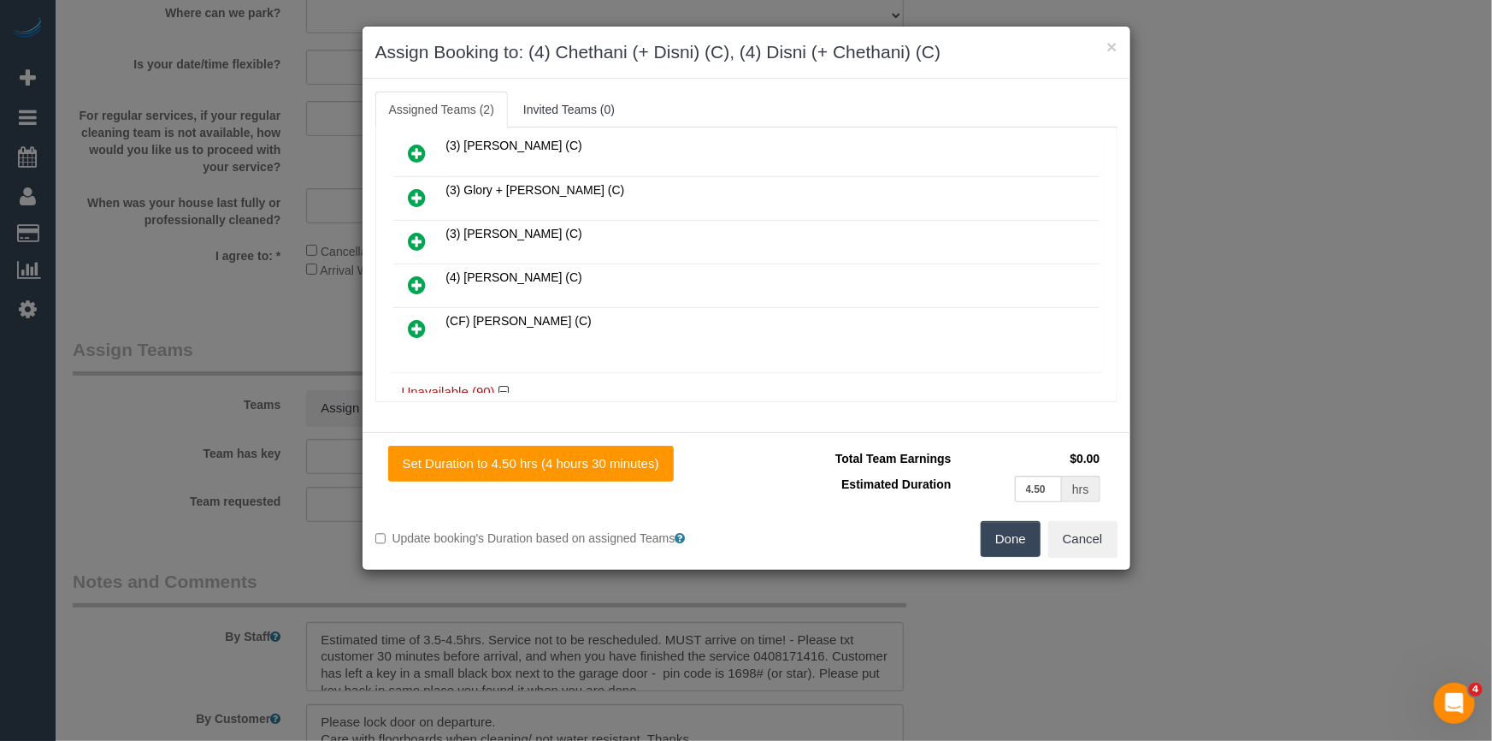
click at [1000, 527] on button "Done" at bounding box center [1011, 539] width 60 height 36
click at [1000, 527] on div "× Assign Booking to: (4) Chethani (+ Disni) (C), (4) Disni (+ Chethani) (C) Ass…" at bounding box center [746, 370] width 1492 height 741
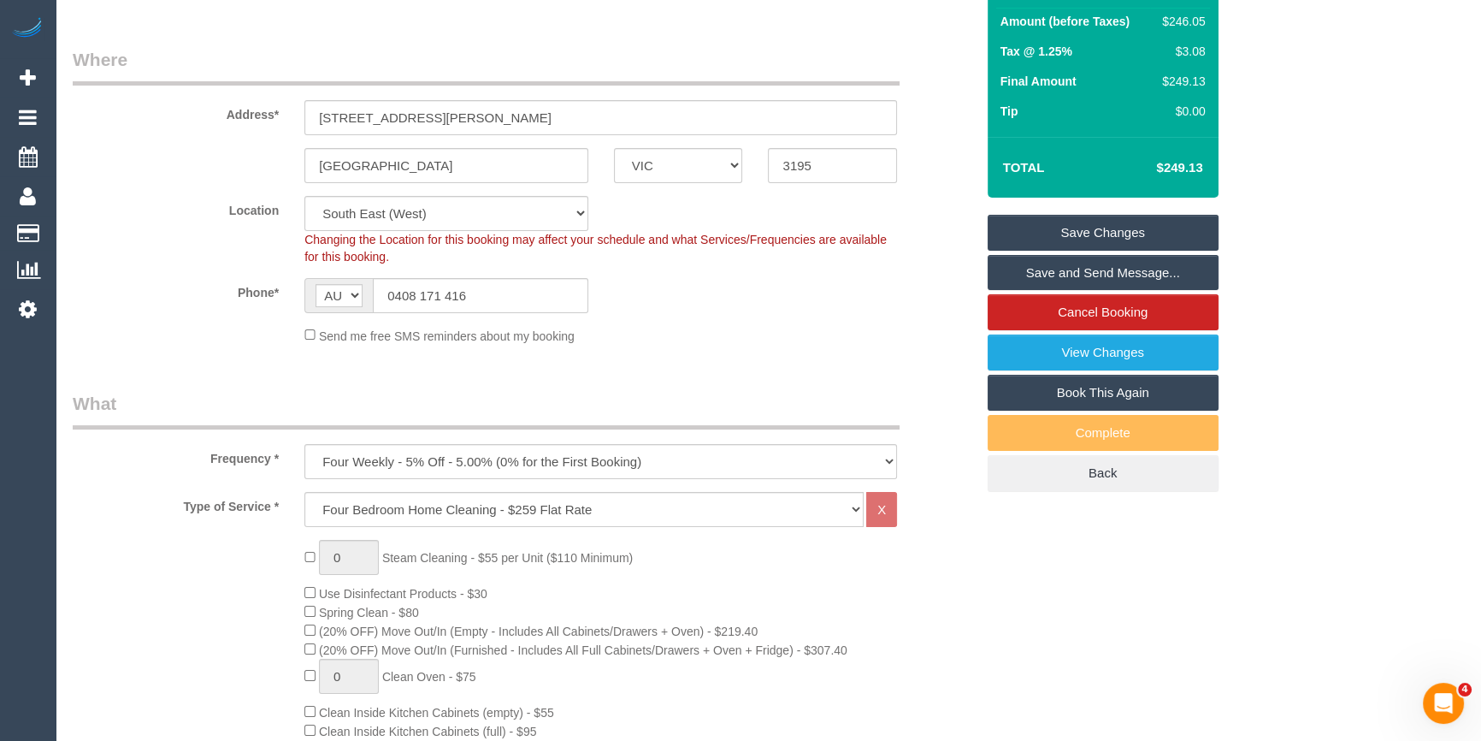
scroll to position [0, 0]
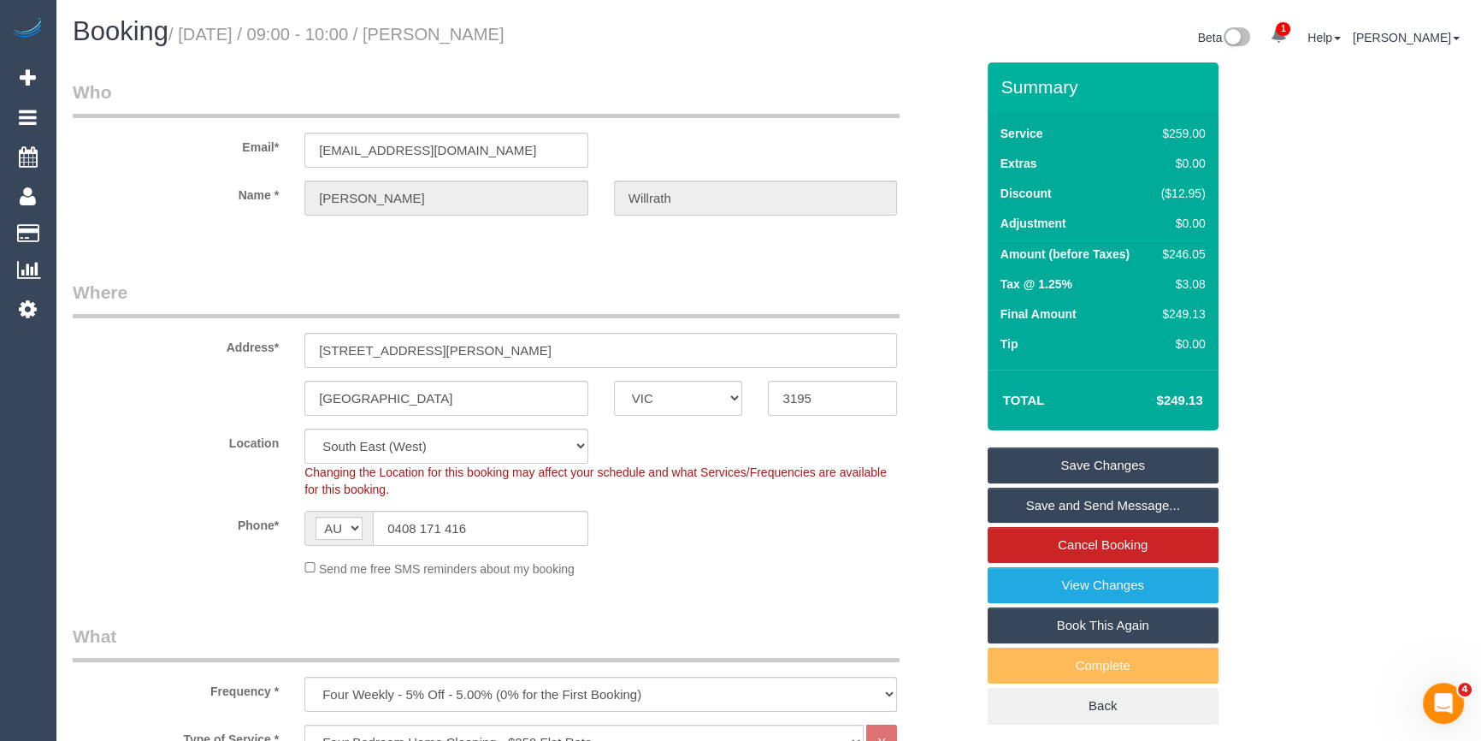
click at [1178, 252] on div "$246.05" at bounding box center [1179, 253] width 51 height 17
copy div "246.05"
click at [1284, 263] on div "Summary Service $259.00 Extras $0.00 Discount ($12.95) Adjustment $0.00 Amount …" at bounding box center [1149, 410] width 348 height 696
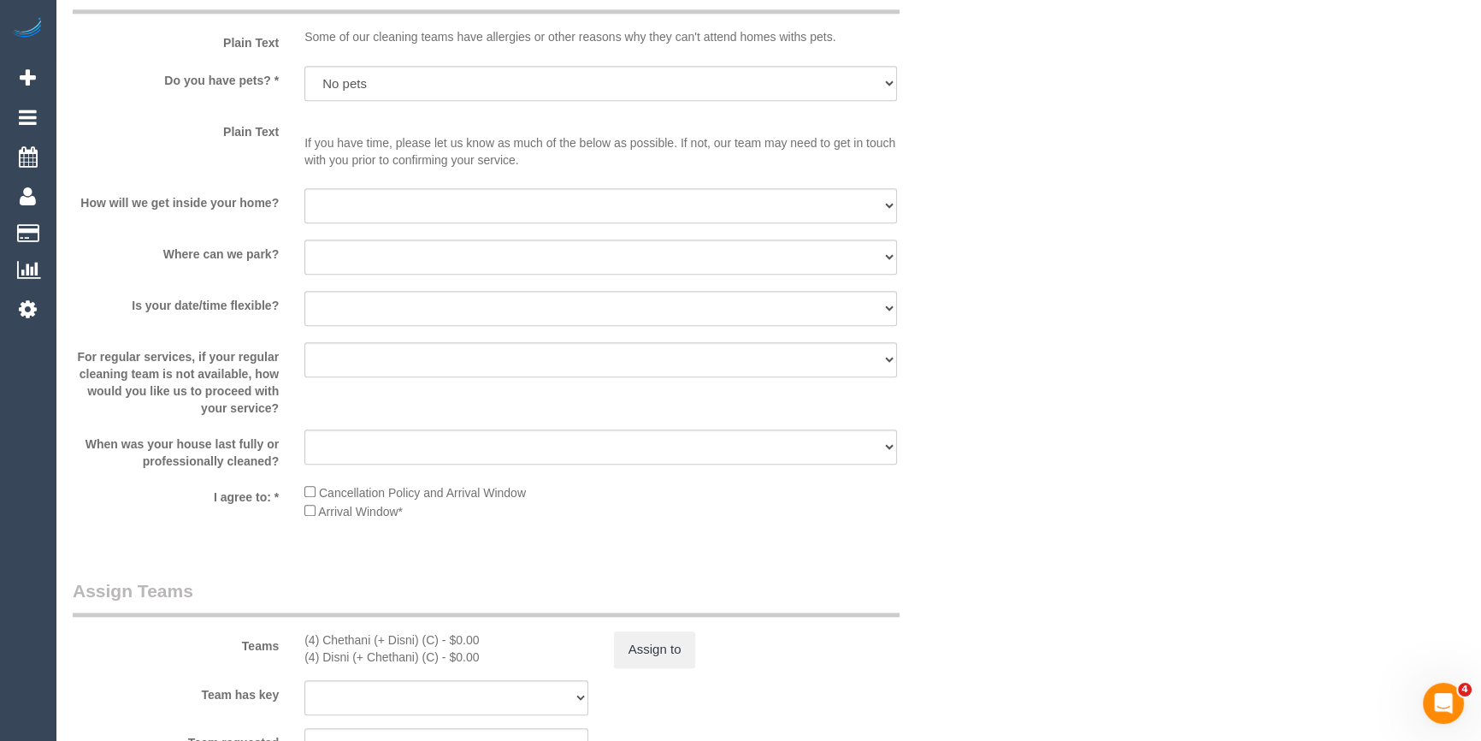
scroll to position [2254, 0]
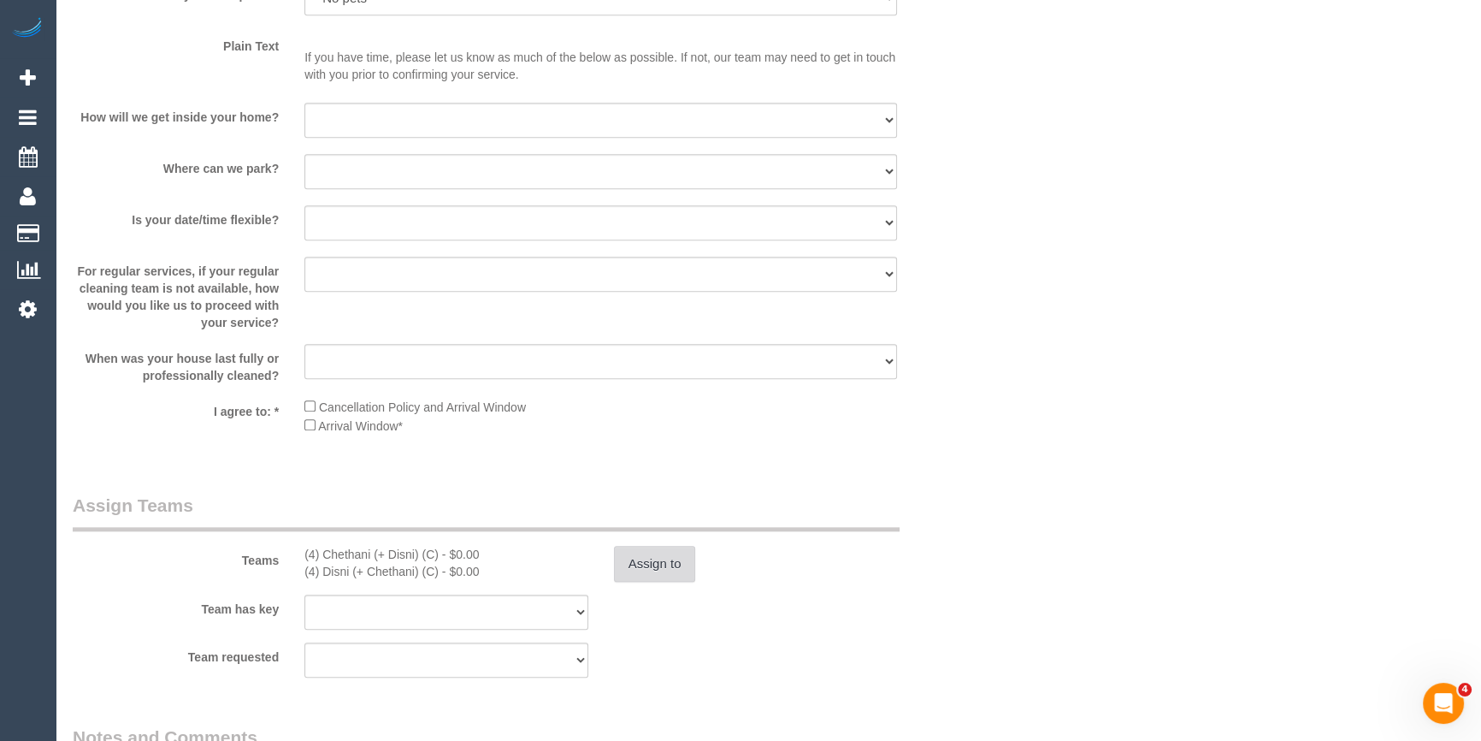
click at [637, 558] on button "Assign to" at bounding box center [655, 564] width 82 height 36
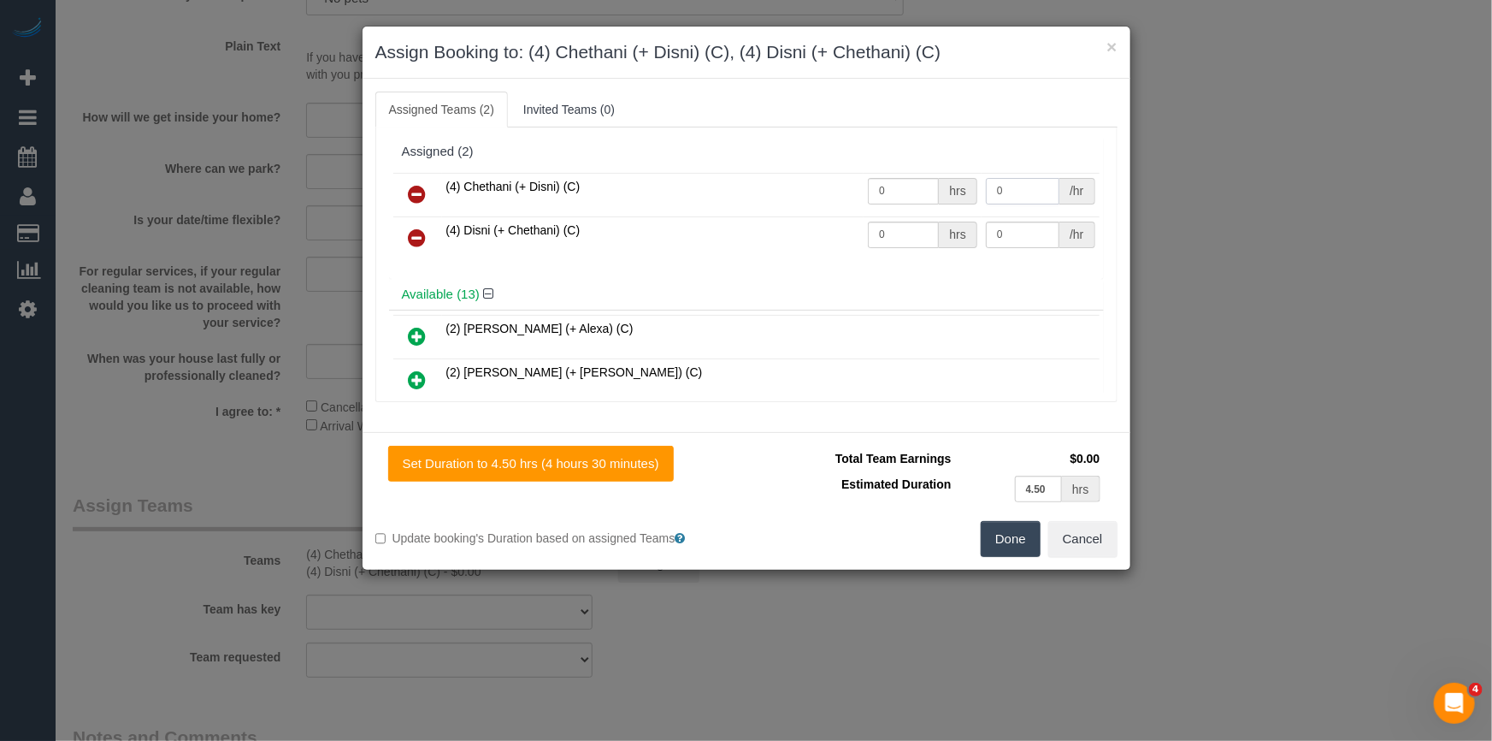
click at [1009, 200] on input "0" at bounding box center [1023, 191] width 74 height 27
type input "7"
type input "77.5"
click at [1033, 239] on input "0" at bounding box center [1023, 234] width 74 height 27
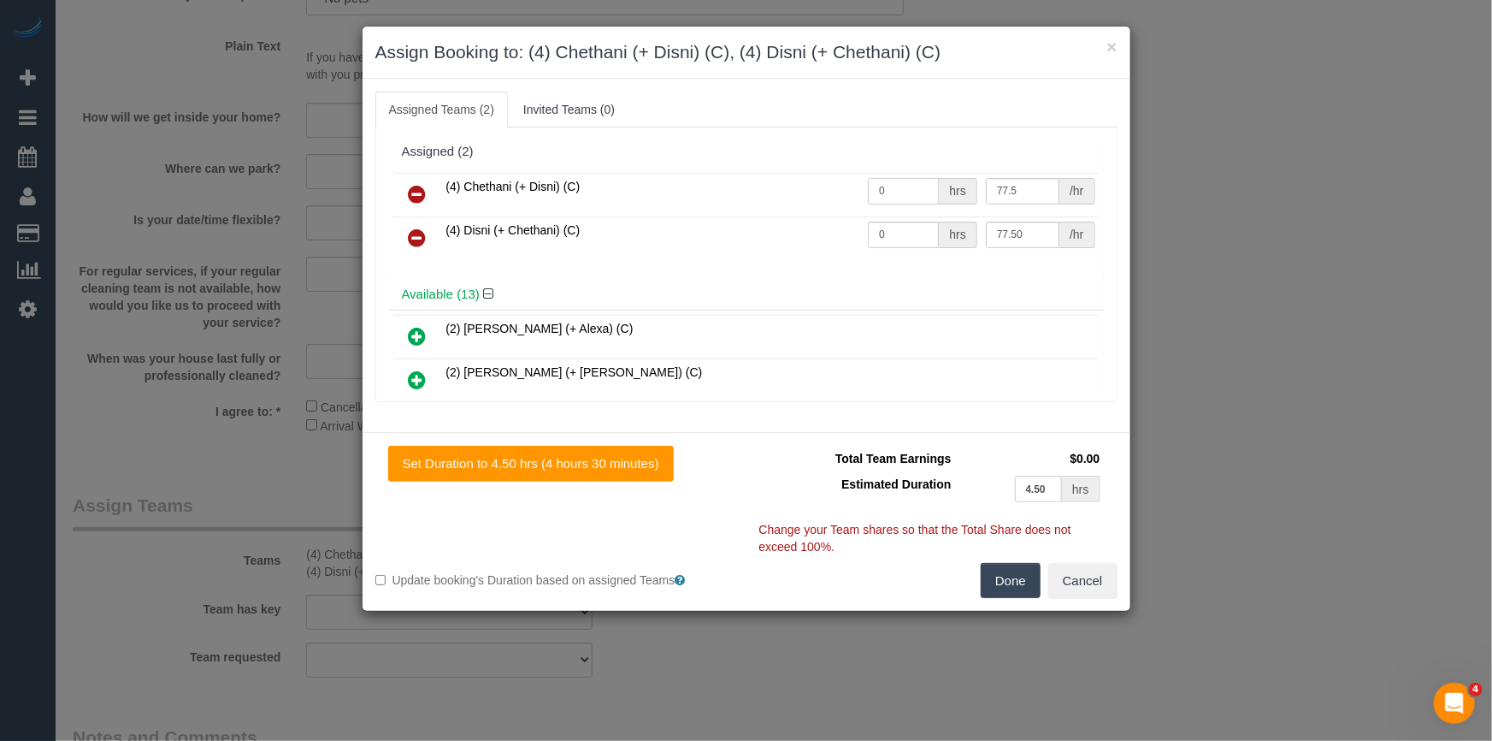
type input "77.5"
click at [917, 187] on input "0" at bounding box center [903, 191] width 71 height 27
type input "1"
click at [912, 227] on input "0" at bounding box center [903, 234] width 71 height 27
type input "1"
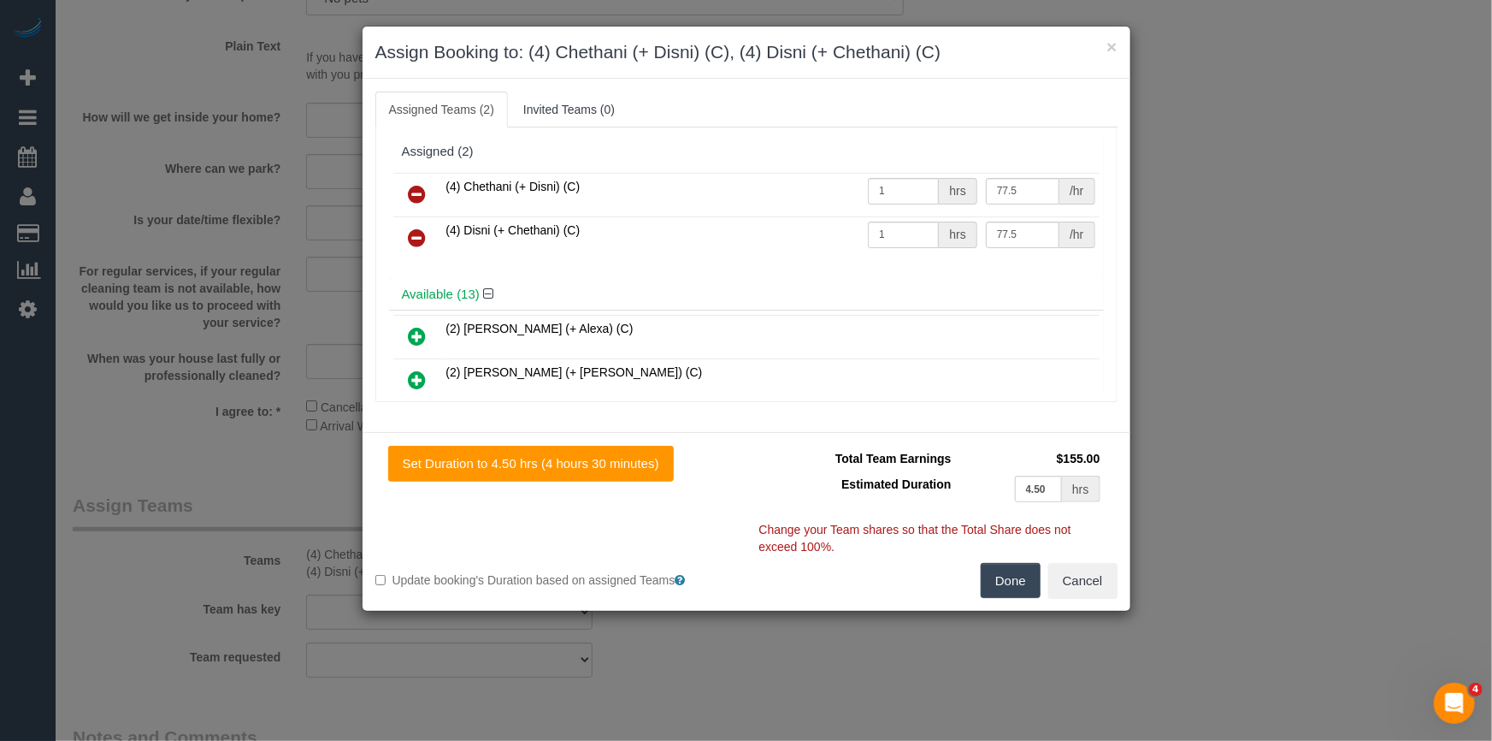
click at [1007, 581] on button "Done" at bounding box center [1011, 581] width 60 height 36
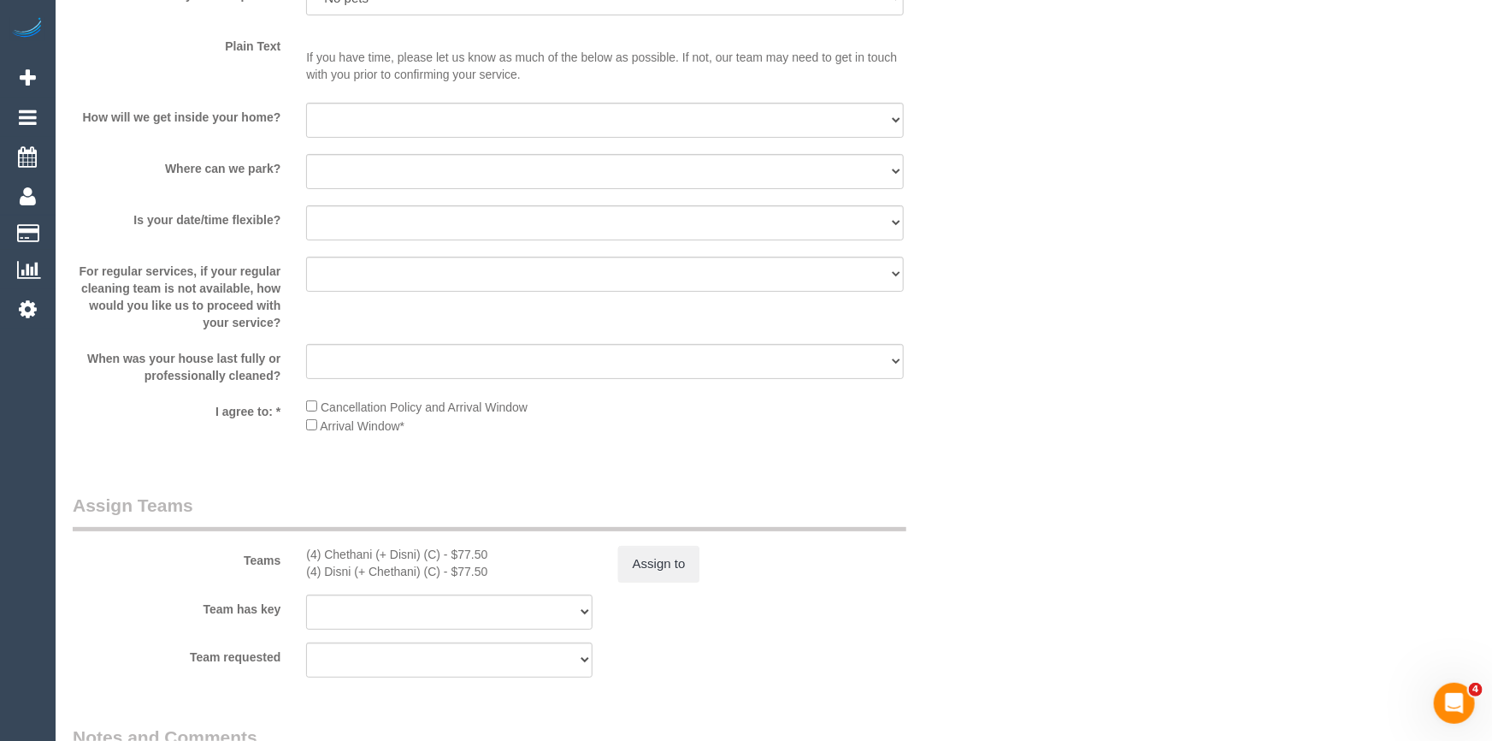
click at [1007, 581] on div "× Assign Booking to: (4) Chethani (+ Disni) (C), (4) Disni (+ Chethani) (C) Ass…" at bounding box center [746, 370] width 1492 height 741
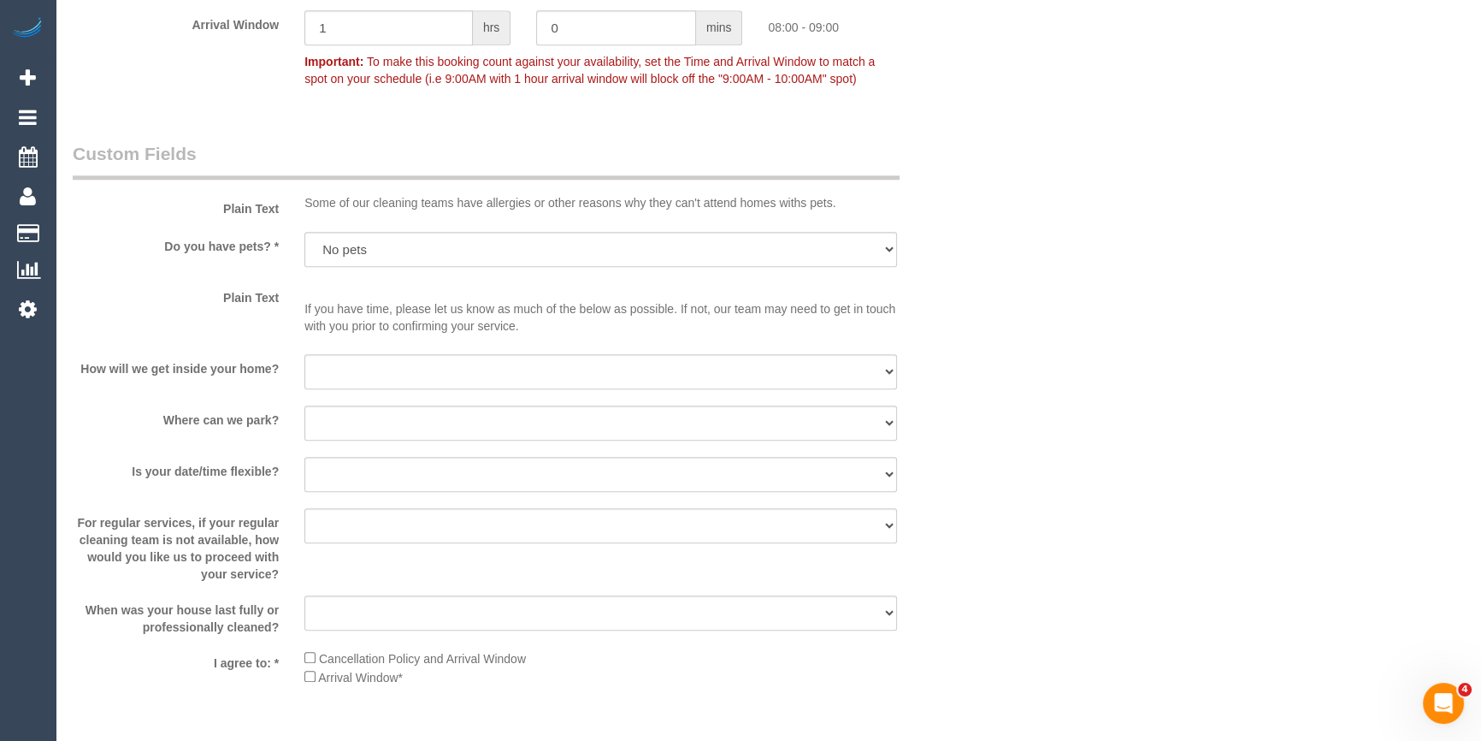
scroll to position [1865, 0]
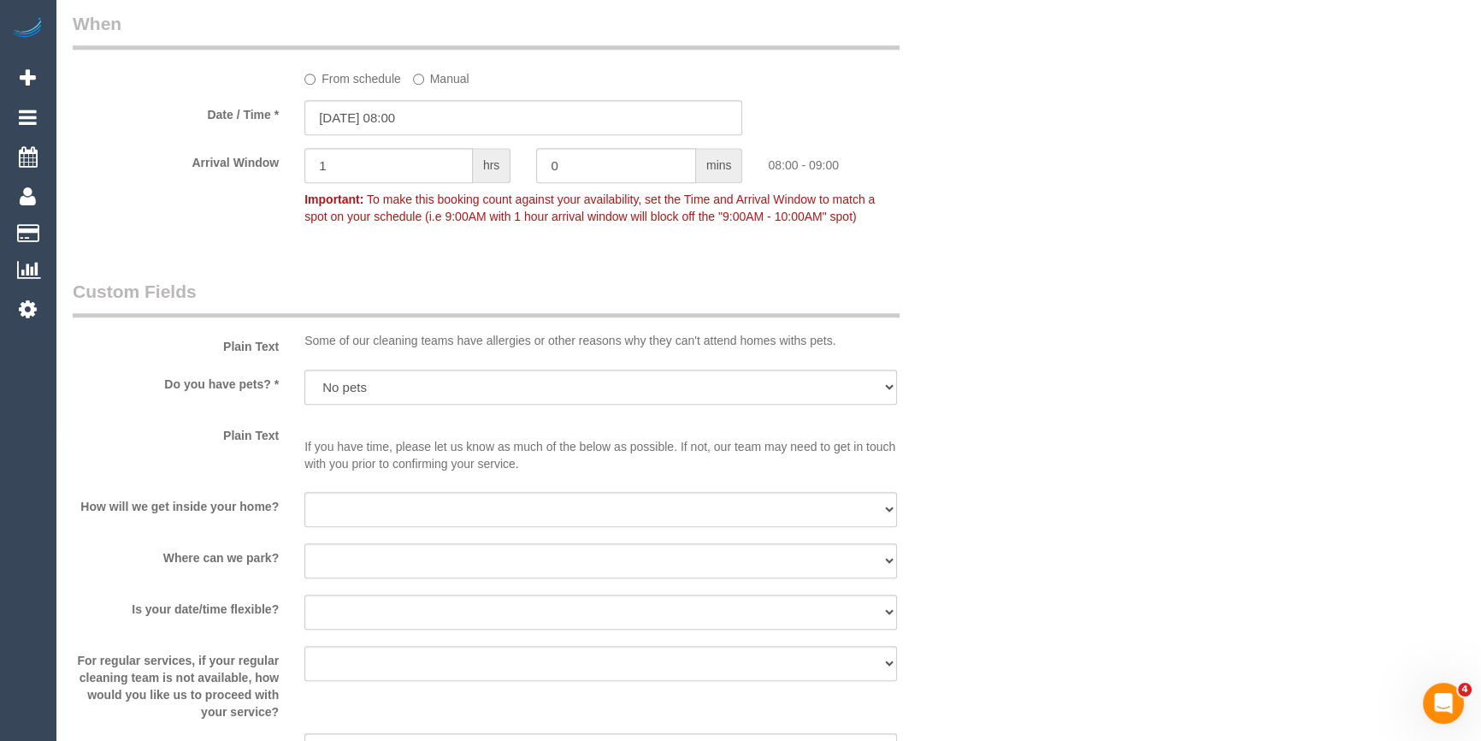
drag, startPoint x: 1201, startPoint y: 528, endPoint x: 1007, endPoint y: 289, distance: 307.0
click at [1056, 317] on div "Who Email* sheridanverwey@gmail.com Name * Sheridan Willrath Where Address* 70 …" at bounding box center [768, 287] width 1391 height 4181
click at [1172, 347] on div "Who Email* sheridanverwey@gmail.com Name * Sheridan Willrath Where Address* 70 …" at bounding box center [768, 287] width 1391 height 4181
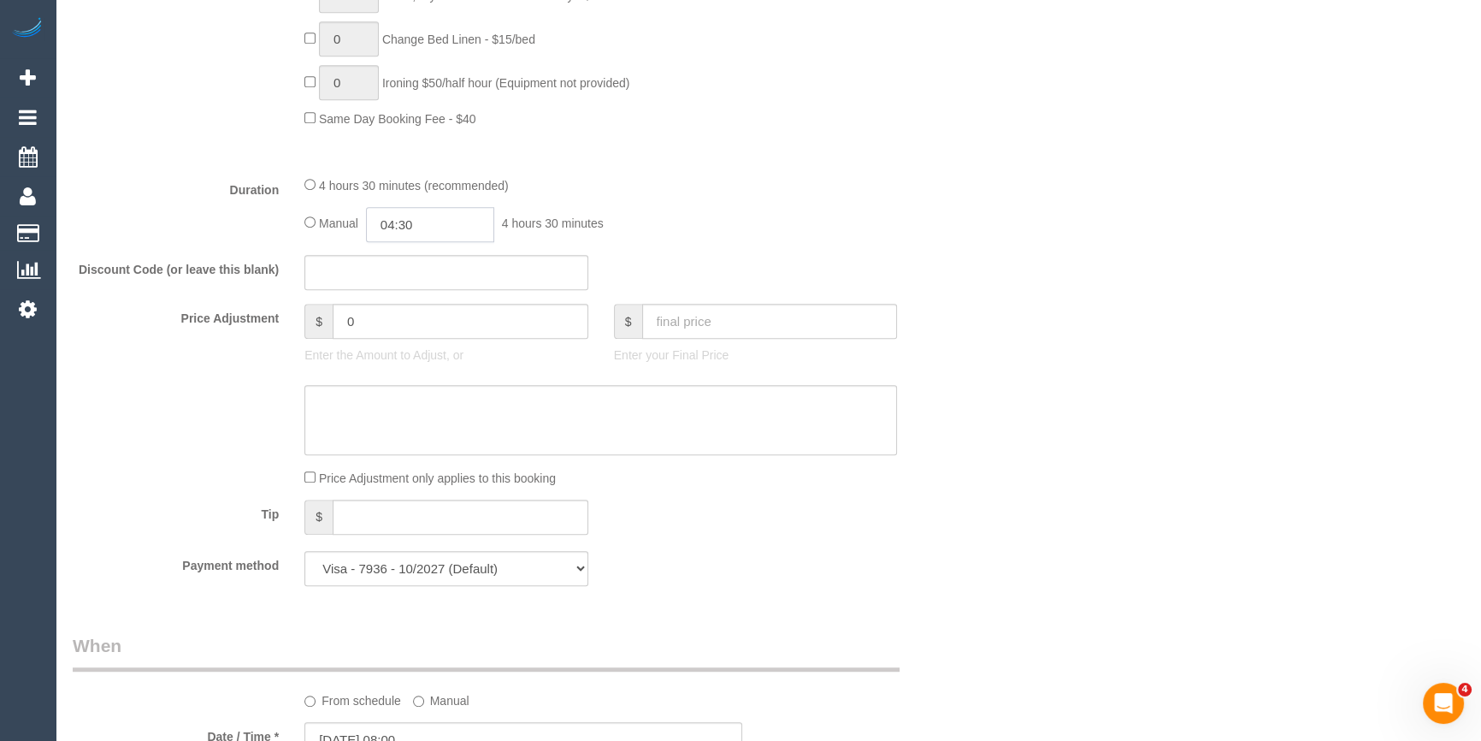
click at [458, 235] on input "04:30" at bounding box center [430, 224] width 128 height 35
click at [410, 266] on li "02:00" at bounding box center [412, 262] width 76 height 22
click at [458, 233] on input "02:00" at bounding box center [430, 224] width 128 height 35
type input "02:15"
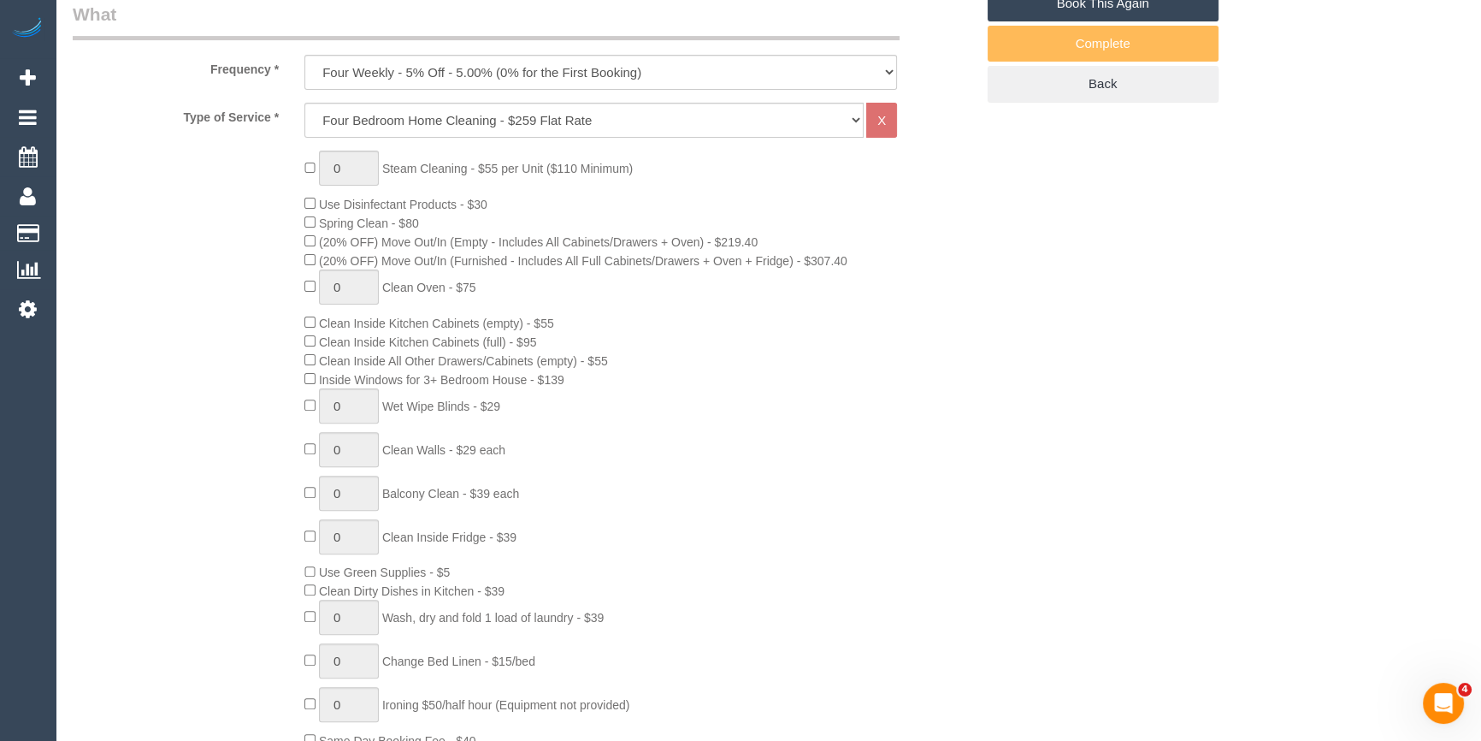
scroll to position [0, 0]
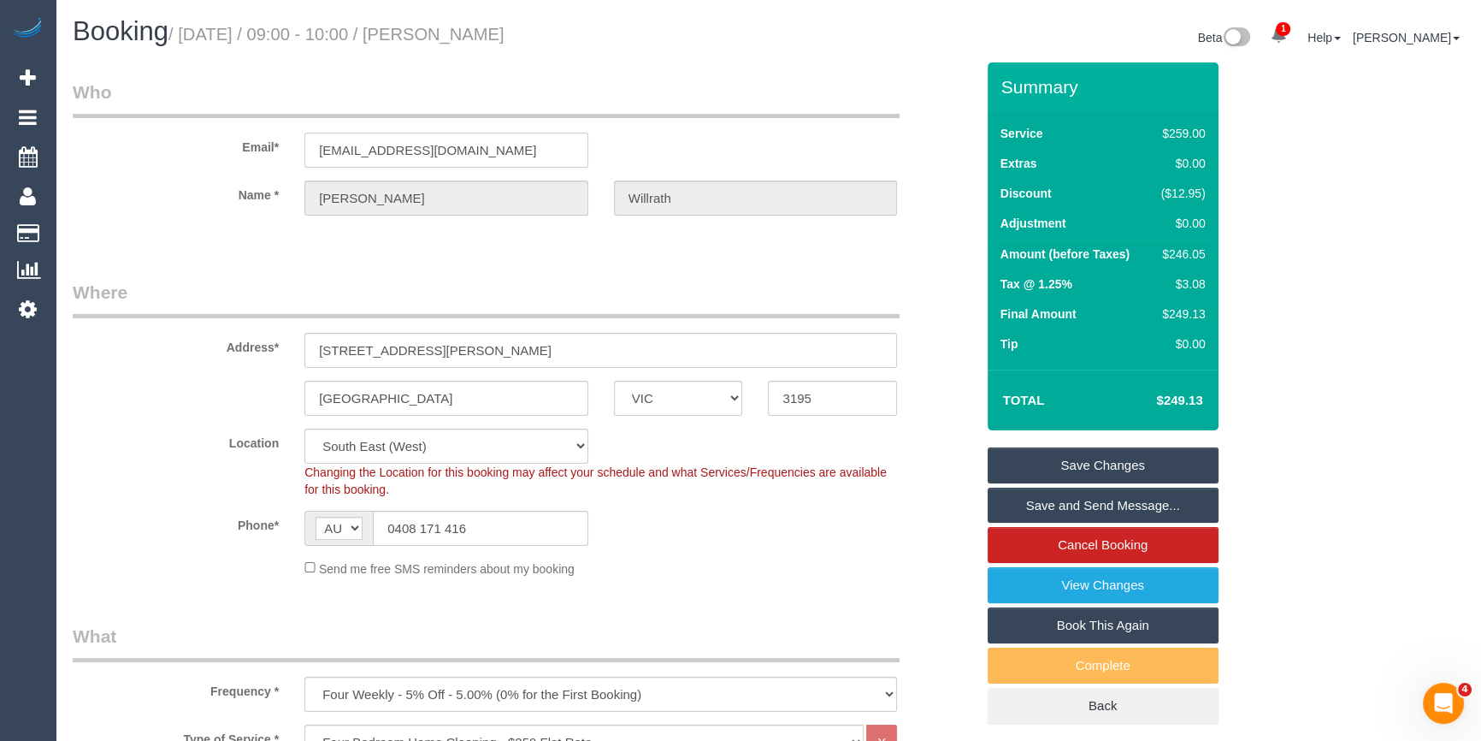
click at [361, 139] on input "sheridanverwey@gmail.com" at bounding box center [446, 150] width 284 height 35
click at [752, 554] on sui-booking-location "Location Office City East (North) East (South) Inner East Inner North (East) In…" at bounding box center [524, 502] width 902 height 149
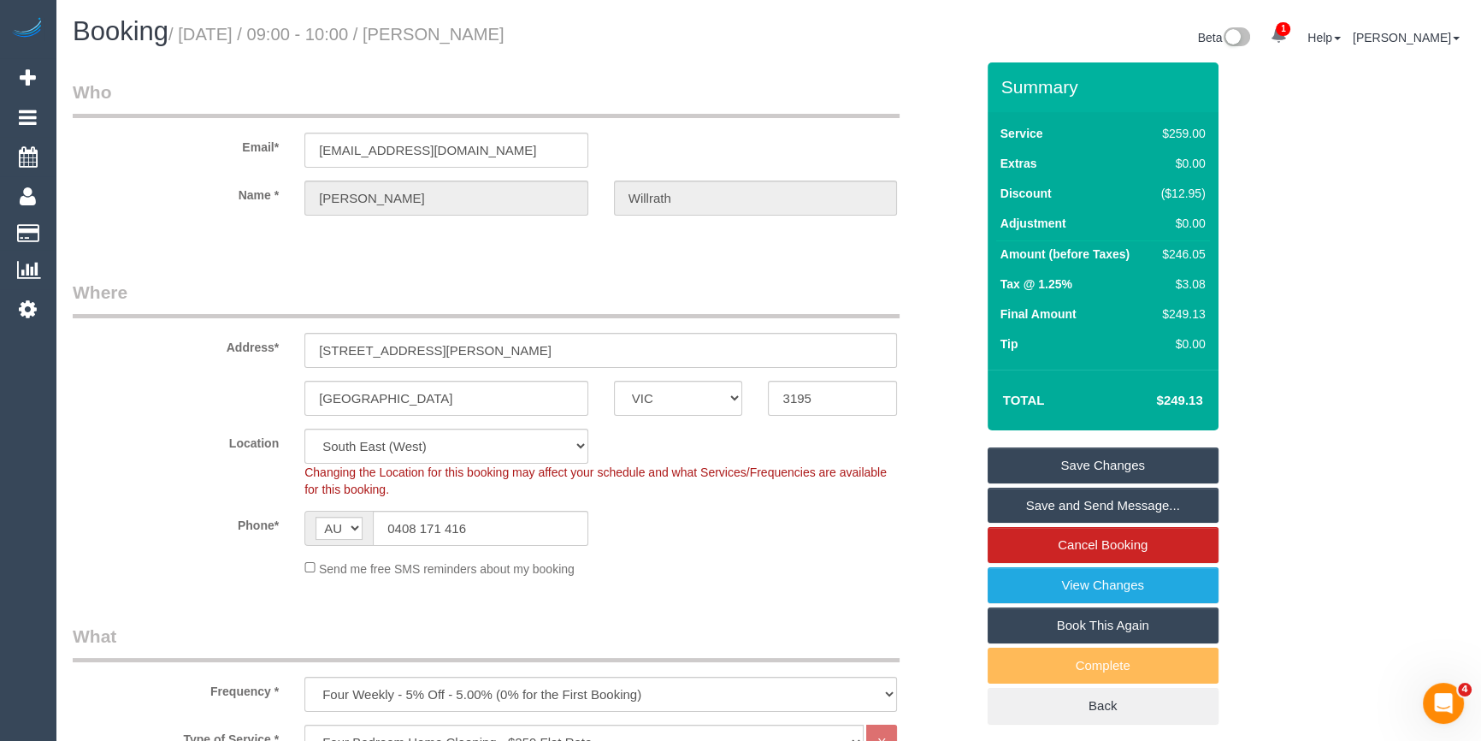
click at [1060, 462] on link "Save Changes" at bounding box center [1103, 465] width 231 height 36
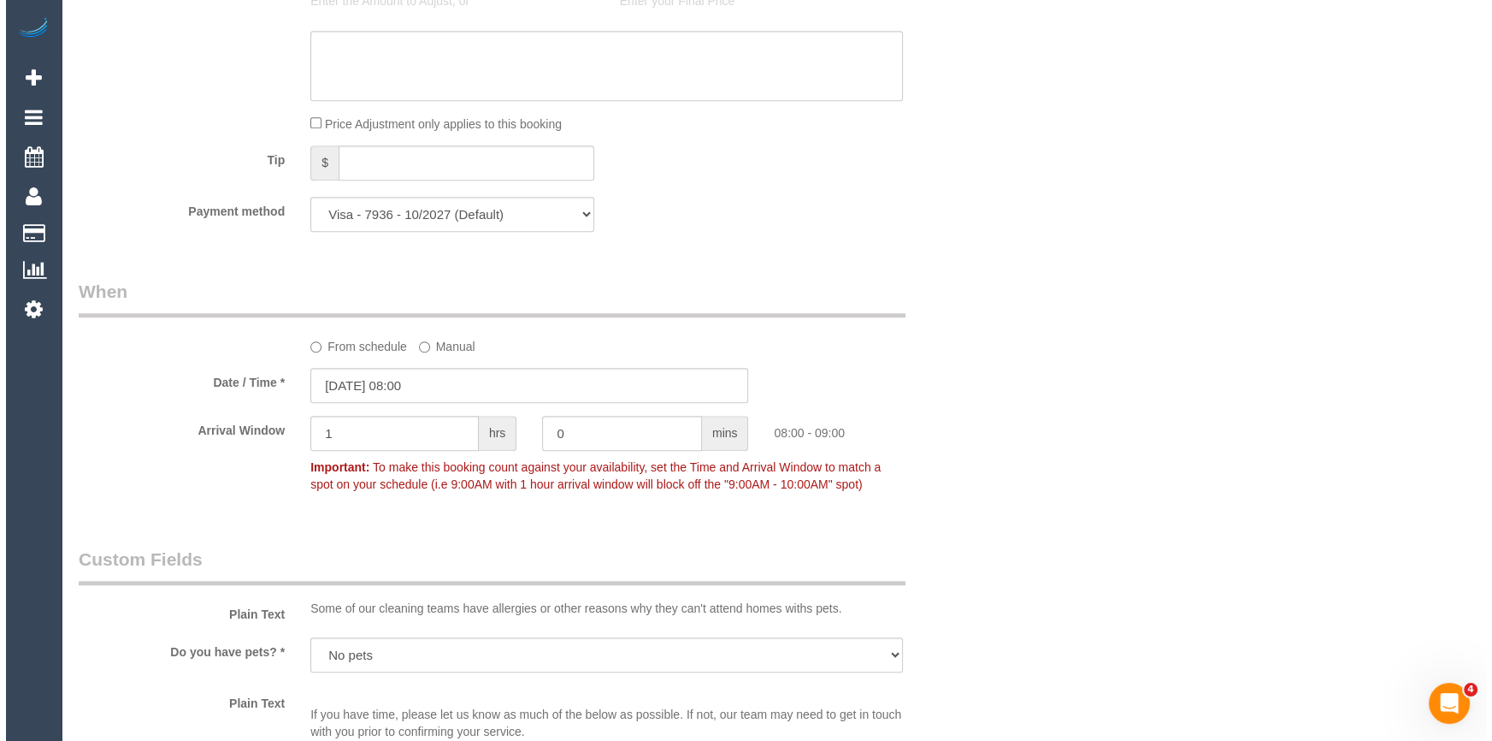
scroll to position [1865, 0]
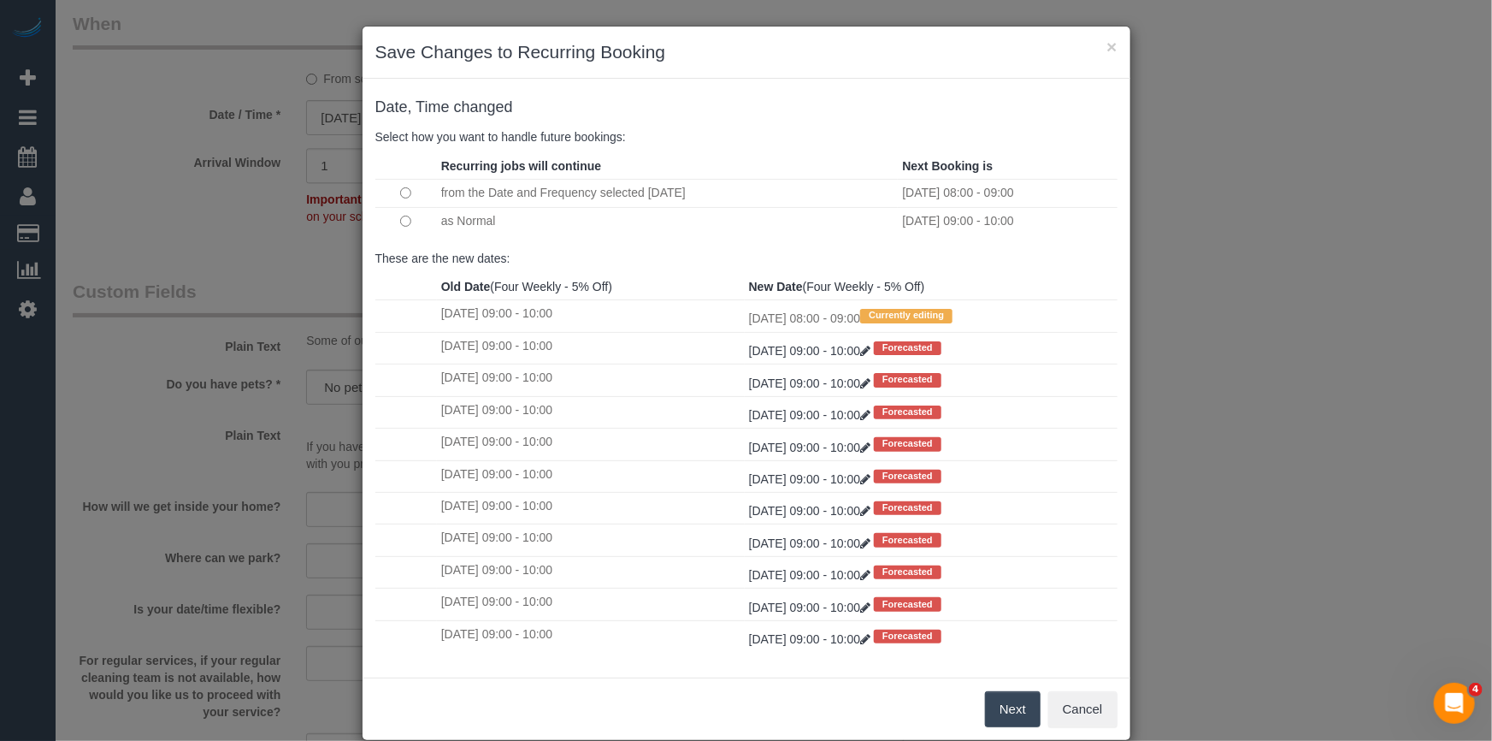
click at [996, 695] on button "Next" at bounding box center [1013, 709] width 56 height 36
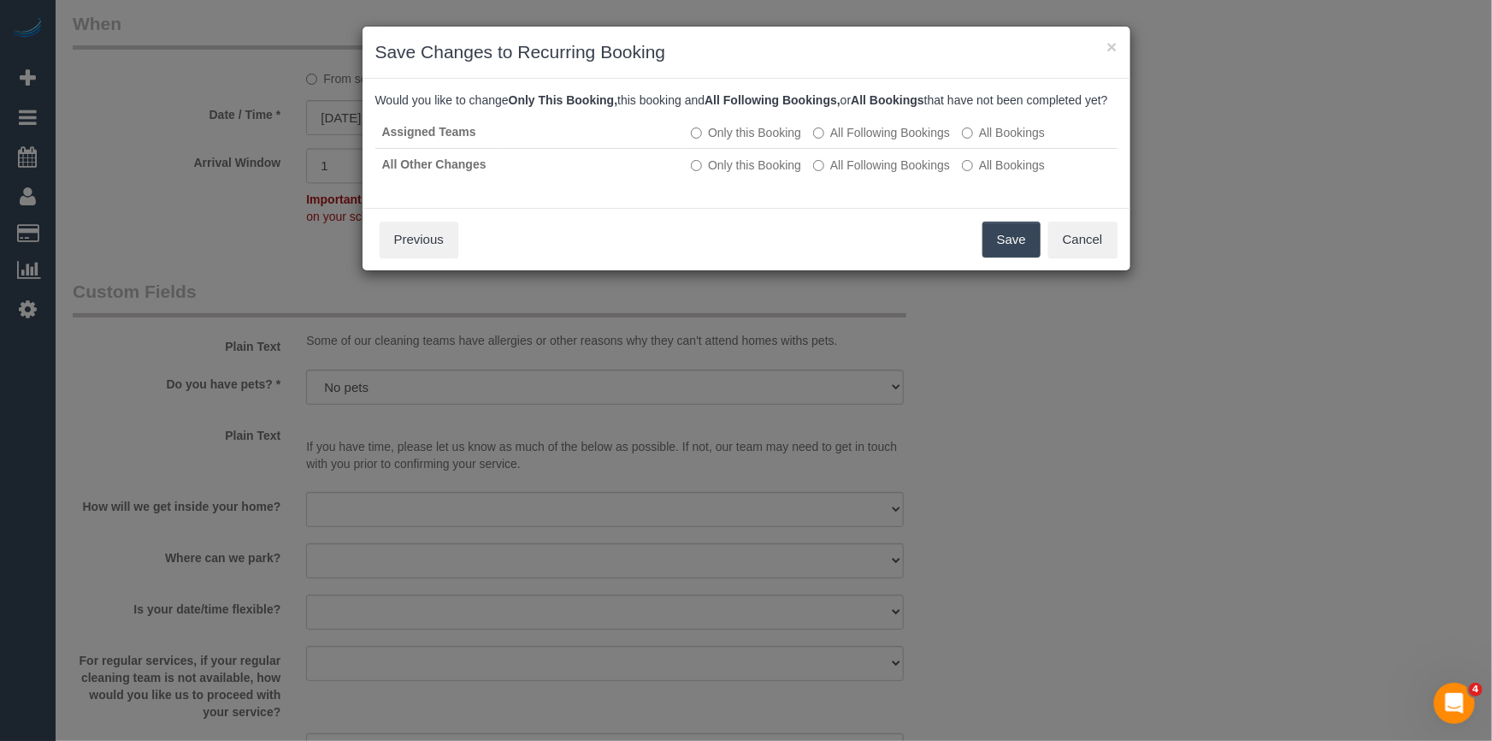
click at [1025, 257] on button "Save" at bounding box center [1012, 239] width 58 height 36
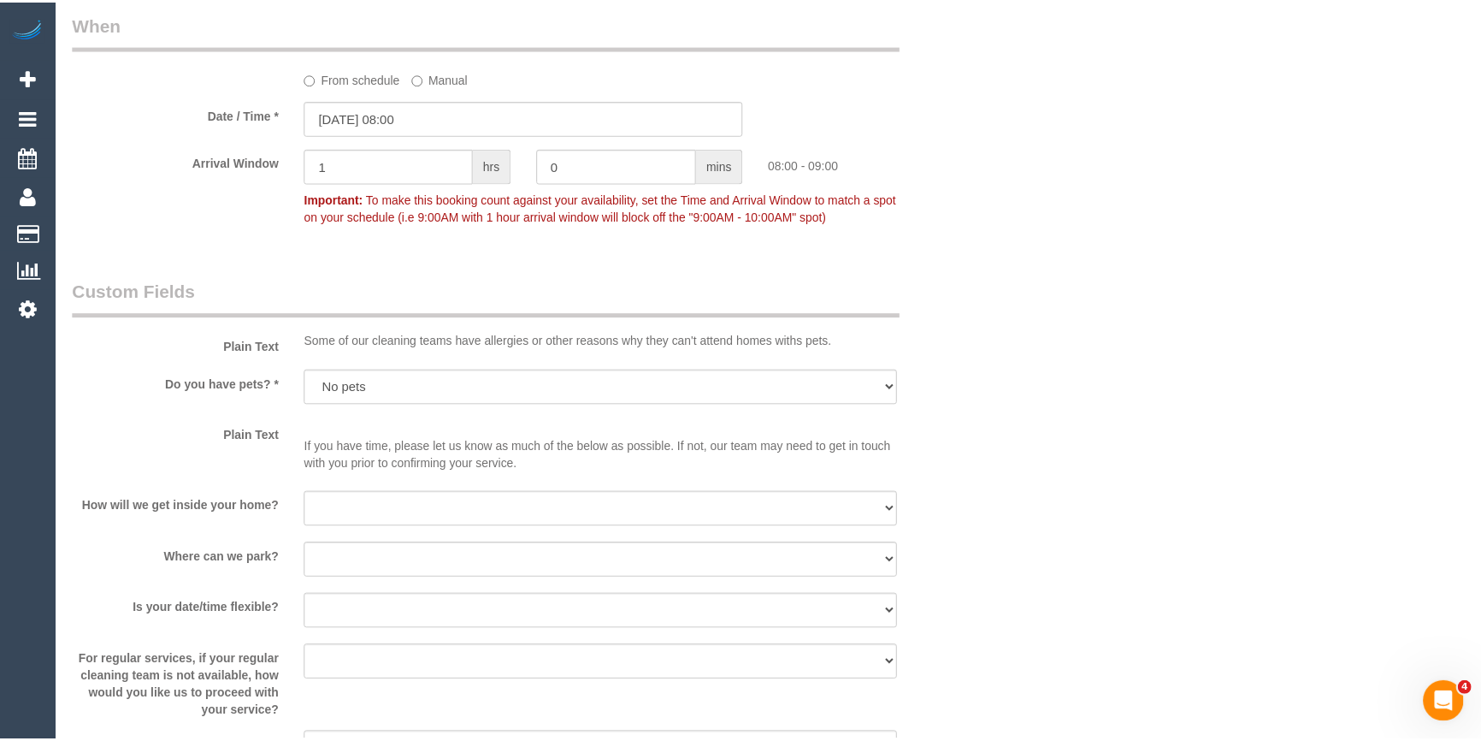
scroll to position [94, 0]
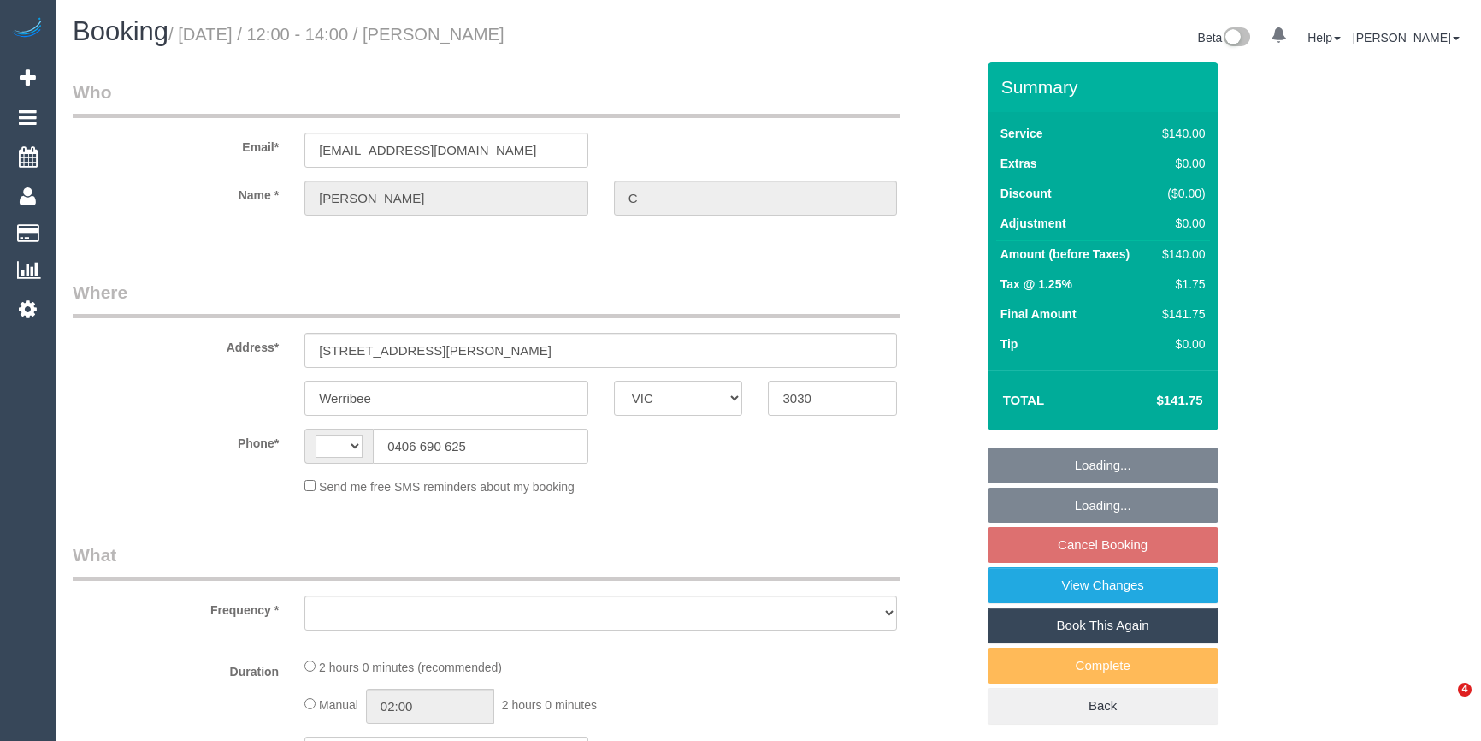
select select "VIC"
select select "string:AU"
select select "string:stripe-pm_1OYd562GScqysDRV9SwYMuvn"
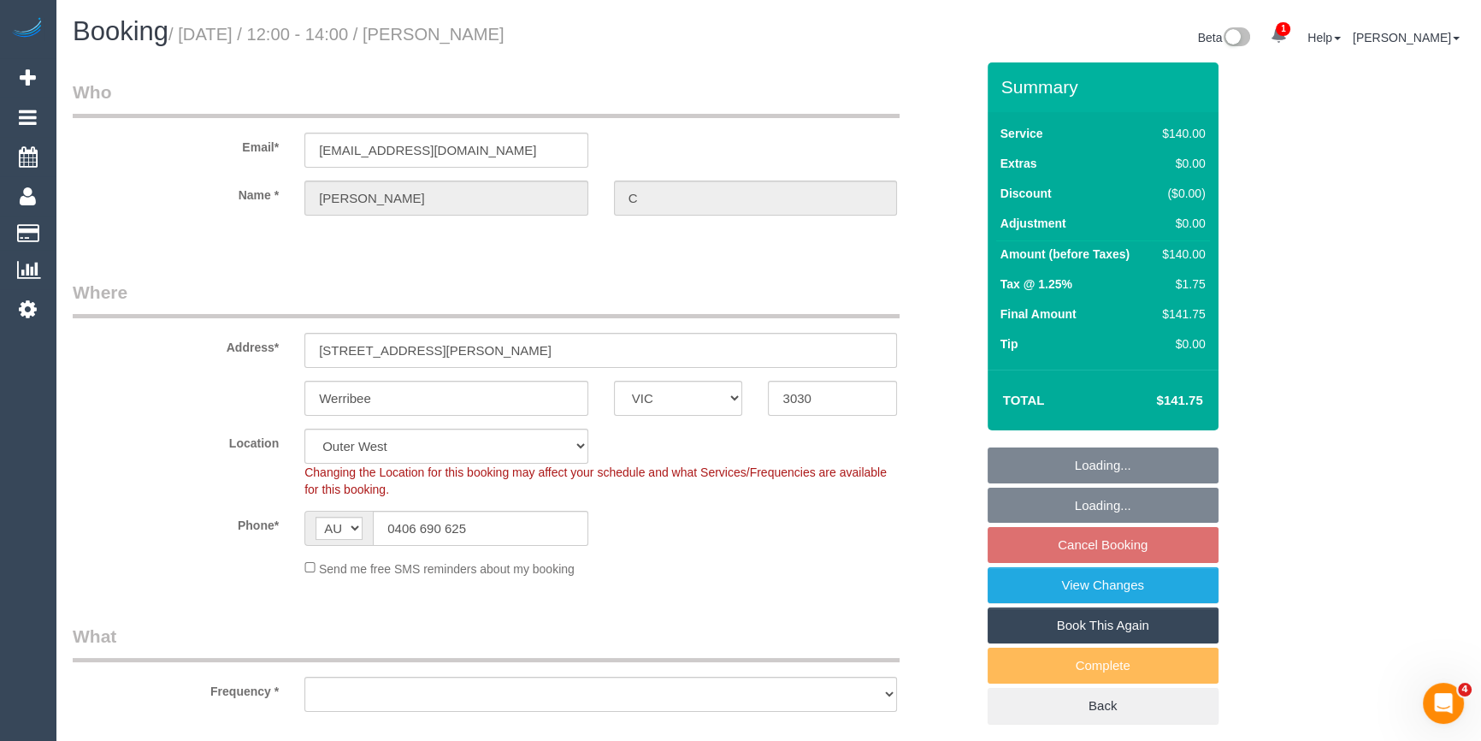
select select "object:1065"
select select "number:28"
select select "number:14"
select select "number:19"
select select "number:25"
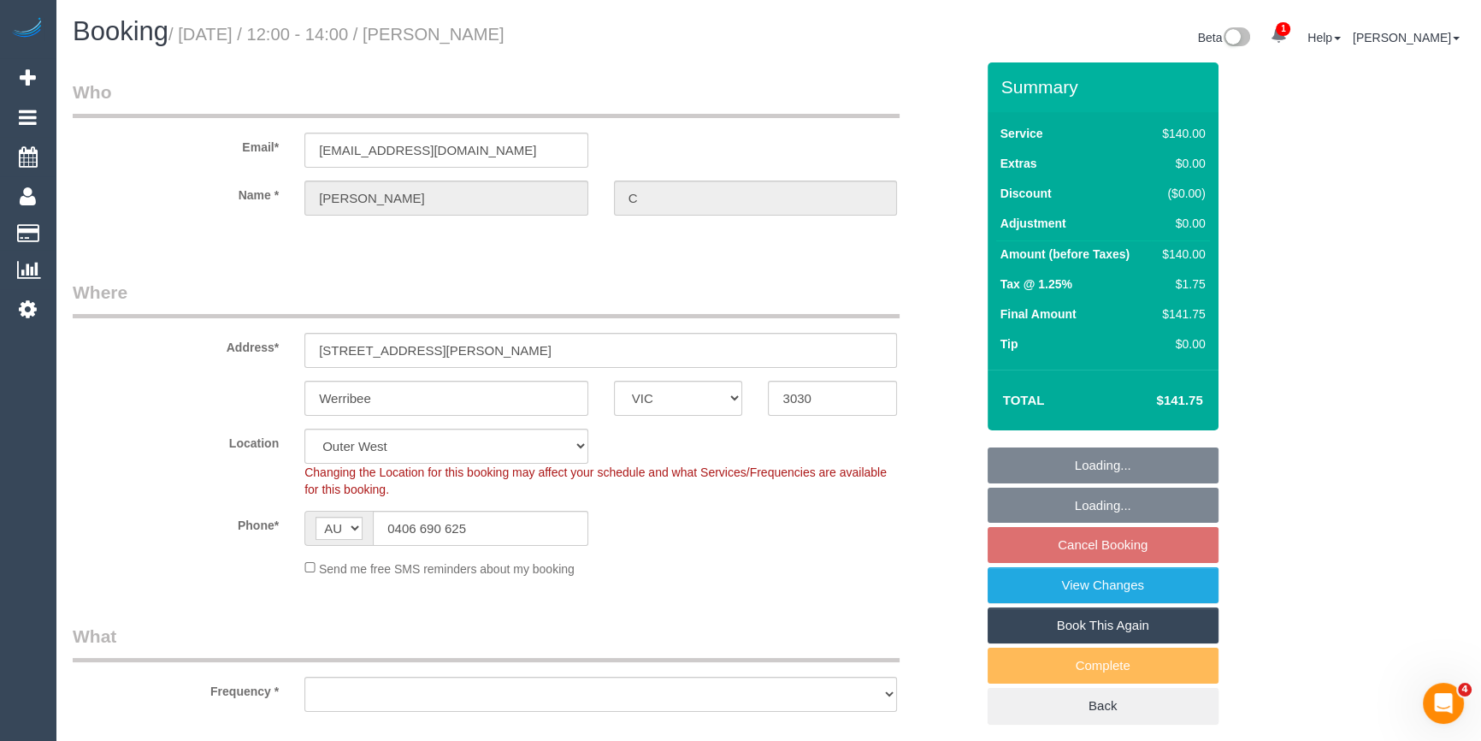
select select "number:34"
select select "number:13"
select select "object:1234"
select select "spot1"
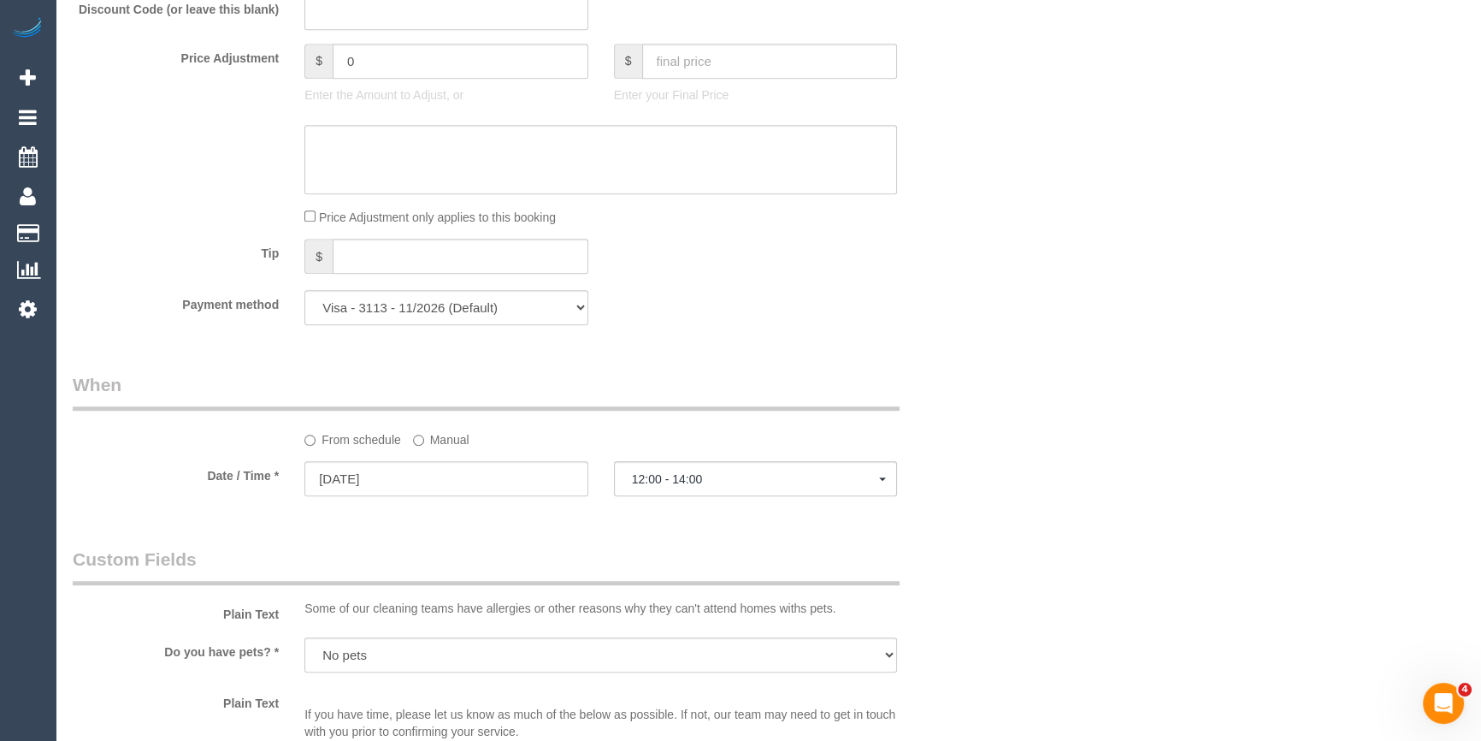
scroll to position [1243, 0]
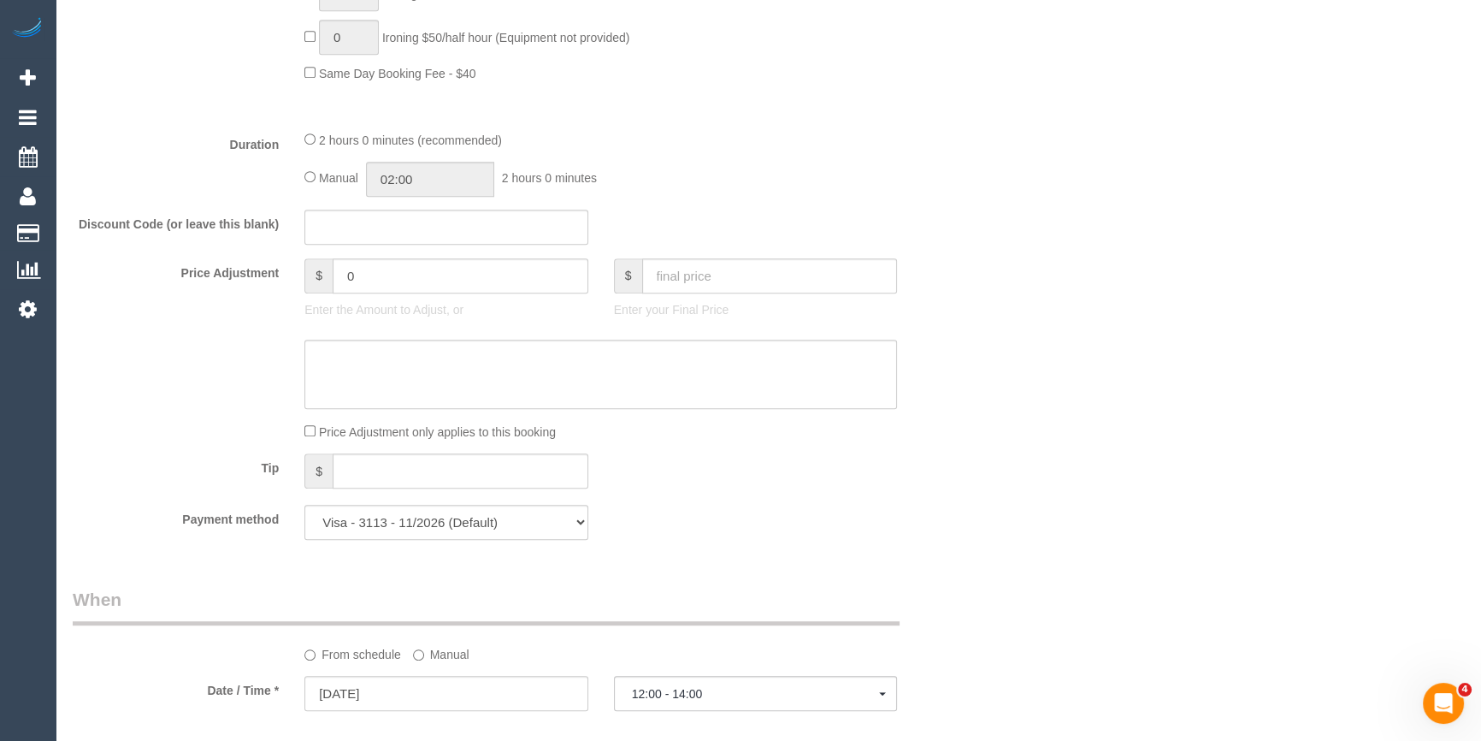
click at [1142, 287] on div "Who Email* mb10@duck.com Name * Ryan C Where Address* 52 Townley Boulevard Werr…" at bounding box center [768, 509] width 1391 height 3380
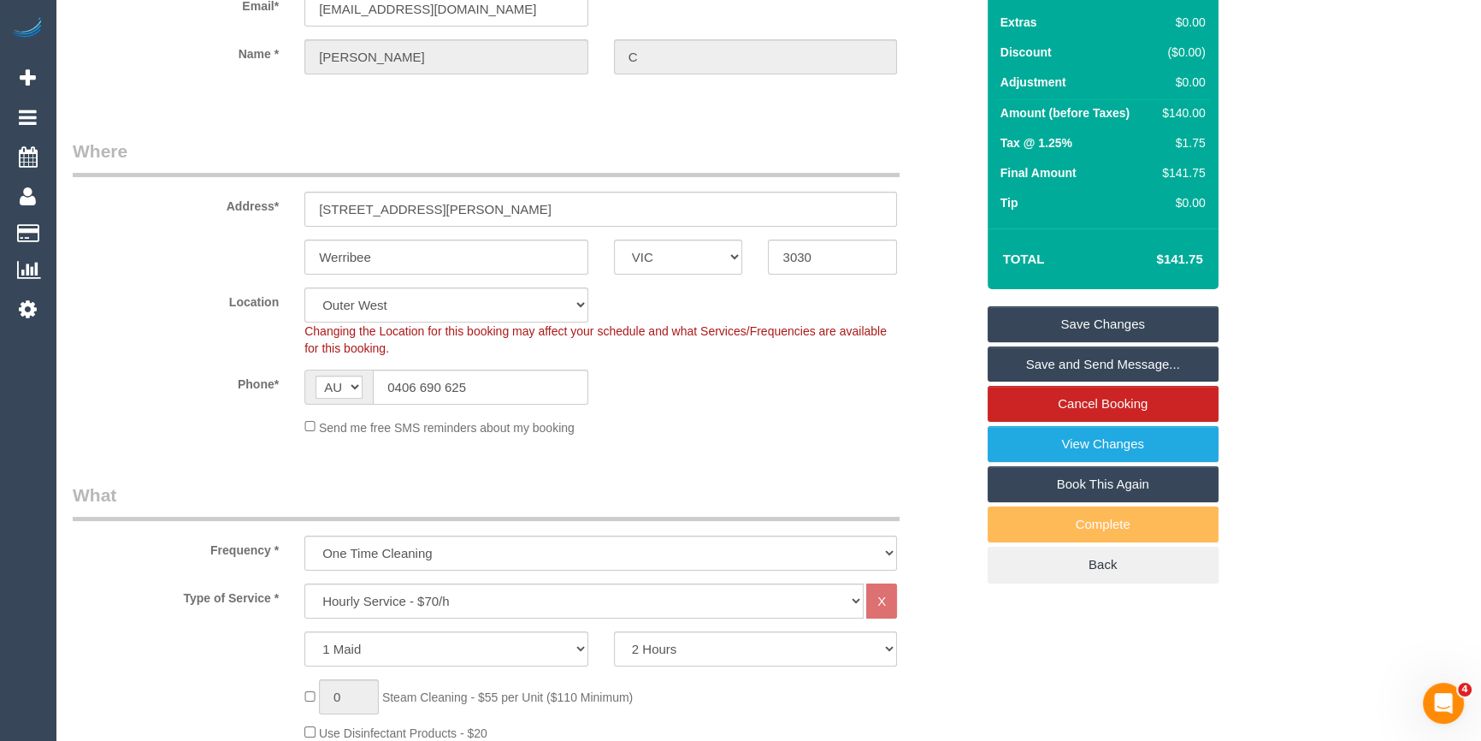
scroll to position [155, 0]
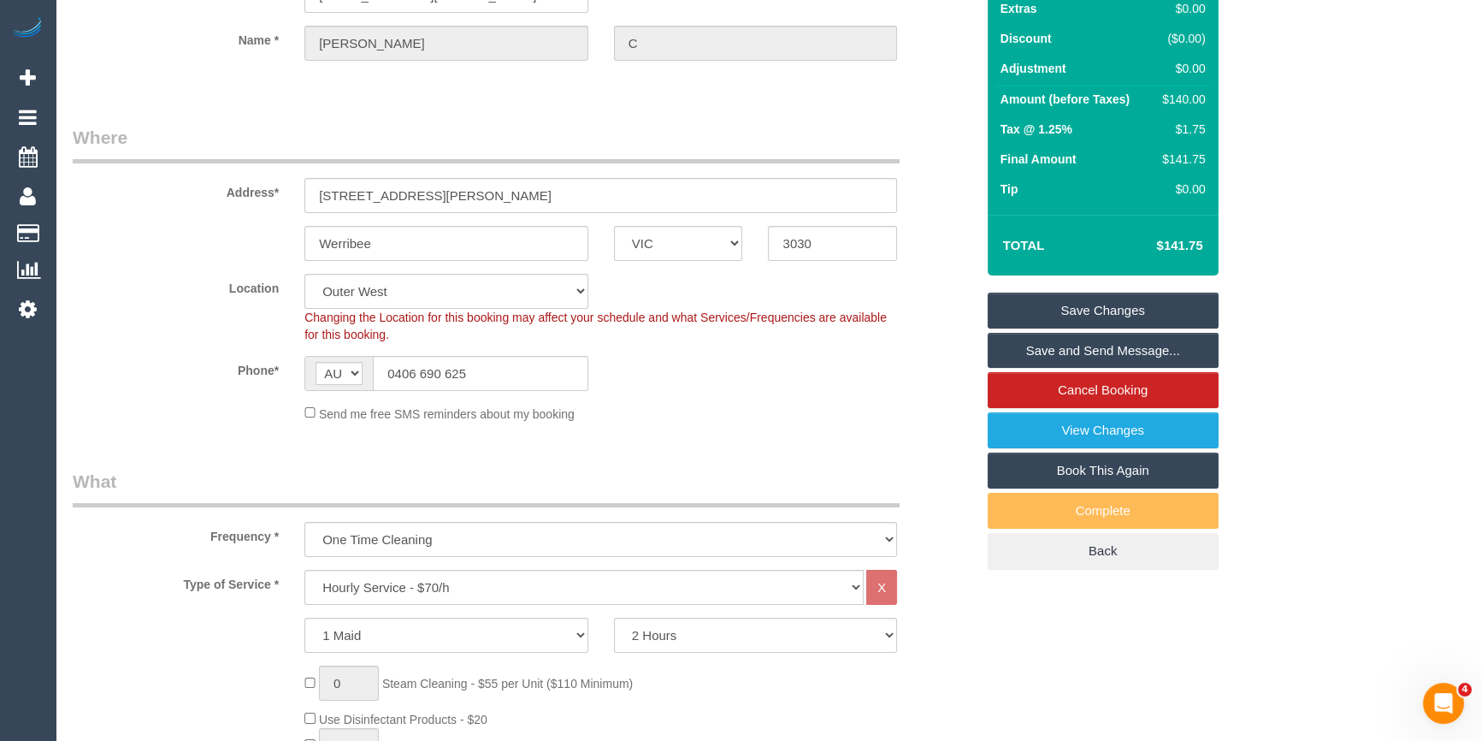
click at [846, 418] on div "Send me free SMS reminders about my booking" at bounding box center [601, 413] width 618 height 19
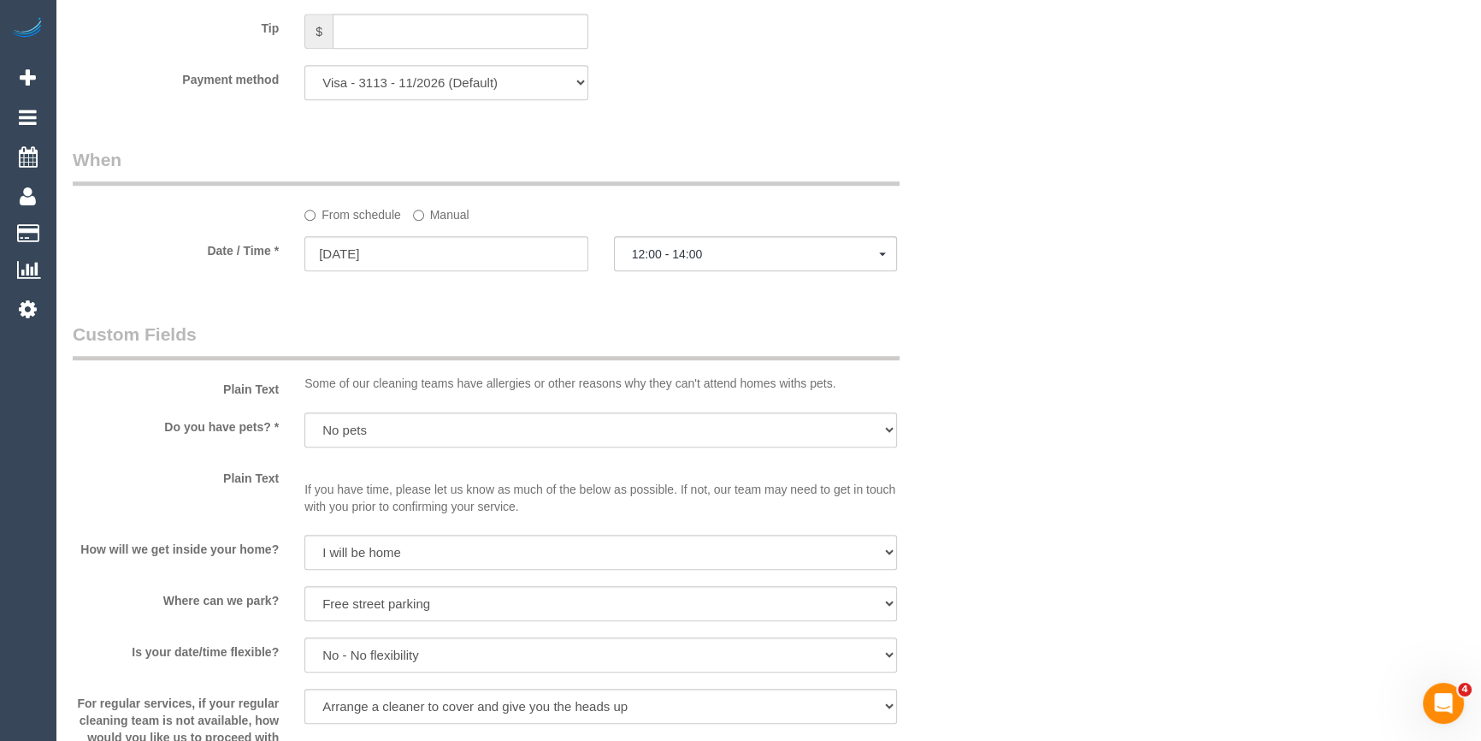
scroll to position [1710, 0]
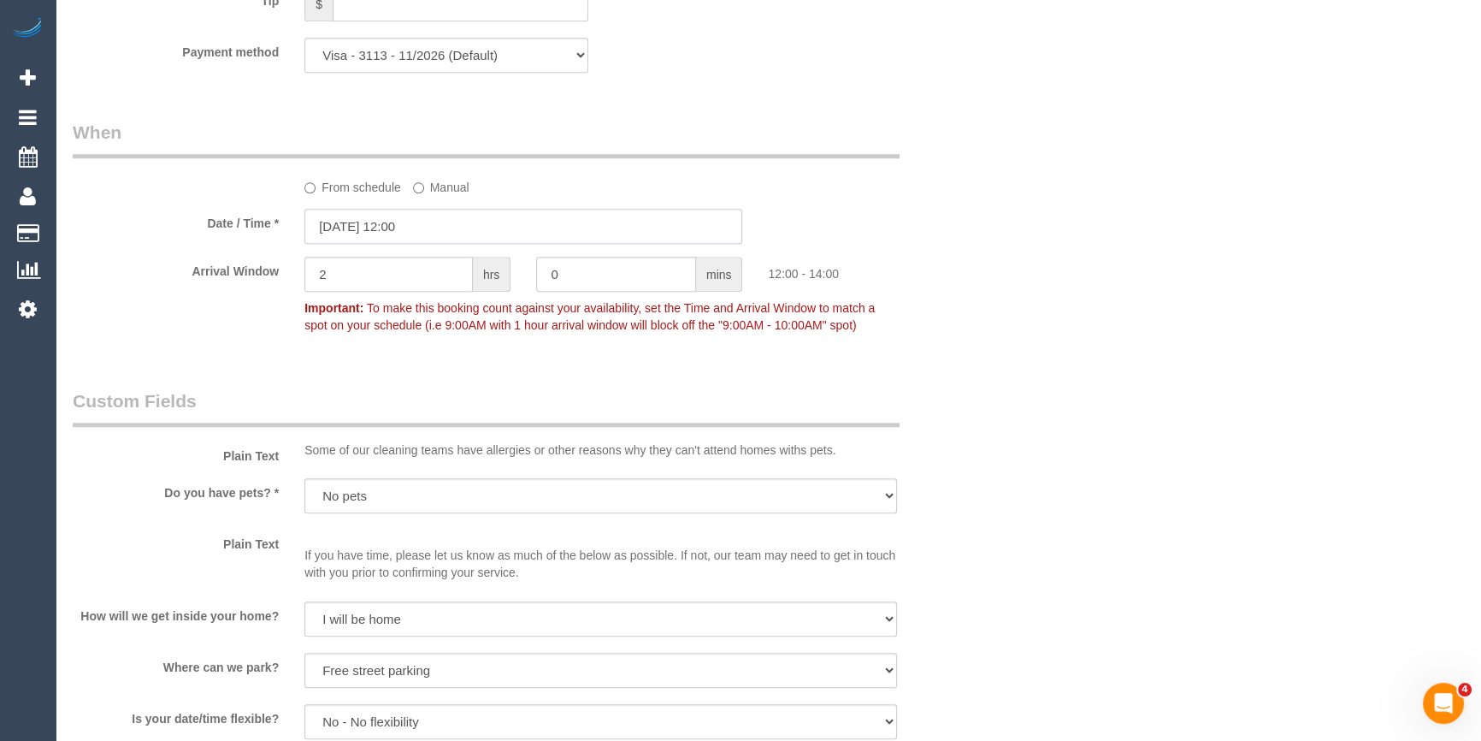
click at [422, 236] on input "10/09/2025 12:00" at bounding box center [523, 226] width 438 height 35
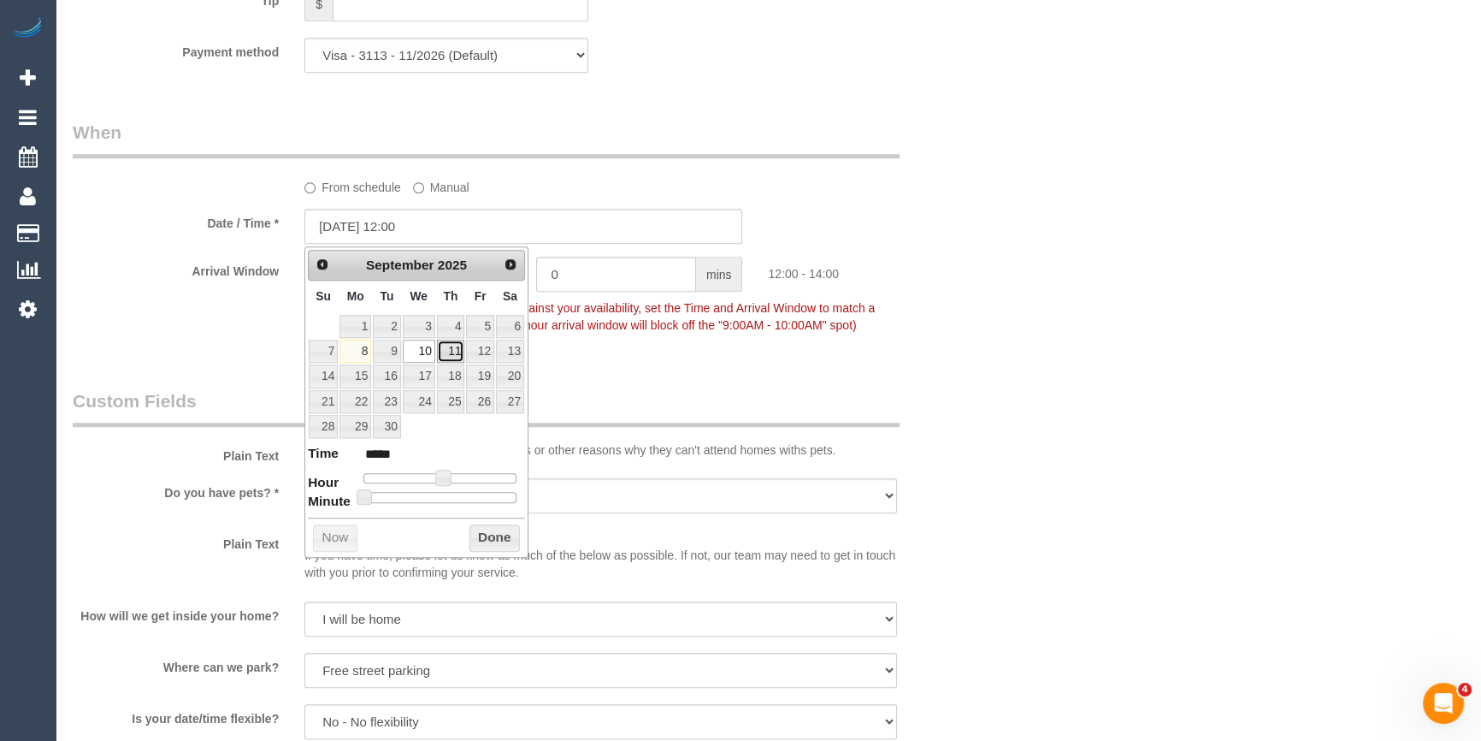
click at [453, 351] on link "11" at bounding box center [451, 350] width 28 height 23
type input "11/09/2025 12:00"
click at [470, 533] on button "Done" at bounding box center [494, 537] width 50 height 27
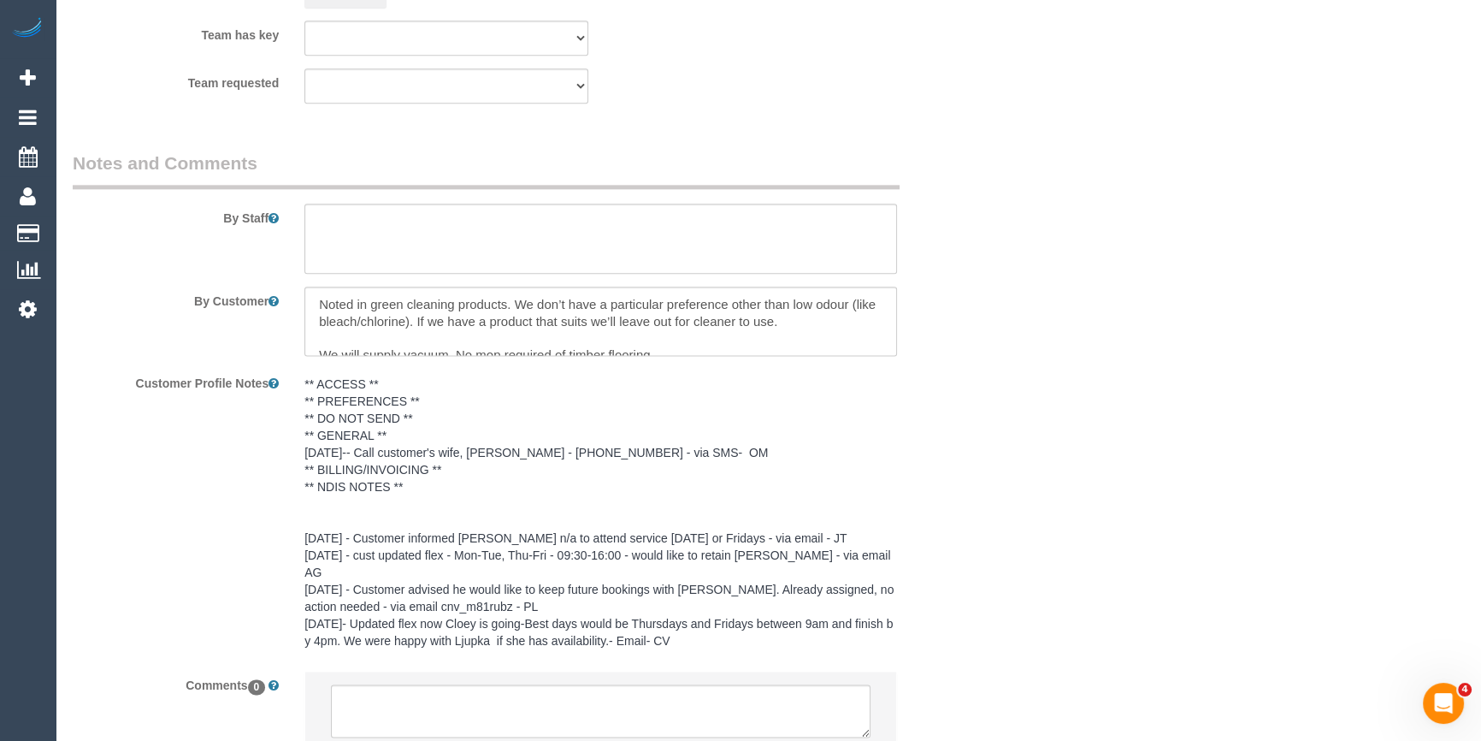
scroll to position [2605, 0]
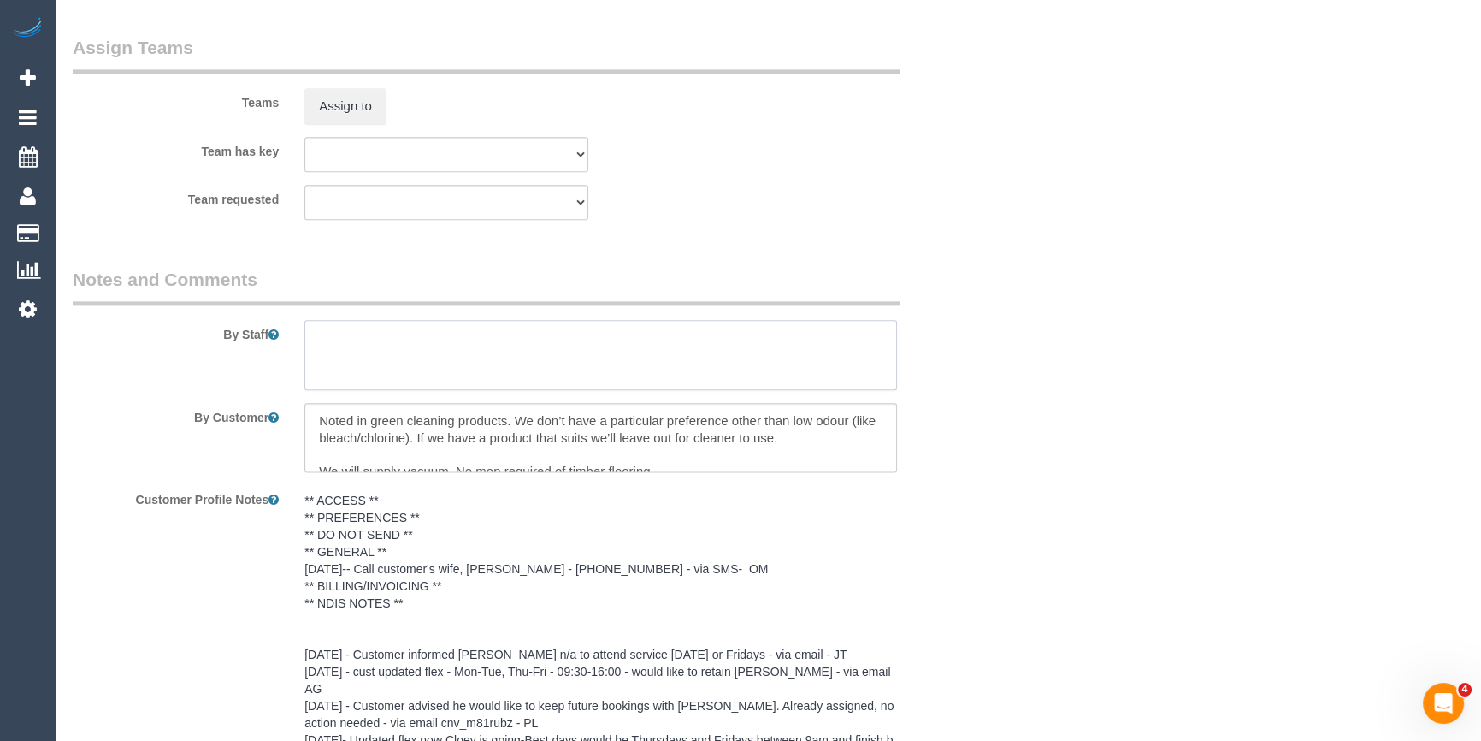
click at [345, 350] on textarea at bounding box center [600, 355] width 593 height 70
paste textarea "My wife is Sally - 0423 770 023"
drag, startPoint x: 339, startPoint y: 333, endPoint x: 75, endPoint y: 328, distance: 264.3
click at [154, 322] on div "By Staff" at bounding box center [524, 328] width 928 height 123
type textarea "contact wife is [PERSON_NAME] - 0423 770 023"
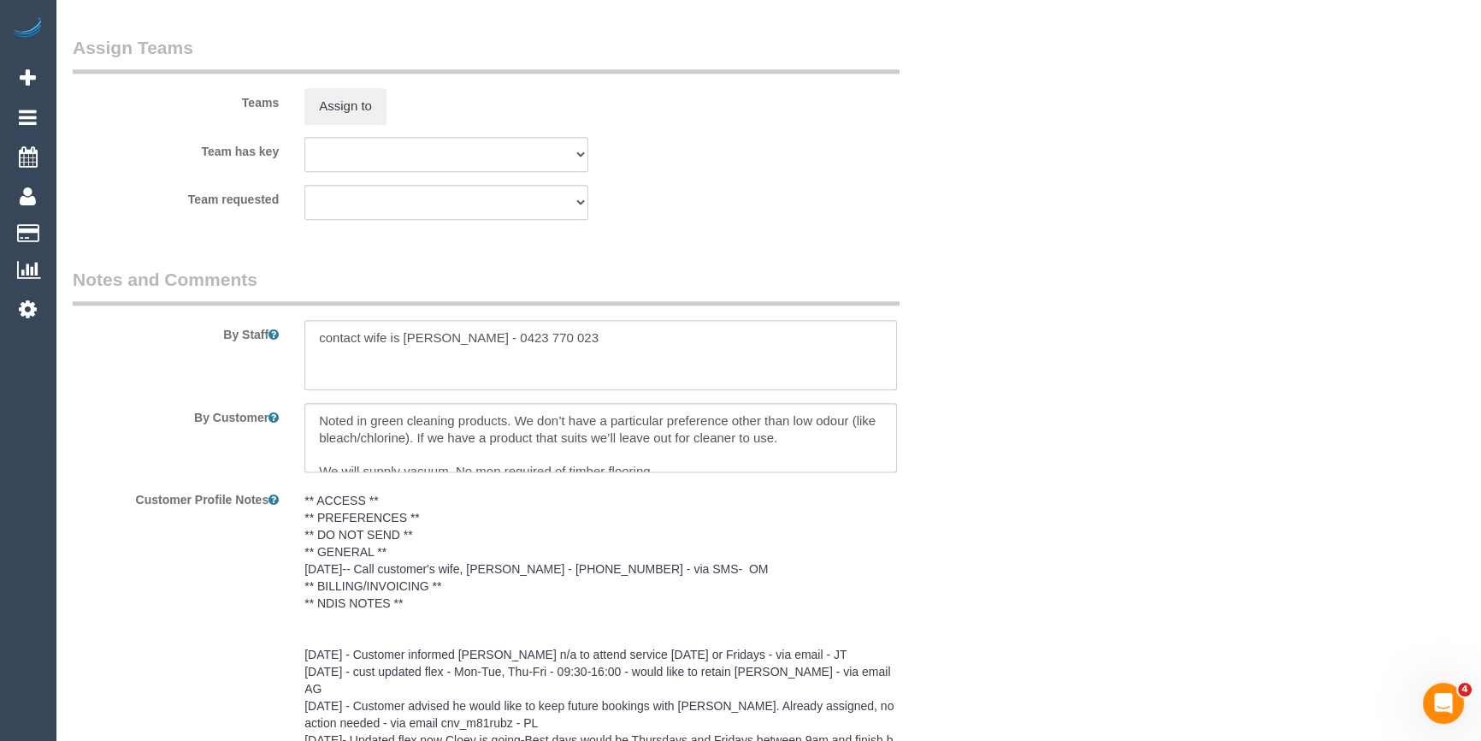
click at [587, 167] on select "(0) Office (1) Debbie Brodjanac (FT) (1) Tina (FT) (+Tony (FT)) (1) Tony (FT) (…" at bounding box center [446, 154] width 284 height 35
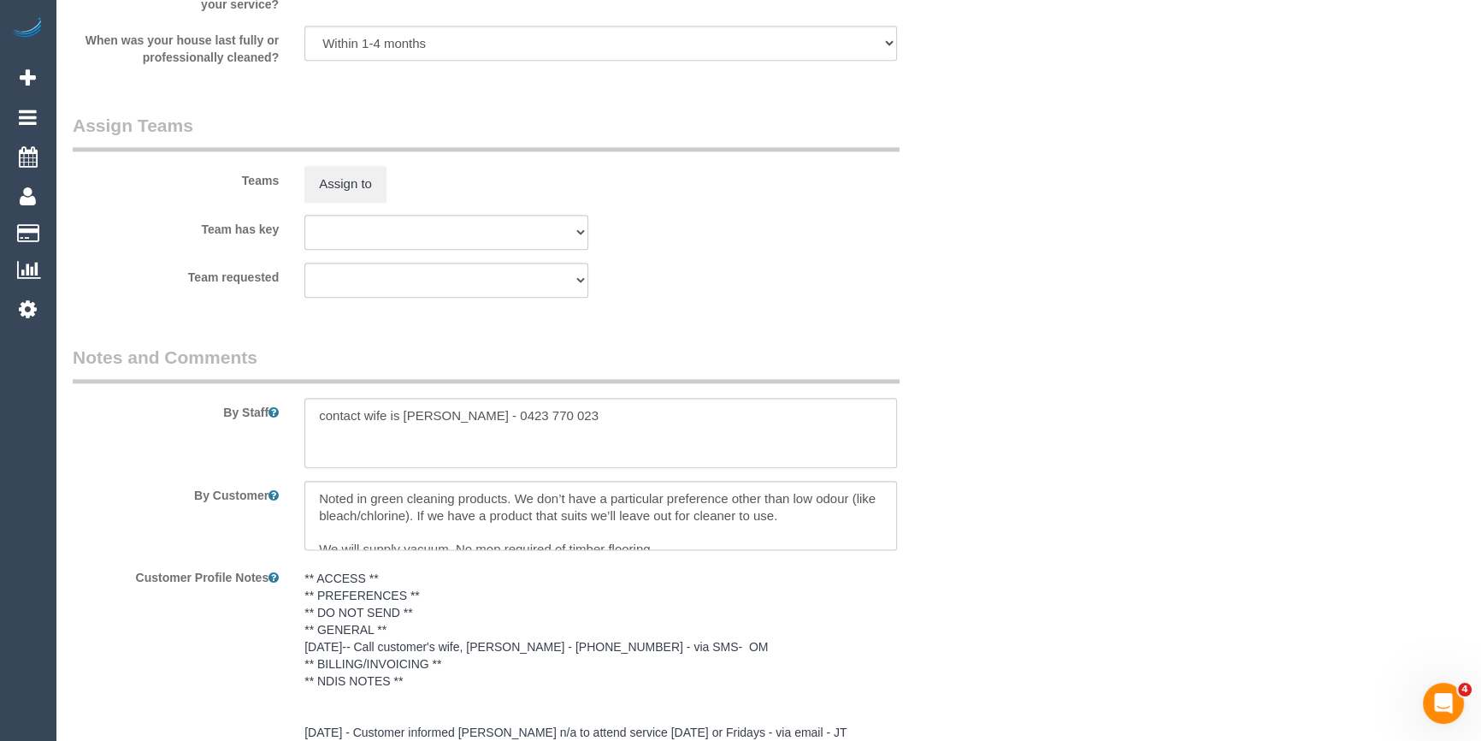
click at [893, 224] on div "Team has key (0) Office (1) Debbie Brodjanac (FT) (1) Tina (FT) (+Tony (FT)) (1…" at bounding box center [524, 232] width 928 height 35
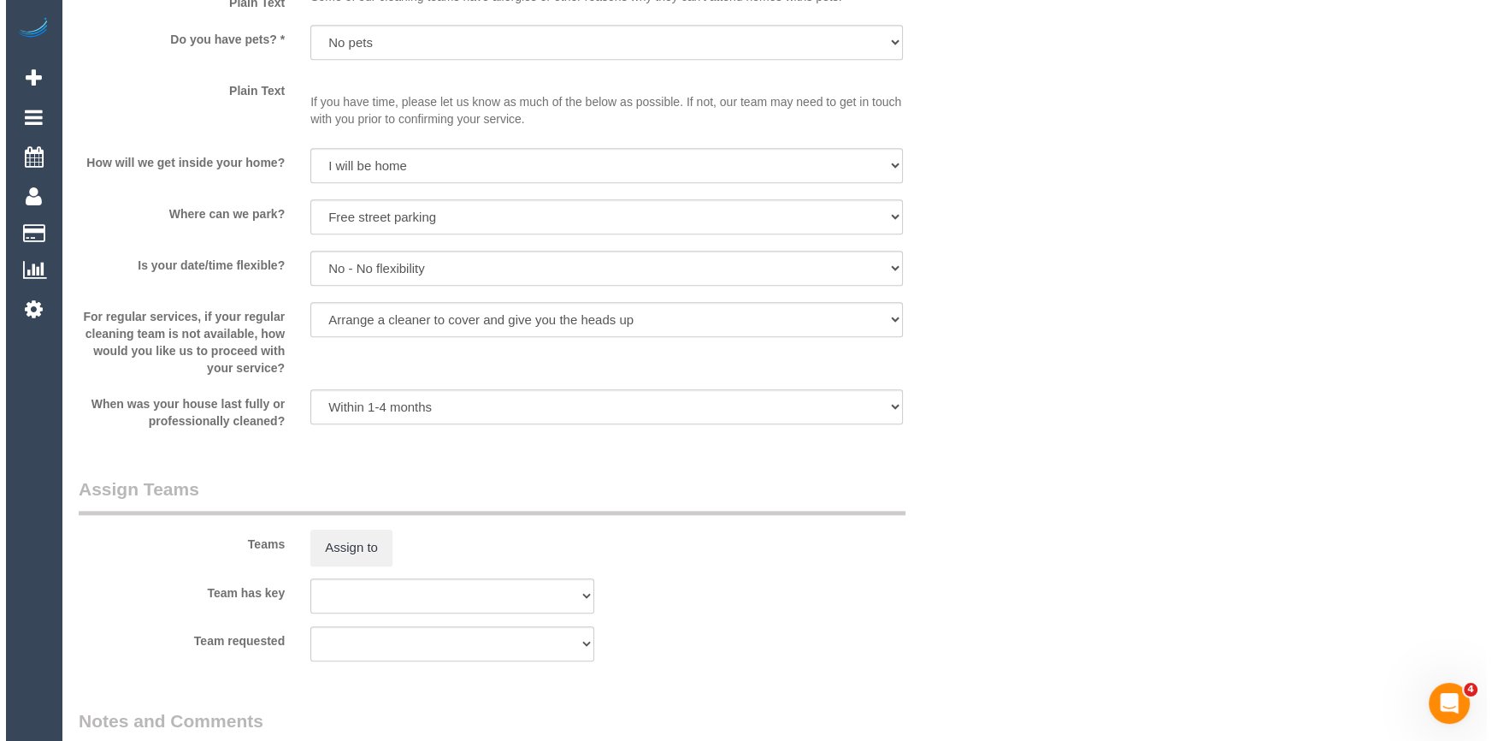
scroll to position [2527, 0]
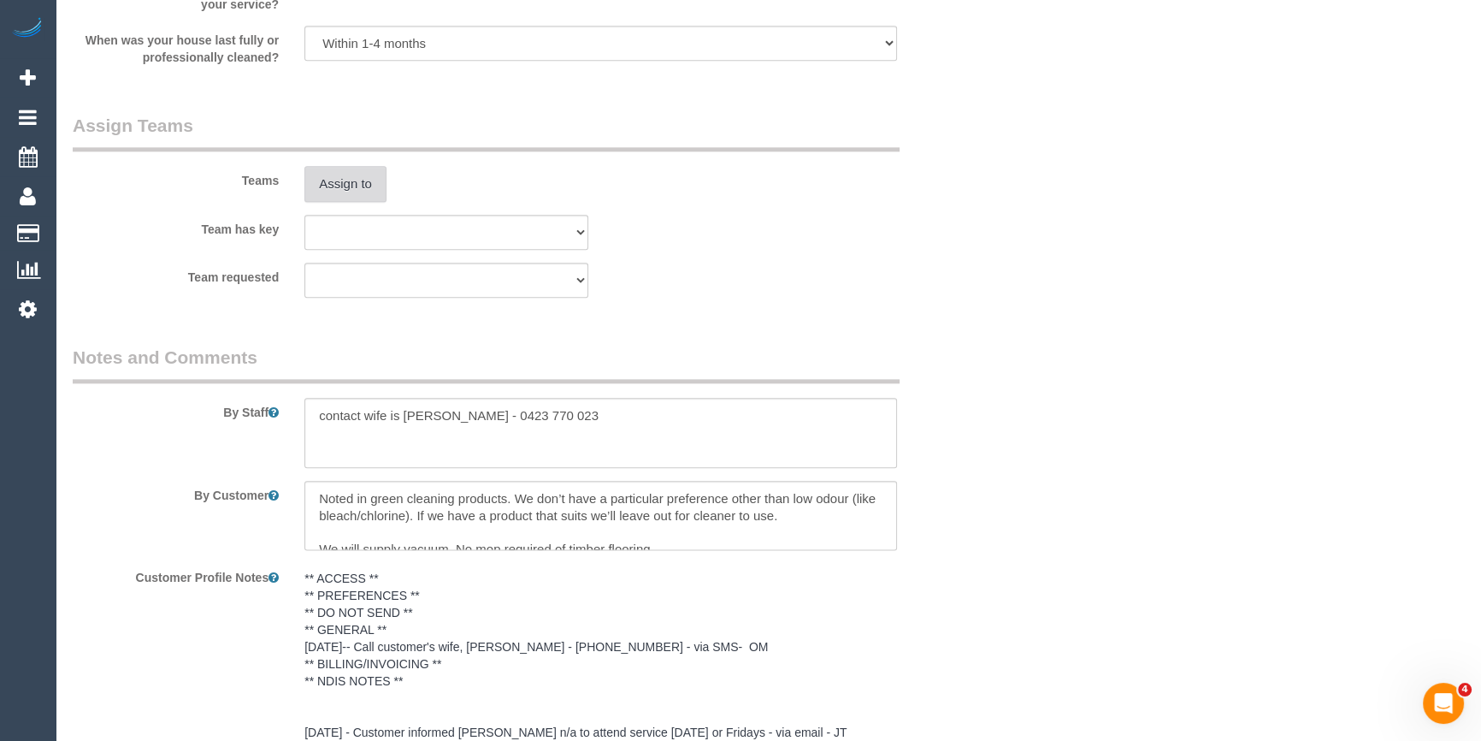
click at [357, 187] on button "Assign to" at bounding box center [345, 184] width 82 height 36
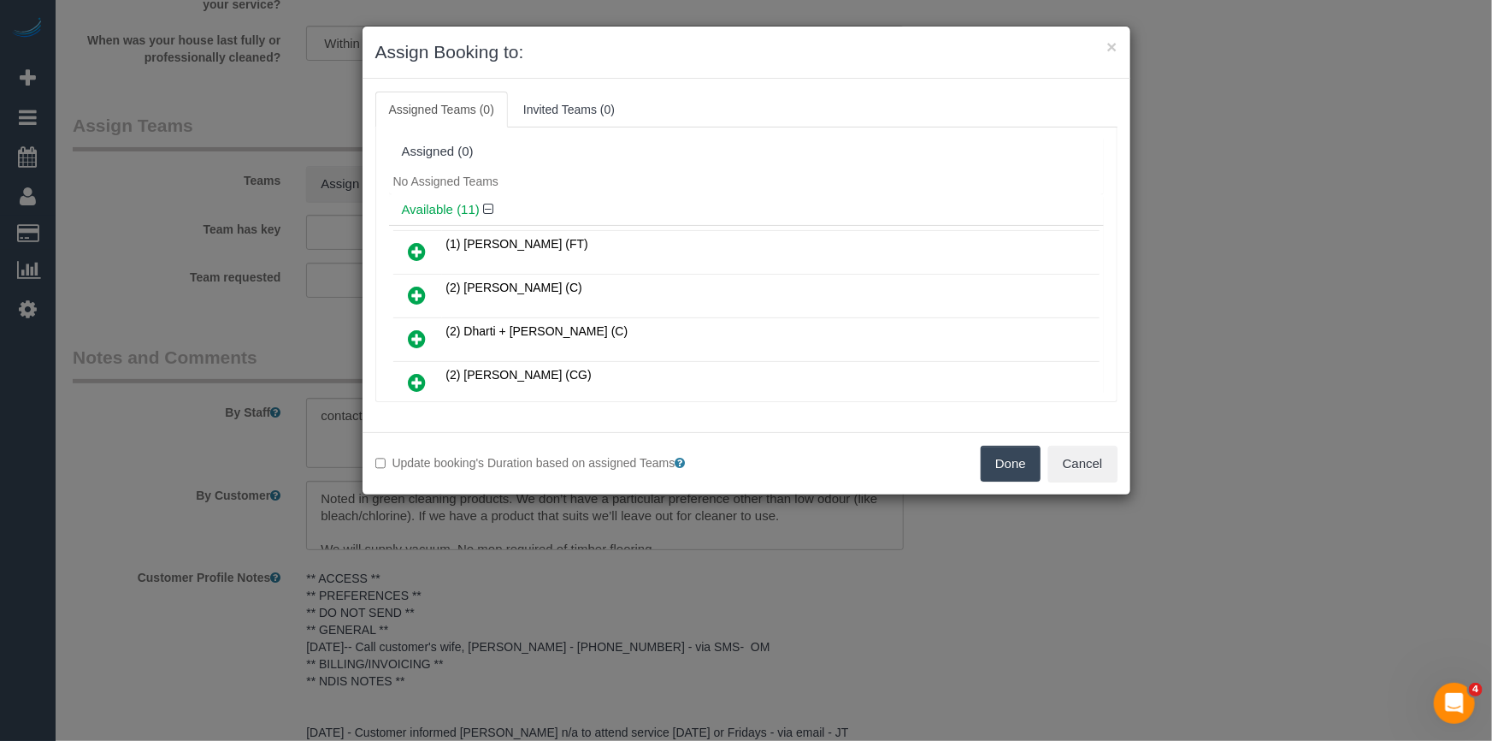
click at [506, 225] on div "(1) Debbie Brodjanac (FT) (2) Ashik Miah (C) (2) Dharti + Kishan (C)" at bounding box center [746, 479] width 715 height 508
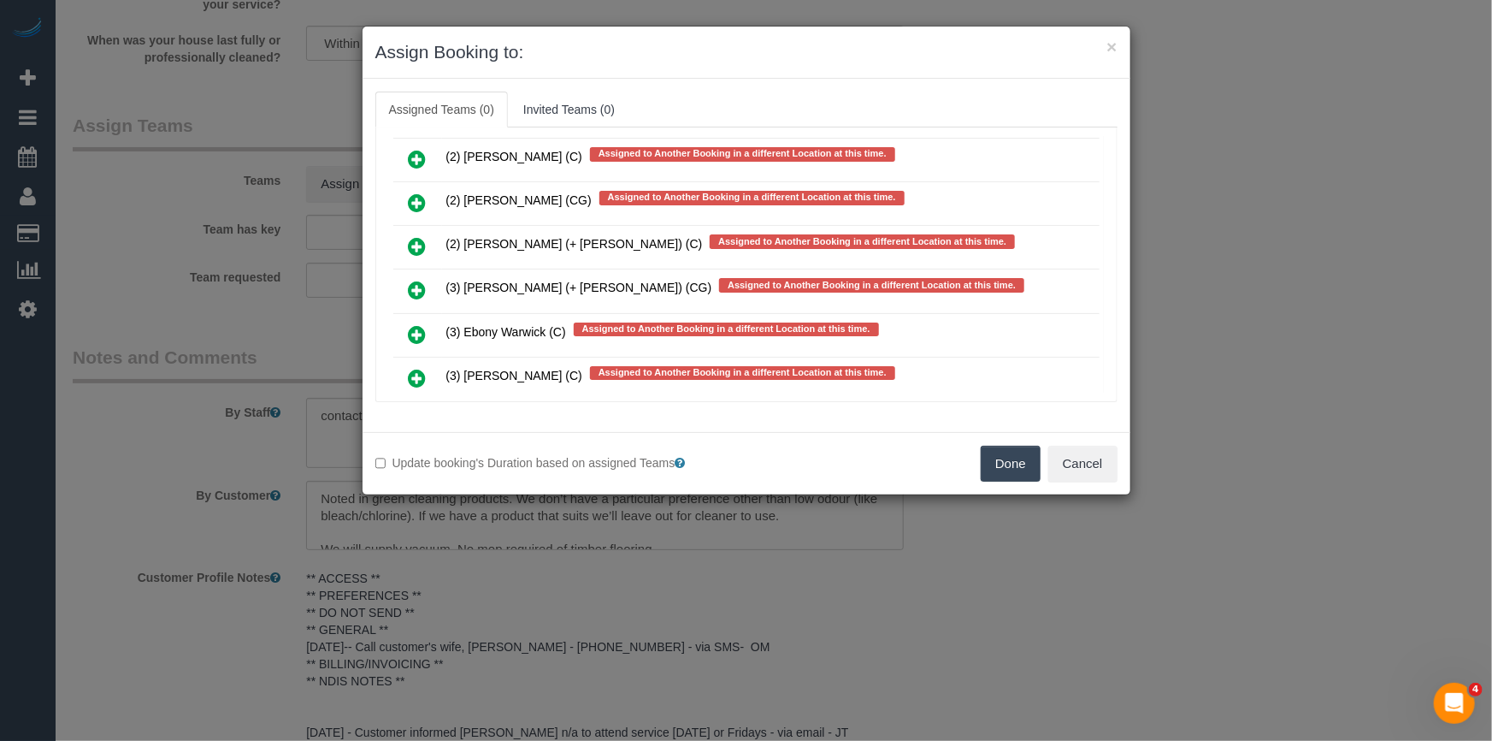
click at [416, 324] on icon at bounding box center [418, 334] width 18 height 21
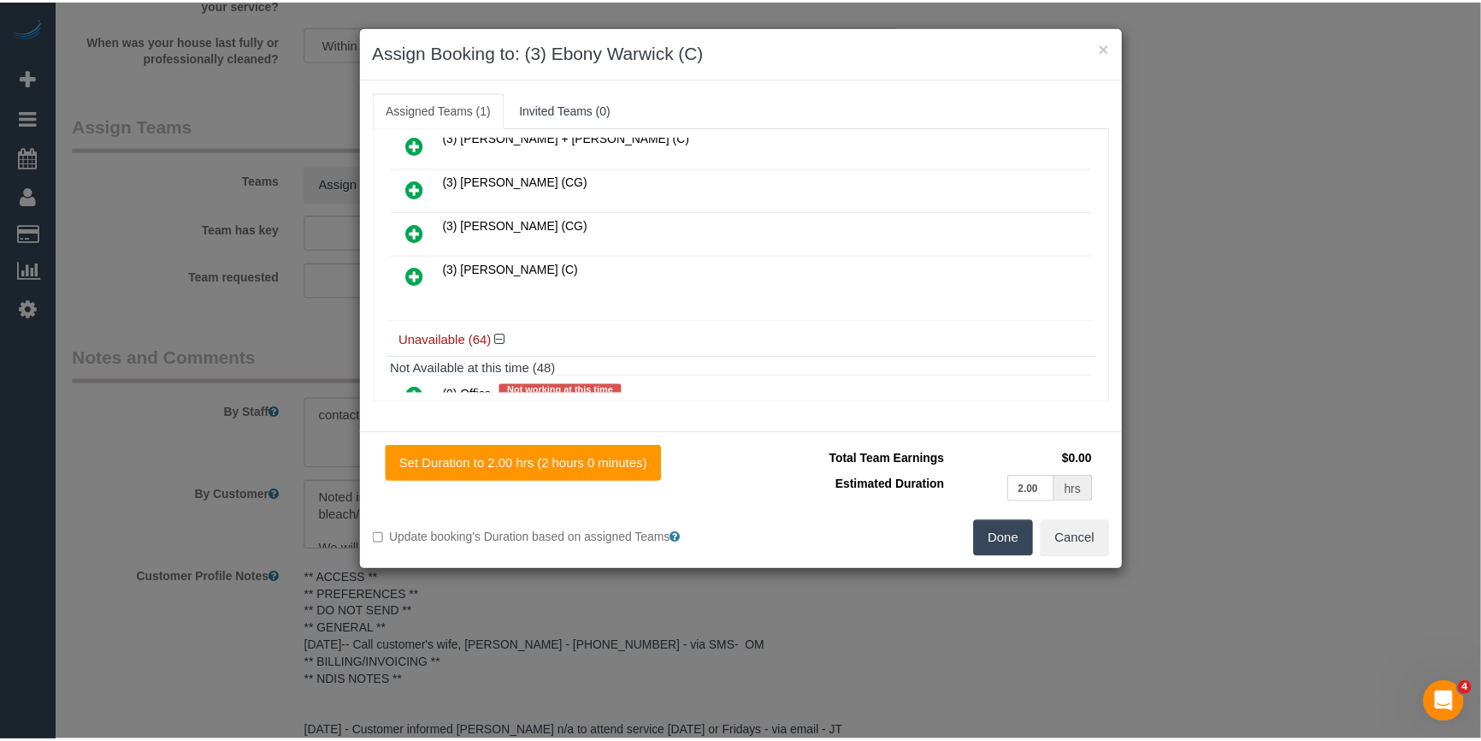
scroll to position [0, 0]
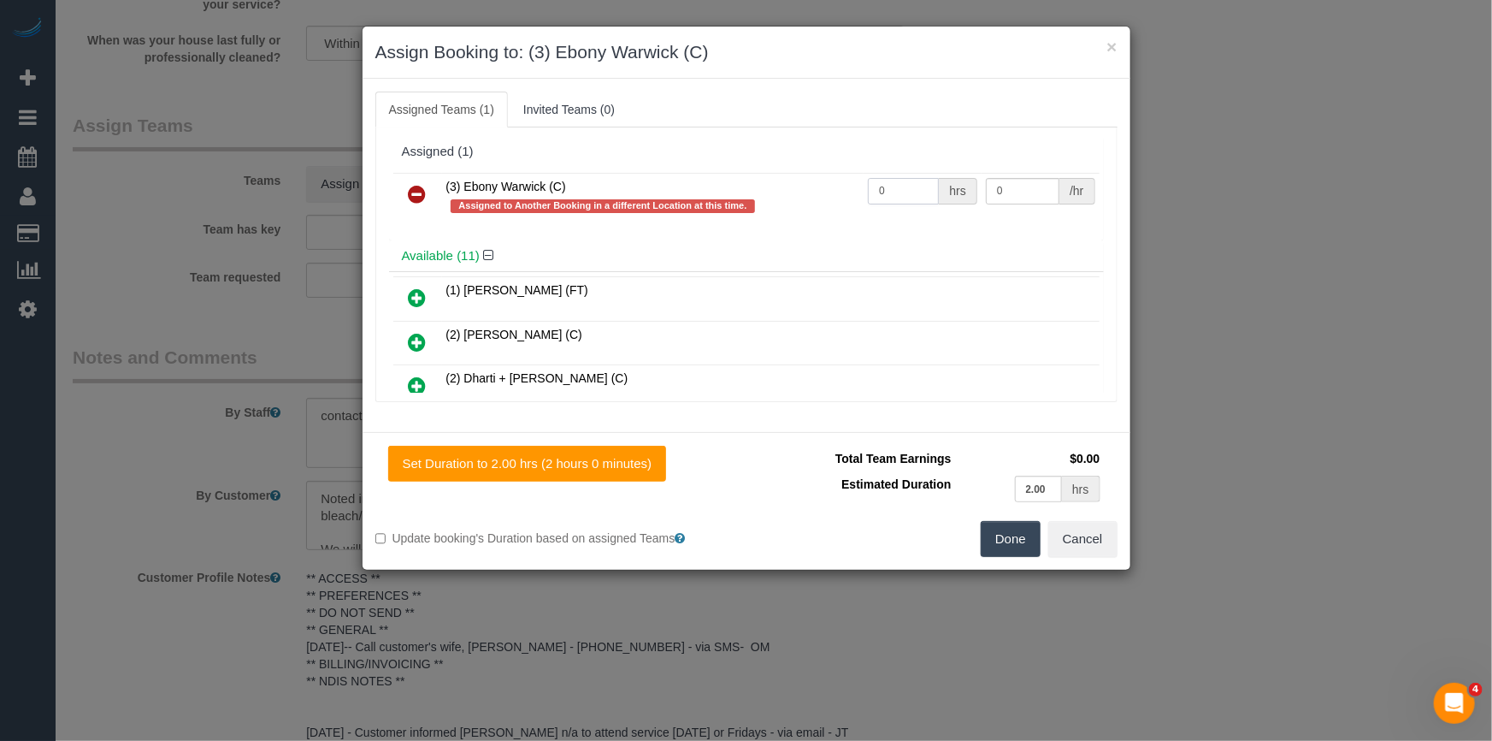
click at [909, 187] on input "0" at bounding box center [903, 191] width 71 height 27
type input "2"
click at [1028, 189] on input "0" at bounding box center [1023, 191] width 74 height 27
type input "35"
click at [1016, 549] on button "Done" at bounding box center [1011, 539] width 60 height 36
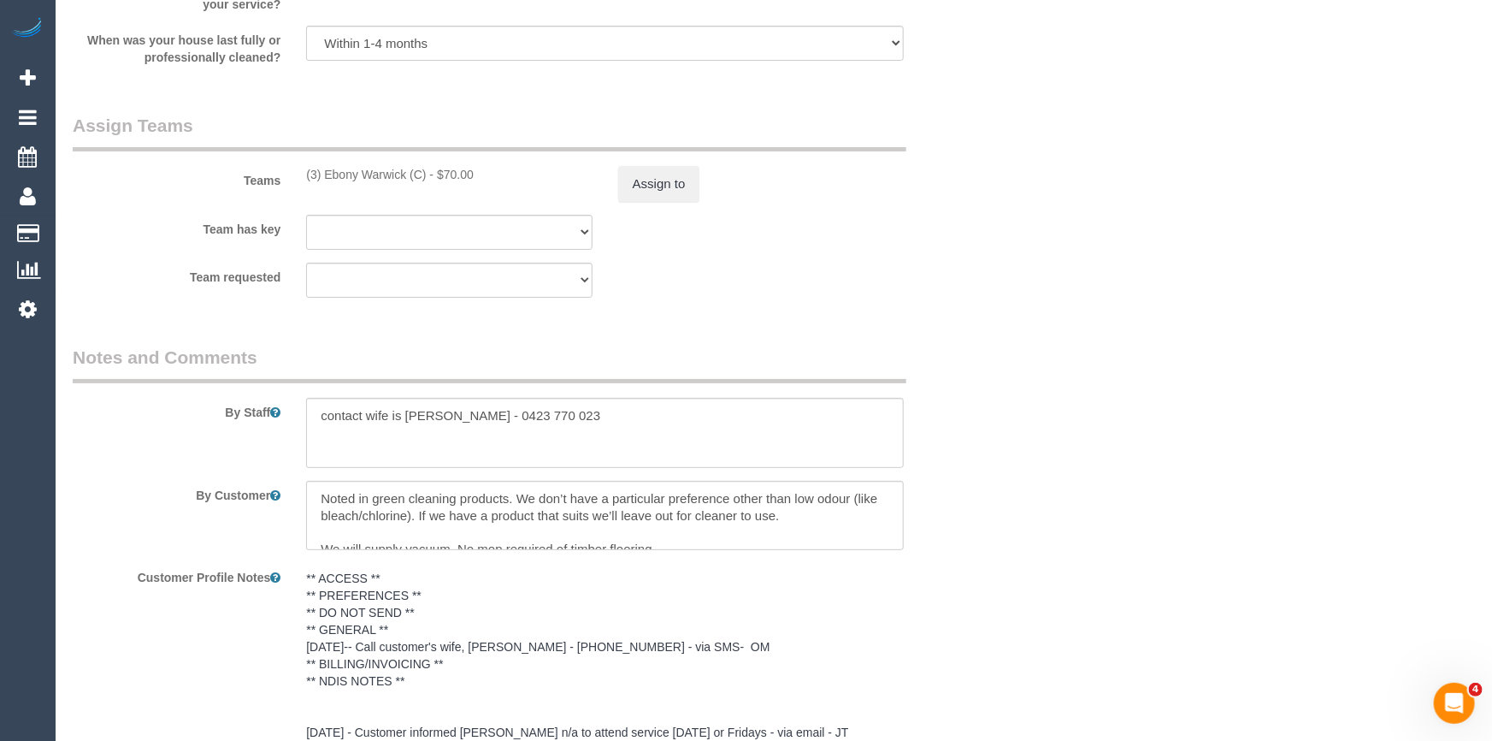
click at [1016, 549] on div "× Assign Booking to: (3) Ebony Warwick (C) Assigned Teams (1) Invited Teams (0)…" at bounding box center [746, 370] width 1492 height 741
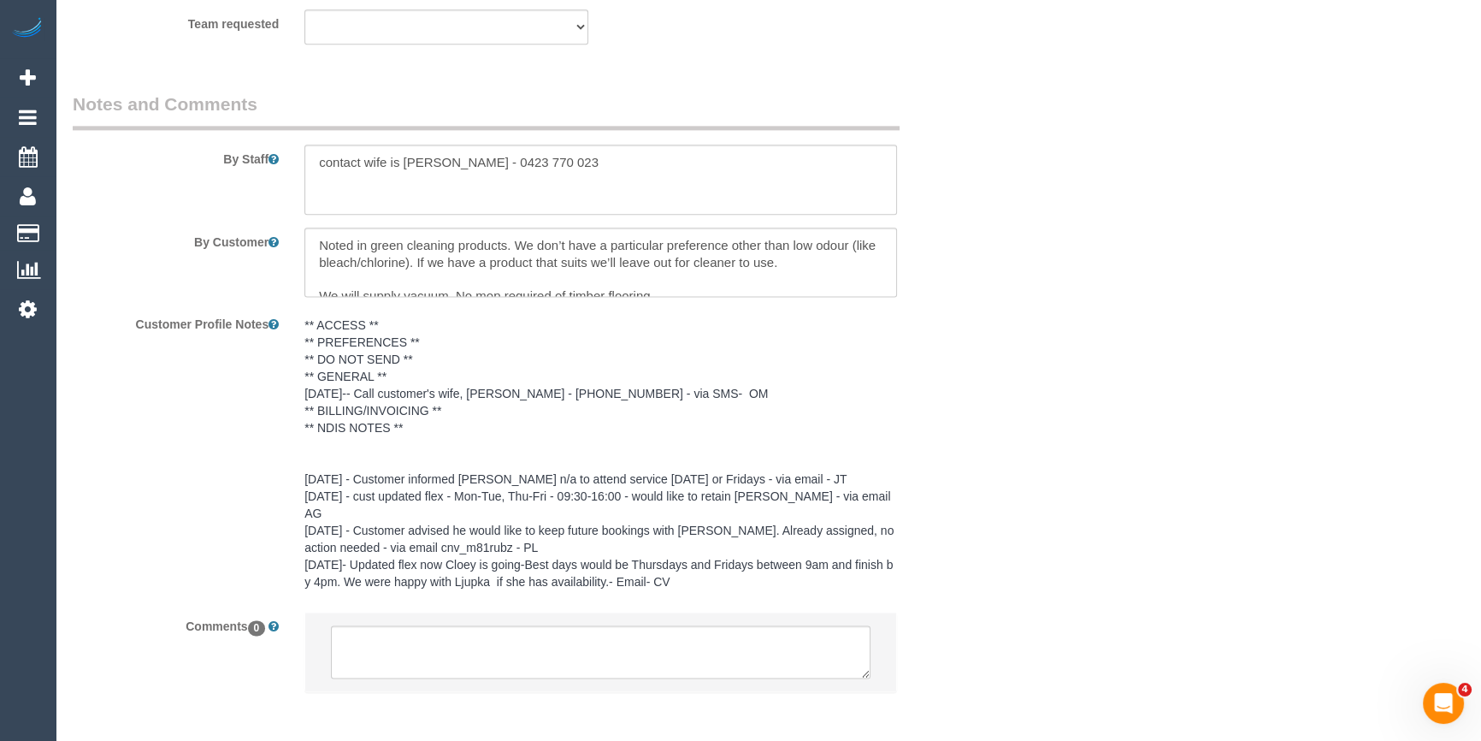
scroll to position [2838, 0]
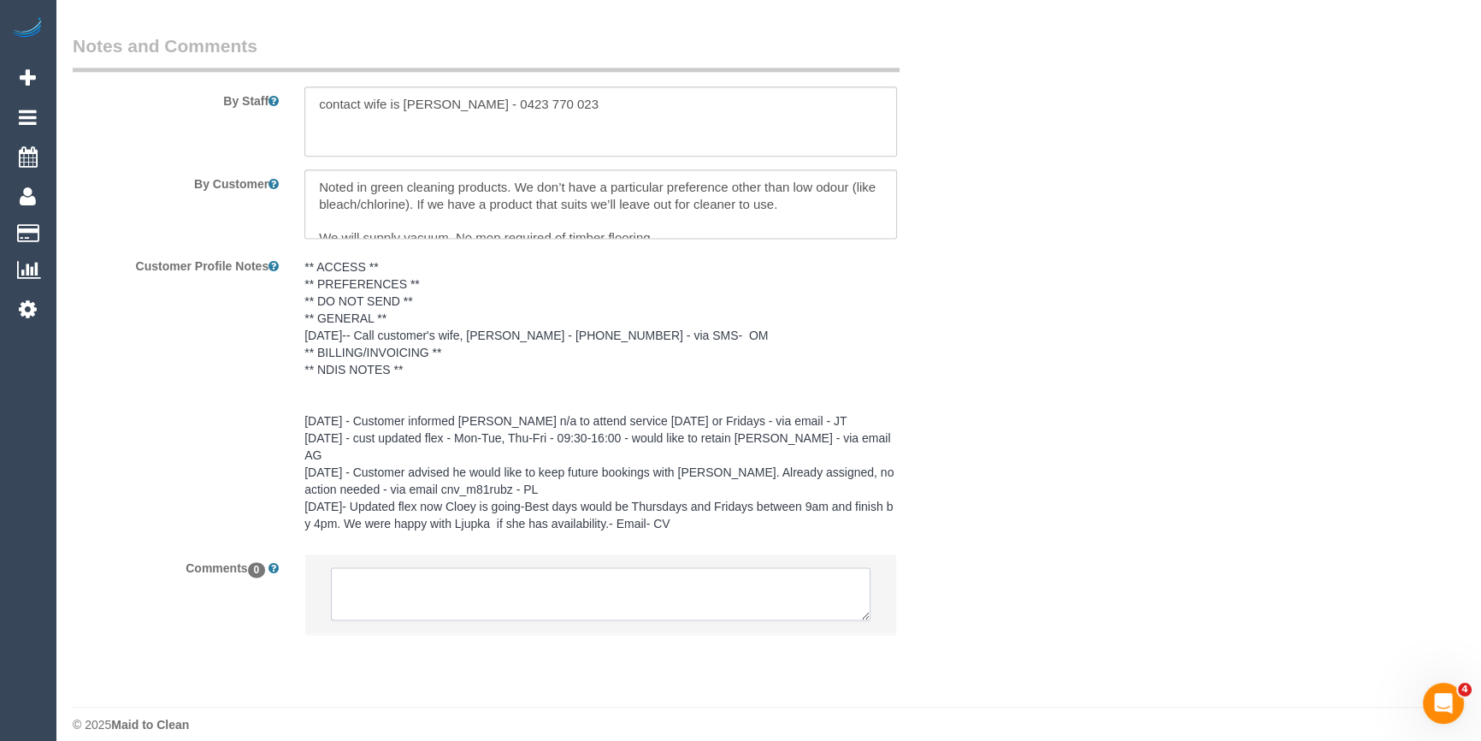
click at [401, 579] on textarea at bounding box center [601, 593] width 540 height 53
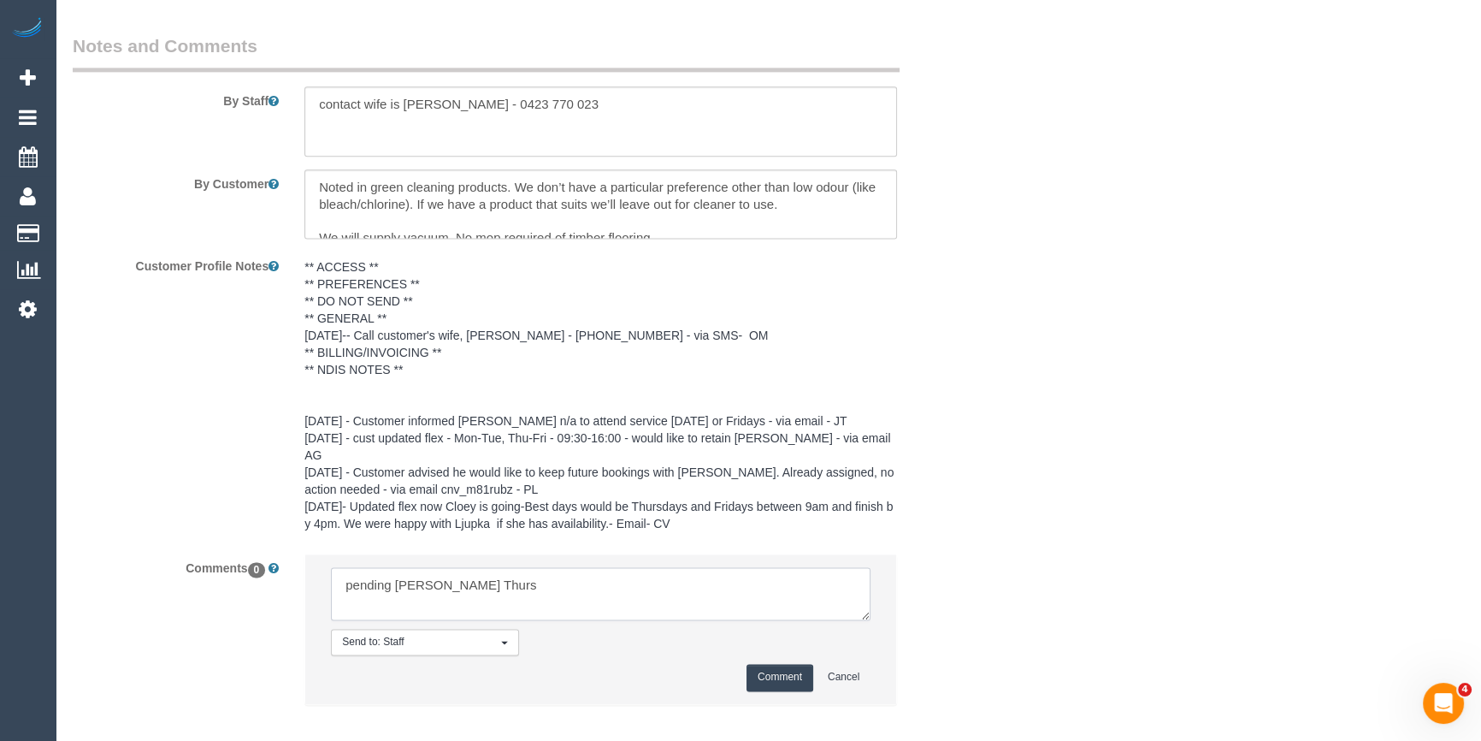
click at [658, 579] on textarea at bounding box center [601, 593] width 540 height 53
drag, startPoint x: 479, startPoint y: 568, endPoint x: 0, endPoint y: 559, distance: 478.9
drag, startPoint x: 404, startPoint y: 564, endPoint x: 384, endPoint y: 564, distance: 20.5
click at [384, 567] on textarea at bounding box center [601, 593] width 540 height 53
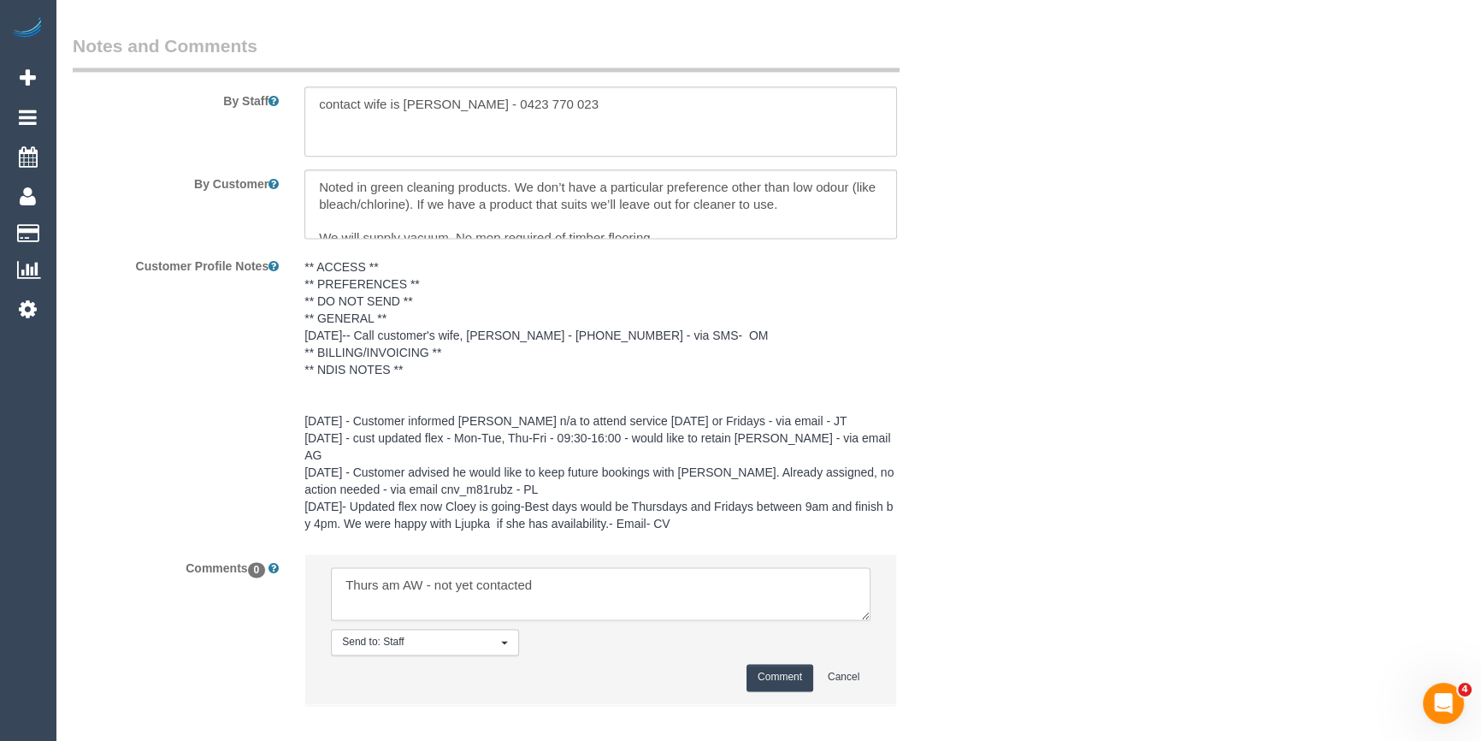
drag, startPoint x: 406, startPoint y: 573, endPoint x: 379, endPoint y: 569, distance: 27.7
click at [379, 569] on textarea at bounding box center [601, 593] width 540 height 53
drag, startPoint x: 581, startPoint y: 579, endPoint x: 469, endPoint y: 580, distance: 112.9
click at [469, 580] on textarea at bounding box center [601, 593] width 540 height 53
type textarea "Thurs 10-12pm AW - sms sent"
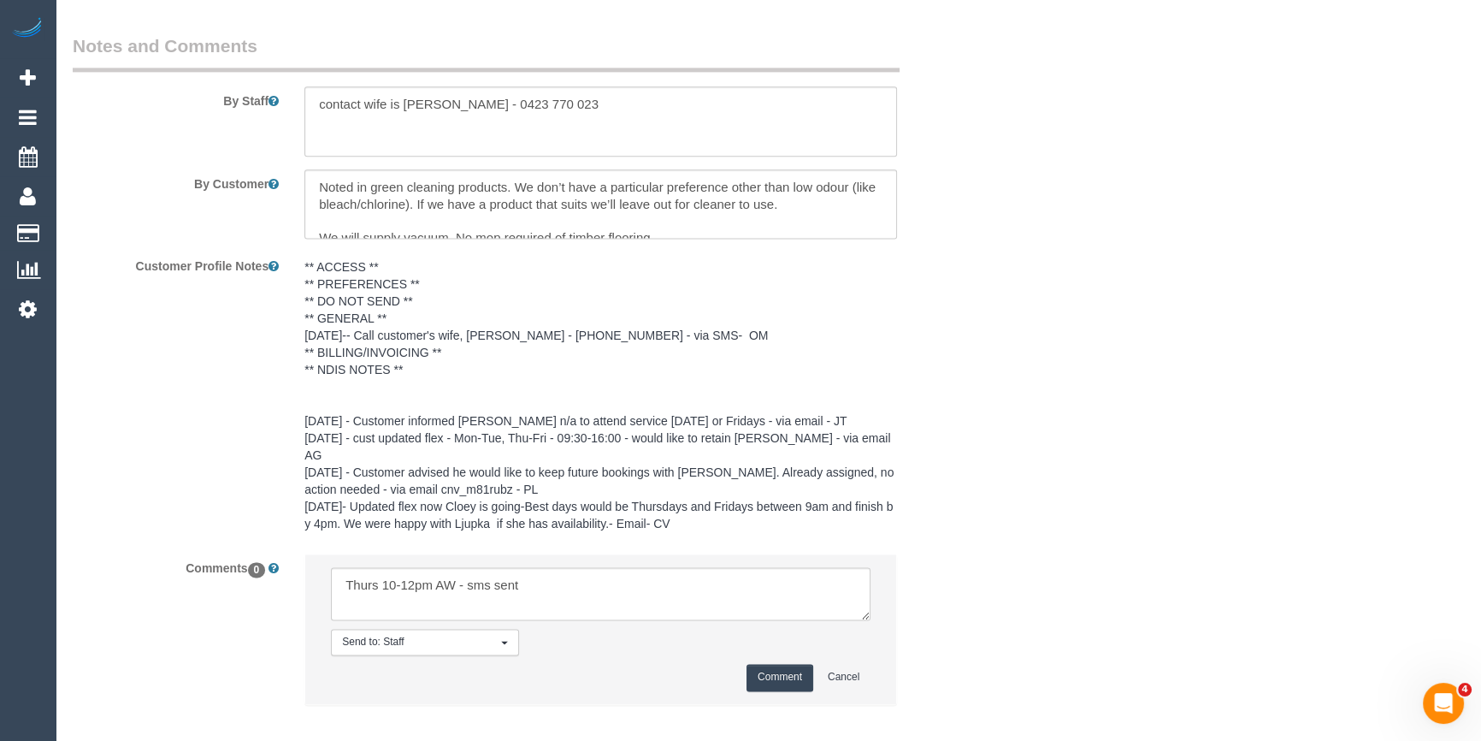
click at [775, 664] on button "Comment" at bounding box center [780, 677] width 67 height 27
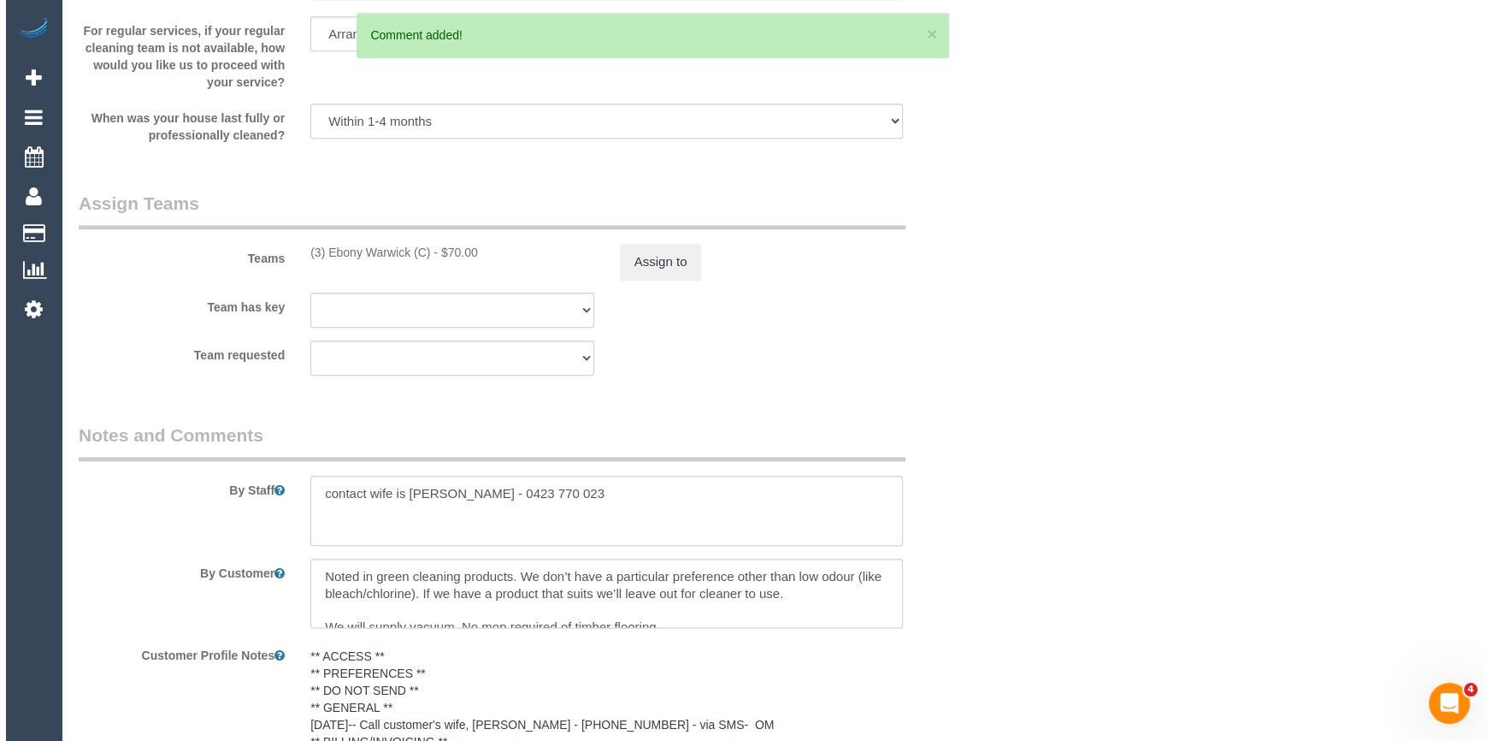
scroll to position [2371, 0]
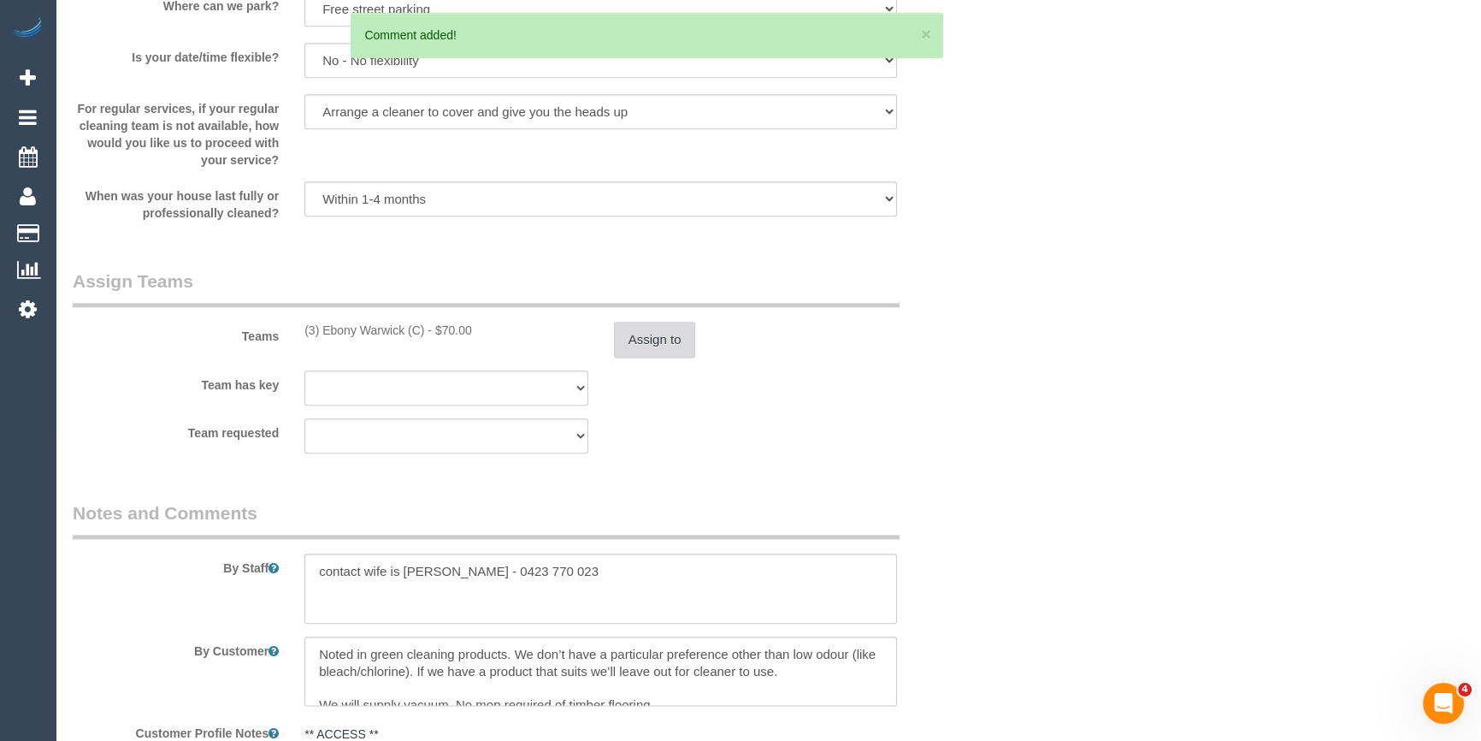
click at [651, 342] on button "Assign to" at bounding box center [655, 340] width 82 height 36
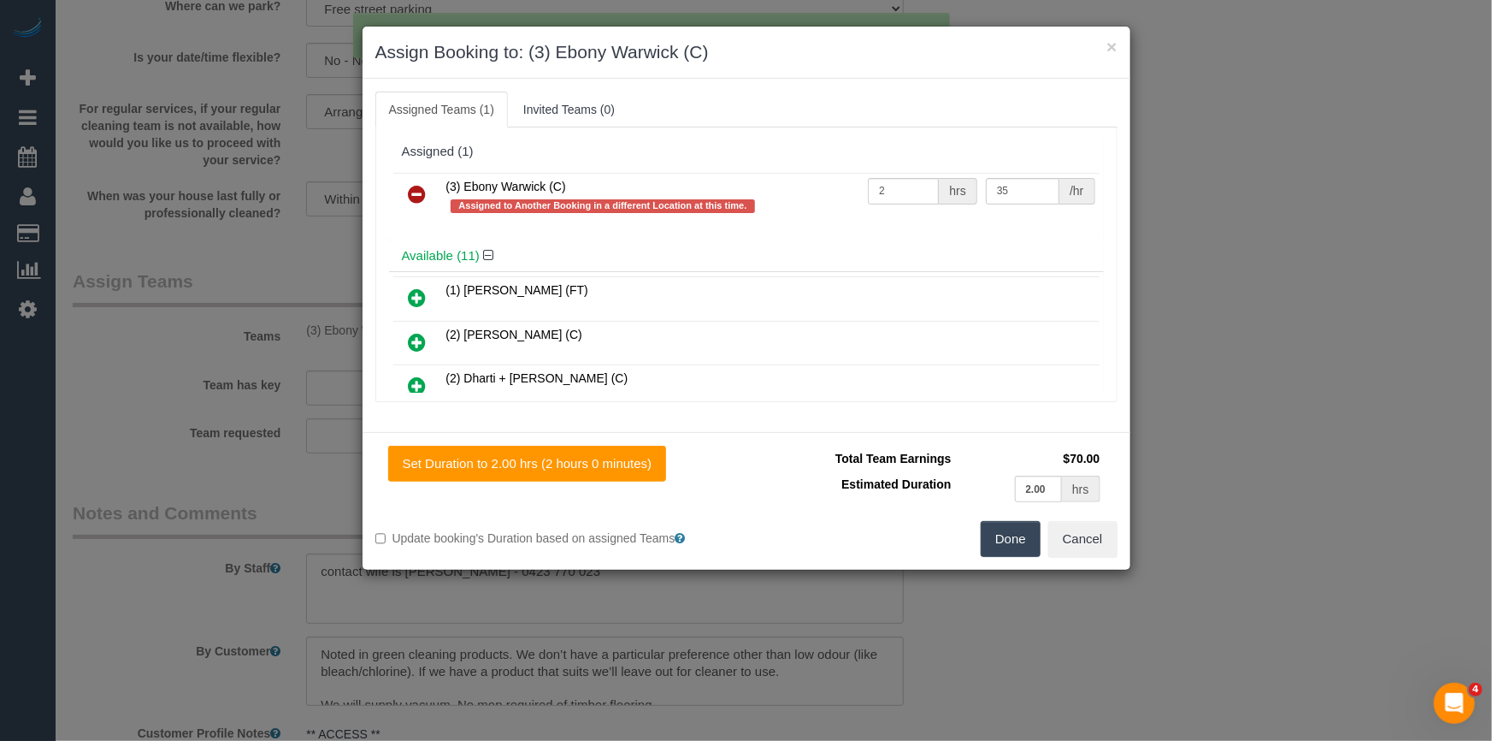
click at [407, 198] on link at bounding box center [418, 195] width 40 height 34
click at [535, 240] on div "Available (11)" at bounding box center [746, 256] width 715 height 32
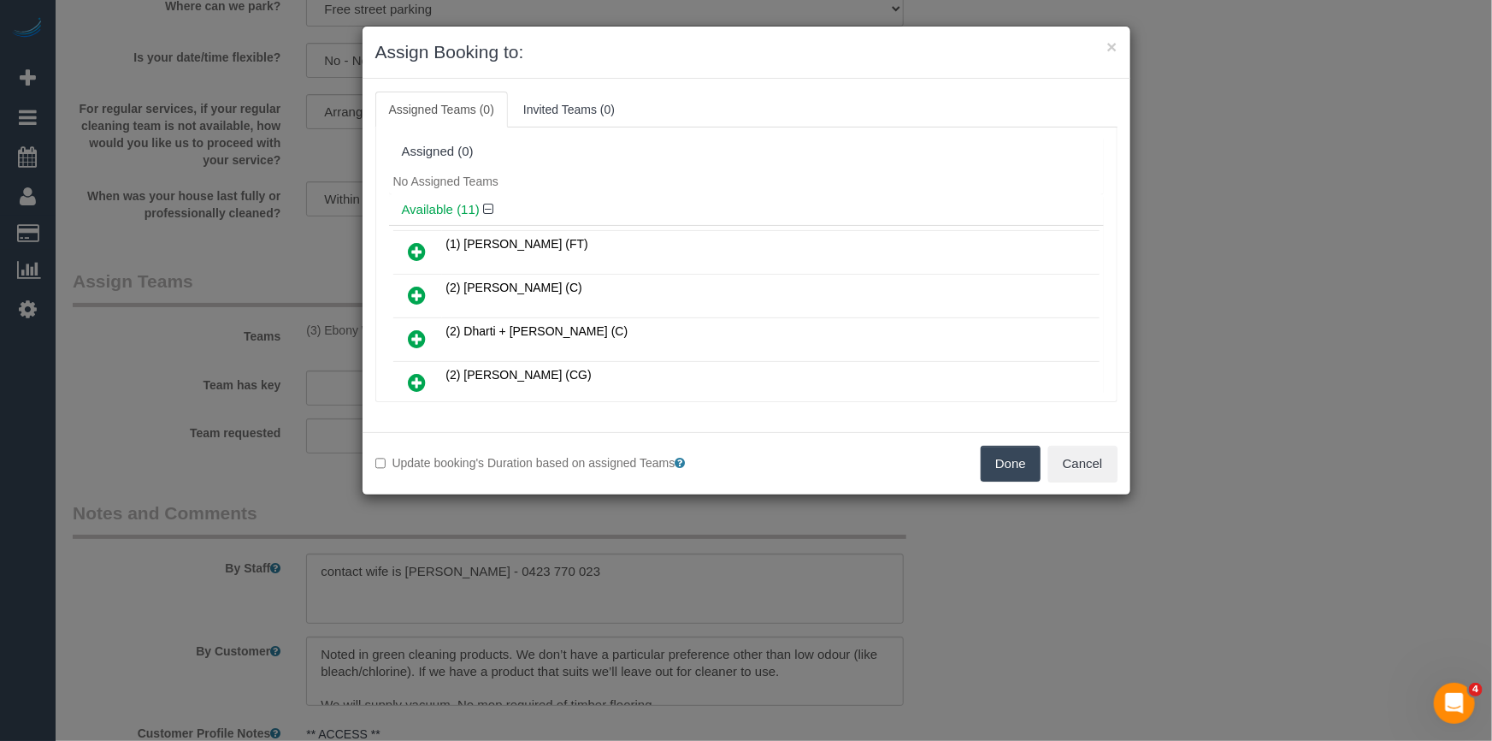
scroll to position [192, 0]
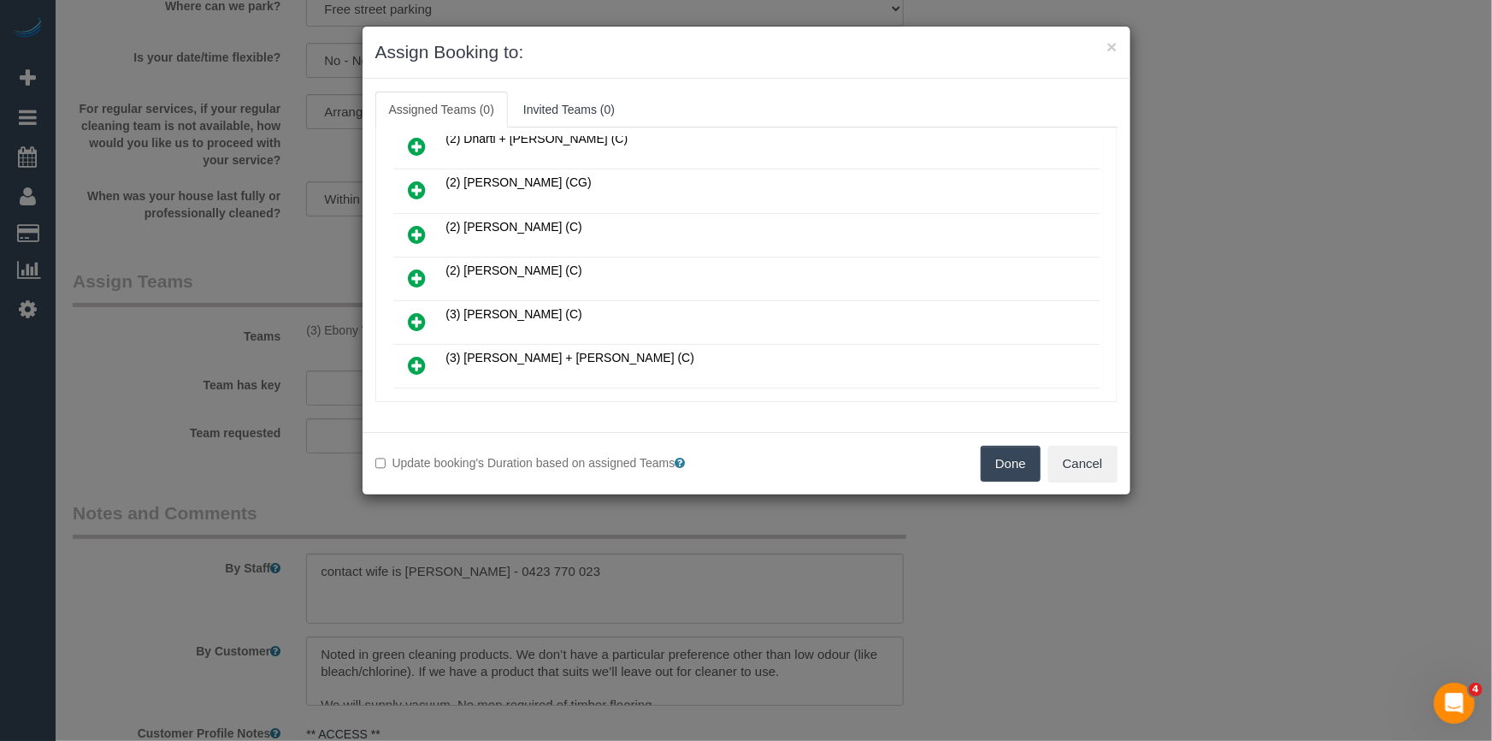
click at [420, 274] on icon at bounding box center [418, 278] width 18 height 21
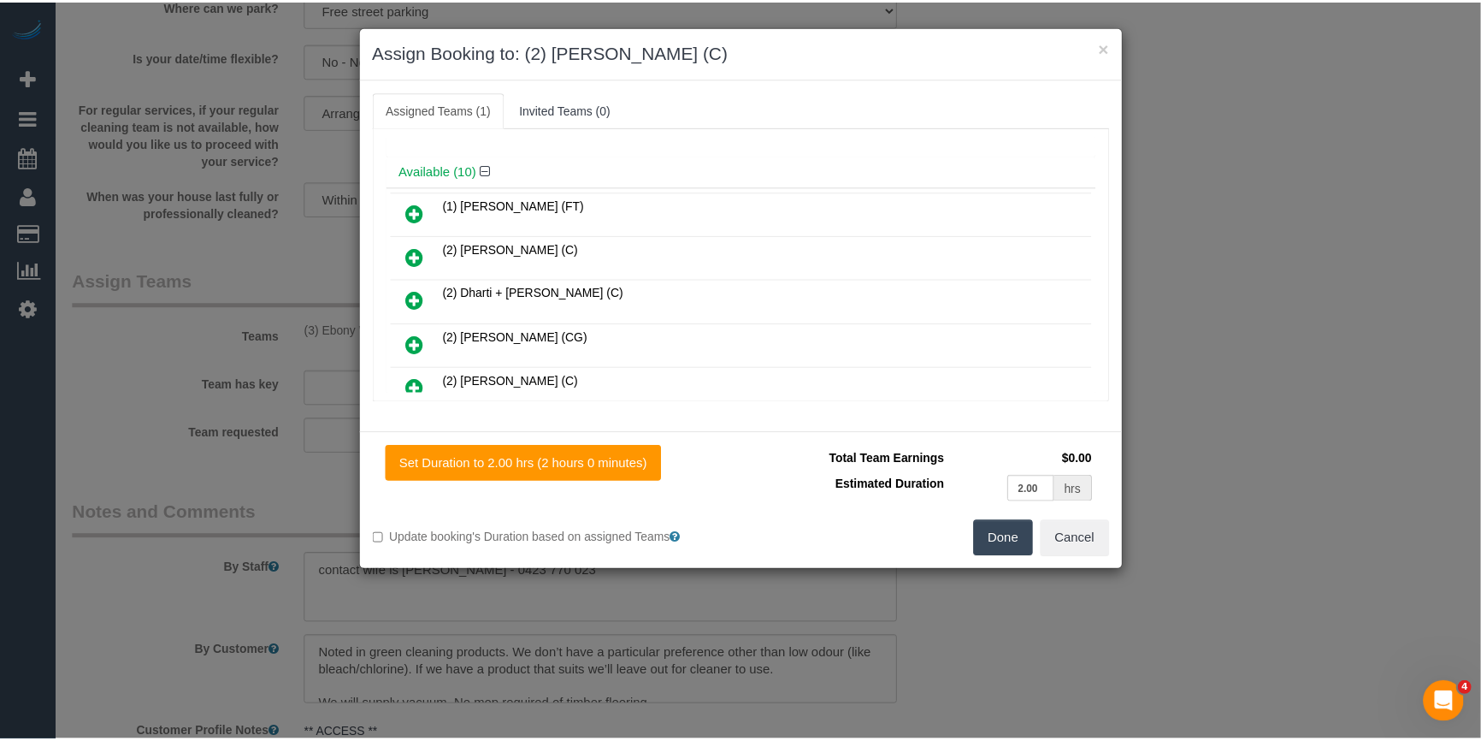
scroll to position [0, 0]
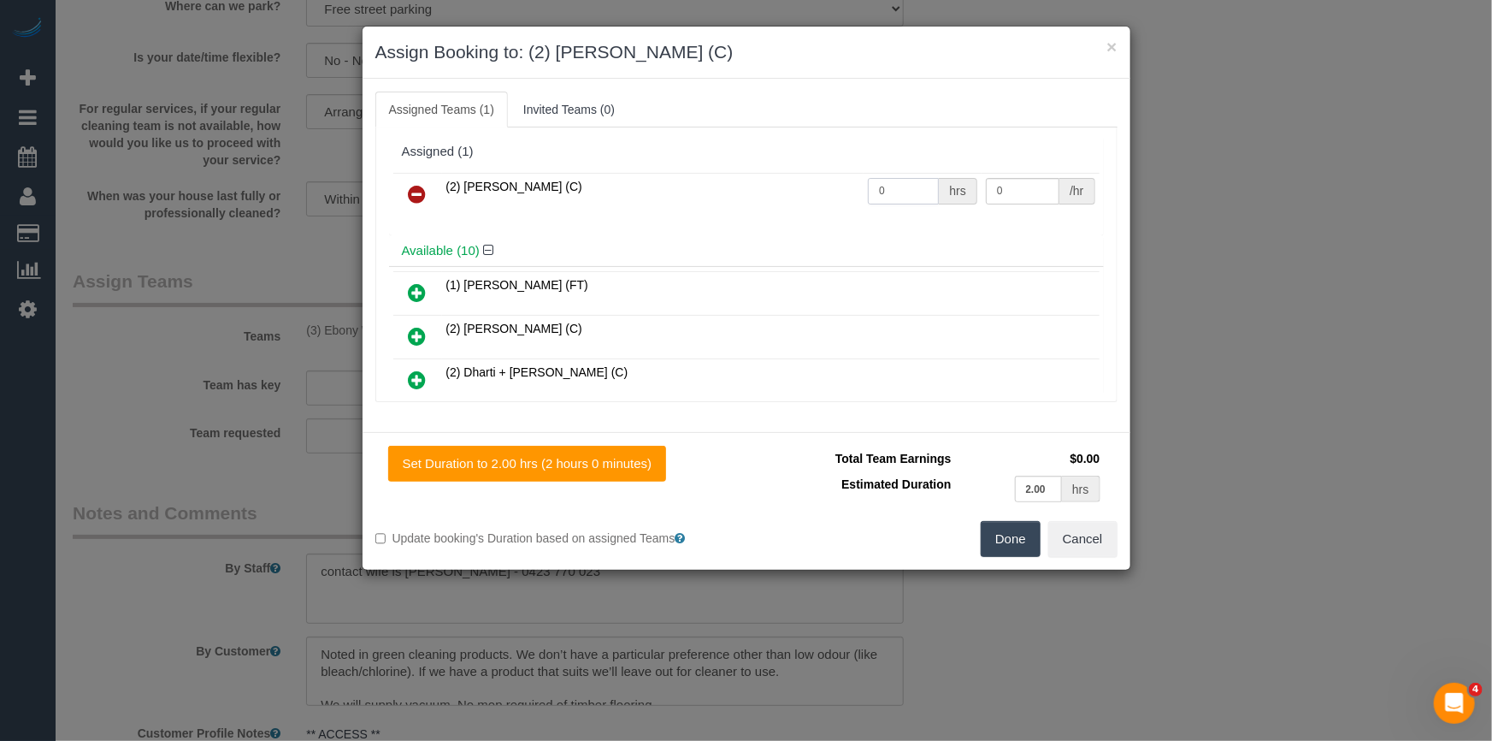
click at [915, 192] on input "0" at bounding box center [903, 191] width 71 height 27
type input "2"
click at [995, 198] on input "0" at bounding box center [1023, 191] width 74 height 27
type input "37.5"
click at [1036, 543] on button "Done" at bounding box center [1011, 539] width 60 height 36
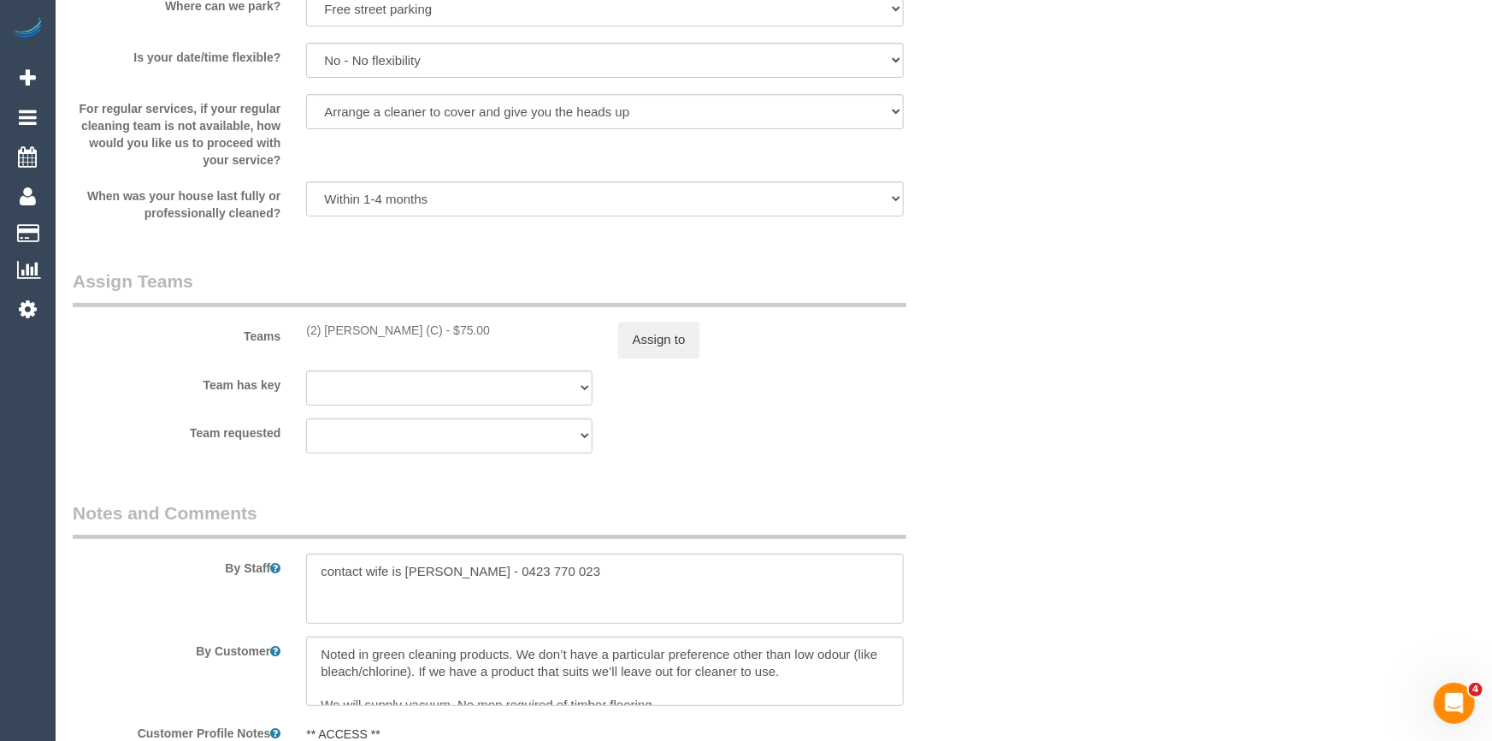
click at [1036, 543] on div "× Assign Booking to: (2) Nicole Condello (C) Assigned Teams (1) Invited Teams (…" at bounding box center [746, 370] width 1492 height 741
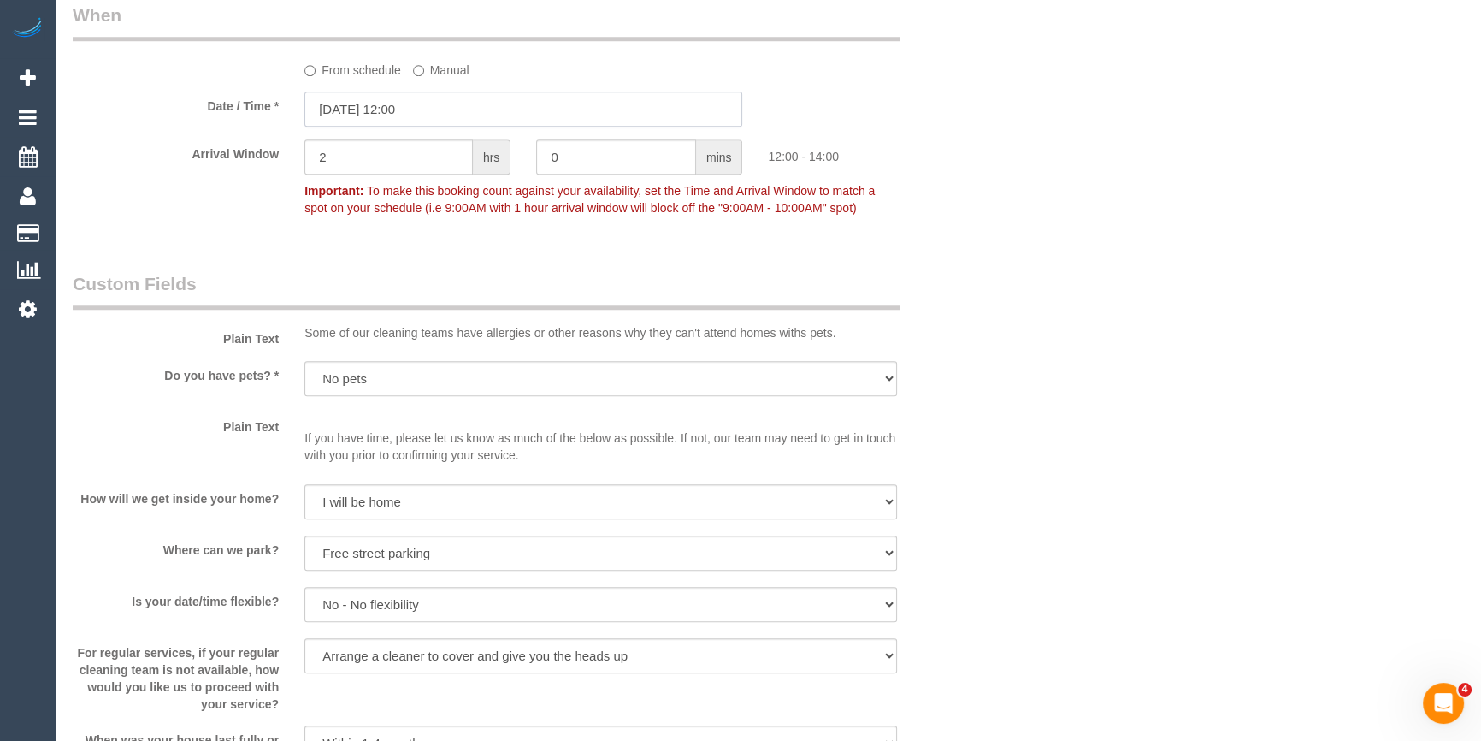
click at [328, 112] on input "11/09/2025 12:00" at bounding box center [523, 108] width 438 height 35
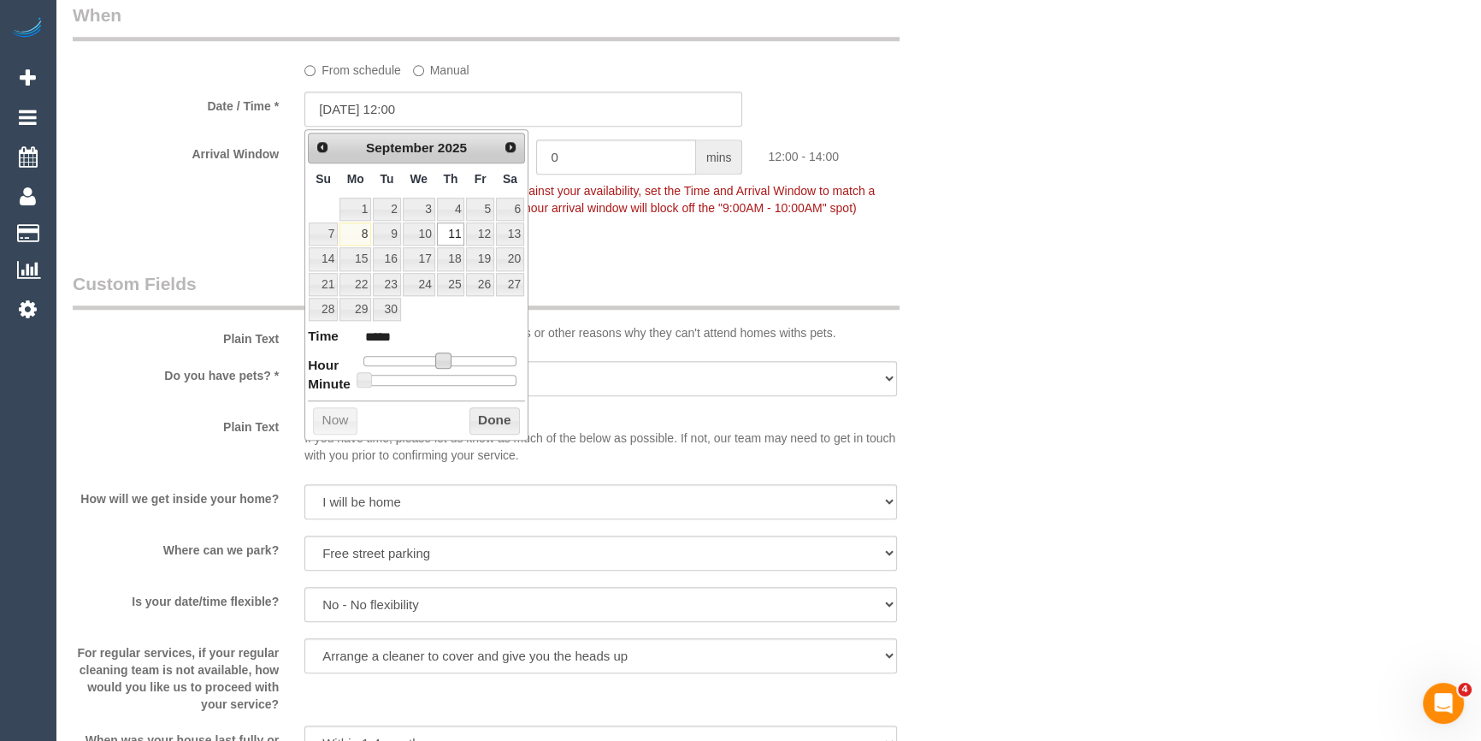
type input "11/09/2025 11:00"
type input "*****"
type input "[DATE] 10:00"
type input "*****"
drag, startPoint x: 441, startPoint y: 367, endPoint x: 431, endPoint y: 364, distance: 10.6
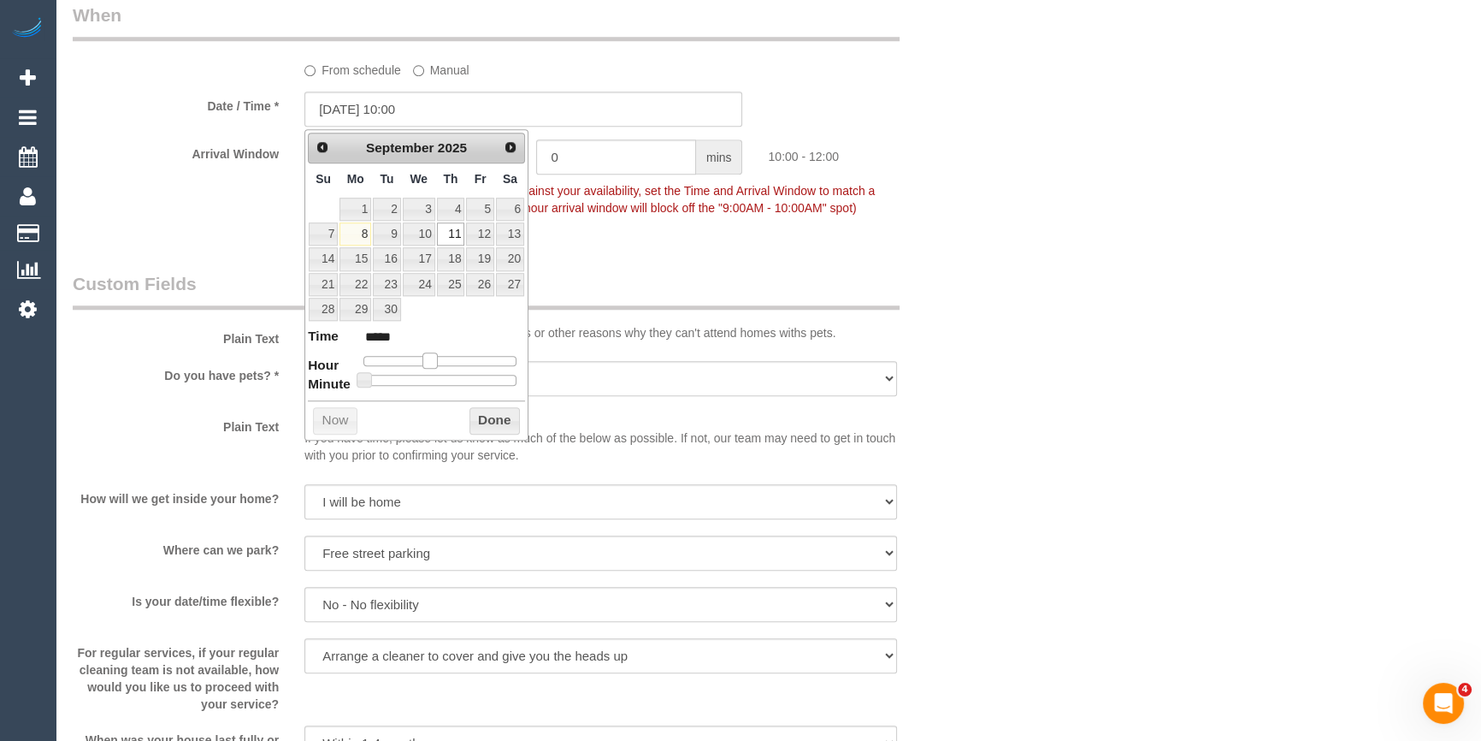
click at [431, 364] on span at bounding box center [429, 359] width 15 height 15
click at [496, 420] on button "Done" at bounding box center [494, 420] width 50 height 27
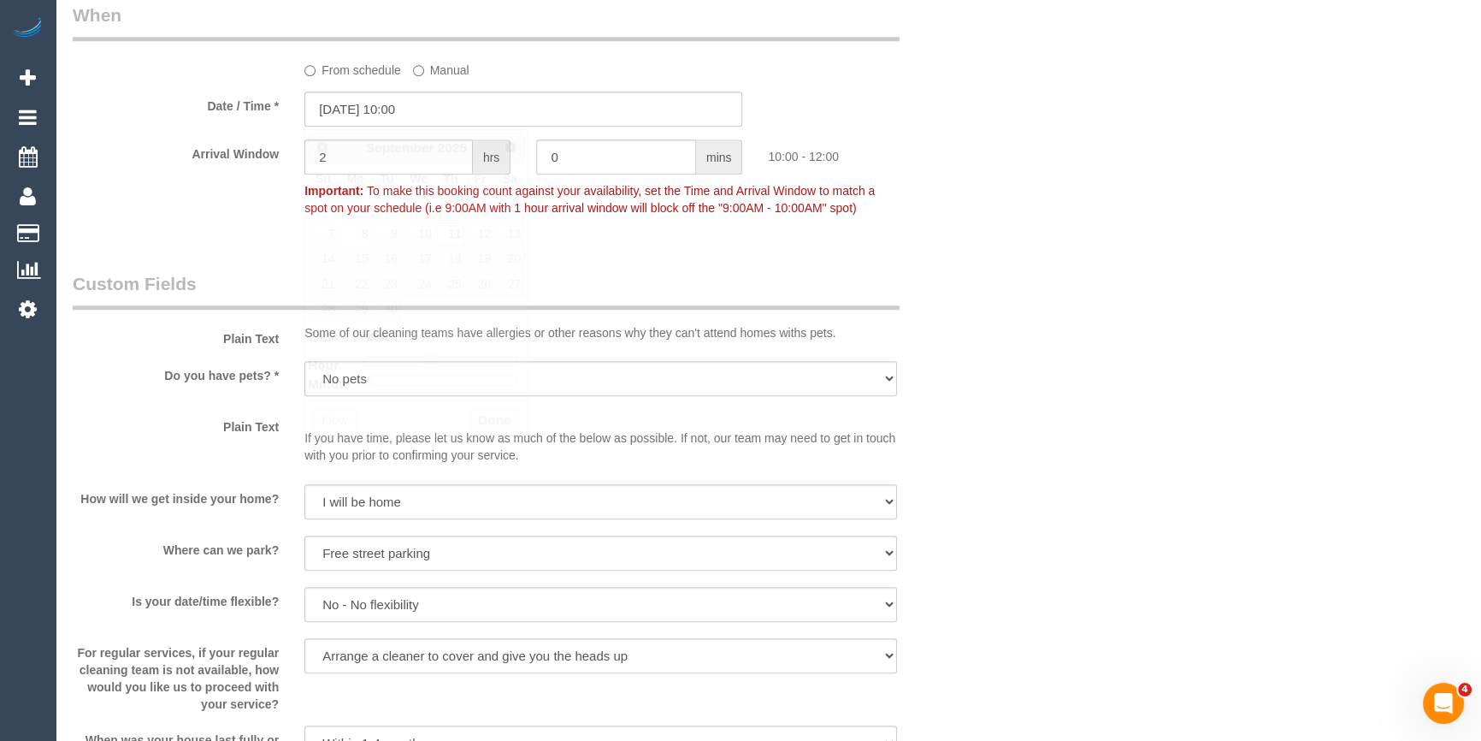
click at [1197, 255] on div "Who Email* mb10@duck.com Name * Ryan C Where Address* 52 Townley Boulevard Werr…" at bounding box center [768, 36] width 1391 height 3603
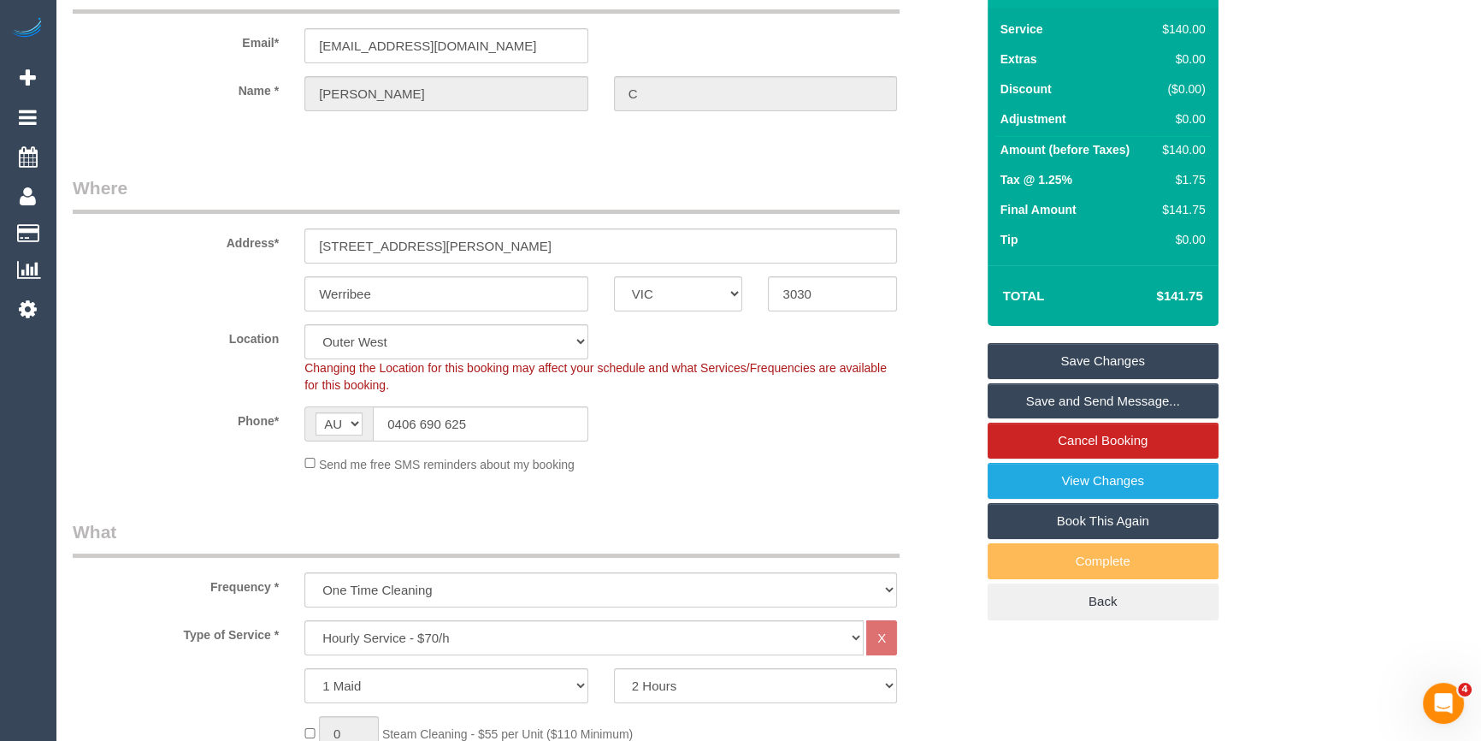
scroll to position [0, 0]
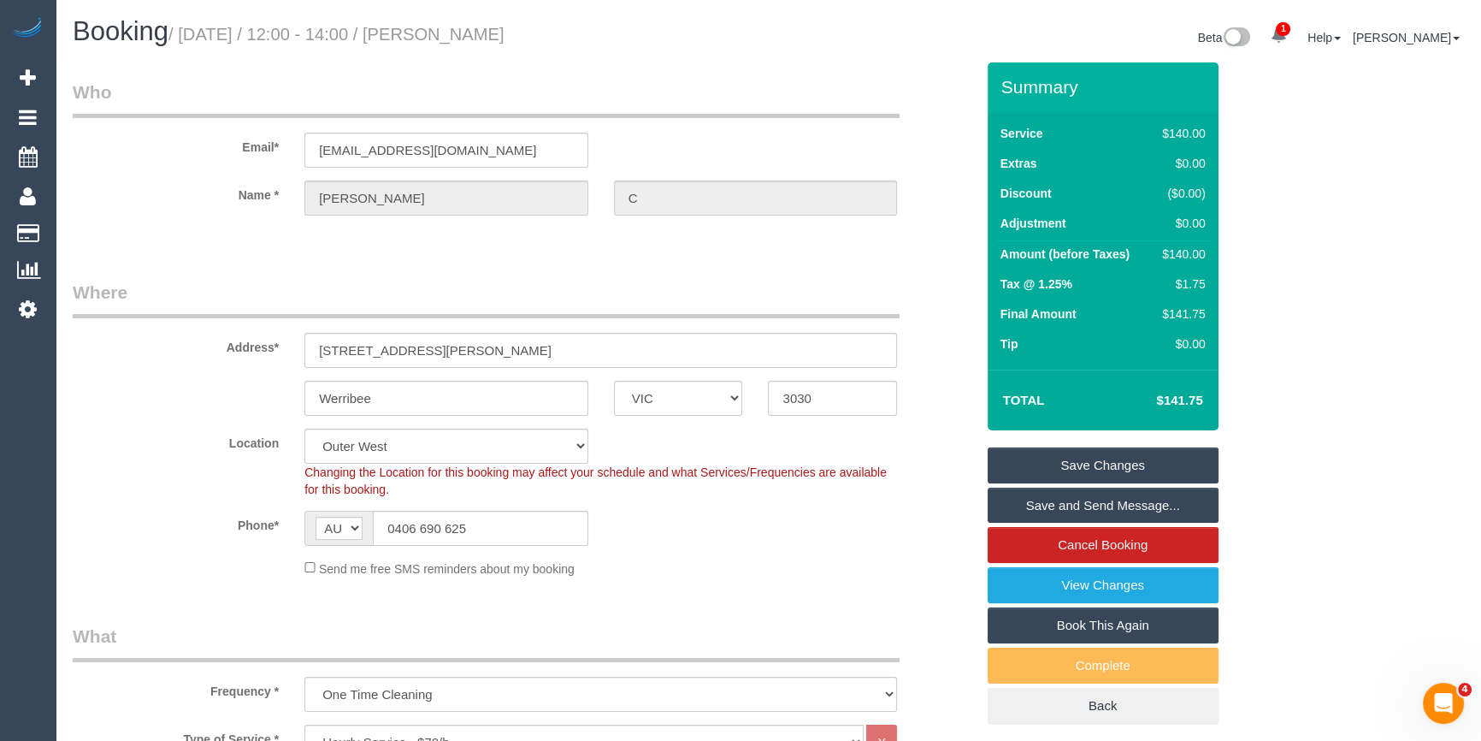
click at [723, 559] on div "Send me free SMS reminders about my booking" at bounding box center [601, 567] width 618 height 19
click at [651, 573] on div "Send me free SMS reminders about my booking" at bounding box center [601, 567] width 618 height 19
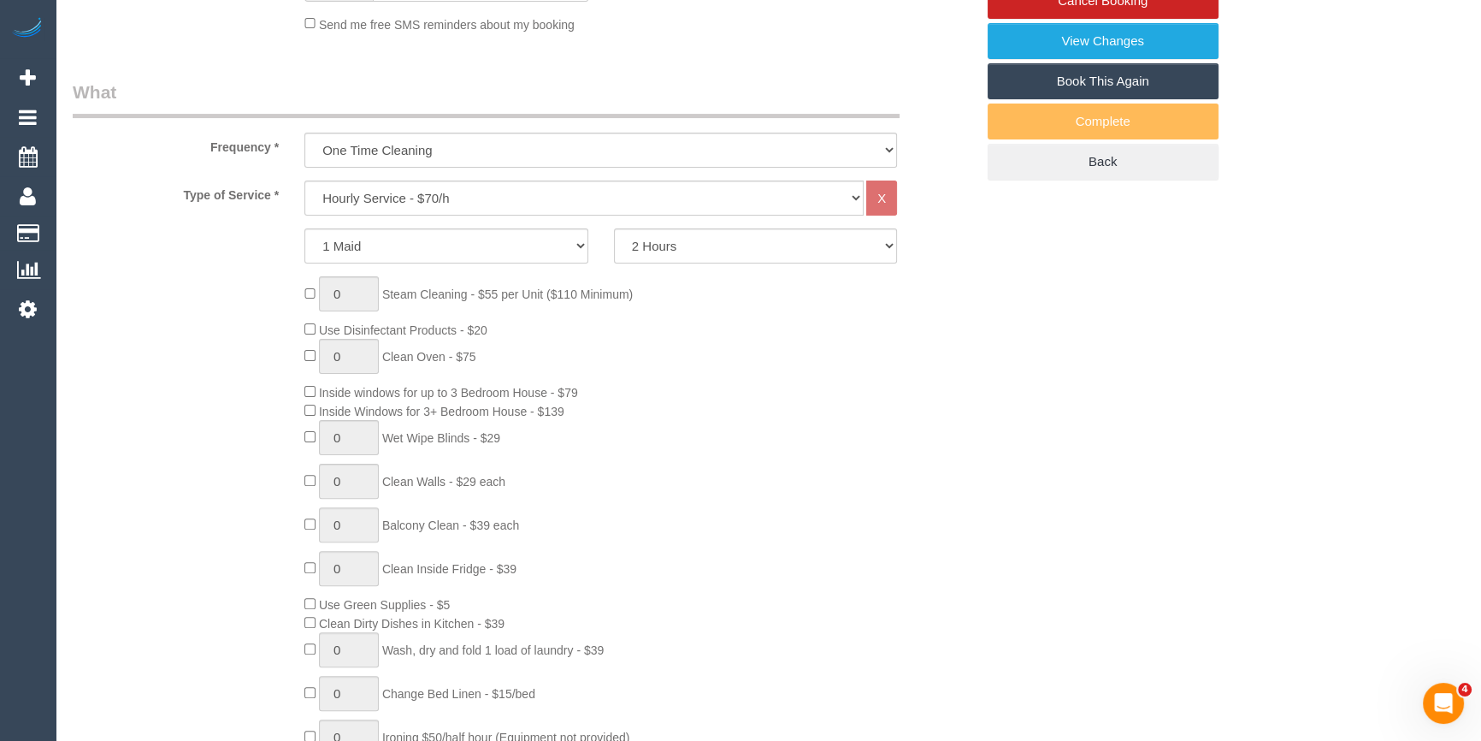
scroll to position [77, 0]
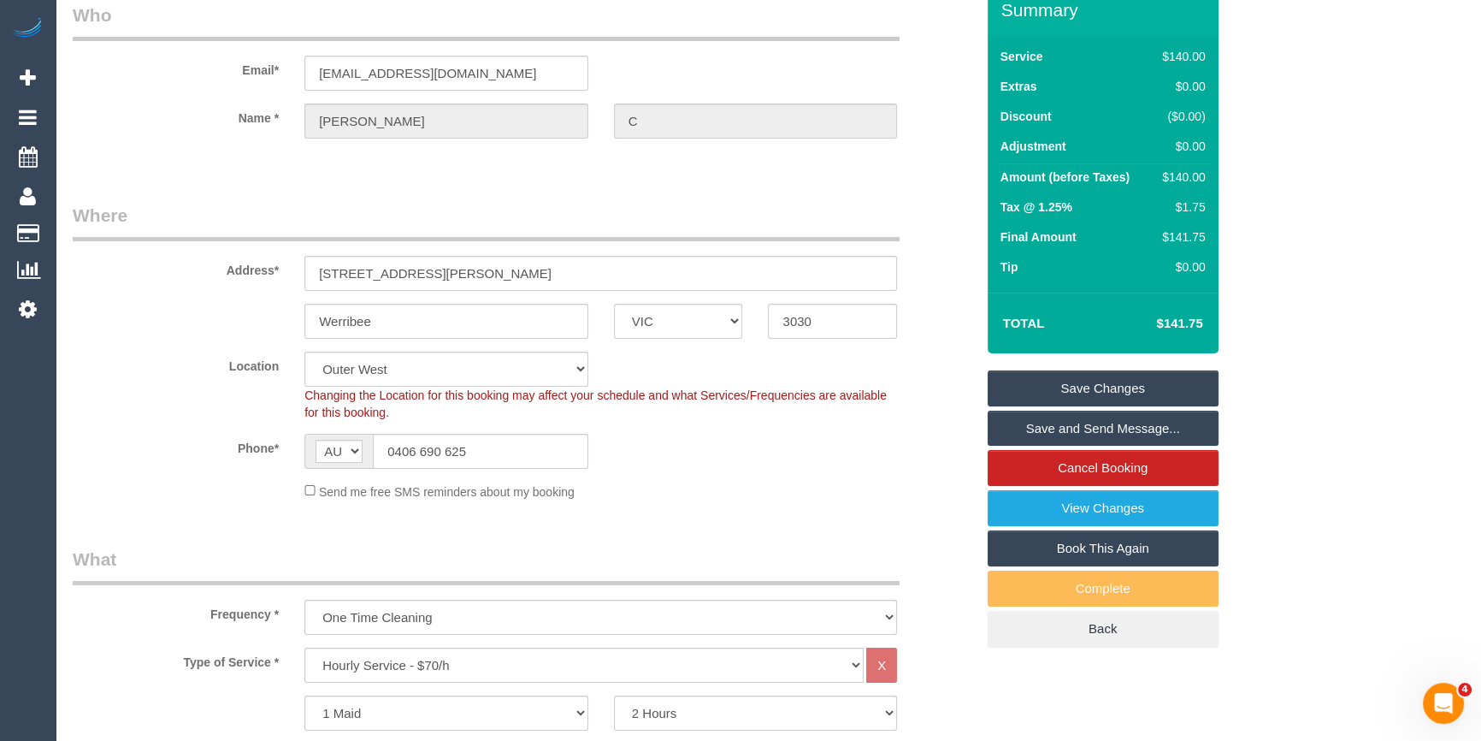
click at [808, 502] on fieldset "Where Address* 52 Townley Boulevard Werribee ACT NSW NT QLD SA TAS VIC WA 3030 …" at bounding box center [524, 358] width 902 height 310
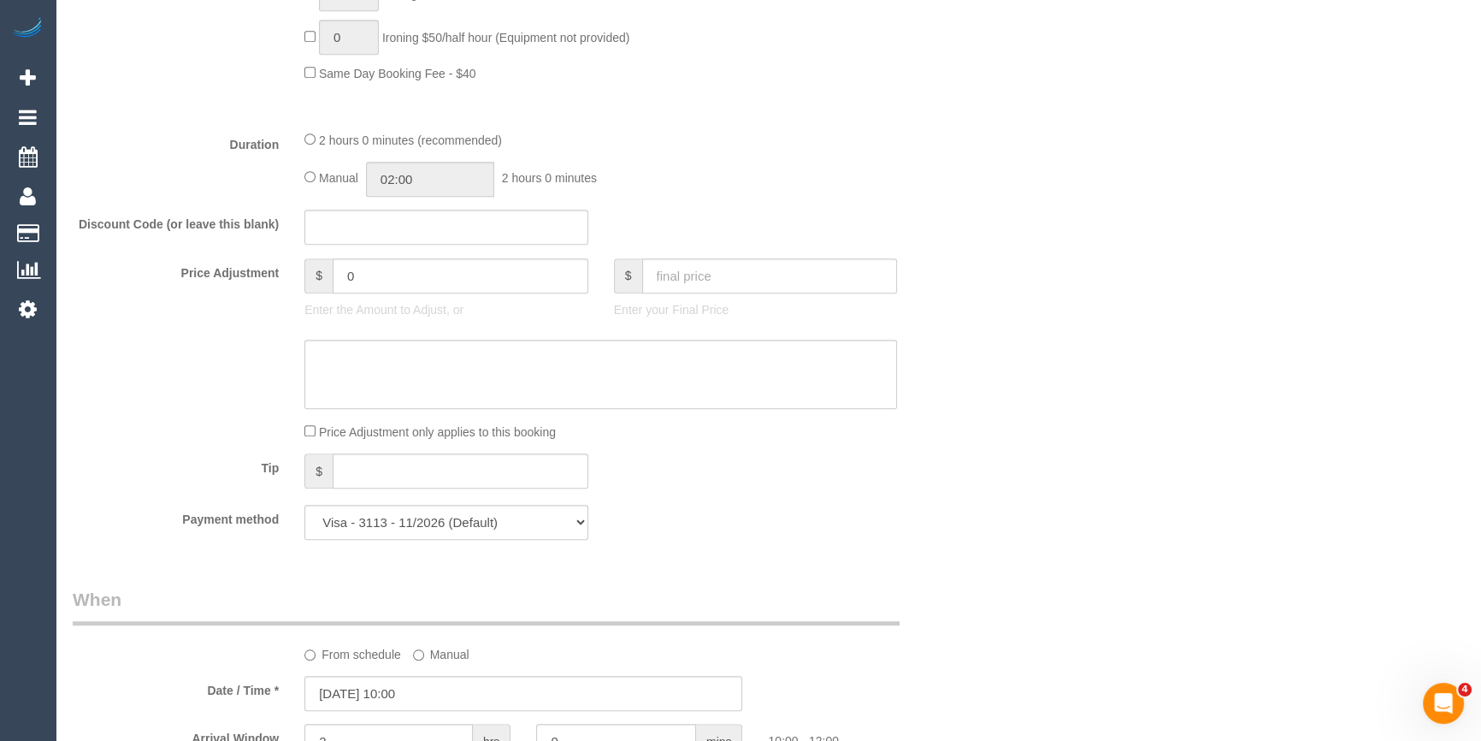
scroll to position [1399, 0]
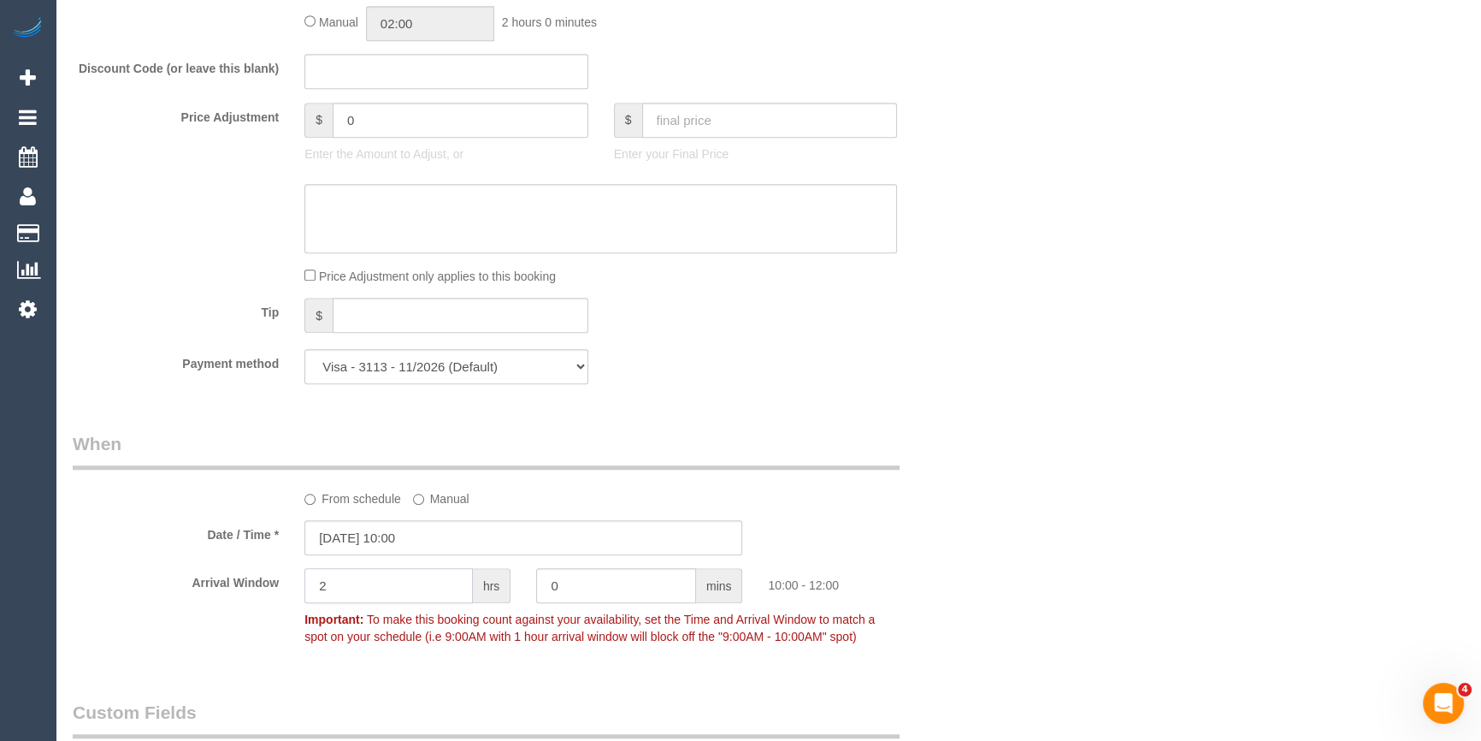
click at [401, 581] on input "2" at bounding box center [388, 585] width 168 height 35
type input "1"
click at [1042, 434] on div "Who Email* mb10@duck.com Name * Ryan C Where Address* 52 Townley Boulevard Werr…" at bounding box center [768, 464] width 1391 height 3603
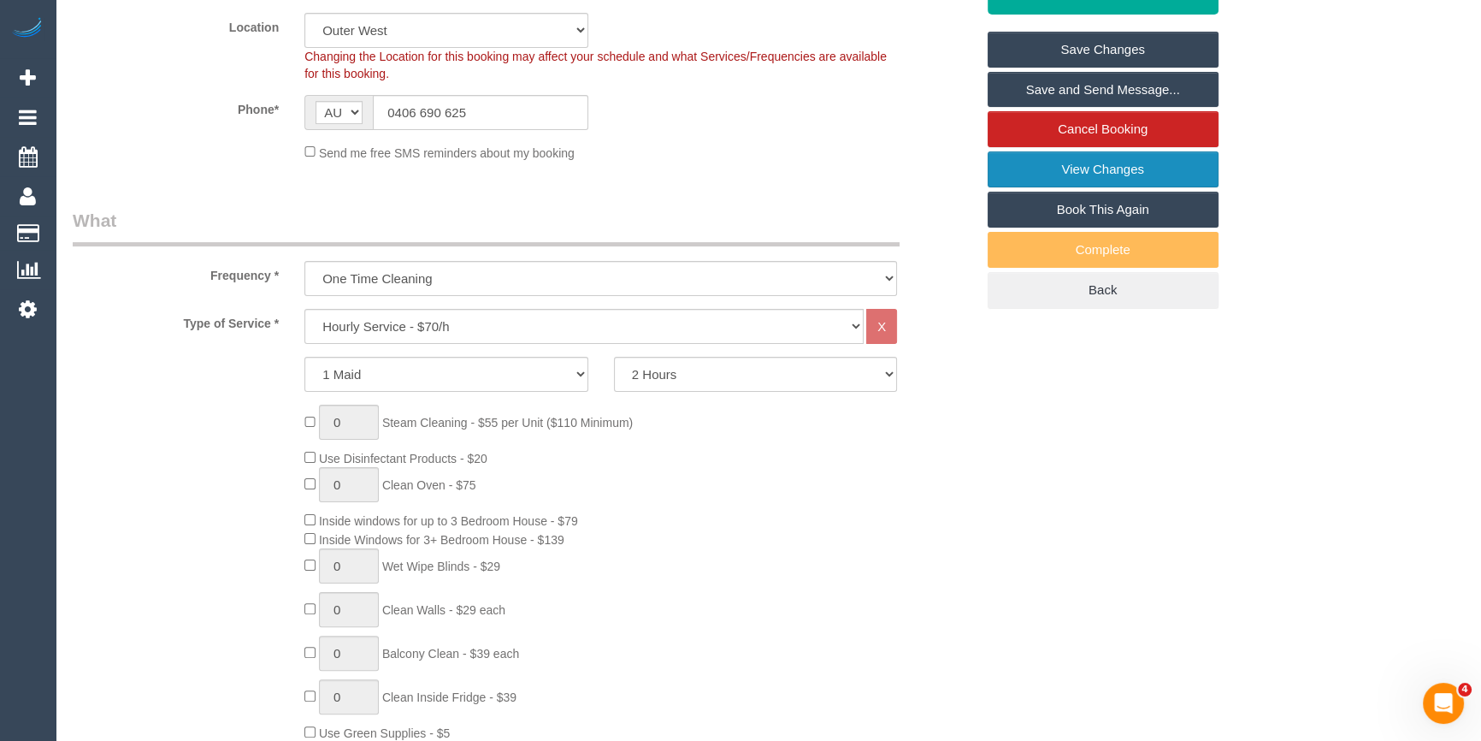
scroll to position [155, 0]
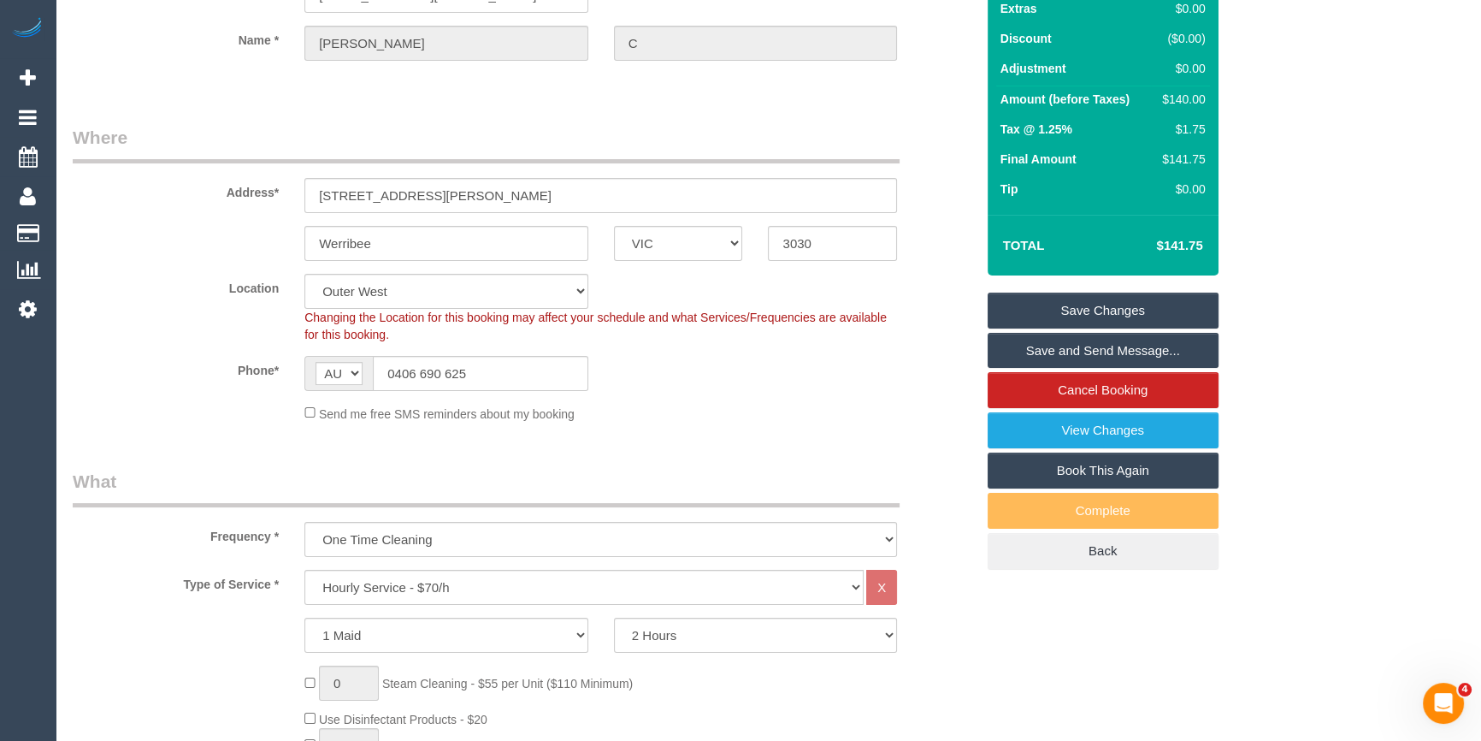
drag, startPoint x: 1077, startPoint y: 304, endPoint x: 130, endPoint y: 384, distance: 950.9
click at [1077, 303] on link "Save Changes" at bounding box center [1103, 310] width 231 height 36
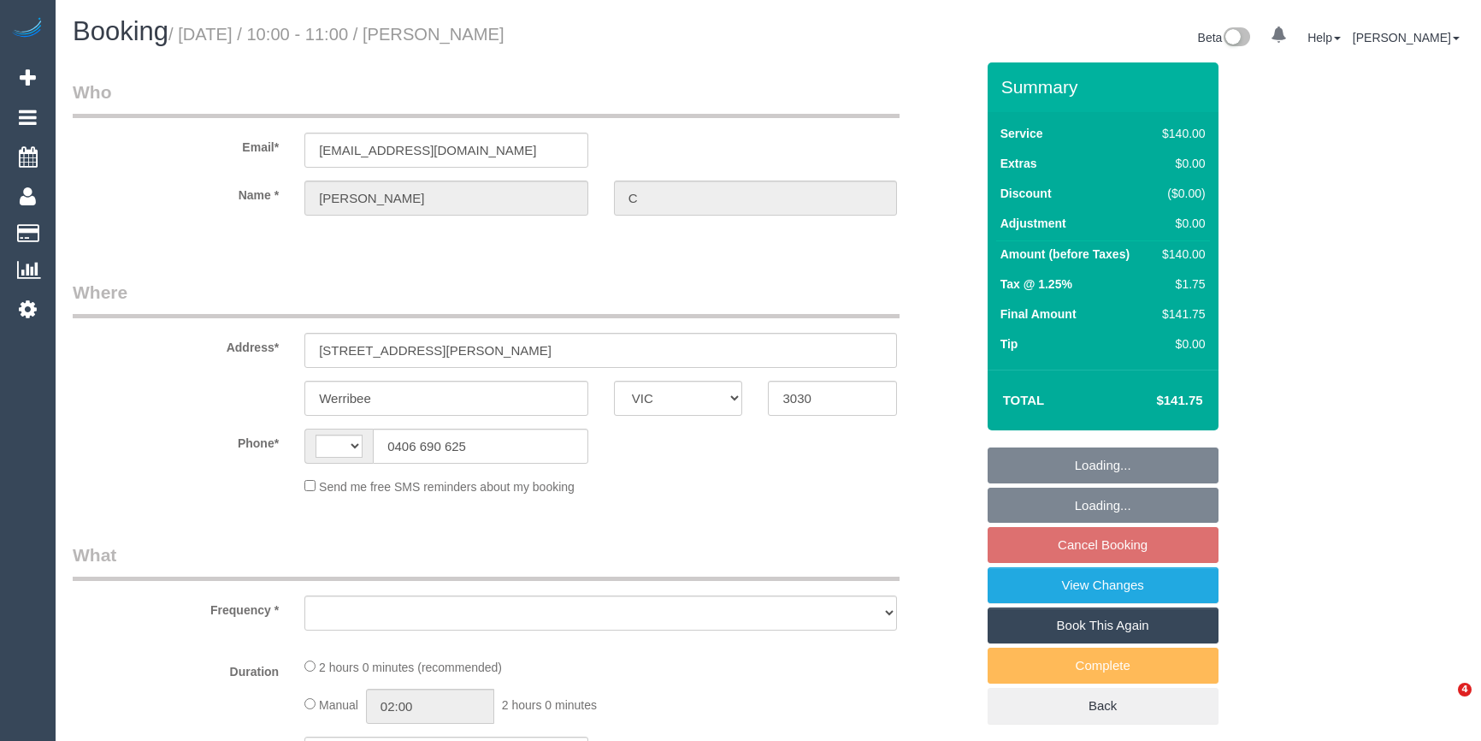
select select "VIC"
select select "object:290"
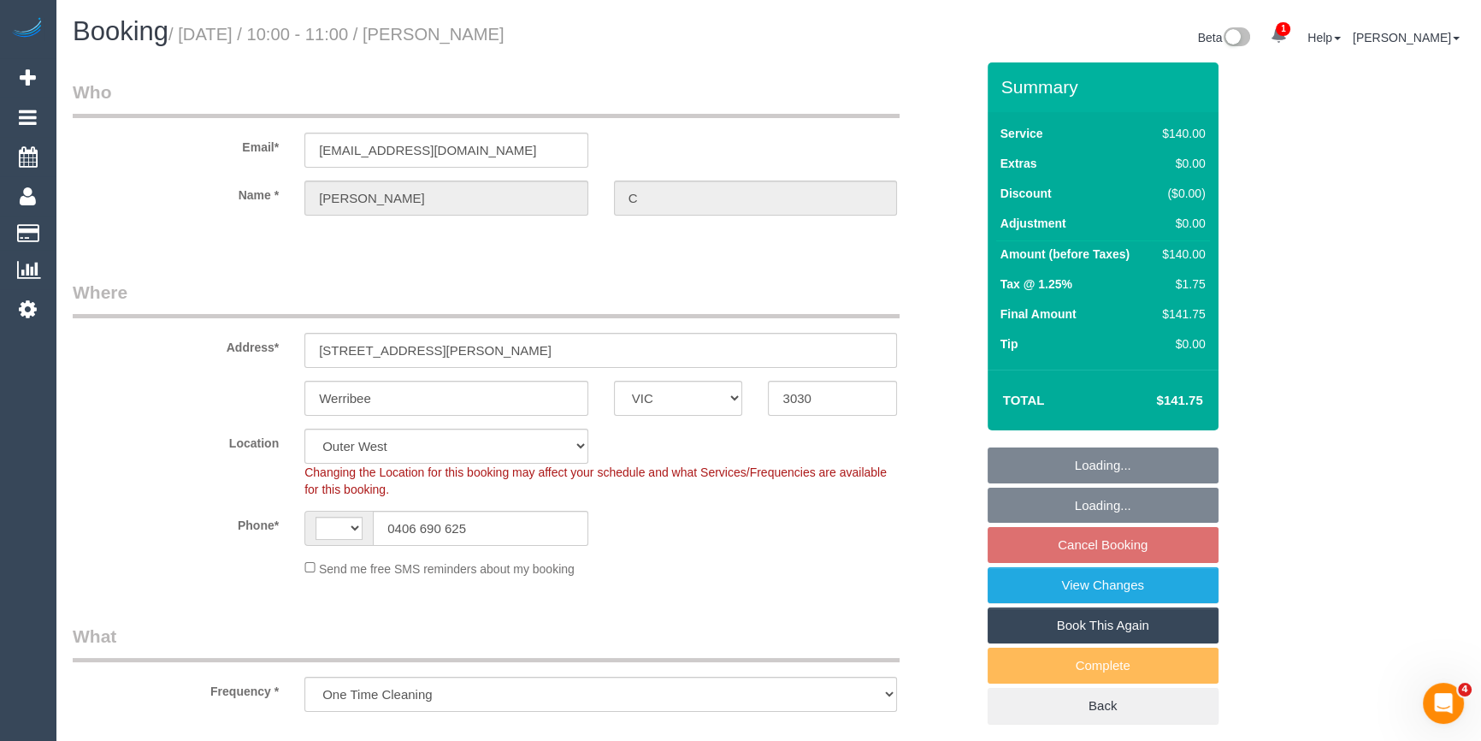
select select "string:stripe-pm_1OYd562GScqysDRV9SwYMuvn"
select select "object:708"
select select "string:AU"
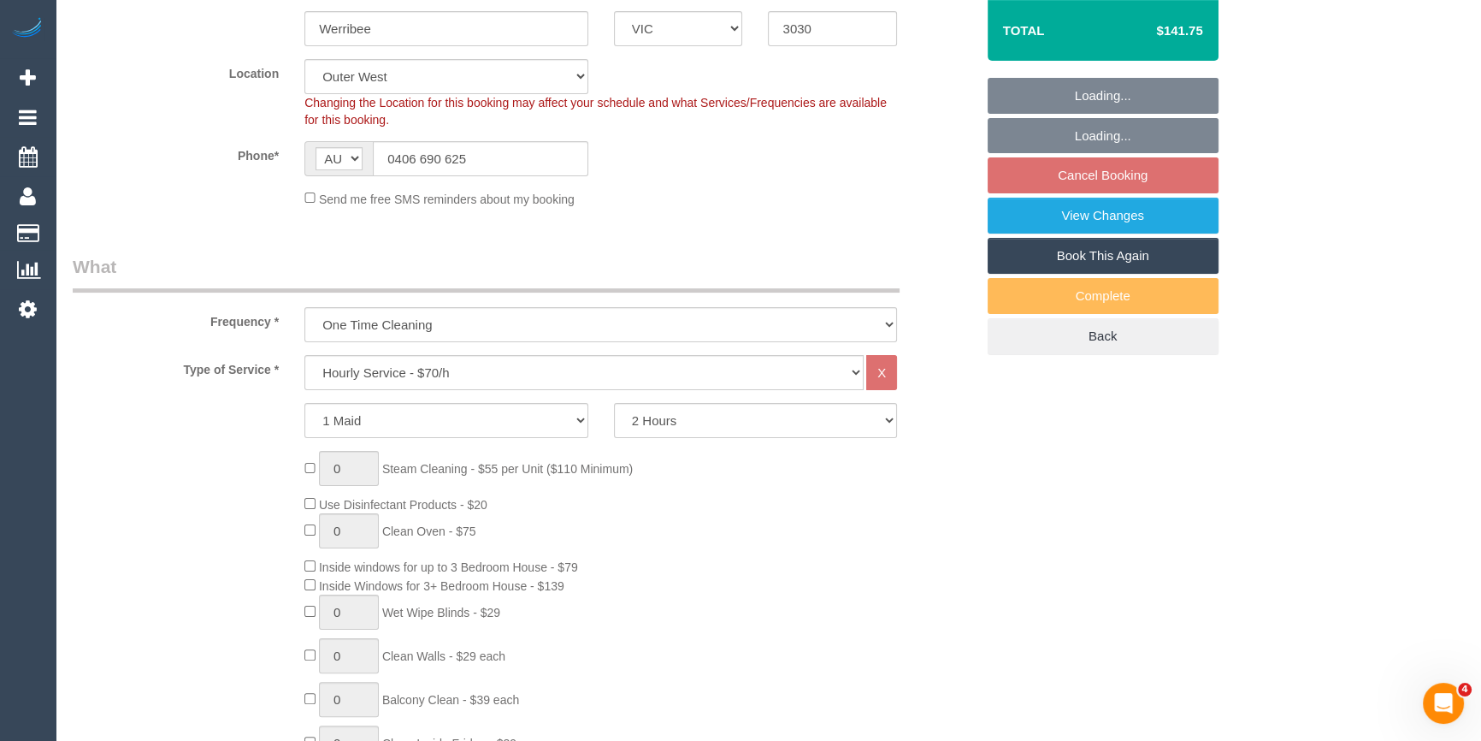
select select "number:28"
select select "number:14"
select select "number:19"
select select "number:25"
select select "number:34"
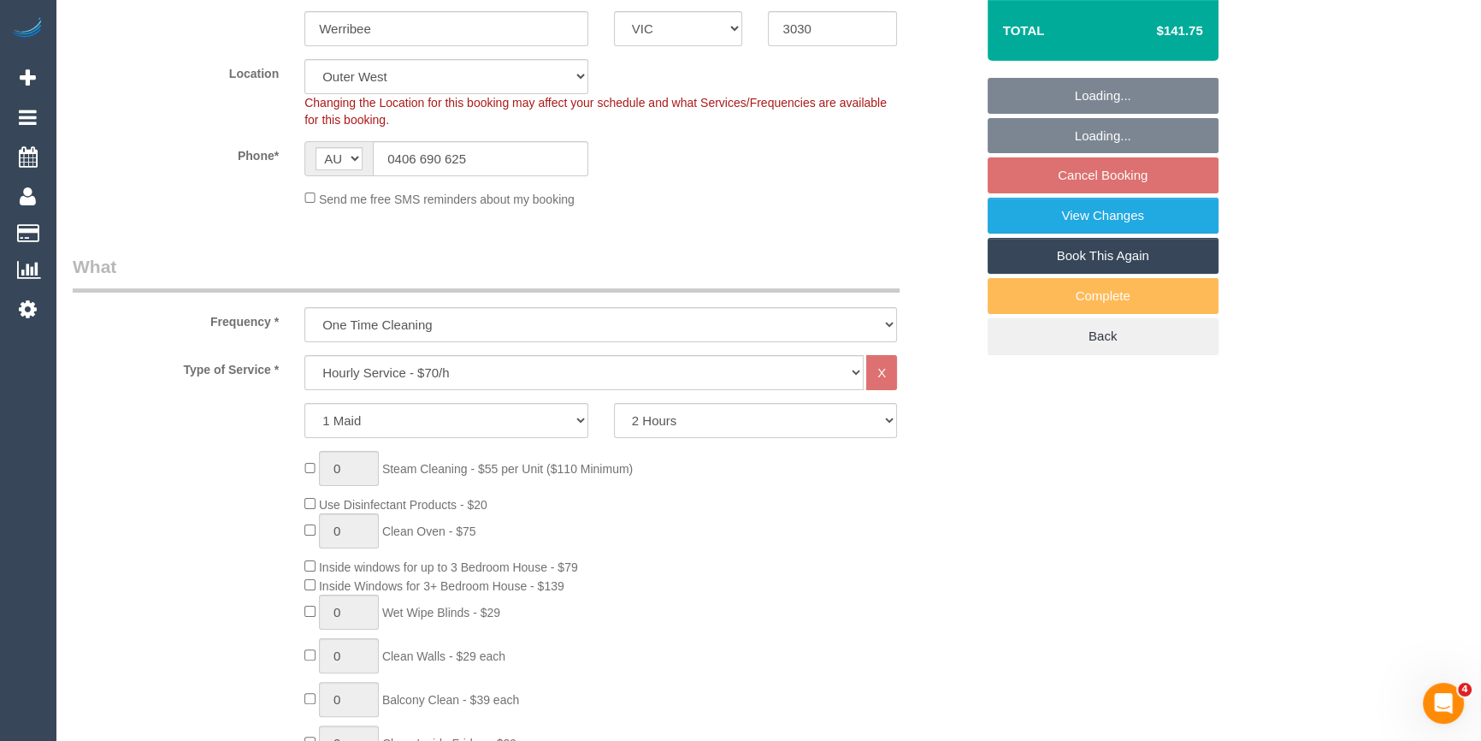
select select "number:13"
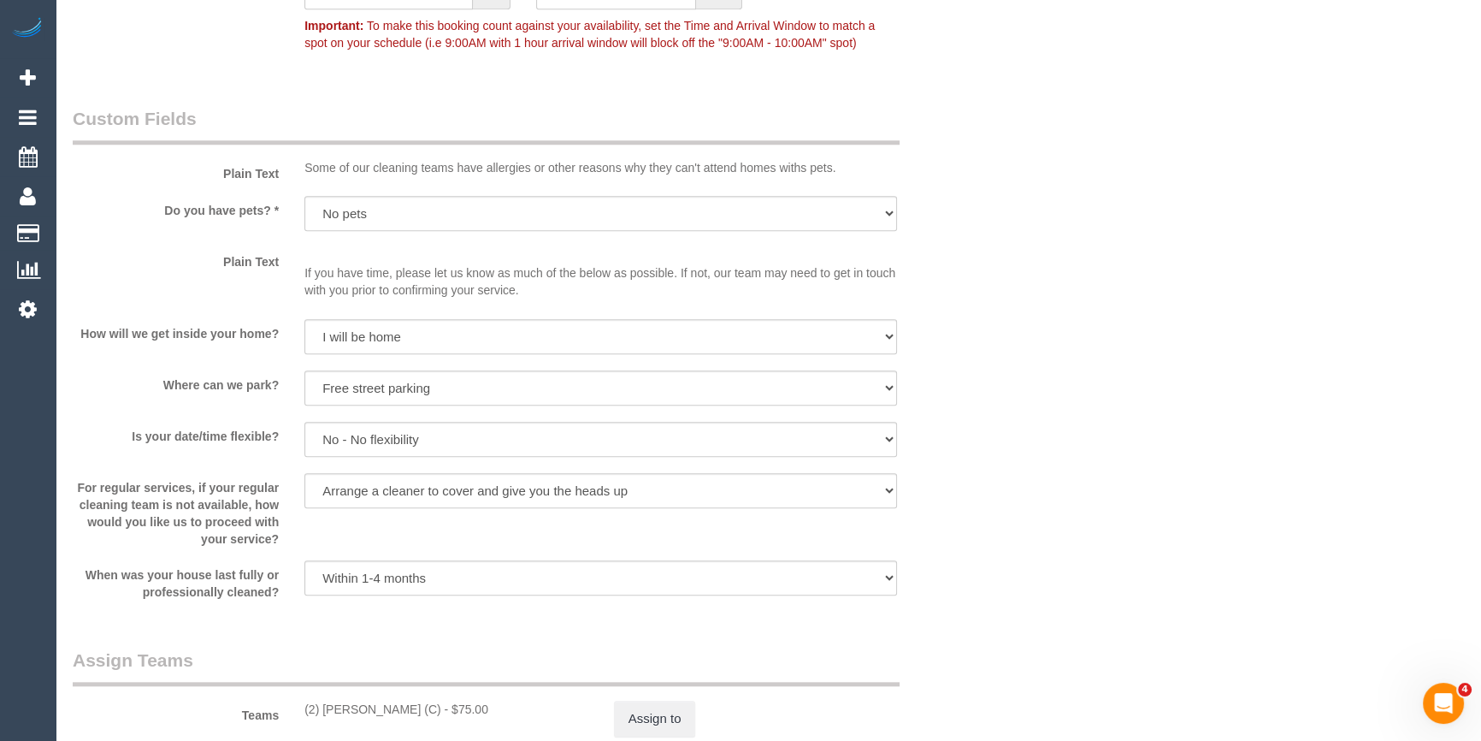
scroll to position [1632, 0]
